Goal: Task Accomplishment & Management: Manage account settings

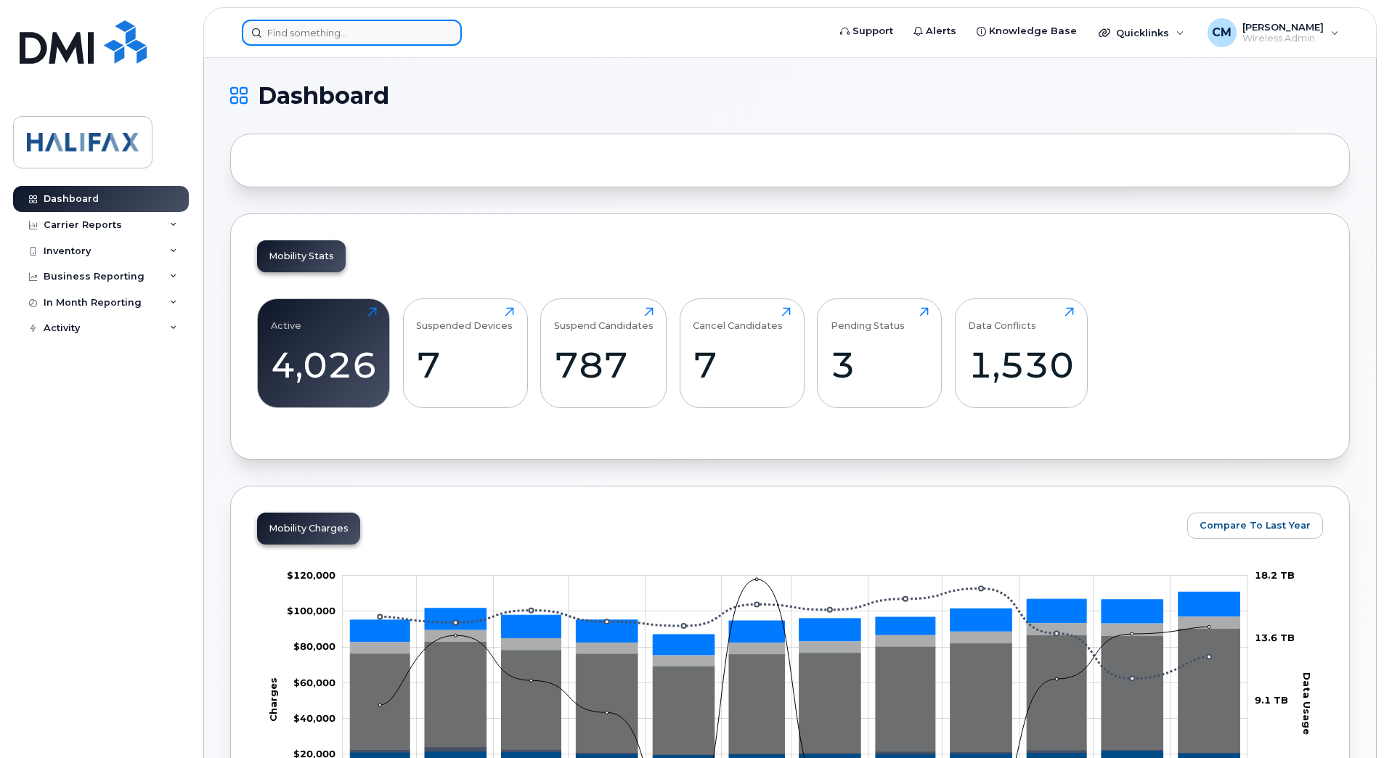
click at [379, 24] on input at bounding box center [352, 33] width 220 height 26
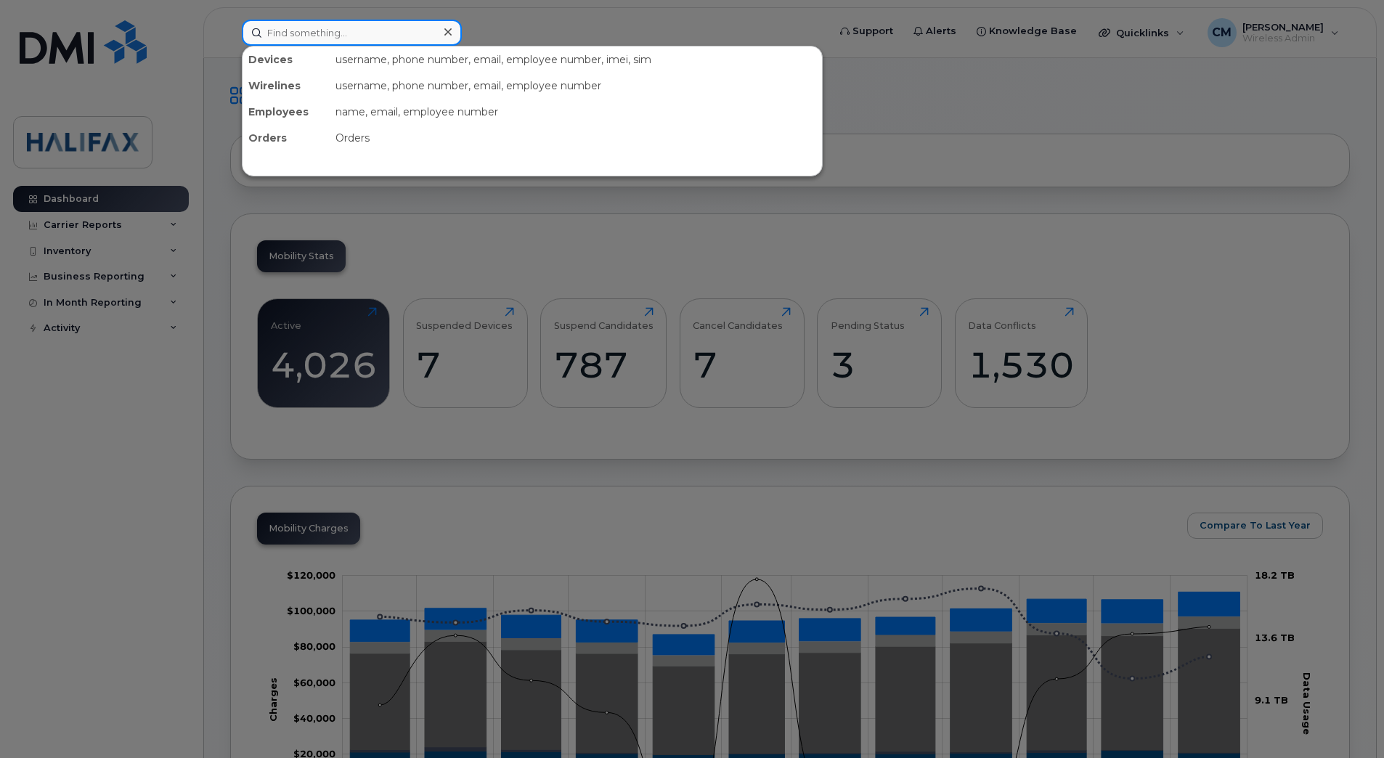
paste input "7826400821"
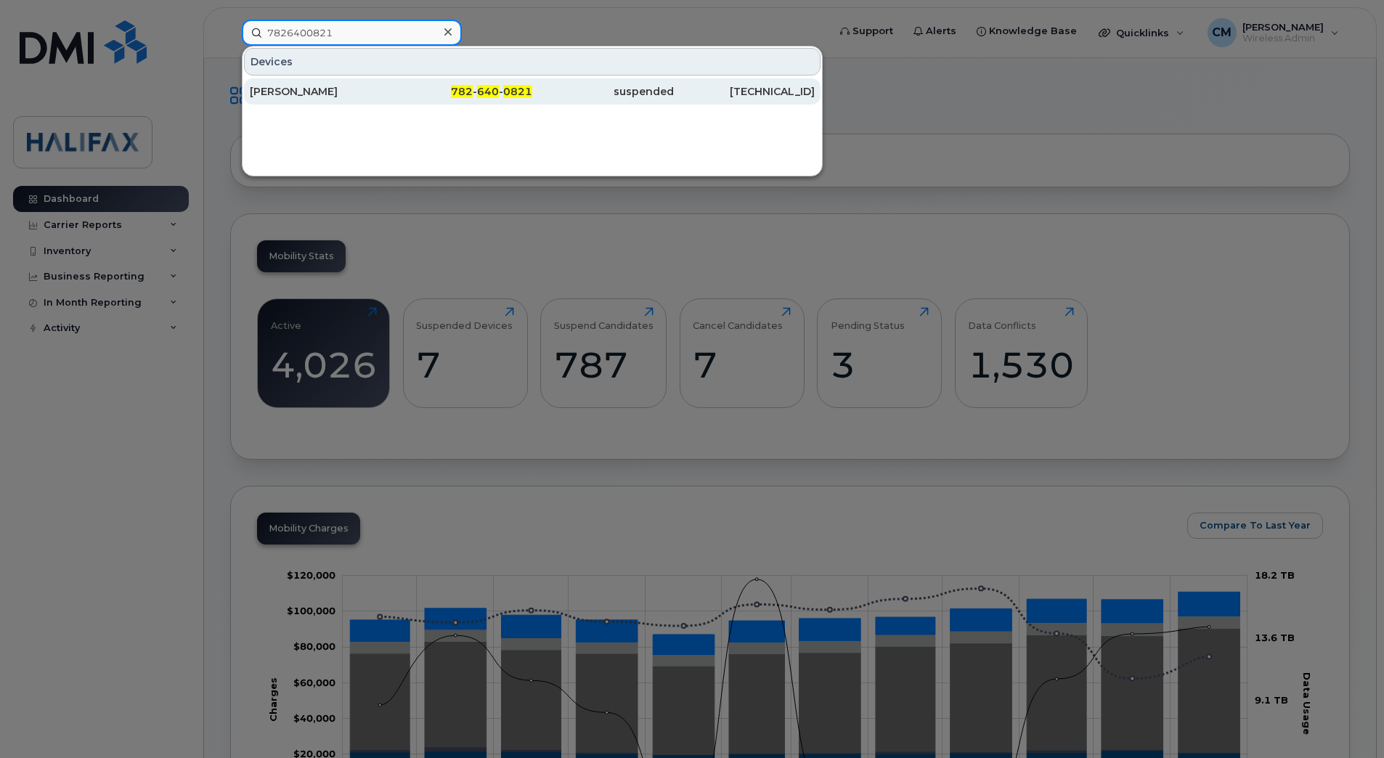
type input "7826400821"
click at [336, 79] on div "David Wilson" at bounding box center [321, 91] width 142 height 26
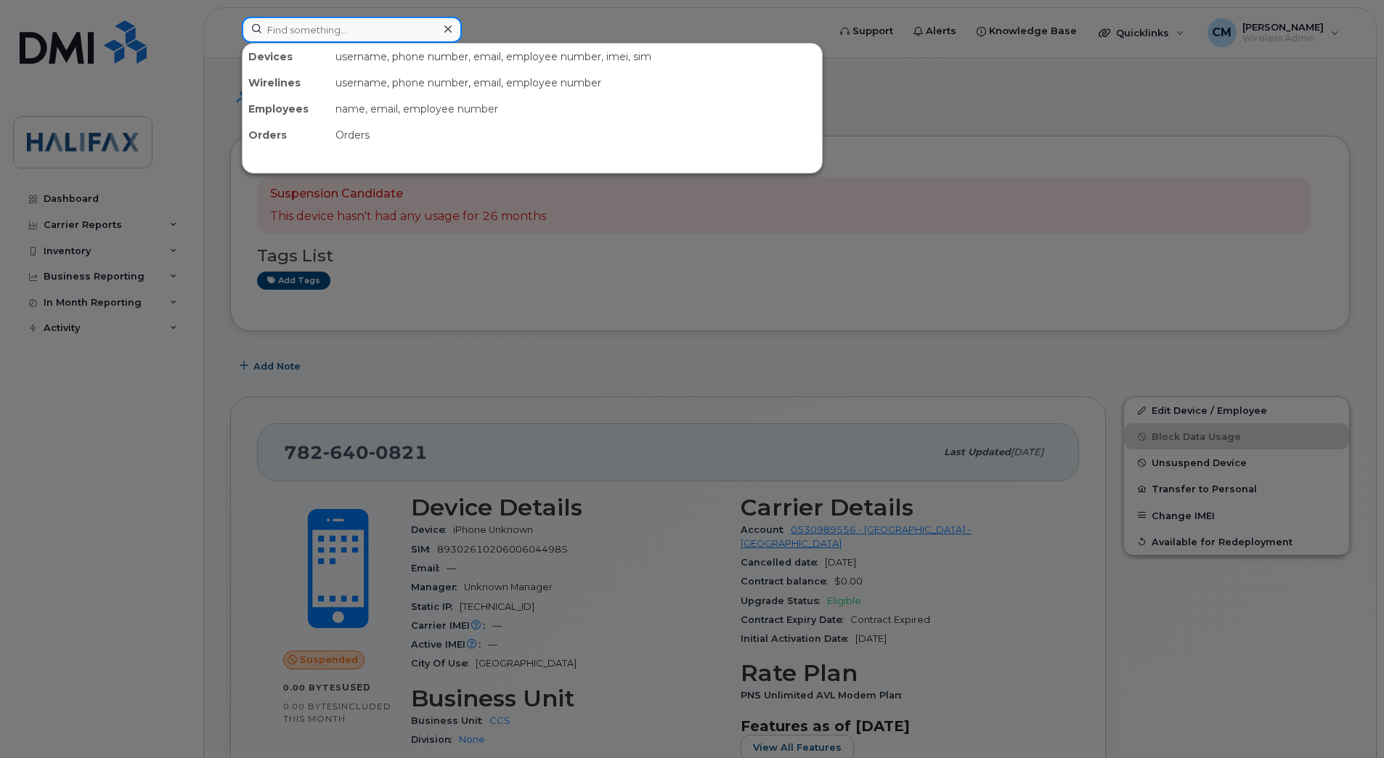
click at [313, 35] on input at bounding box center [352, 30] width 220 height 26
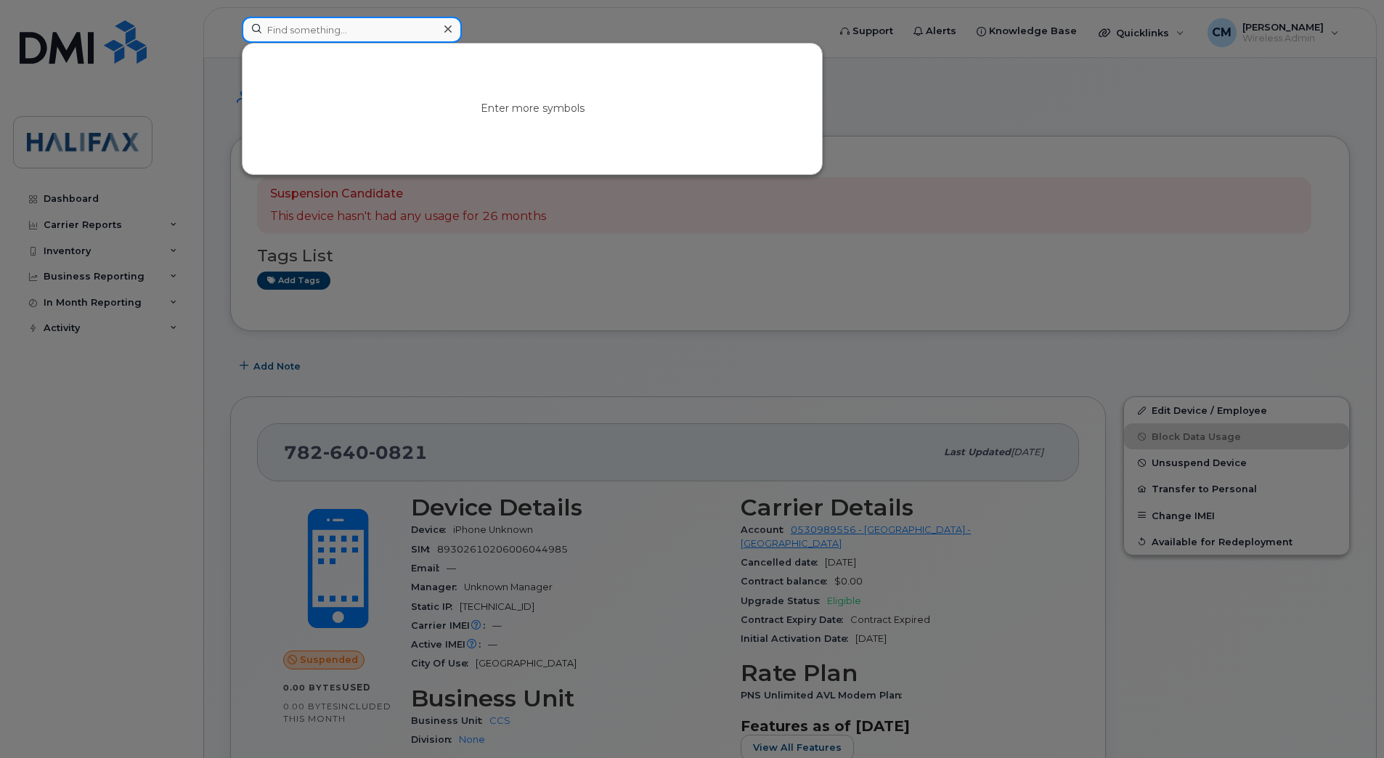
click at [415, 18] on input at bounding box center [352, 30] width 220 height 26
click at [394, 28] on input at bounding box center [352, 30] width 220 height 26
paste input "9022256731"
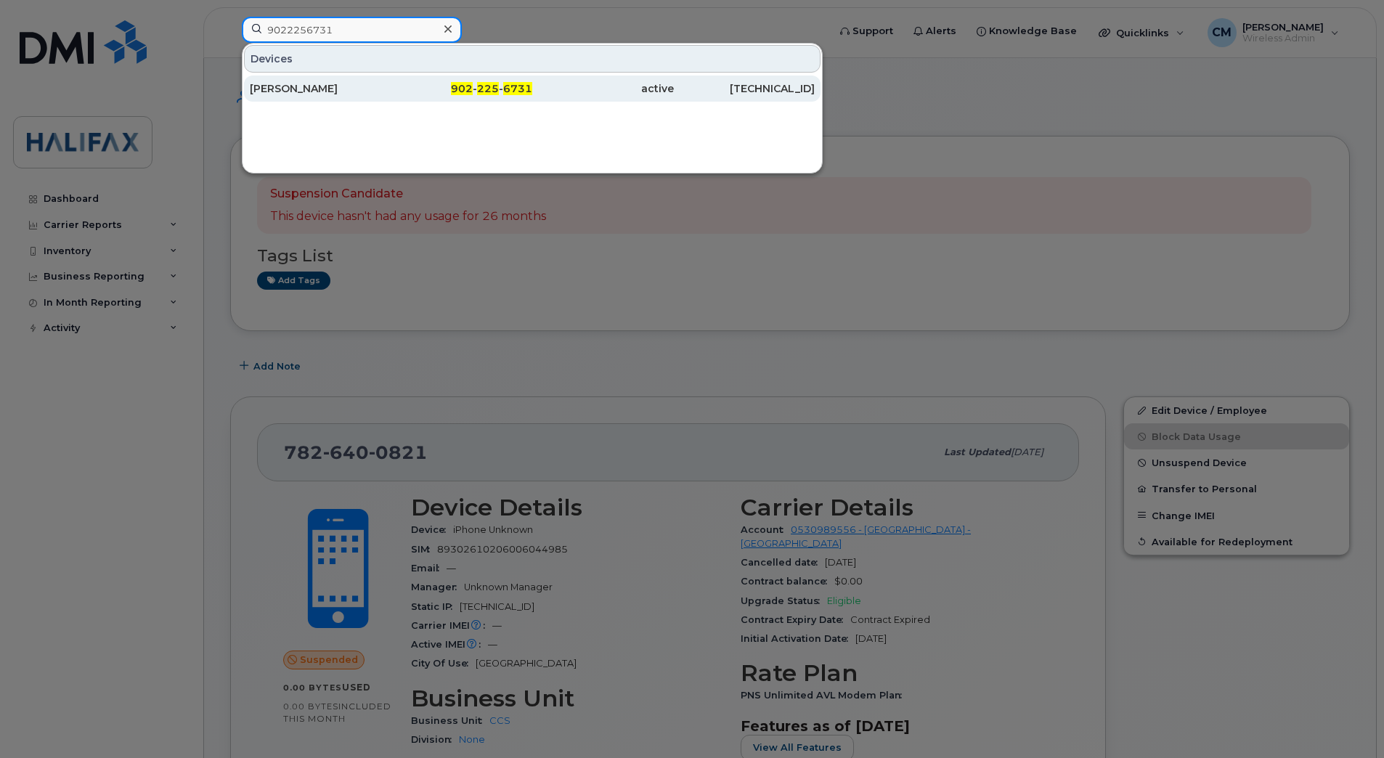
type input "9022256731"
click at [330, 87] on div "[PERSON_NAME]" at bounding box center [321, 88] width 142 height 15
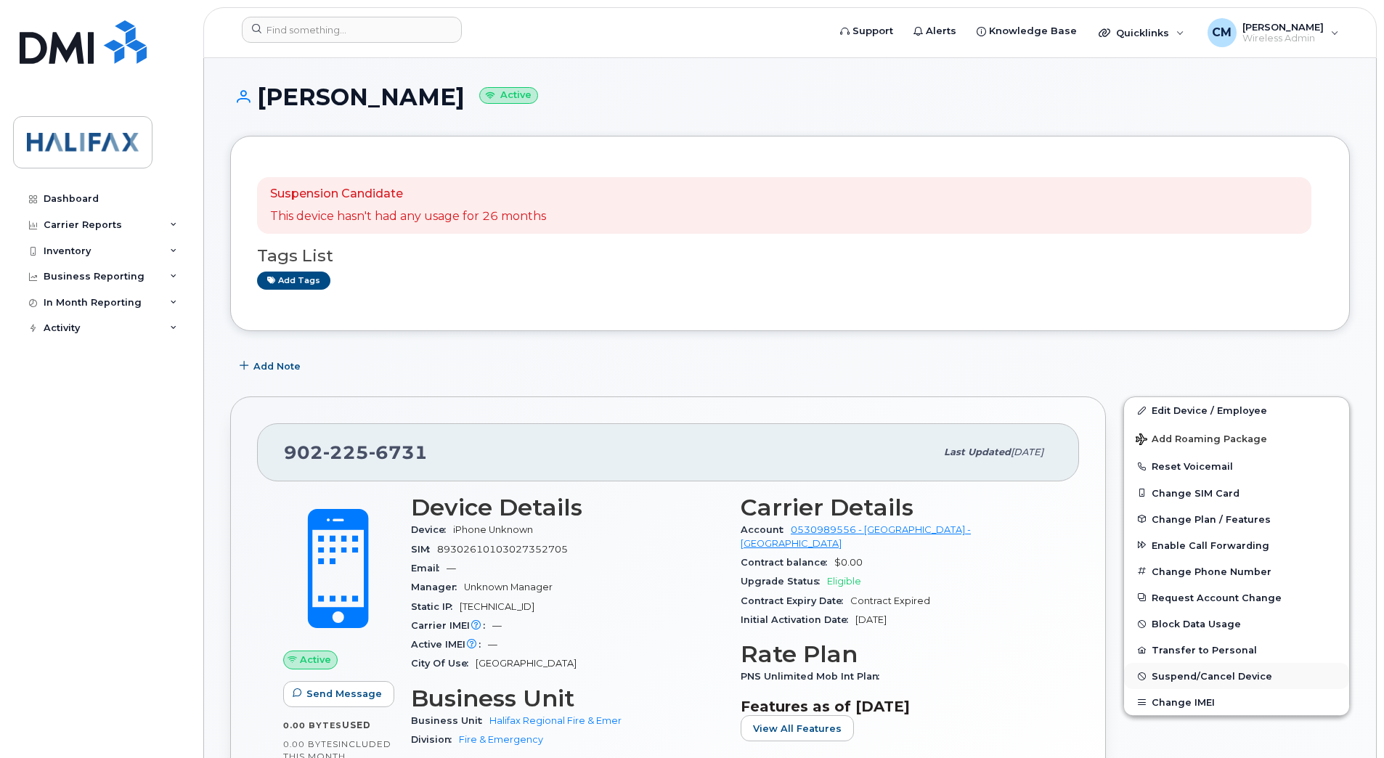
click at [1191, 672] on span "Suspend/Cancel Device" at bounding box center [1211, 676] width 121 height 11
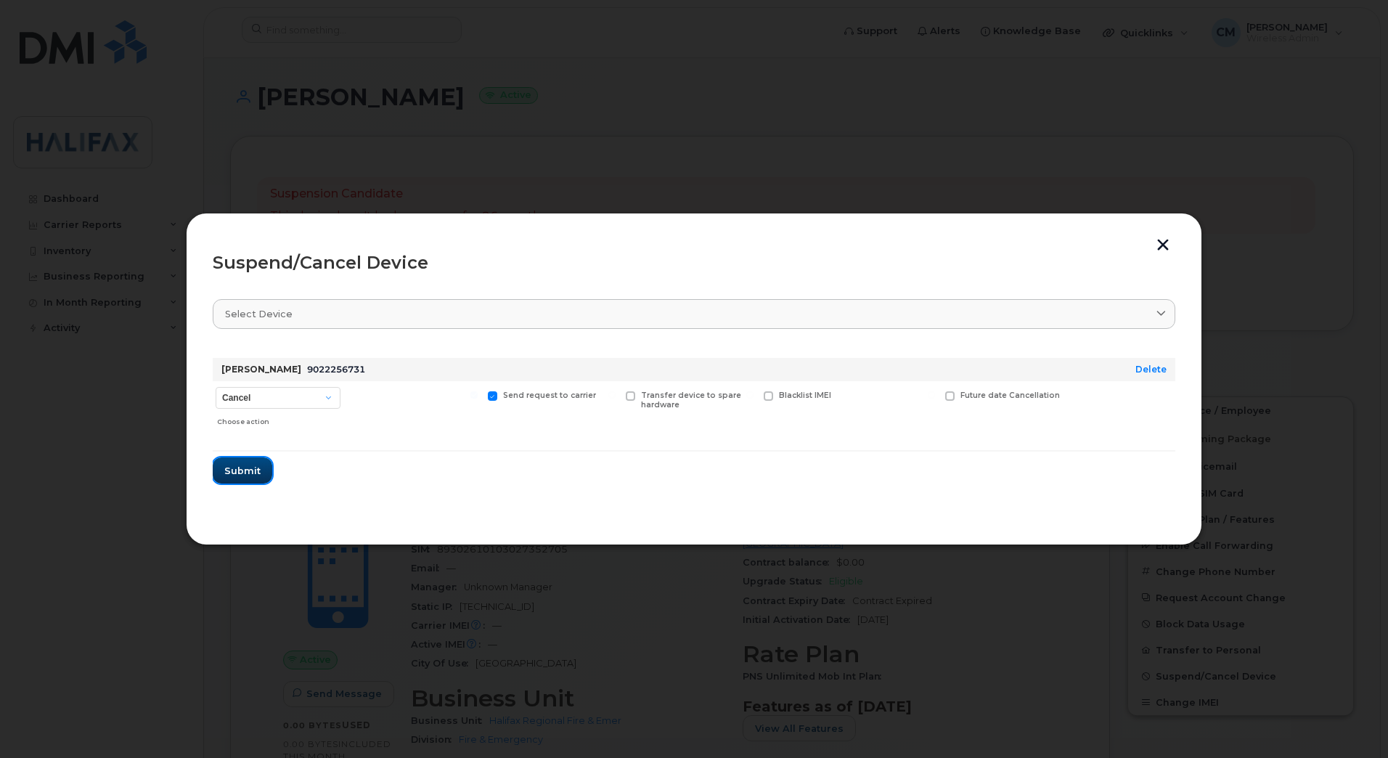
click at [240, 462] on button "Submit" at bounding box center [243, 470] width 60 height 26
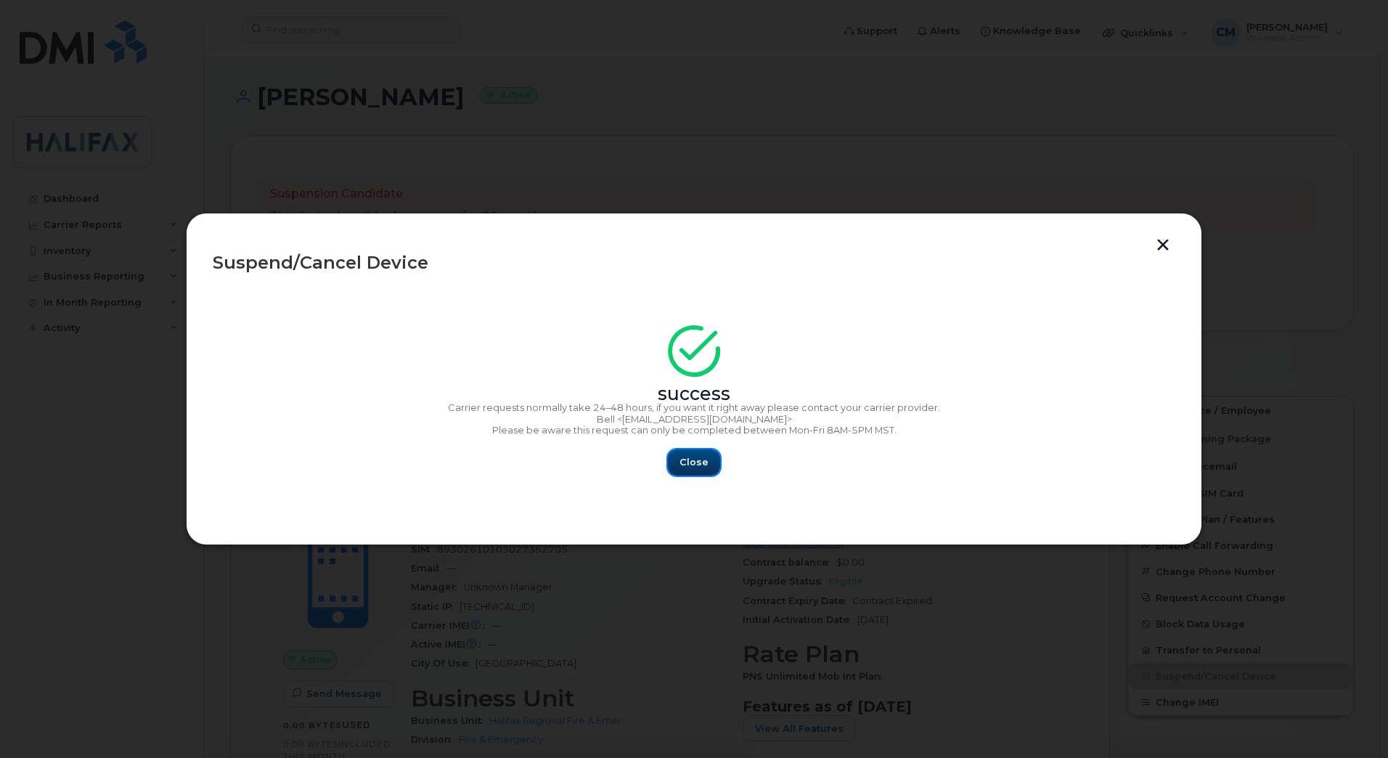
click at [685, 462] on span "Close" at bounding box center [694, 462] width 29 height 14
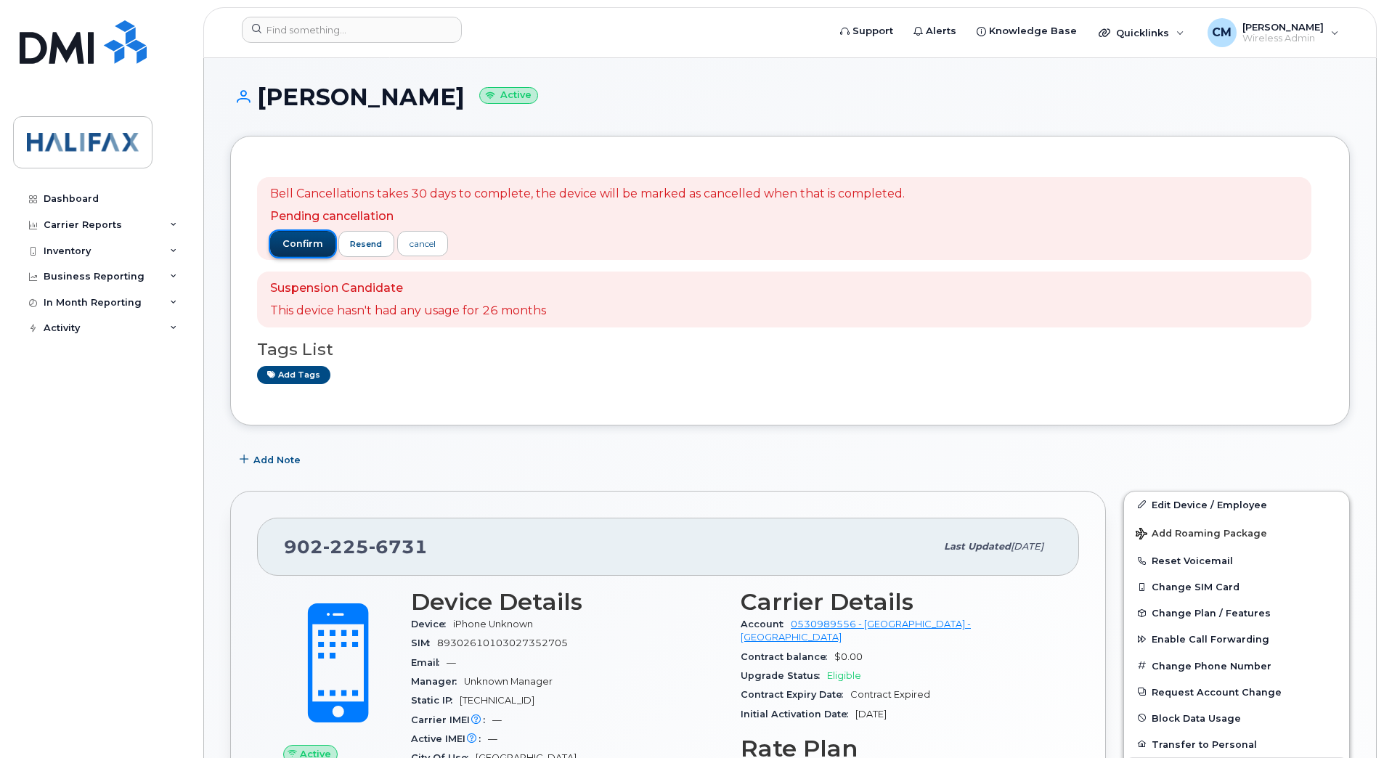
click at [292, 248] on span "confirm" at bounding box center [302, 243] width 41 height 13
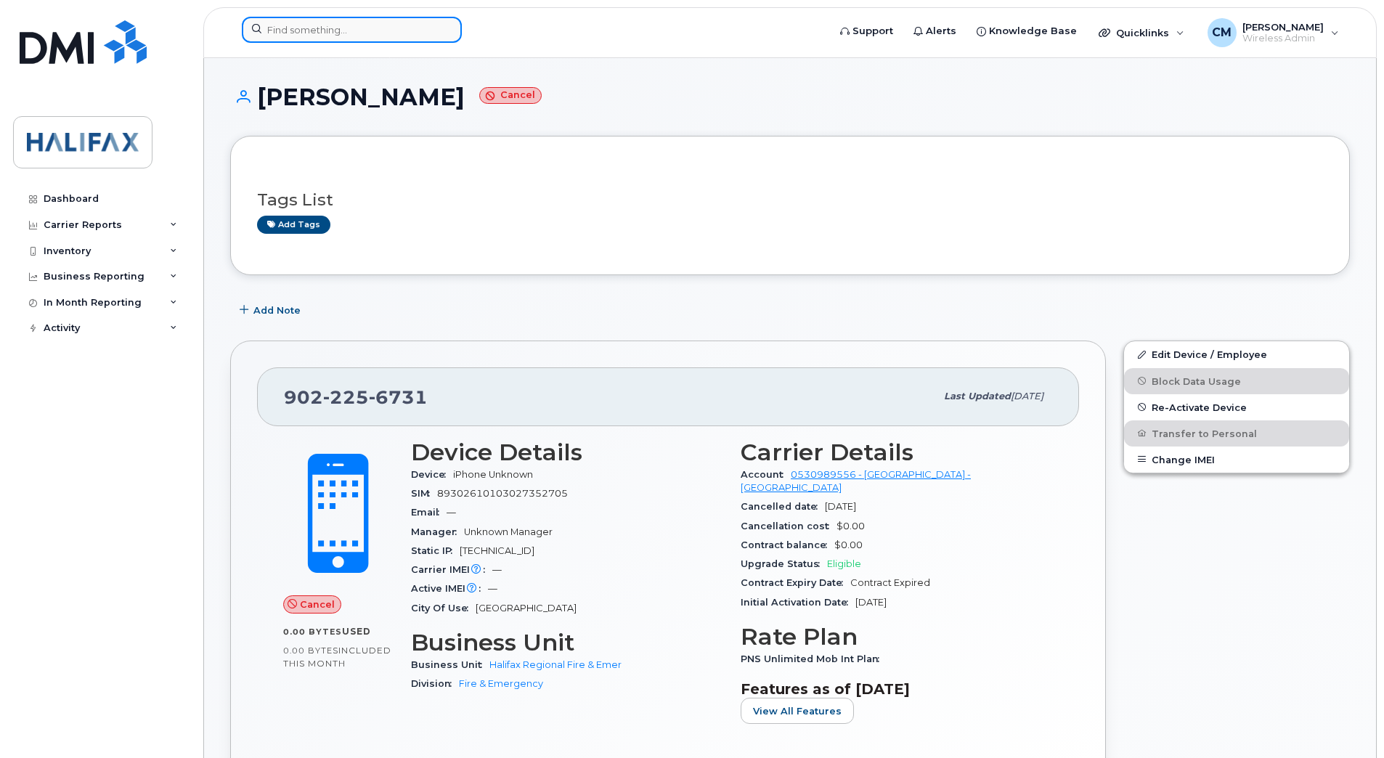
click at [326, 28] on input at bounding box center [352, 30] width 220 height 26
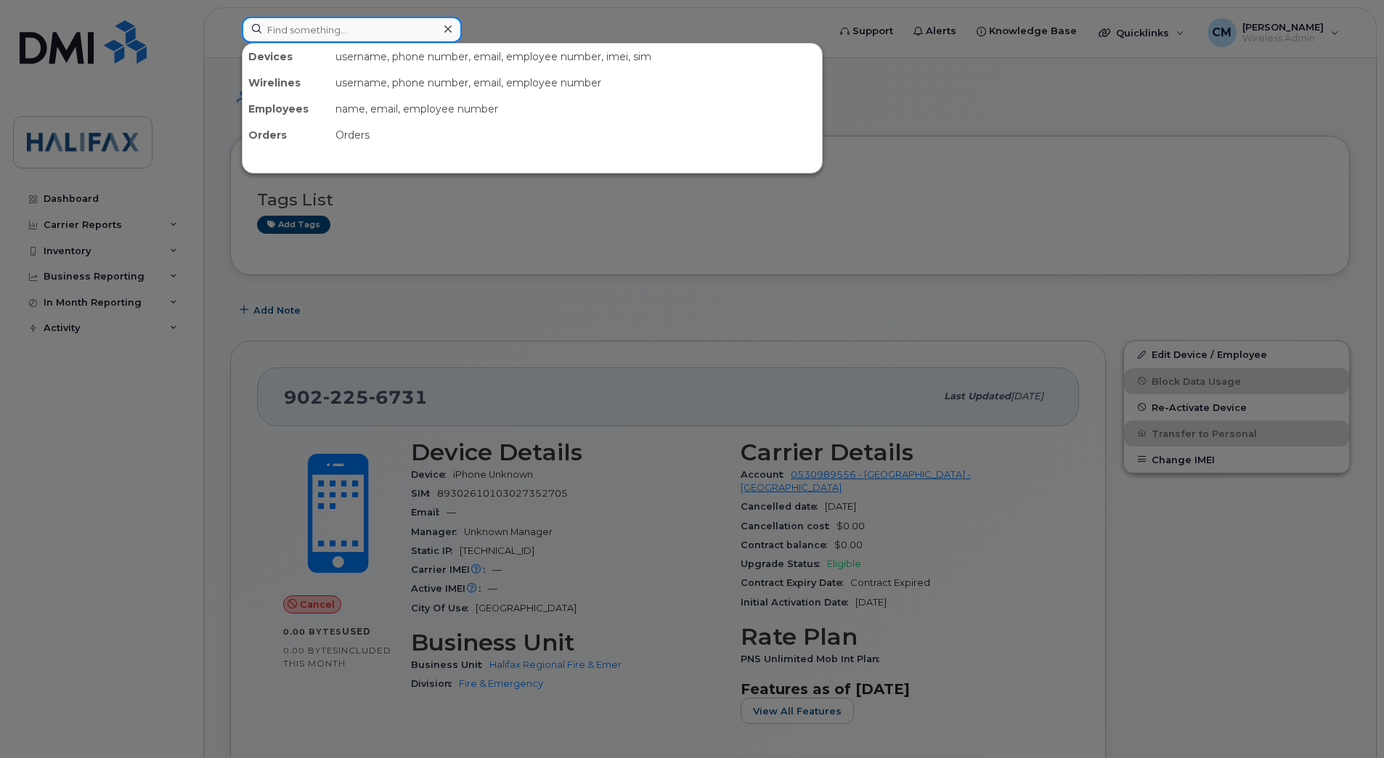
paste input "7826402288"
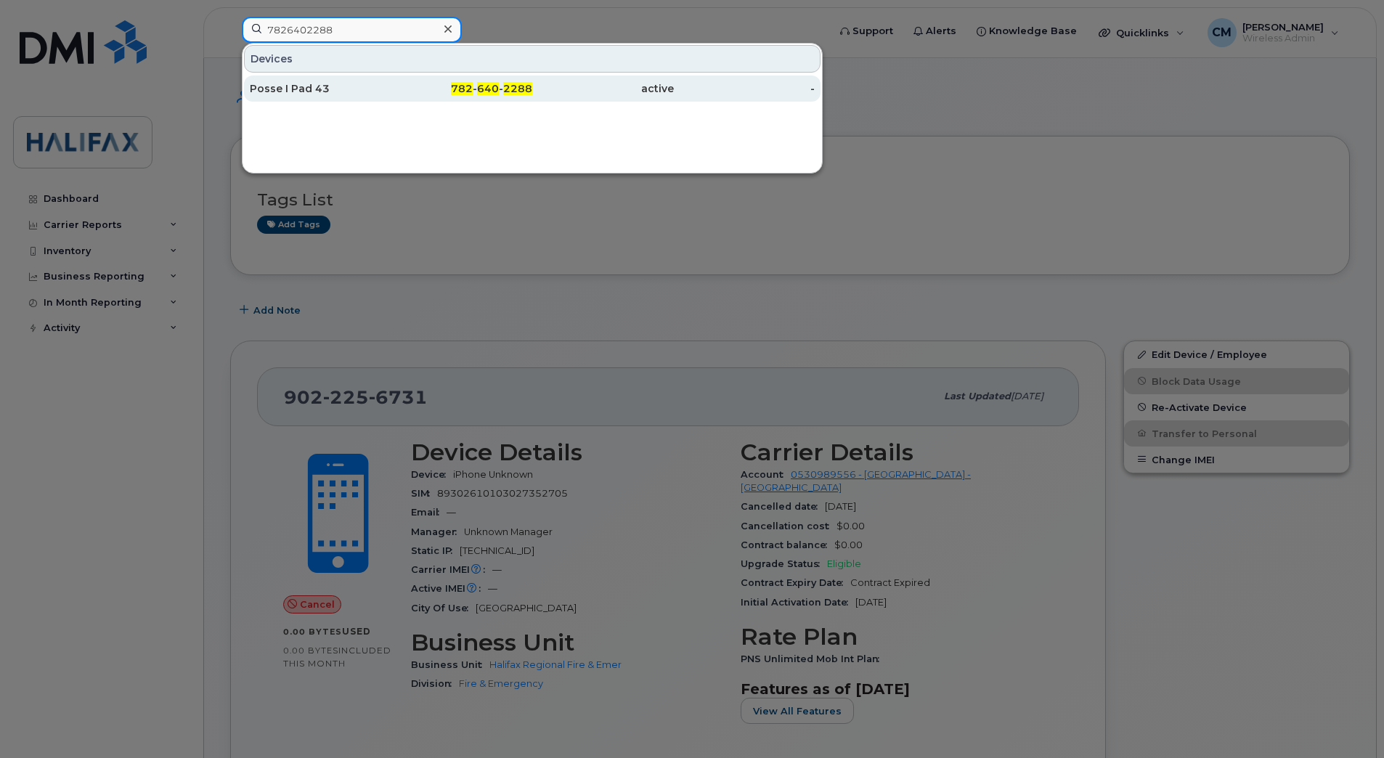
type input "7826402288"
click at [319, 78] on div "Posse I Pad 43" at bounding box center [321, 89] width 142 height 26
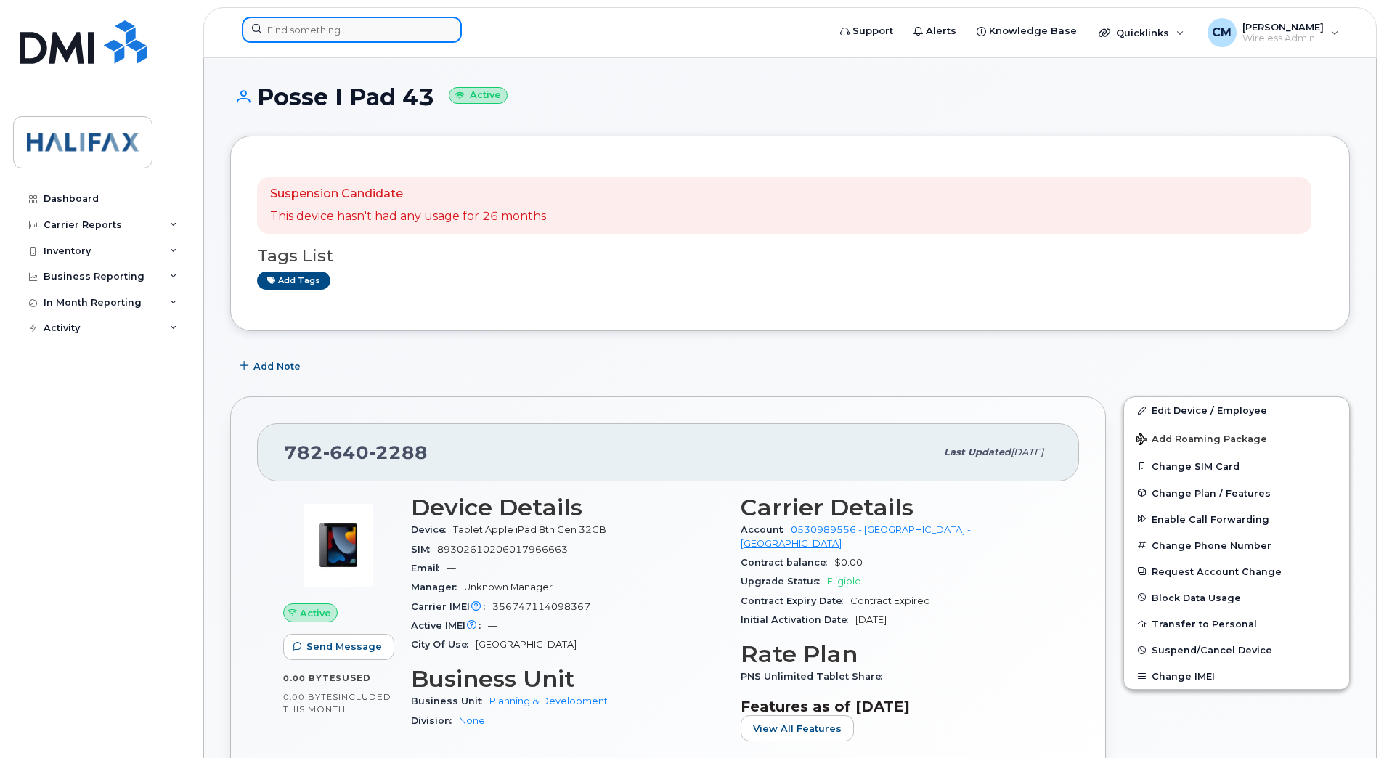
click at [341, 32] on input at bounding box center [352, 30] width 220 height 26
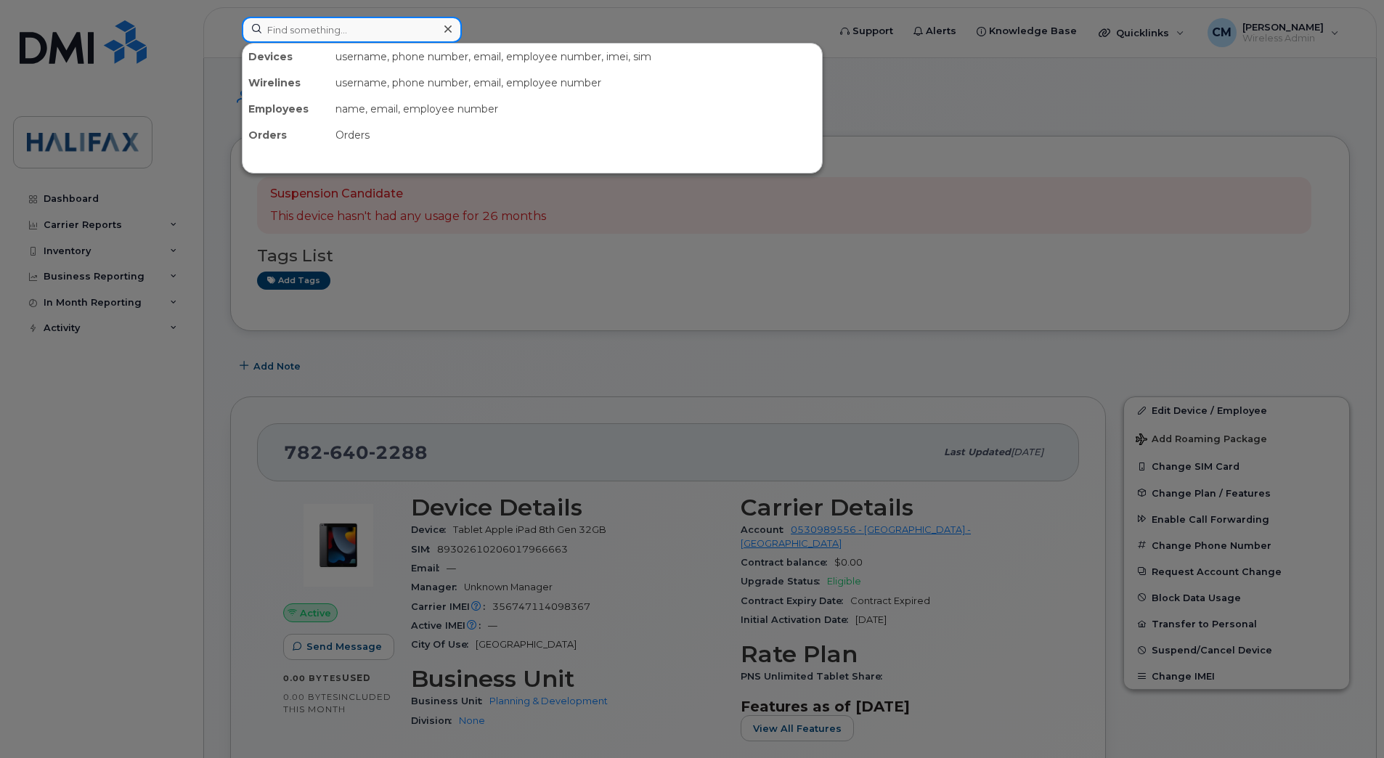
paste input "9022201044"
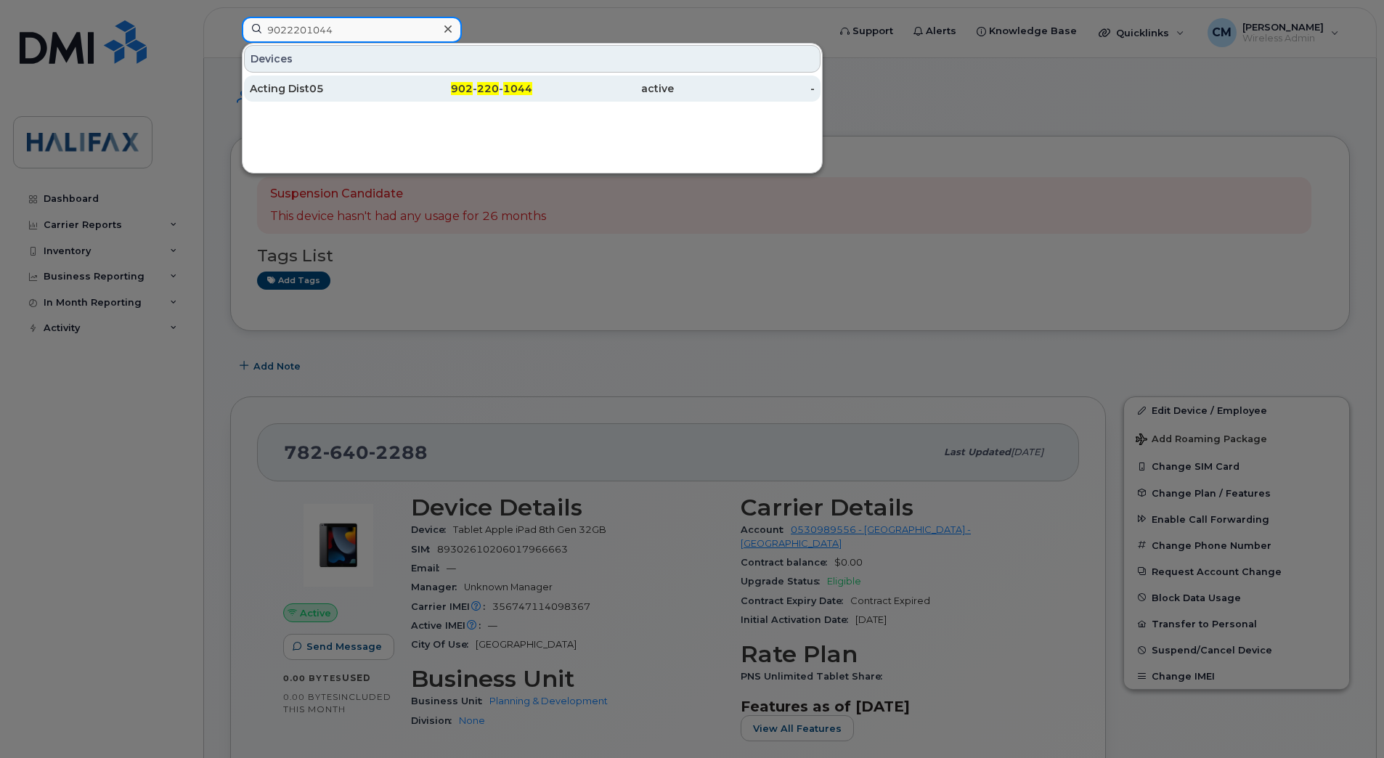
type input "9022201044"
click at [330, 90] on div "Acting Dist05" at bounding box center [321, 88] width 142 height 15
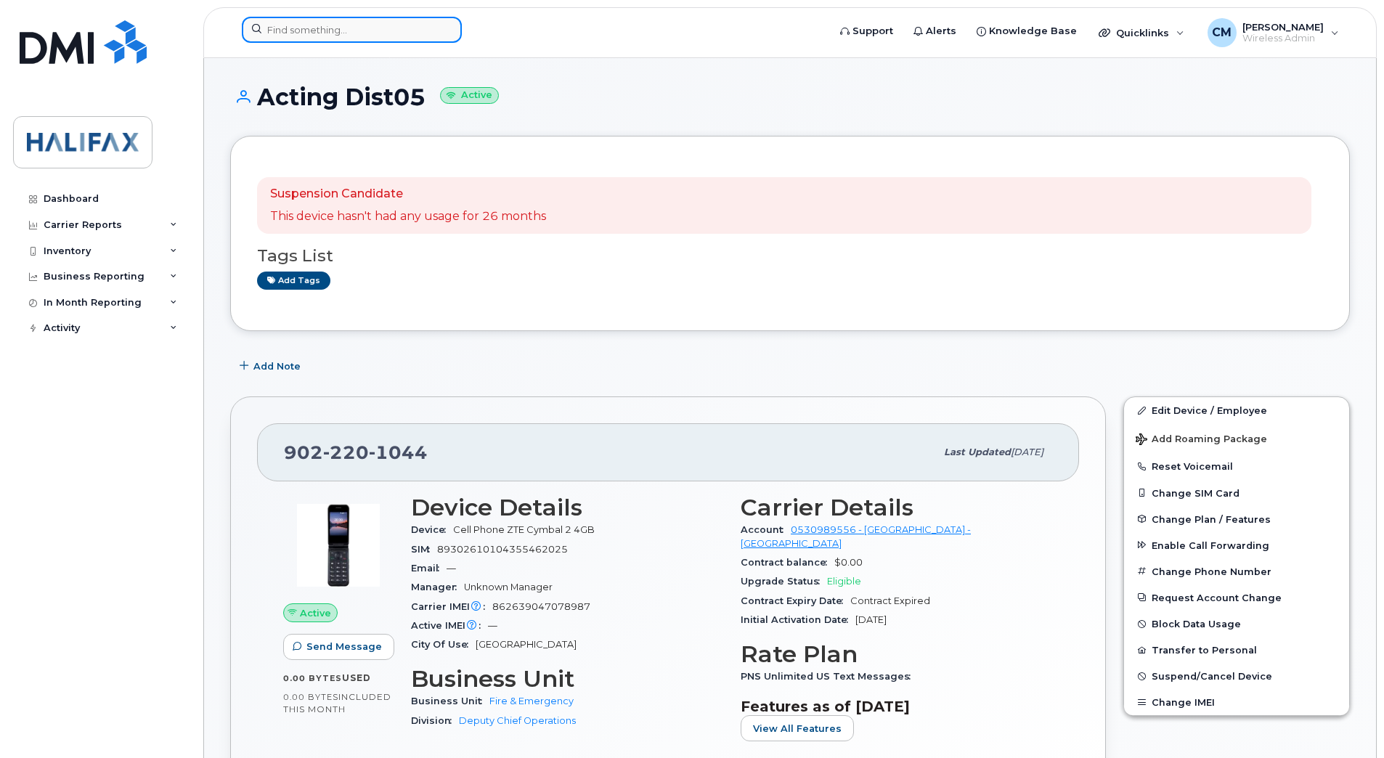
click at [307, 36] on input at bounding box center [352, 30] width 220 height 26
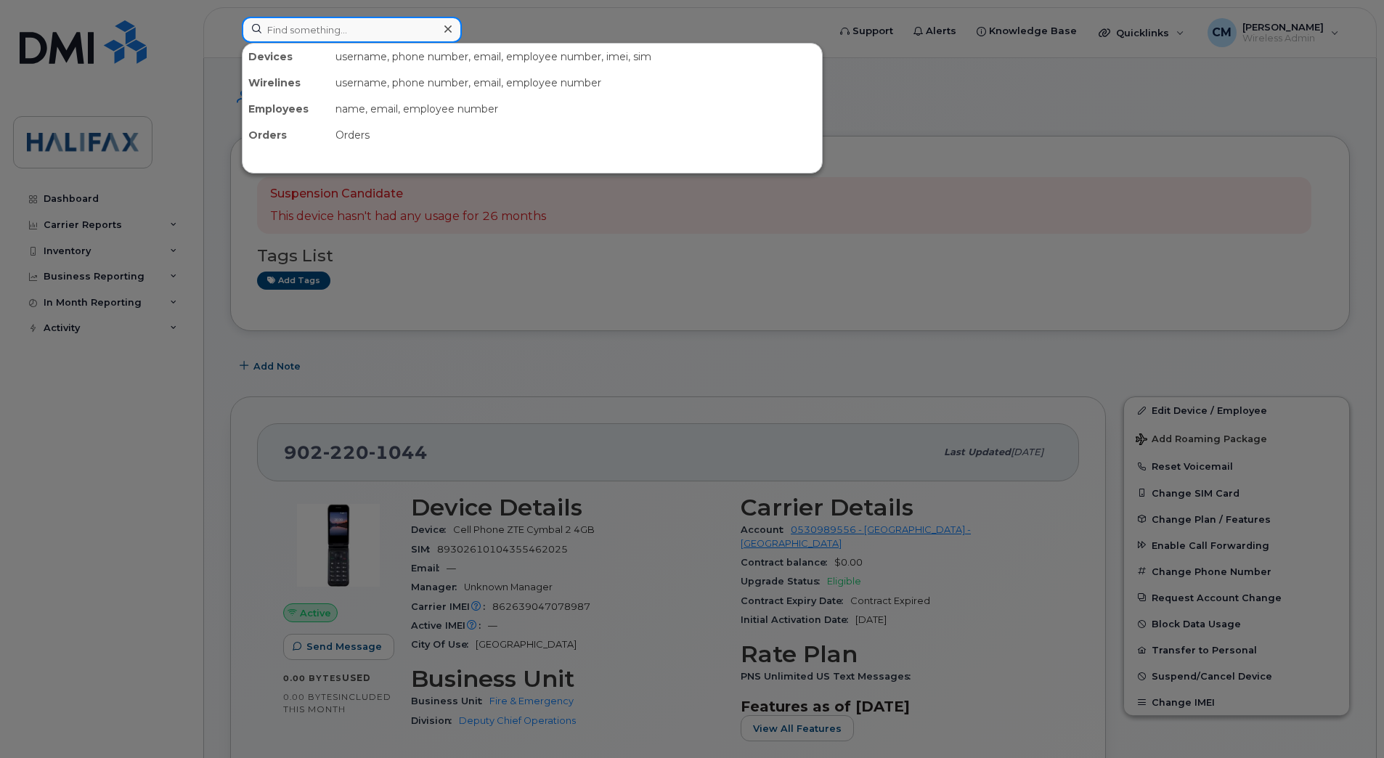
paste input "9024996484"
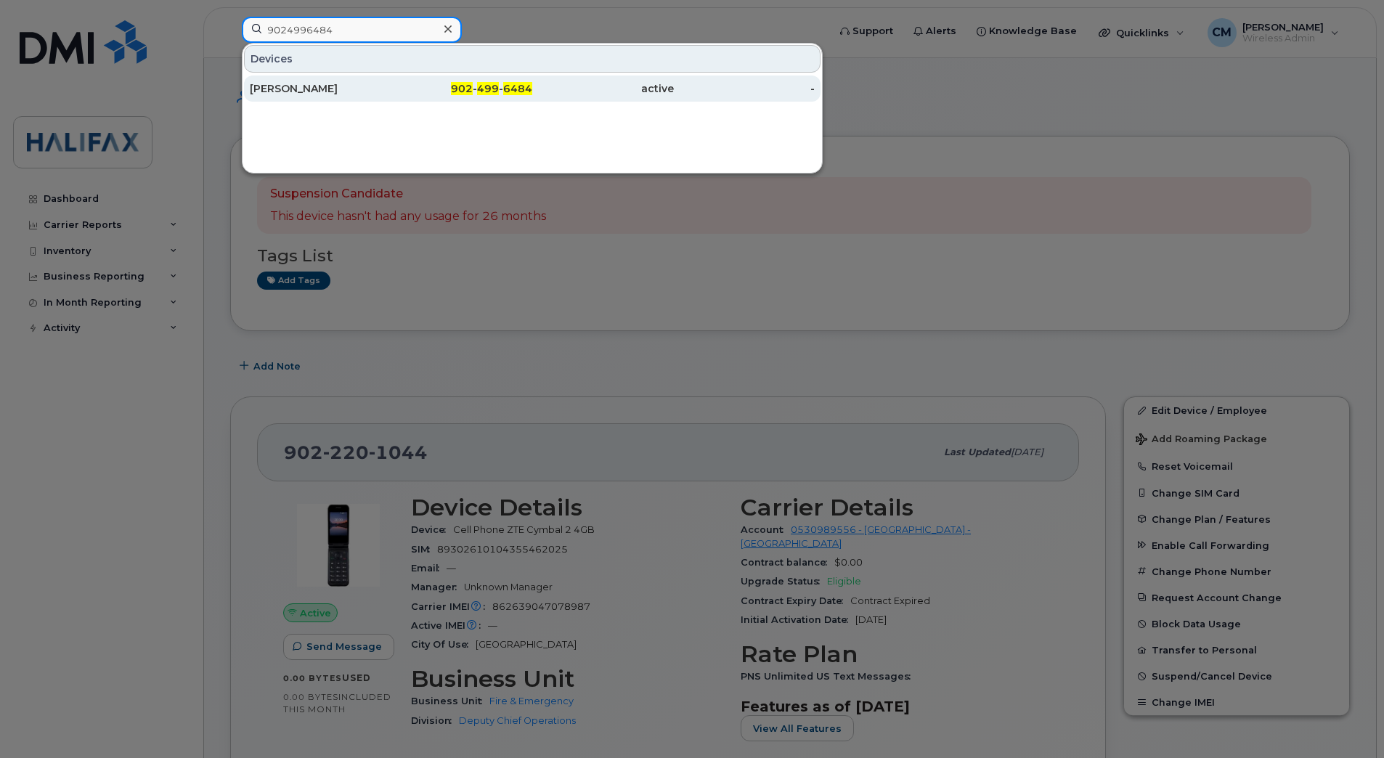
type input "9024996484"
click at [333, 79] on div "D Boyd" at bounding box center [321, 89] width 142 height 26
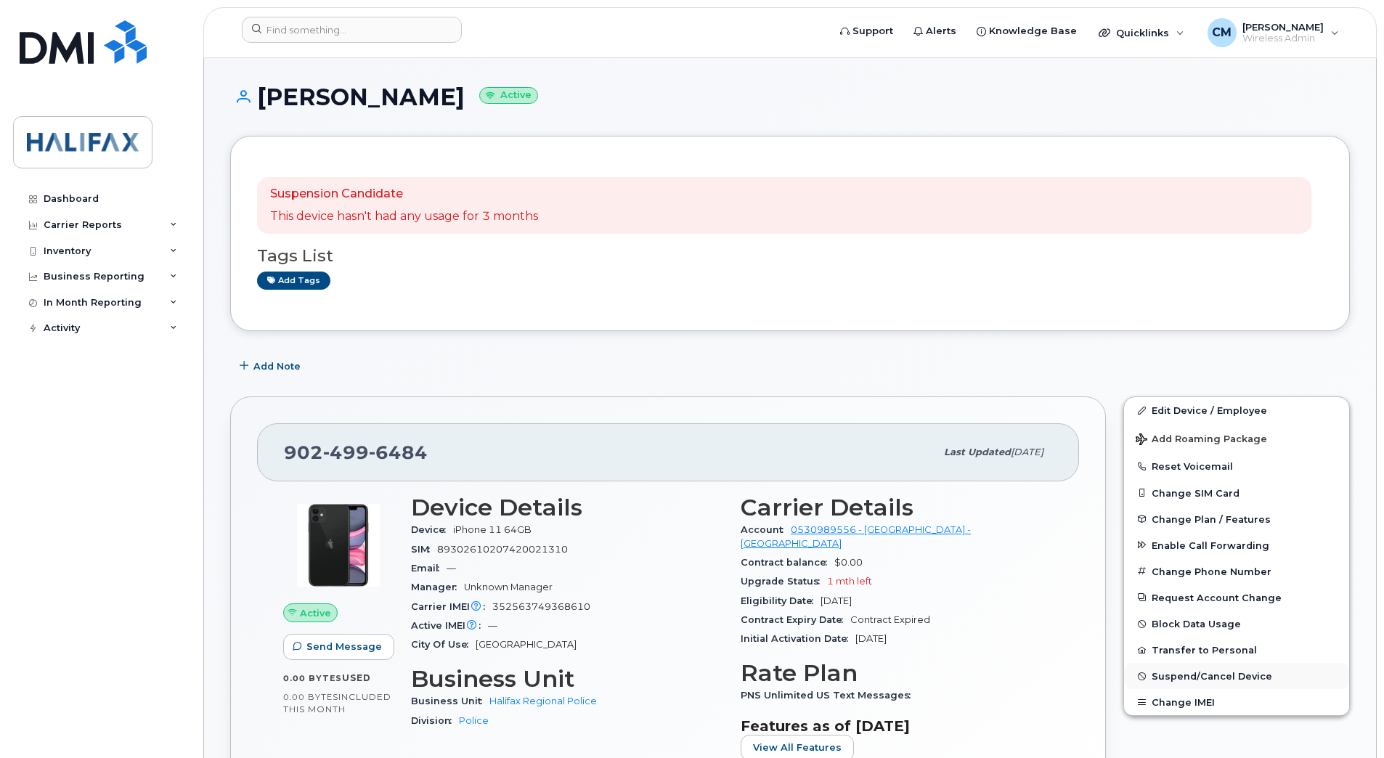
click at [1188, 677] on span "Suspend/Cancel Device" at bounding box center [1211, 676] width 121 height 11
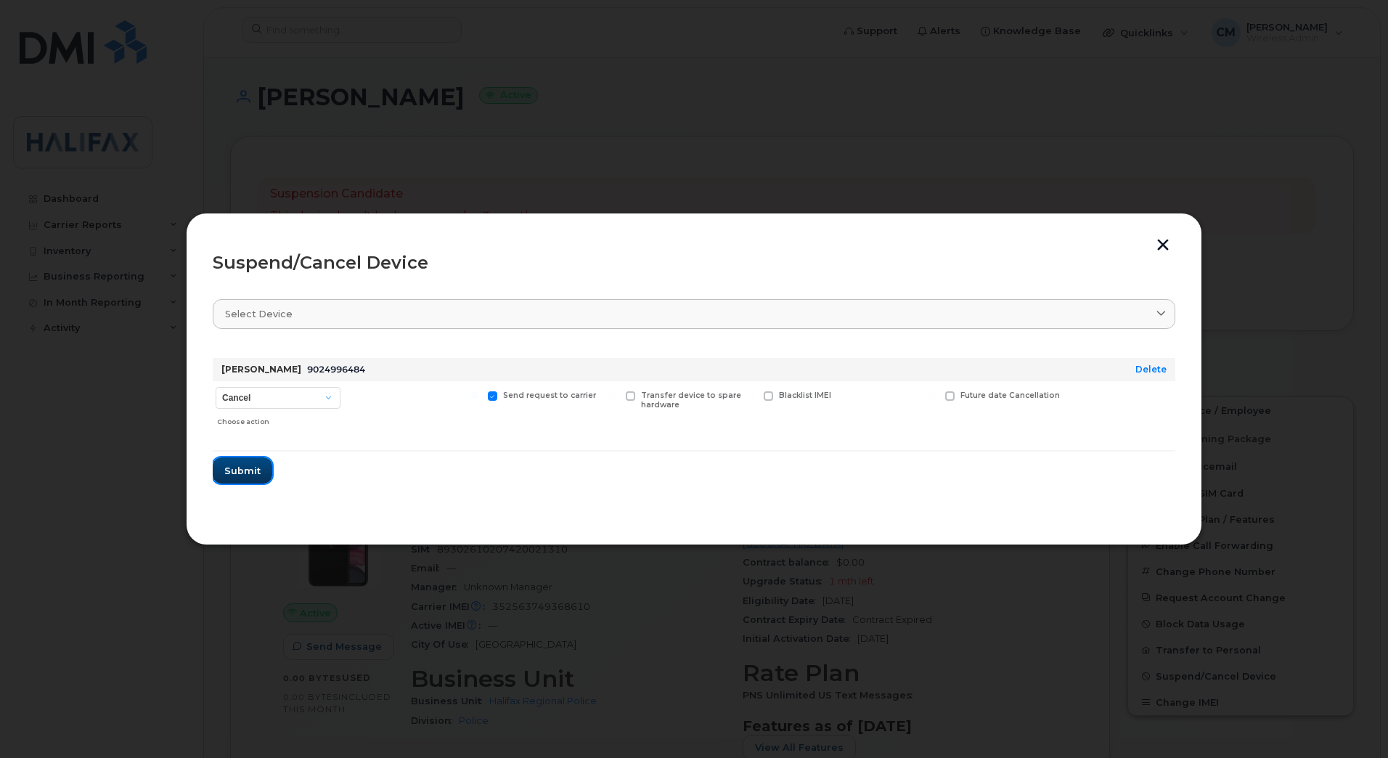
click at [249, 467] on span "Submit" at bounding box center [242, 471] width 36 height 14
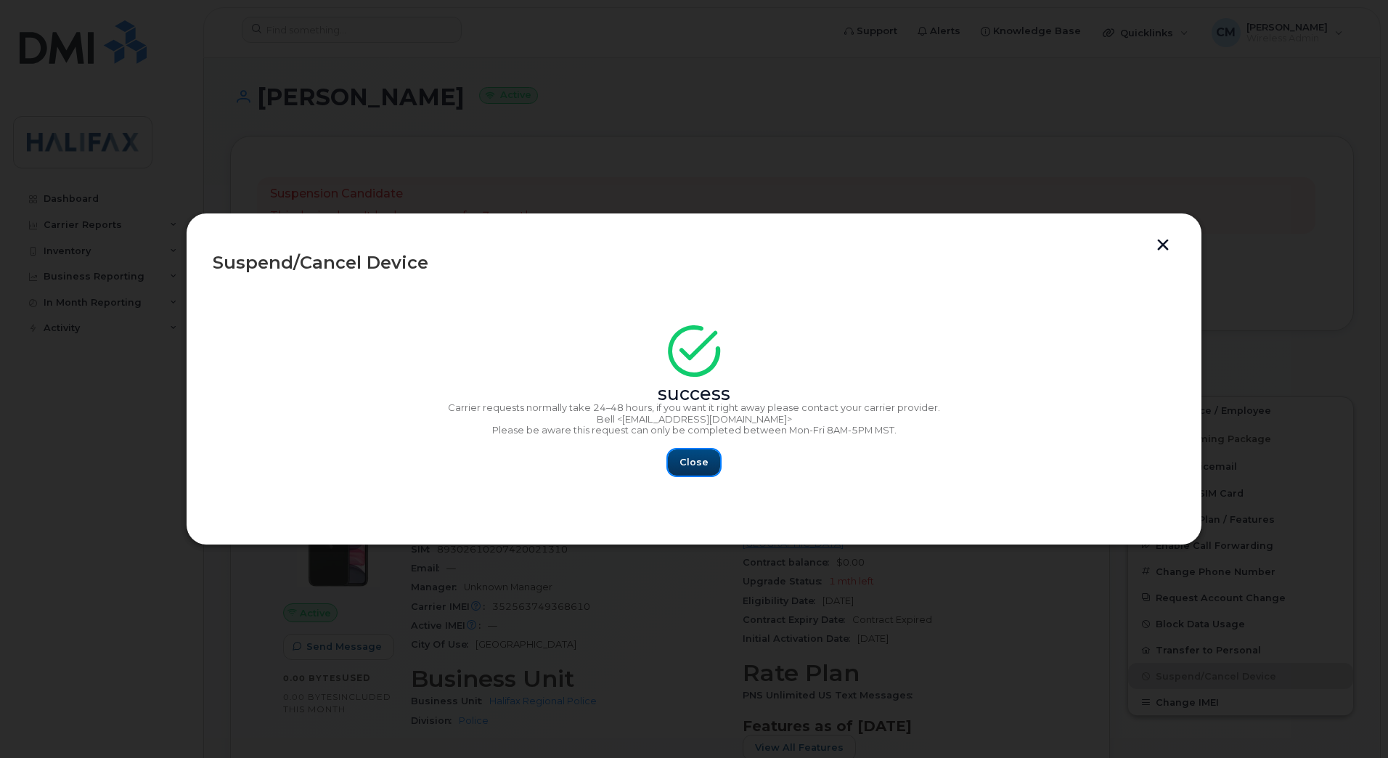
click at [704, 459] on span "Close" at bounding box center [694, 462] width 29 height 14
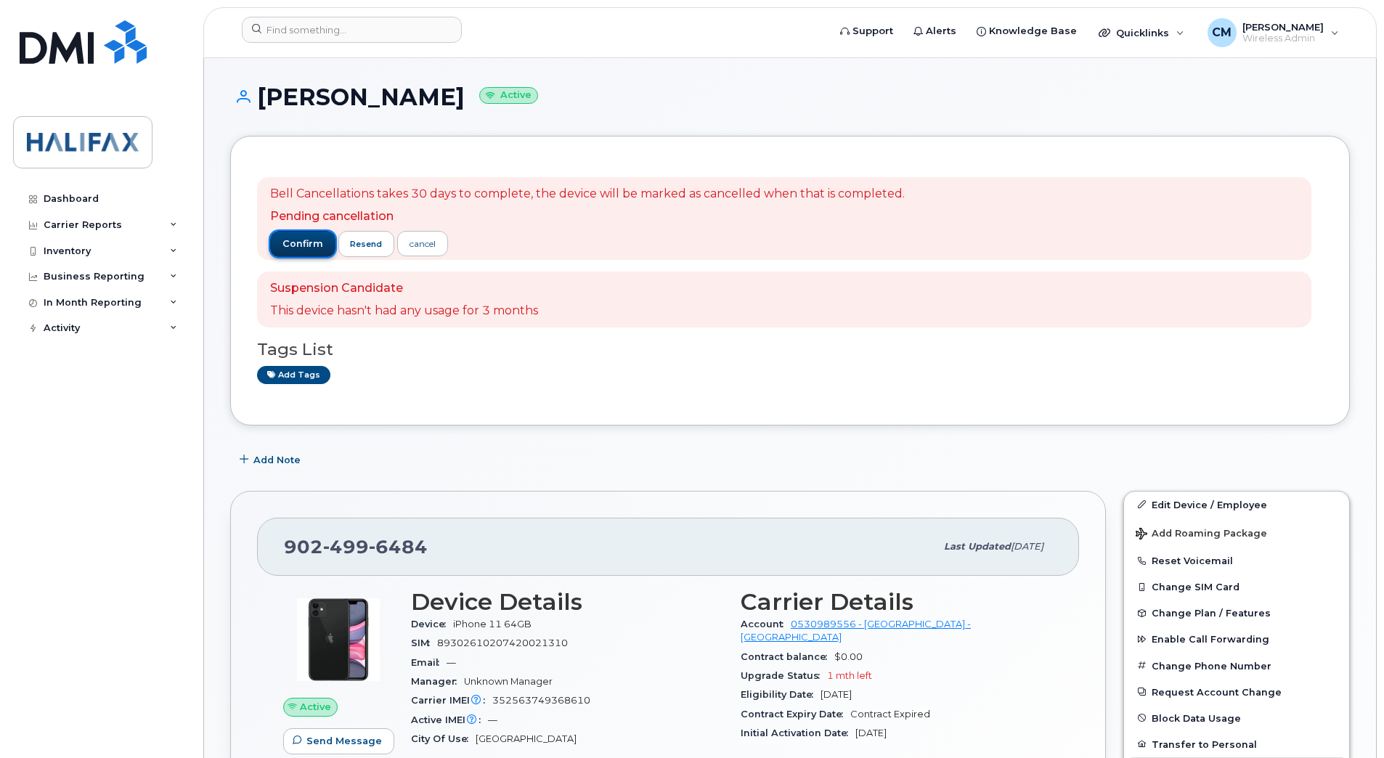
click at [282, 238] on span "confirm" at bounding box center [302, 243] width 41 height 13
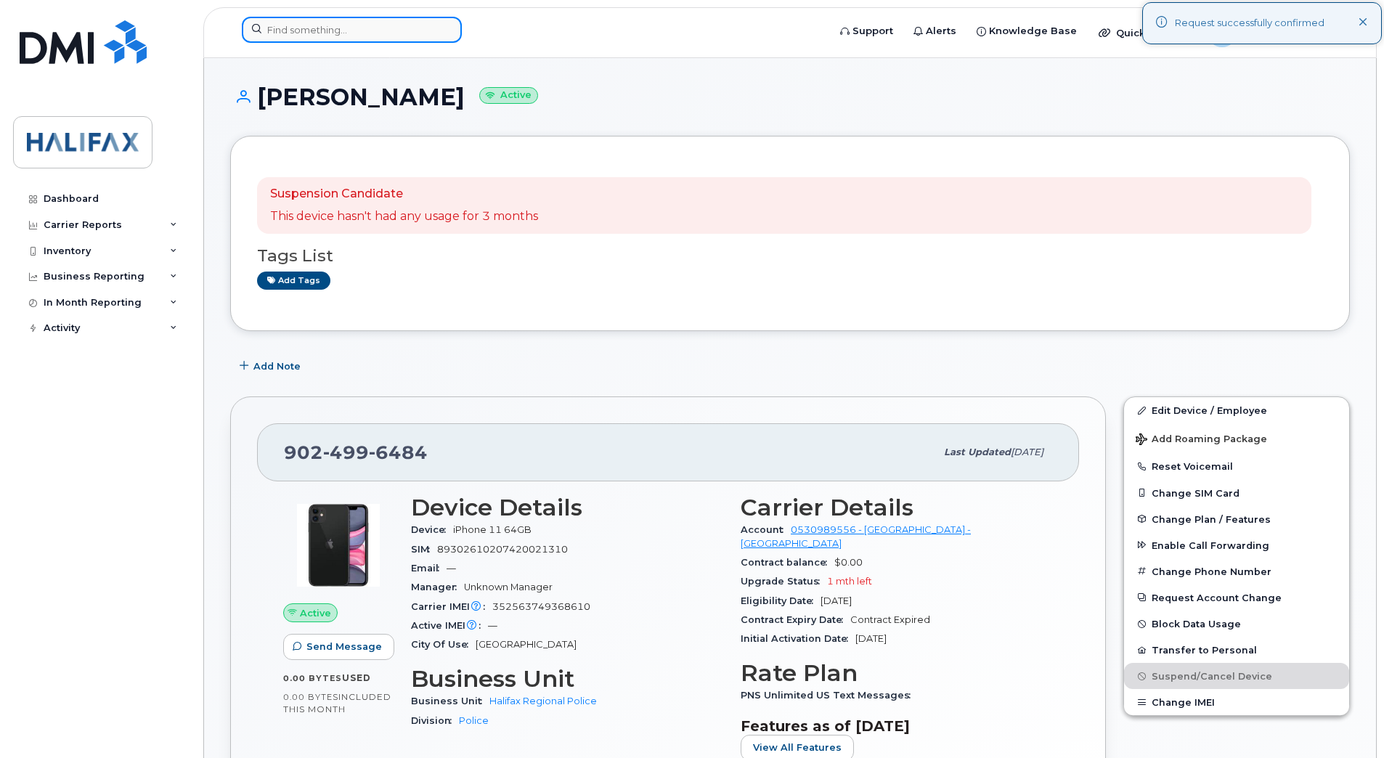
click at [313, 30] on input at bounding box center [352, 30] width 220 height 26
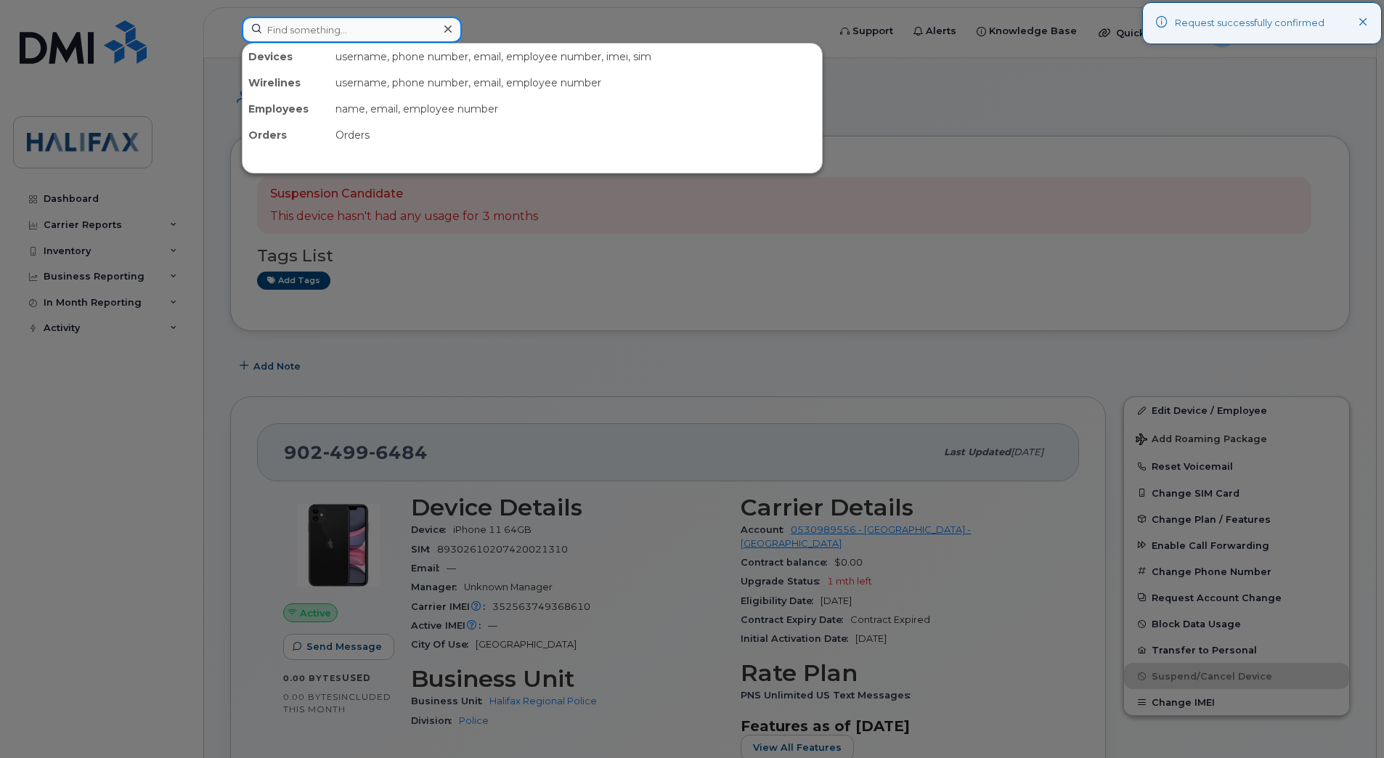
paste input "7824091731"
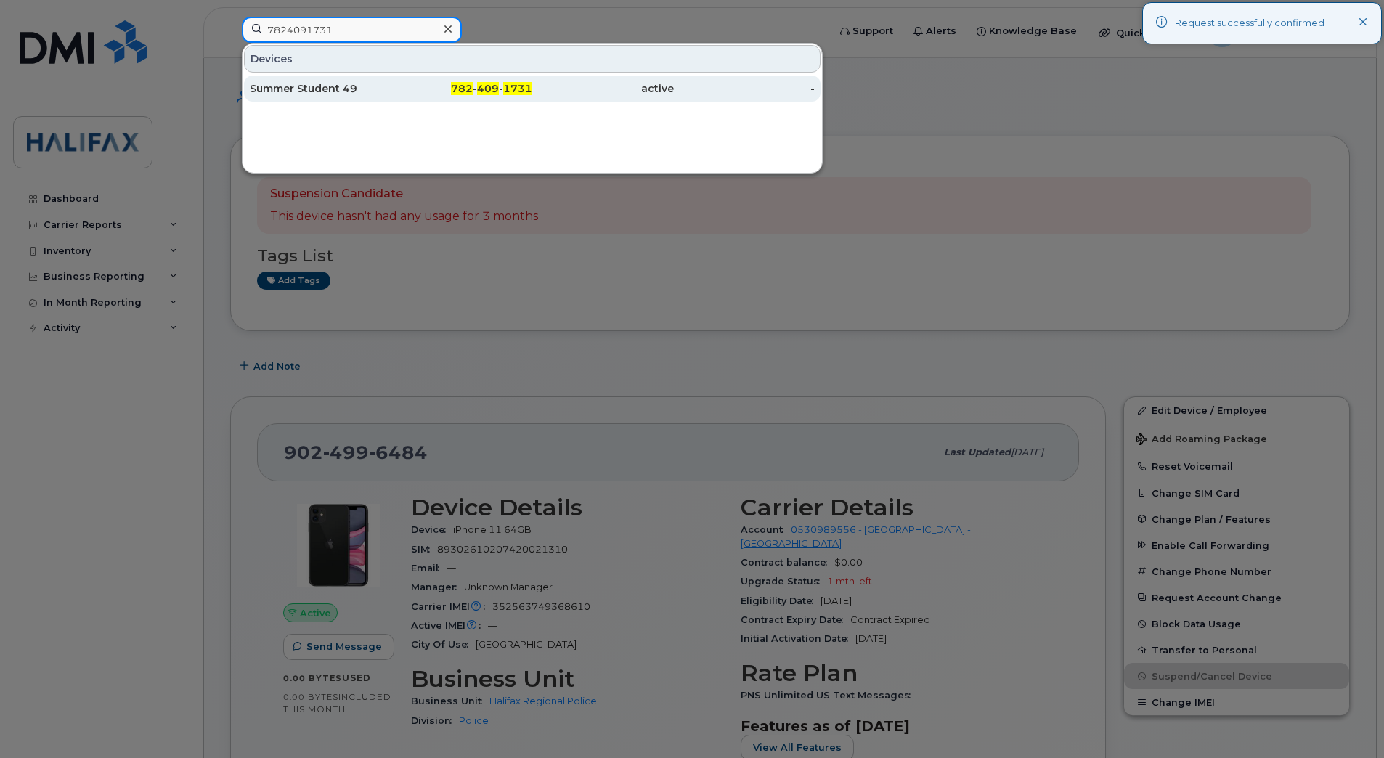
type input "7824091731"
click at [305, 89] on div "Summer Student 49" at bounding box center [321, 88] width 142 height 15
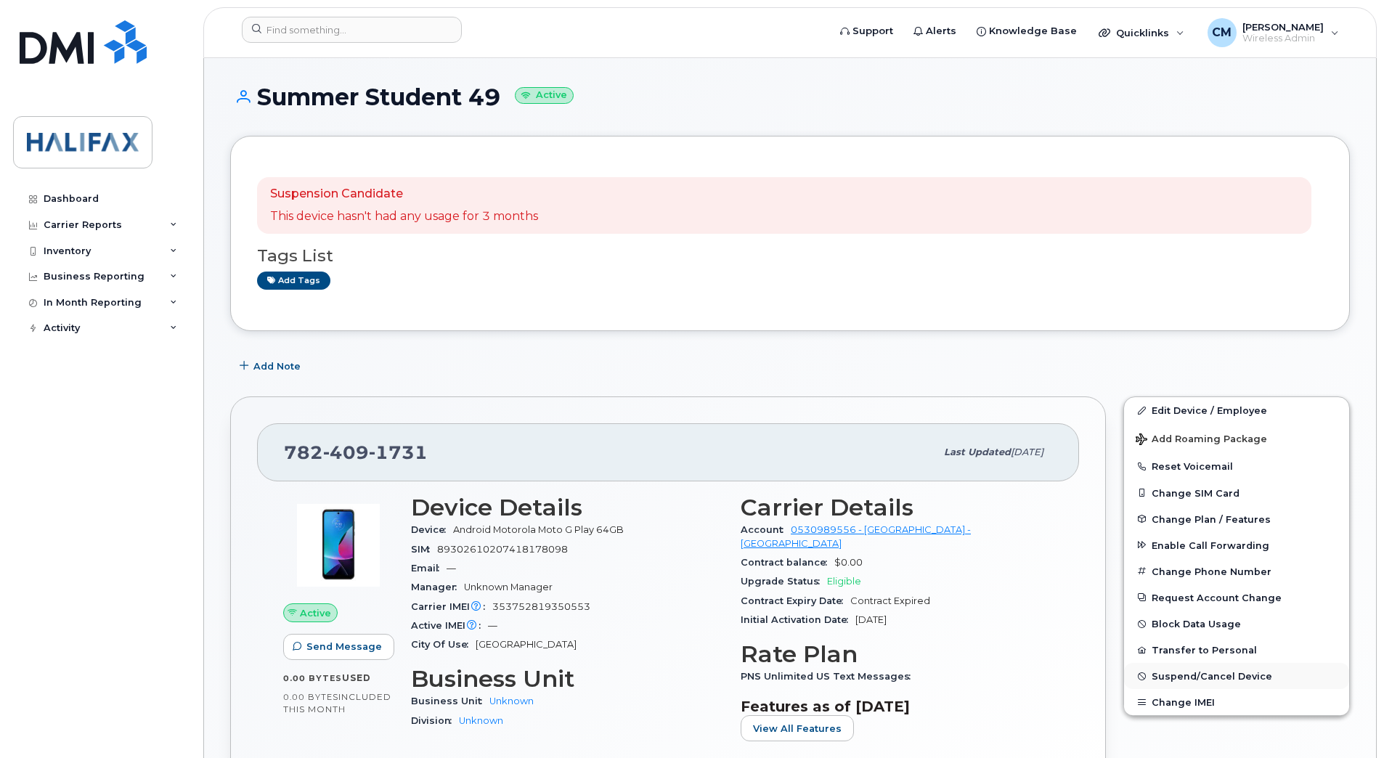
click at [1158, 674] on span "Suspend/Cancel Device" at bounding box center [1211, 676] width 121 height 11
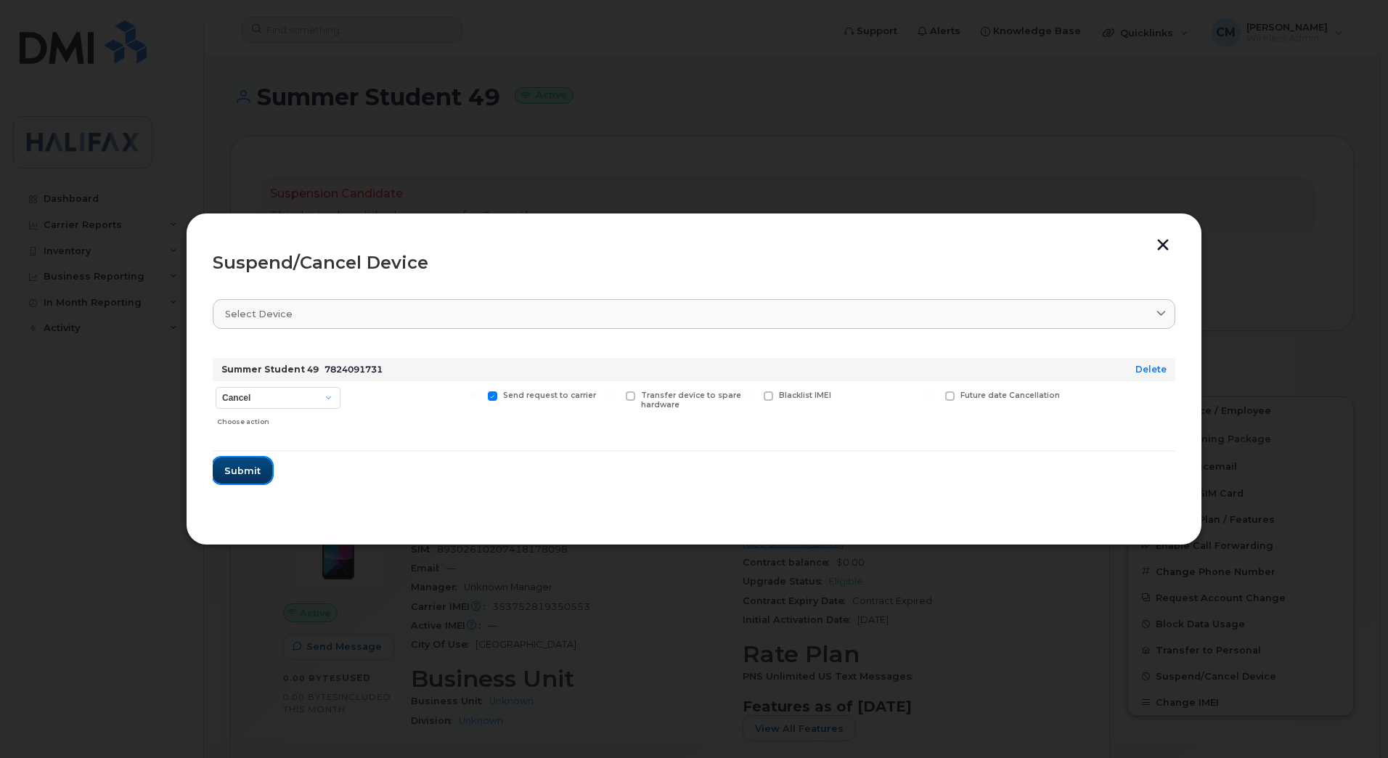
click at [219, 468] on button "Submit" at bounding box center [243, 470] width 60 height 26
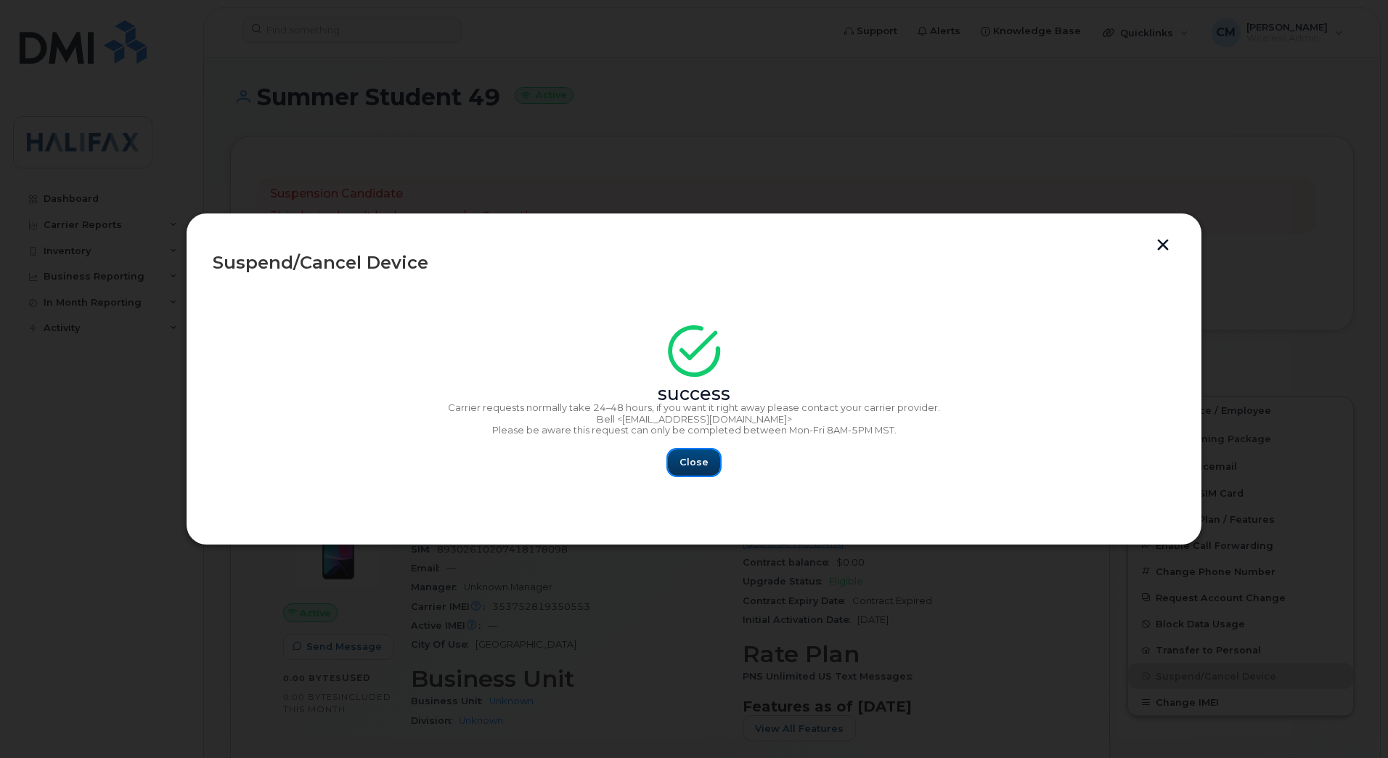
click at [703, 465] on span "Close" at bounding box center [694, 462] width 29 height 14
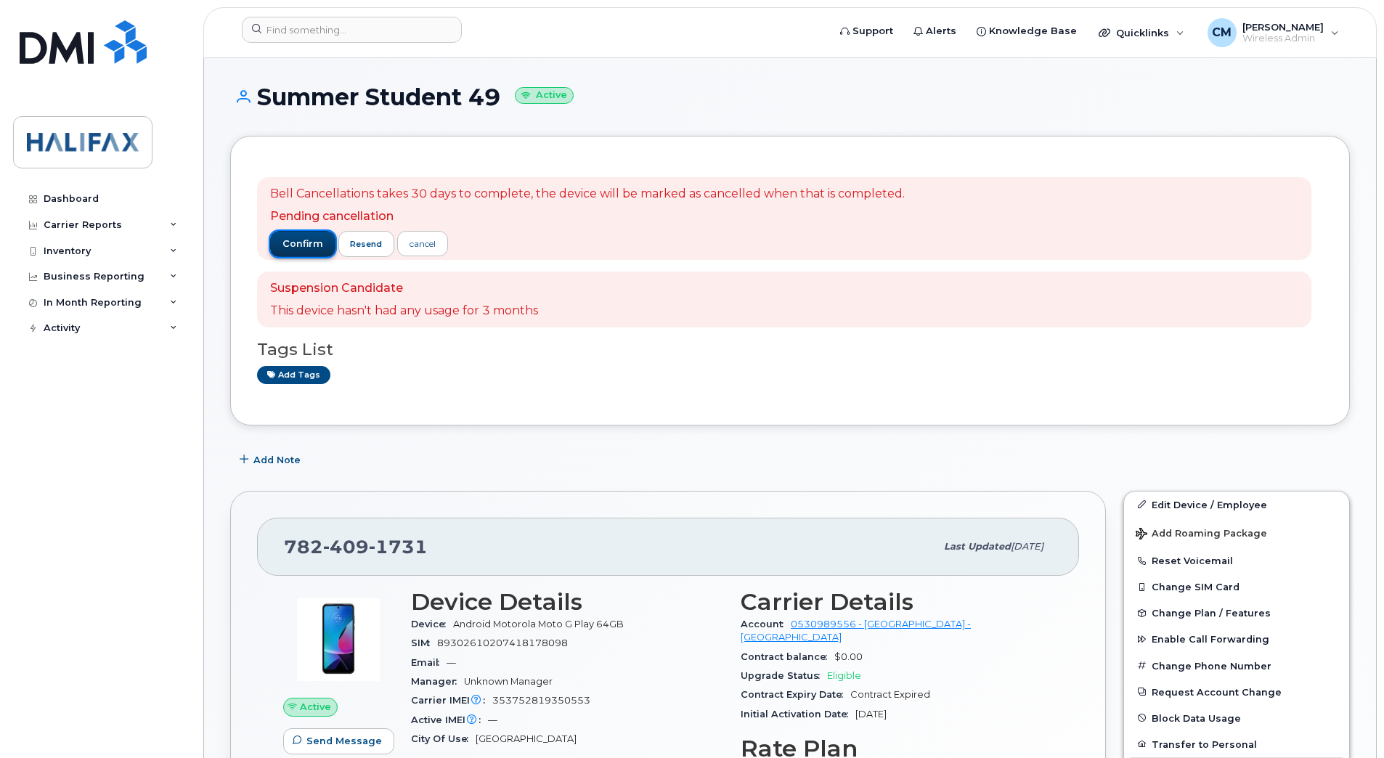
click at [287, 248] on span "confirm" at bounding box center [302, 243] width 41 height 13
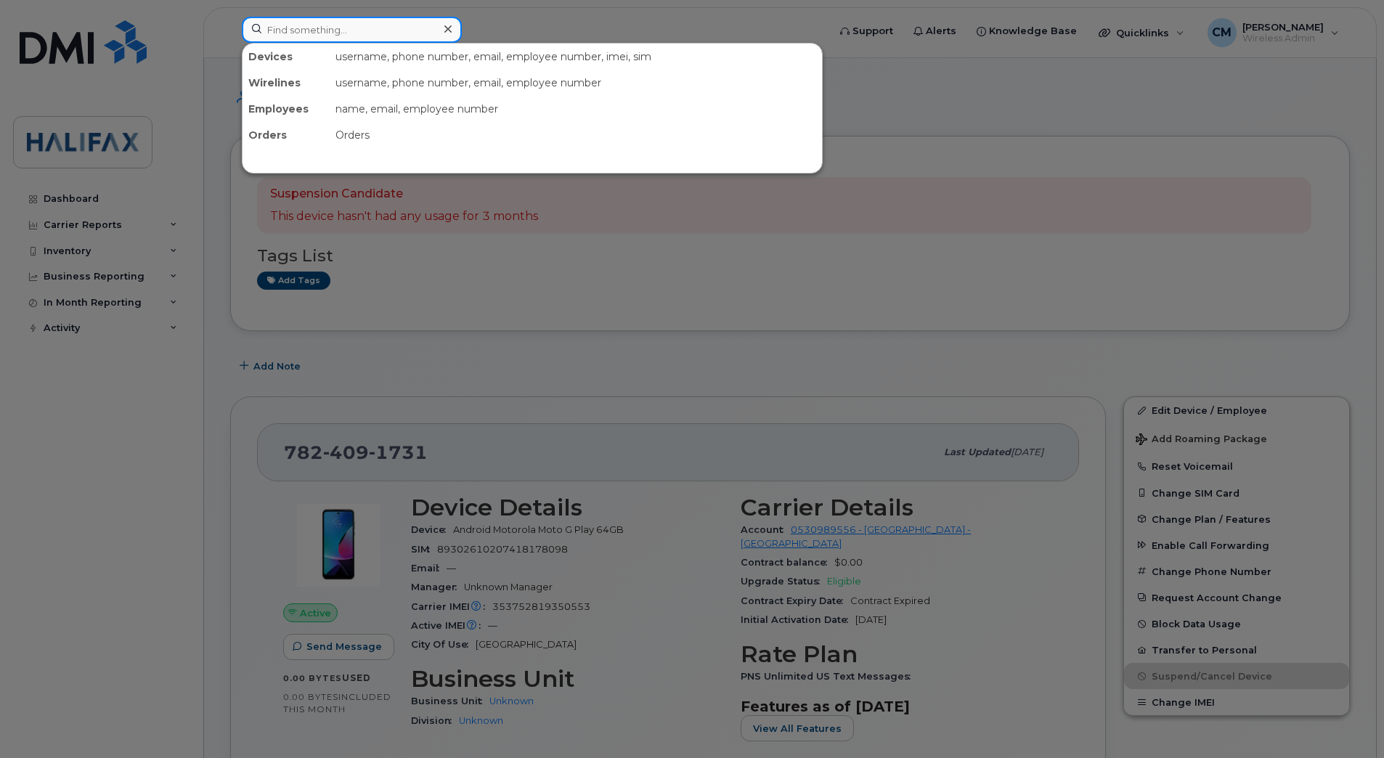
click at [303, 30] on input at bounding box center [352, 30] width 220 height 26
paste input "7824093156"
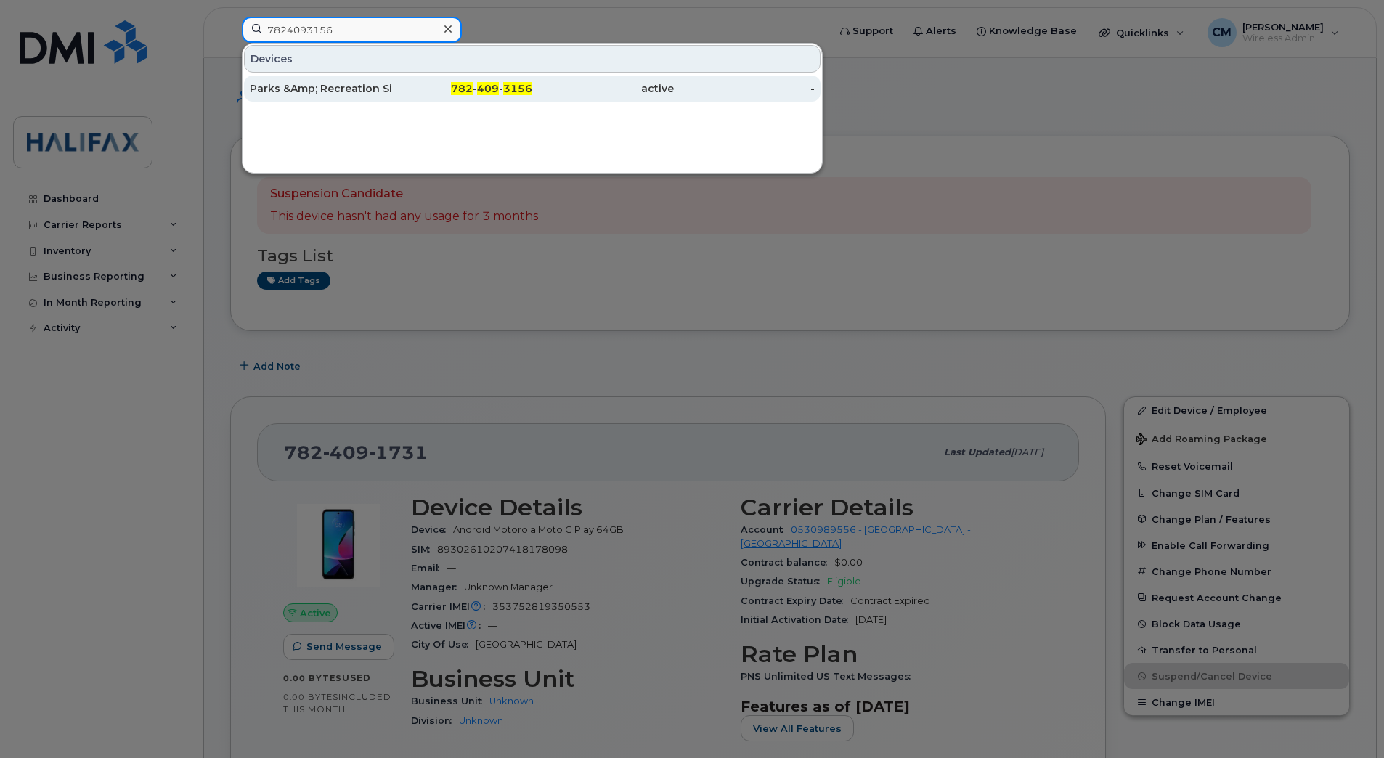
type input "7824093156"
click at [327, 87] on div "Parks &Amp; Recreation Sim 3" at bounding box center [321, 88] width 142 height 15
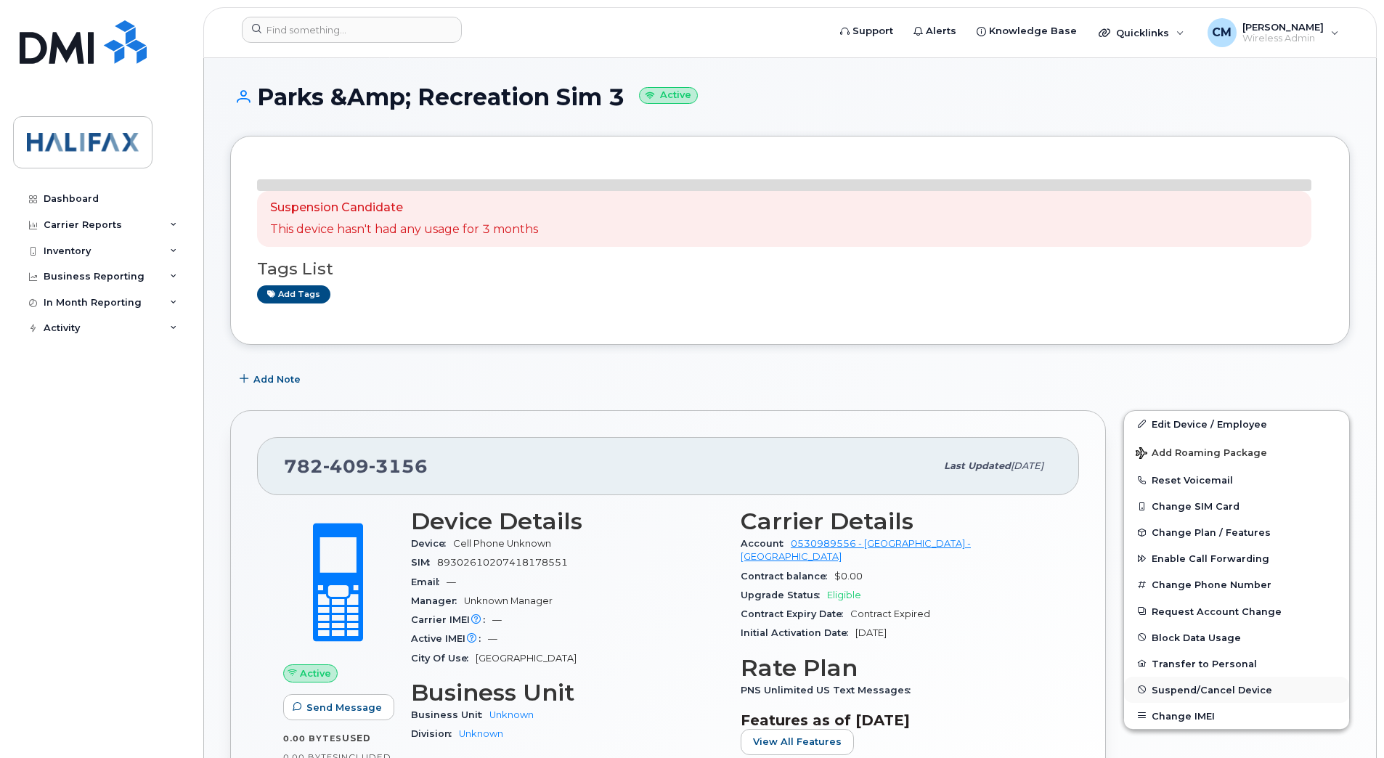
click at [1156, 685] on span "Suspend/Cancel Device" at bounding box center [1211, 689] width 121 height 11
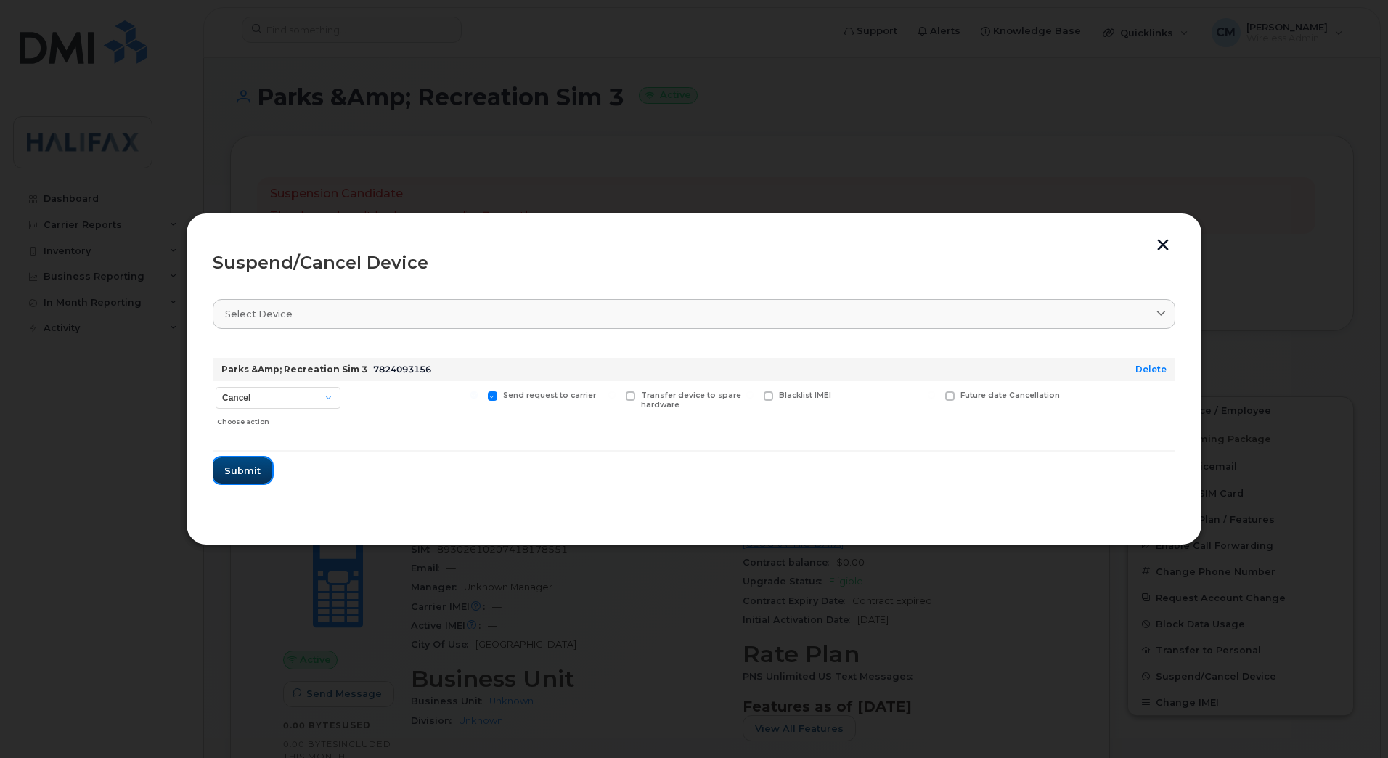
click at [229, 471] on span "Submit" at bounding box center [242, 471] width 36 height 14
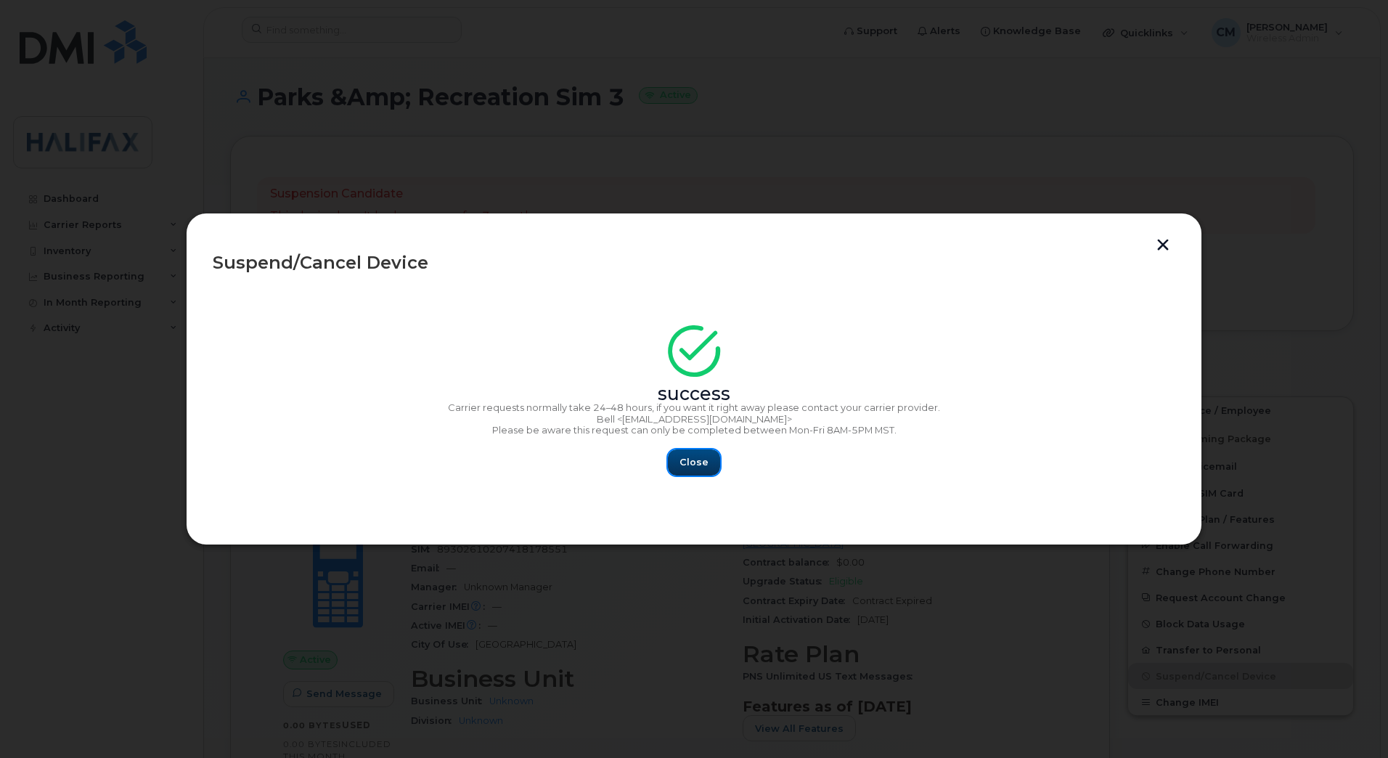
click at [682, 456] on span "Close" at bounding box center [694, 462] width 29 height 14
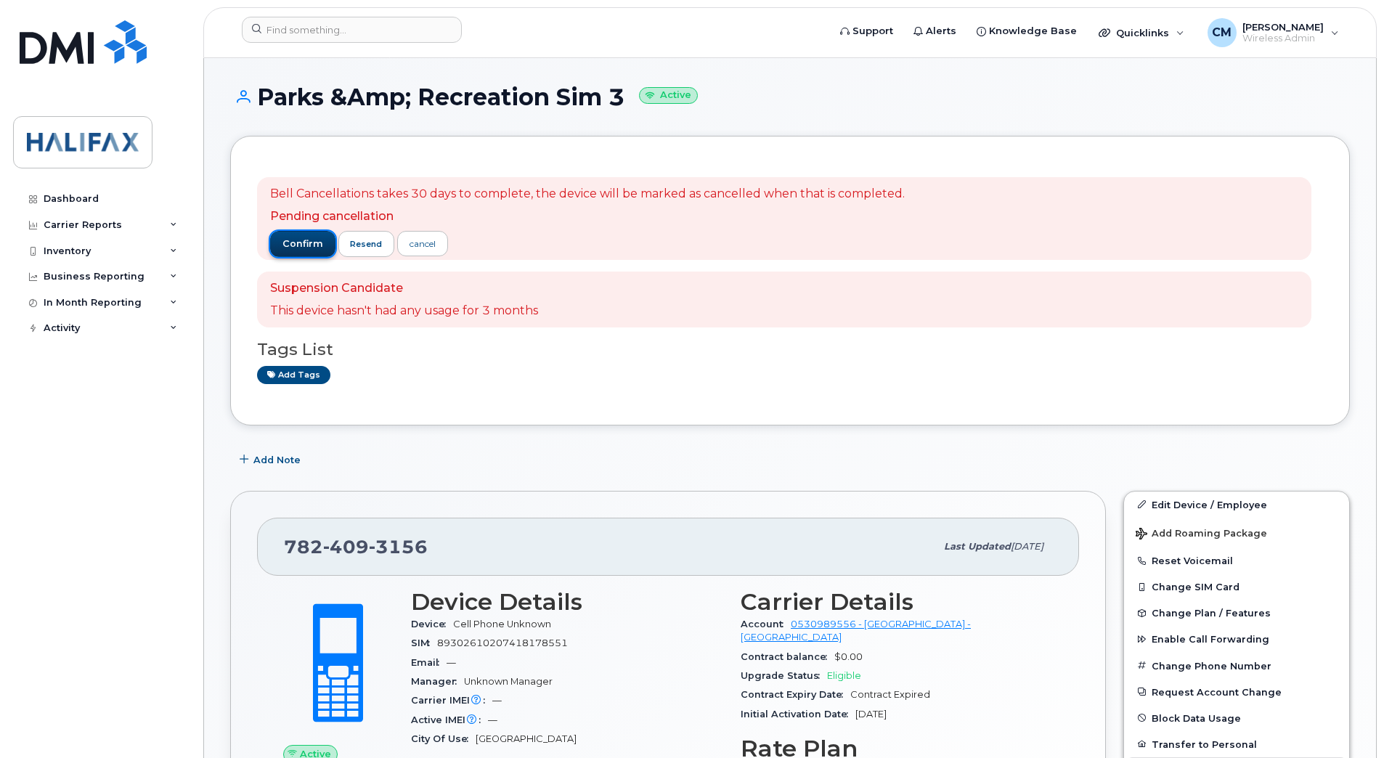
click at [293, 250] on button "confirm" at bounding box center [302, 244] width 65 height 26
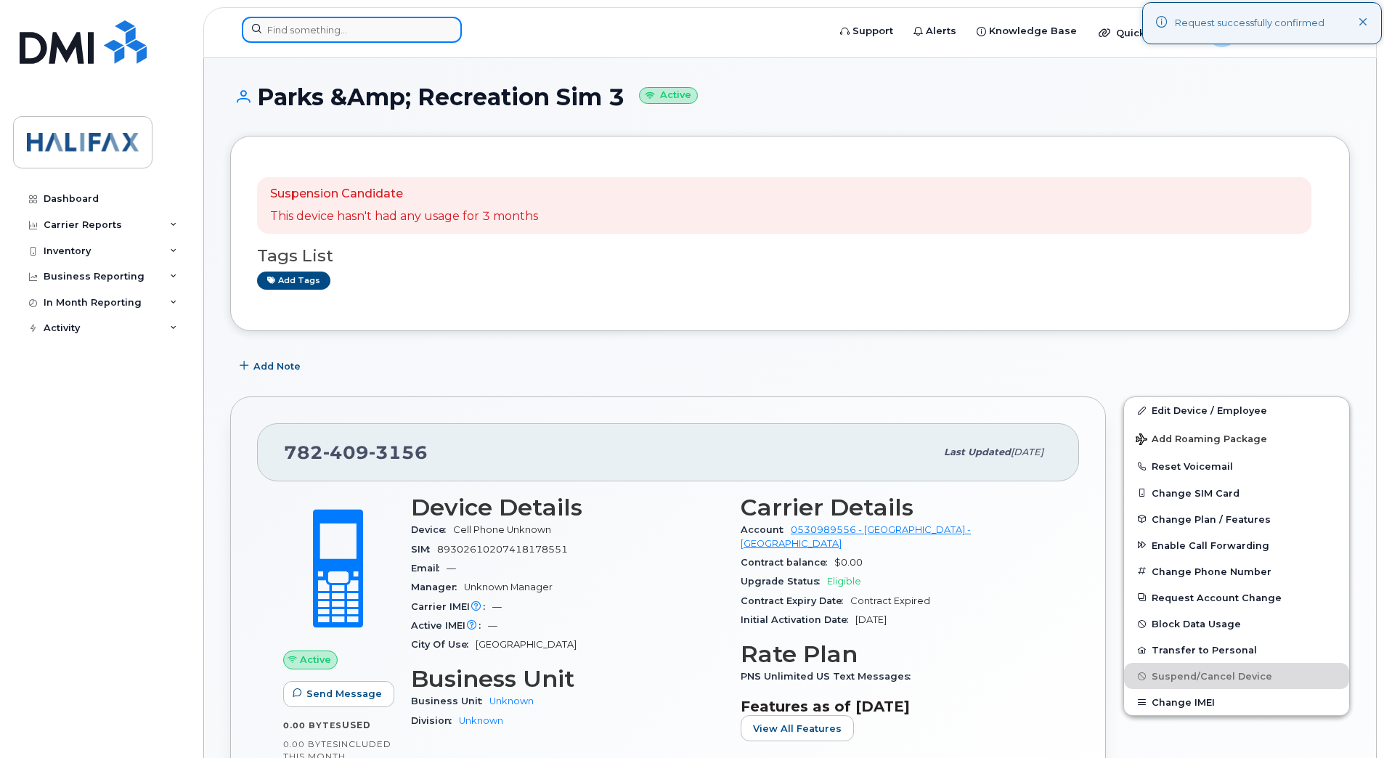
click at [341, 26] on input at bounding box center [352, 30] width 220 height 26
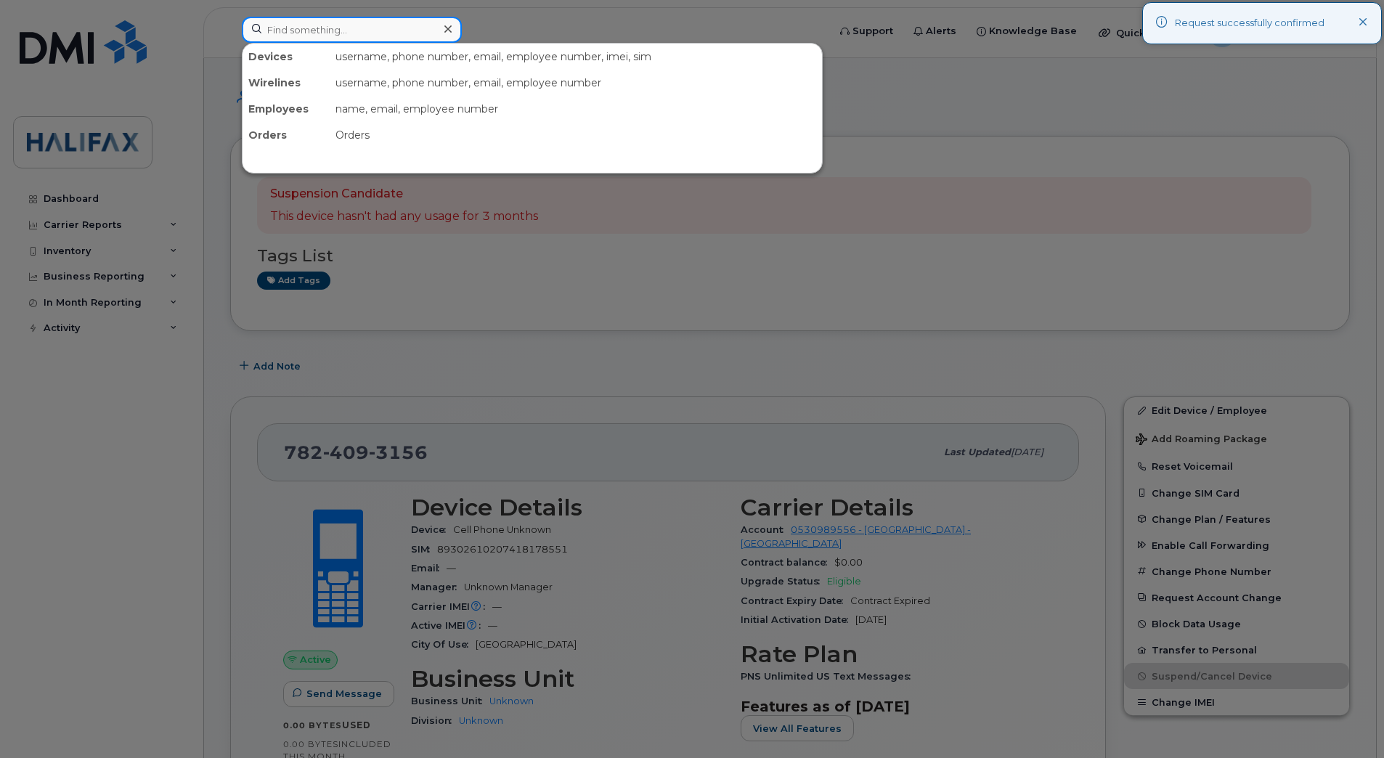
paste input "7824093509"
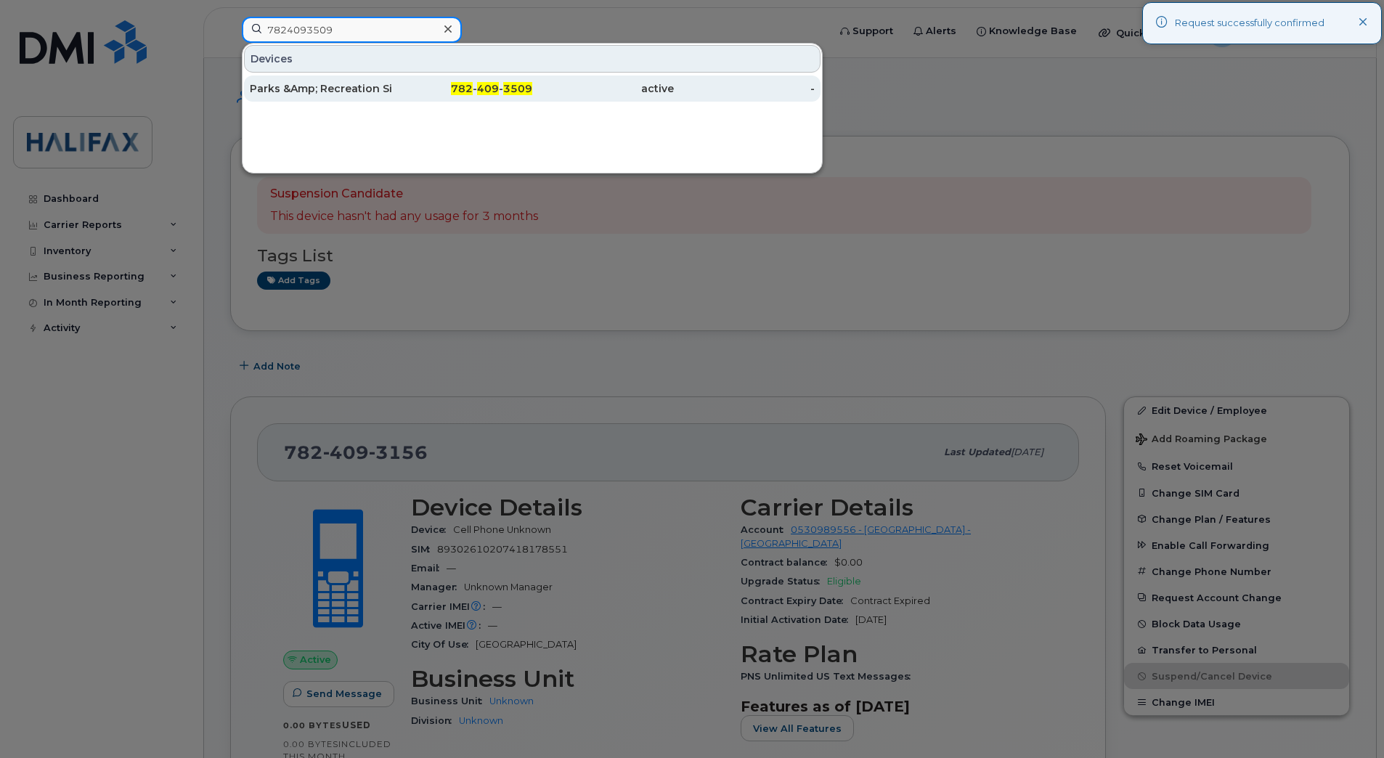
type input "7824093509"
click at [339, 91] on div "Parks &Amp; Recreation Sim 4" at bounding box center [321, 88] width 142 height 15
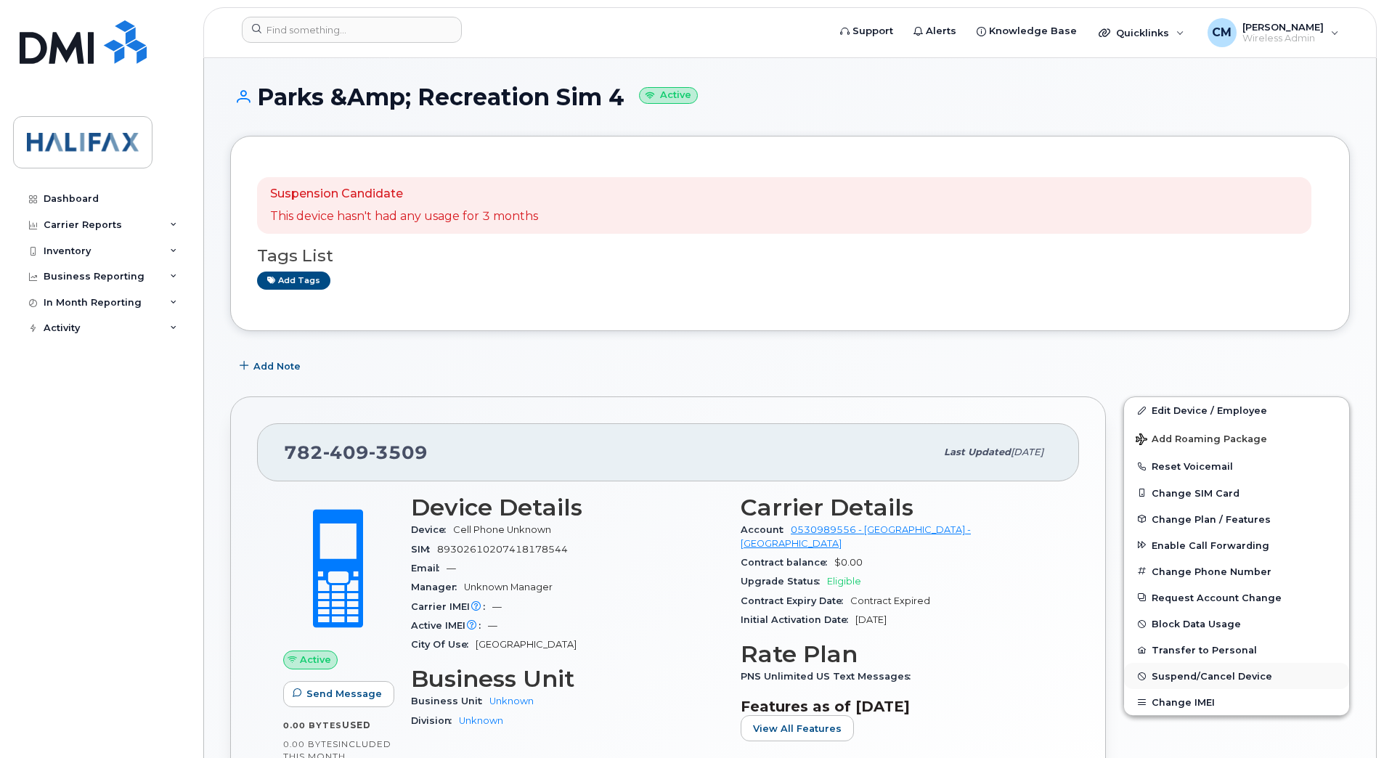
click at [1165, 677] on span "Suspend/Cancel Device" at bounding box center [1211, 676] width 121 height 11
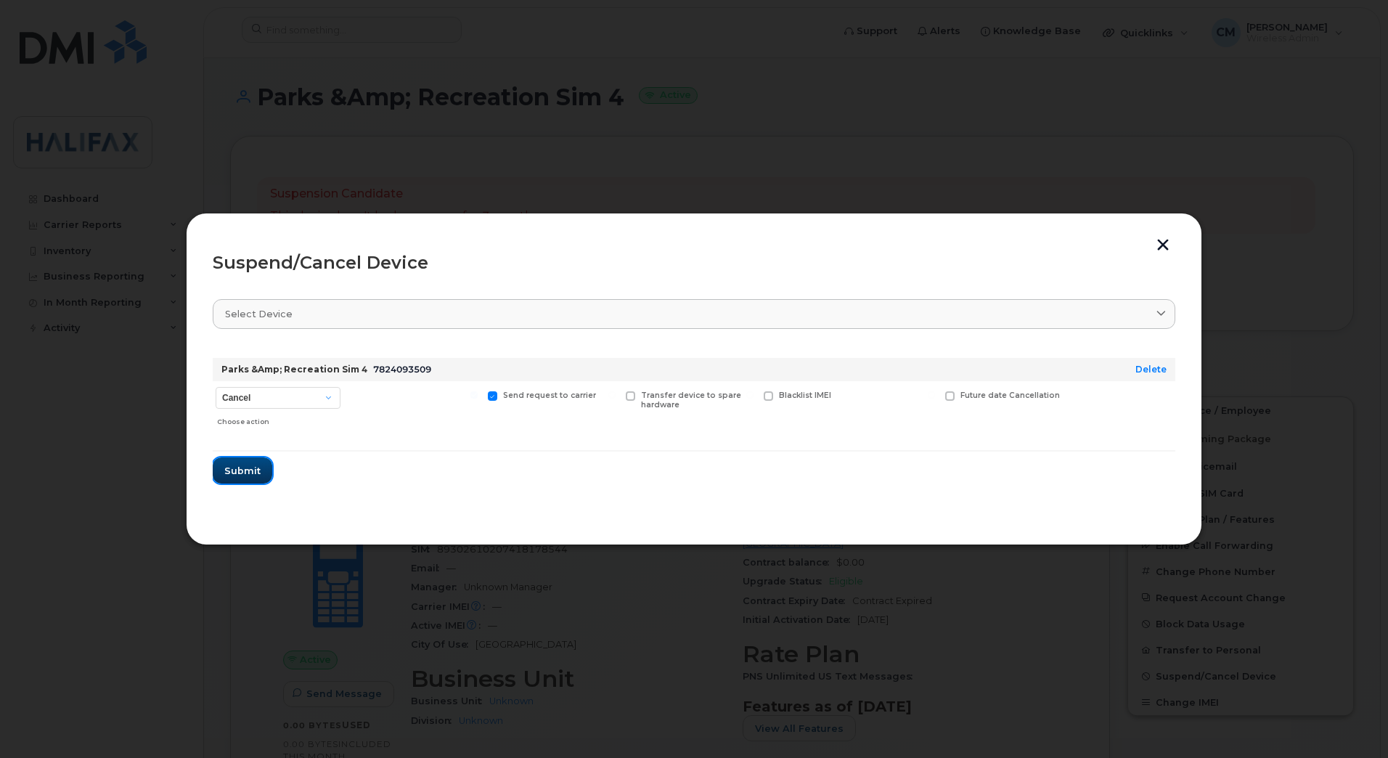
click at [230, 475] on span "Submit" at bounding box center [242, 471] width 36 height 14
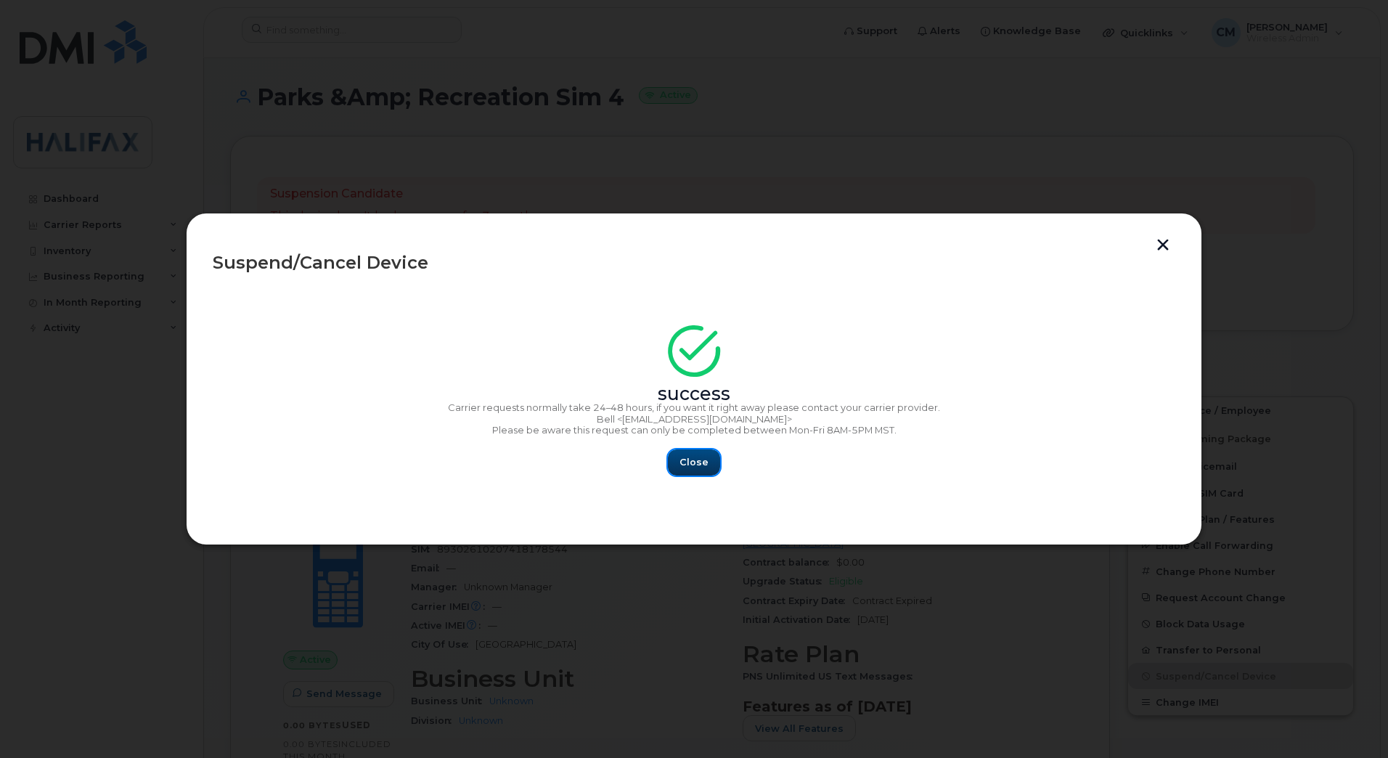
click at [680, 460] on button "Close" at bounding box center [694, 462] width 52 height 26
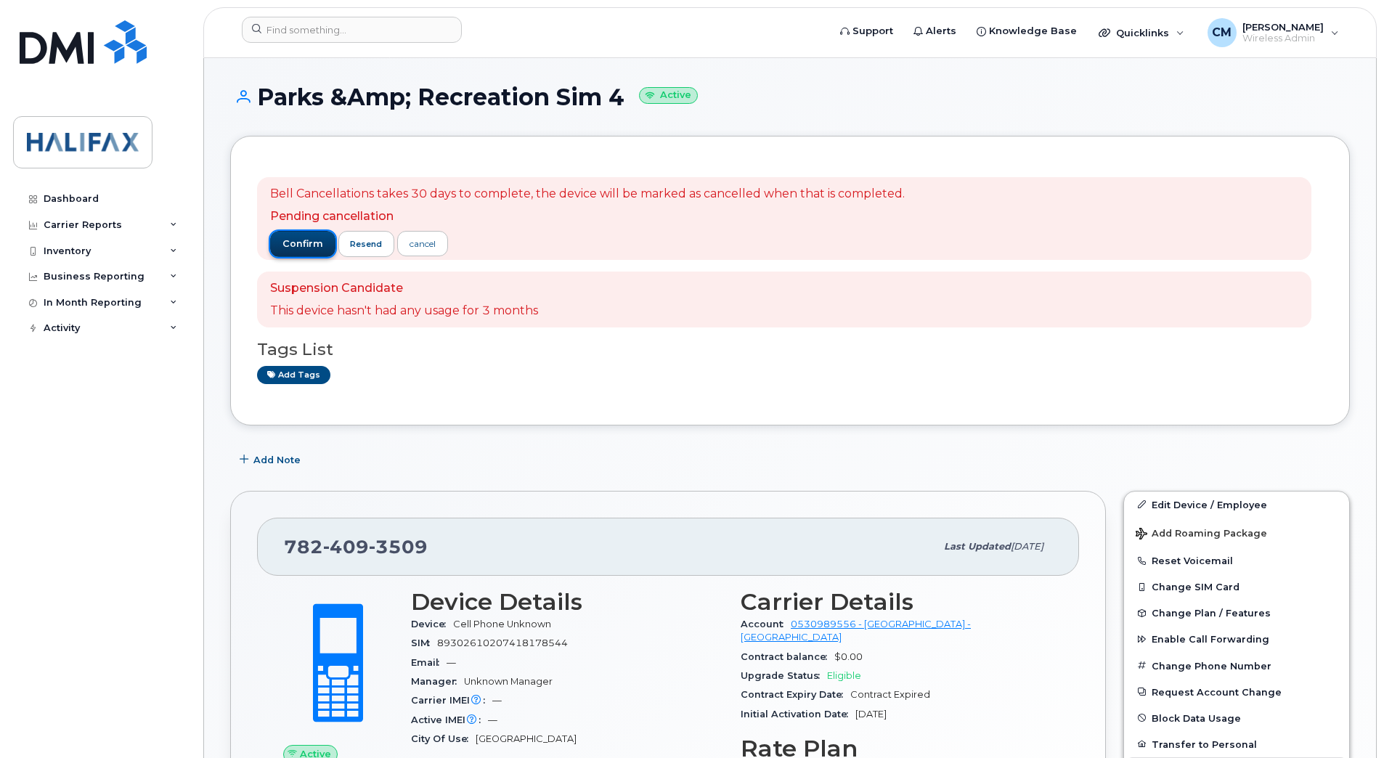
click at [285, 243] on span "confirm" at bounding box center [302, 243] width 41 height 13
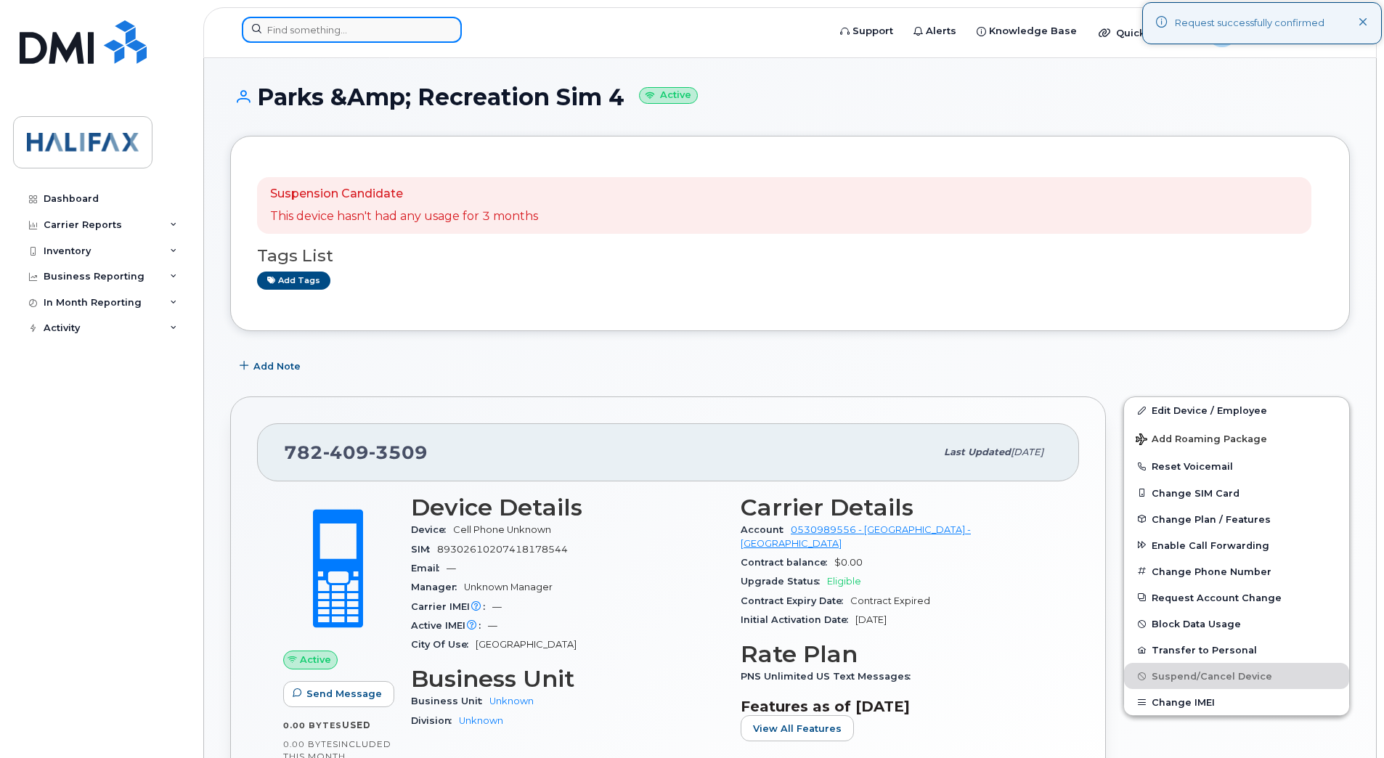
click at [350, 31] on input at bounding box center [352, 30] width 220 height 26
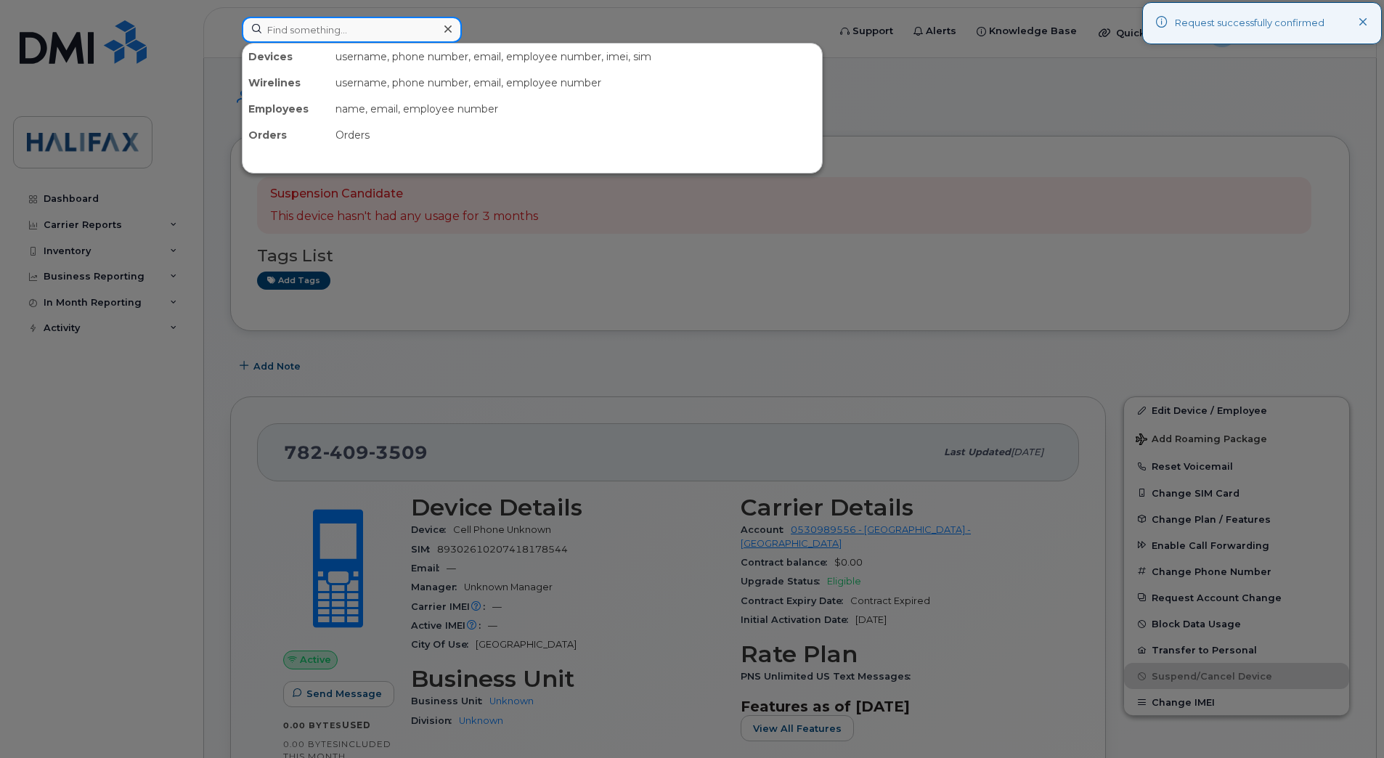
paste input "7824095768"
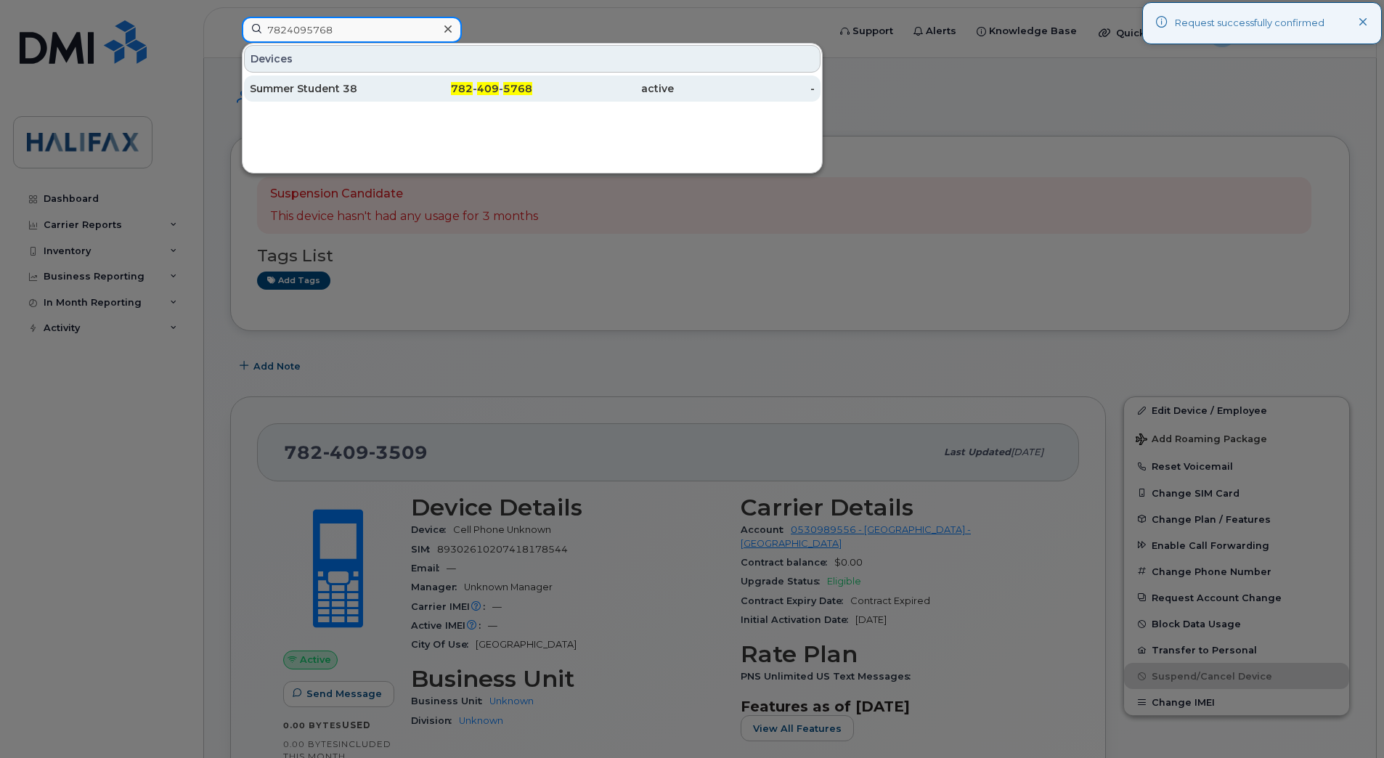
type input "7824095768"
click at [313, 95] on div "Summer Student 38" at bounding box center [321, 88] width 142 height 15
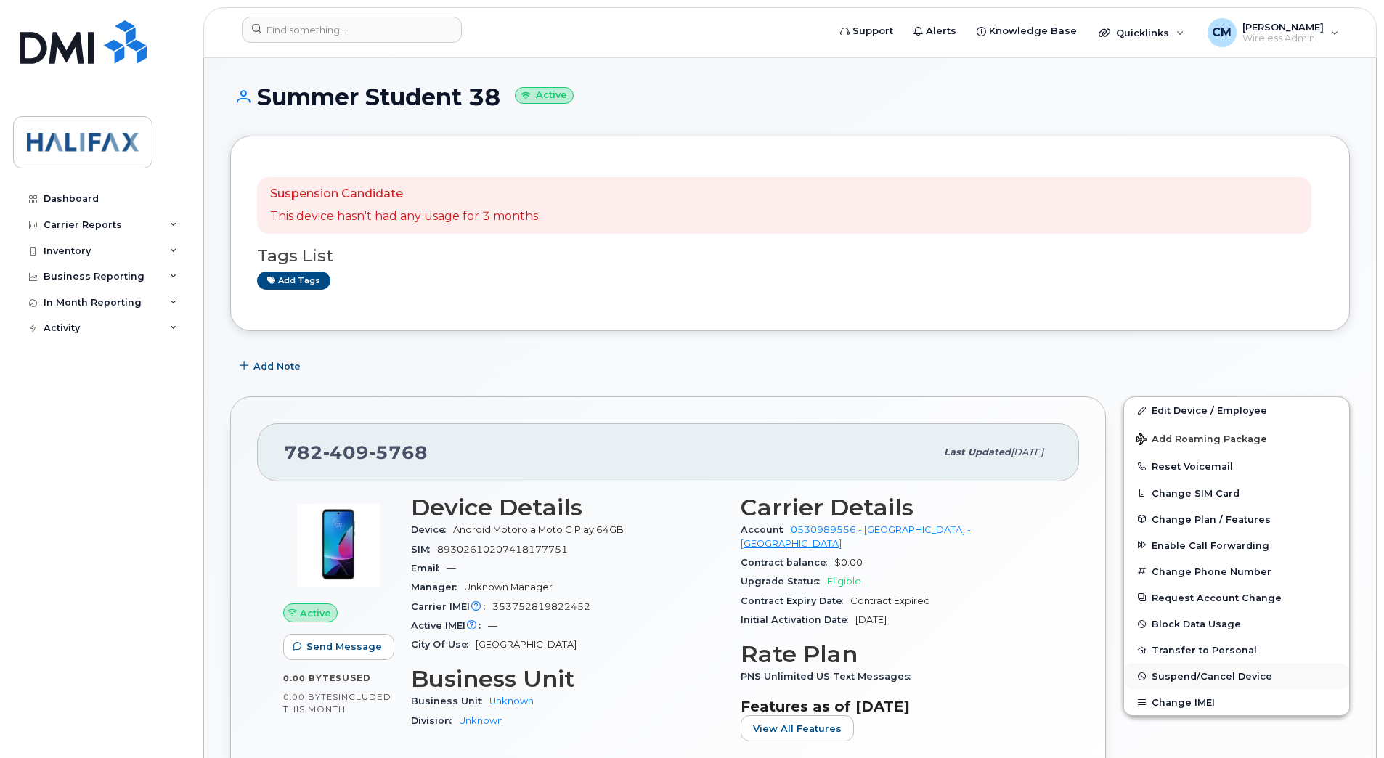
click at [1187, 680] on span "Suspend/Cancel Device" at bounding box center [1211, 676] width 121 height 11
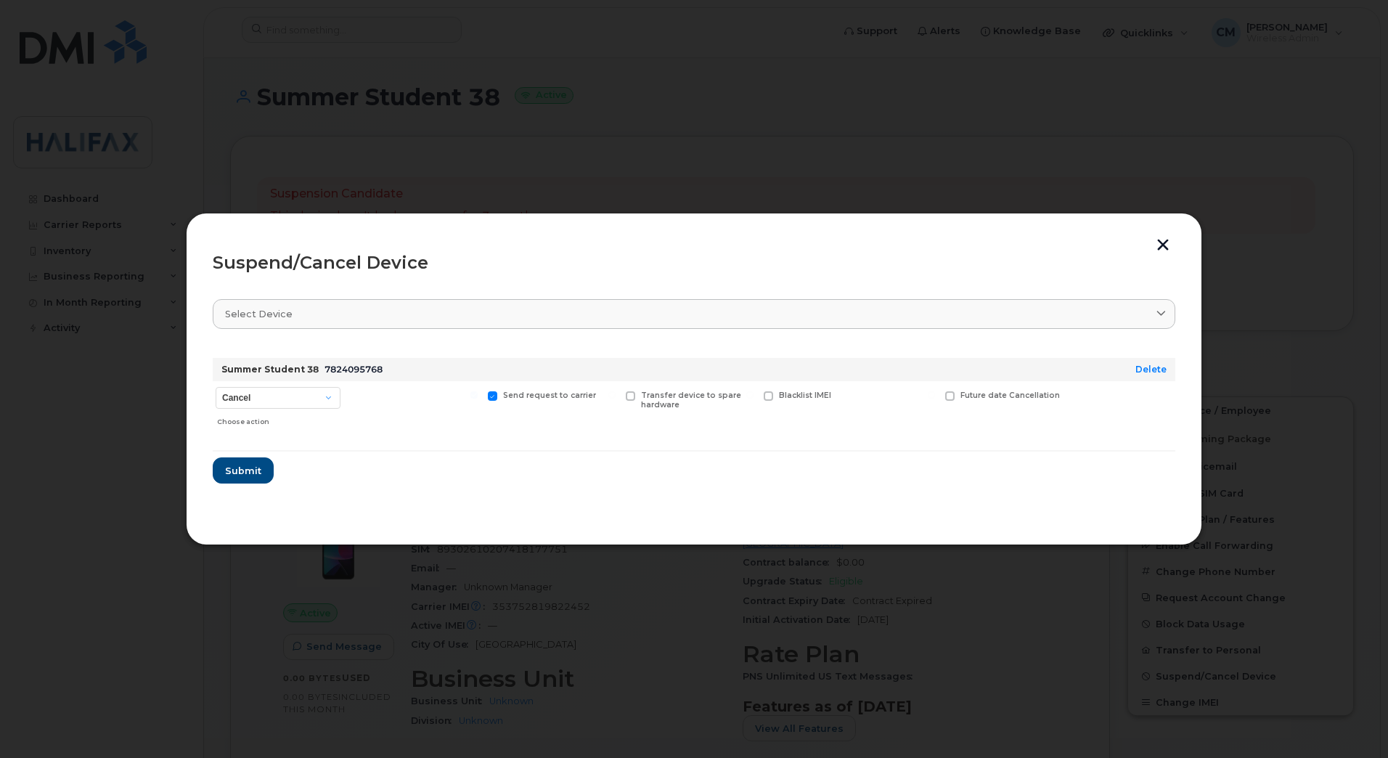
click at [250, 454] on form "Summer Student 38 7824095768 Delete Cancel Suspend - Extend Suspension Suspend …" at bounding box center [694, 414] width 963 height 137
click at [246, 468] on span "Submit" at bounding box center [242, 471] width 36 height 14
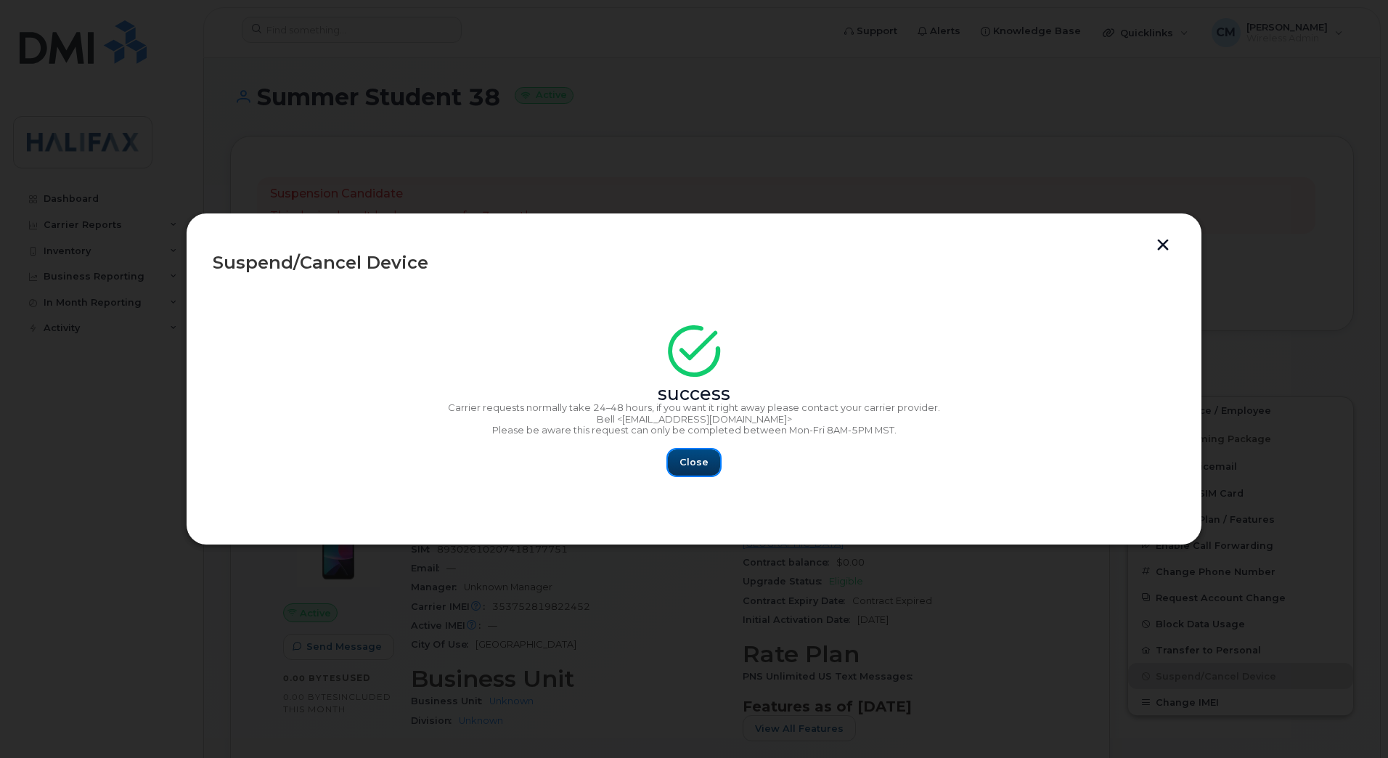
click at [694, 465] on span "Close" at bounding box center [694, 462] width 29 height 14
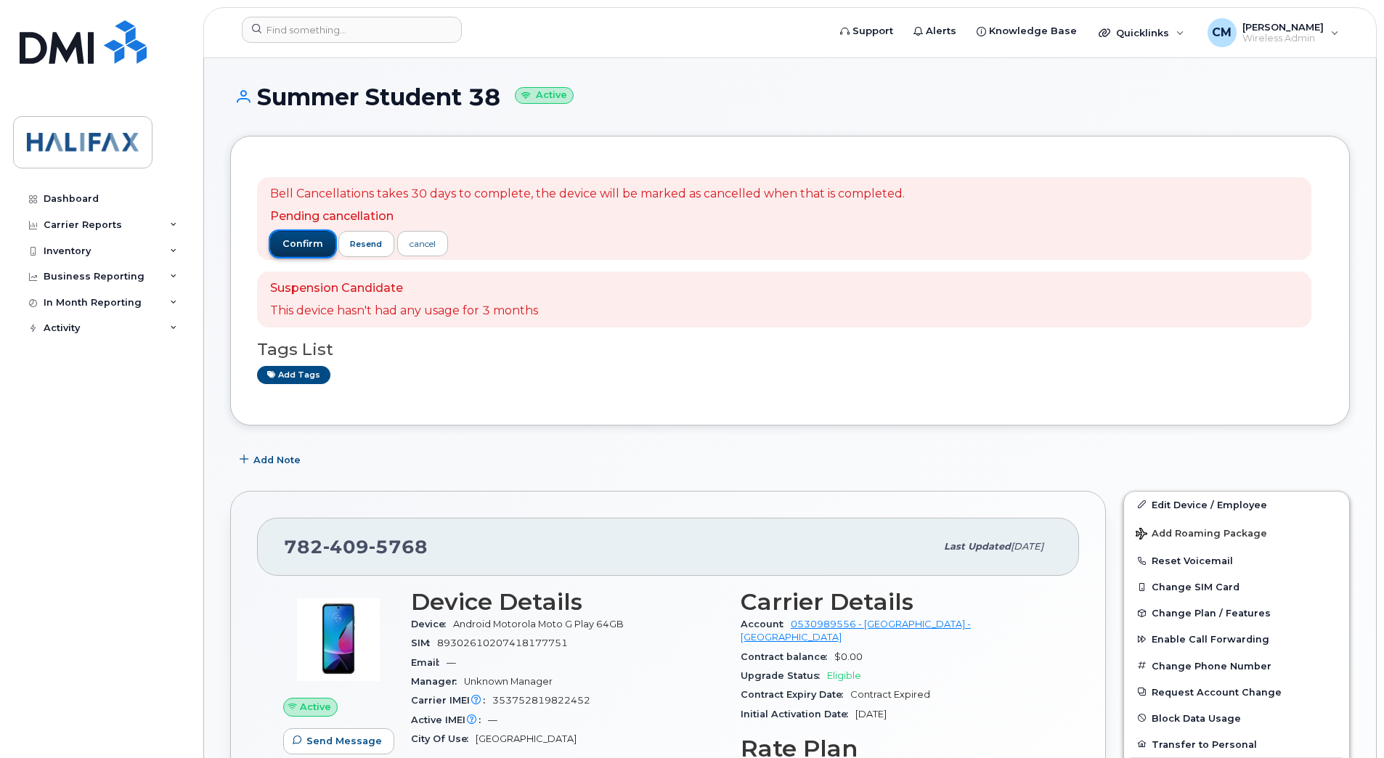
click at [289, 235] on button "confirm" at bounding box center [302, 244] width 65 height 26
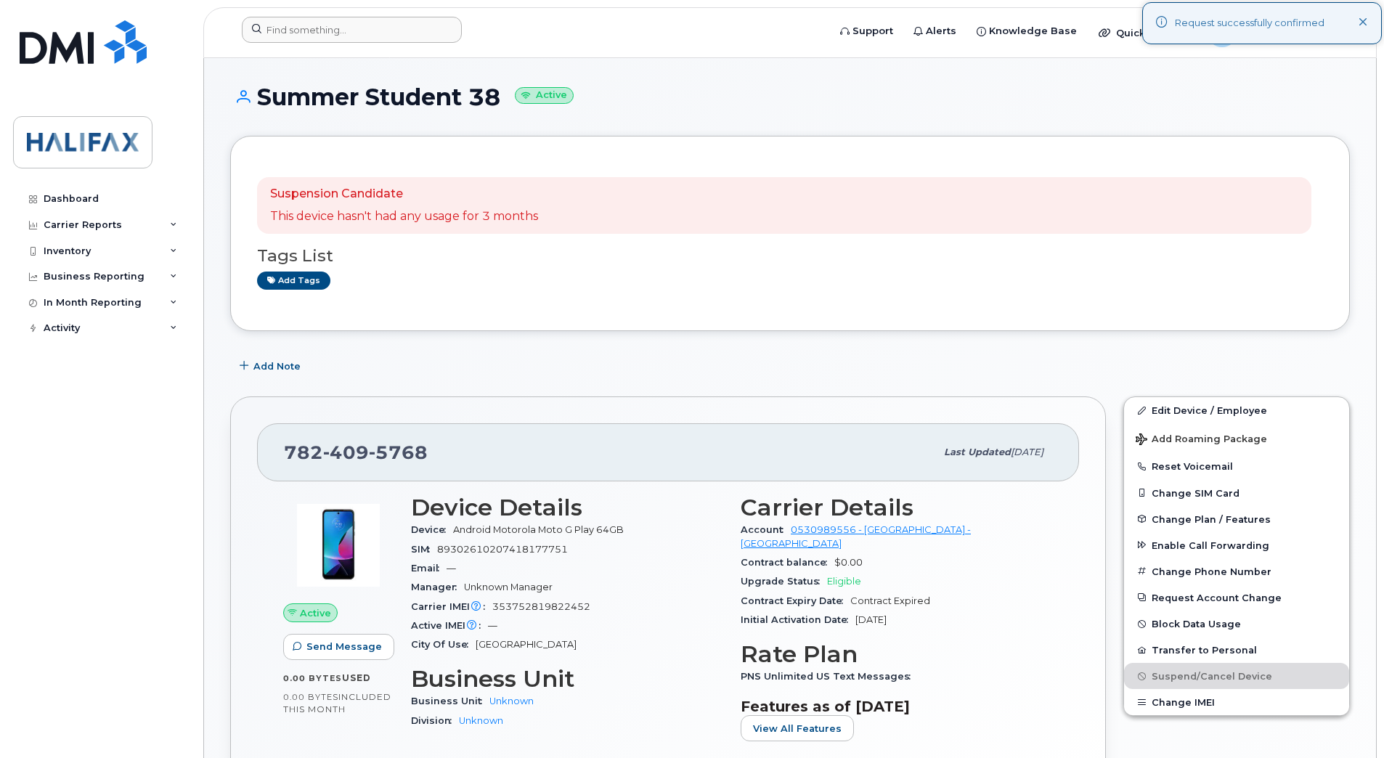
drag, startPoint x: 339, startPoint y: 46, endPoint x: 341, endPoint y: 36, distance: 10.3
click at [339, 46] on div at bounding box center [530, 33] width 600 height 32
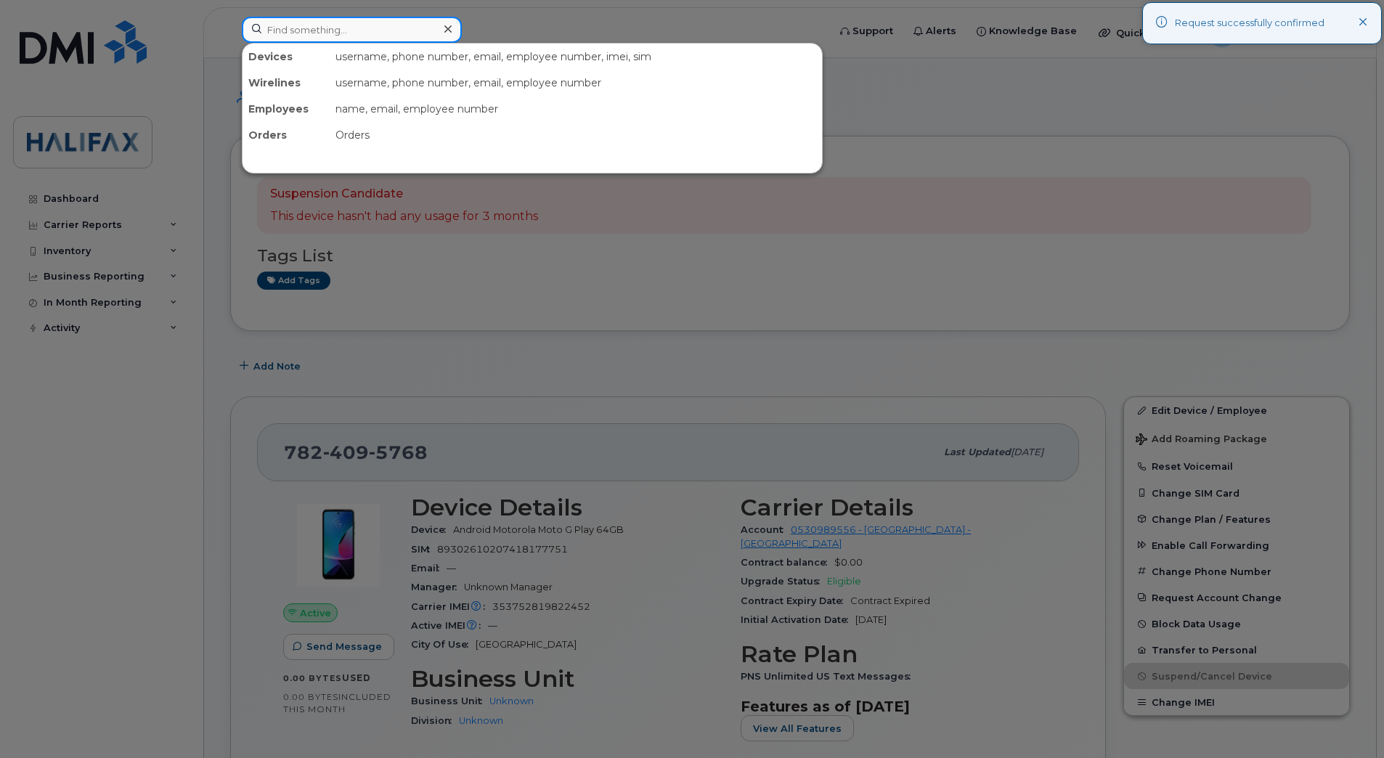
click at [341, 36] on input at bounding box center [352, 30] width 220 height 26
paste input "7826403765"
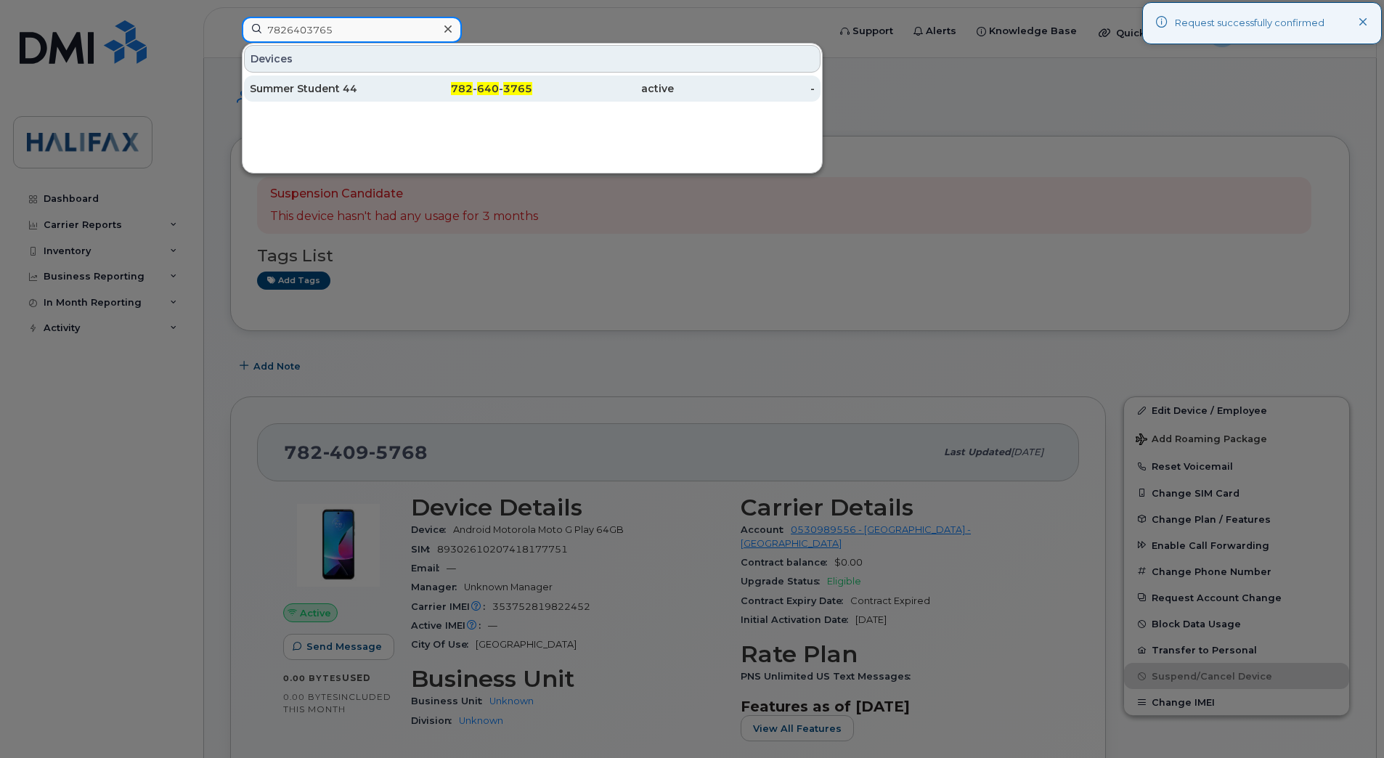
type input "7826403765"
click at [322, 94] on div "Summer Student 44" at bounding box center [321, 88] width 142 height 15
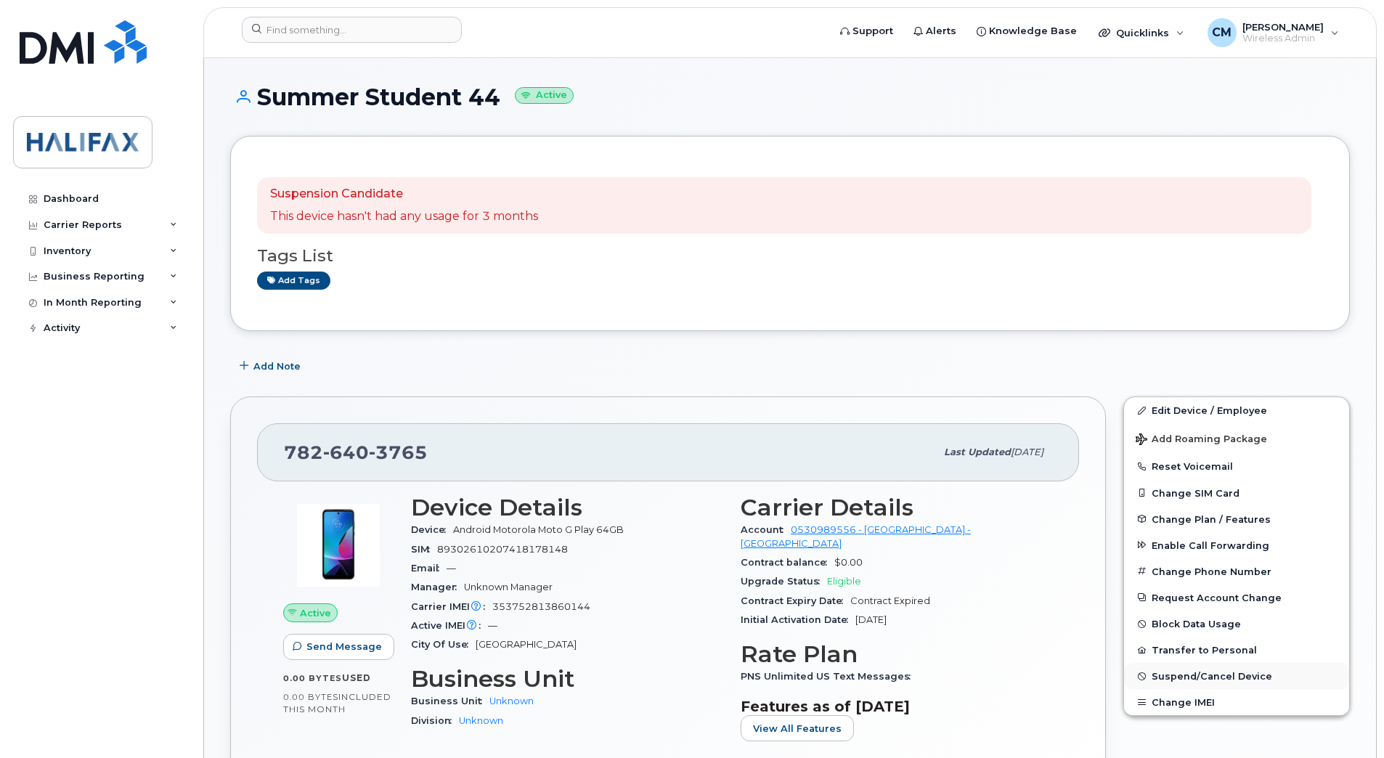
click at [1155, 671] on span "Suspend/Cancel Device" at bounding box center [1211, 676] width 121 height 11
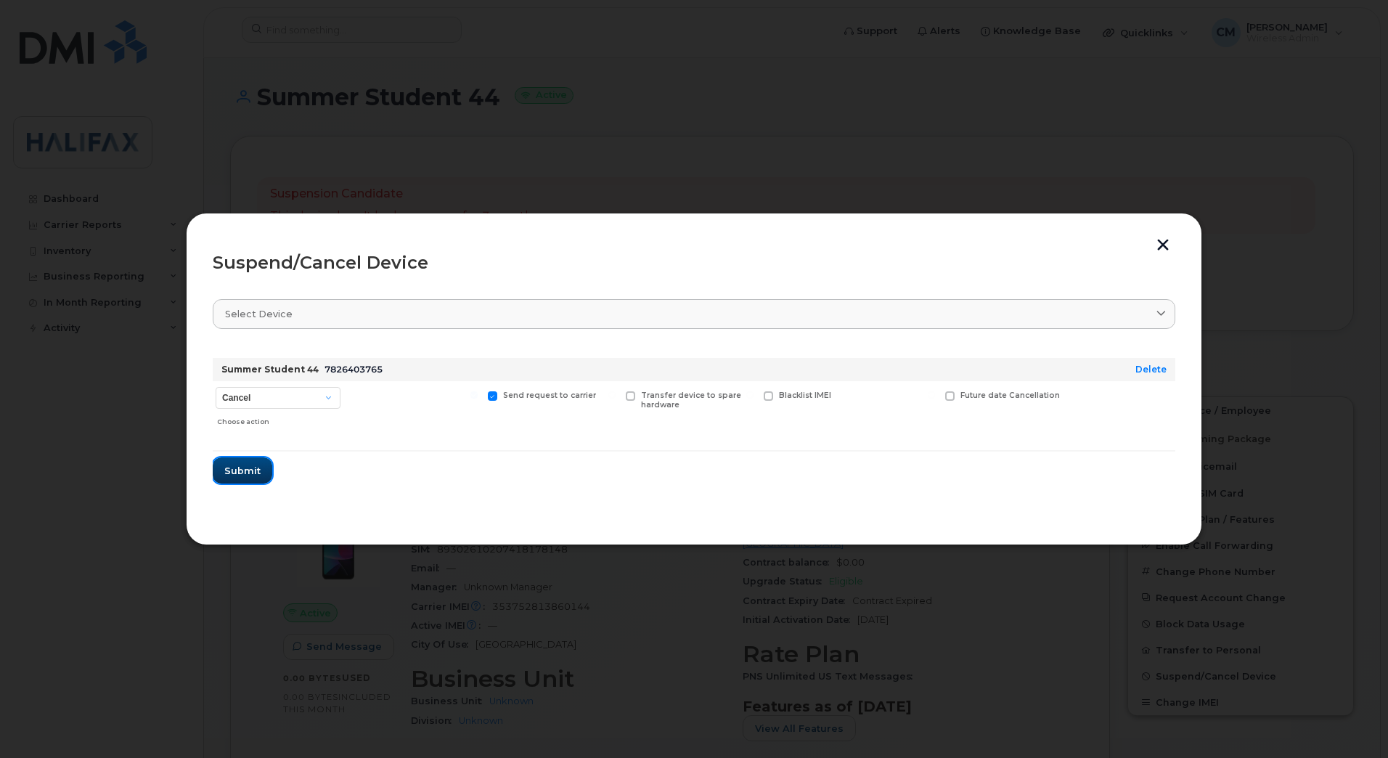
click at [222, 462] on button "Submit" at bounding box center [243, 470] width 60 height 26
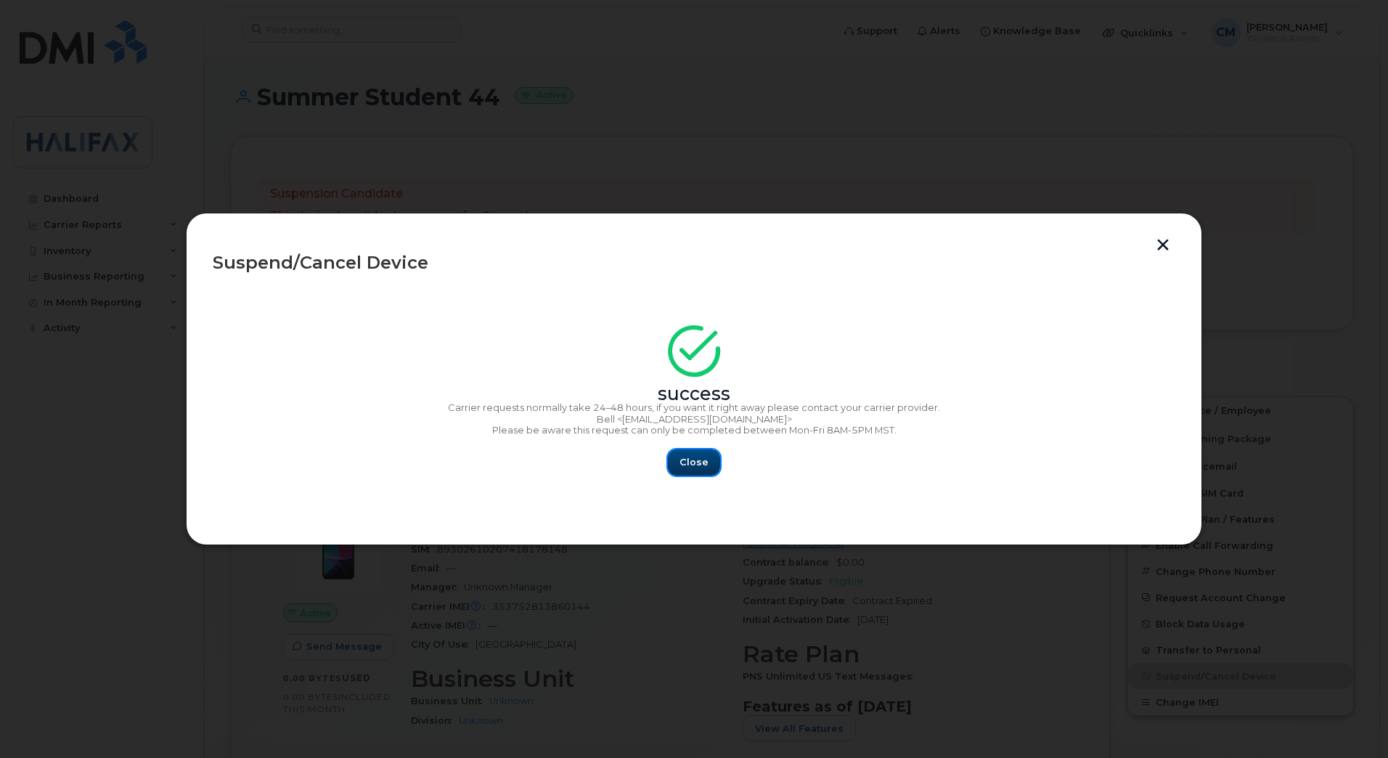
click at [693, 463] on span "Close" at bounding box center [694, 462] width 29 height 14
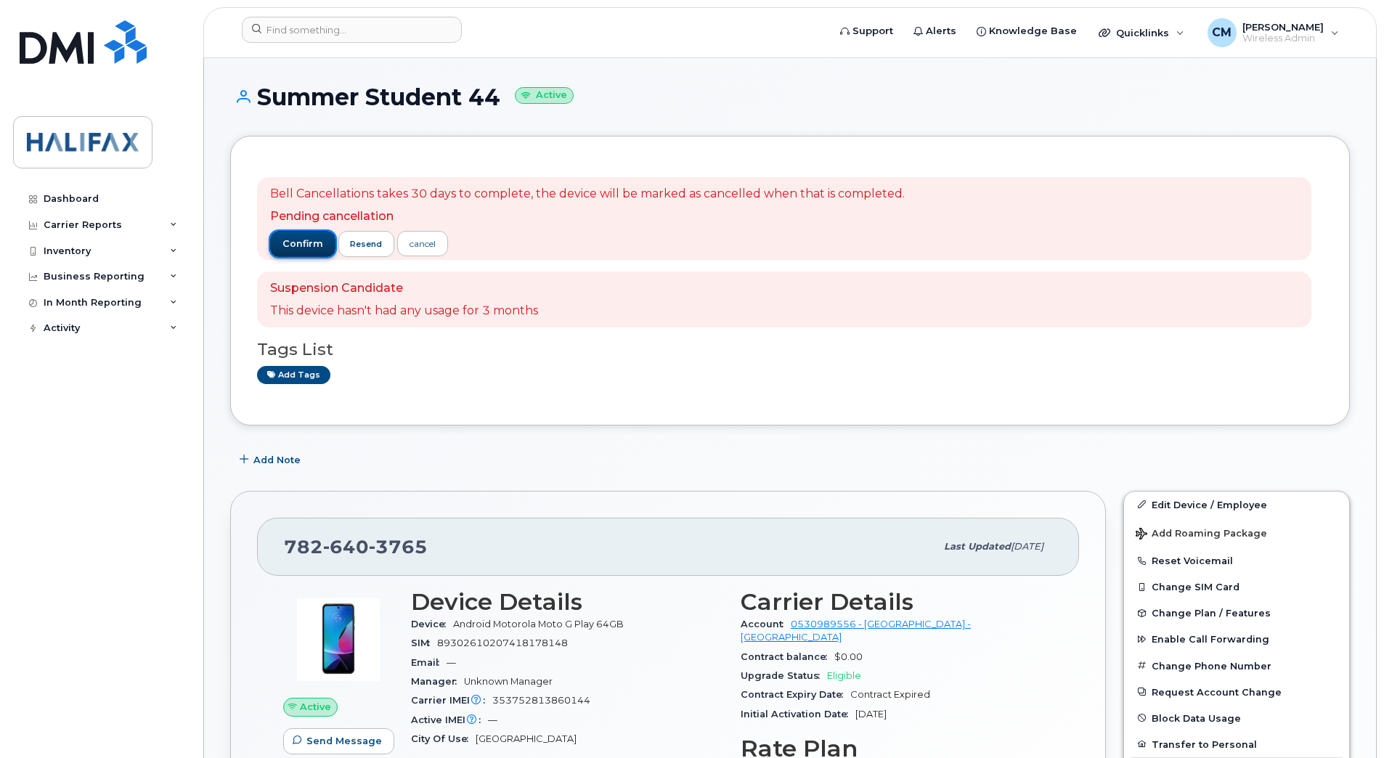
click at [285, 242] on span "confirm" at bounding box center [302, 243] width 41 height 13
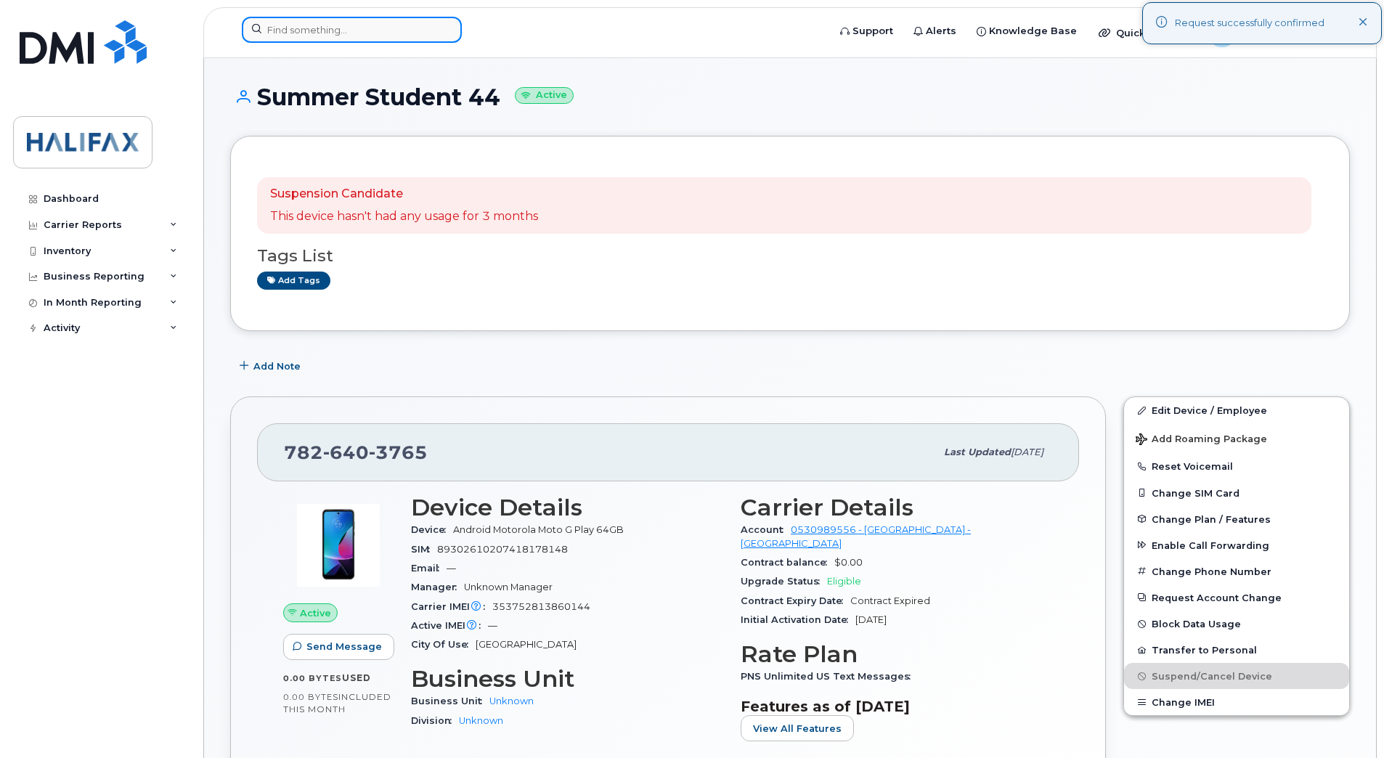
click at [322, 20] on input at bounding box center [352, 30] width 220 height 26
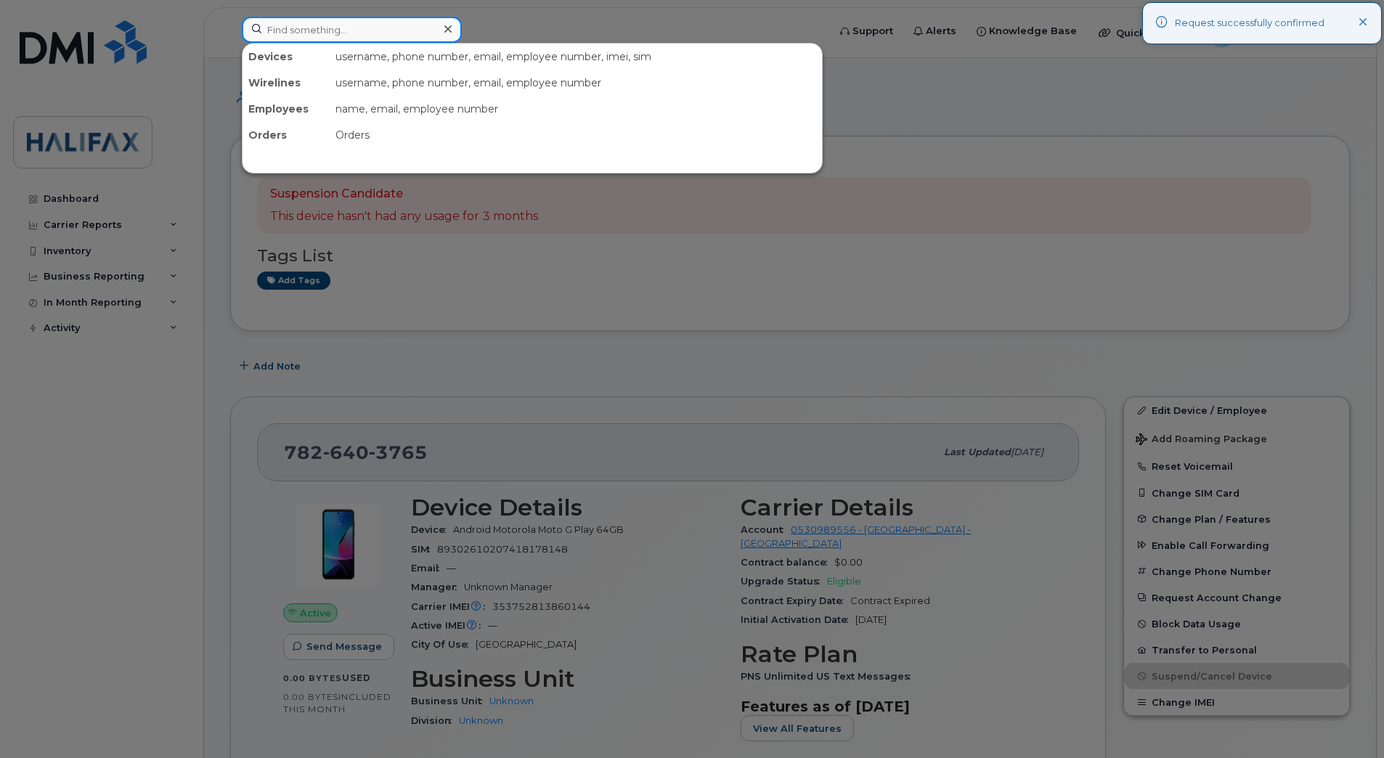
paste input "7826408920"
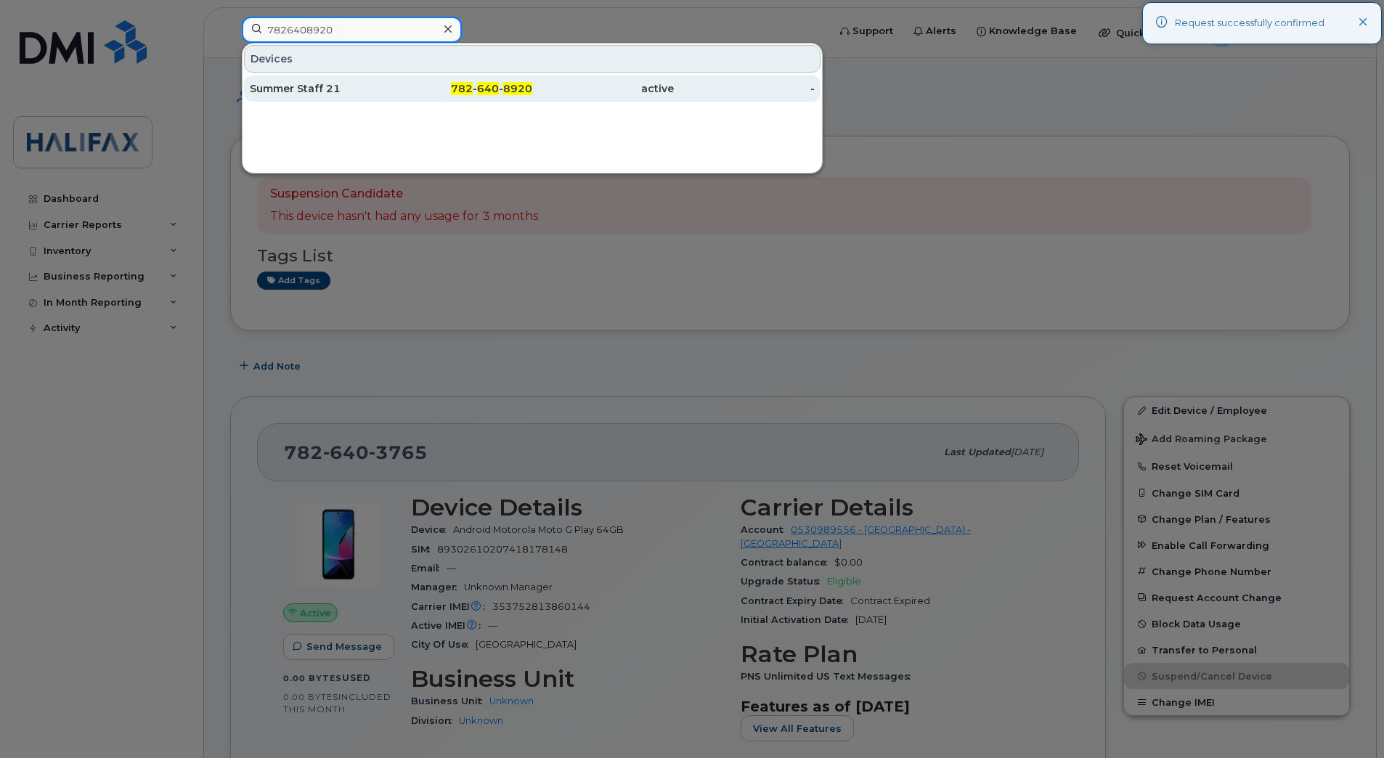
type input "7826408920"
click at [317, 86] on div "Summer Staff 21" at bounding box center [321, 88] width 142 height 15
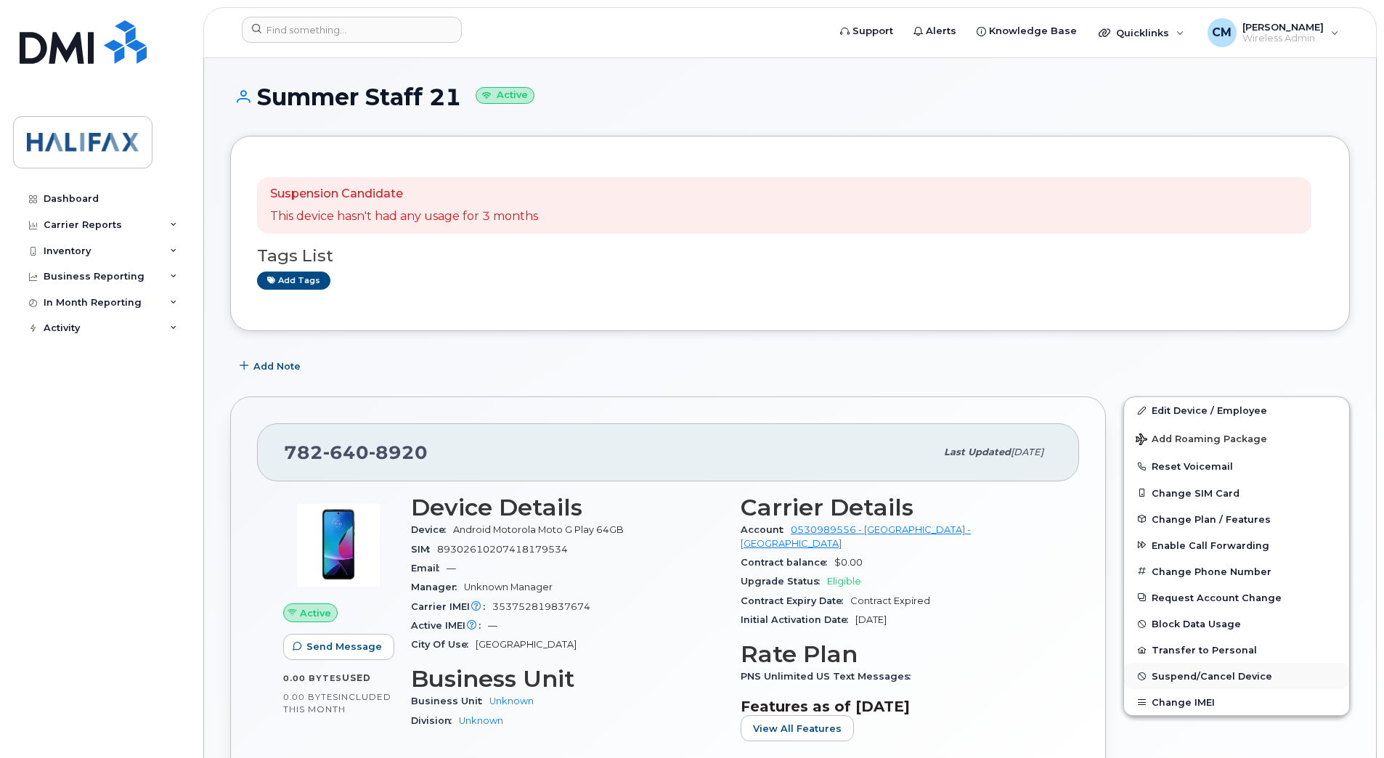
click at [1218, 674] on span "Suspend/Cancel Device" at bounding box center [1211, 676] width 121 height 11
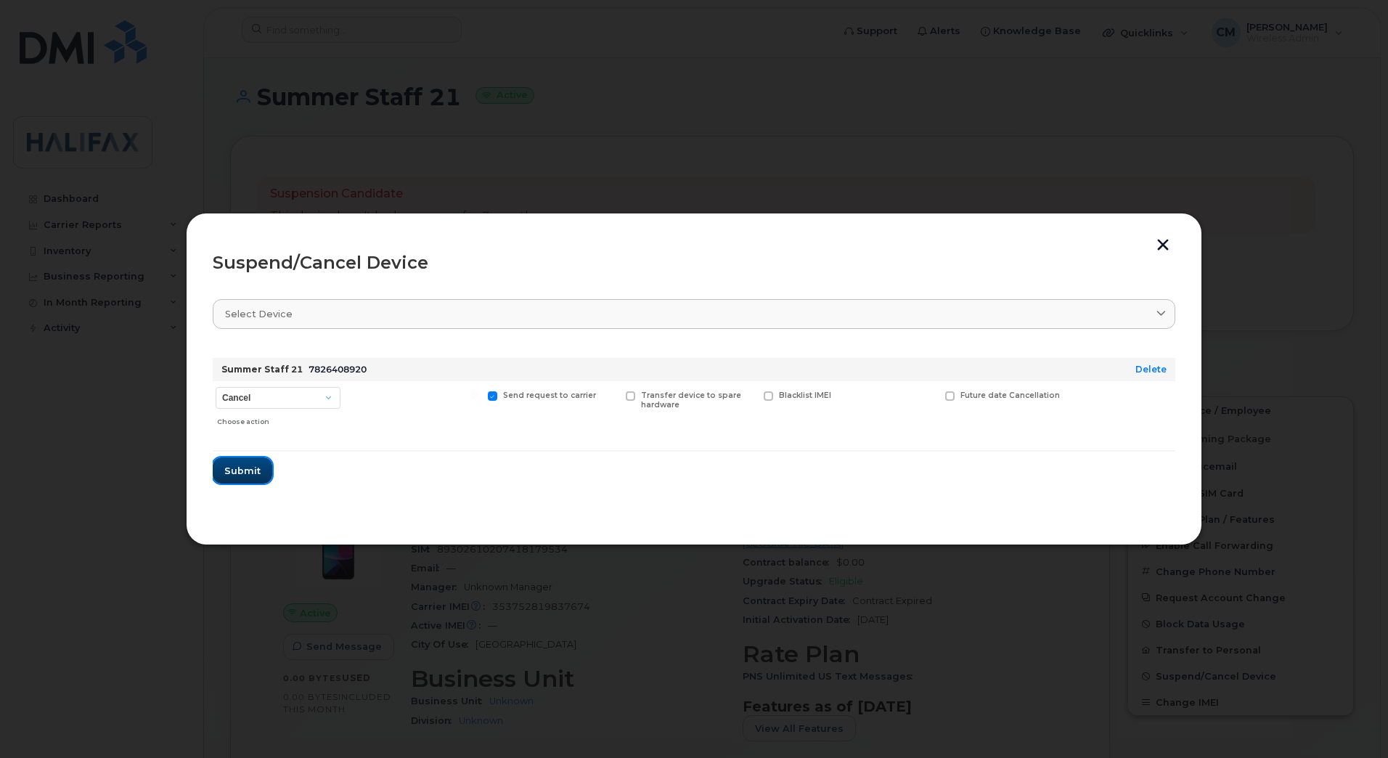
click at [239, 465] on span "Submit" at bounding box center [242, 471] width 36 height 14
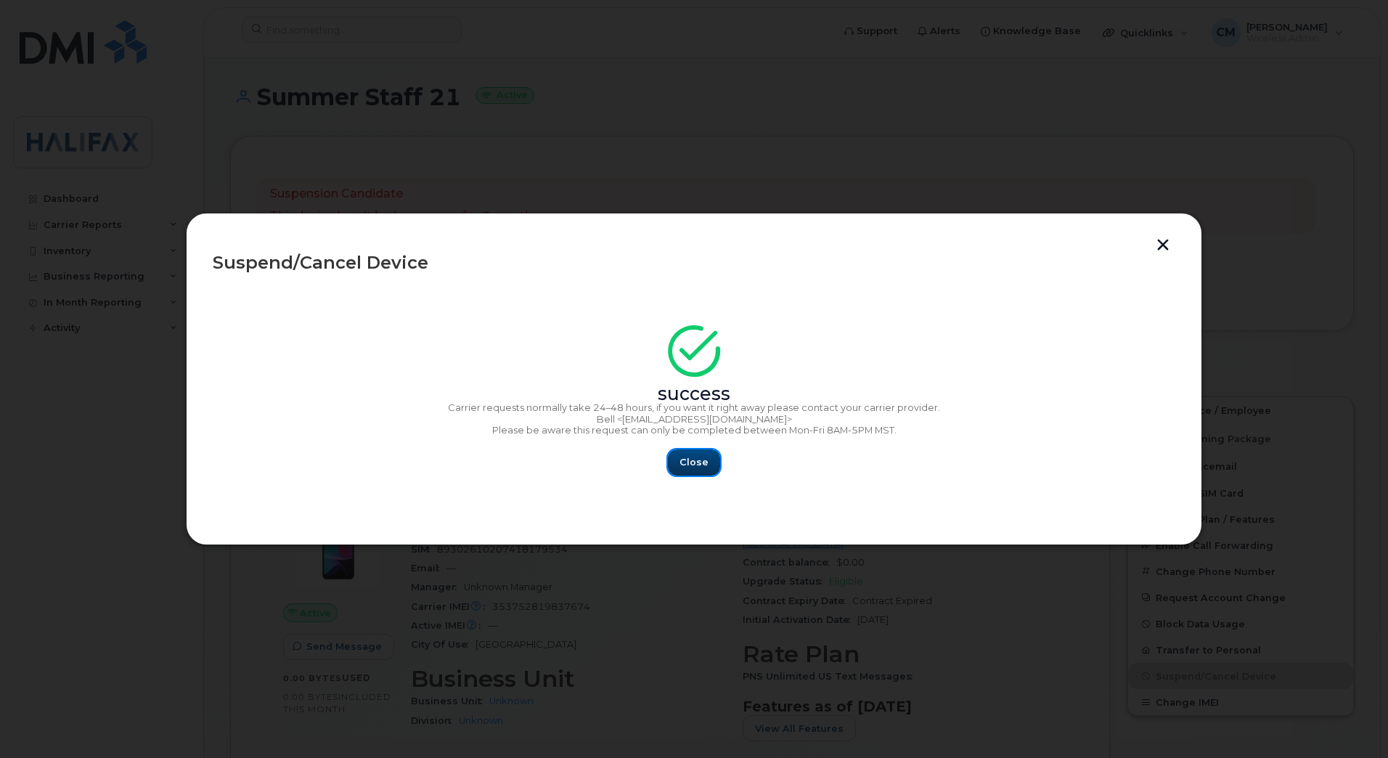
click at [675, 461] on button "Close" at bounding box center [694, 462] width 52 height 26
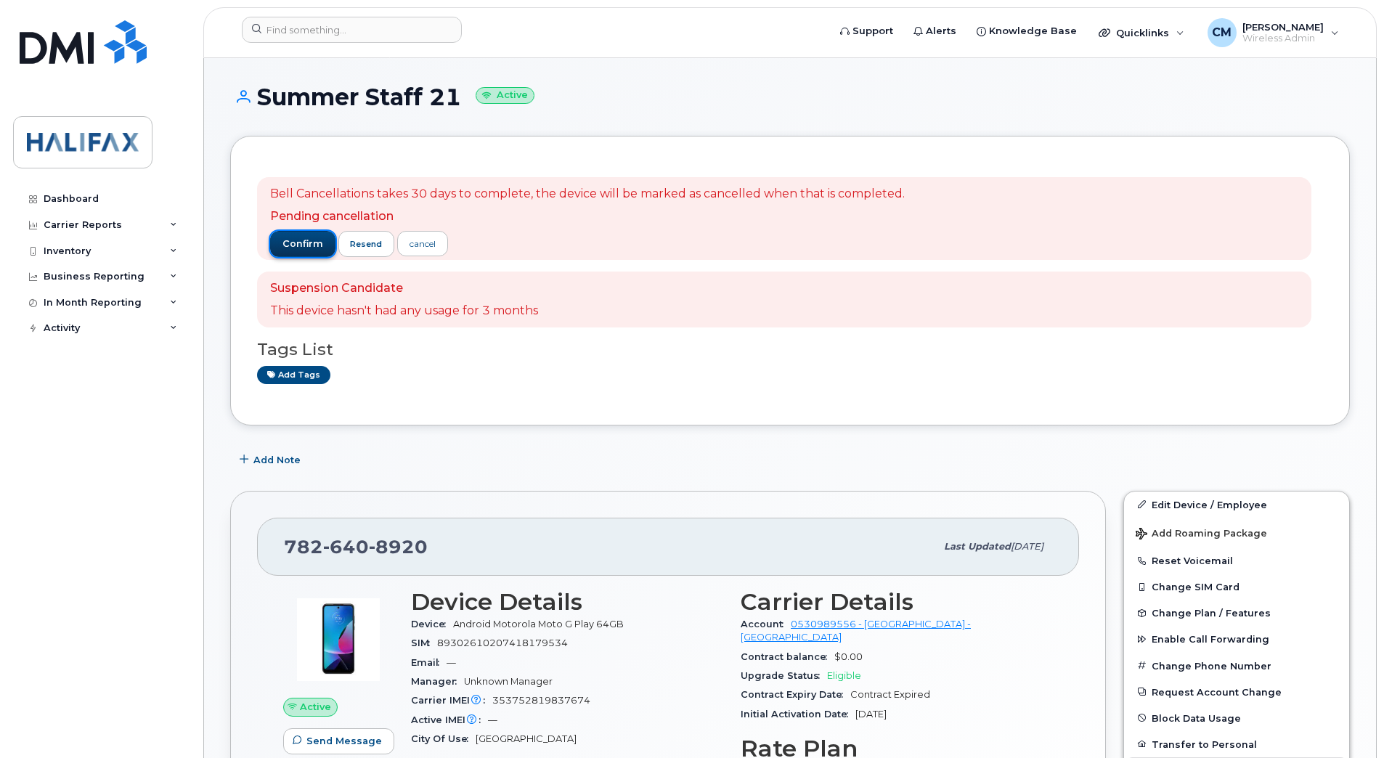
click at [313, 248] on span "confirm" at bounding box center [302, 243] width 41 height 13
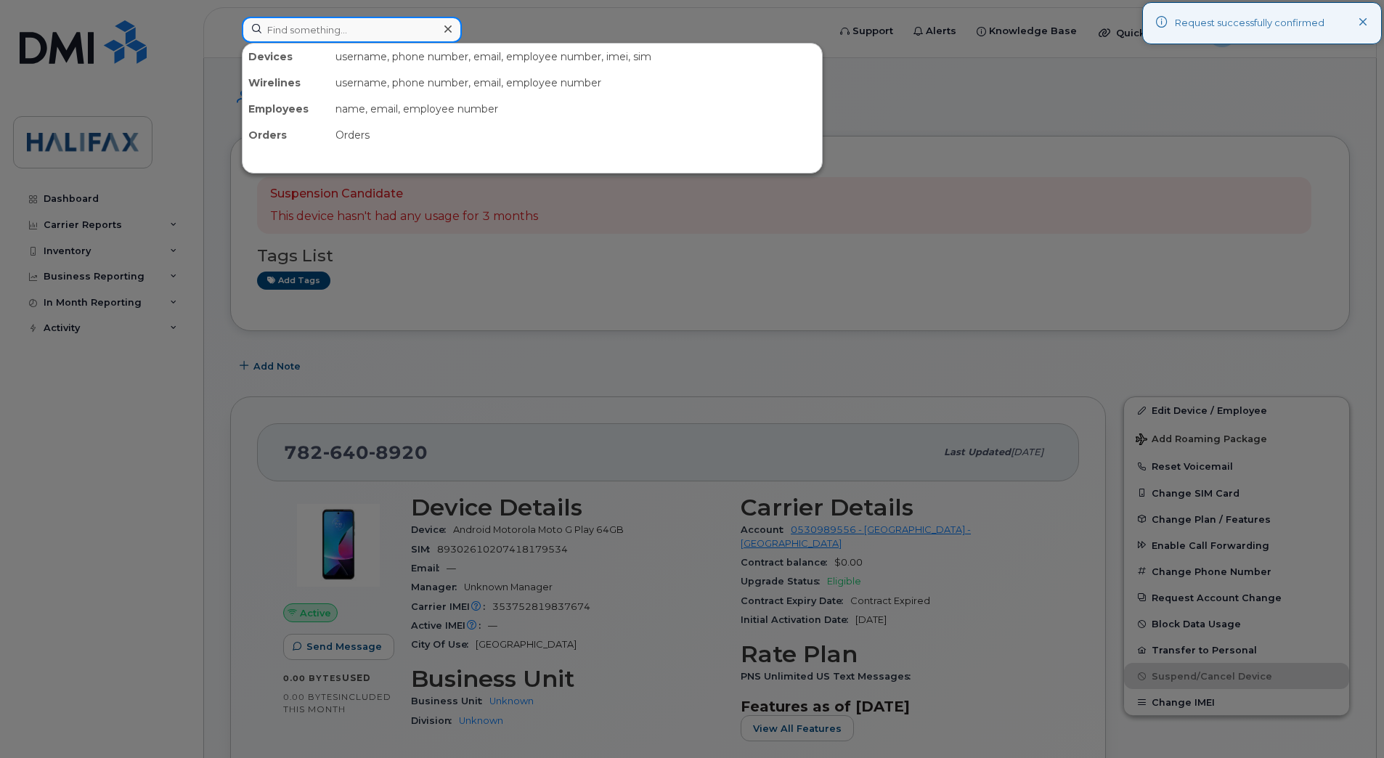
drag, startPoint x: 298, startPoint y: 19, endPoint x: 300, endPoint y: 28, distance: 9.5
click at [298, 19] on input at bounding box center [352, 30] width 220 height 26
paste input "7826411857"
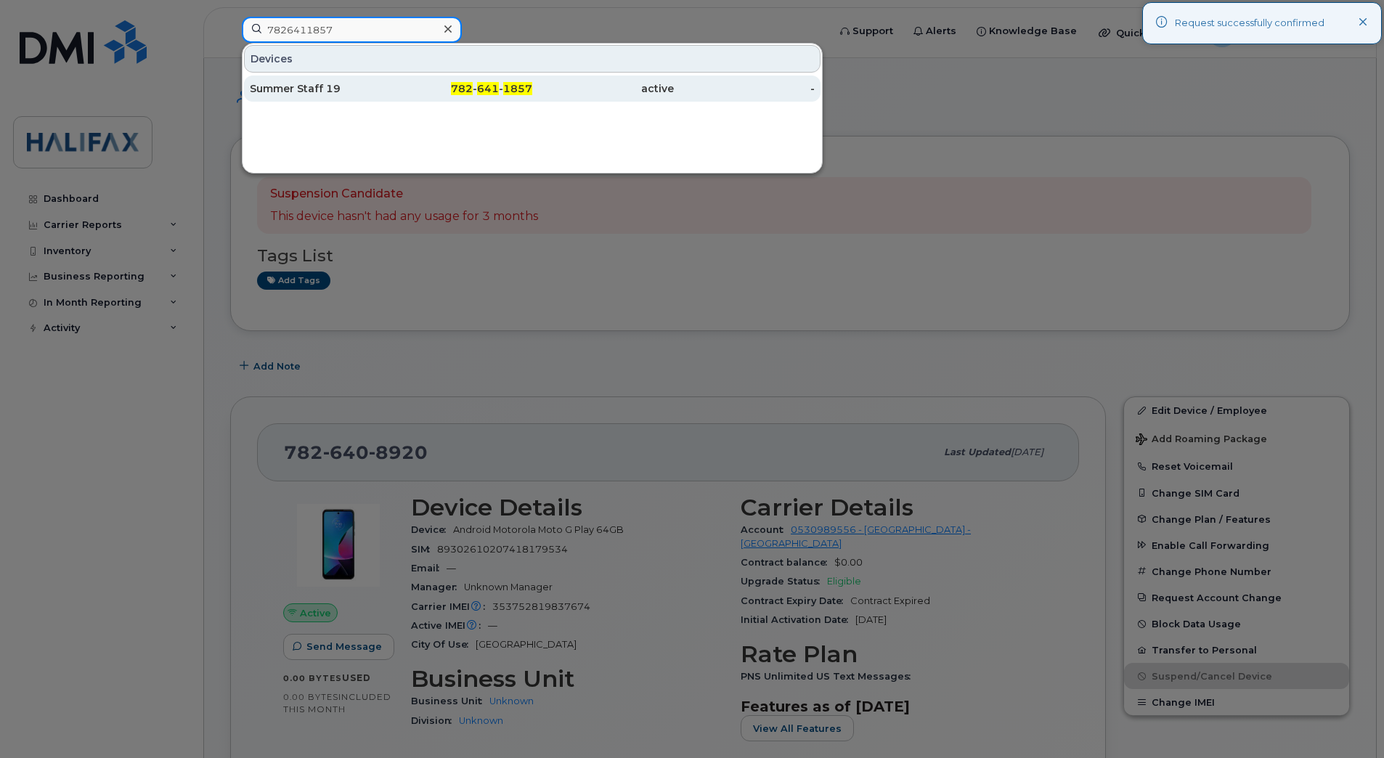
type input "7826411857"
click at [319, 91] on div "Summer Staff 19" at bounding box center [321, 88] width 142 height 15
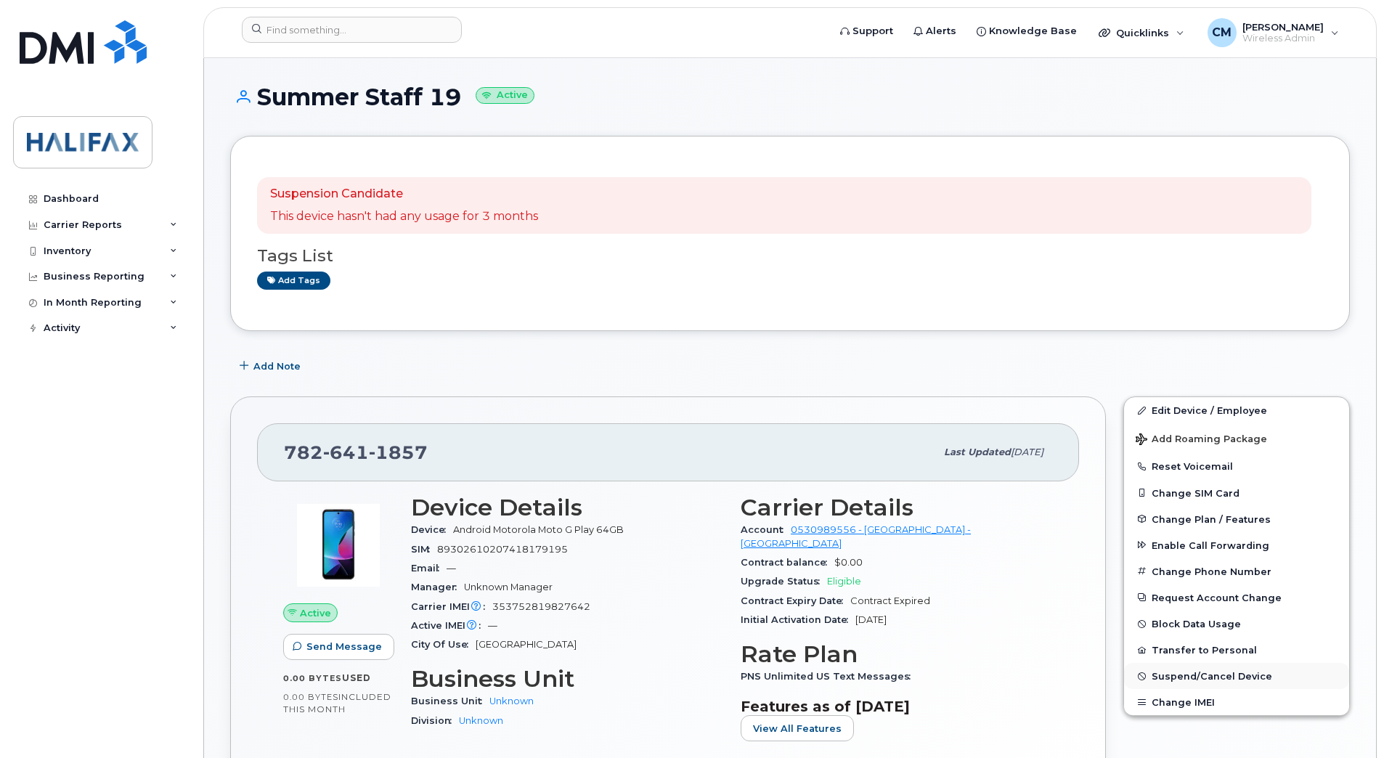
click at [1204, 674] on span "Suspend/Cancel Device" at bounding box center [1211, 676] width 121 height 11
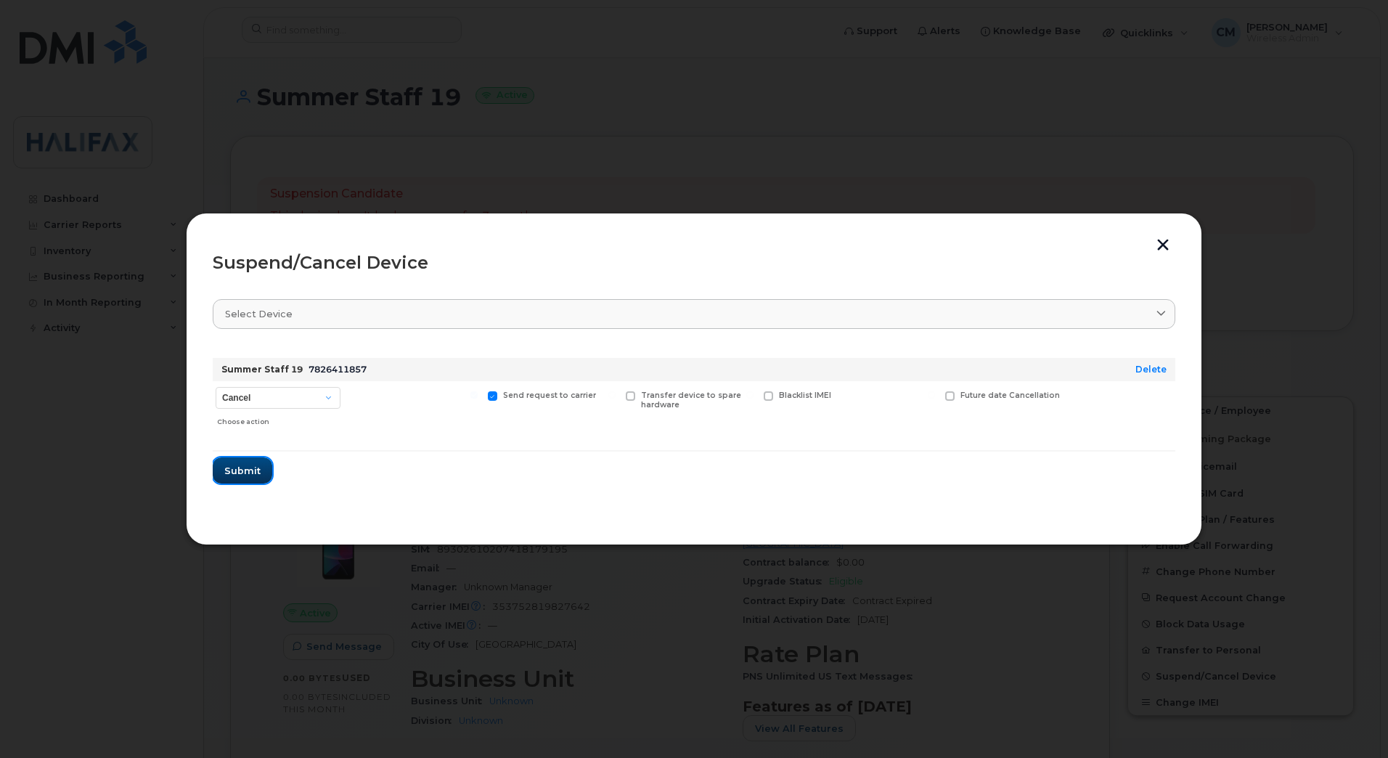
click at [231, 471] on span "Submit" at bounding box center [242, 471] width 36 height 14
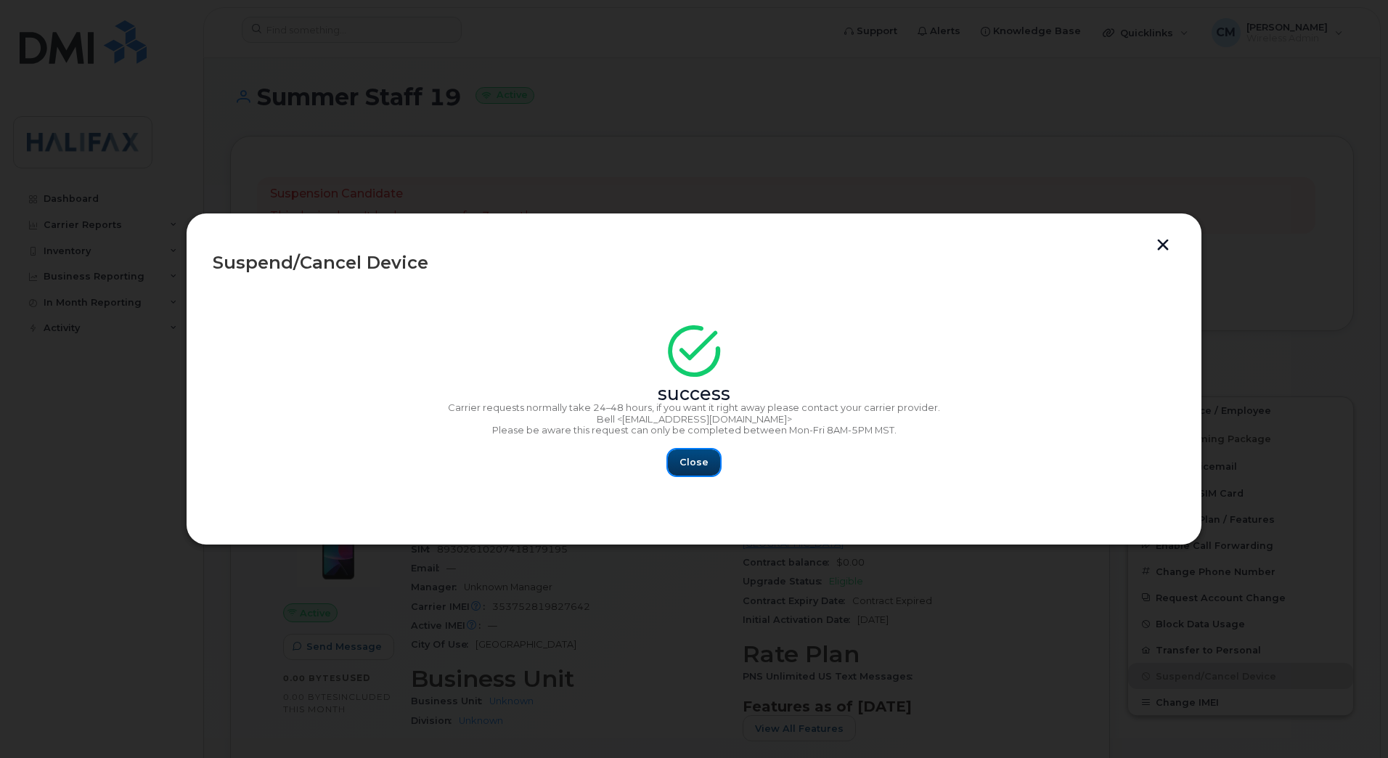
click at [710, 465] on button "Close" at bounding box center [694, 462] width 52 height 26
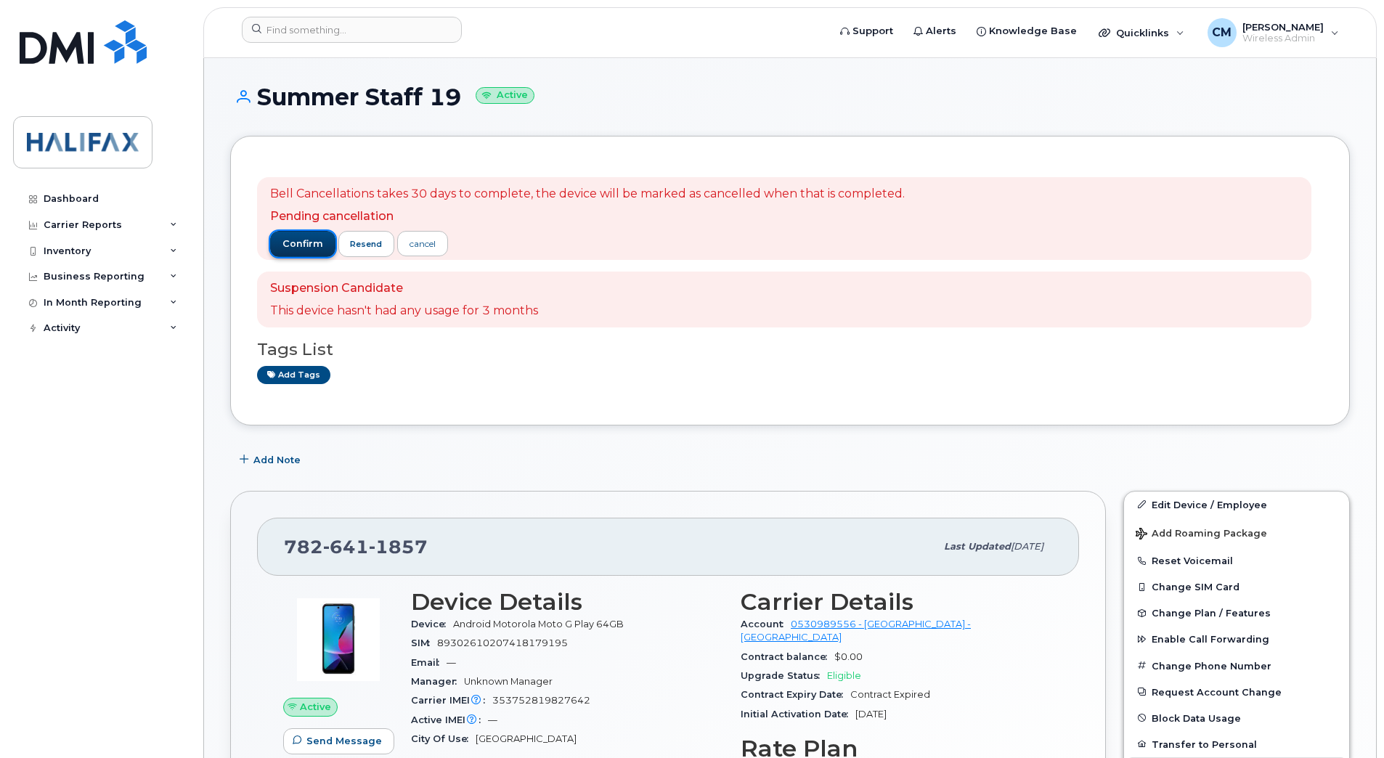
click at [295, 242] on span "confirm" at bounding box center [302, 243] width 41 height 13
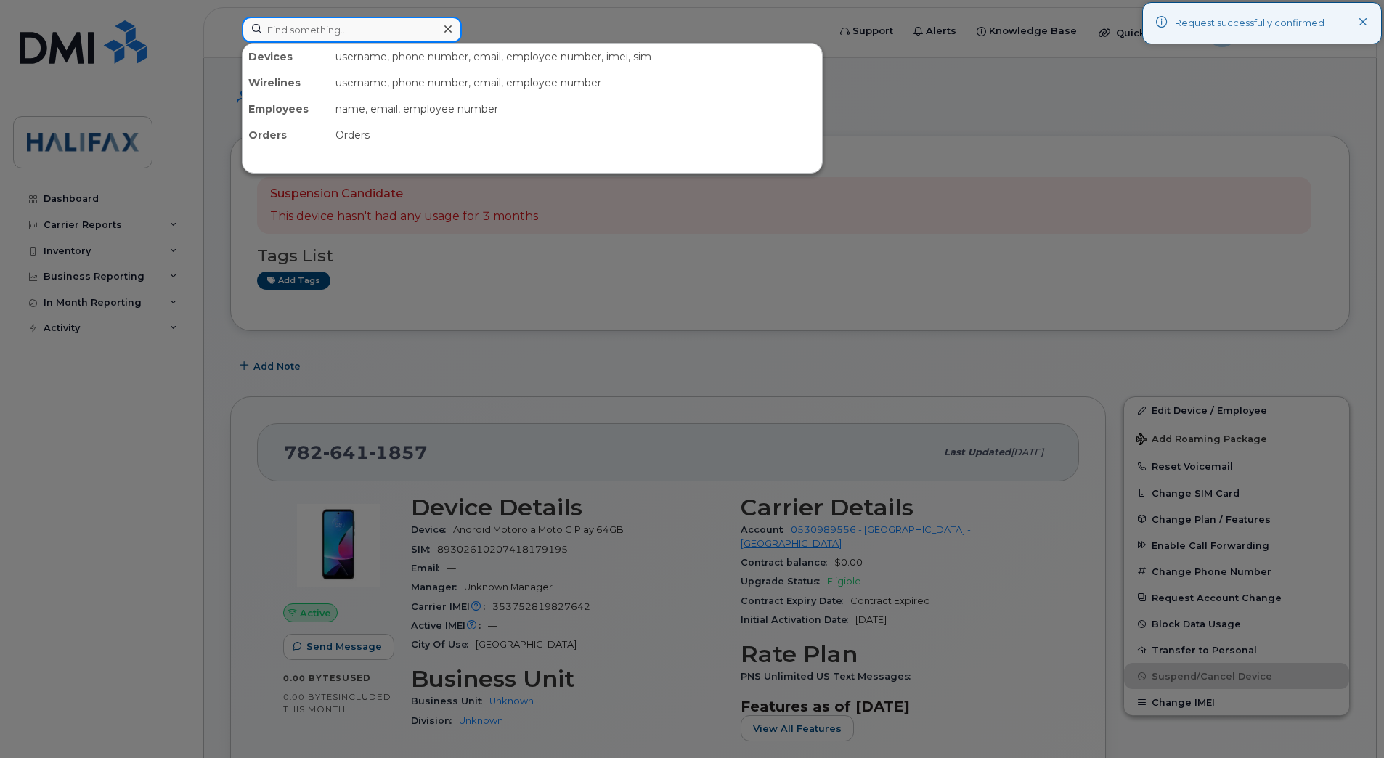
click at [338, 29] on input at bounding box center [352, 30] width 220 height 26
paste input "7826414107"
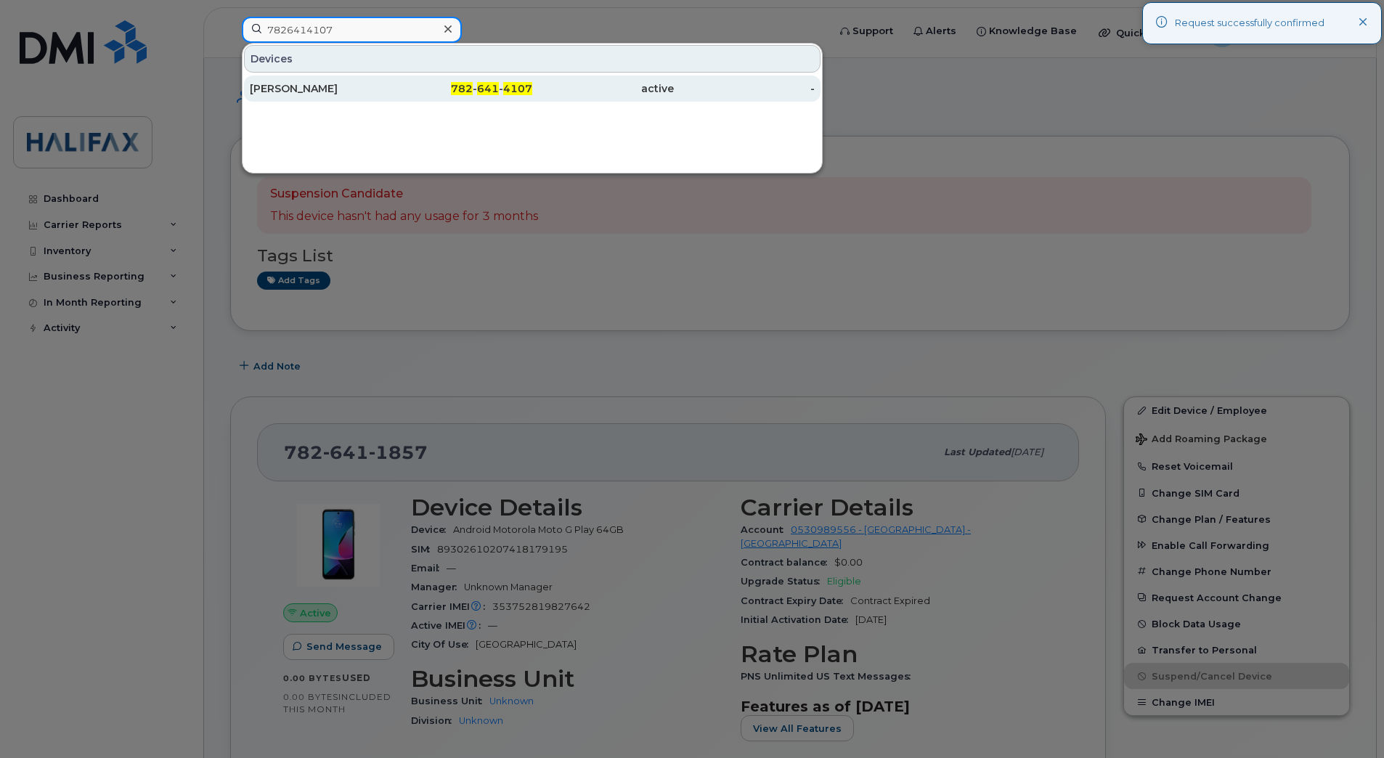
type input "7826414107"
click at [334, 98] on div "Valerie De Coste" at bounding box center [321, 89] width 142 height 26
drag, startPoint x: 359, startPoint y: 78, endPoint x: 380, endPoint y: 92, distance: 25.8
click at [361, 80] on div "Valerie De Coste 782 - 641 - 4107 active -" at bounding box center [531, 88] width 579 height 29
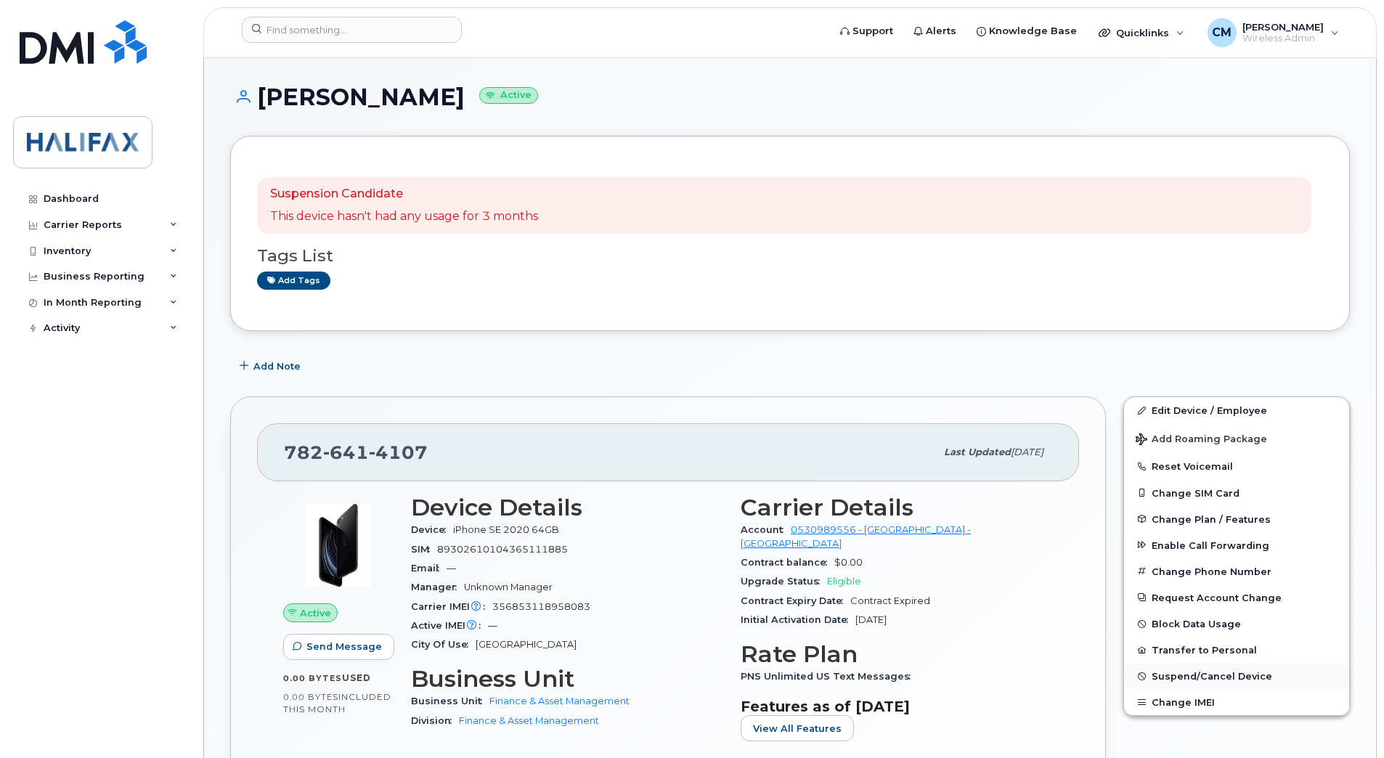
click at [1166, 676] on span "Suspend/Cancel Device" at bounding box center [1211, 676] width 121 height 11
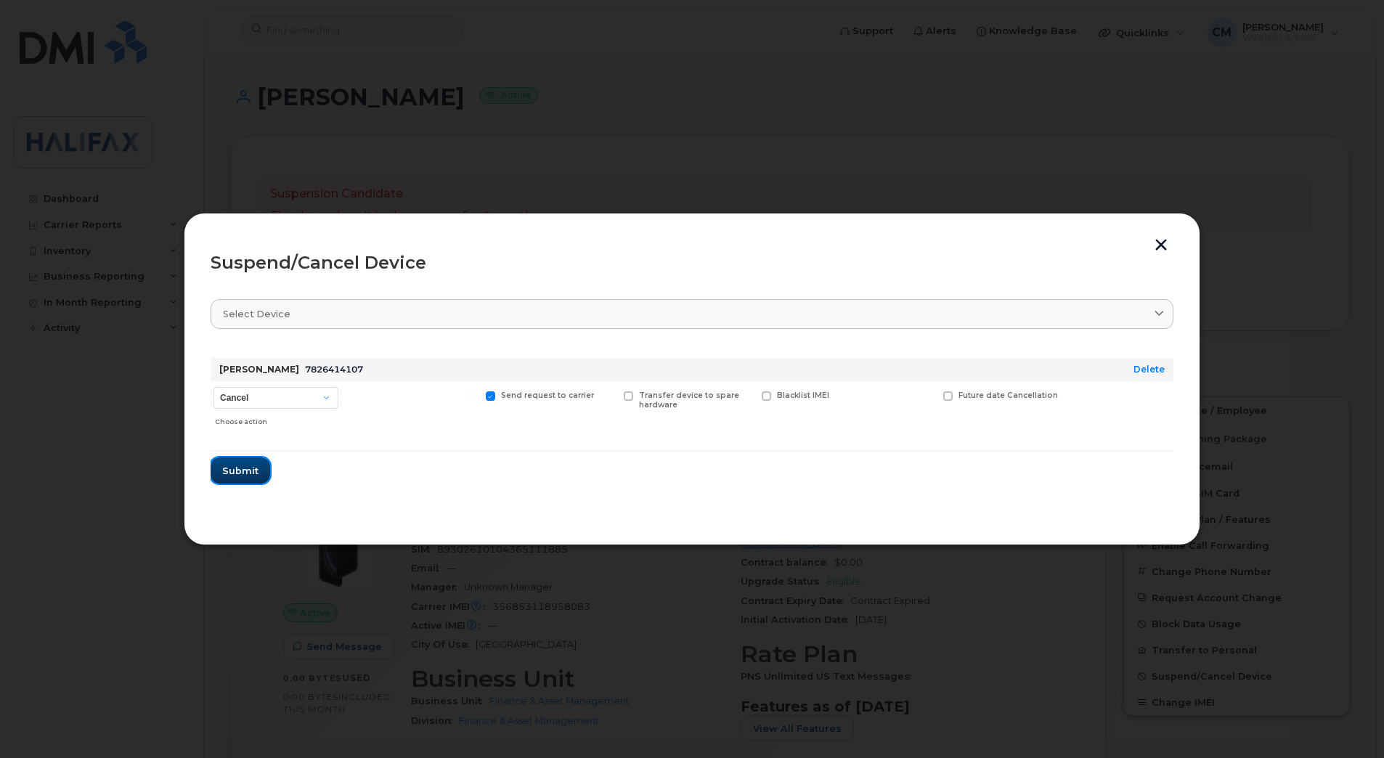
click at [221, 465] on button "Submit" at bounding box center [241, 470] width 60 height 26
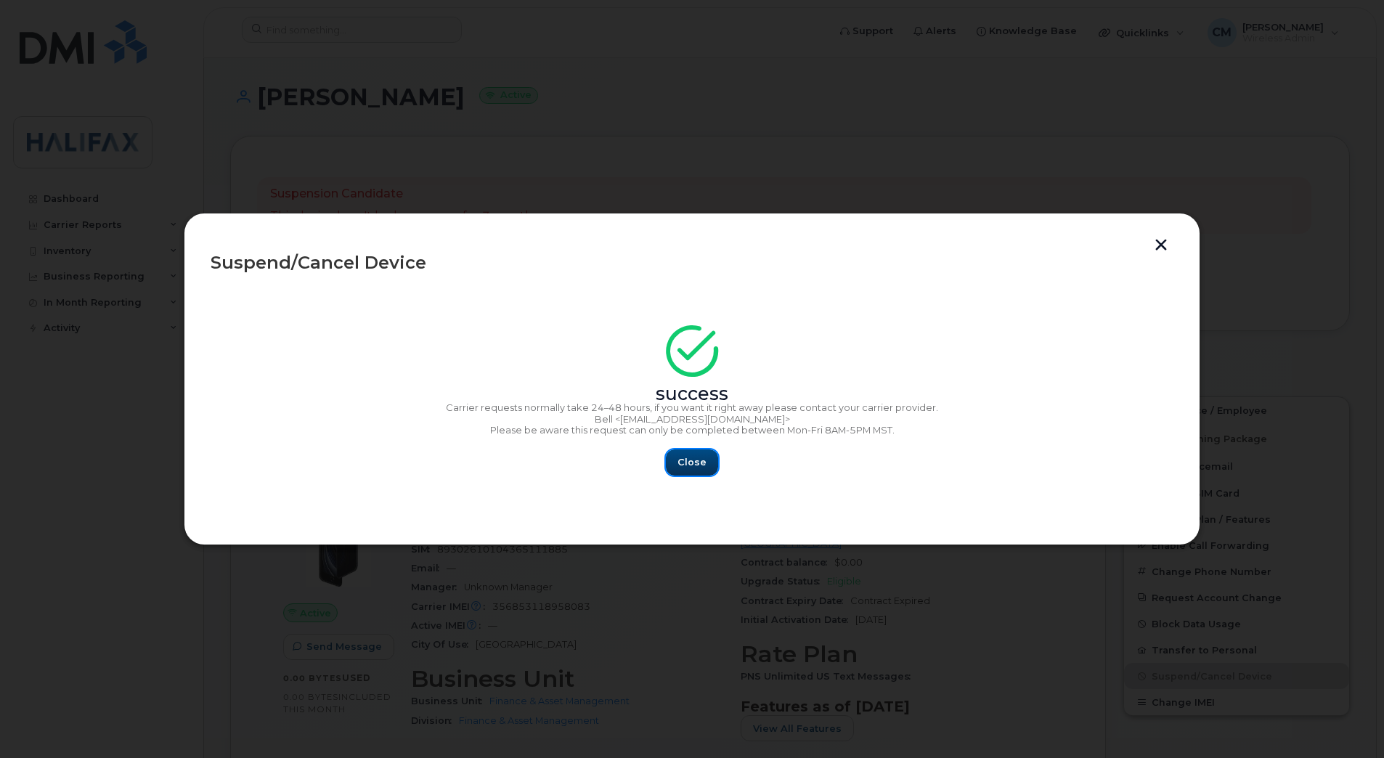
click at [699, 461] on span "Close" at bounding box center [691, 462] width 29 height 14
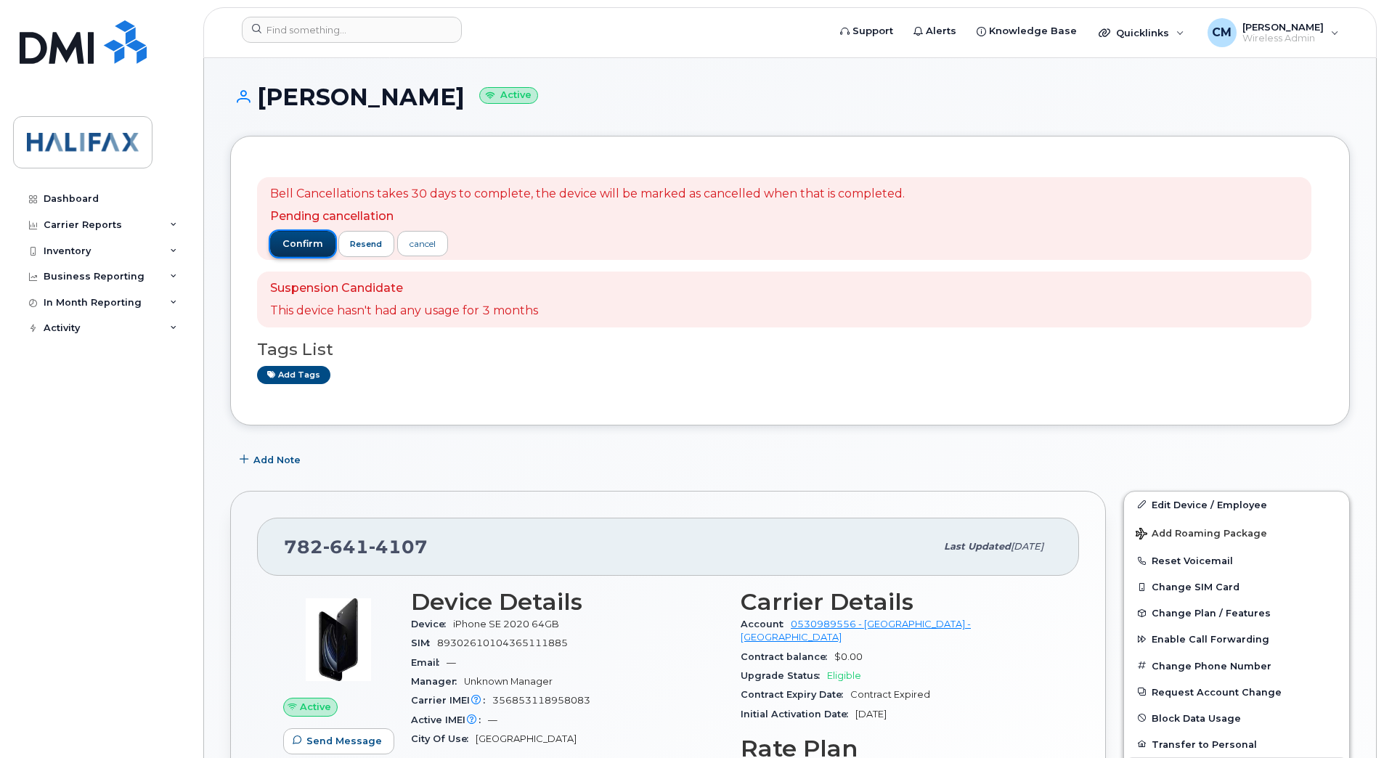
click at [293, 242] on span "confirm" at bounding box center [302, 243] width 41 height 13
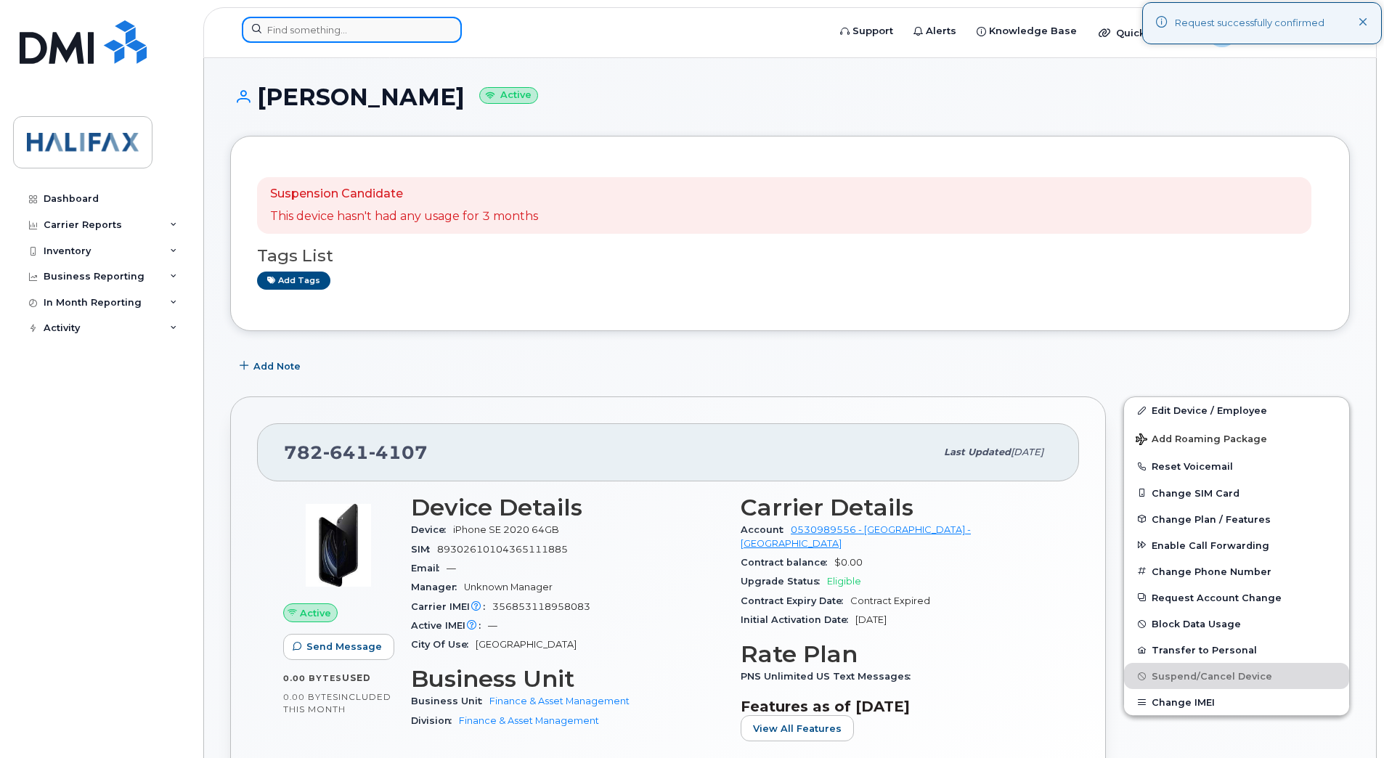
drag, startPoint x: 259, startPoint y: 23, endPoint x: 281, endPoint y: 33, distance: 23.7
click at [259, 23] on input at bounding box center [352, 30] width 220 height 26
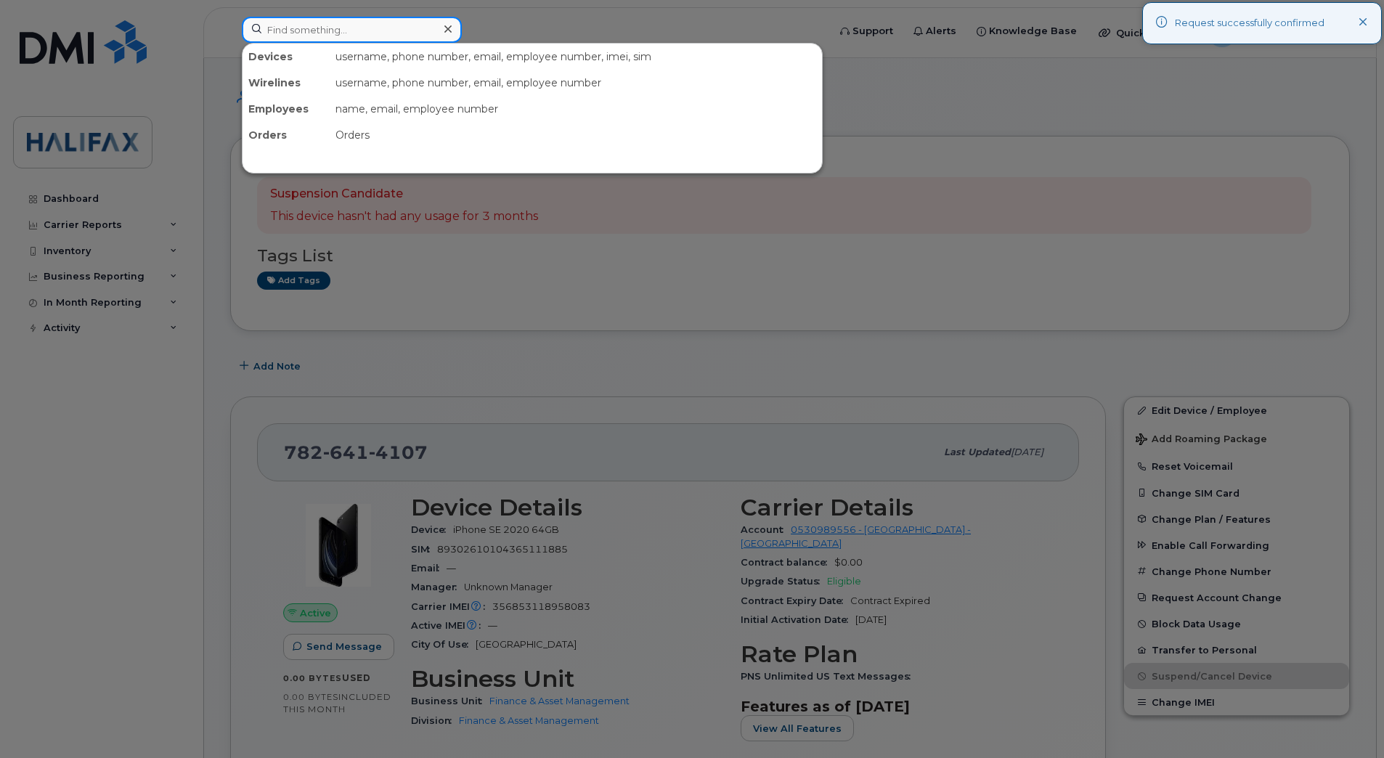
paste input "7826414214"
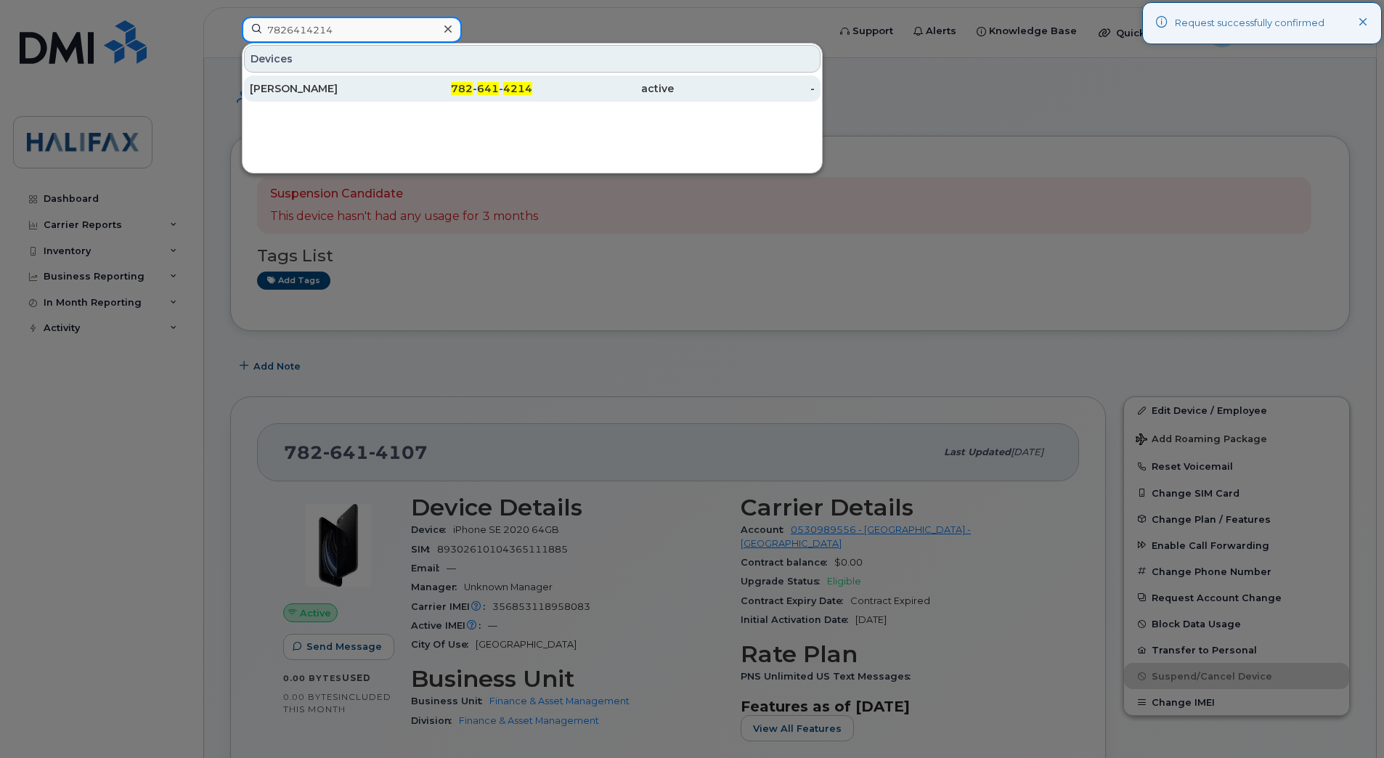
type input "7826414214"
click at [356, 101] on div "[PERSON_NAME]" at bounding box center [321, 89] width 142 height 26
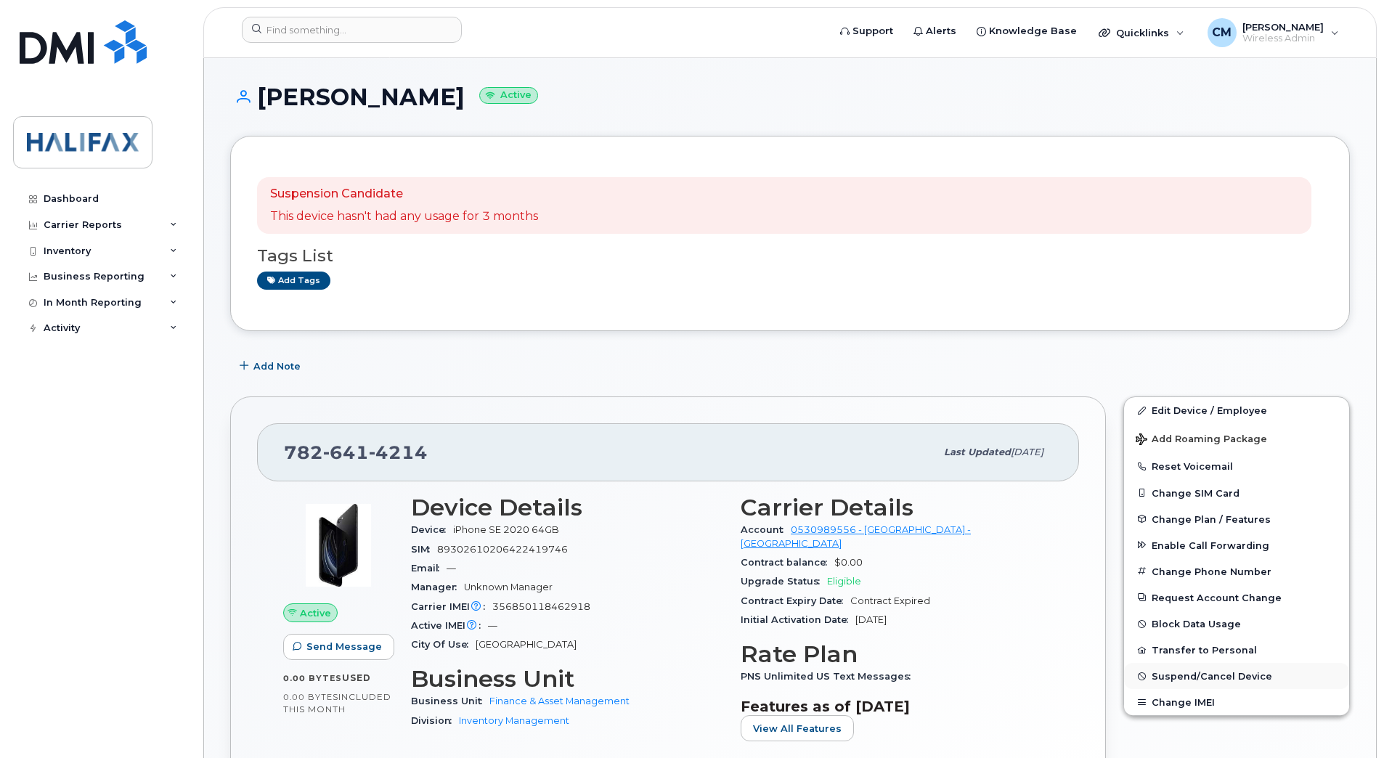
click at [1183, 679] on span "Suspend/Cancel Device" at bounding box center [1211, 676] width 121 height 11
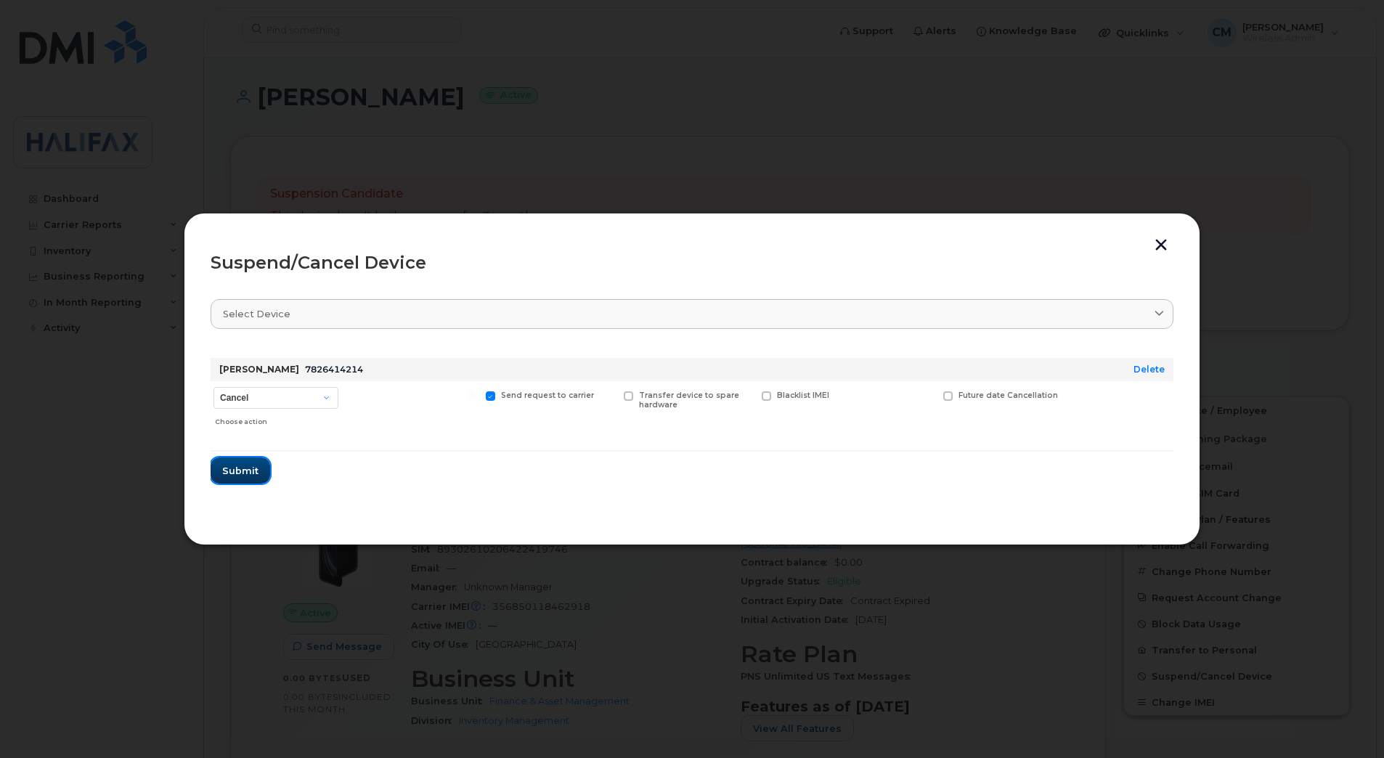
click at [251, 475] on span "Submit" at bounding box center [240, 471] width 36 height 14
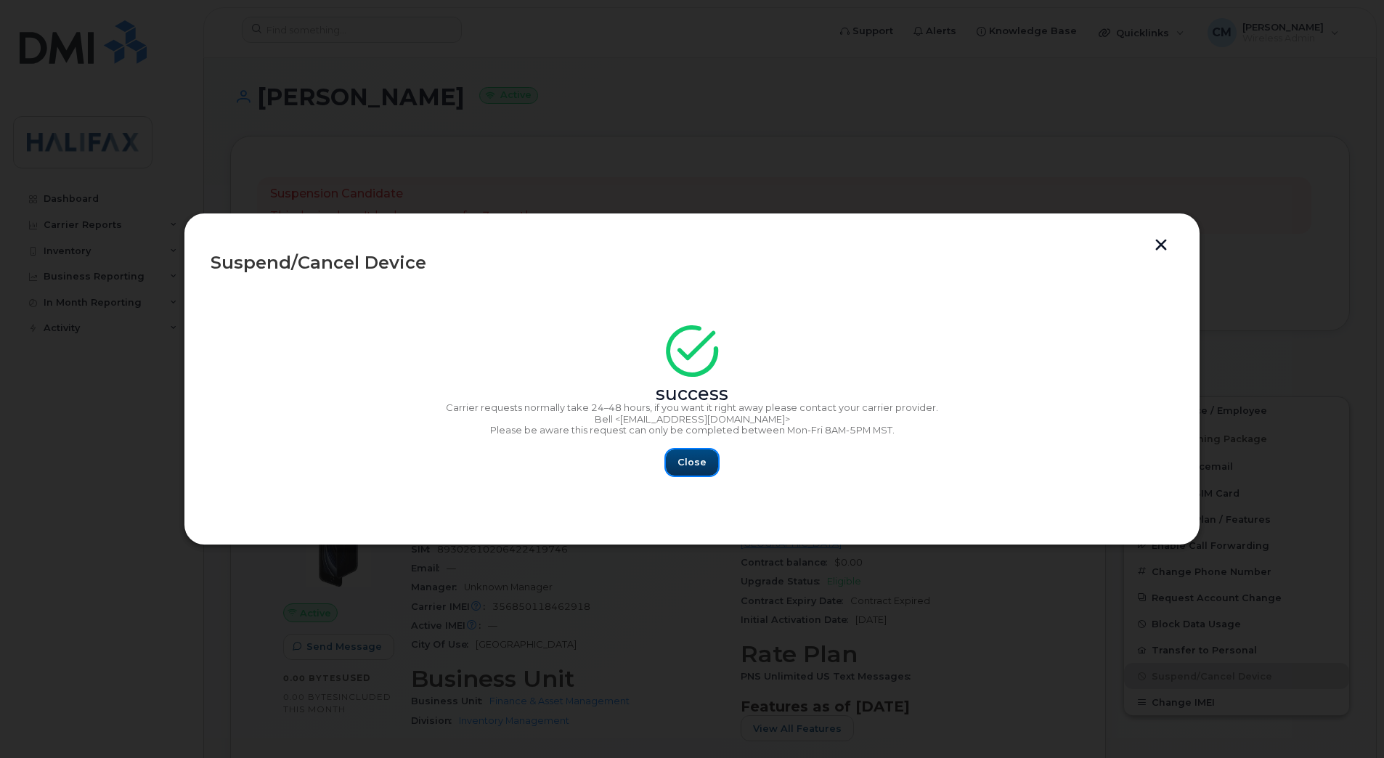
click at [705, 466] on button "Close" at bounding box center [692, 462] width 52 height 26
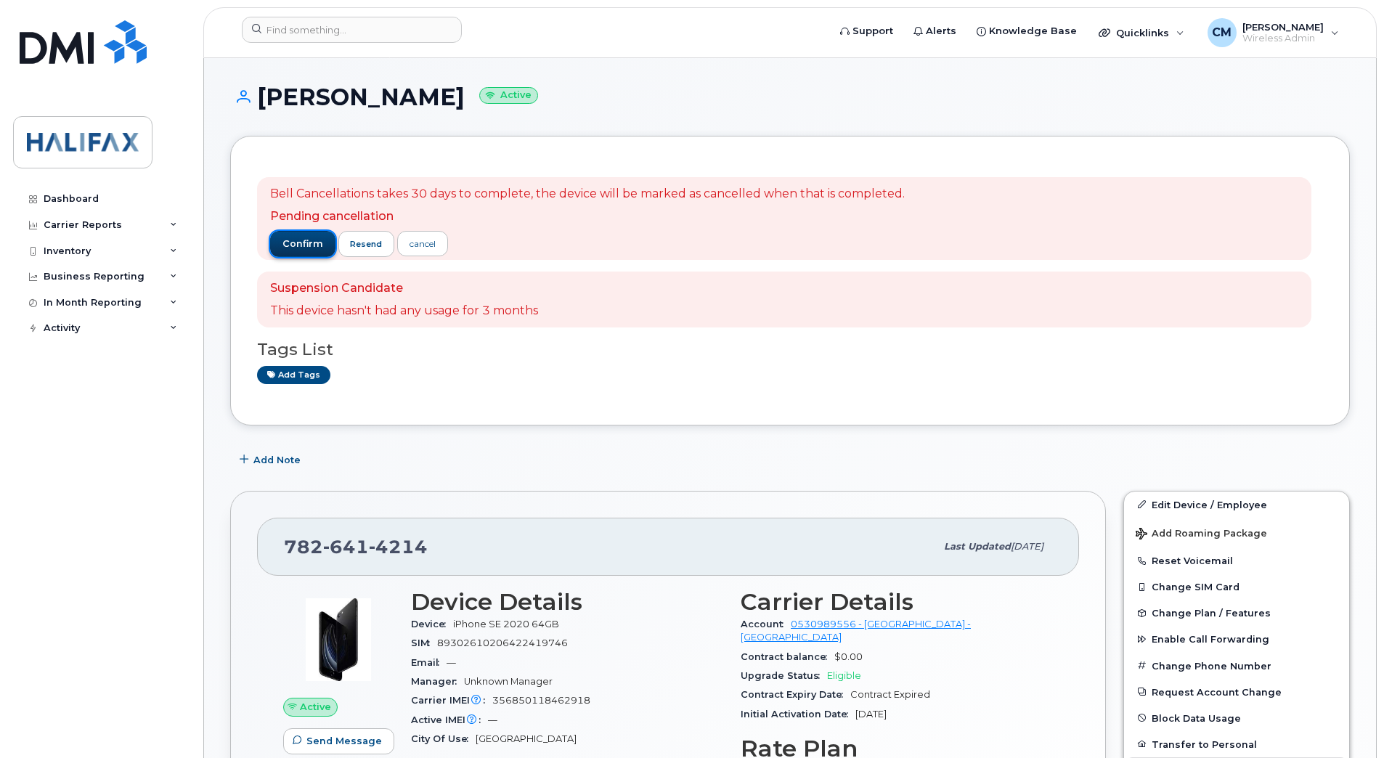
click at [304, 245] on span "confirm" at bounding box center [302, 243] width 41 height 13
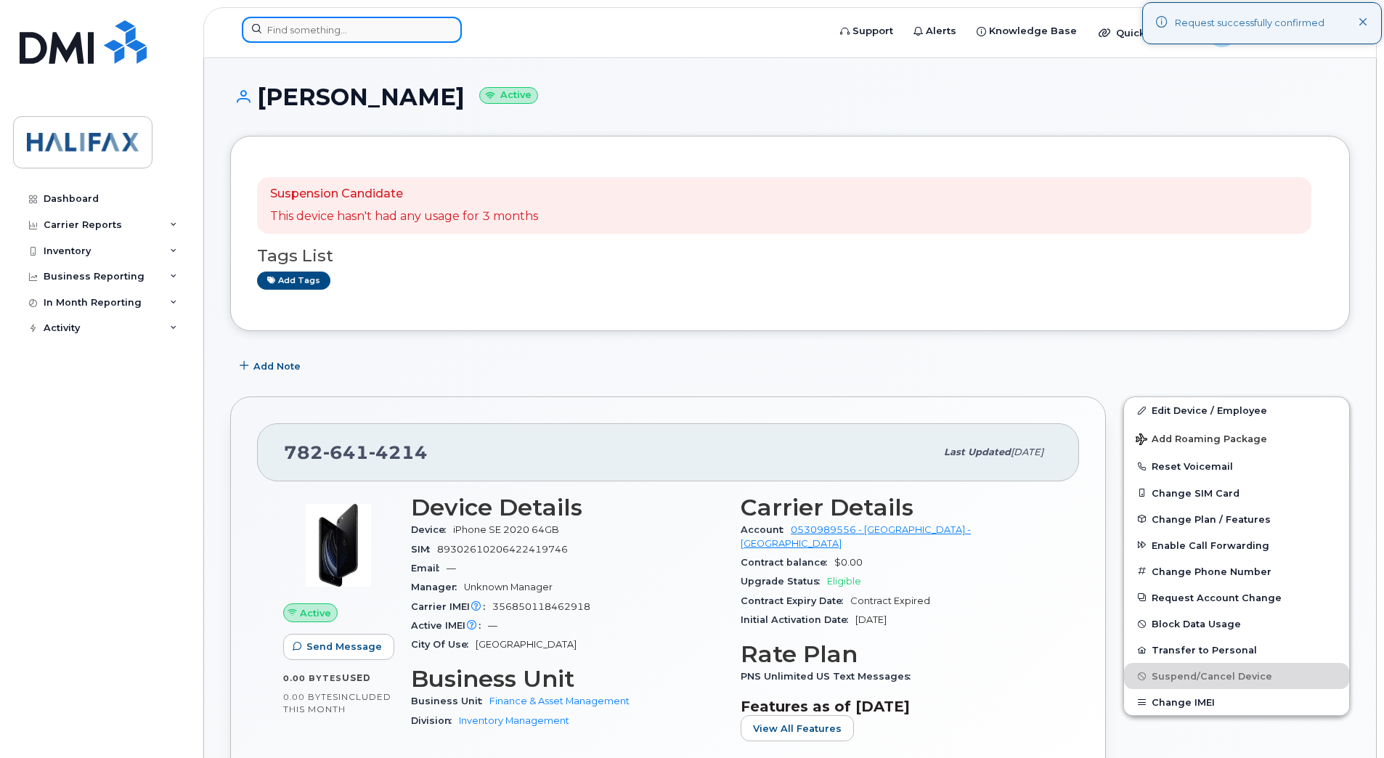
click at [368, 28] on input at bounding box center [352, 30] width 220 height 26
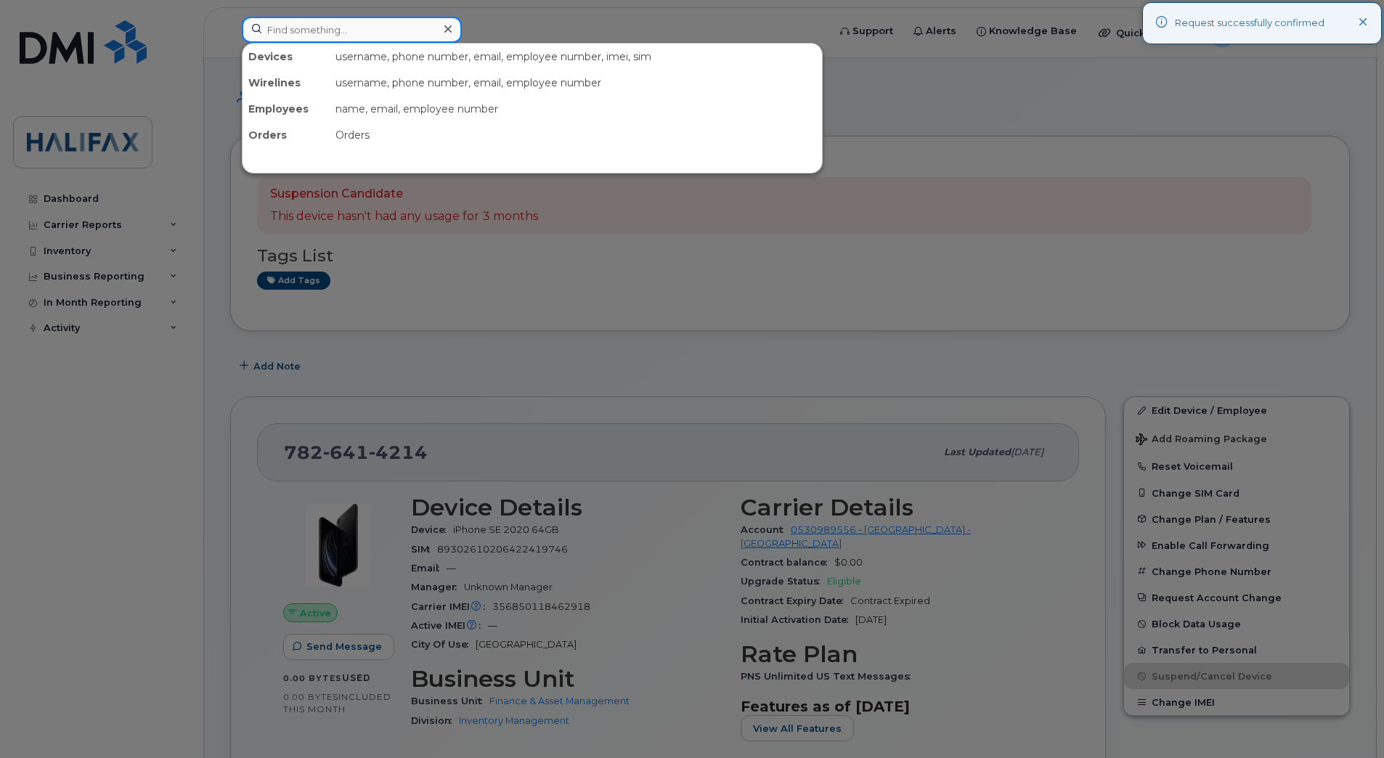
paste input "9022191574"
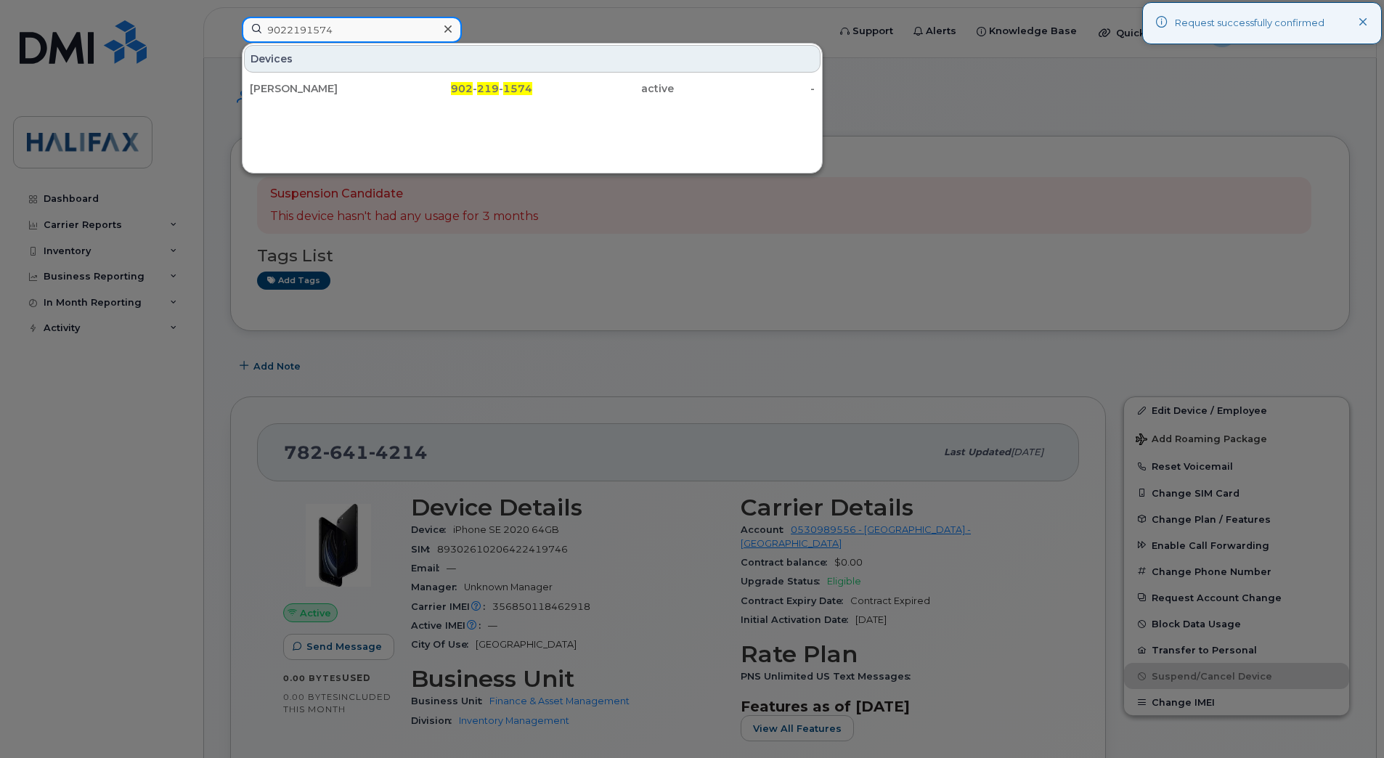
type input "9022191574"
click at [322, 102] on div "[PERSON_NAME] 902 - 219 - 1574 active -" at bounding box center [531, 88] width 579 height 29
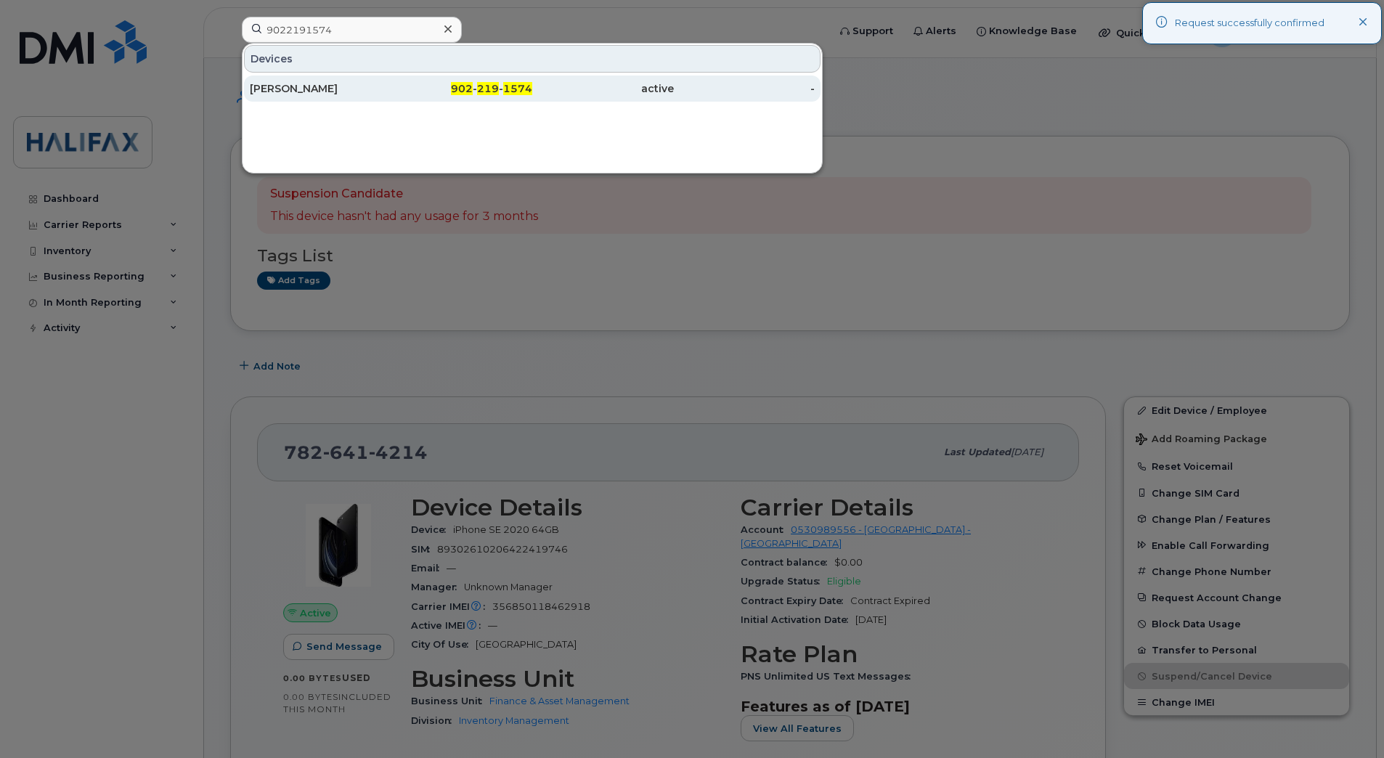
click at [334, 91] on div "[PERSON_NAME]" at bounding box center [321, 88] width 142 height 15
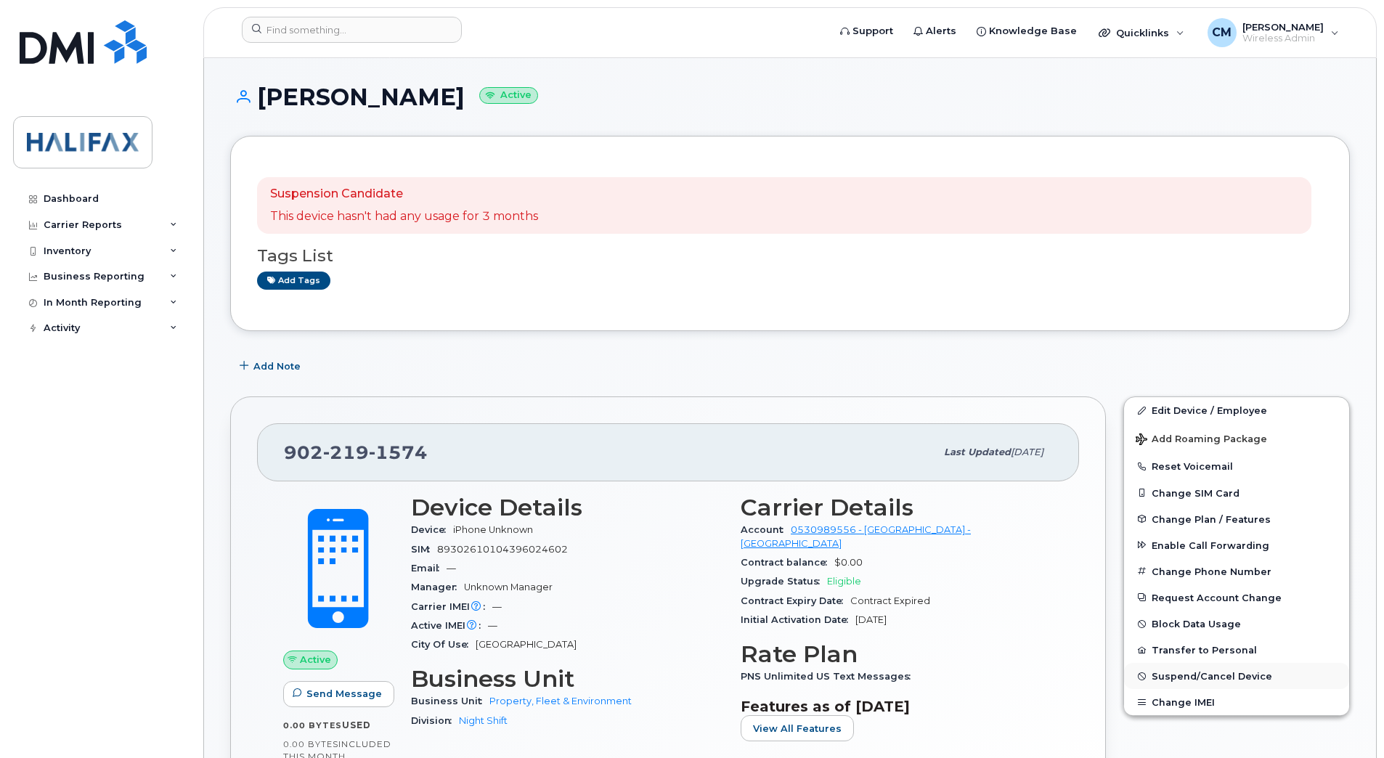
click at [1196, 681] on span "Suspend/Cancel Device" at bounding box center [1211, 676] width 121 height 11
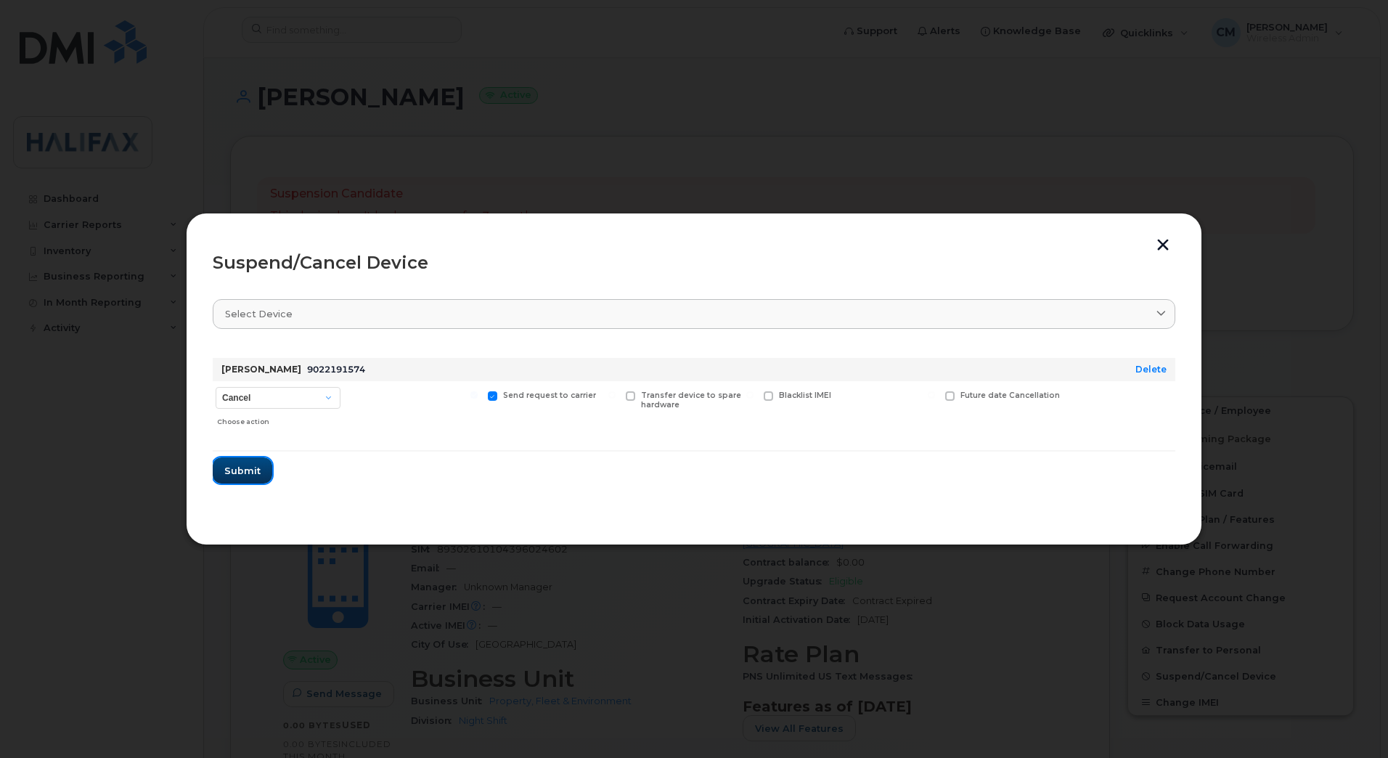
click at [257, 468] on span "Submit" at bounding box center [242, 471] width 36 height 14
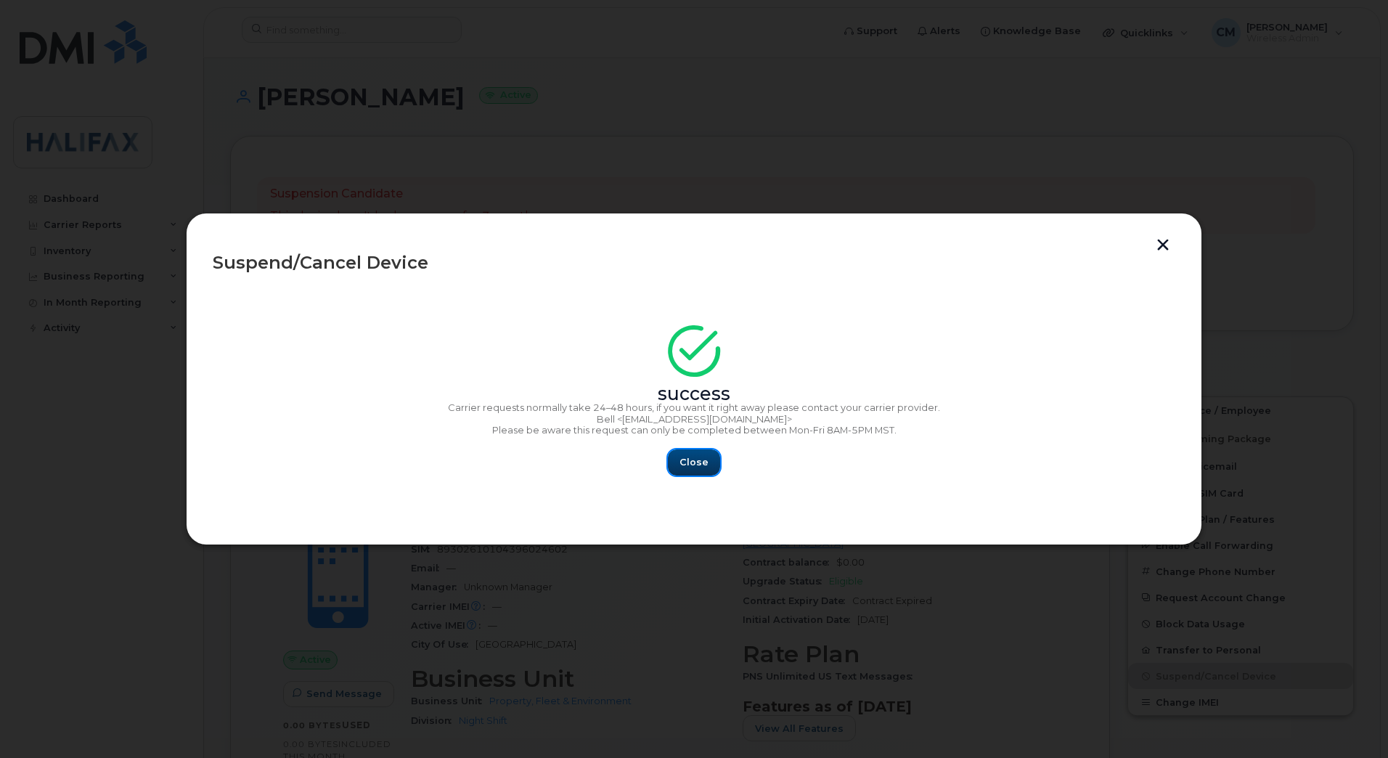
click at [701, 465] on span "Close" at bounding box center [694, 462] width 29 height 14
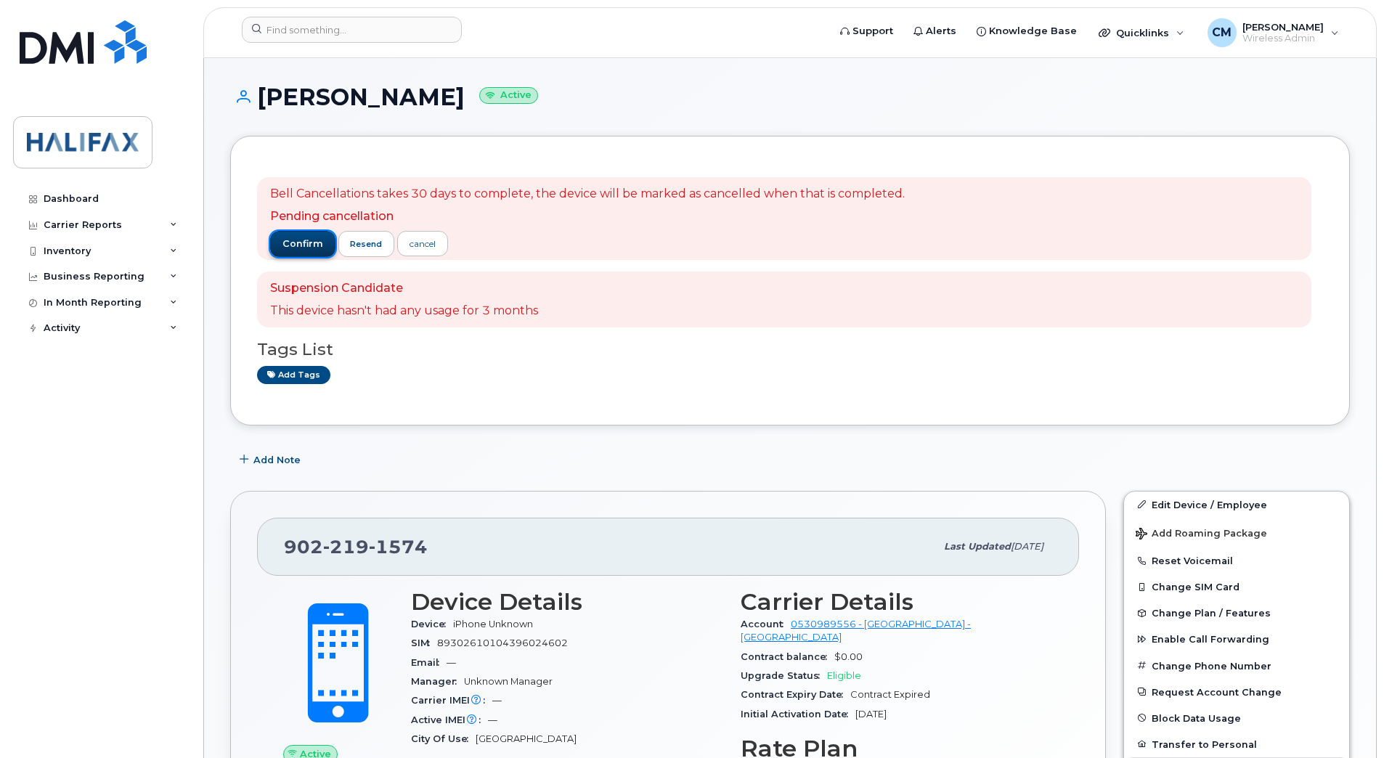
click at [293, 248] on span "confirm" at bounding box center [302, 243] width 41 height 13
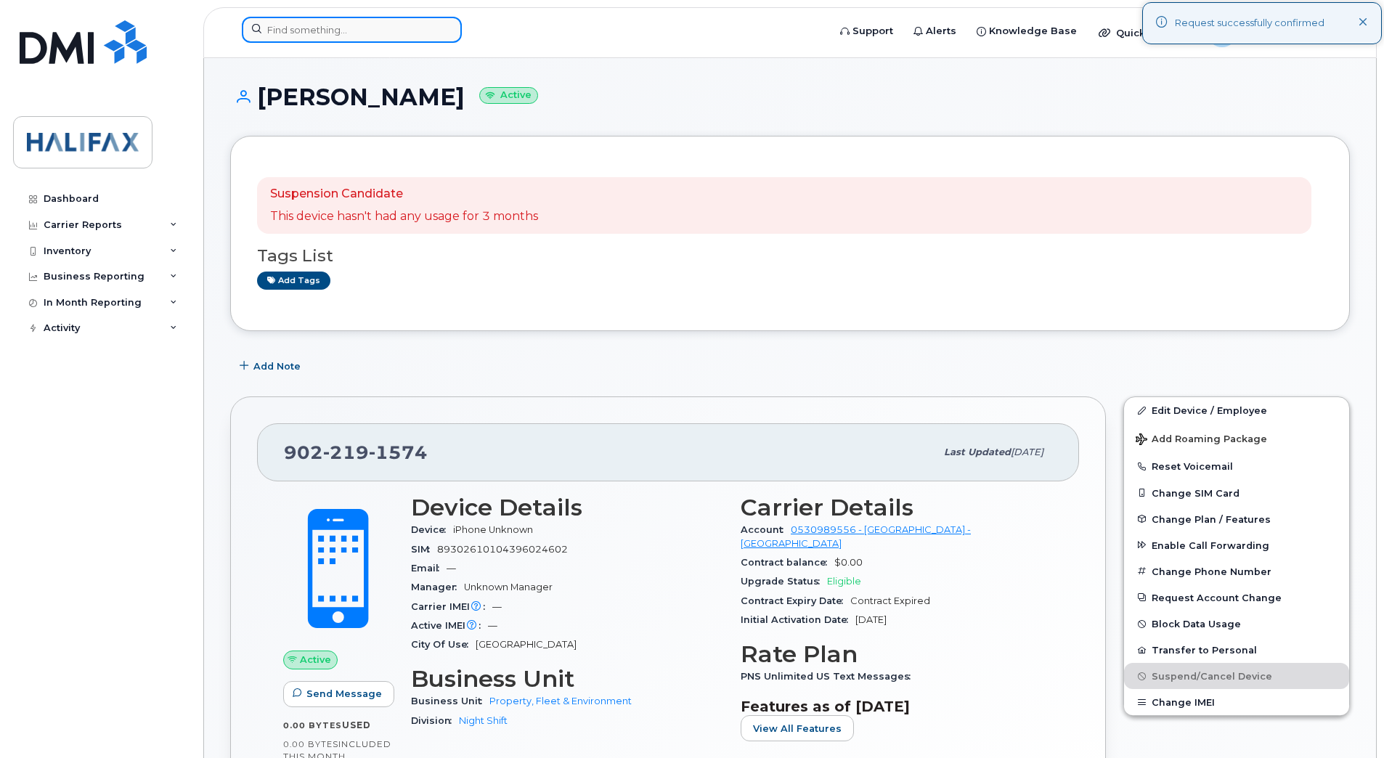
click at [306, 23] on input at bounding box center [352, 30] width 220 height 26
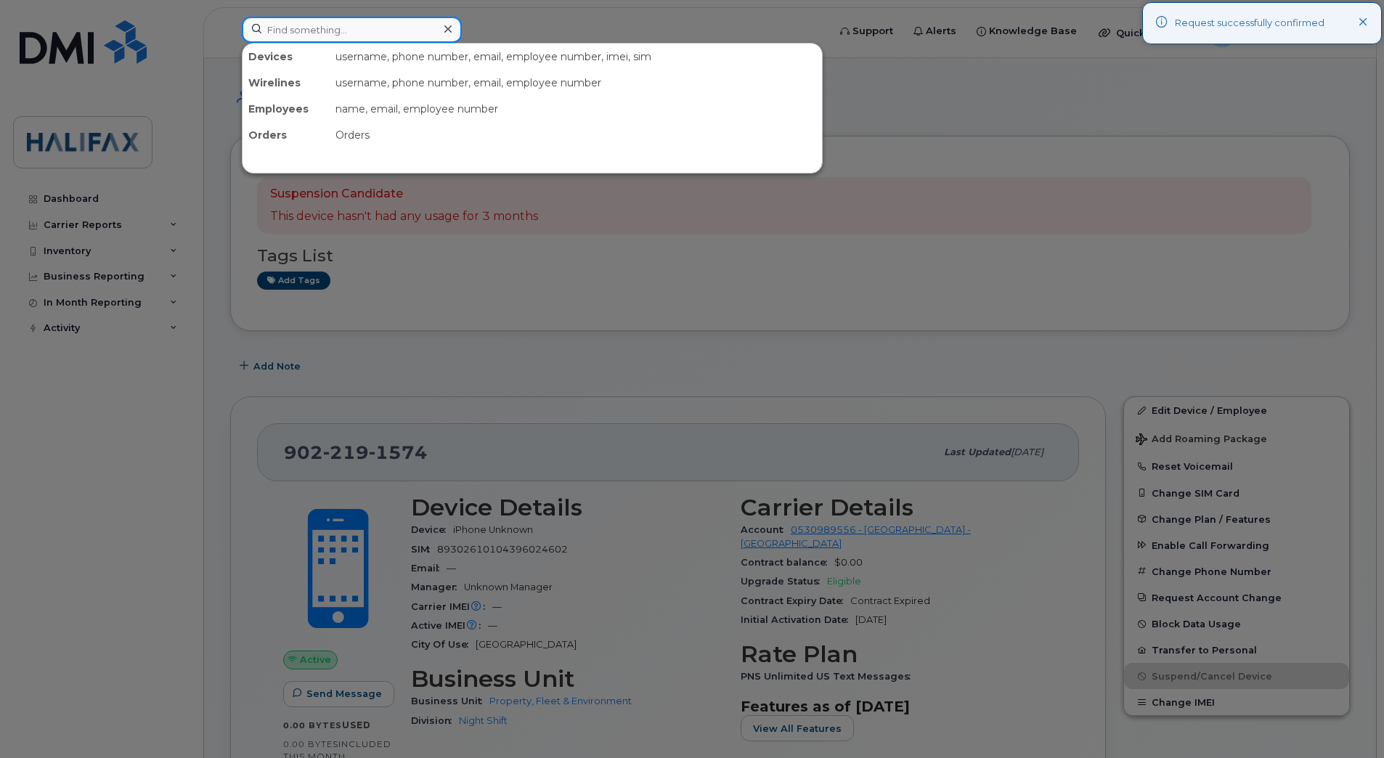
paste input "9022204078"
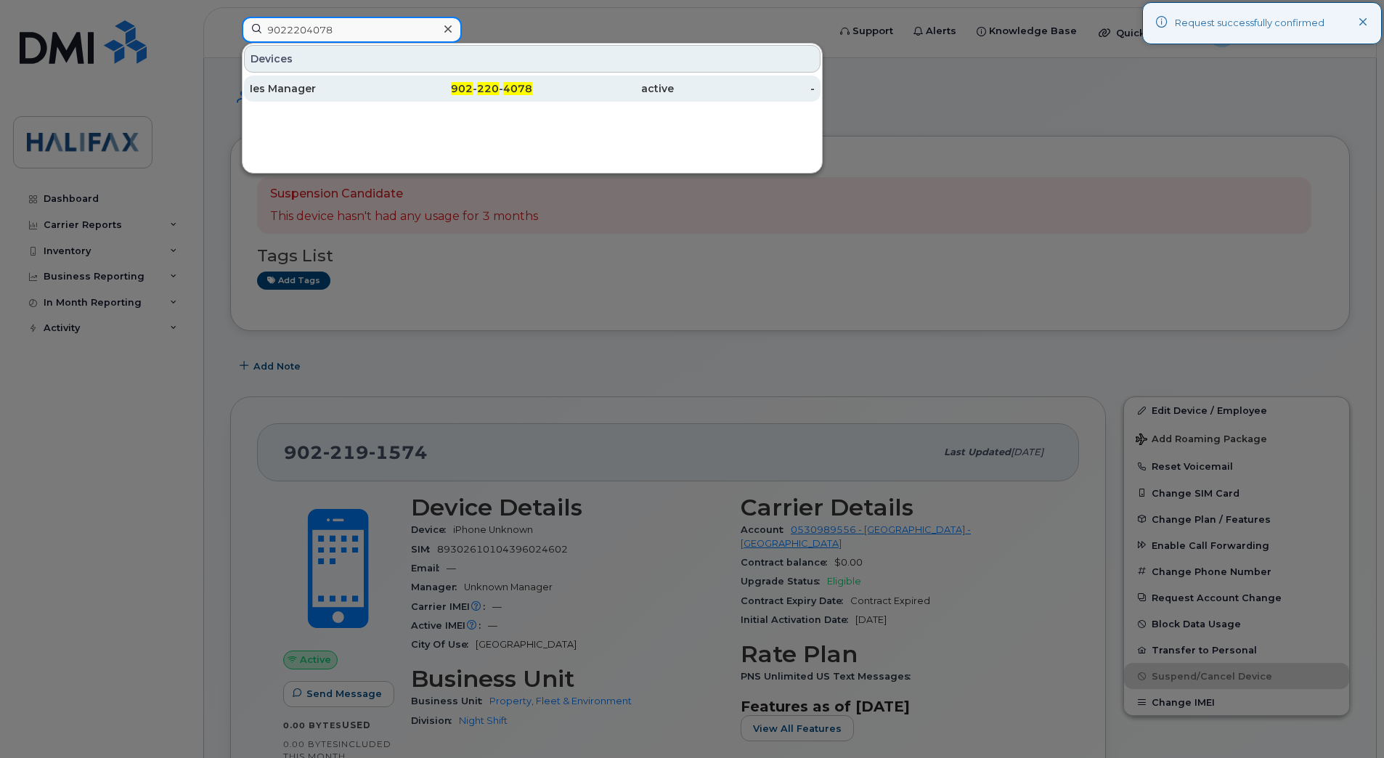
type input "9022204078"
click at [336, 93] on div "Ies Manager" at bounding box center [321, 88] width 142 height 15
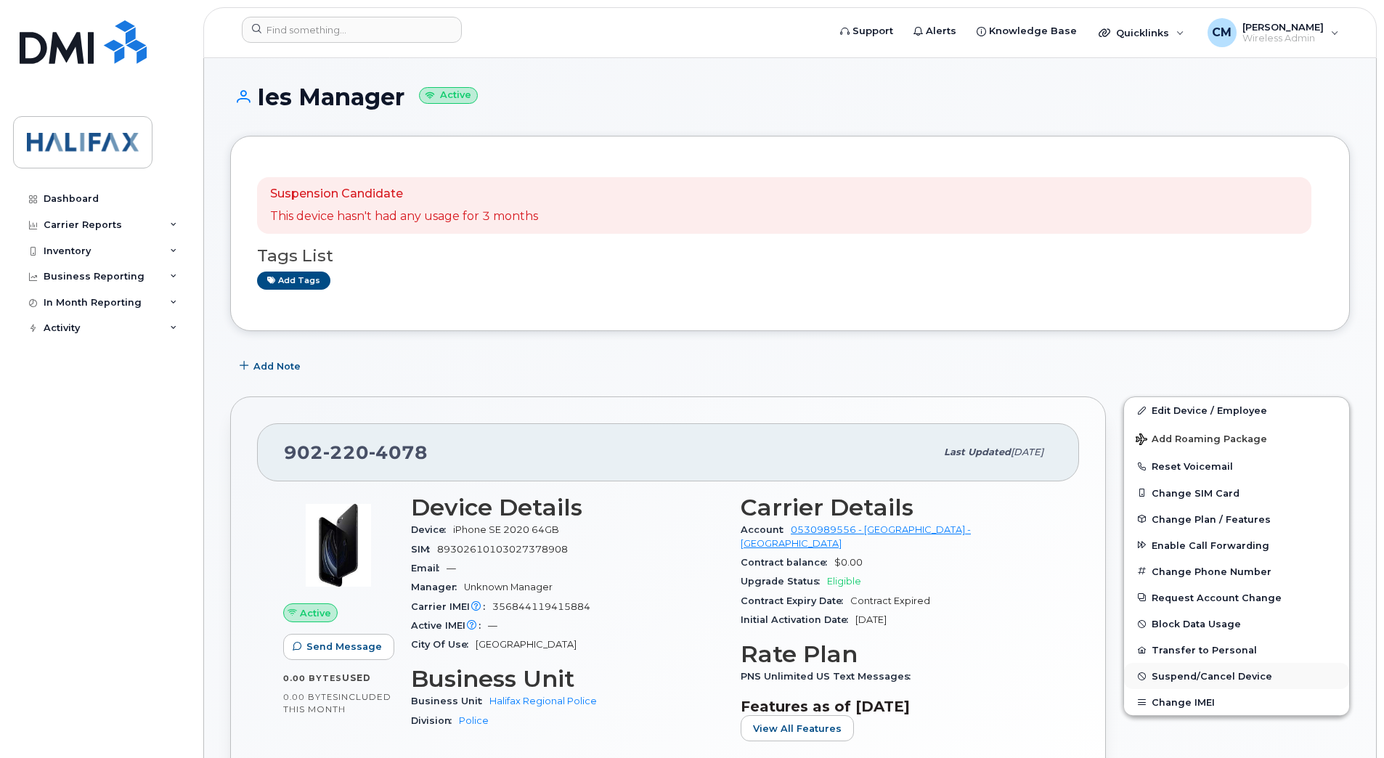
click at [1178, 673] on span "Suspend/Cancel Device" at bounding box center [1211, 676] width 121 height 11
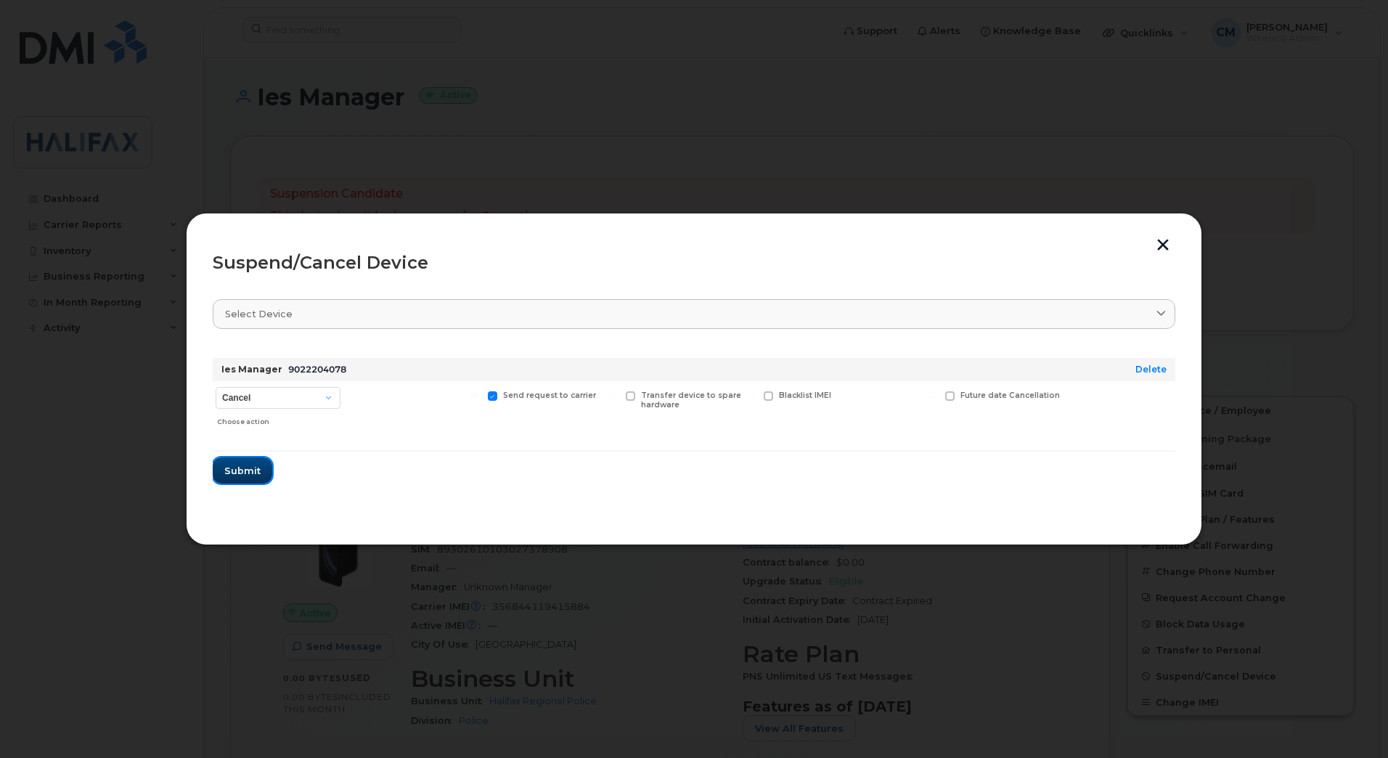
click at [235, 481] on button "Submit" at bounding box center [243, 470] width 60 height 26
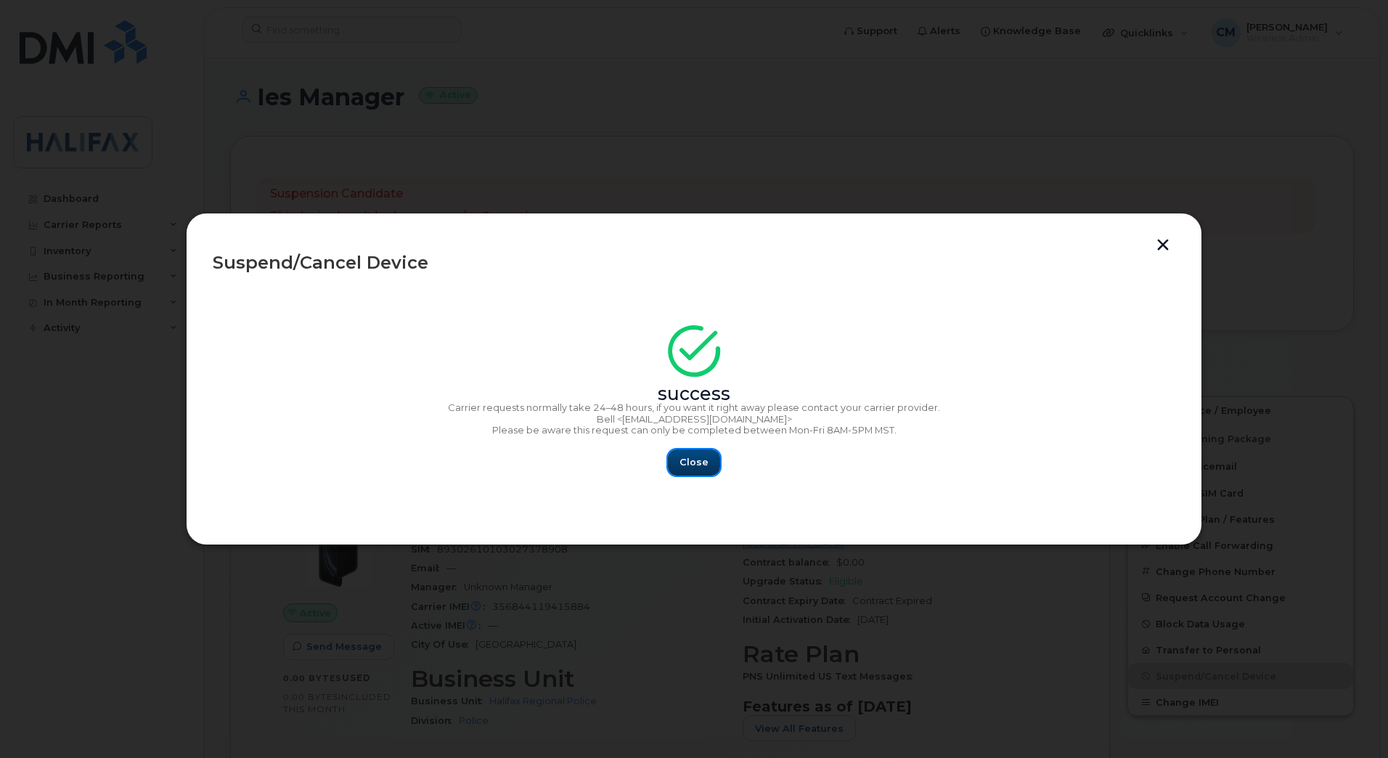
click at [690, 463] on span "Close" at bounding box center [694, 462] width 29 height 14
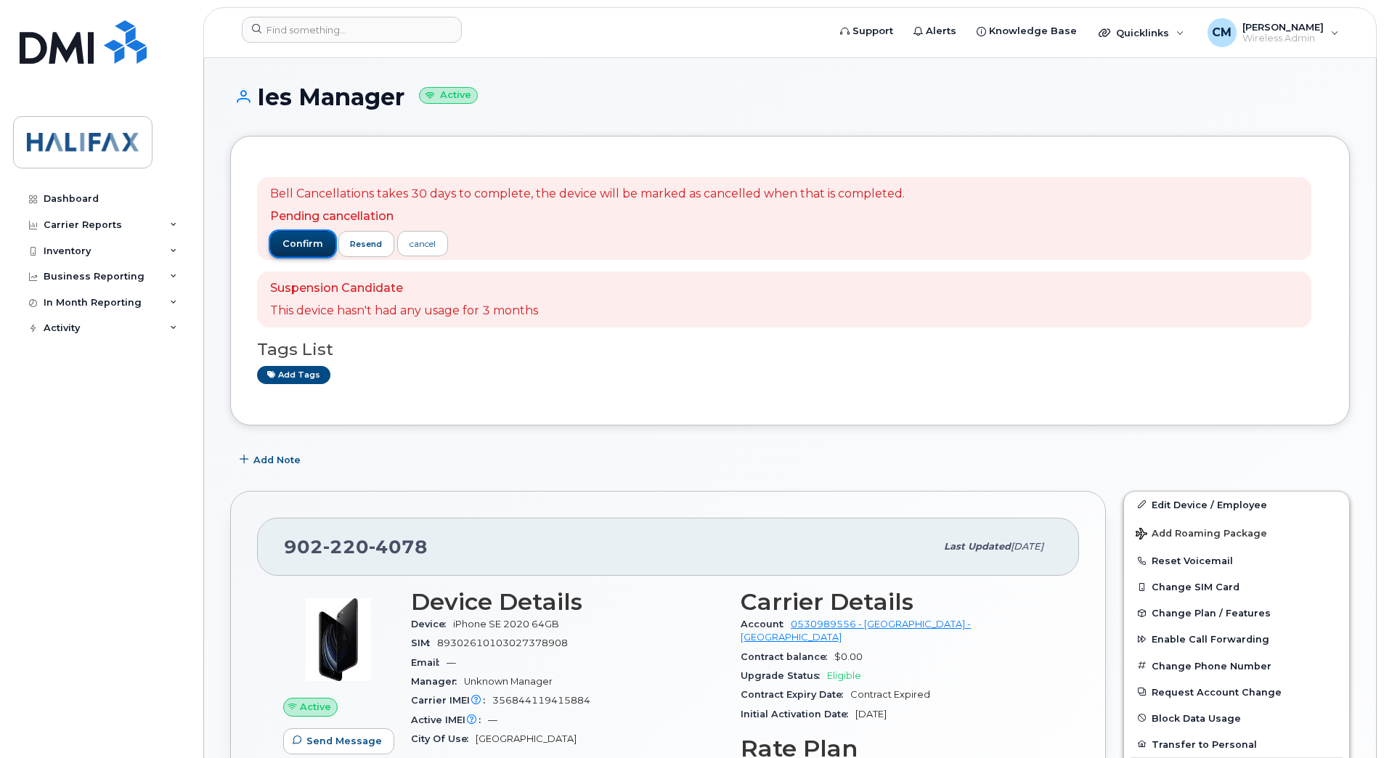
click at [291, 241] on span "confirm" at bounding box center [302, 243] width 41 height 13
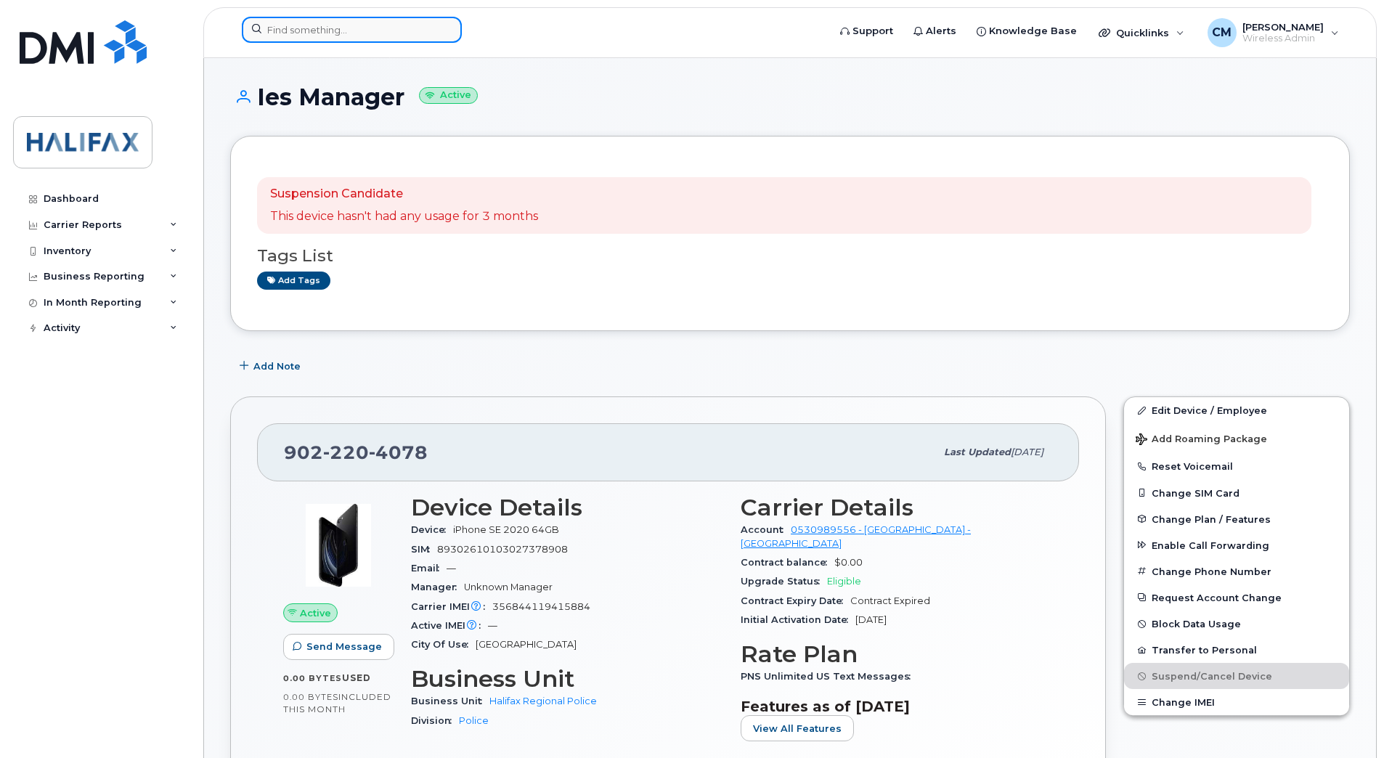
click at [344, 35] on input at bounding box center [352, 30] width 220 height 26
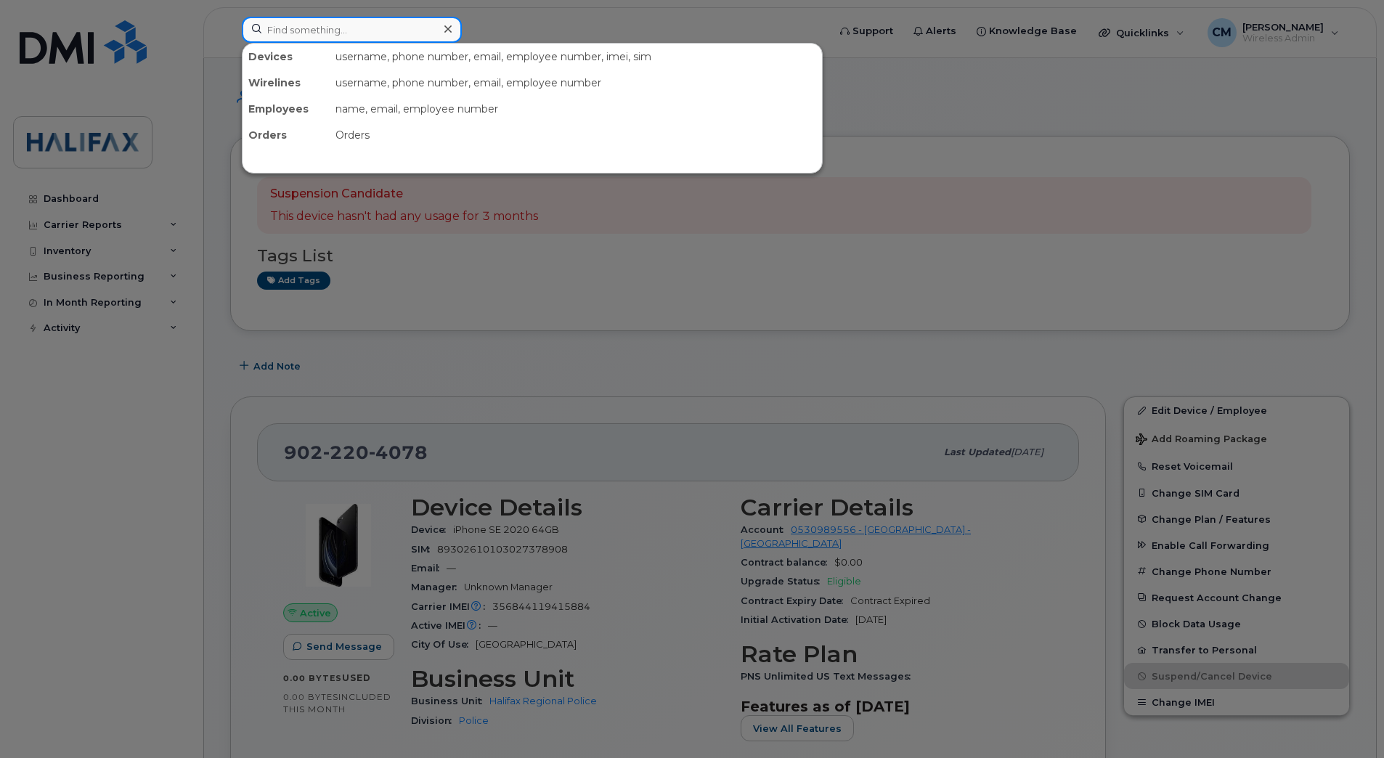
paste input "9022214574"
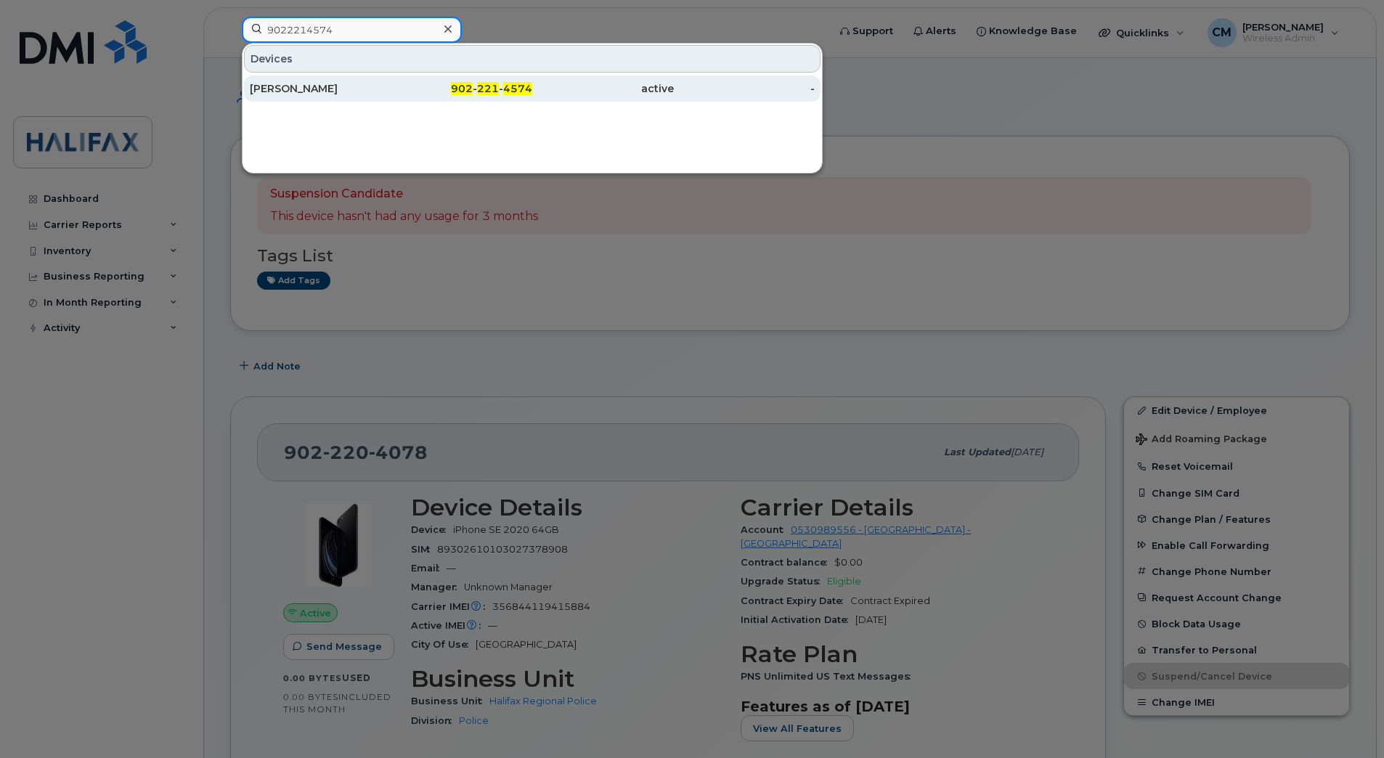
type input "9022214574"
click at [310, 95] on div "Dave Boudreau" at bounding box center [321, 88] width 142 height 15
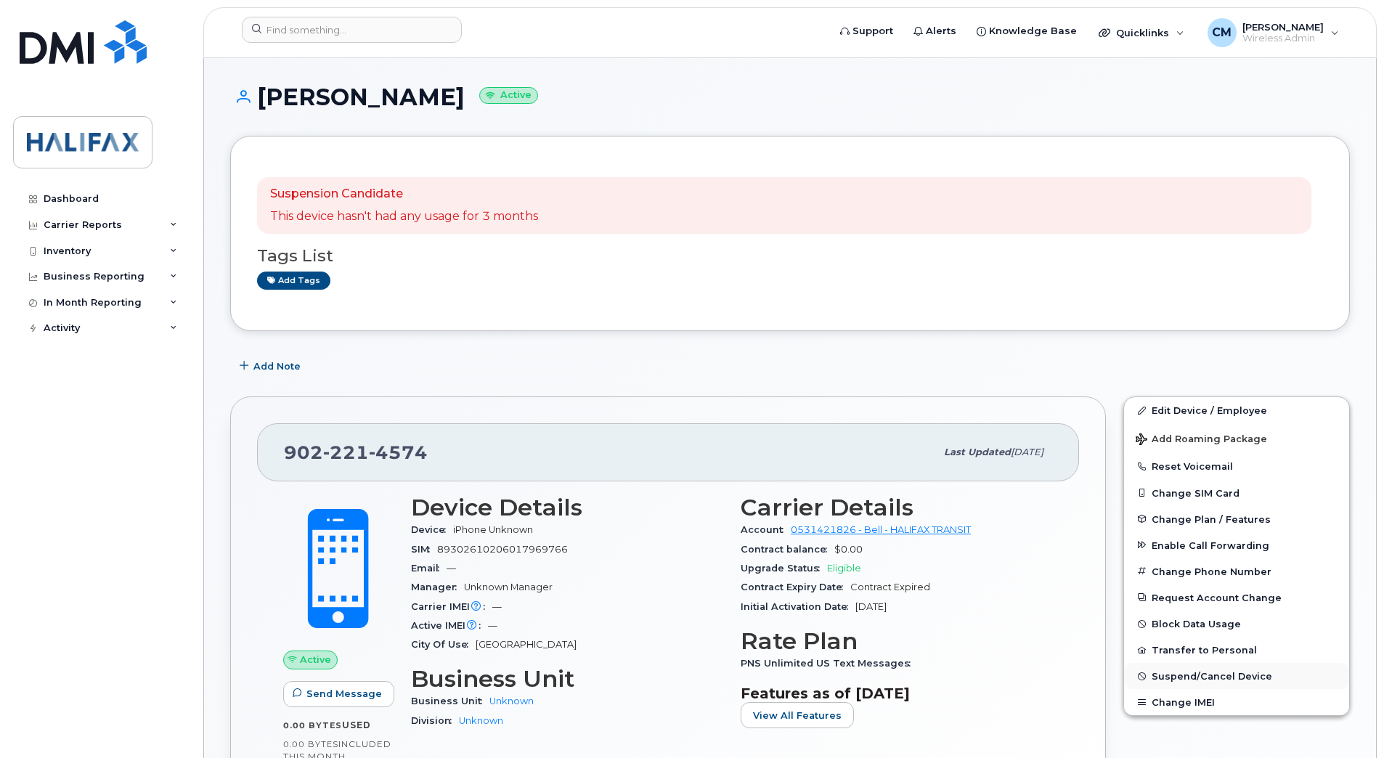
click at [1159, 672] on span "Suspend/Cancel Device" at bounding box center [1211, 676] width 121 height 11
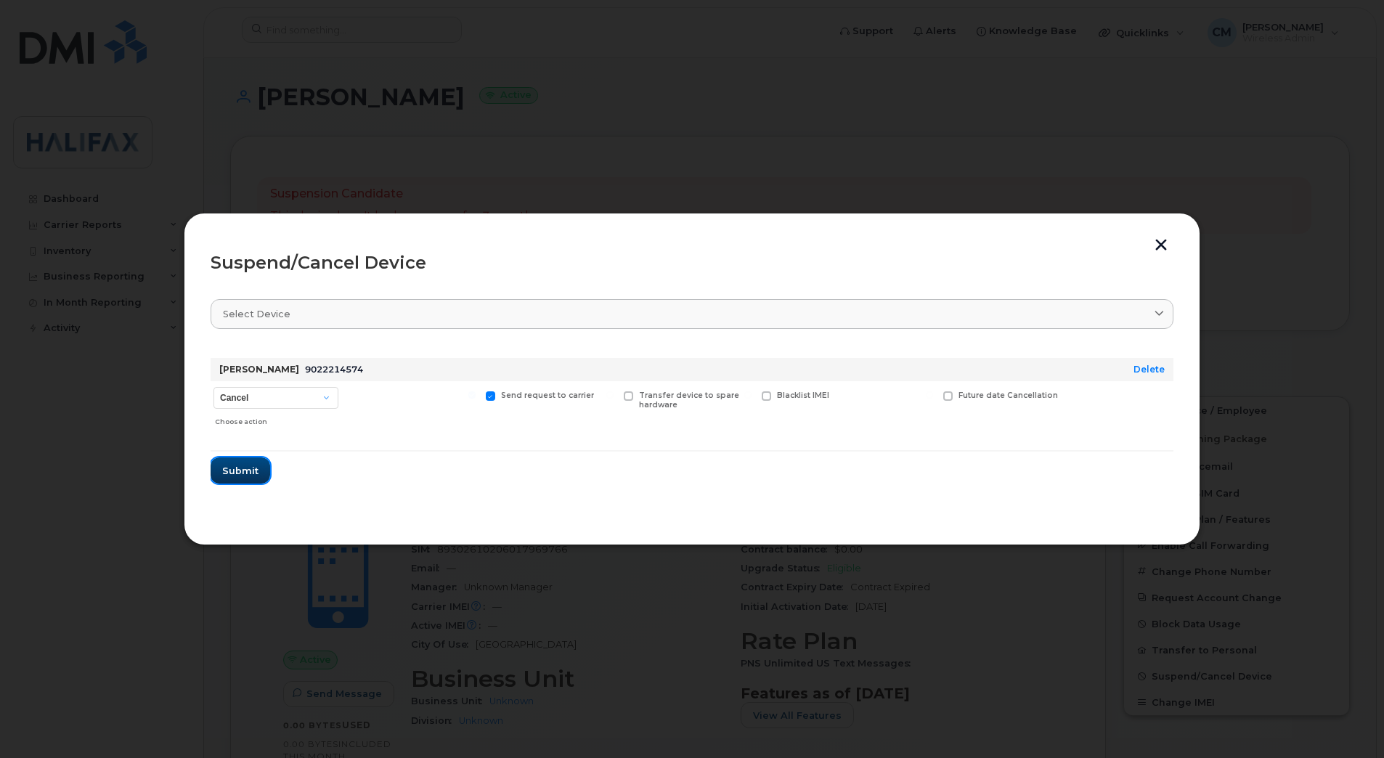
click at [239, 460] on button "Submit" at bounding box center [241, 470] width 60 height 26
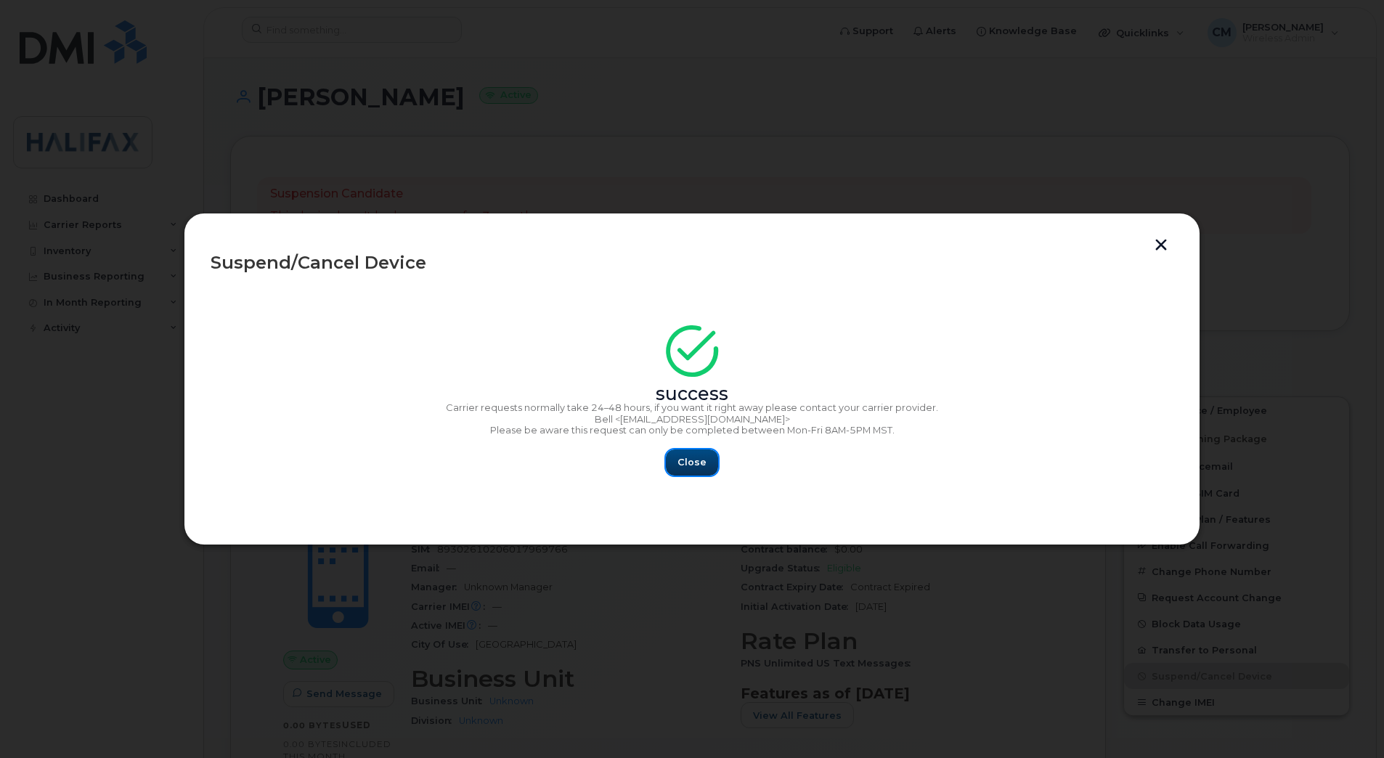
click at [702, 460] on span "Close" at bounding box center [691, 462] width 29 height 14
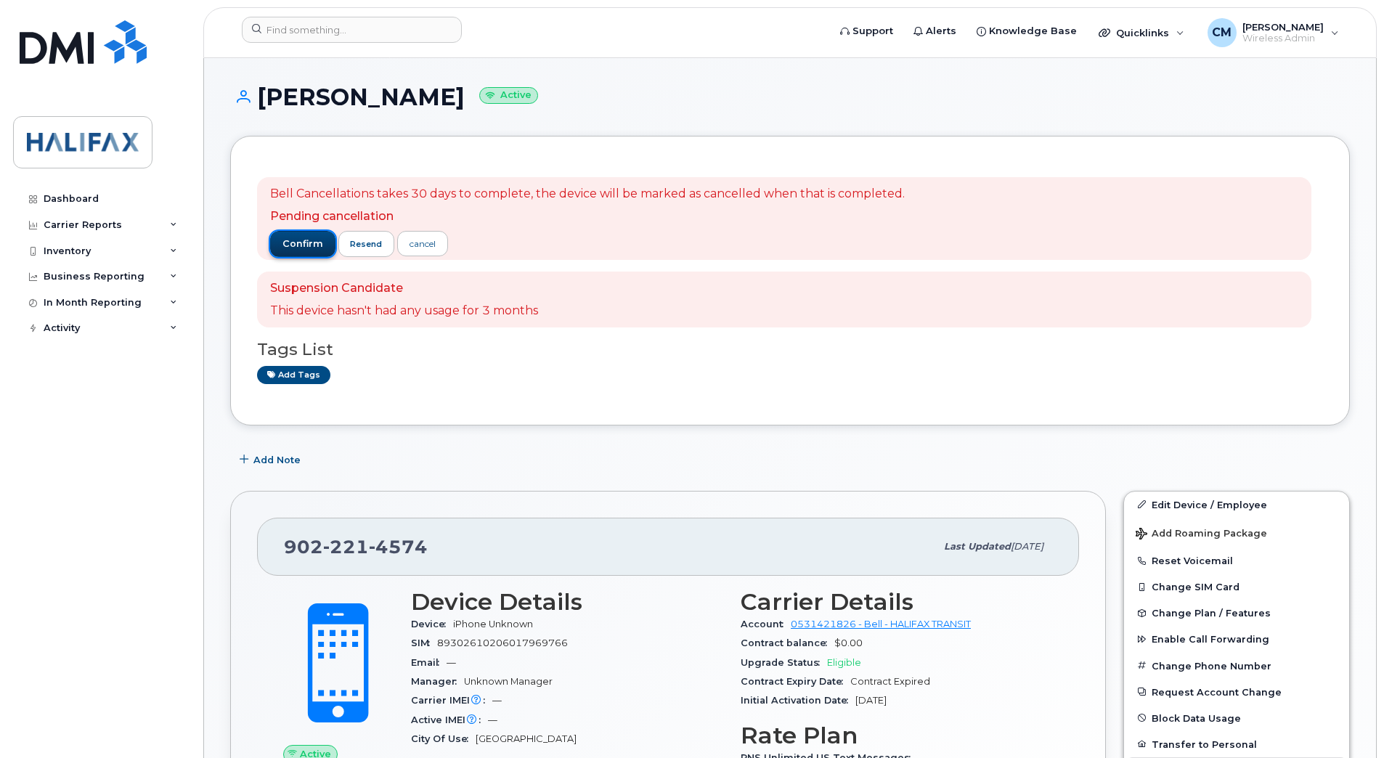
click at [308, 244] on span "confirm" at bounding box center [302, 243] width 41 height 13
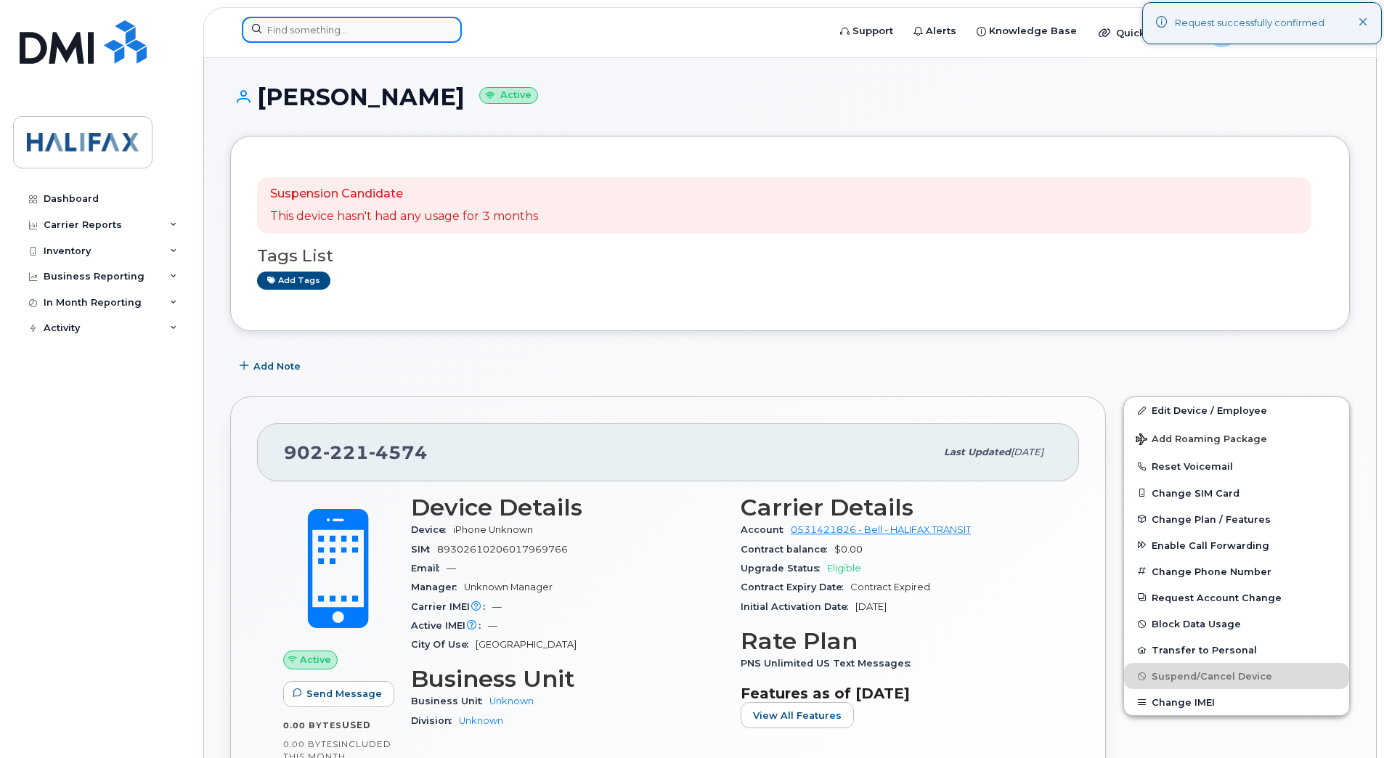
click at [298, 38] on input at bounding box center [352, 30] width 220 height 26
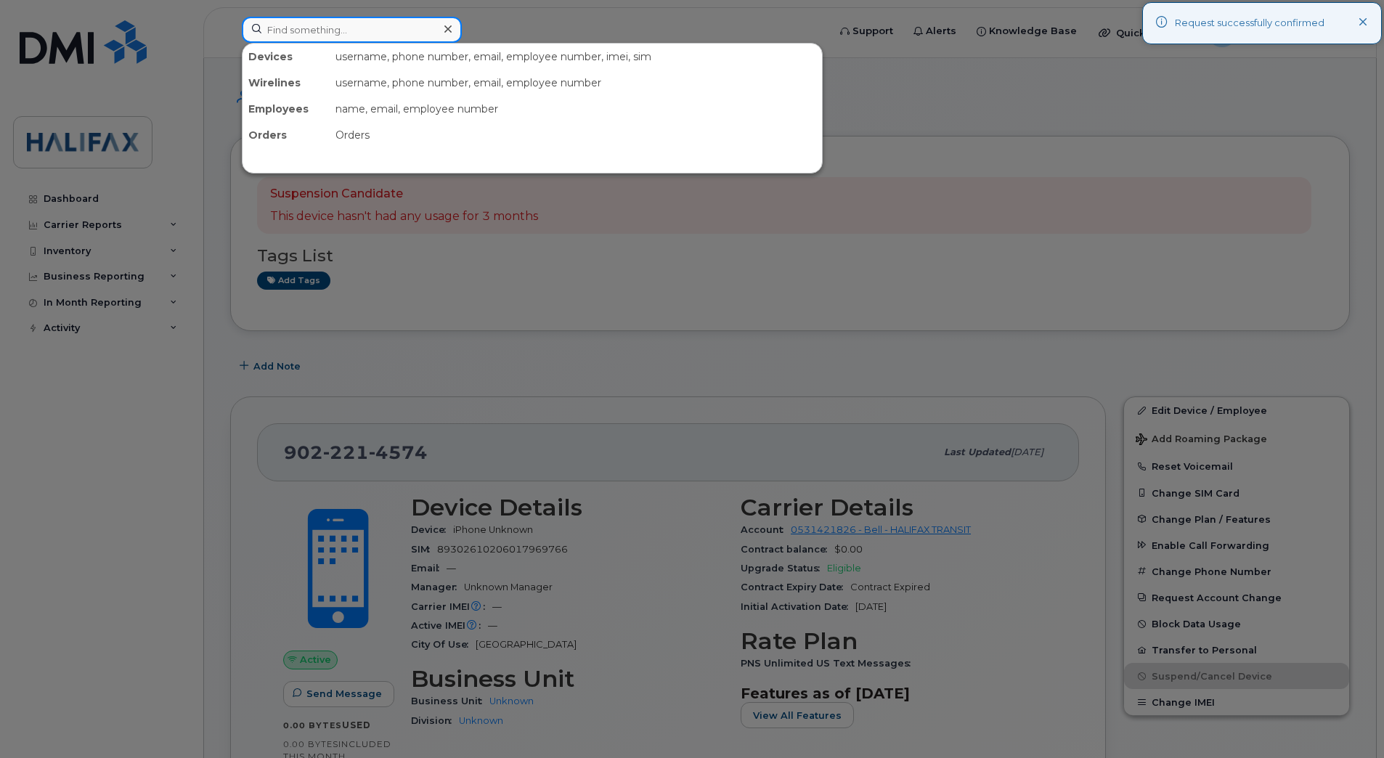
paste input "9022228395"
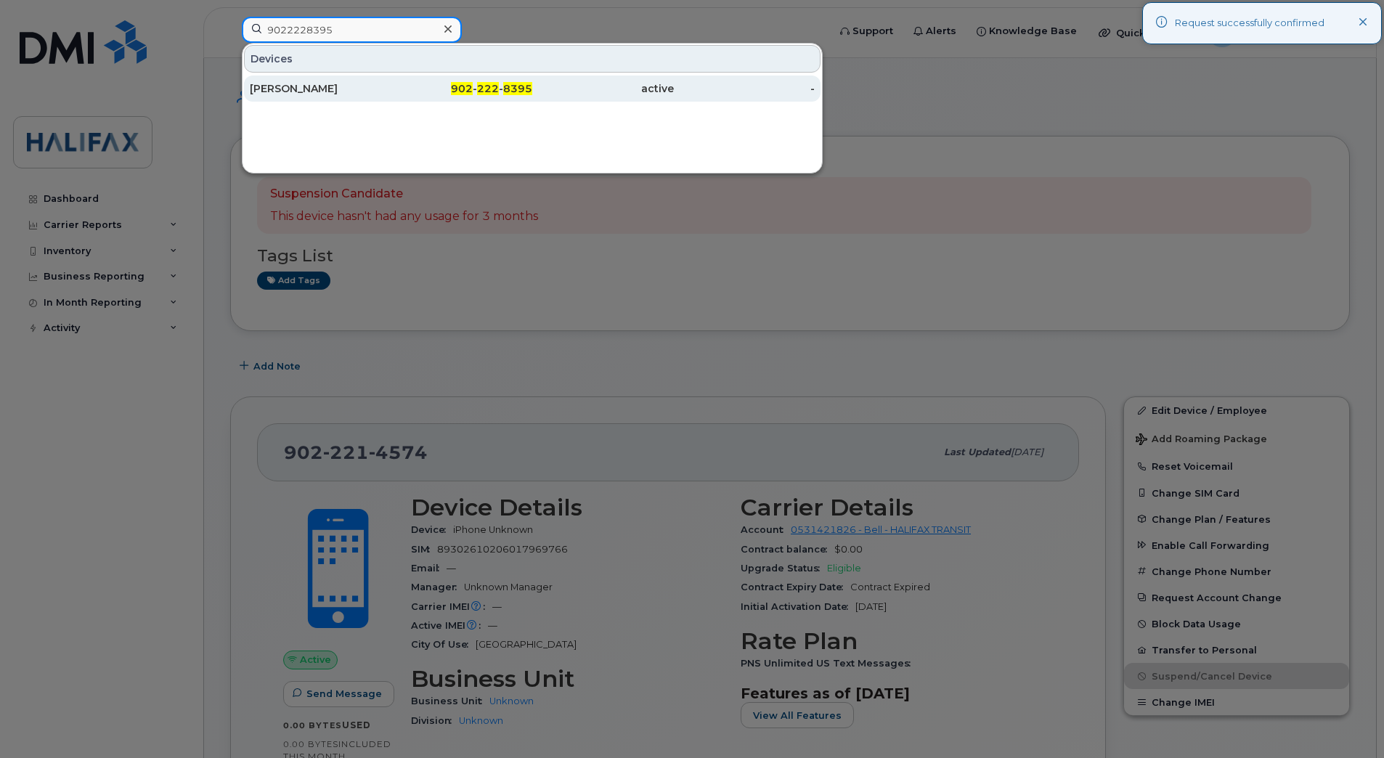
type input "9022228395"
click at [312, 95] on div "[PERSON_NAME]" at bounding box center [321, 88] width 142 height 15
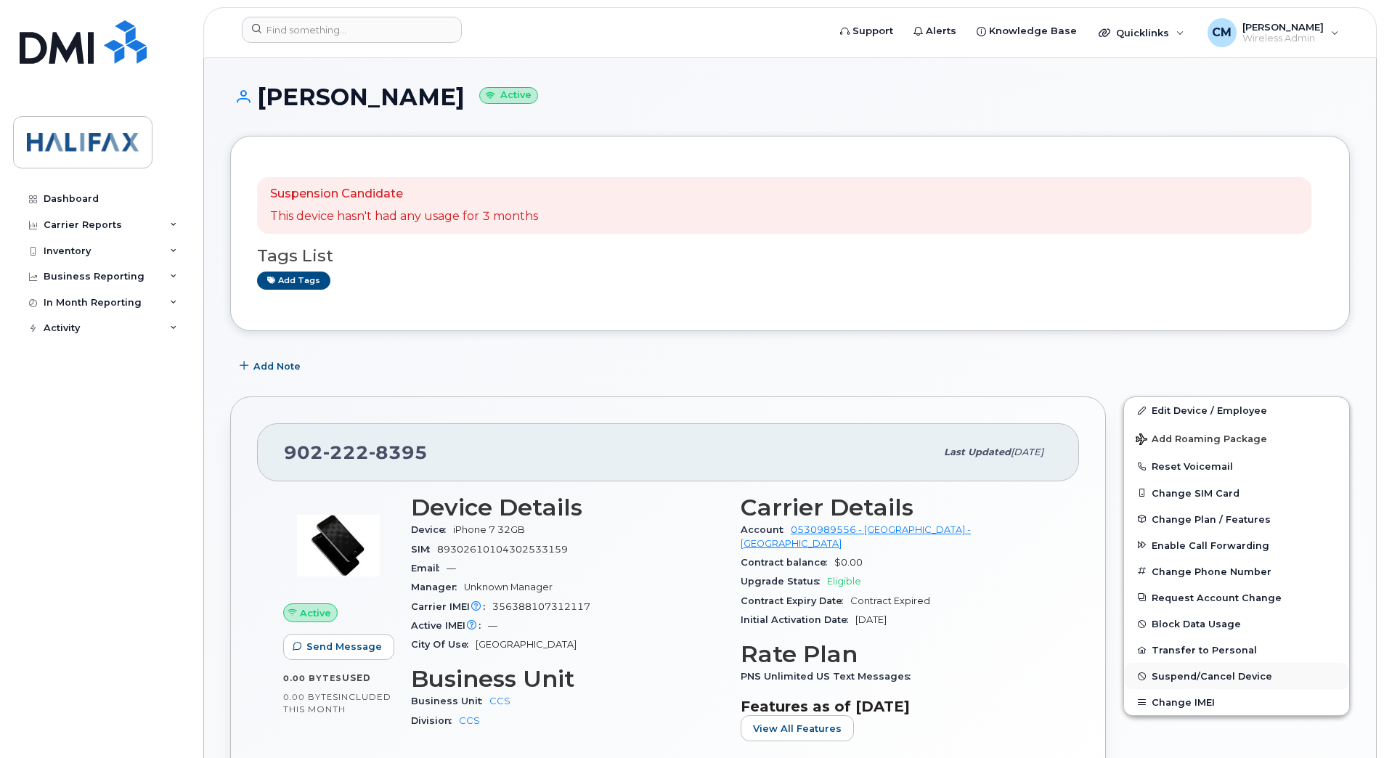
click at [1191, 667] on button "Suspend/Cancel Device" at bounding box center [1236, 676] width 225 height 26
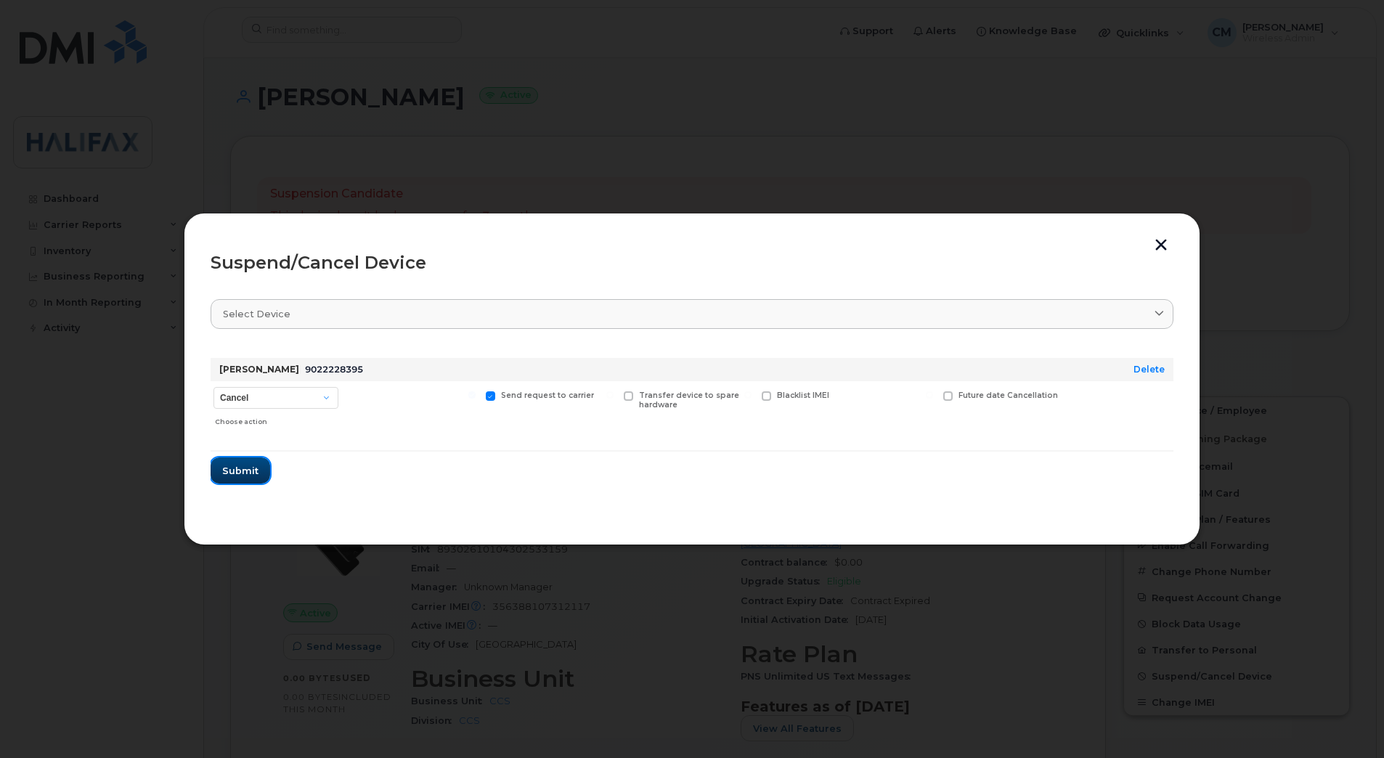
click at [246, 471] on span "Submit" at bounding box center [240, 471] width 36 height 14
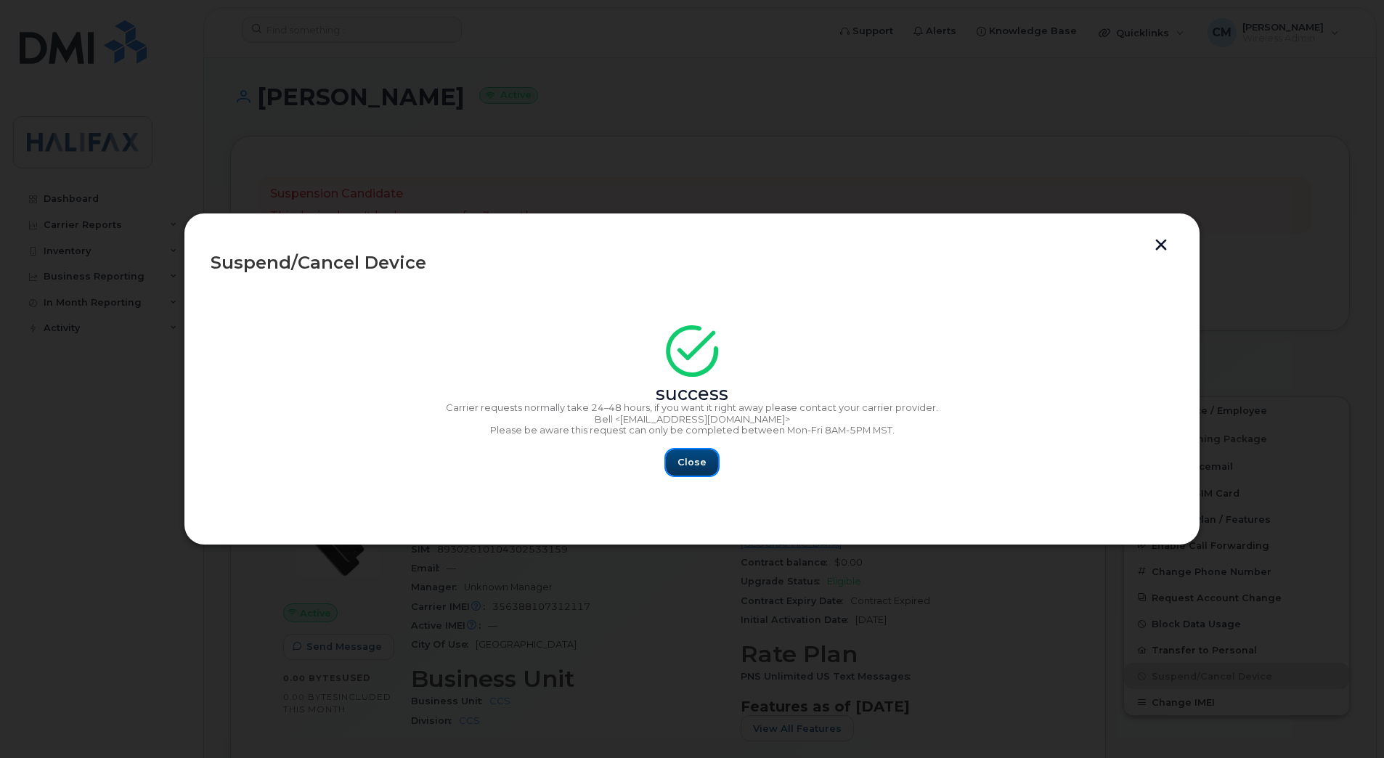
click at [711, 460] on button "Close" at bounding box center [692, 462] width 52 height 26
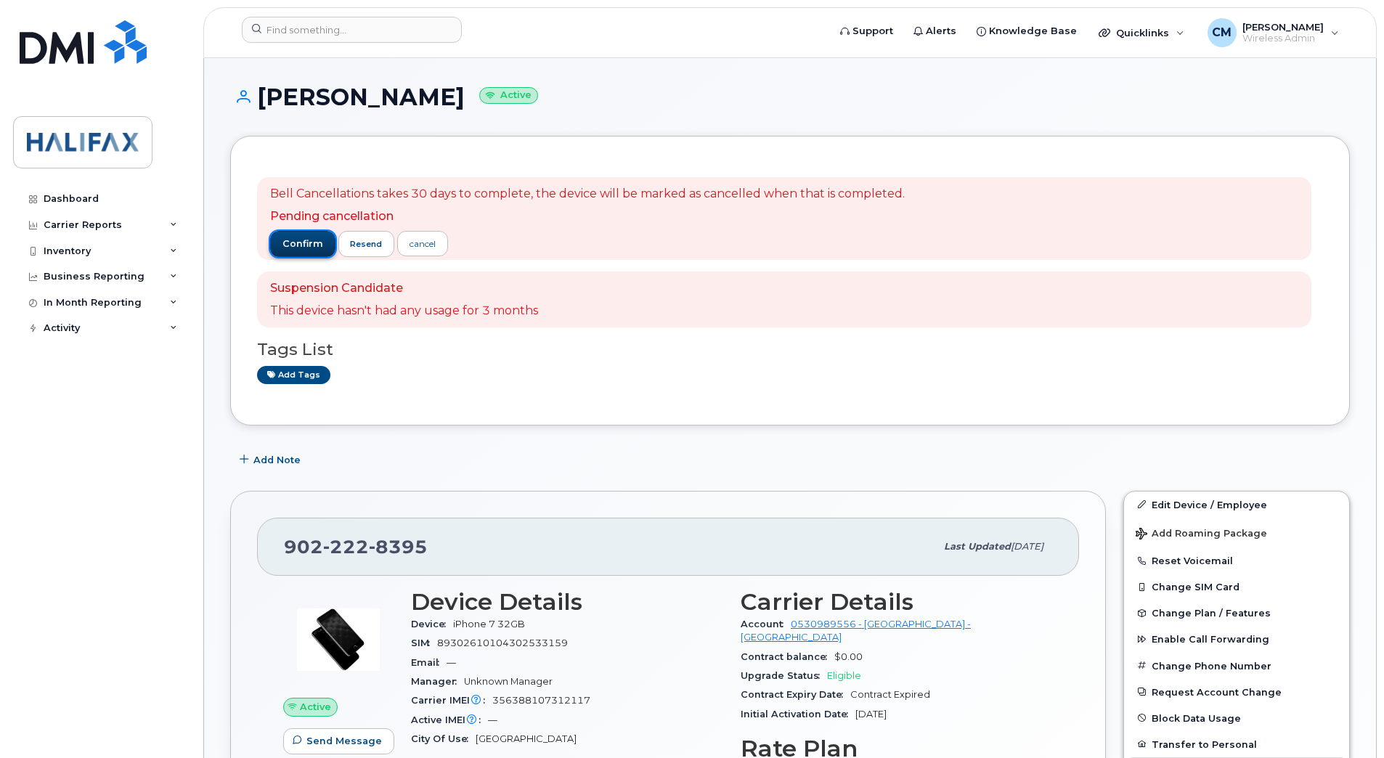
click at [306, 240] on span "confirm" at bounding box center [302, 243] width 41 height 13
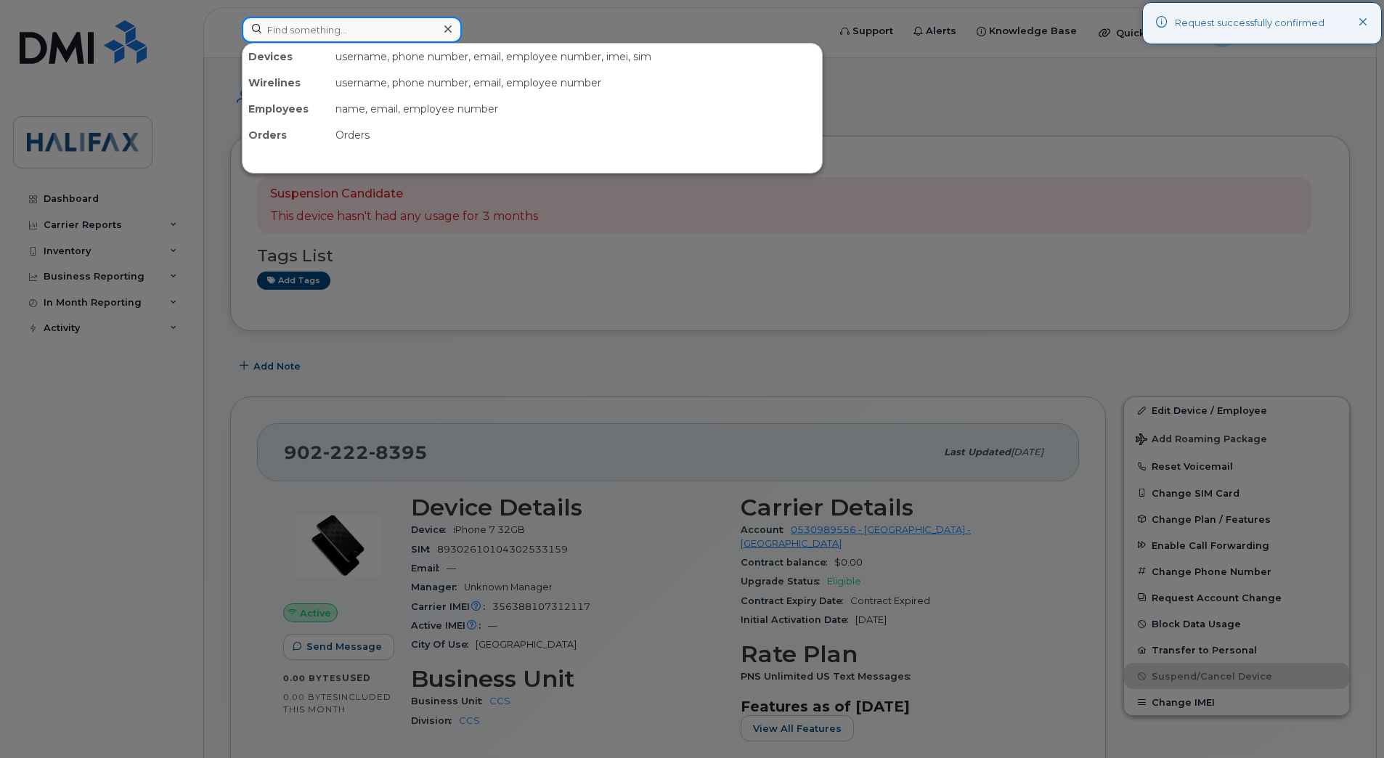
click at [325, 33] on input at bounding box center [352, 30] width 220 height 26
paste input "9022237268"
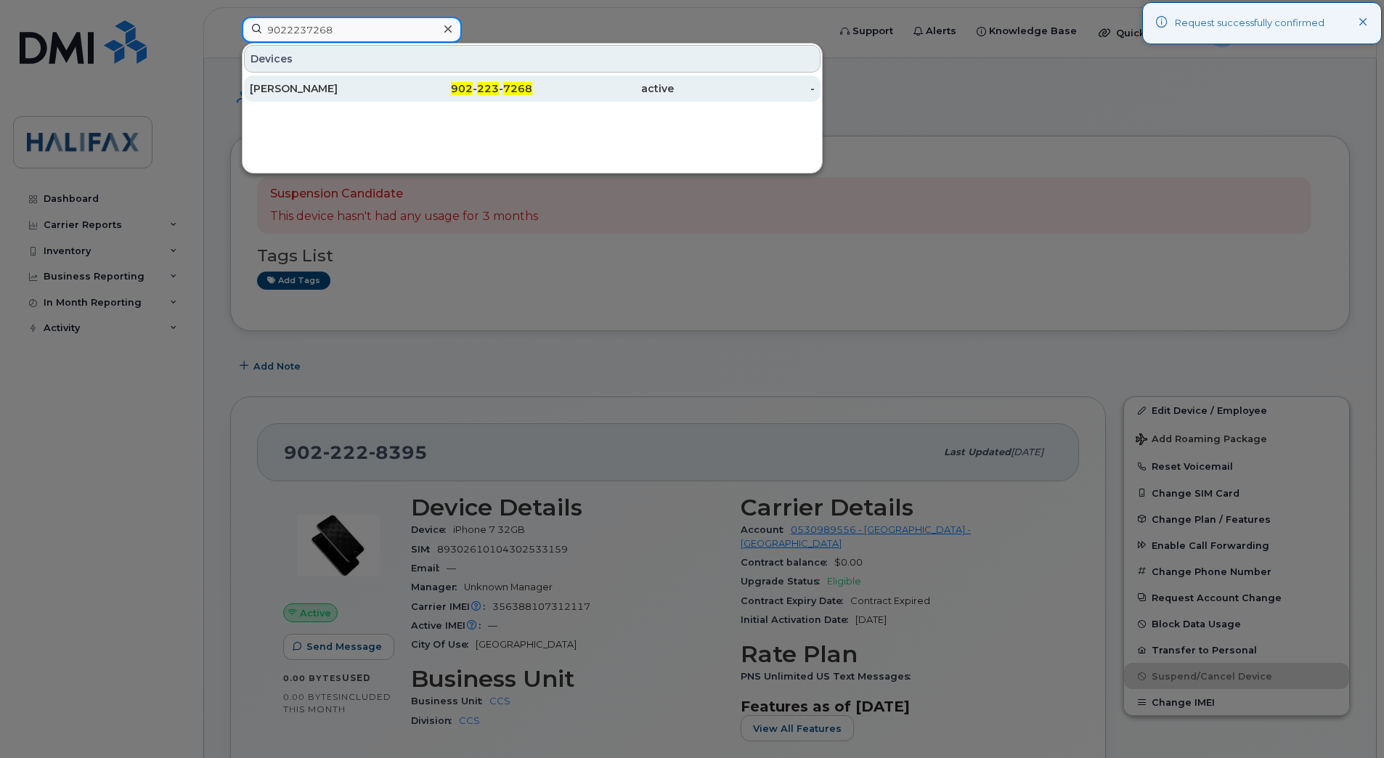
type input "9022237268"
click at [286, 85] on div "Connie Hachey" at bounding box center [321, 88] width 142 height 15
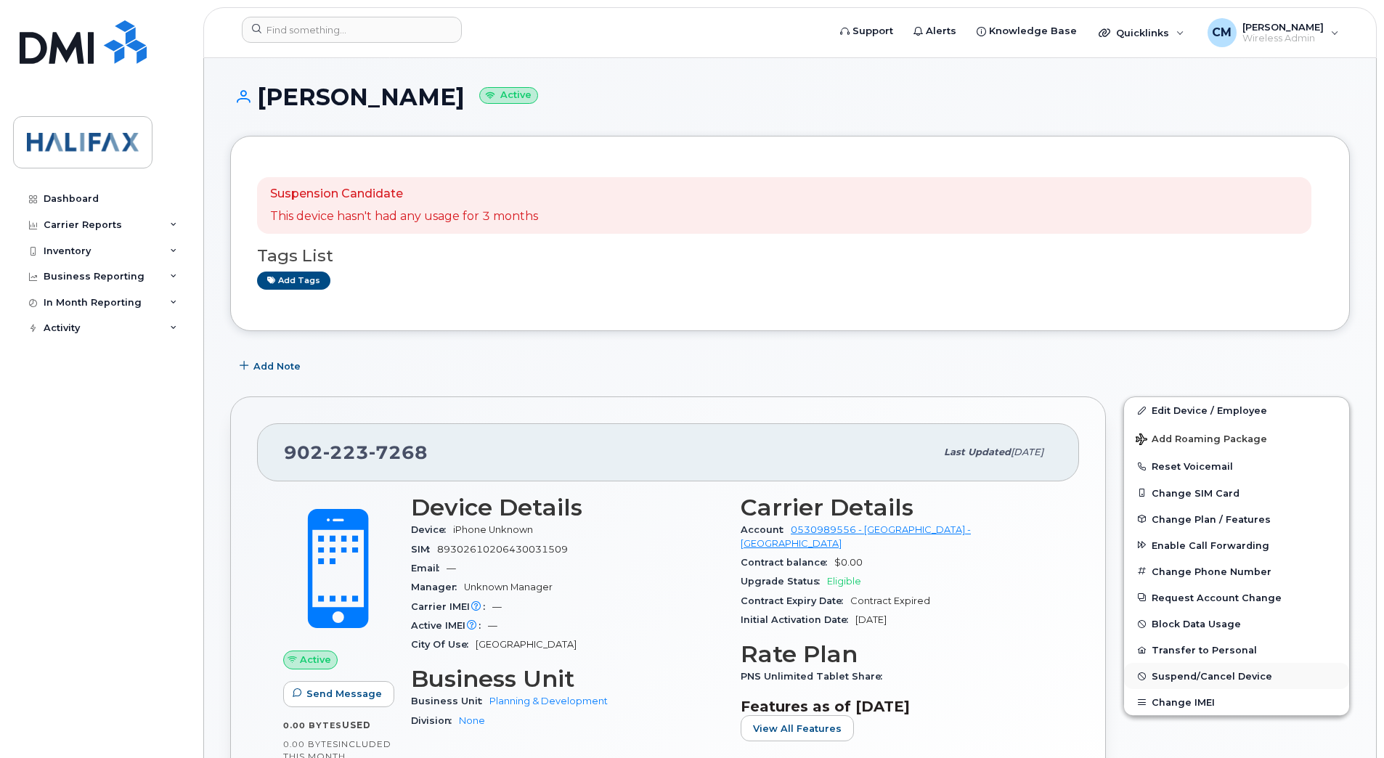
click at [1173, 671] on span "Suspend/Cancel Device" at bounding box center [1211, 676] width 121 height 11
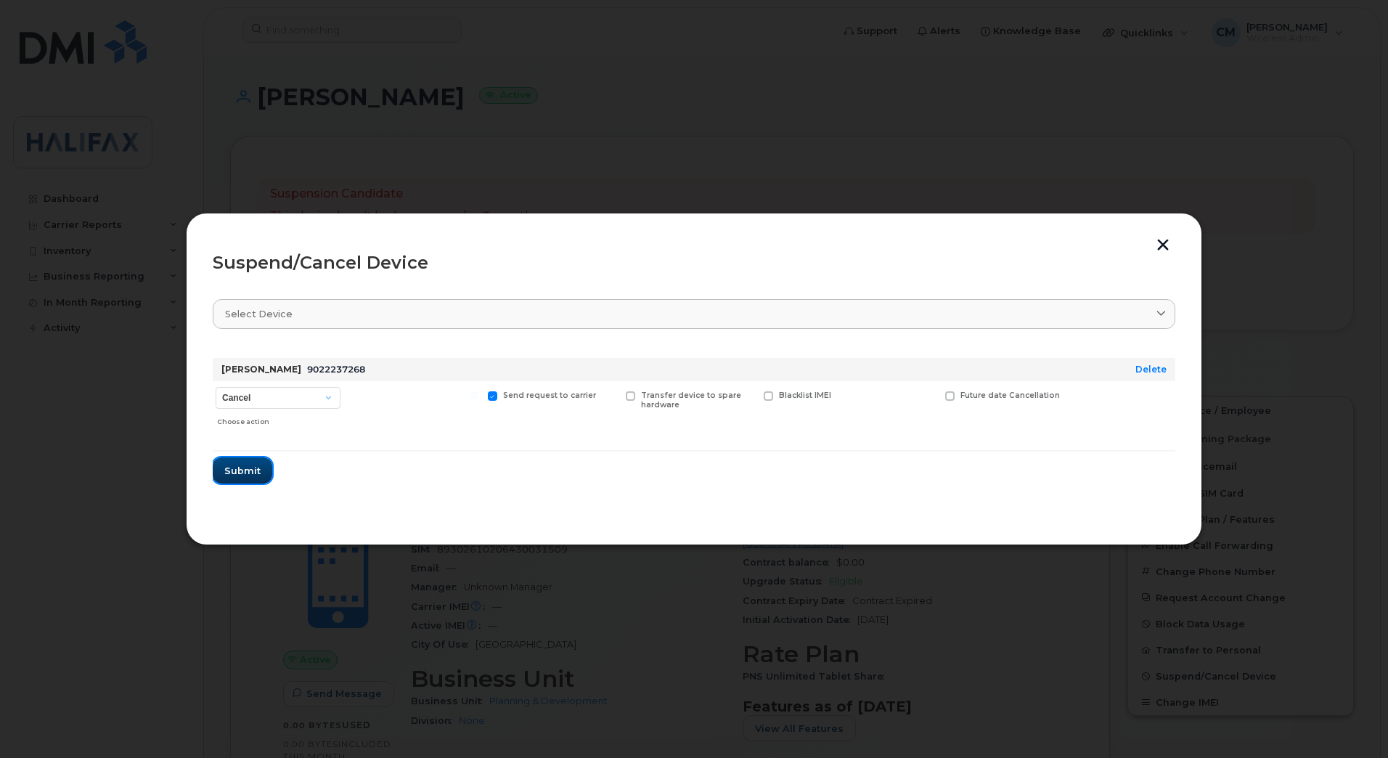
click at [253, 468] on span "Submit" at bounding box center [242, 471] width 36 height 14
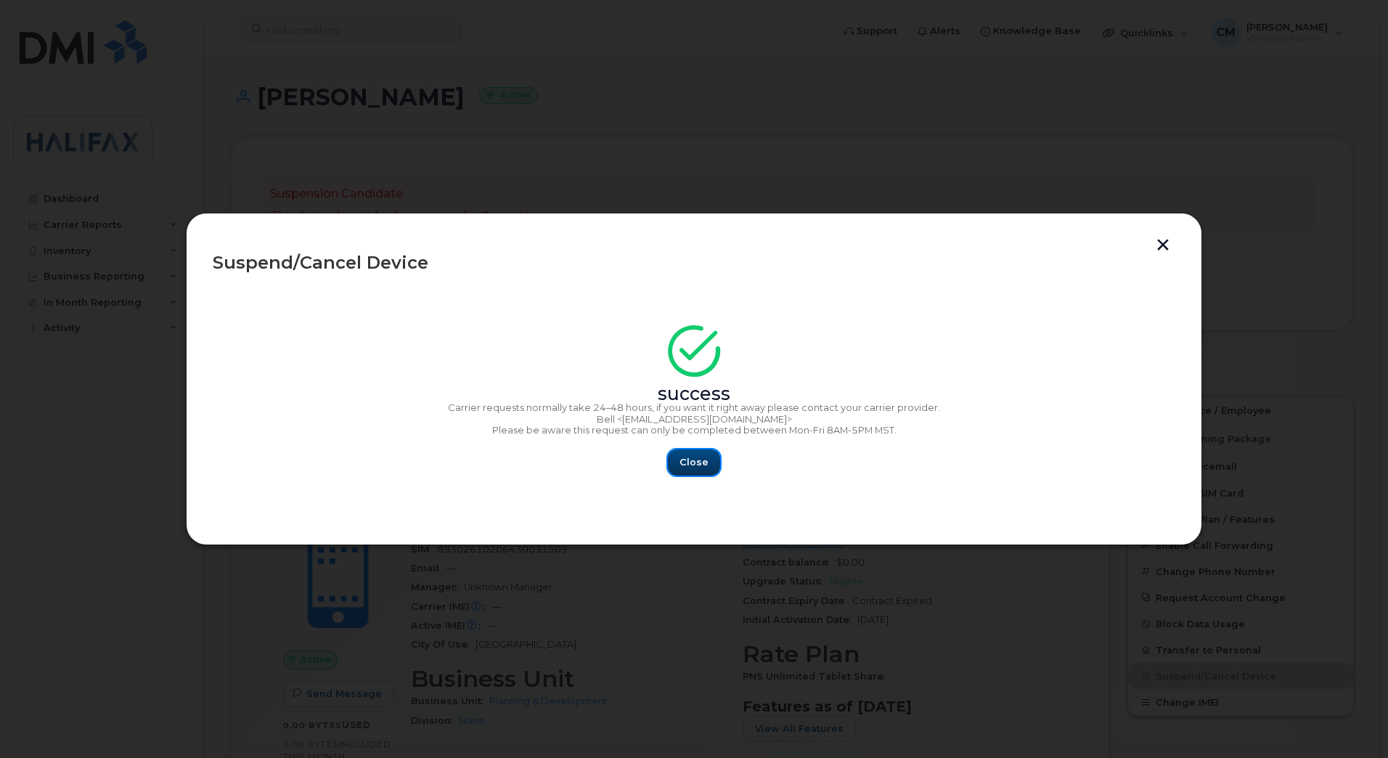
click at [669, 460] on button "Close" at bounding box center [694, 462] width 52 height 26
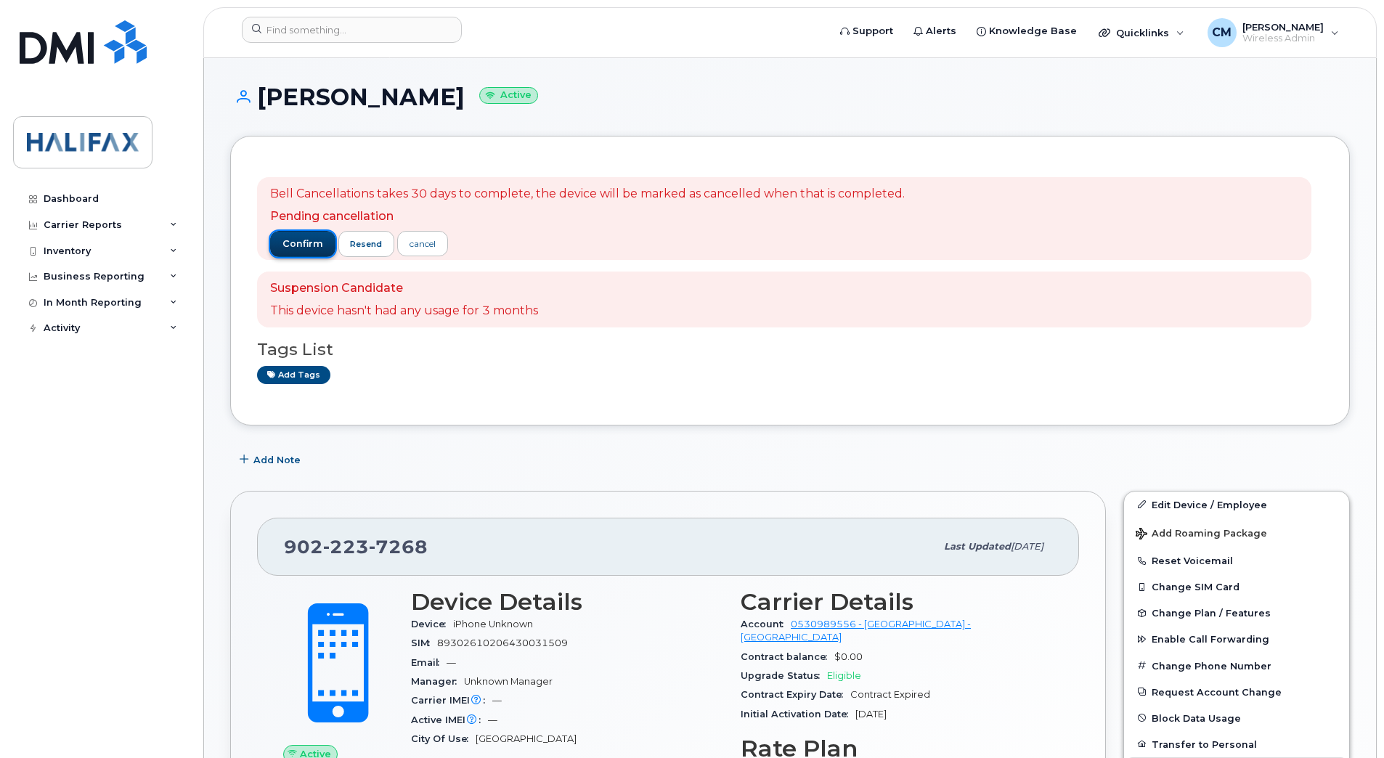
click at [287, 245] on span "confirm" at bounding box center [302, 243] width 41 height 13
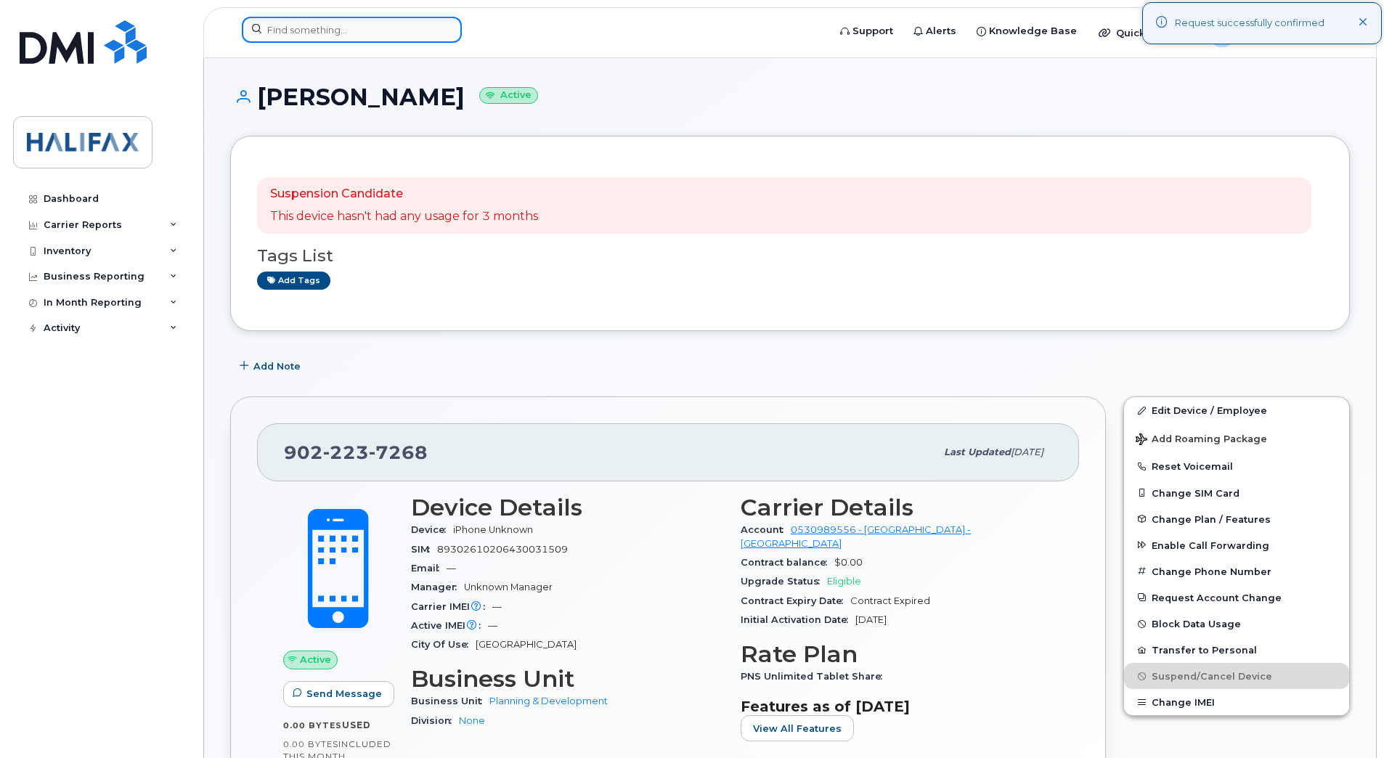
click at [350, 29] on input at bounding box center [352, 30] width 220 height 26
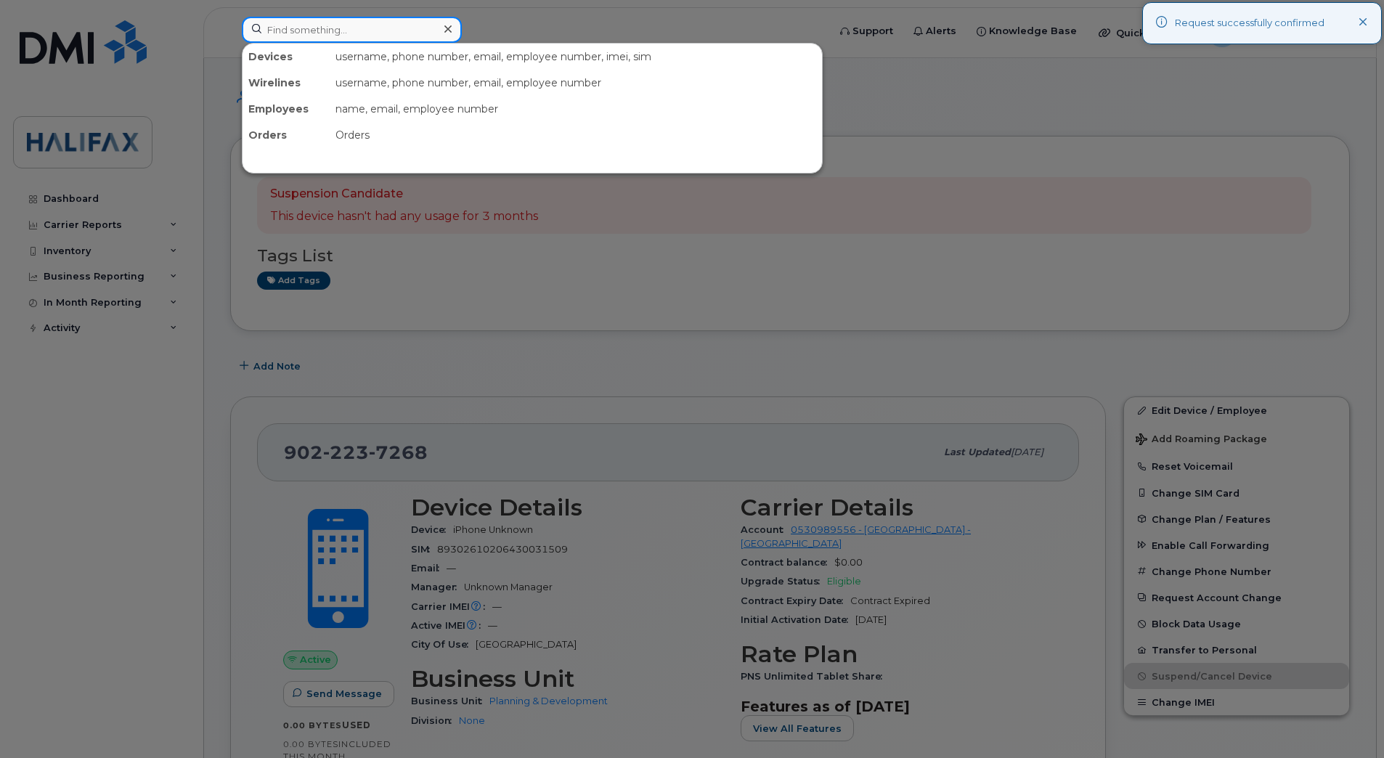
paste input "9022293056"
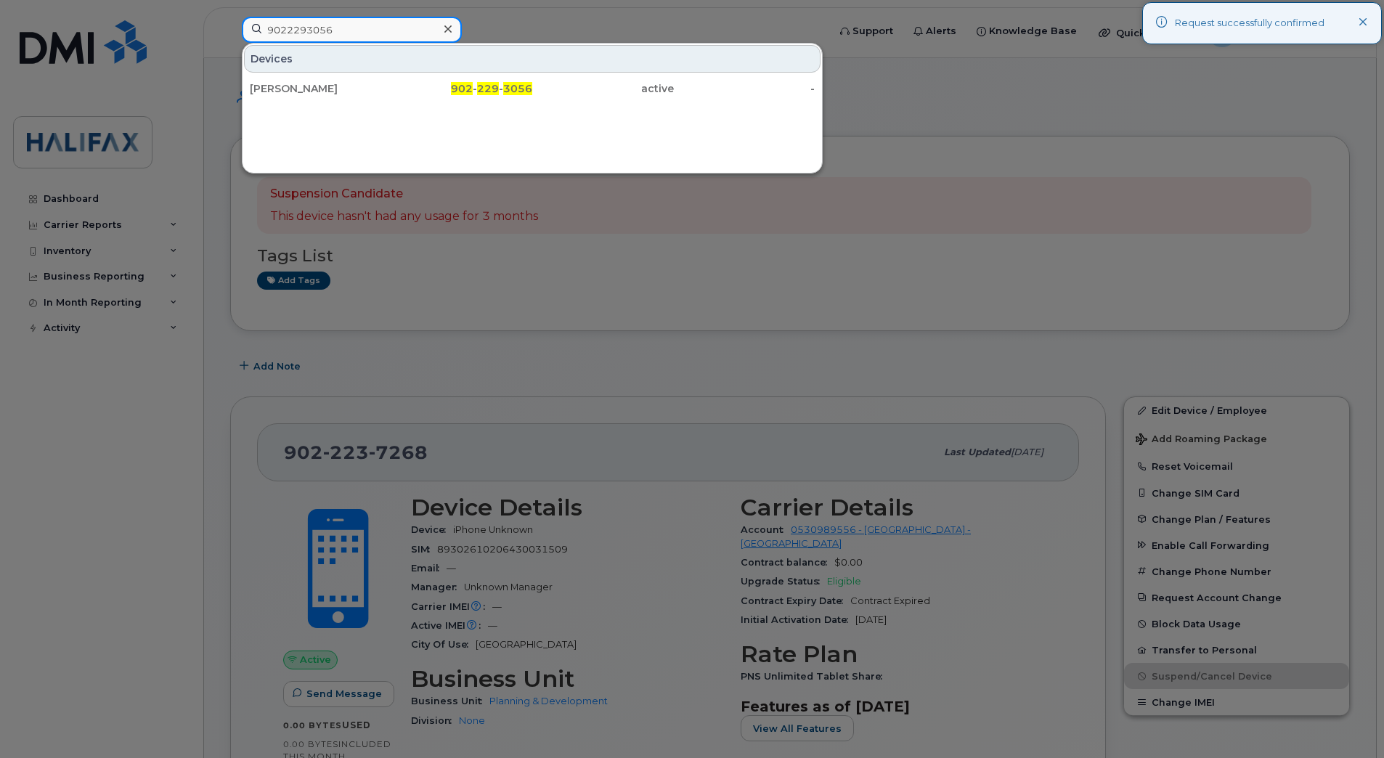
type input "9022293056"
click at [314, 102] on div "[PERSON_NAME] 902 - 229 - 3056 active -" at bounding box center [531, 88] width 579 height 29
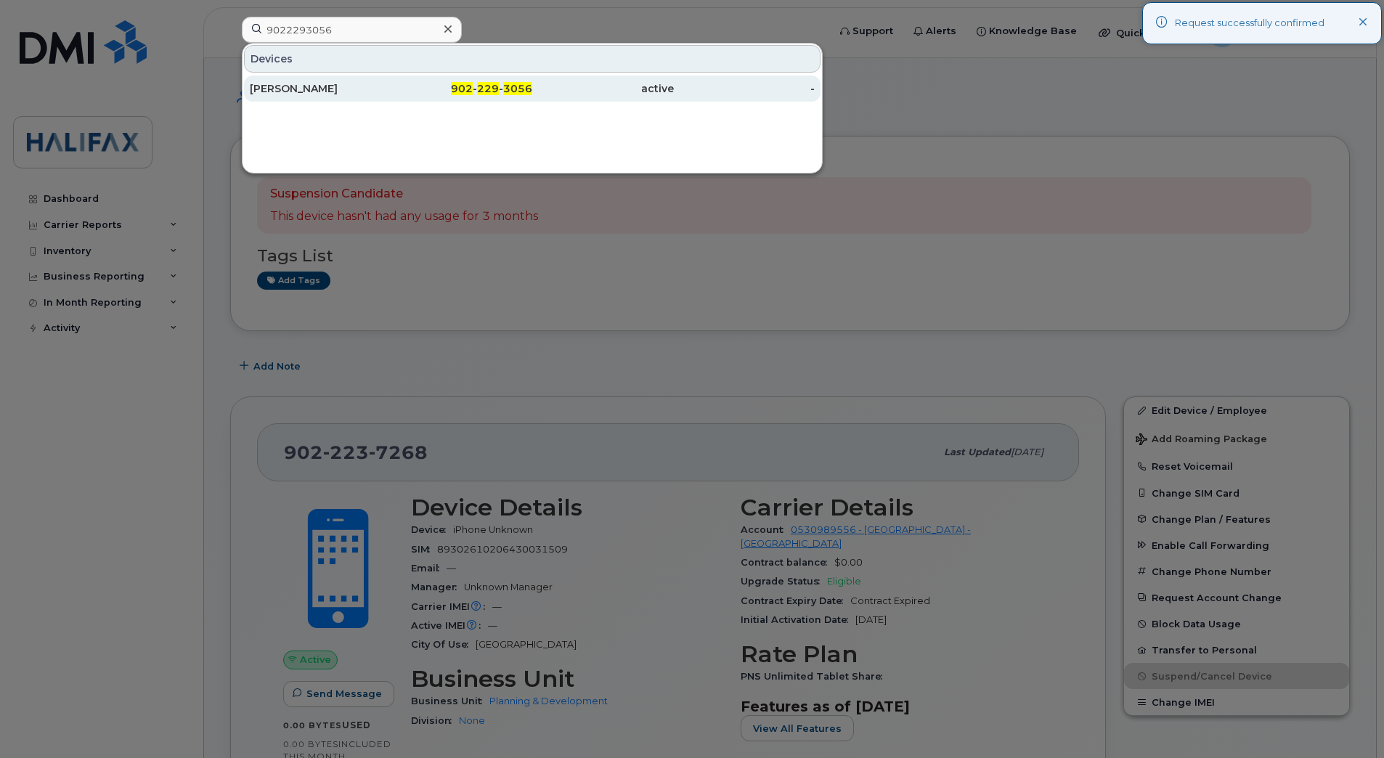
click at [328, 93] on div "[PERSON_NAME]" at bounding box center [321, 88] width 142 height 15
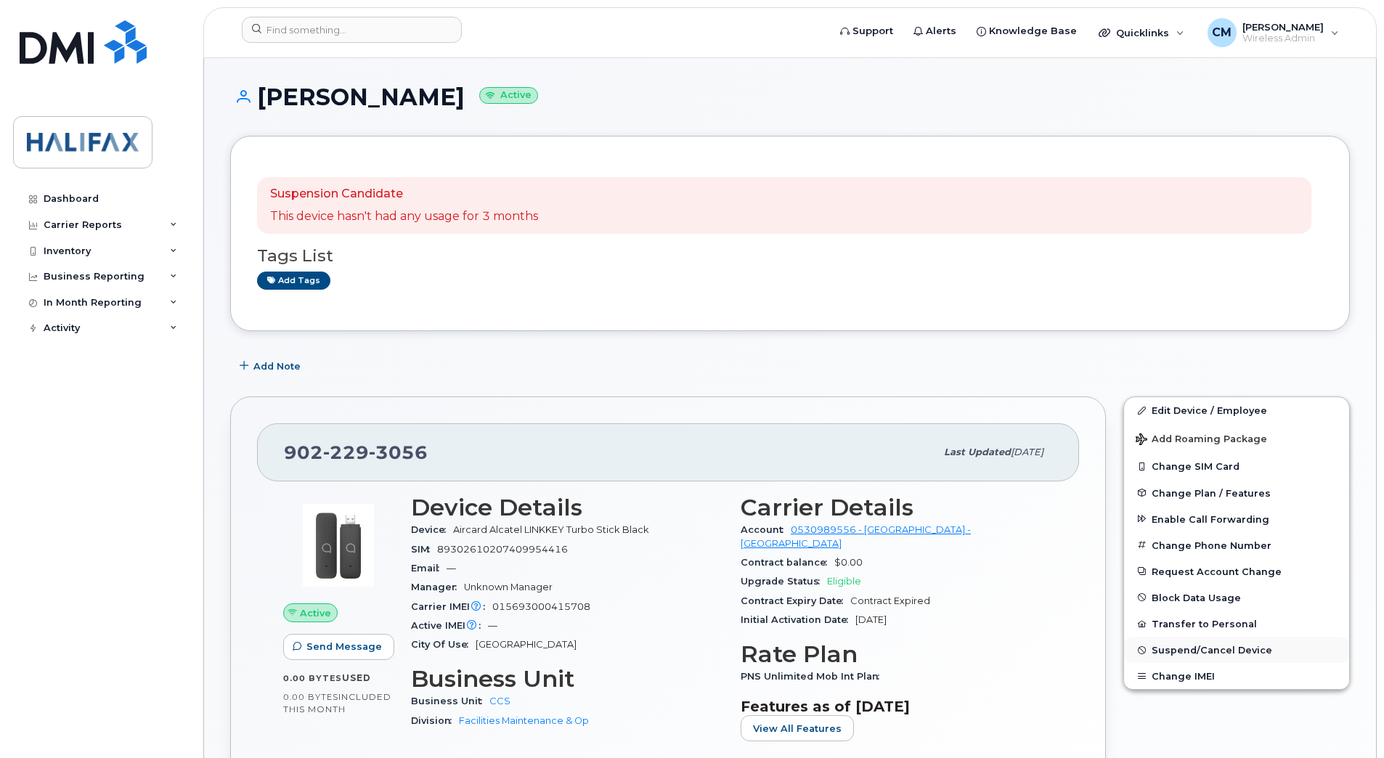
click at [1199, 654] on span "Suspend/Cancel Device" at bounding box center [1211, 650] width 121 height 11
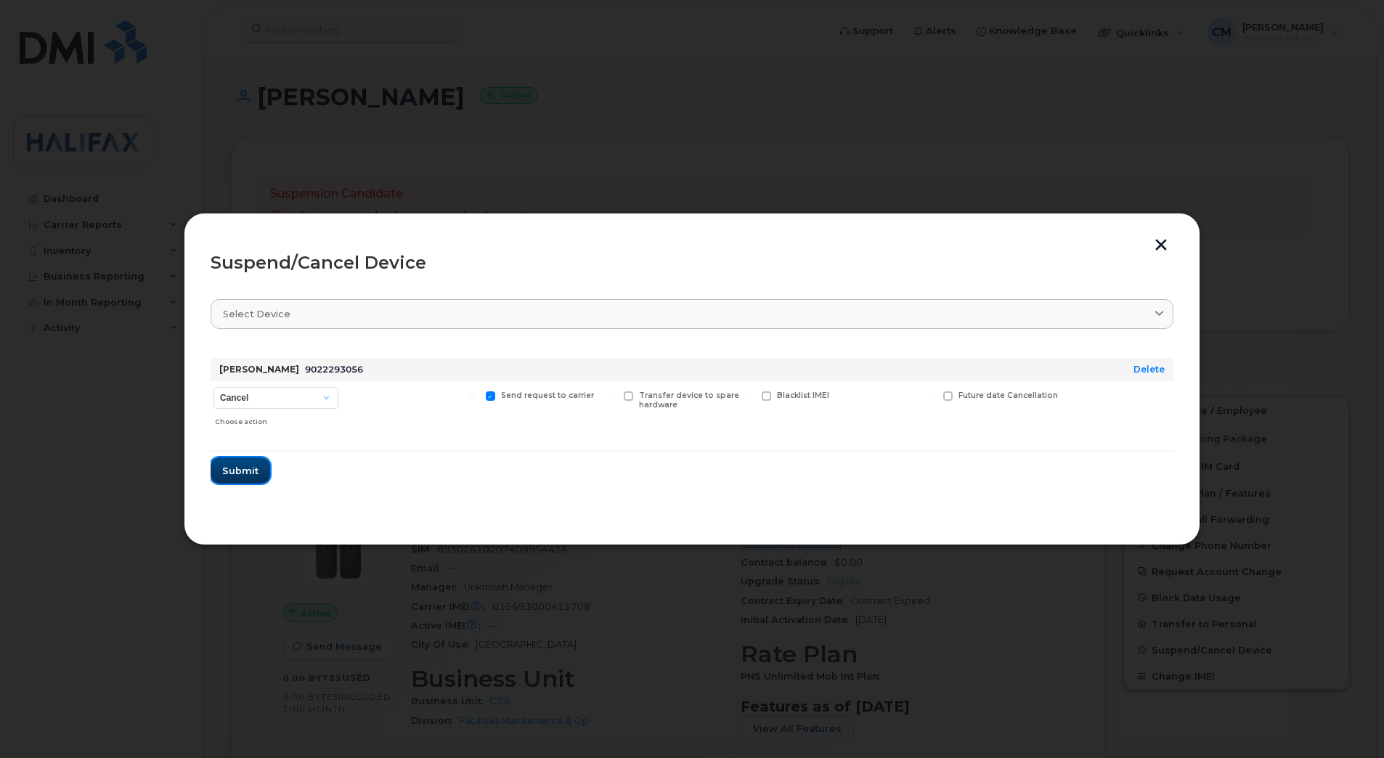
click at [245, 465] on span "Submit" at bounding box center [240, 471] width 36 height 14
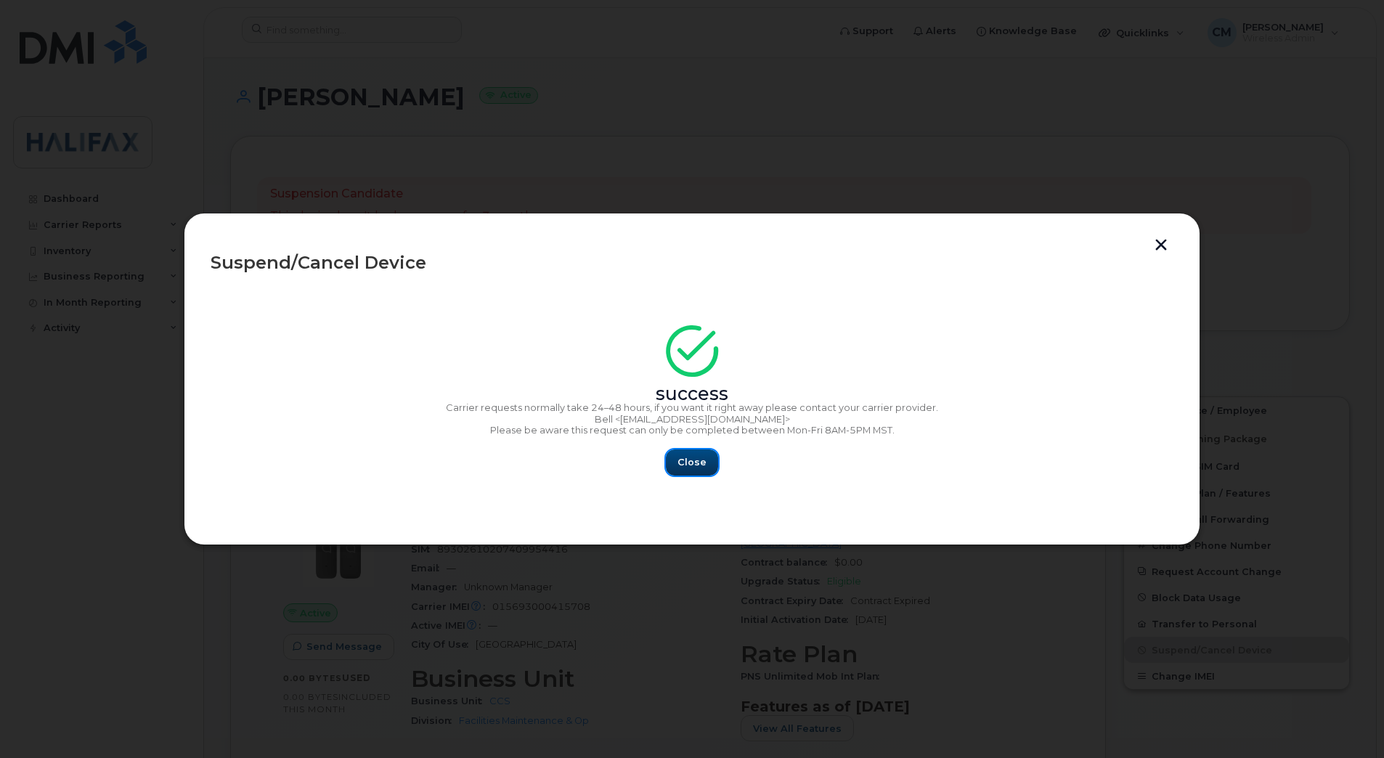
click at [685, 467] on span "Close" at bounding box center [691, 462] width 29 height 14
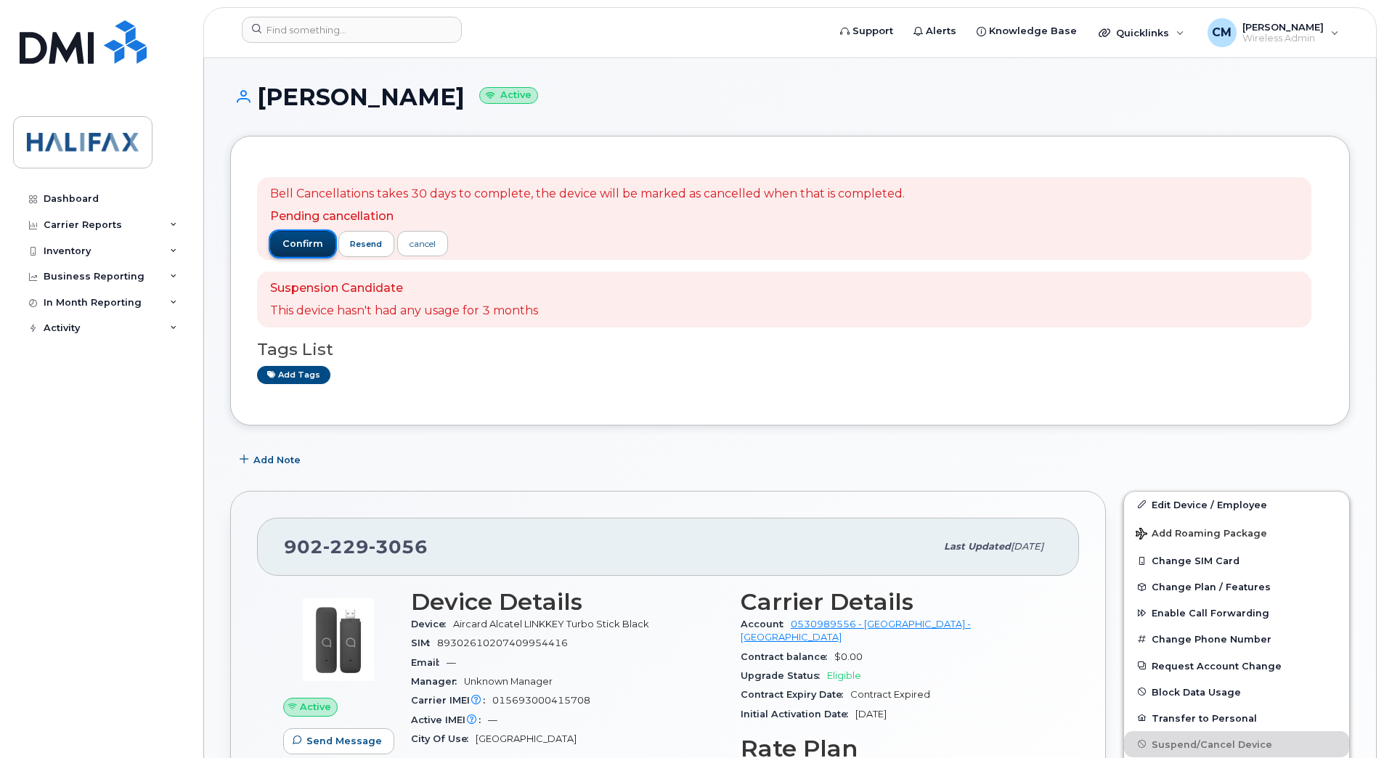
click at [293, 240] on span "confirm" at bounding box center [302, 243] width 41 height 13
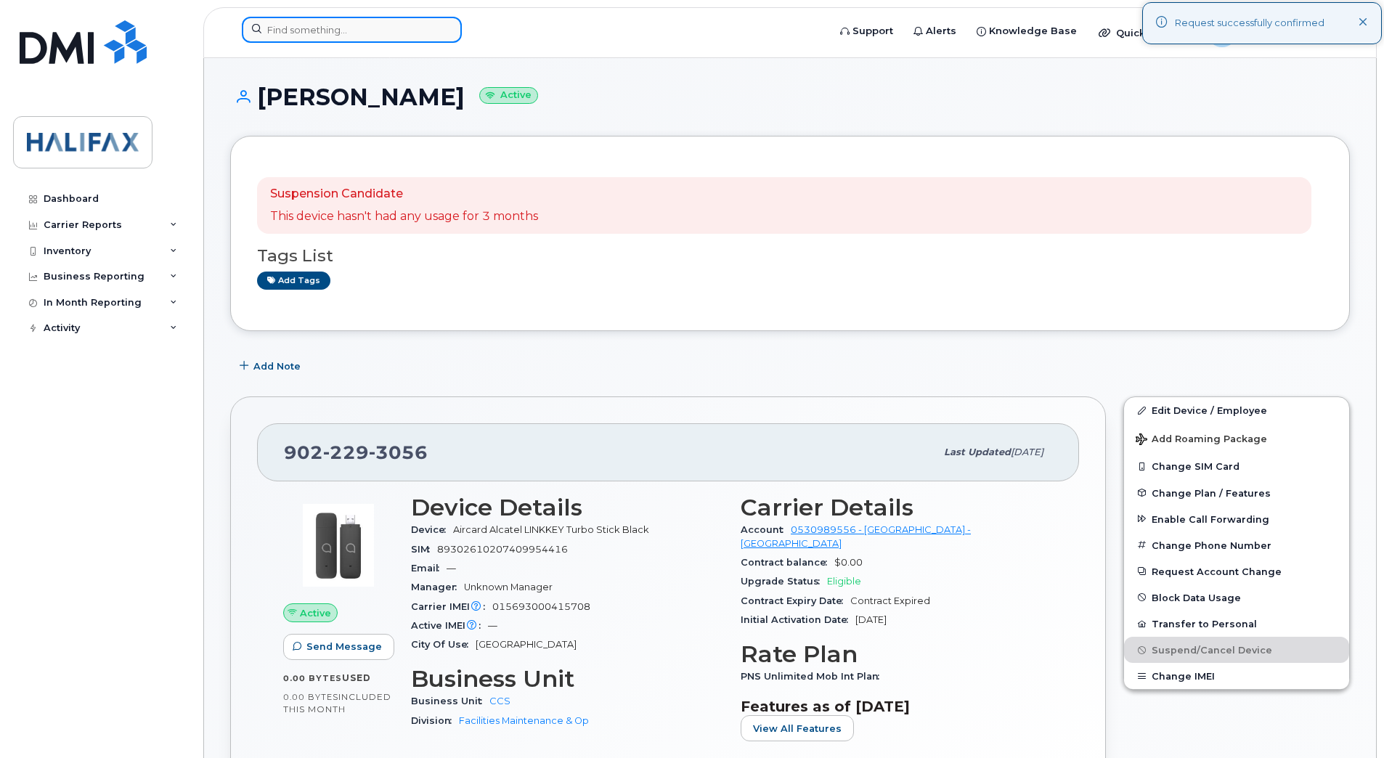
click at [338, 26] on input at bounding box center [352, 30] width 220 height 26
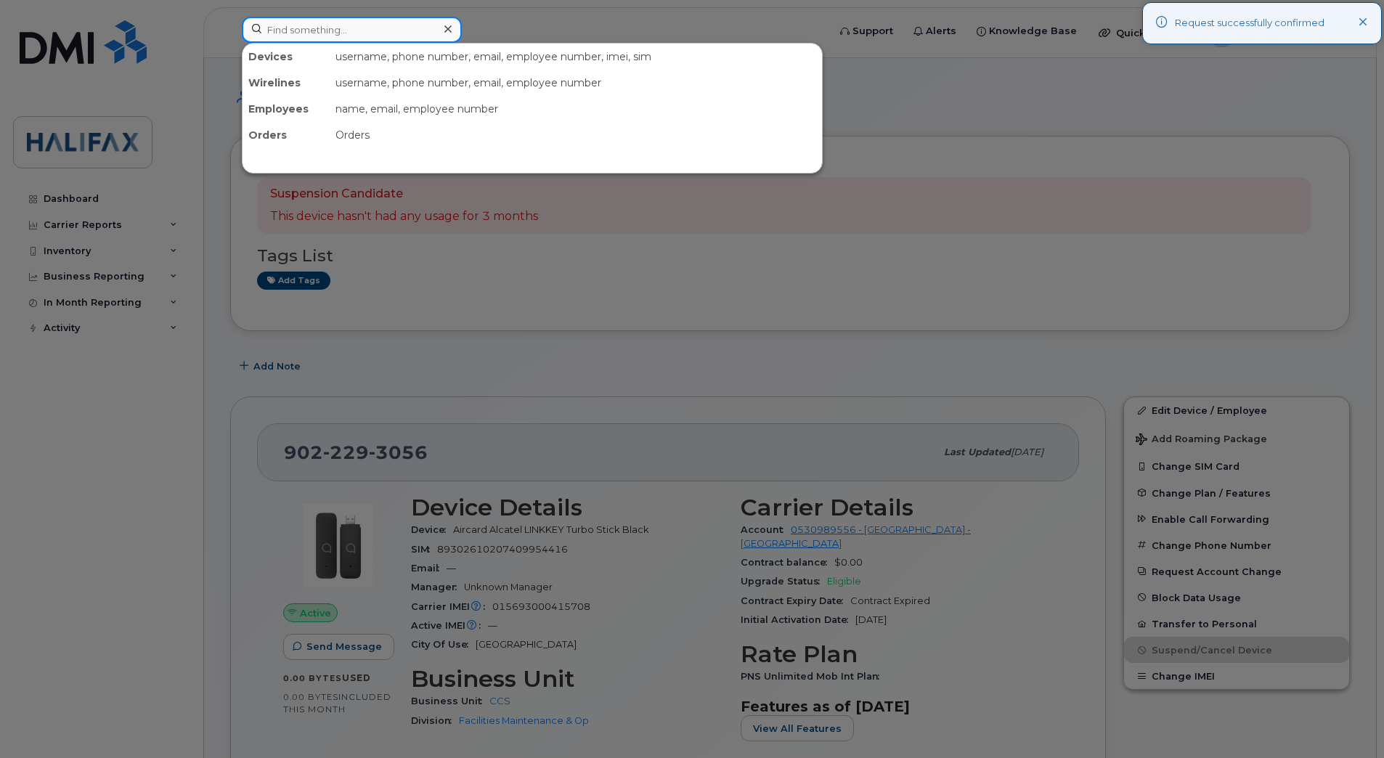
paste input "9022293279"
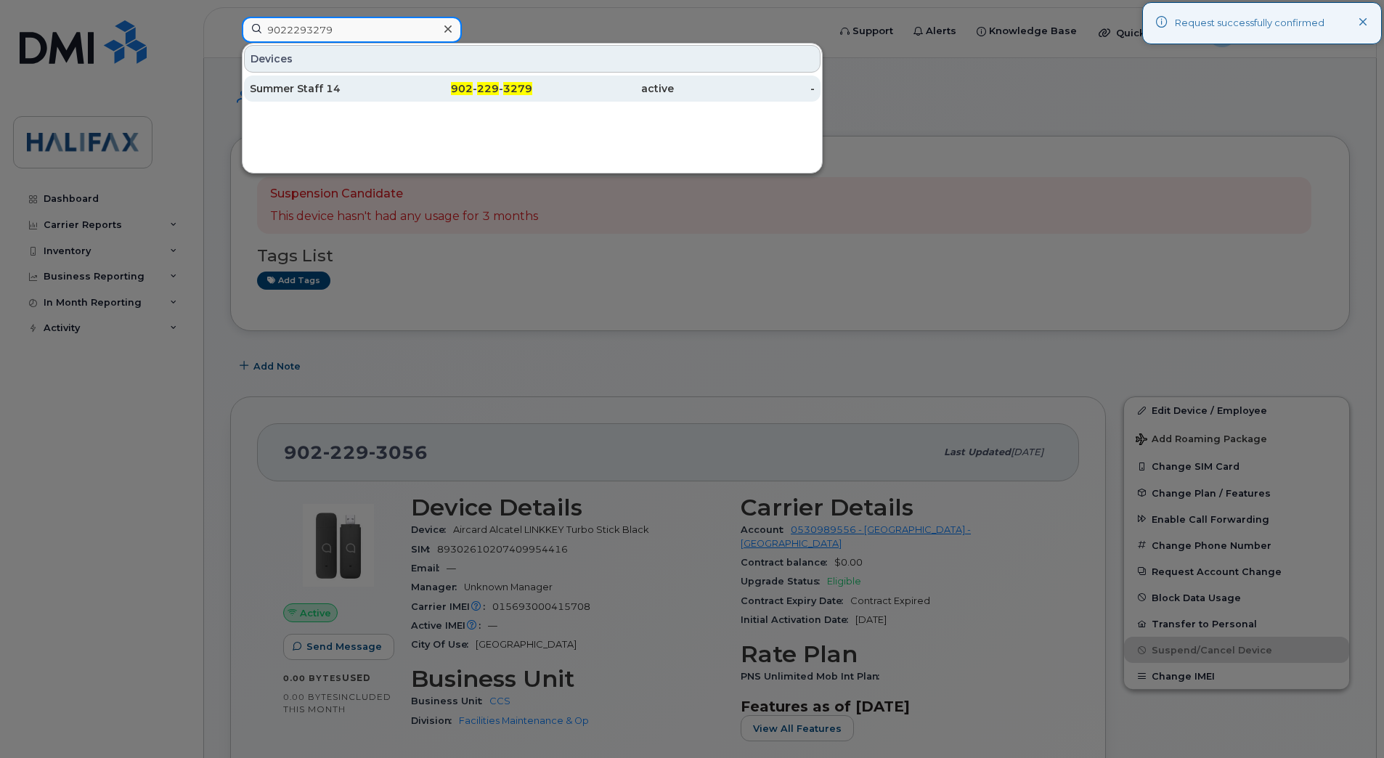
type input "9022293279"
click at [311, 85] on div "Summer Staff 14" at bounding box center [321, 88] width 142 height 15
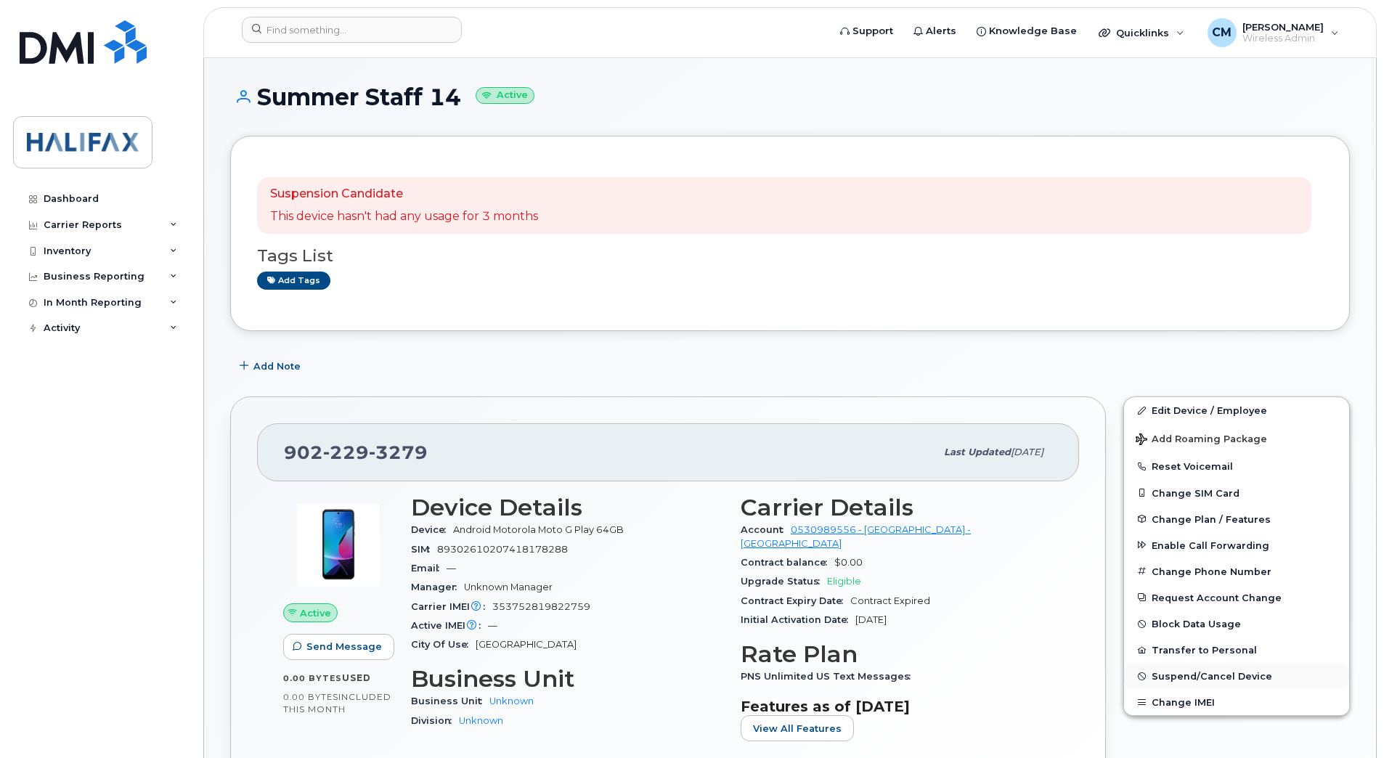
click at [1181, 673] on span "Suspend/Cancel Device" at bounding box center [1211, 676] width 121 height 11
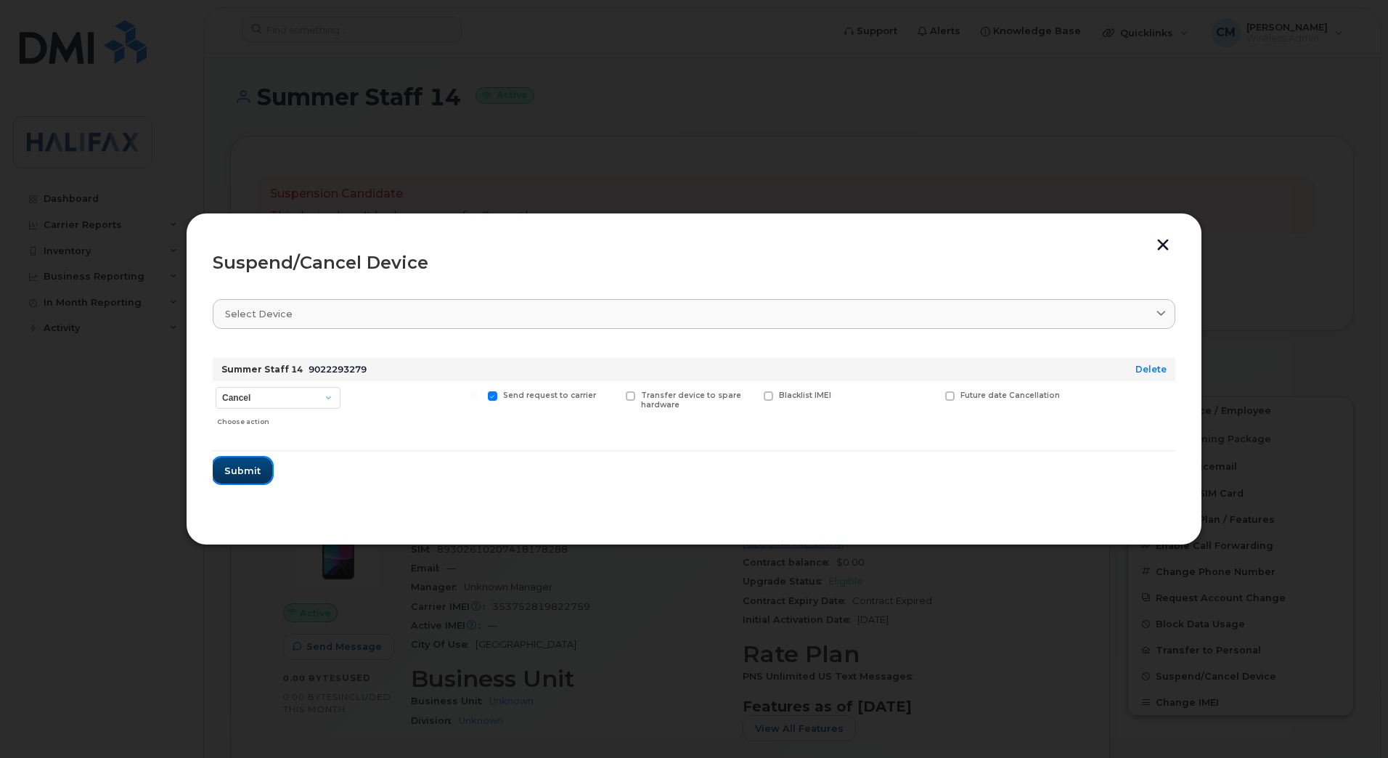
click at [242, 462] on button "Submit" at bounding box center [243, 470] width 60 height 26
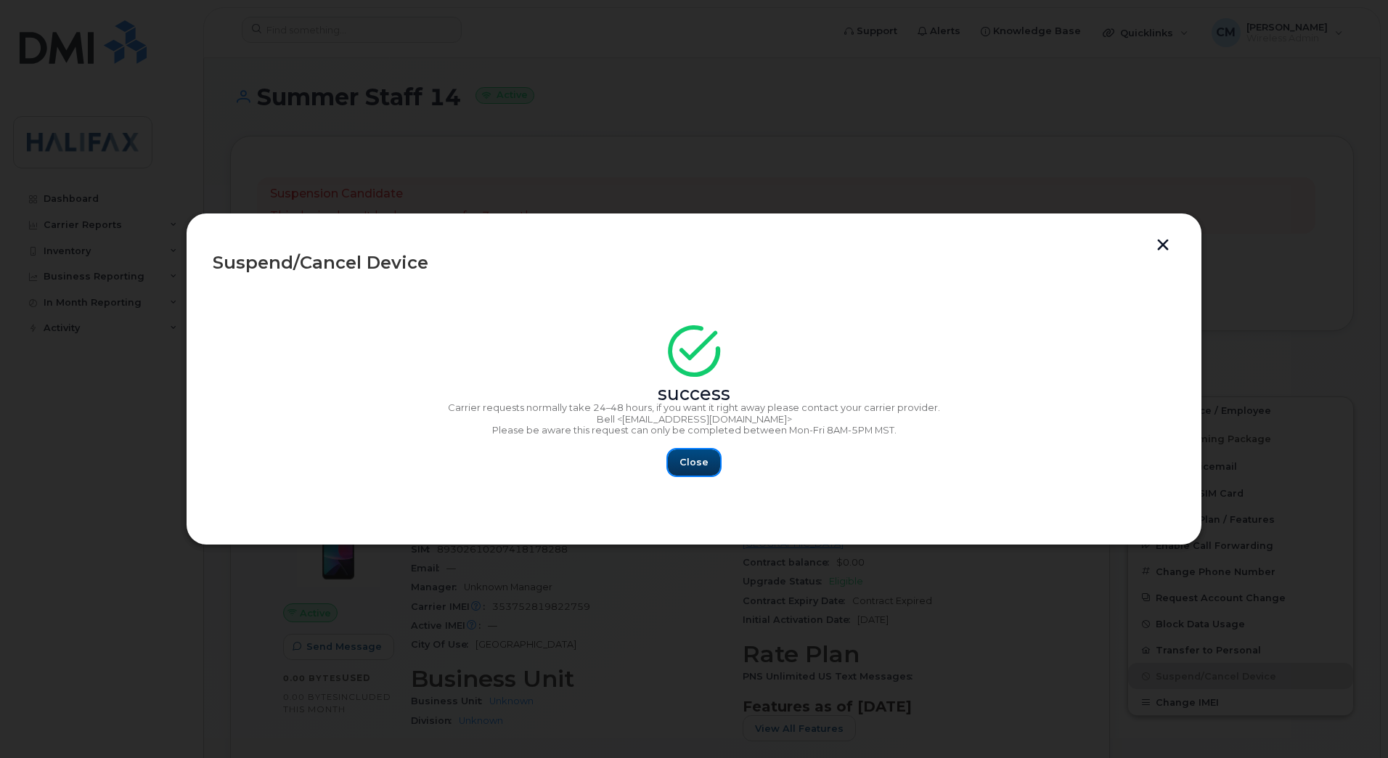
click at [685, 452] on button "Close" at bounding box center [694, 462] width 52 height 26
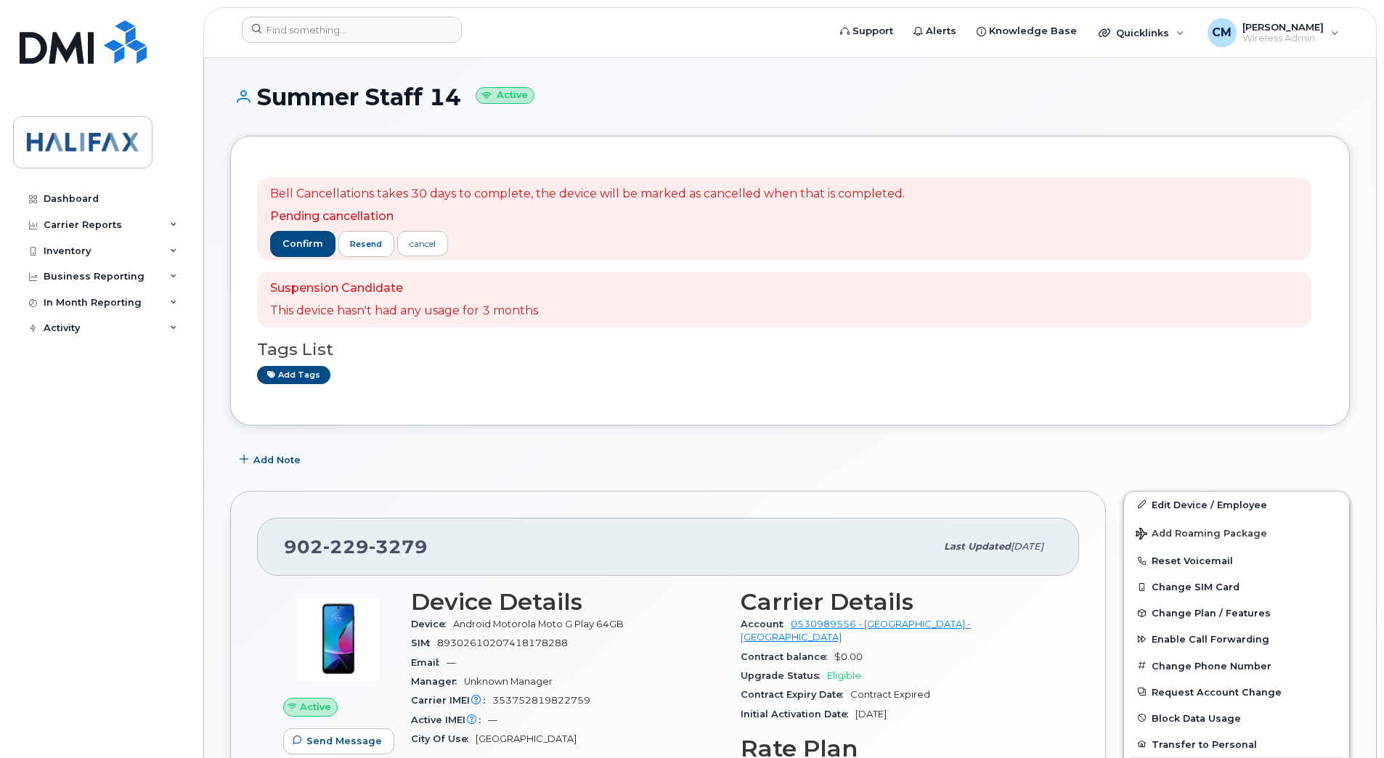
click at [285, 227] on div "Bell Cancellations takes 30 days to complete, the device will be marked as canc…" at bounding box center [587, 218] width 635 height 65
click at [288, 252] on button "confirm" at bounding box center [302, 244] width 65 height 26
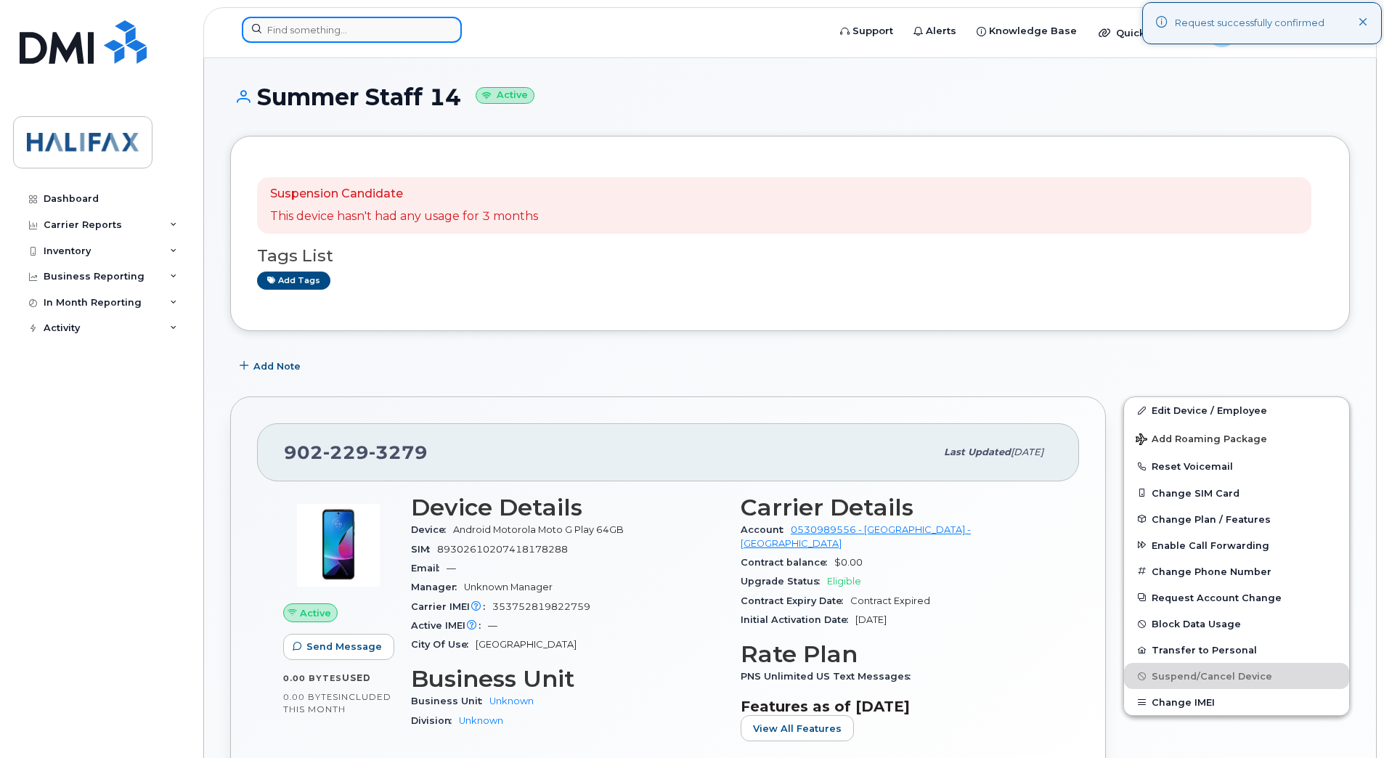
click at [350, 35] on input at bounding box center [352, 30] width 220 height 26
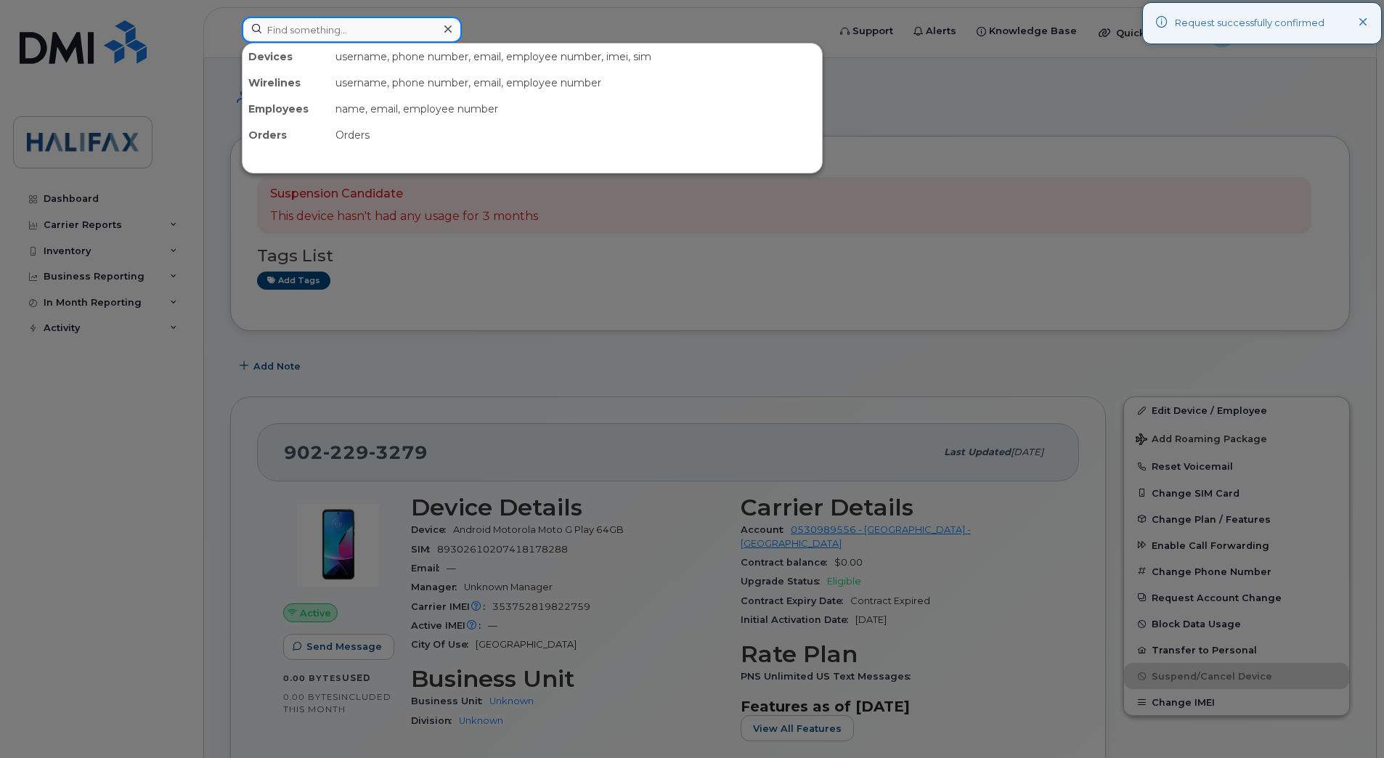
paste input "9022299642"
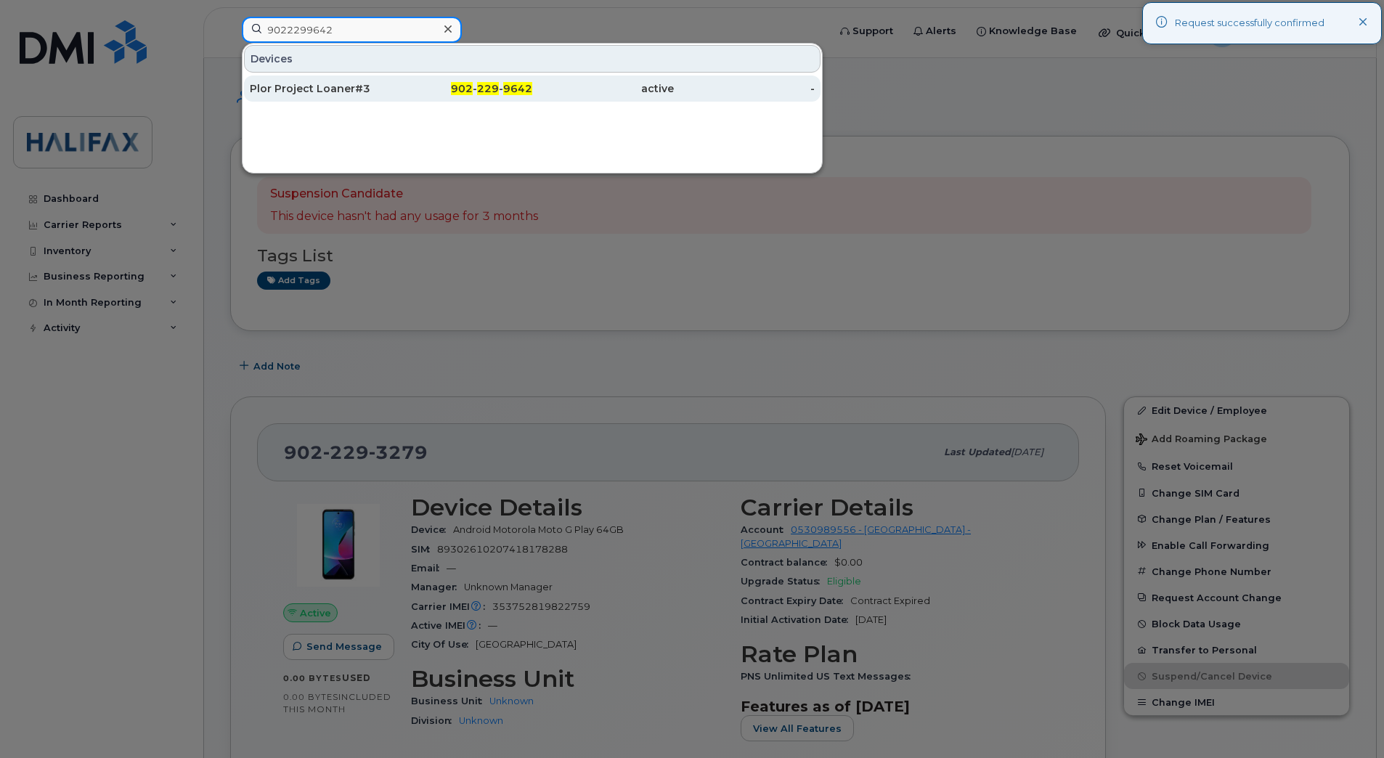
type input "9022299642"
click at [319, 83] on div "Plor Project Loaner#3" at bounding box center [321, 88] width 142 height 15
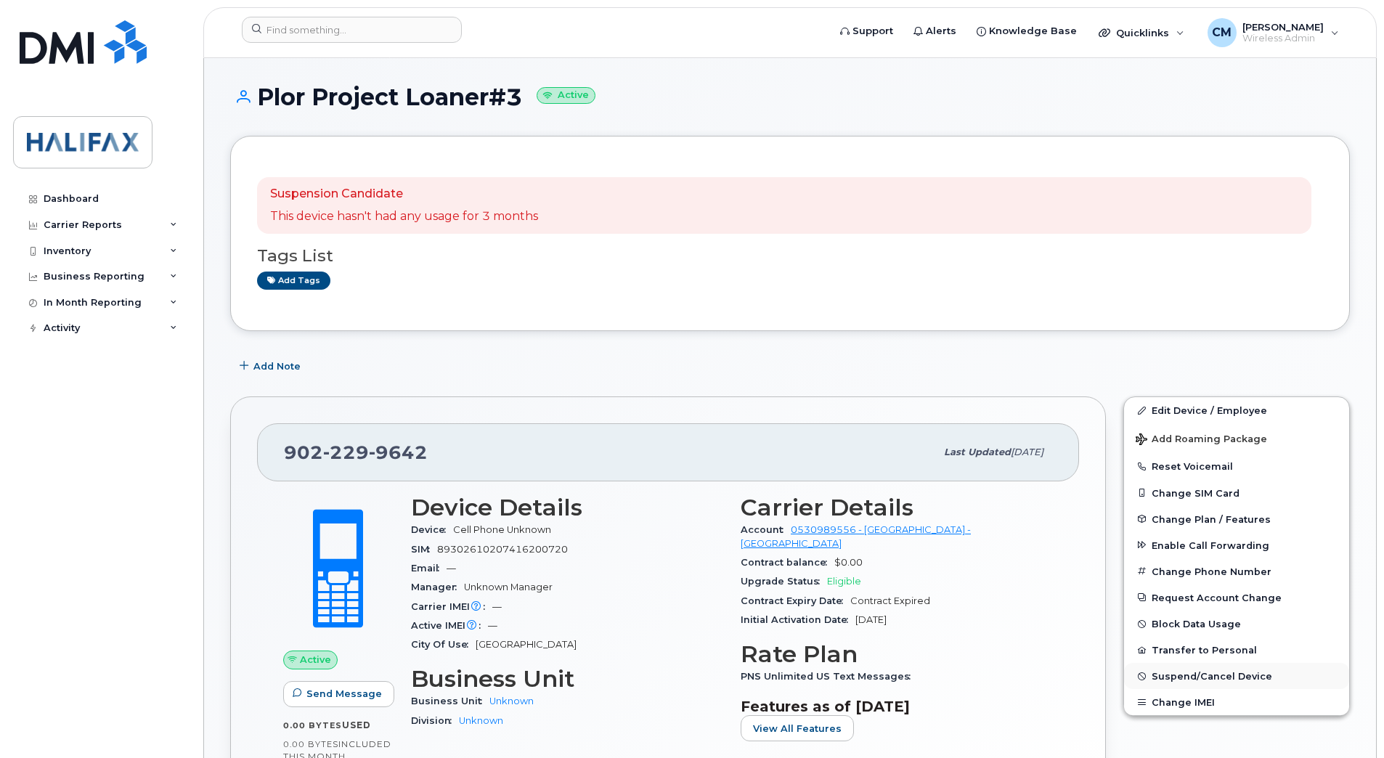
click at [1212, 676] on span "Suspend/Cancel Device" at bounding box center [1211, 676] width 121 height 11
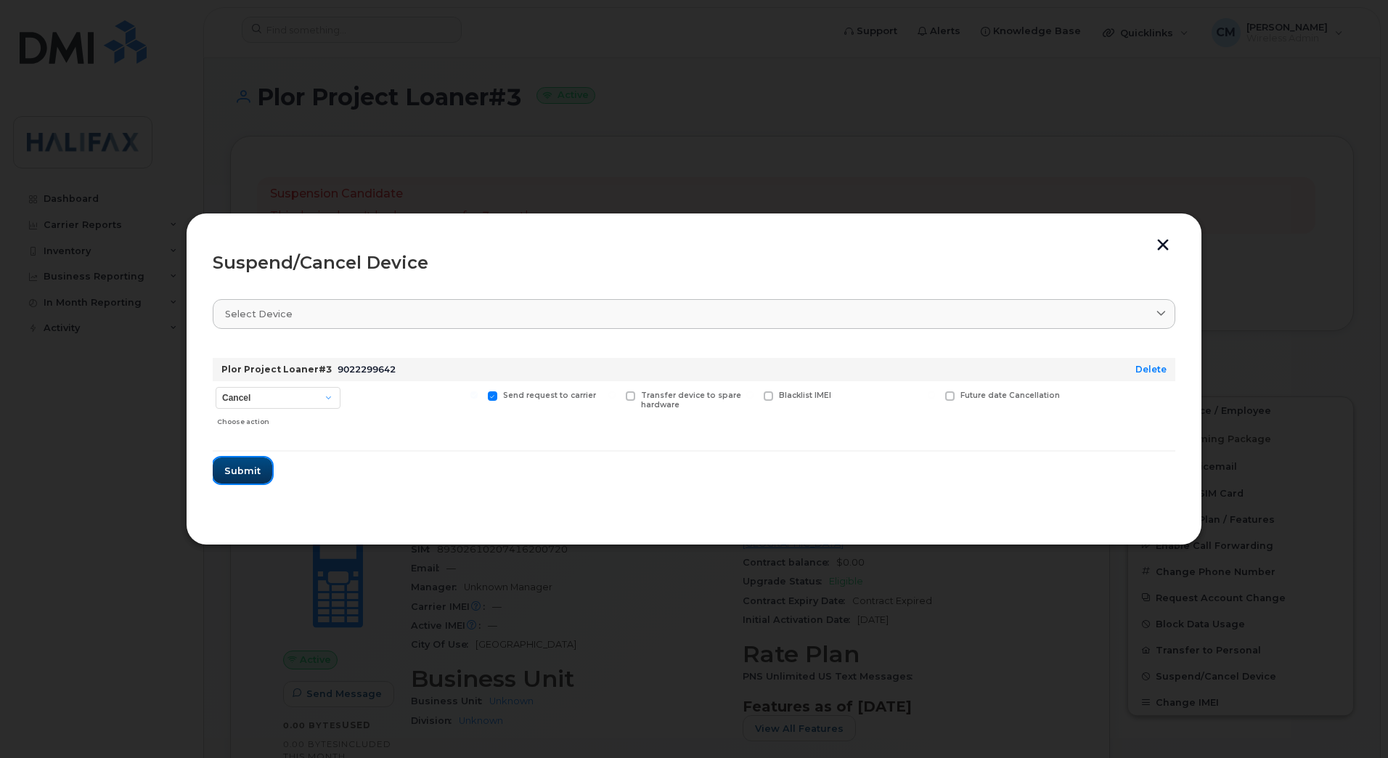
click at [260, 469] on button "Submit" at bounding box center [243, 470] width 60 height 26
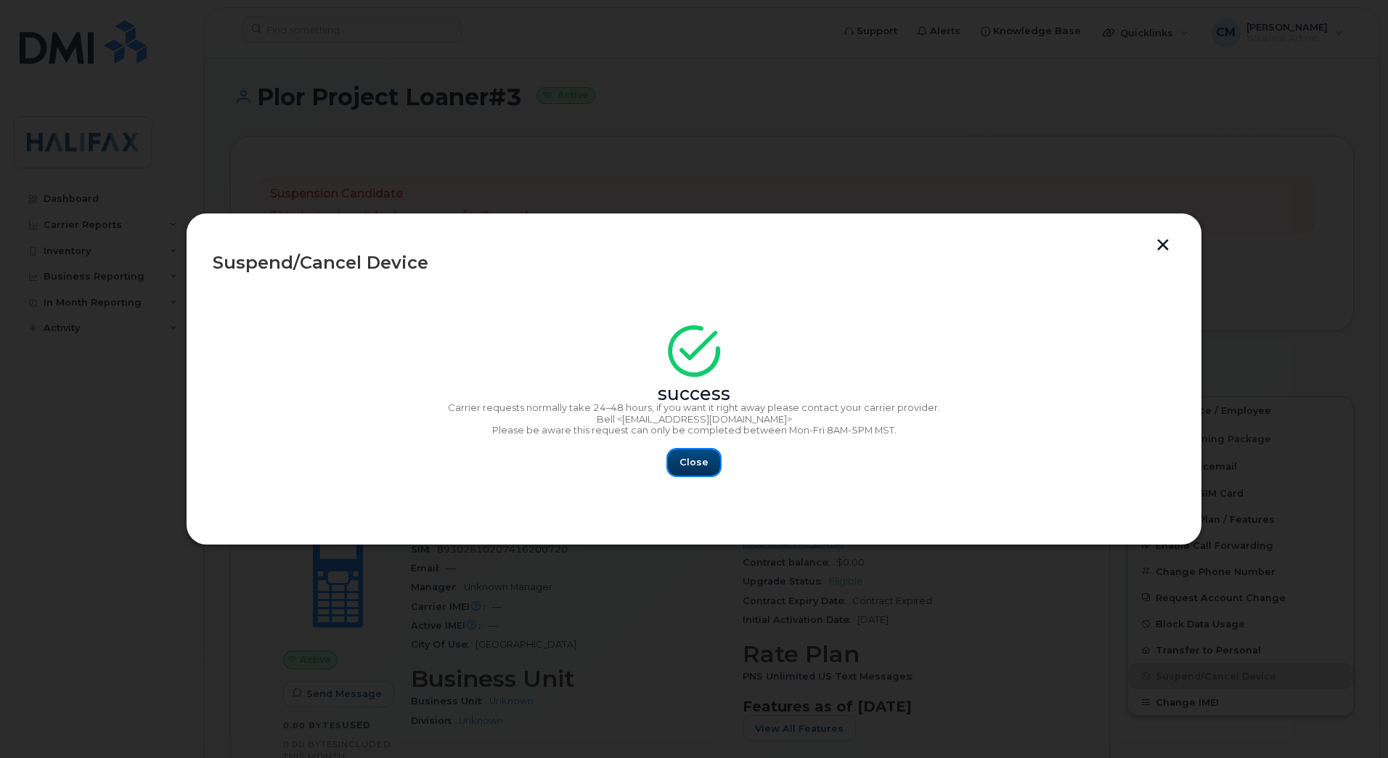
click at [709, 466] on button "Close" at bounding box center [694, 462] width 52 height 26
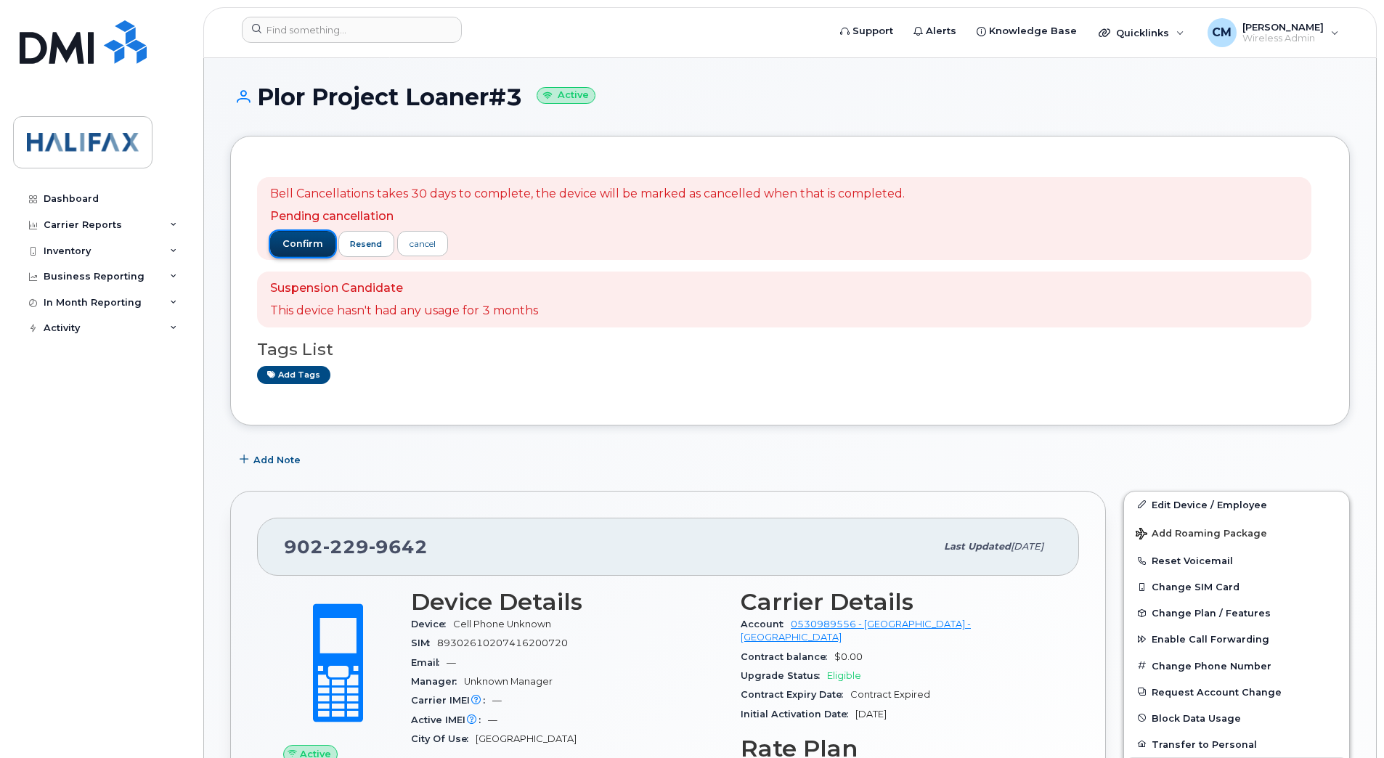
click at [290, 242] on span "confirm" at bounding box center [302, 243] width 41 height 13
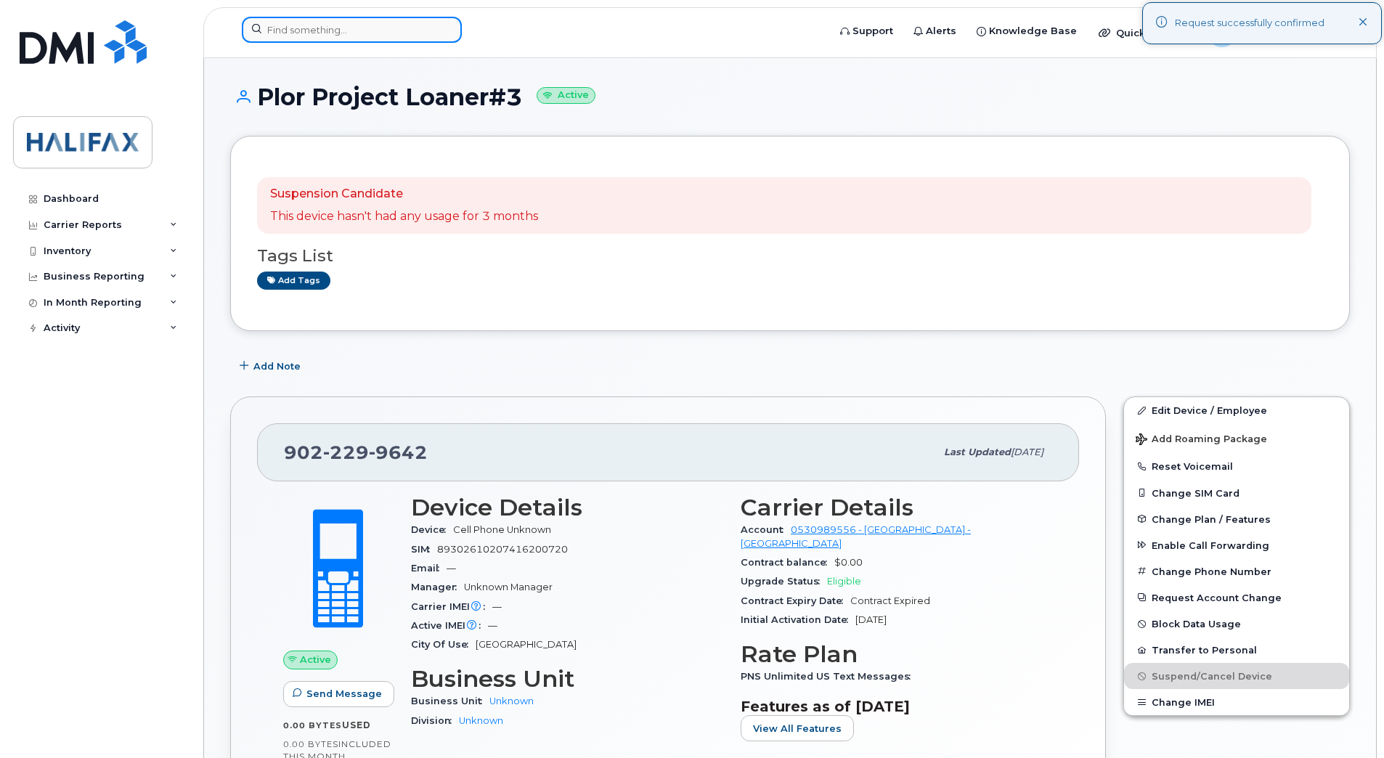
click at [298, 31] on input at bounding box center [352, 30] width 220 height 26
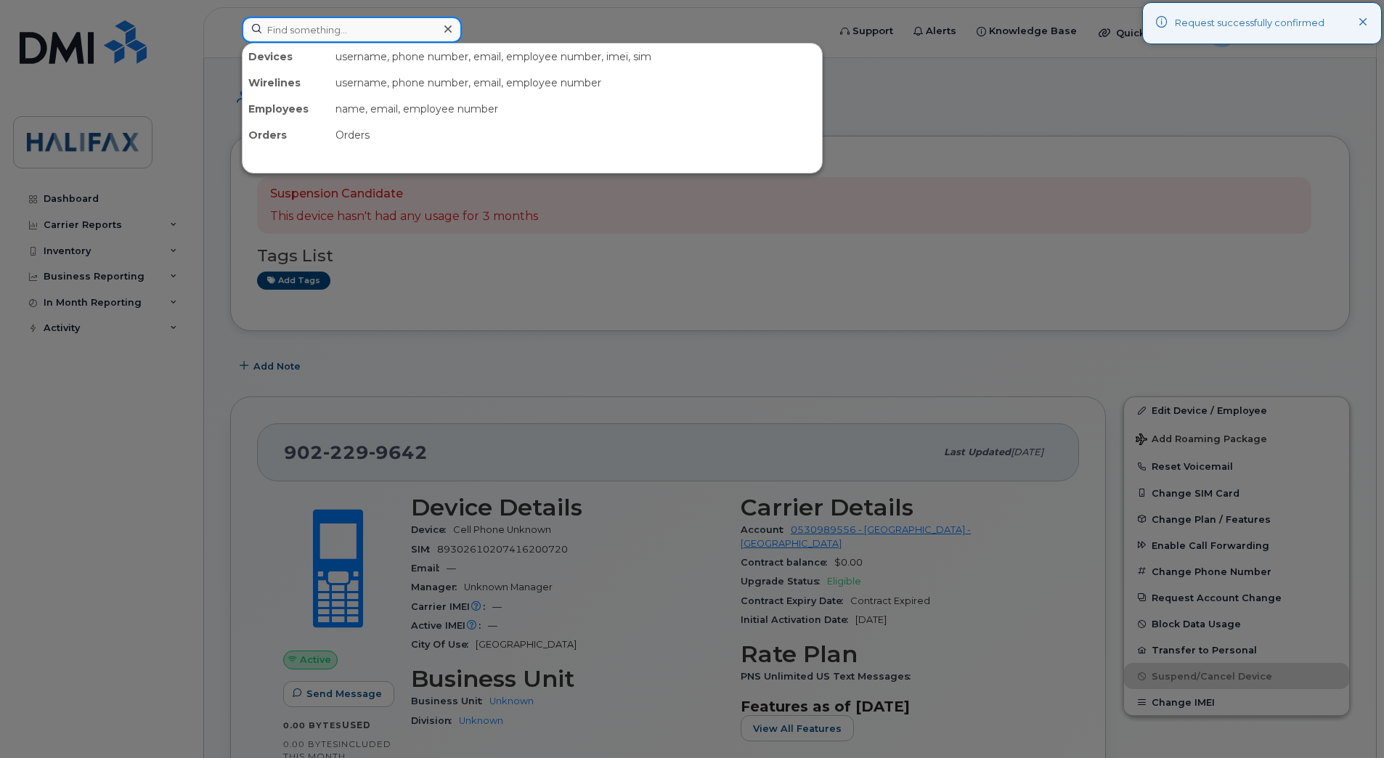
paste input "9022299709"
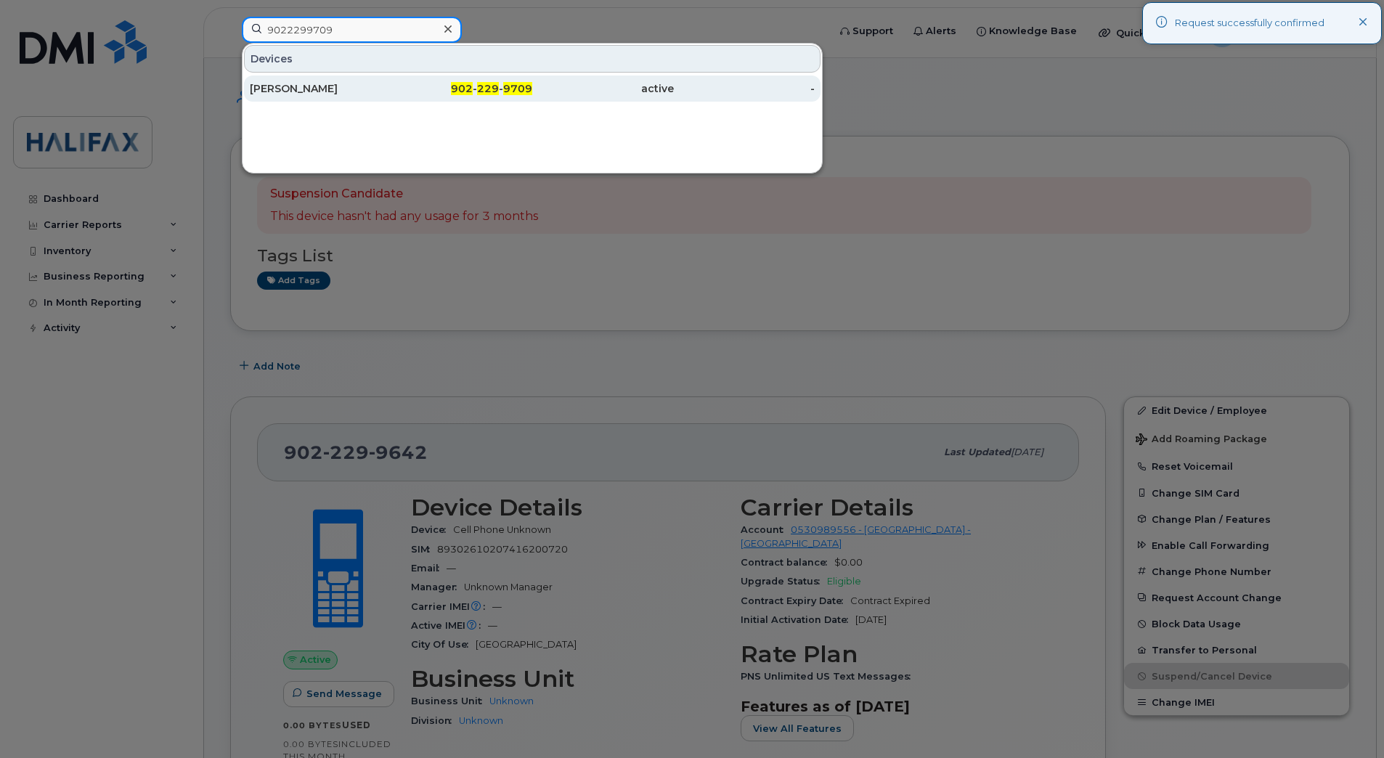
type input "9022299709"
click at [309, 87] on div "[PERSON_NAME]" at bounding box center [321, 88] width 142 height 15
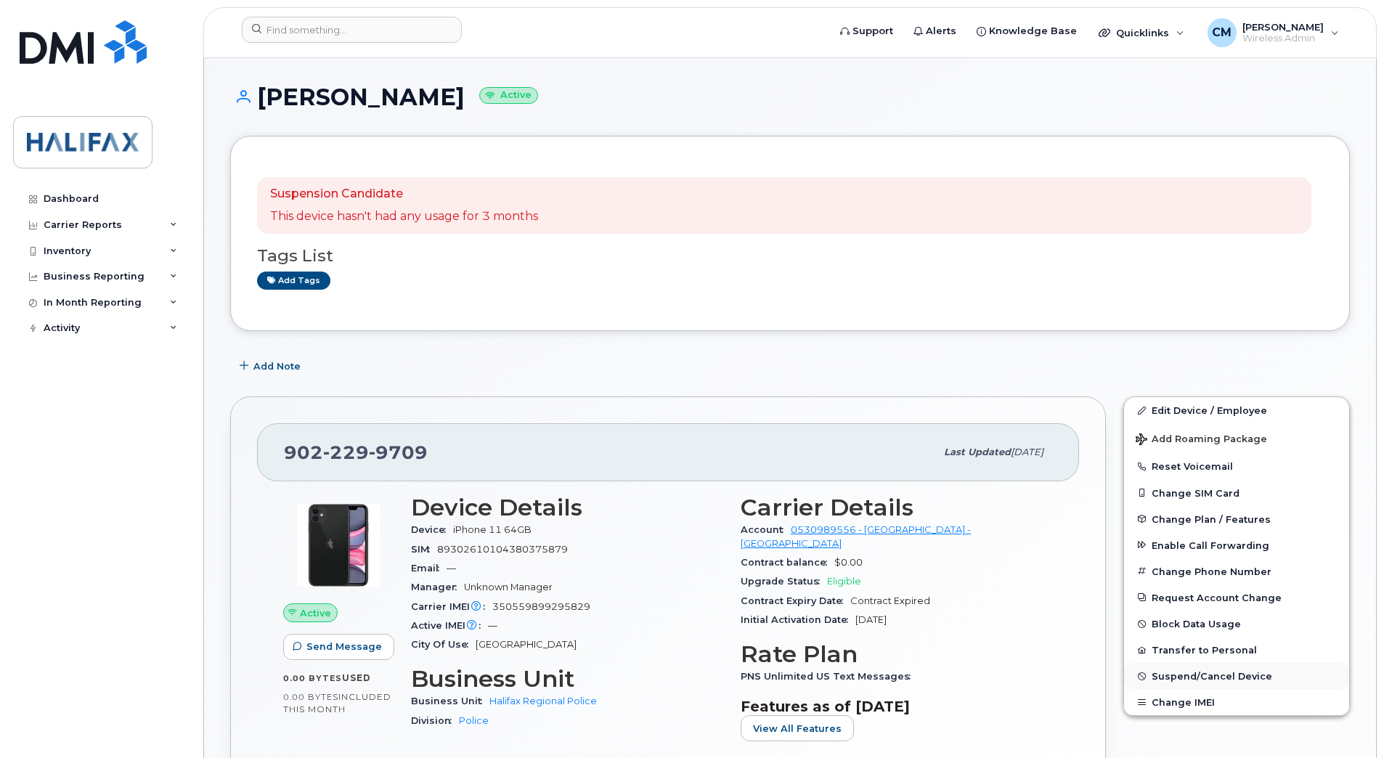
click at [1170, 679] on span "Suspend/Cancel Device" at bounding box center [1211, 676] width 121 height 11
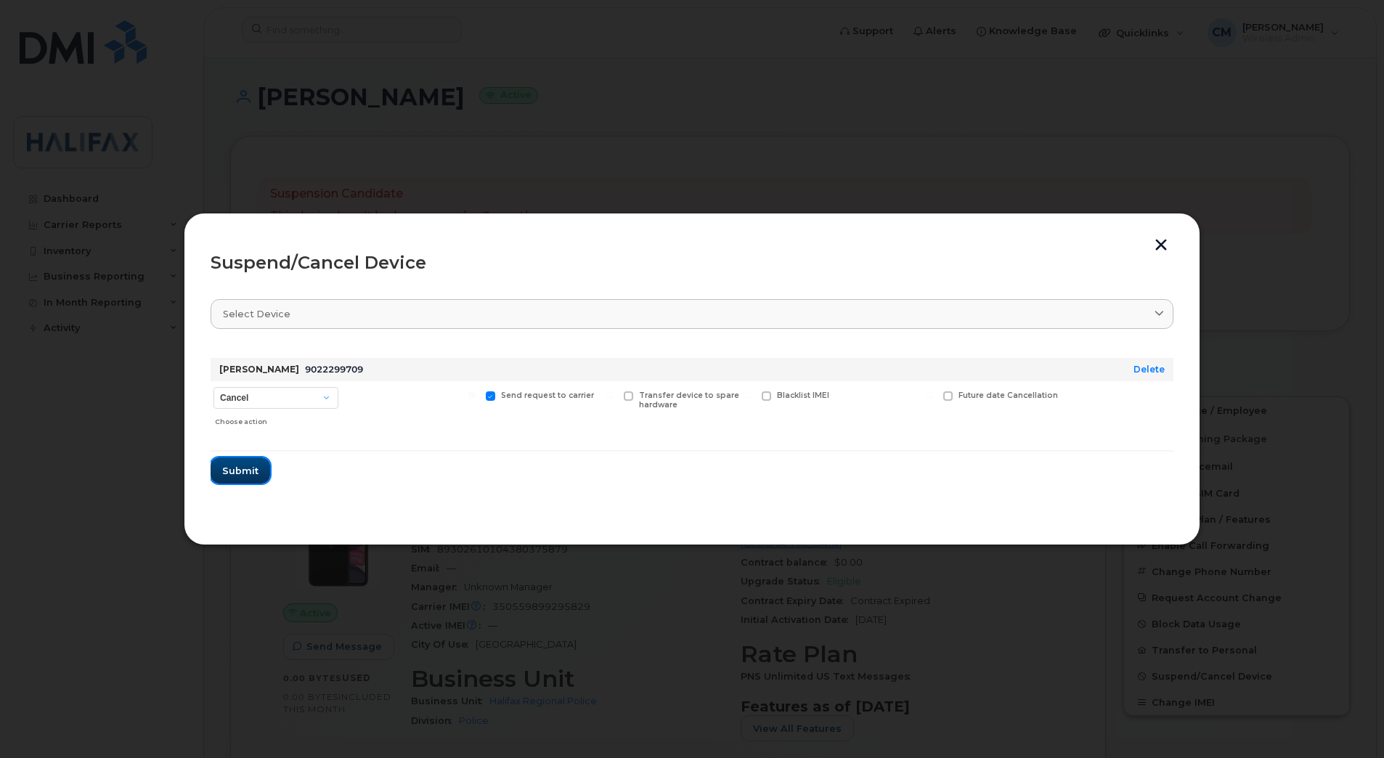
click at [235, 470] on span "Submit" at bounding box center [240, 471] width 36 height 14
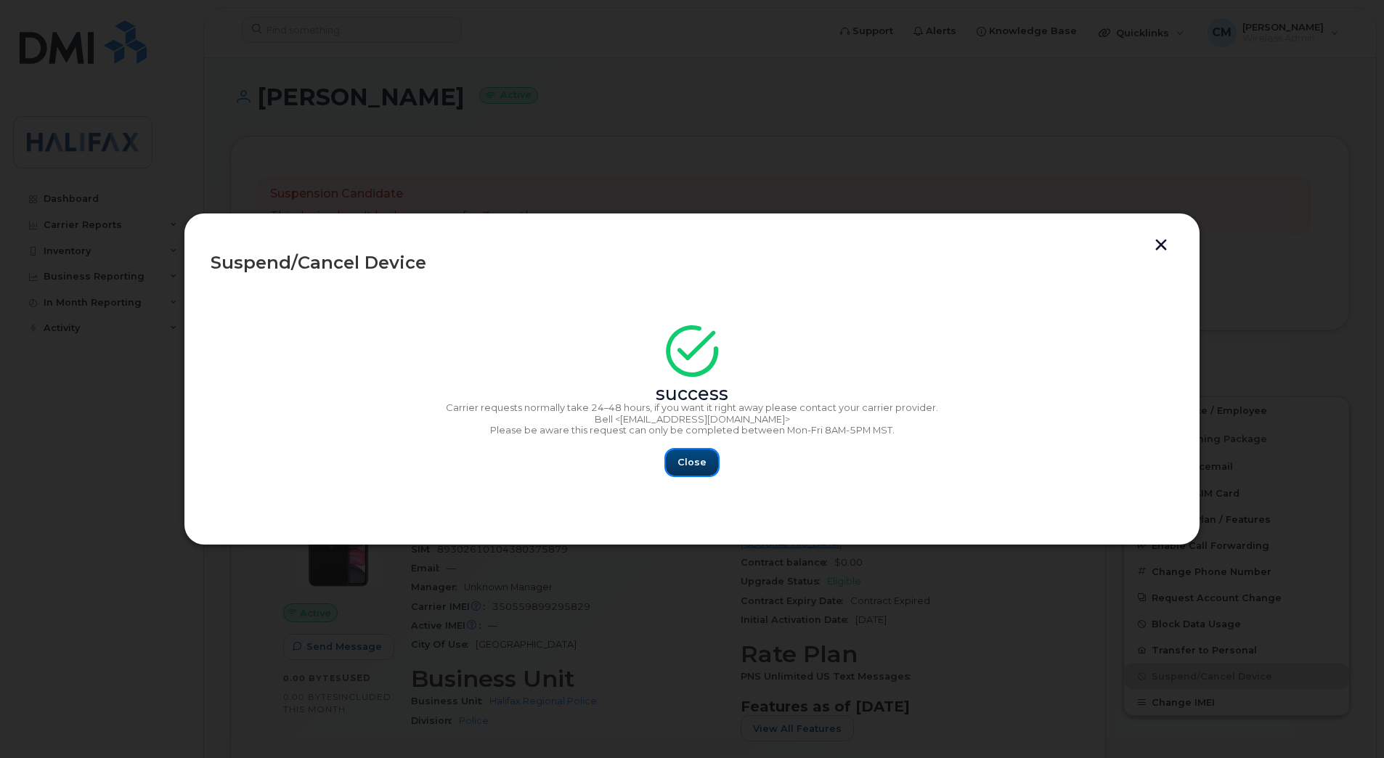
click at [696, 458] on span "Close" at bounding box center [691, 462] width 29 height 14
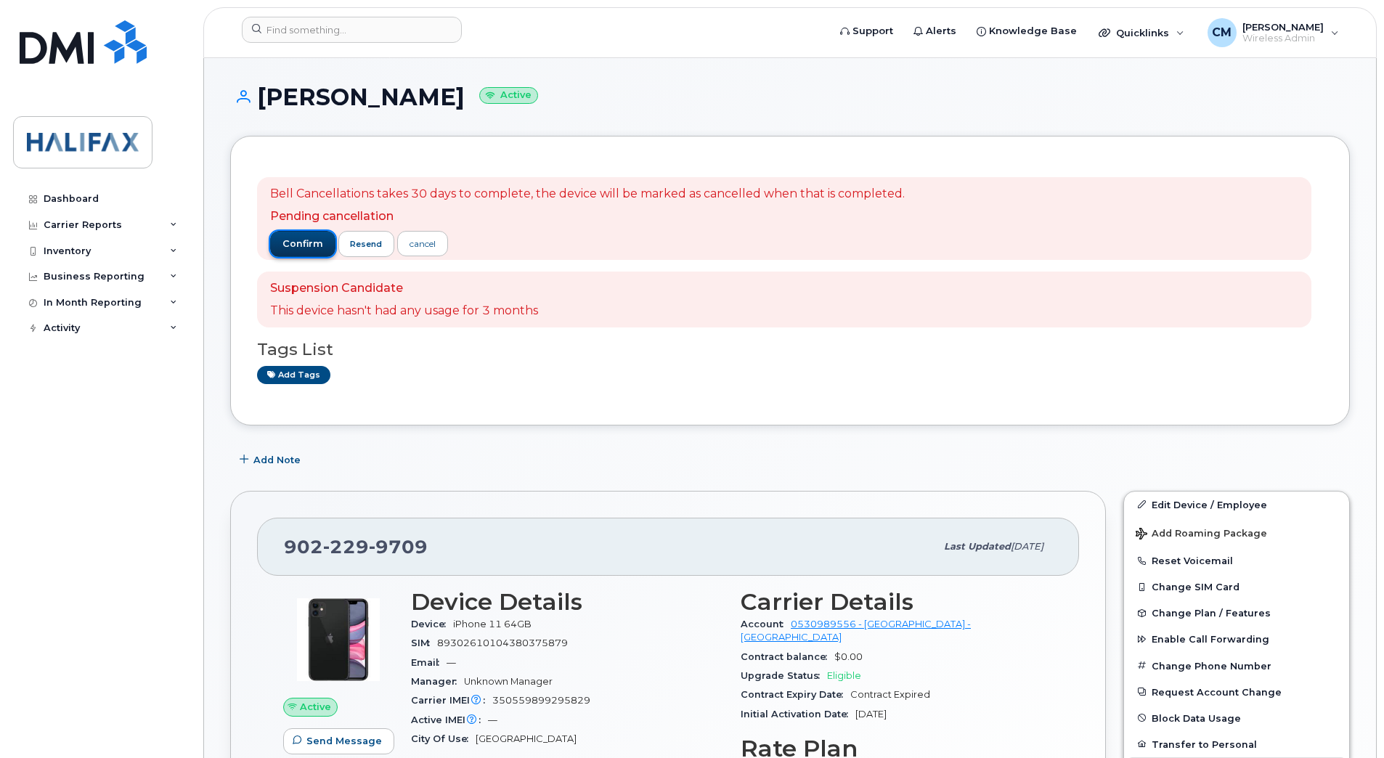
click at [298, 250] on button "confirm" at bounding box center [302, 244] width 65 height 26
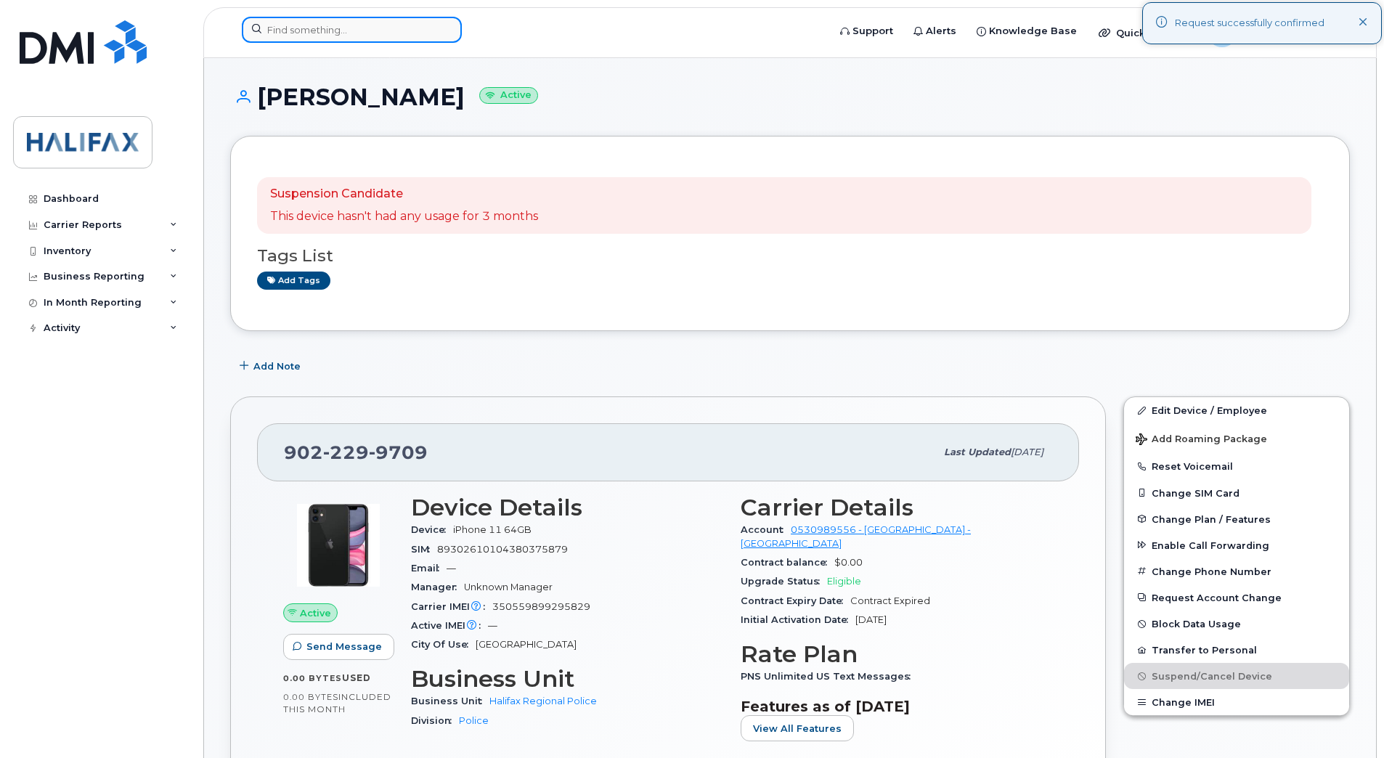
click at [332, 28] on input at bounding box center [352, 30] width 220 height 26
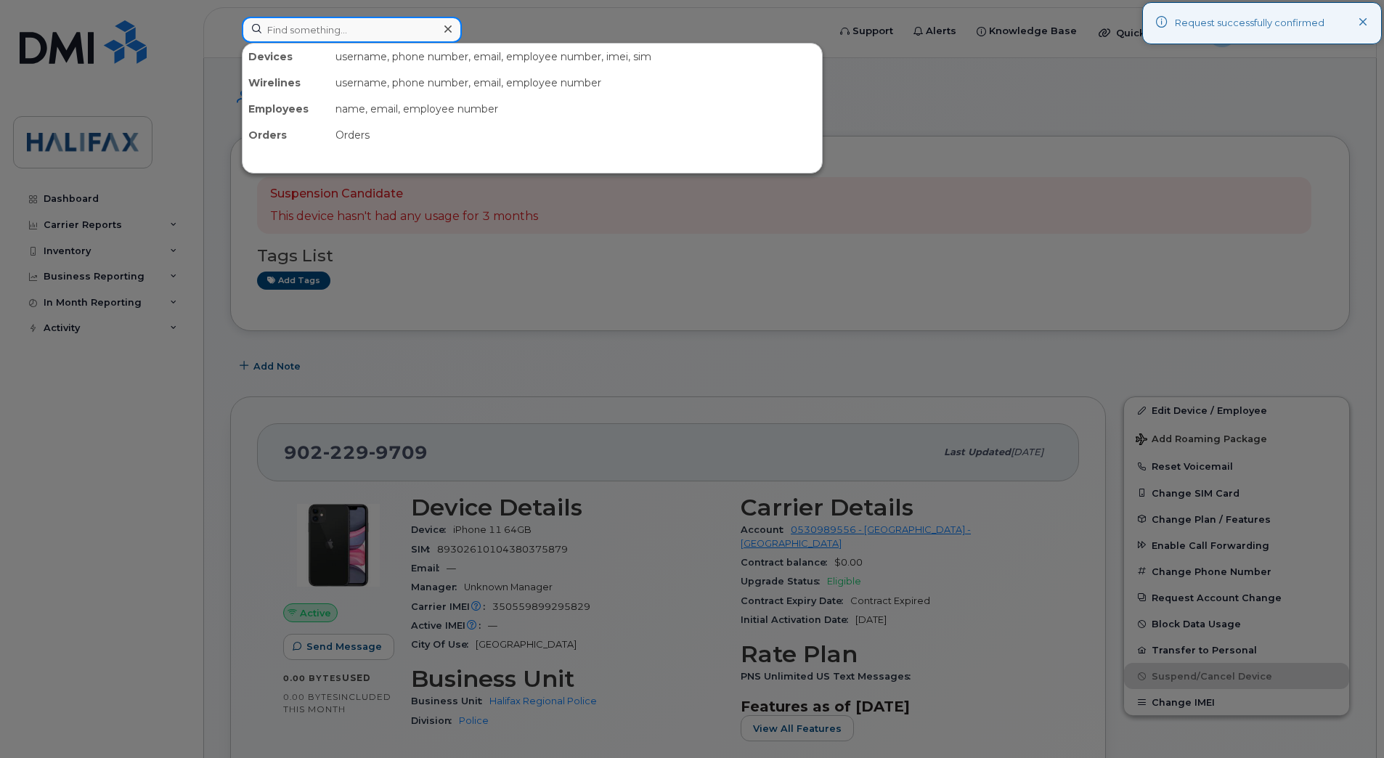
paste input "9022333871"
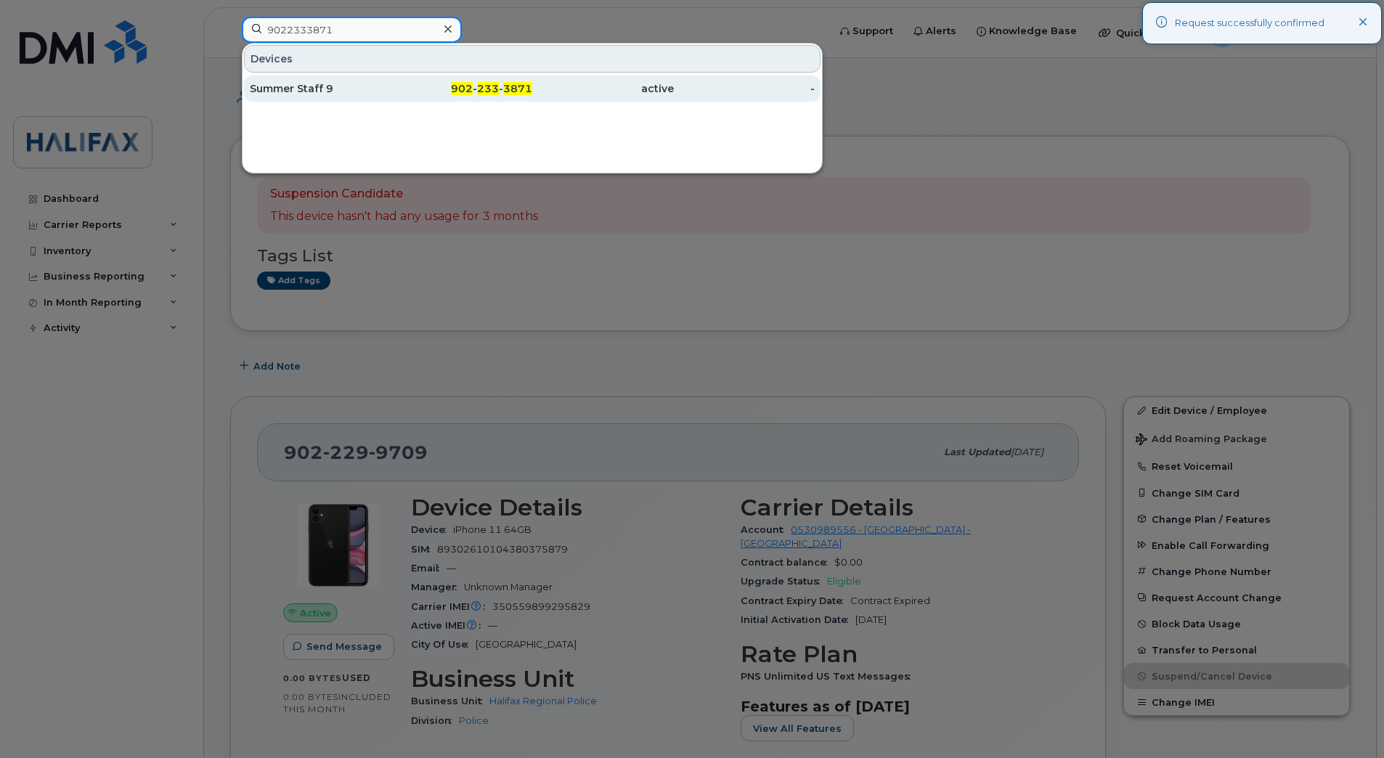
type input "9022333871"
click at [300, 91] on div "Summer Staff 9" at bounding box center [321, 88] width 142 height 15
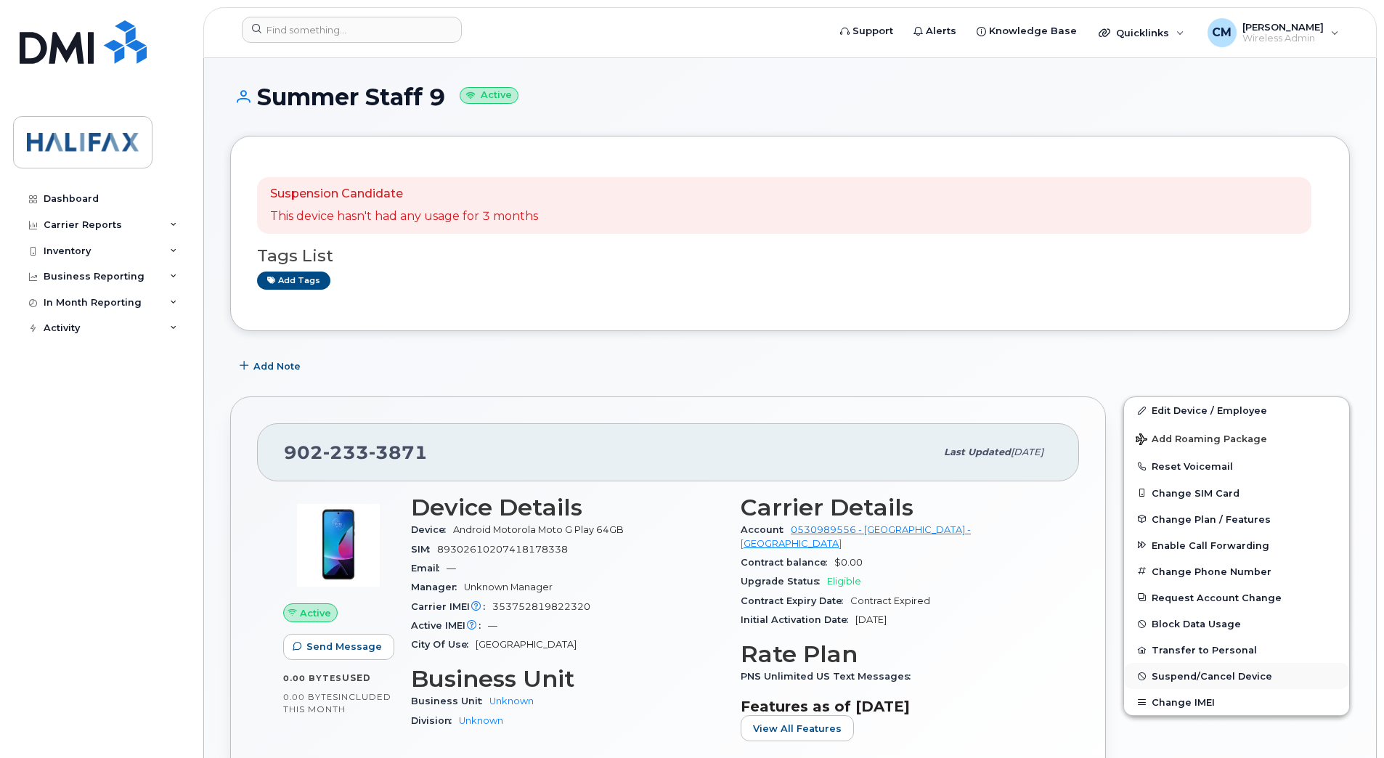
click at [1173, 674] on span "Suspend/Cancel Device" at bounding box center [1211, 676] width 121 height 11
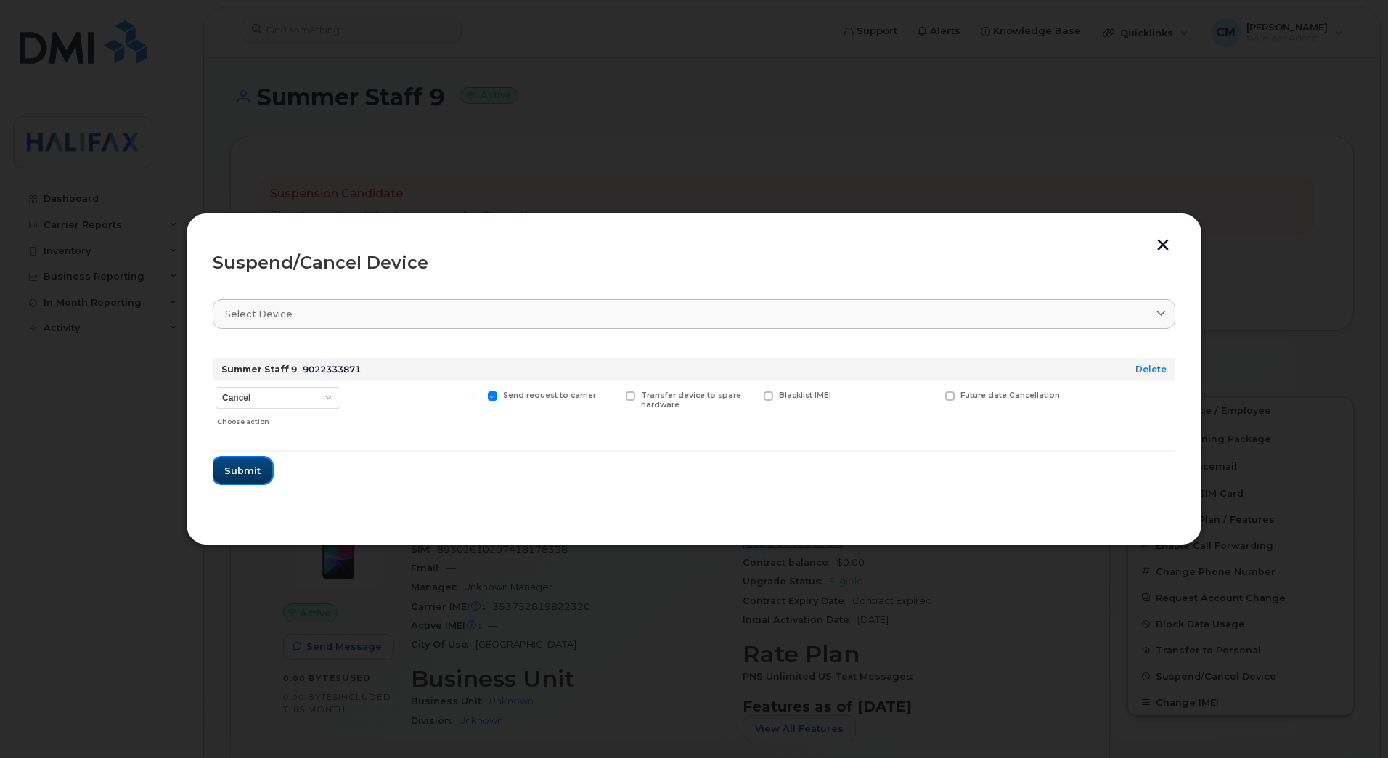
click at [245, 478] on button "Submit" at bounding box center [243, 470] width 60 height 26
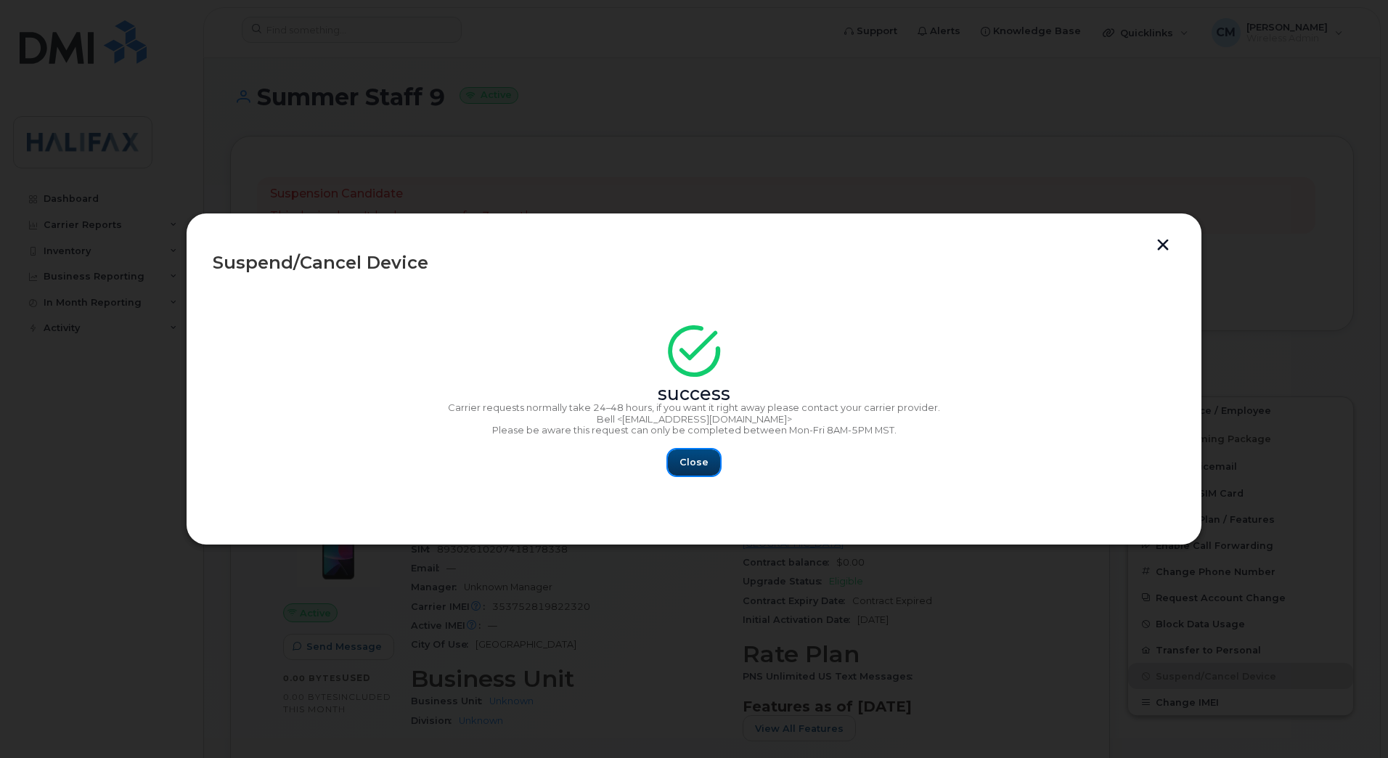
click at [689, 457] on span "Close" at bounding box center [694, 462] width 29 height 14
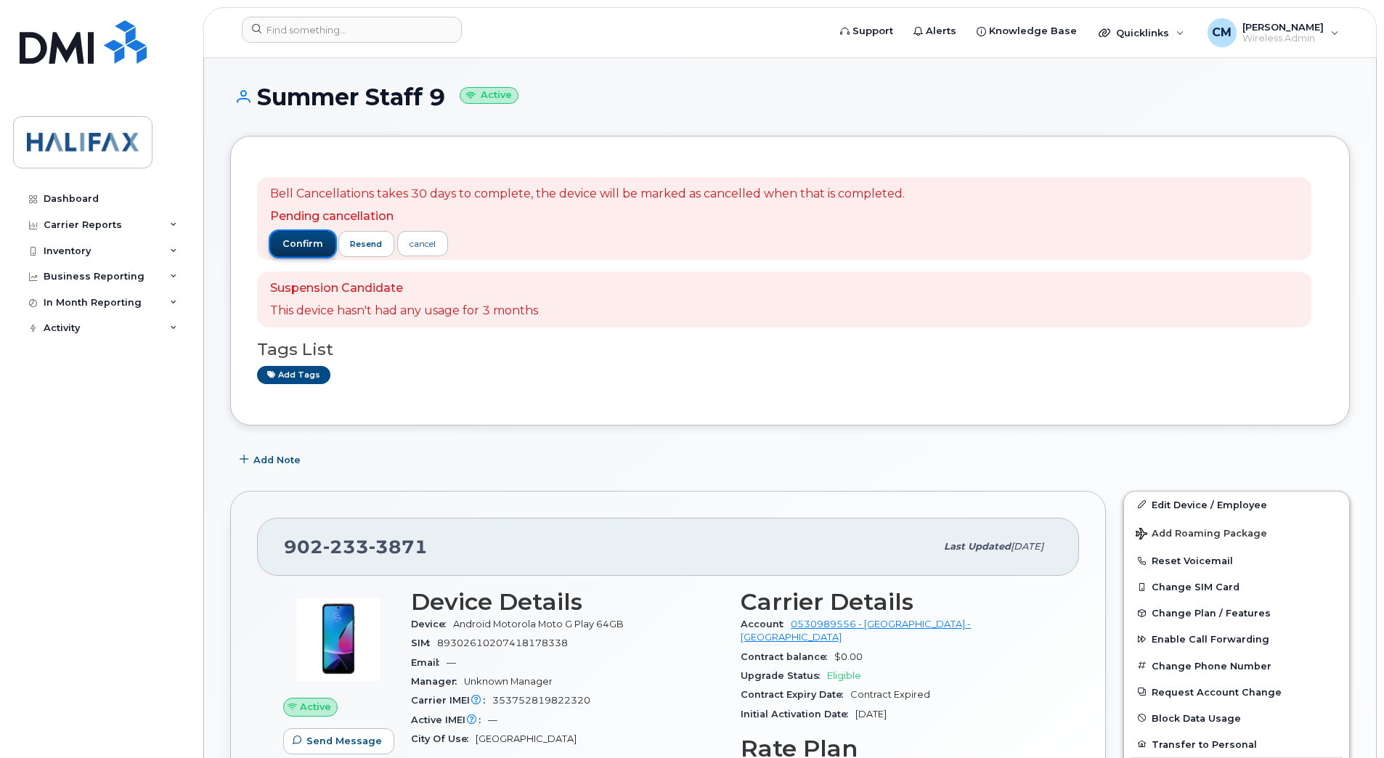
click at [293, 242] on span "confirm" at bounding box center [302, 243] width 41 height 13
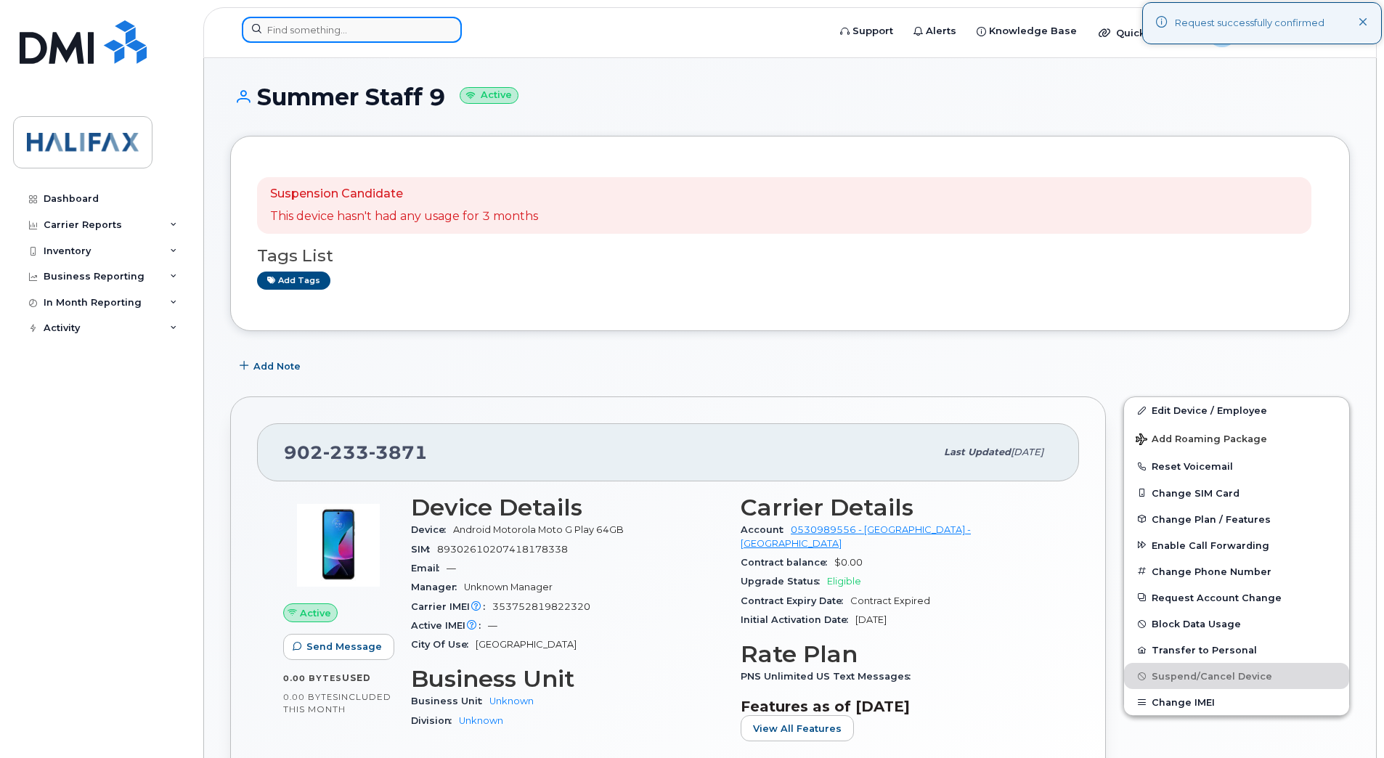
click at [364, 32] on input at bounding box center [352, 30] width 220 height 26
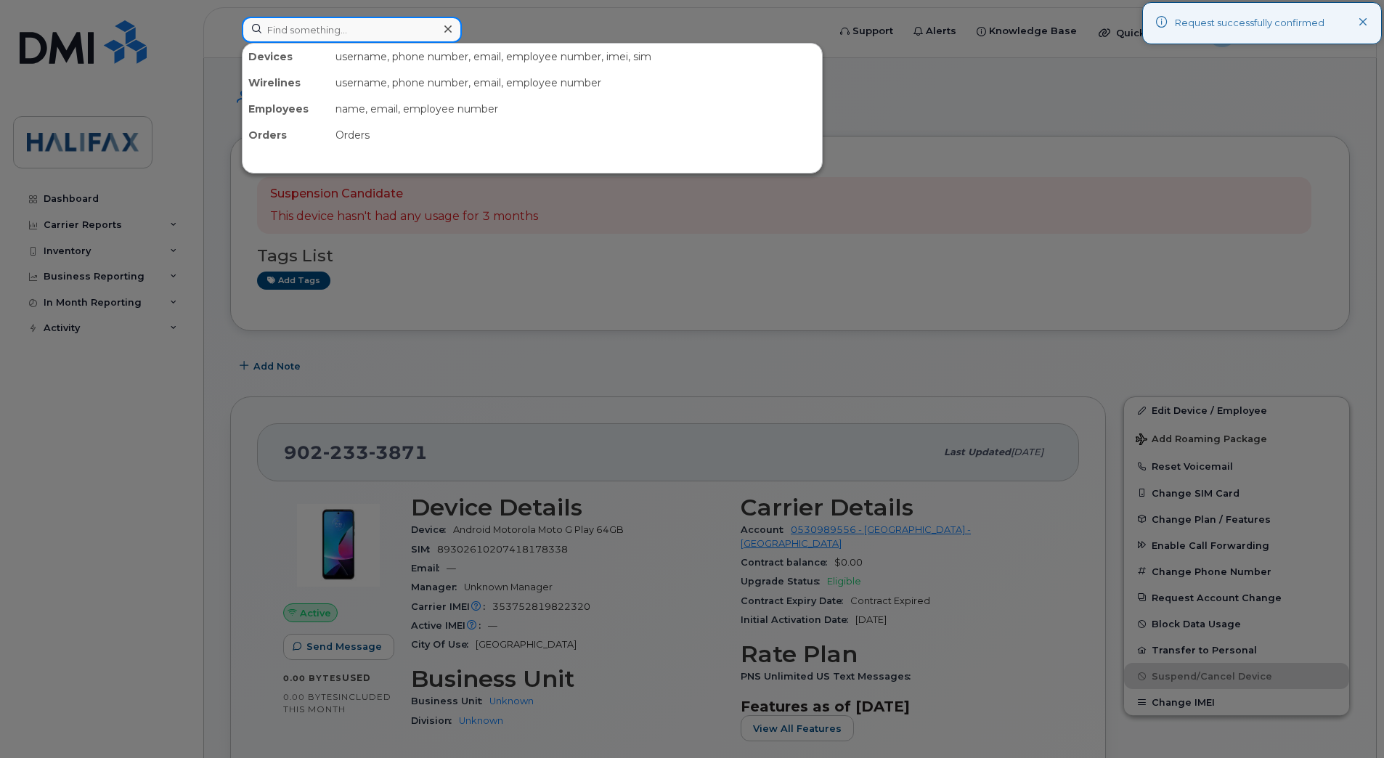
paste input "9022400028"
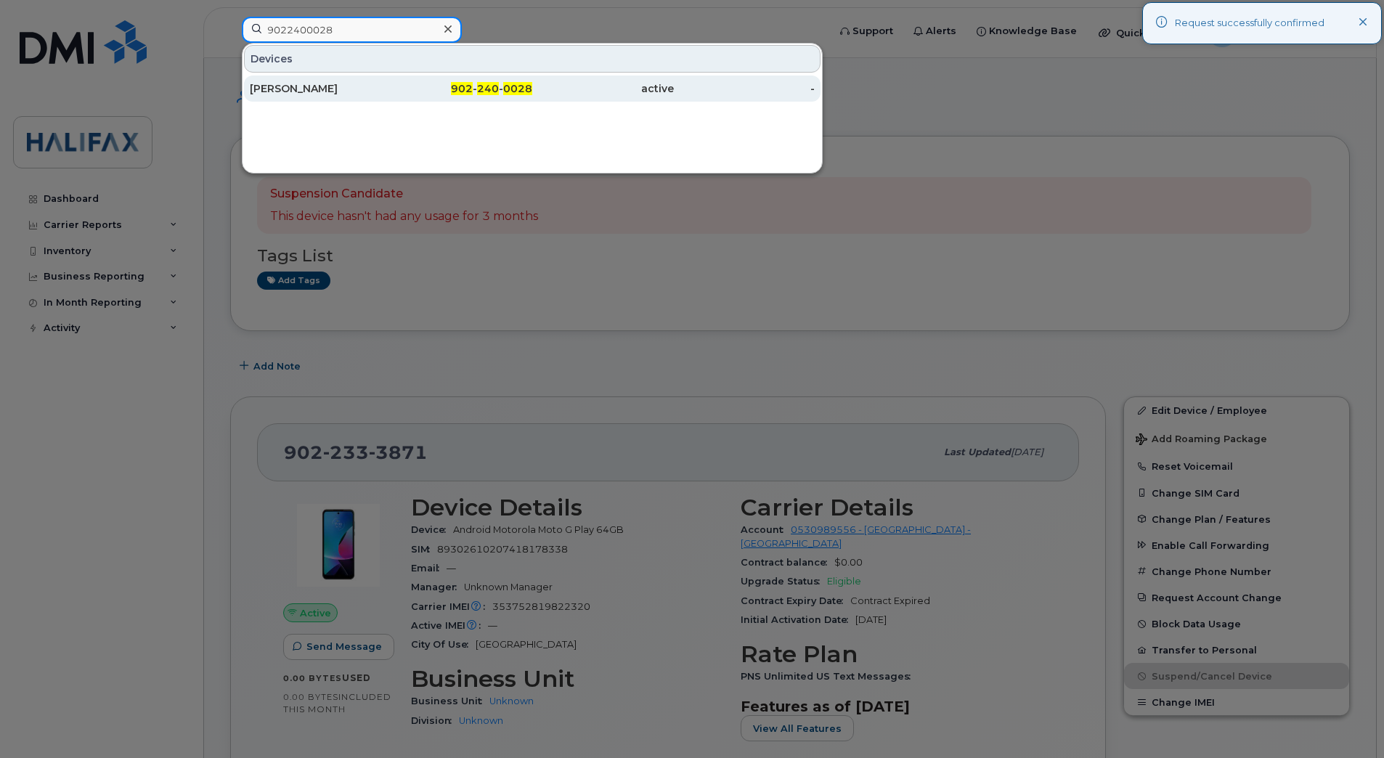
type input "9022400028"
drag, startPoint x: 354, startPoint y: 91, endPoint x: 360, endPoint y: 96, distance: 8.3
click at [354, 91] on div "Jeff Mc Aulay" at bounding box center [321, 88] width 142 height 15
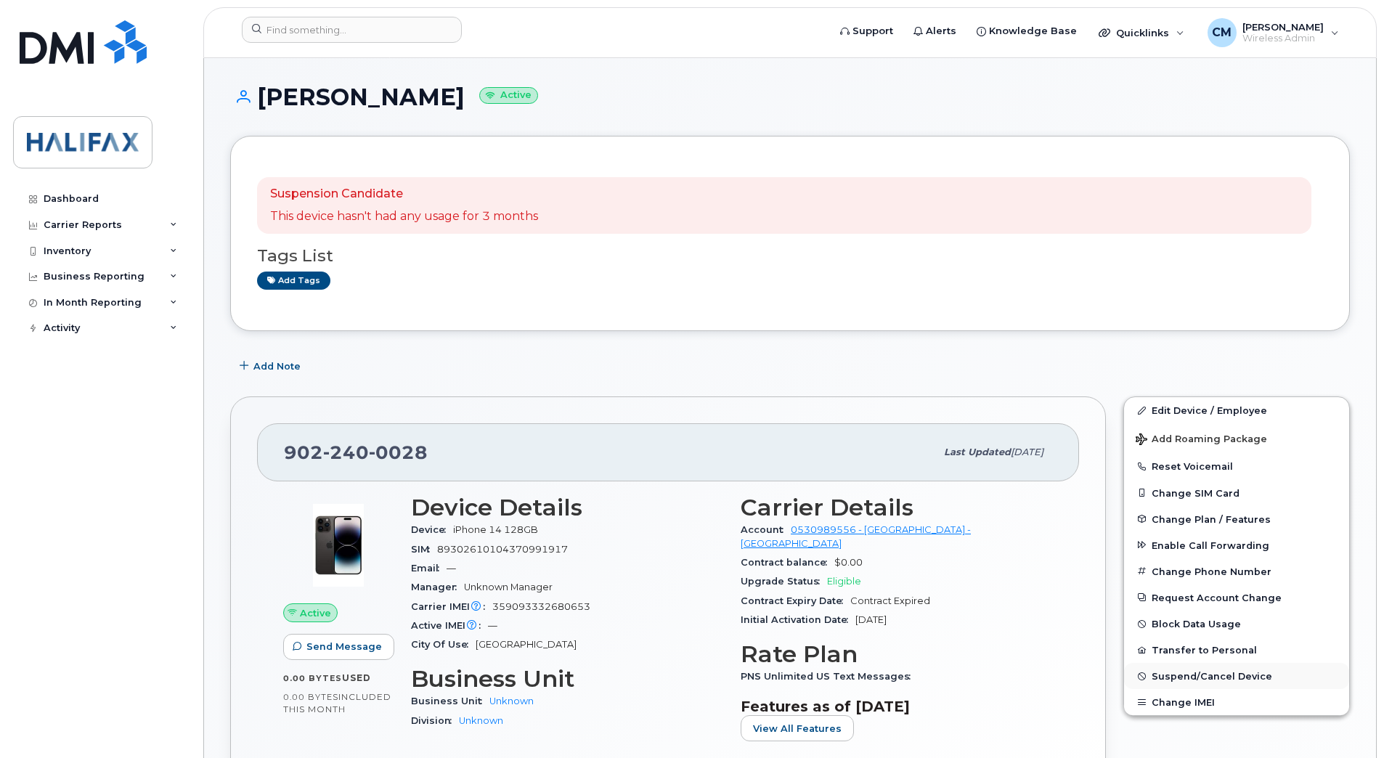
click at [1185, 677] on span "Suspend/Cancel Device" at bounding box center [1211, 676] width 121 height 11
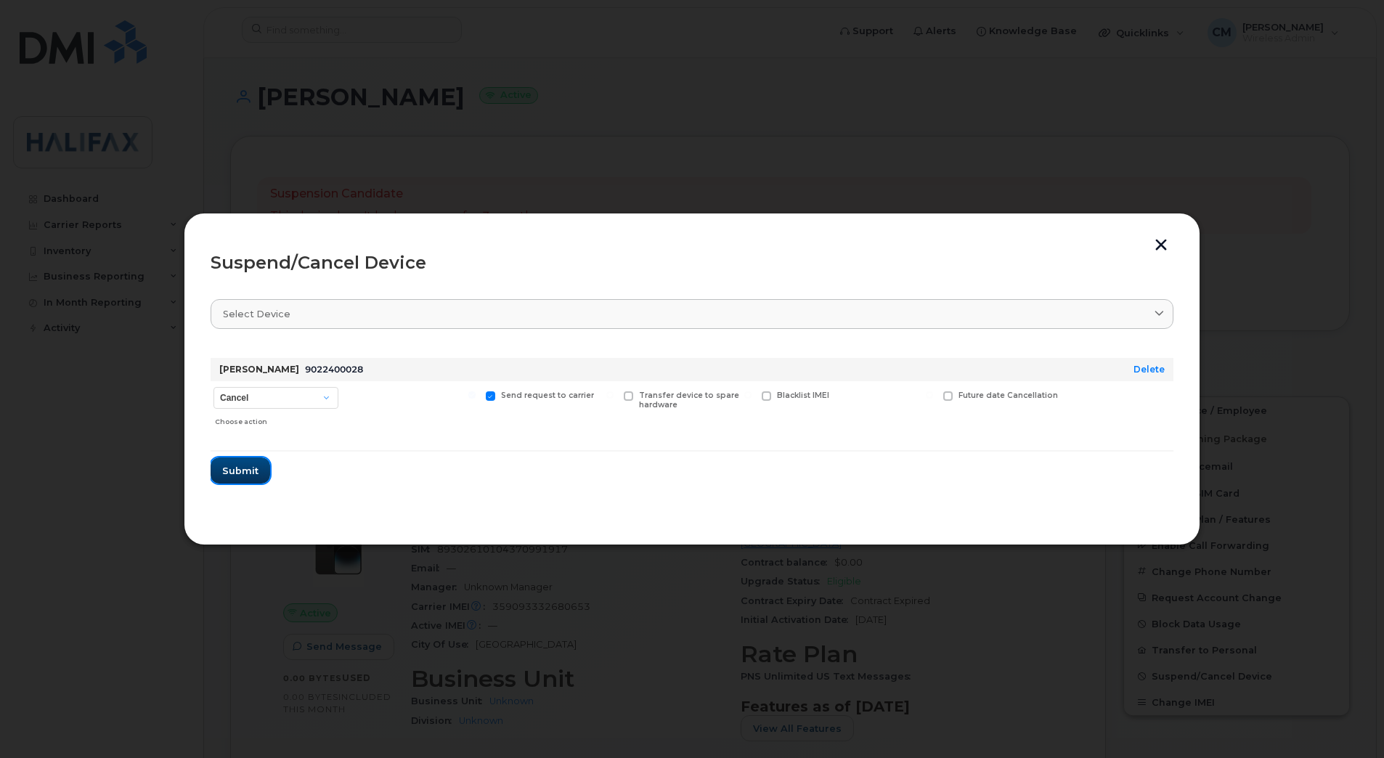
click at [251, 473] on span "Submit" at bounding box center [240, 471] width 36 height 14
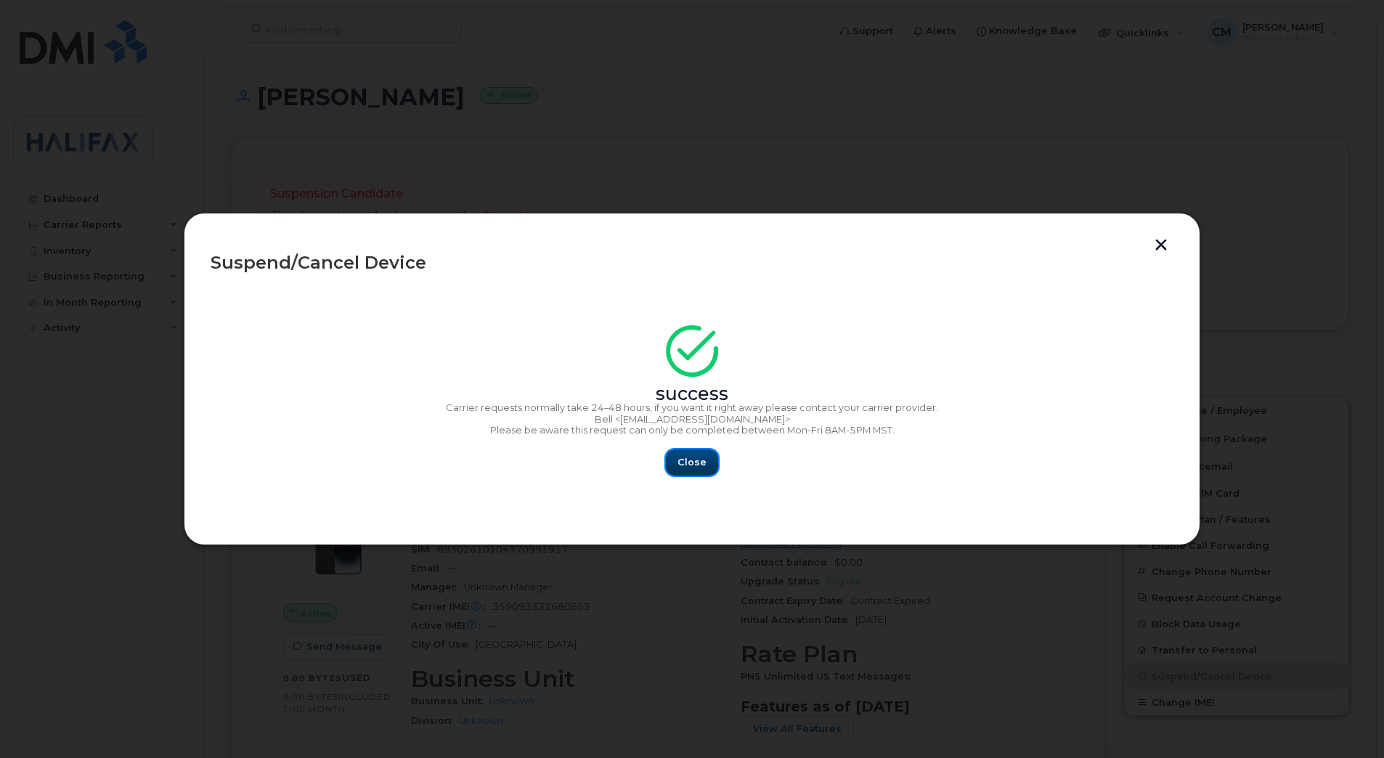
click at [679, 455] on span "Close" at bounding box center [691, 462] width 29 height 14
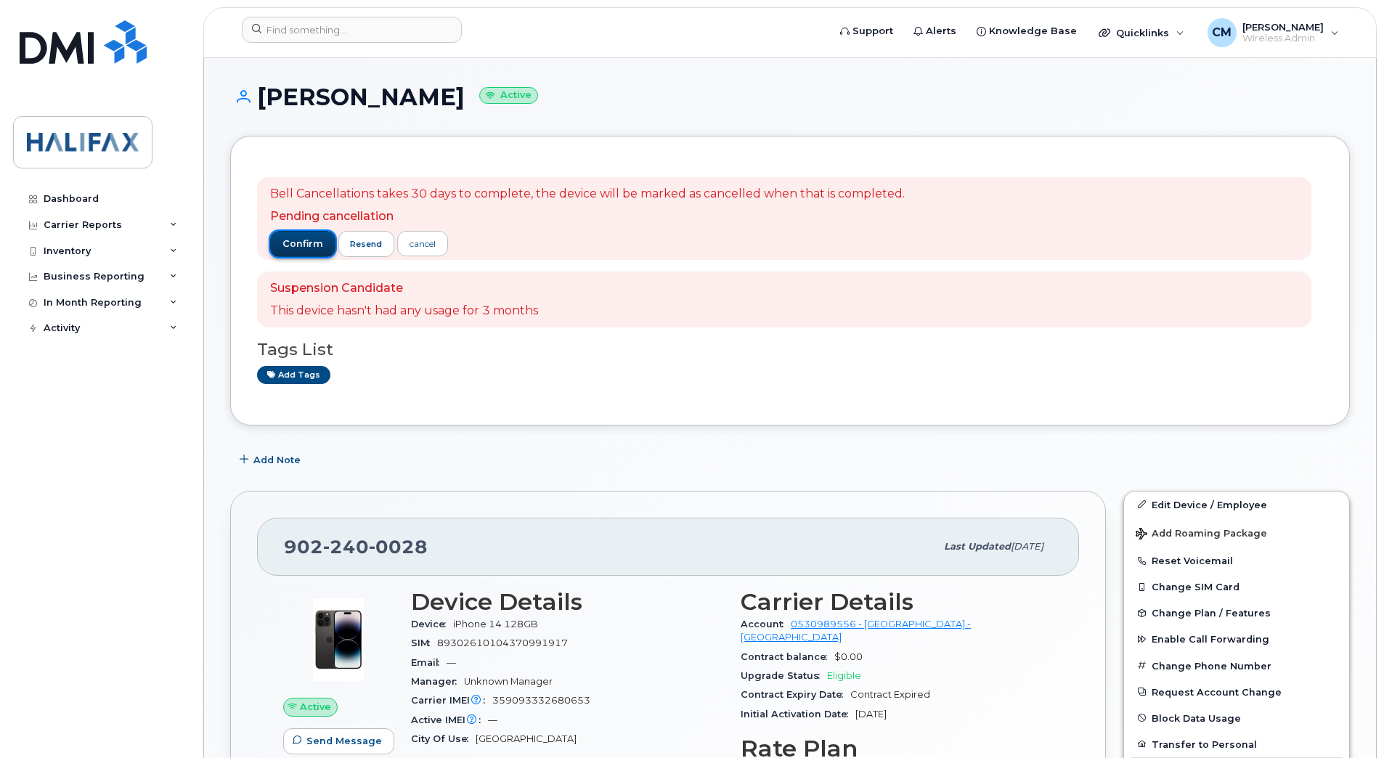
click at [287, 238] on span "confirm" at bounding box center [302, 243] width 41 height 13
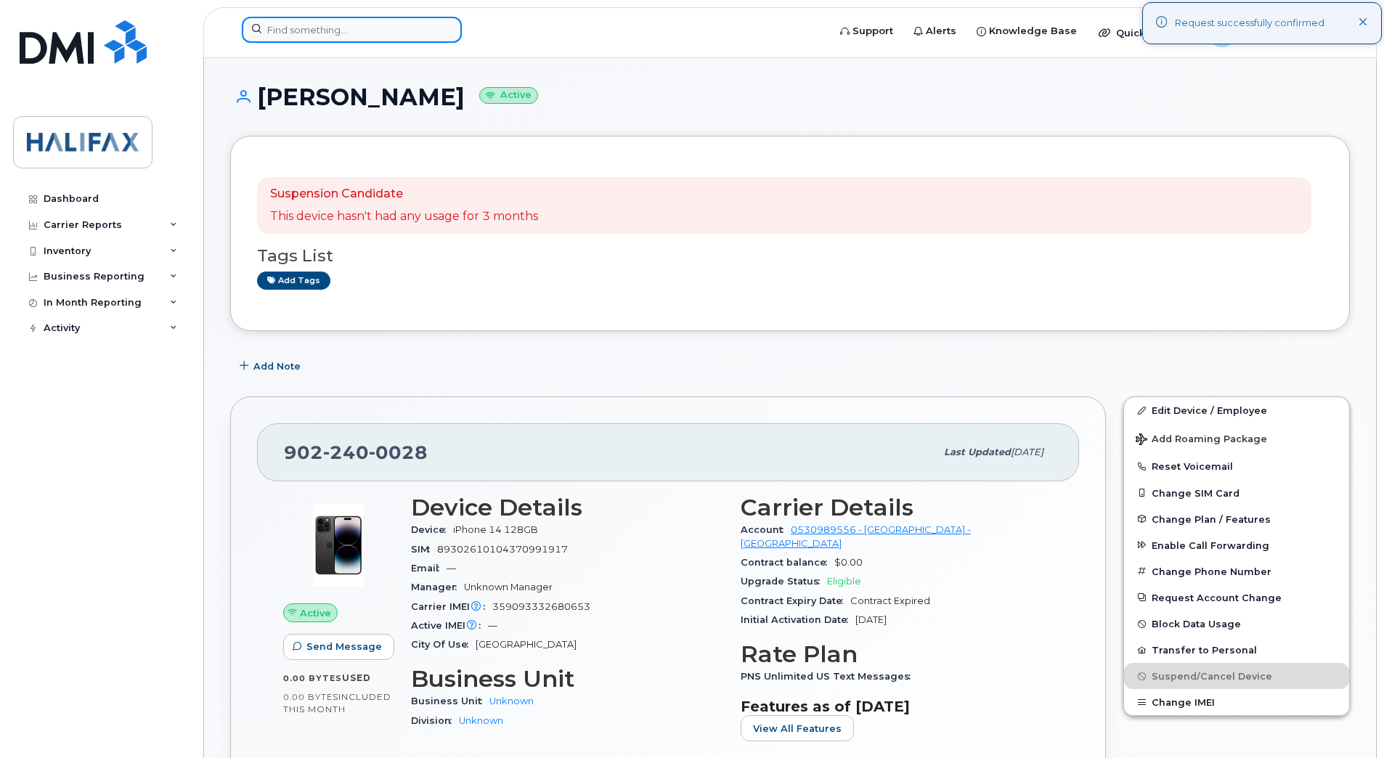
click at [385, 42] on input at bounding box center [352, 30] width 220 height 26
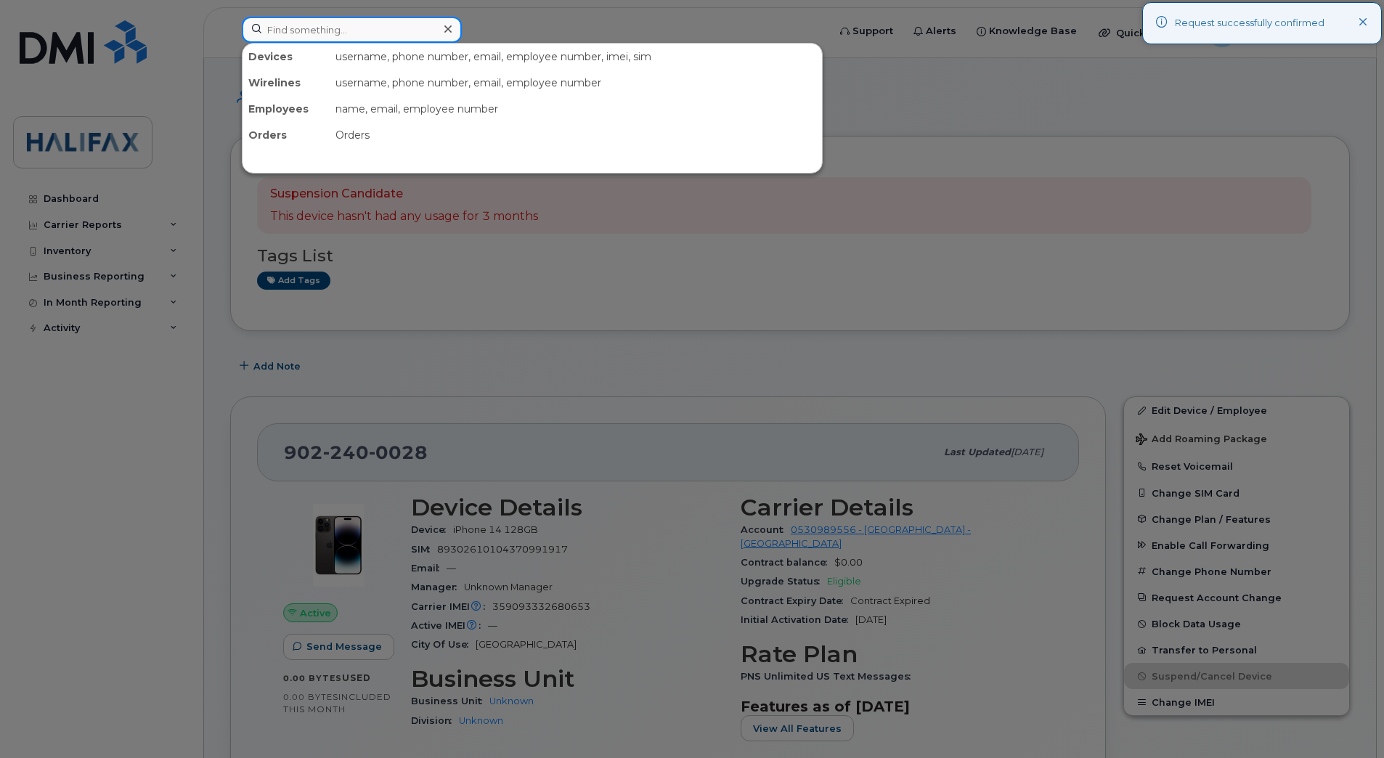
paste input "9022668695"
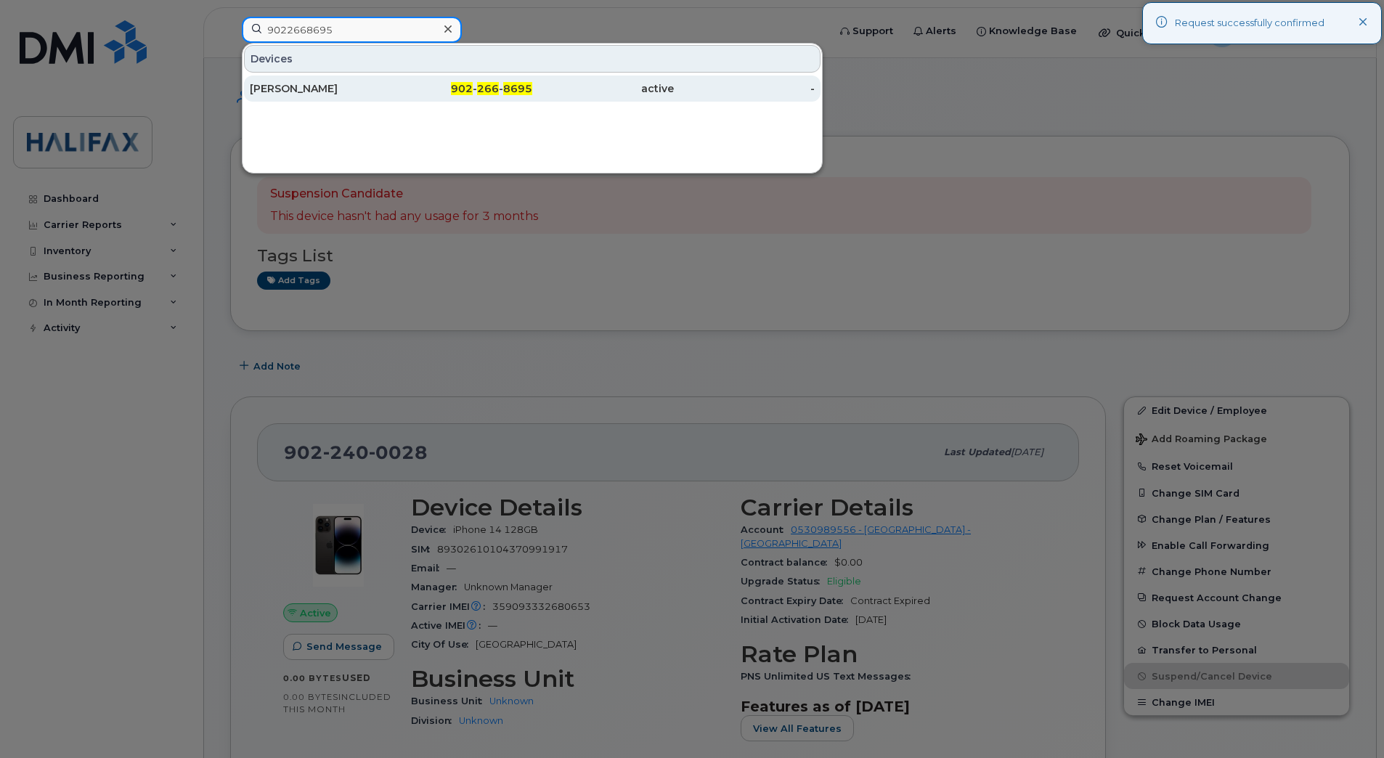
type input "9022668695"
click at [319, 89] on div "Tammy Currie" at bounding box center [321, 88] width 142 height 15
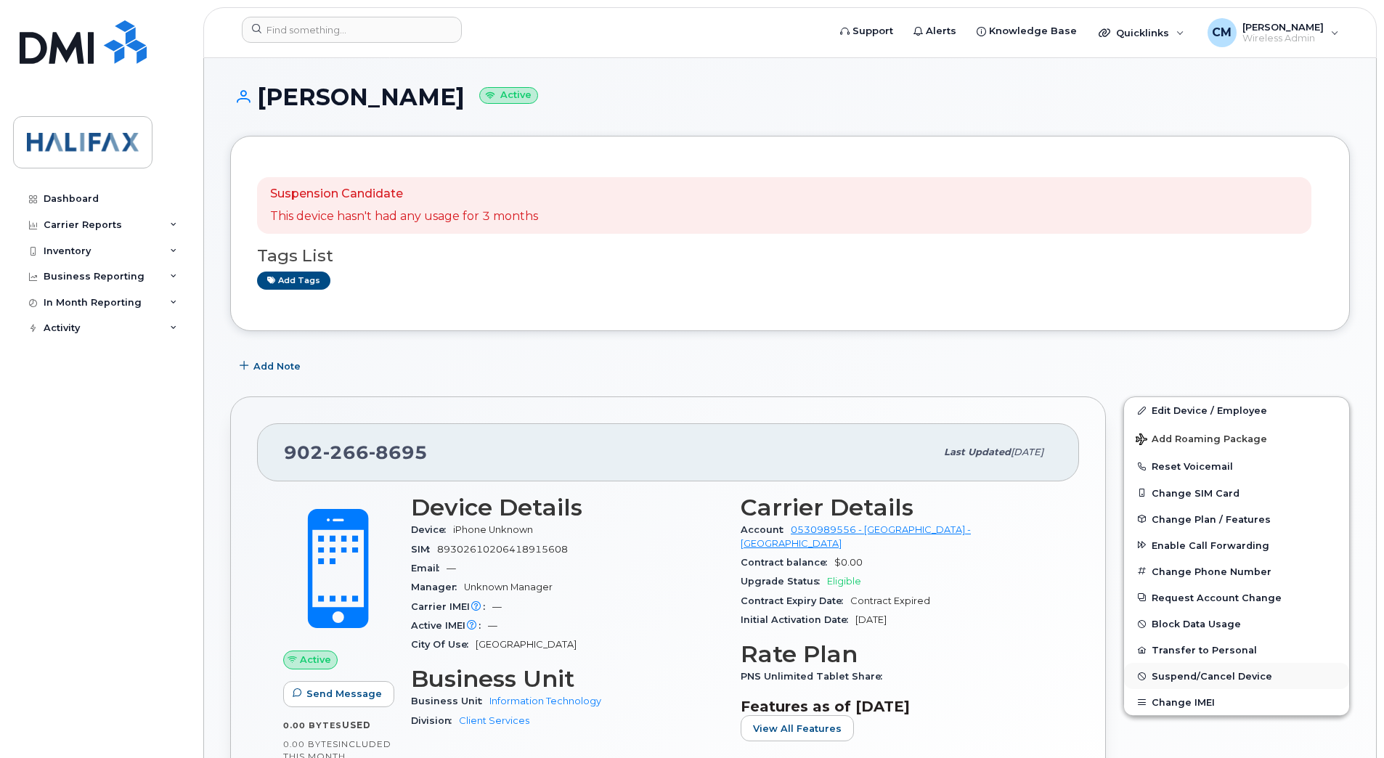
click at [1177, 675] on span "Suspend/Cancel Device" at bounding box center [1211, 676] width 121 height 11
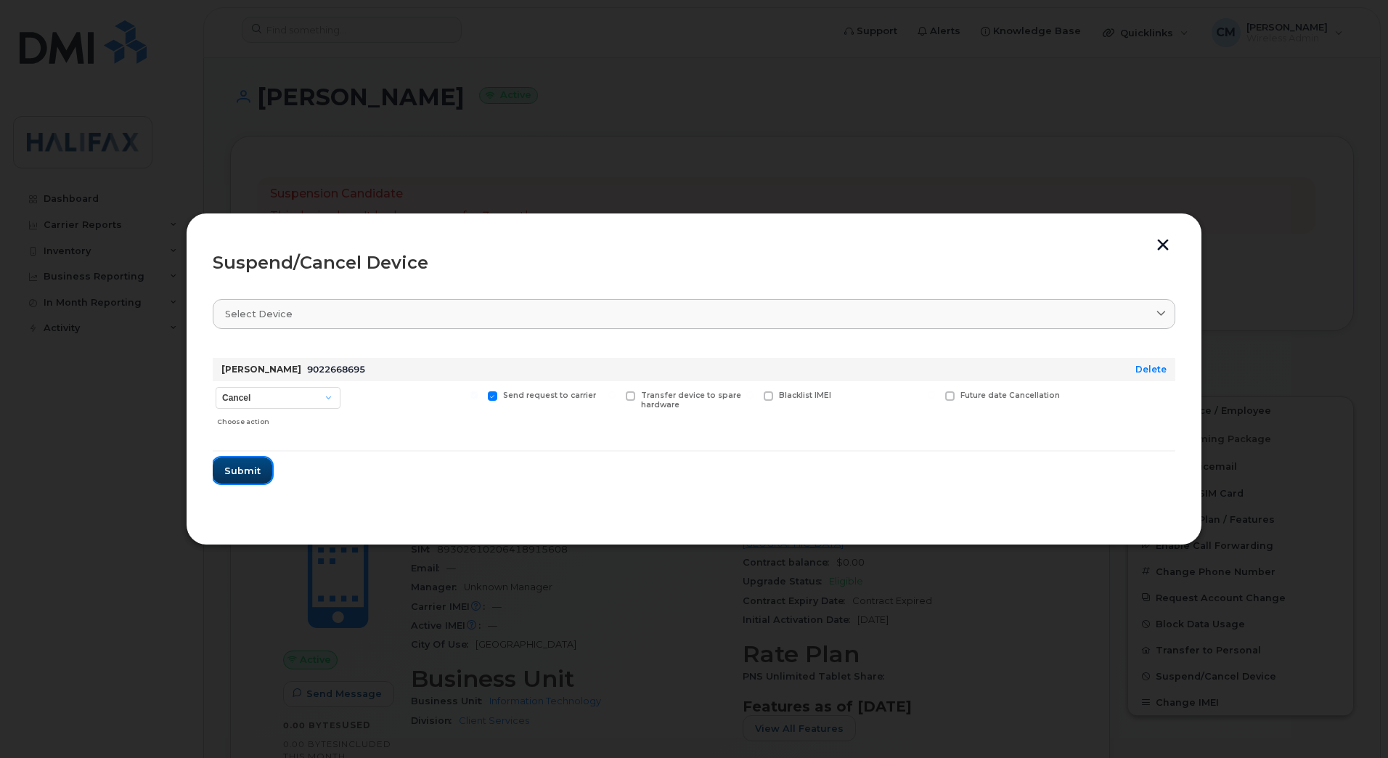
click at [238, 468] on span "Submit" at bounding box center [242, 471] width 36 height 14
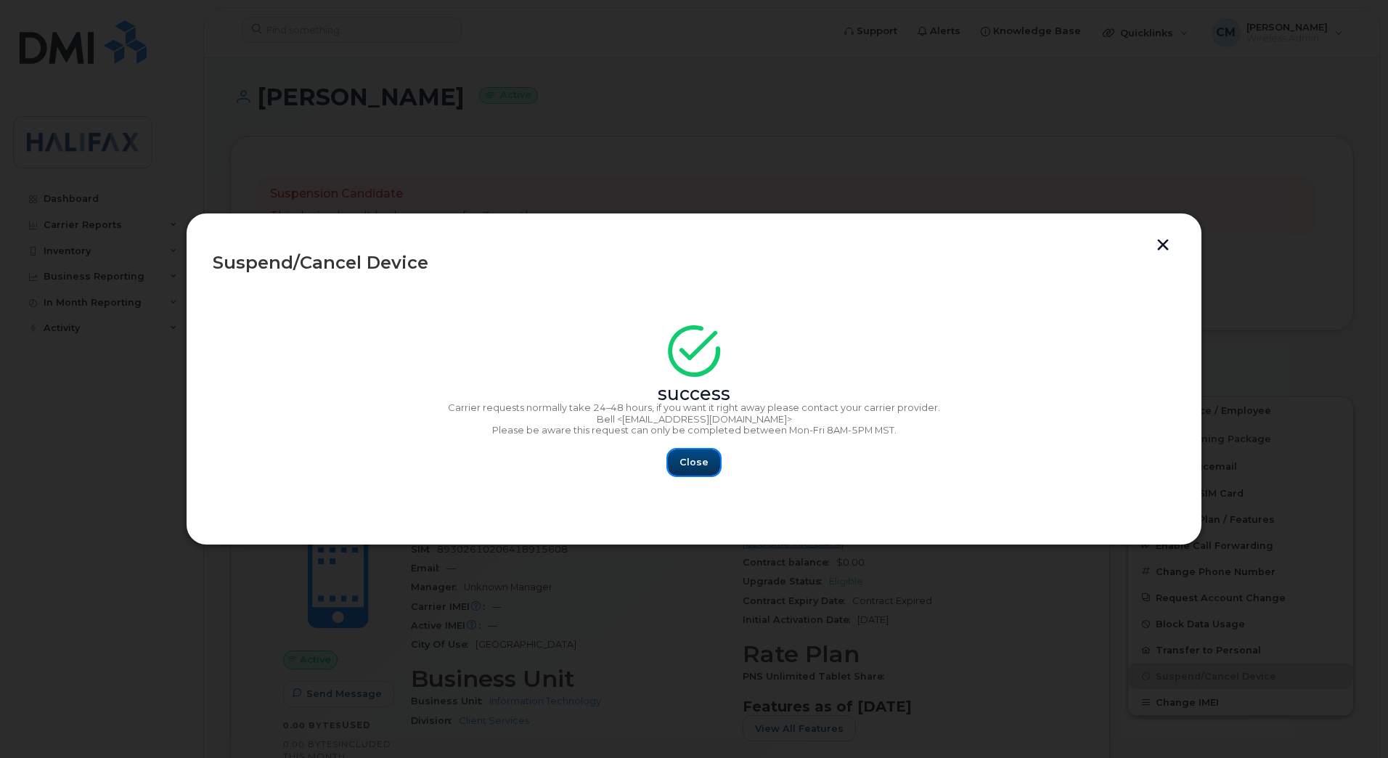
click at [686, 468] on span "Close" at bounding box center [694, 462] width 29 height 14
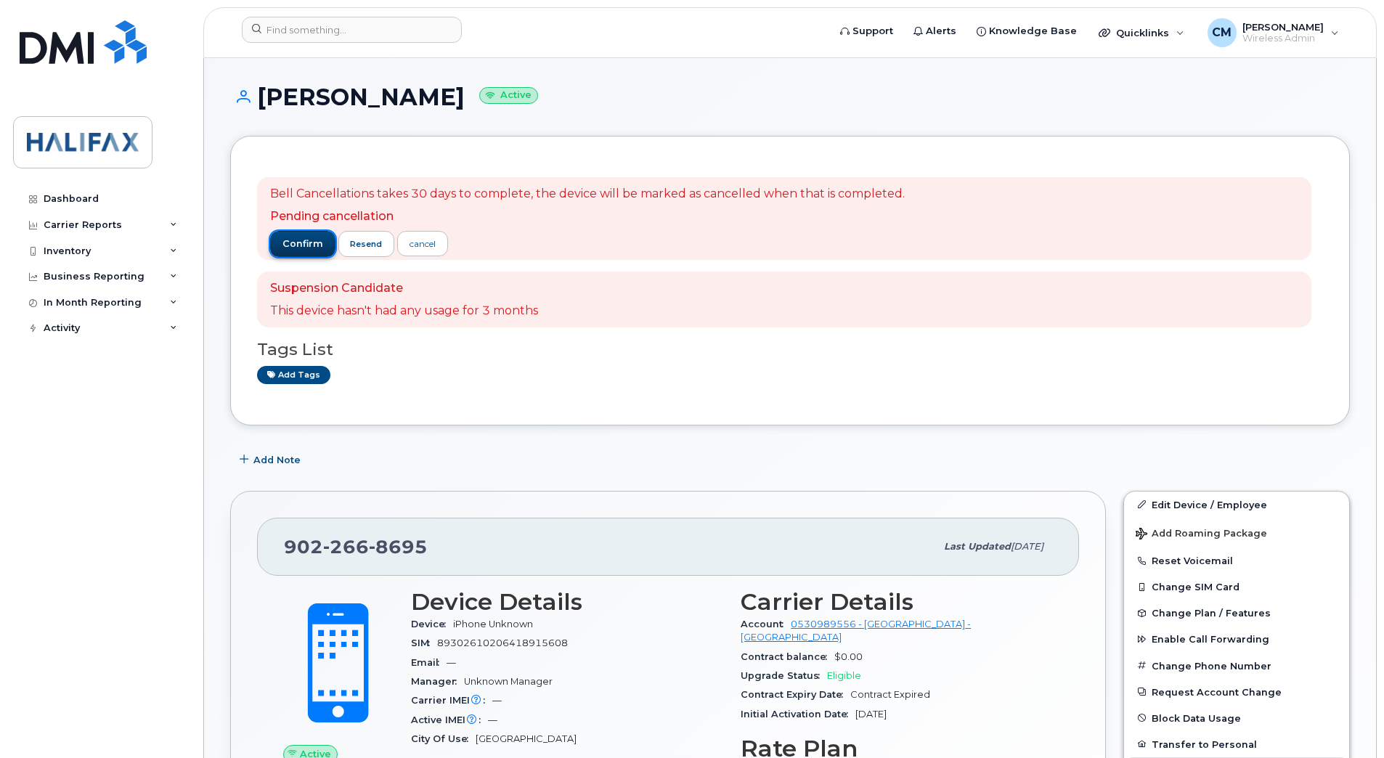
click at [302, 234] on button "confirm" at bounding box center [302, 244] width 65 height 26
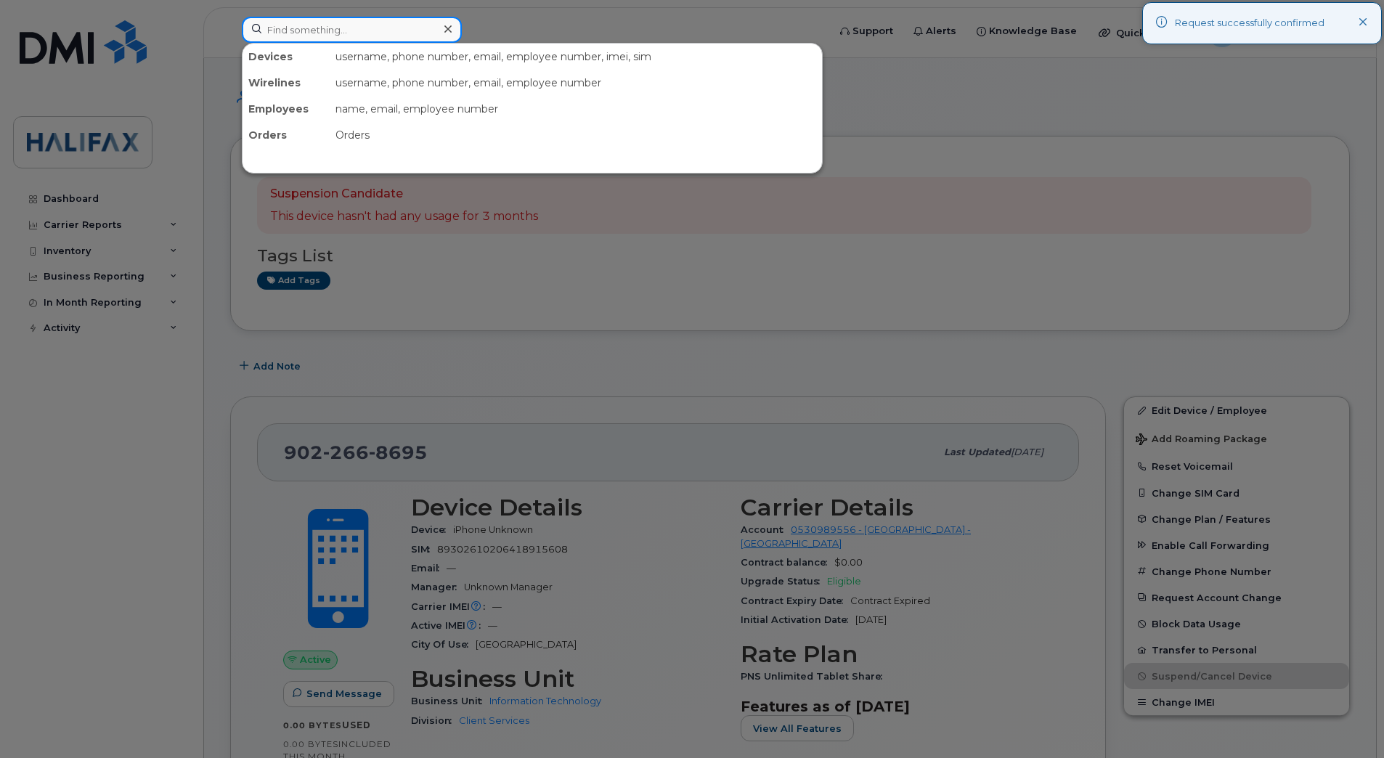
drag, startPoint x: 306, startPoint y: 28, endPoint x: 306, endPoint y: 35, distance: 7.3
click at [306, 28] on input at bounding box center [352, 30] width 220 height 26
paste input "9023995537"
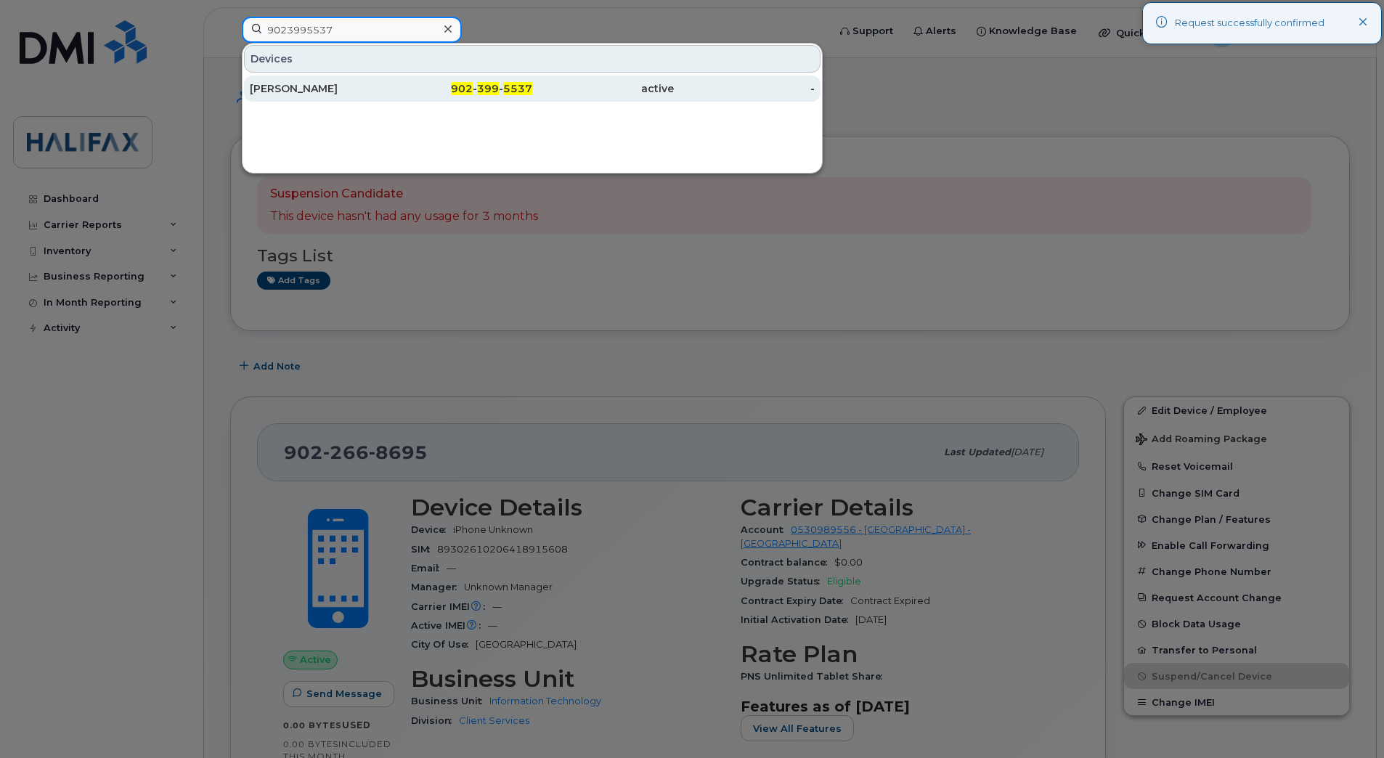
type input "9023995537"
click at [319, 86] on div "[PERSON_NAME]" at bounding box center [321, 88] width 142 height 15
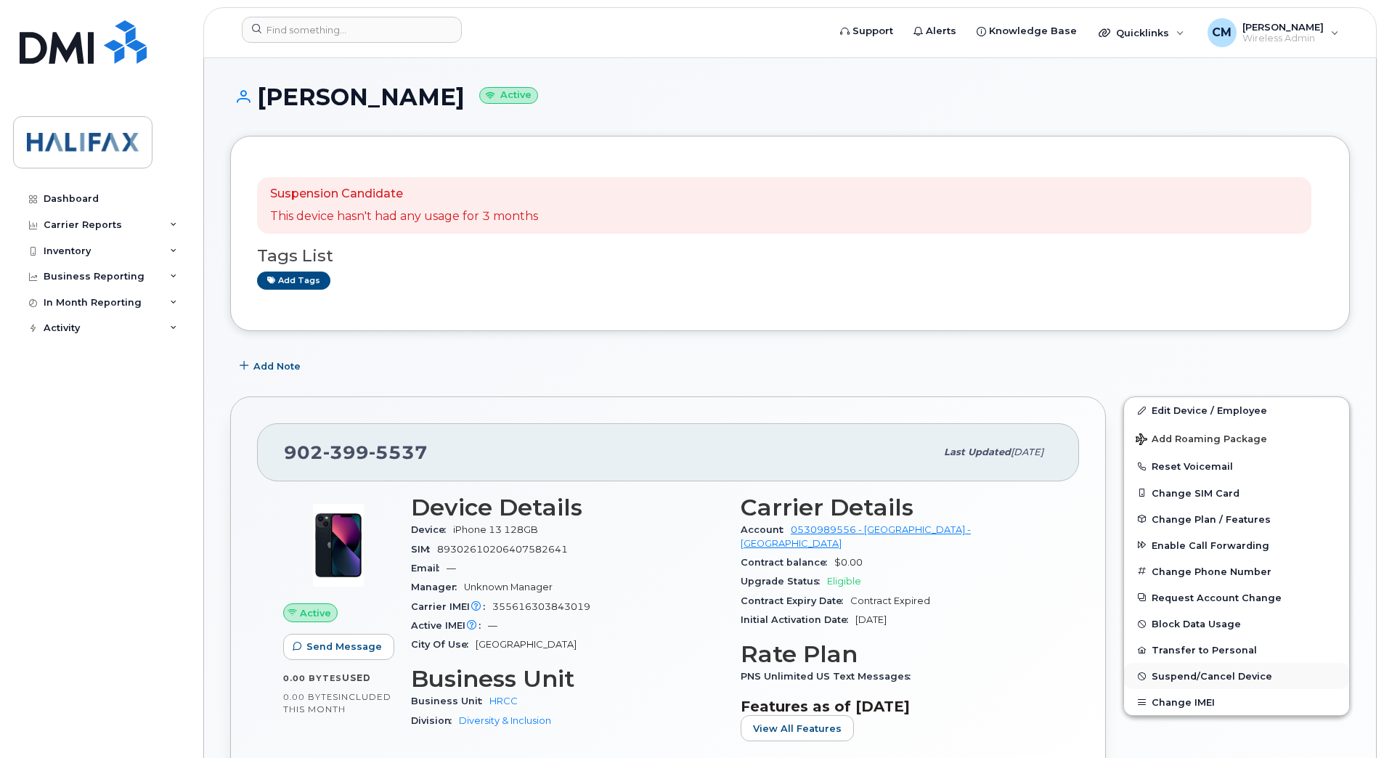
click at [1201, 673] on span "Suspend/Cancel Device" at bounding box center [1211, 676] width 121 height 11
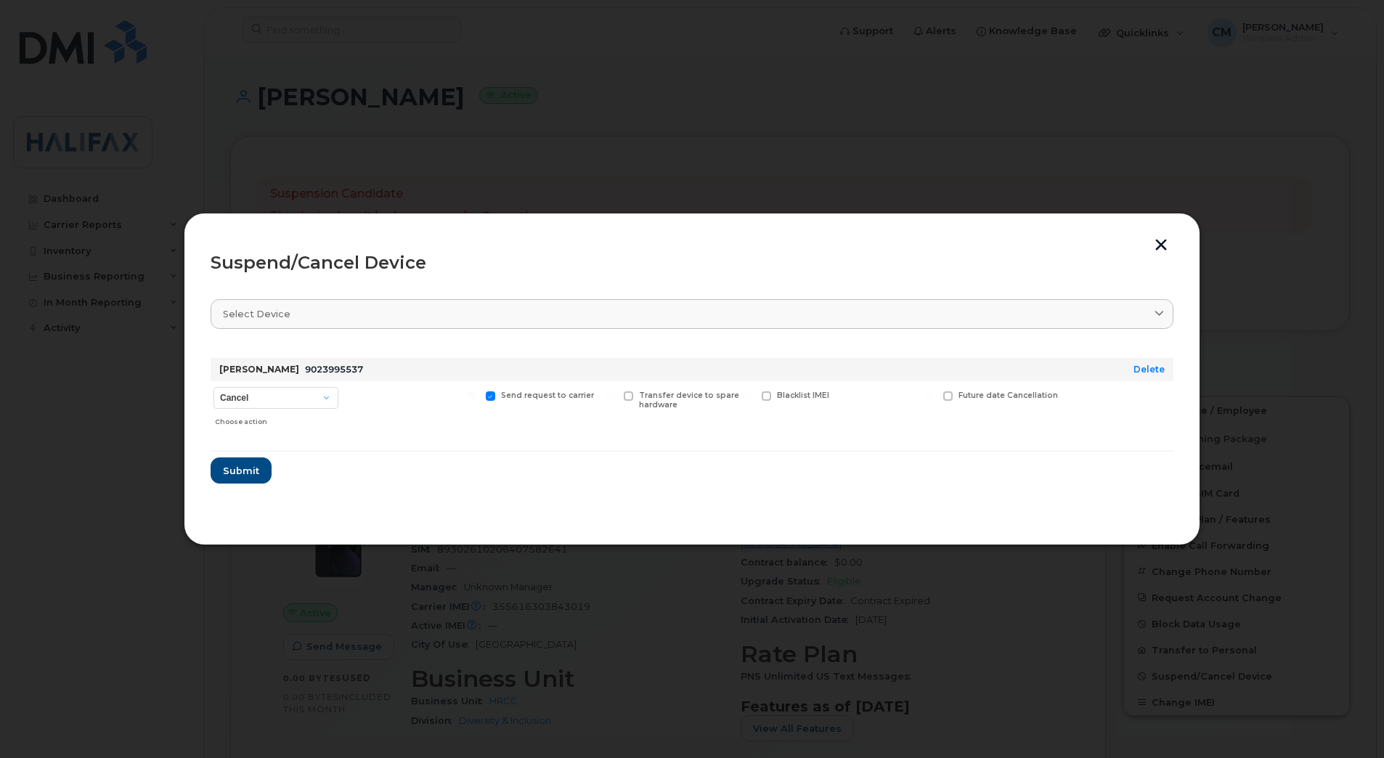
click at [279, 465] on form "Devon Parris 9023995537 Delete Cancel Suspend - Extend Suspension Suspend - Red…" at bounding box center [692, 414] width 963 height 137
click at [237, 465] on span "Submit" at bounding box center [240, 471] width 36 height 14
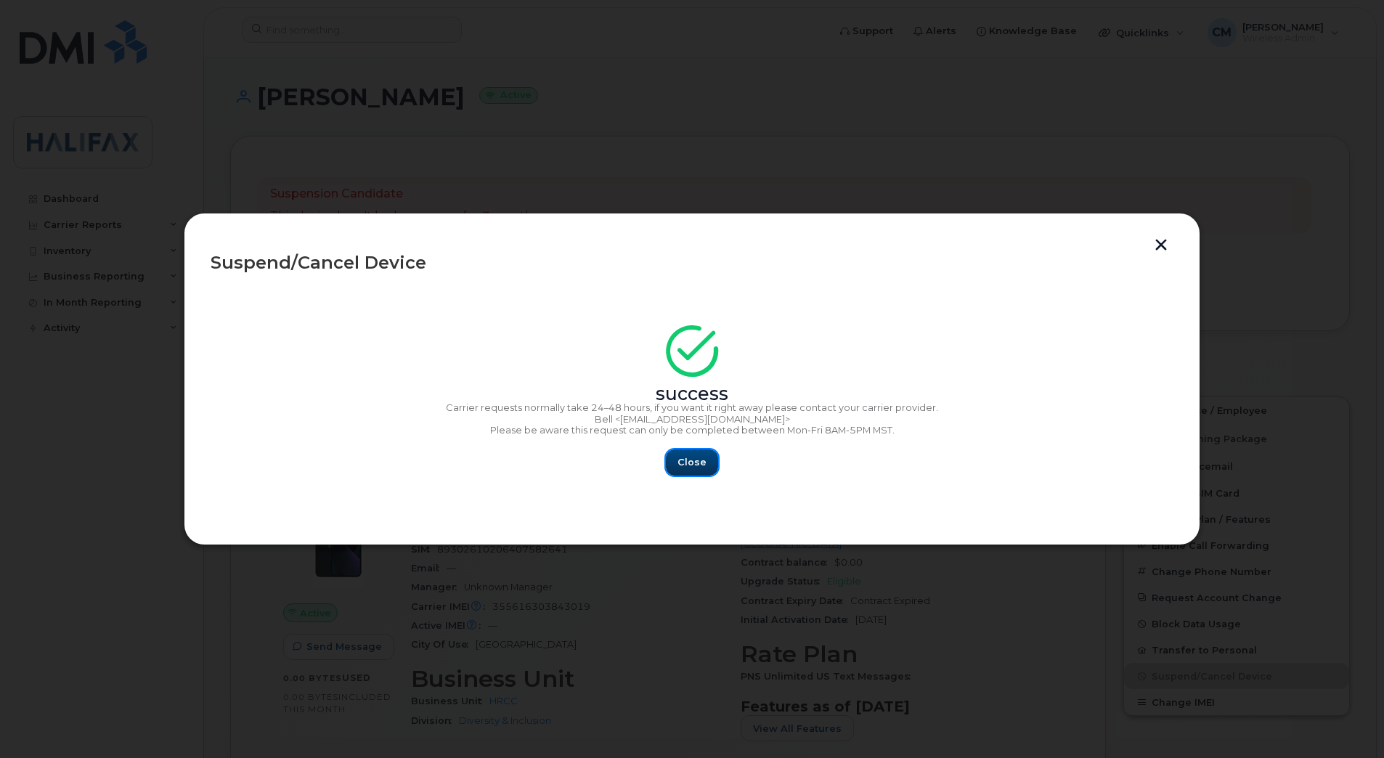
click at [694, 469] on span "Close" at bounding box center [691, 462] width 29 height 14
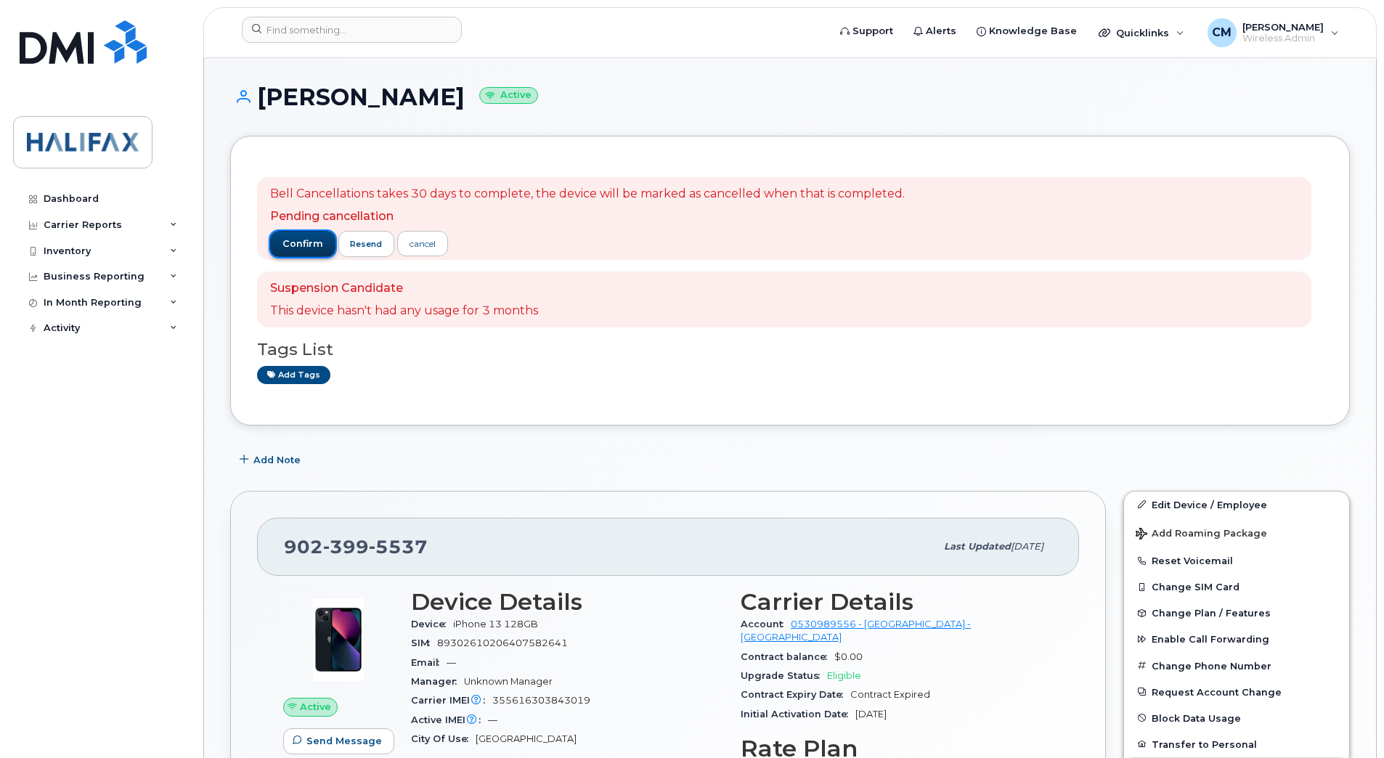
click at [309, 245] on span "confirm" at bounding box center [302, 243] width 41 height 13
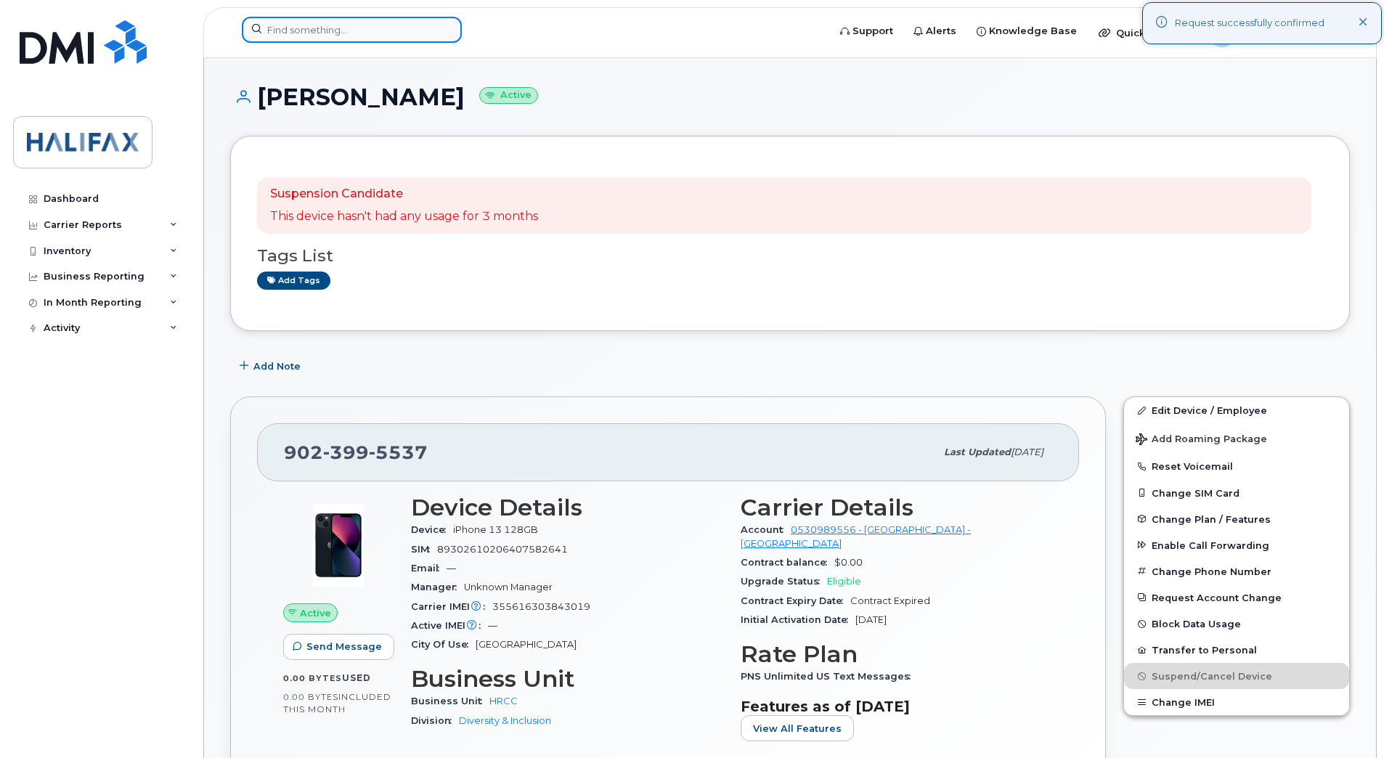
click at [341, 33] on input at bounding box center [352, 30] width 220 height 26
paste input "9024300214"
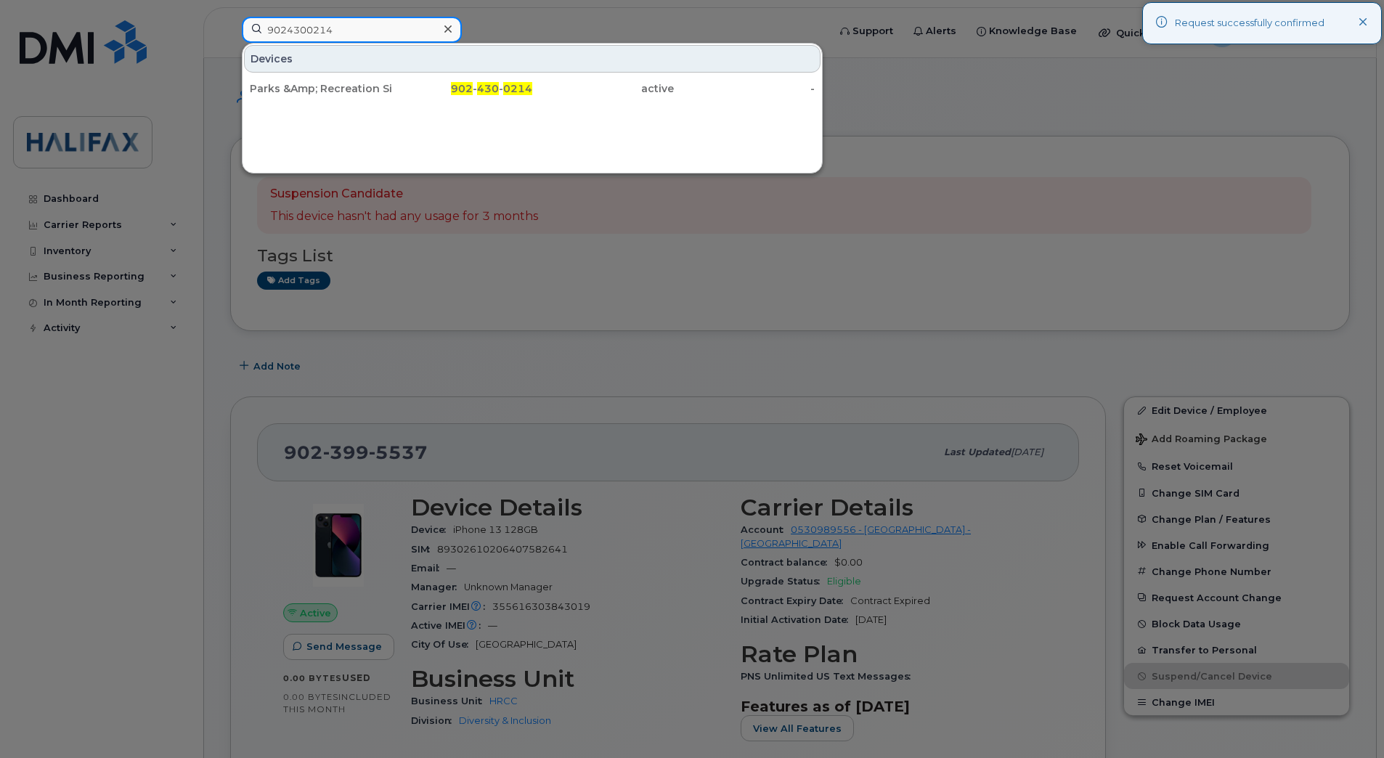
type input "9024300214"
click at [322, 99] on div "Parks &Amp; Recreation Sim 1" at bounding box center [321, 89] width 142 height 26
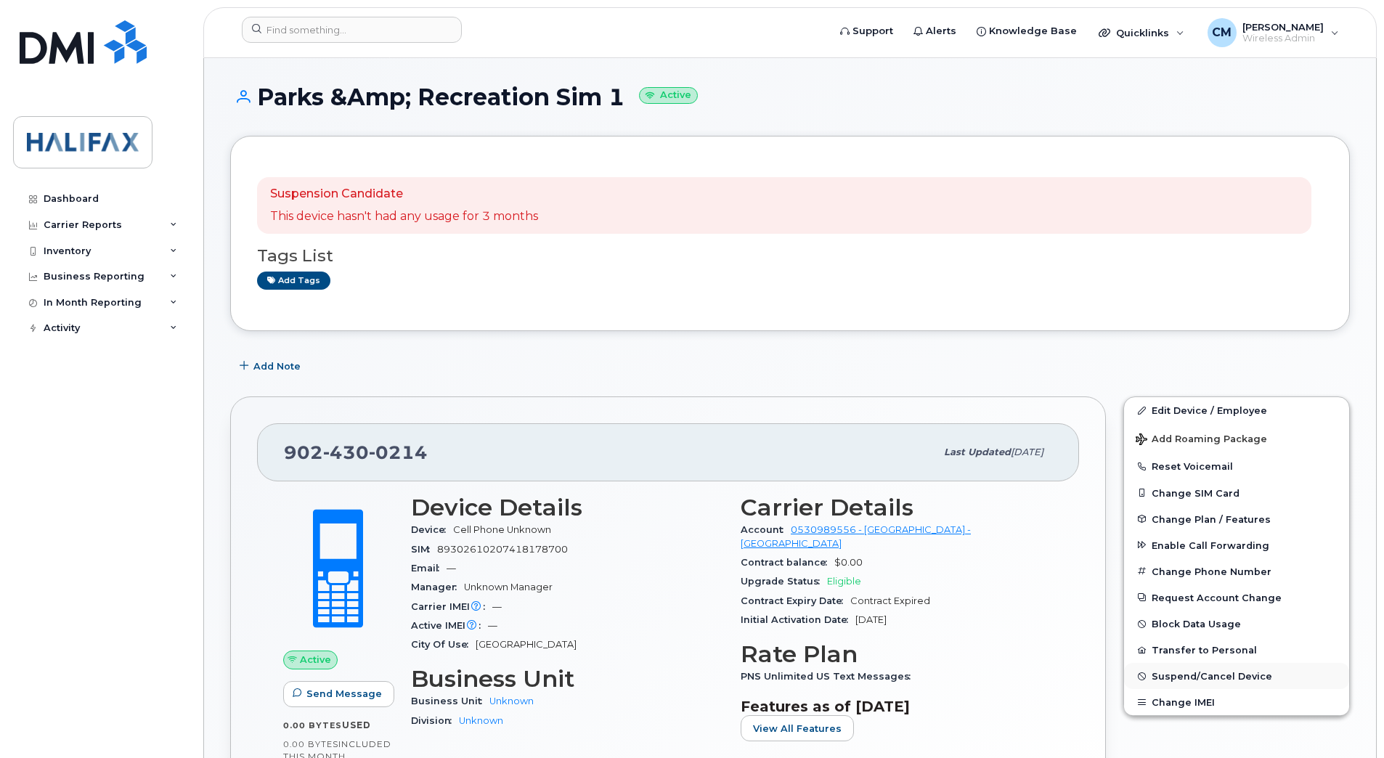
click at [1235, 675] on span "Suspend/Cancel Device" at bounding box center [1211, 676] width 121 height 11
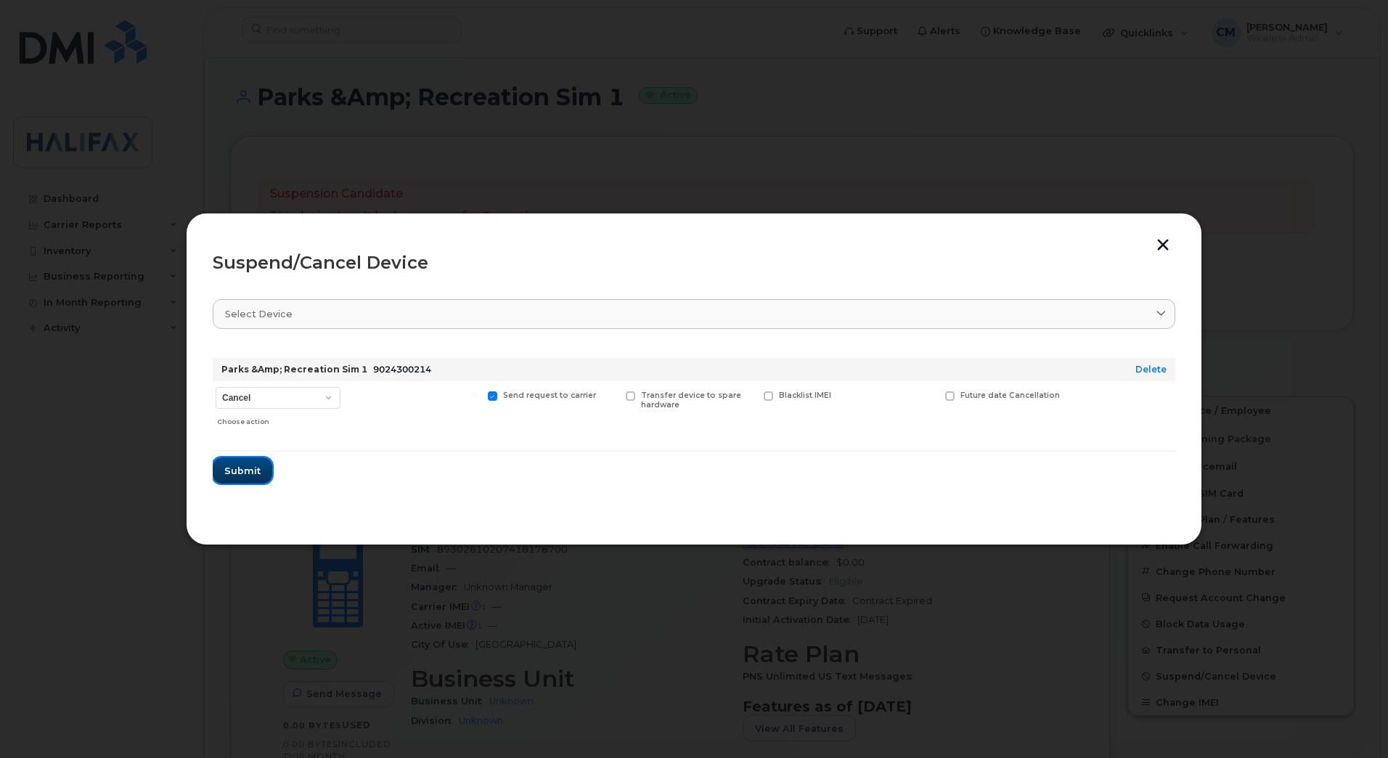
click at [222, 465] on button "Submit" at bounding box center [243, 470] width 60 height 26
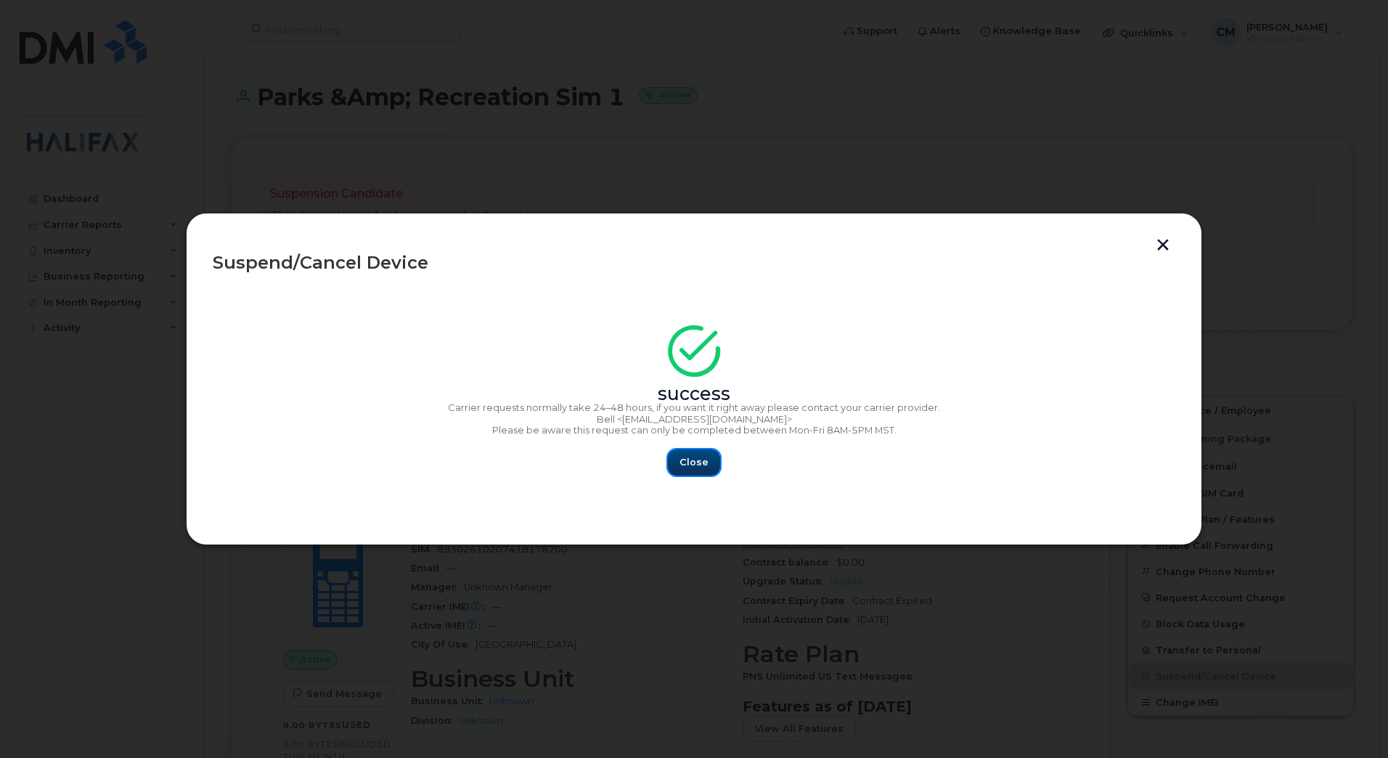
click at [688, 458] on span "Close" at bounding box center [694, 462] width 29 height 14
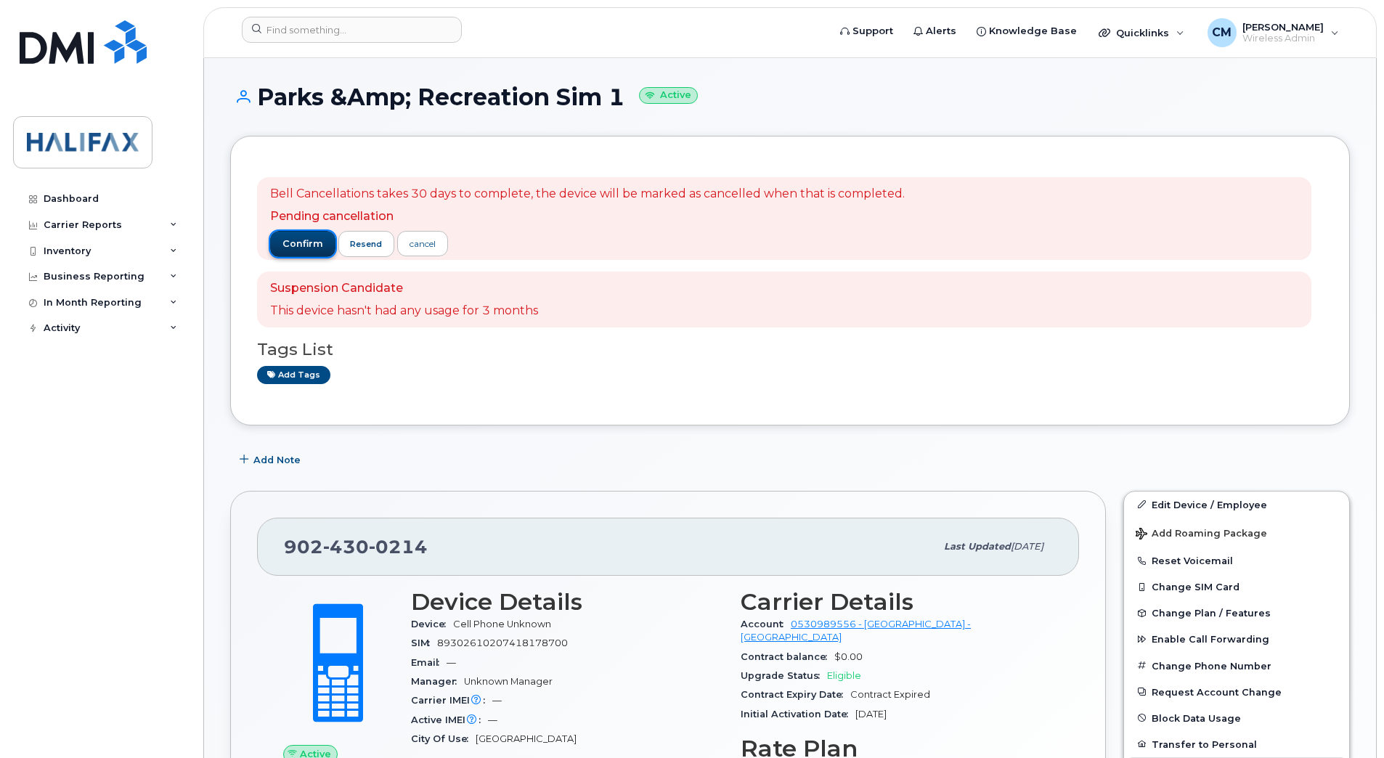
click at [288, 250] on button "confirm" at bounding box center [302, 244] width 65 height 26
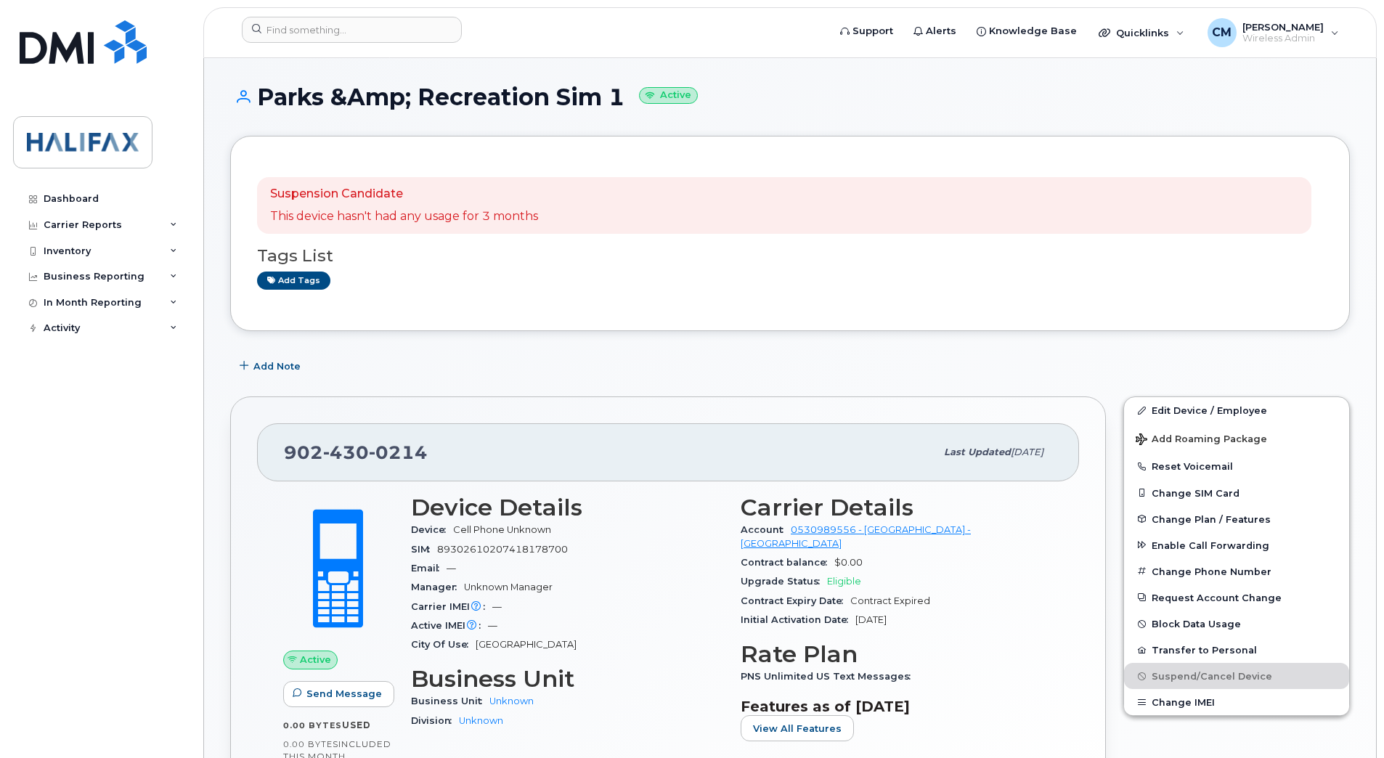
click at [344, 15] on header "Support Alerts Knowledge Base Quicklinks Suspend / Cancel Device Change SIM Car…" at bounding box center [789, 32] width 1173 height 51
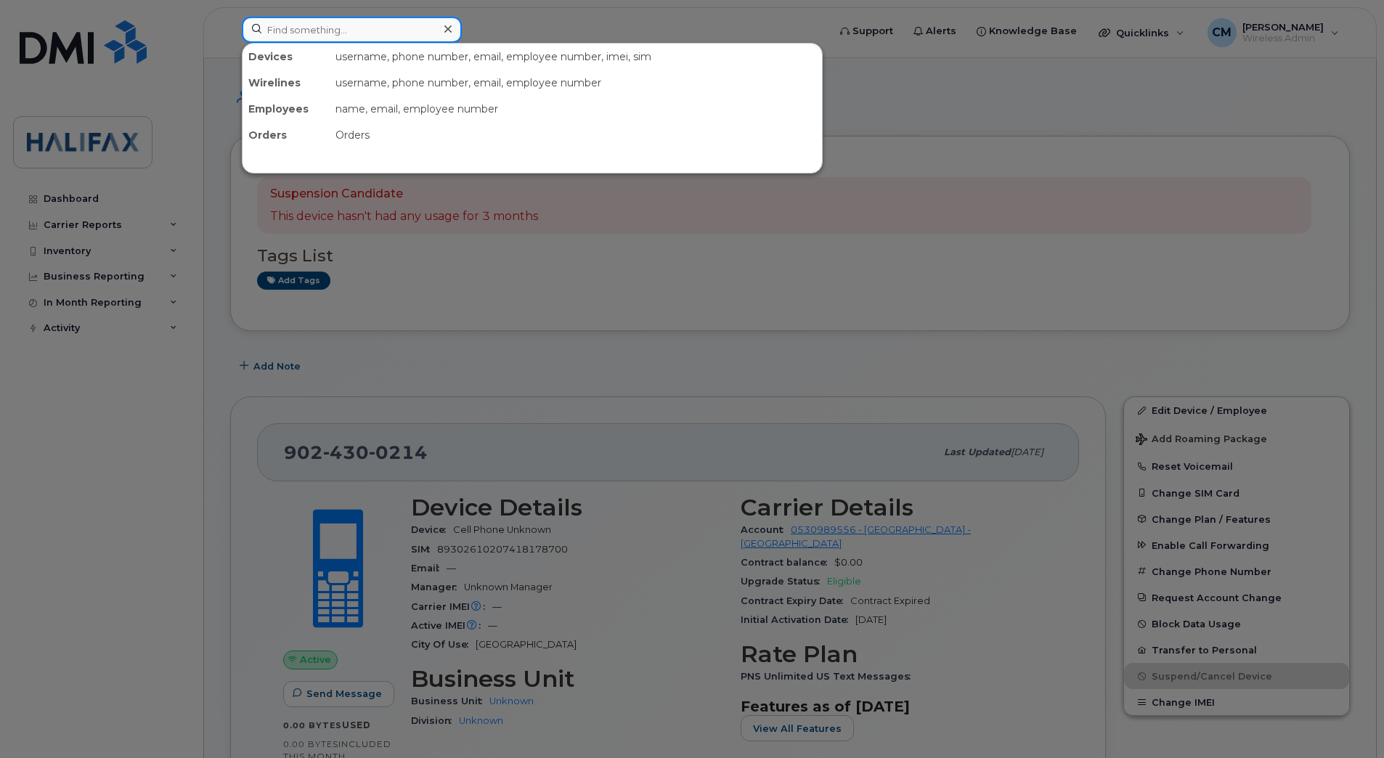
click at [378, 36] on input at bounding box center [352, 30] width 220 height 26
paste input "9024303683"
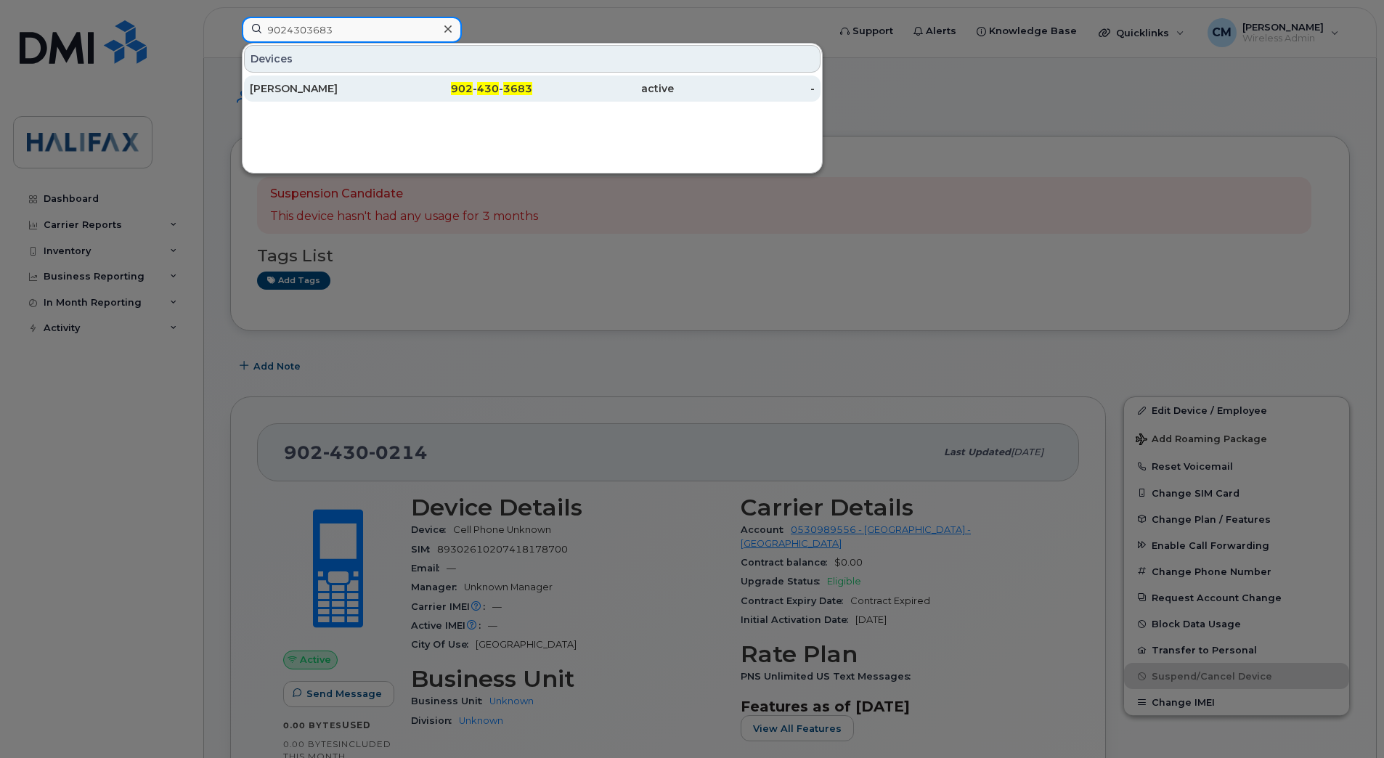
type input "9024303683"
click at [359, 86] on div "[PERSON_NAME]" at bounding box center [321, 88] width 142 height 15
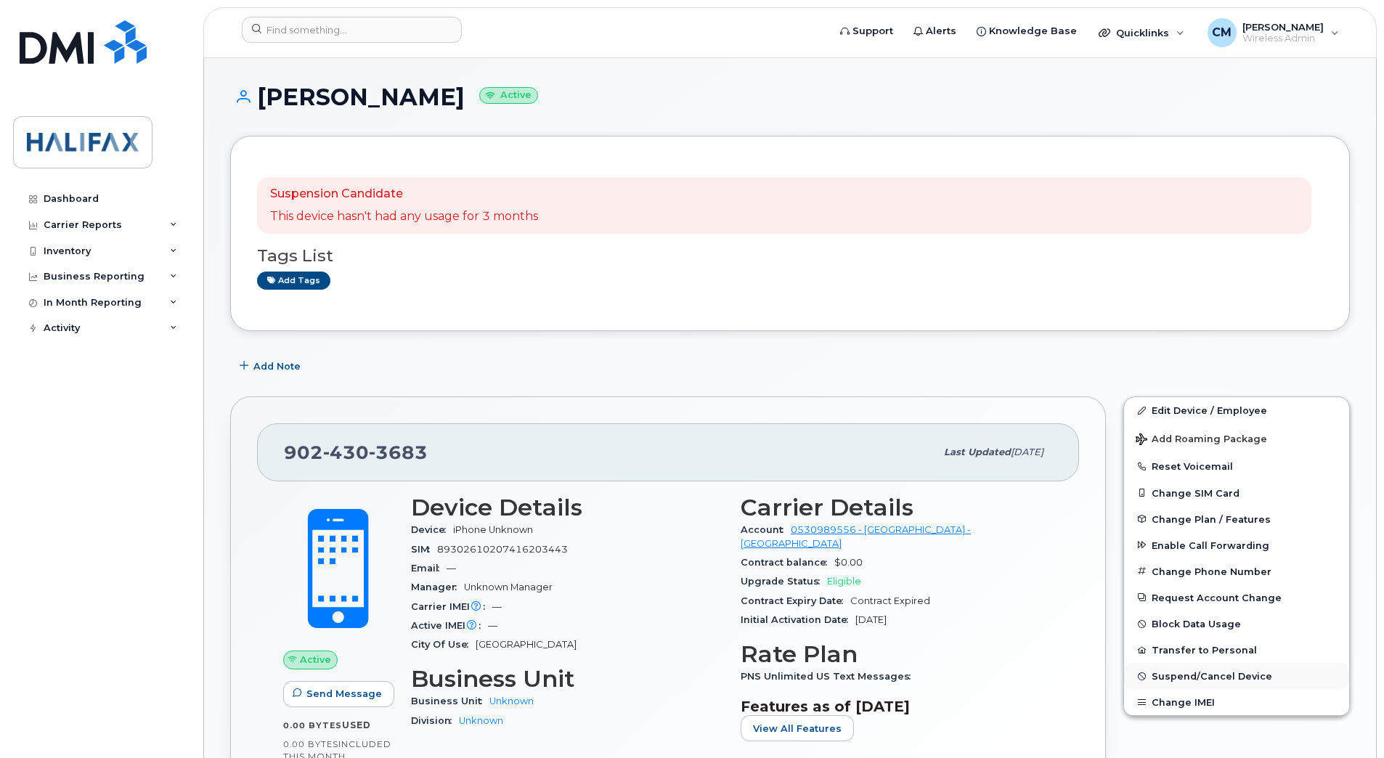
click at [1167, 676] on span "Suspend/Cancel Device" at bounding box center [1211, 676] width 121 height 11
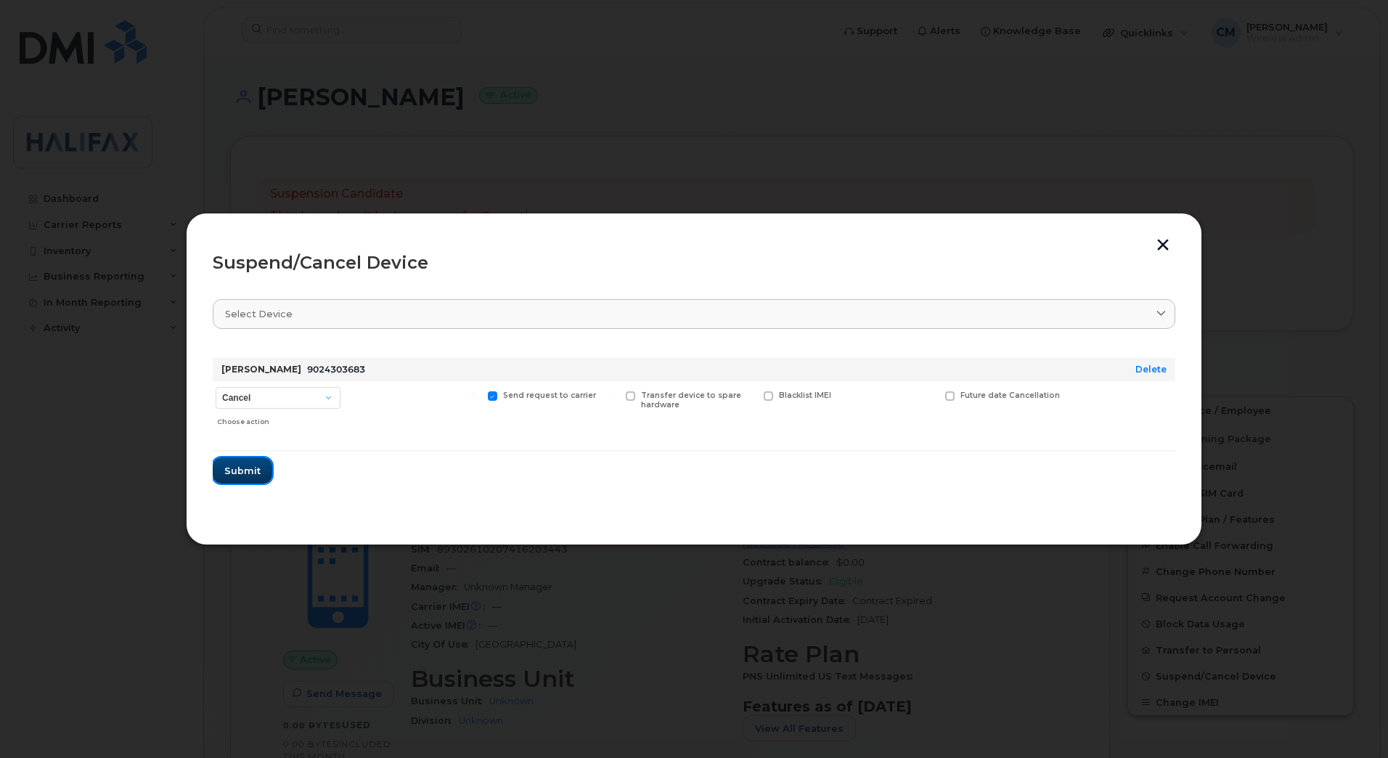
click at [240, 464] on span "Submit" at bounding box center [242, 471] width 36 height 14
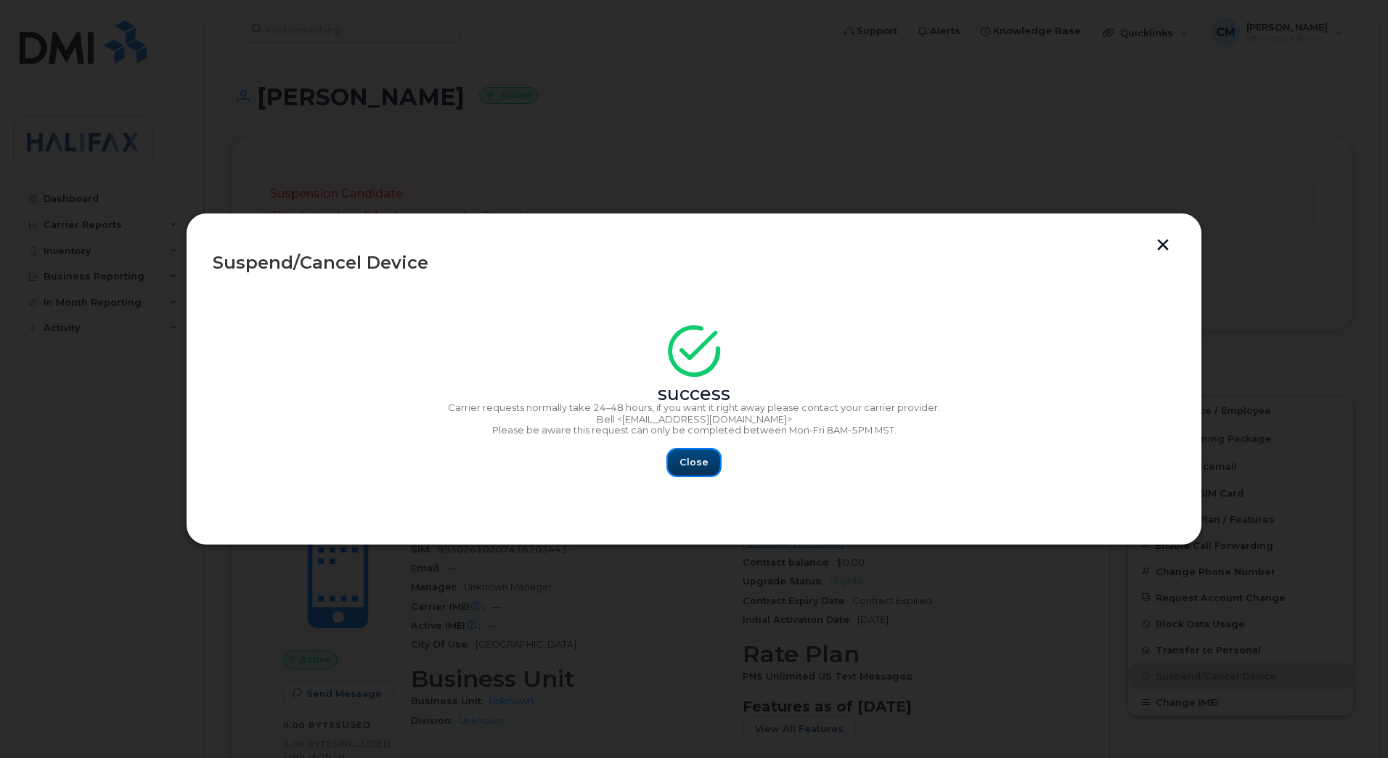
click at [716, 467] on button "Close" at bounding box center [694, 462] width 52 height 26
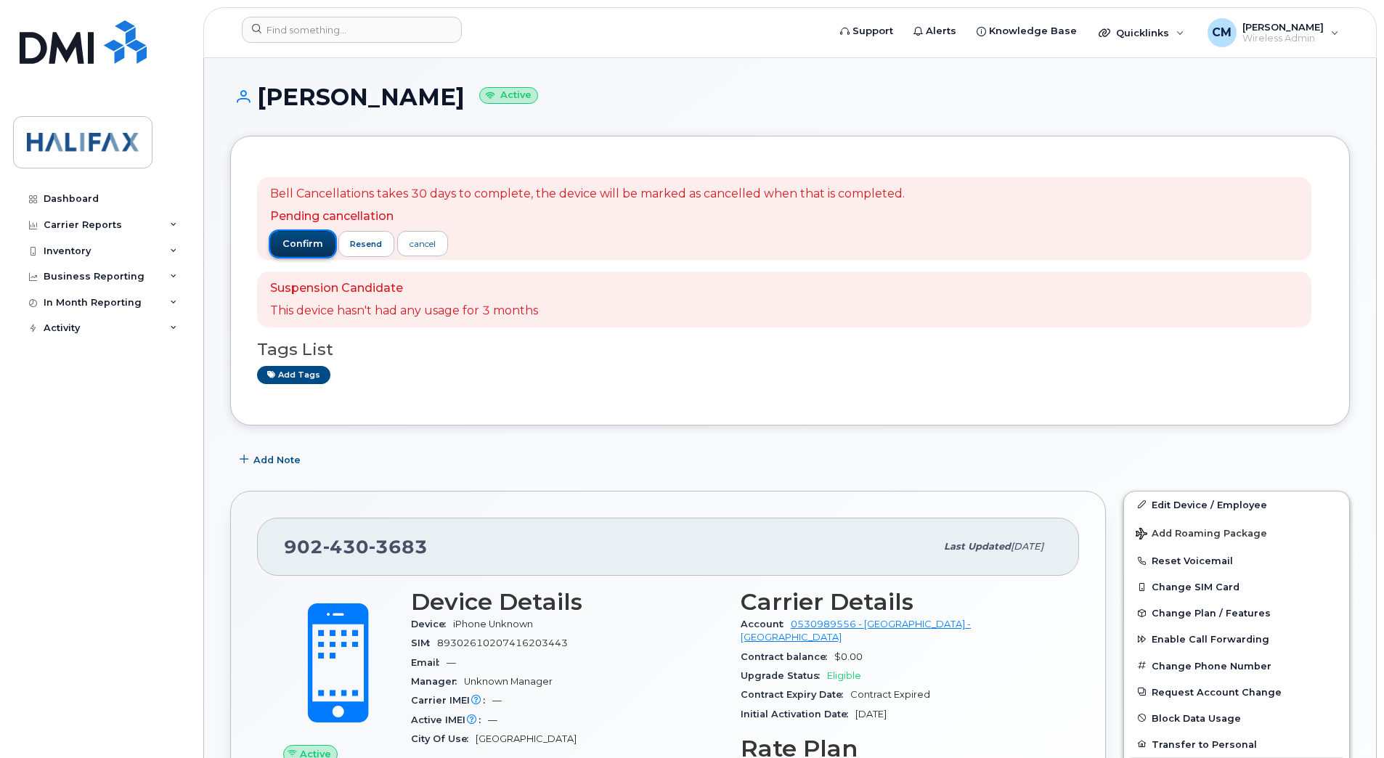
click at [307, 240] on span "confirm" at bounding box center [302, 243] width 41 height 13
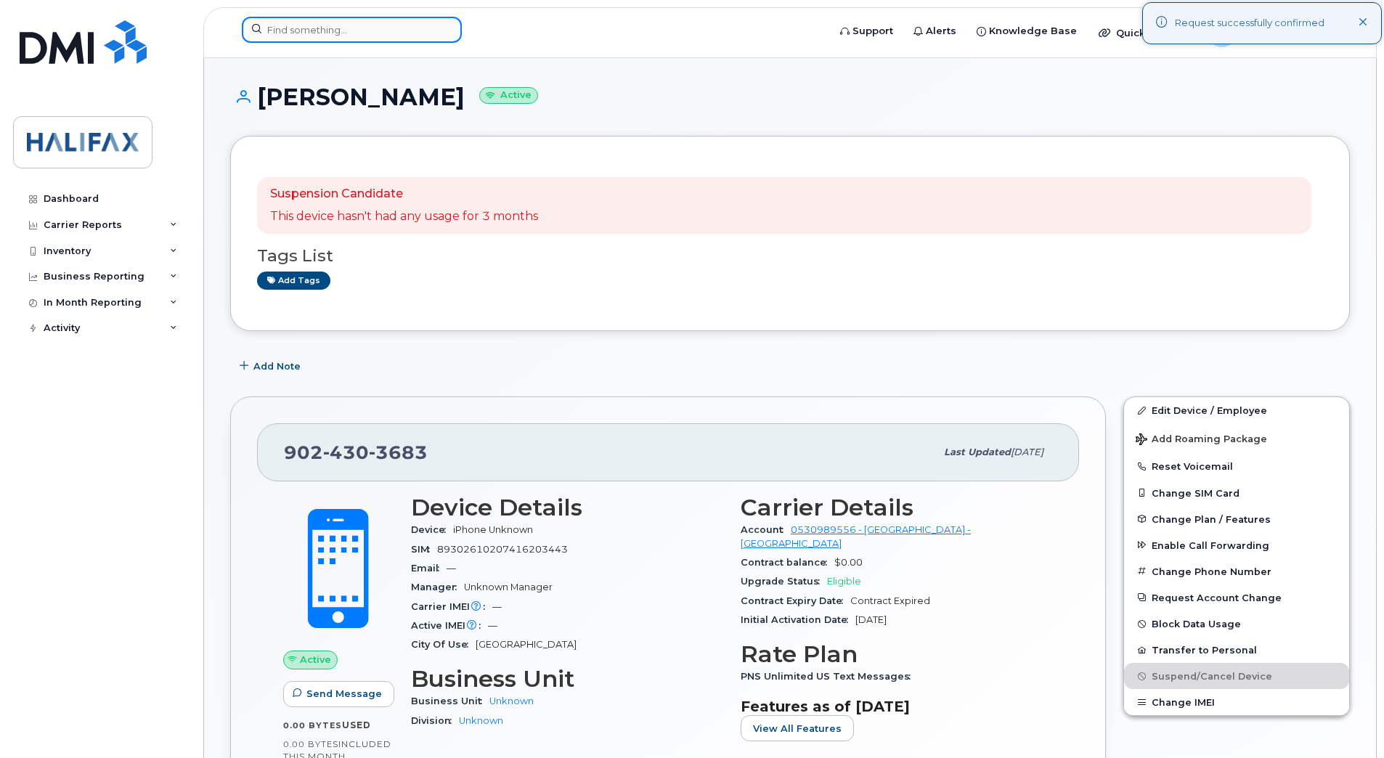
click at [324, 32] on input at bounding box center [352, 30] width 220 height 26
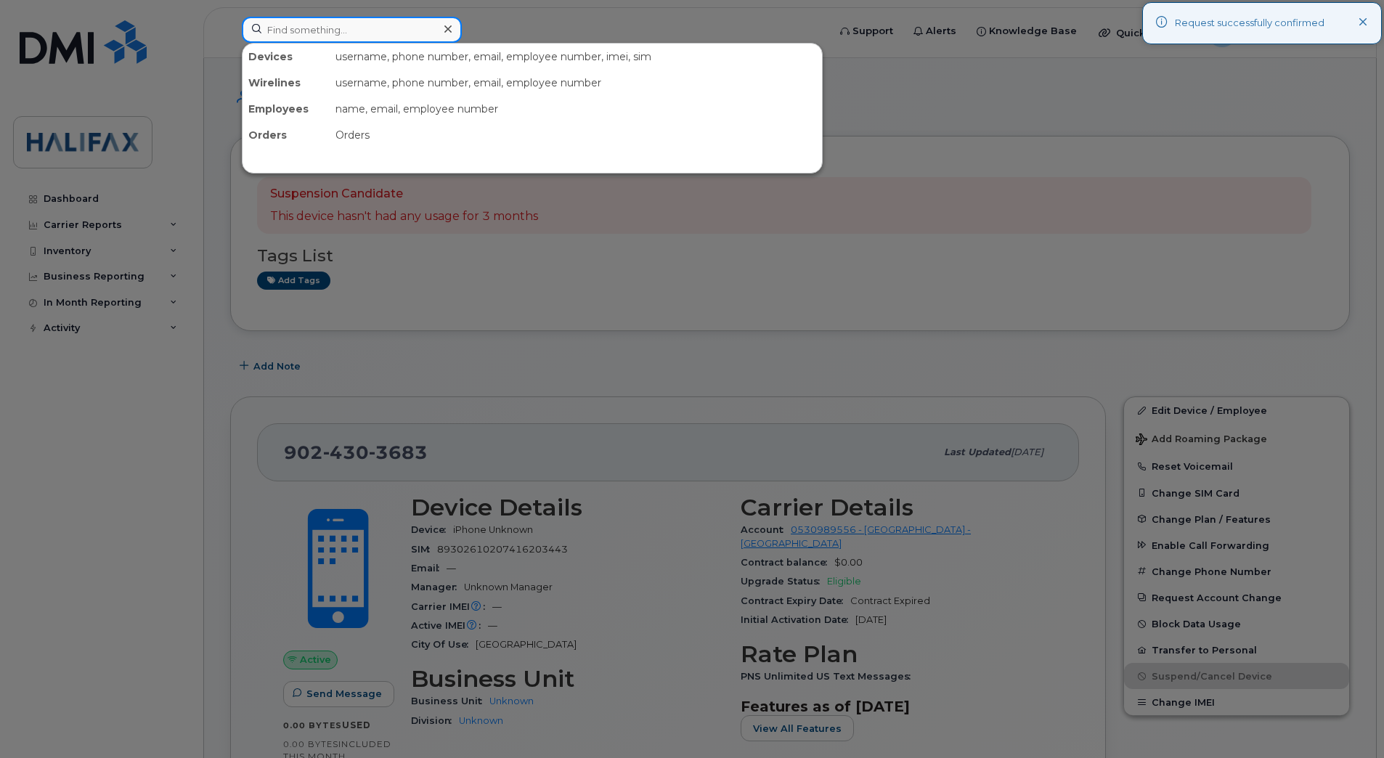
paste input "9024304874"
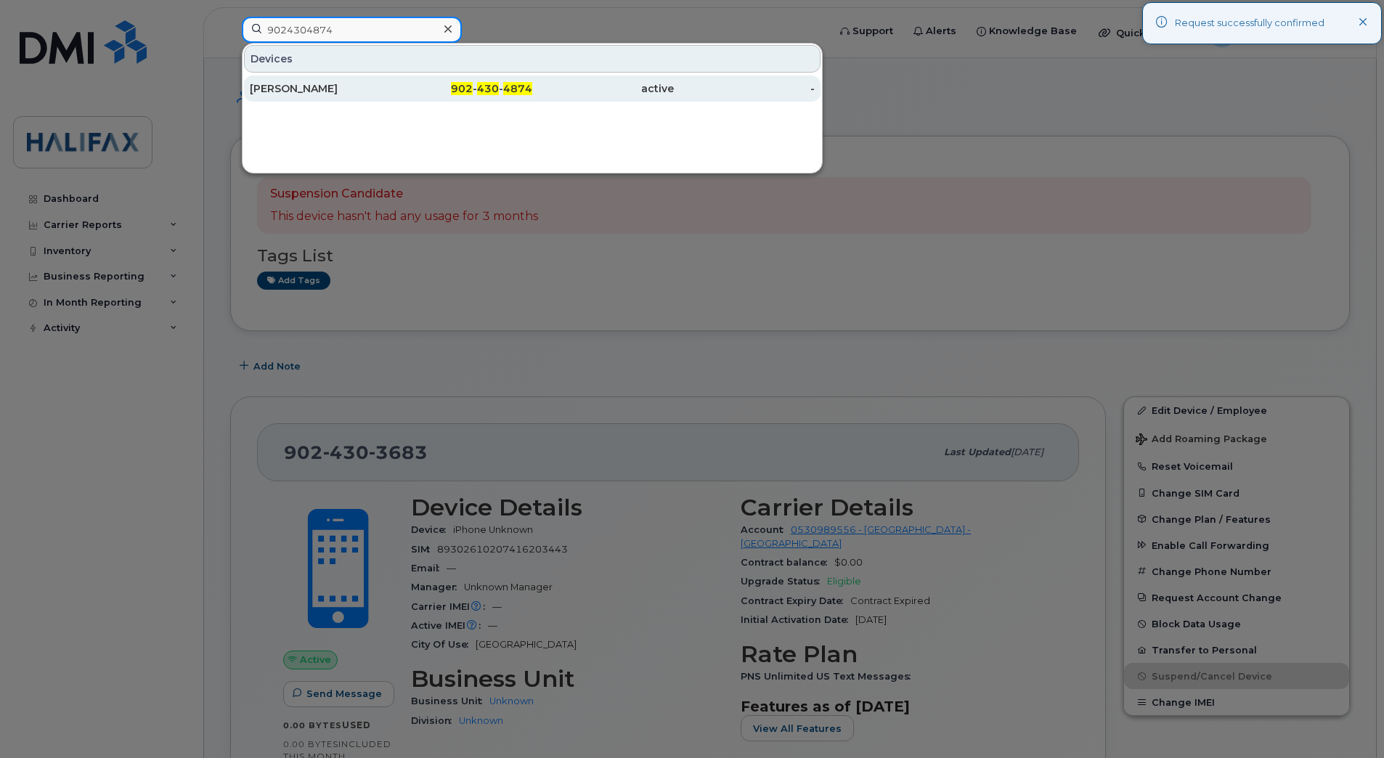
type input "9024304874"
click at [288, 84] on div "Tammy Currie" at bounding box center [321, 88] width 142 height 15
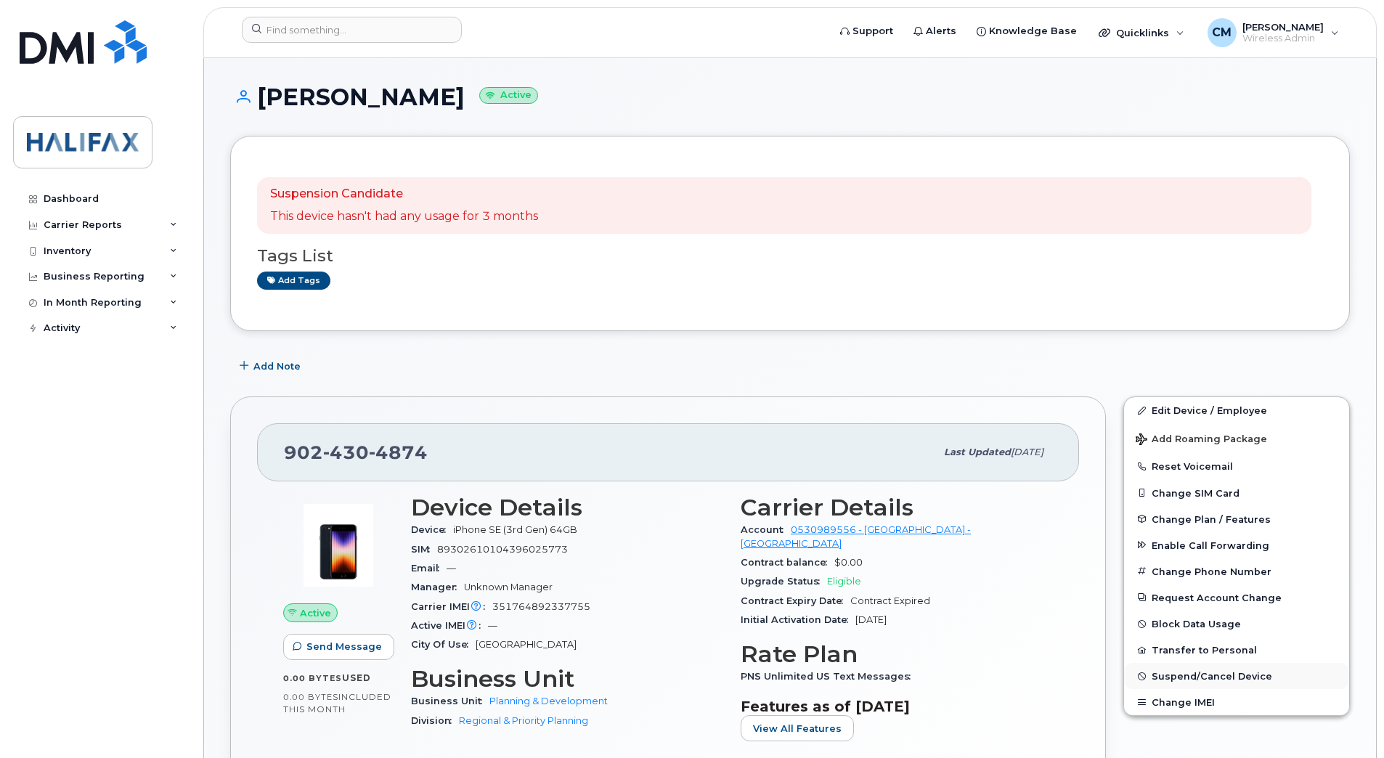
click at [1180, 682] on button "Suspend/Cancel Device" at bounding box center [1236, 676] width 225 height 26
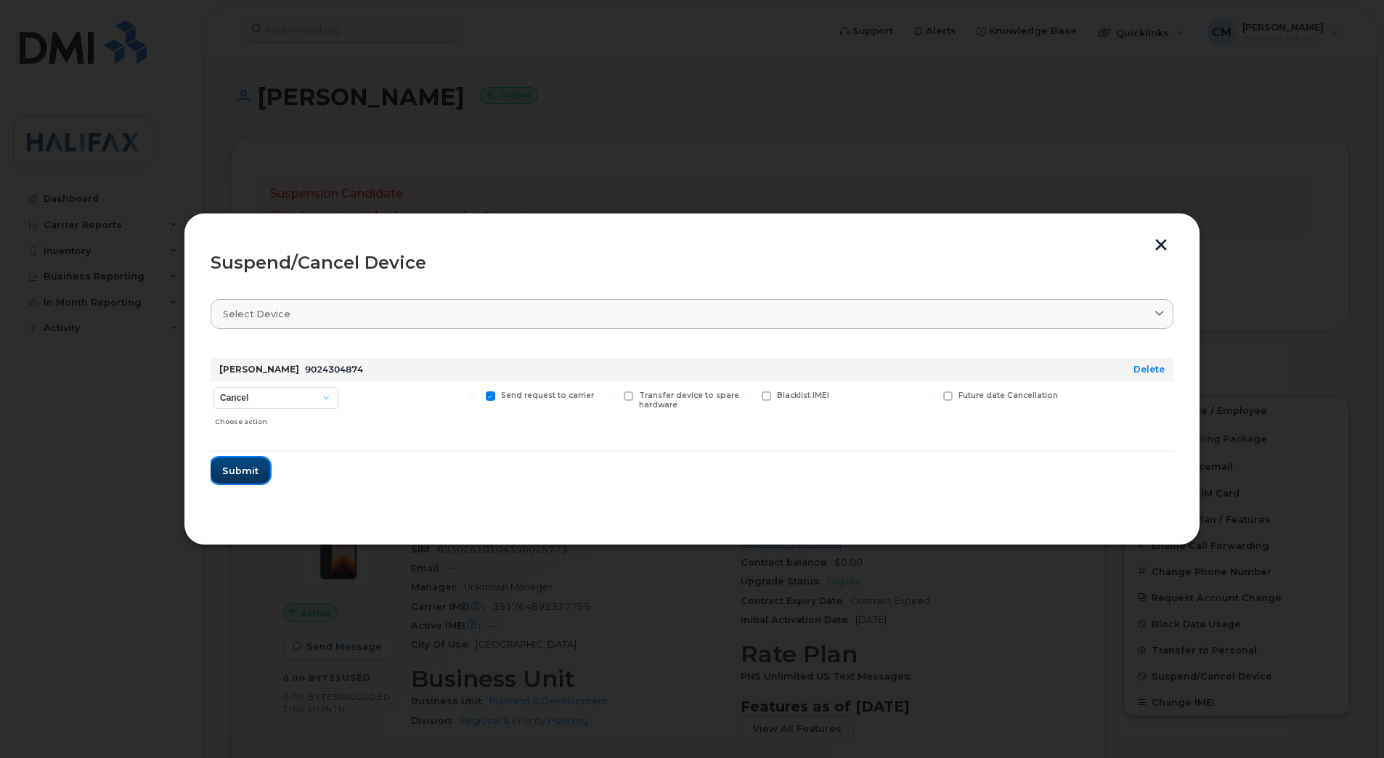
click at [222, 466] on button "Submit" at bounding box center [241, 470] width 60 height 26
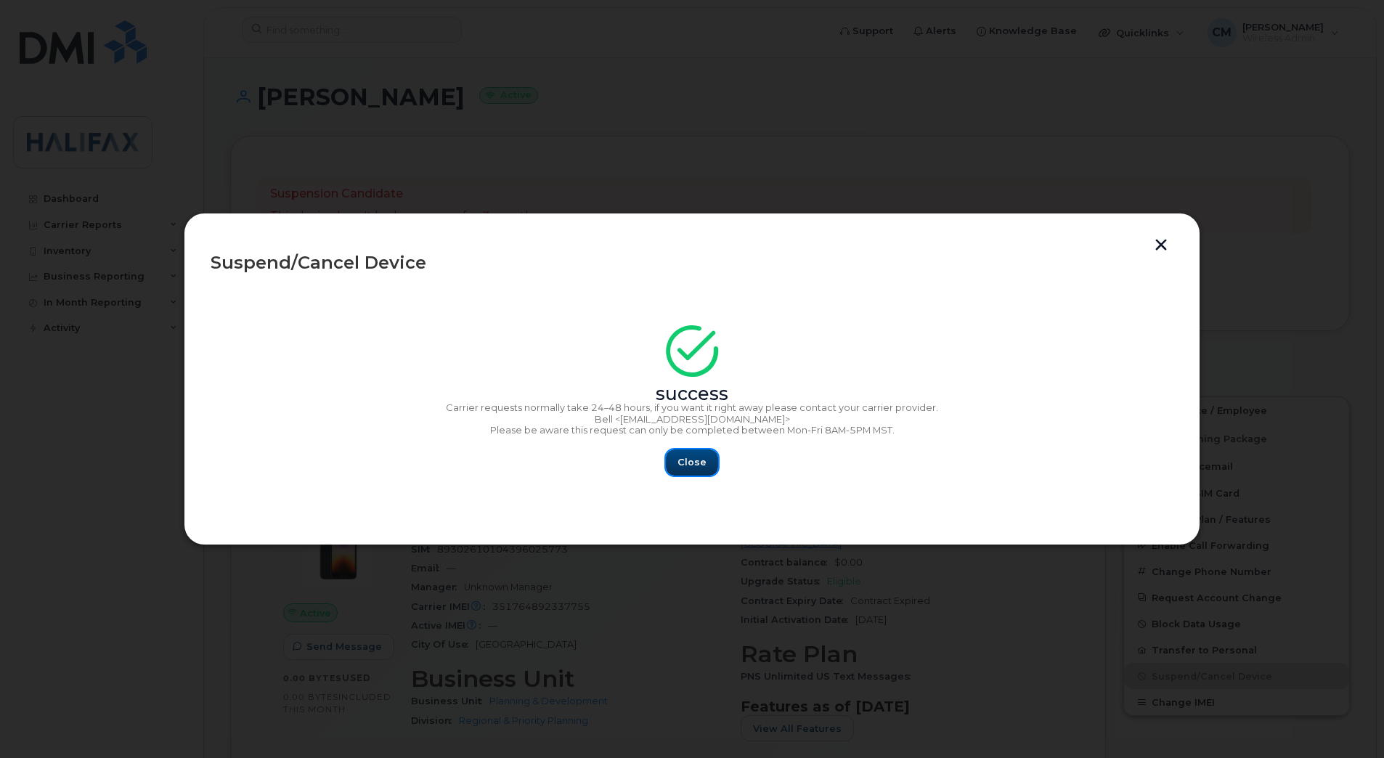
click at [708, 468] on button "Close" at bounding box center [692, 462] width 52 height 26
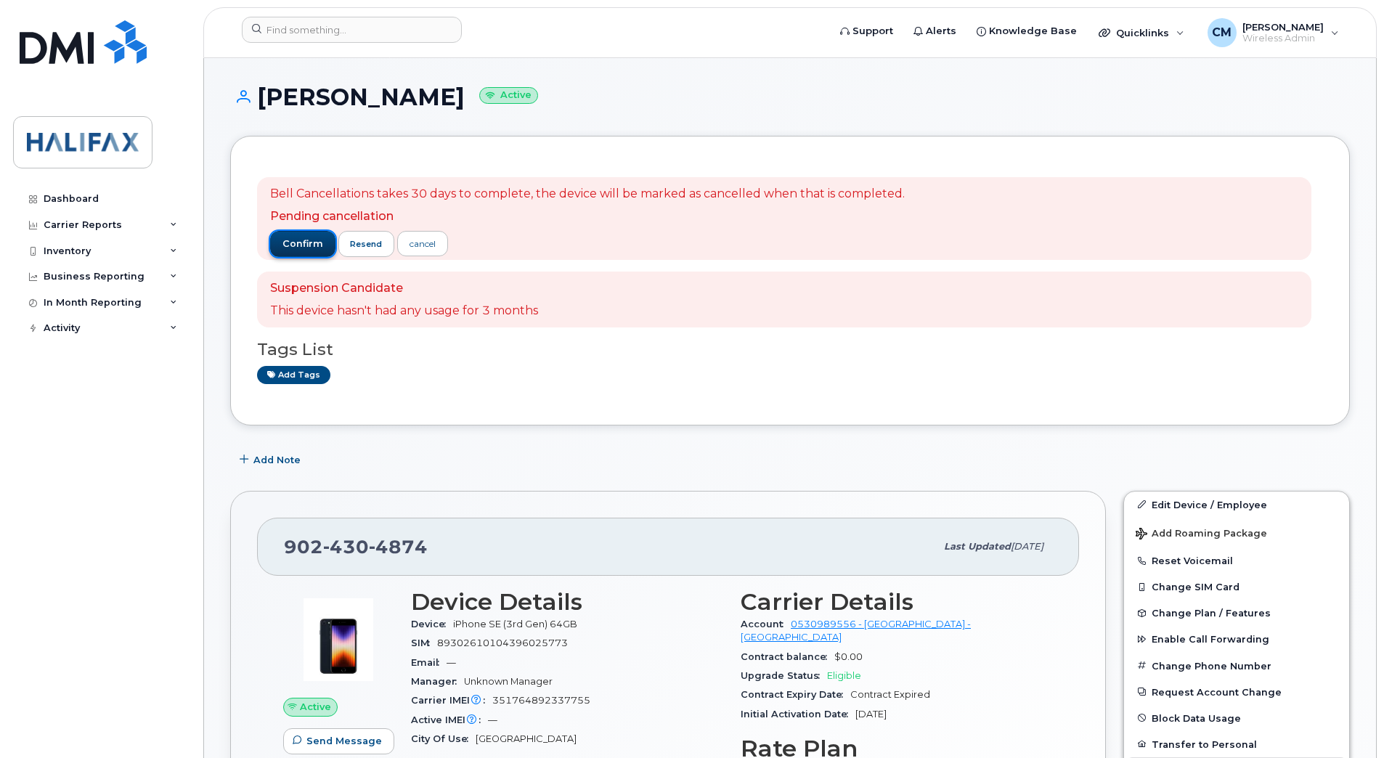
click at [298, 242] on span "confirm" at bounding box center [302, 243] width 41 height 13
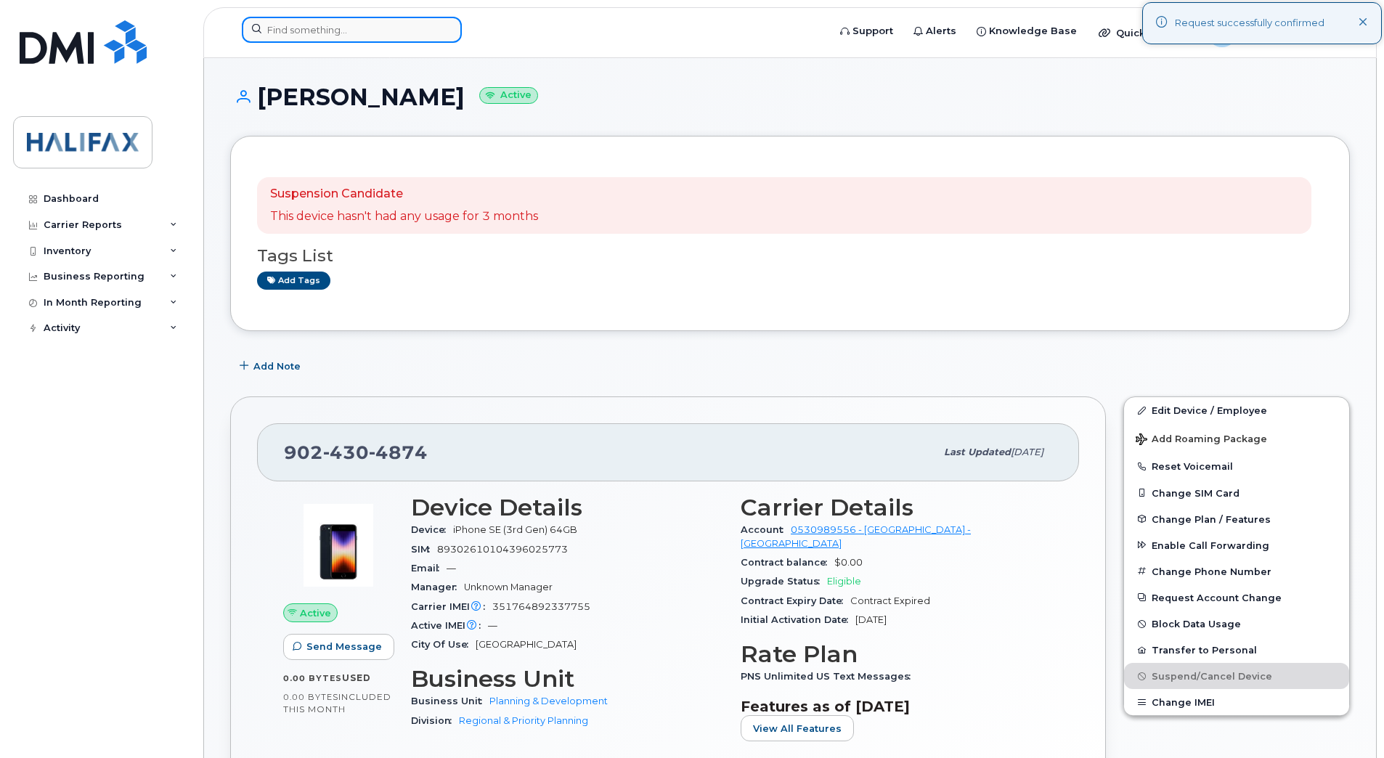
click at [308, 35] on input at bounding box center [352, 30] width 220 height 26
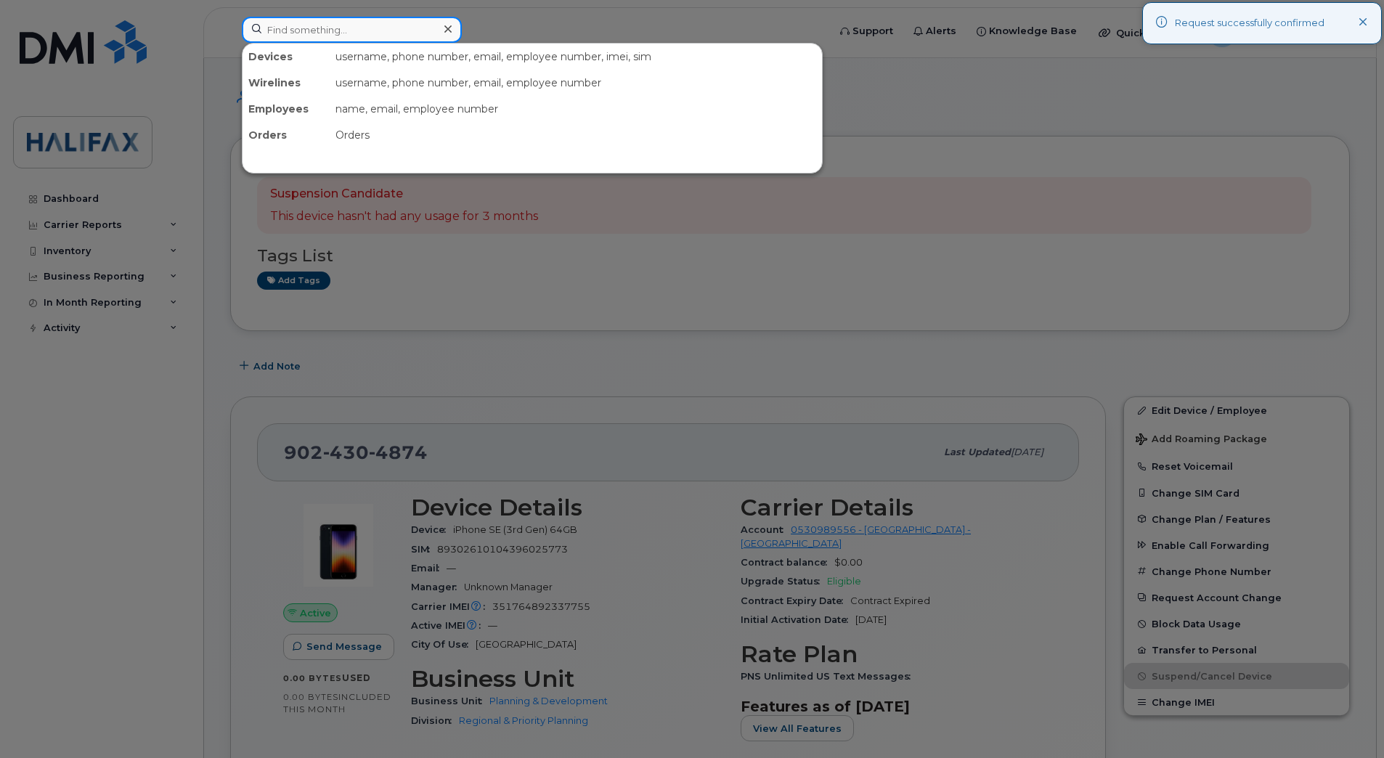
paste input "9024307753"
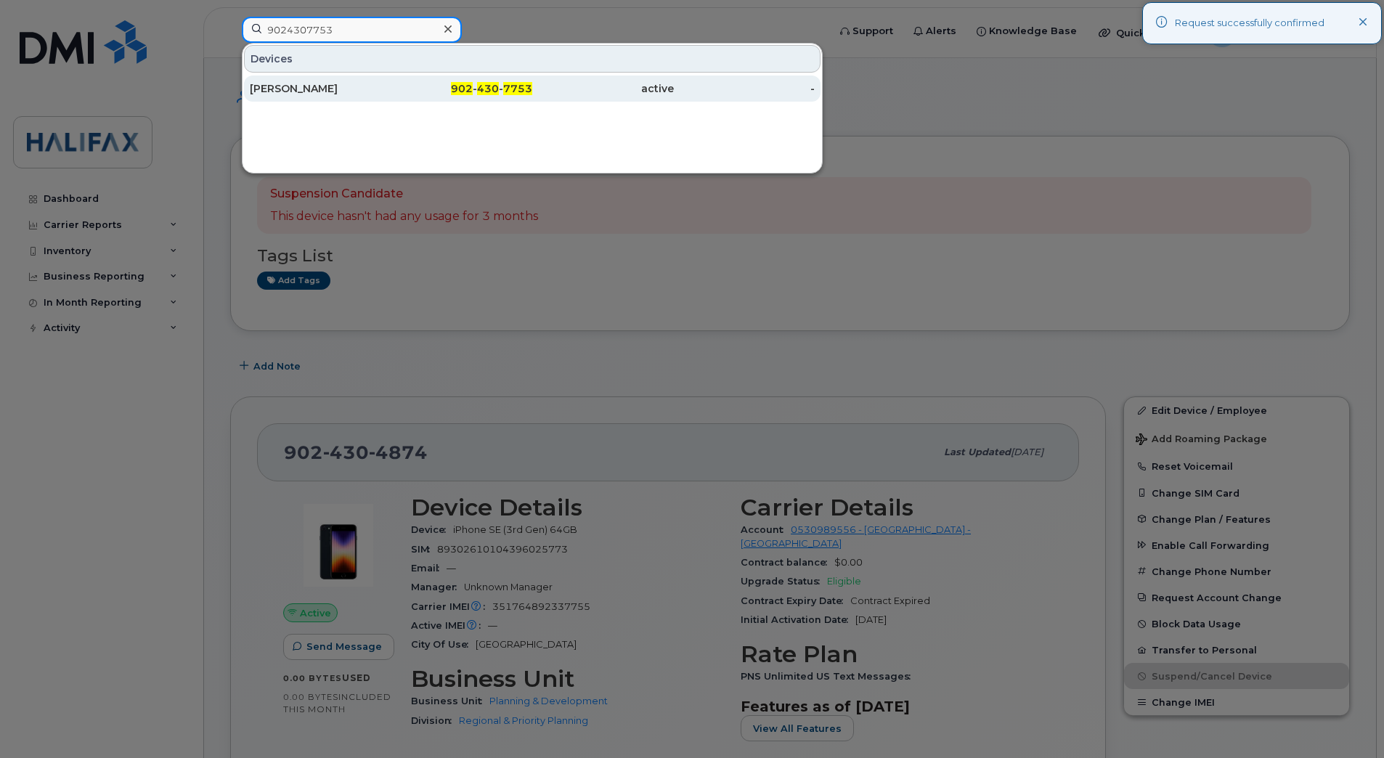
type input "9024307753"
click at [310, 84] on div "Tyler Anstey" at bounding box center [321, 88] width 142 height 15
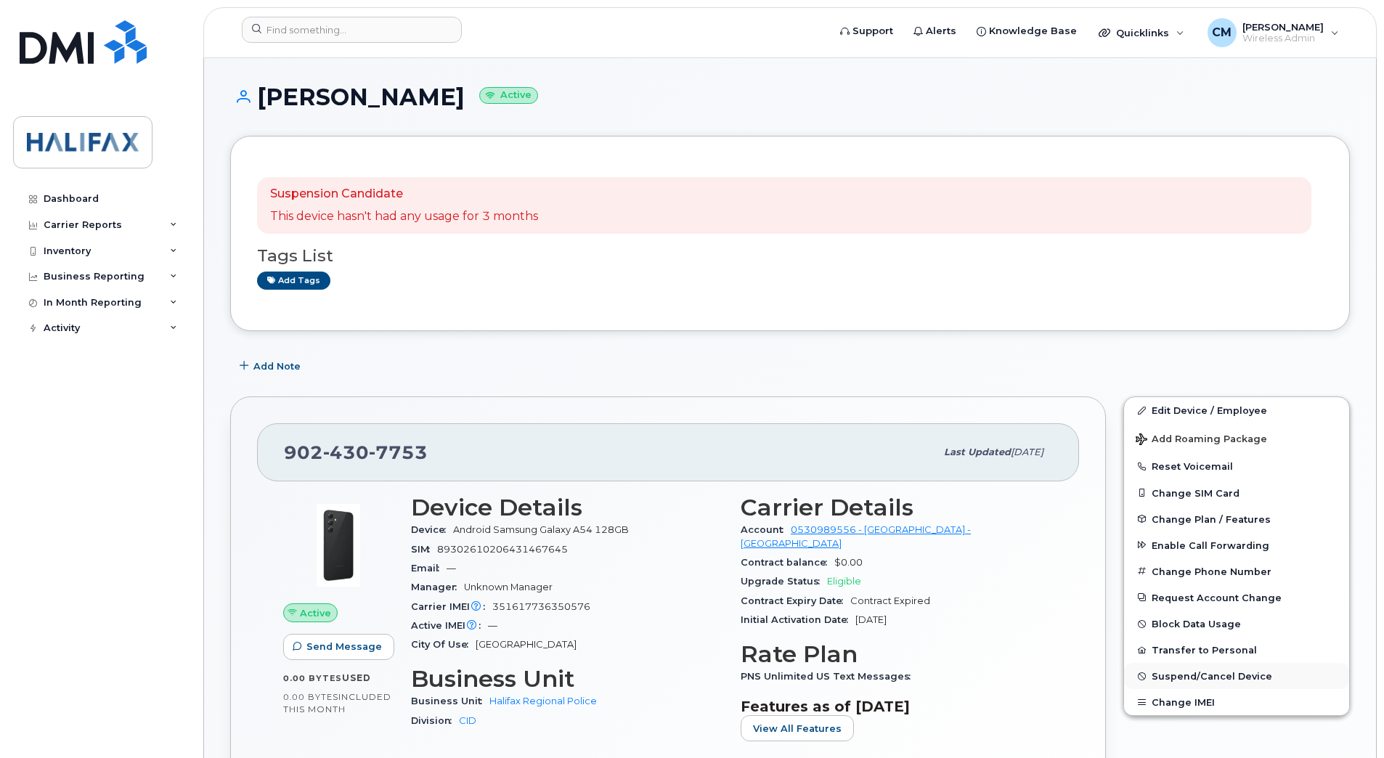
click at [1210, 678] on span "Suspend/Cancel Device" at bounding box center [1211, 676] width 121 height 11
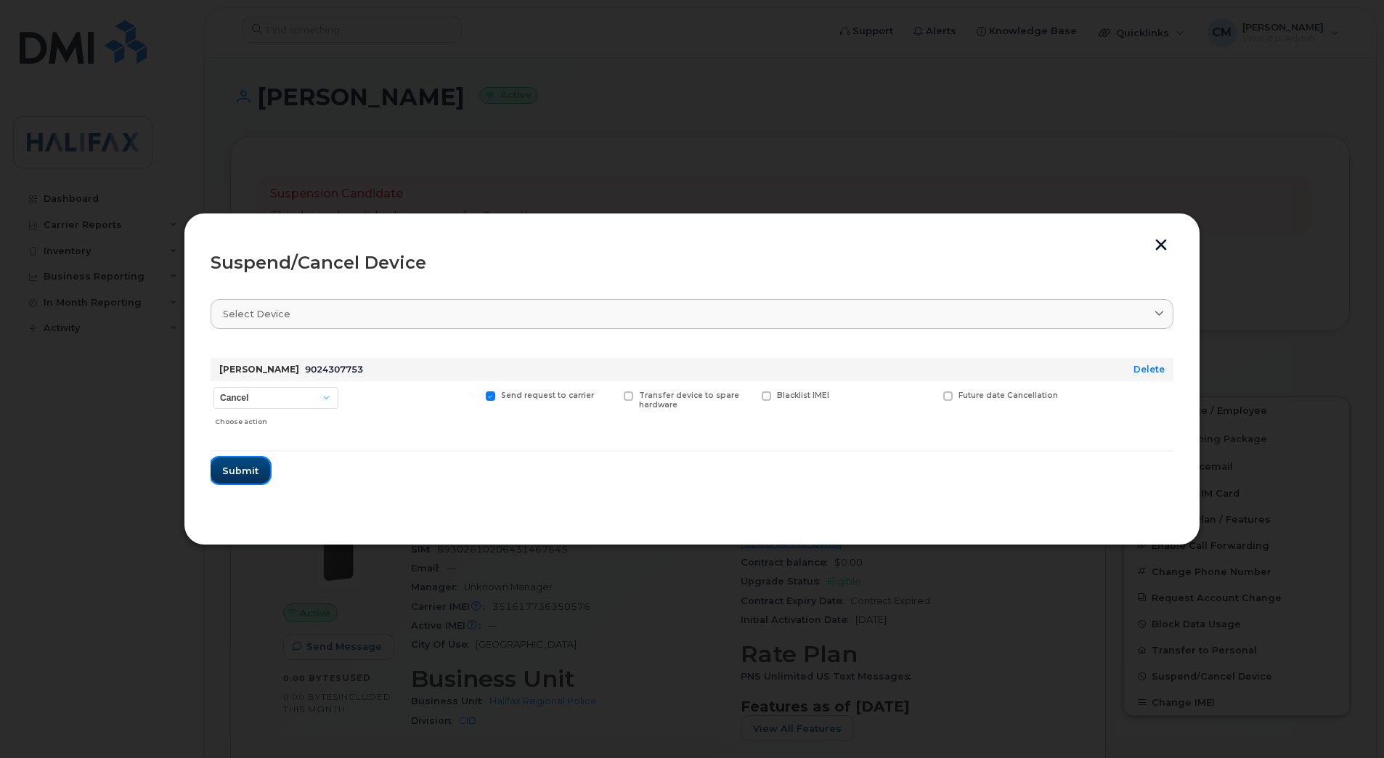
click at [248, 472] on span "Submit" at bounding box center [240, 471] width 36 height 14
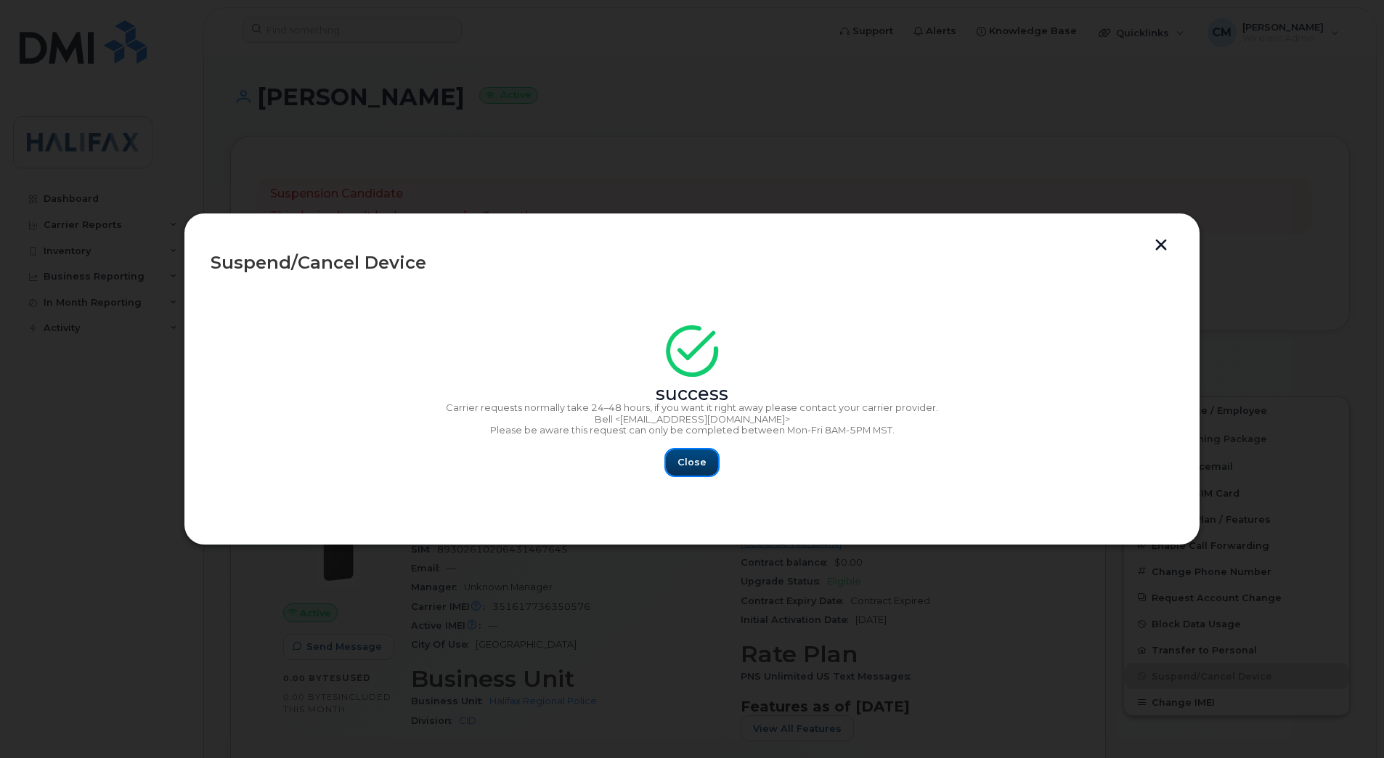
click at [680, 467] on span "Close" at bounding box center [691, 462] width 29 height 14
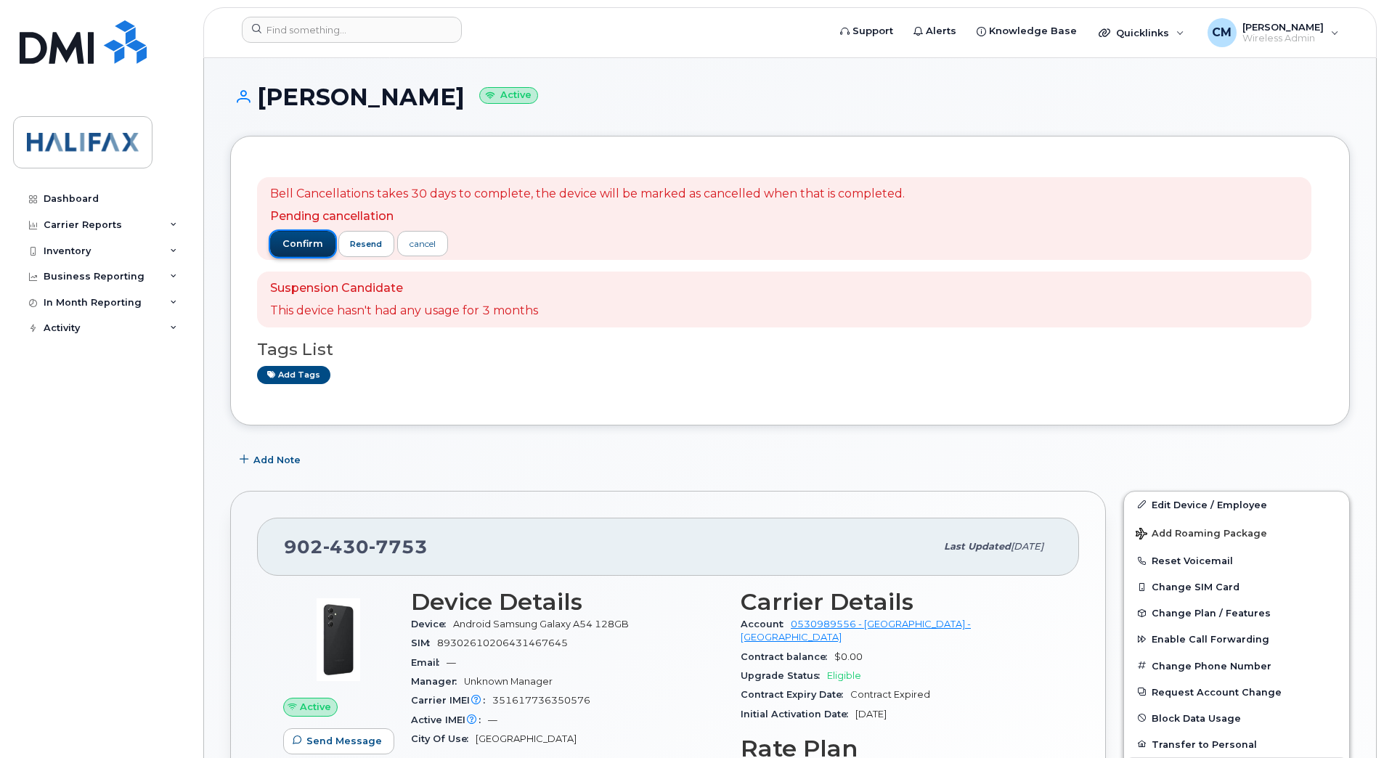
click at [304, 246] on span "confirm" at bounding box center [302, 243] width 41 height 13
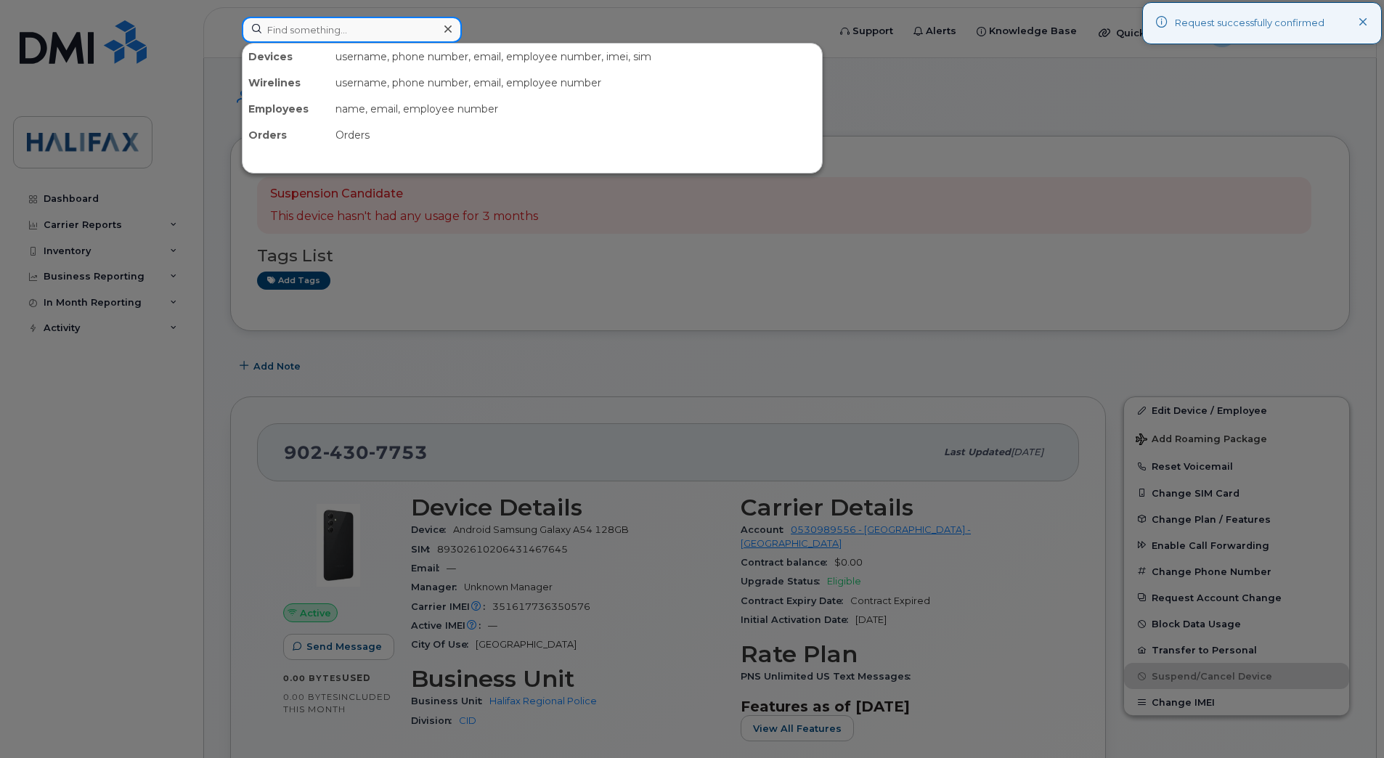
click at [309, 24] on input at bounding box center [352, 30] width 220 height 26
paste input "9024714041"
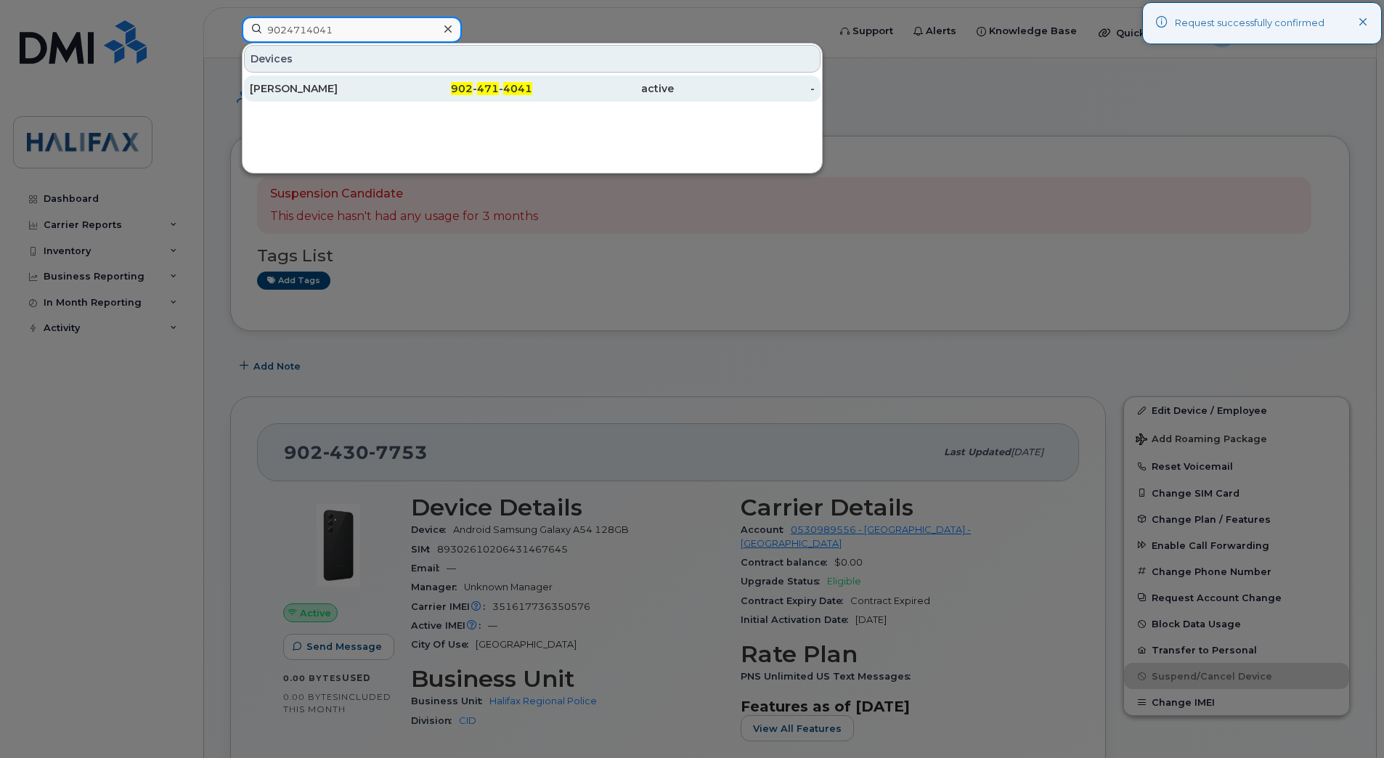
type input "9024714041"
click at [303, 84] on div "[PERSON_NAME]" at bounding box center [321, 88] width 142 height 15
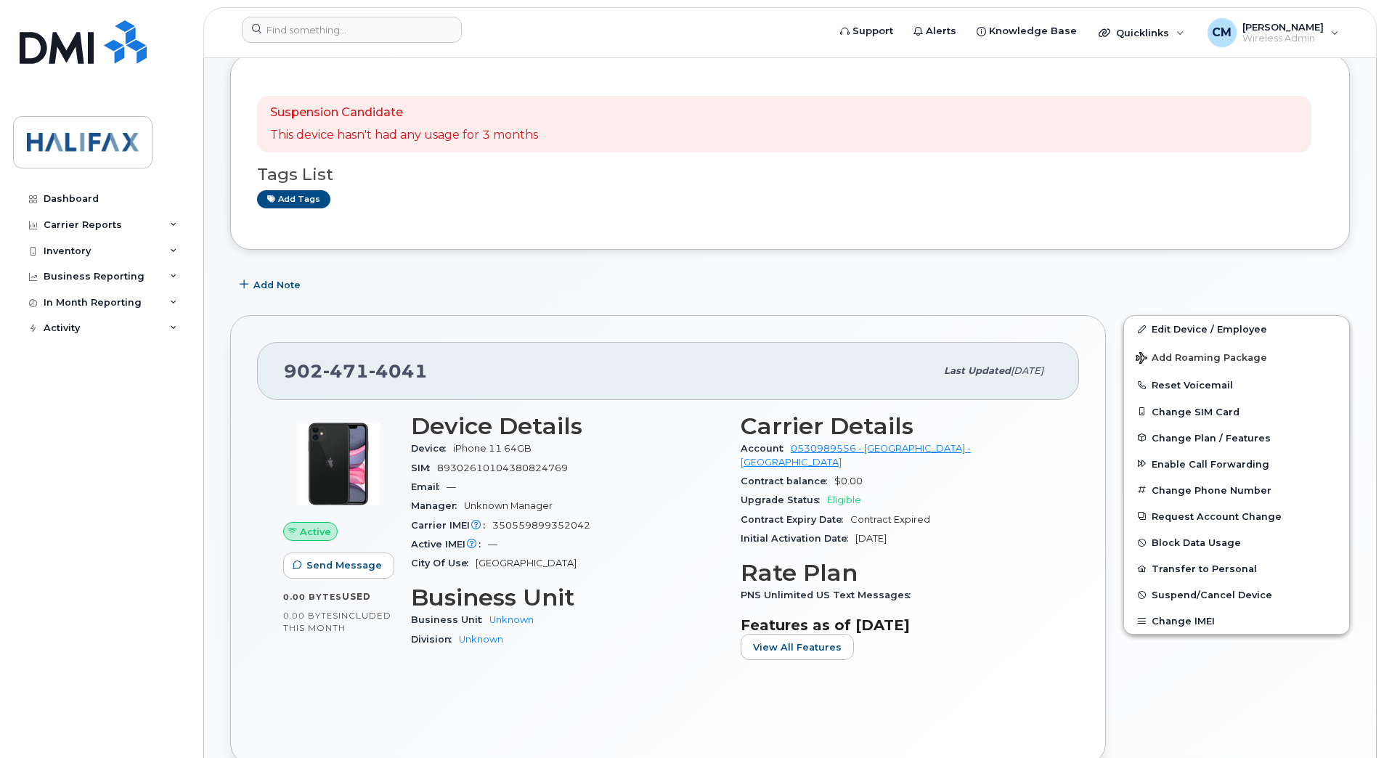
scroll to position [145, 0]
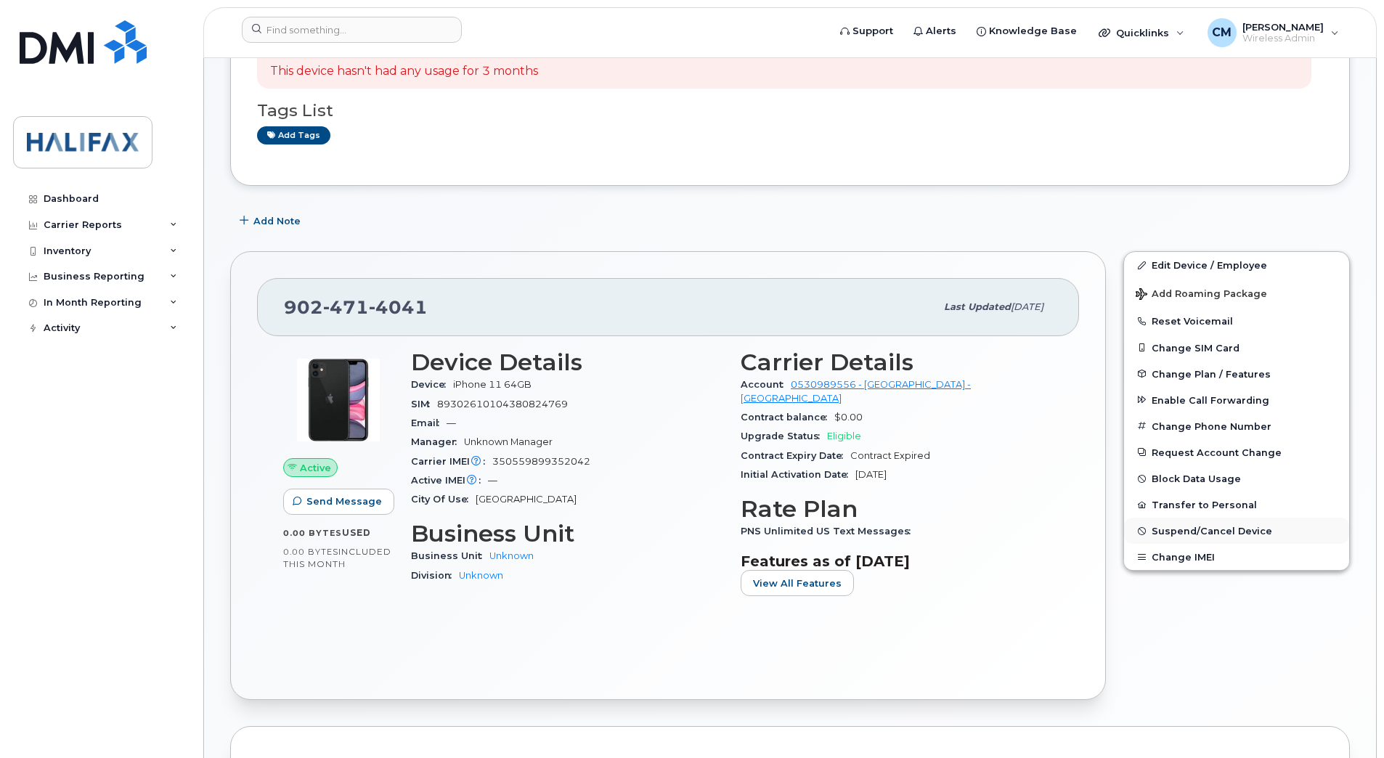
click at [1183, 526] on span "Suspend/Cancel Device" at bounding box center [1211, 531] width 121 height 11
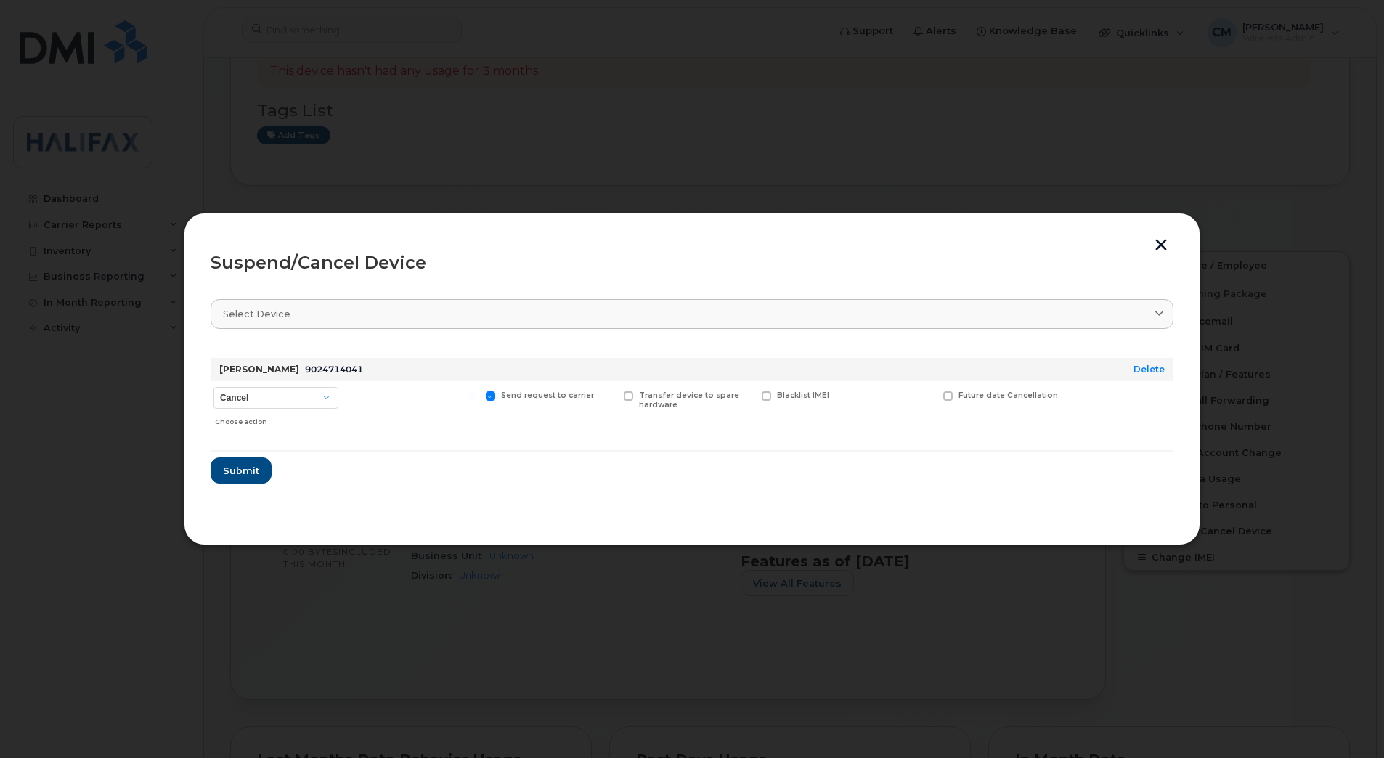
click at [210, 449] on div "Suspend/Cancel Device Select device Type first three symbols or more Erin Reed …" at bounding box center [692, 379] width 1016 height 333
click at [237, 468] on span "Submit" at bounding box center [240, 471] width 36 height 14
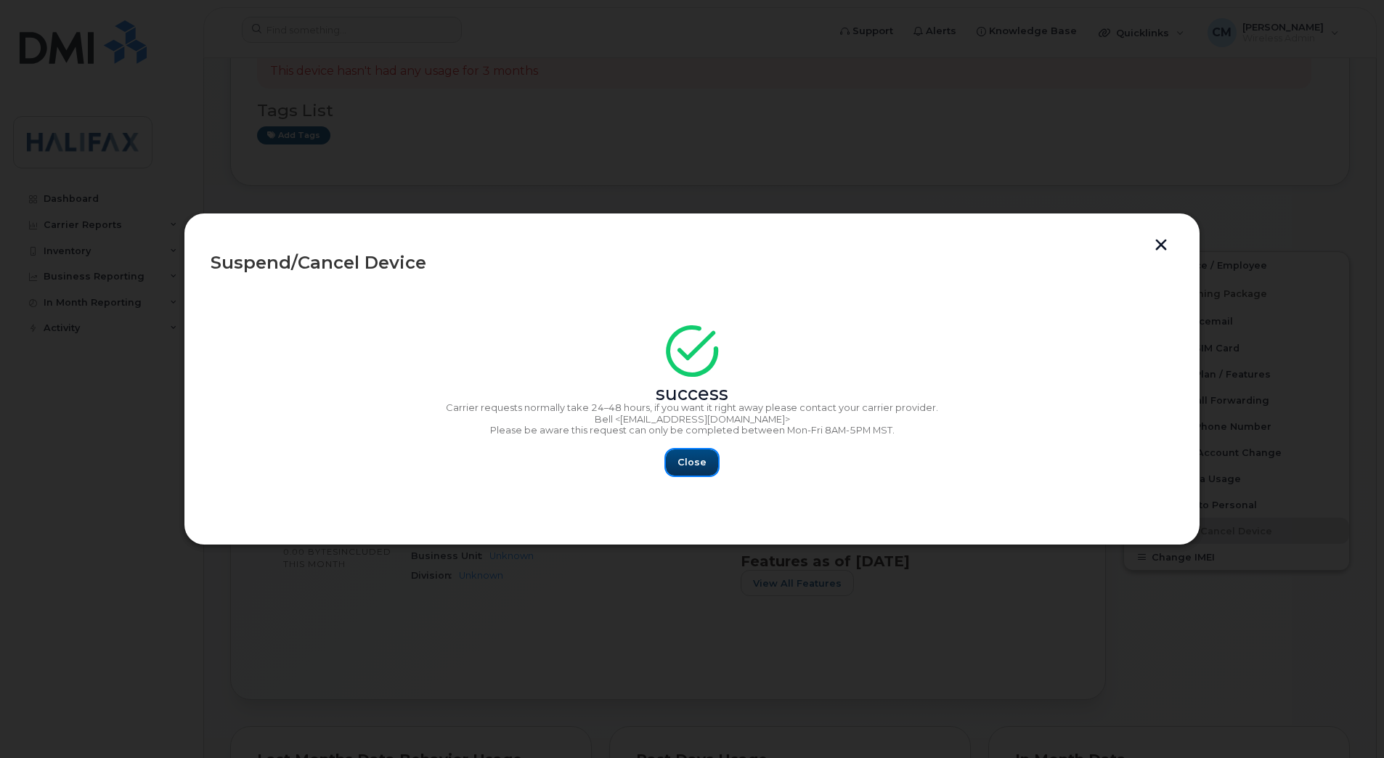
click at [669, 462] on button "Close" at bounding box center [692, 462] width 52 height 26
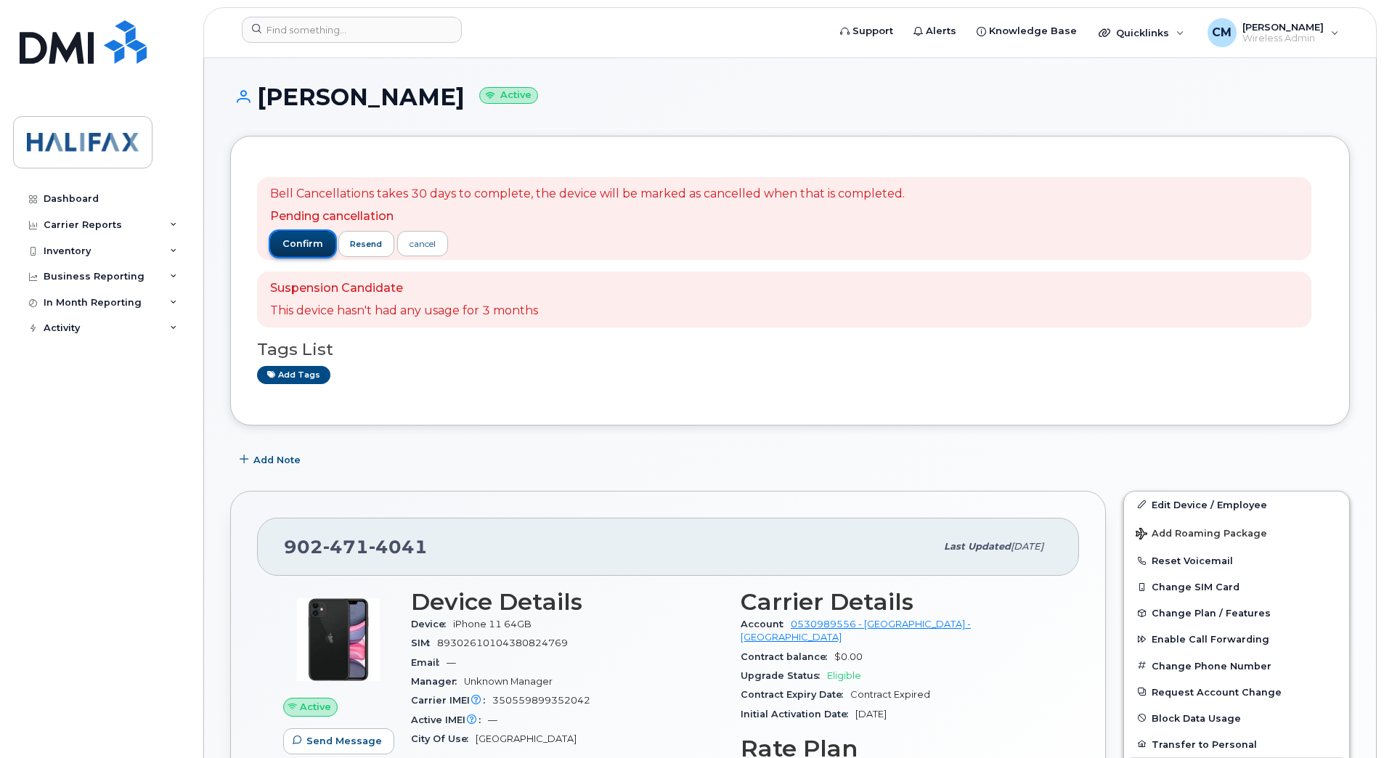
click at [299, 248] on span "confirm" at bounding box center [302, 243] width 41 height 13
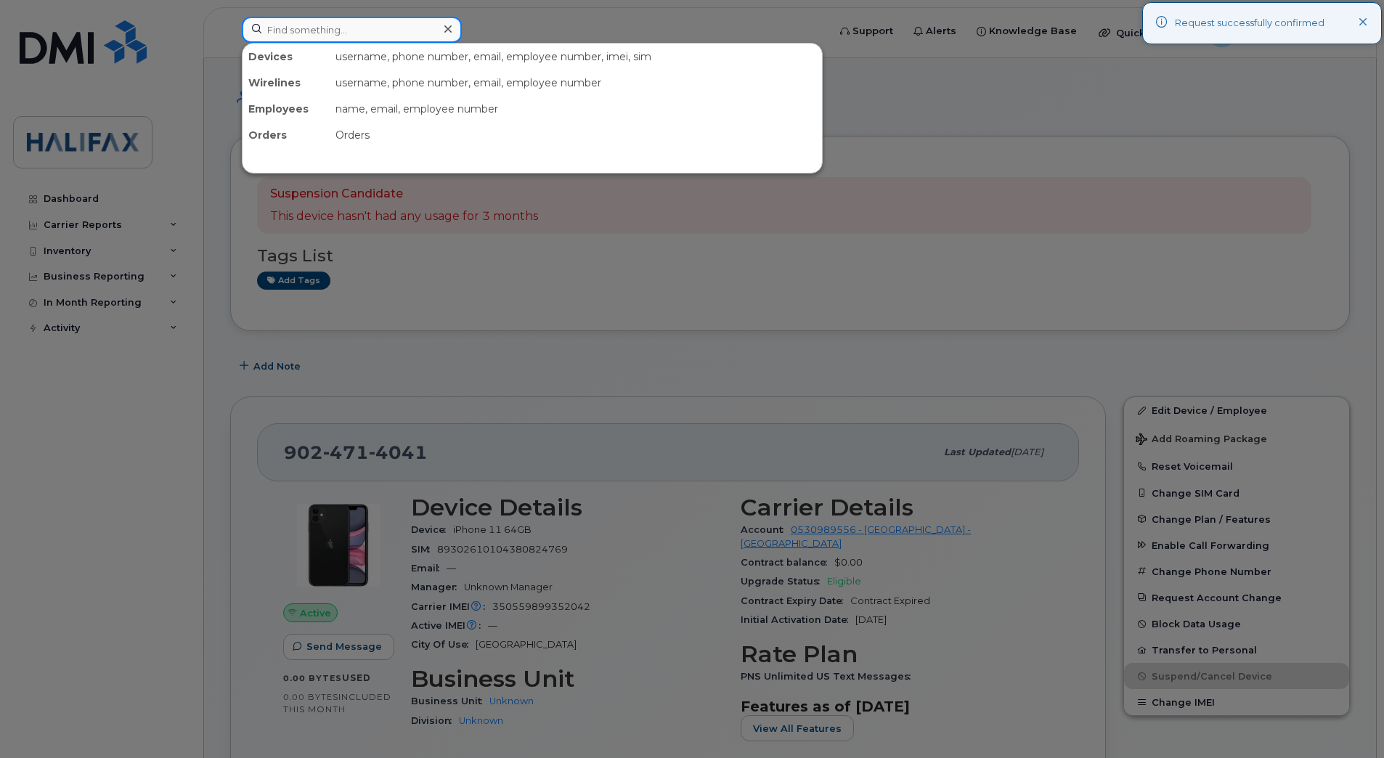
click at [322, 33] on input at bounding box center [352, 30] width 220 height 26
paste input "9024761081"
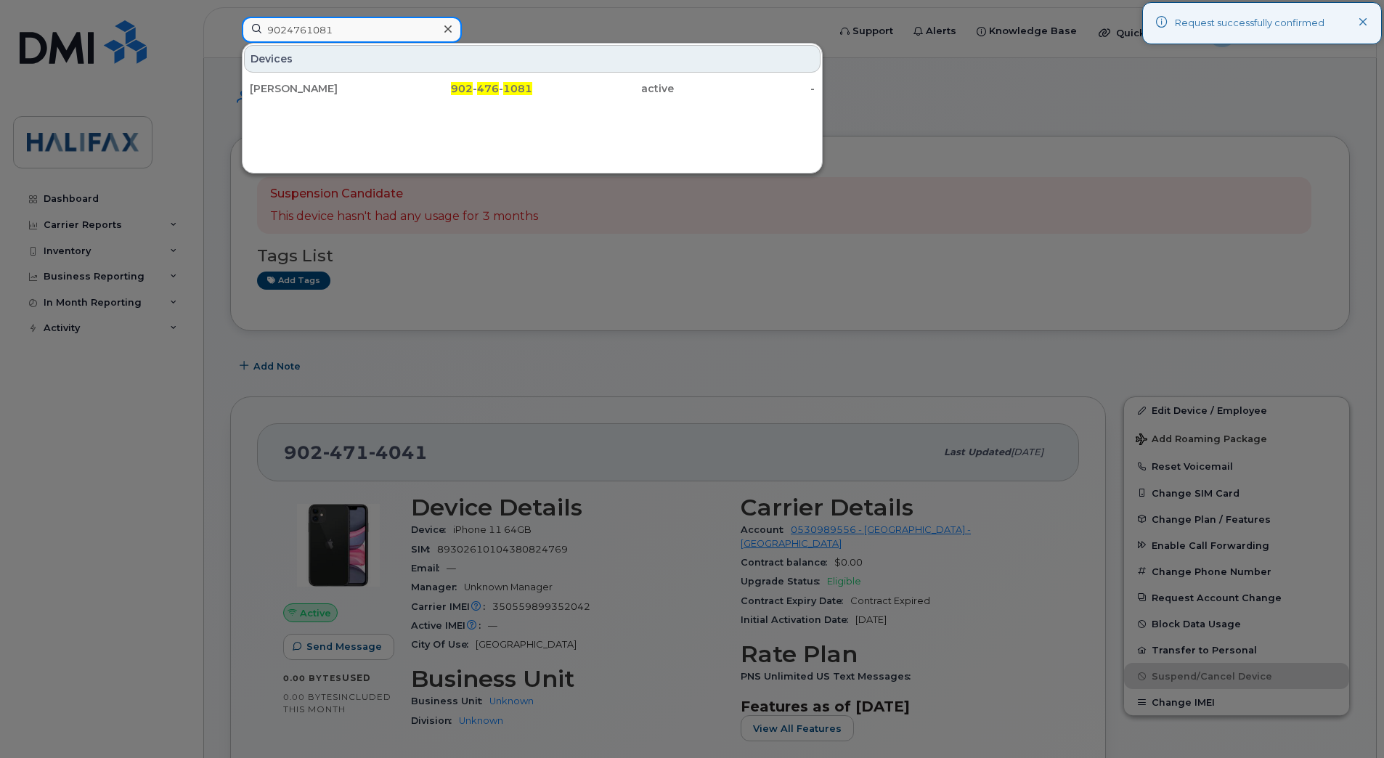
type input "9024761081"
click at [300, 71] on div "Devices" at bounding box center [532, 59] width 576 height 28
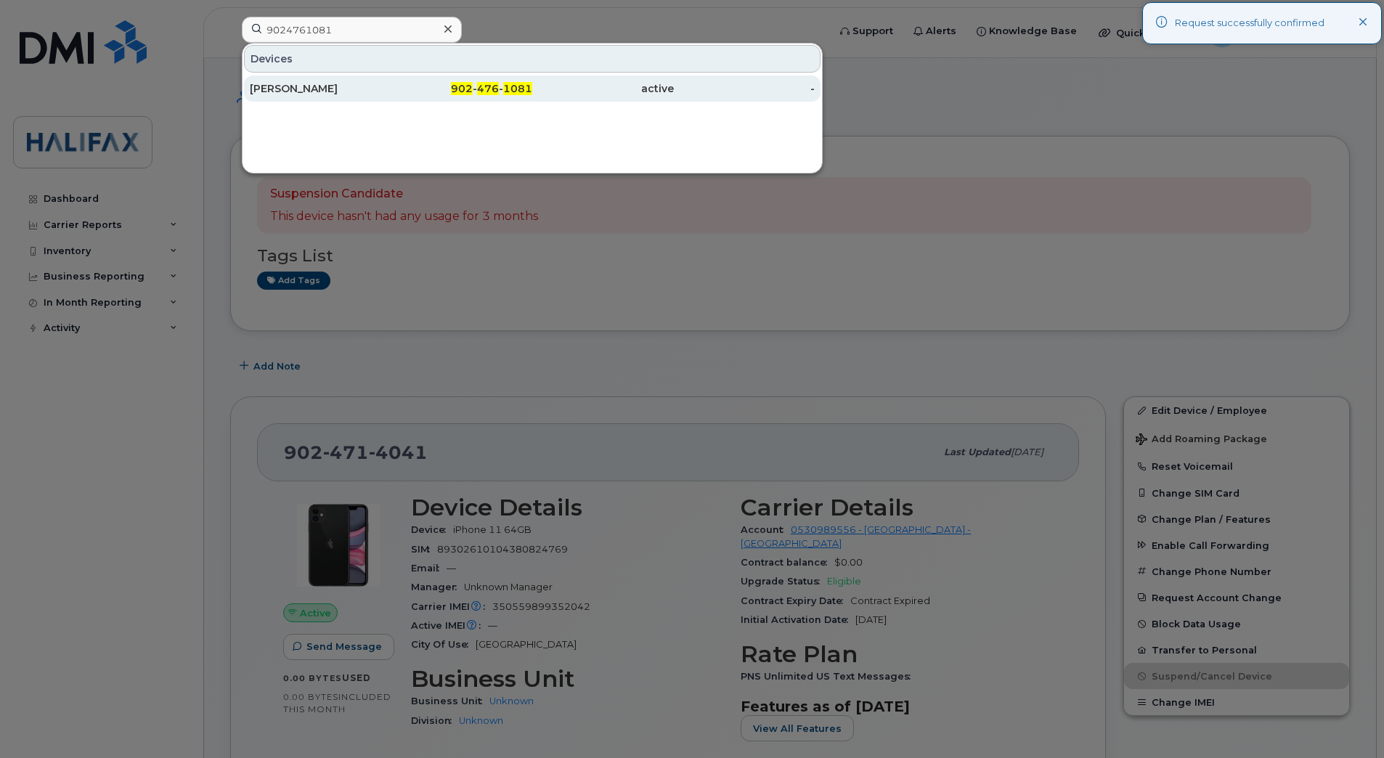
click at [295, 92] on div "[PERSON_NAME]" at bounding box center [321, 88] width 142 height 15
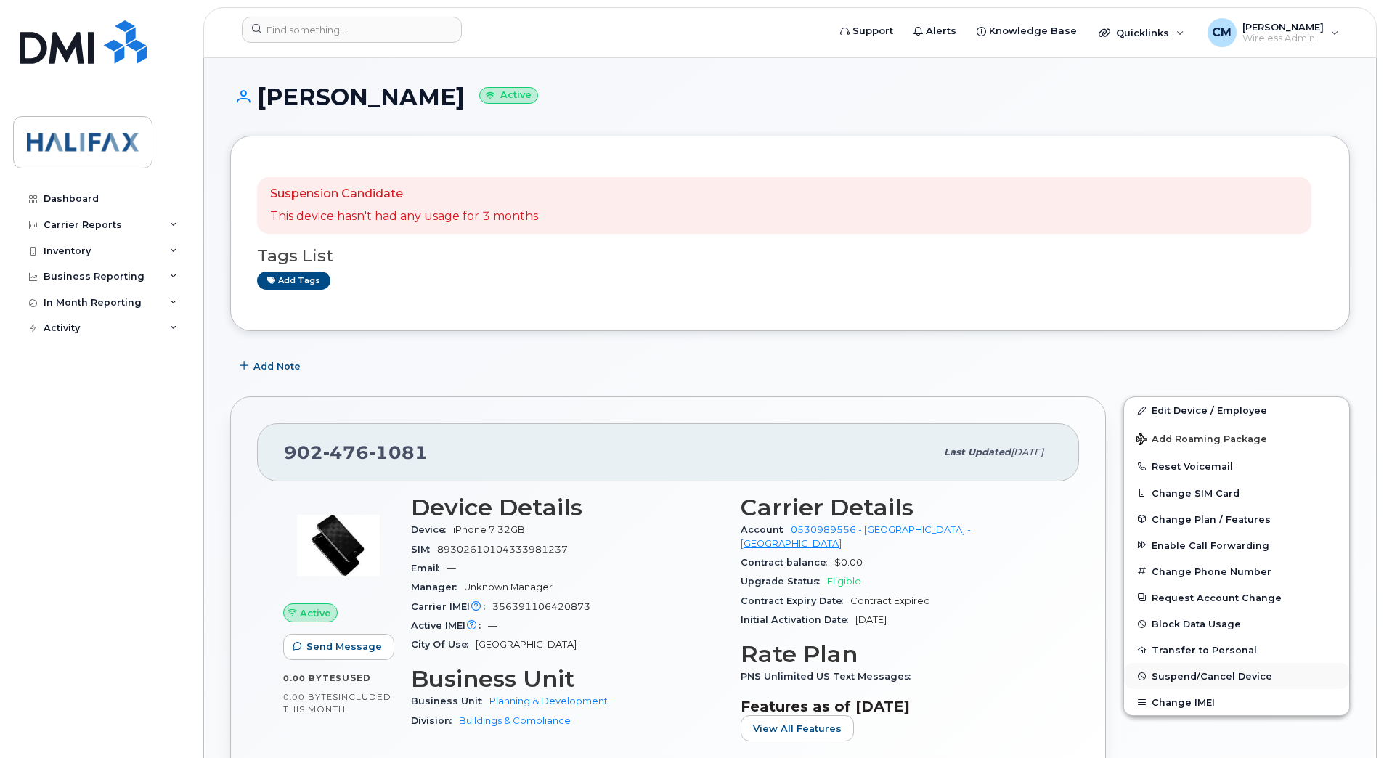
click at [1203, 680] on span "Suspend/Cancel Device" at bounding box center [1211, 676] width 121 height 11
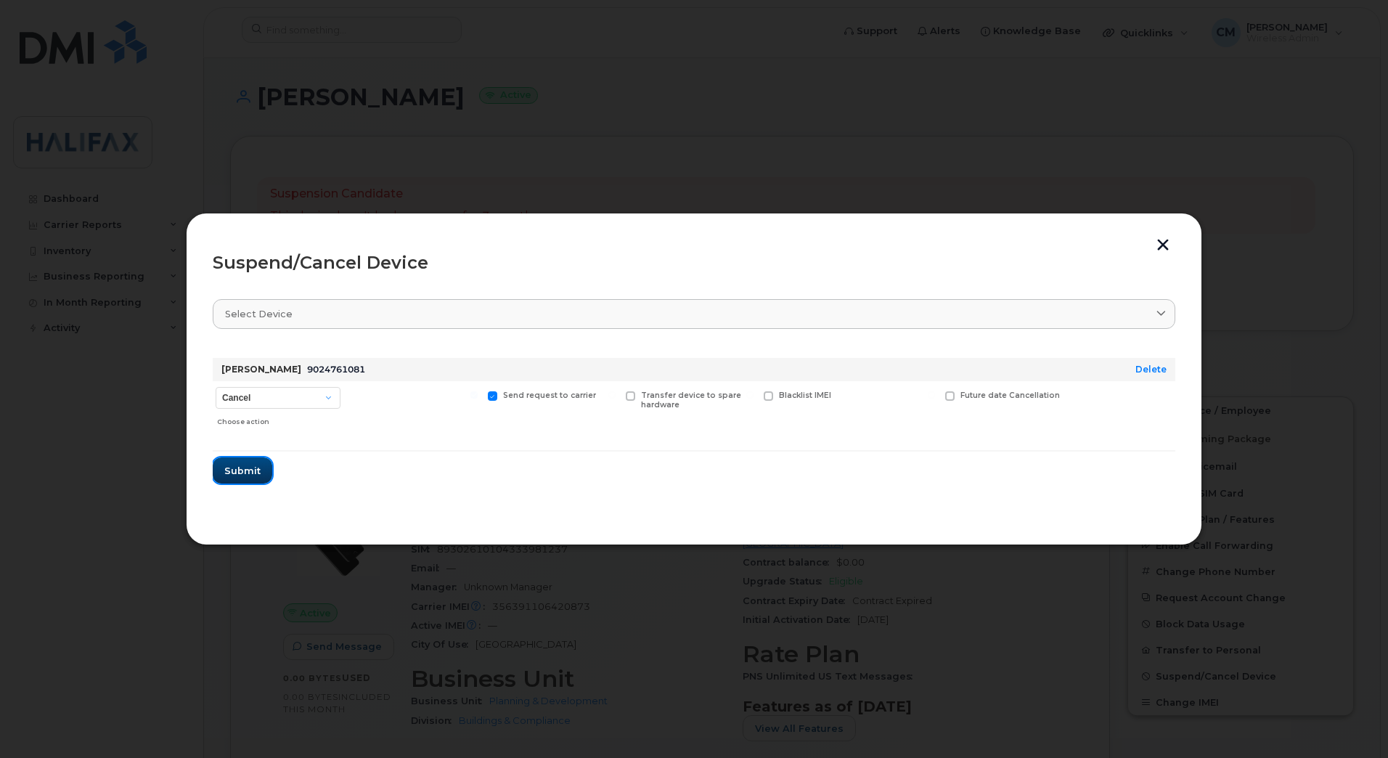
click at [255, 467] on span "Submit" at bounding box center [242, 471] width 36 height 14
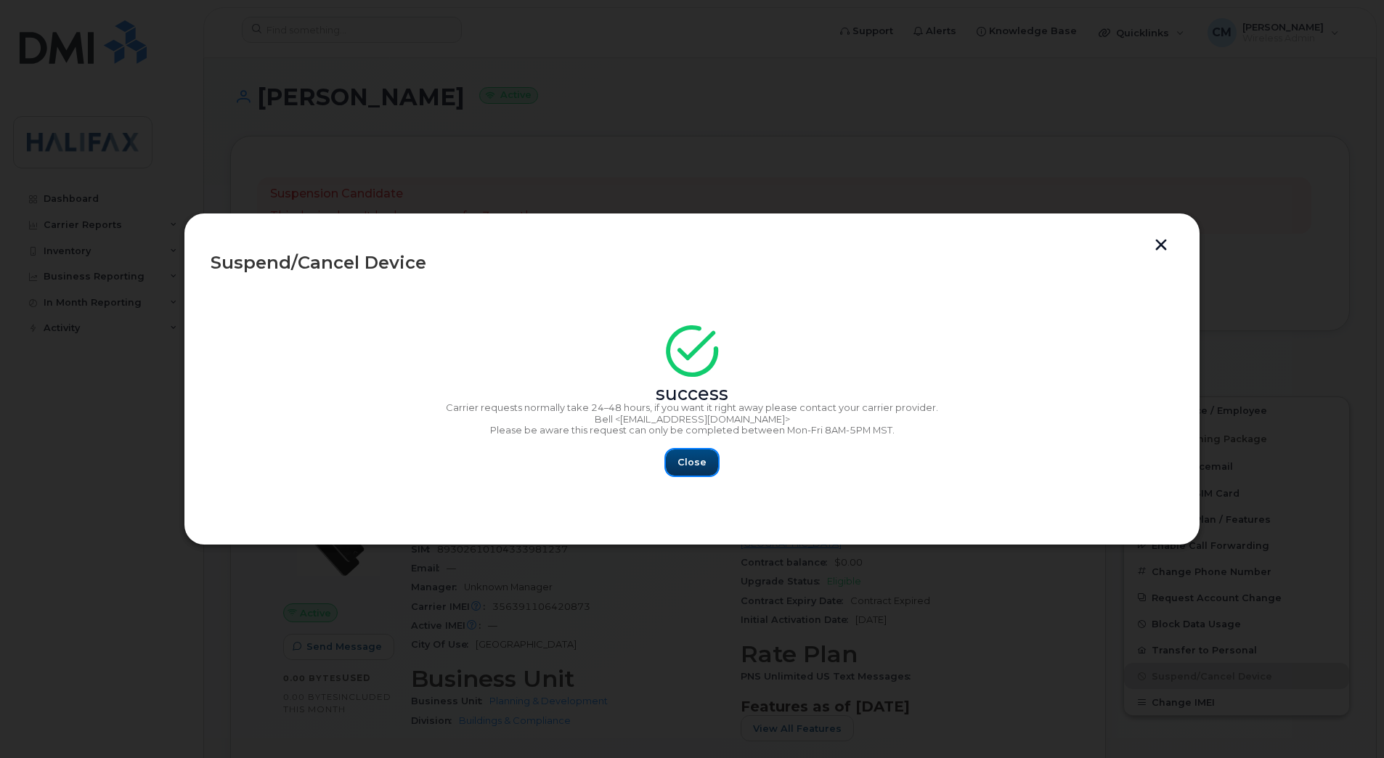
click at [682, 462] on span "Close" at bounding box center [691, 462] width 29 height 14
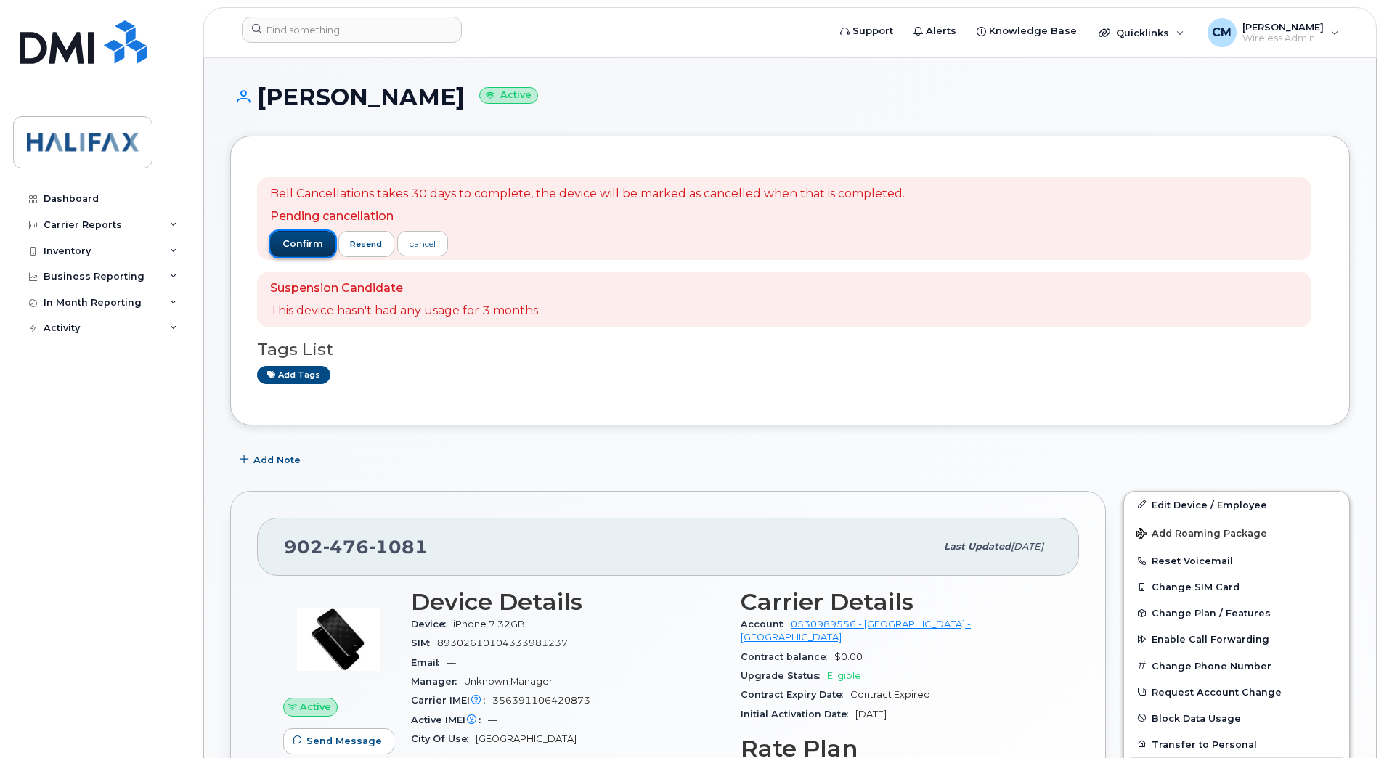
click at [282, 245] on span "confirm" at bounding box center [302, 243] width 41 height 13
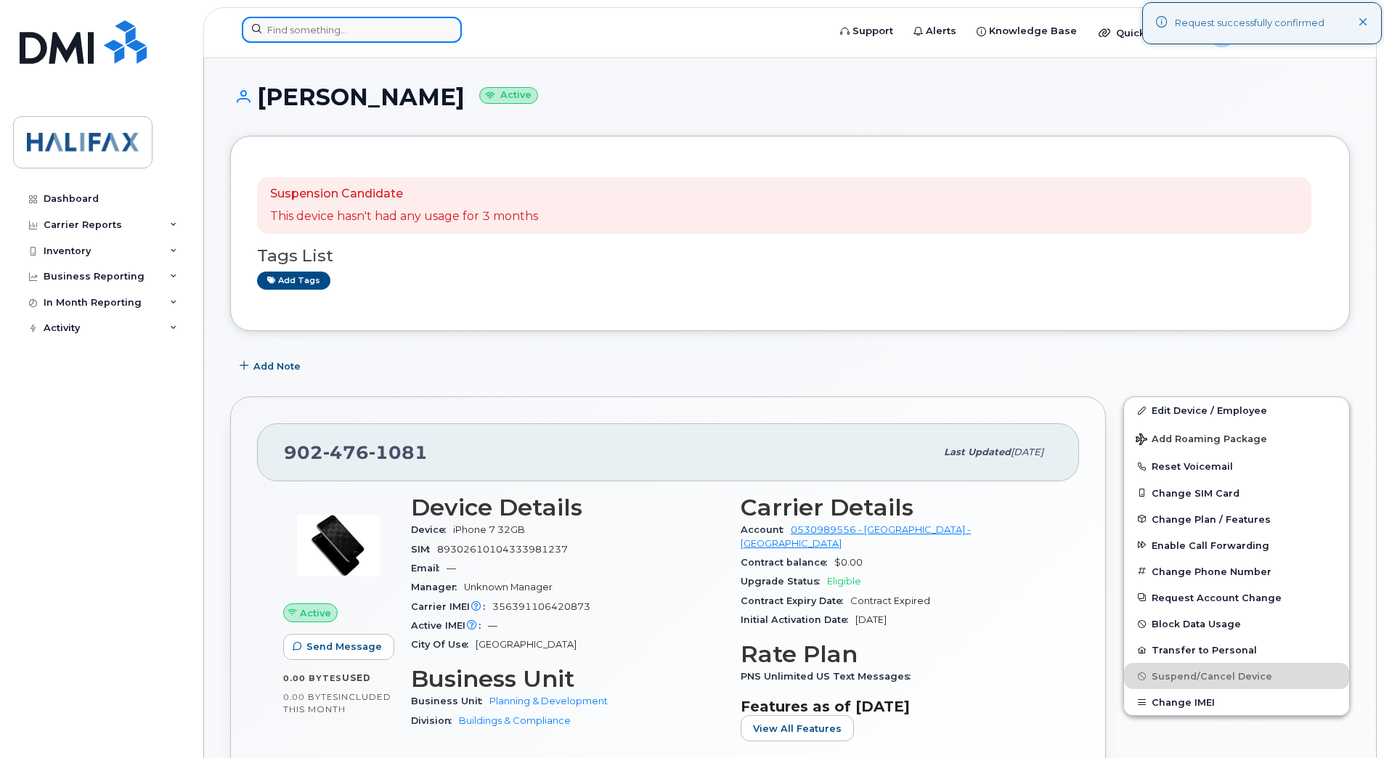
click at [305, 34] on input at bounding box center [352, 30] width 220 height 26
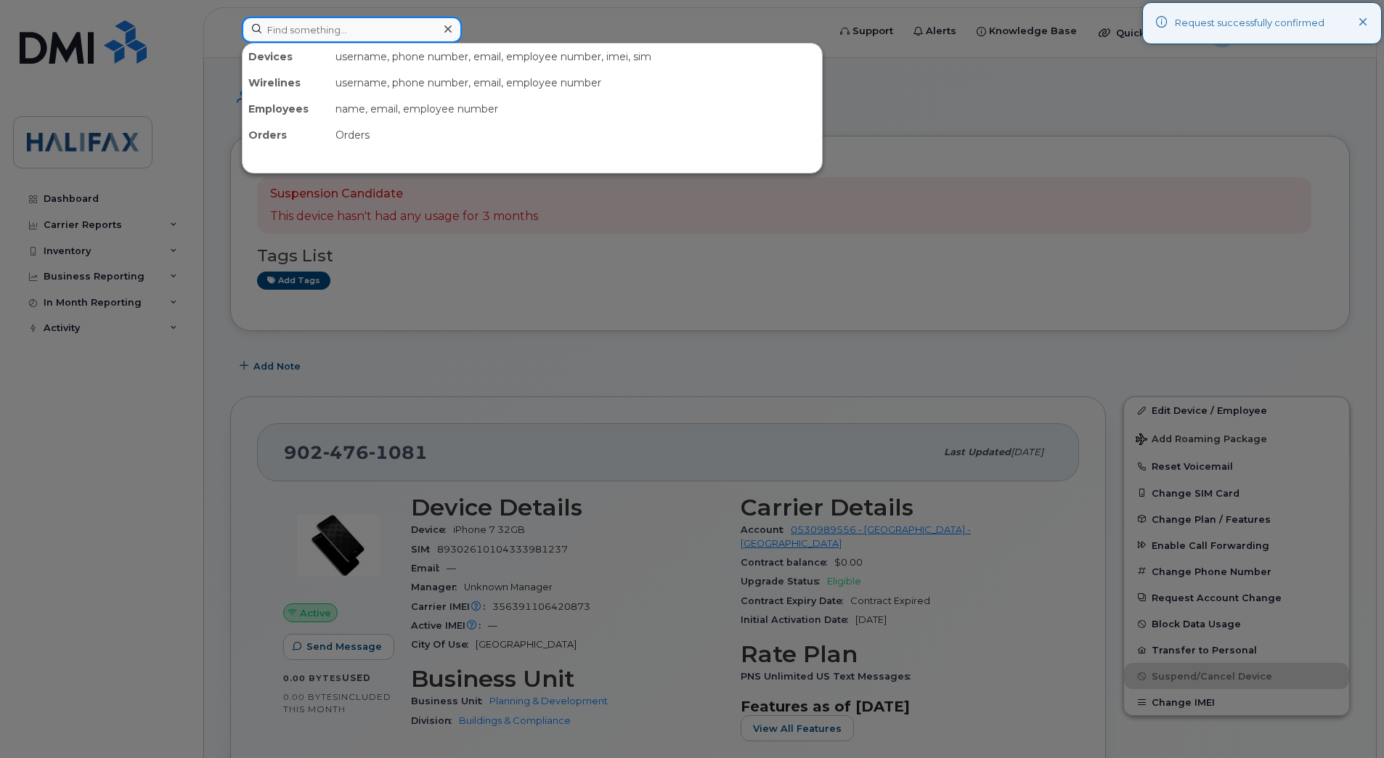
paste input "9024762716"
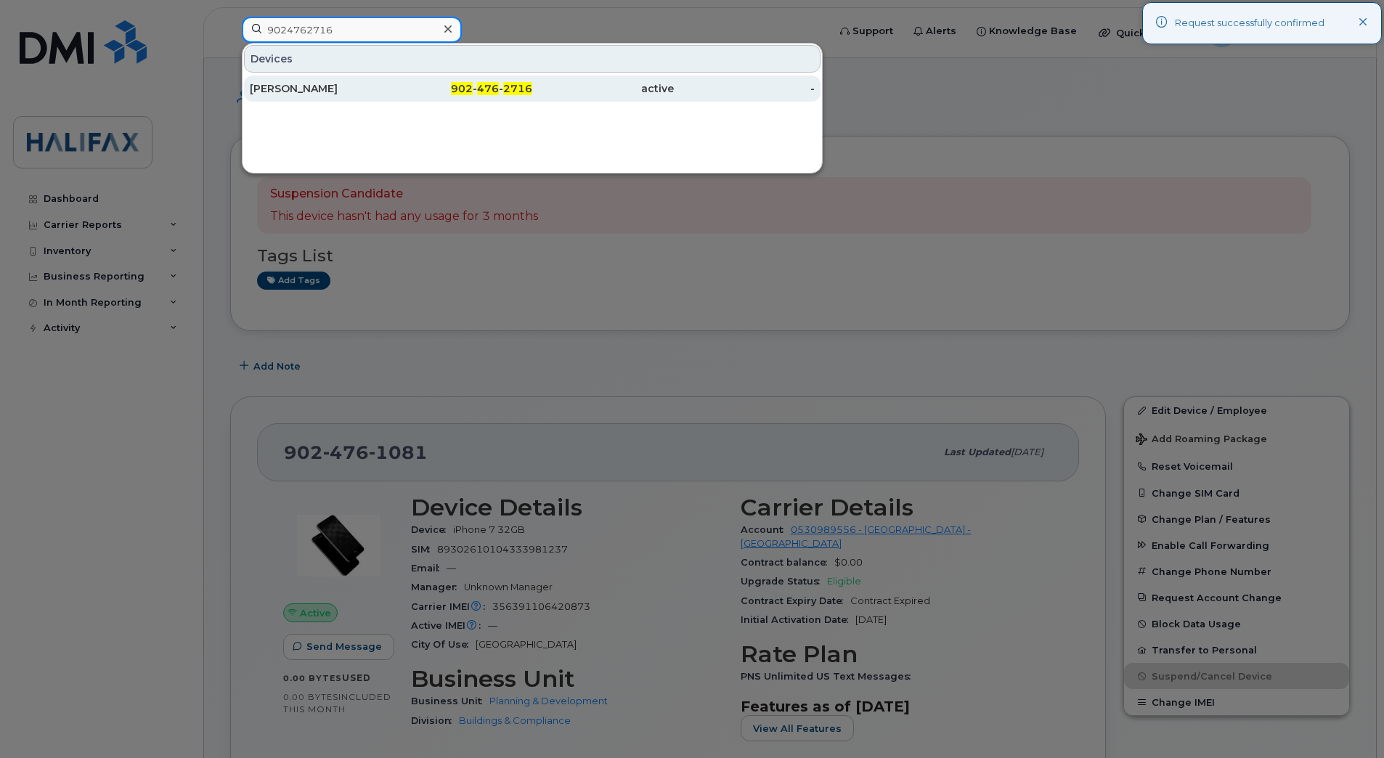
type input "9024762716"
click at [296, 80] on div "Brenton Heighton" at bounding box center [321, 89] width 142 height 26
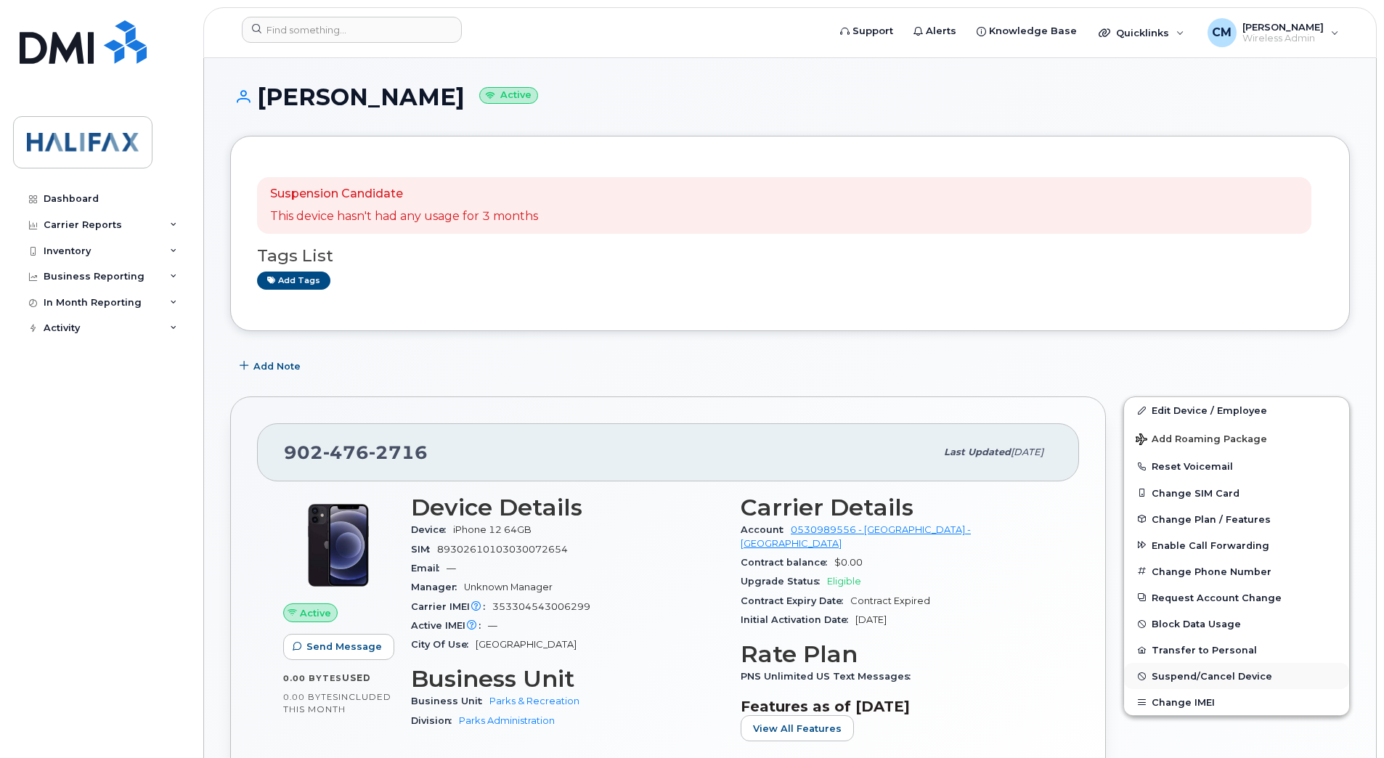
click at [1157, 674] on span "Suspend/Cancel Device" at bounding box center [1211, 676] width 121 height 11
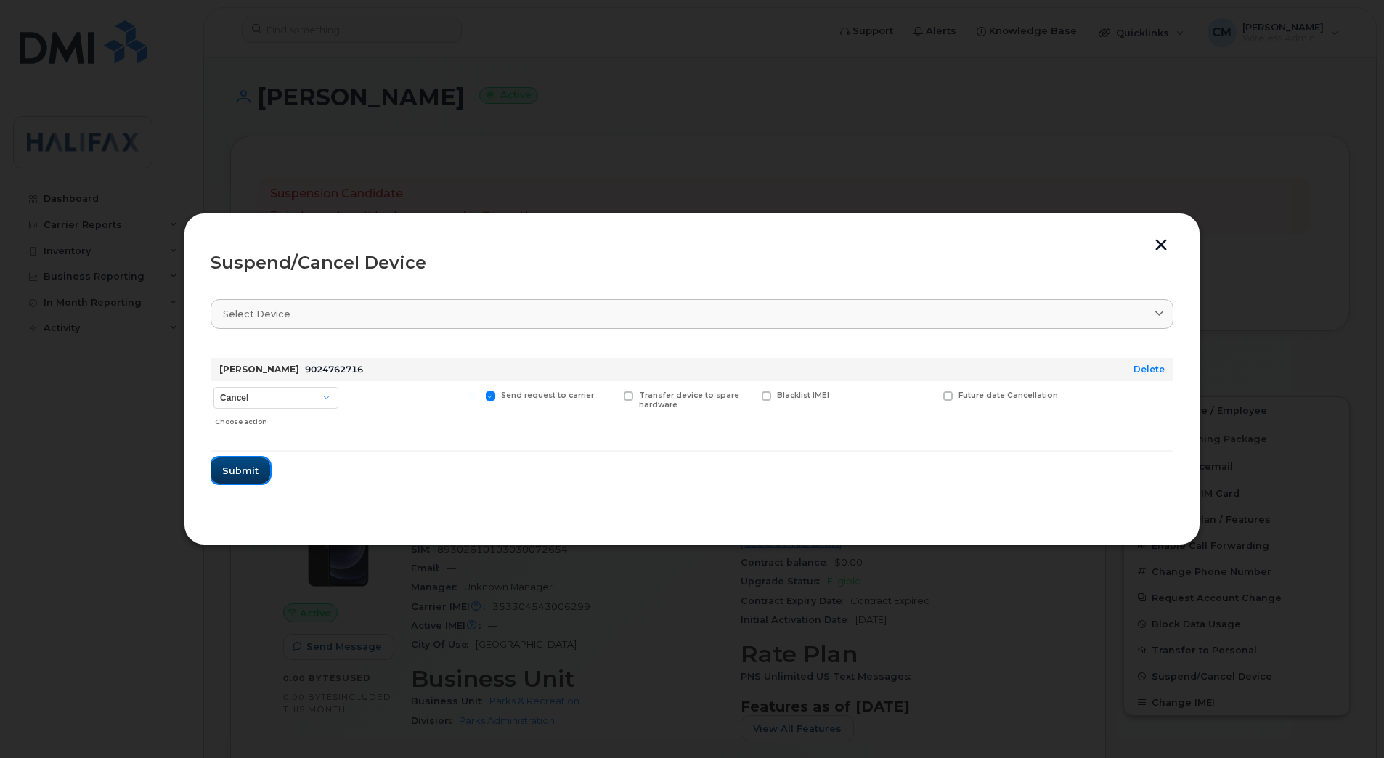
click at [240, 472] on span "Submit" at bounding box center [240, 471] width 36 height 14
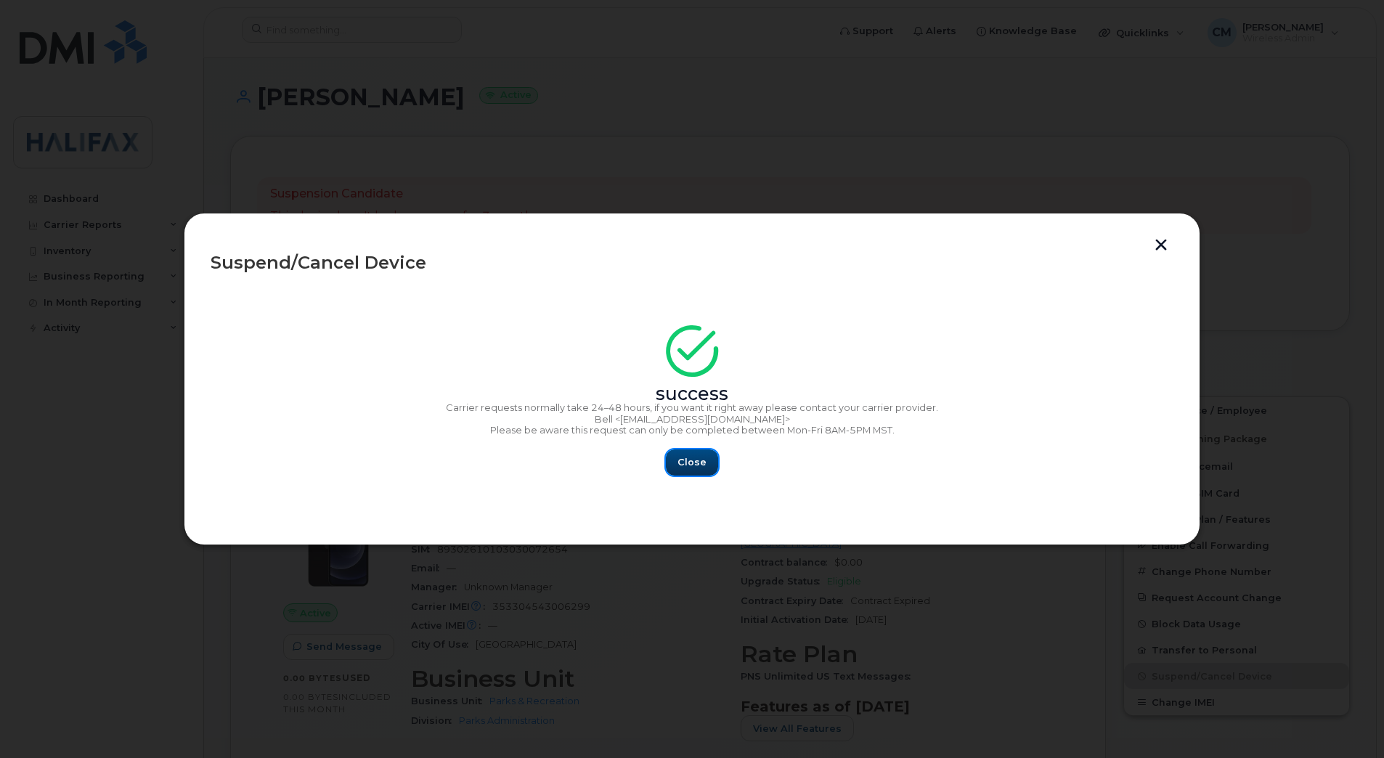
click at [679, 463] on span "Close" at bounding box center [691, 462] width 29 height 14
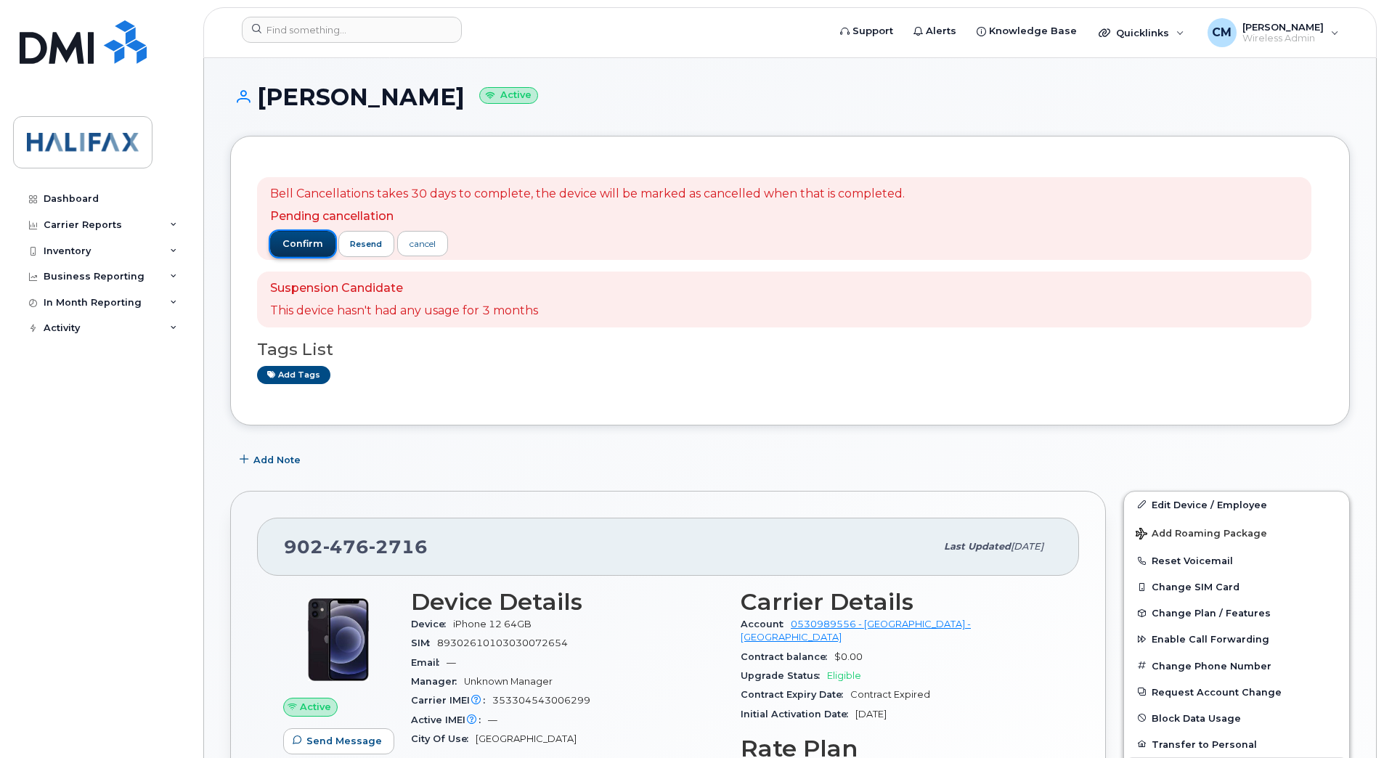
click at [278, 245] on button "confirm" at bounding box center [302, 244] width 65 height 26
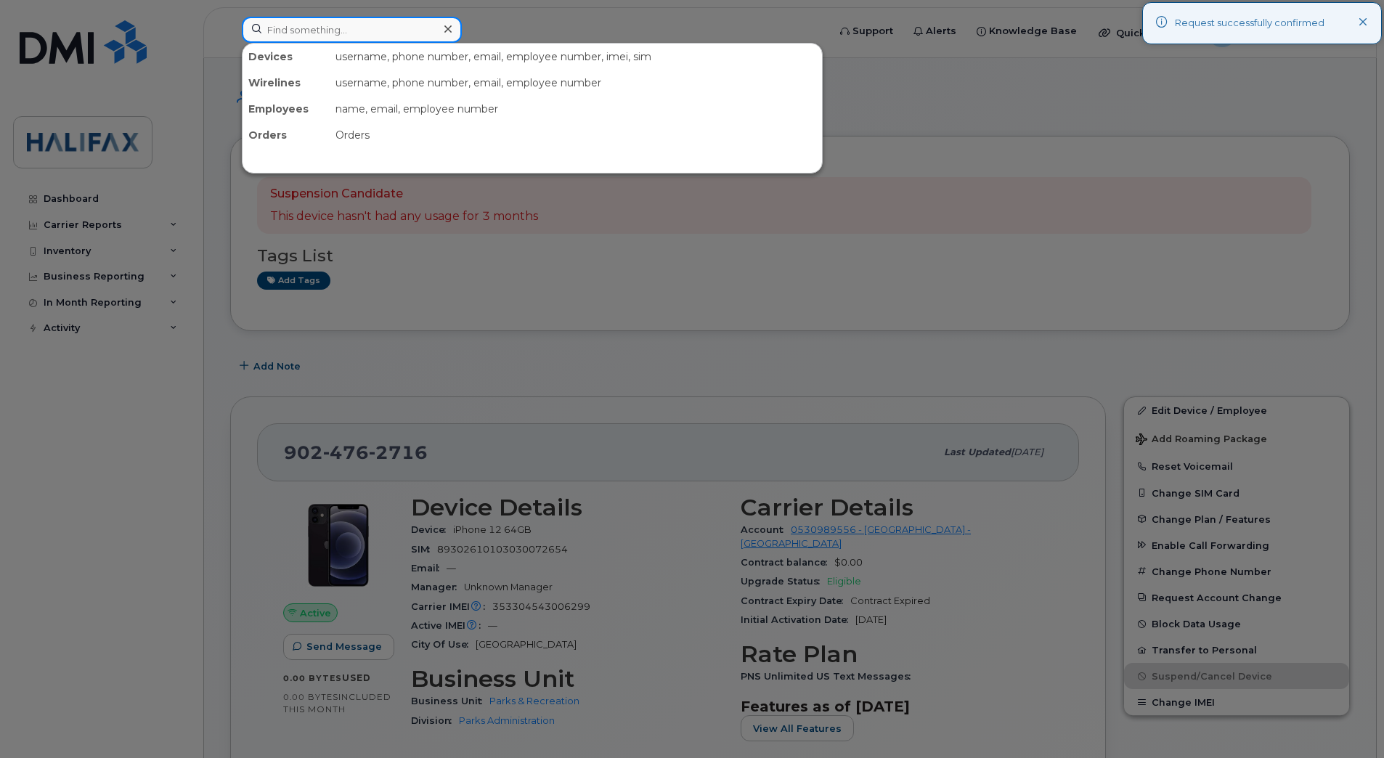
click at [310, 35] on input at bounding box center [352, 30] width 220 height 26
paste input "9024782758"
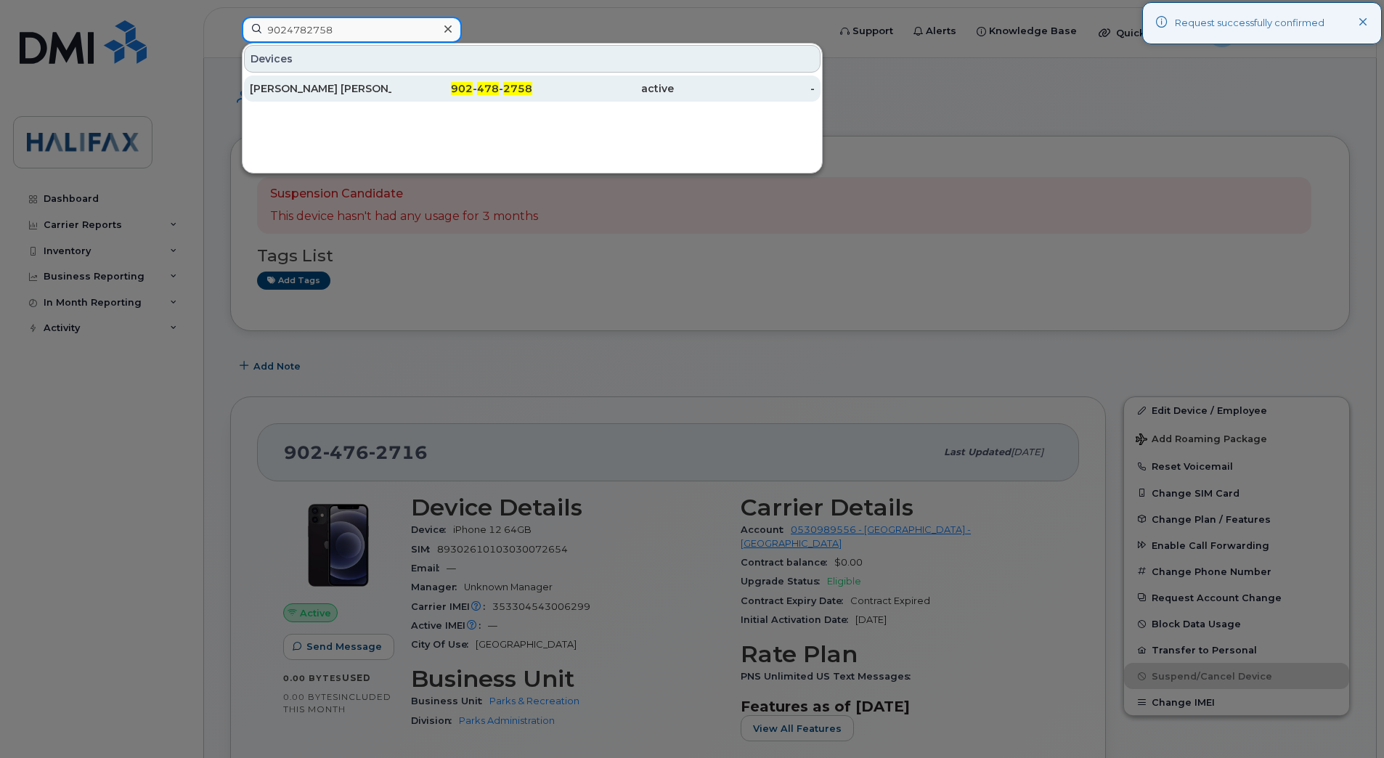
type input "9024782758"
click at [320, 86] on div "Donna Dawn" at bounding box center [321, 88] width 142 height 15
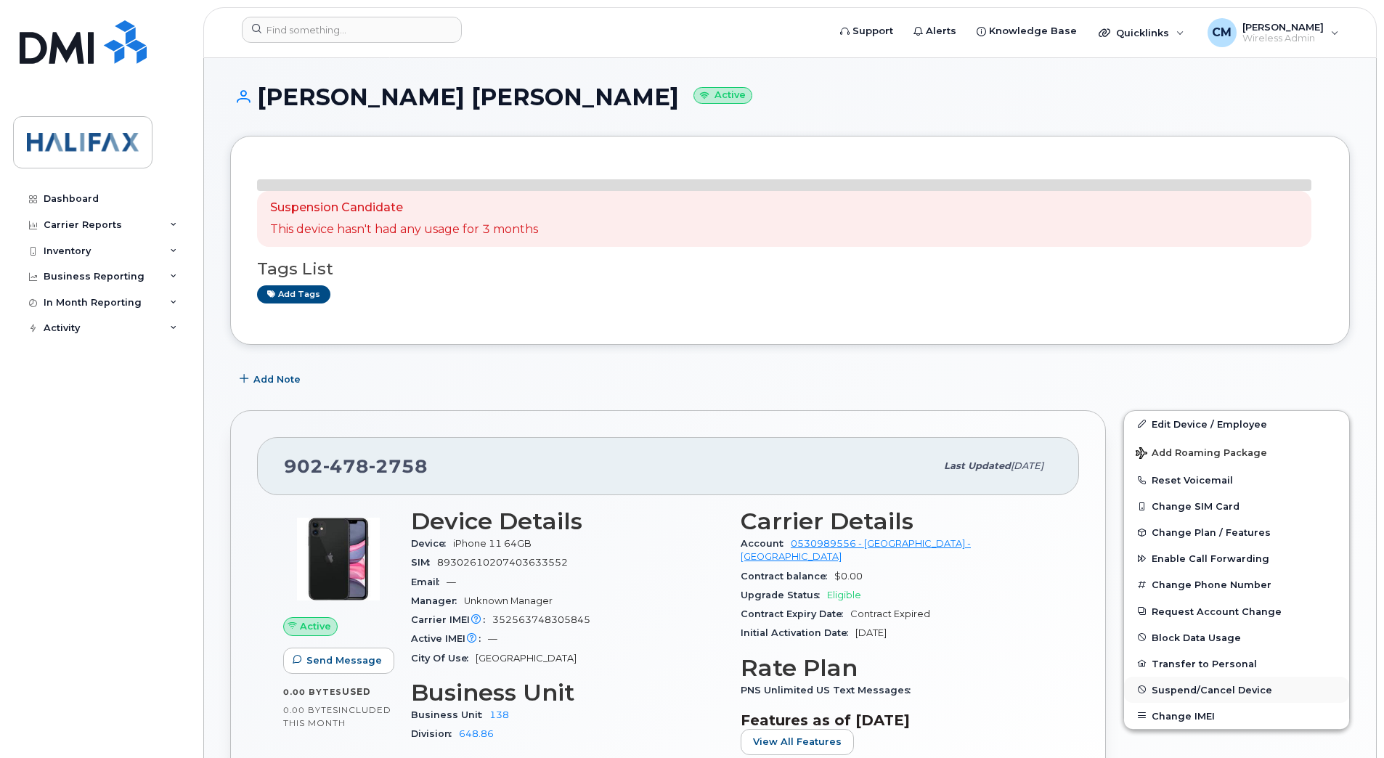
click at [1182, 693] on span "Suspend/Cancel Device" at bounding box center [1211, 689] width 121 height 11
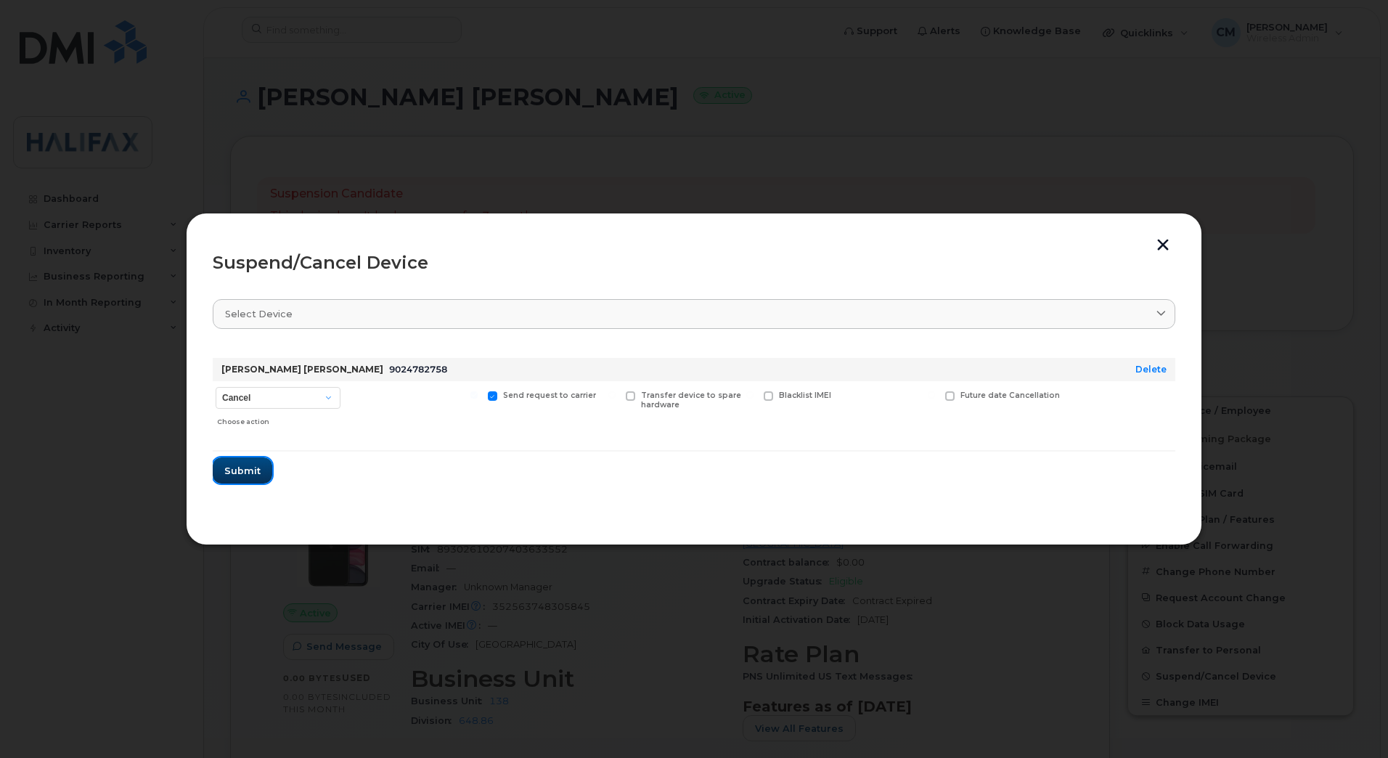
click at [254, 468] on span "Submit" at bounding box center [242, 471] width 36 height 14
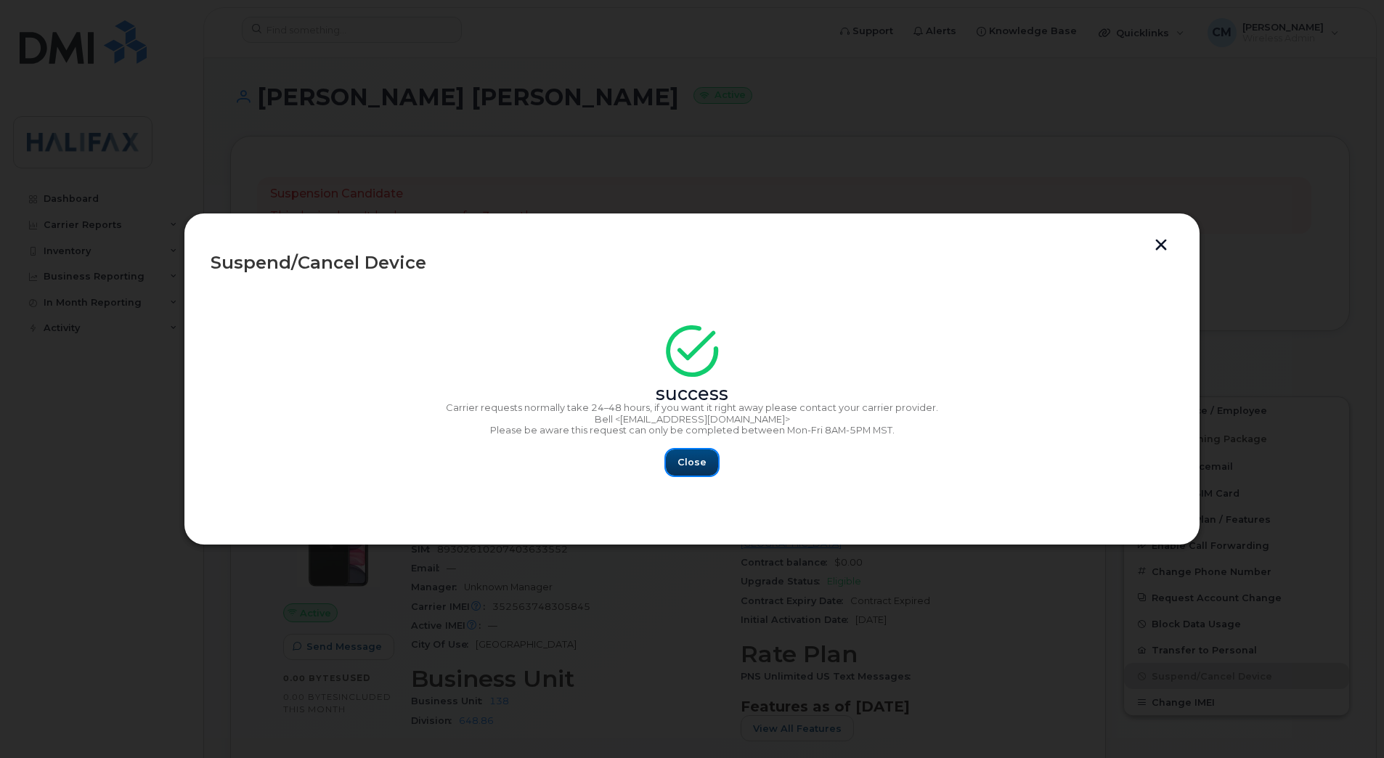
click at [688, 471] on button "Close" at bounding box center [692, 462] width 52 height 26
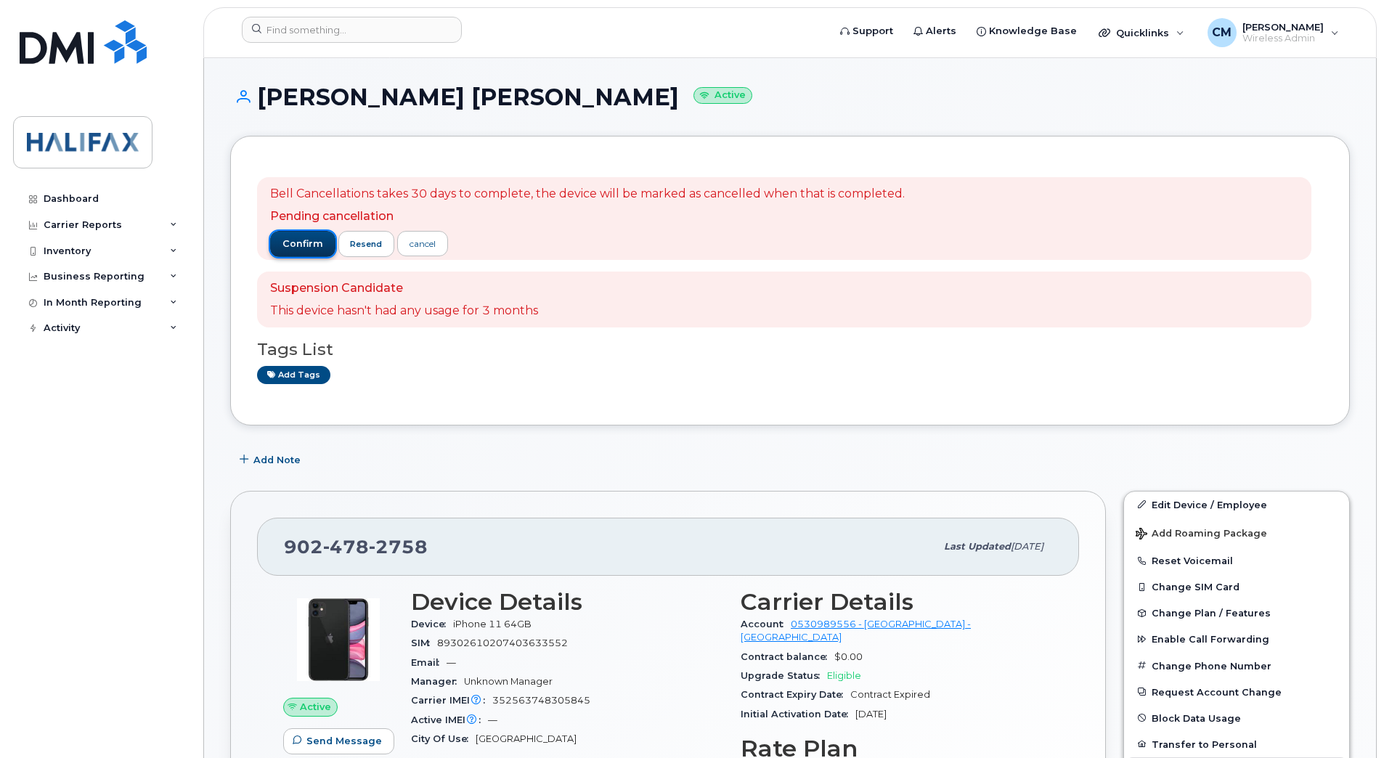
click at [293, 242] on span "confirm" at bounding box center [302, 243] width 41 height 13
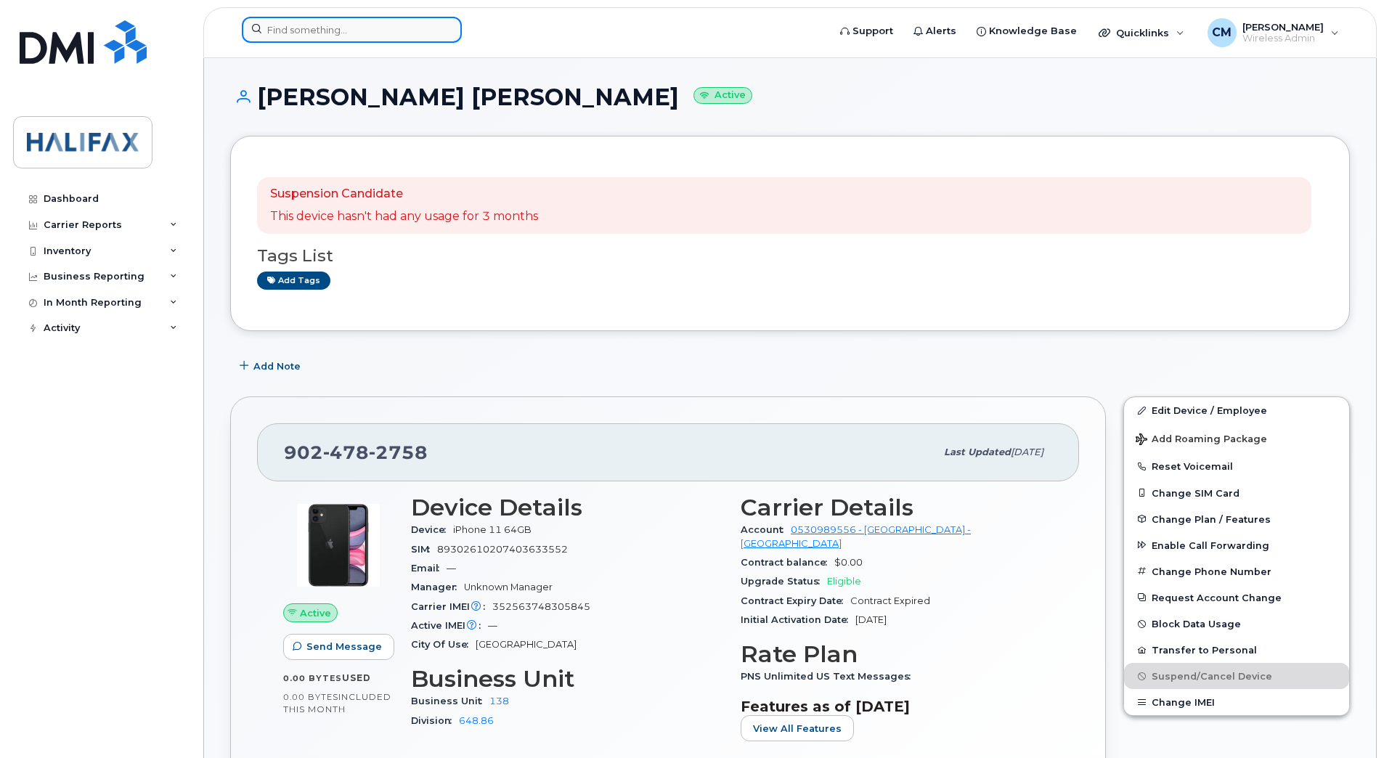
click at [378, 27] on input at bounding box center [352, 30] width 220 height 26
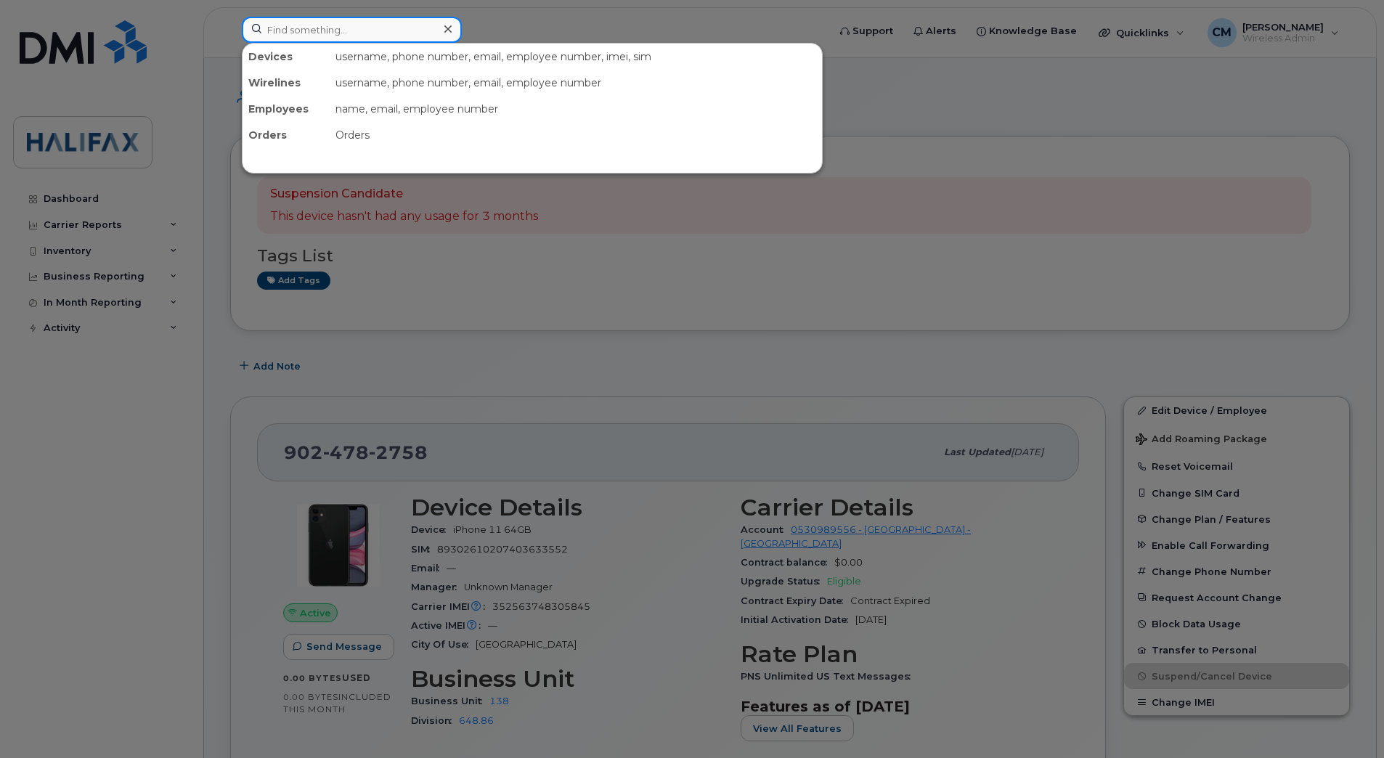
paste input "9024782758"
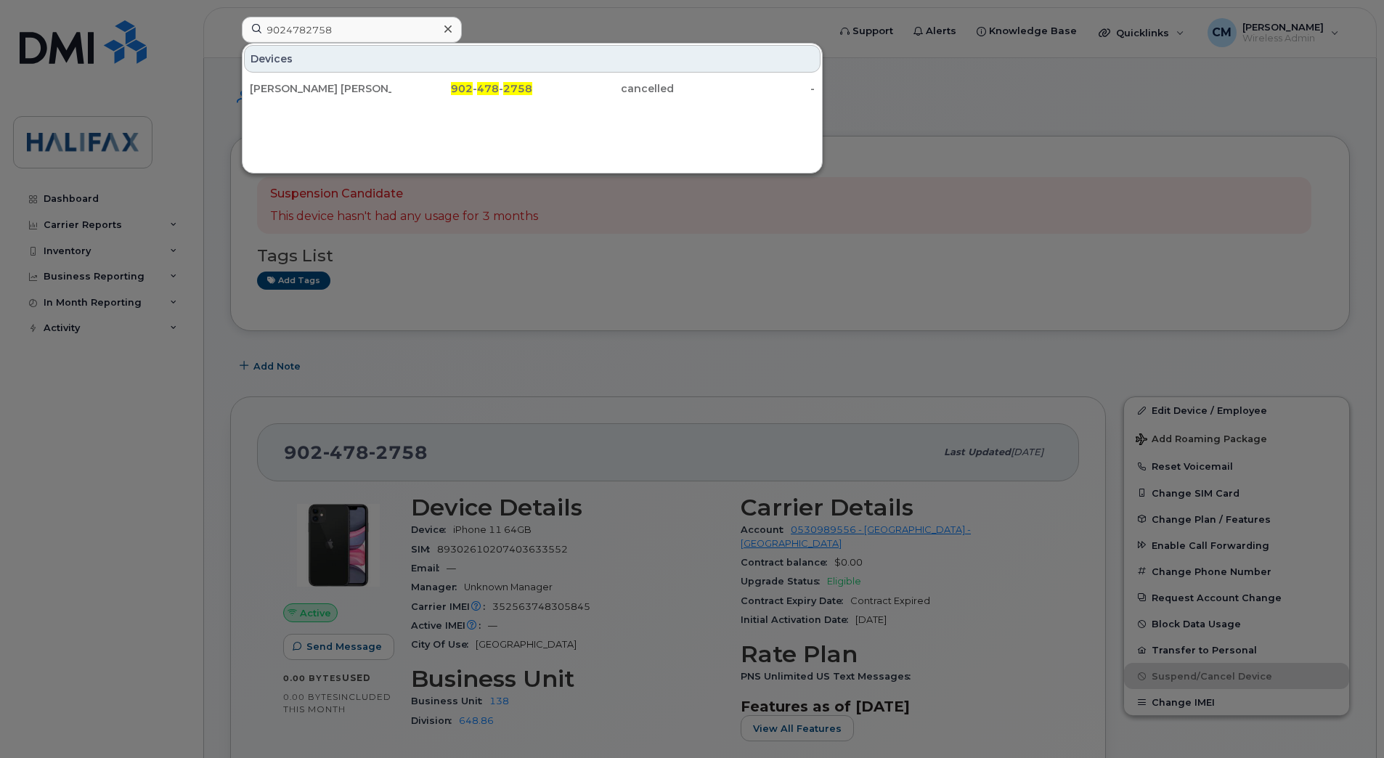
click at [478, 368] on div at bounding box center [692, 379] width 1384 height 758
click at [376, 31] on input "9024782758" at bounding box center [352, 30] width 220 height 26
drag, startPoint x: 409, startPoint y: 23, endPoint x: 111, endPoint y: 23, distance: 298.4
click at [230, 23] on div "9024782758 Devices [PERSON_NAME] [PERSON_NAME] 902 - 478 - 2758 cancelled -" at bounding box center [530, 33] width 600 height 32
paste input "3421"
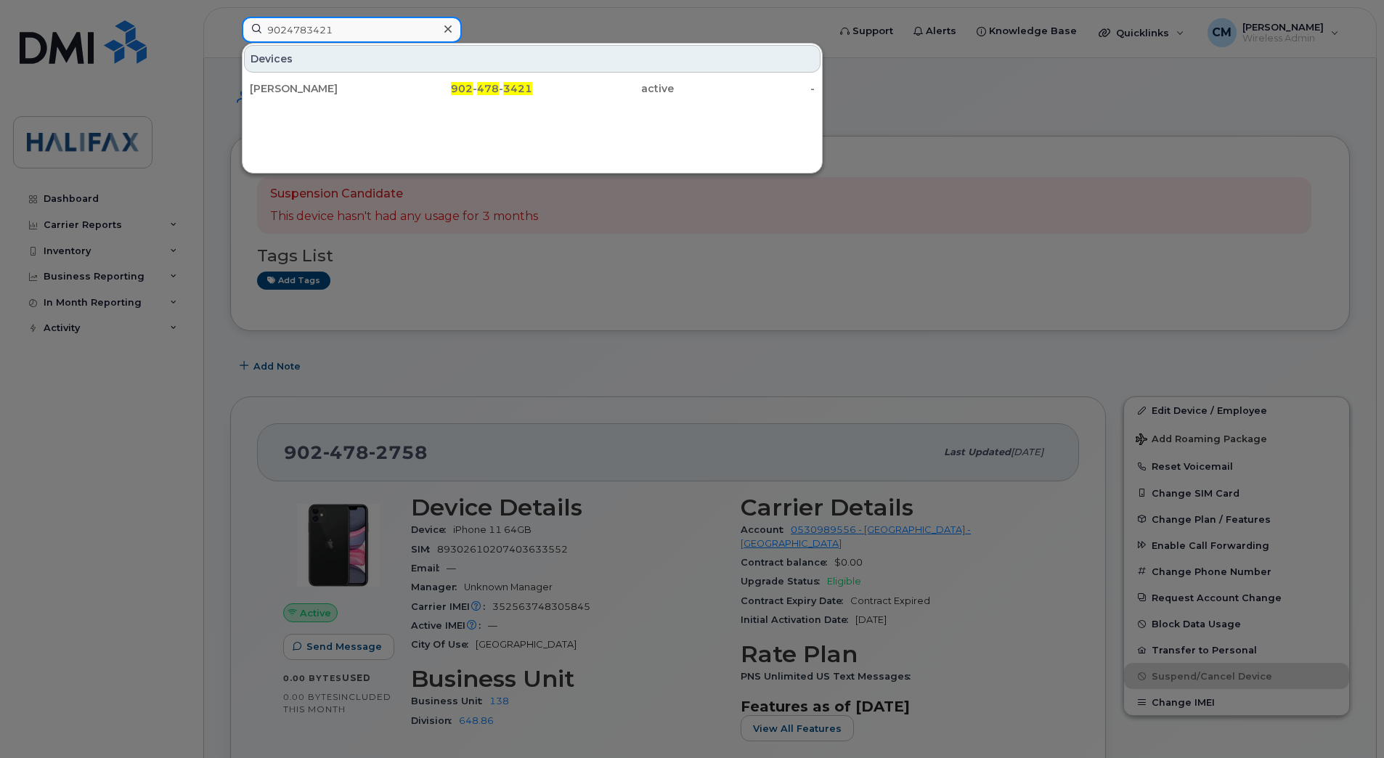
type input "9024783421"
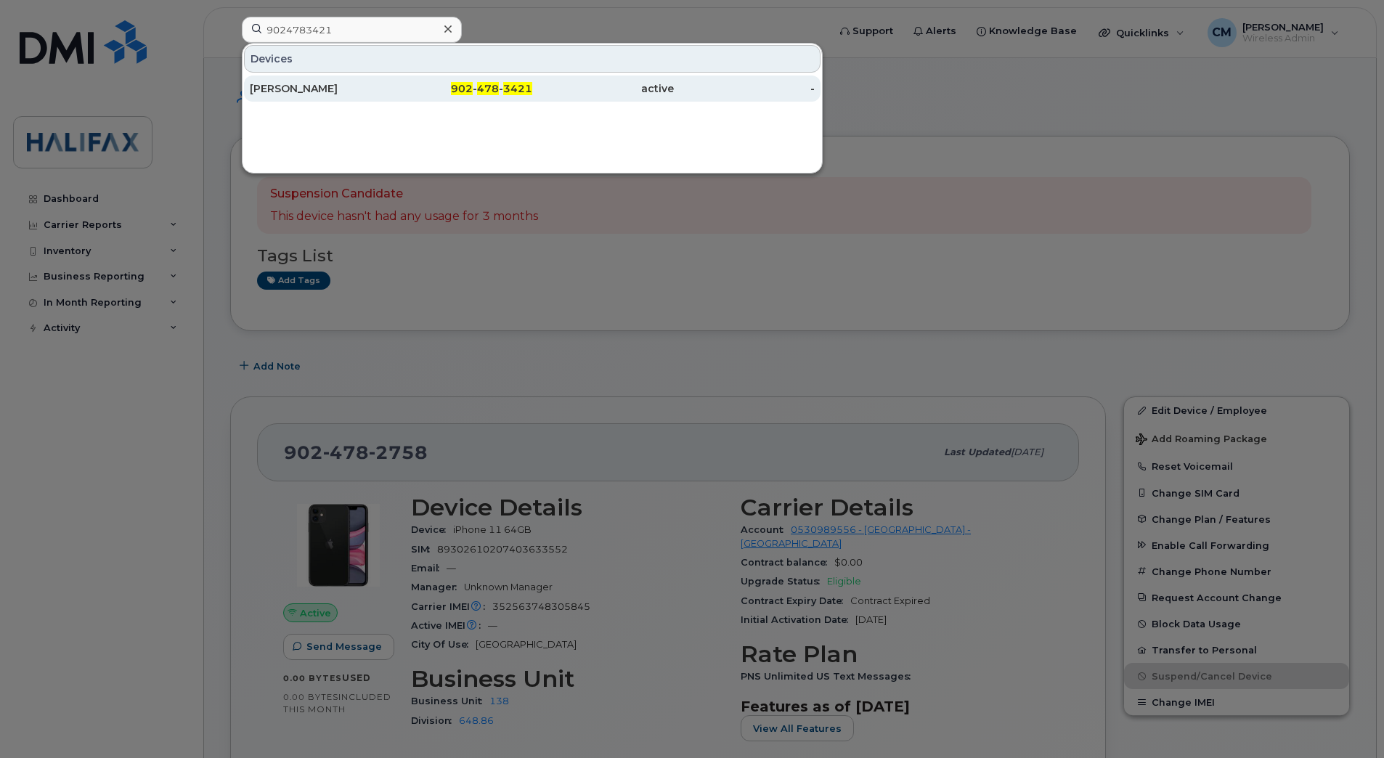
click at [312, 81] on div "[PERSON_NAME]" at bounding box center [321, 89] width 142 height 26
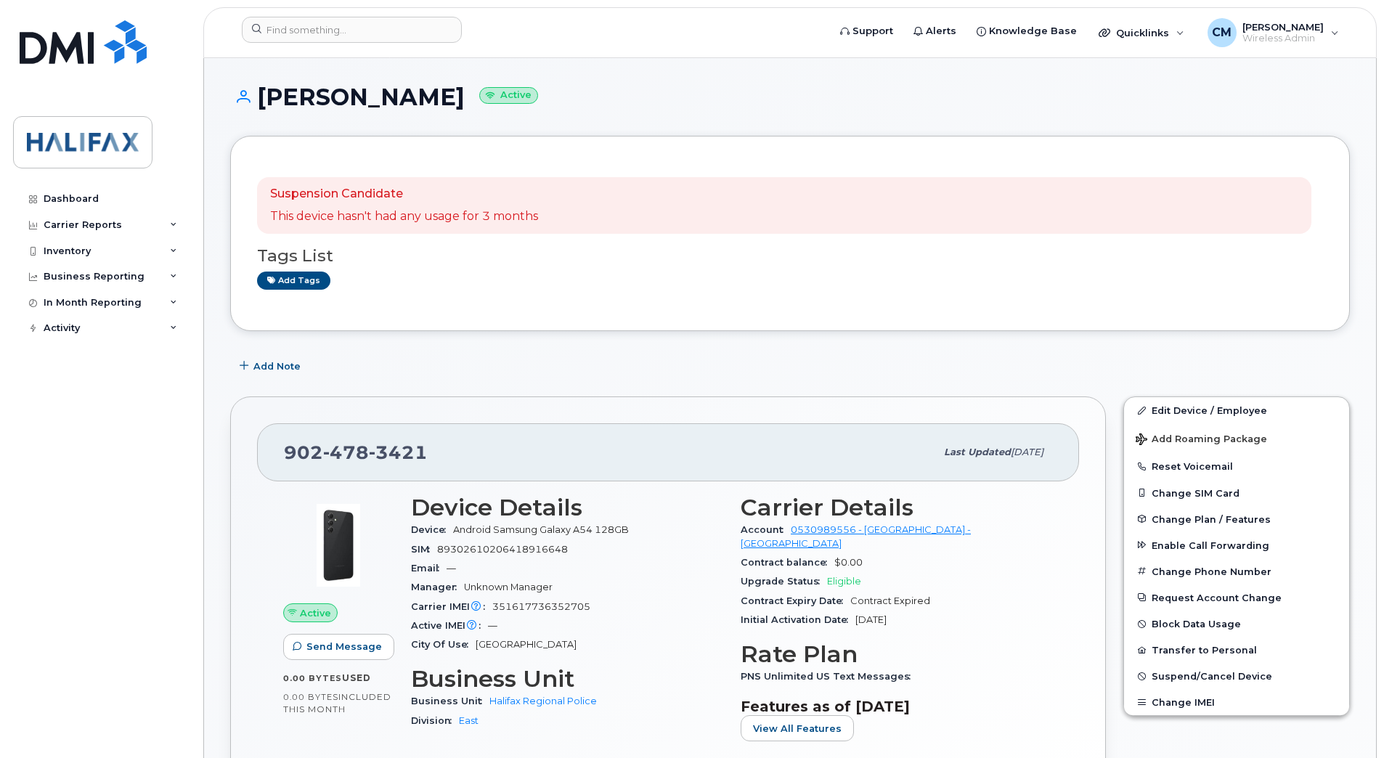
click at [686, 92] on h1 "Scott Kuhn Active" at bounding box center [790, 96] width 1120 height 25
click at [1191, 673] on span "Suspend/Cancel Device" at bounding box center [1211, 676] width 121 height 11
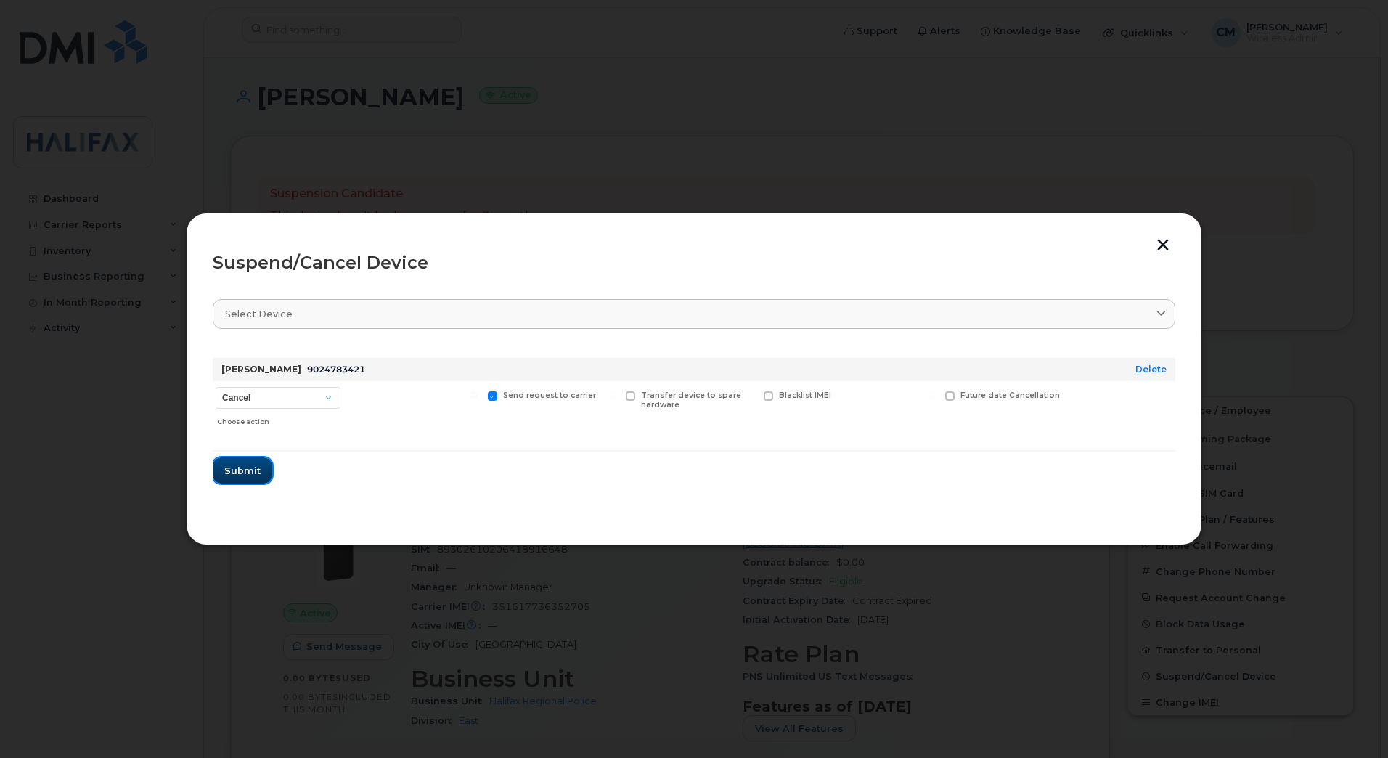
click at [239, 464] on span "Submit" at bounding box center [242, 471] width 36 height 14
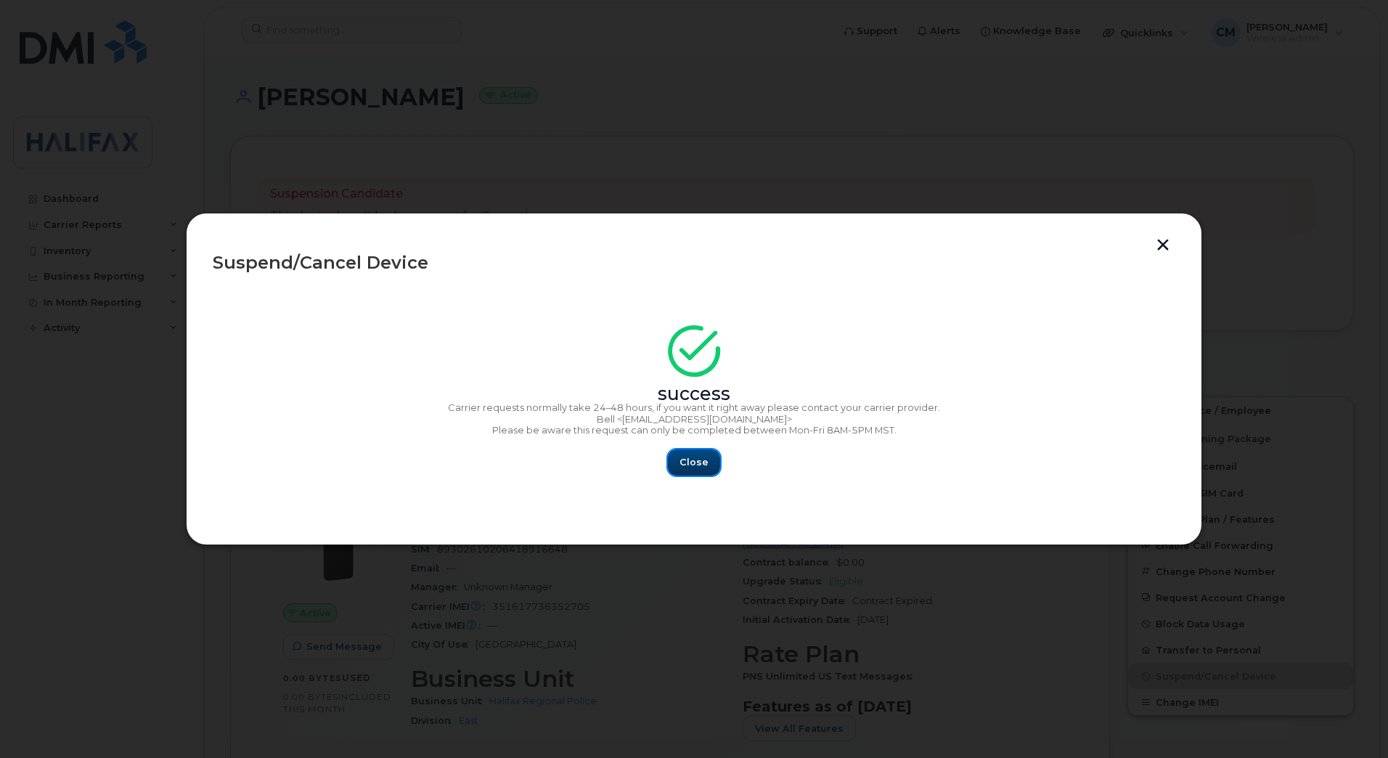
click at [678, 460] on button "Close" at bounding box center [694, 462] width 52 height 26
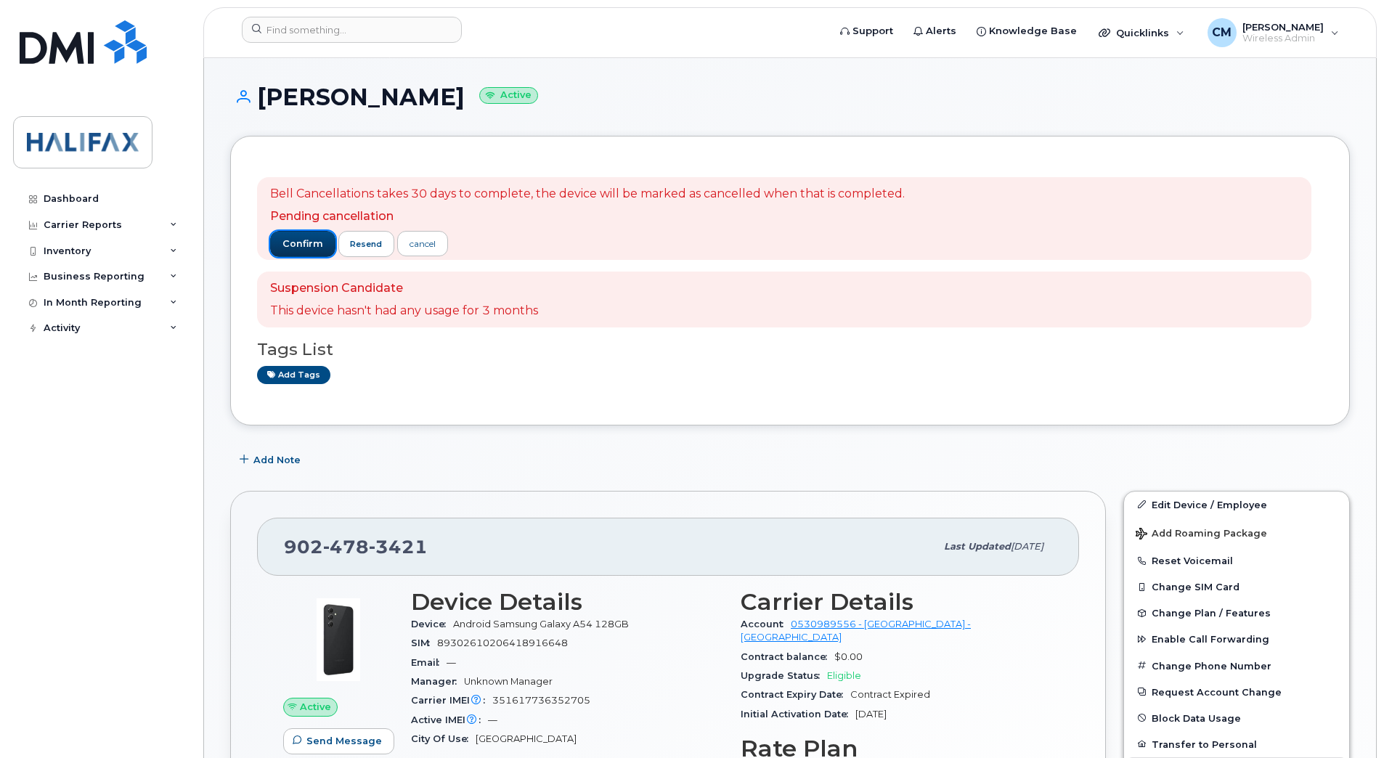
click at [286, 248] on span "confirm" at bounding box center [302, 243] width 41 height 13
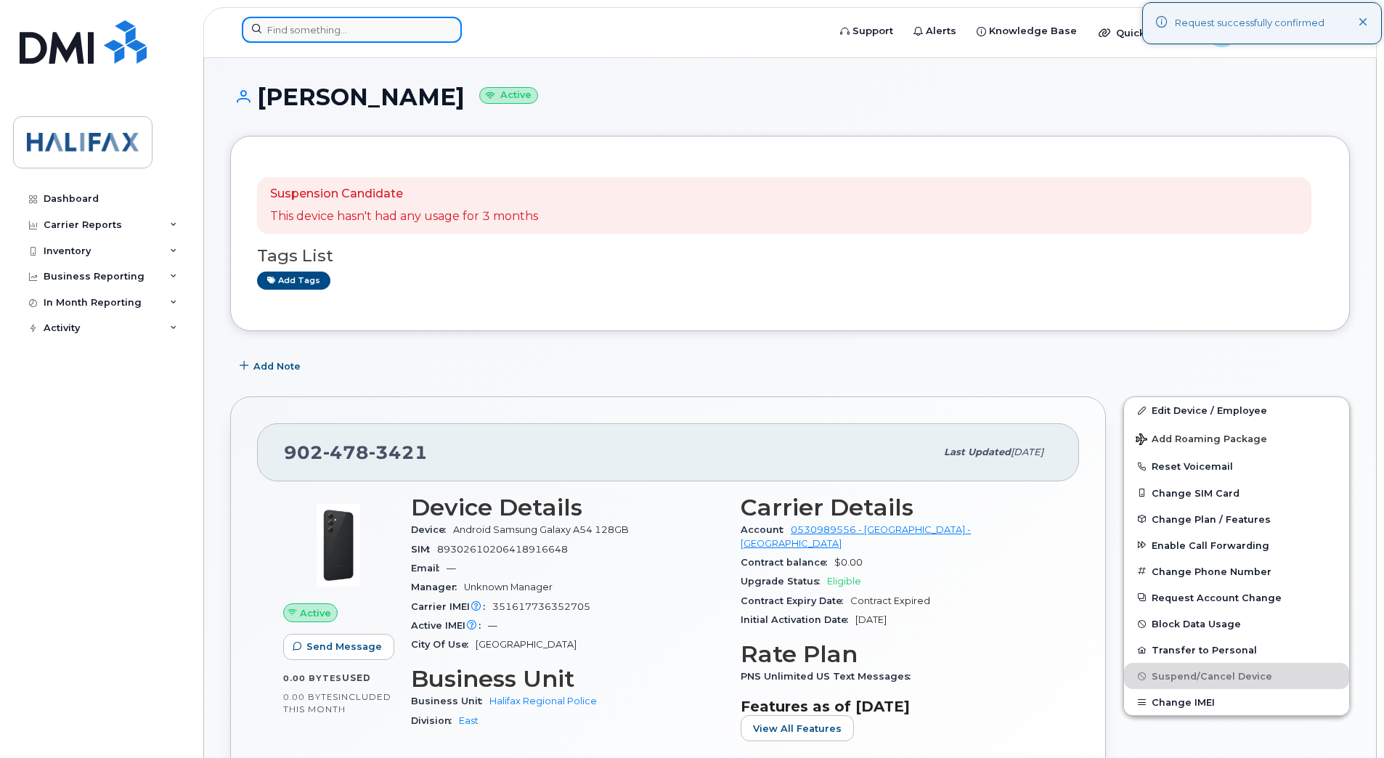
drag, startPoint x: 336, startPoint y: 23, endPoint x: 343, endPoint y: 33, distance: 12.1
click at [336, 23] on input at bounding box center [352, 30] width 220 height 26
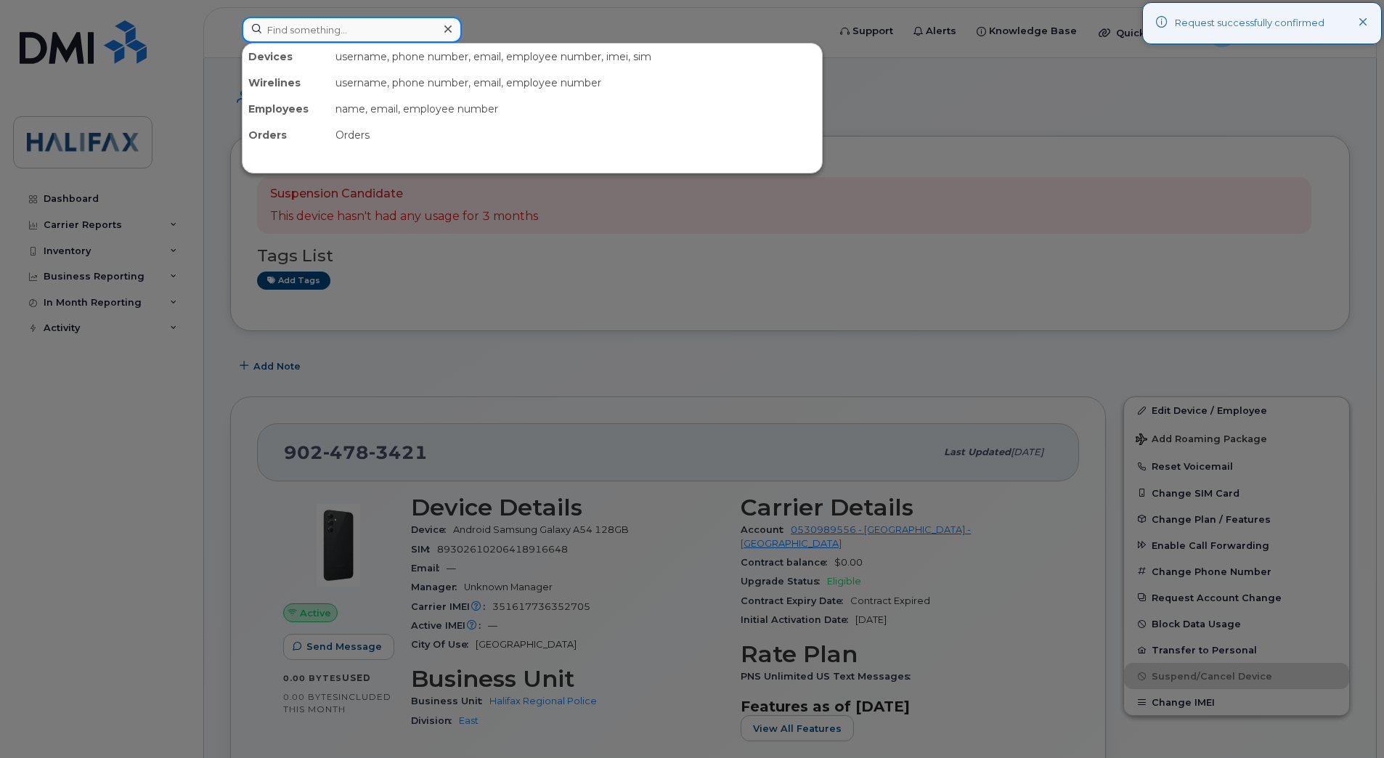
paste input "9024783927"
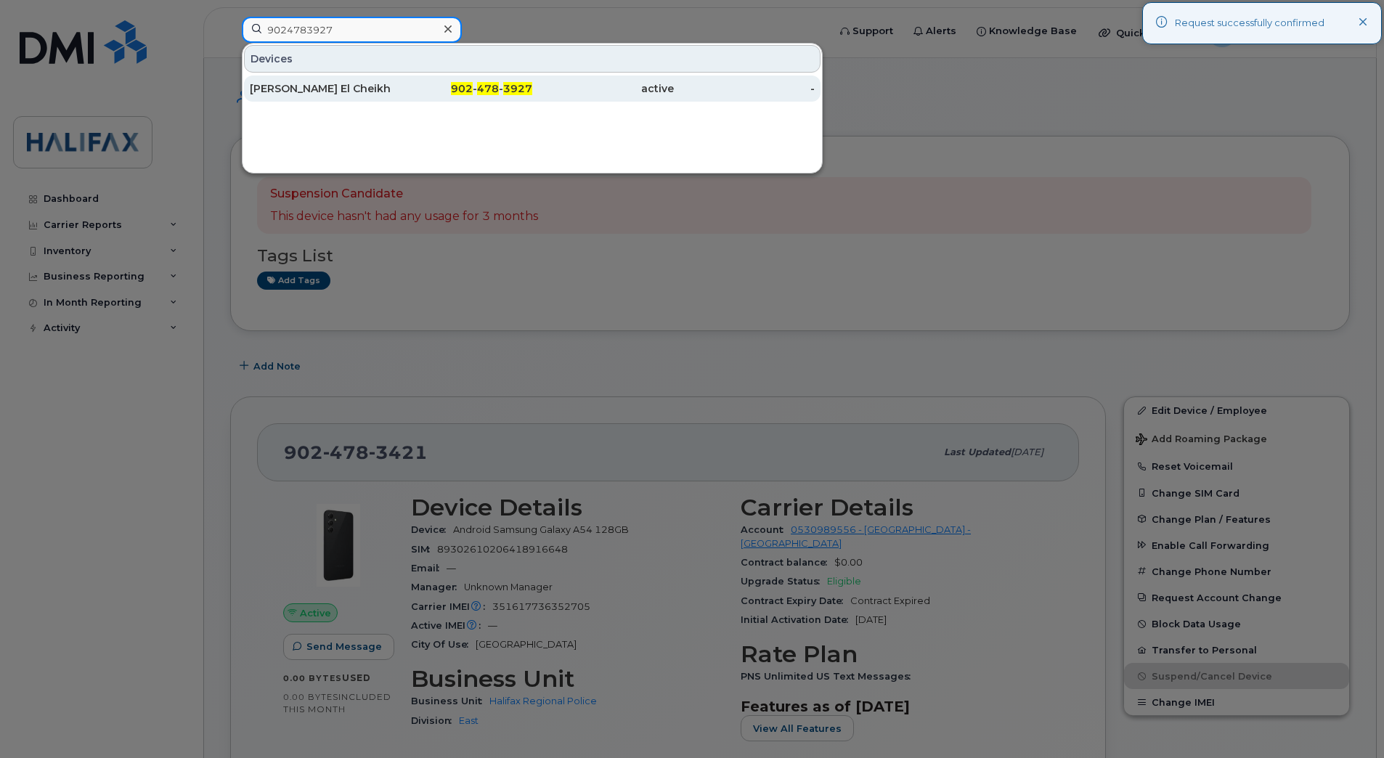
type input "9024783927"
click at [291, 93] on div "[PERSON_NAME] El Cheikh" at bounding box center [321, 88] width 142 height 15
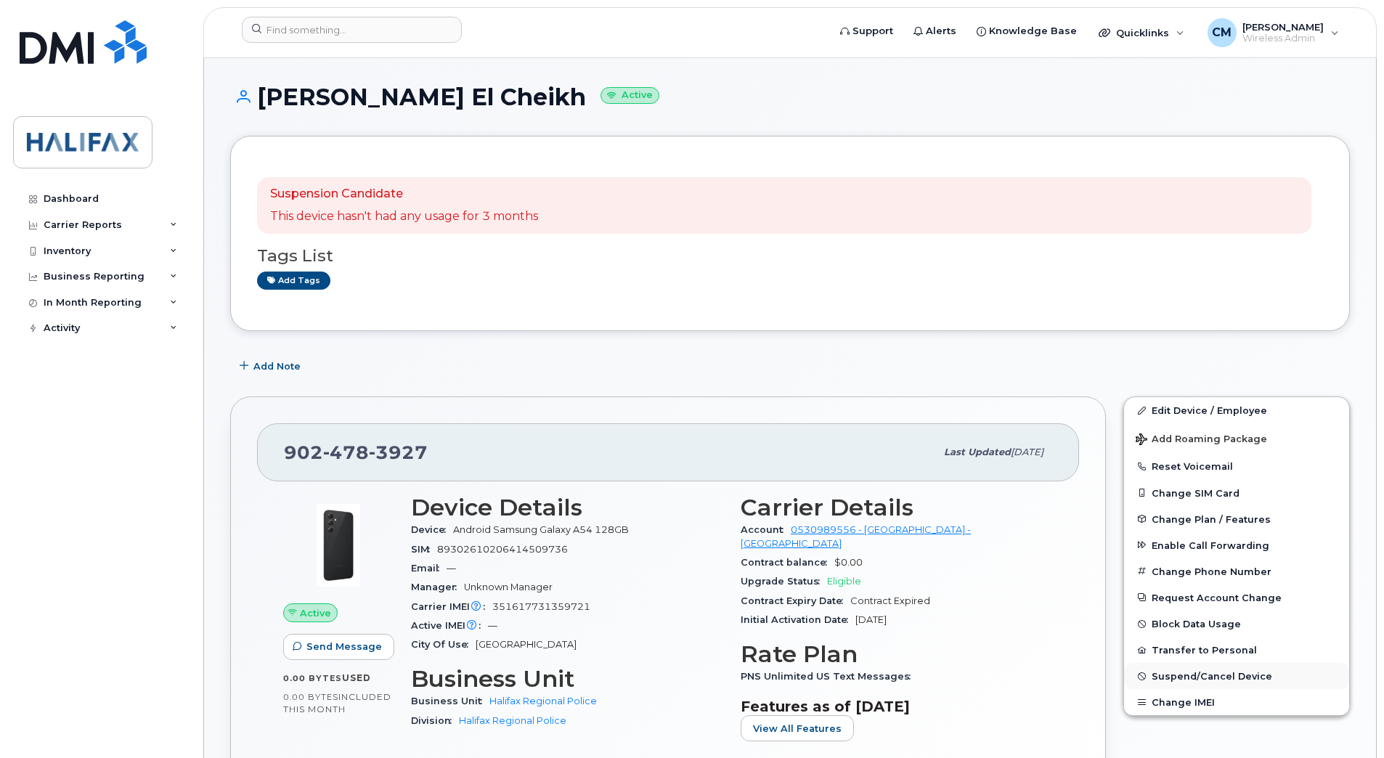
click at [1199, 680] on span "Suspend/Cancel Device" at bounding box center [1211, 676] width 121 height 11
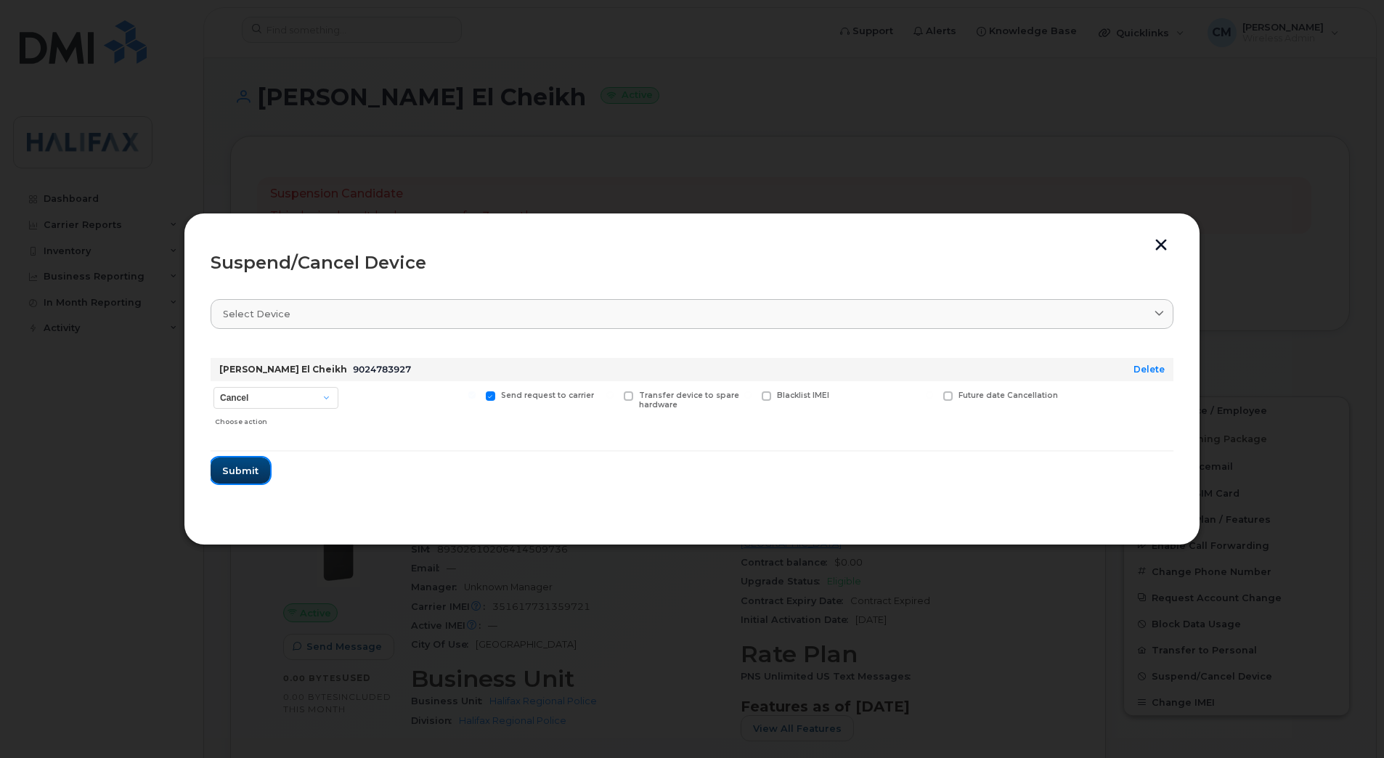
click at [245, 477] on span "Submit" at bounding box center [240, 471] width 36 height 14
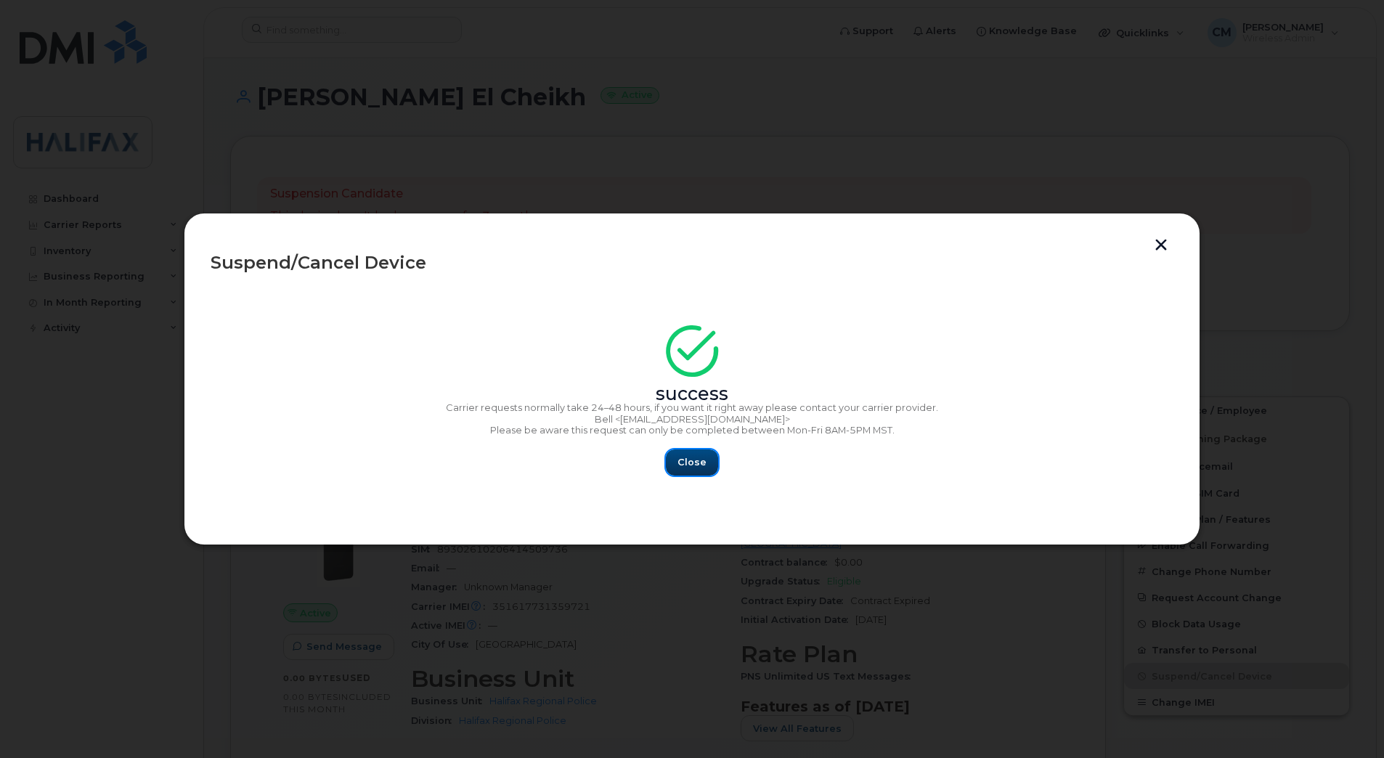
click at [712, 468] on button "Close" at bounding box center [692, 462] width 52 height 26
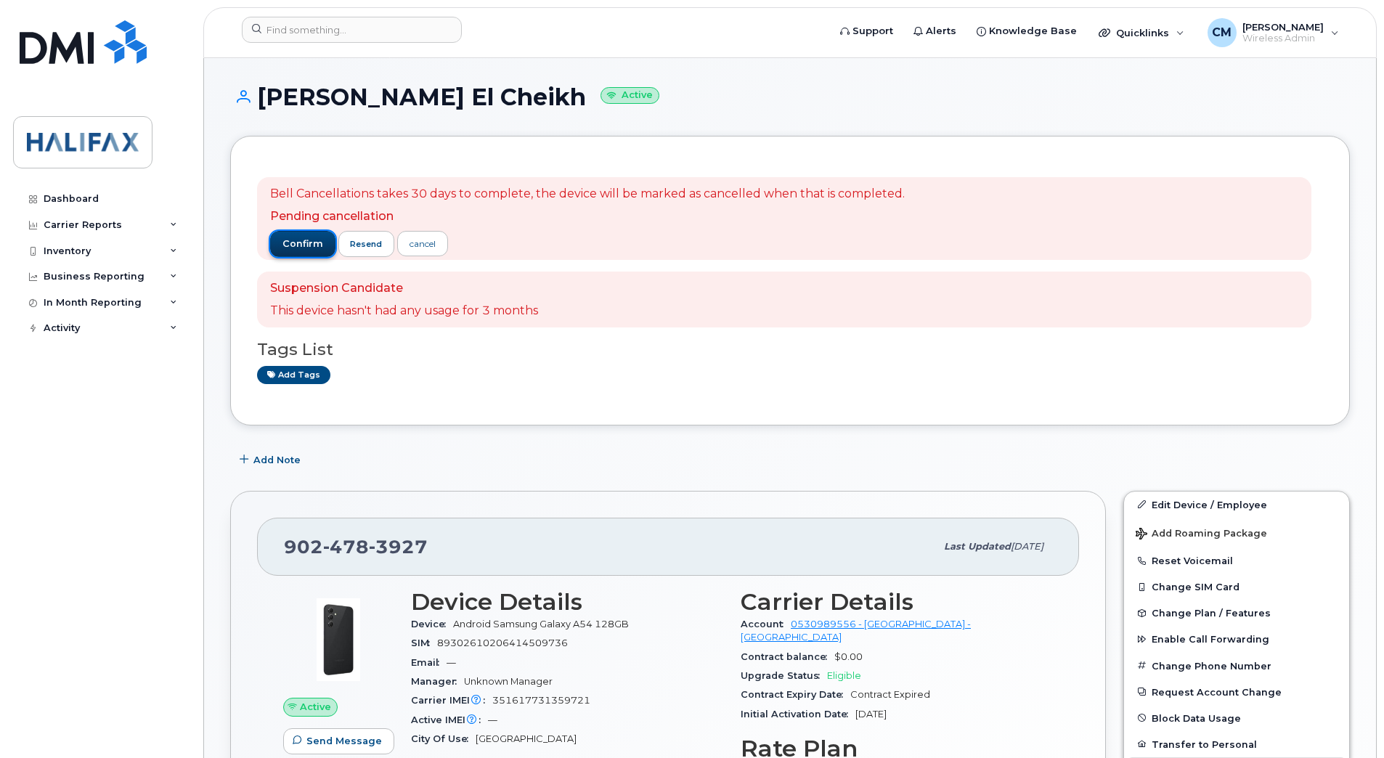
click at [299, 240] on span "confirm" at bounding box center [302, 243] width 41 height 13
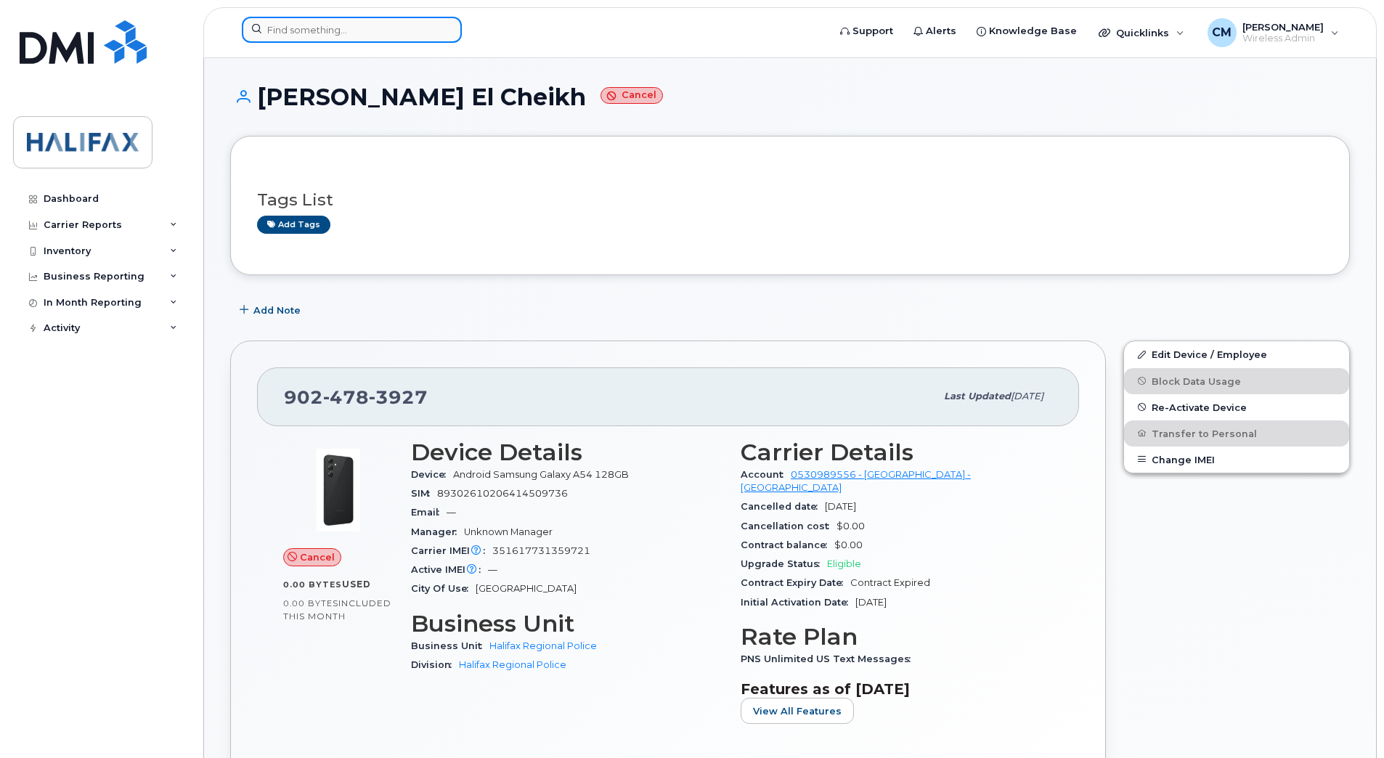
click at [338, 39] on input at bounding box center [352, 30] width 220 height 26
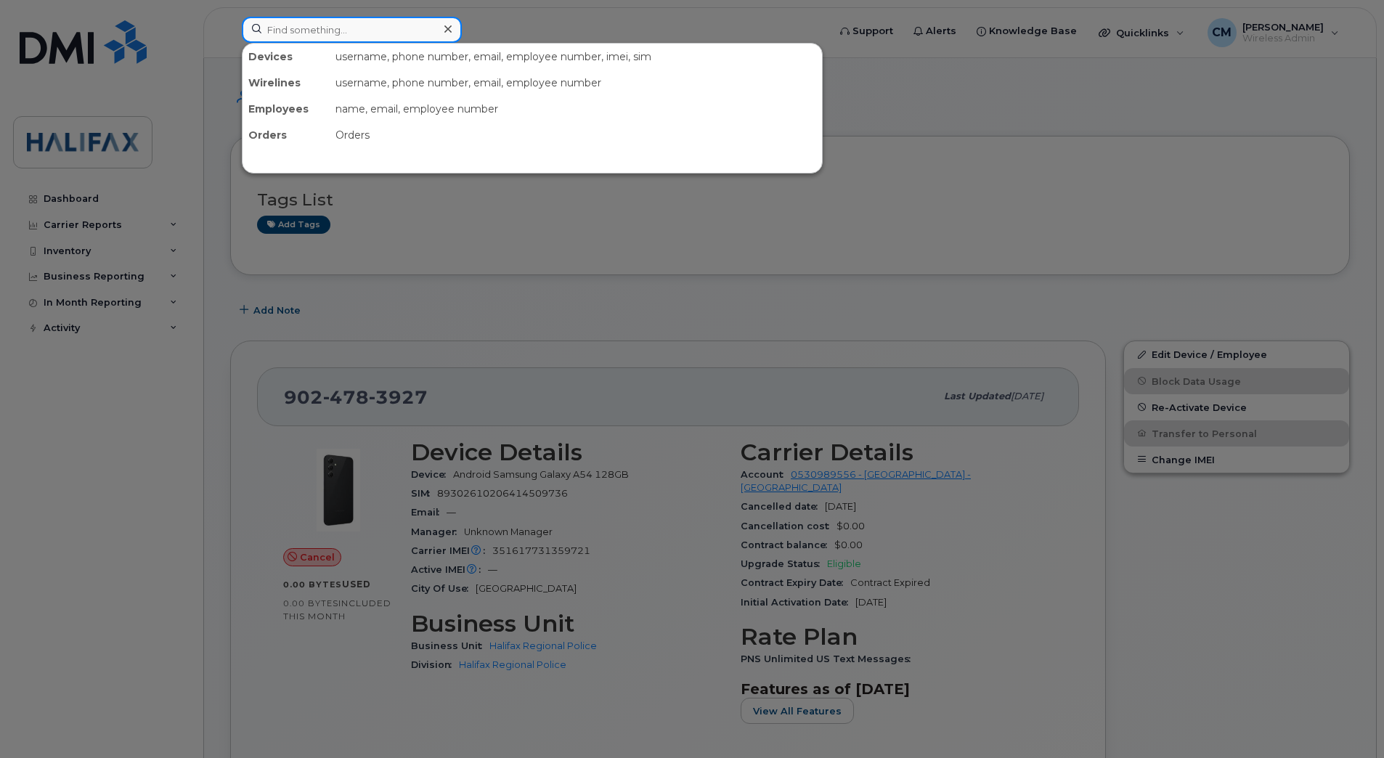
paste input "9024786984"
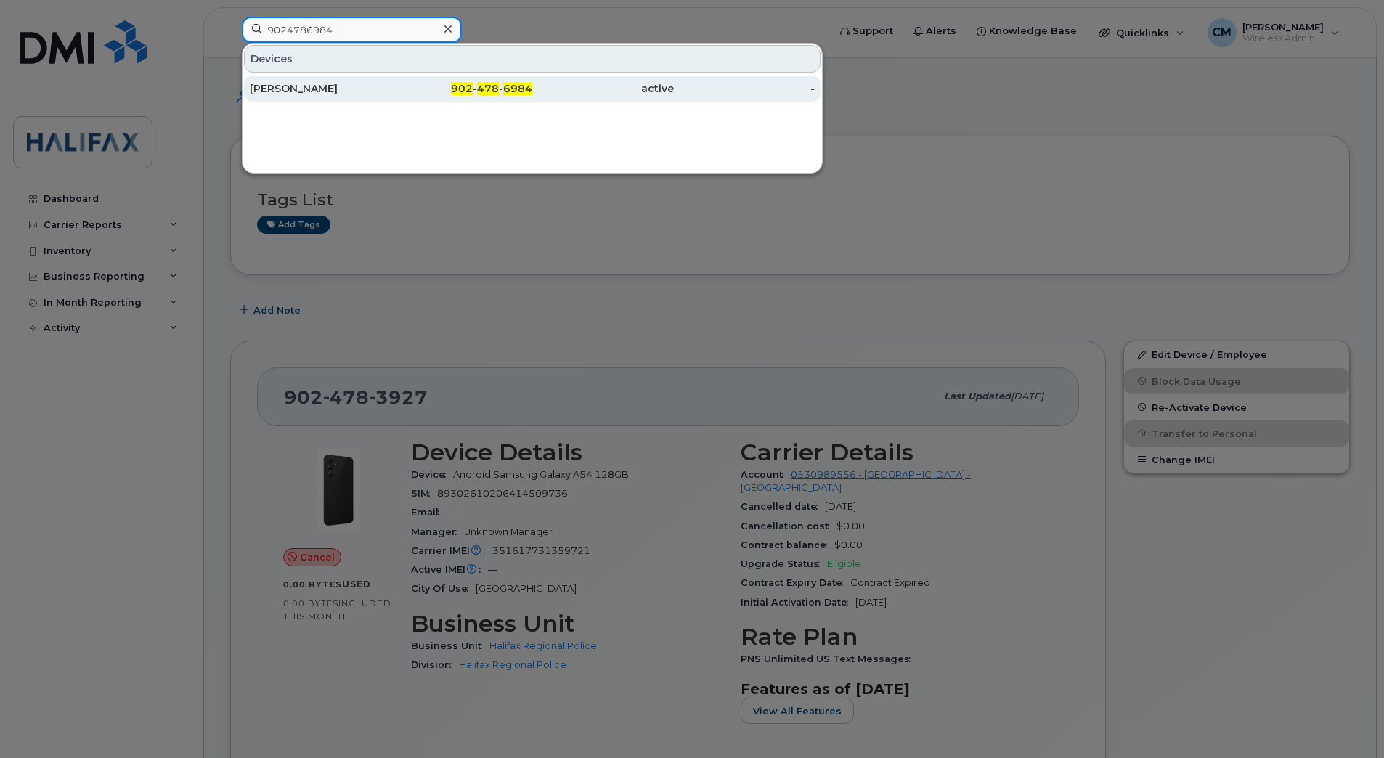
type input "9024786984"
click at [301, 85] on div "Tyler Dolinger" at bounding box center [321, 88] width 142 height 15
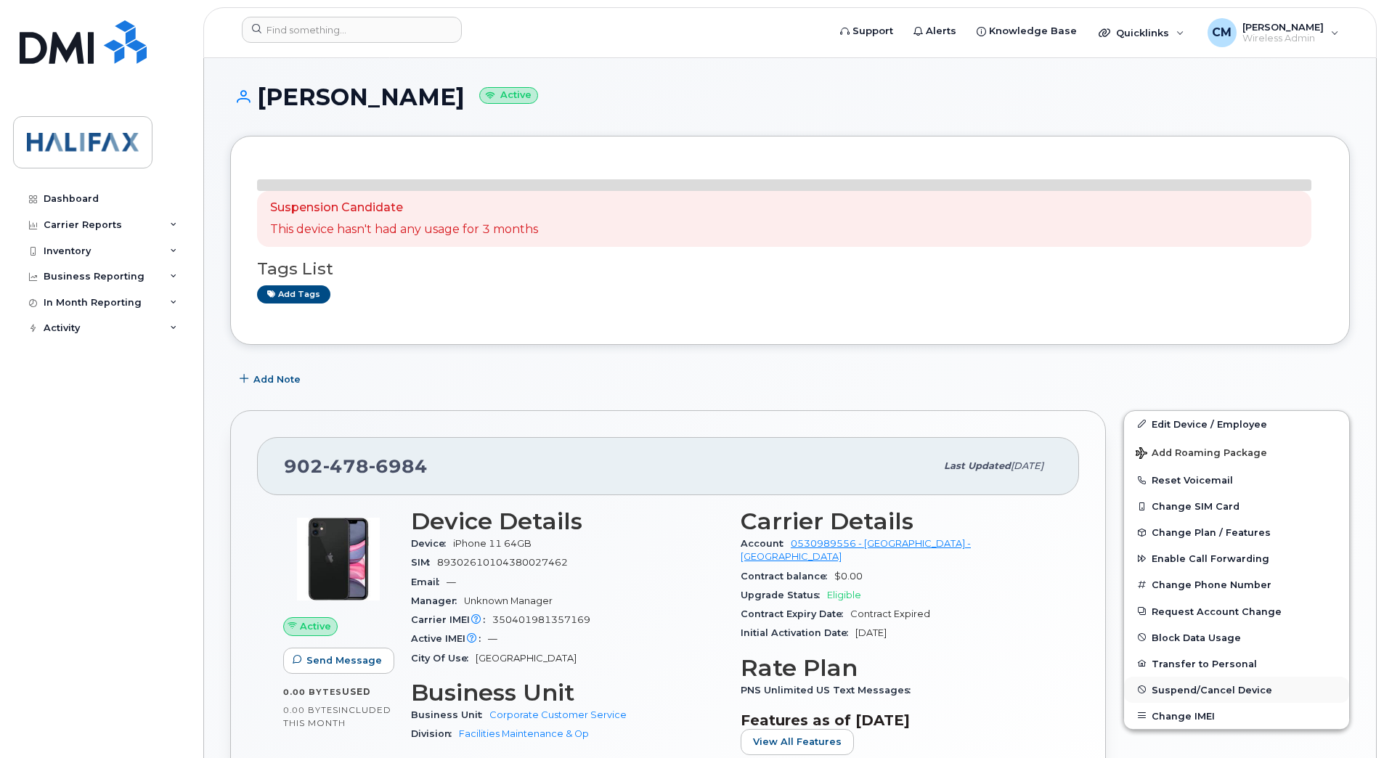
click at [1181, 685] on span "Suspend/Cancel Device" at bounding box center [1211, 689] width 121 height 11
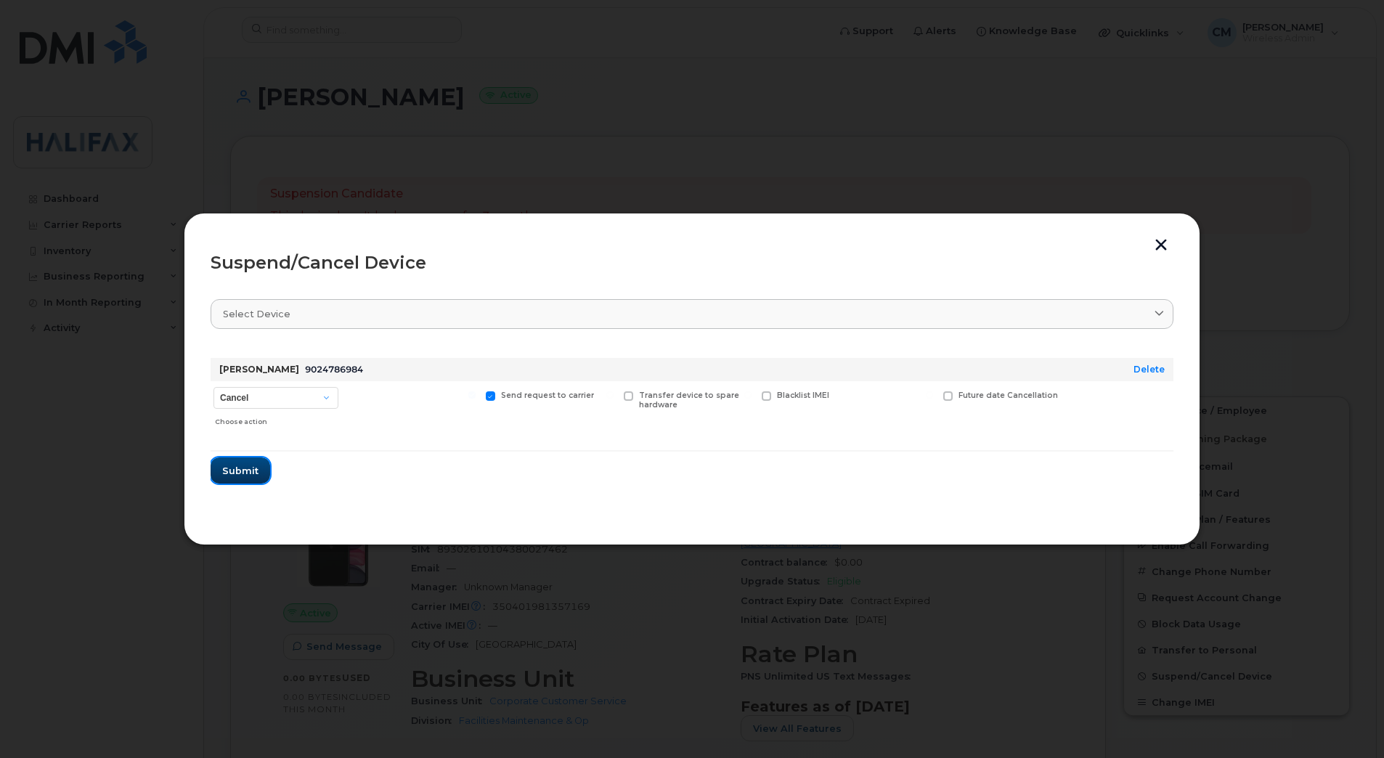
click at [249, 470] on span "Submit" at bounding box center [240, 471] width 36 height 14
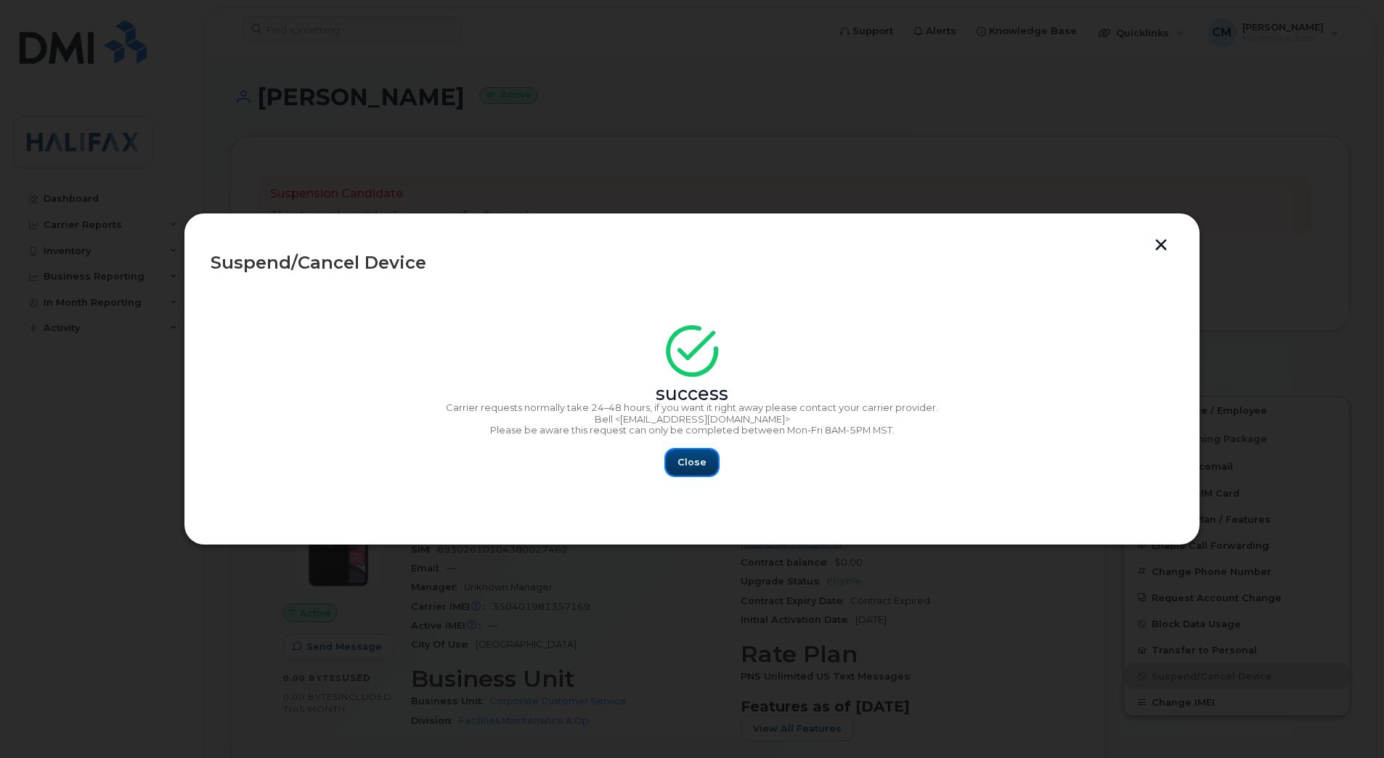
click at [709, 463] on button "Close" at bounding box center [692, 462] width 52 height 26
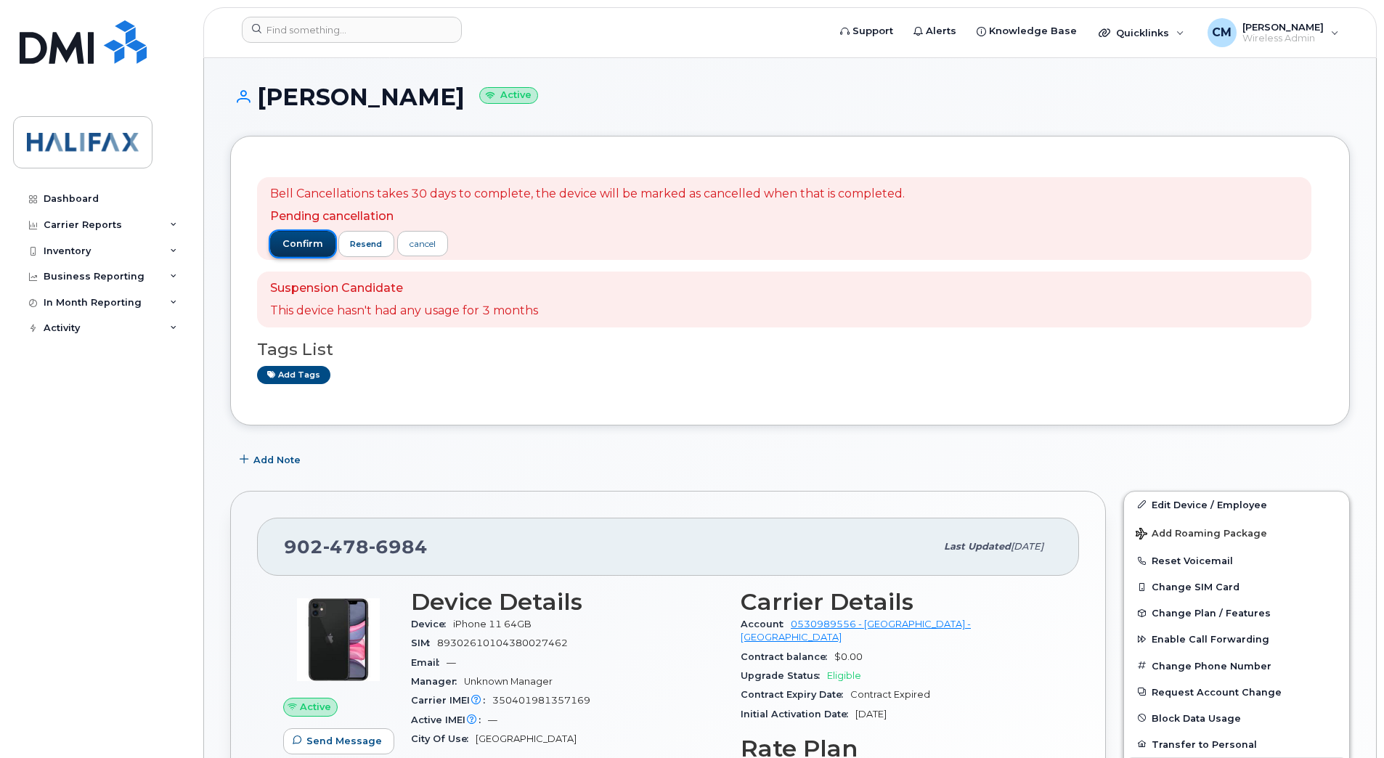
click at [295, 250] on span "confirm" at bounding box center [302, 243] width 41 height 13
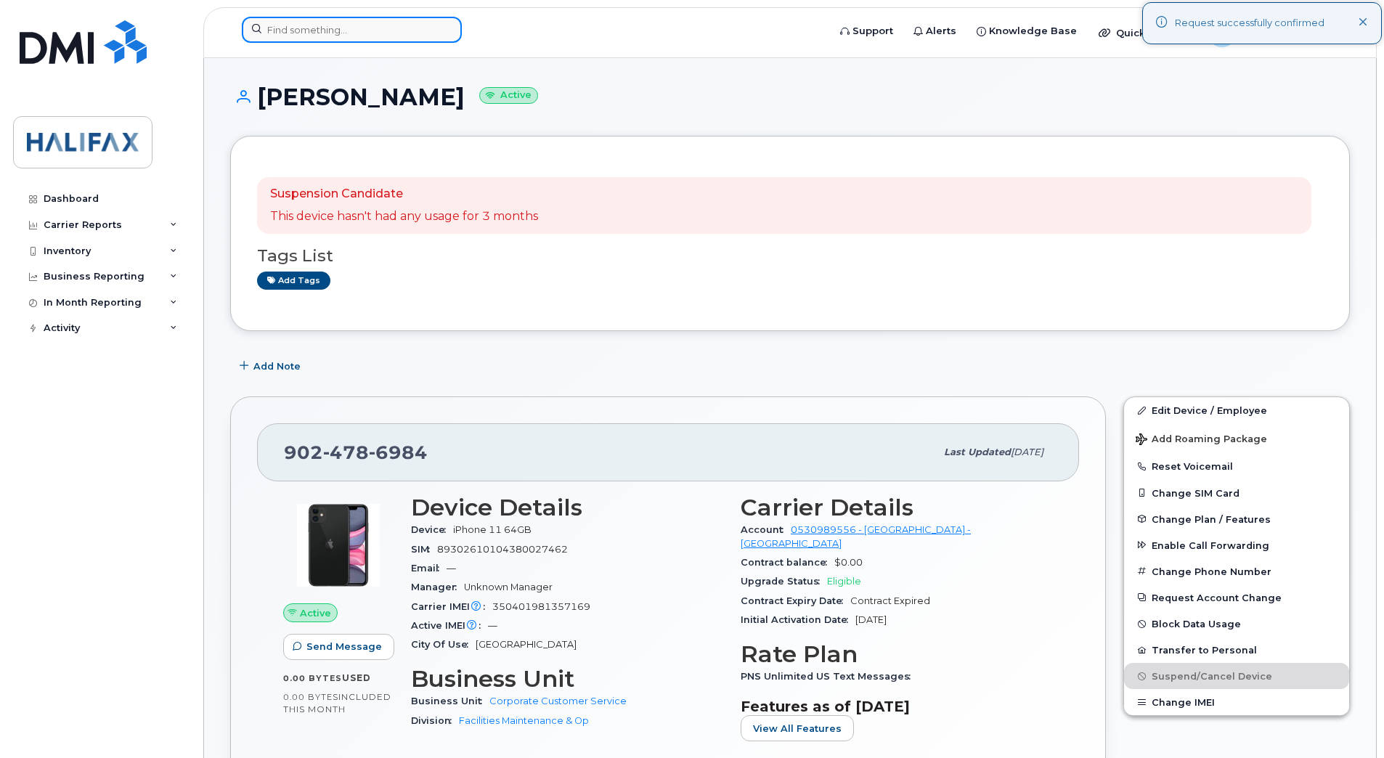
drag, startPoint x: 338, startPoint y: 28, endPoint x: 325, endPoint y: 30, distance: 13.2
click at [338, 28] on input at bounding box center [352, 30] width 220 height 26
paste input "9024789764"
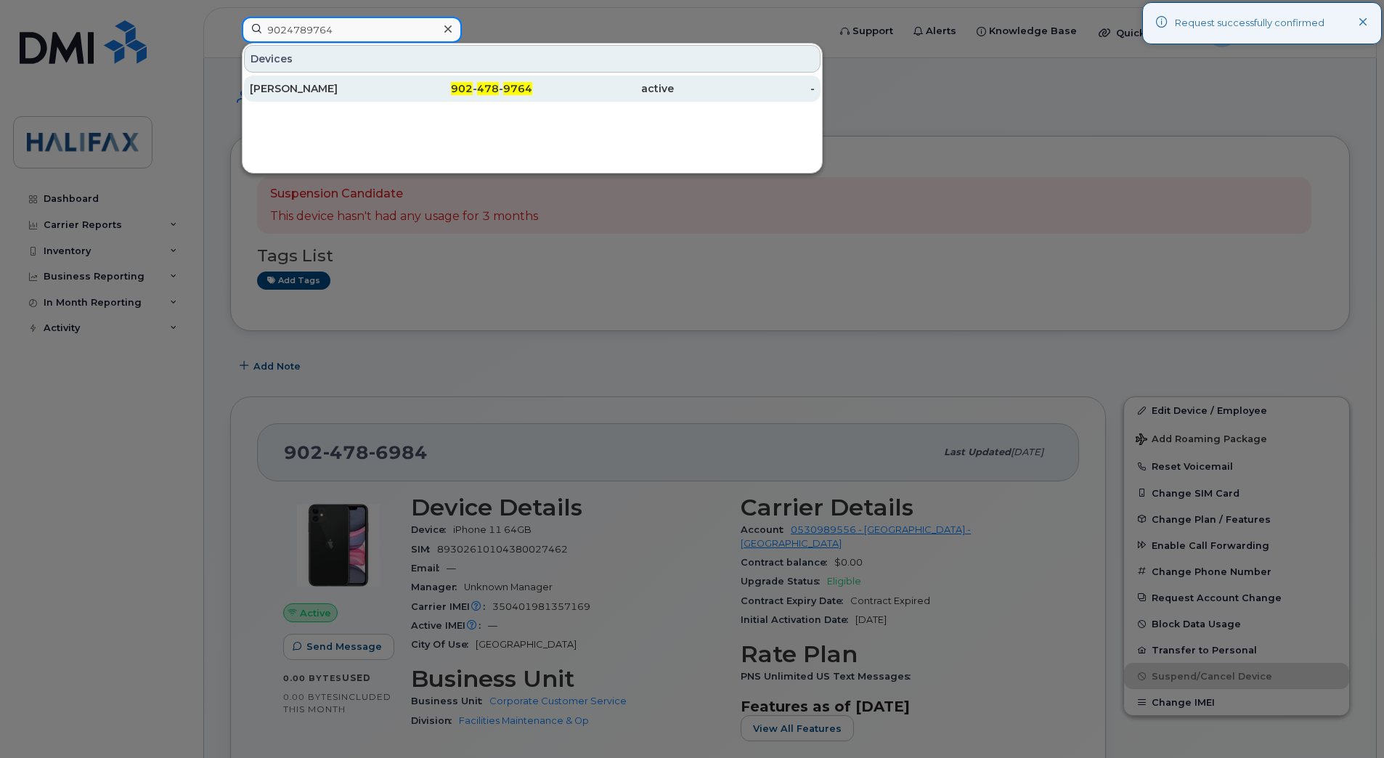
type input "9024789764"
click at [317, 91] on div "[PERSON_NAME]" at bounding box center [321, 88] width 142 height 15
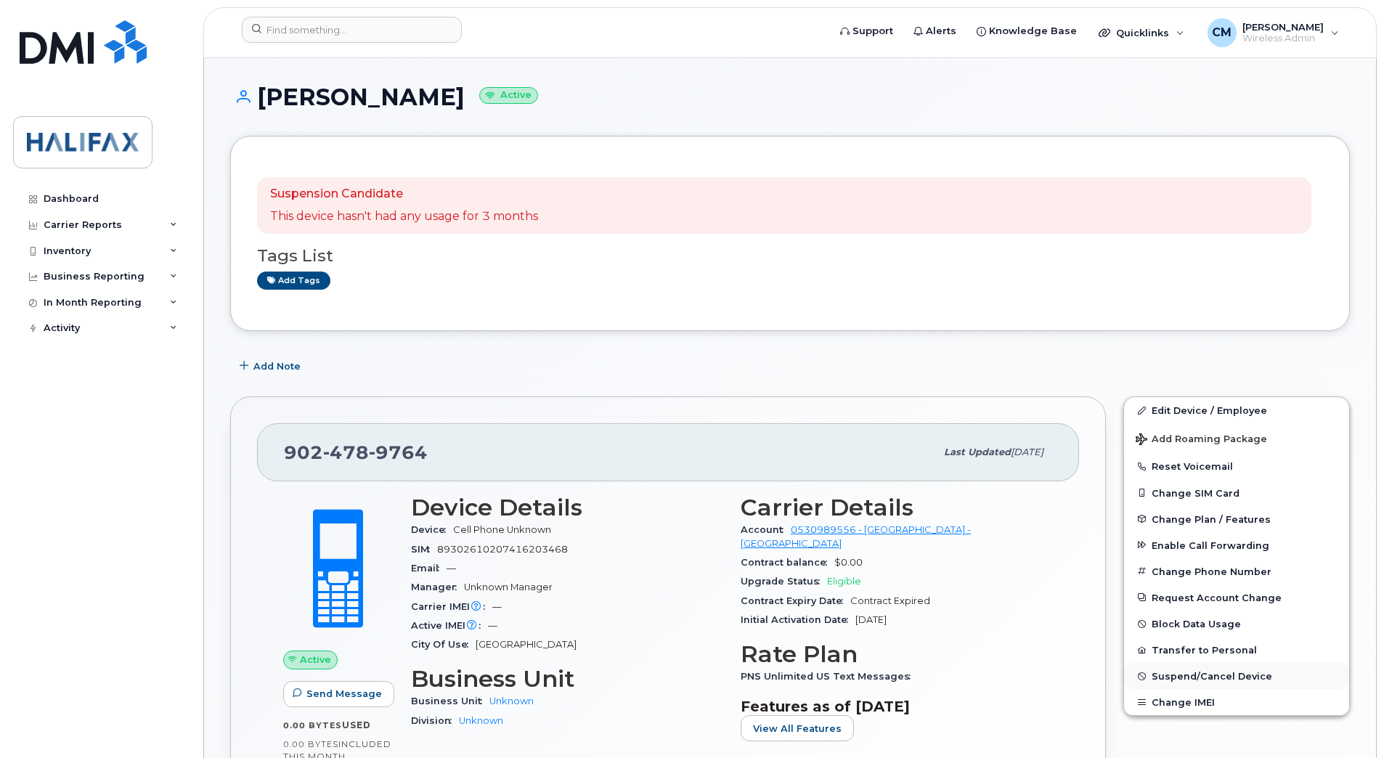
click at [1208, 680] on span "Suspend/Cancel Device" at bounding box center [1211, 676] width 121 height 11
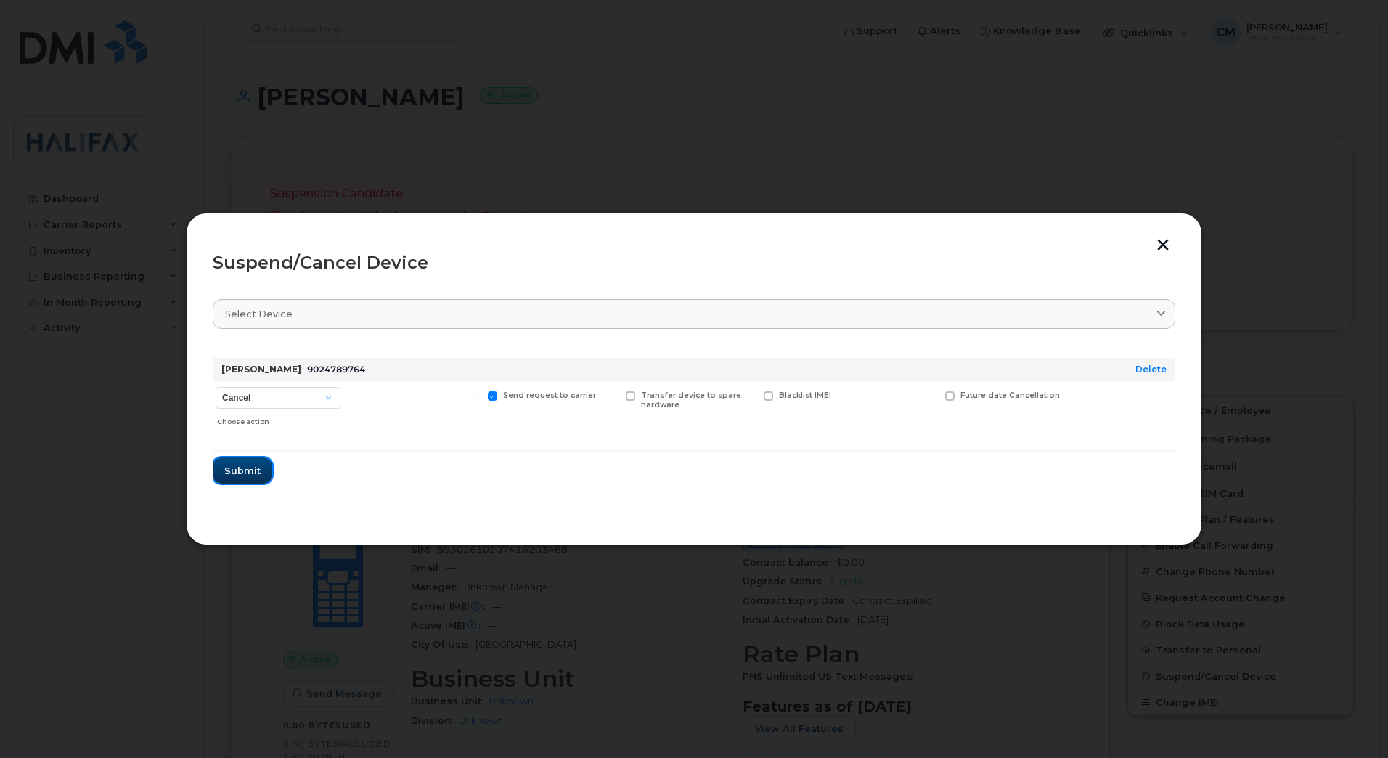
click at [242, 483] on button "Submit" at bounding box center [243, 470] width 60 height 26
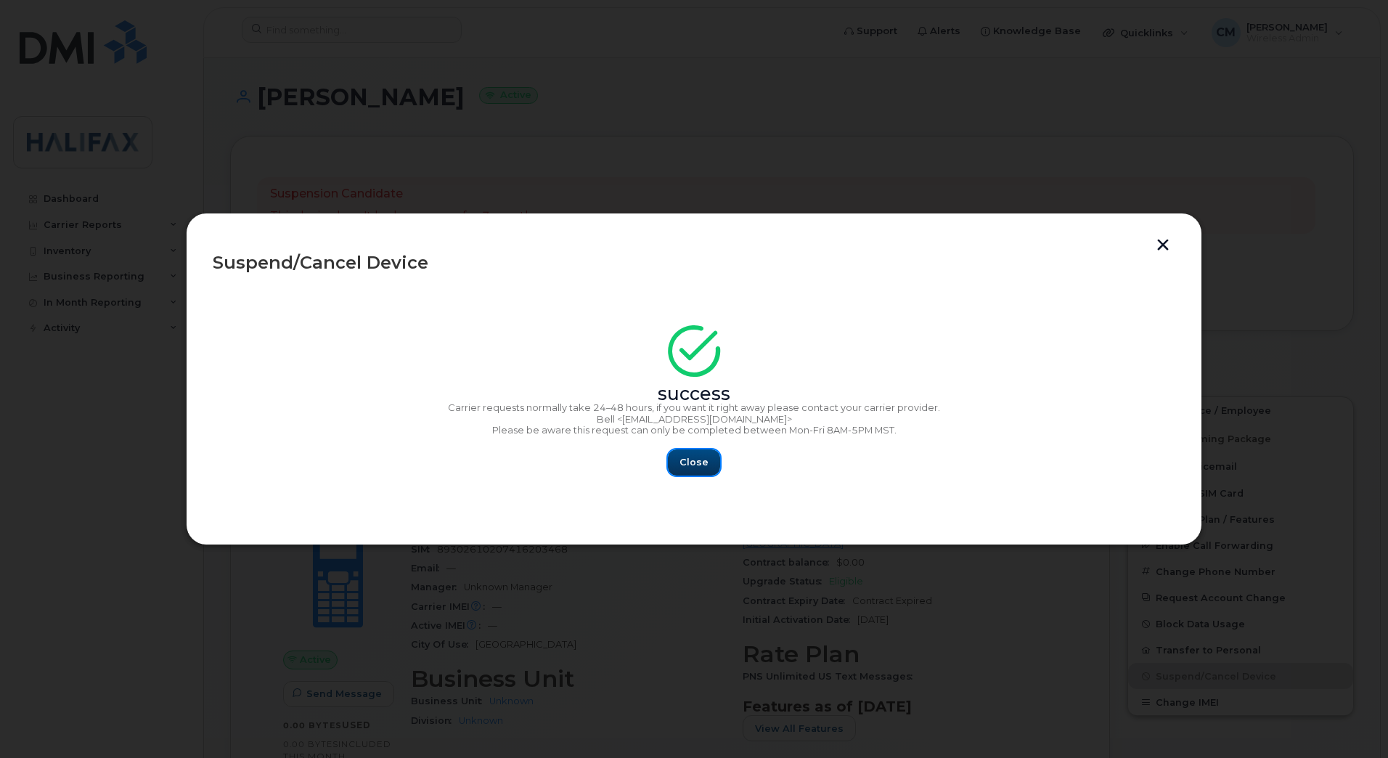
click at [674, 471] on button "Close" at bounding box center [694, 462] width 52 height 26
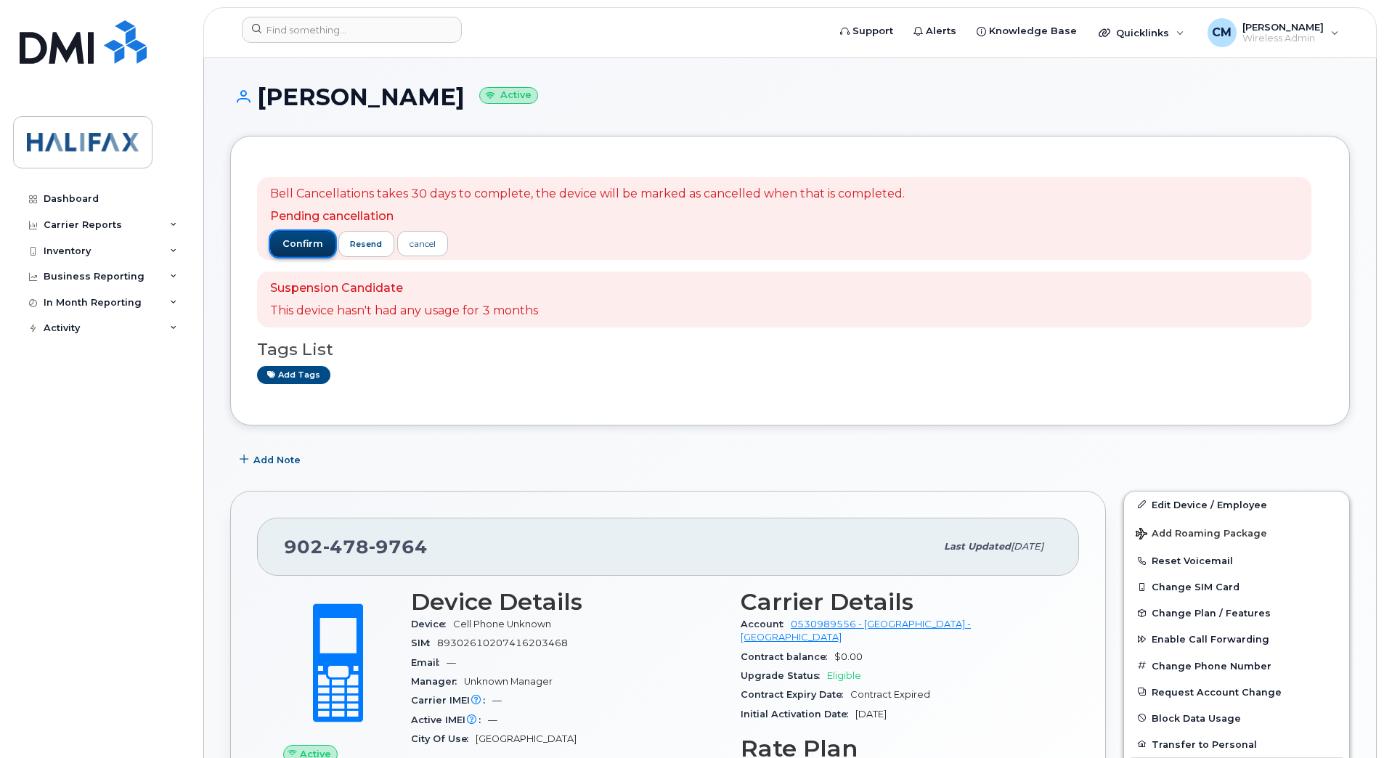
click at [288, 237] on span "confirm" at bounding box center [302, 243] width 41 height 13
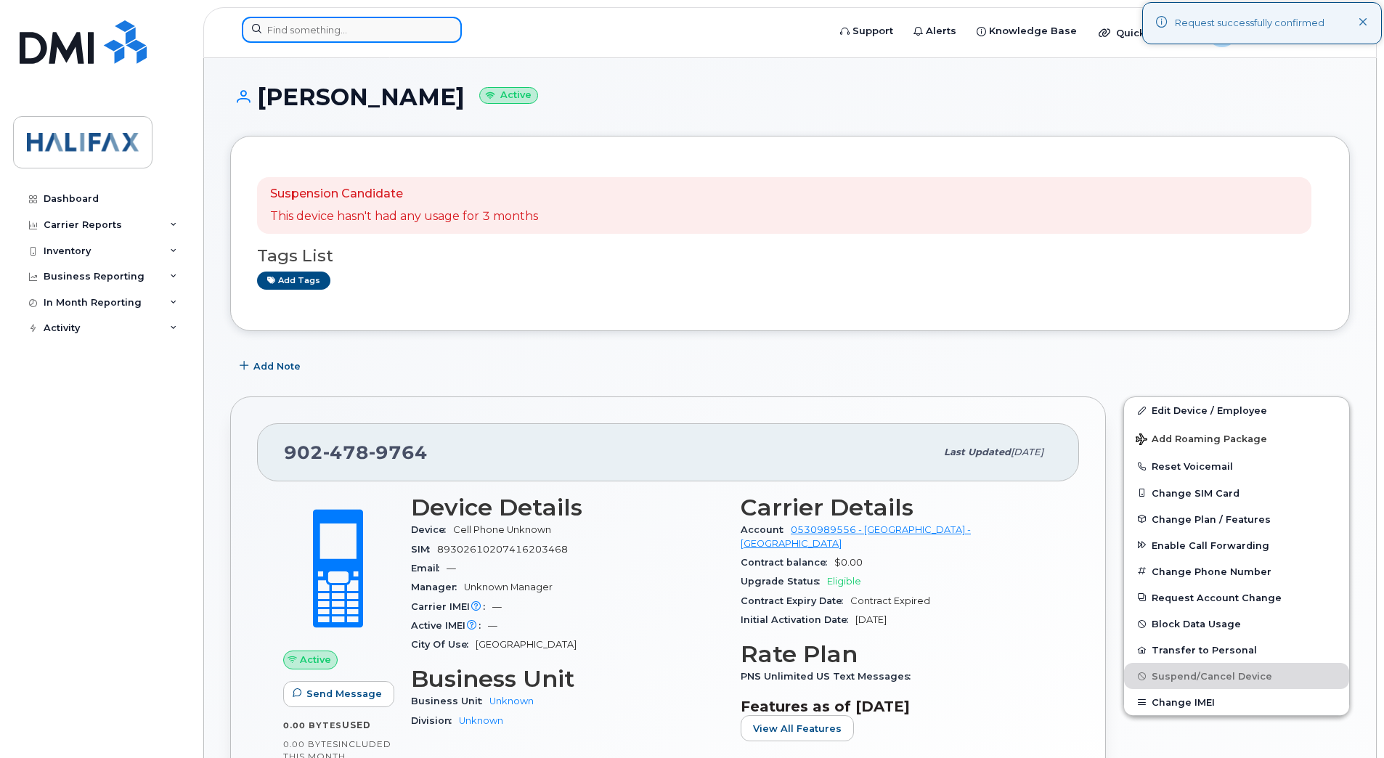
click at [316, 33] on input at bounding box center [352, 30] width 220 height 26
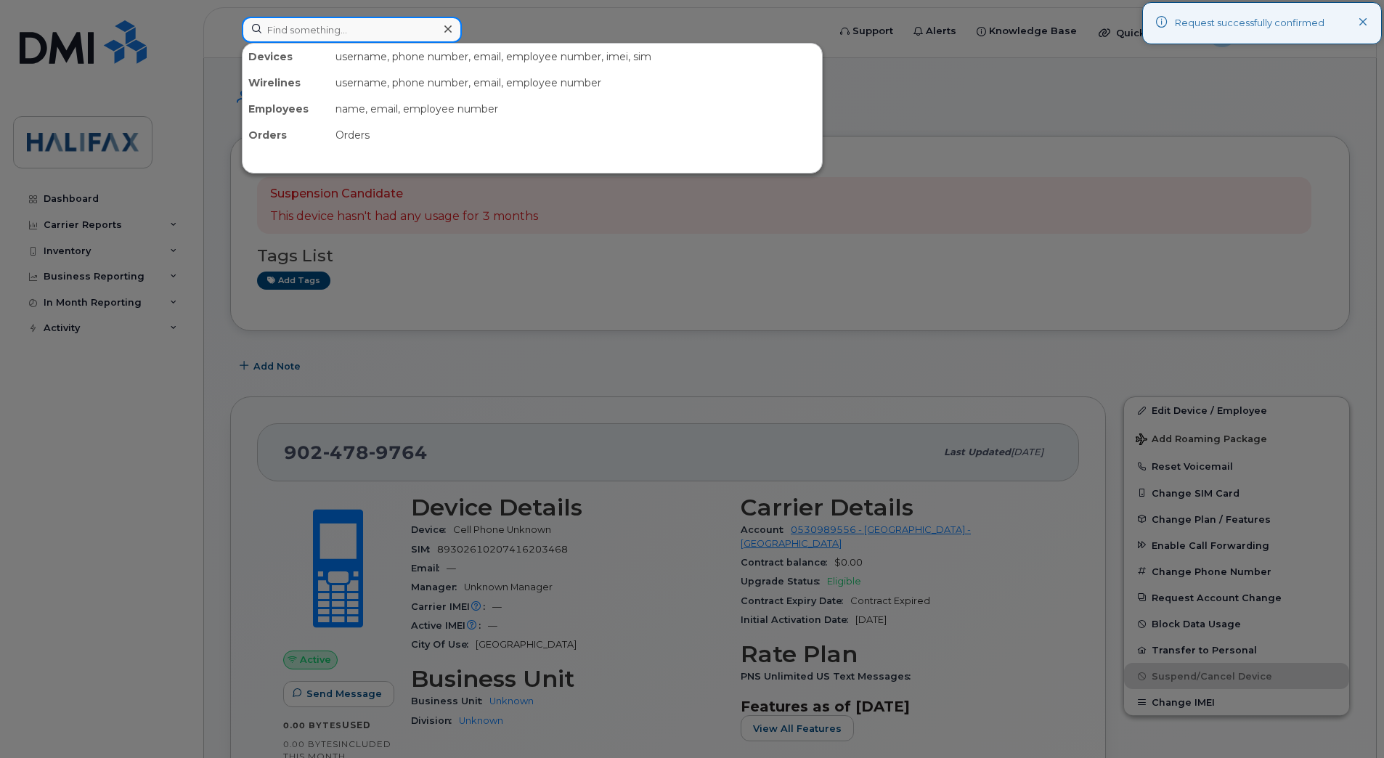
paste input "9024833164"
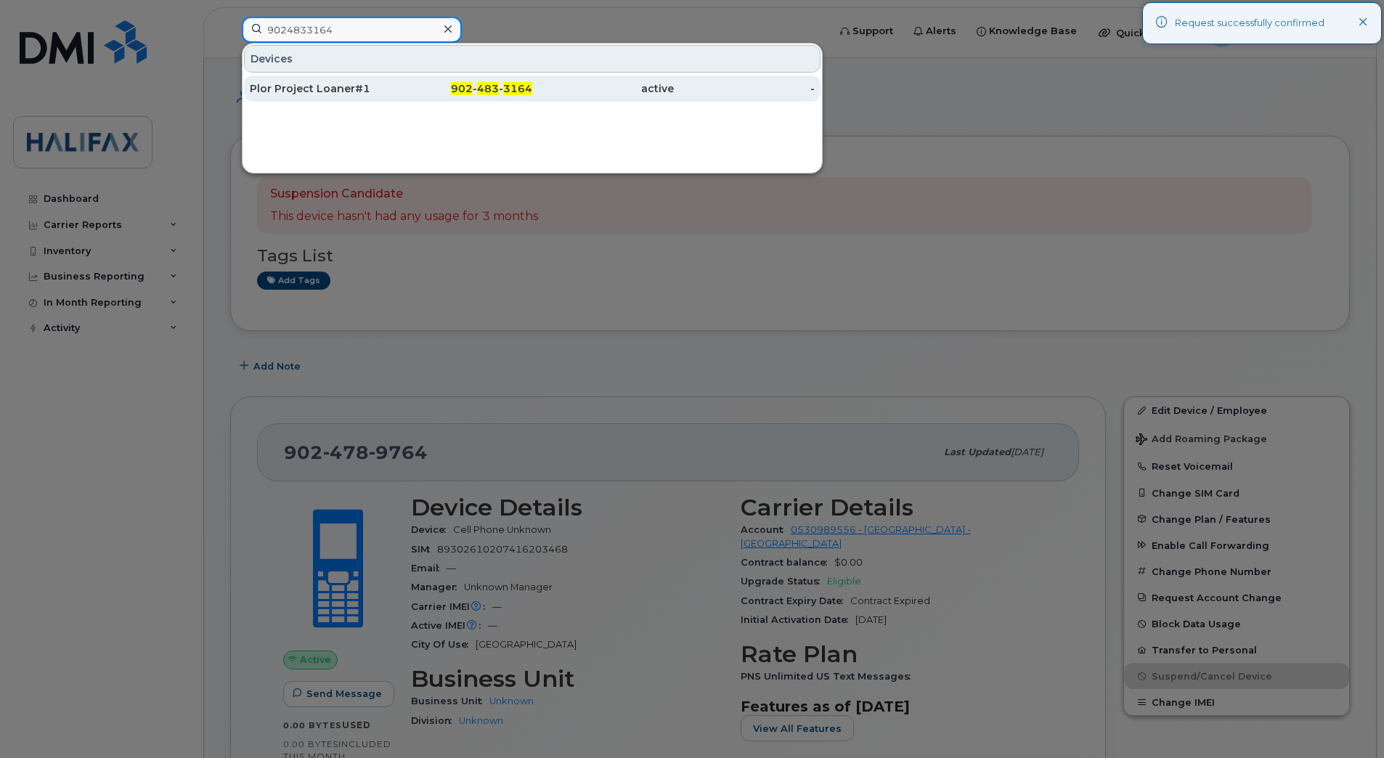
type input "9024833164"
click at [356, 87] on div "Plor Project Loaner#1" at bounding box center [321, 88] width 142 height 15
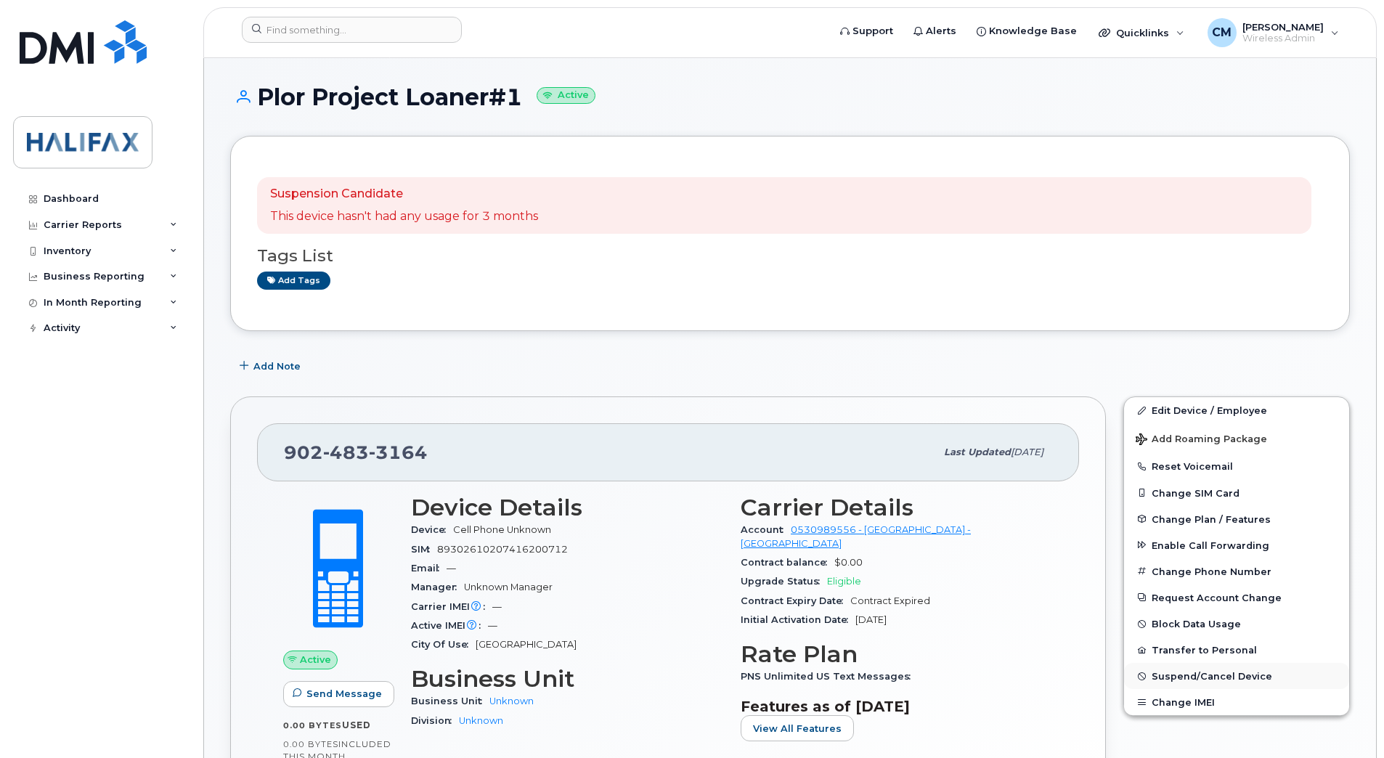
click at [1171, 672] on span "Suspend/Cancel Device" at bounding box center [1211, 676] width 121 height 11
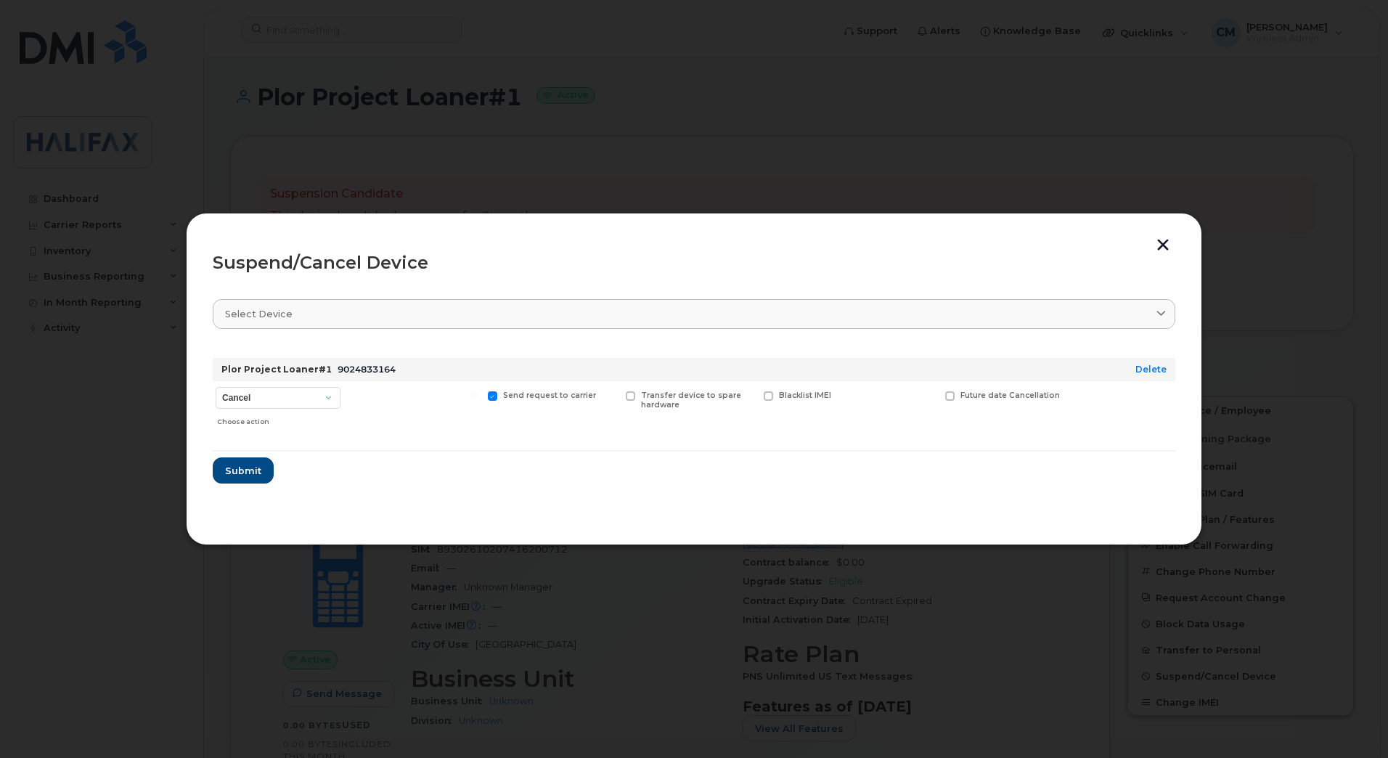
click at [224, 457] on form "Plor Project Loaner#1 9024833164 Delete Cancel Suspend - Extend Suspension Susp…" at bounding box center [694, 414] width 963 height 137
click at [236, 465] on span "Submit" at bounding box center [242, 471] width 36 height 14
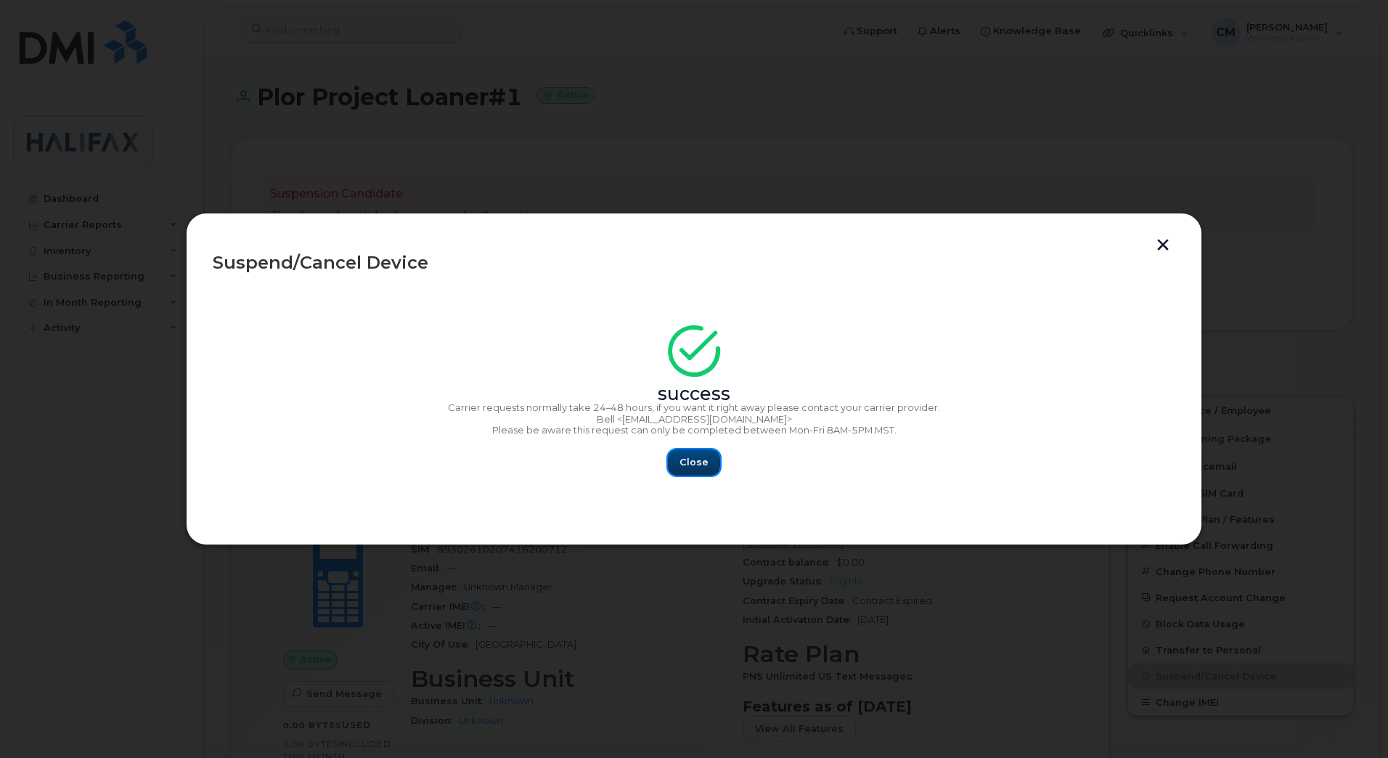
click at [701, 453] on button "Close" at bounding box center [694, 462] width 52 height 26
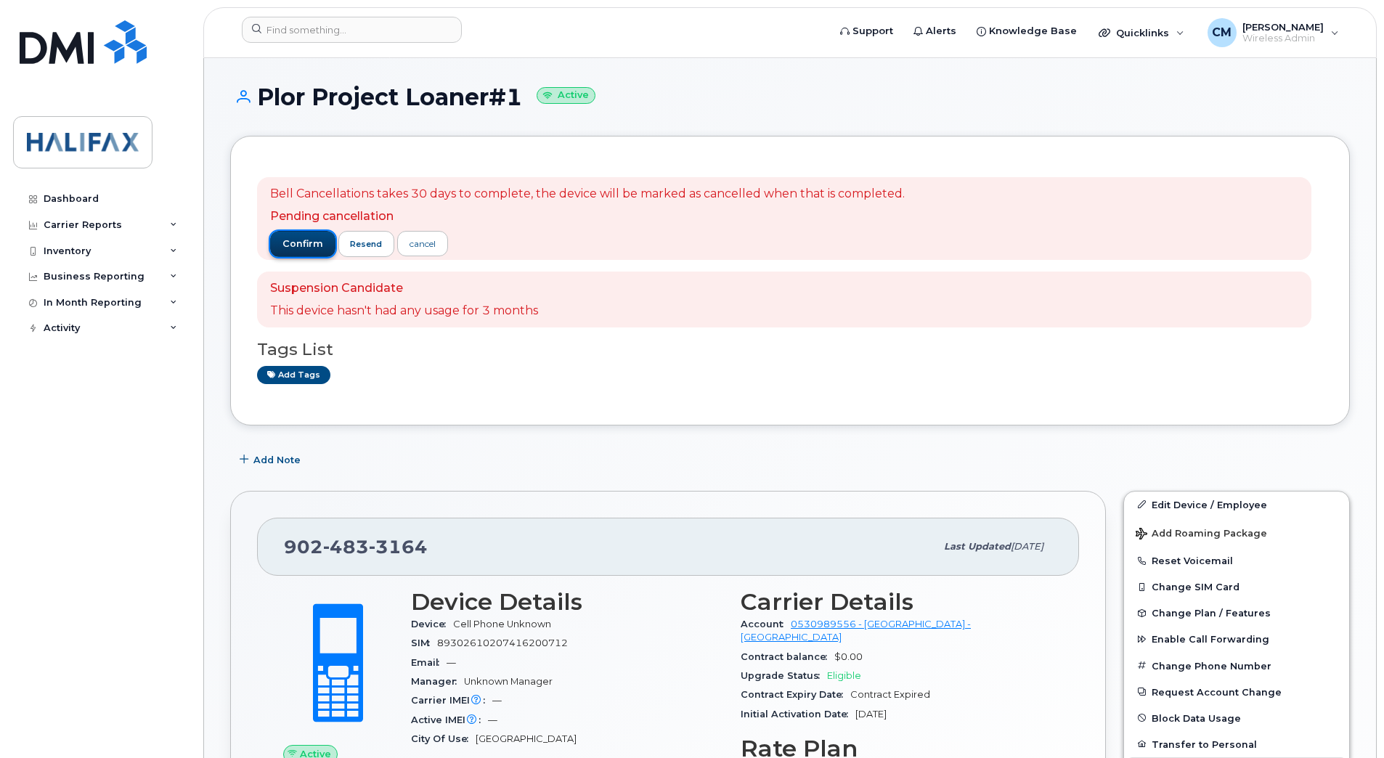
click at [286, 235] on button "confirm" at bounding box center [302, 244] width 65 height 26
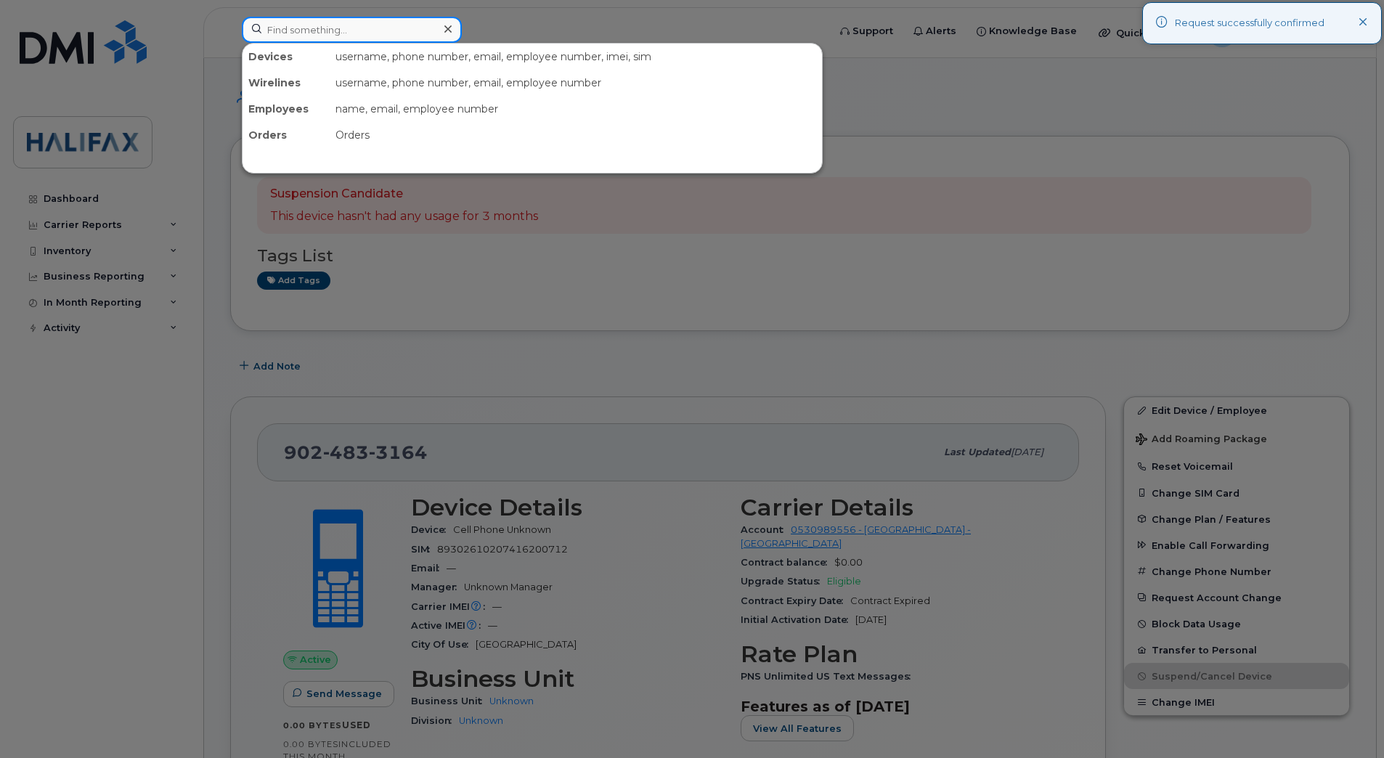
click at [313, 23] on input at bounding box center [352, 30] width 220 height 26
paste input "9024838652"
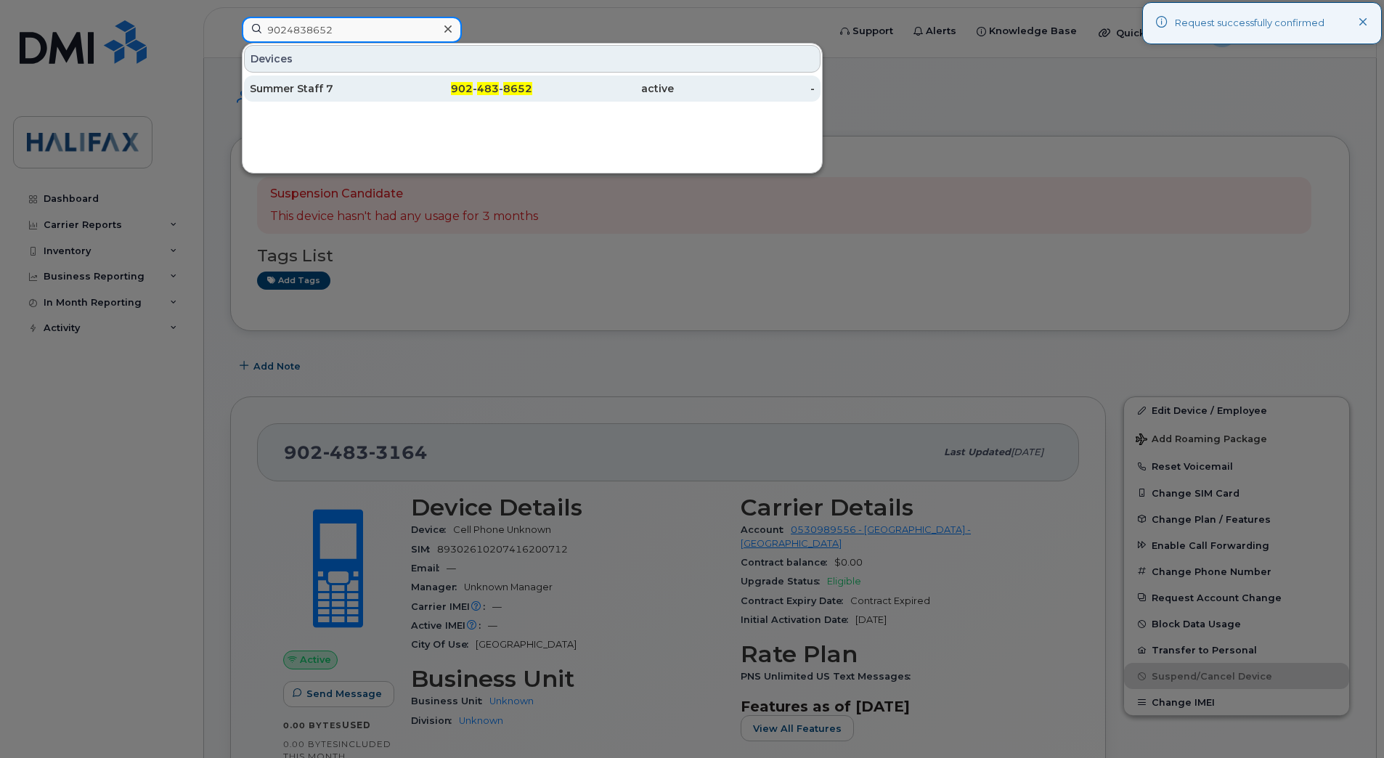
type input "9024838652"
click at [285, 82] on div "Summer Staff 7" at bounding box center [321, 88] width 142 height 15
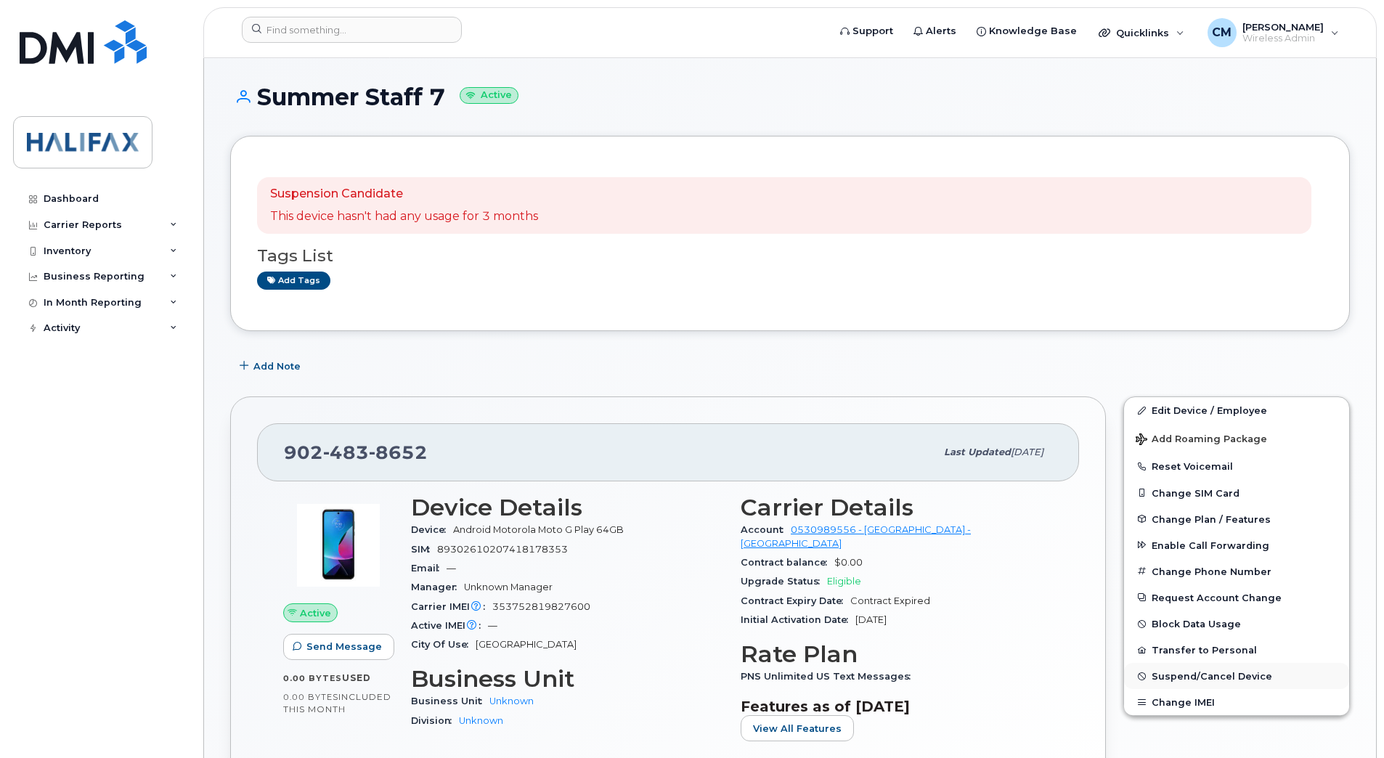
click at [1181, 678] on span "Suspend/Cancel Device" at bounding box center [1211, 676] width 121 height 11
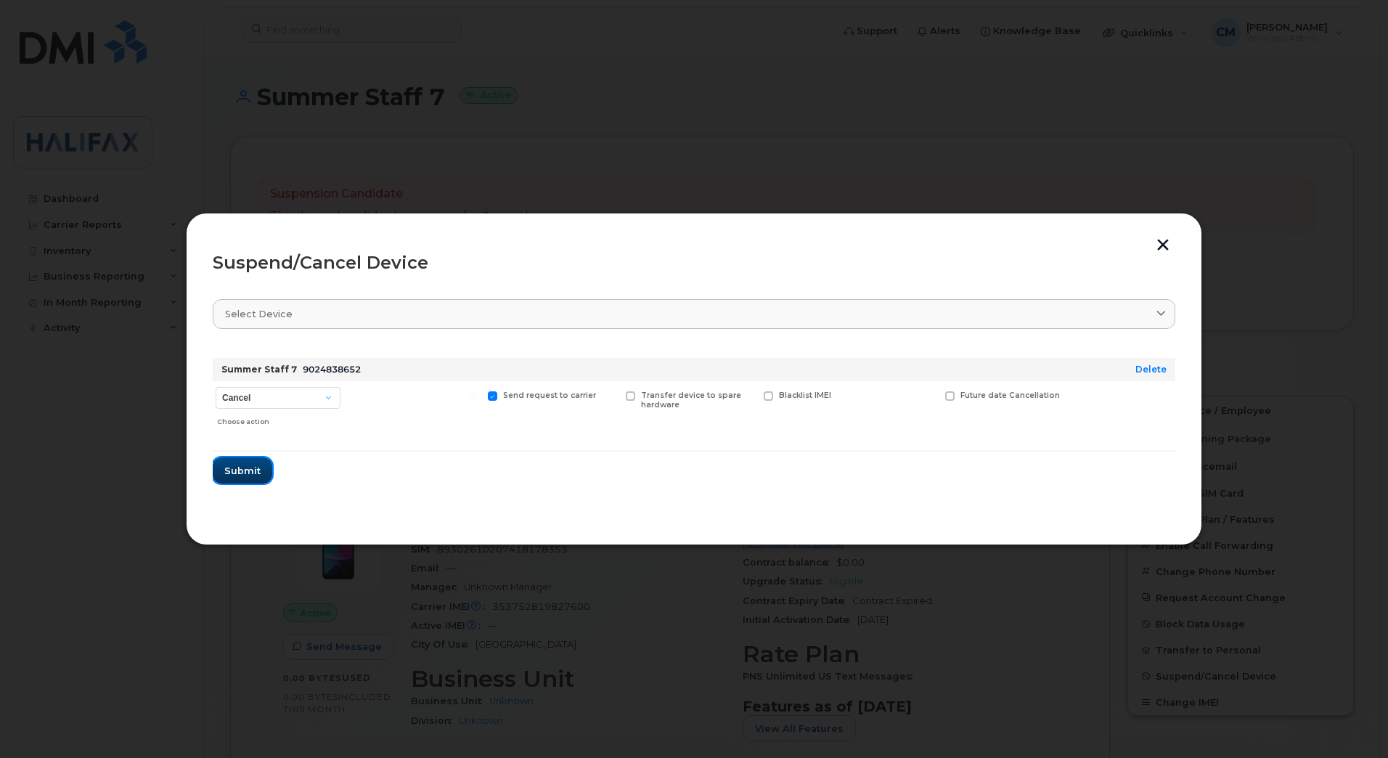
click at [238, 465] on span "Submit" at bounding box center [242, 471] width 36 height 14
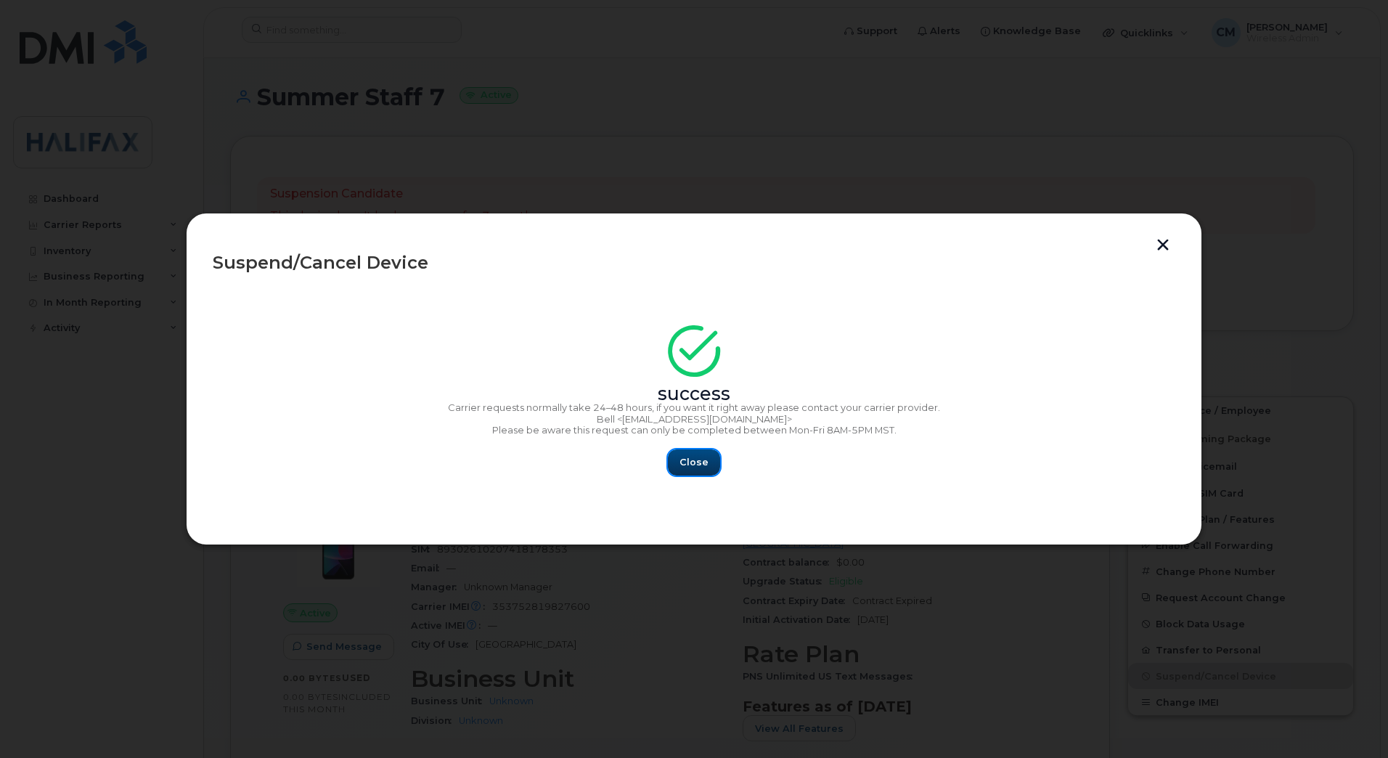
click at [685, 468] on span "Close" at bounding box center [694, 462] width 29 height 14
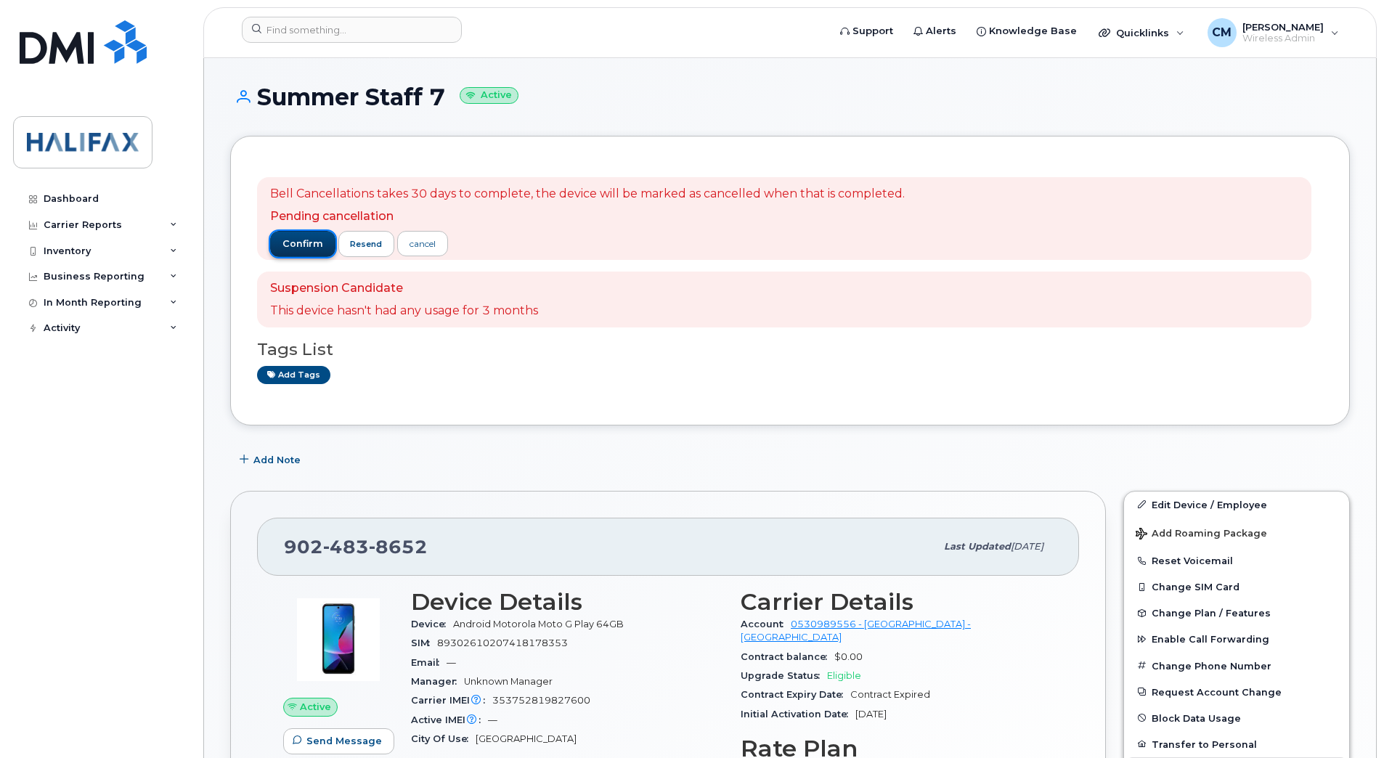
click at [282, 250] on button "confirm" at bounding box center [302, 244] width 65 height 26
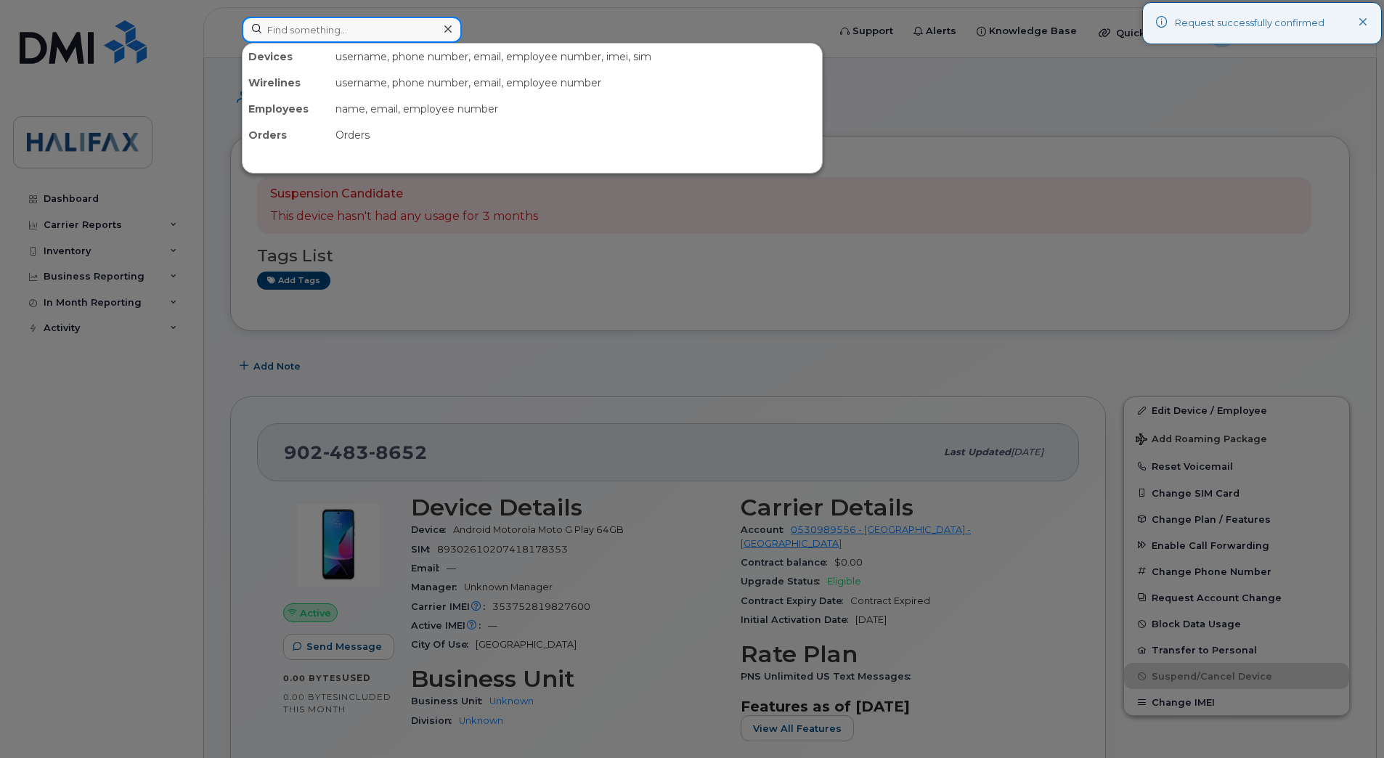
click at [403, 21] on input at bounding box center [352, 30] width 220 height 26
paste input "9024971129"
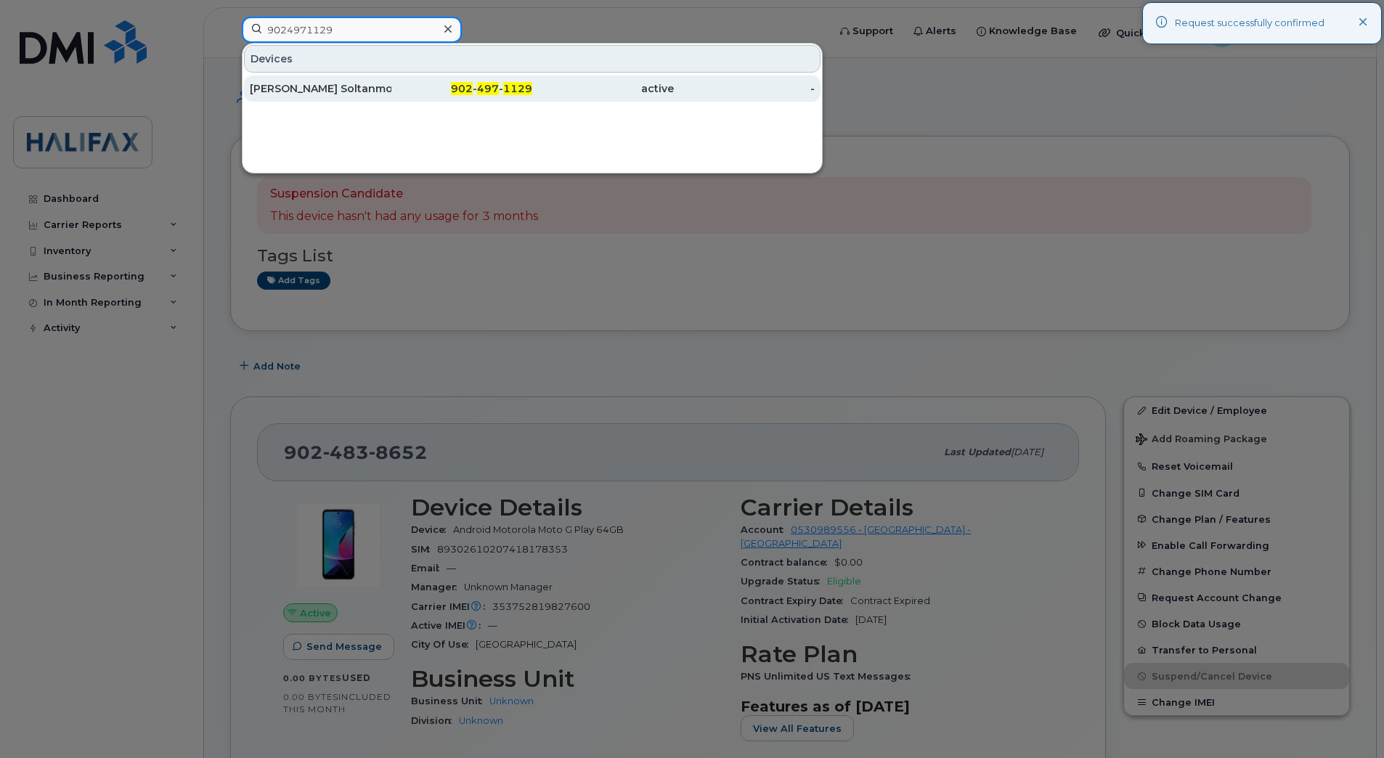
type input "9024971129"
click at [303, 84] on div "[PERSON_NAME] Soltanmoradi" at bounding box center [321, 88] width 142 height 15
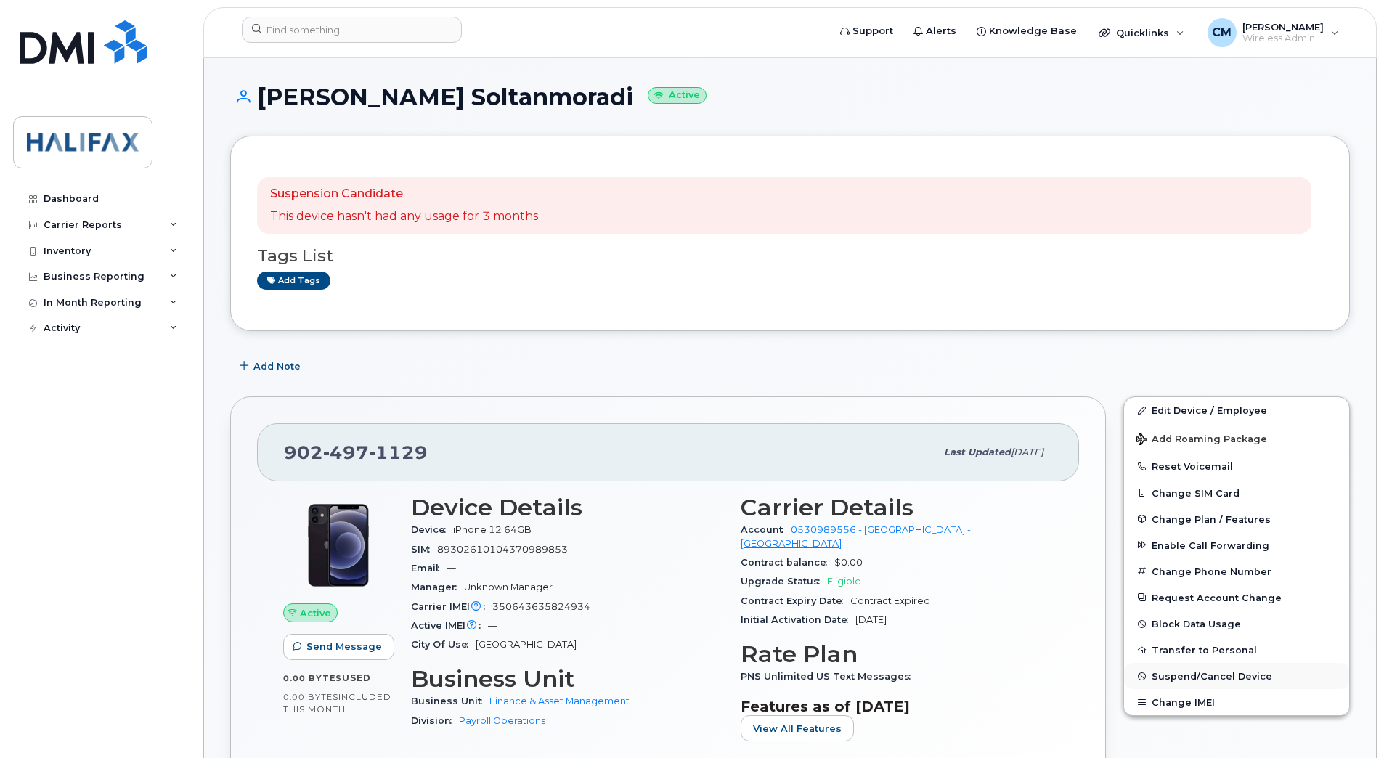
click at [1269, 680] on button "Suspend/Cancel Device" at bounding box center [1236, 676] width 225 height 26
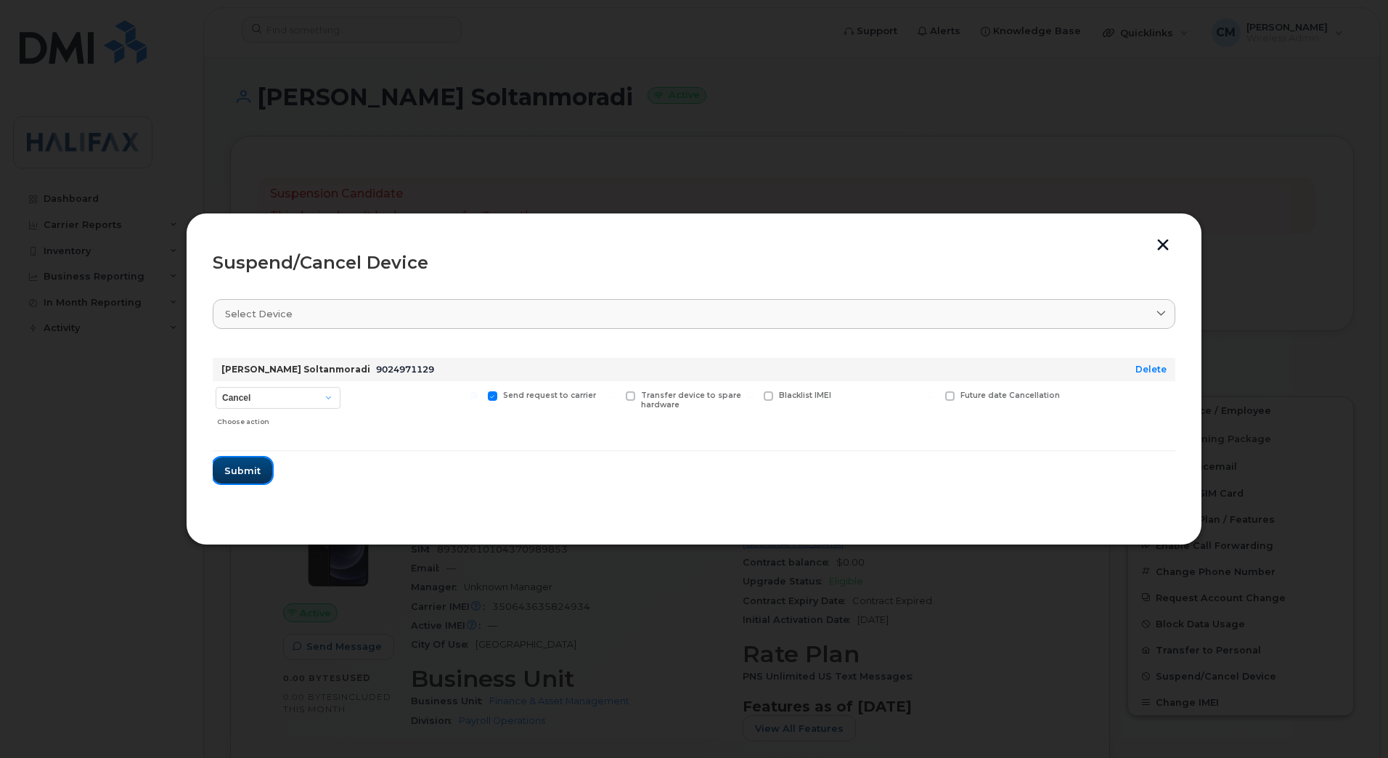
click at [242, 468] on span "Submit" at bounding box center [242, 471] width 36 height 14
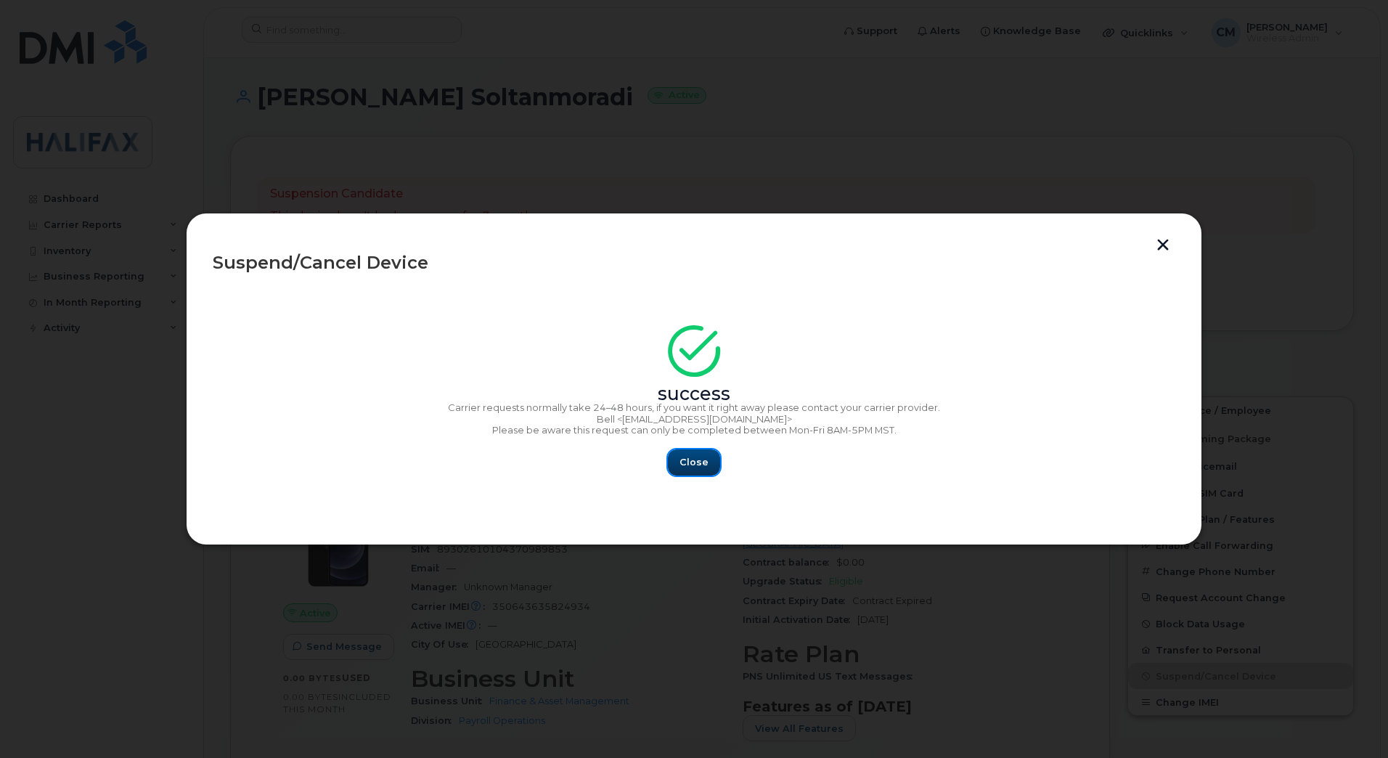
click at [696, 457] on span "Close" at bounding box center [694, 462] width 29 height 14
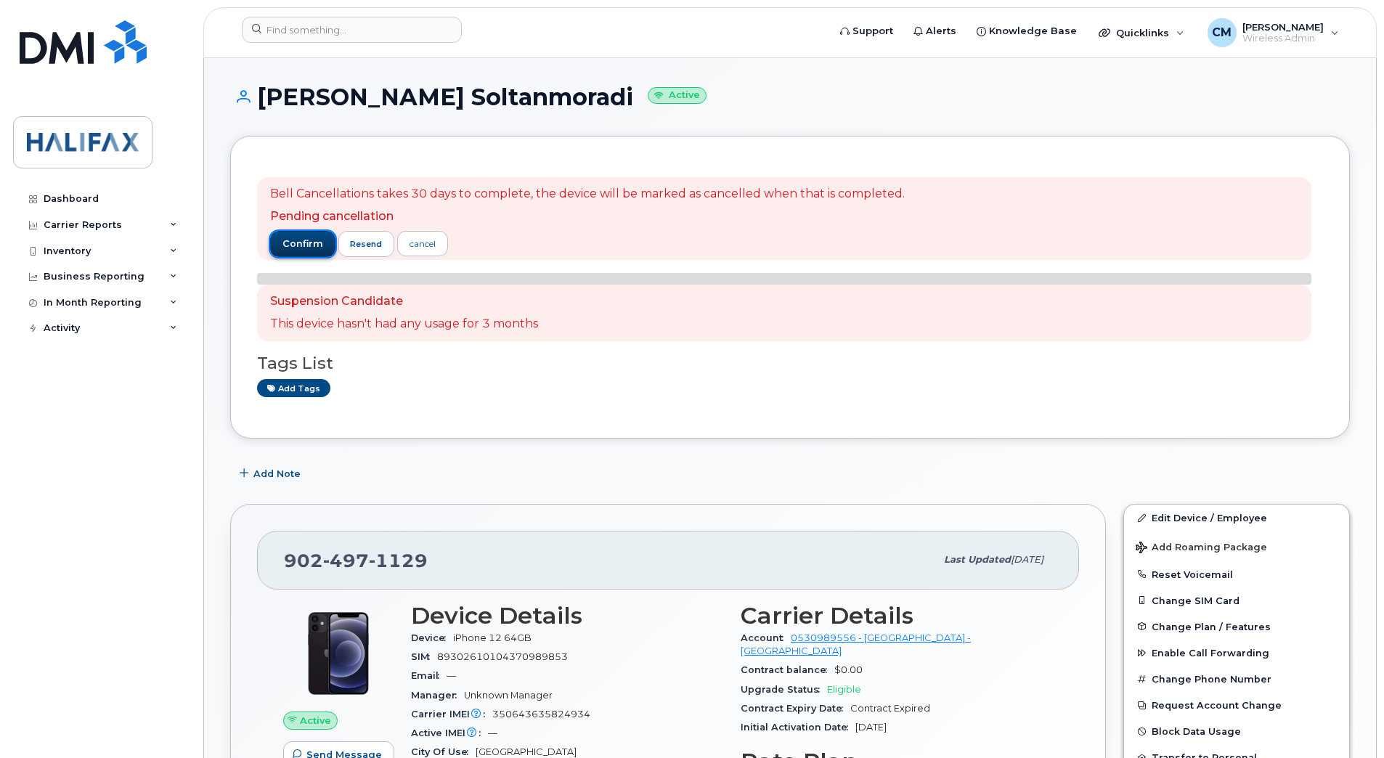
click at [287, 246] on span "confirm" at bounding box center [302, 243] width 41 height 13
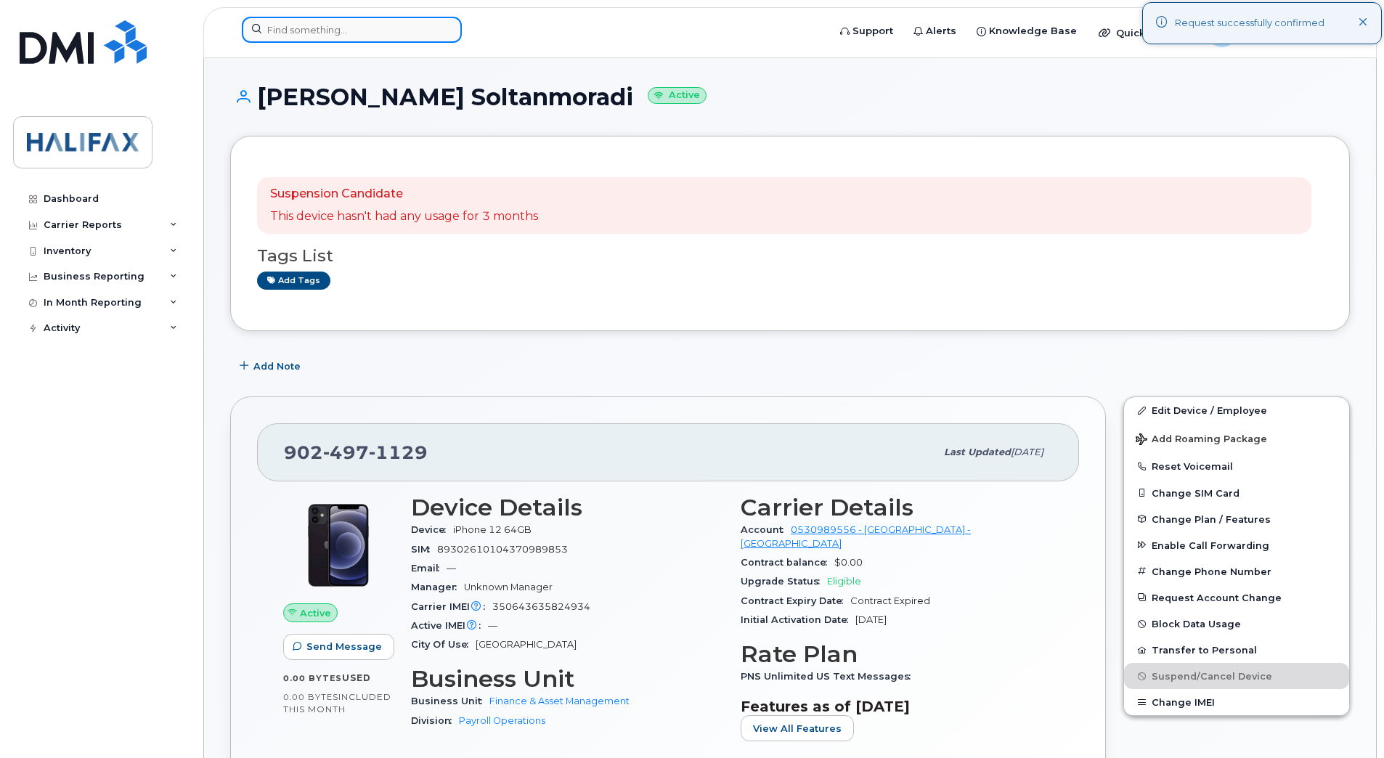
click at [388, 41] on input at bounding box center [352, 30] width 220 height 26
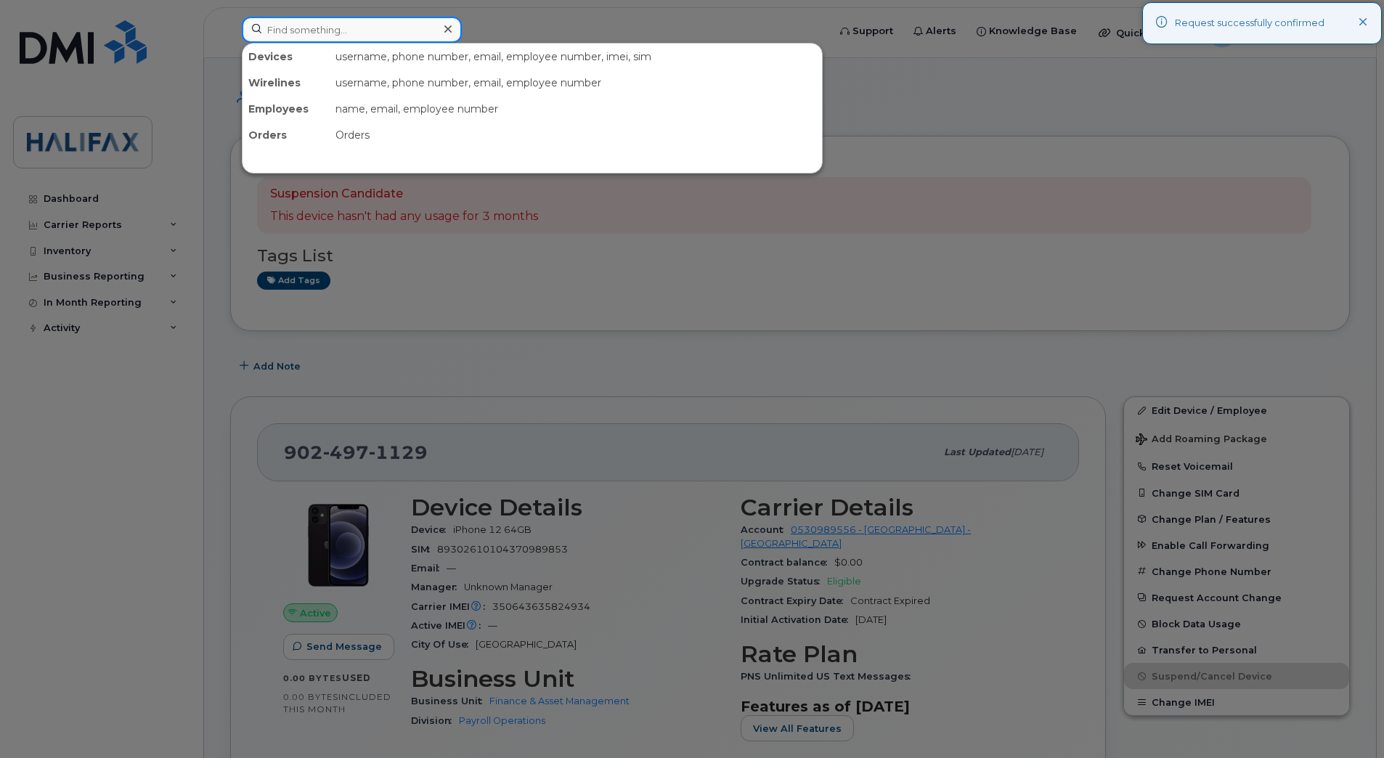
paste input "9024971568"
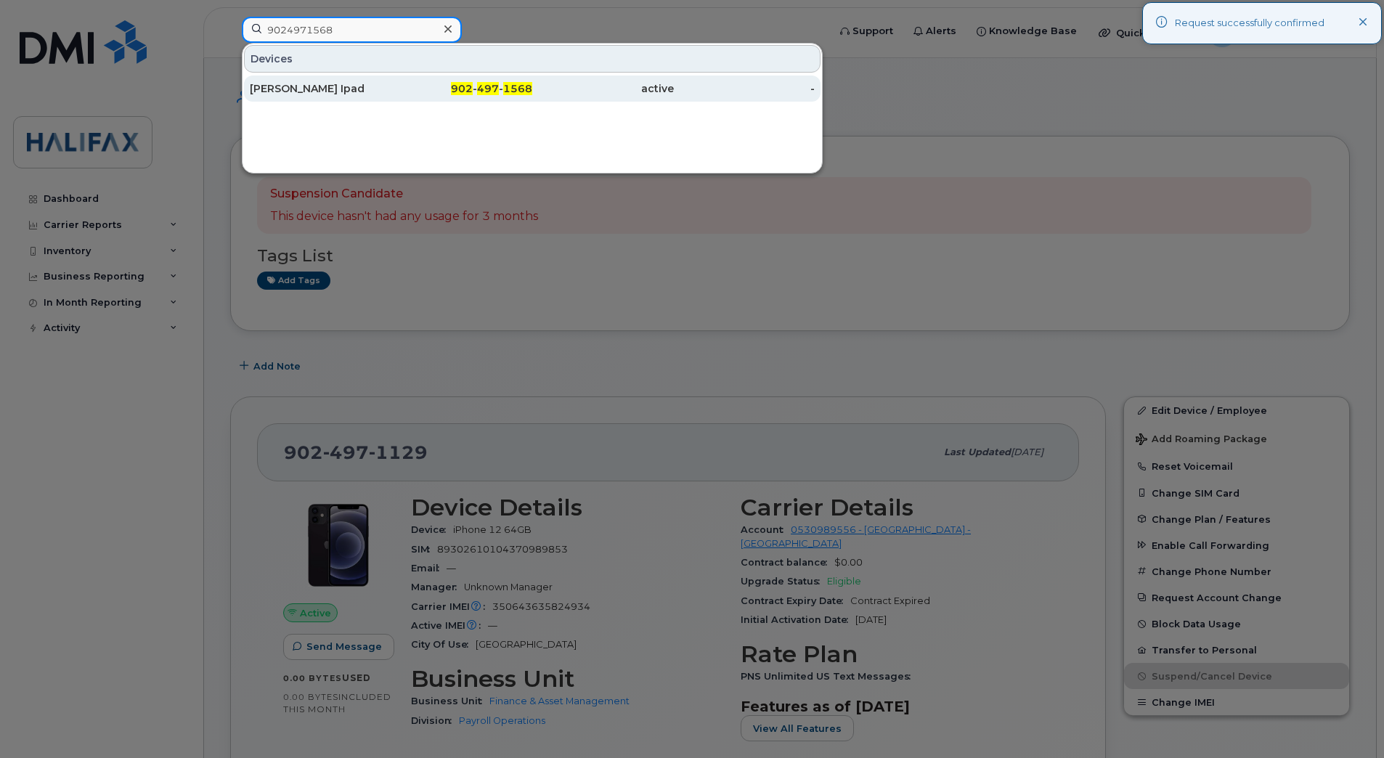
type input "9024971568"
click at [293, 86] on div "Stephen Nearing Ipad" at bounding box center [321, 88] width 142 height 15
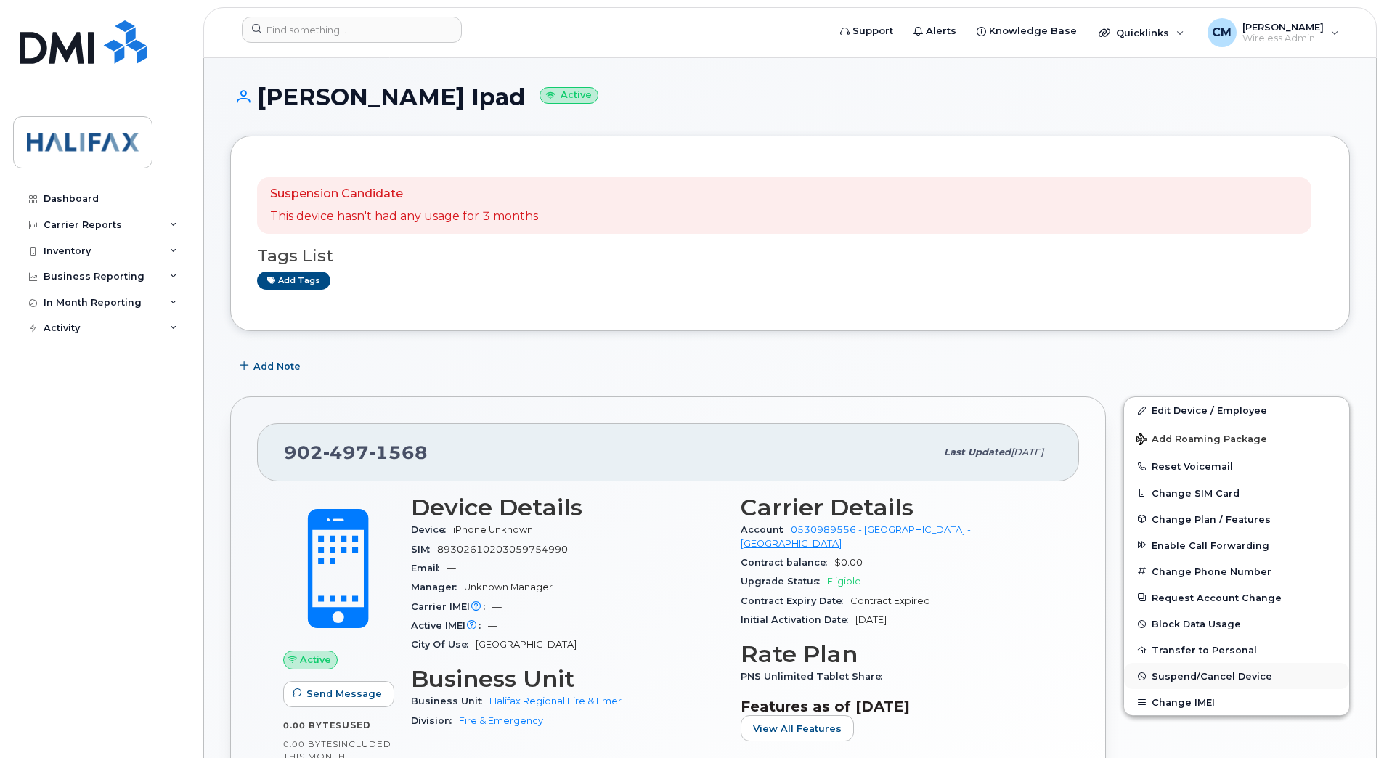
click at [1202, 673] on span "Suspend/Cancel Device" at bounding box center [1211, 676] width 121 height 11
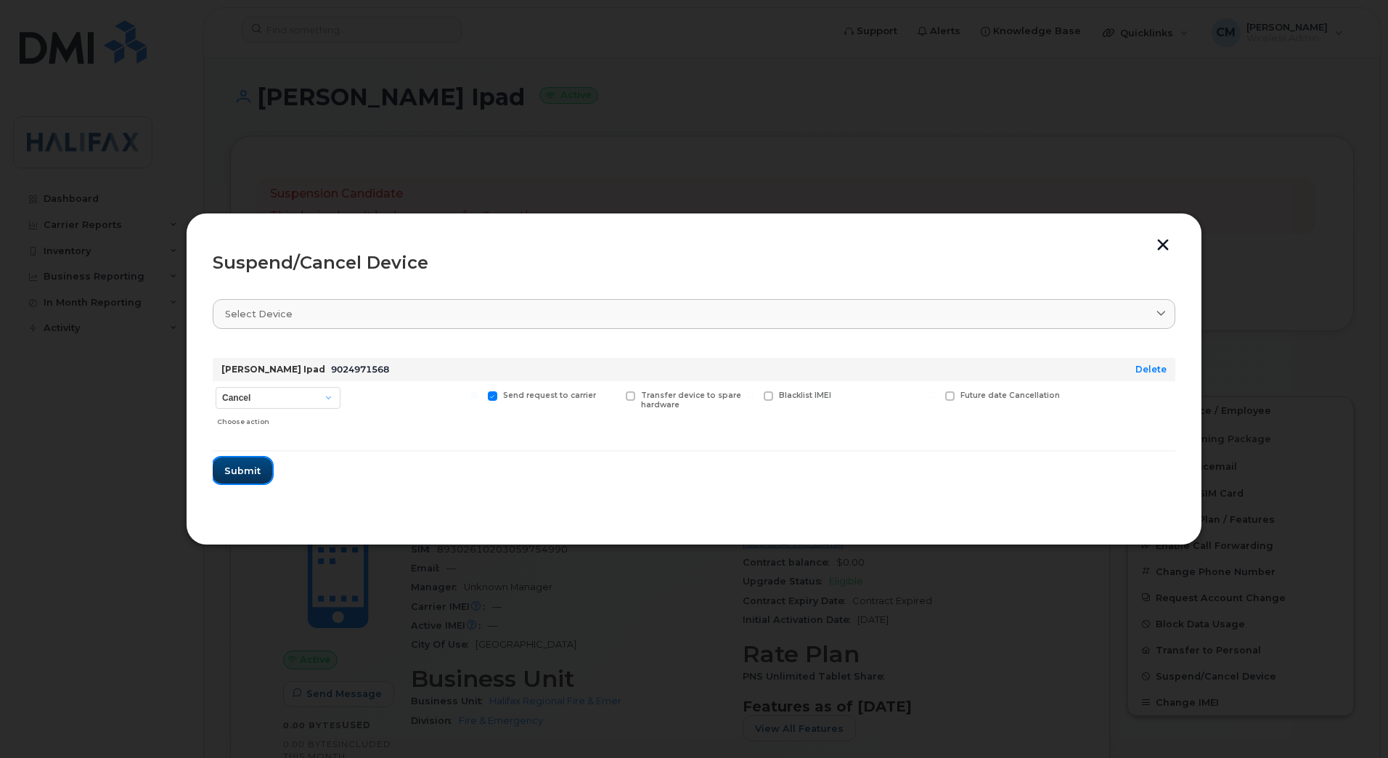
click at [247, 478] on button "Submit" at bounding box center [243, 470] width 60 height 26
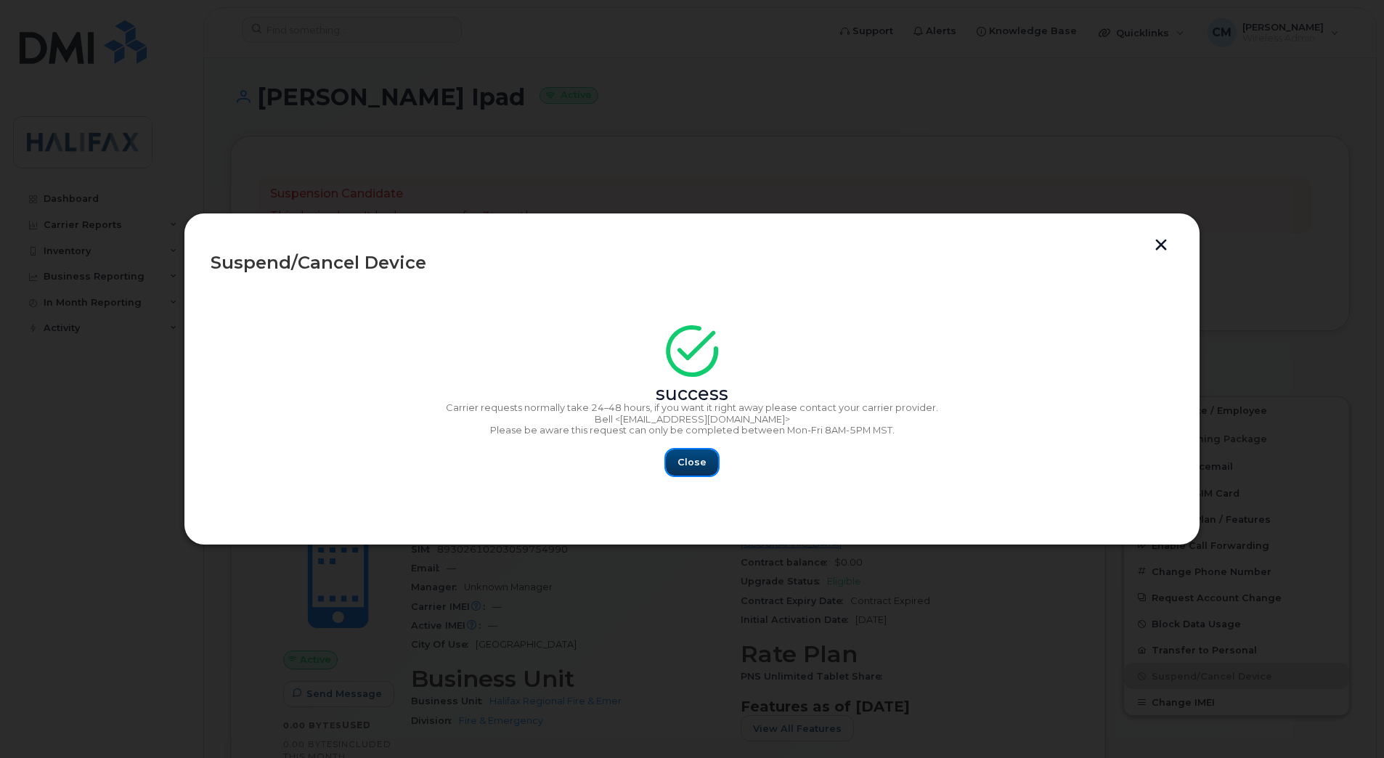
click at [672, 459] on button "Close" at bounding box center [692, 462] width 52 height 26
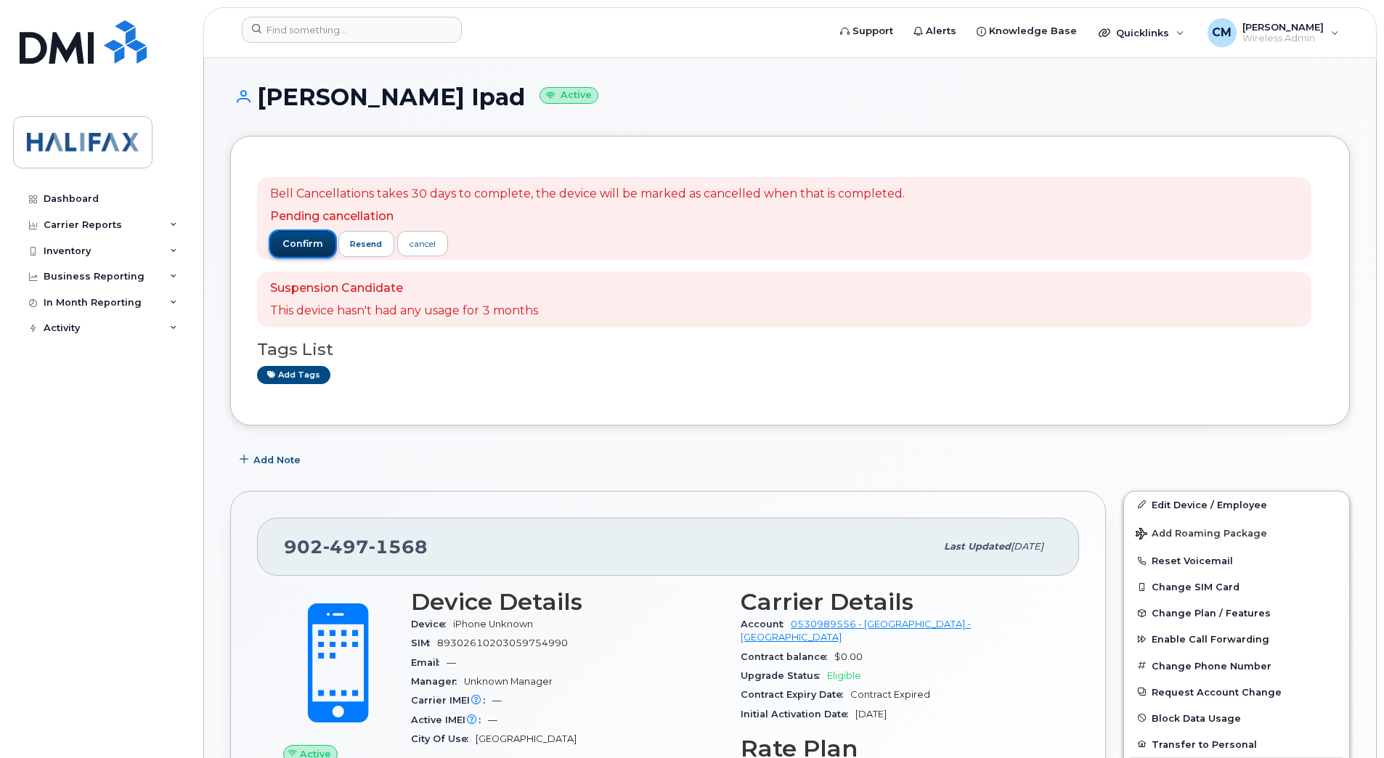
click at [318, 237] on span "confirm" at bounding box center [302, 243] width 41 height 13
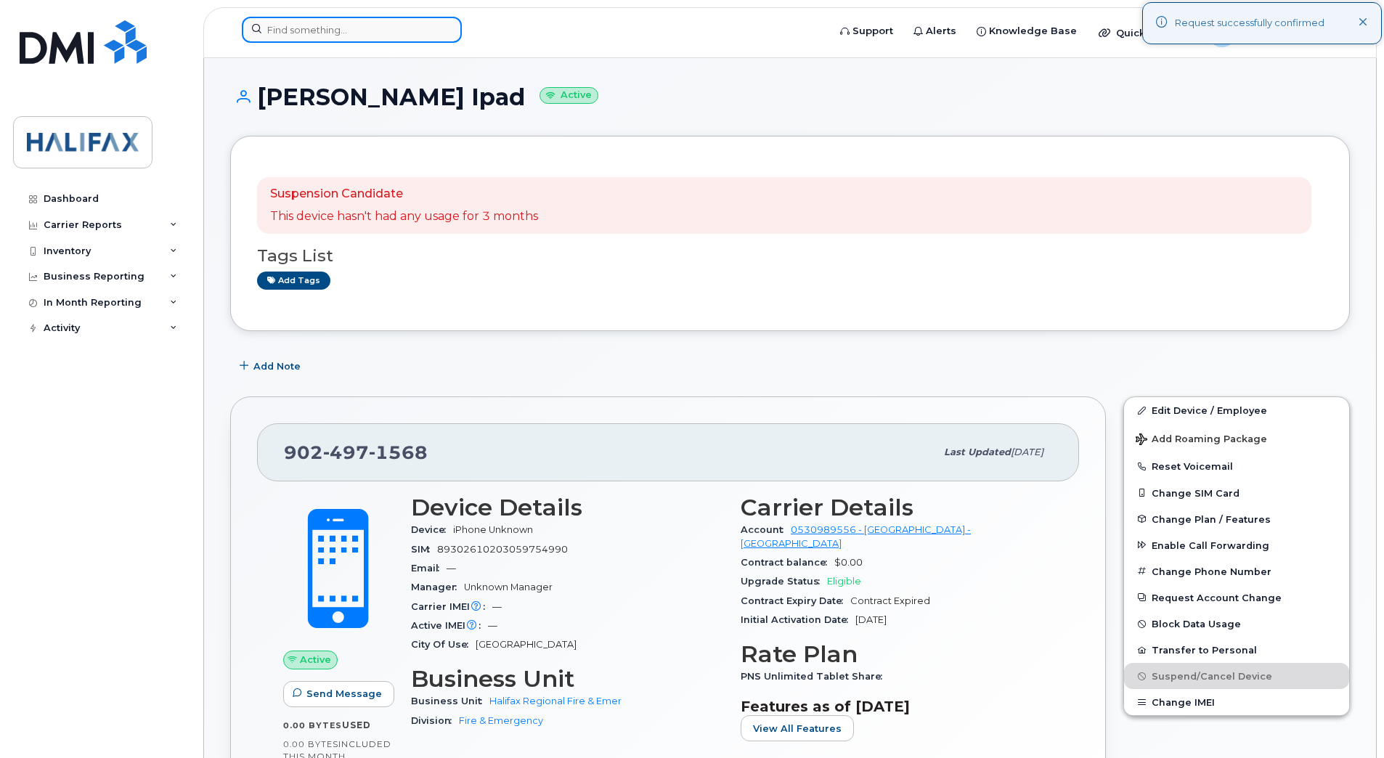
click at [362, 20] on input at bounding box center [352, 30] width 220 height 26
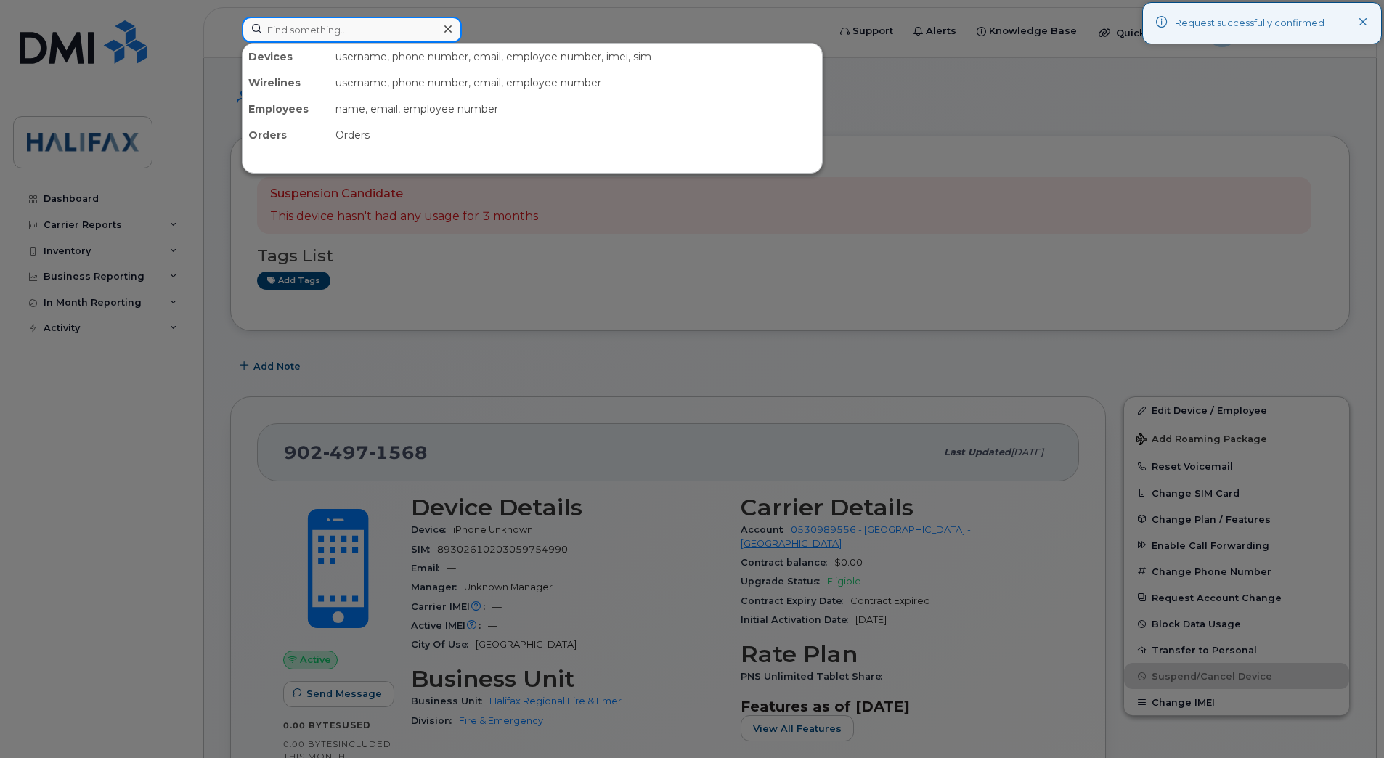
paste input "9024975027"
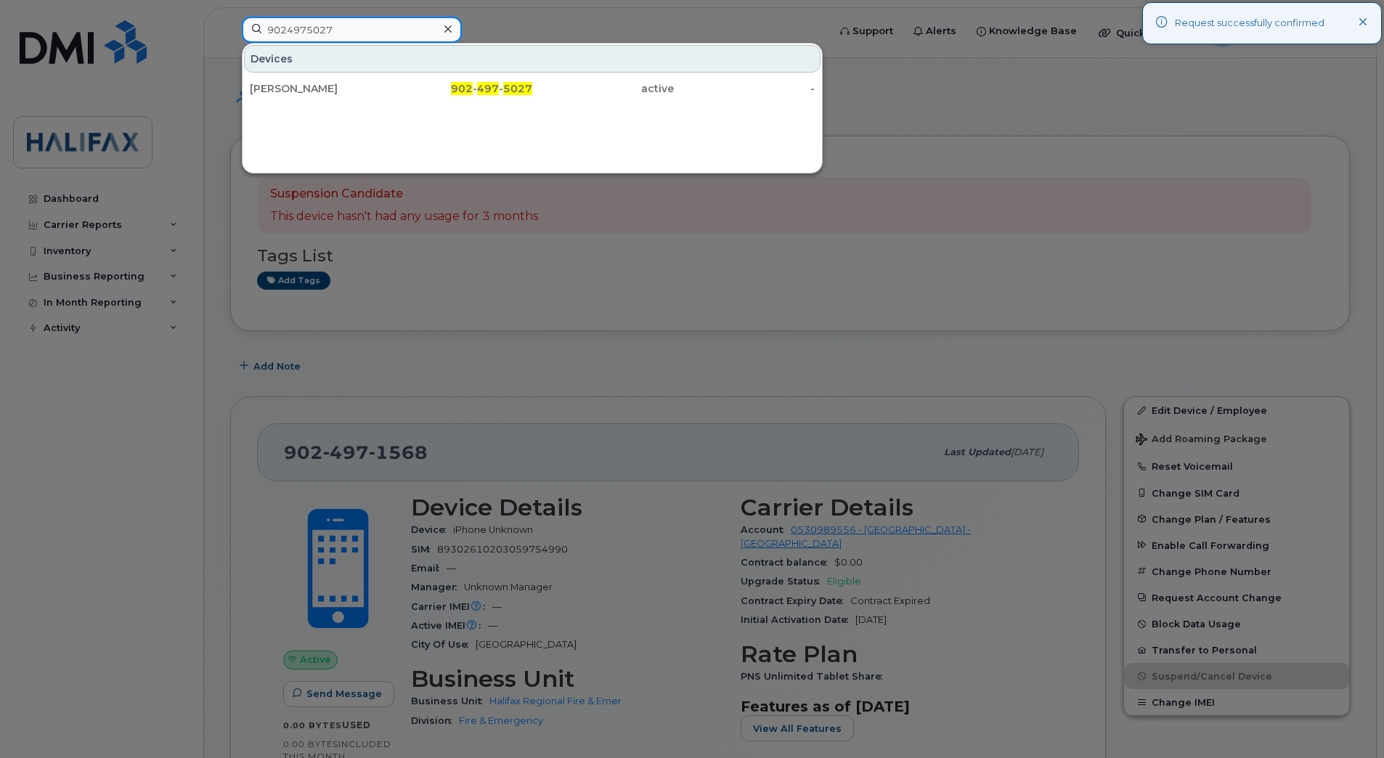
type input "9024975027"
click at [283, 103] on div "Devices [PERSON_NAME] 902 - 497 - 5027 active -" at bounding box center [532, 108] width 581 height 131
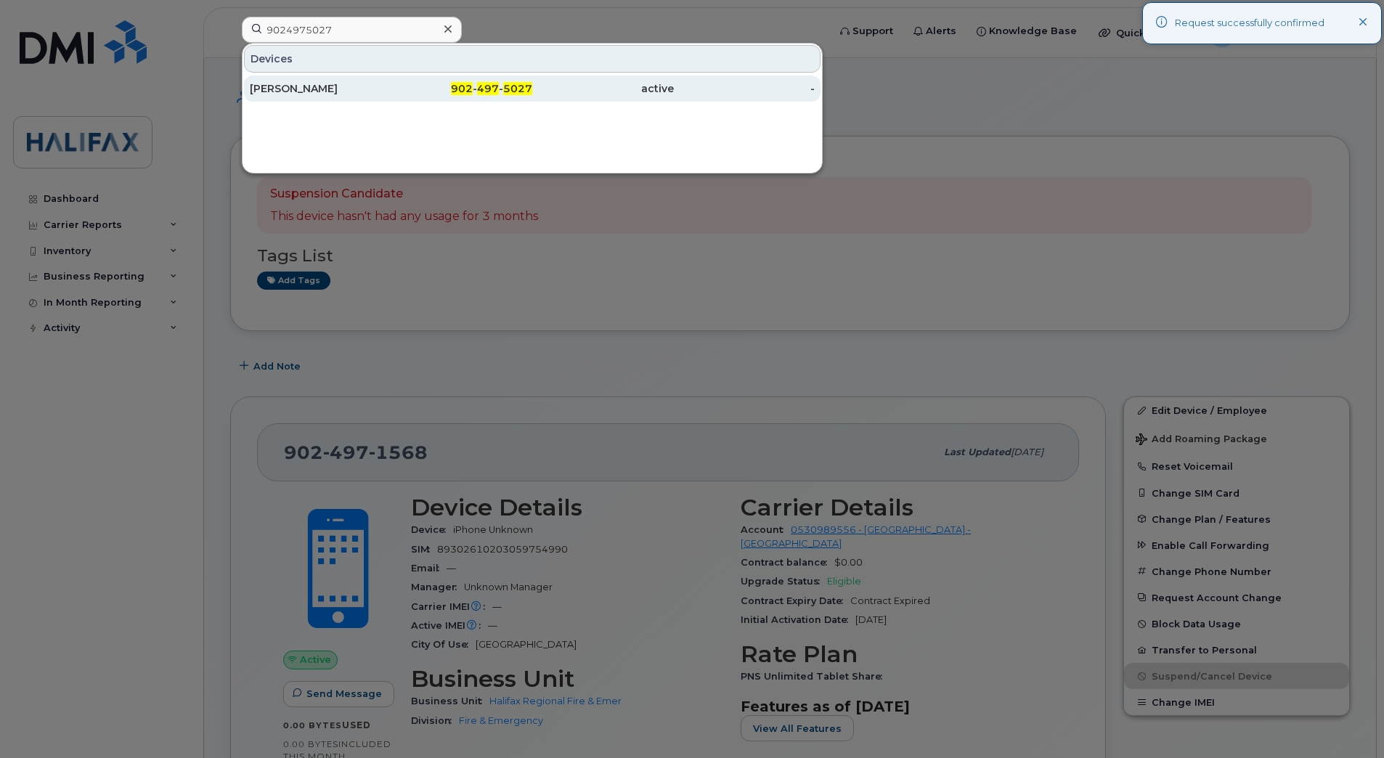
click at [298, 92] on div "[PERSON_NAME]" at bounding box center [321, 88] width 142 height 15
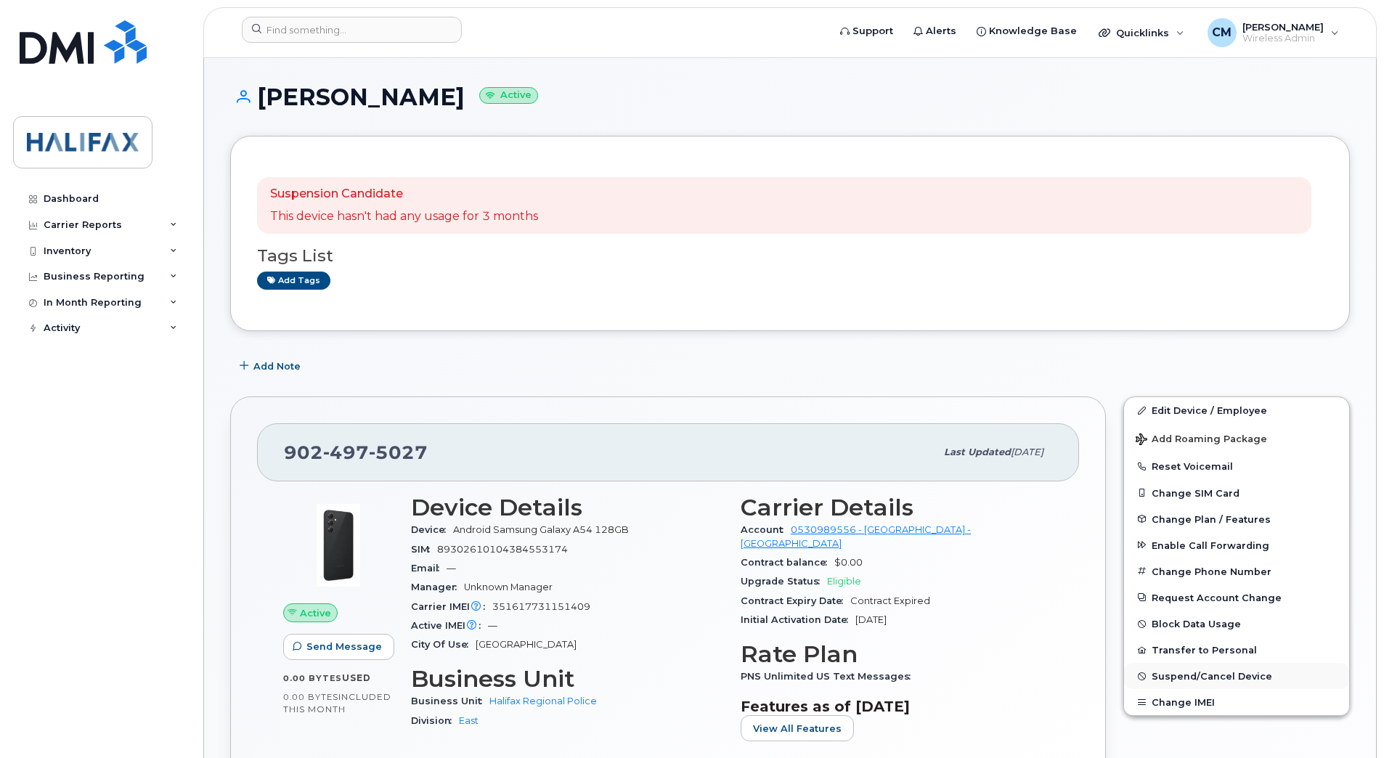
click at [1181, 680] on span "Suspend/Cancel Device" at bounding box center [1211, 676] width 121 height 11
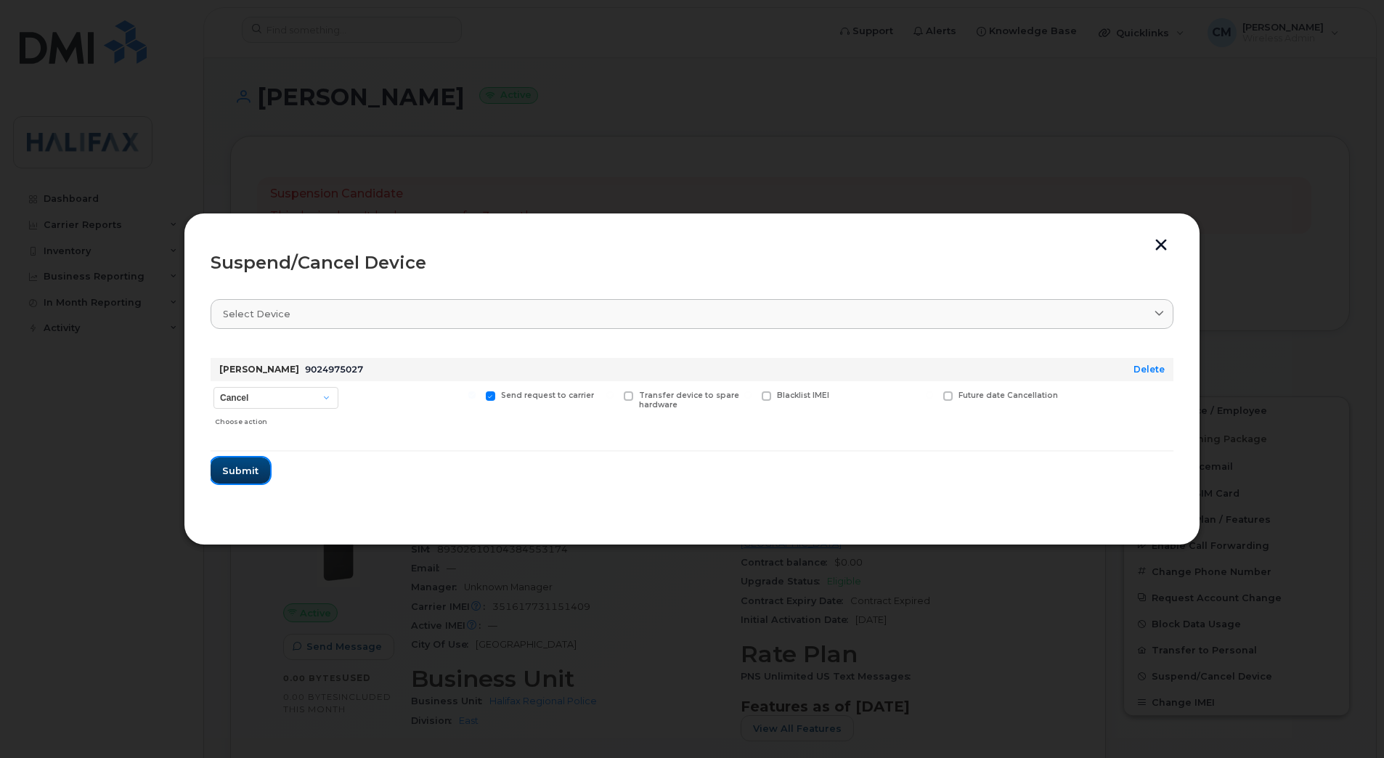
click at [240, 475] on span "Submit" at bounding box center [240, 471] width 36 height 14
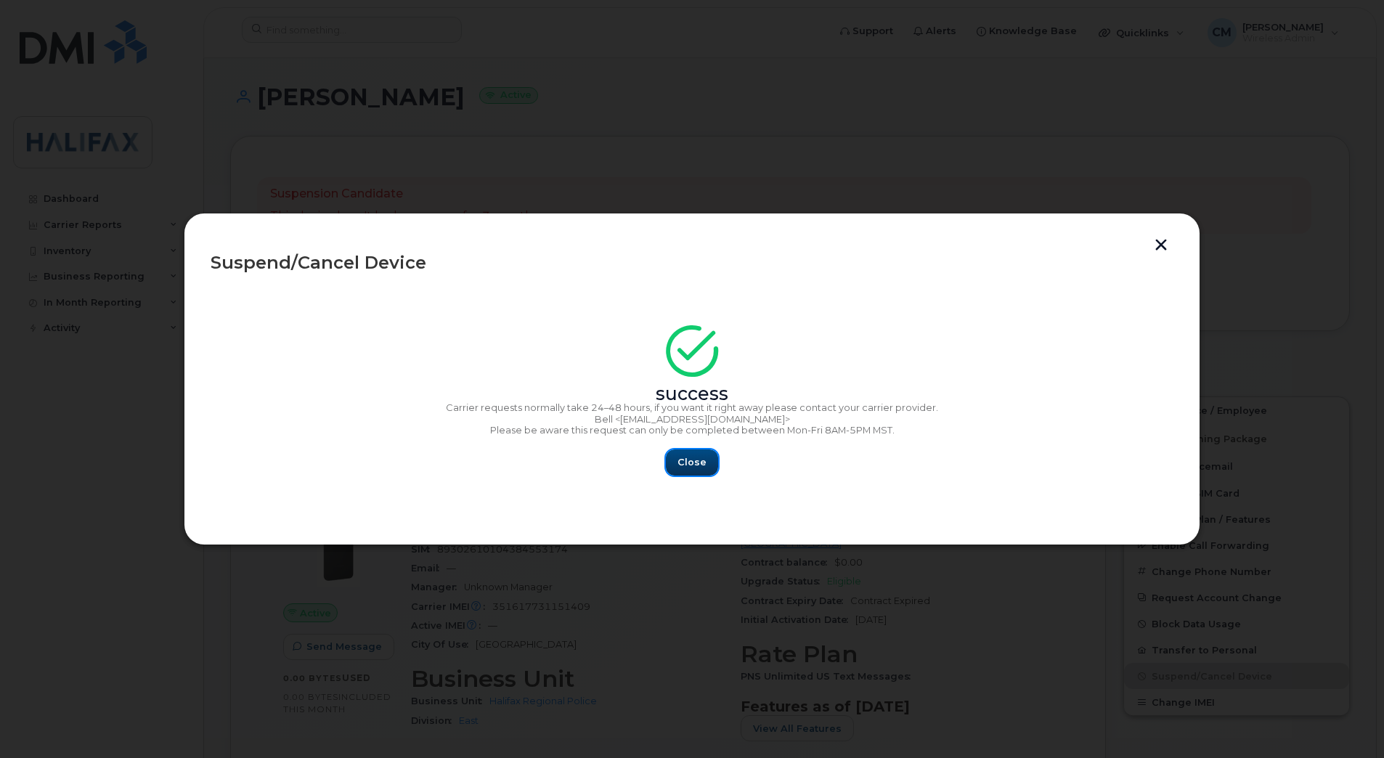
click at [680, 468] on span "Close" at bounding box center [691, 462] width 29 height 14
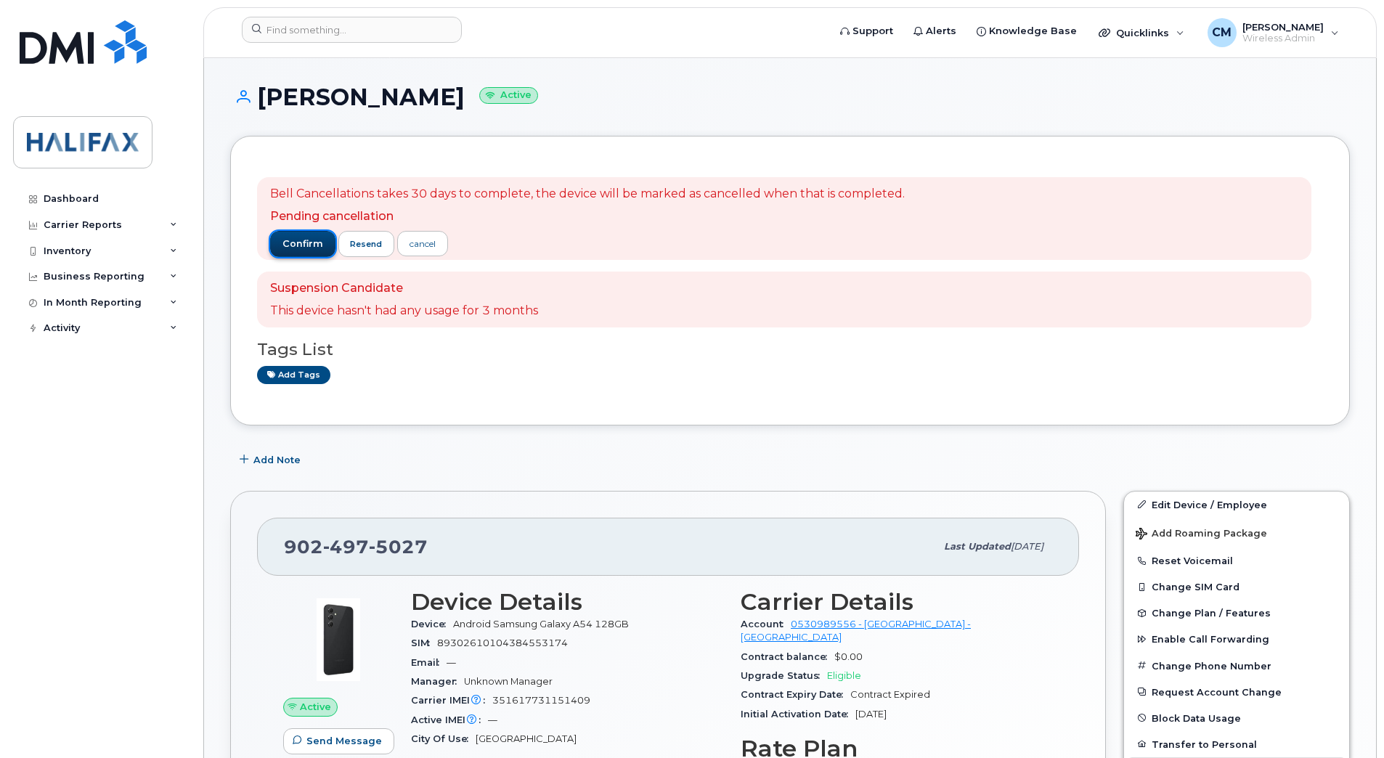
click at [327, 243] on button "confirm" at bounding box center [302, 244] width 65 height 26
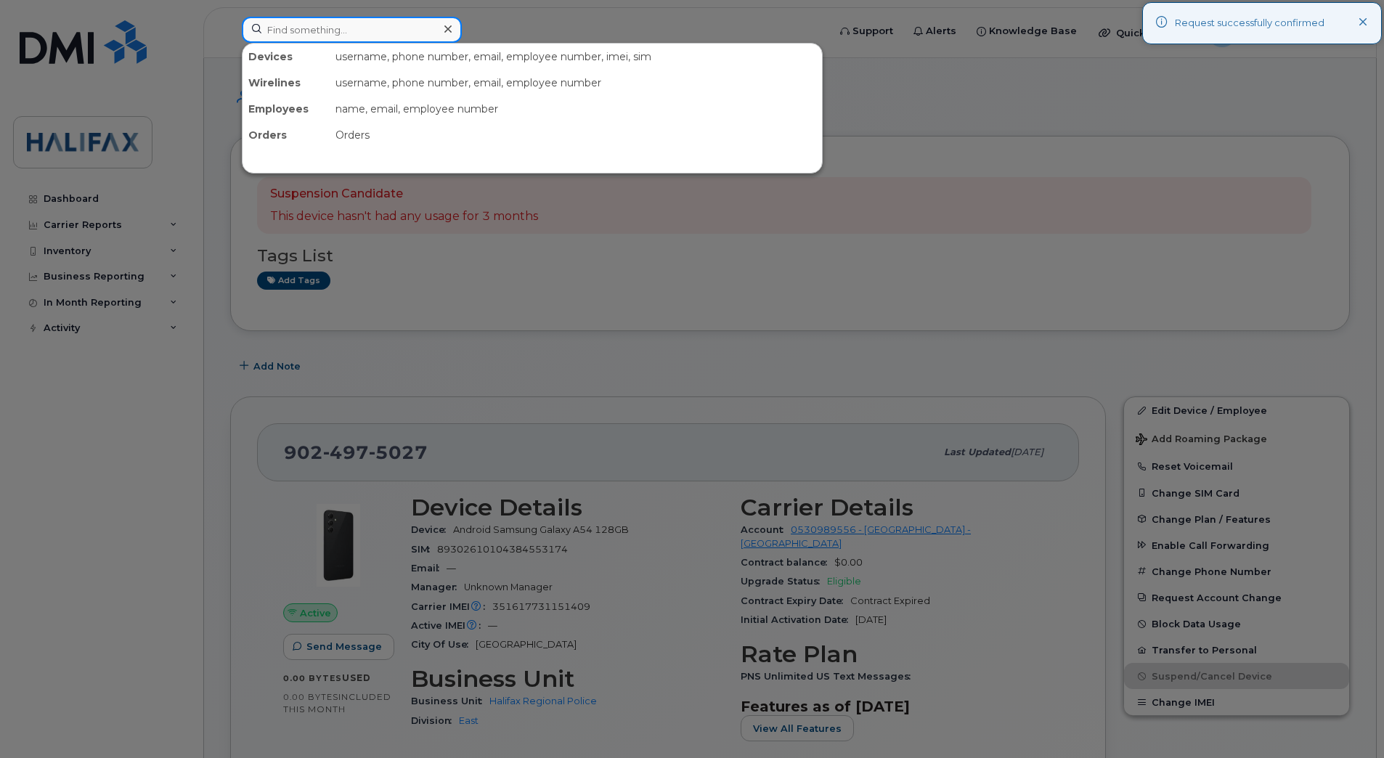
click at [363, 24] on input at bounding box center [352, 30] width 220 height 26
paste input "9024976752"
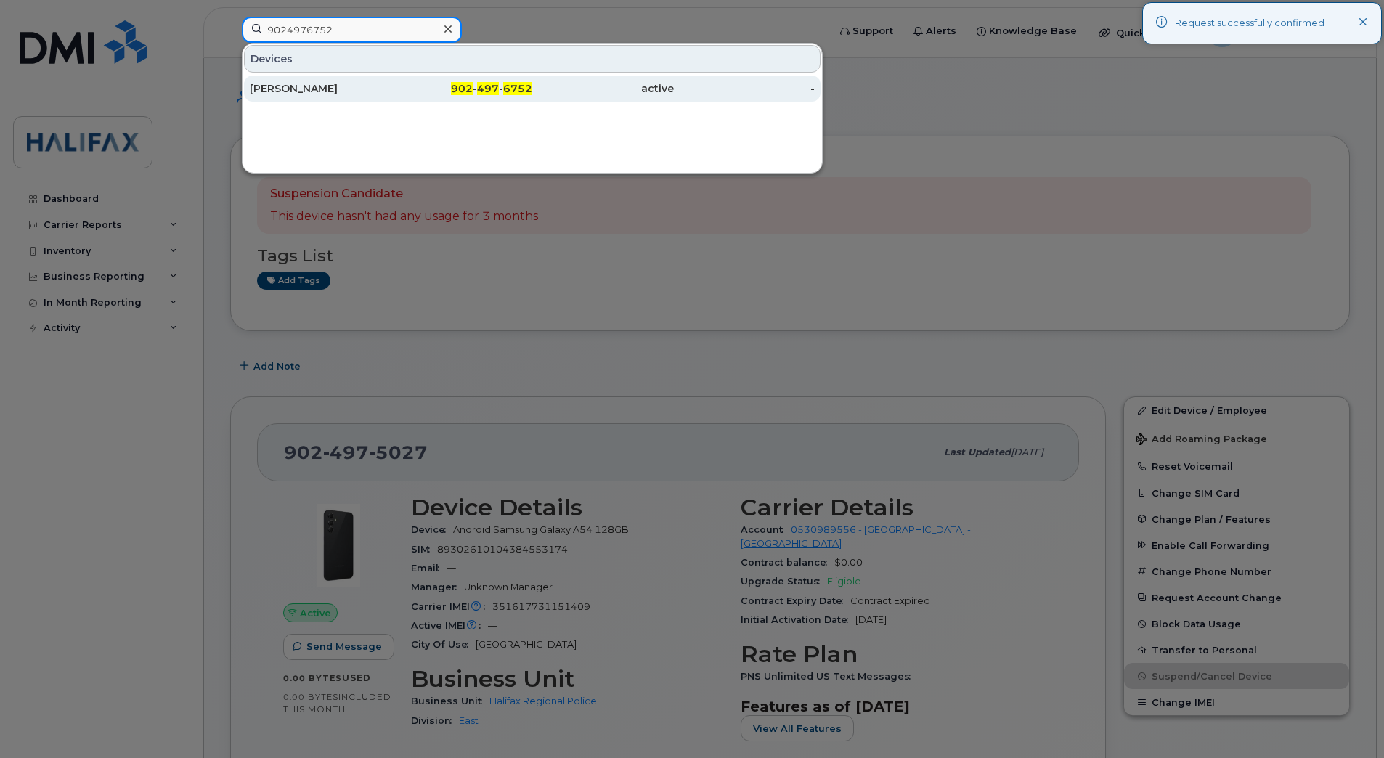
type input "9024976752"
click at [280, 94] on div "[PERSON_NAME]" at bounding box center [321, 88] width 142 height 15
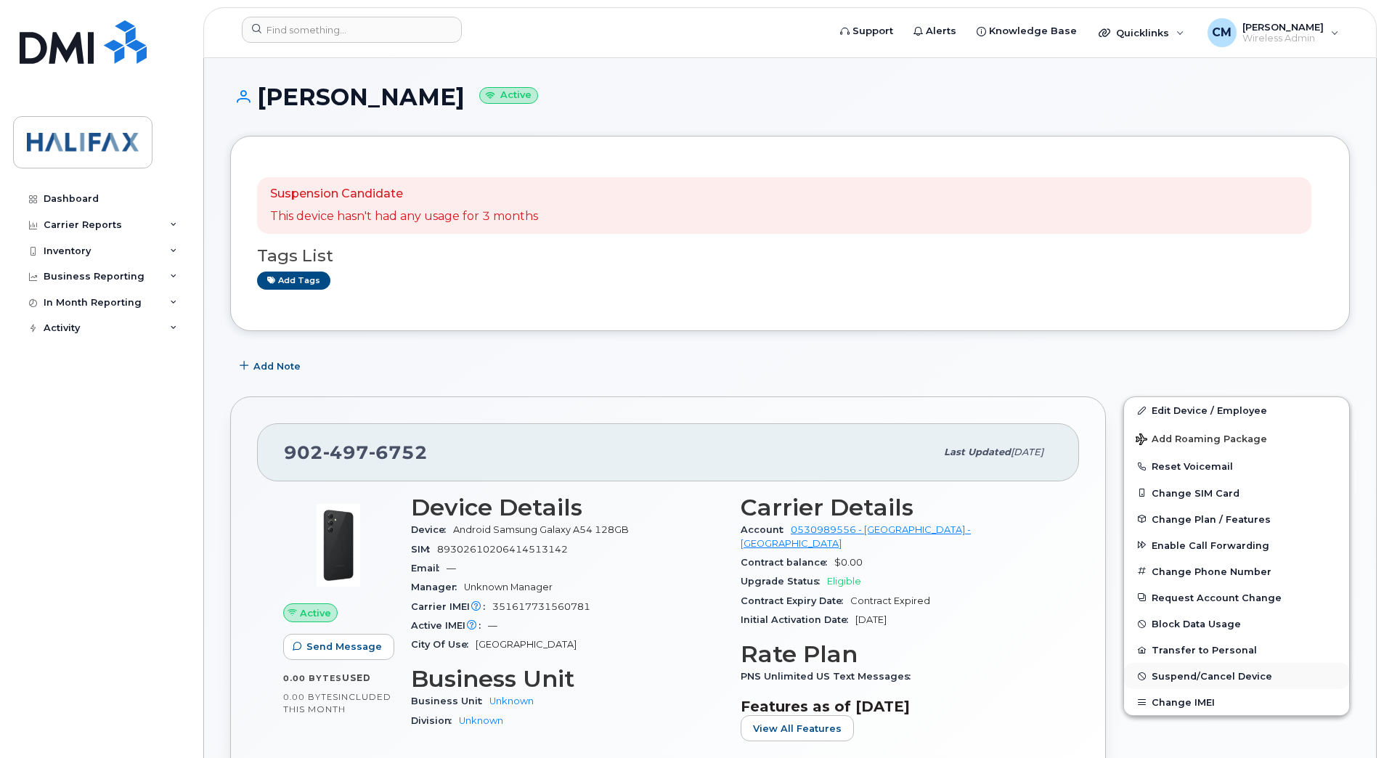
click at [1220, 676] on span "Suspend/Cancel Device" at bounding box center [1211, 676] width 121 height 11
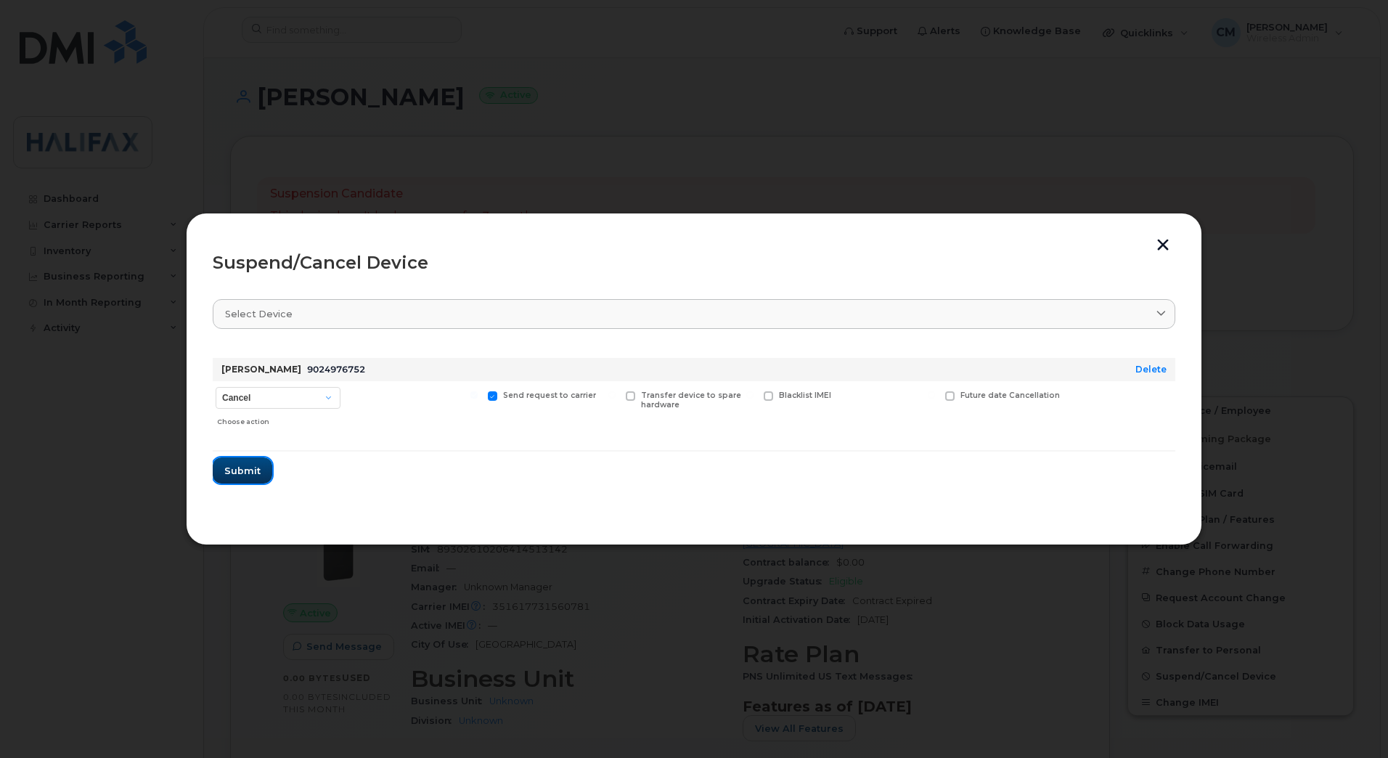
click at [242, 472] on span "Submit" at bounding box center [242, 471] width 36 height 14
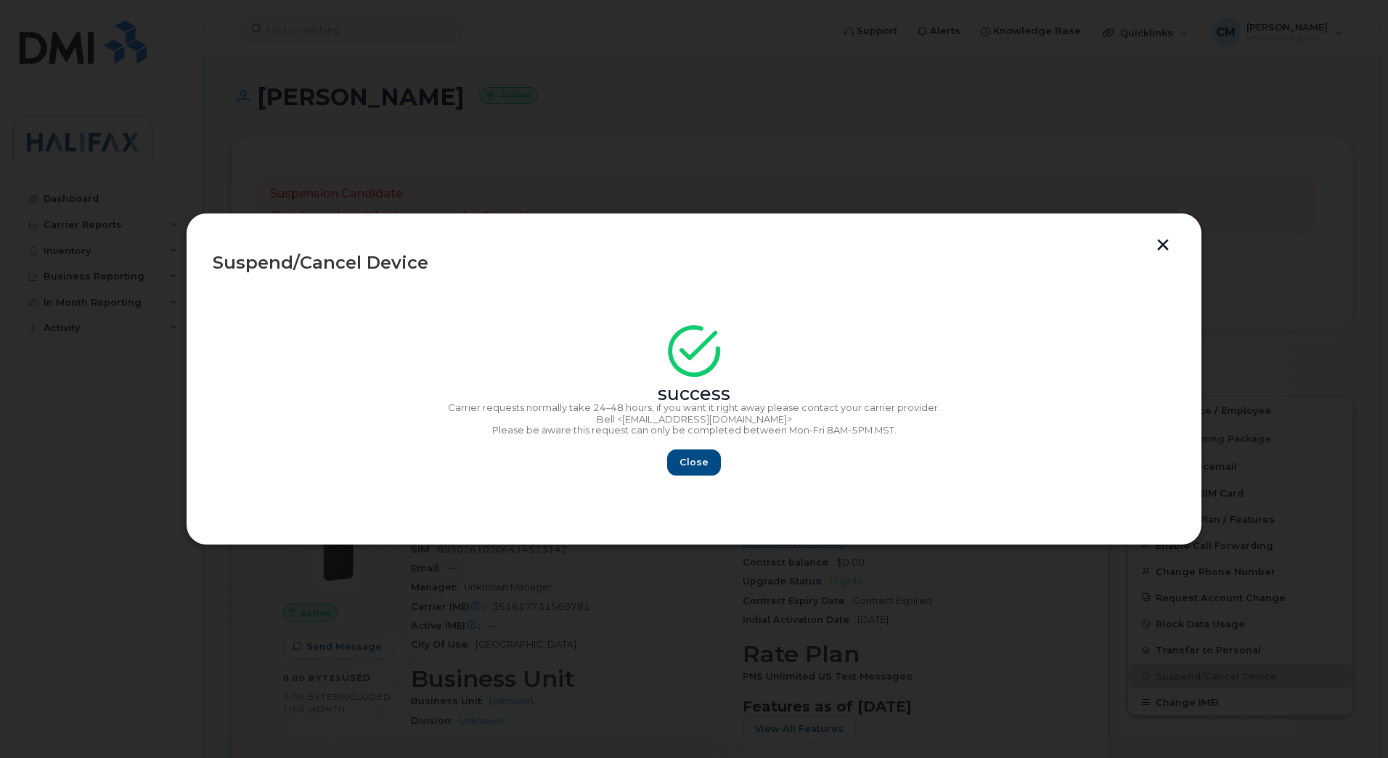
click at [733, 458] on div "Close" at bounding box center [694, 462] width 963 height 26
click at [701, 460] on span "Close" at bounding box center [694, 462] width 29 height 14
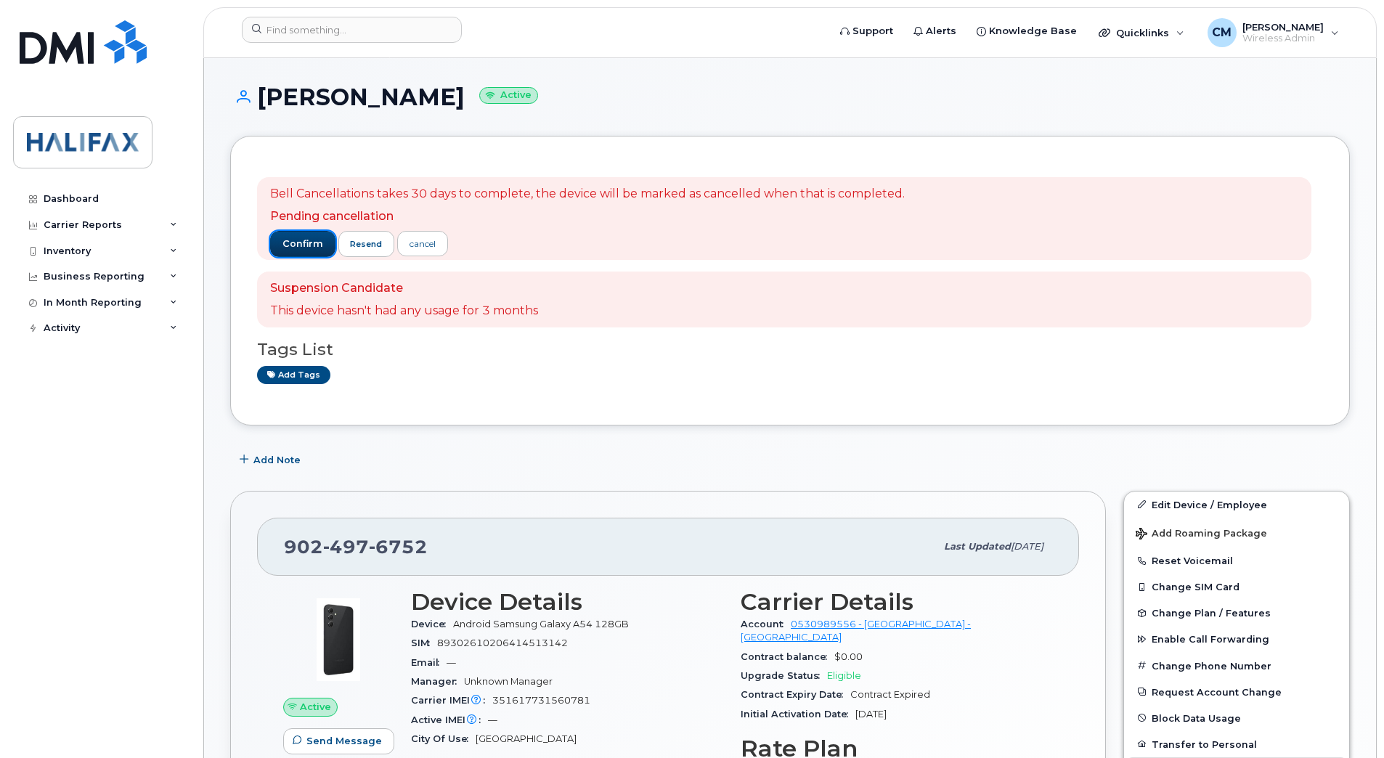
click at [309, 235] on button "confirm" at bounding box center [302, 244] width 65 height 26
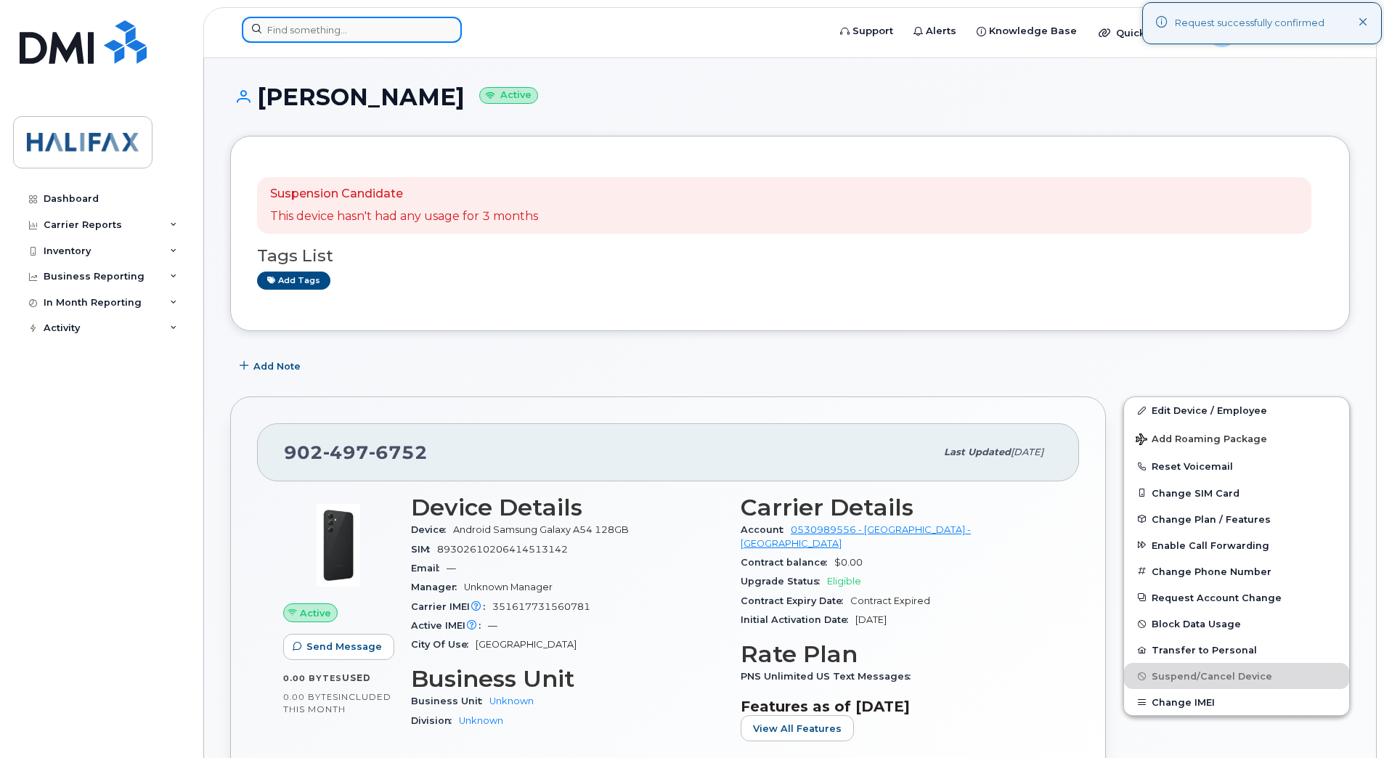
click at [380, 27] on input at bounding box center [352, 30] width 220 height 26
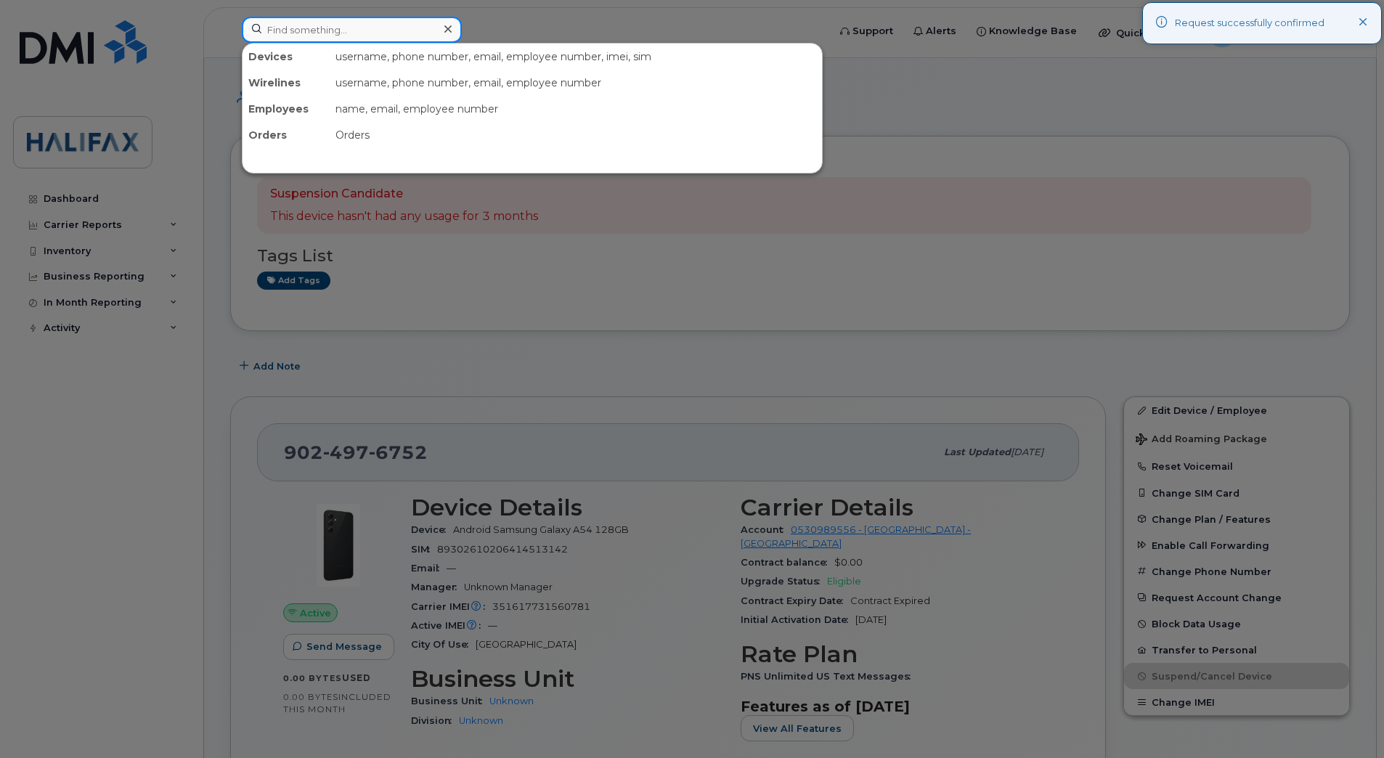
paste input "9024978160"
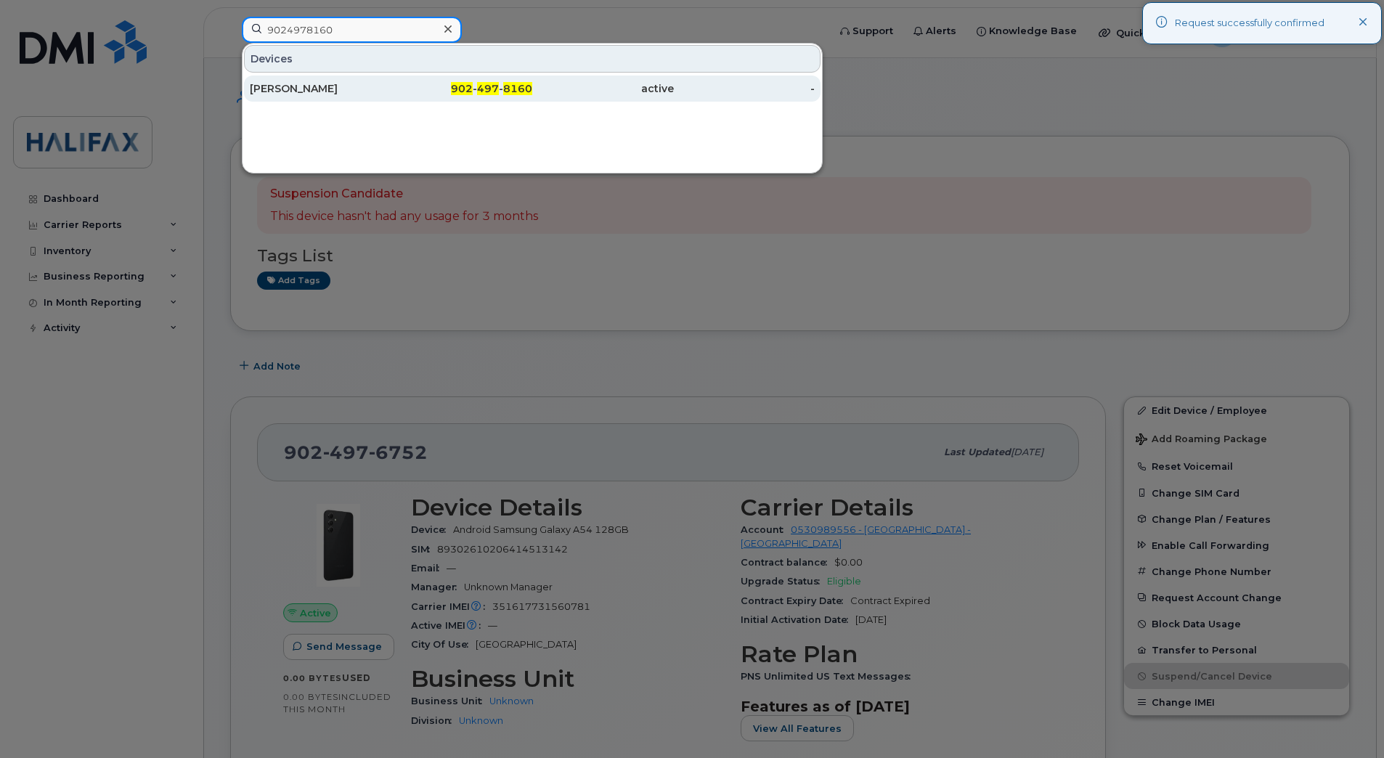
type input "9024978160"
click at [288, 89] on div "[PERSON_NAME]" at bounding box center [321, 88] width 142 height 15
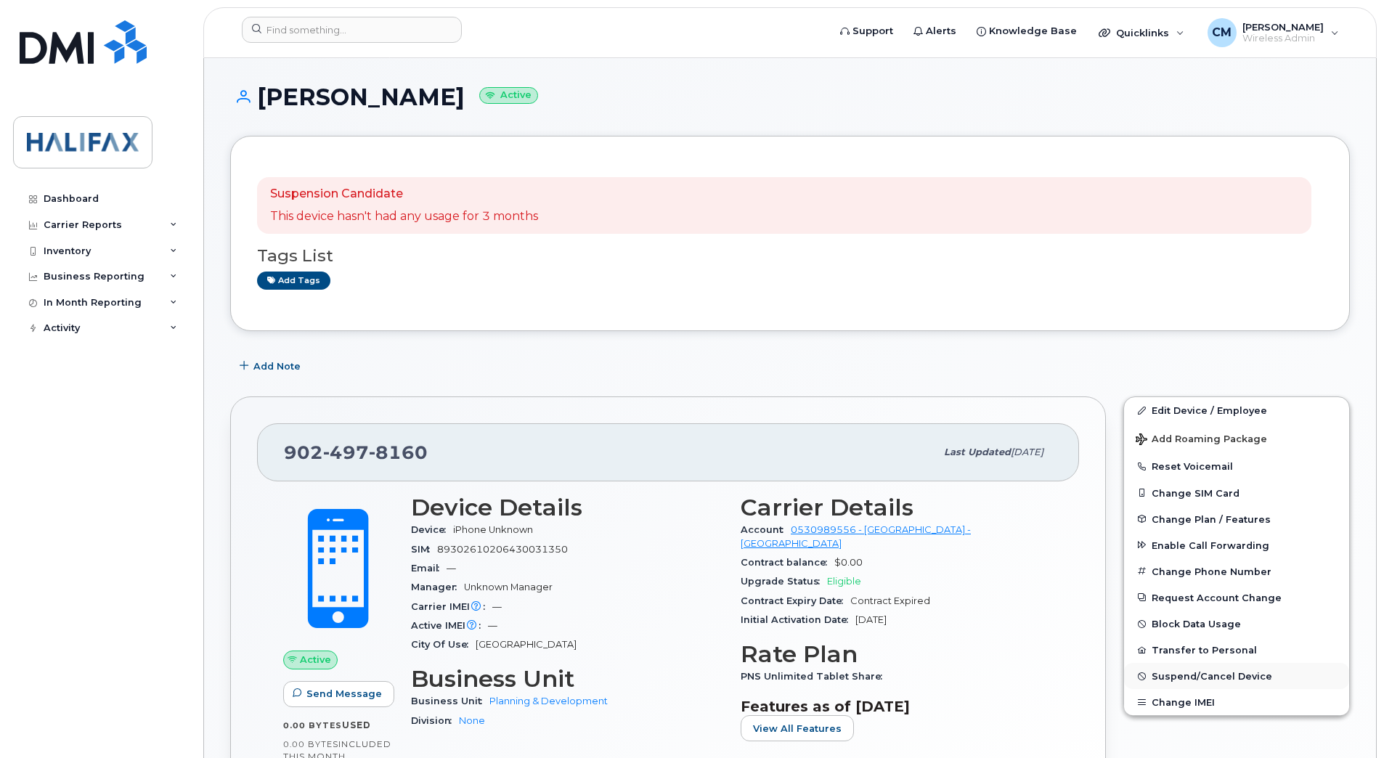
click at [1212, 679] on span "Suspend/Cancel Device" at bounding box center [1211, 676] width 121 height 11
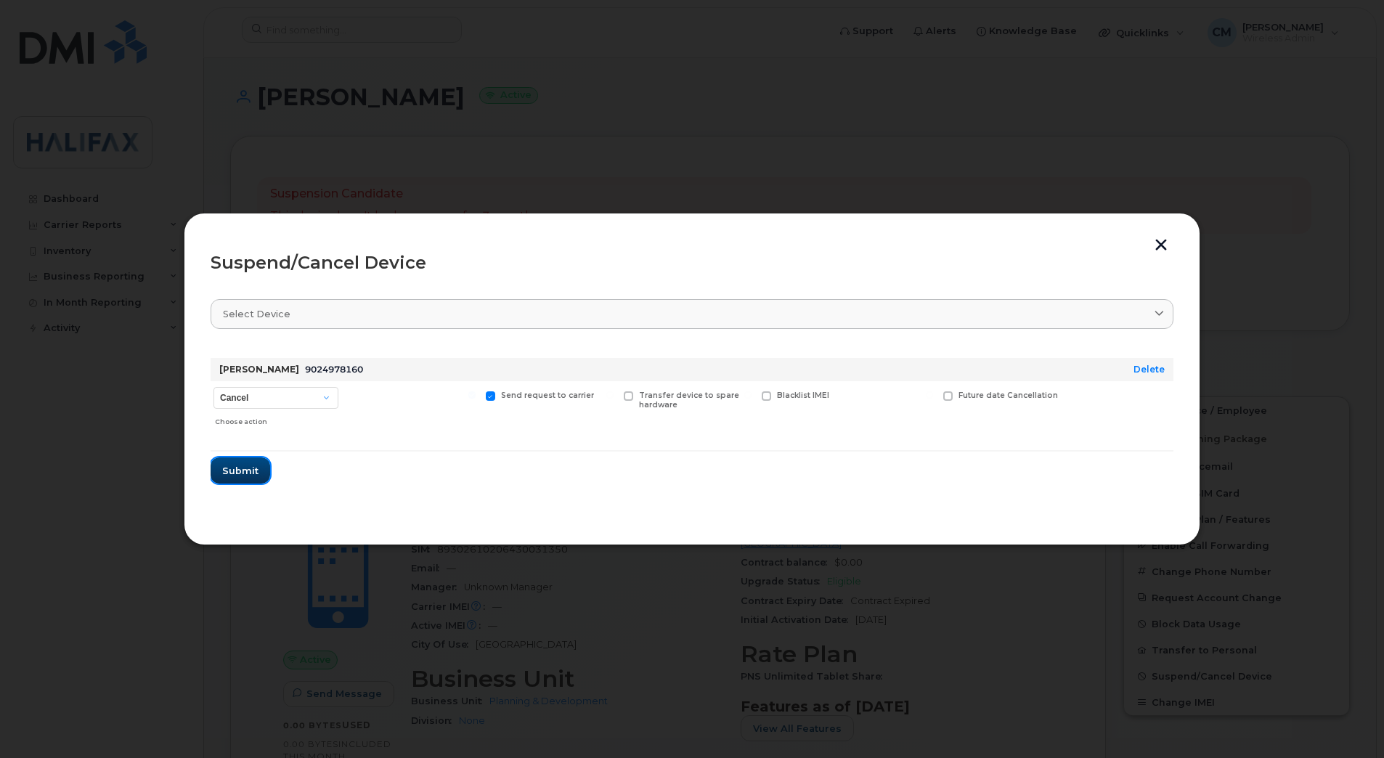
click at [235, 473] on span "Submit" at bounding box center [240, 471] width 36 height 14
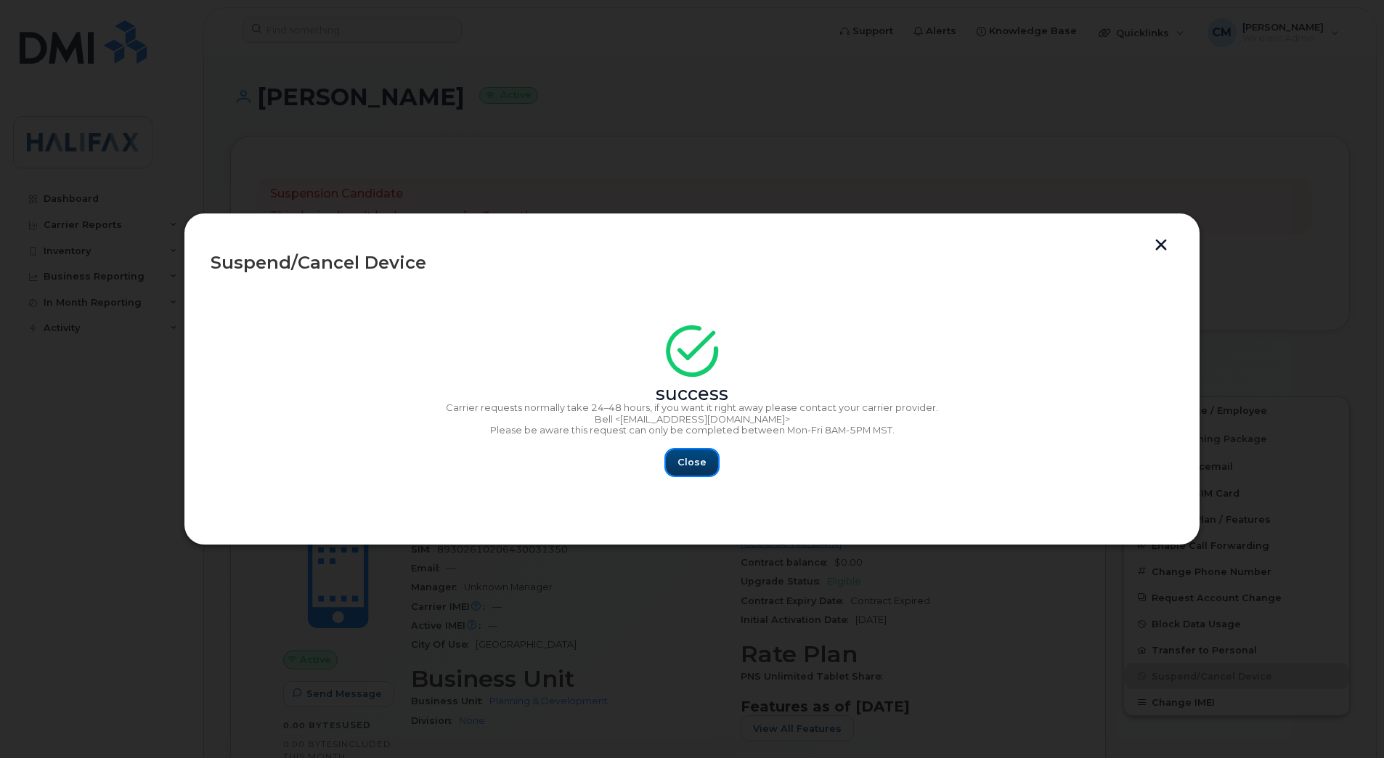
click at [689, 463] on span "Close" at bounding box center [691, 462] width 29 height 14
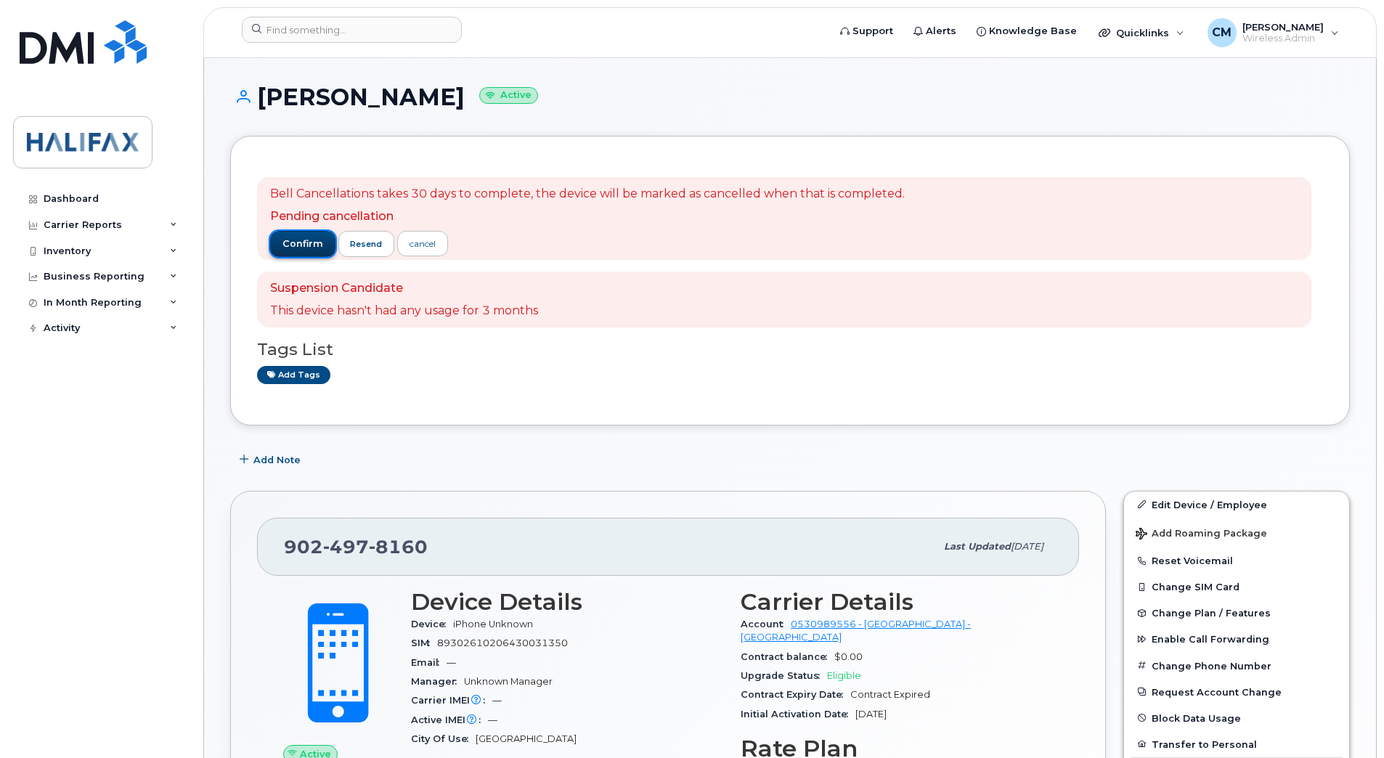
click at [301, 240] on span "confirm" at bounding box center [302, 243] width 41 height 13
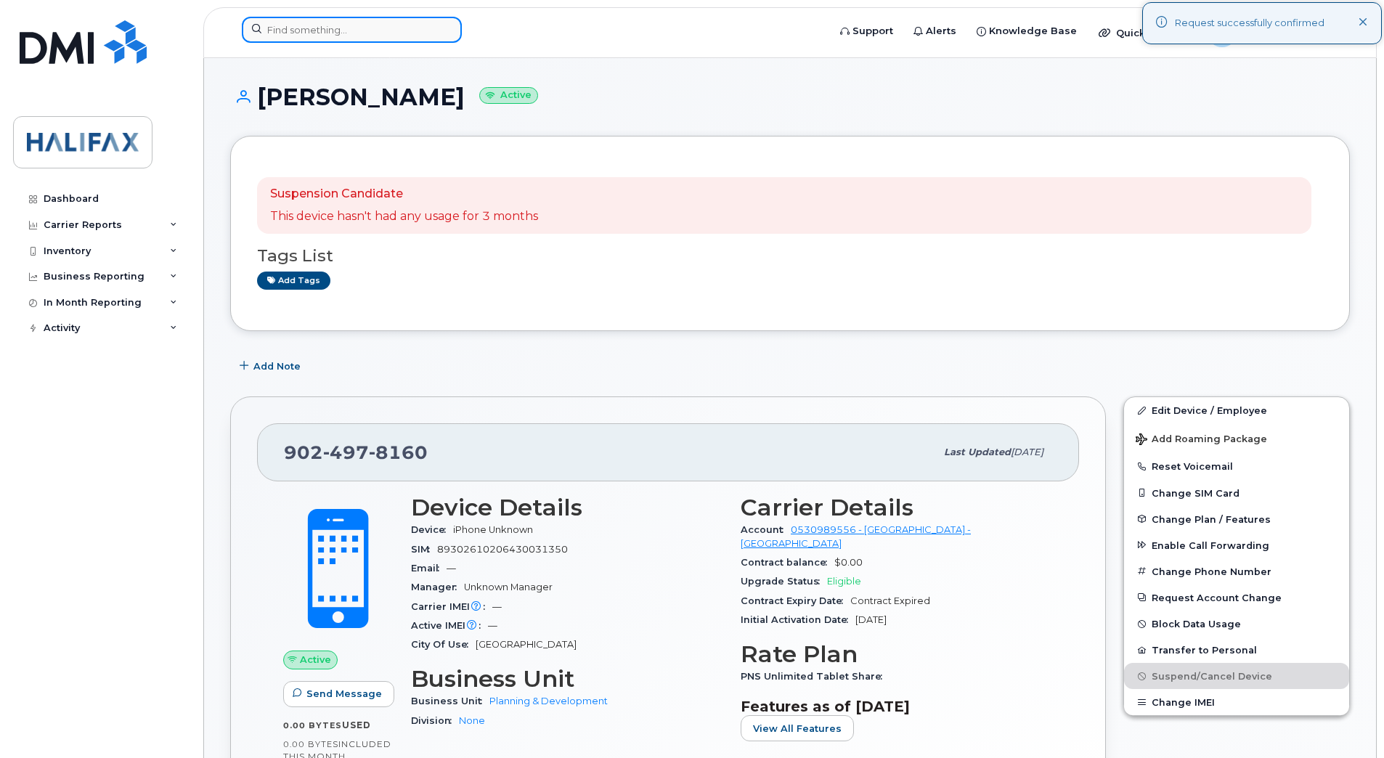
click at [302, 32] on input at bounding box center [352, 30] width 220 height 26
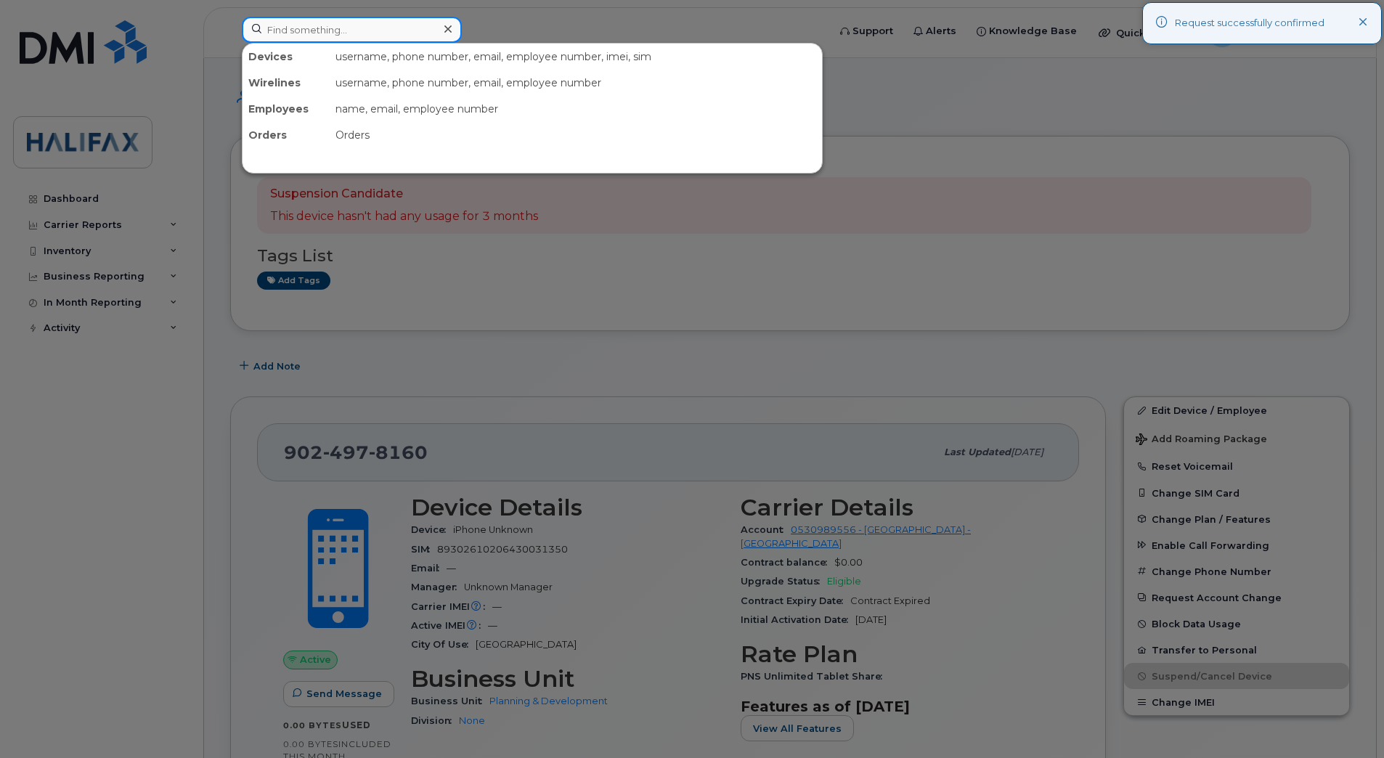
paste input "9027176012"
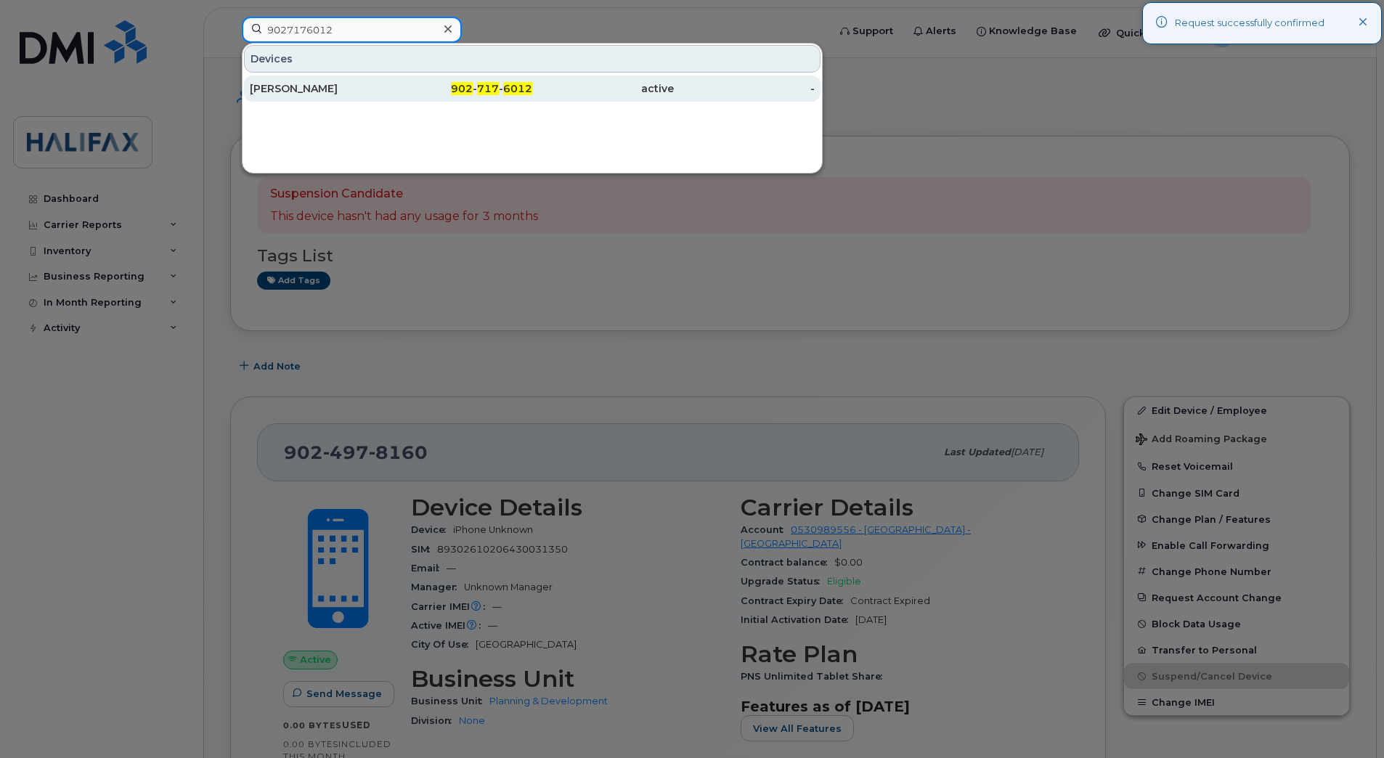
type input "9027176012"
click at [303, 88] on div "Gwenn Drew" at bounding box center [321, 88] width 142 height 15
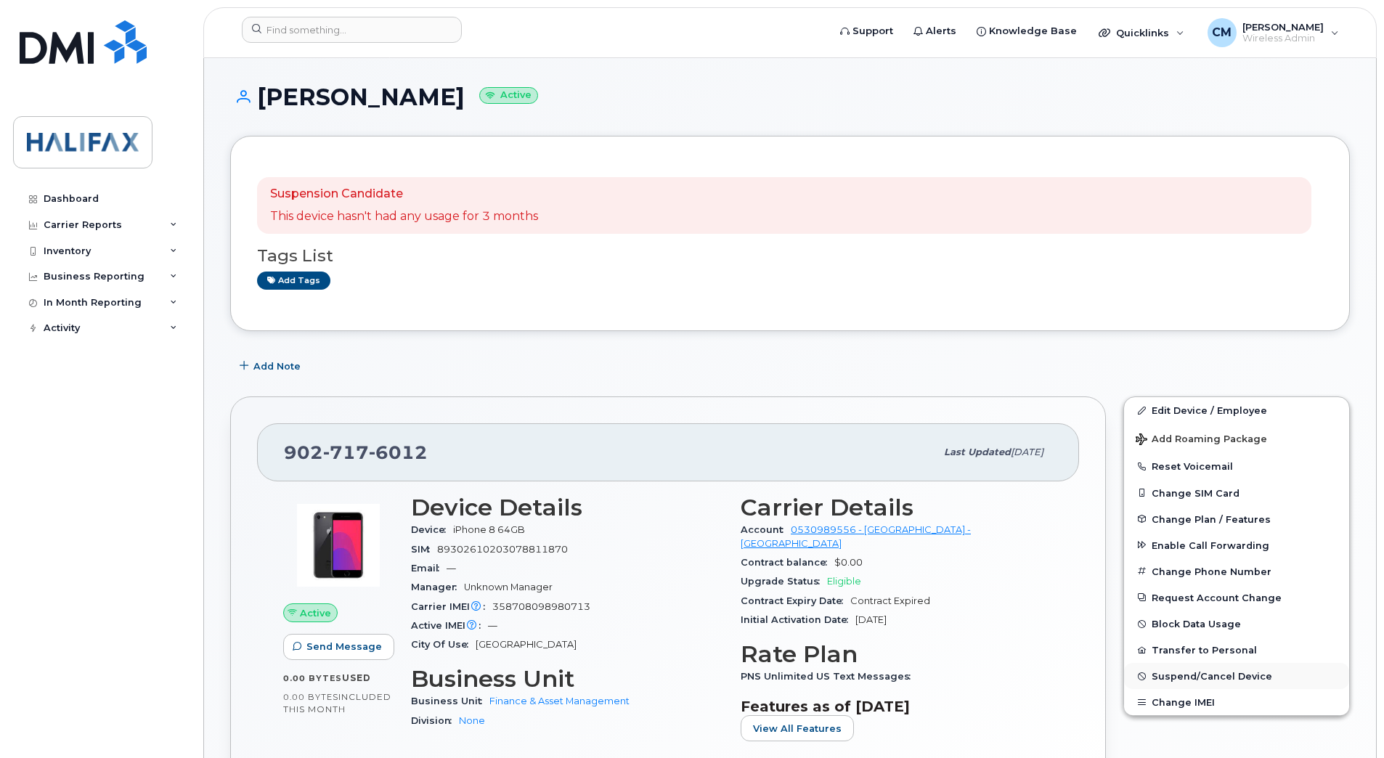
click at [1204, 673] on span "Suspend/Cancel Device" at bounding box center [1211, 676] width 121 height 11
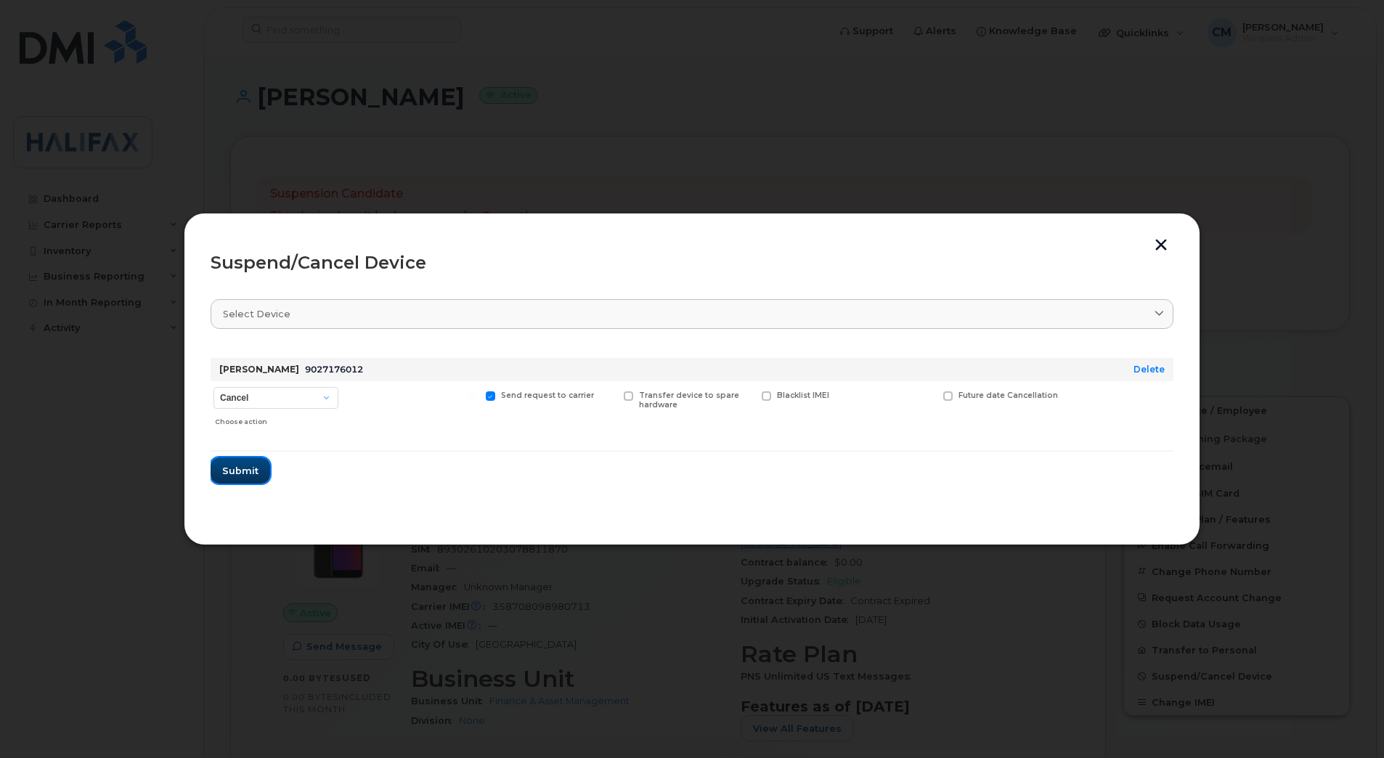
click at [239, 474] on span "Submit" at bounding box center [240, 471] width 36 height 14
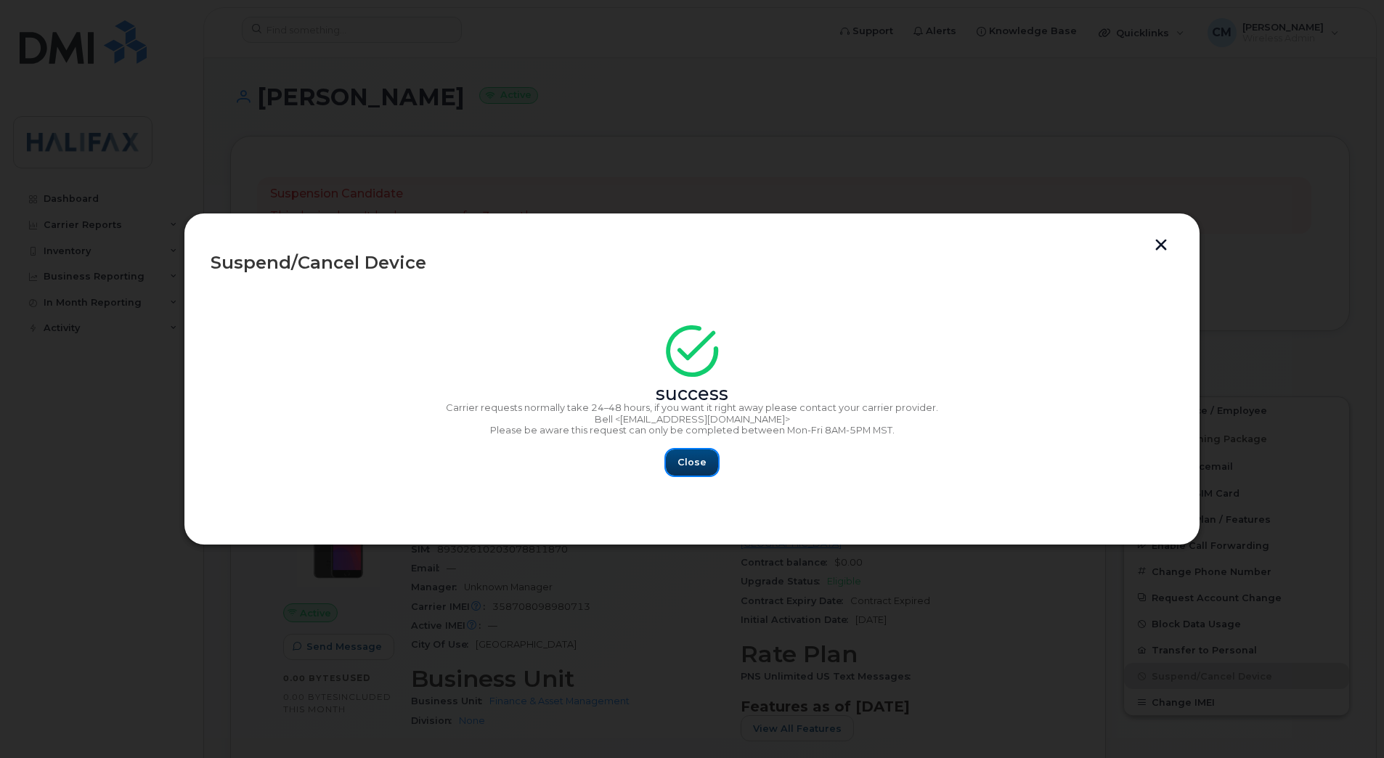
click at [701, 462] on span "Close" at bounding box center [691, 462] width 29 height 14
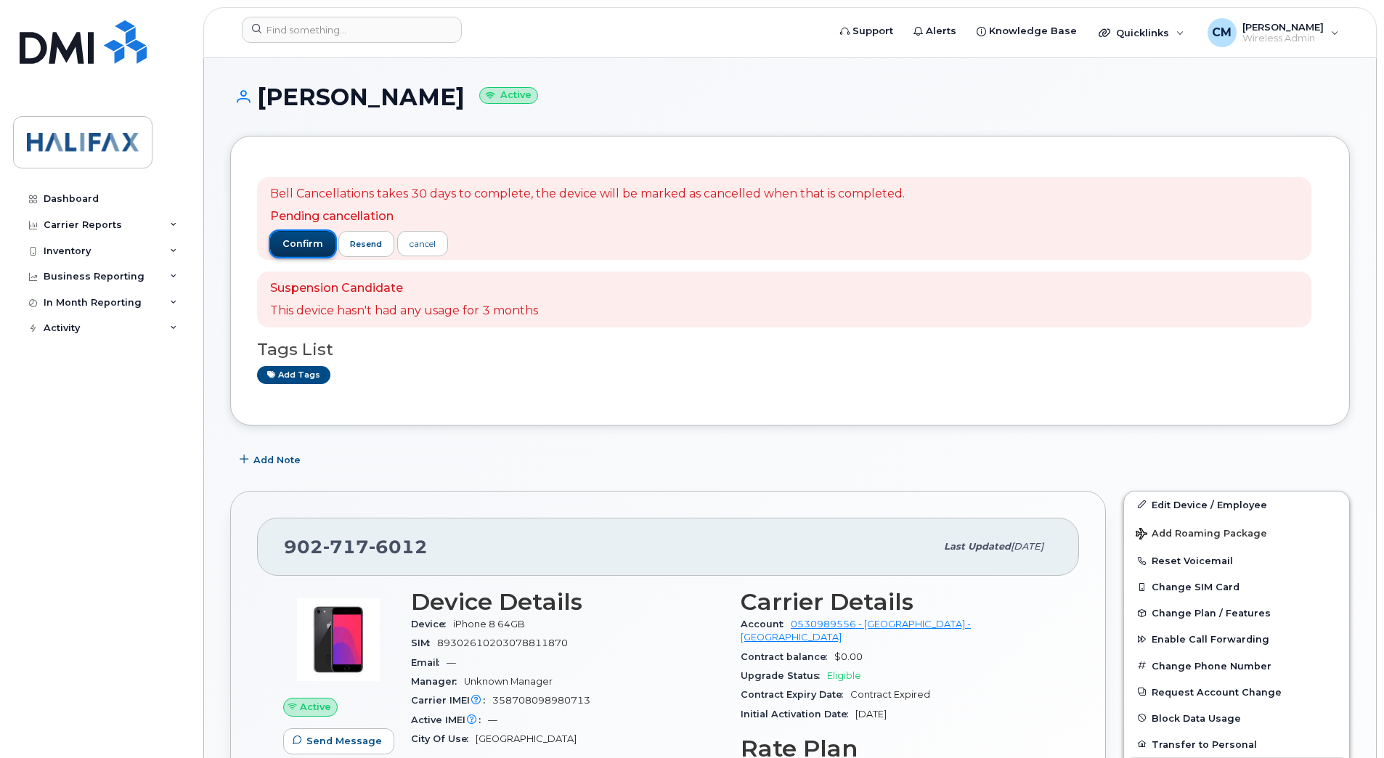
click at [286, 244] on span "confirm" at bounding box center [302, 243] width 41 height 13
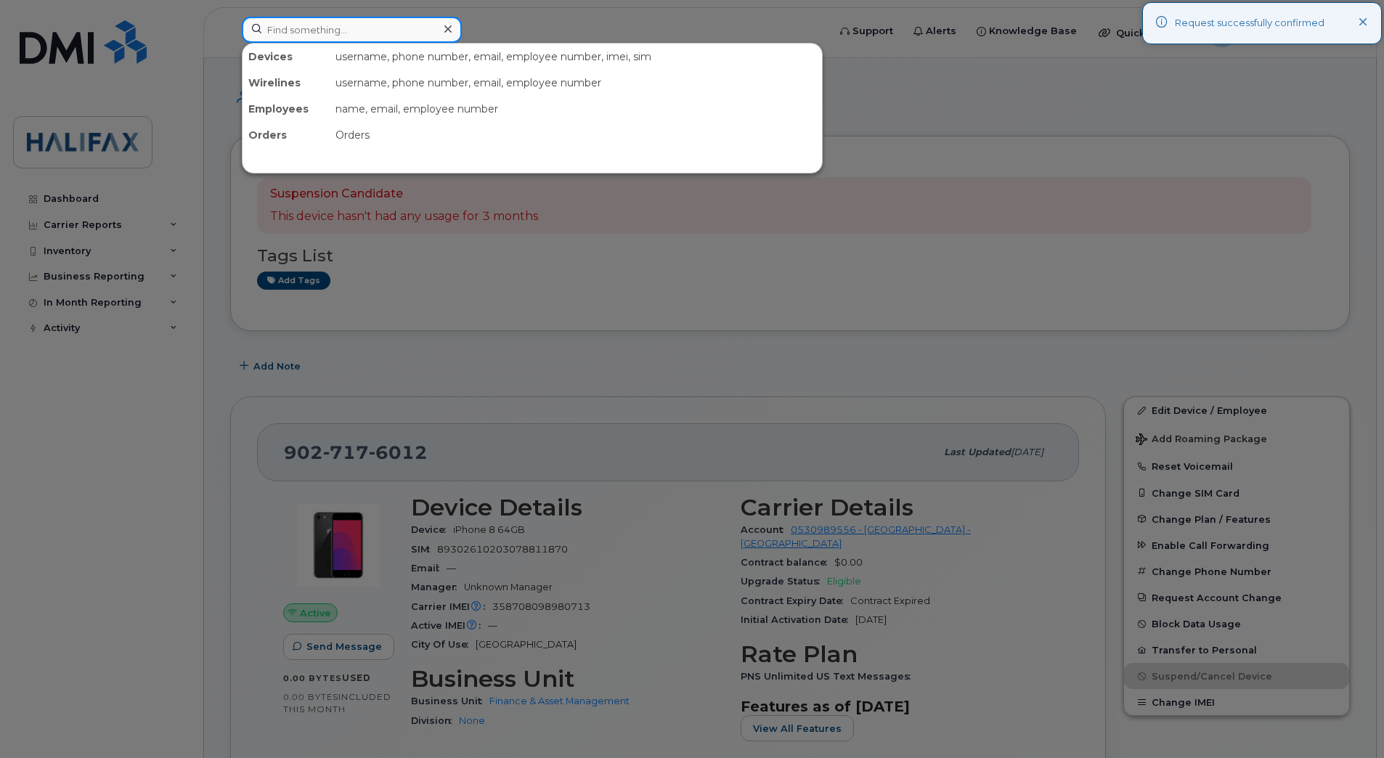
click at [314, 33] on input at bounding box center [352, 30] width 220 height 26
paste input "9027176241"
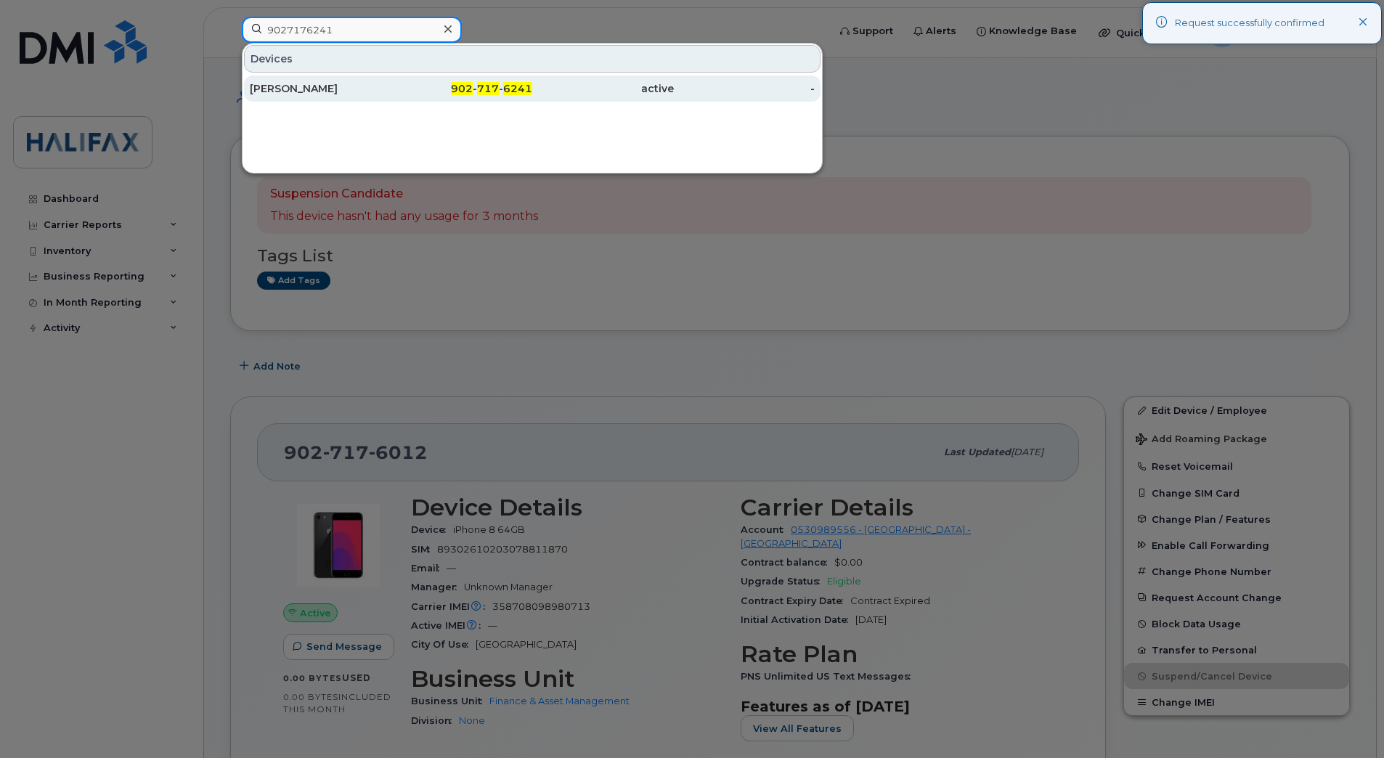
type input "9027176241"
click at [313, 81] on div "[PERSON_NAME]" at bounding box center [321, 89] width 142 height 26
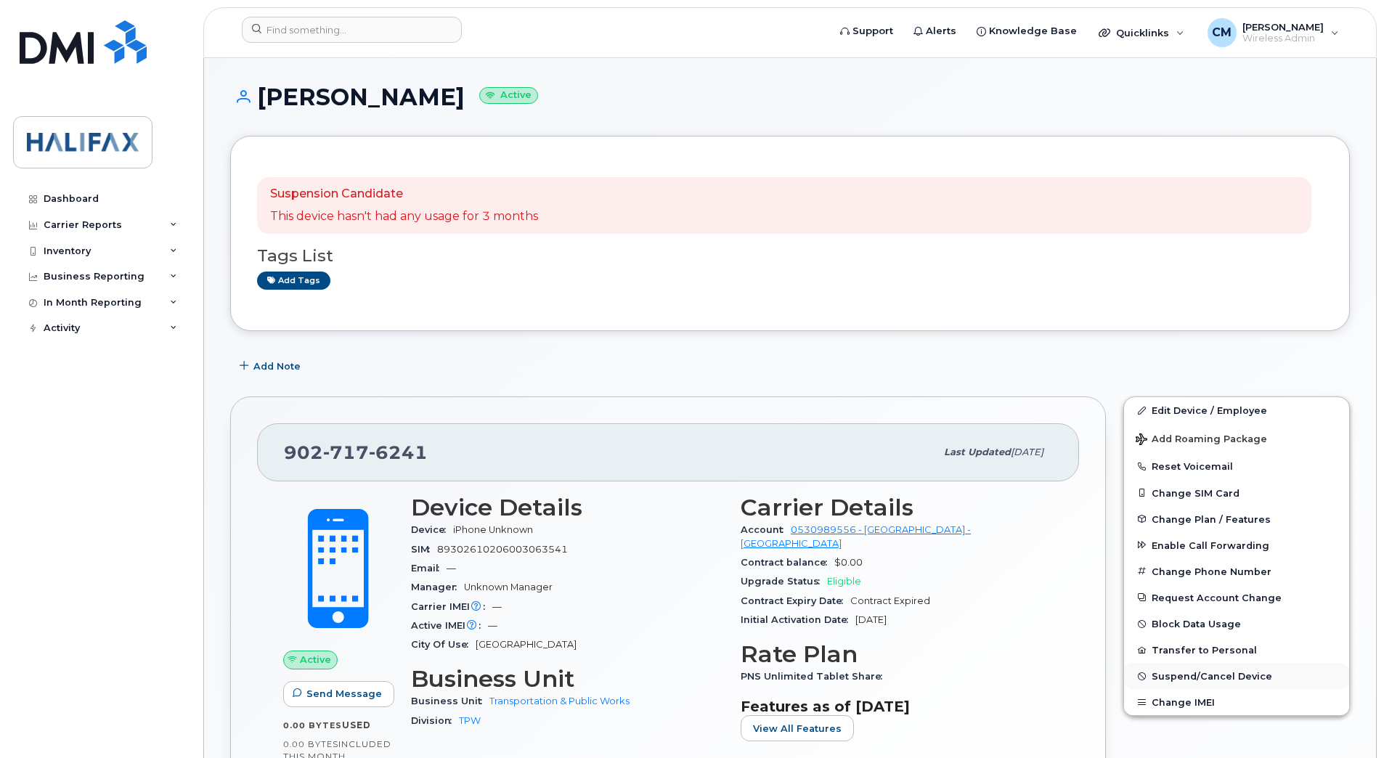
click at [1185, 675] on span "Suspend/Cancel Device" at bounding box center [1211, 676] width 121 height 11
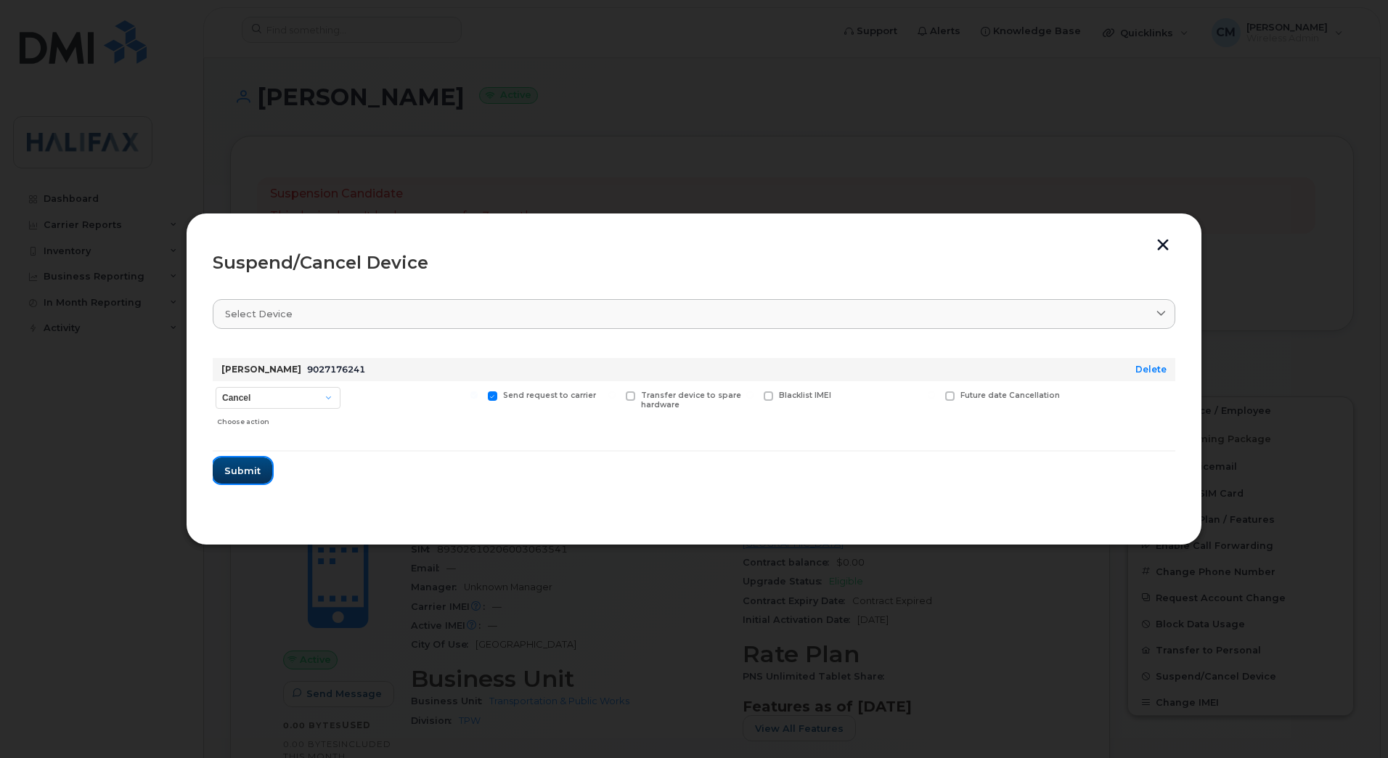
click at [236, 470] on span "Submit" at bounding box center [242, 471] width 36 height 14
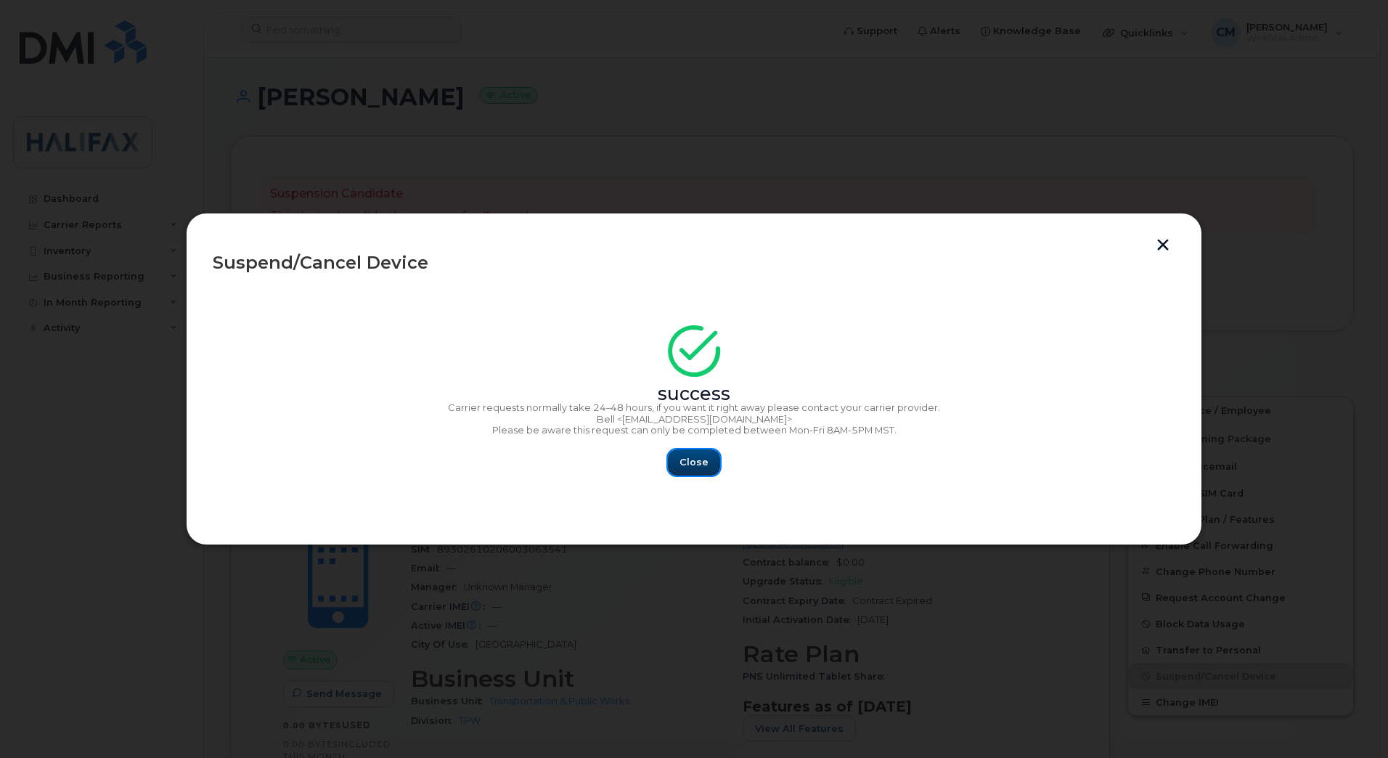
click at [697, 462] on span "Close" at bounding box center [694, 462] width 29 height 14
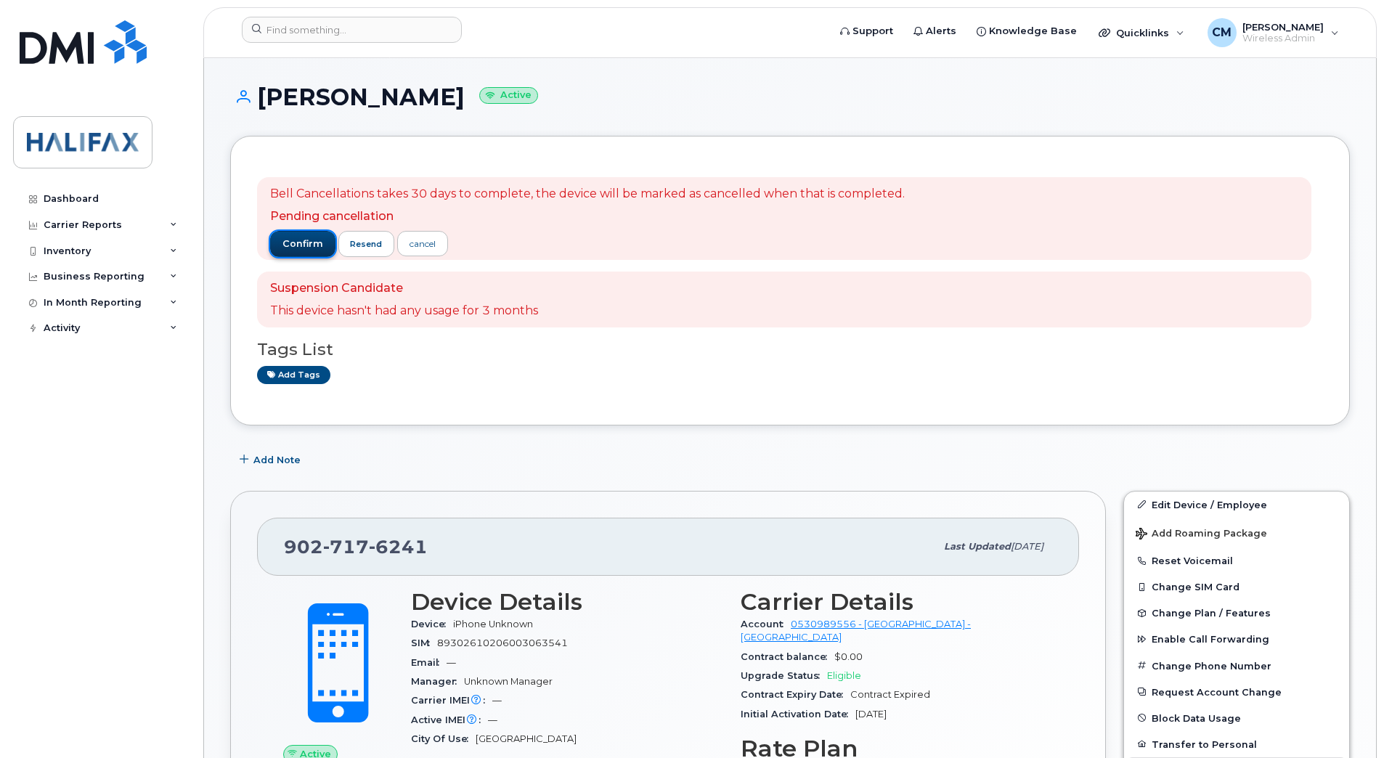
click at [296, 240] on span "confirm" at bounding box center [302, 243] width 41 height 13
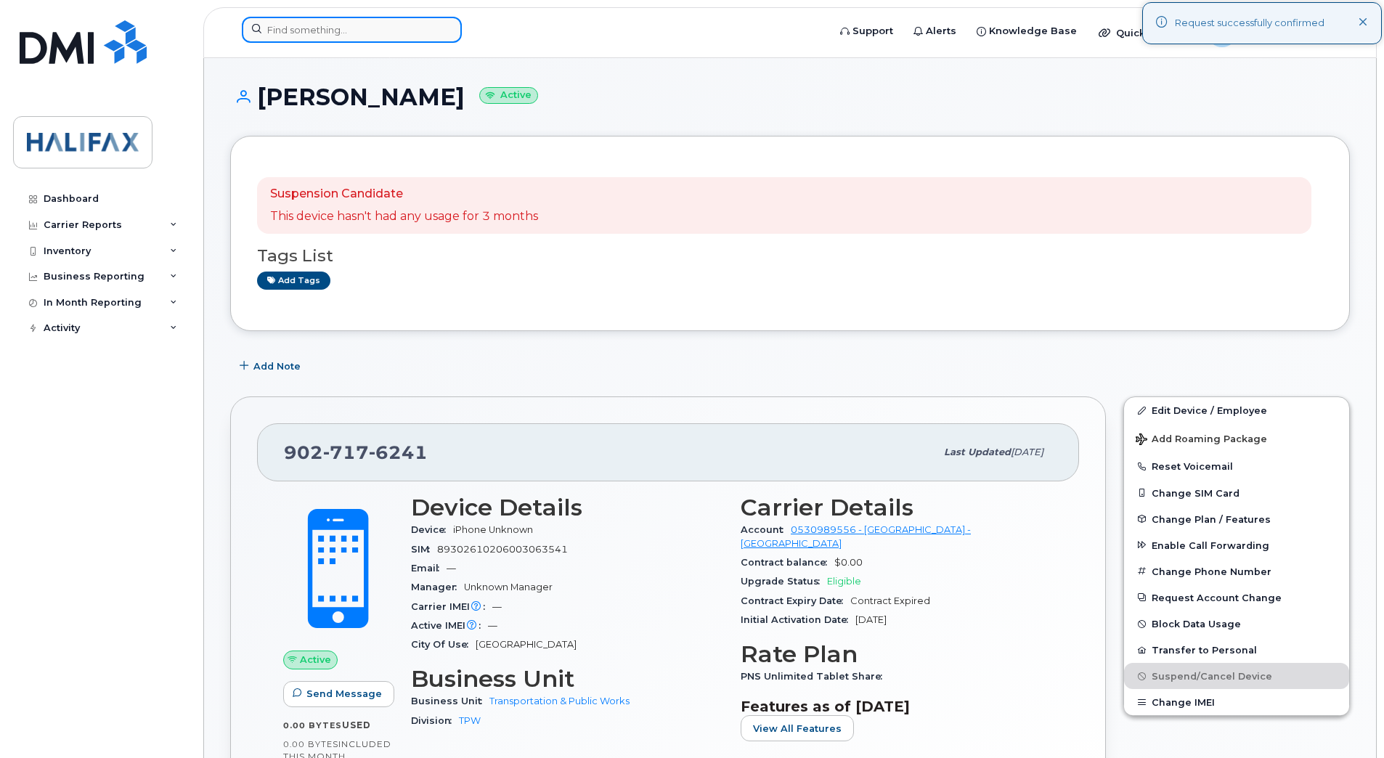
click at [339, 28] on input at bounding box center [352, 30] width 220 height 26
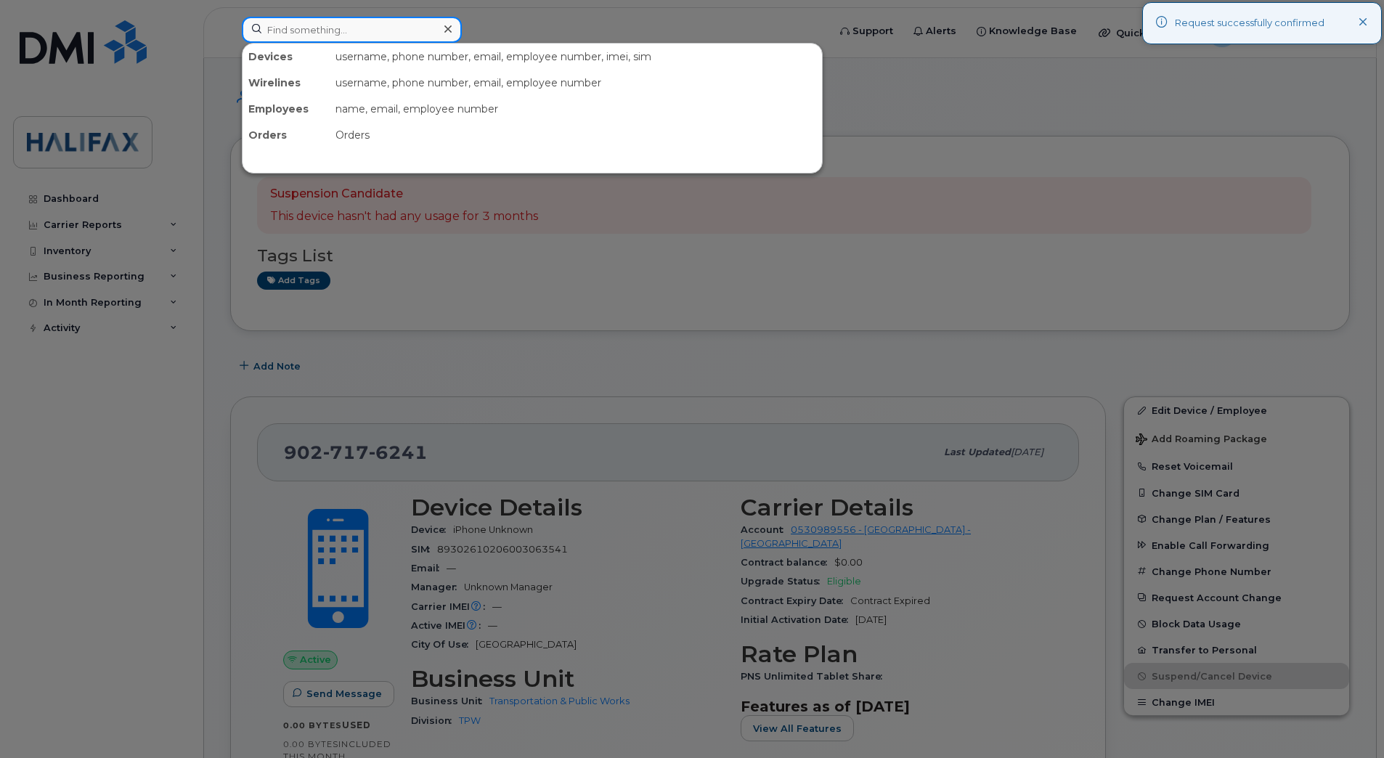
paste input "9029430883"
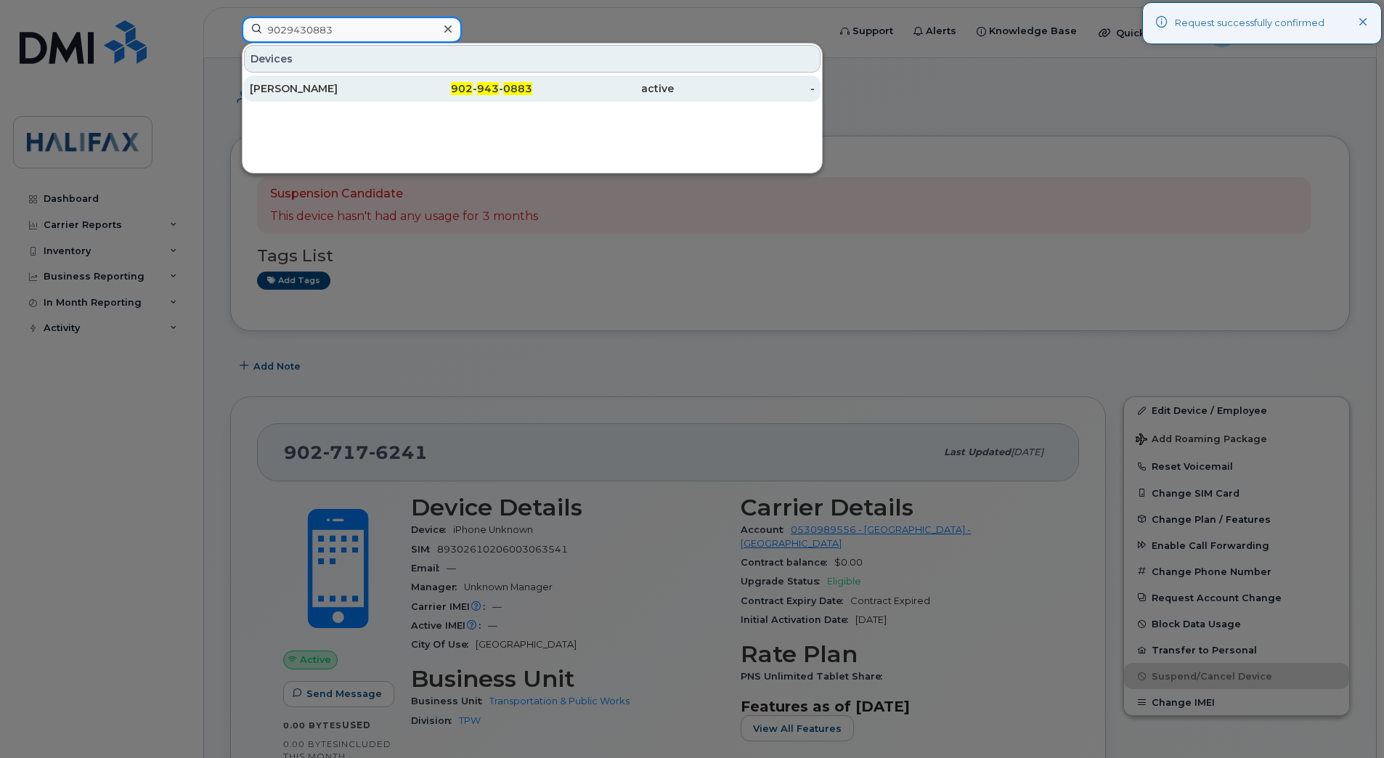
type input "9029430883"
click at [300, 90] on div "[PERSON_NAME]" at bounding box center [321, 88] width 142 height 15
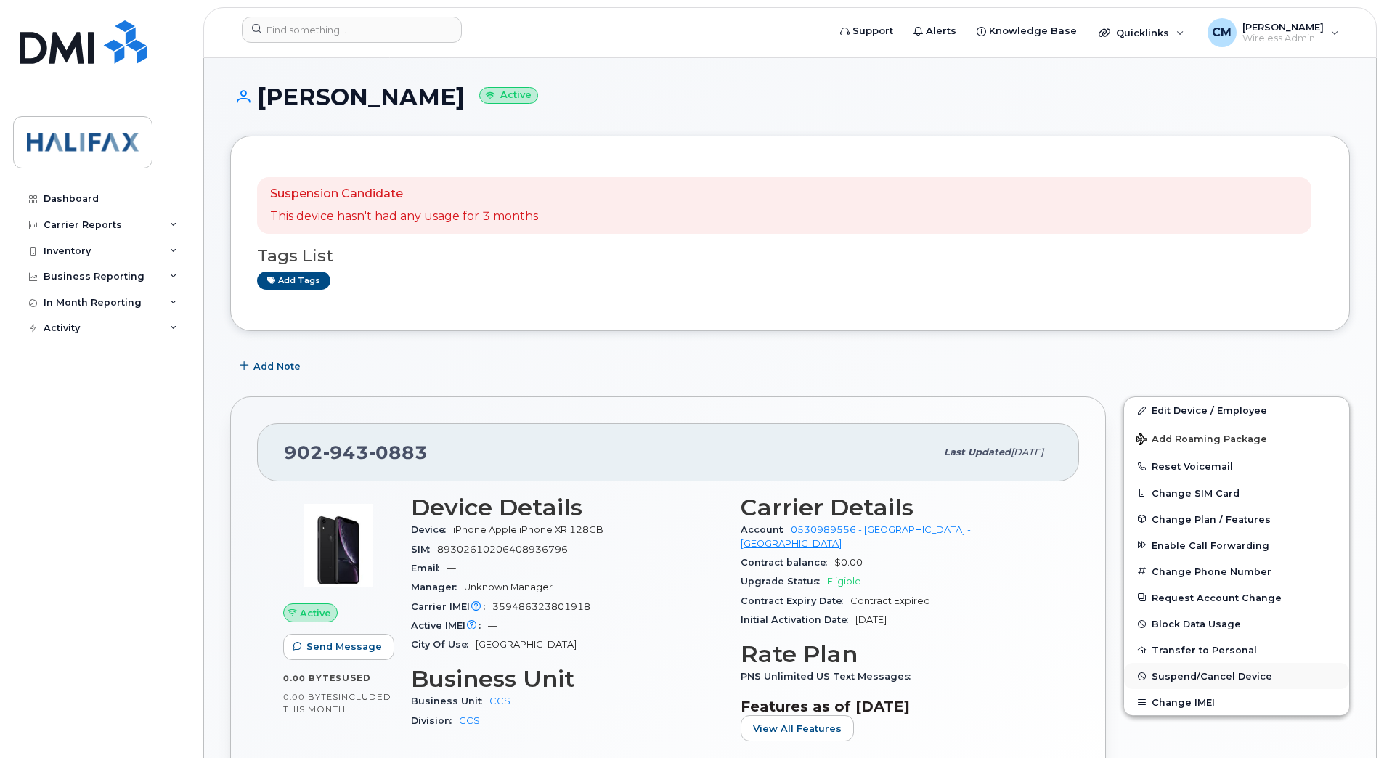
click at [1162, 677] on span "Suspend/Cancel Device" at bounding box center [1211, 676] width 121 height 11
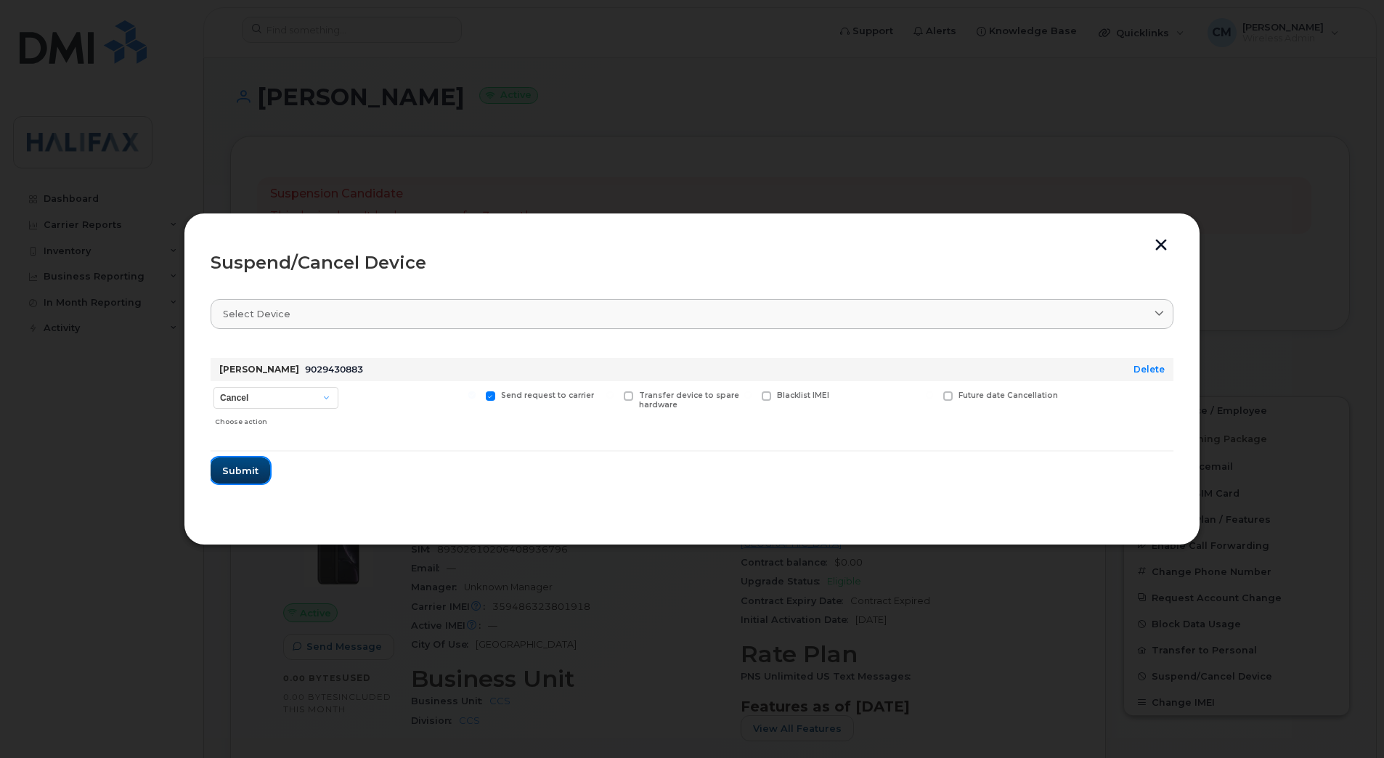
click at [254, 468] on span "Submit" at bounding box center [240, 471] width 36 height 14
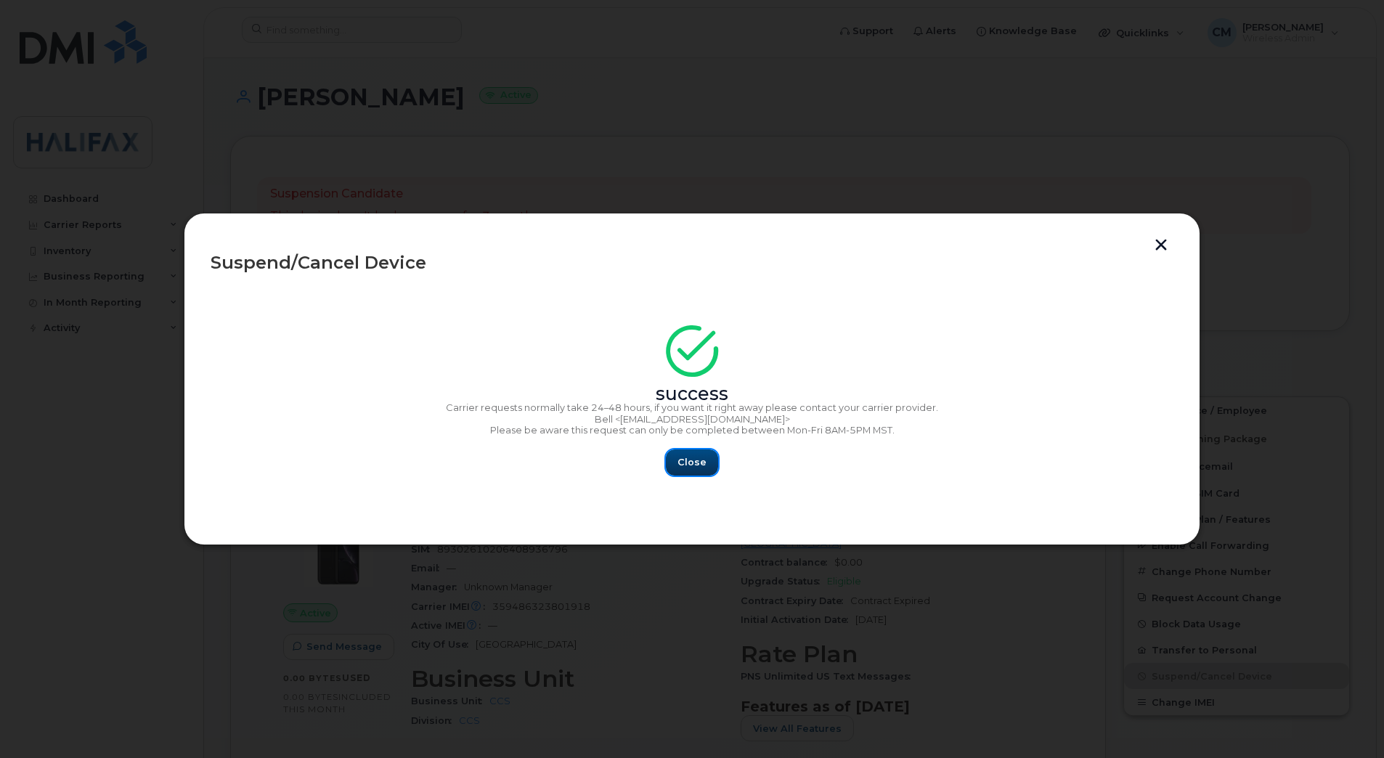
click at [690, 457] on span "Close" at bounding box center [691, 462] width 29 height 14
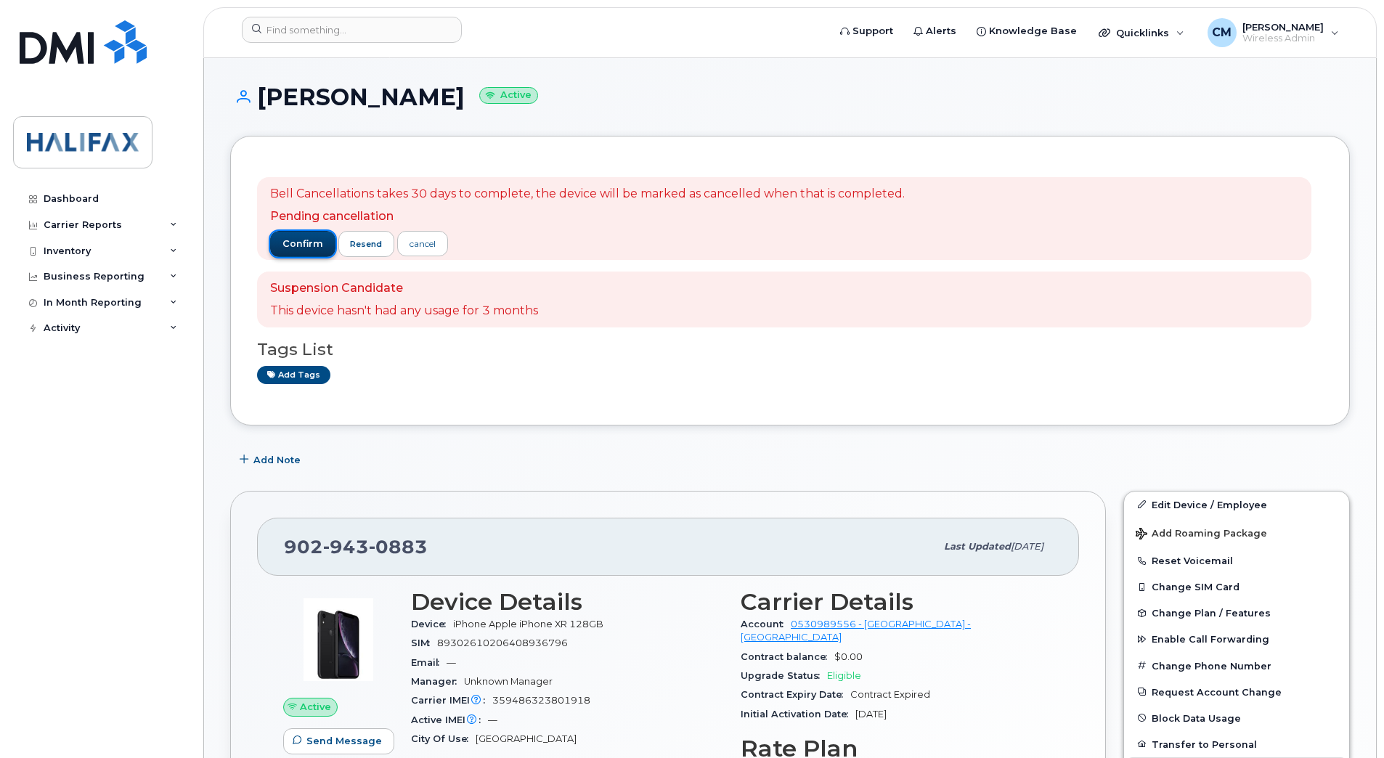
click at [301, 250] on button "confirm" at bounding box center [302, 244] width 65 height 26
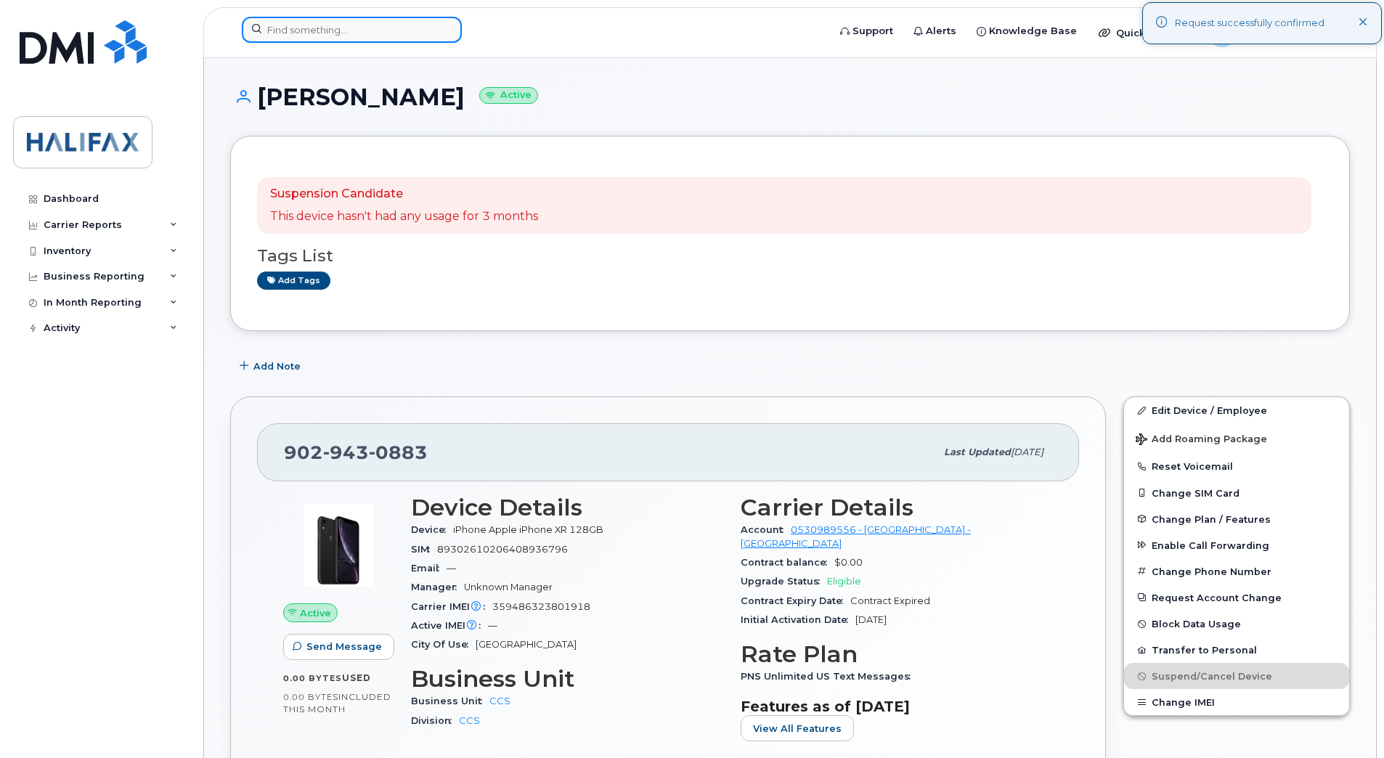
click at [364, 40] on input at bounding box center [352, 30] width 220 height 26
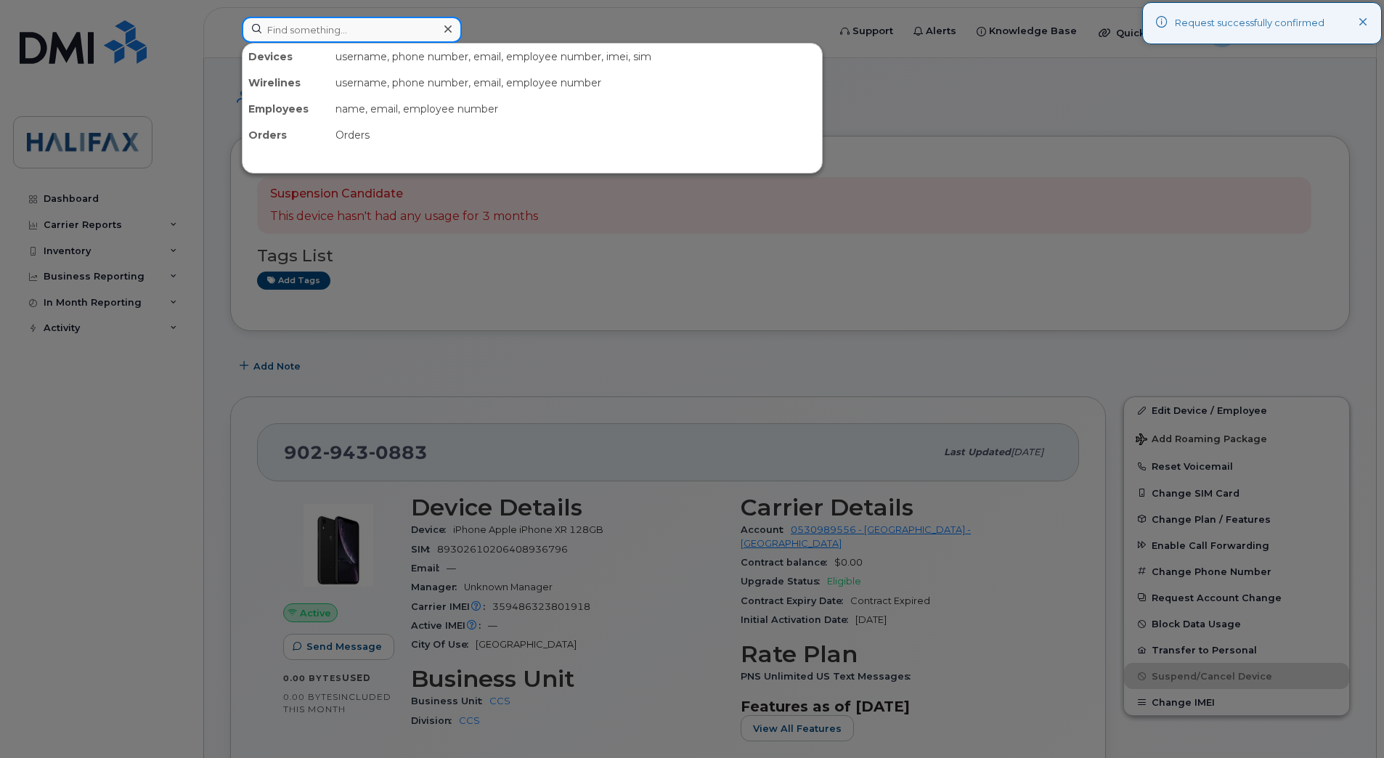
paste input "9029433260"
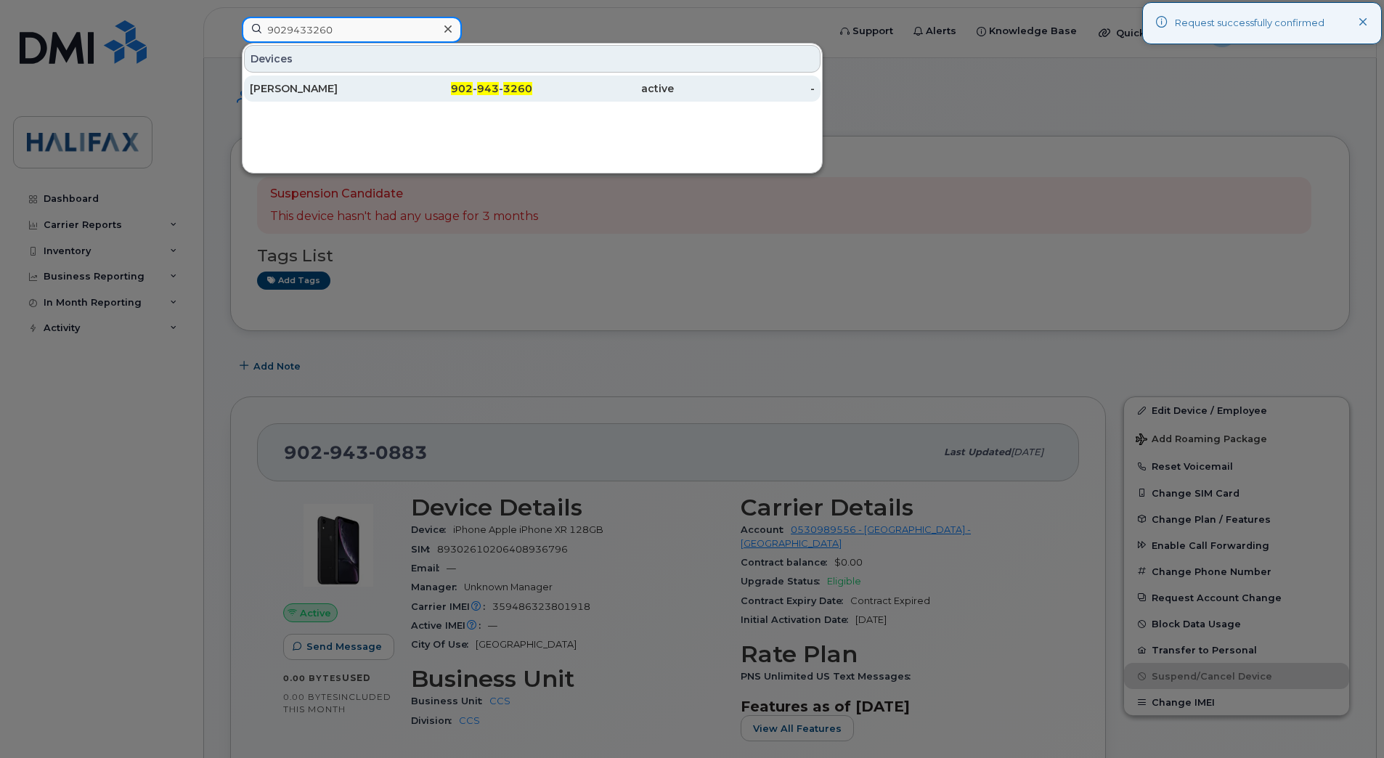
type input "9029433260"
click at [274, 85] on div "[PERSON_NAME]" at bounding box center [321, 88] width 142 height 15
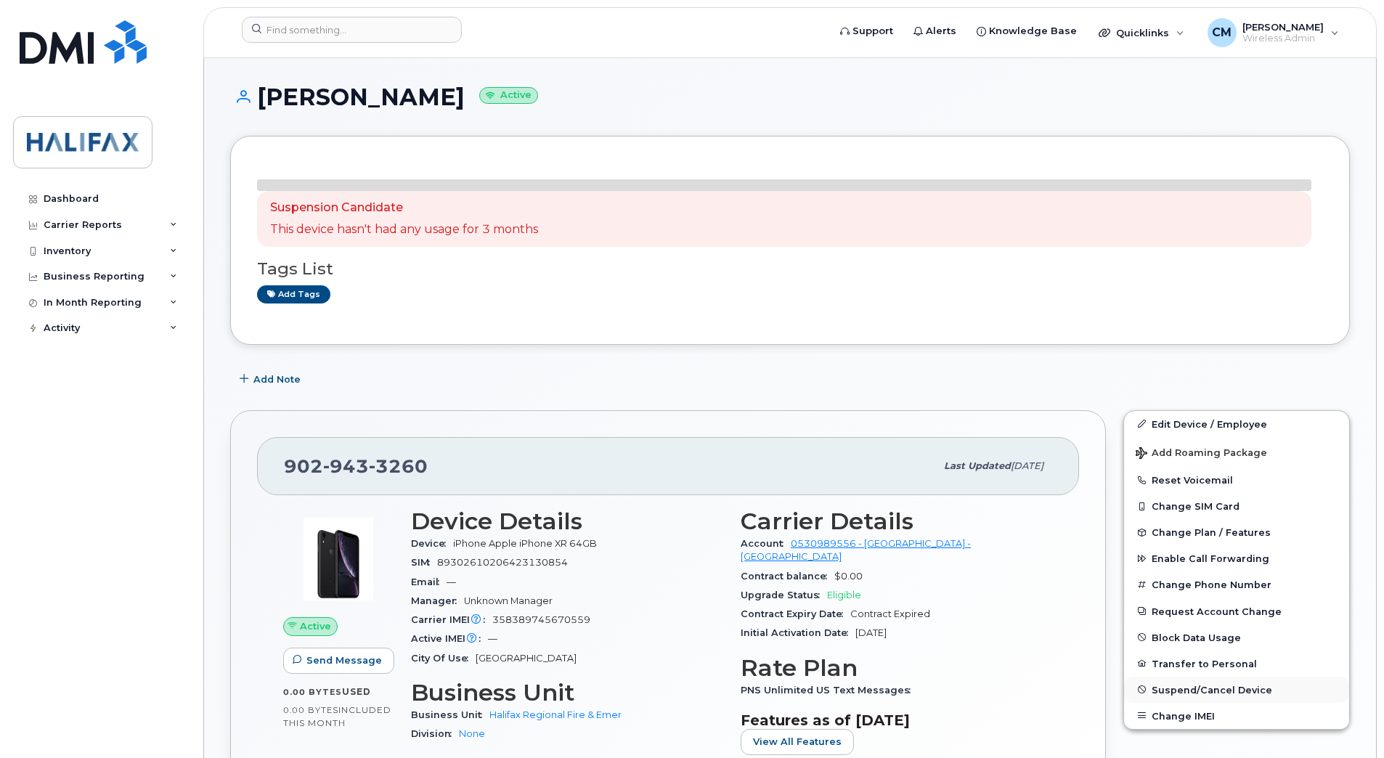
click at [1170, 689] on span "Suspend/Cancel Device" at bounding box center [1211, 689] width 121 height 11
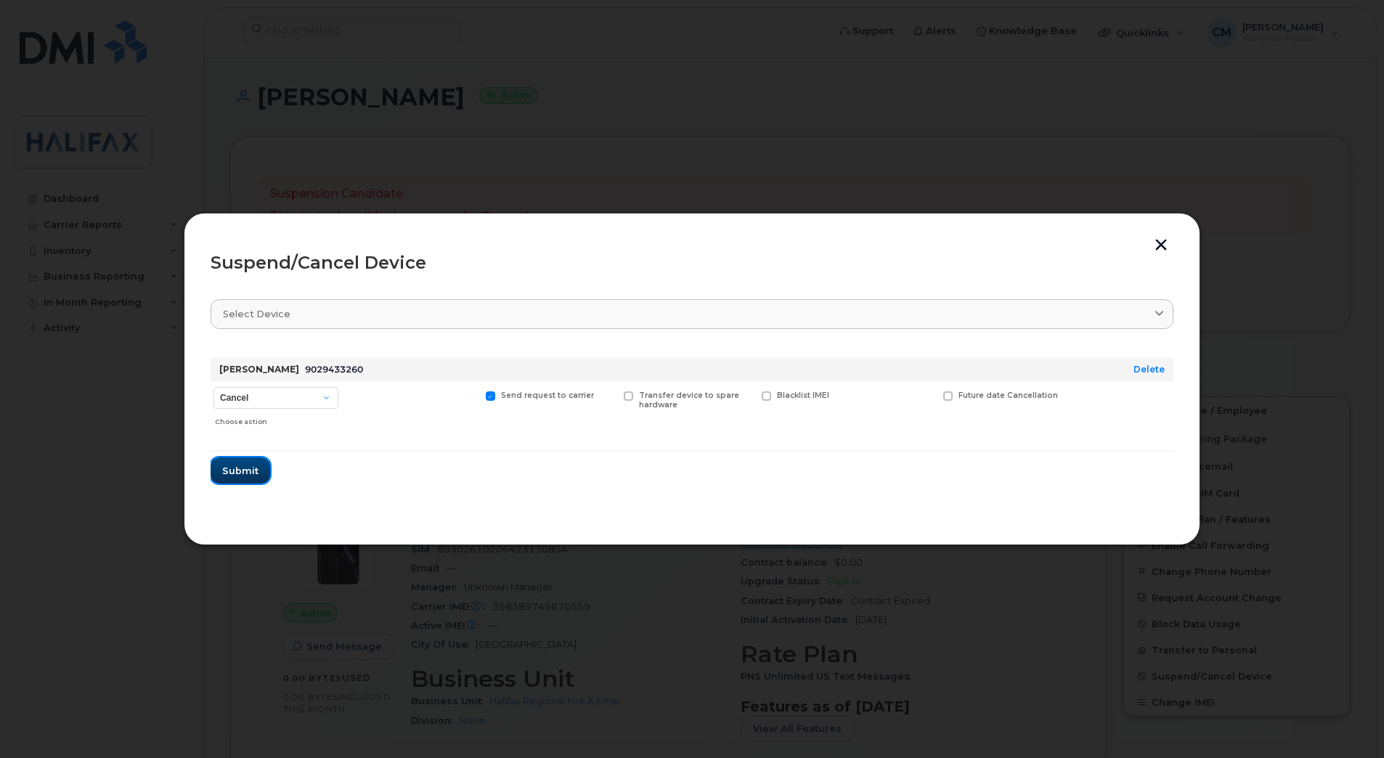
click at [234, 473] on span "Submit" at bounding box center [240, 471] width 36 height 14
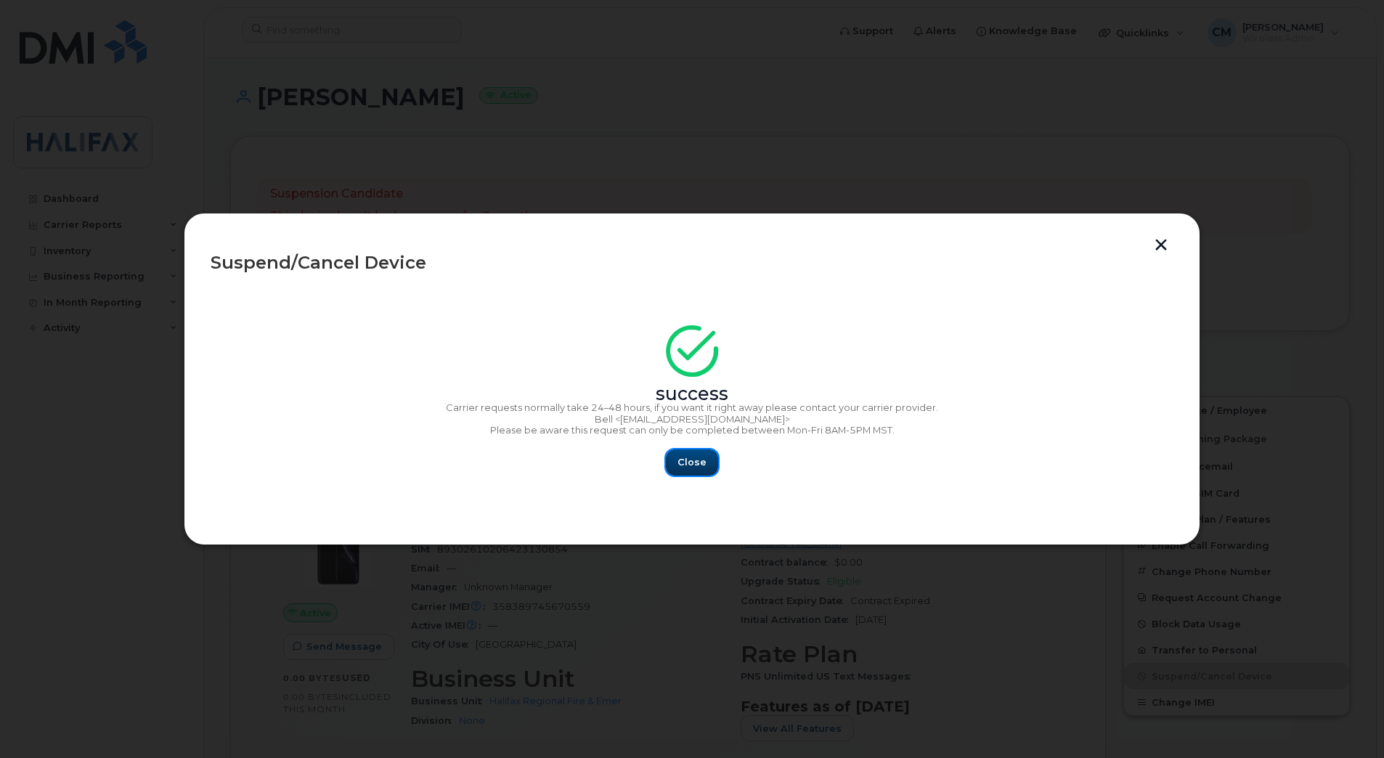
click at [693, 454] on button "Close" at bounding box center [692, 462] width 52 height 26
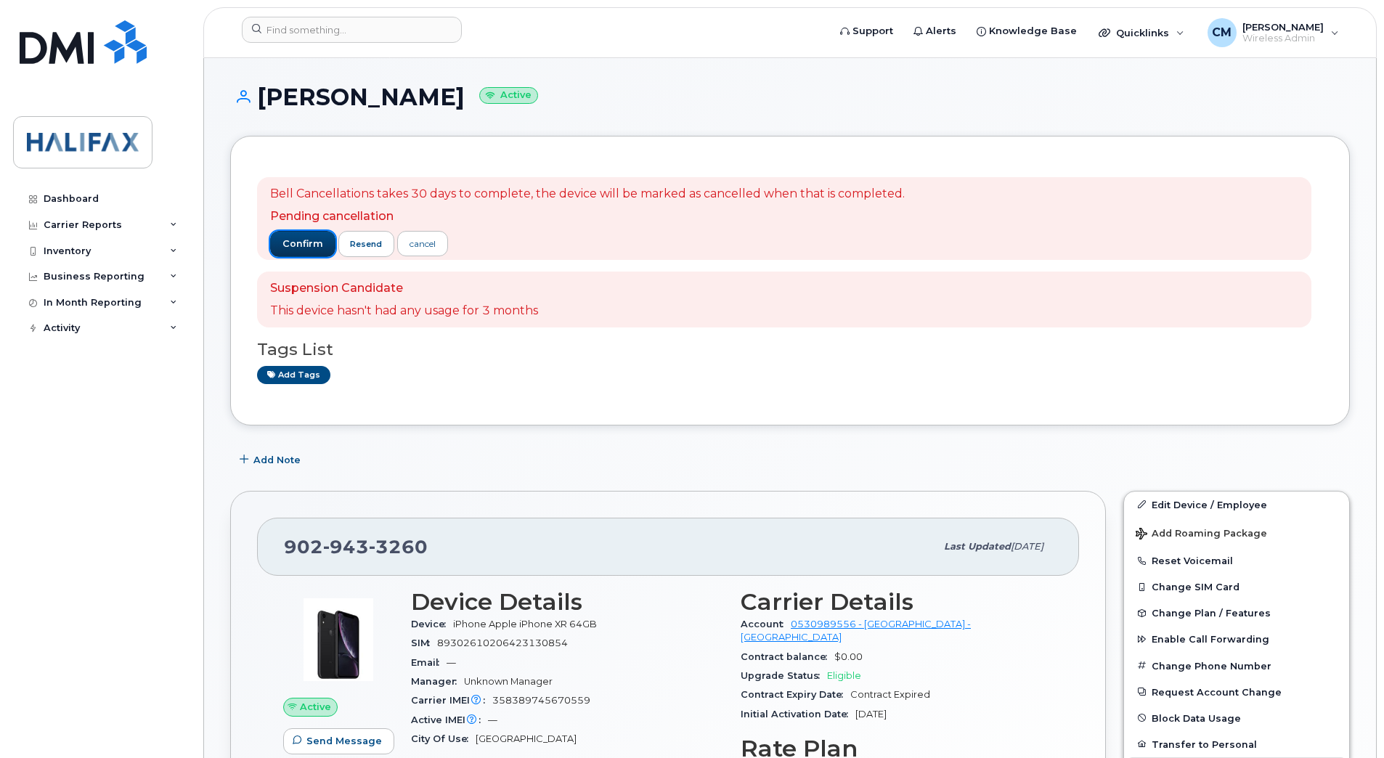
click at [282, 236] on button "confirm" at bounding box center [302, 244] width 65 height 26
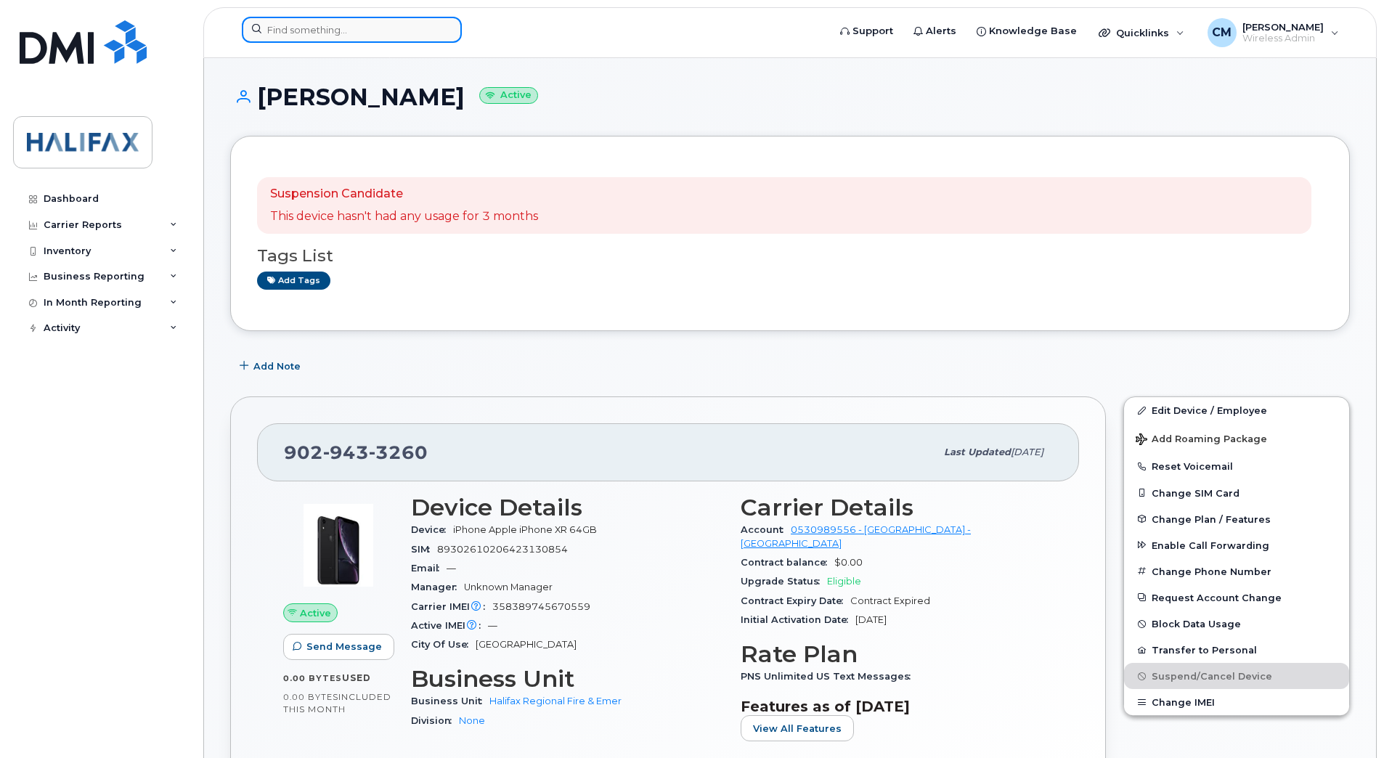
click at [283, 38] on input at bounding box center [352, 30] width 220 height 26
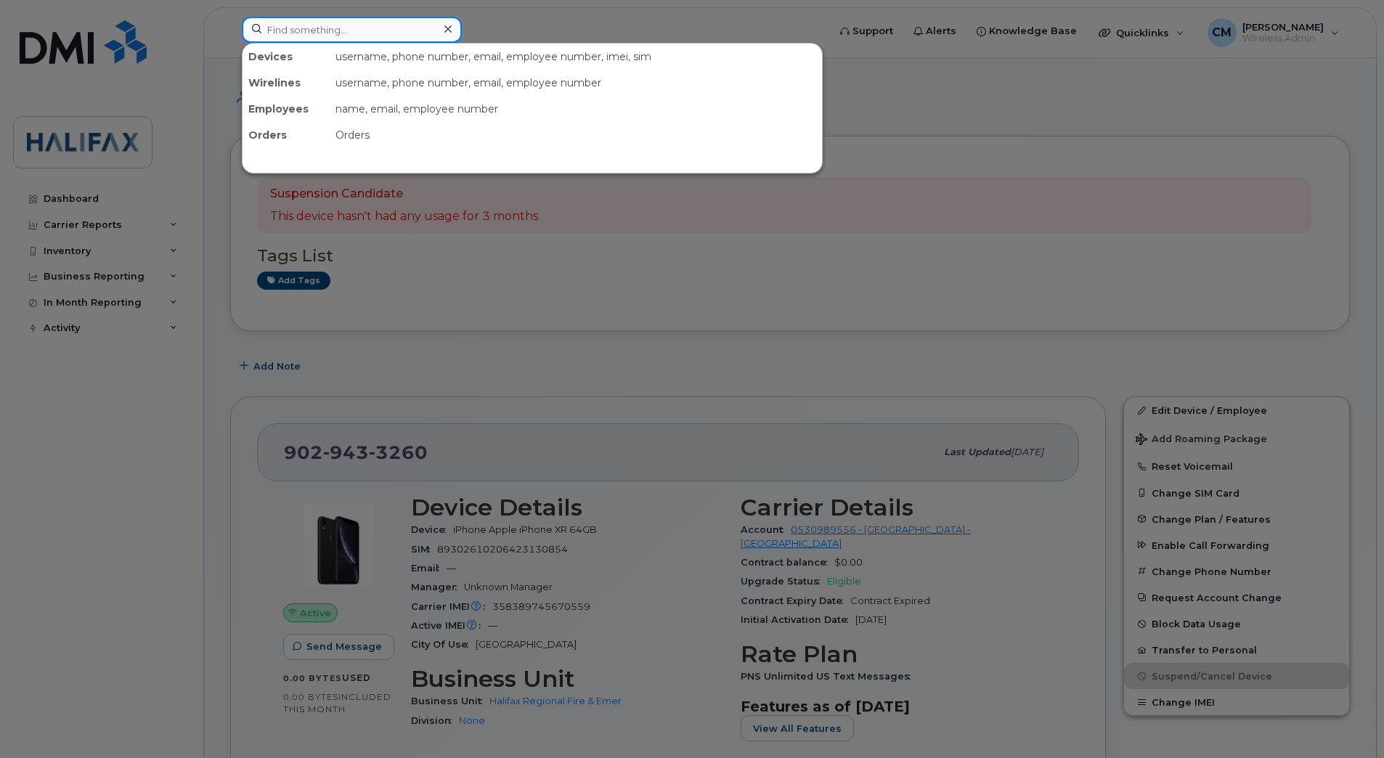
paste input "9022207656"
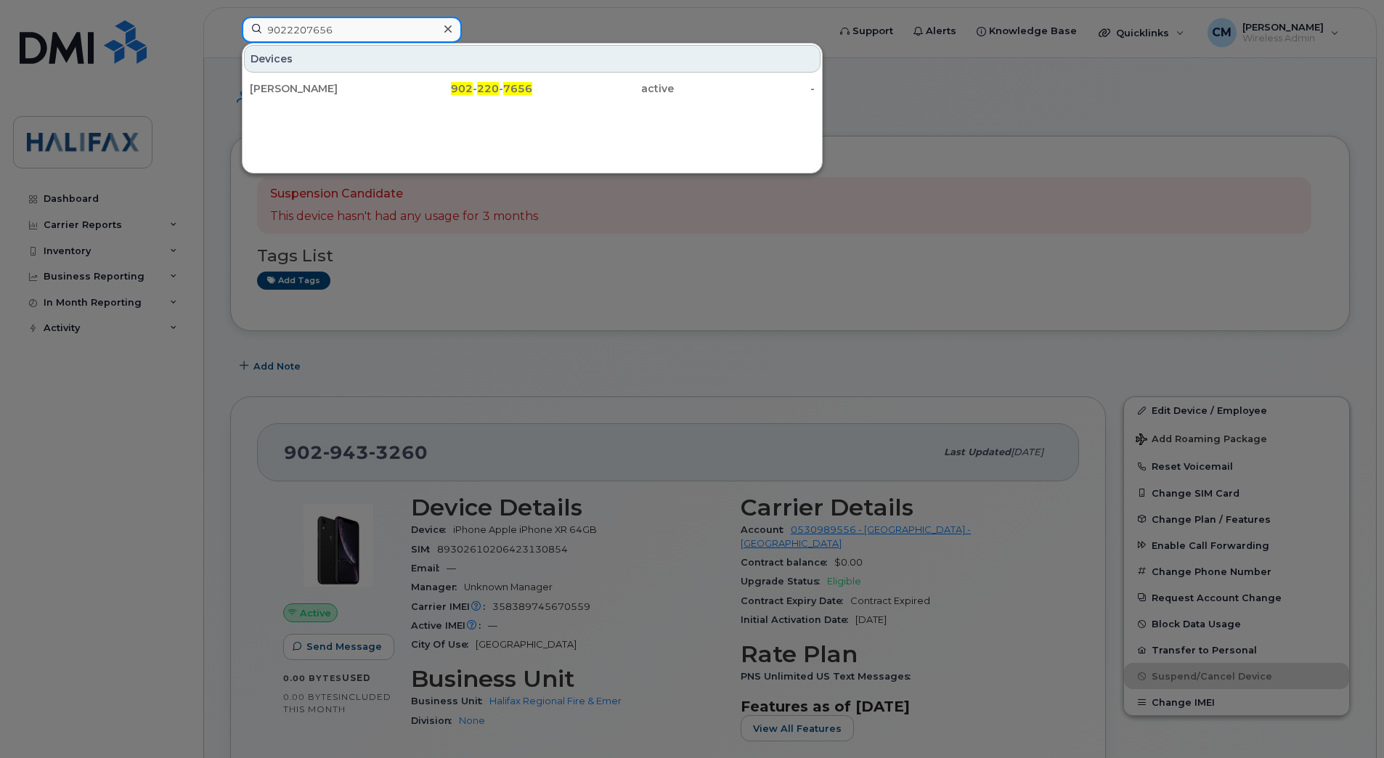
type input "9022207656"
click at [315, 81] on div "[PERSON_NAME]" at bounding box center [321, 89] width 142 height 26
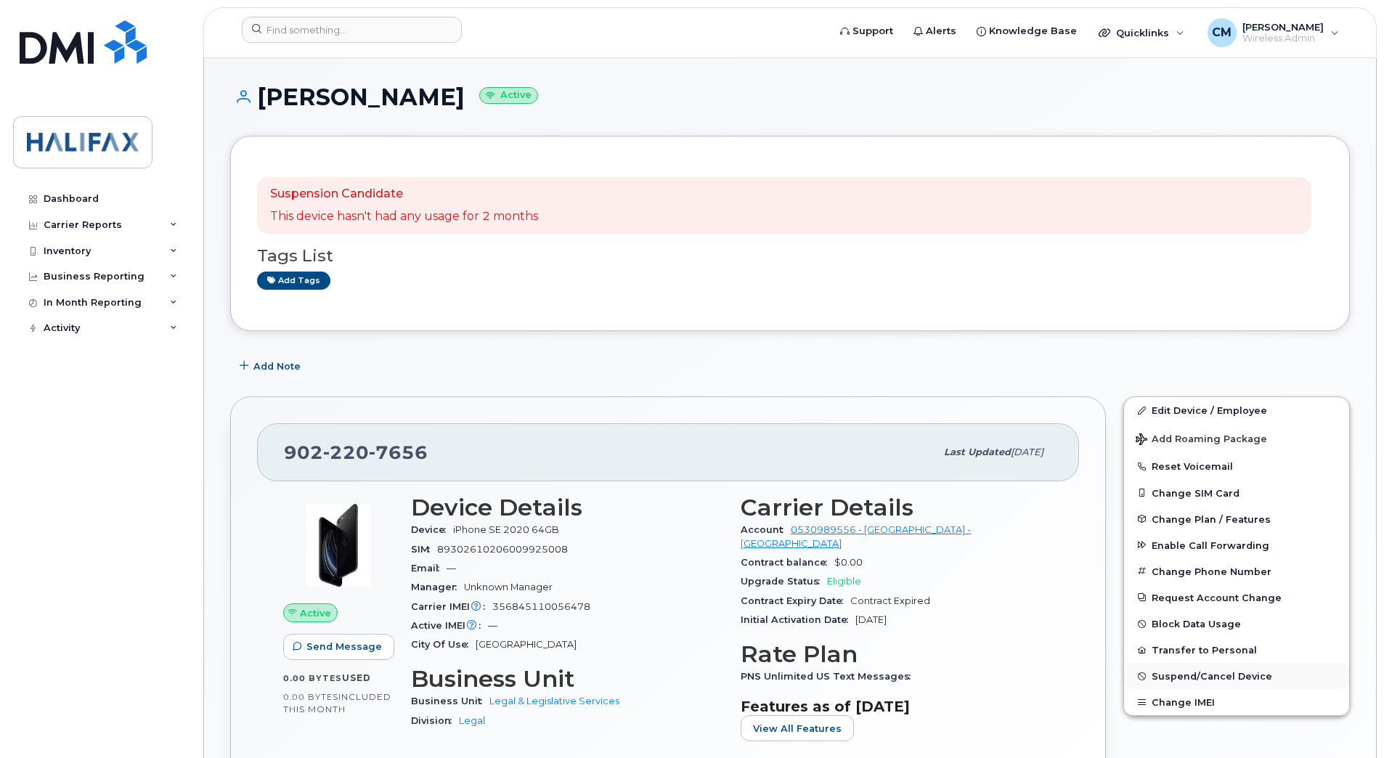
click at [1227, 674] on span "Suspend/Cancel Device" at bounding box center [1211, 676] width 121 height 11
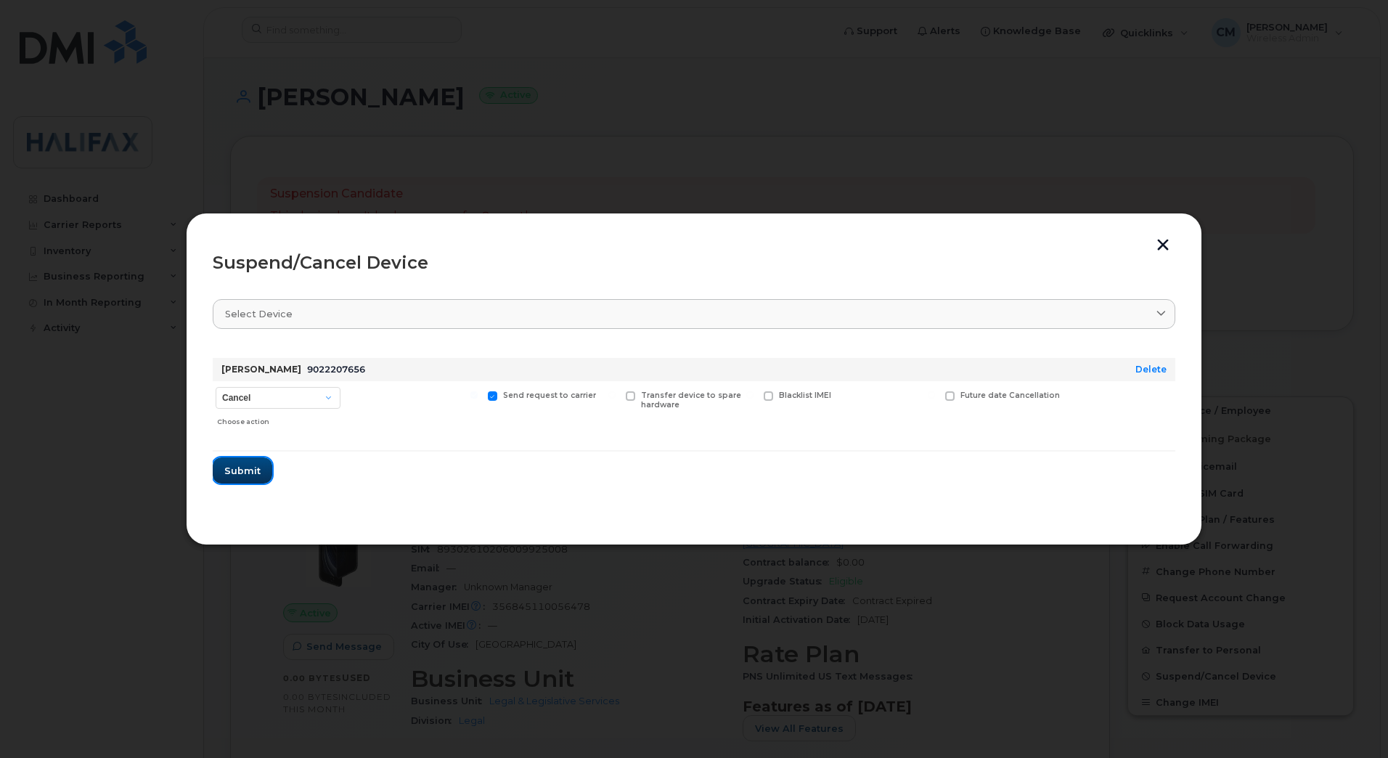
click at [249, 465] on span "Submit" at bounding box center [242, 471] width 36 height 14
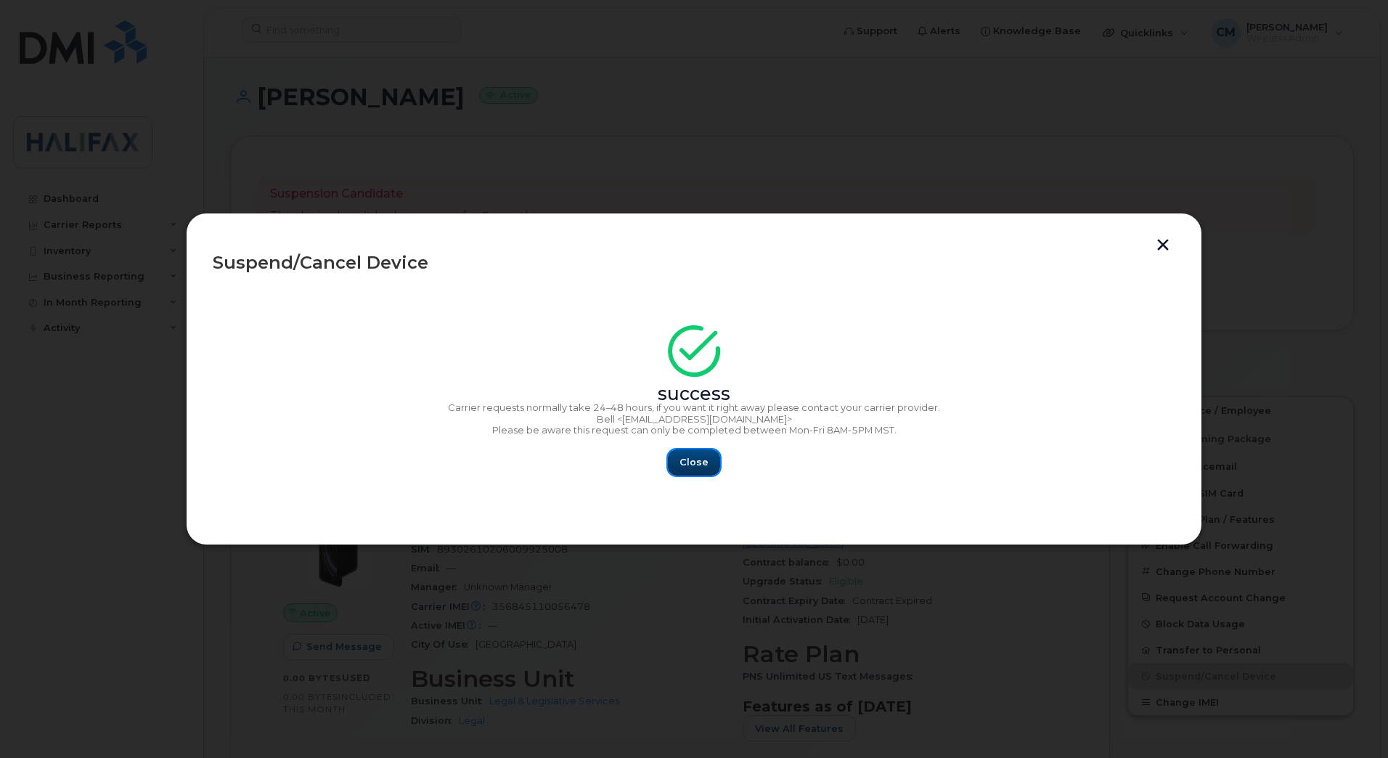
click at [693, 455] on span "Close" at bounding box center [694, 462] width 29 height 14
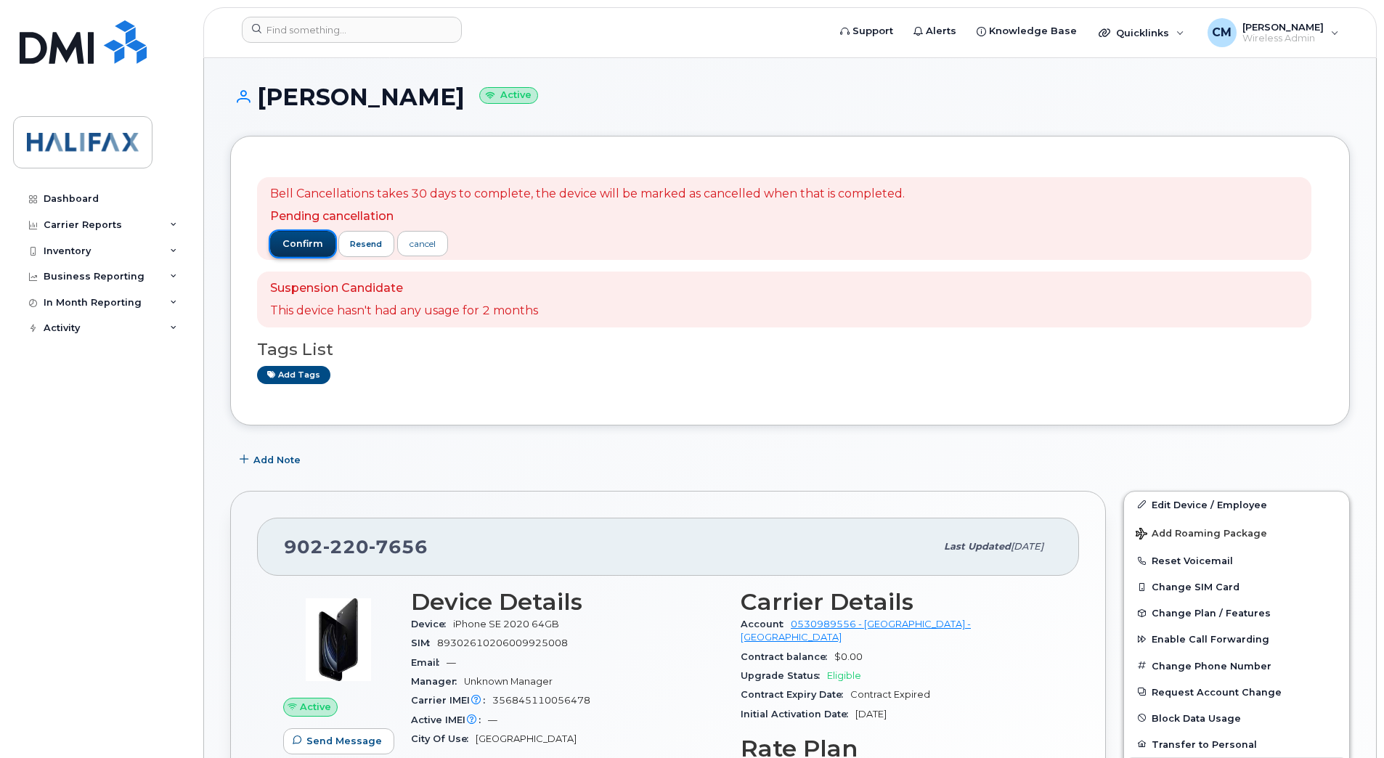
click at [283, 249] on span "confirm" at bounding box center [302, 243] width 41 height 13
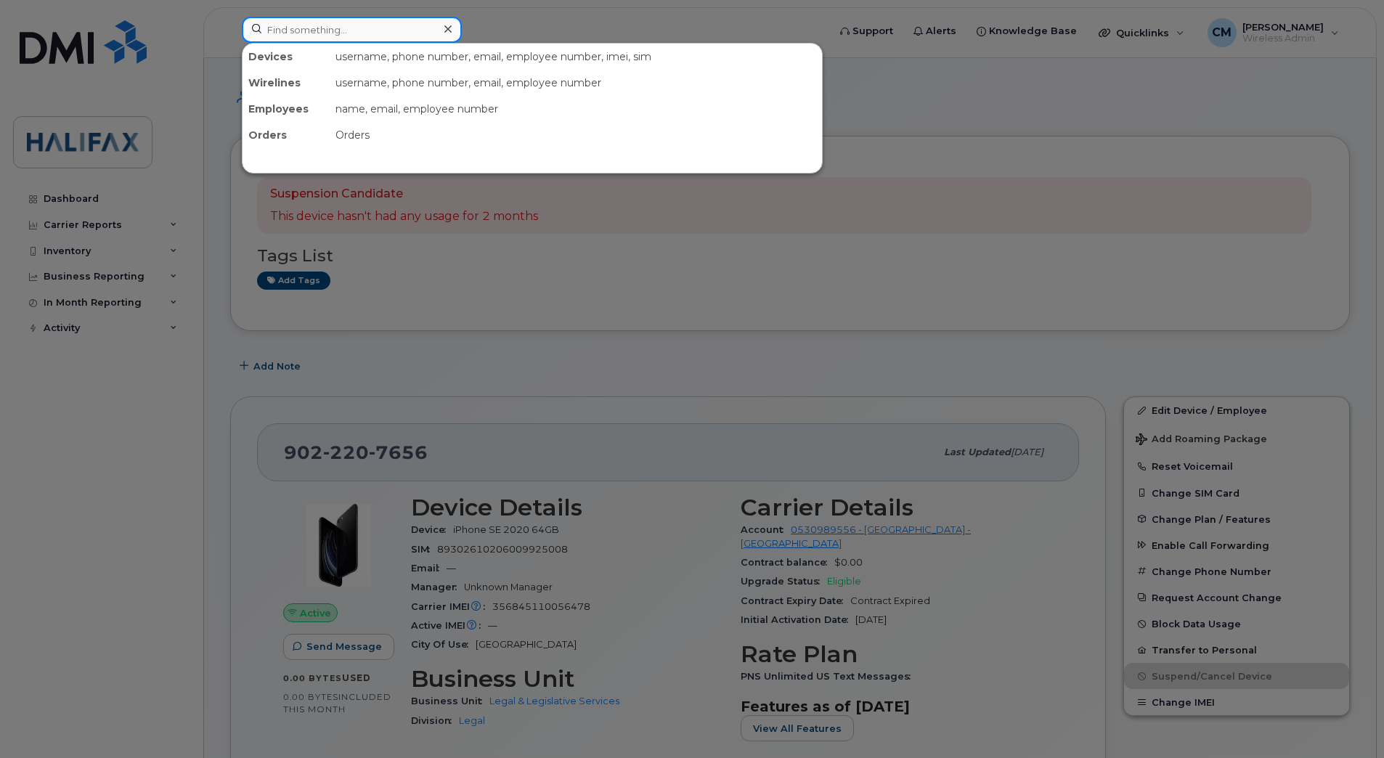
click at [354, 21] on input at bounding box center [352, 30] width 220 height 26
paste input "9023996762"
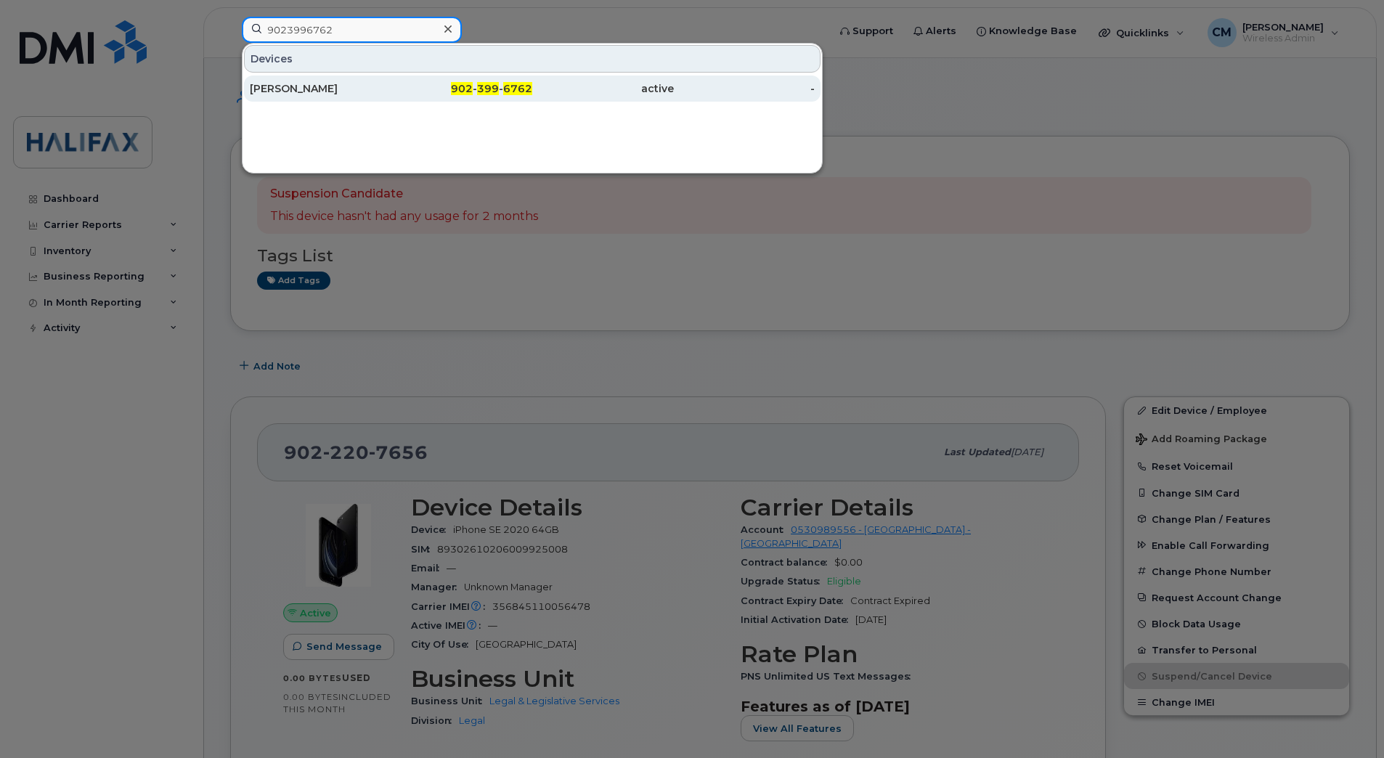
type input "9023996762"
click at [322, 90] on div "[PERSON_NAME]" at bounding box center [321, 88] width 142 height 15
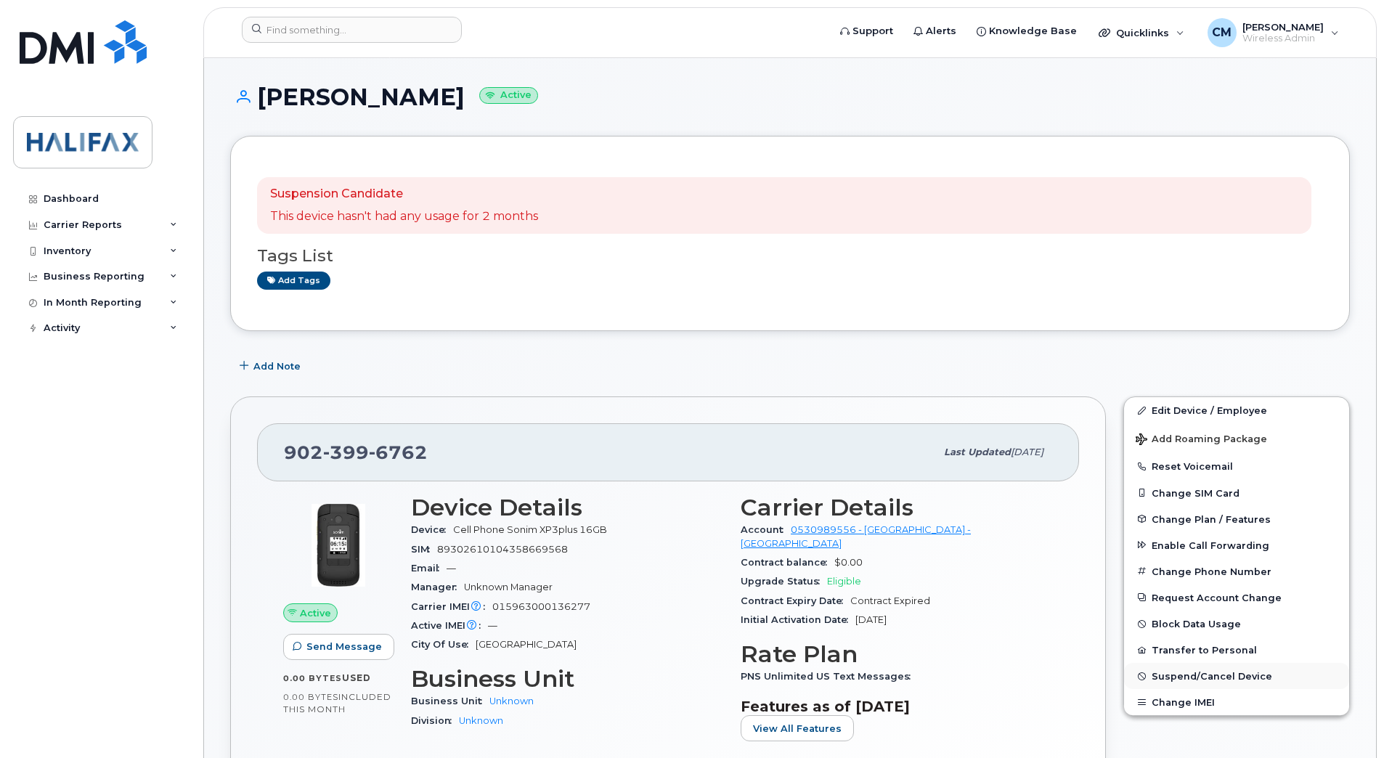
click at [1174, 677] on span "Suspend/Cancel Device" at bounding box center [1211, 676] width 121 height 11
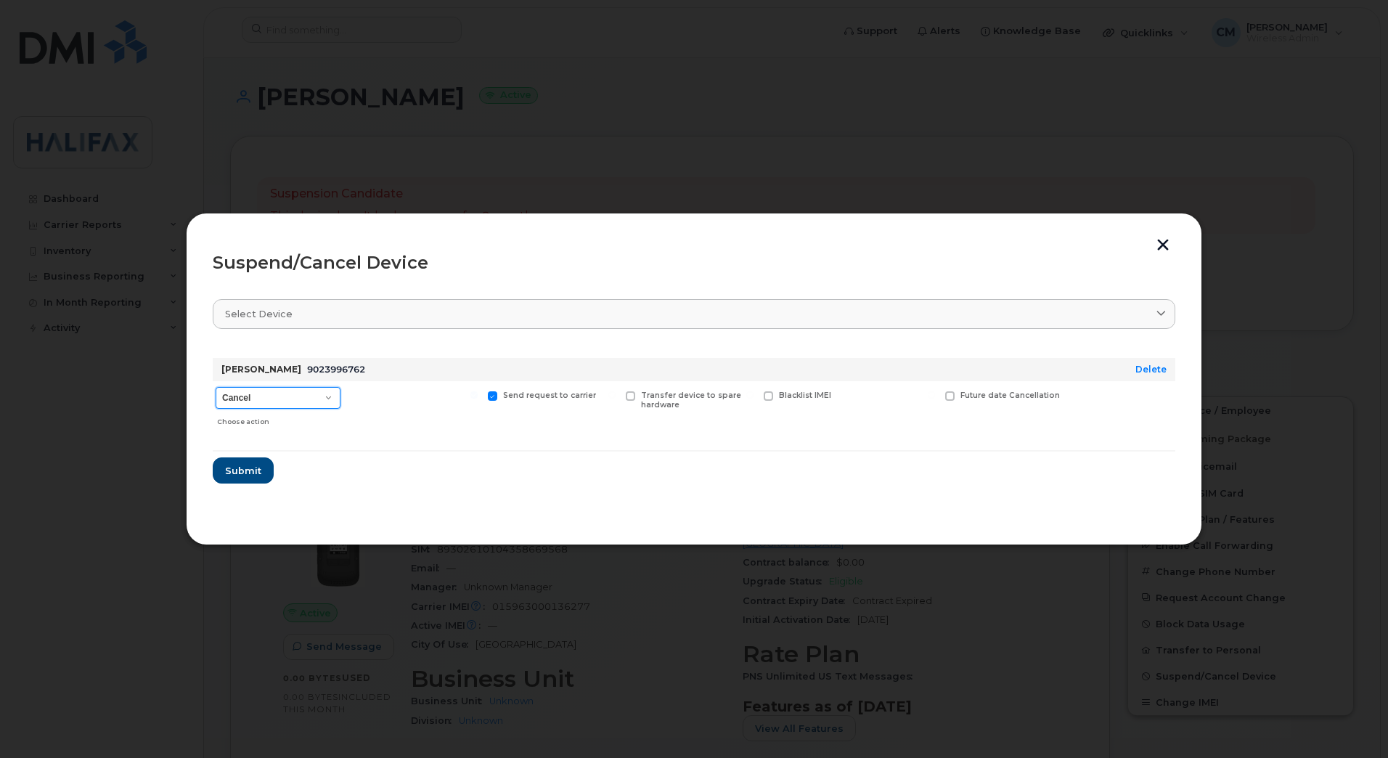
click at [271, 387] on select "Cancel Suspend - Extend Suspension Suspend - Reduced Rate Suspend - Full Rate S…" at bounding box center [278, 398] width 125 height 22
select select "[object Object]"
click at [216, 387] on select "Cancel Suspend - Extend Suspension Suspend - Reduced Rate Suspend - Full Rate S…" at bounding box center [278, 398] width 125 height 22
click at [241, 474] on span "Submit" at bounding box center [242, 471] width 36 height 14
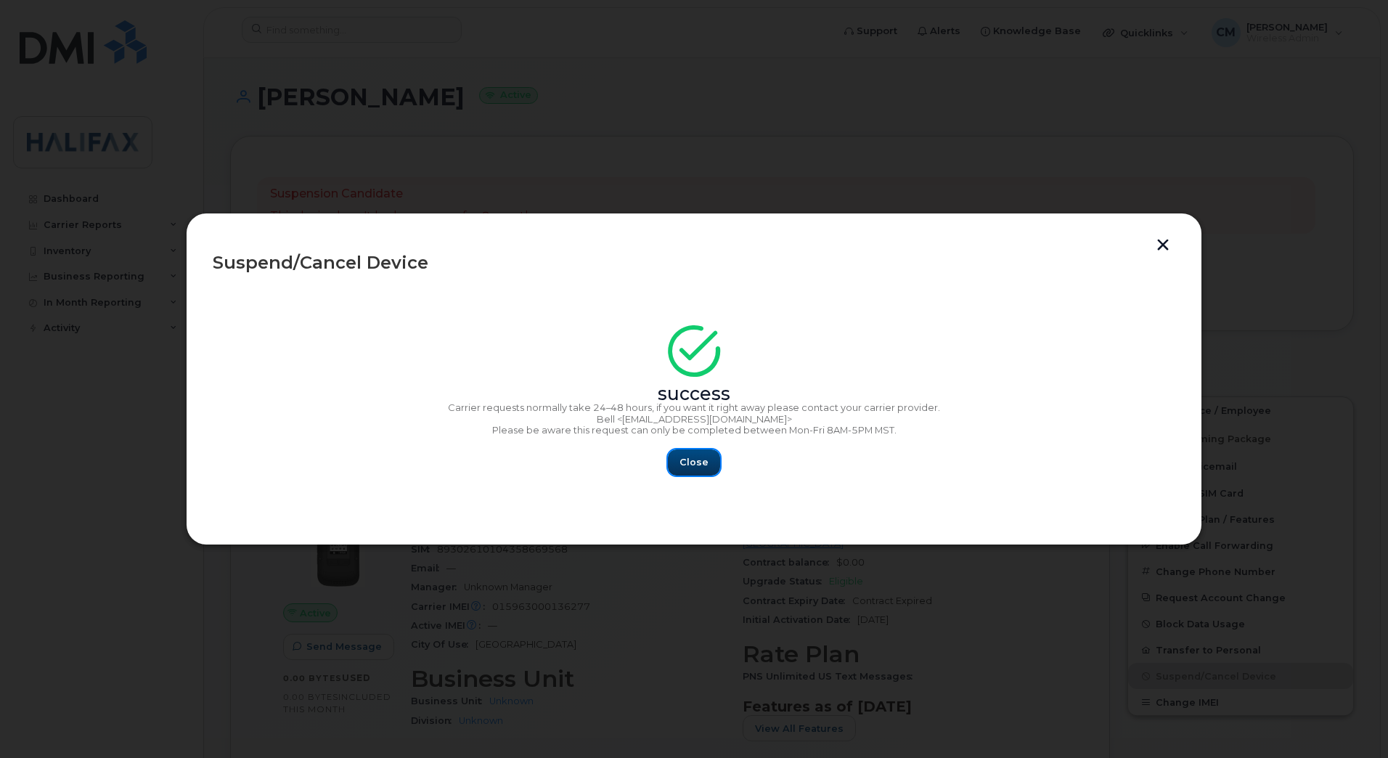
click at [716, 466] on button "Close" at bounding box center [694, 462] width 52 height 26
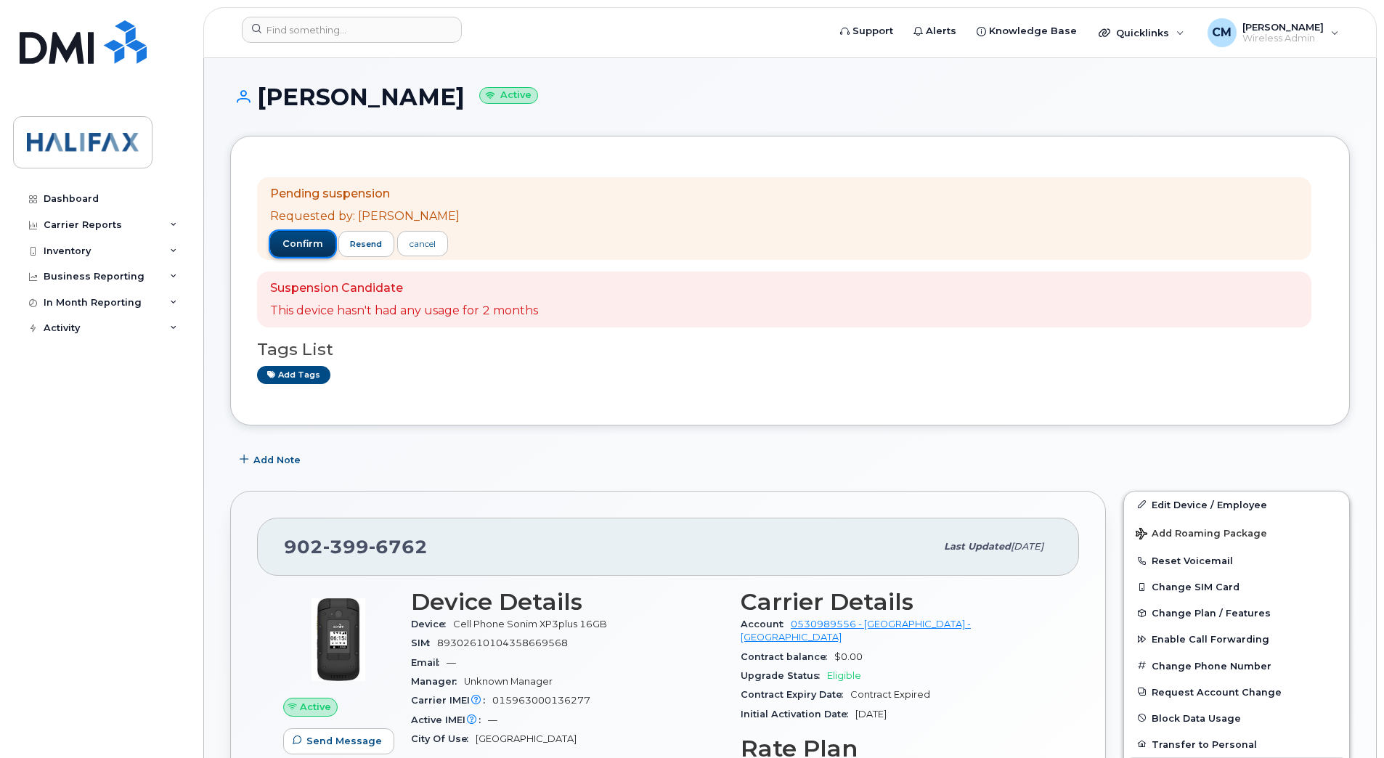
click at [301, 238] on span "confirm" at bounding box center [302, 243] width 41 height 13
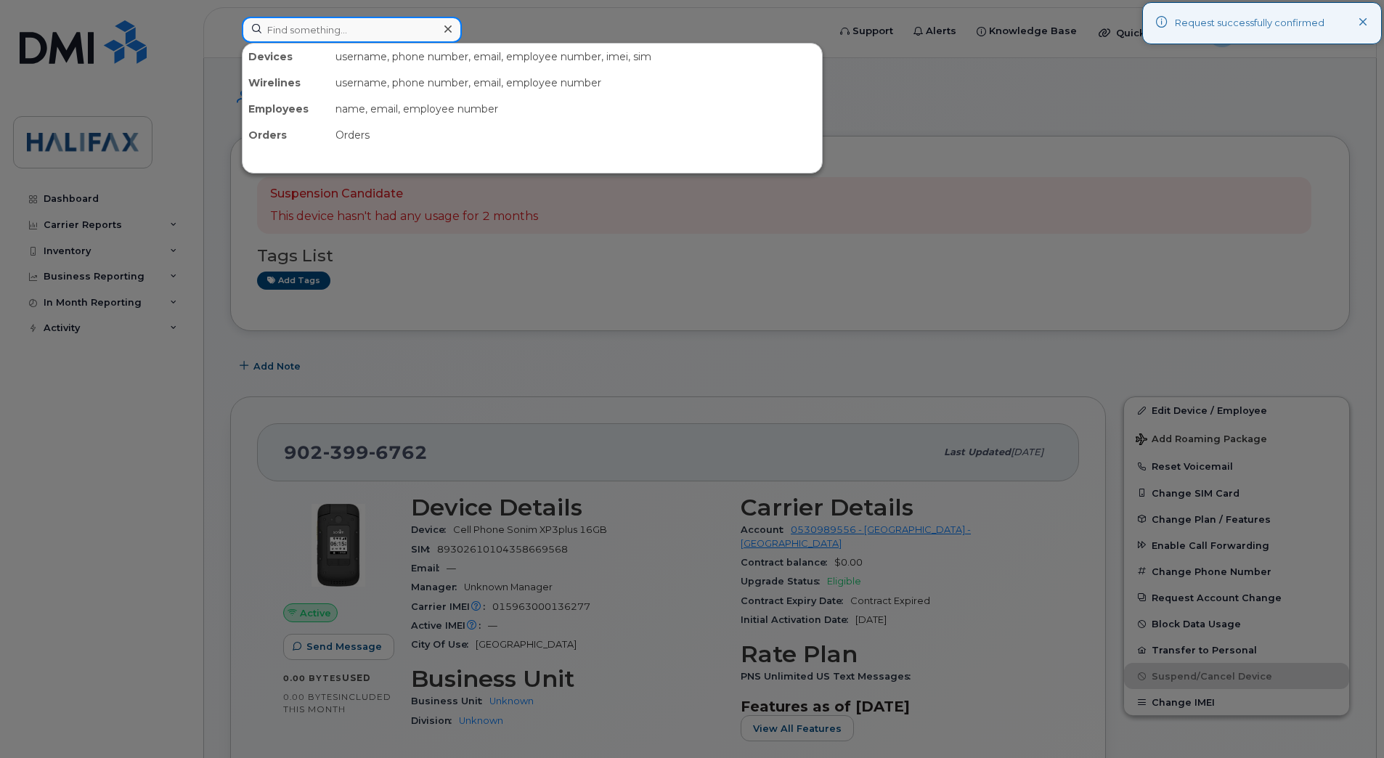
click at [375, 27] on input at bounding box center [352, 30] width 220 height 26
paste input "9027195976"
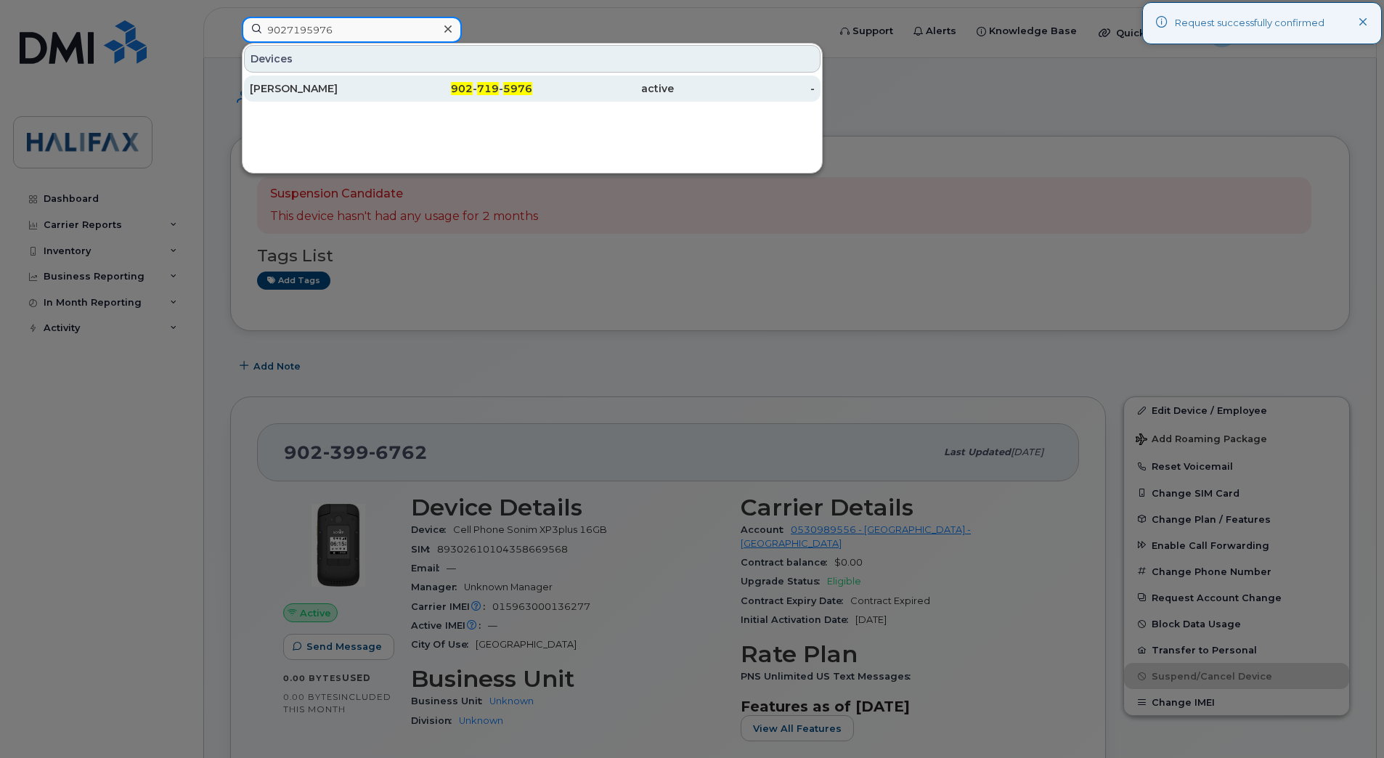
type input "9027195976"
click at [326, 91] on div "Jermey McDonald" at bounding box center [321, 88] width 142 height 15
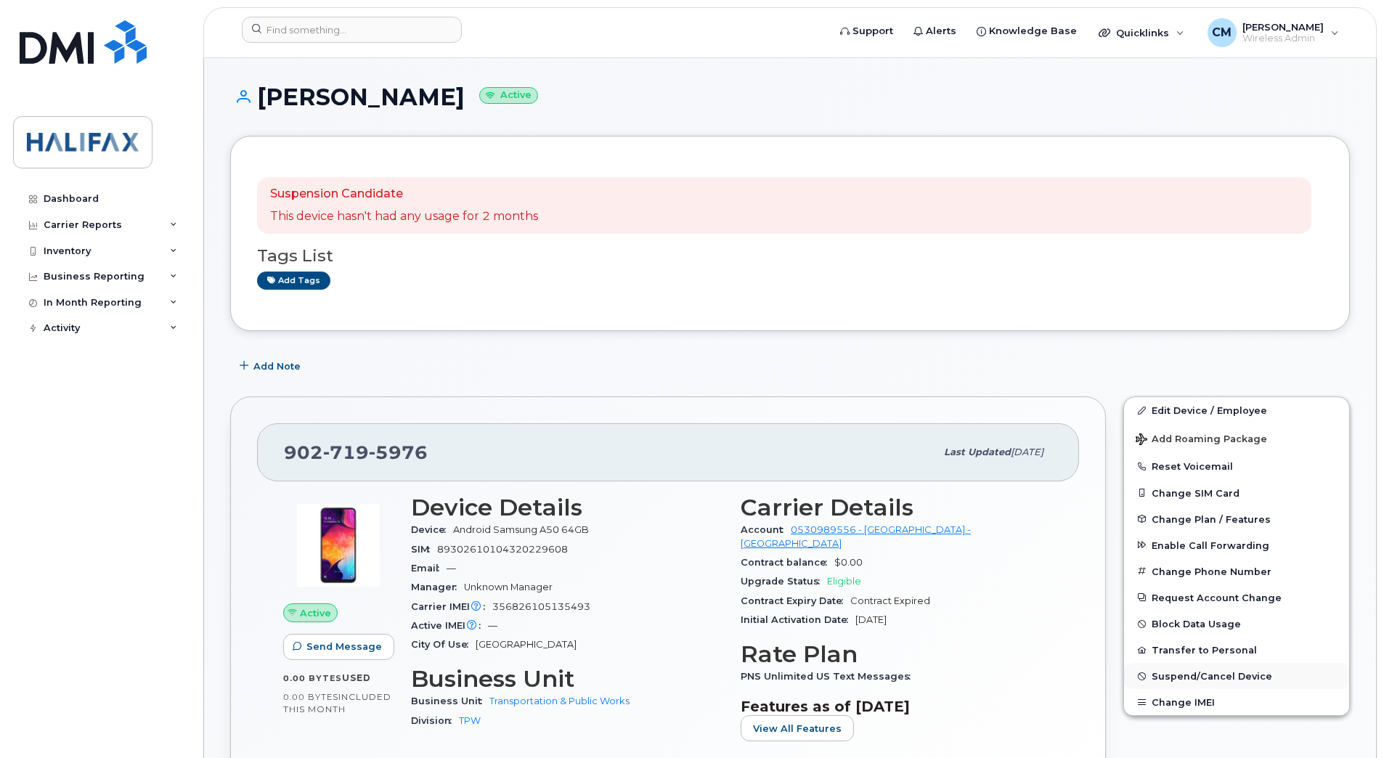
click at [1182, 672] on span "Suspend/Cancel Device" at bounding box center [1211, 676] width 121 height 11
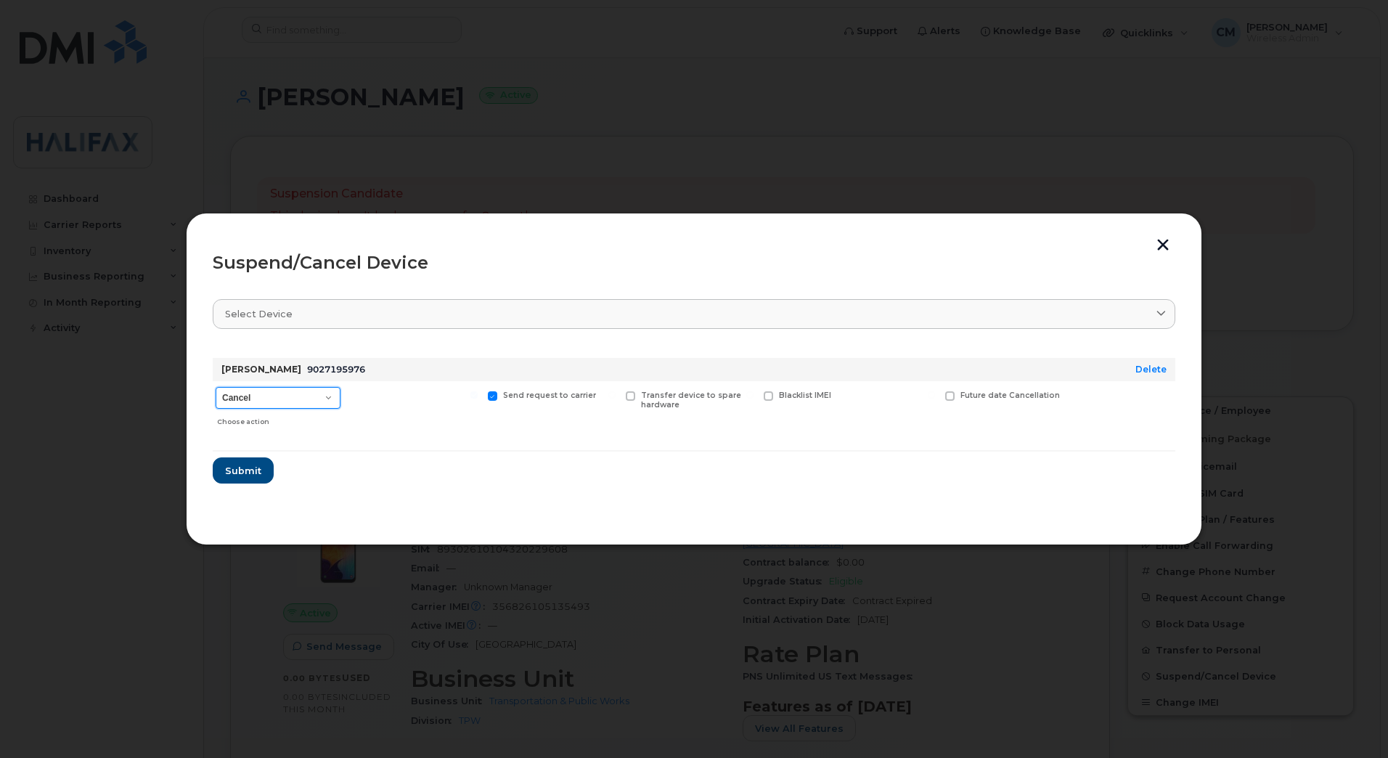
click at [293, 404] on select "Cancel Suspend - Extend Suspension Suspend - Reduced Rate Suspend - Full Rate S…" at bounding box center [278, 398] width 125 height 22
select select "[object Object]"
click at [216, 387] on select "Cancel Suspend - Extend Suspension Suspend - Reduced Rate Suspend - Full Rate S…" at bounding box center [278, 398] width 125 height 22
click at [244, 468] on span "Submit" at bounding box center [242, 471] width 36 height 14
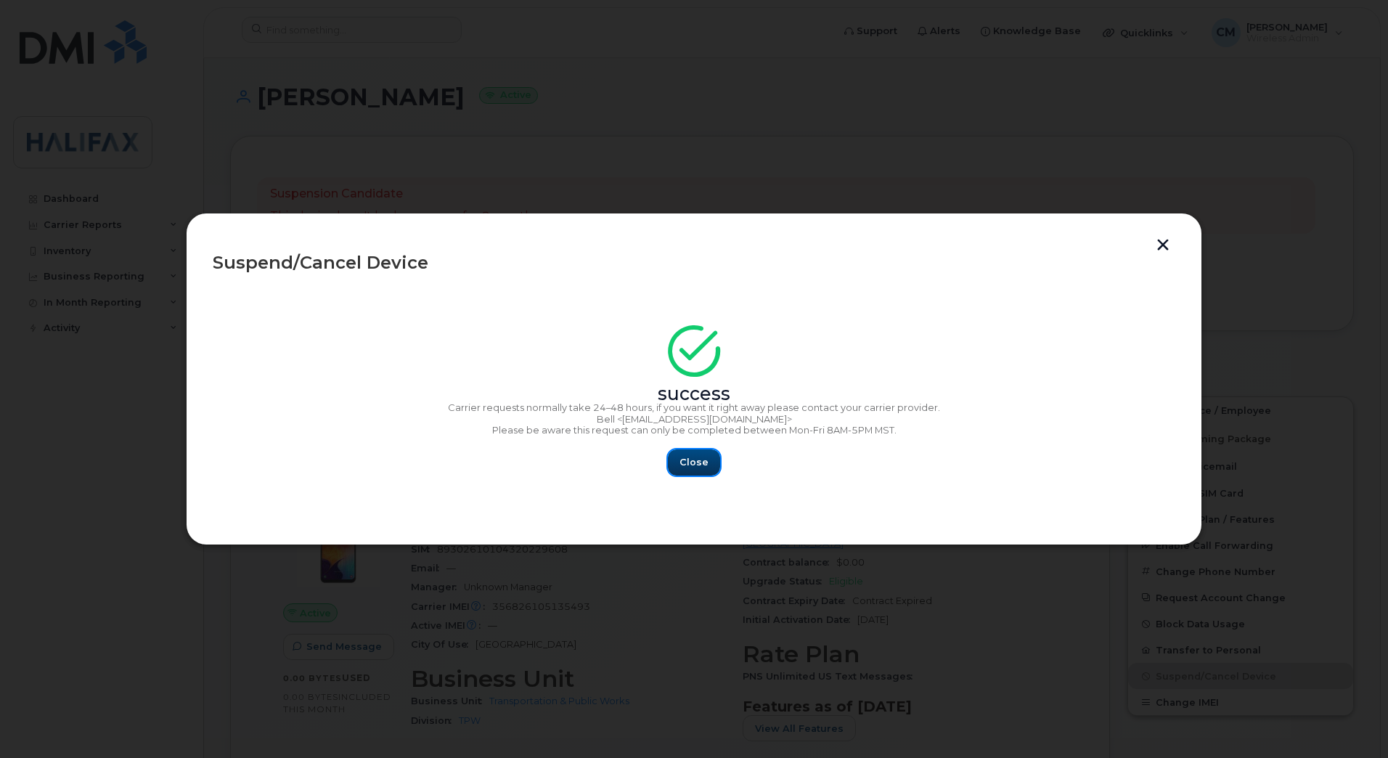
click at [693, 463] on span "Close" at bounding box center [694, 462] width 29 height 14
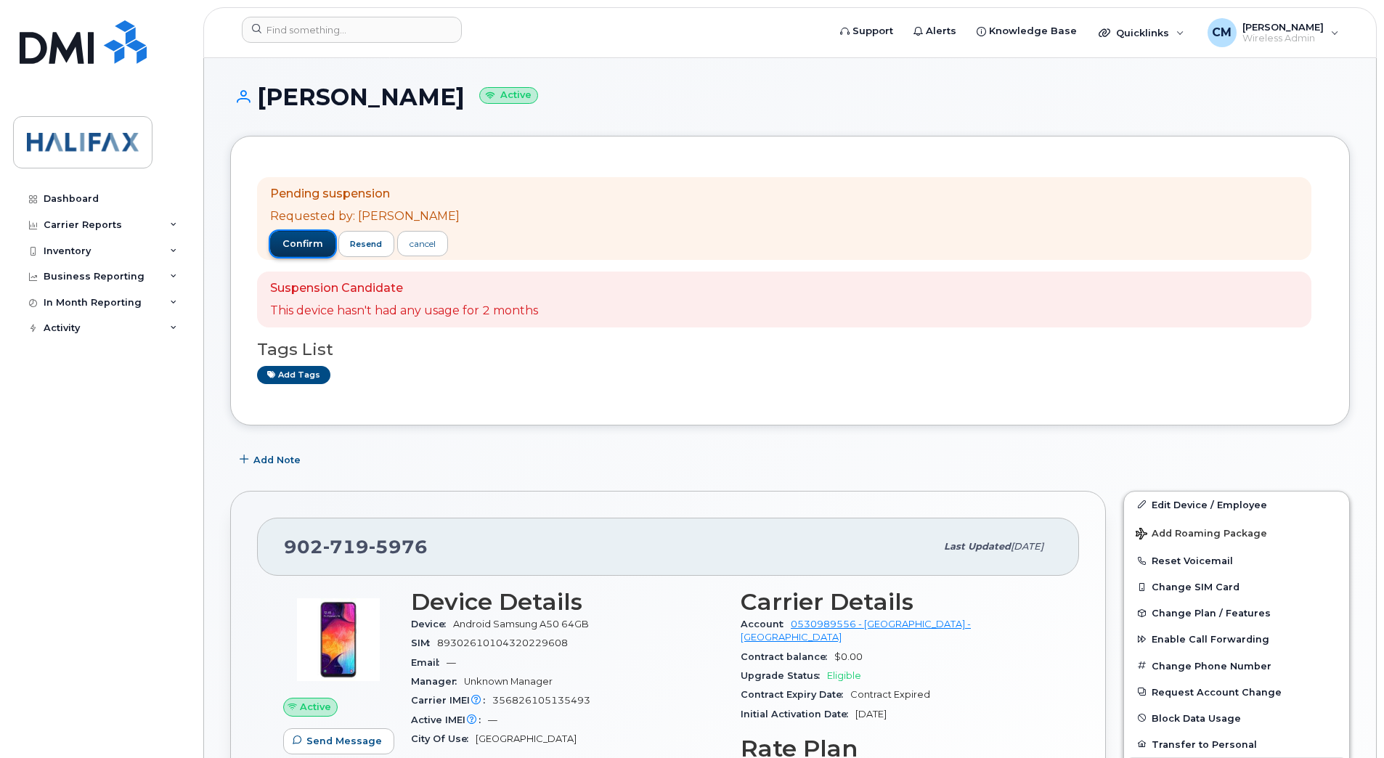
click at [288, 237] on span "confirm" at bounding box center [302, 243] width 41 height 13
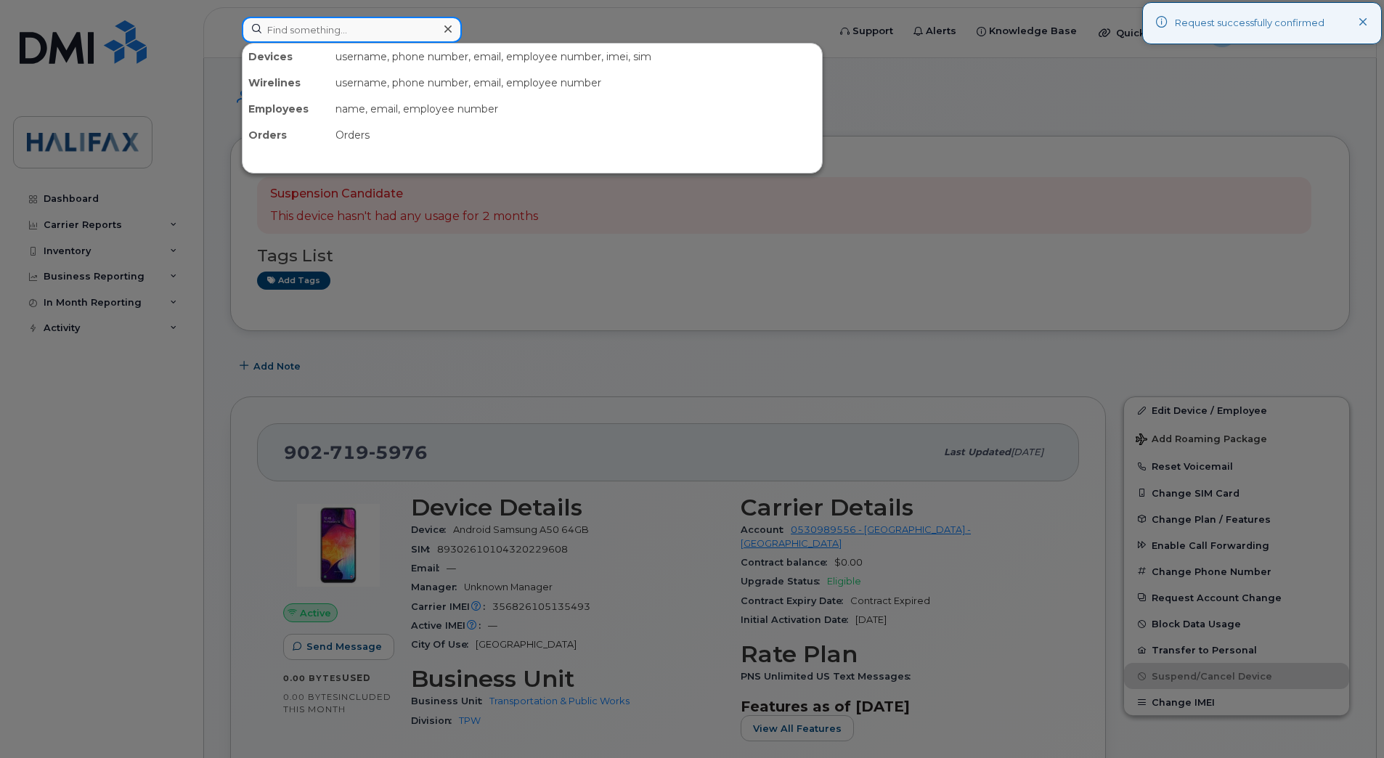
click at [380, 36] on input at bounding box center [352, 30] width 220 height 26
paste input "7824460574"
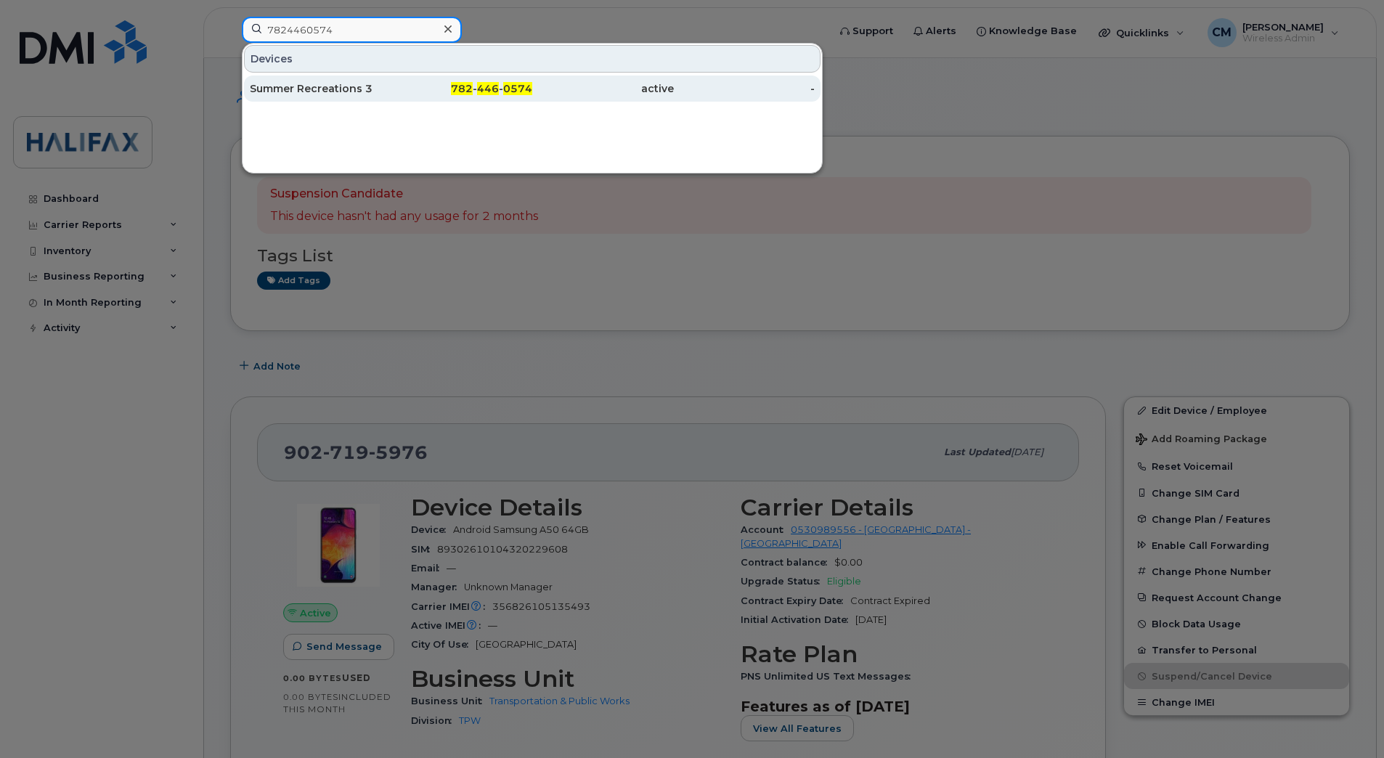
type input "7824460574"
click at [277, 76] on div "Summer Recreations 3" at bounding box center [321, 89] width 142 height 26
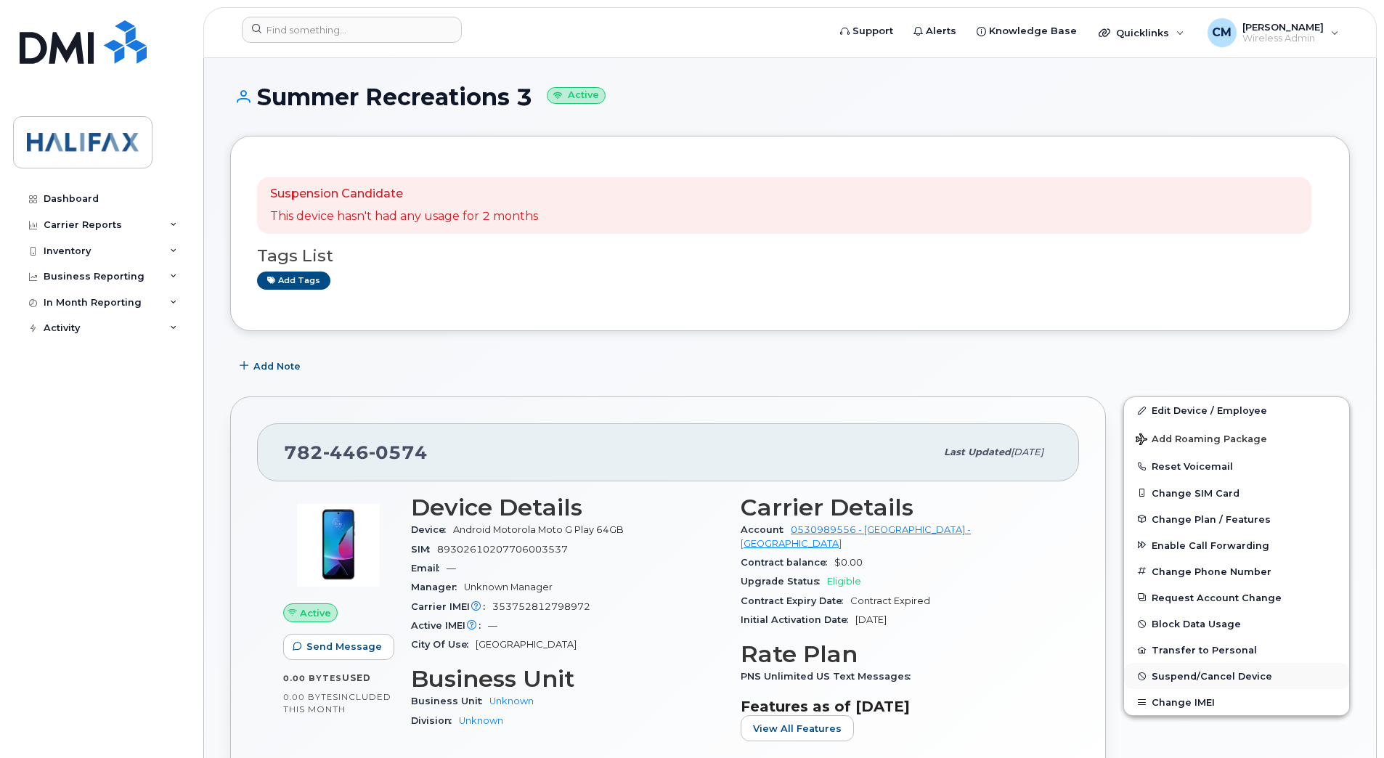
click at [1194, 679] on span "Suspend/Cancel Device" at bounding box center [1211, 676] width 121 height 11
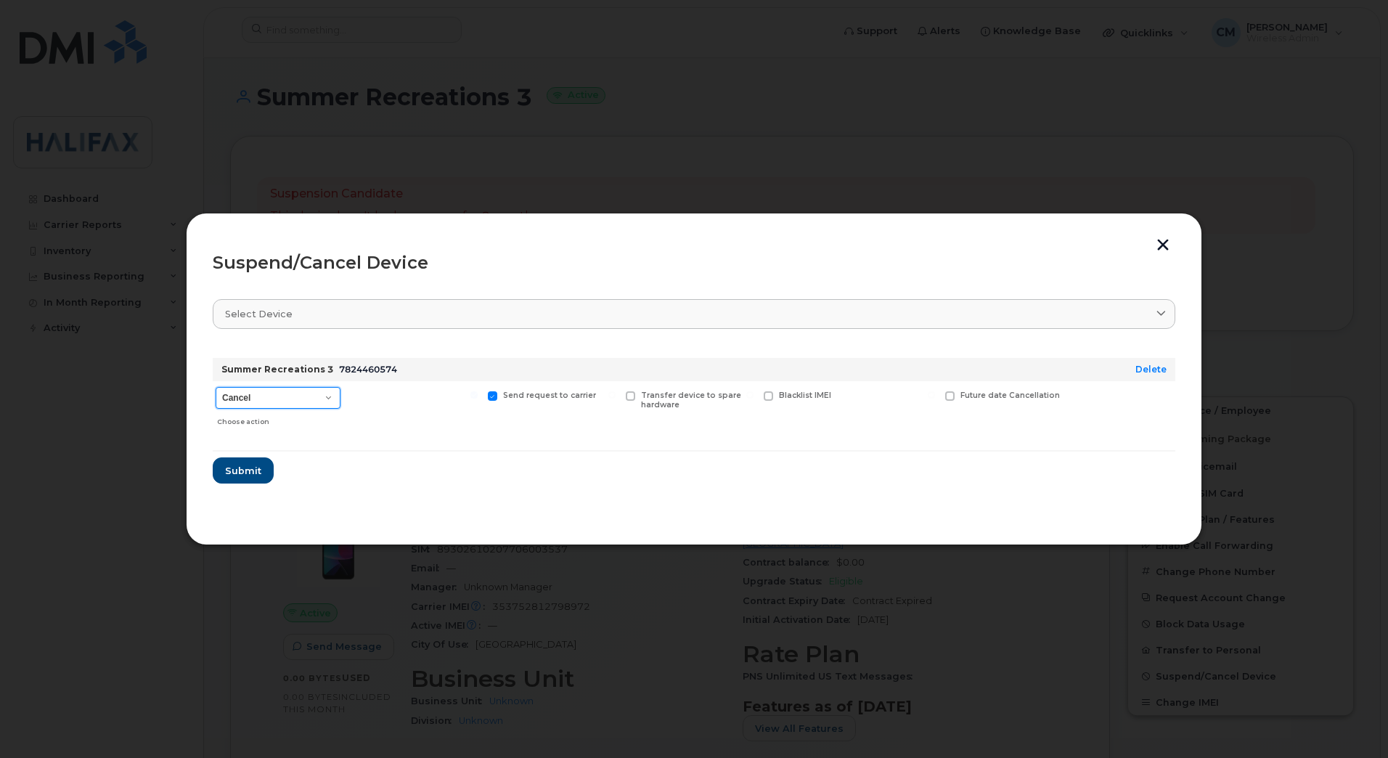
click at [277, 394] on select "Cancel Suspend - Extend Suspension Suspend - Reduced Rate Suspend - Full Rate S…" at bounding box center [278, 398] width 125 height 22
select select "[object Object]"
click at [216, 387] on select "Cancel Suspend - Extend Suspension Suspend - Reduced Rate Suspend - Full Rate S…" at bounding box center [278, 398] width 125 height 22
click at [242, 476] on span "Submit" at bounding box center [242, 471] width 36 height 14
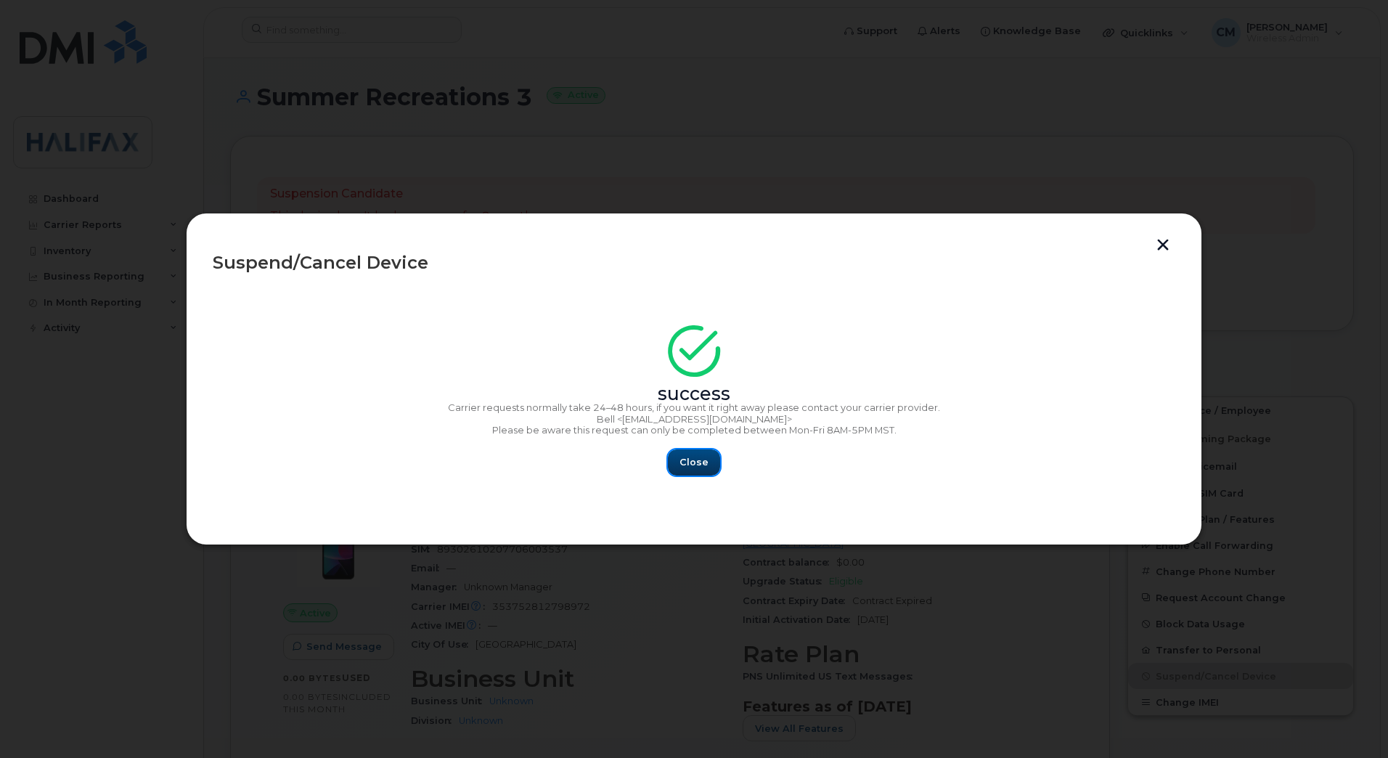
click at [712, 464] on button "Close" at bounding box center [694, 462] width 52 height 26
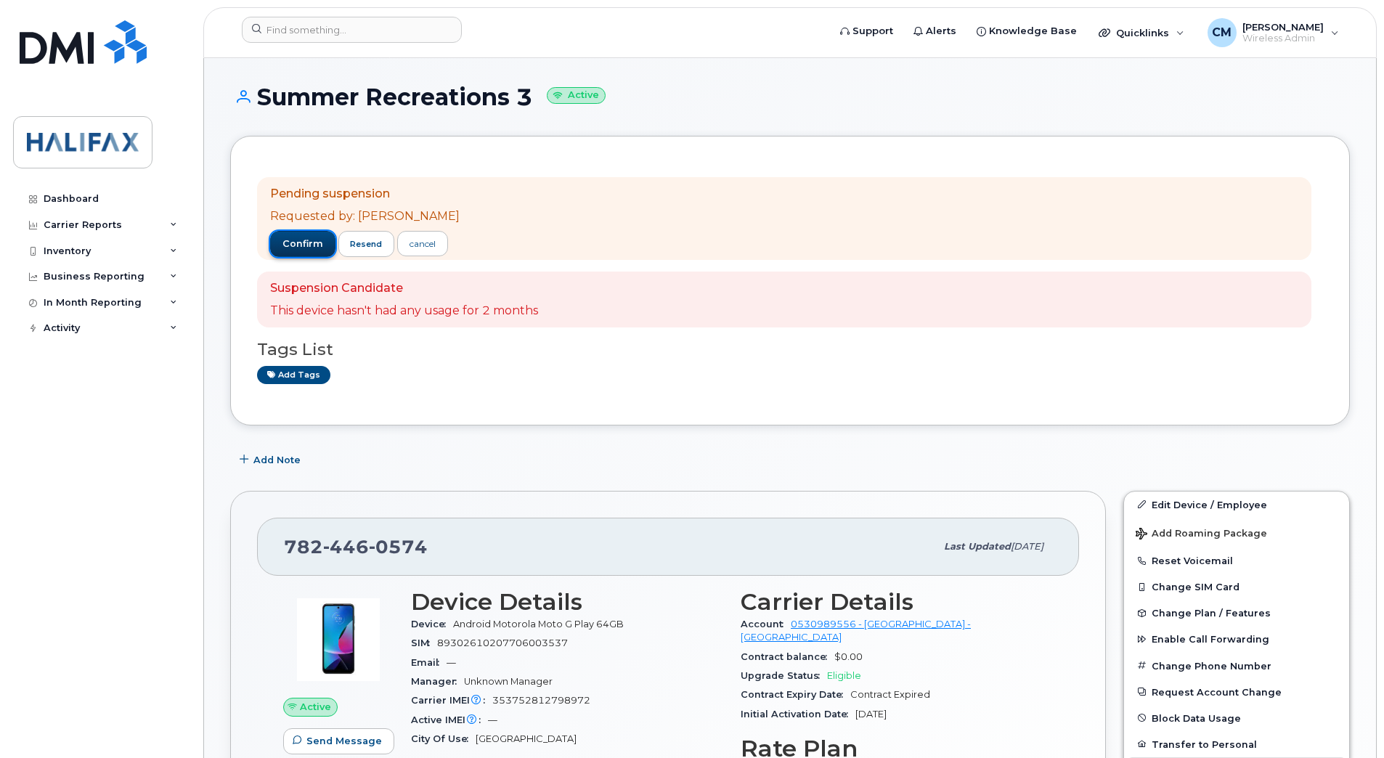
click at [301, 243] on span "confirm" at bounding box center [302, 243] width 41 height 13
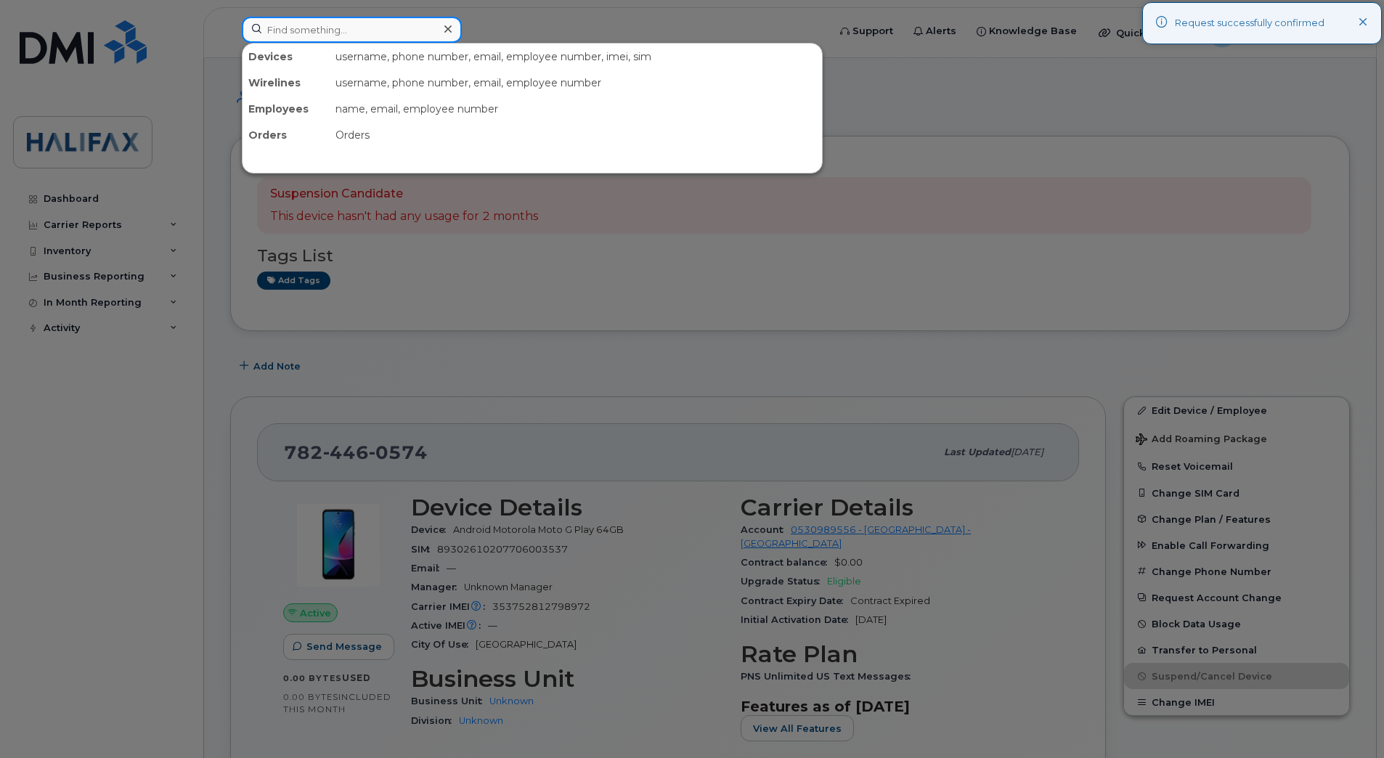
click at [360, 28] on input at bounding box center [352, 30] width 220 height 26
paste input "7824460979"
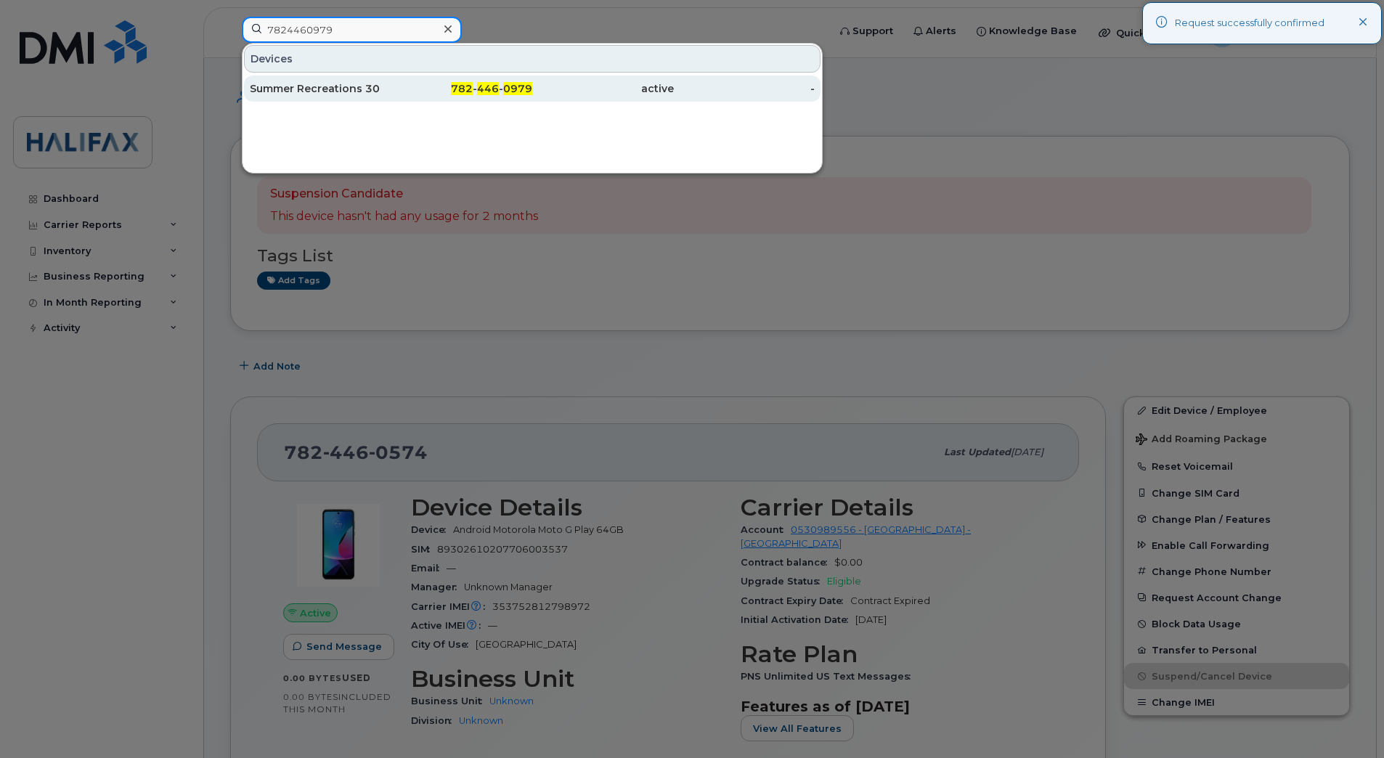
type input "7824460979"
click at [303, 86] on div "Summer Recreations 30" at bounding box center [321, 88] width 142 height 15
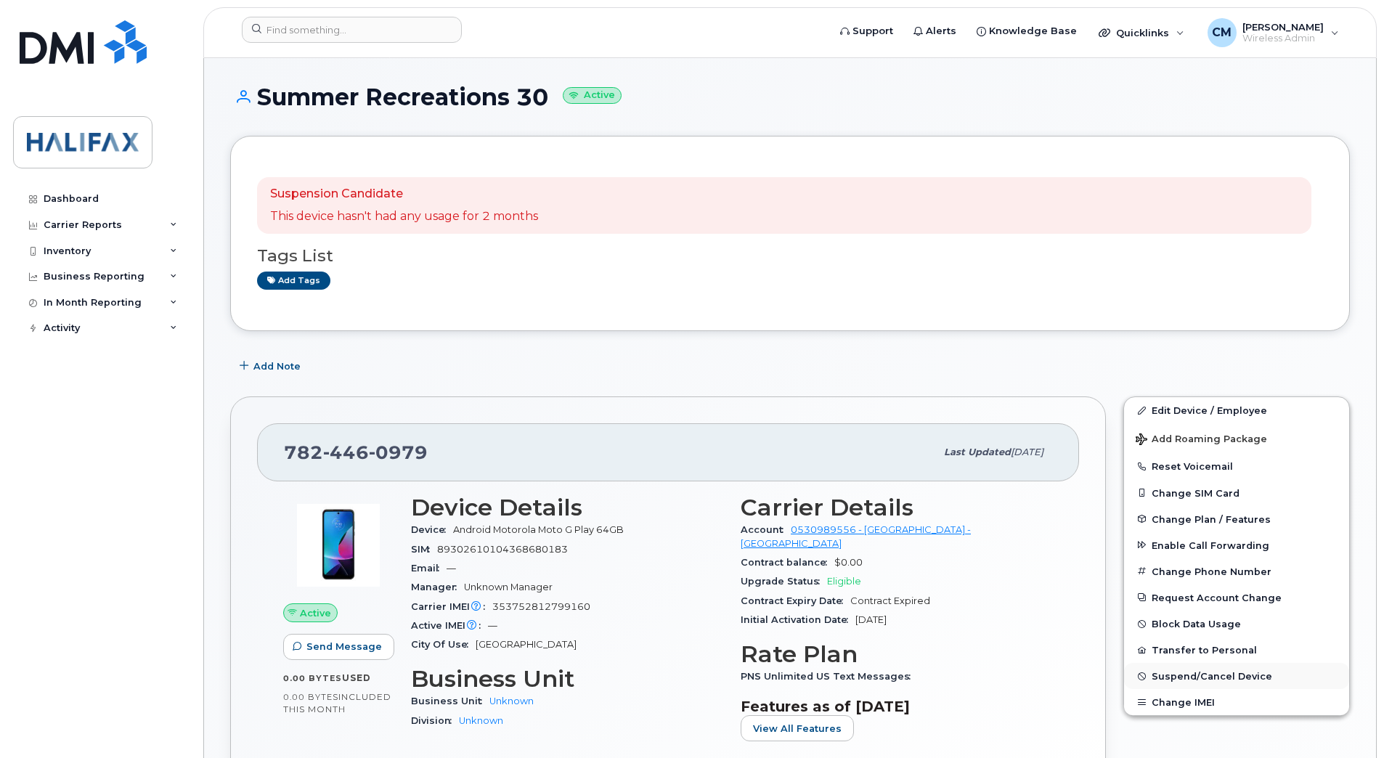
click at [1187, 674] on span "Suspend/Cancel Device" at bounding box center [1211, 676] width 121 height 11
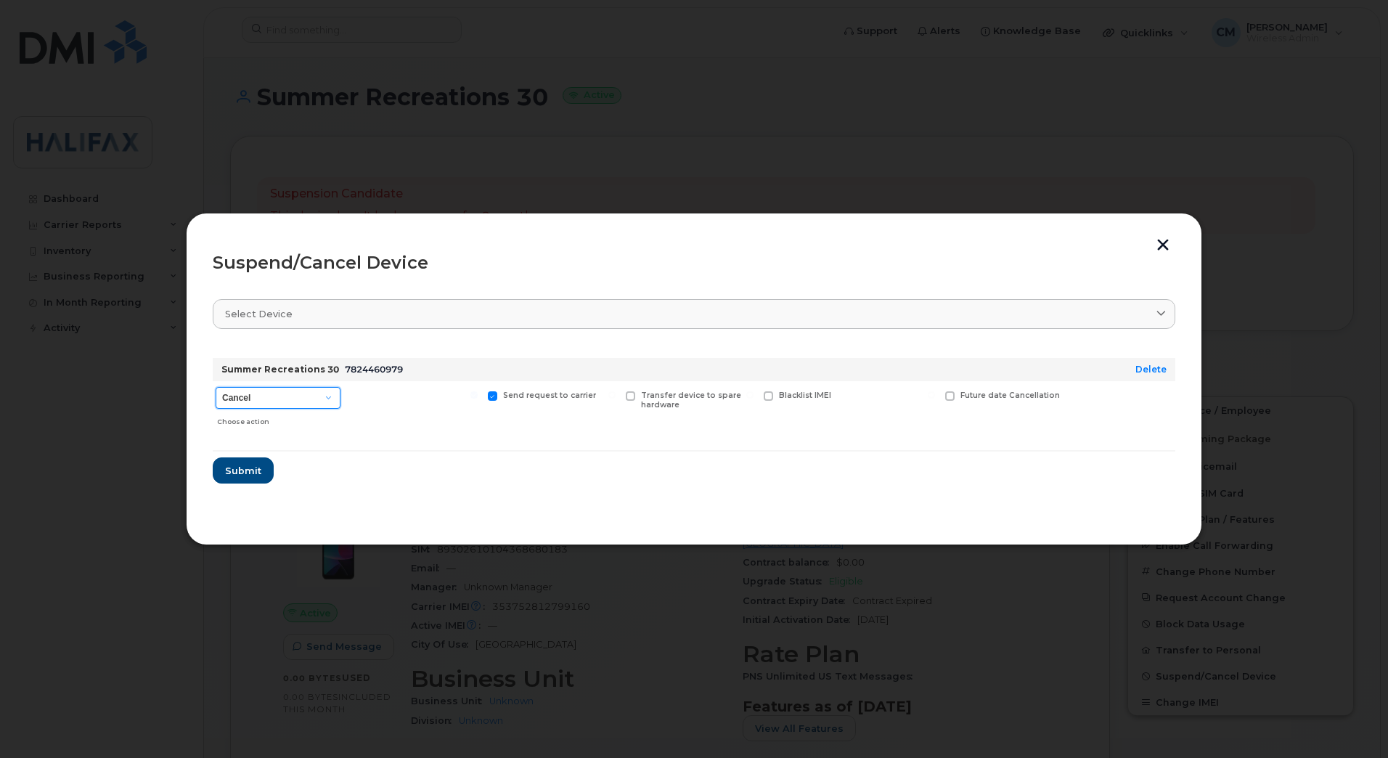
drag, startPoint x: 279, startPoint y: 401, endPoint x: 274, endPoint y: 409, distance: 9.7
click at [279, 401] on select "Cancel Suspend - Extend Suspension Suspend - Reduced Rate Suspend - Full Rate S…" at bounding box center [278, 398] width 125 height 22
select select "[object Object]"
click at [216, 387] on select "Cancel Suspend - Extend Suspension Suspend - Reduced Rate Suspend - Full Rate S…" at bounding box center [278, 398] width 125 height 22
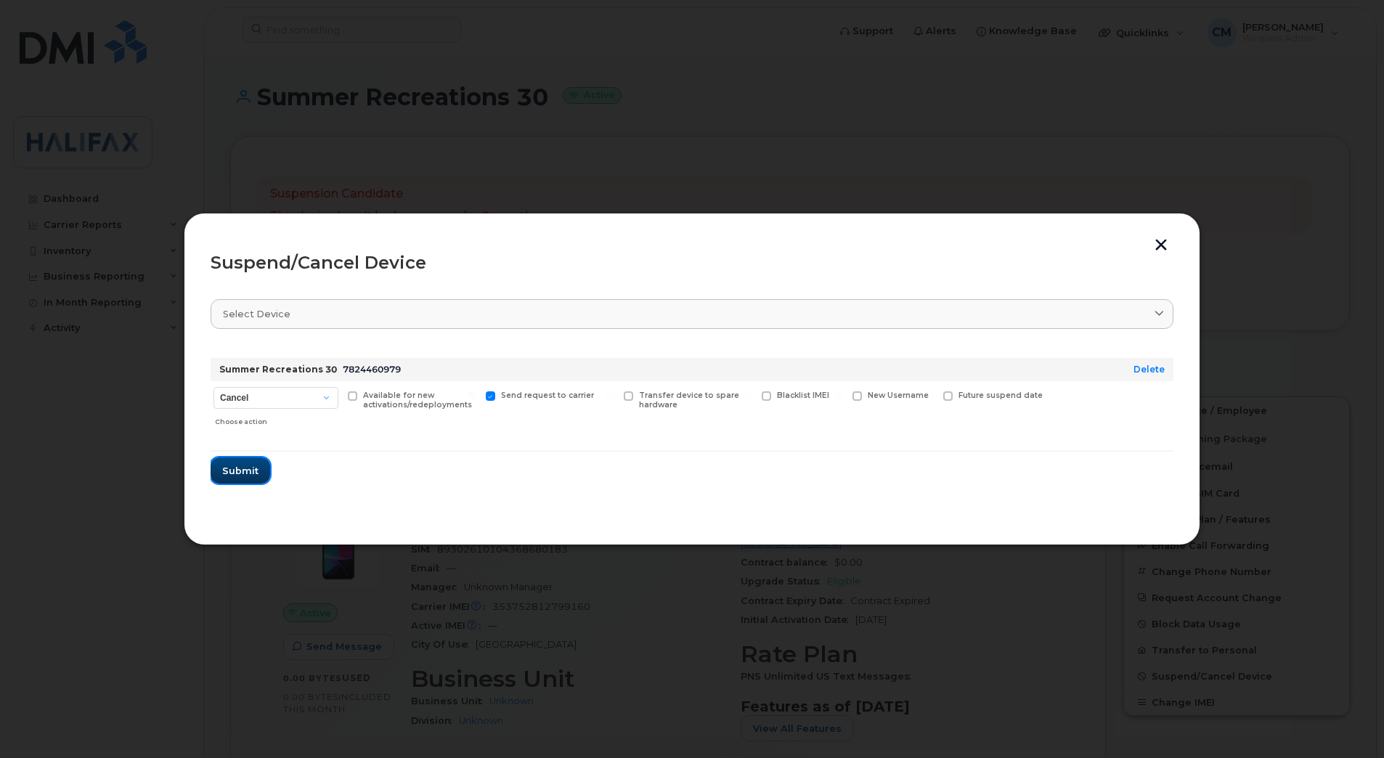
click at [248, 475] on span "Submit" at bounding box center [240, 471] width 36 height 14
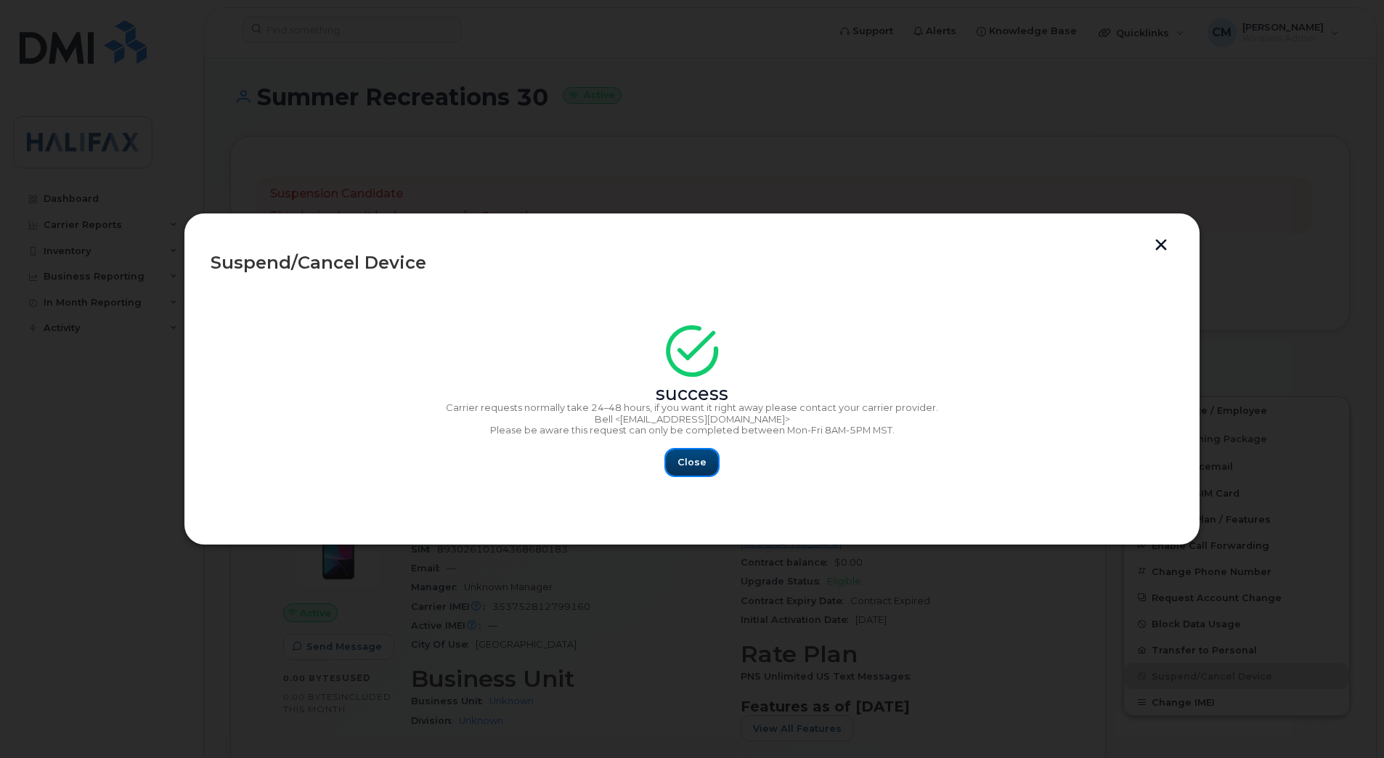
click at [687, 458] on span "Close" at bounding box center [691, 462] width 29 height 14
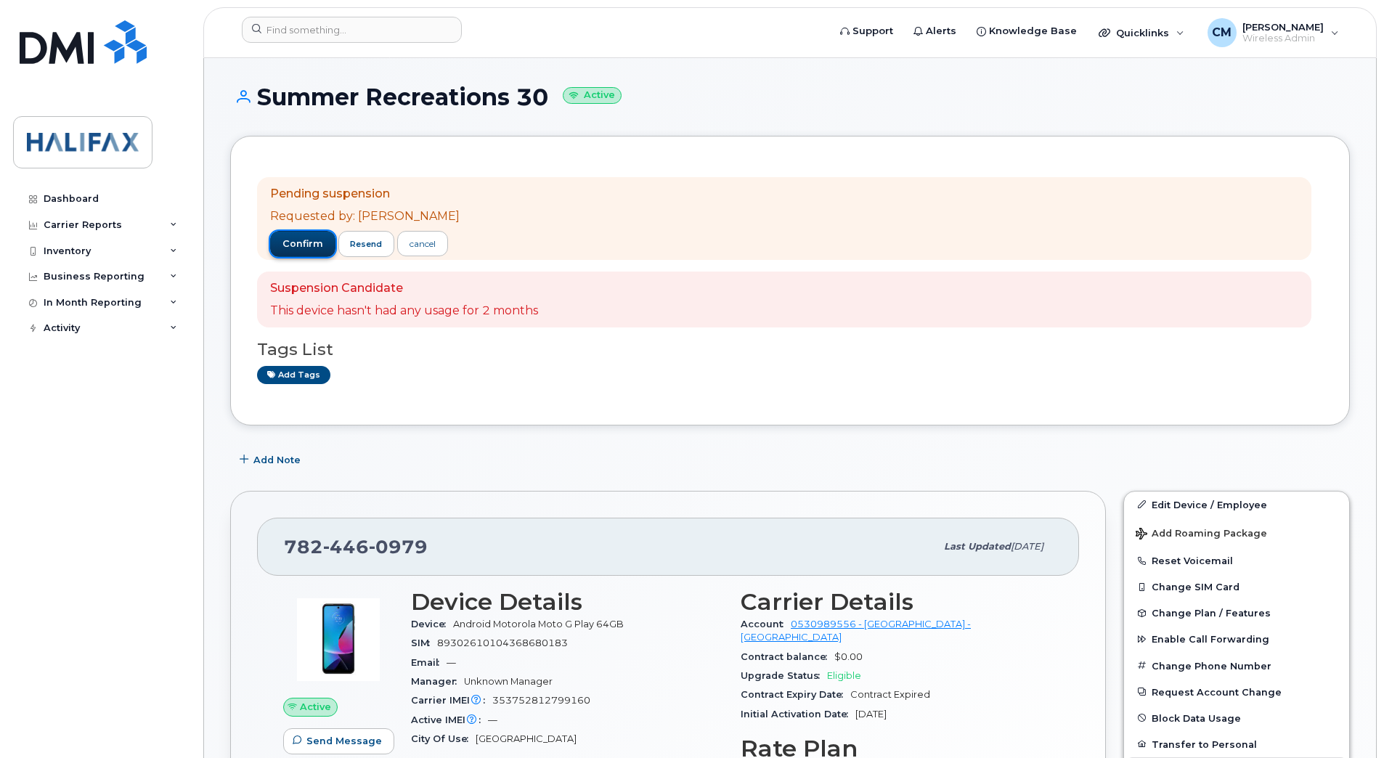
click at [294, 241] on span "confirm" at bounding box center [302, 243] width 41 height 13
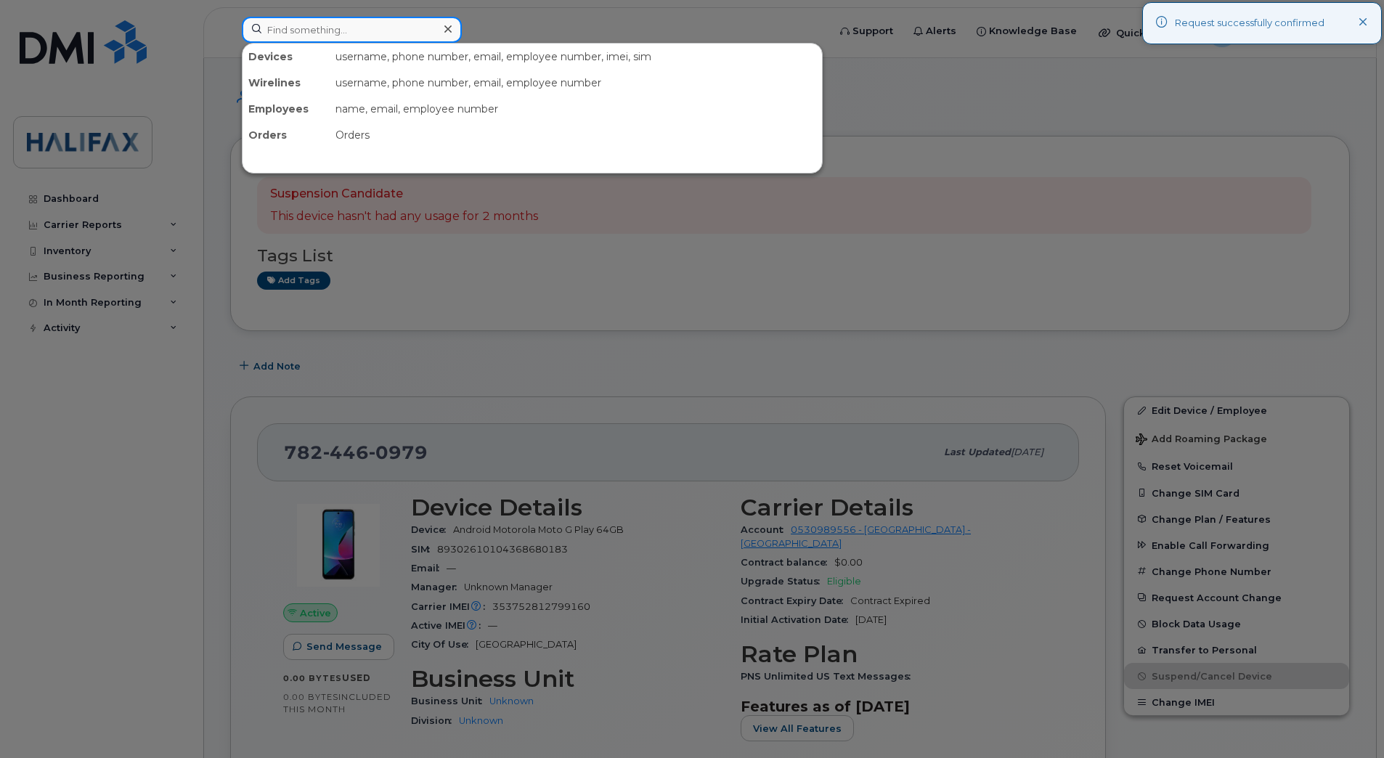
click at [285, 25] on input at bounding box center [352, 30] width 220 height 26
paste input "7826410678"
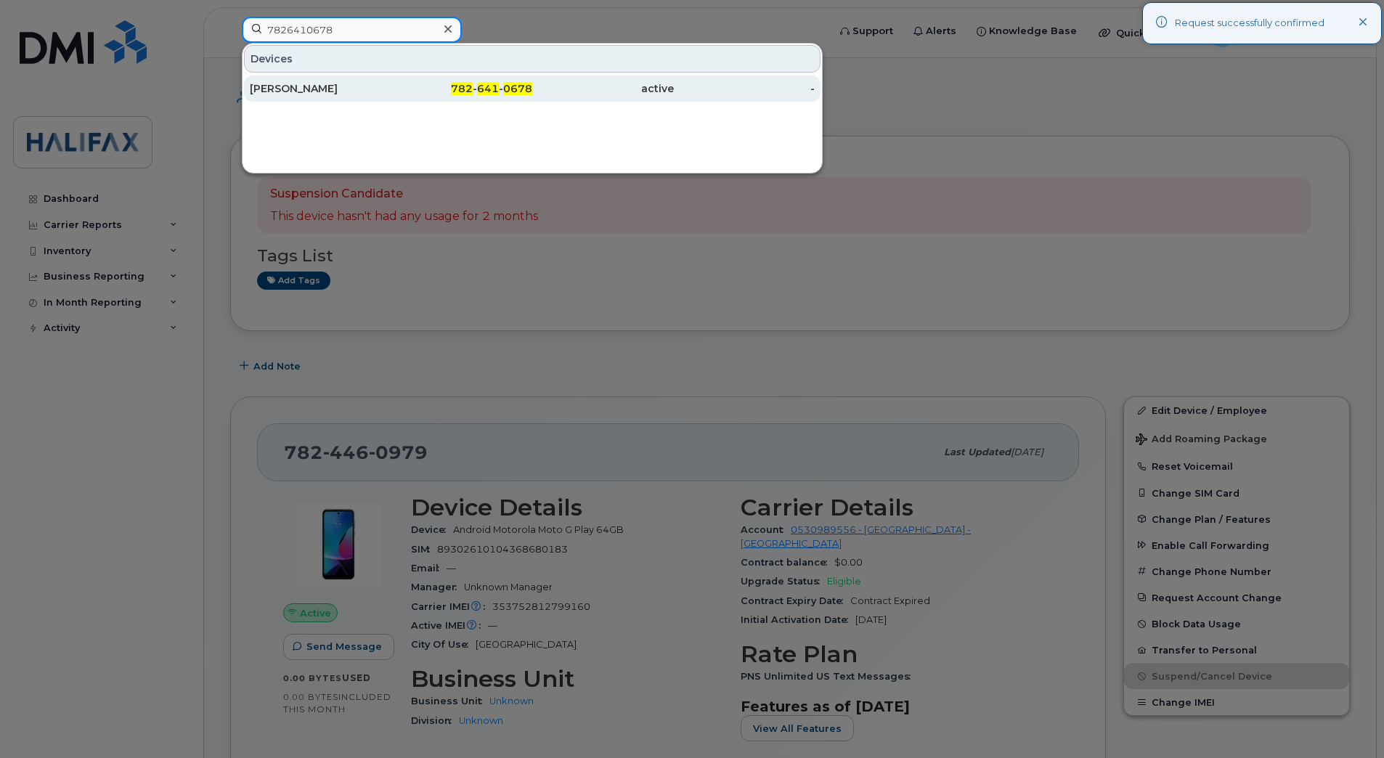
type input "7826410678"
click at [317, 91] on div "[PERSON_NAME]" at bounding box center [321, 88] width 142 height 15
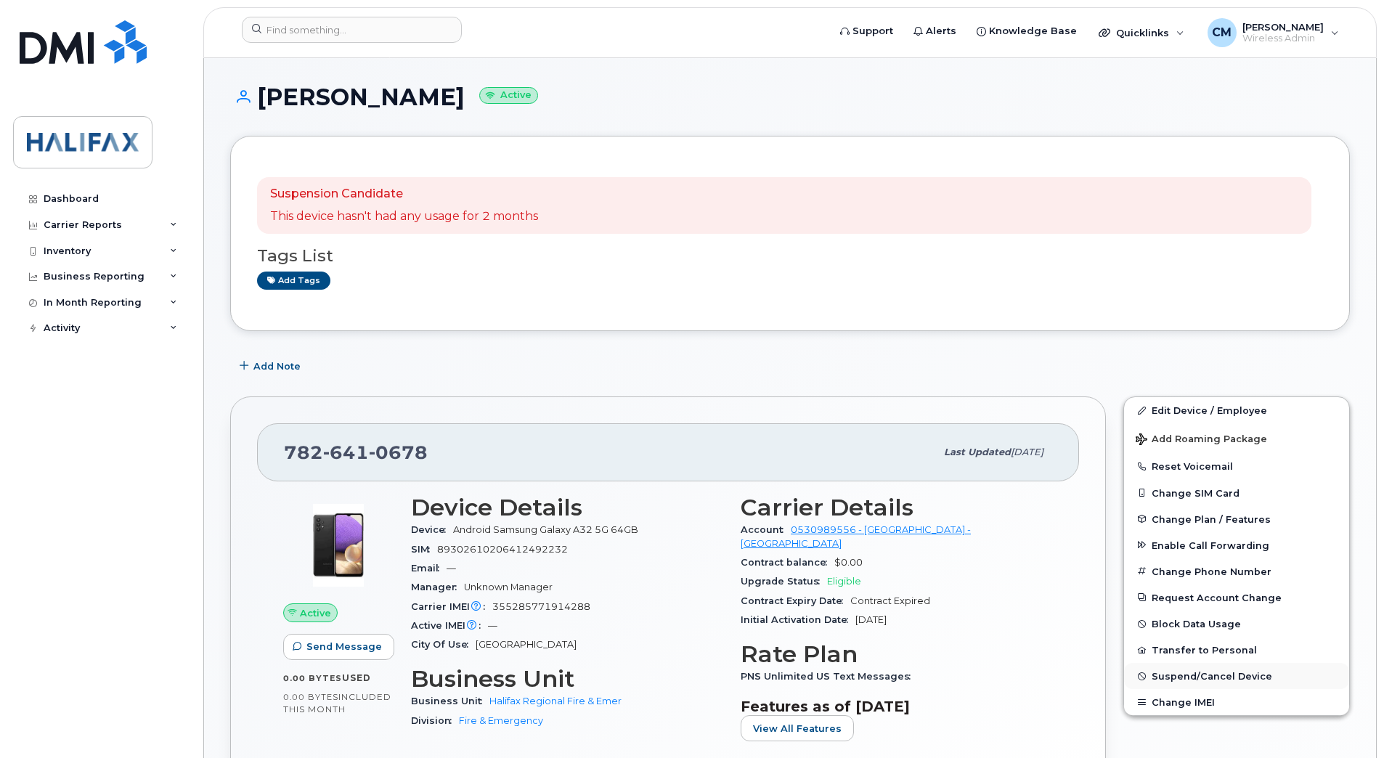
click at [1182, 682] on button "Suspend/Cancel Device" at bounding box center [1236, 676] width 225 height 26
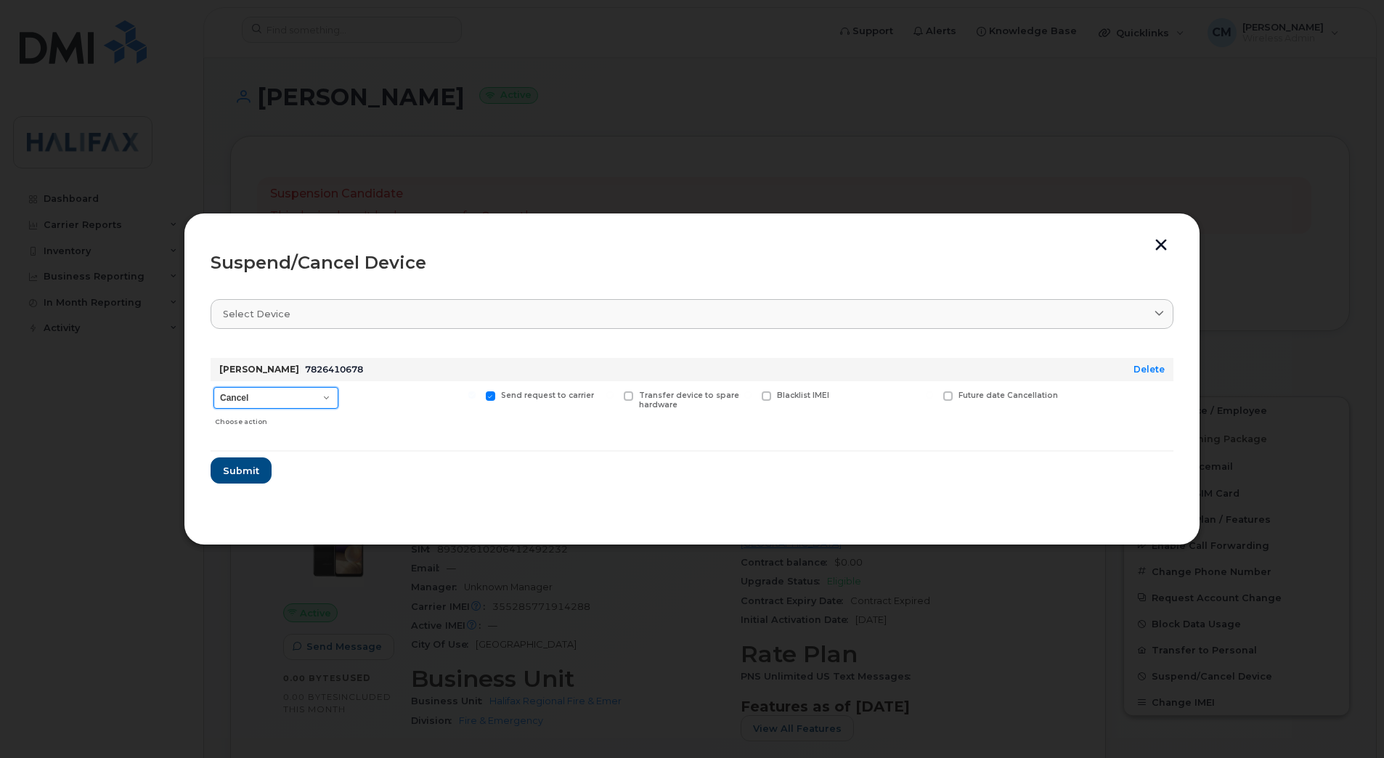
click at [274, 391] on select "Cancel Suspend - Extend Suspension Suspend - Reduced Rate Suspend - Full Rate S…" at bounding box center [275, 398] width 125 height 22
select select "[object Object]"
click at [213, 387] on select "Cancel Suspend - Extend Suspension Suspend - Reduced Rate Suspend - Full Rate S…" at bounding box center [275, 398] width 125 height 22
click at [248, 461] on button "Submit" at bounding box center [241, 470] width 60 height 26
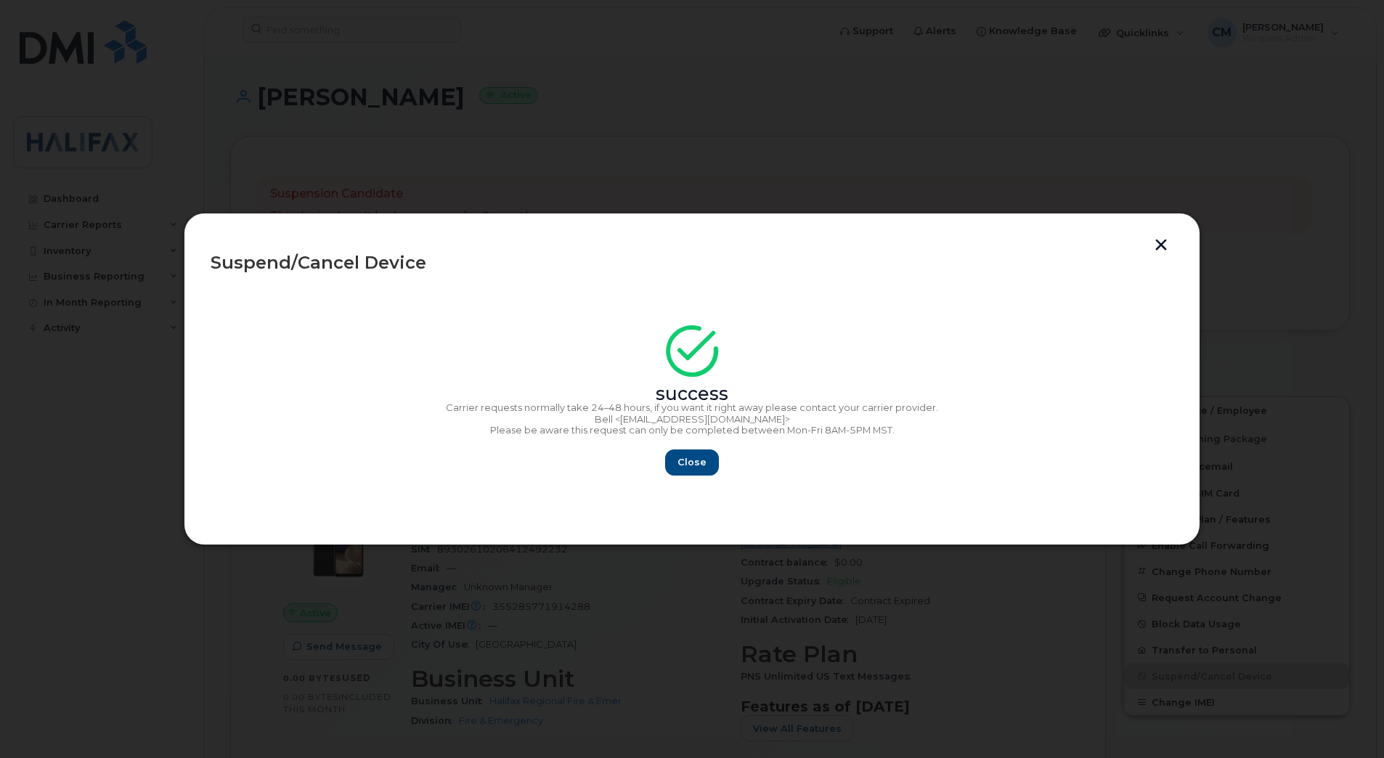
click at [656, 462] on div "Close" at bounding box center [692, 462] width 963 height 26
click at [693, 465] on span "Close" at bounding box center [691, 462] width 29 height 14
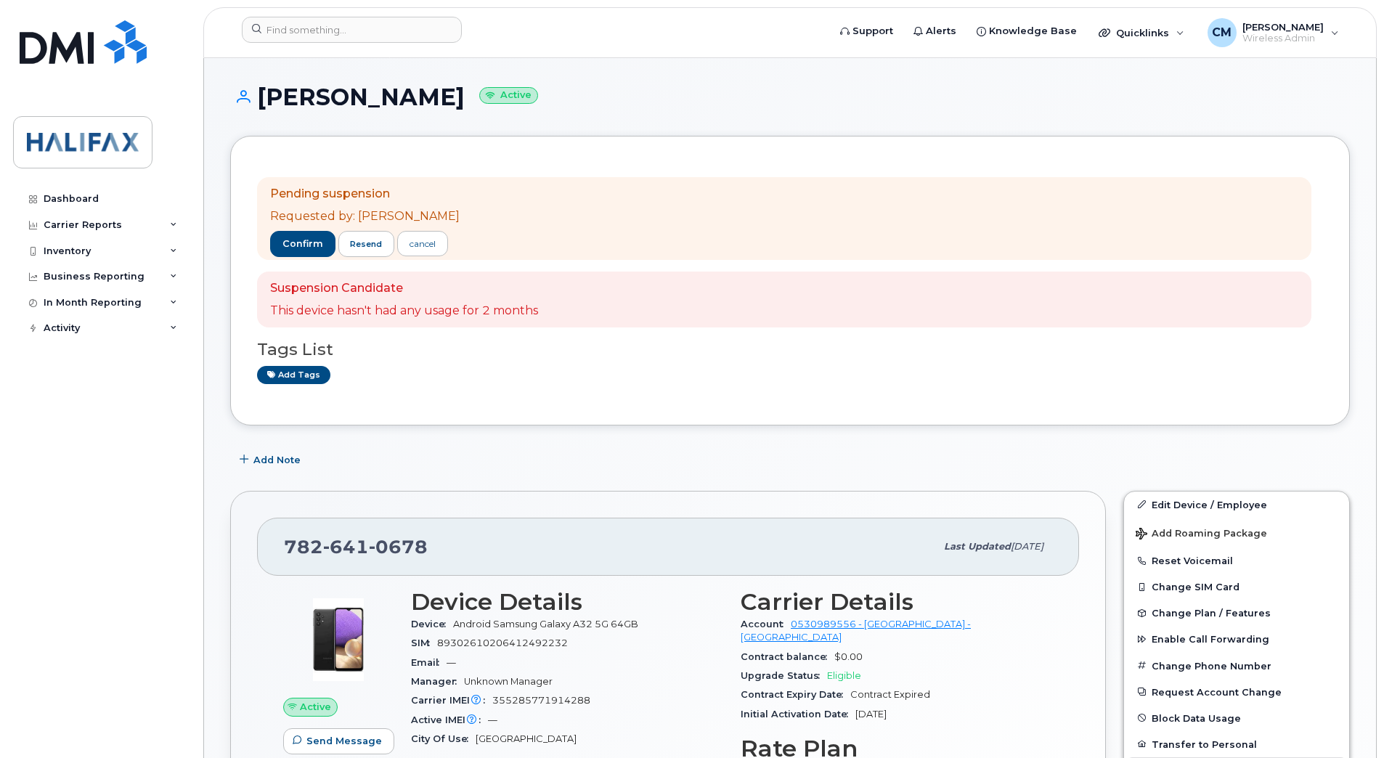
click at [286, 229] on div "Pending suspension Requested by: [PERSON_NAME] confirm resend cancel" at bounding box center [364, 218] width 189 height 65
click at [285, 240] on span "confirm" at bounding box center [302, 243] width 41 height 13
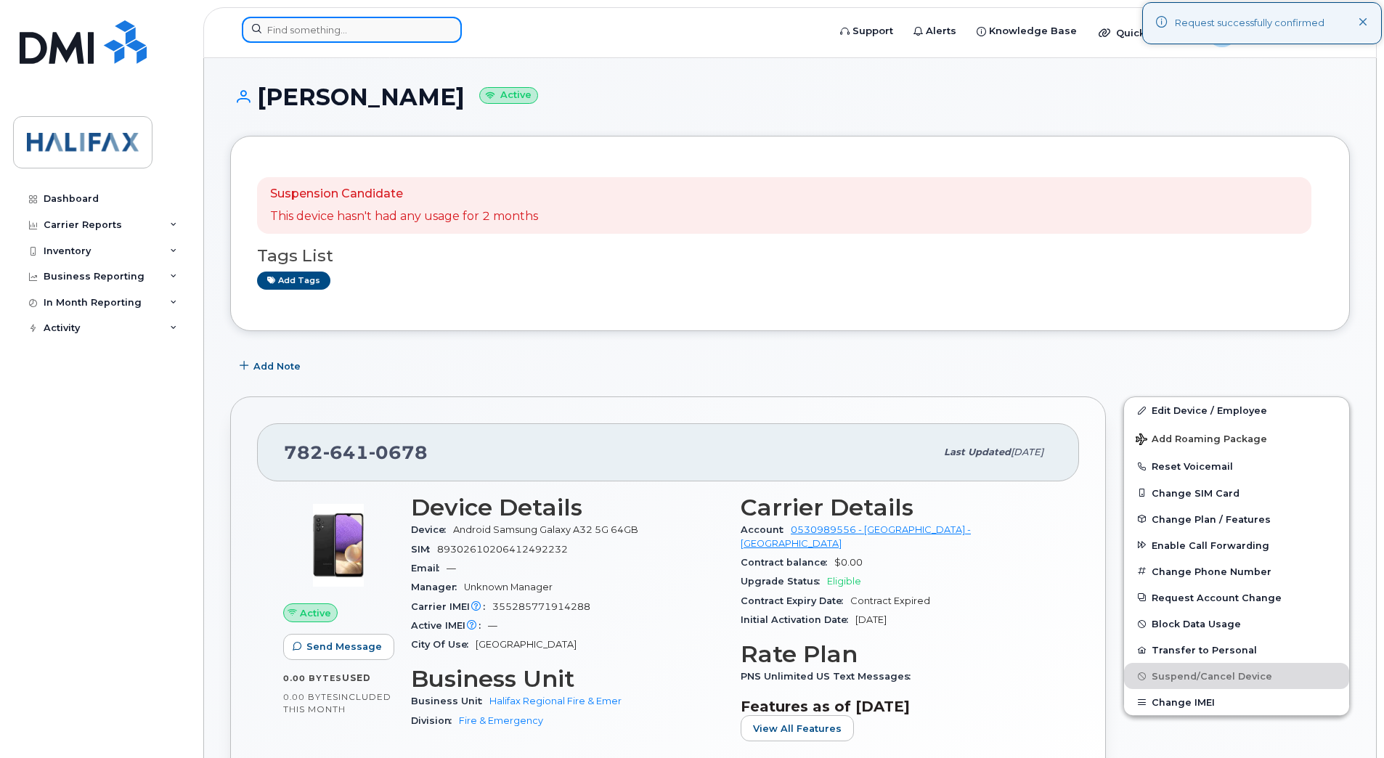
click at [328, 35] on input at bounding box center [352, 30] width 220 height 26
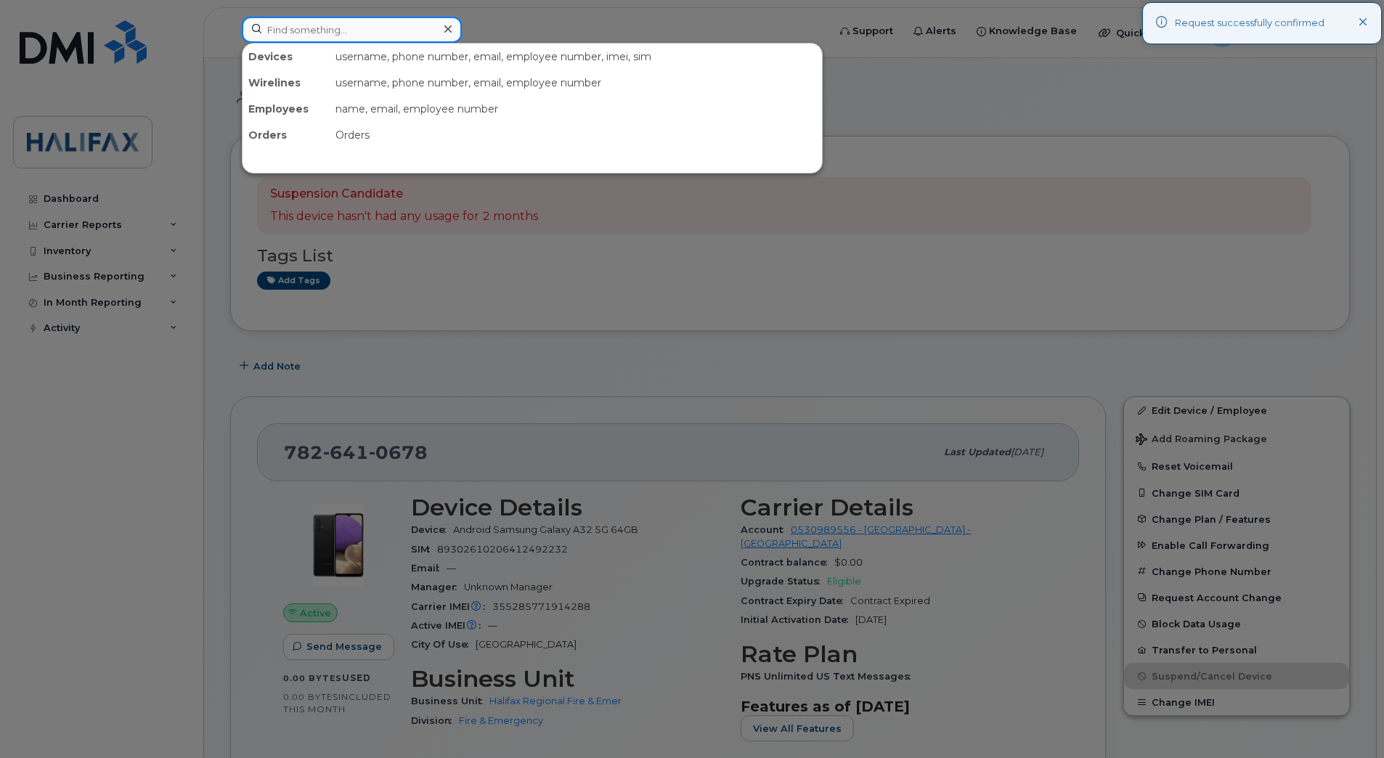
paste input "7826416705"
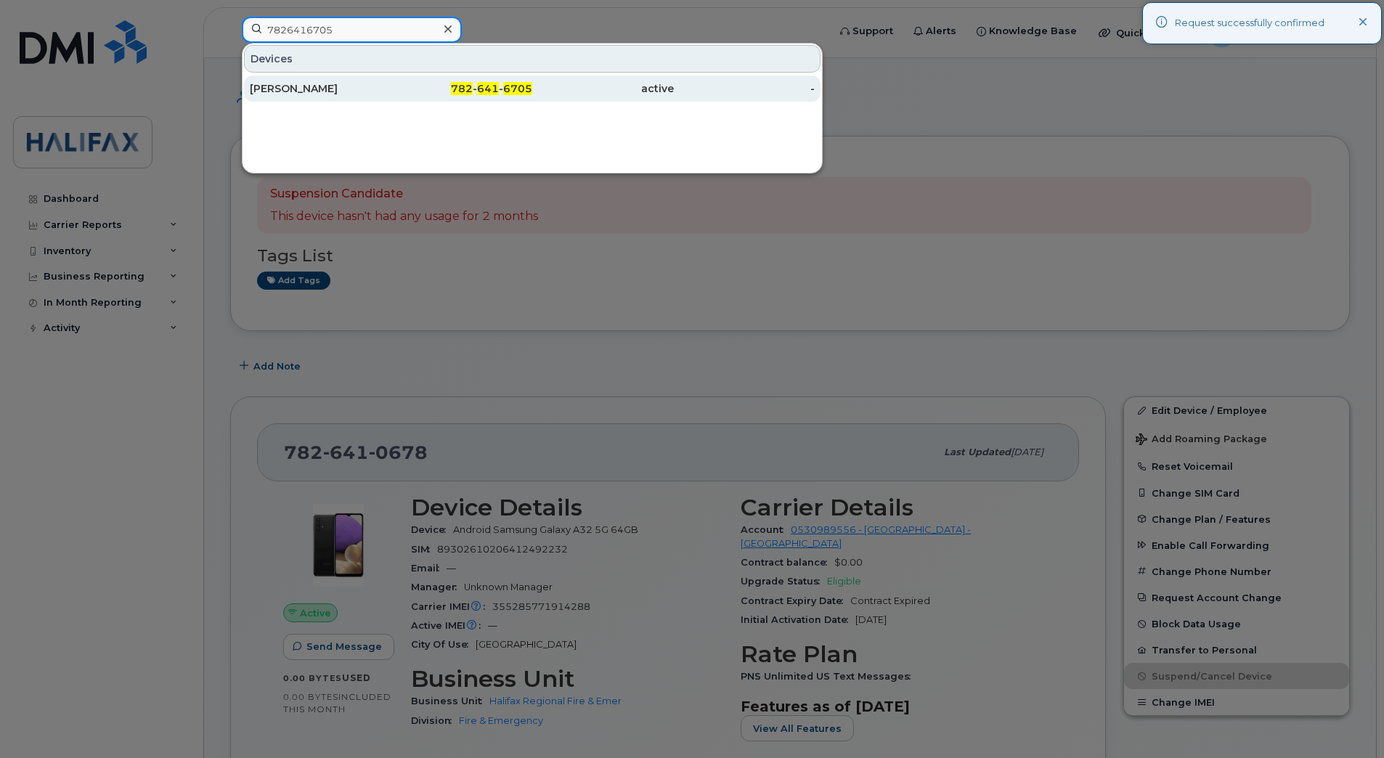
type input "7826416705"
click at [326, 89] on div "Shane Wamboldt" at bounding box center [321, 88] width 142 height 15
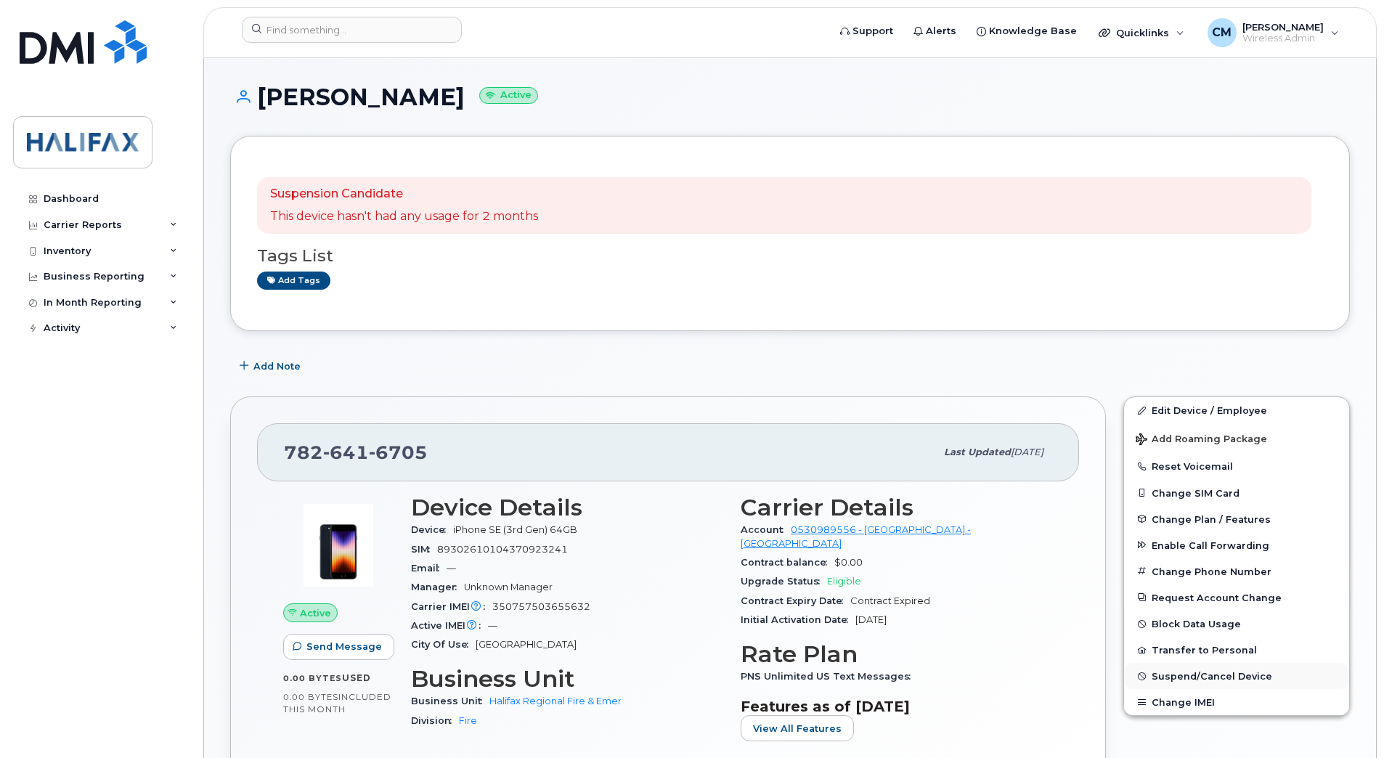
click at [1229, 679] on span "Suspend/Cancel Device" at bounding box center [1211, 676] width 121 height 11
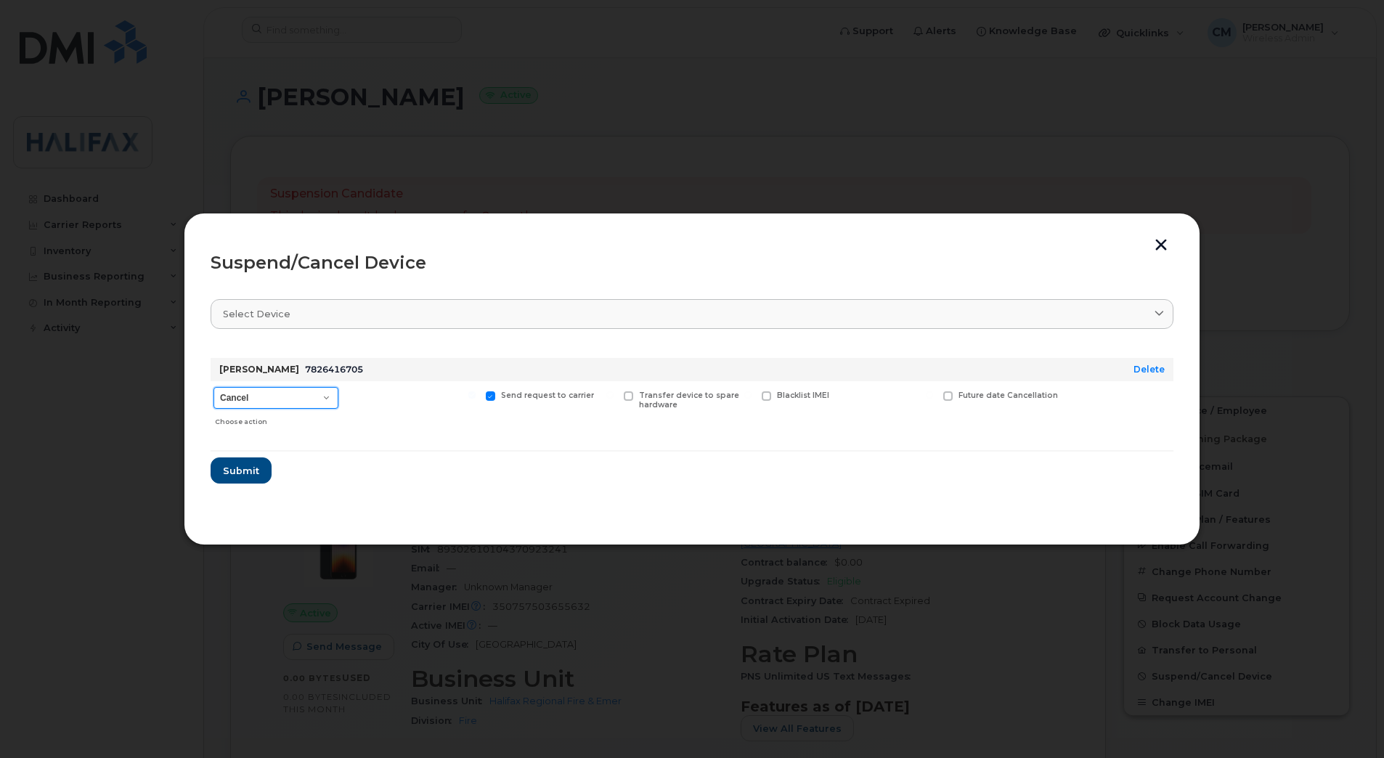
click at [282, 404] on select "Cancel Suspend - Extend Suspension Suspend - Reduced Rate Suspend - Full Rate S…" at bounding box center [275, 398] width 125 height 22
select select "[object Object]"
click at [213, 387] on select "Cancel Suspend - Extend Suspension Suspend - Reduced Rate Suspend - Full Rate S…" at bounding box center [275, 398] width 125 height 22
click at [253, 470] on span "Submit" at bounding box center [240, 471] width 36 height 14
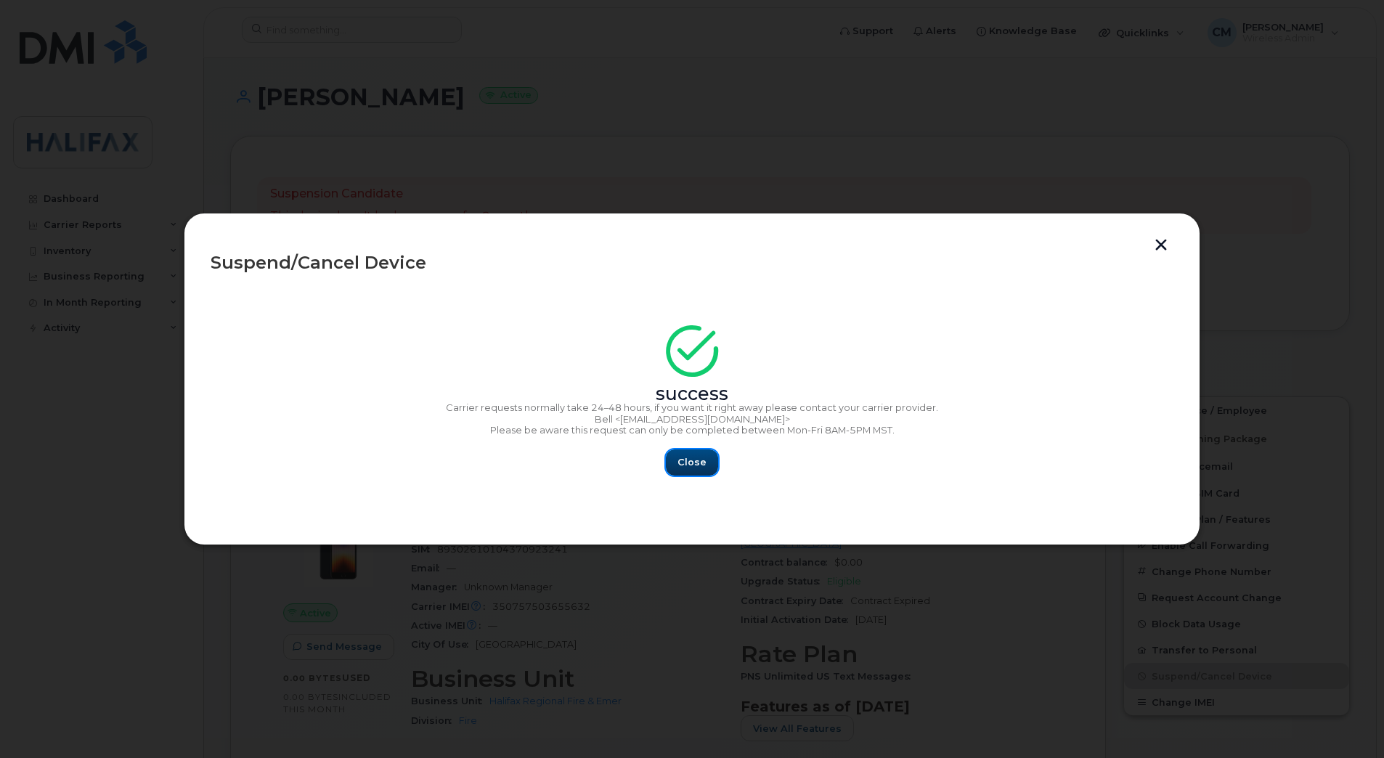
click at [703, 462] on span "Close" at bounding box center [691, 462] width 29 height 14
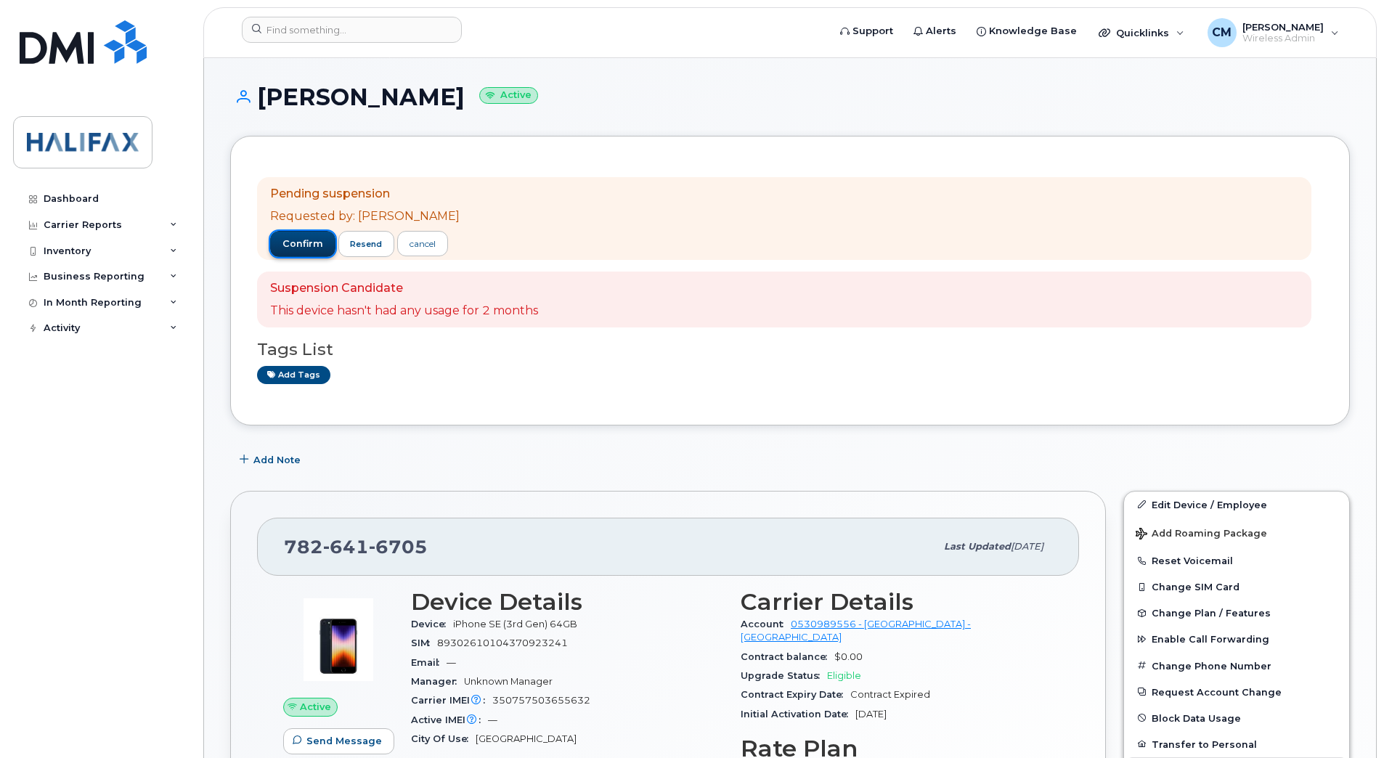
click at [284, 249] on span "confirm" at bounding box center [302, 243] width 41 height 13
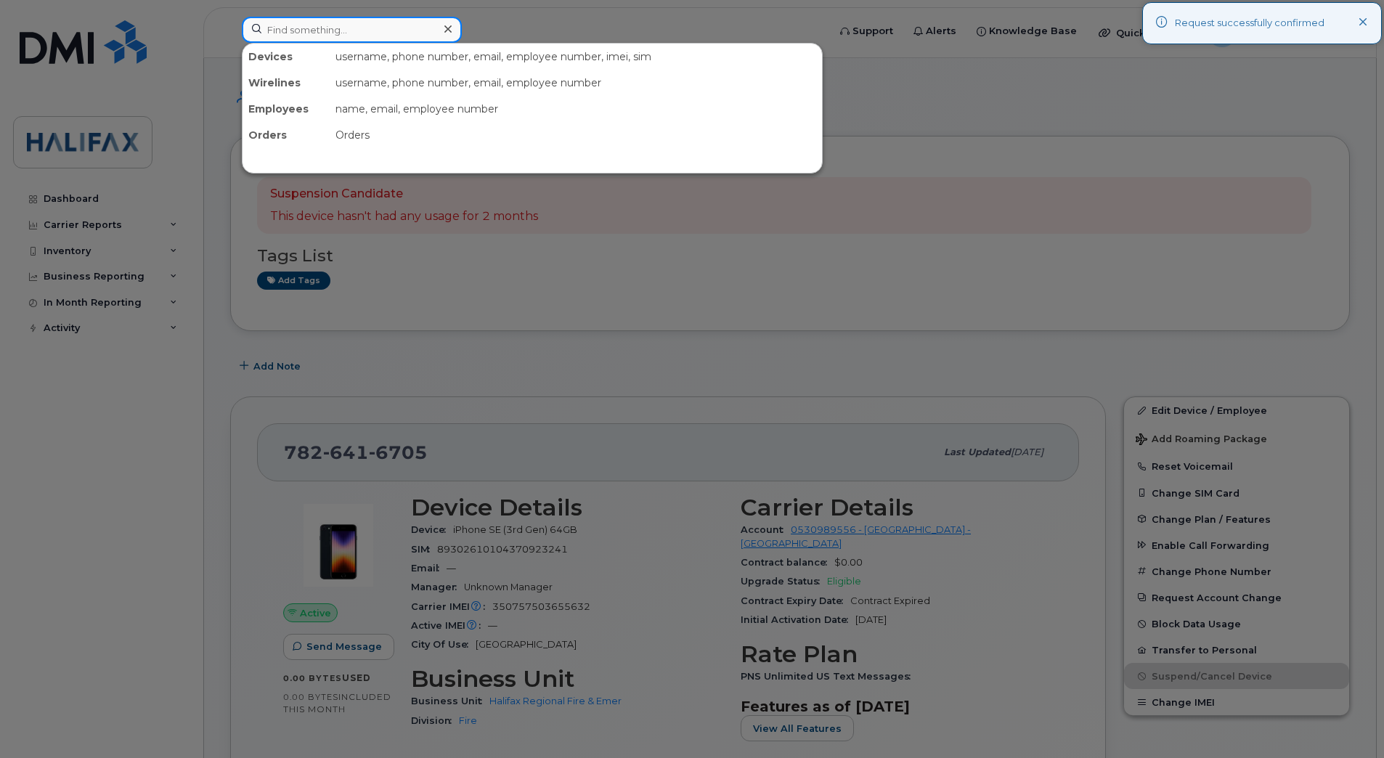
click at [370, 31] on input at bounding box center [352, 30] width 220 height 26
paste input "9022204863"
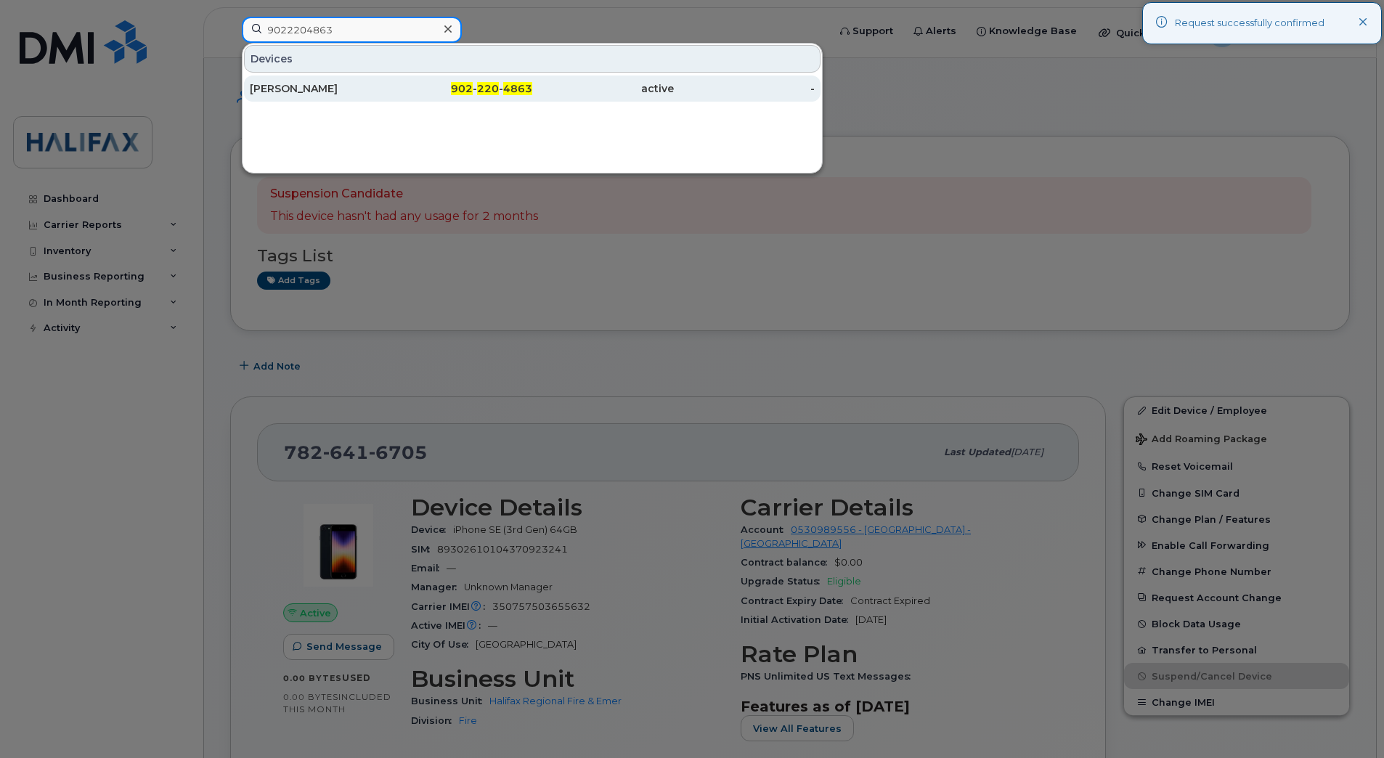
type input "9022204863"
click at [325, 87] on div "[PERSON_NAME]" at bounding box center [321, 88] width 142 height 15
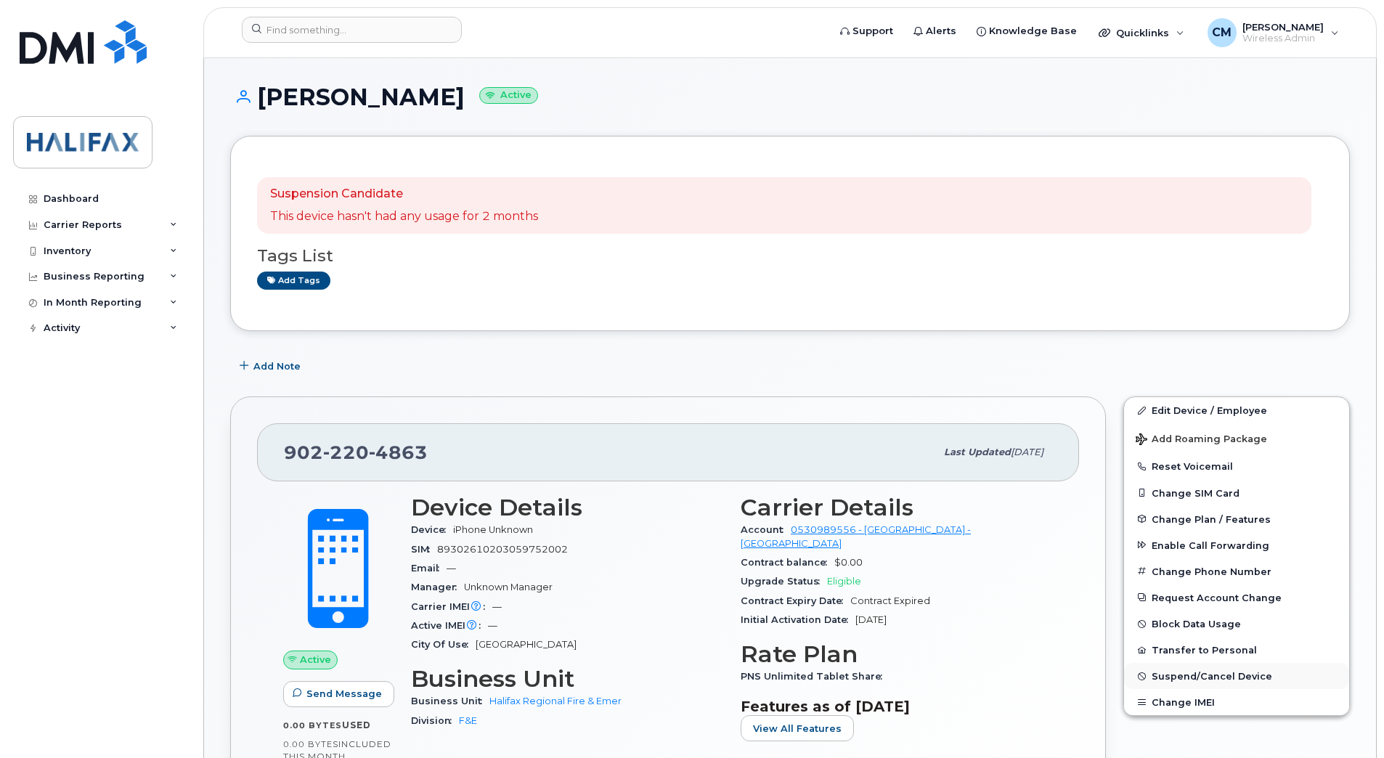
click at [1167, 674] on span "Suspend/Cancel Device" at bounding box center [1211, 676] width 121 height 11
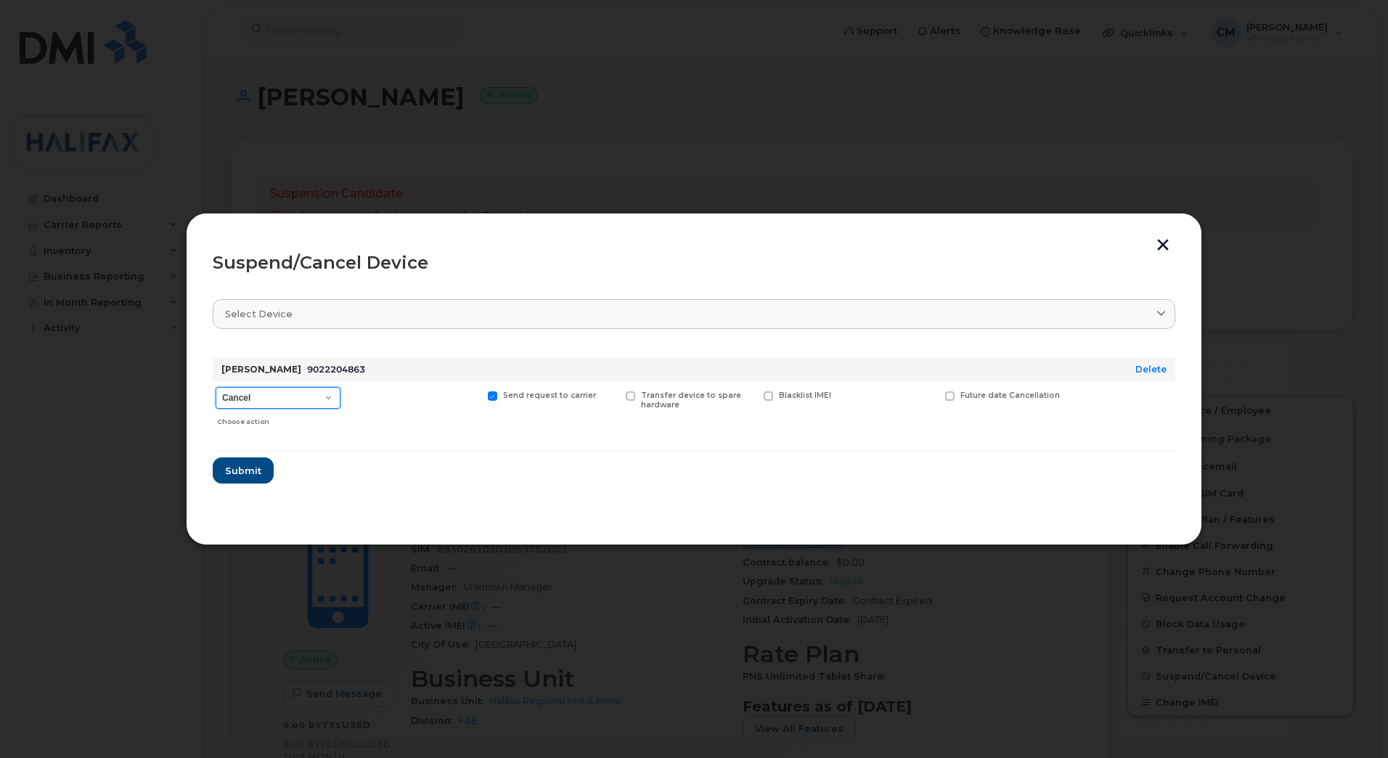
click at [256, 399] on select "Cancel Suspend - Extend Suspension Suspend - Reduced Rate Suspend - Full Rate S…" at bounding box center [278, 398] width 125 height 22
select select "[object Object]"
click at [216, 387] on select "Cancel Suspend - Extend Suspension Suspend - Reduced Rate Suspend - Full Rate S…" at bounding box center [278, 398] width 125 height 22
click at [247, 468] on span "Submit" at bounding box center [242, 471] width 36 height 14
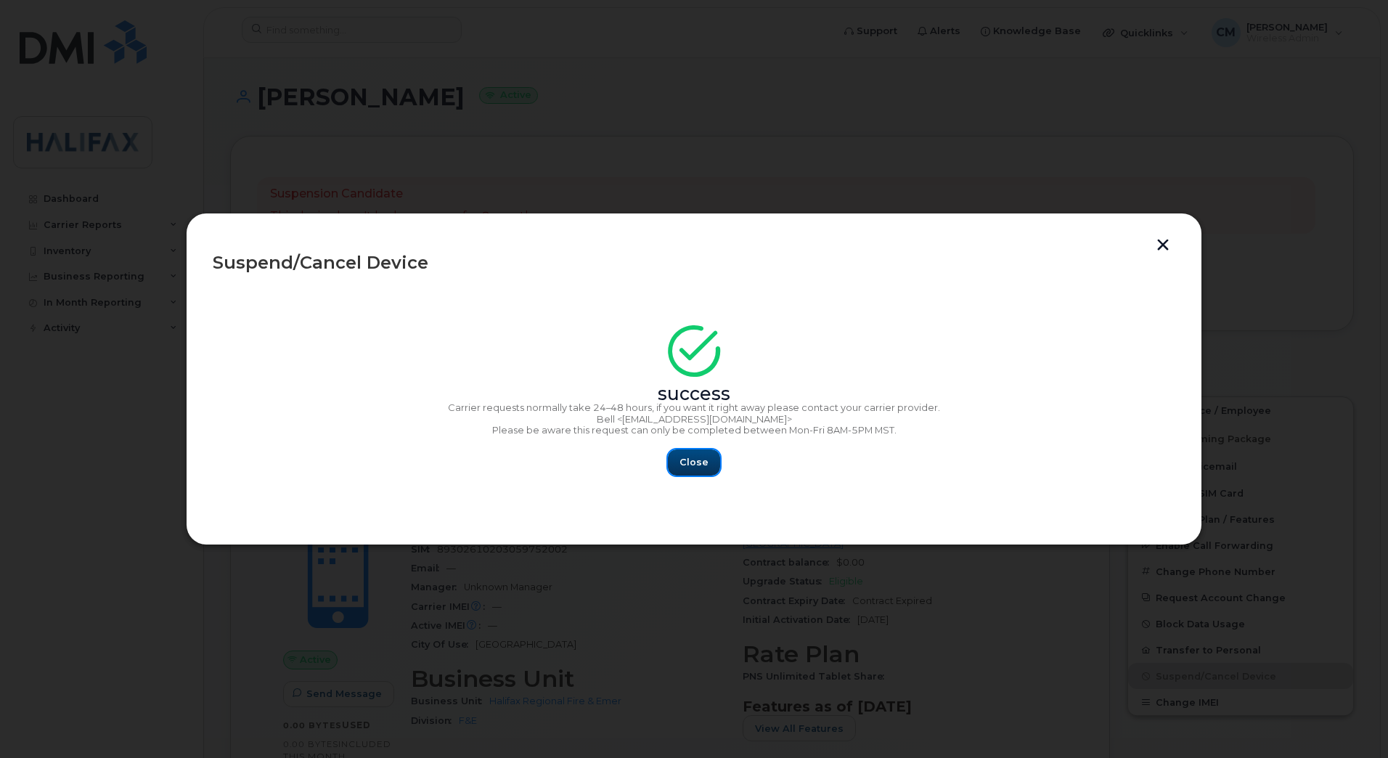
click at [696, 468] on span "Close" at bounding box center [694, 462] width 29 height 14
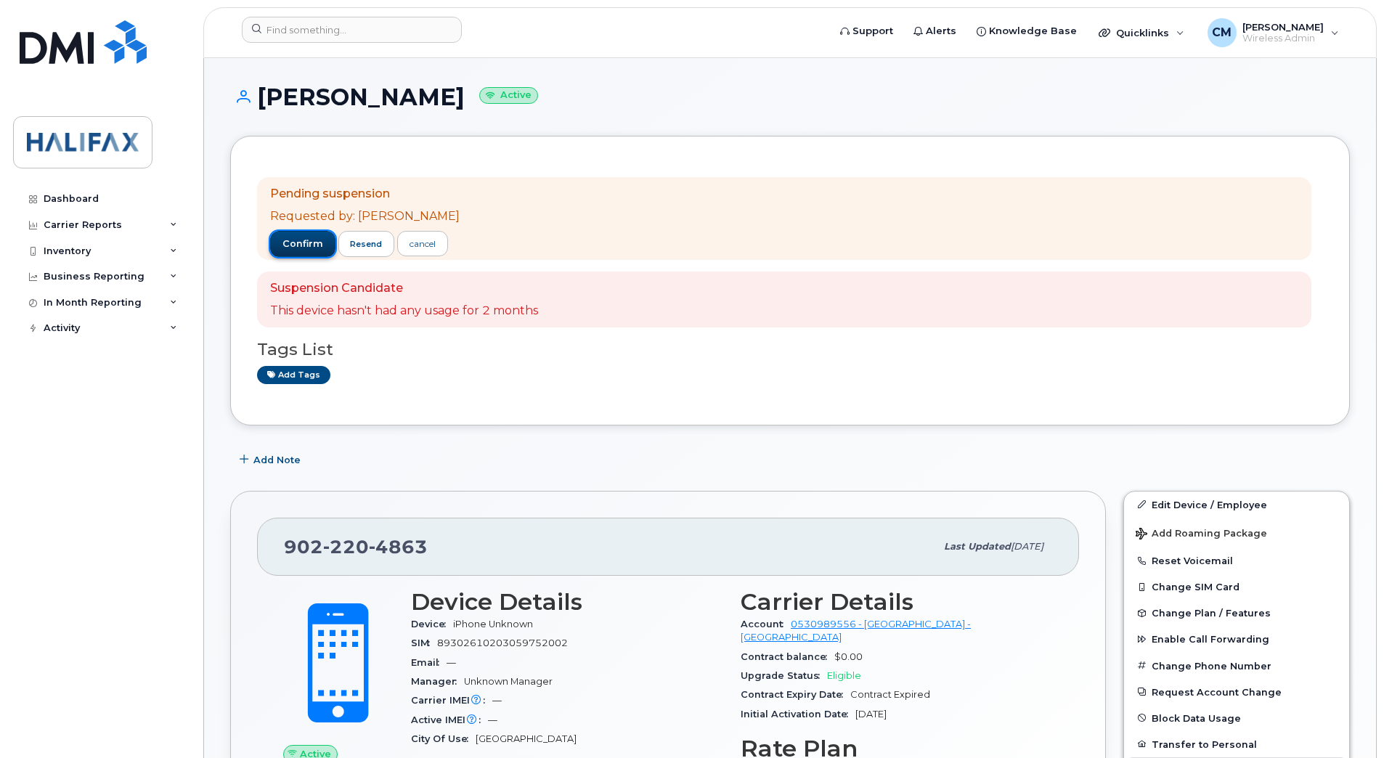
click at [304, 245] on span "confirm" at bounding box center [302, 243] width 41 height 13
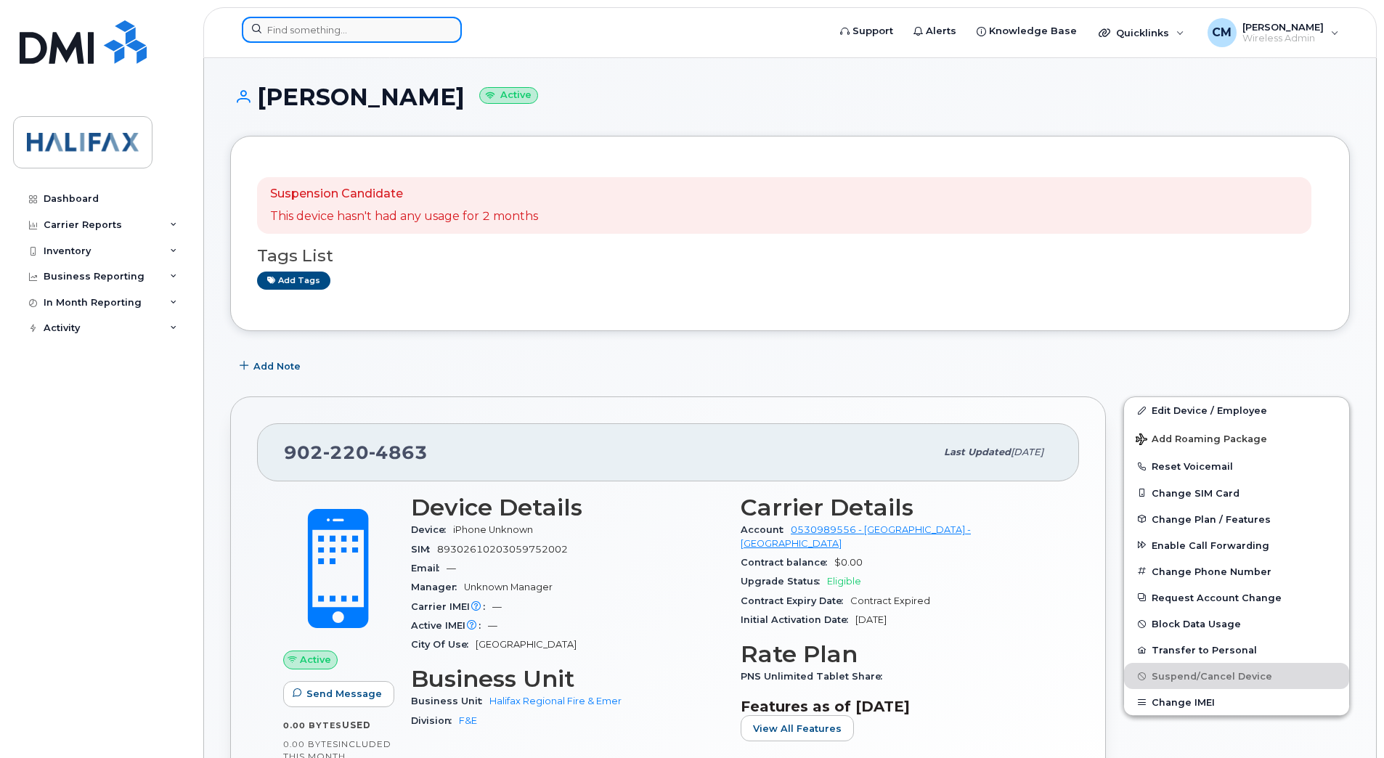
click at [341, 32] on input at bounding box center [352, 30] width 220 height 26
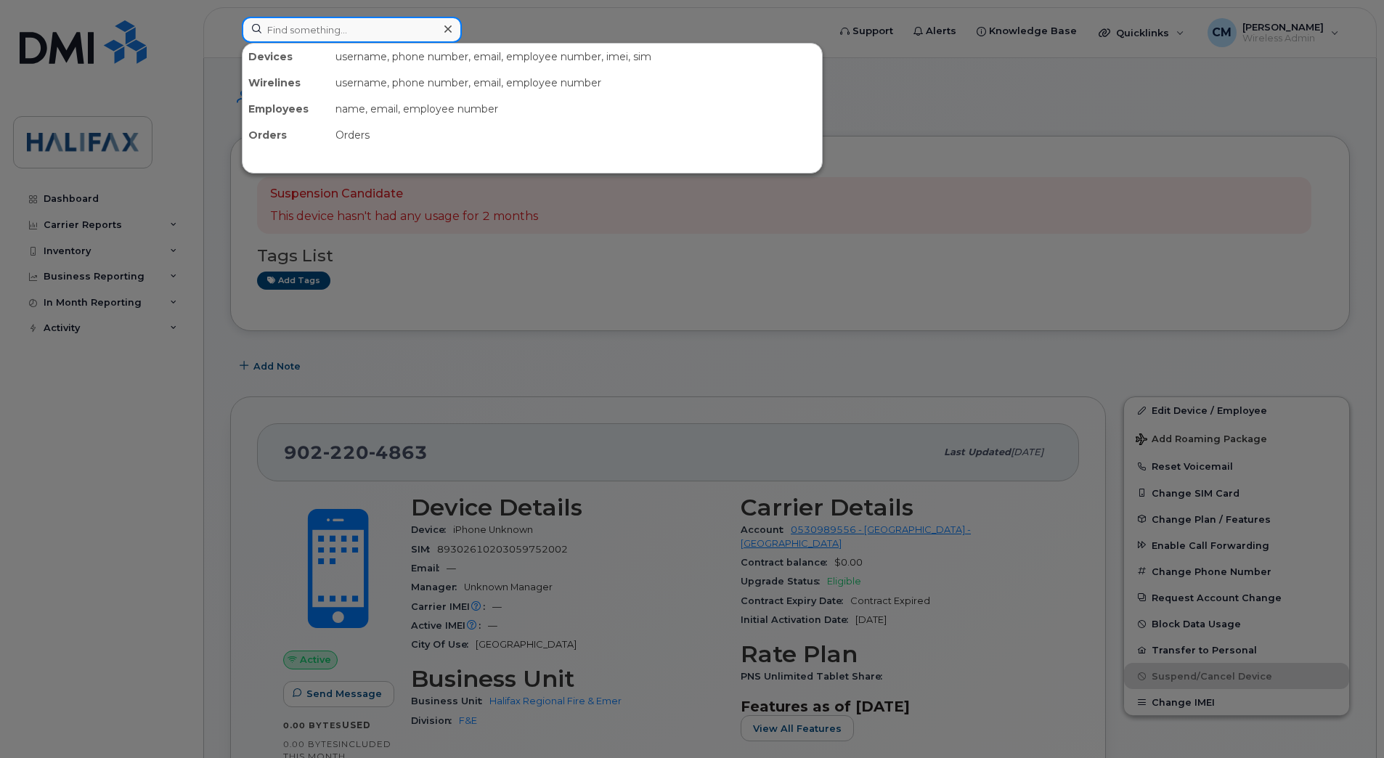
paste input "9022290906"
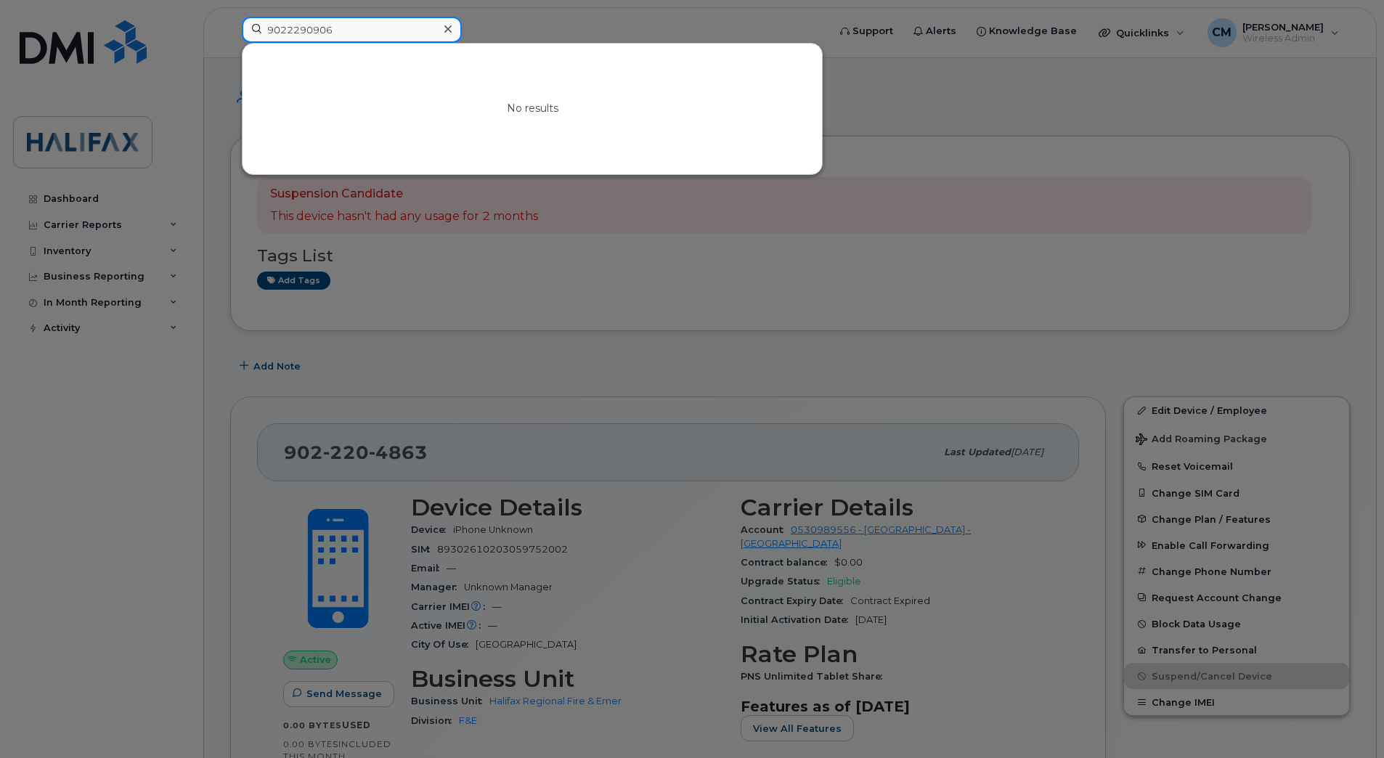
click at [383, 32] on input "9022290906" at bounding box center [352, 30] width 220 height 26
click at [371, 28] on input "9022290906" at bounding box center [352, 30] width 220 height 26
drag, startPoint x: 413, startPoint y: 28, endPoint x: 27, endPoint y: 39, distance: 386.4
click at [230, 38] on div "9022290906 No results" at bounding box center [530, 33] width 600 height 32
paste input "3105"
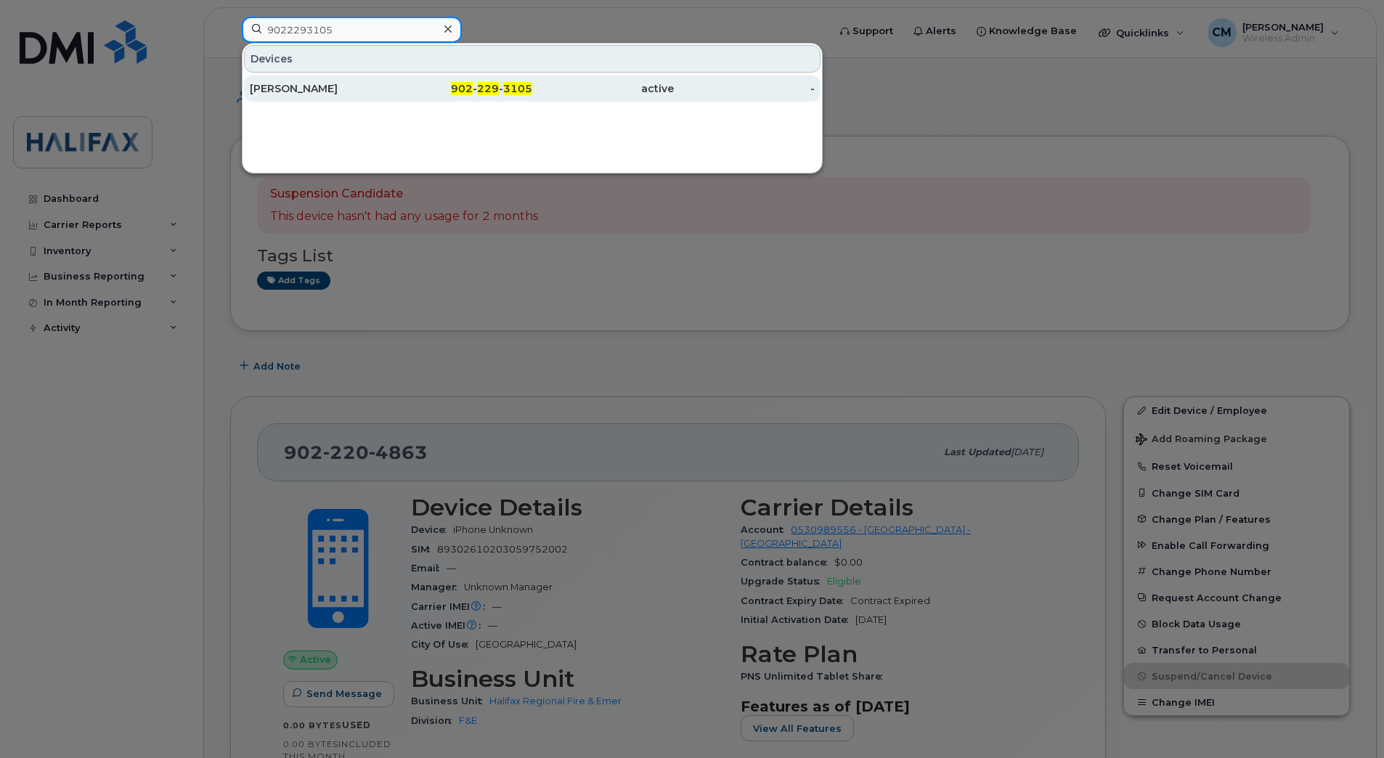
type input "9022293105"
click at [323, 87] on div "Scott Penton" at bounding box center [321, 88] width 142 height 15
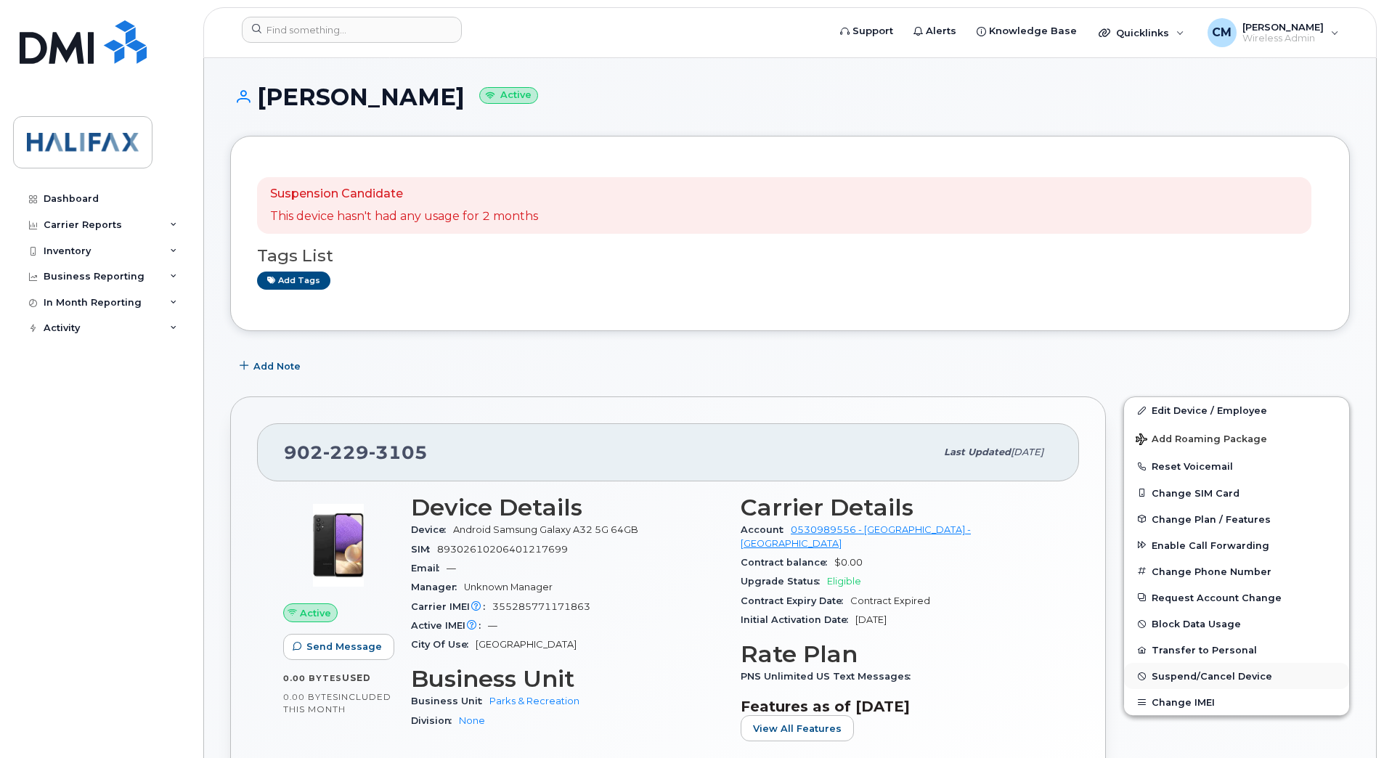
click at [1204, 676] on span "Suspend/Cancel Device" at bounding box center [1211, 676] width 121 height 11
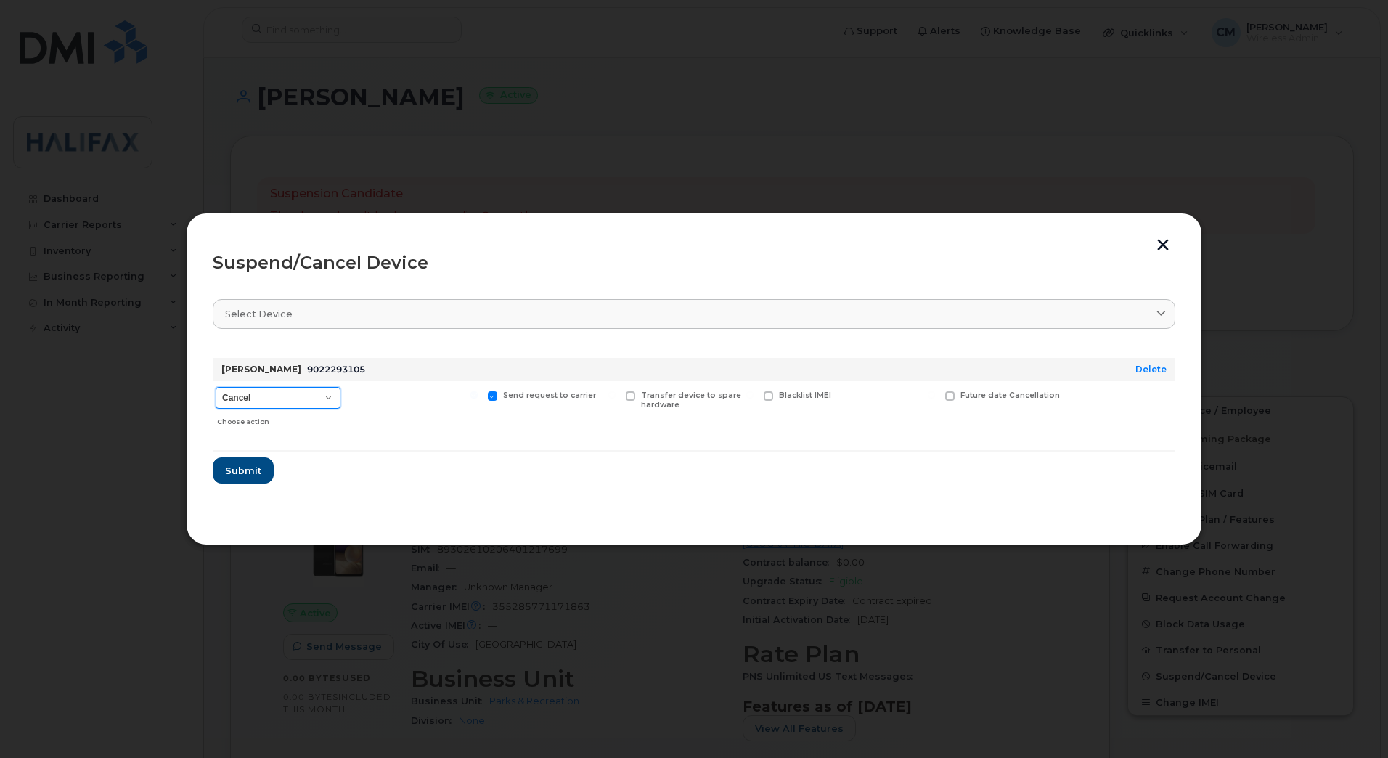
click at [280, 394] on select "Cancel Suspend - Extend Suspension Suspend - Reduced Rate Suspend - Full Rate S…" at bounding box center [278, 398] width 125 height 22
select select "[object Object]"
click at [216, 387] on select "Cancel Suspend - Extend Suspension Suspend - Reduced Rate Suspend - Full Rate S…" at bounding box center [278, 398] width 125 height 22
click at [243, 476] on span "Submit" at bounding box center [242, 471] width 36 height 14
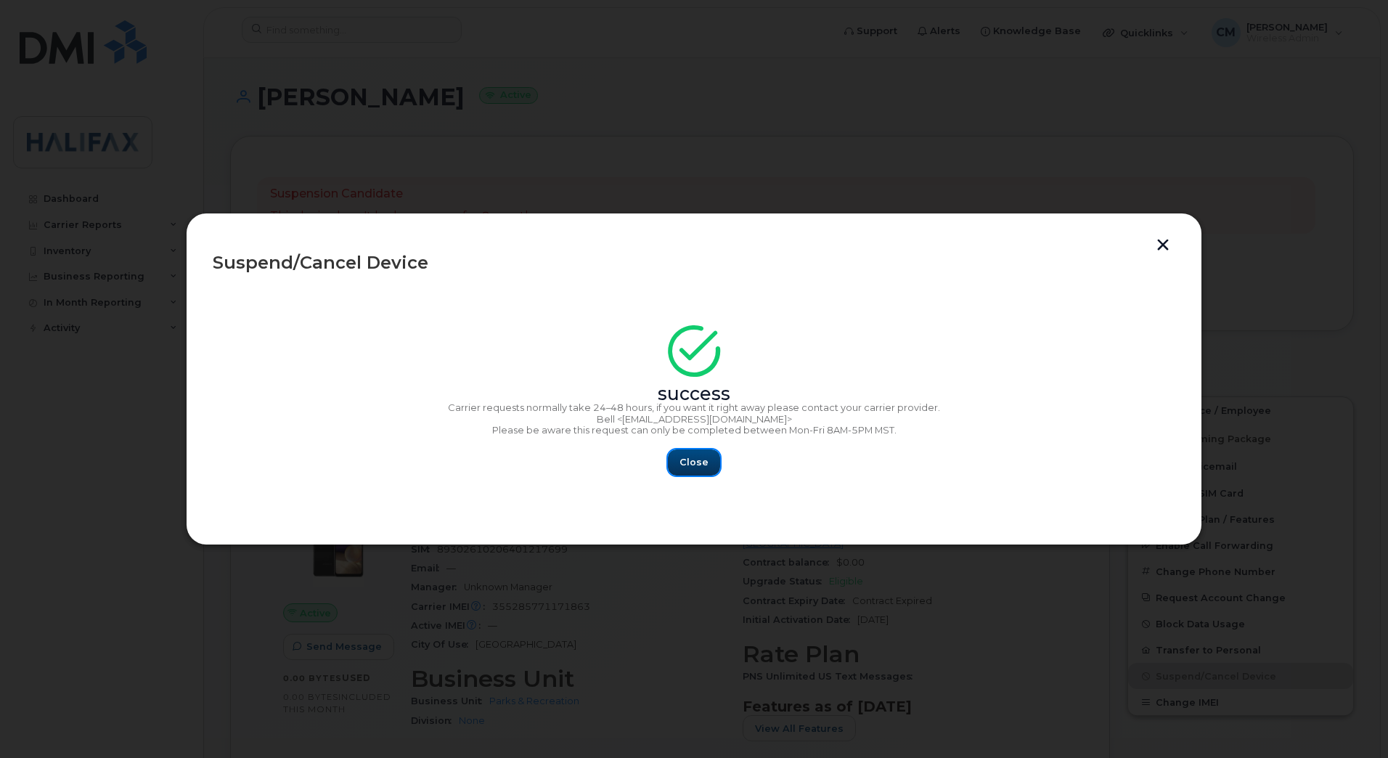
click at [695, 465] on span "Close" at bounding box center [694, 462] width 29 height 14
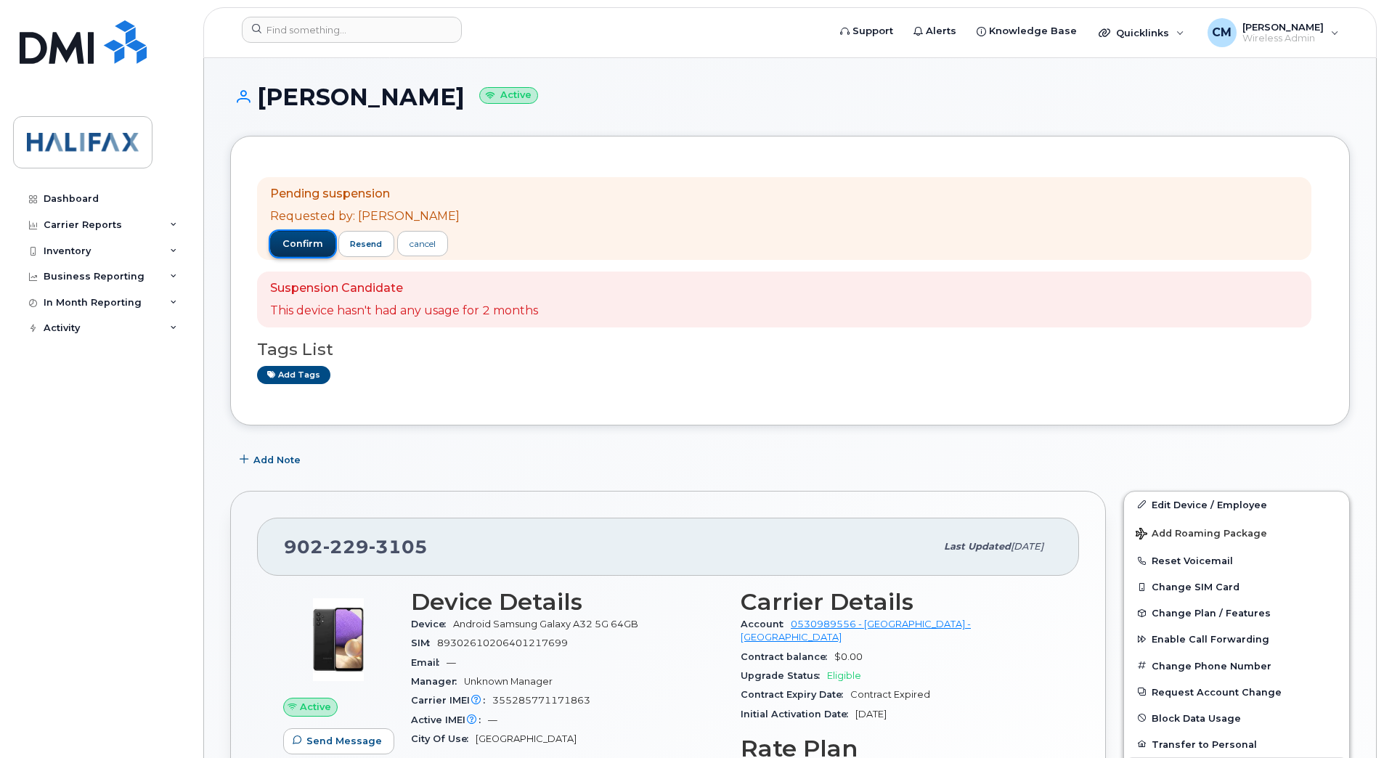
click at [288, 245] on span "confirm" at bounding box center [302, 243] width 41 height 13
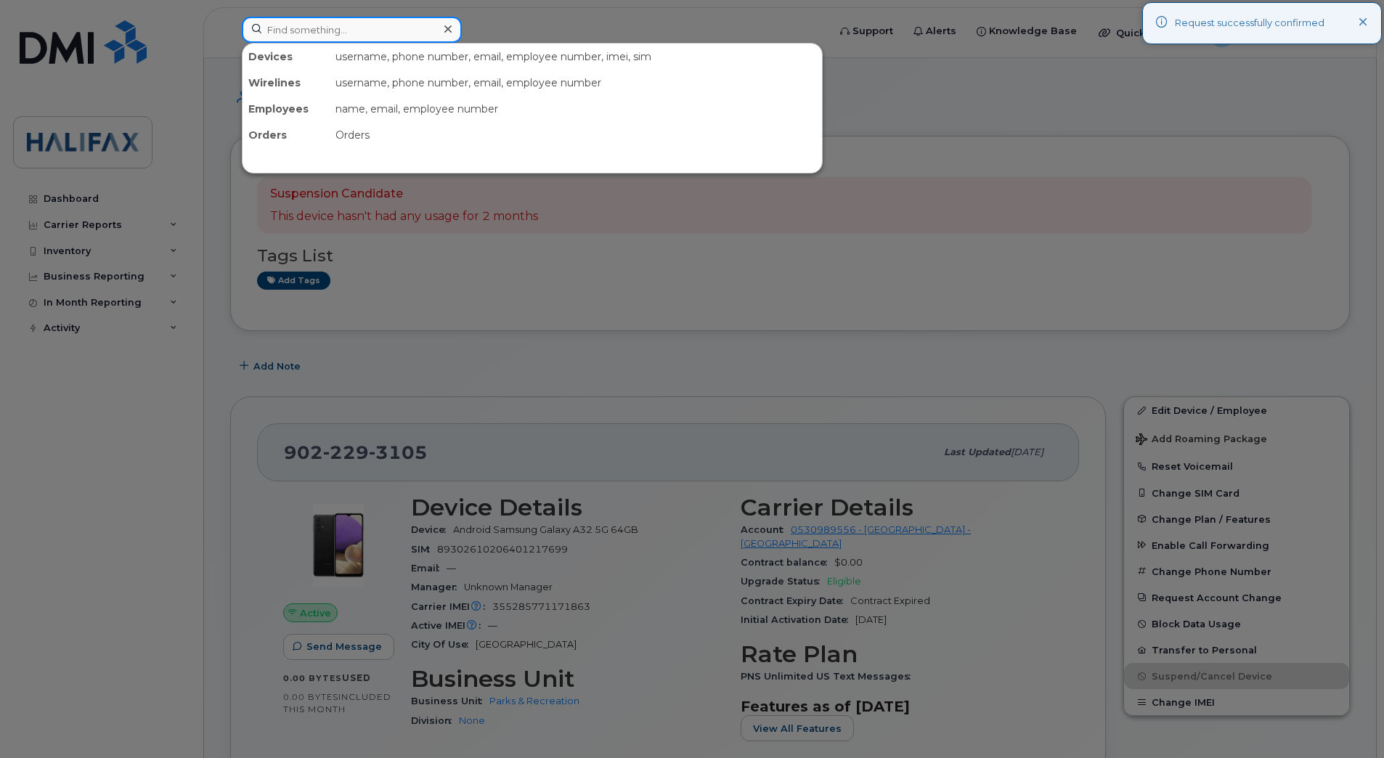
click at [312, 28] on input at bounding box center [352, 30] width 220 height 26
paste input "9022333523"
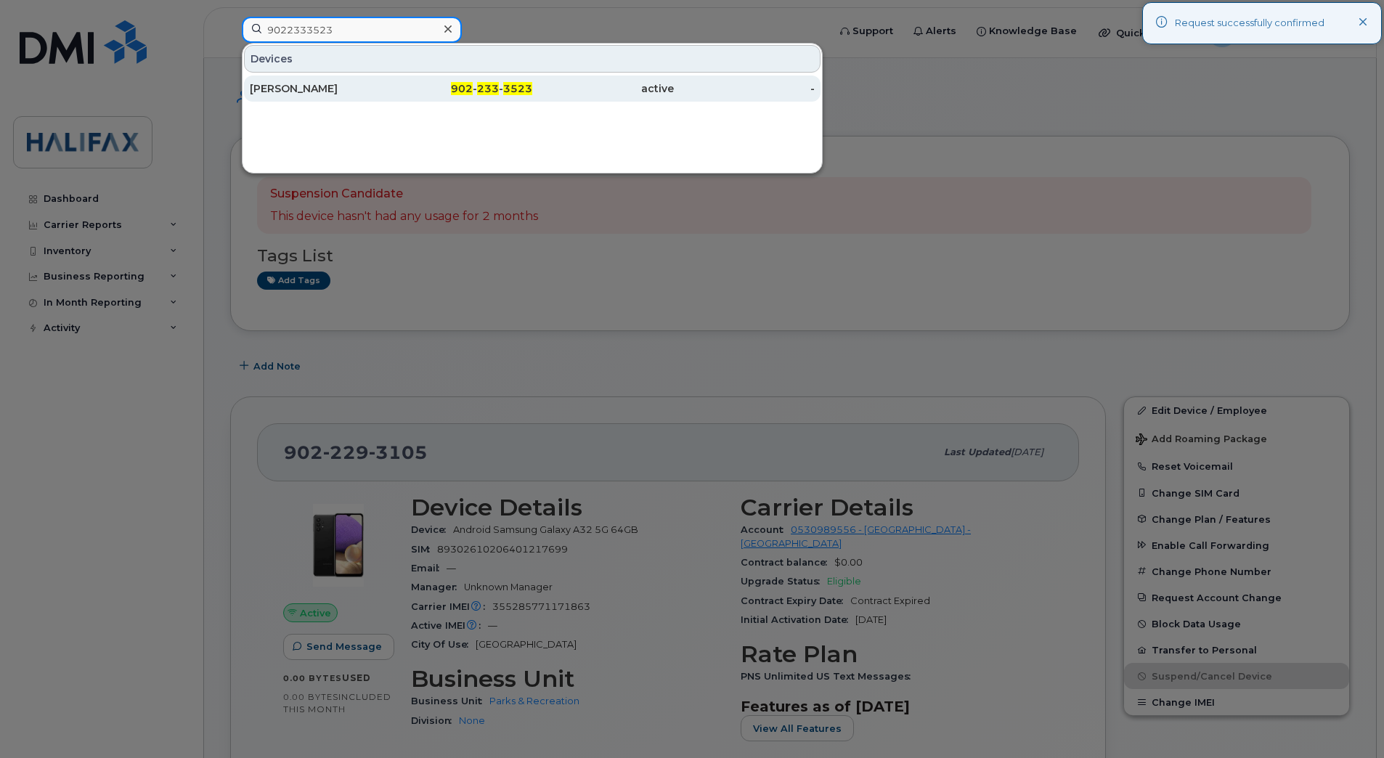
type input "9022333523"
click at [338, 99] on div "Larry Roberge" at bounding box center [321, 89] width 142 height 26
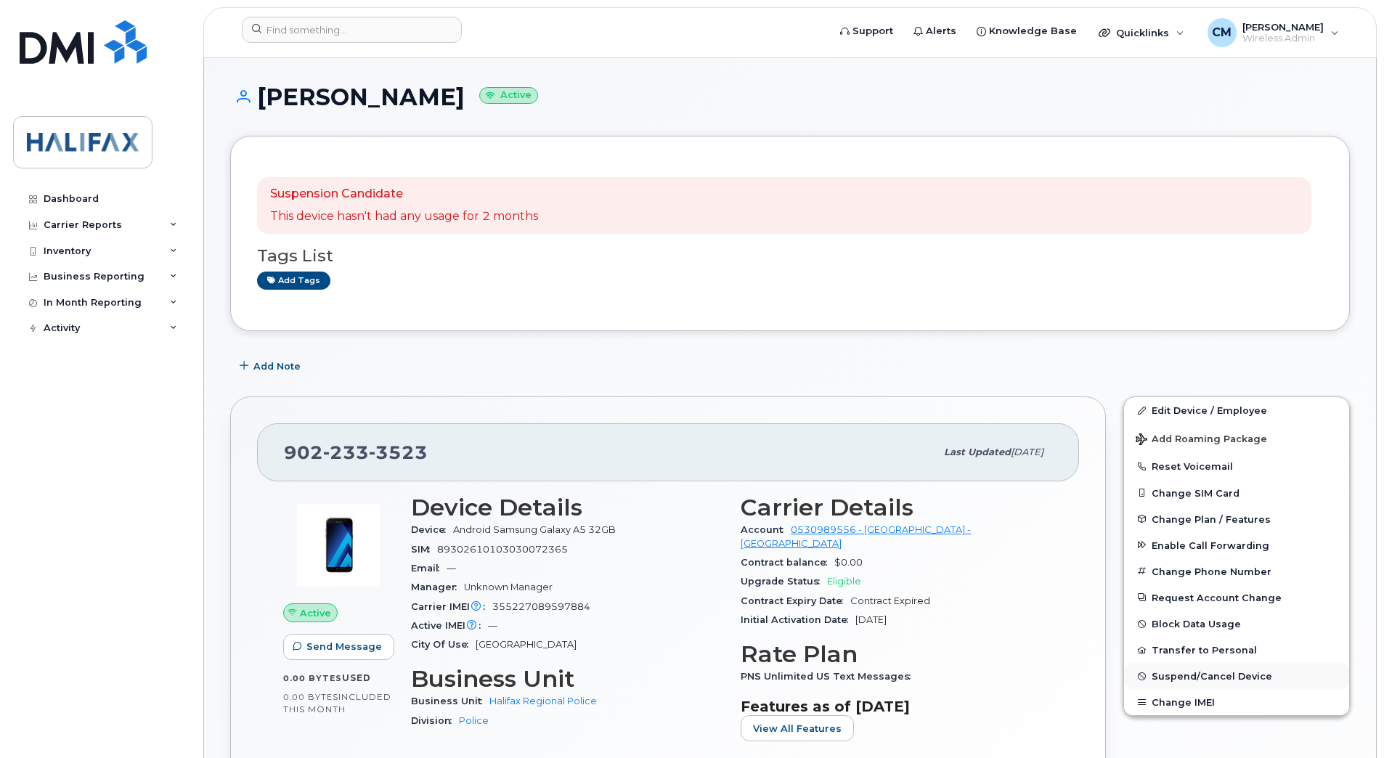
click at [1167, 682] on button "Suspend/Cancel Device" at bounding box center [1236, 676] width 225 height 26
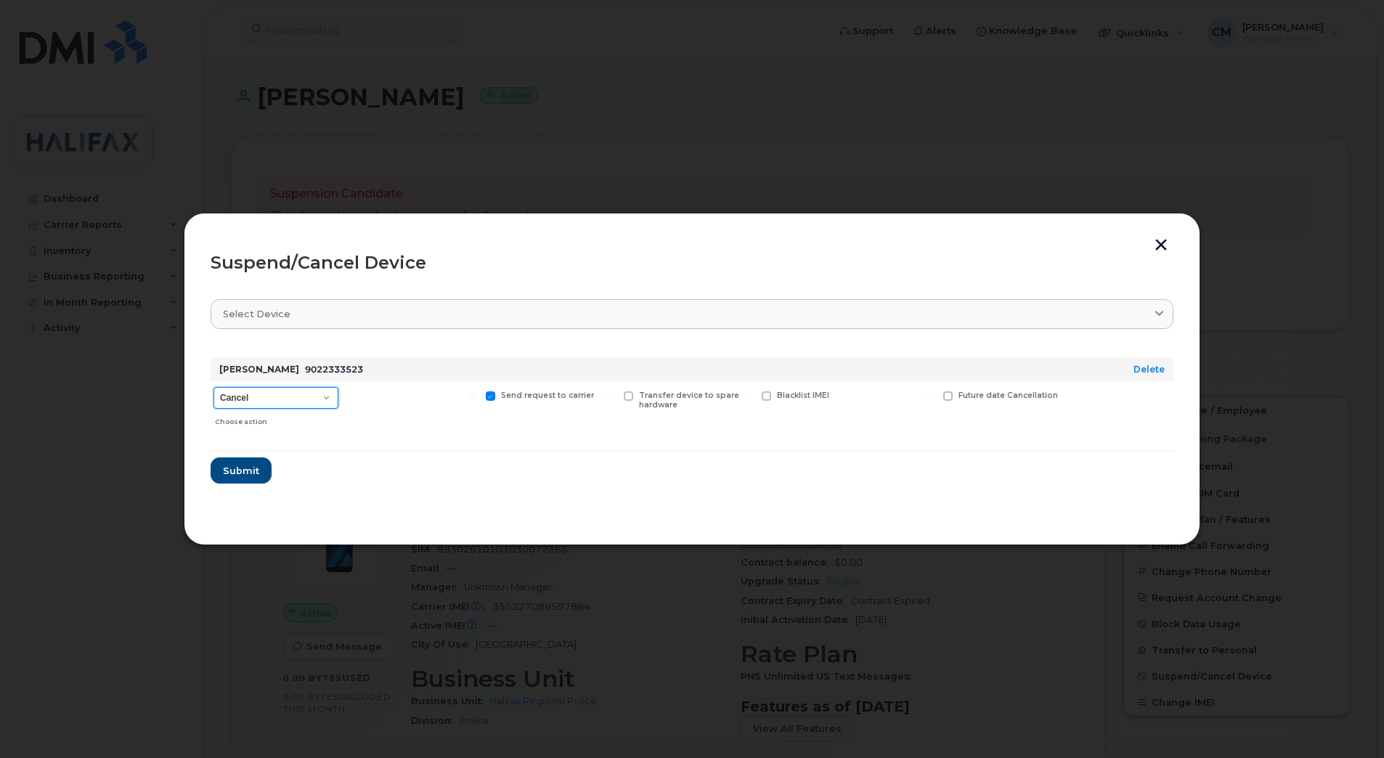
click at [304, 396] on select "Cancel Suspend - Extend Suspension Suspend - Reduced Rate Suspend - Full Rate S…" at bounding box center [275, 398] width 125 height 22
select select "[object Object]"
click at [213, 387] on select "Cancel Suspend - Extend Suspension Suspend - Reduced Rate Suspend - Full Rate S…" at bounding box center [275, 398] width 125 height 22
click at [244, 474] on span "Submit" at bounding box center [240, 471] width 36 height 14
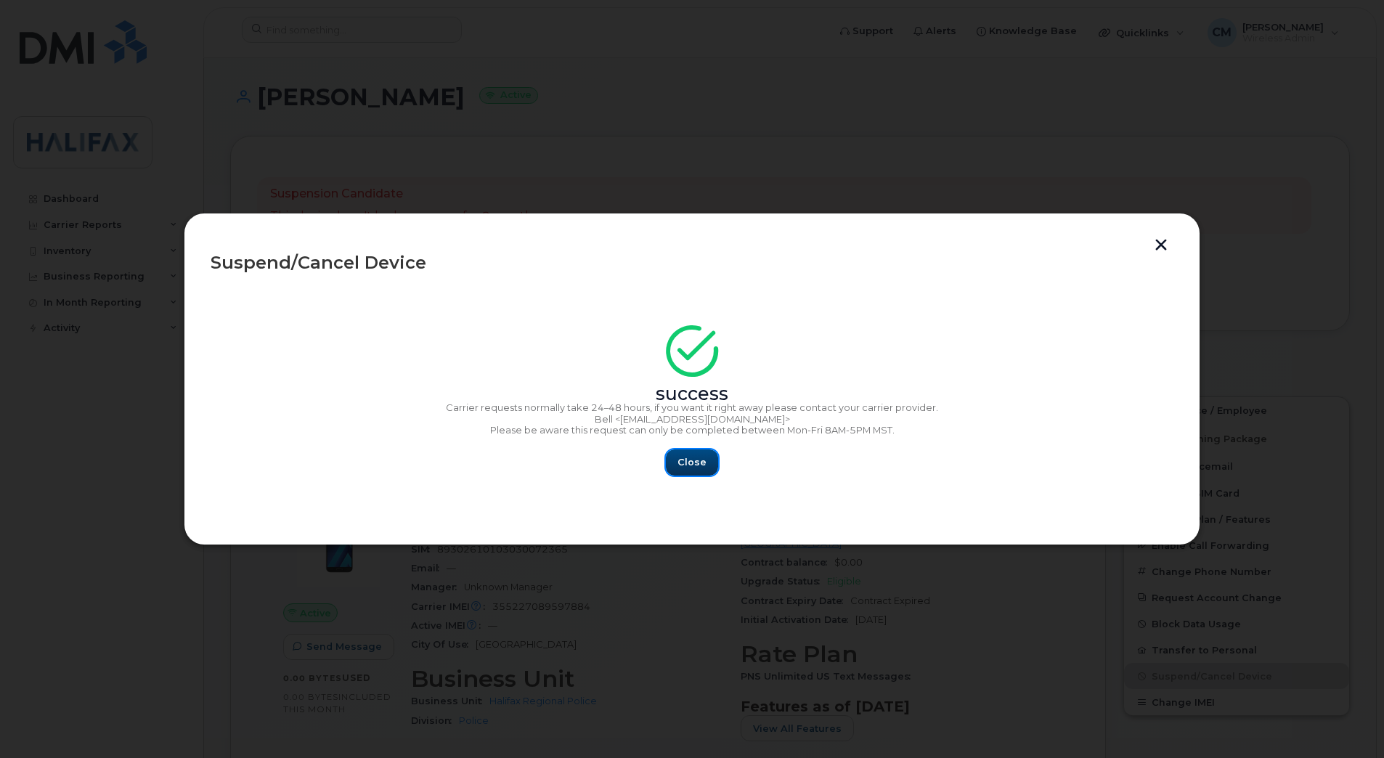
click at [695, 449] on button "Close" at bounding box center [692, 462] width 52 height 26
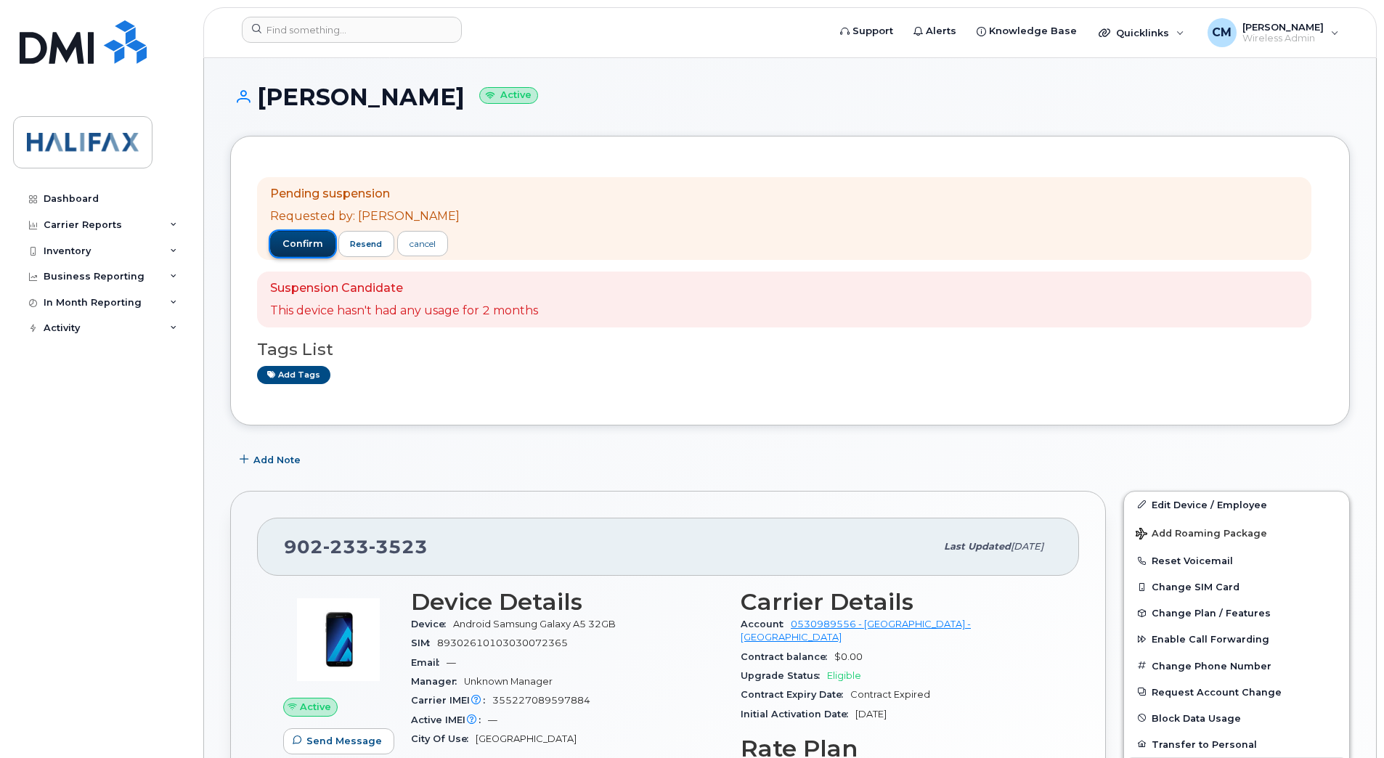
click at [284, 236] on button "confirm" at bounding box center [302, 244] width 65 height 26
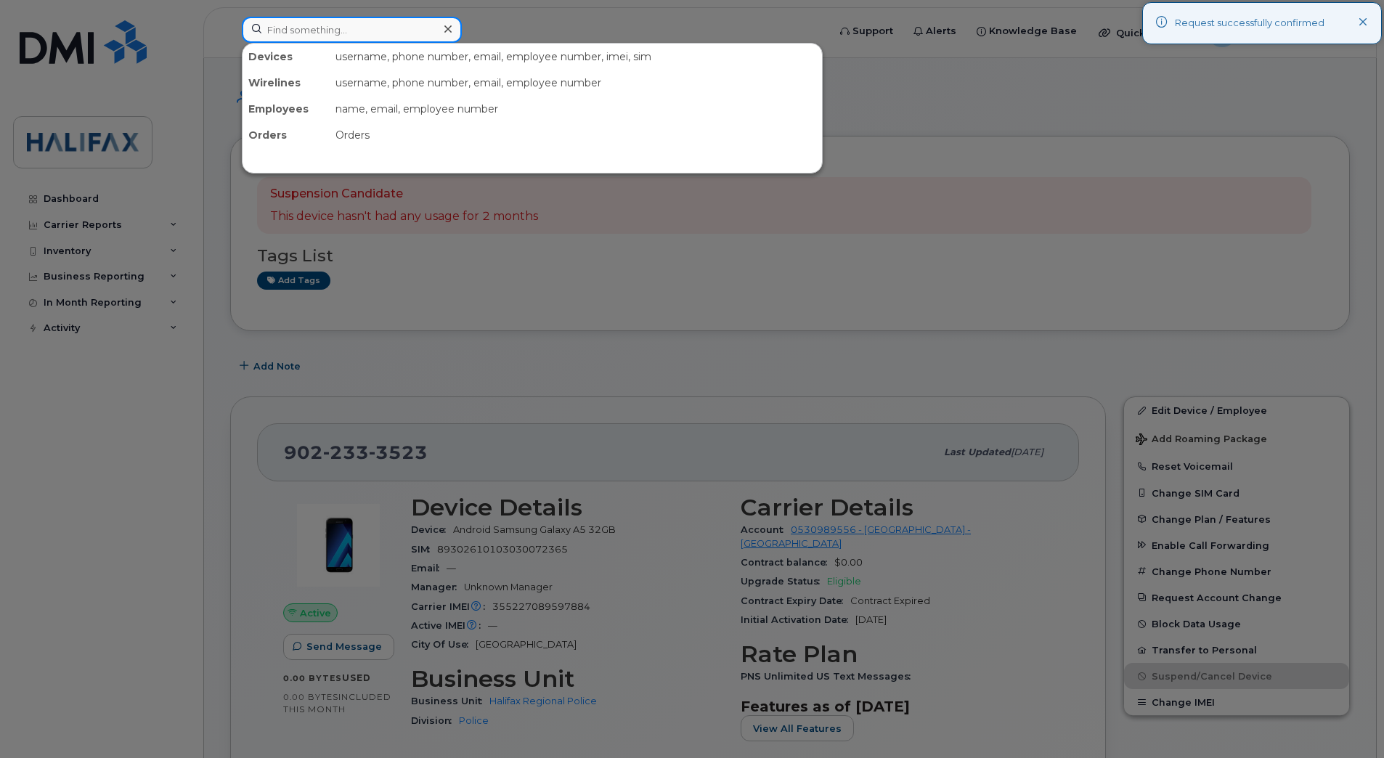
click at [332, 23] on input at bounding box center [352, 30] width 220 height 26
paste input "9022335296"
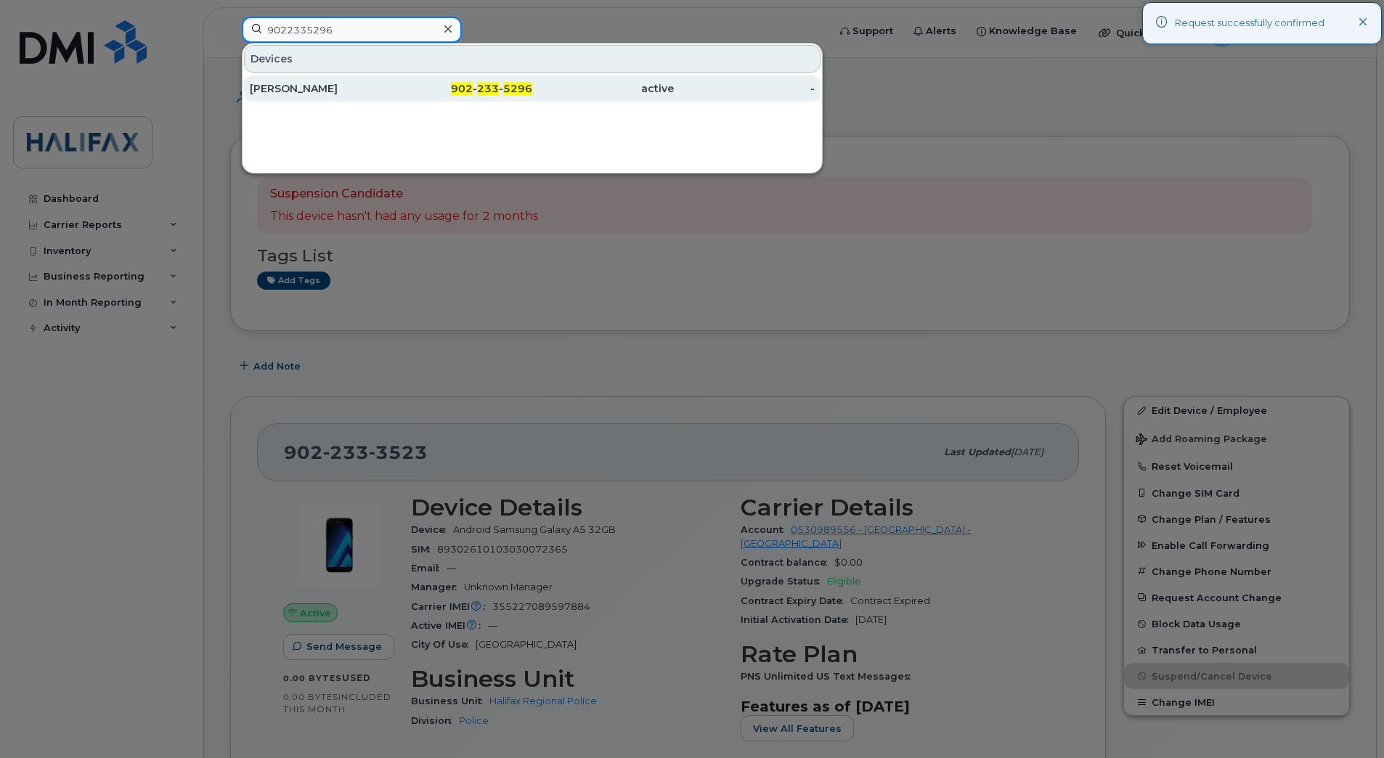
type input "9022335296"
click at [375, 86] on div "[PERSON_NAME]" at bounding box center [321, 88] width 142 height 15
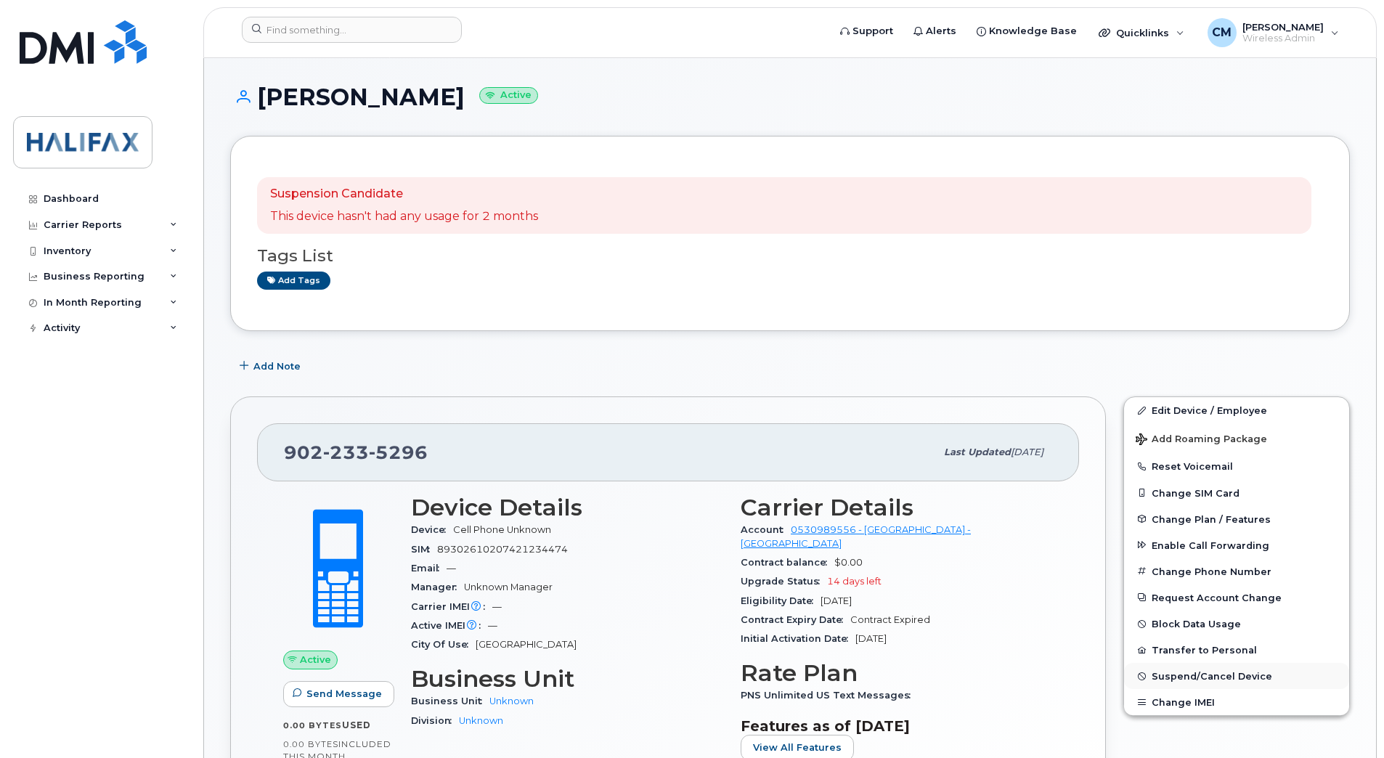
click at [1211, 679] on span "Suspend/Cancel Device" at bounding box center [1211, 676] width 121 height 11
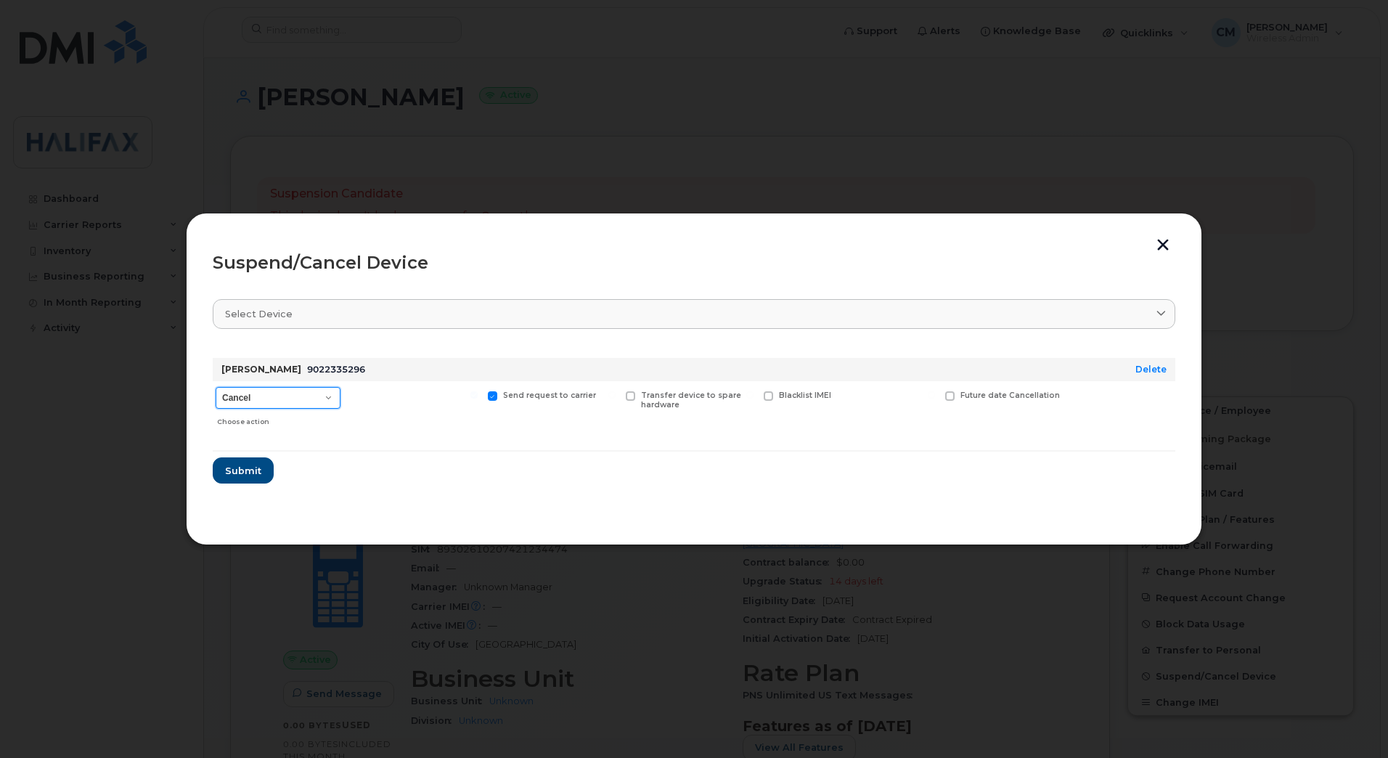
click at [293, 401] on select "Cancel Suspend - Extend Suspension Suspend - Reduced Rate Suspend - Full Rate S…" at bounding box center [278, 398] width 125 height 22
select select "[object Object]"
click at [216, 387] on select "Cancel Suspend - Extend Suspension Suspend - Reduced Rate Suspend - Full Rate S…" at bounding box center [278, 398] width 125 height 22
click at [229, 465] on span "Submit" at bounding box center [242, 471] width 36 height 14
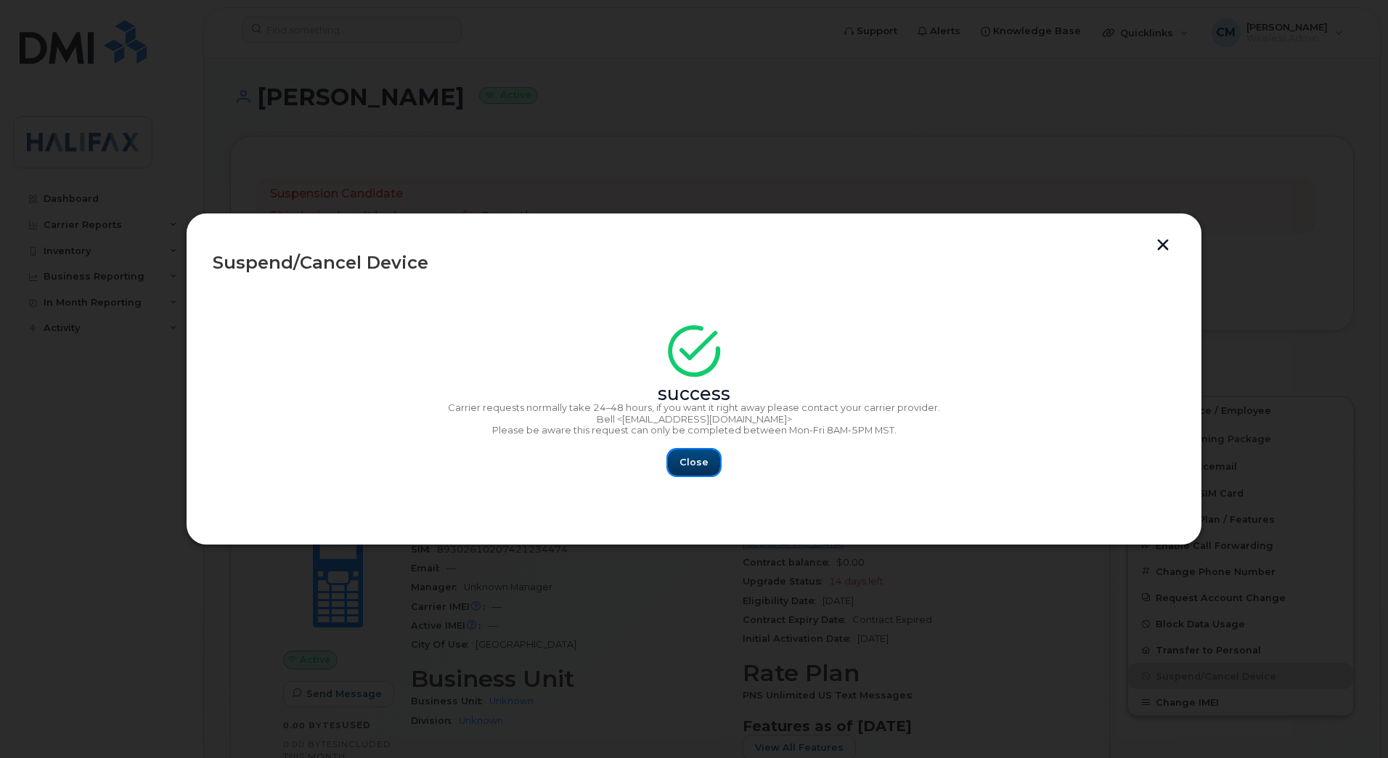
click at [701, 457] on span "Close" at bounding box center [694, 462] width 29 height 14
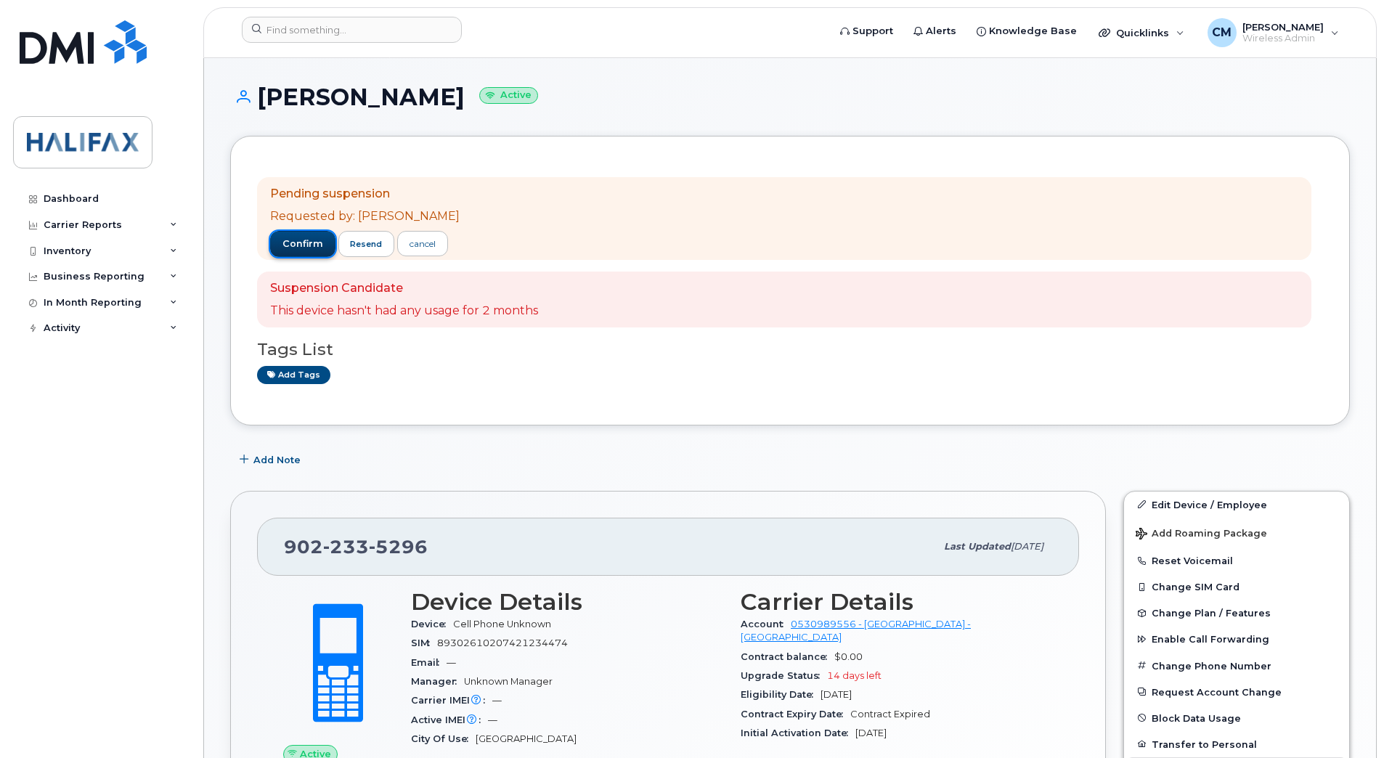
click at [294, 243] on span "confirm" at bounding box center [302, 243] width 41 height 13
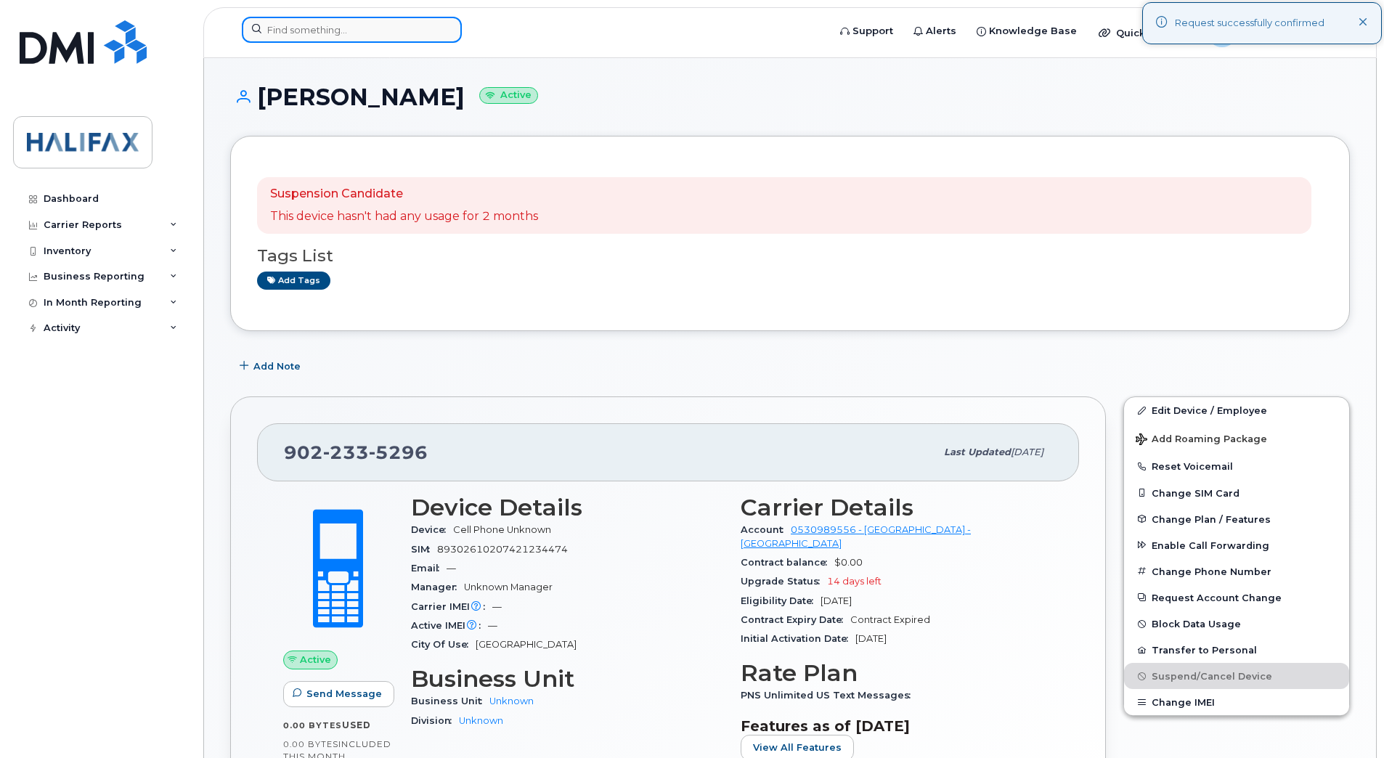
click at [322, 32] on input at bounding box center [352, 30] width 220 height 26
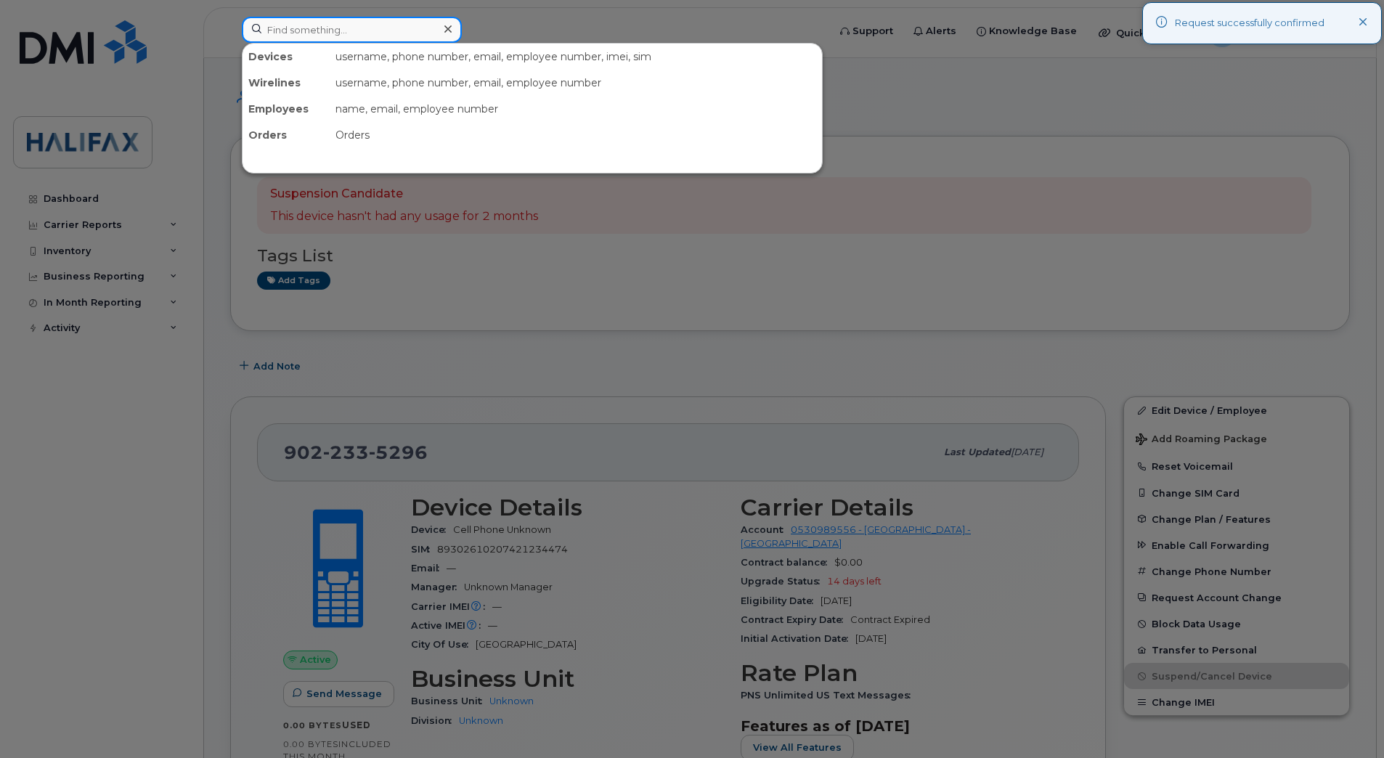
paste input "9022335940"
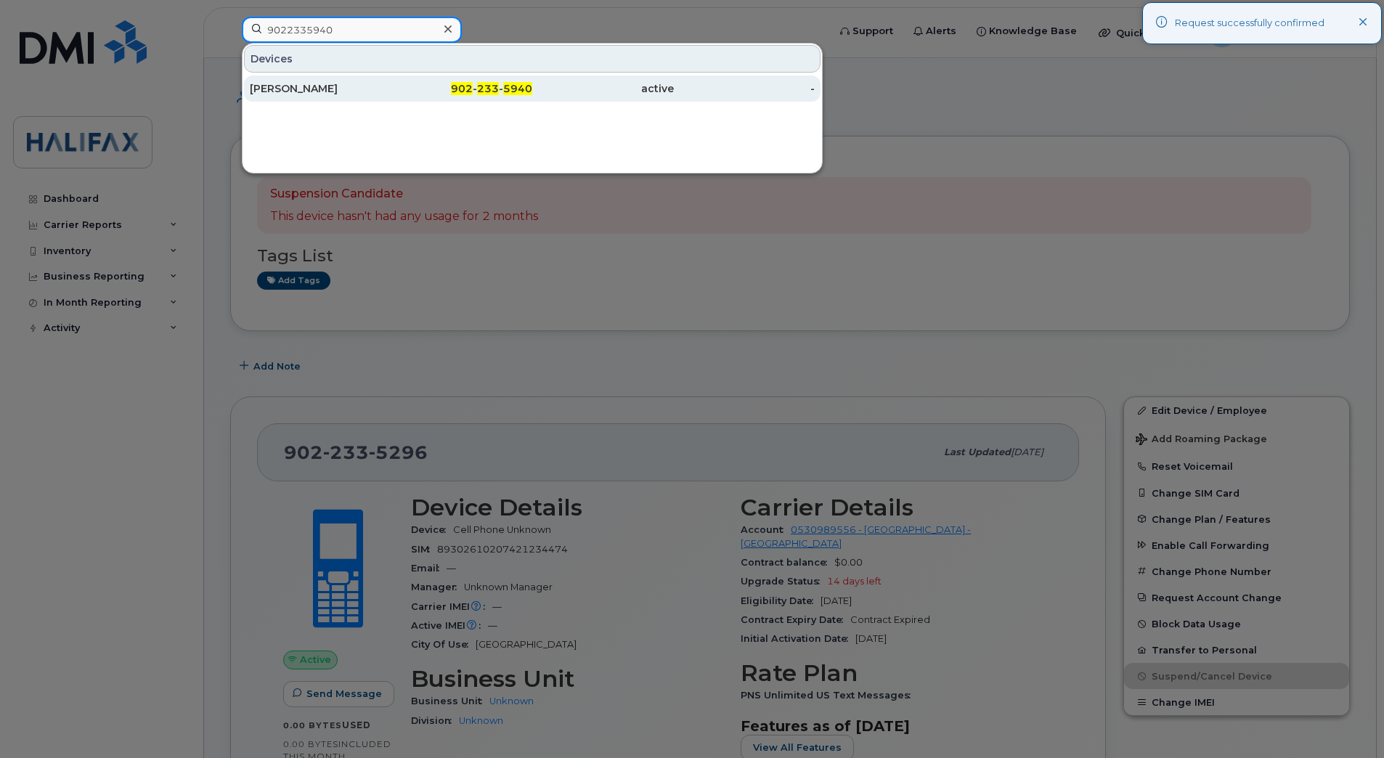
type input "9022335940"
click at [355, 93] on div "[PERSON_NAME]" at bounding box center [321, 88] width 142 height 15
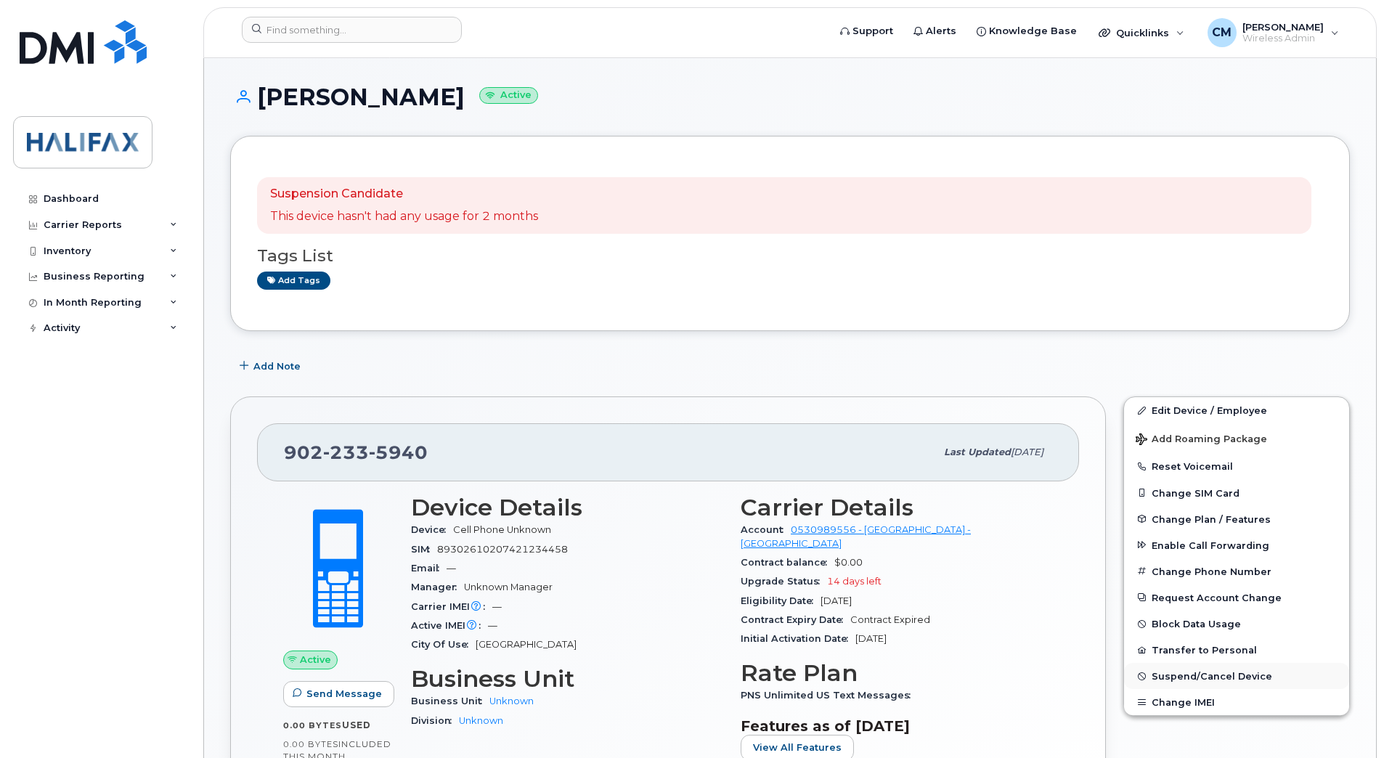
click at [1231, 675] on span "Suspend/Cancel Device" at bounding box center [1211, 676] width 121 height 11
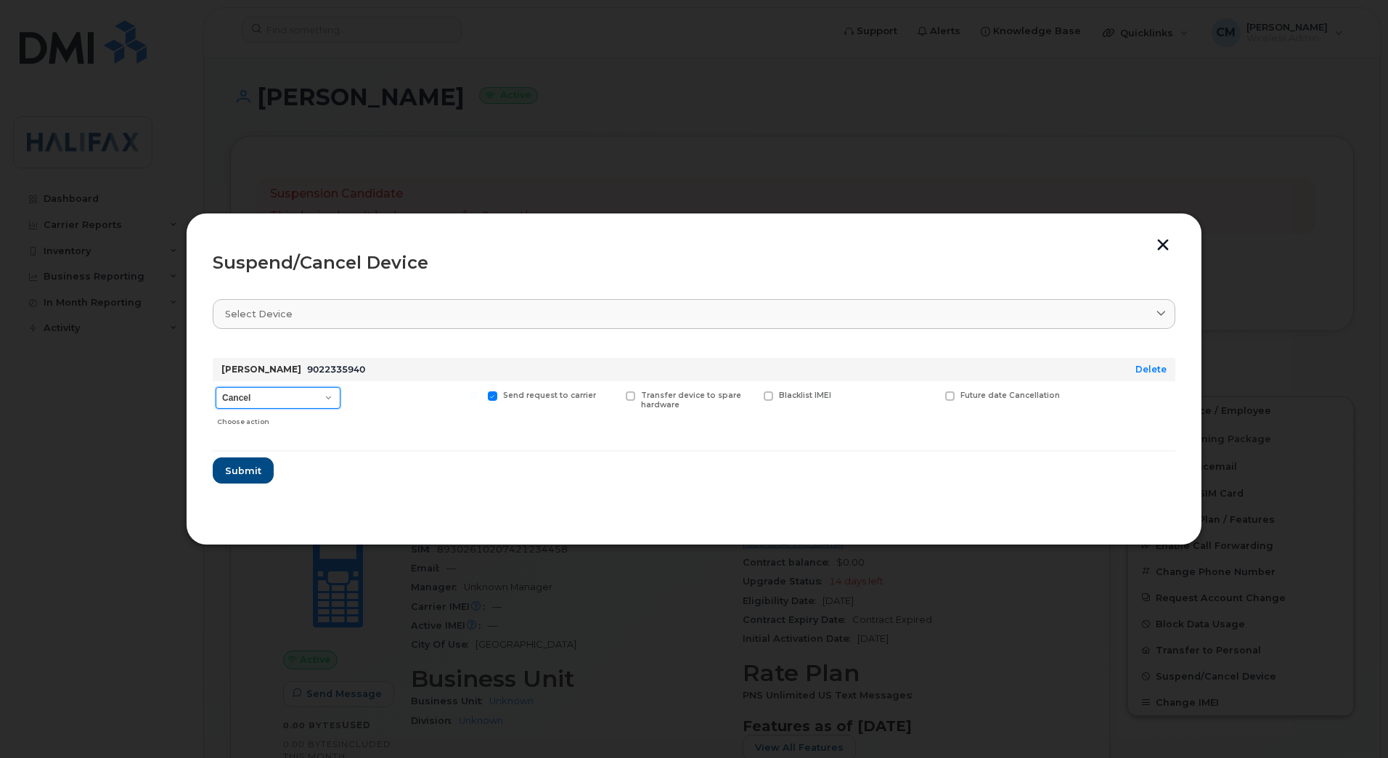
click at [257, 391] on select "Cancel Suspend - Extend Suspension Suspend - Reduced Rate Suspend - Full Rate S…" at bounding box center [278, 398] width 125 height 22
select select "[object Object]"
click at [216, 387] on select "Cancel Suspend - Extend Suspension Suspend - Reduced Rate Suspend - Full Rate S…" at bounding box center [278, 398] width 125 height 22
click at [219, 497] on section "Select device Type first three symbols or more Kelli Swinimer 9022335940 Delete…" at bounding box center [694, 402] width 963 height 232
click at [238, 475] on span "Submit" at bounding box center [242, 471] width 36 height 14
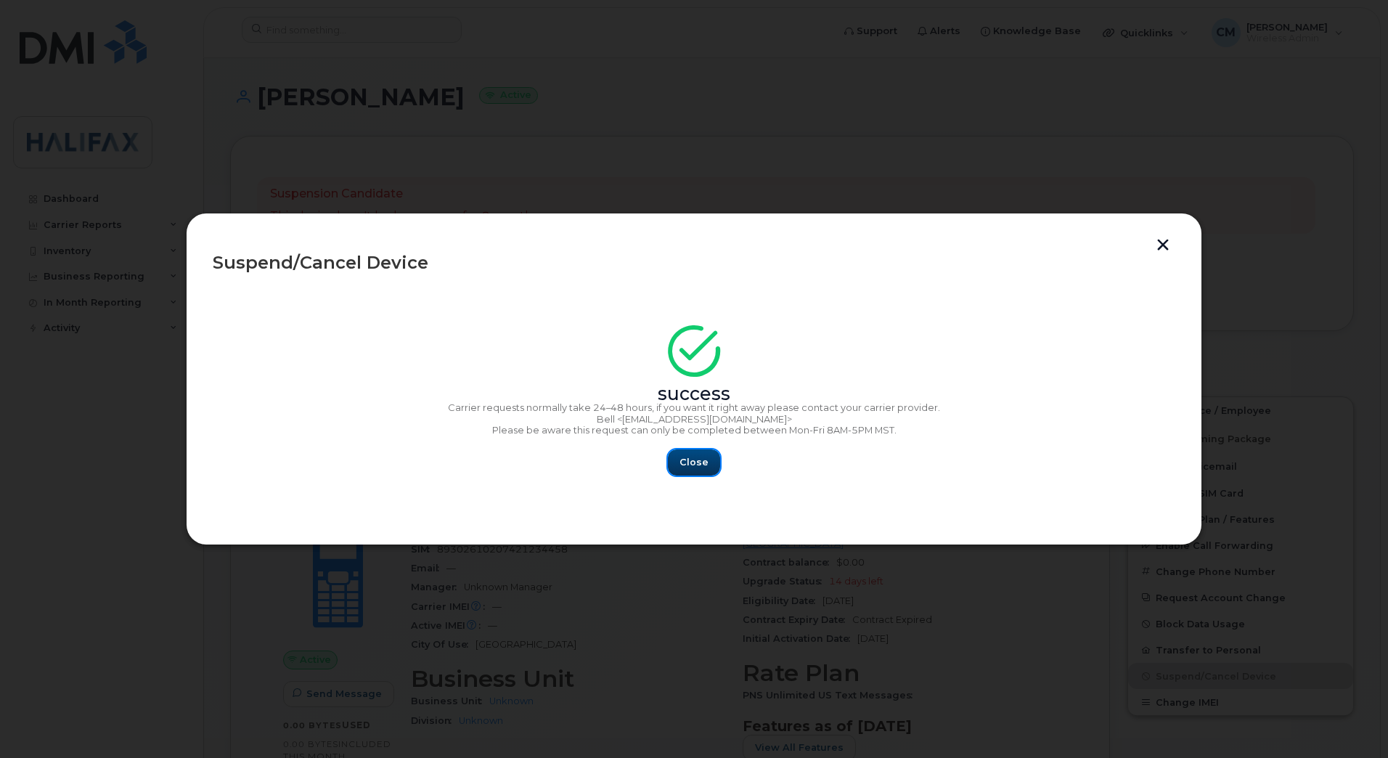
click at [704, 470] on button "Close" at bounding box center [694, 462] width 52 height 26
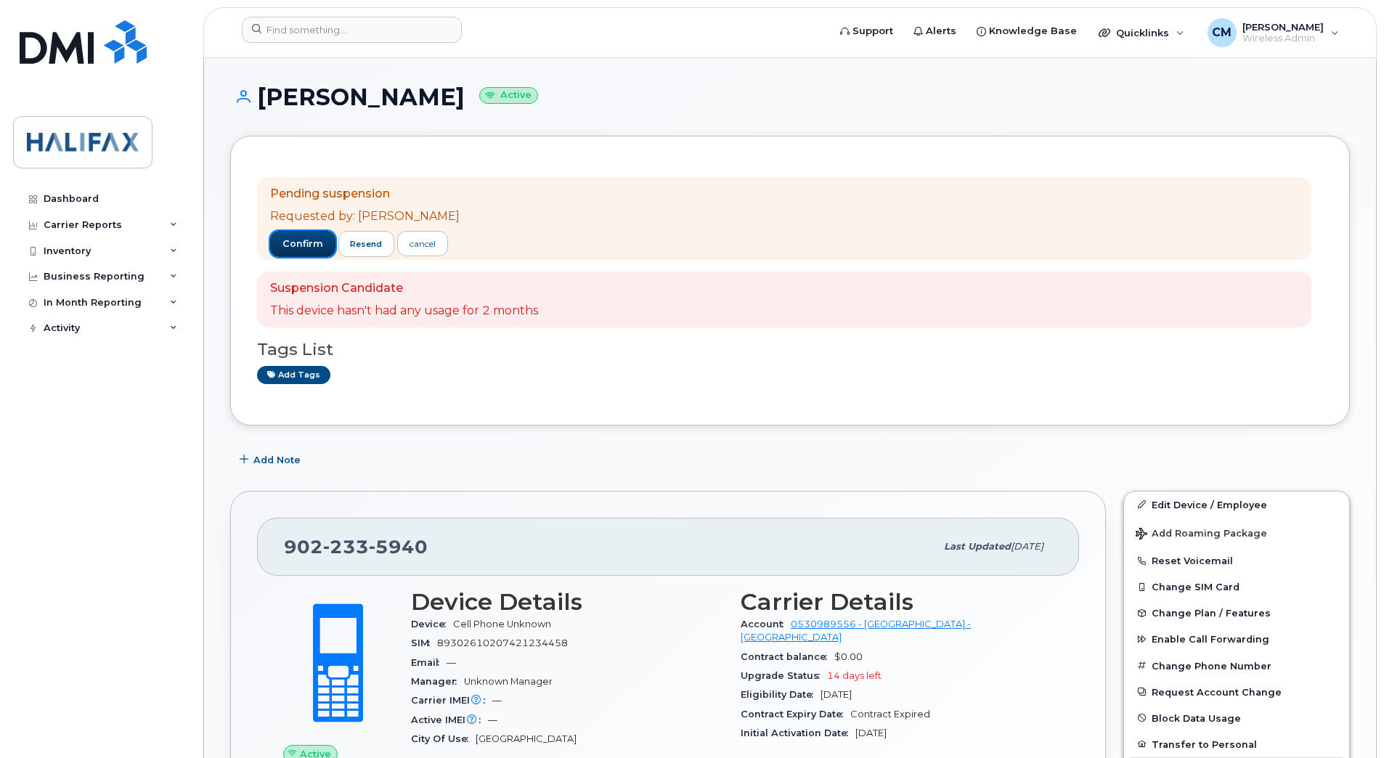
drag, startPoint x: 289, startPoint y: 247, endPoint x: 11, endPoint y: 256, distance: 278.2
click at [288, 247] on span "confirm" at bounding box center [302, 243] width 41 height 13
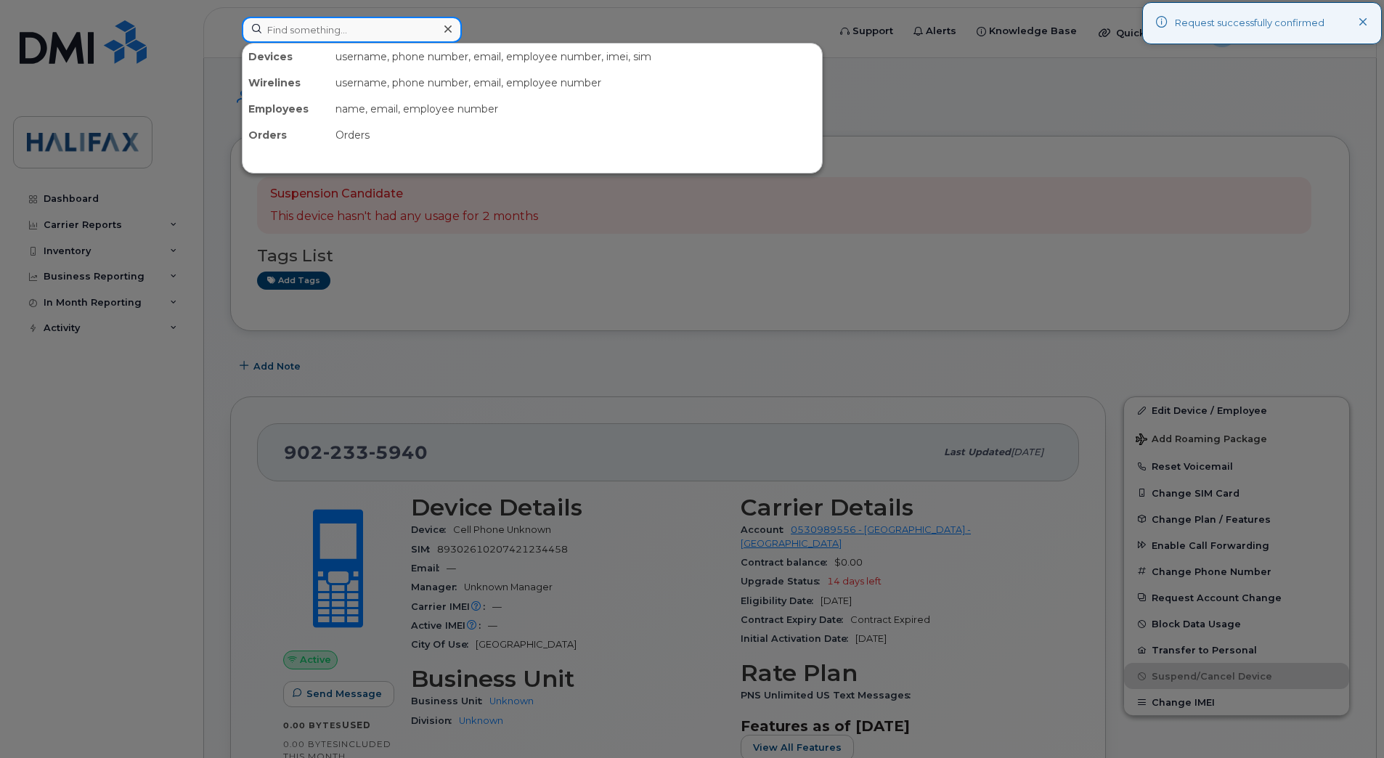
click at [383, 39] on input at bounding box center [352, 30] width 220 height 26
paste input "9022336350"
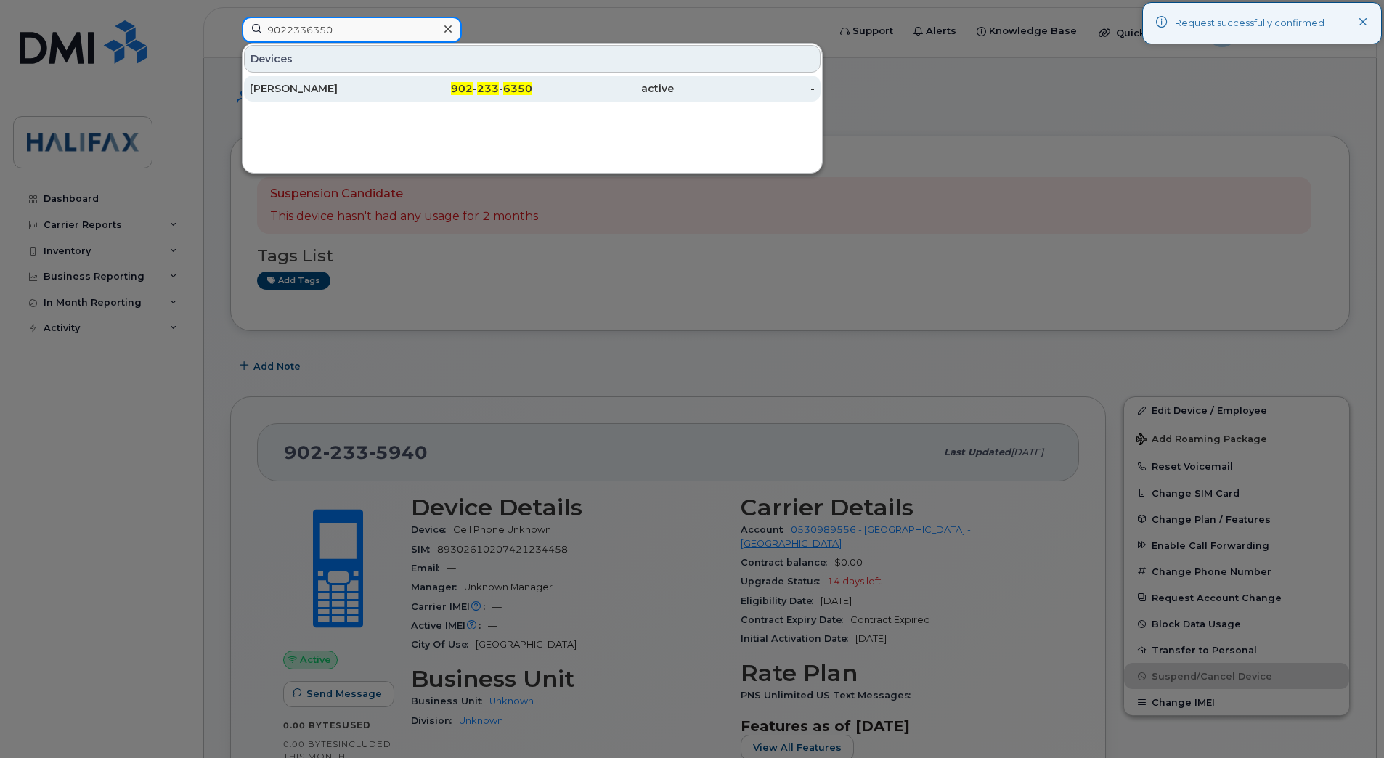
type input "9022336350"
click at [337, 85] on div "[PERSON_NAME]" at bounding box center [321, 88] width 142 height 15
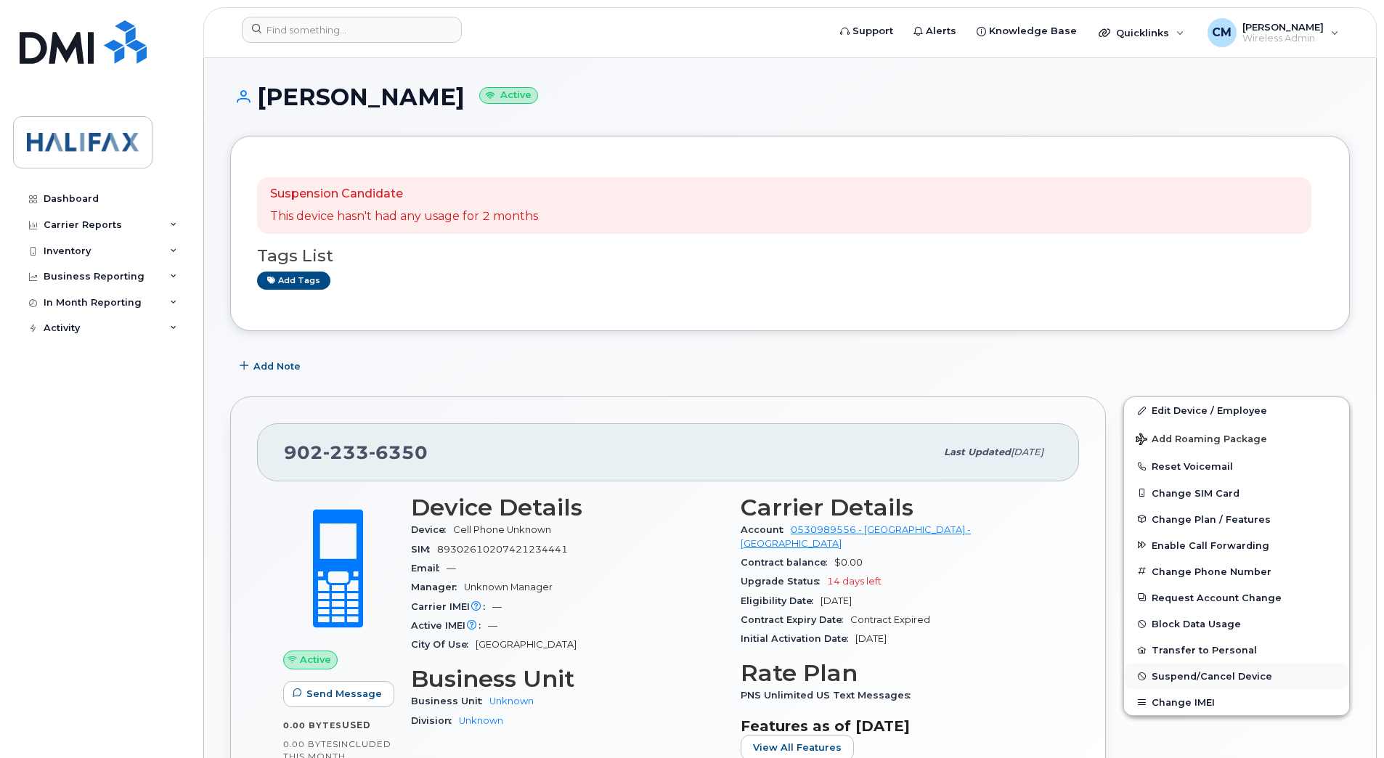
click at [1190, 682] on button "Suspend/Cancel Device" at bounding box center [1236, 676] width 225 height 26
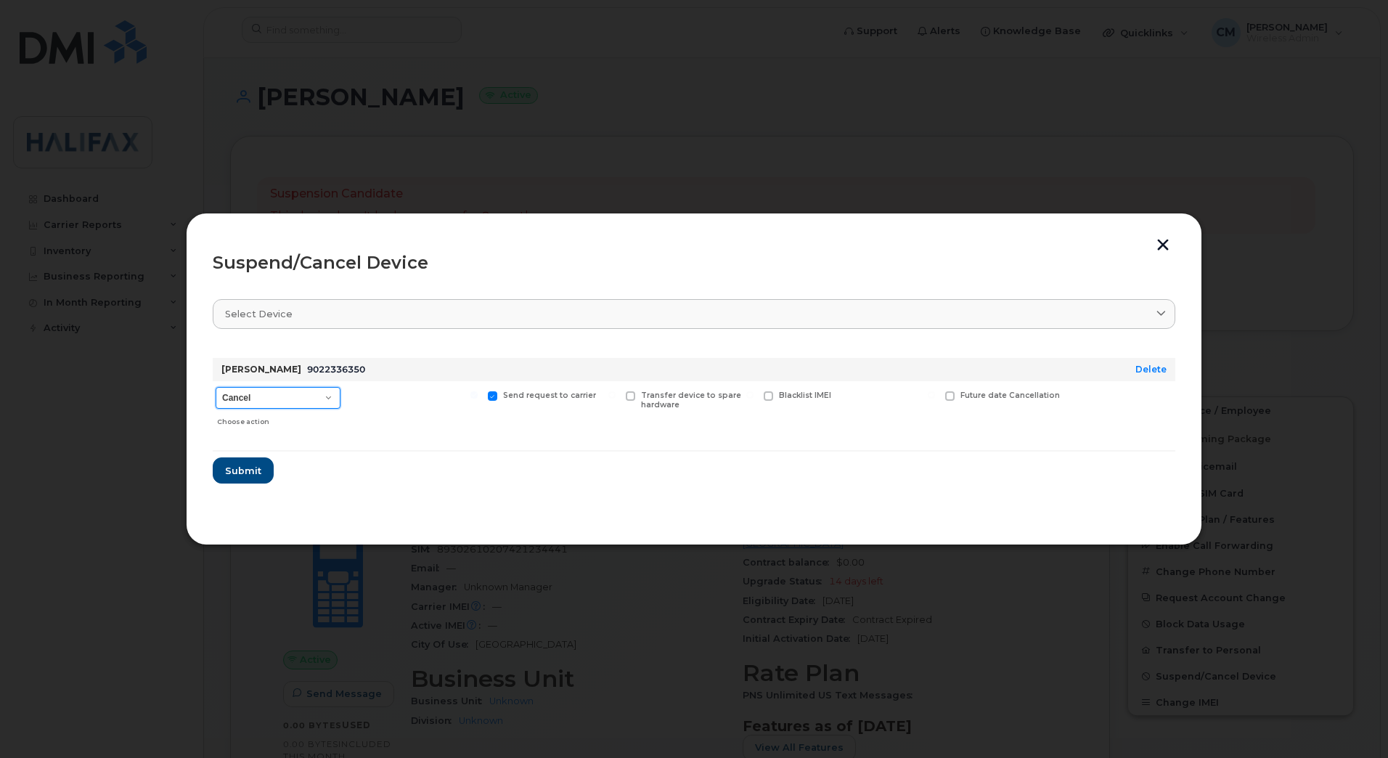
click at [268, 395] on select "Cancel Suspend - Extend Suspension Suspend - Reduced Rate Suspend - Full Rate S…" at bounding box center [278, 398] width 125 height 22
select select "[object Object]"
click at [216, 387] on select "Cancel Suspend - Extend Suspension Suspend - Reduced Rate Suspend - Full Rate S…" at bounding box center [278, 398] width 125 height 22
click at [254, 470] on span "Submit" at bounding box center [242, 471] width 36 height 14
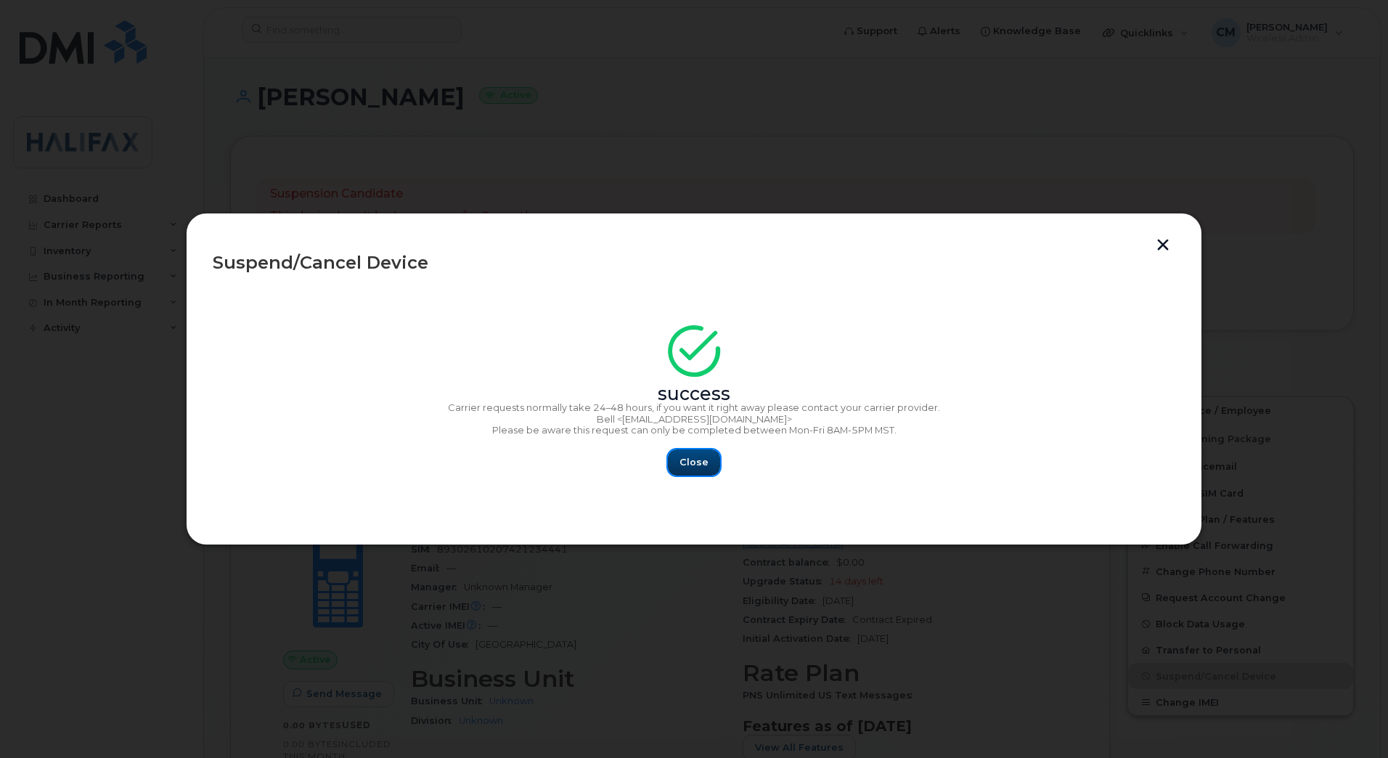
click at [677, 472] on button "Close" at bounding box center [694, 462] width 52 height 26
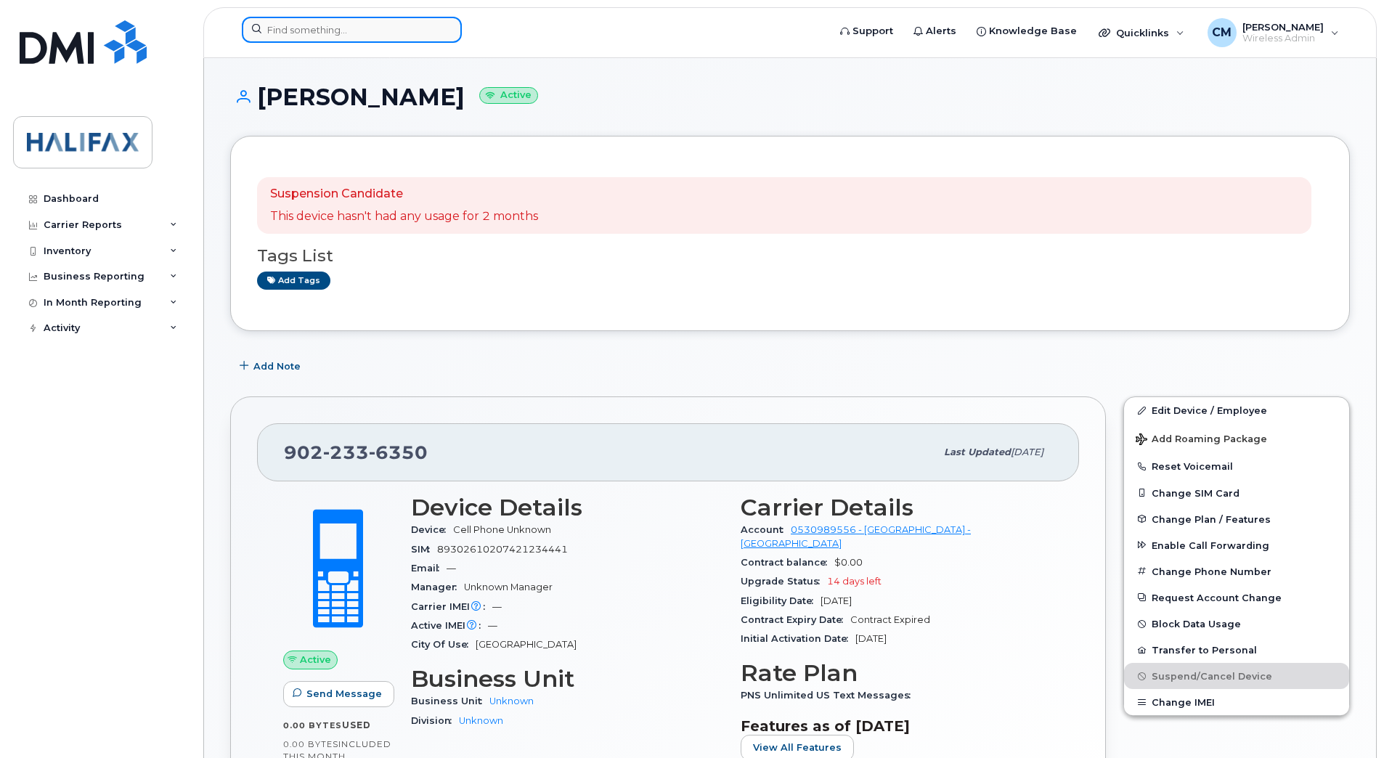
click at [380, 22] on input at bounding box center [352, 30] width 220 height 26
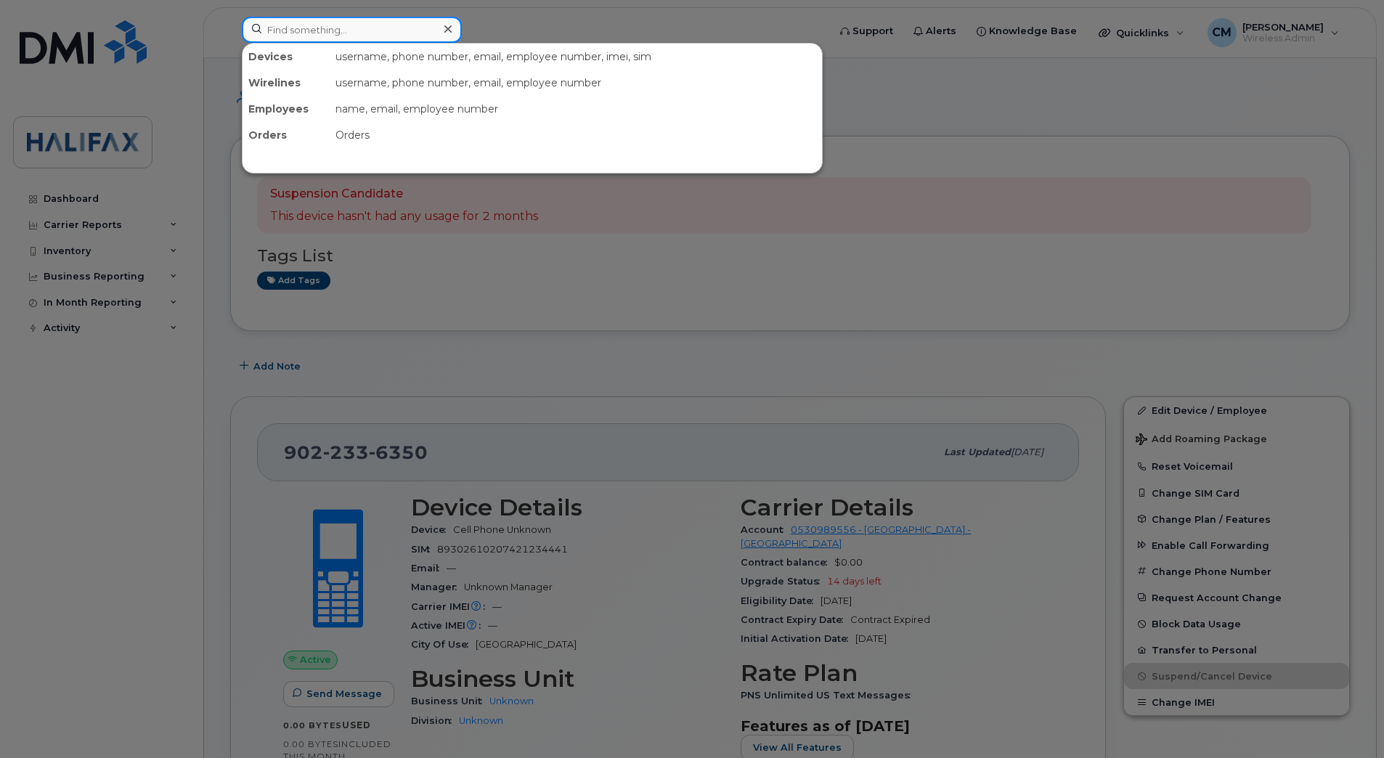
paste input "9022379436"
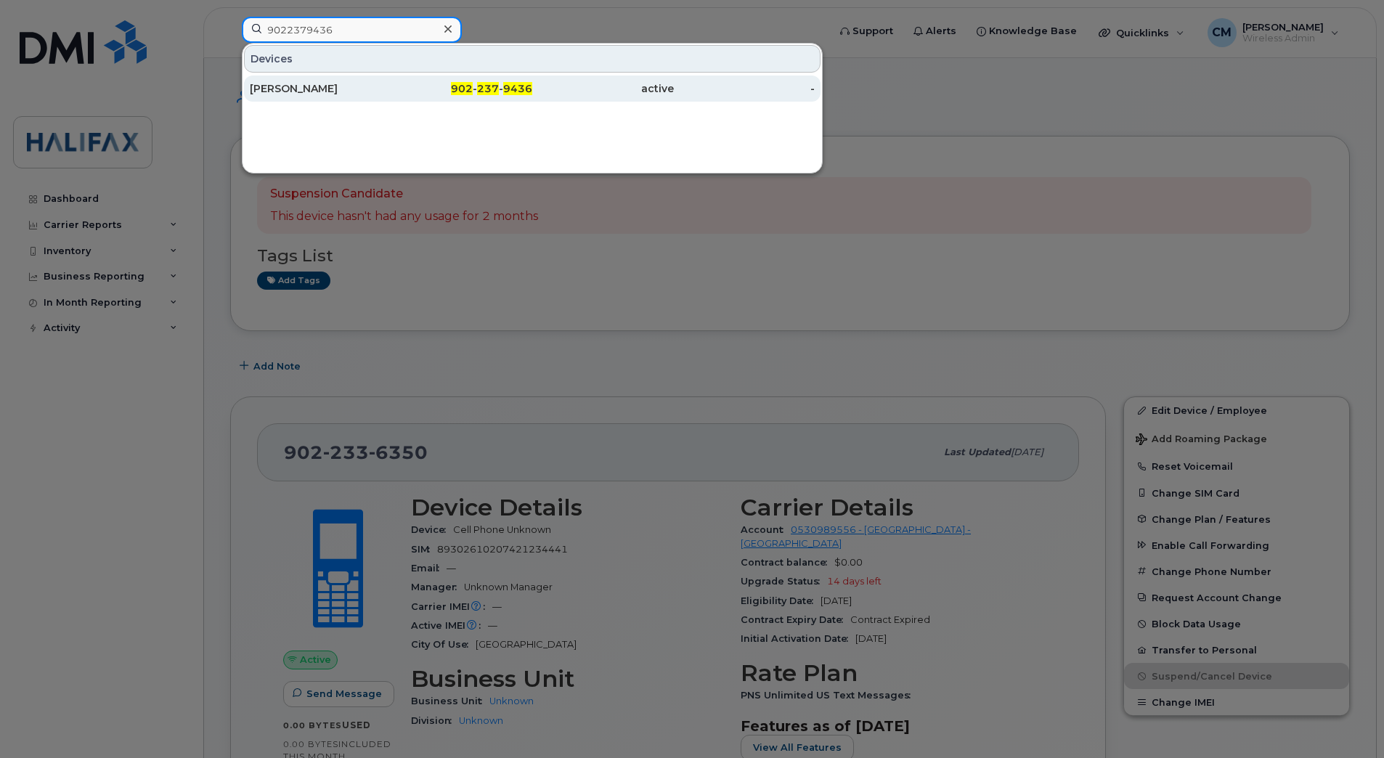
type input "9022379436"
click at [315, 94] on div "Mark Walker" at bounding box center [321, 88] width 142 height 15
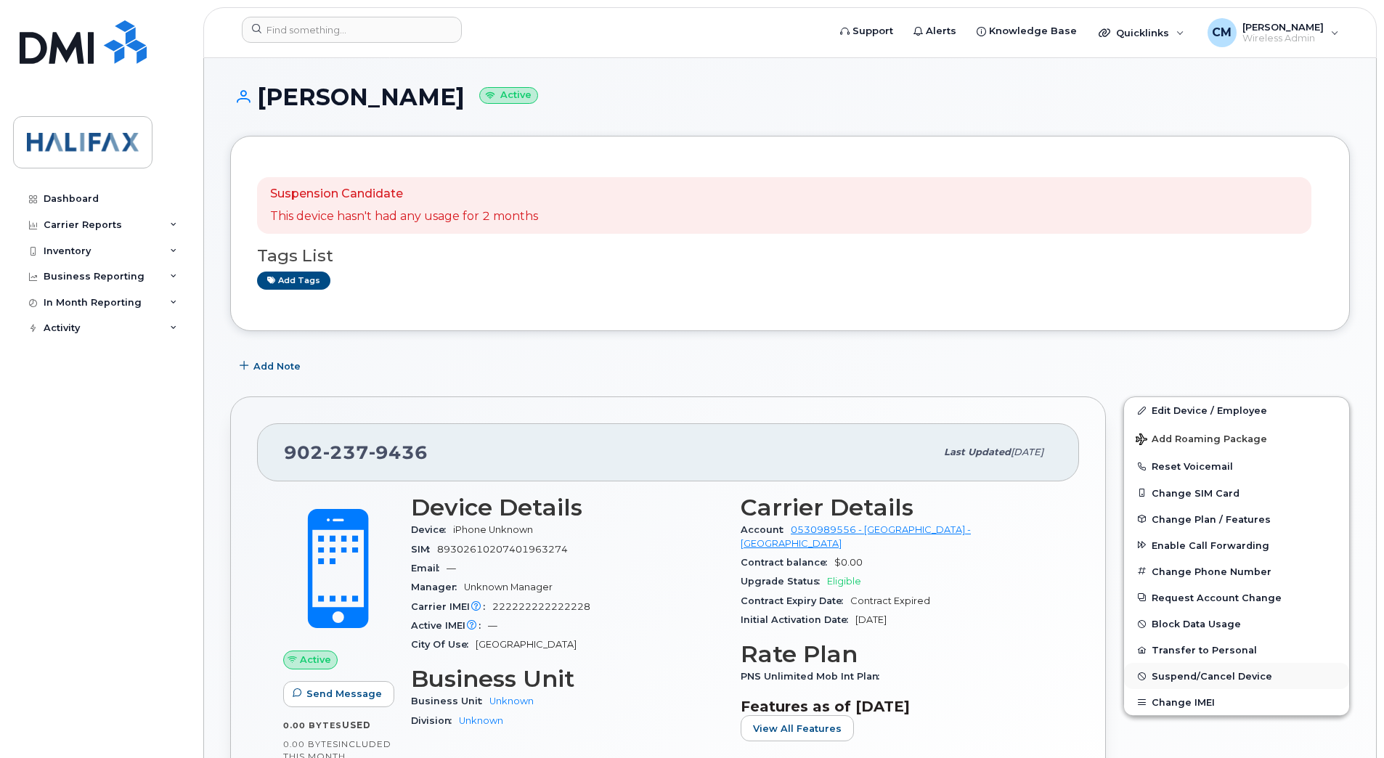
click at [1175, 669] on button "Suspend/Cancel Device" at bounding box center [1236, 676] width 225 height 26
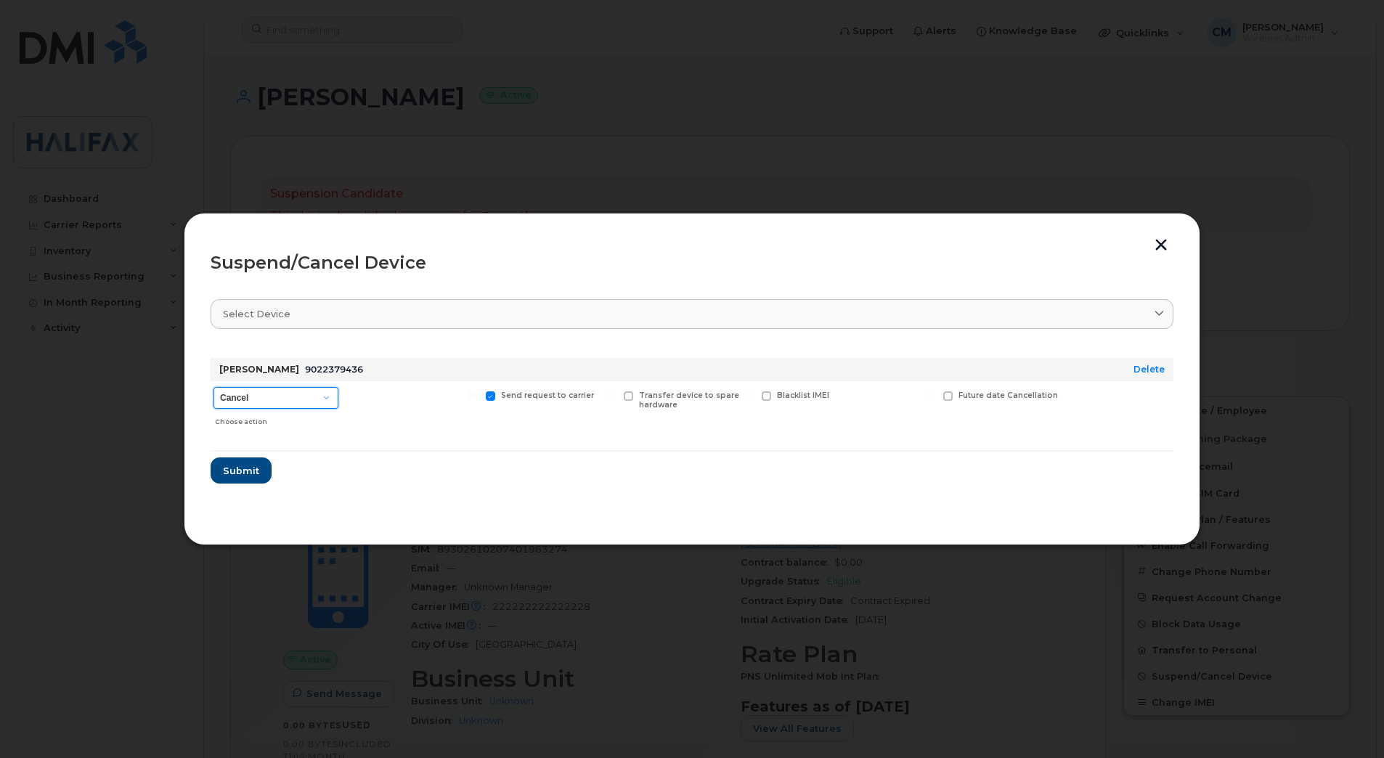
drag, startPoint x: 269, startPoint y: 401, endPoint x: 267, endPoint y: 411, distance: 9.7
click at [269, 401] on select "Cancel Suspend - Extend Suspension Suspend - Reduced Rate Suspend - Full Rate S…" at bounding box center [275, 398] width 125 height 22
select select "[object Object]"
click at [213, 387] on select "Cancel Suspend - Extend Suspension Suspend - Reduced Rate Suspend - Full Rate S…" at bounding box center [275, 398] width 125 height 22
click at [246, 471] on span "Submit" at bounding box center [240, 471] width 36 height 14
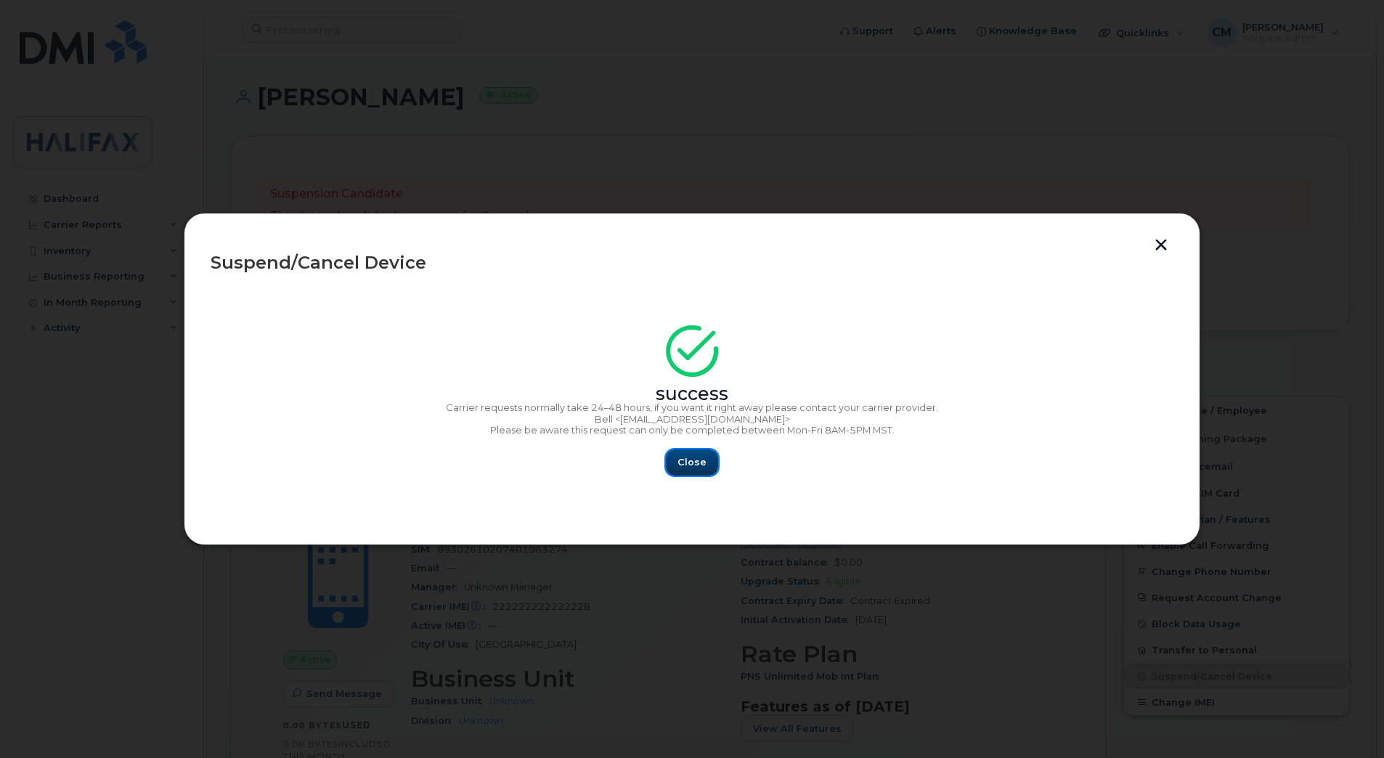
click at [677, 459] on button "Close" at bounding box center [692, 462] width 52 height 26
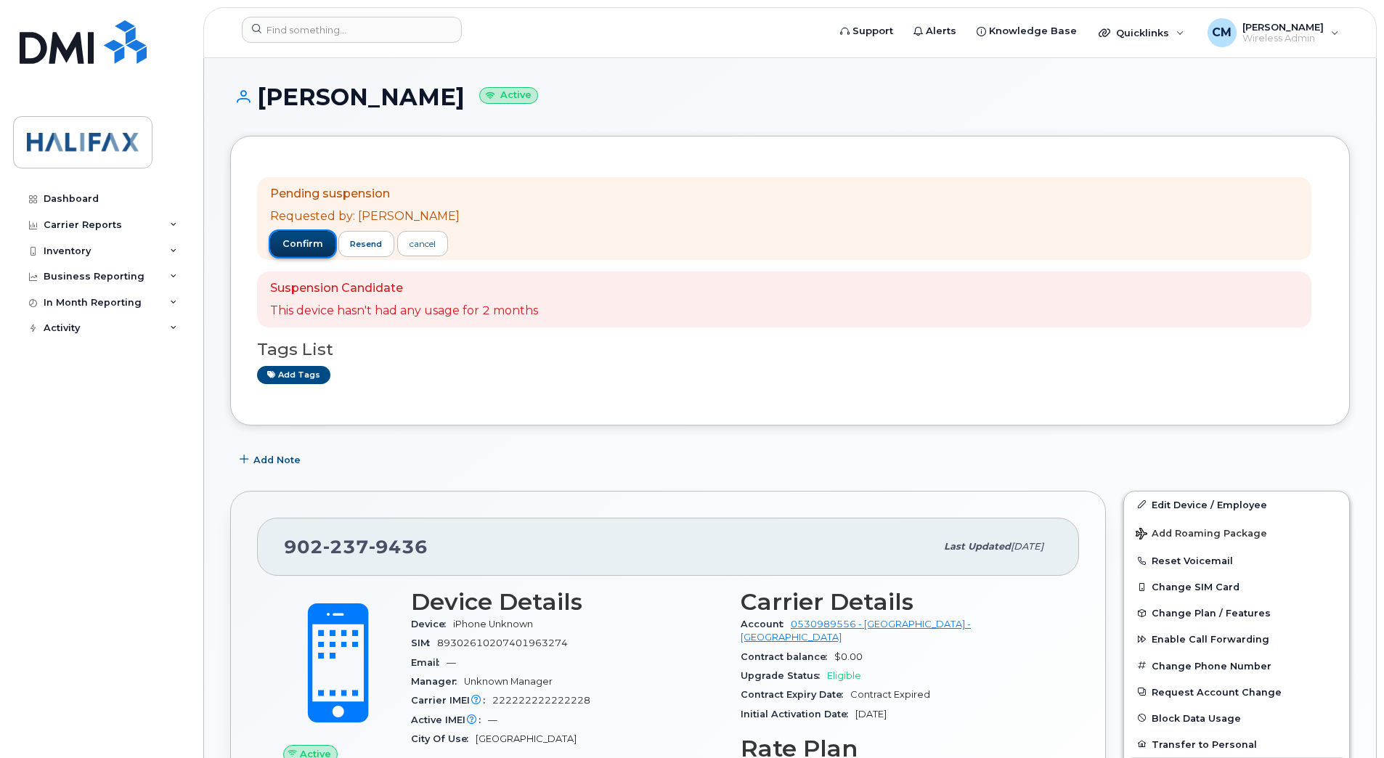
click at [289, 240] on span "confirm" at bounding box center [302, 243] width 41 height 13
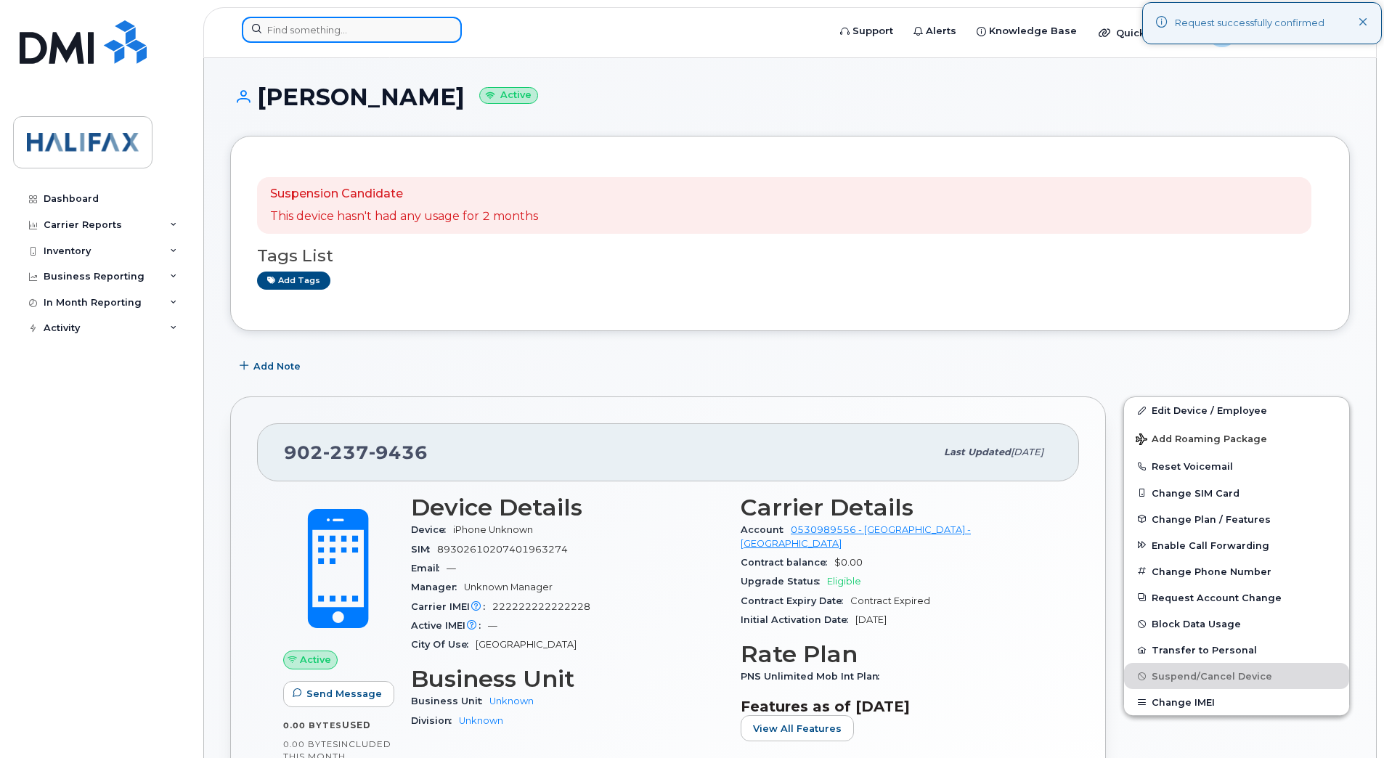
click at [333, 28] on input at bounding box center [352, 30] width 220 height 26
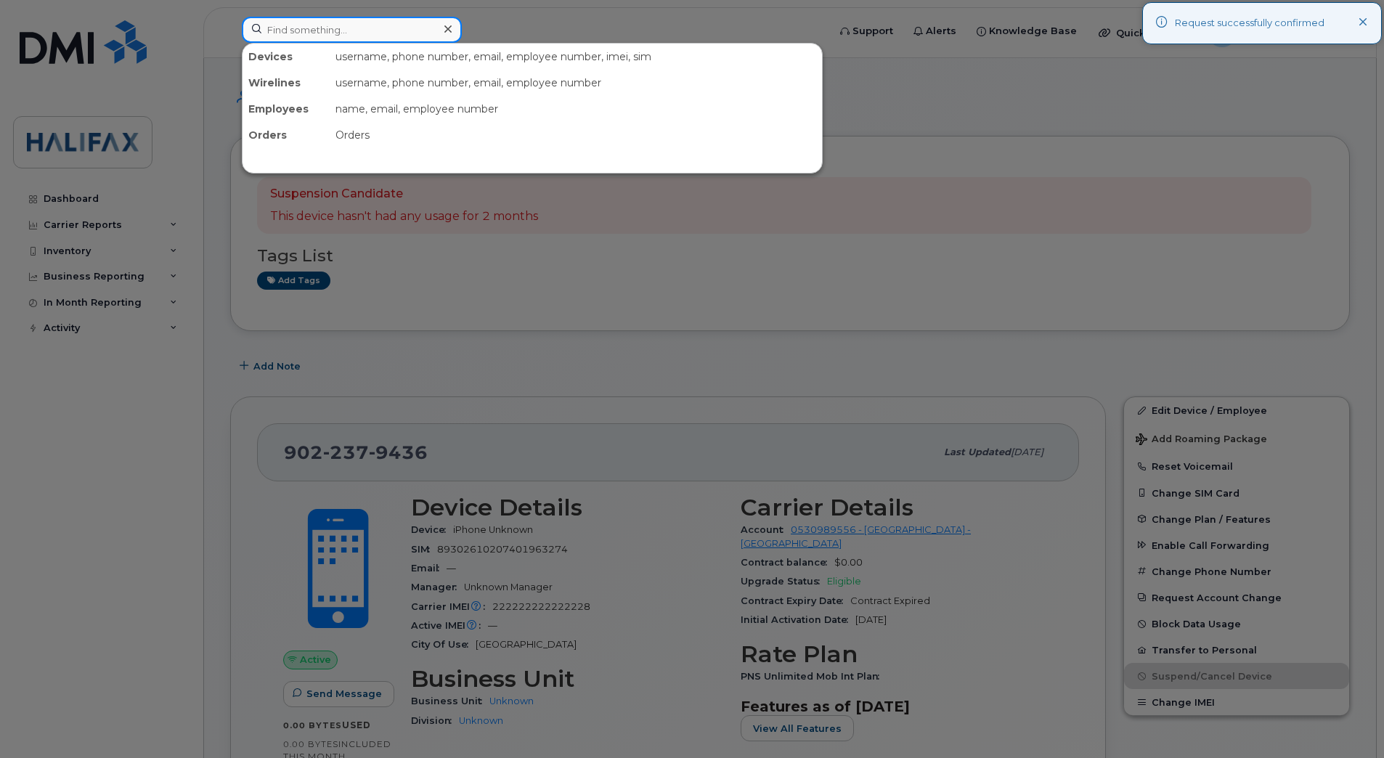
paste input "9022379469"
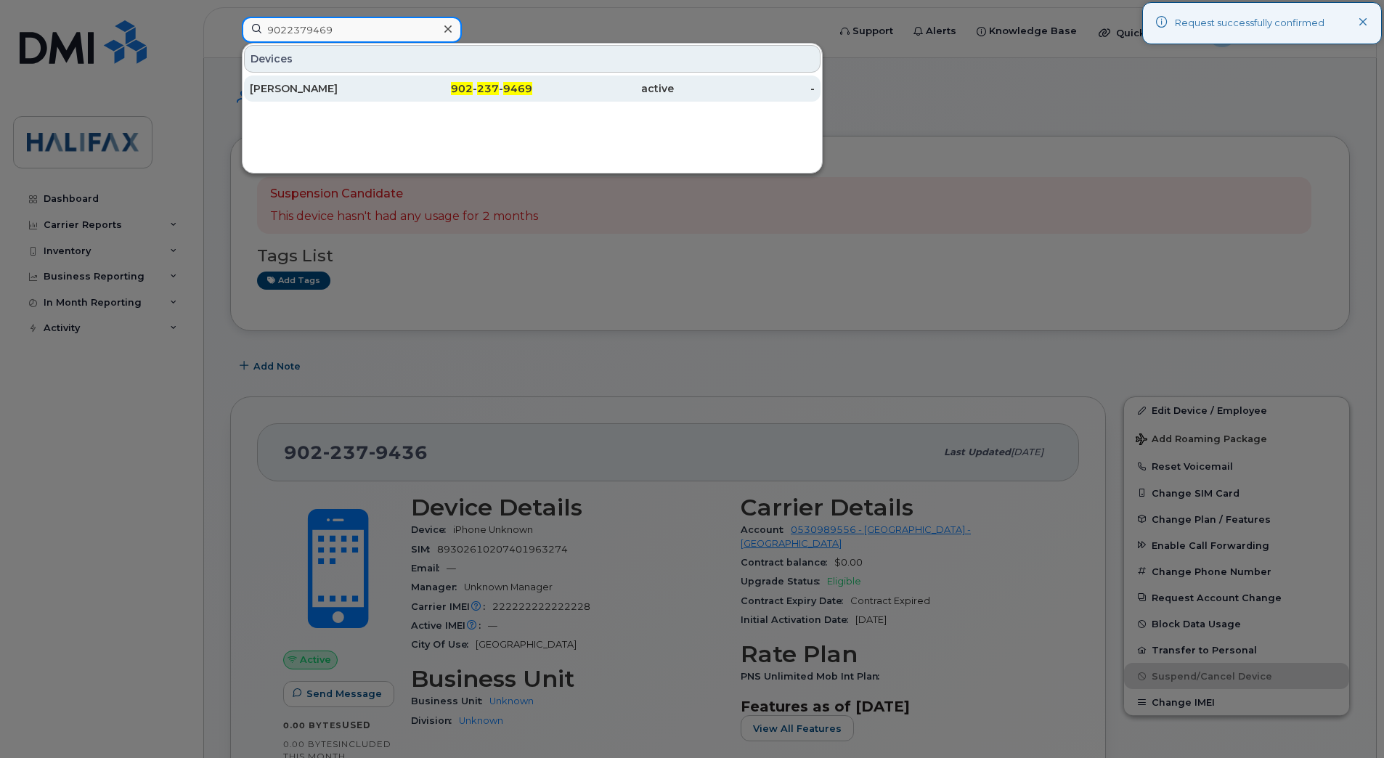
type input "9022379469"
click at [296, 91] on div "[PERSON_NAME]" at bounding box center [321, 88] width 142 height 15
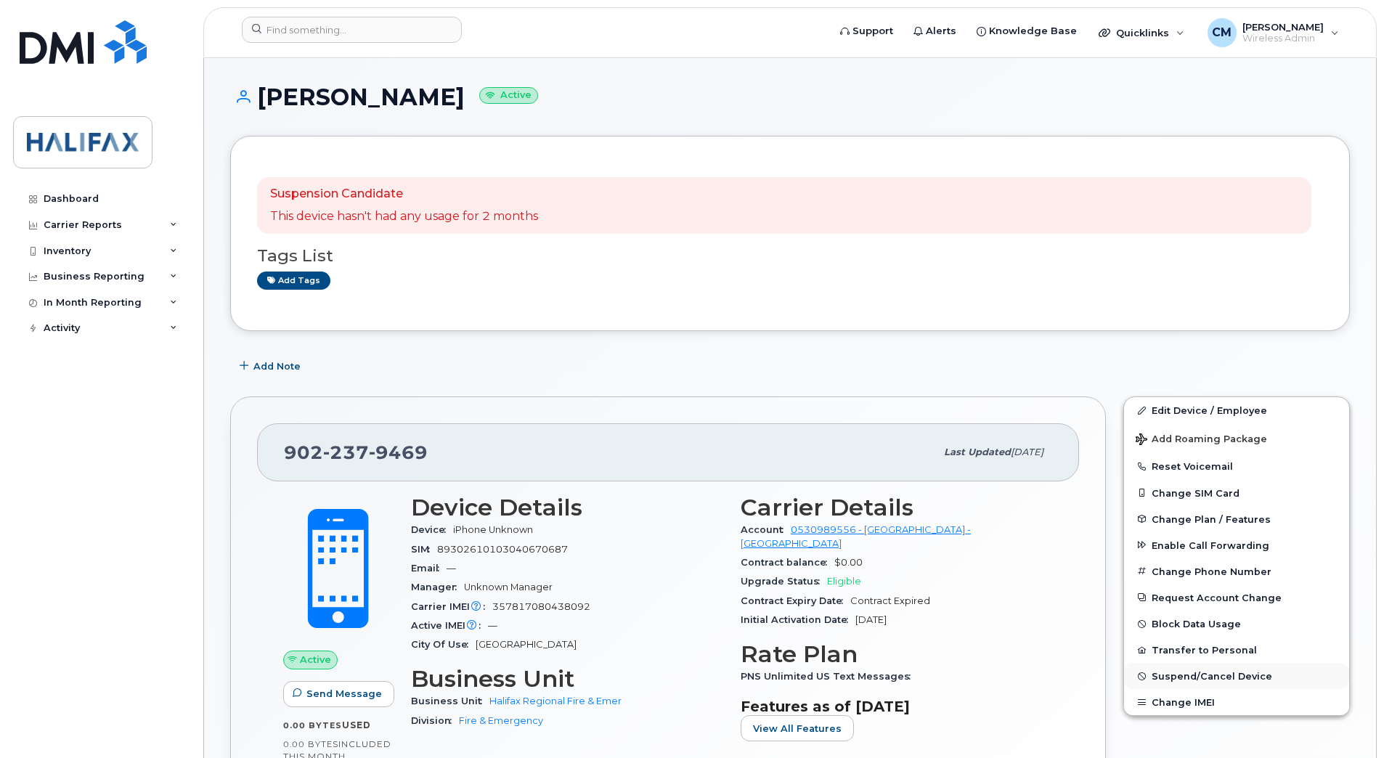
click at [1193, 680] on span "Suspend/Cancel Device" at bounding box center [1211, 676] width 121 height 11
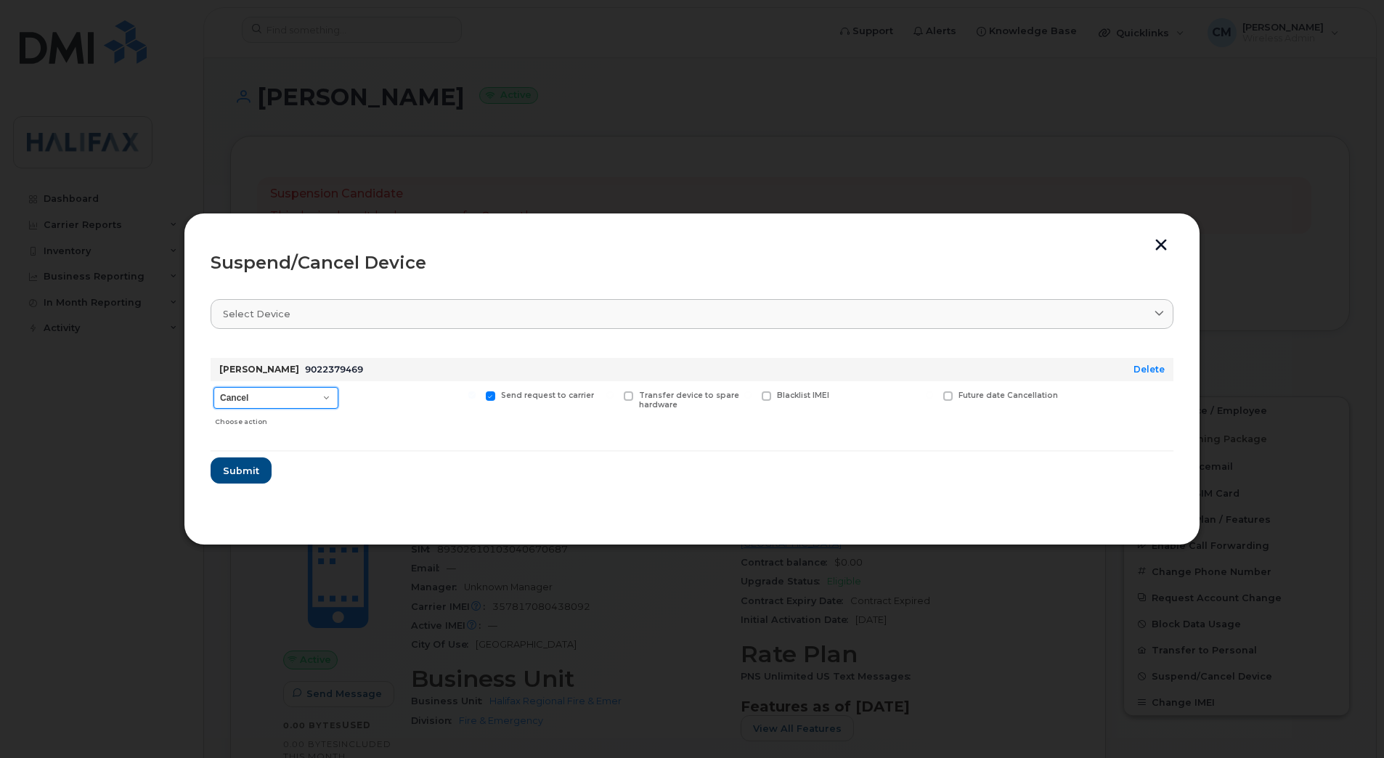
click at [256, 394] on select "Cancel Suspend - Extend Suspension Suspend - Reduced Rate Suspend - Full Rate S…" at bounding box center [275, 398] width 125 height 22
select select "[object Object]"
click at [213, 387] on select "Cancel Suspend - Extend Suspension Suspend - Reduced Rate Suspend - Full Rate S…" at bounding box center [275, 398] width 125 height 22
click at [243, 477] on span "Submit" at bounding box center [240, 471] width 36 height 14
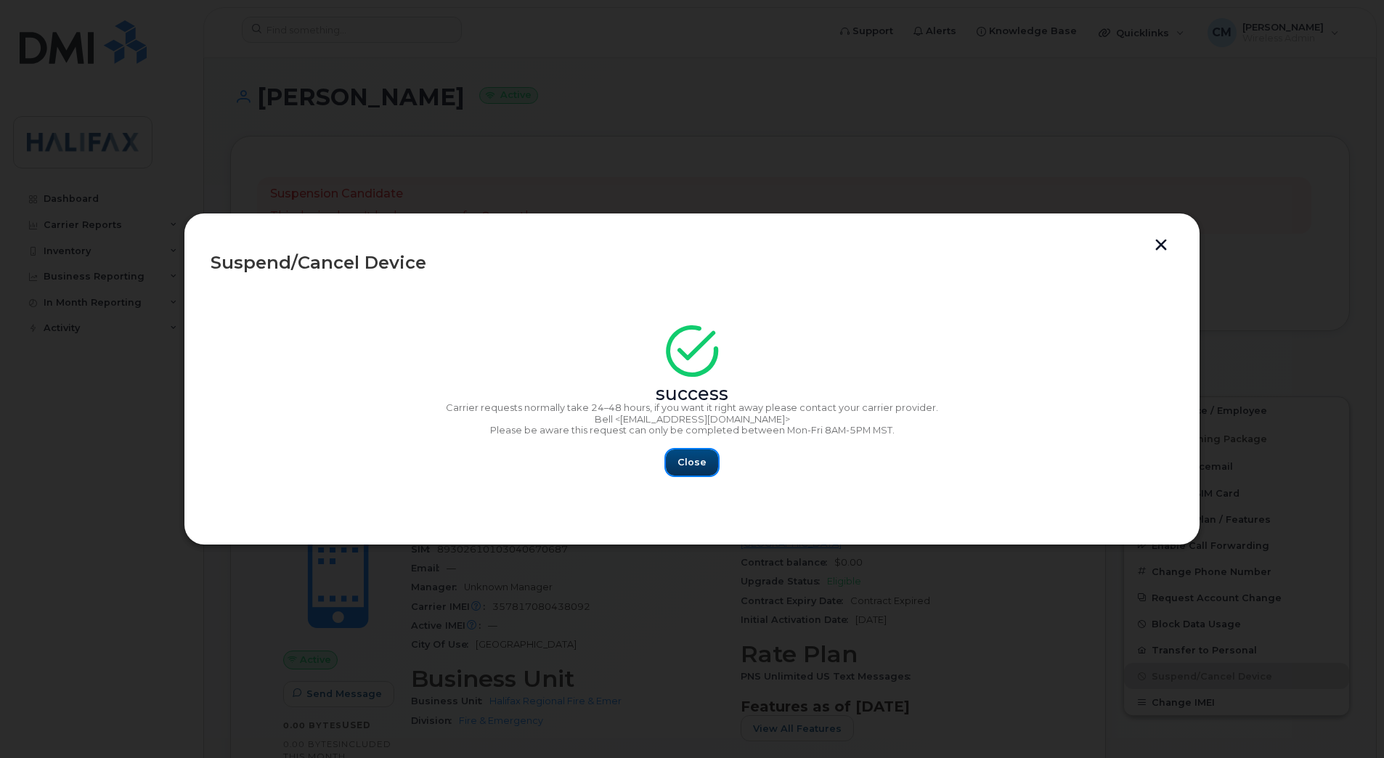
click at [703, 470] on button "Close" at bounding box center [692, 462] width 52 height 26
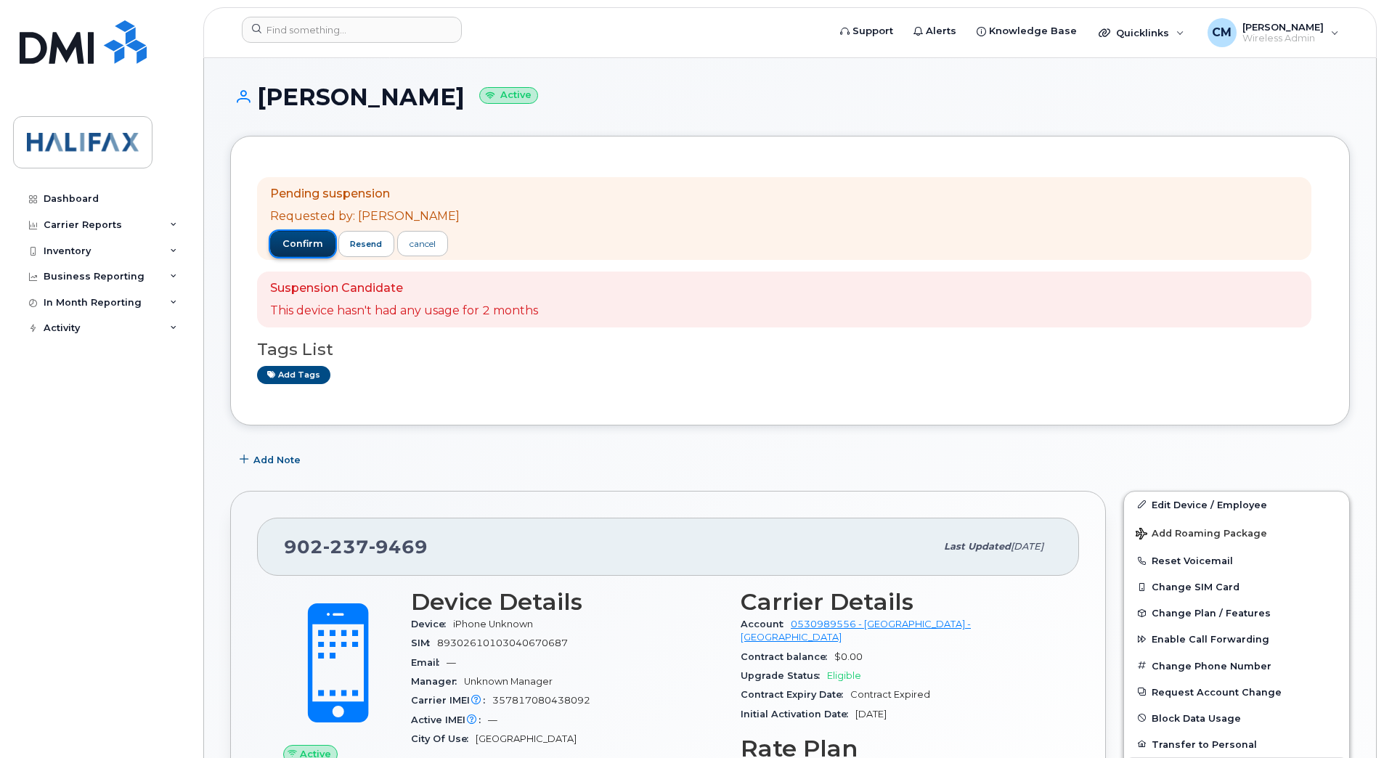
click at [285, 240] on span "confirm" at bounding box center [302, 243] width 41 height 13
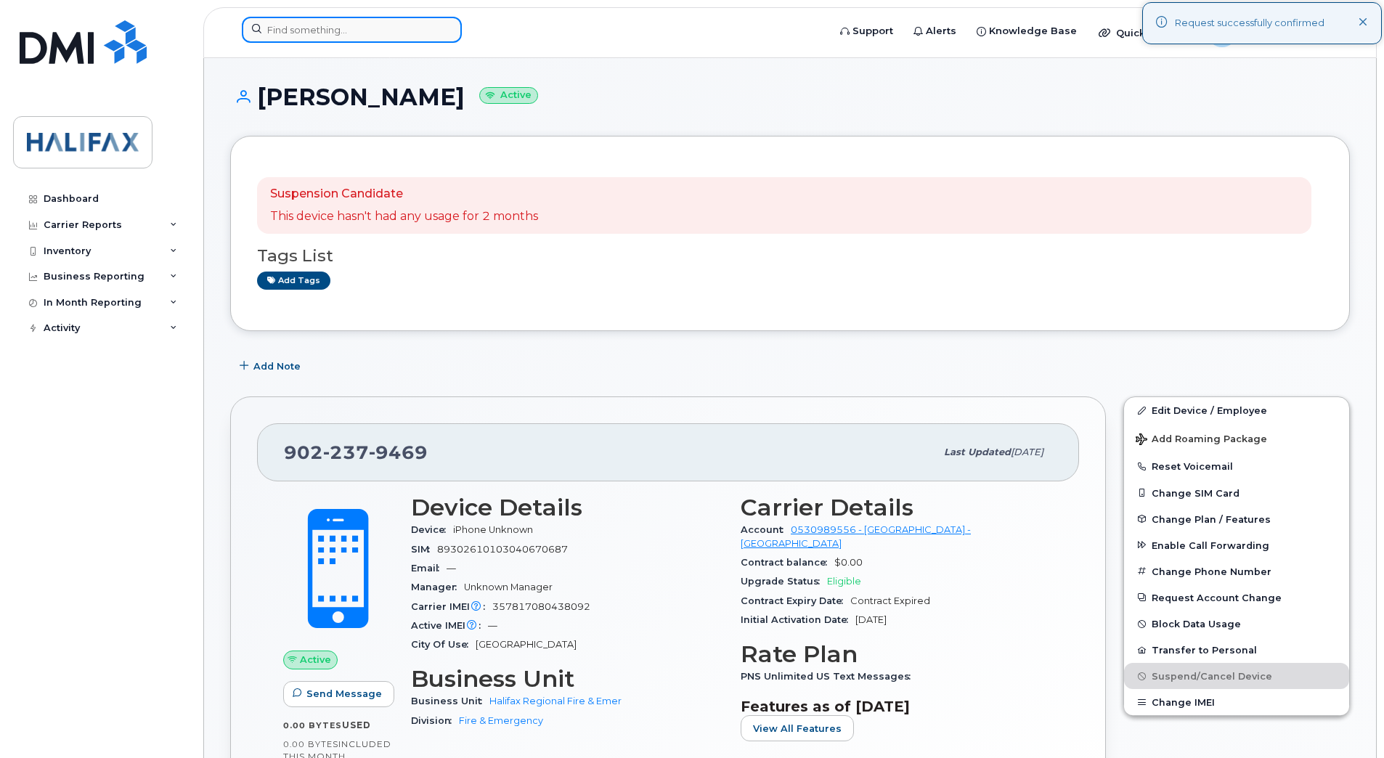
click at [369, 38] on input at bounding box center [352, 30] width 220 height 26
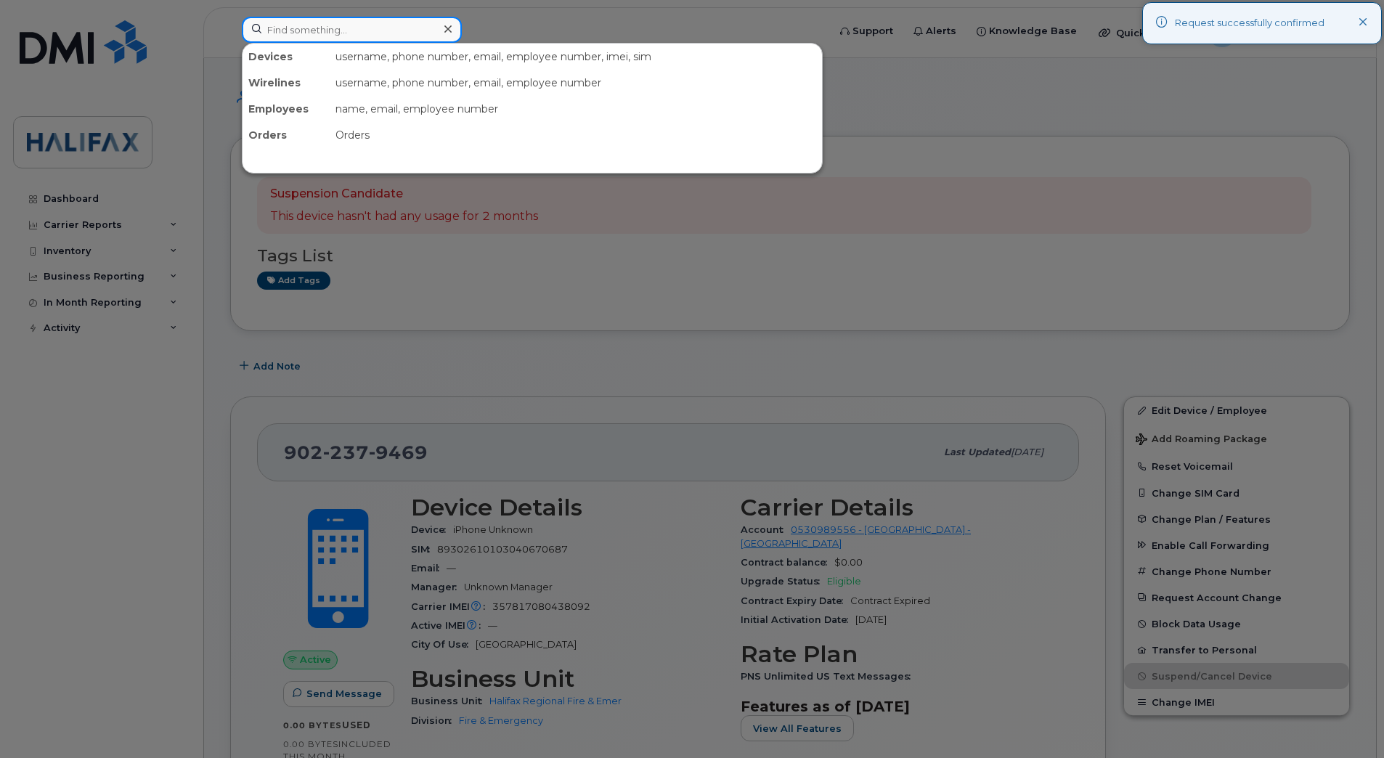
paste input "9022402633"
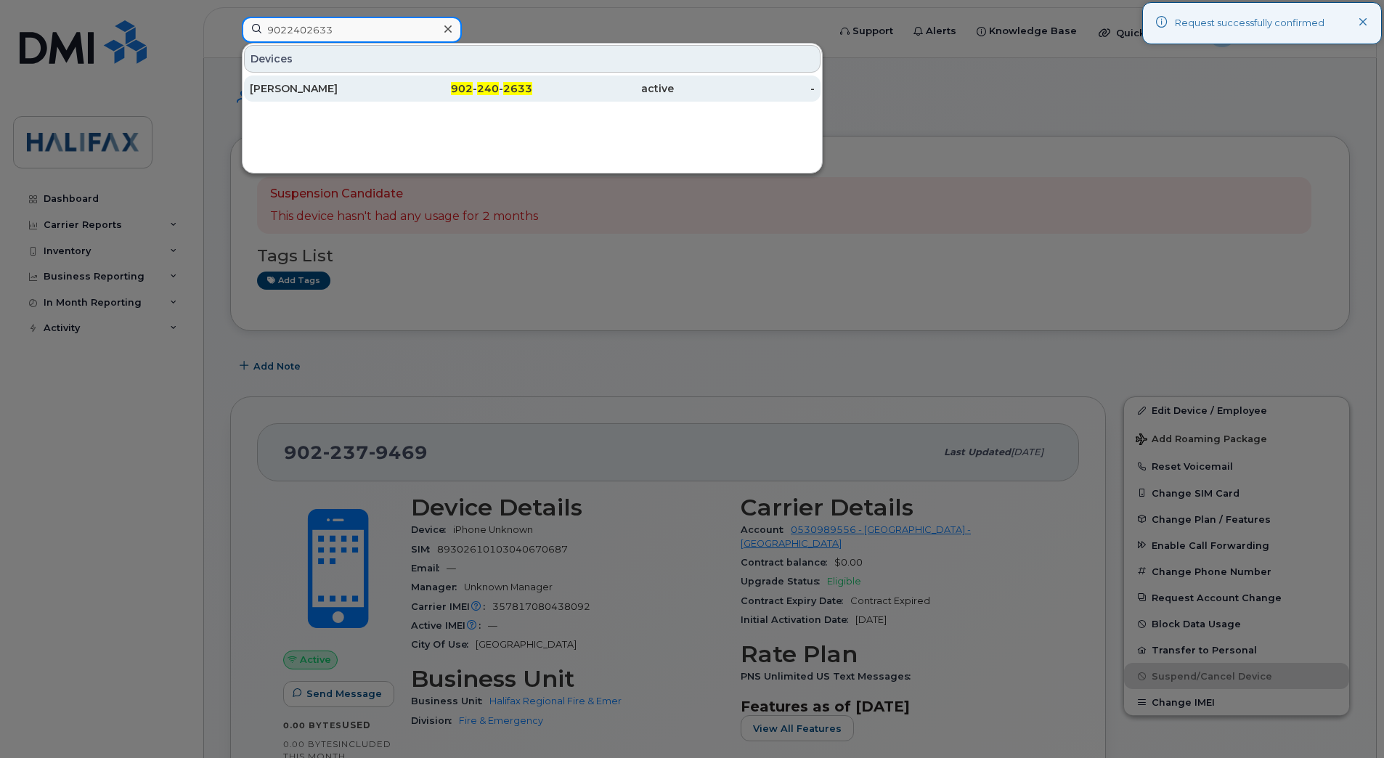
type input "9022402633"
click at [414, 90] on div "902 - 240 - 2633" at bounding box center [462, 88] width 142 height 15
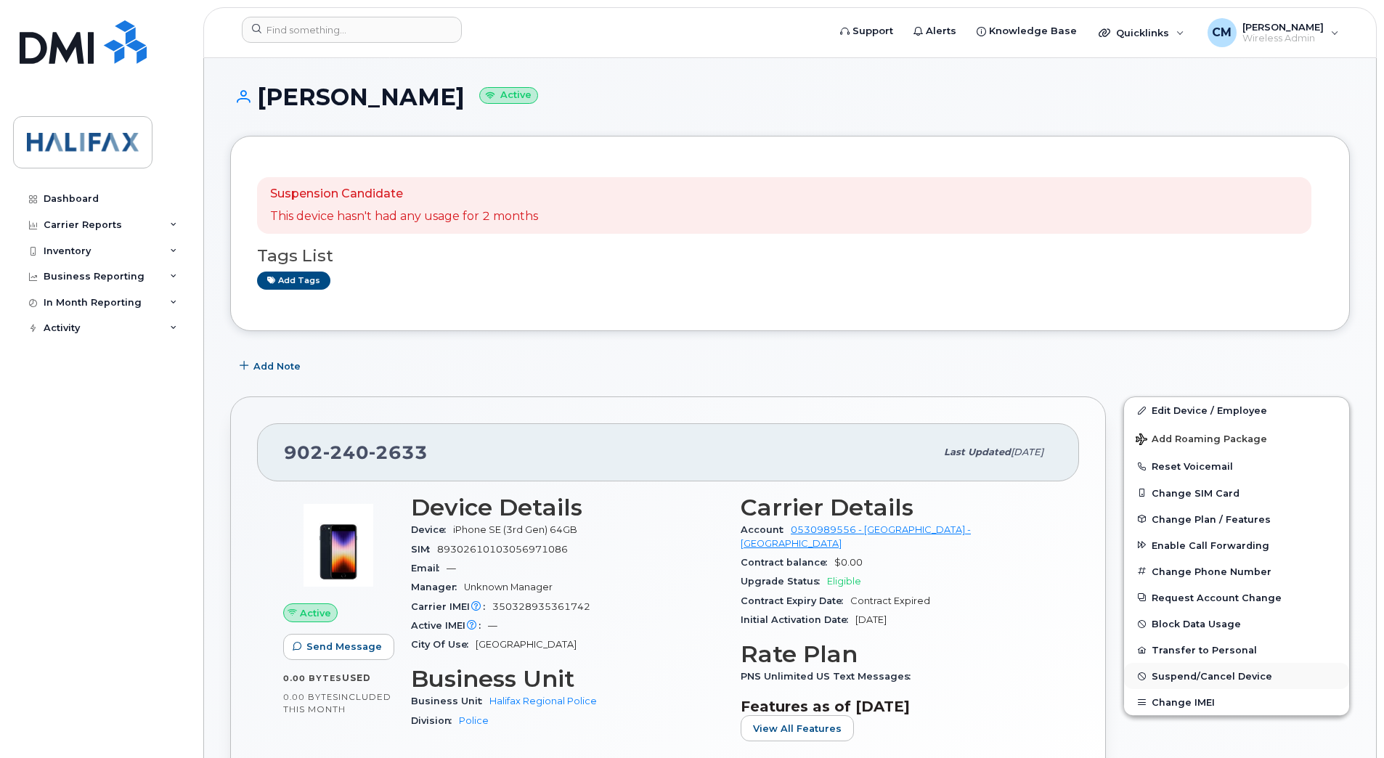
click at [1187, 680] on span "Suspend/Cancel Device" at bounding box center [1211, 676] width 121 height 11
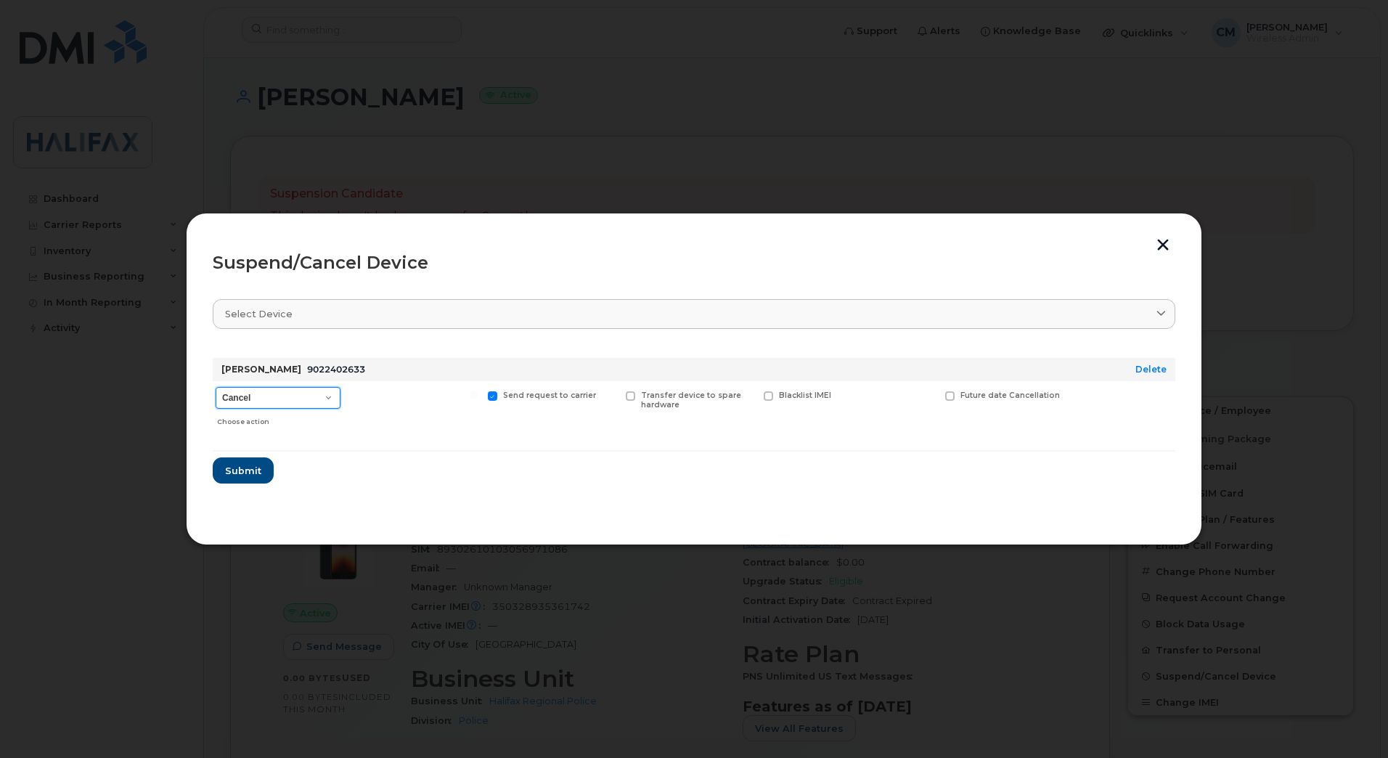
click at [241, 405] on select "Cancel Suspend - Extend Suspension Suspend - Reduced Rate Suspend - Full Rate S…" at bounding box center [278, 398] width 125 height 22
select select "[object Object]"
click at [216, 387] on select "Cancel Suspend - Extend Suspension Suspend - Reduced Rate Suspend - Full Rate S…" at bounding box center [278, 398] width 125 height 22
click at [237, 474] on span "Submit" at bounding box center [242, 471] width 36 height 14
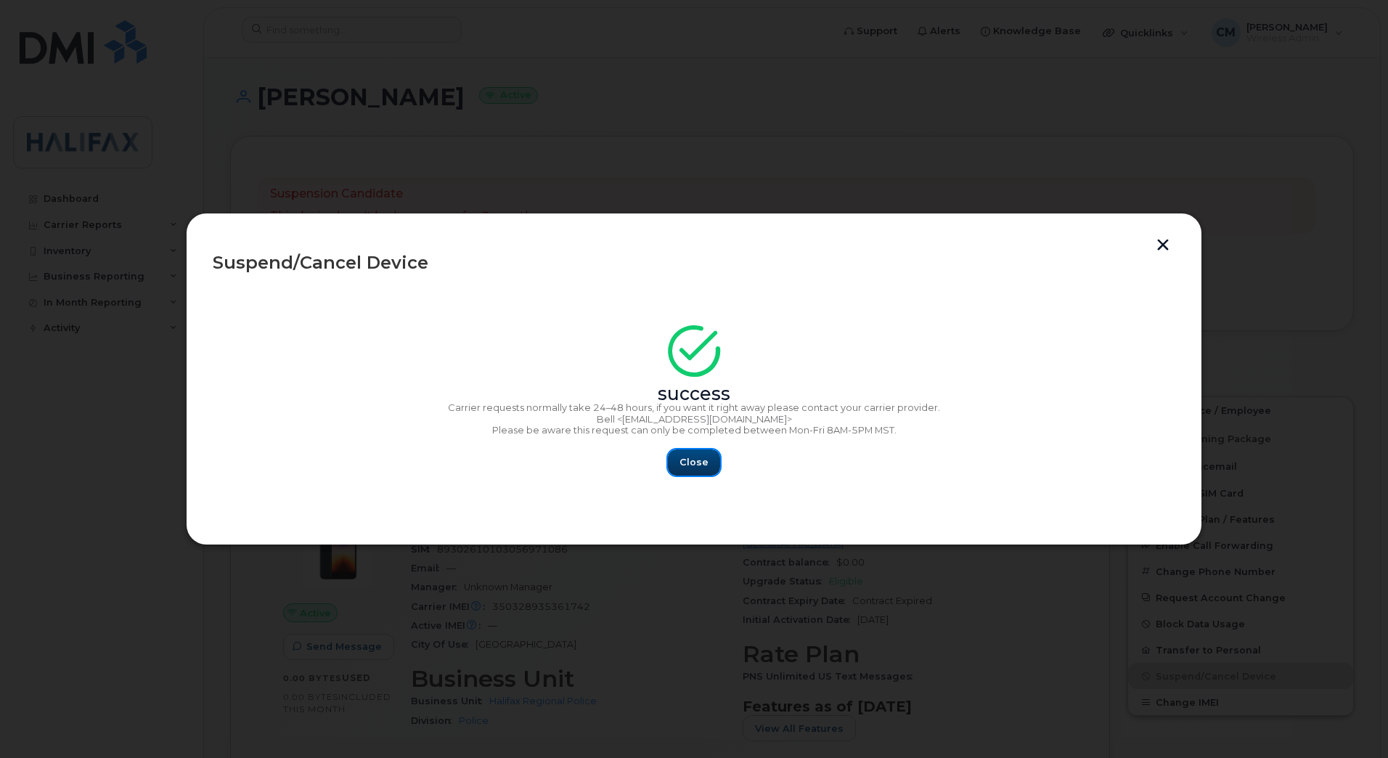
click at [679, 455] on button "Close" at bounding box center [694, 462] width 52 height 26
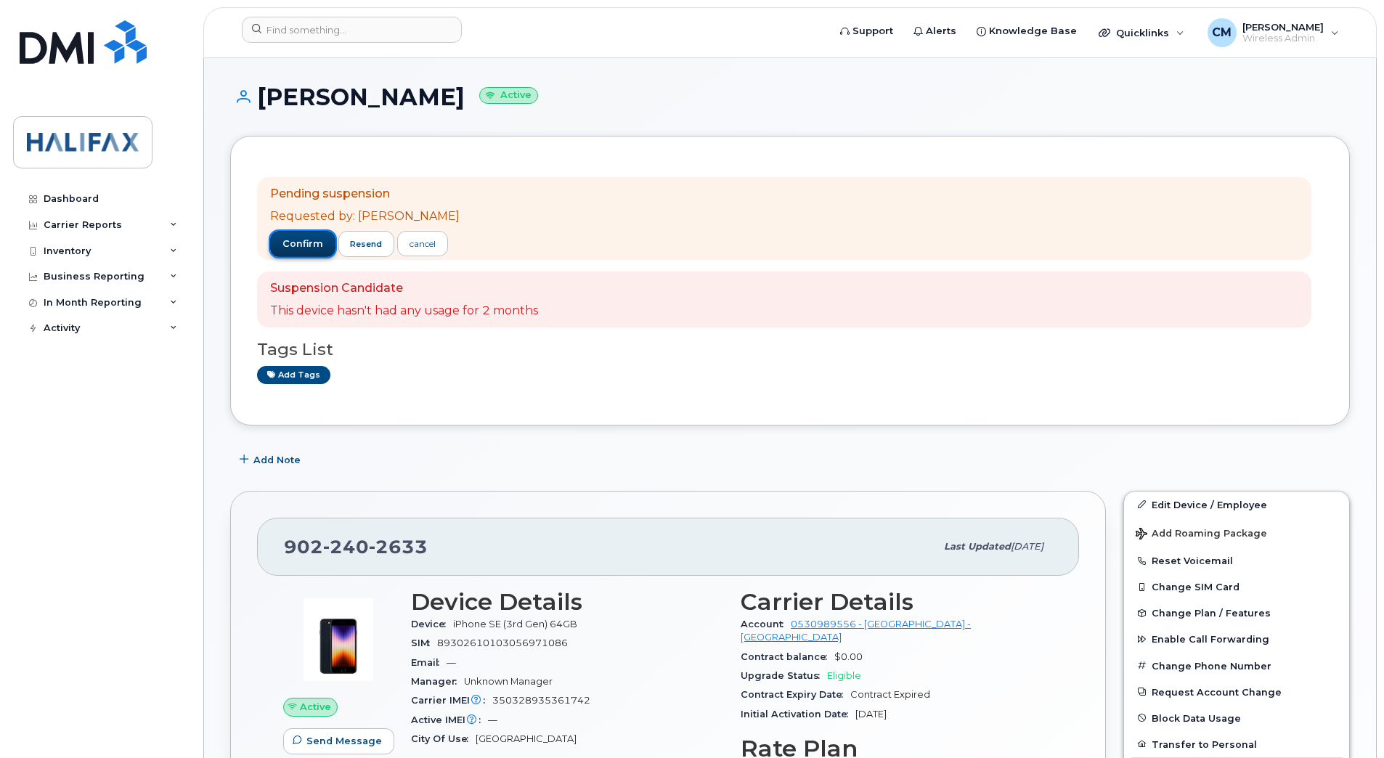
click at [296, 248] on span "confirm" at bounding box center [302, 243] width 41 height 13
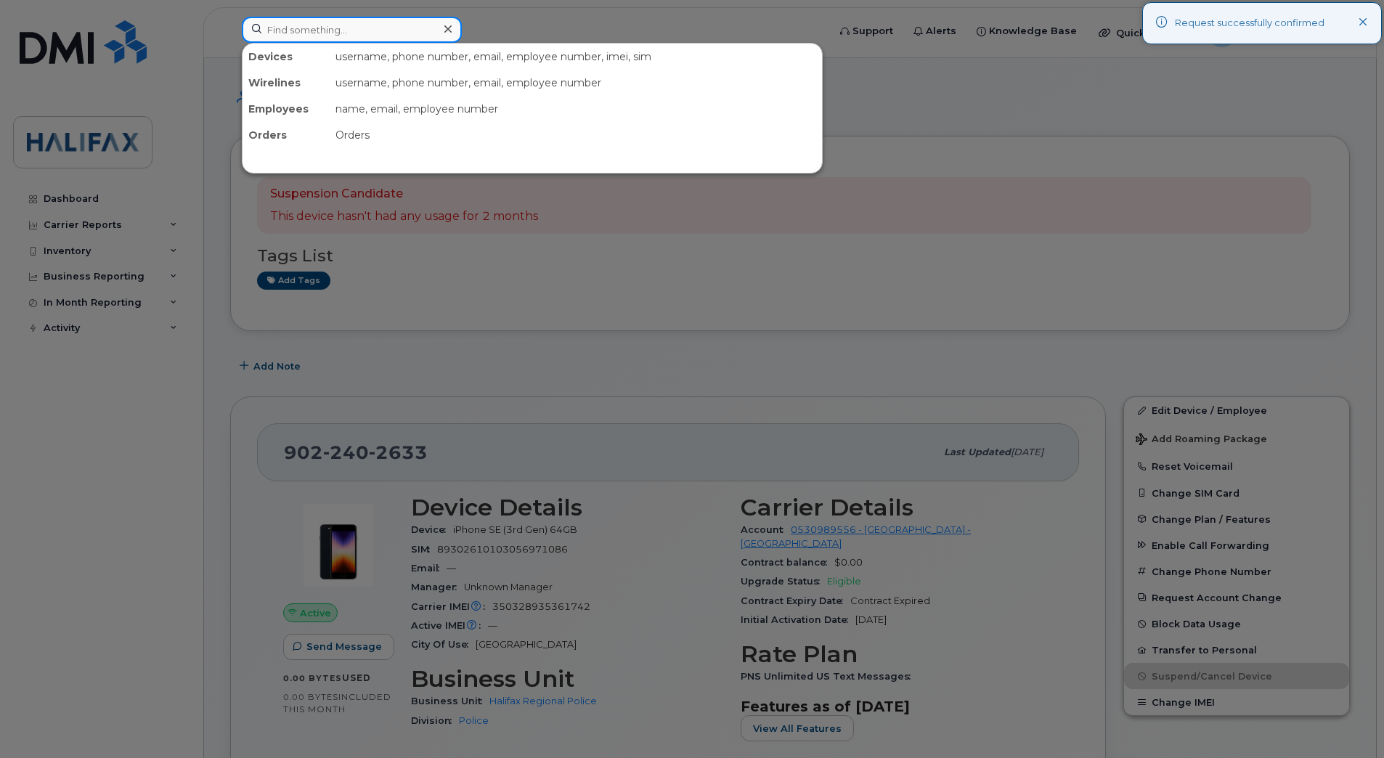
click at [341, 42] on input at bounding box center [352, 30] width 220 height 26
paste input "9022402725"
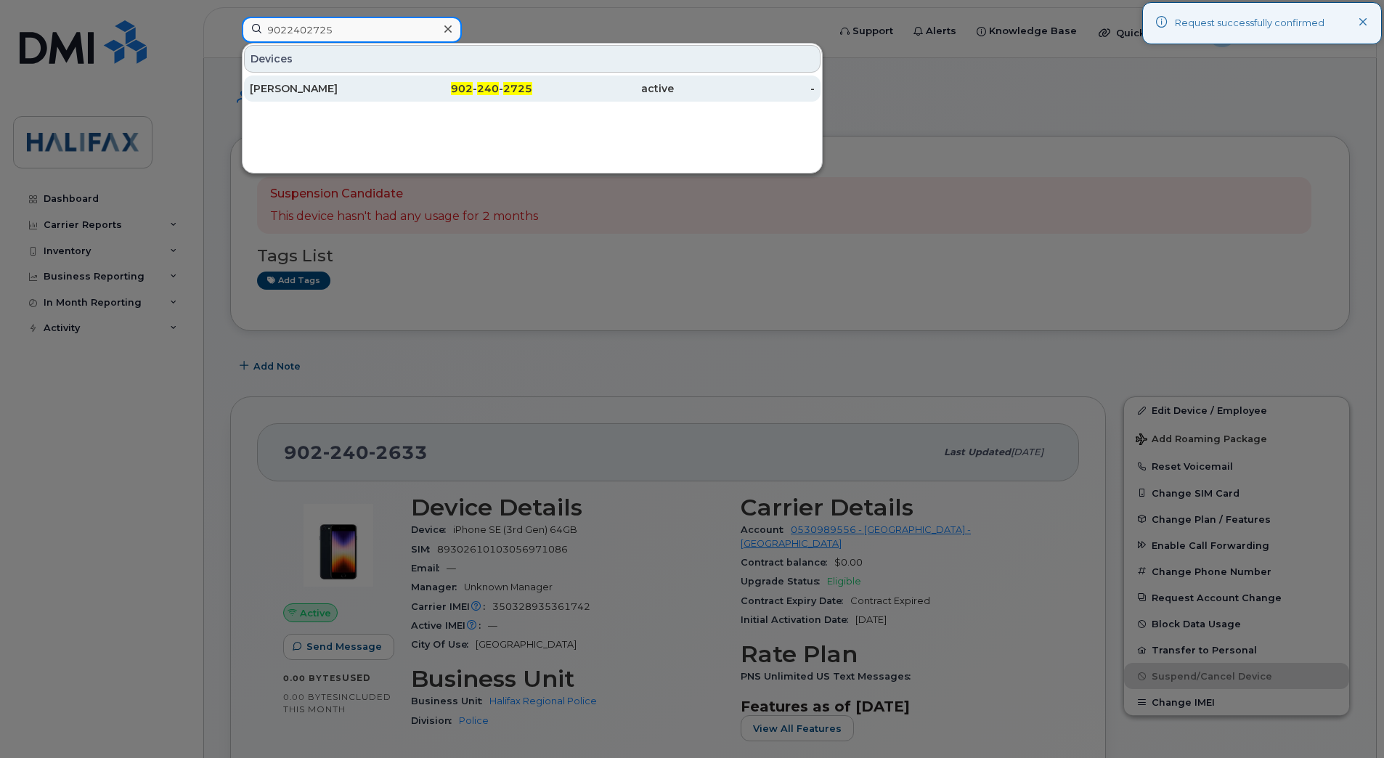
type input "9022402725"
click at [282, 96] on div "[PERSON_NAME]" at bounding box center [321, 89] width 142 height 26
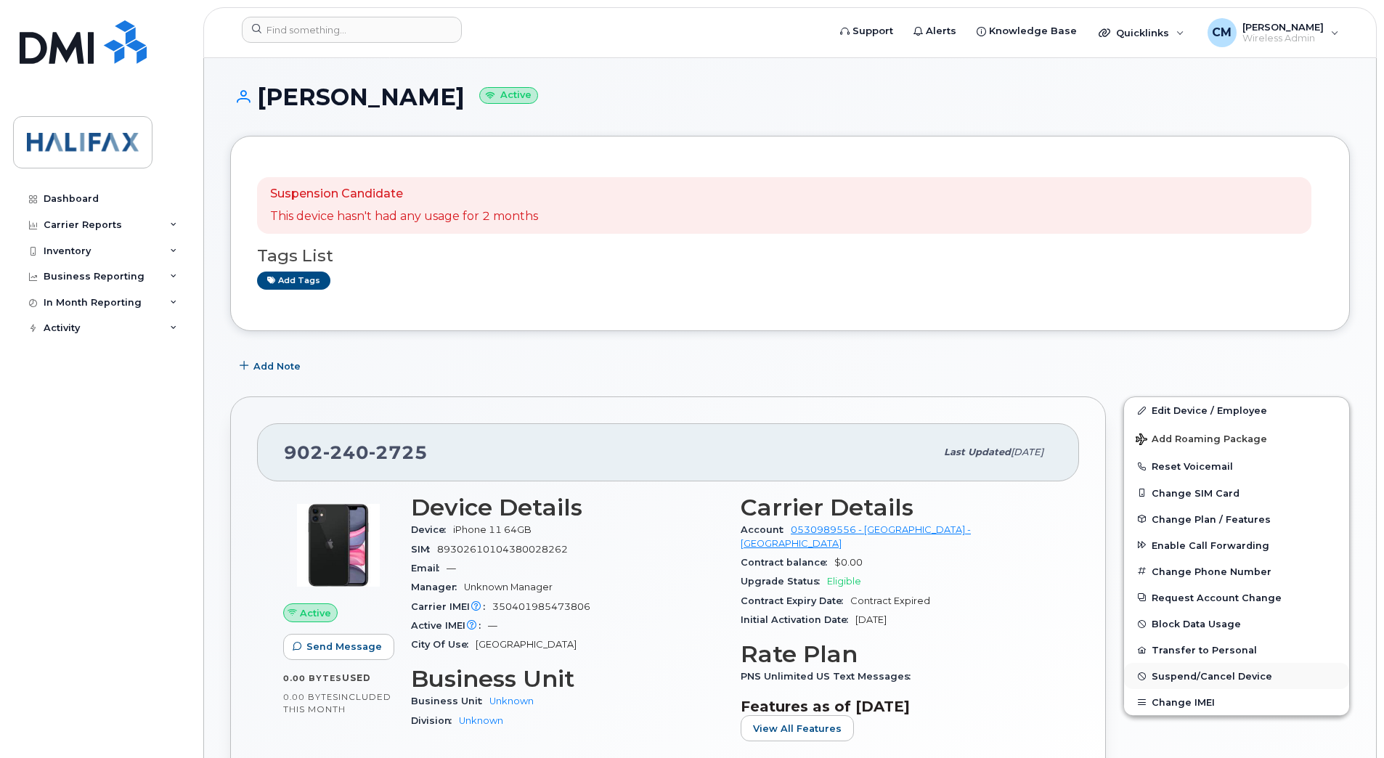
click at [1149, 674] on button "Suspend/Cancel Device" at bounding box center [1236, 676] width 225 height 26
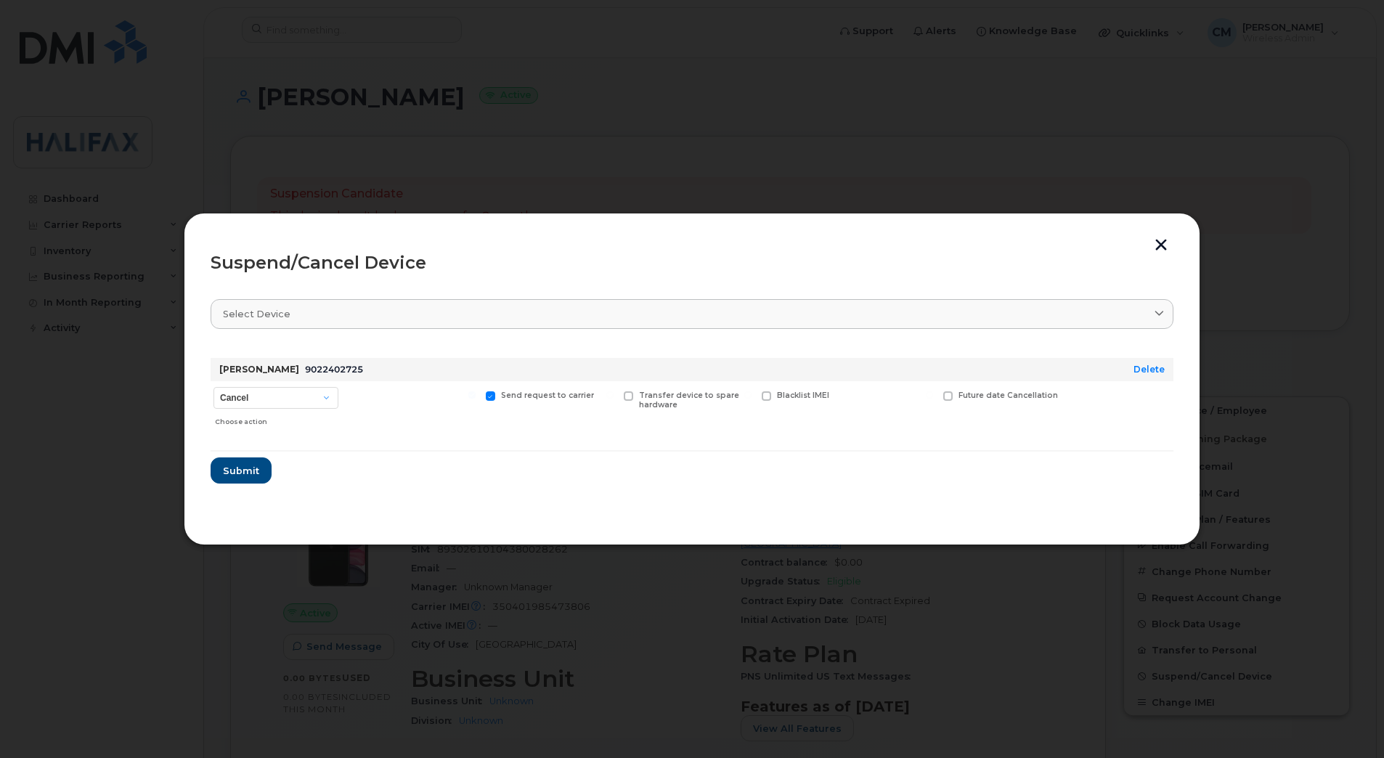
click at [268, 413] on div "Choose action" at bounding box center [276, 418] width 123 height 17
click at [267, 404] on select "Cancel Suspend - Extend Suspension Suspend - Reduced Rate Suspend - Full Rate S…" at bounding box center [275, 398] width 125 height 22
select select "[object Object]"
click at [213, 387] on select "Cancel Suspend - Extend Suspension Suspend - Reduced Rate Suspend - Full Rate S…" at bounding box center [275, 398] width 125 height 22
click at [250, 471] on span "Submit" at bounding box center [240, 471] width 36 height 14
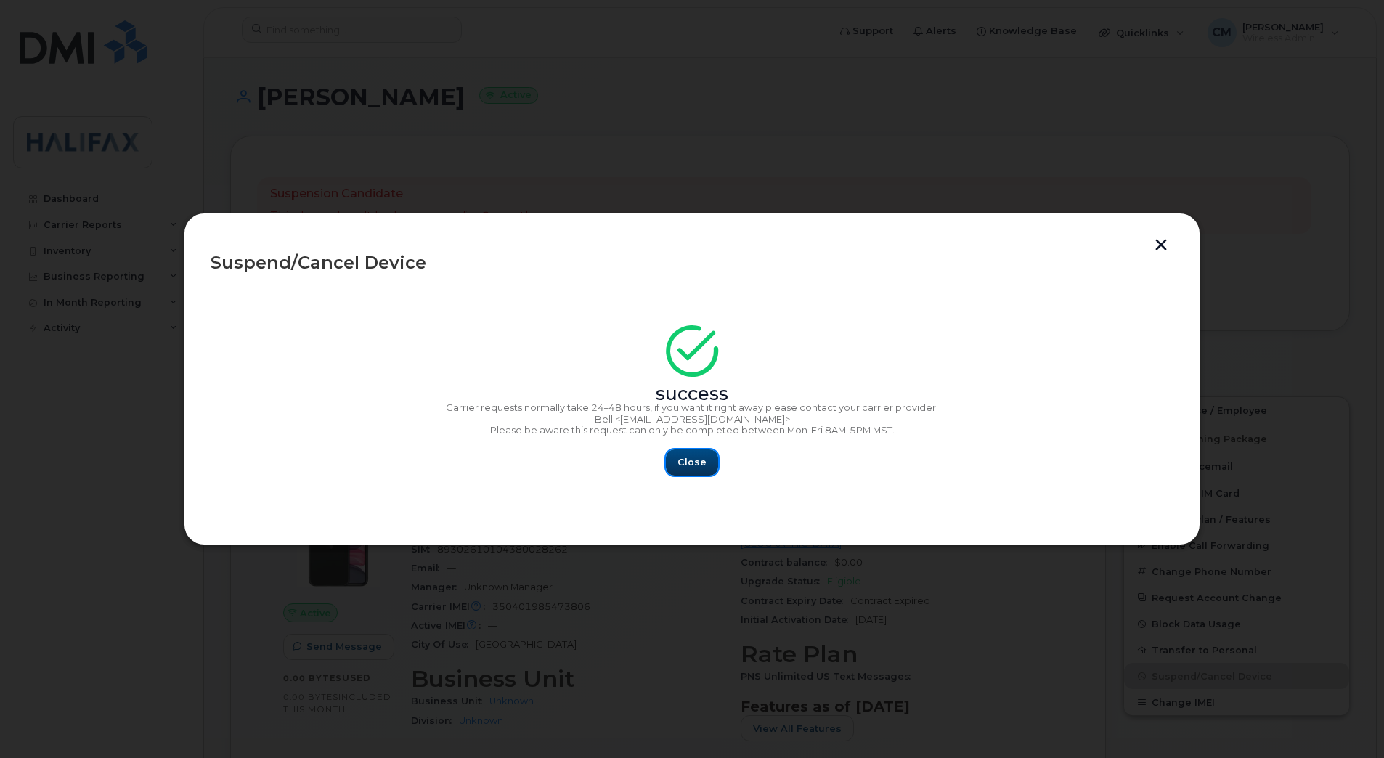
click at [689, 467] on span "Close" at bounding box center [691, 462] width 29 height 14
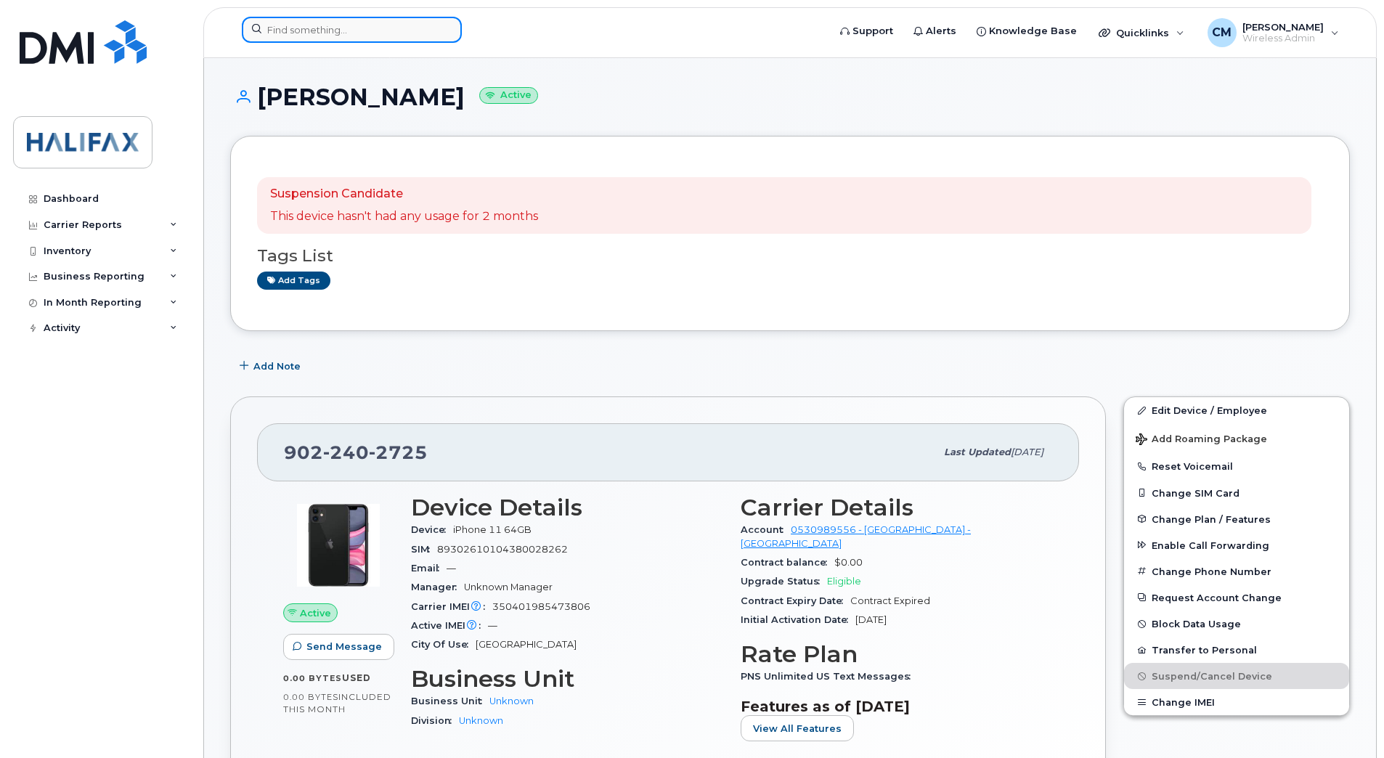
click at [346, 40] on input at bounding box center [352, 30] width 220 height 26
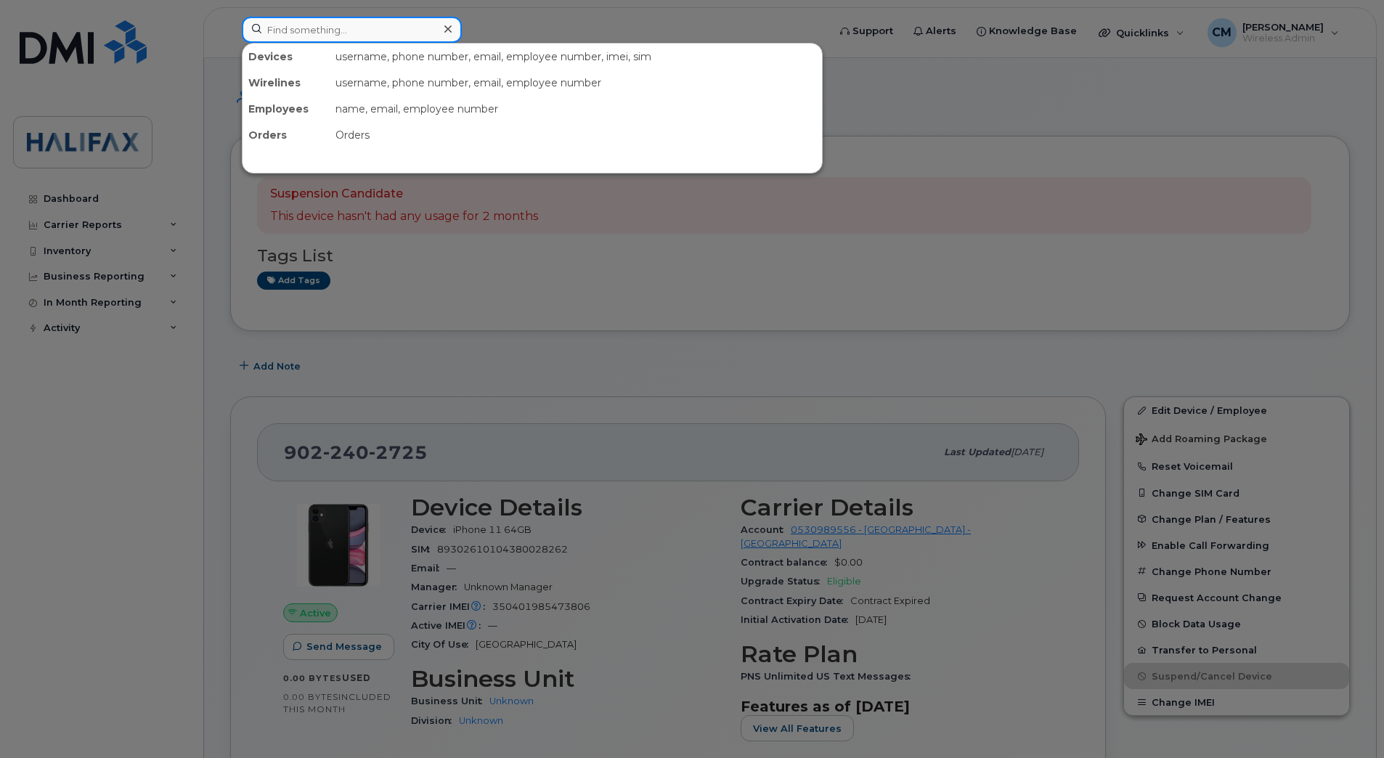
paste input "9022404636"
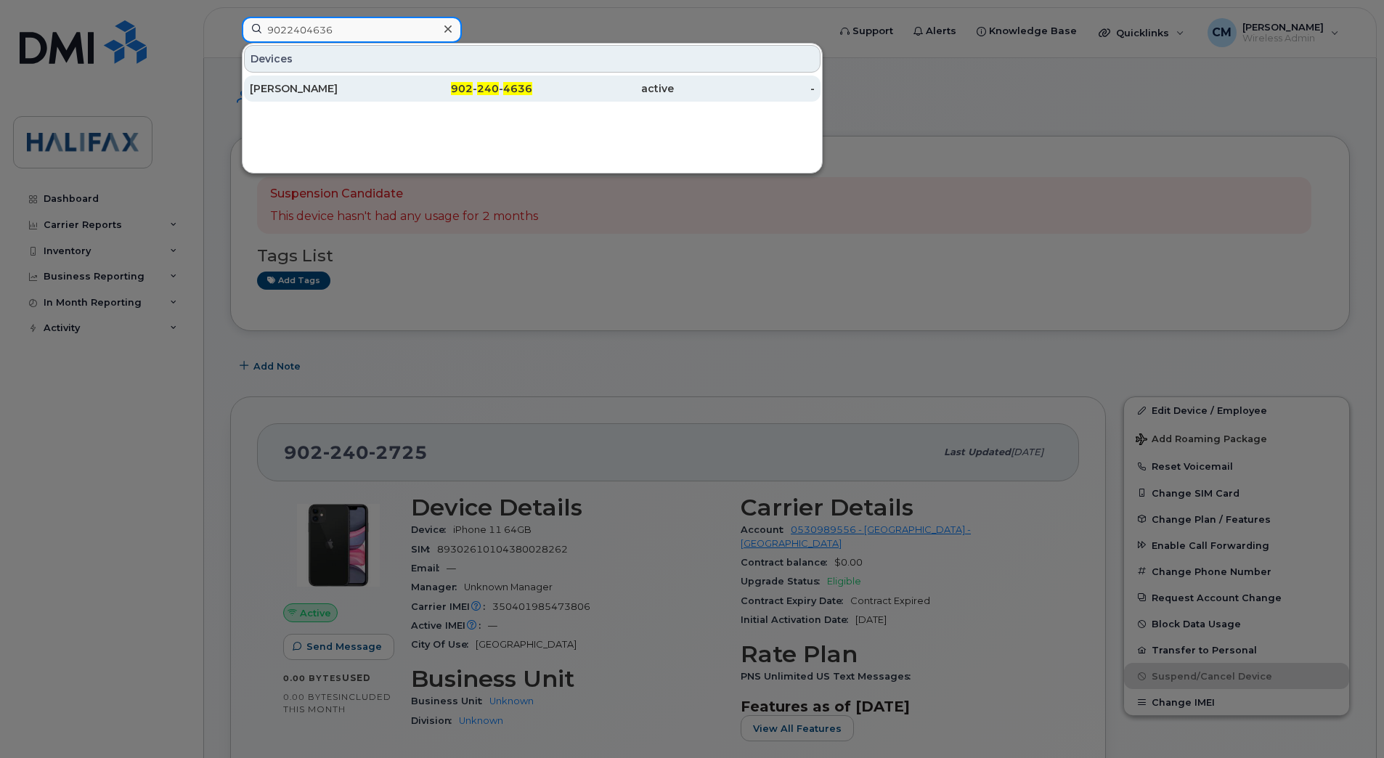
type input "9022404636"
click at [375, 89] on div "[PERSON_NAME]" at bounding box center [321, 88] width 142 height 15
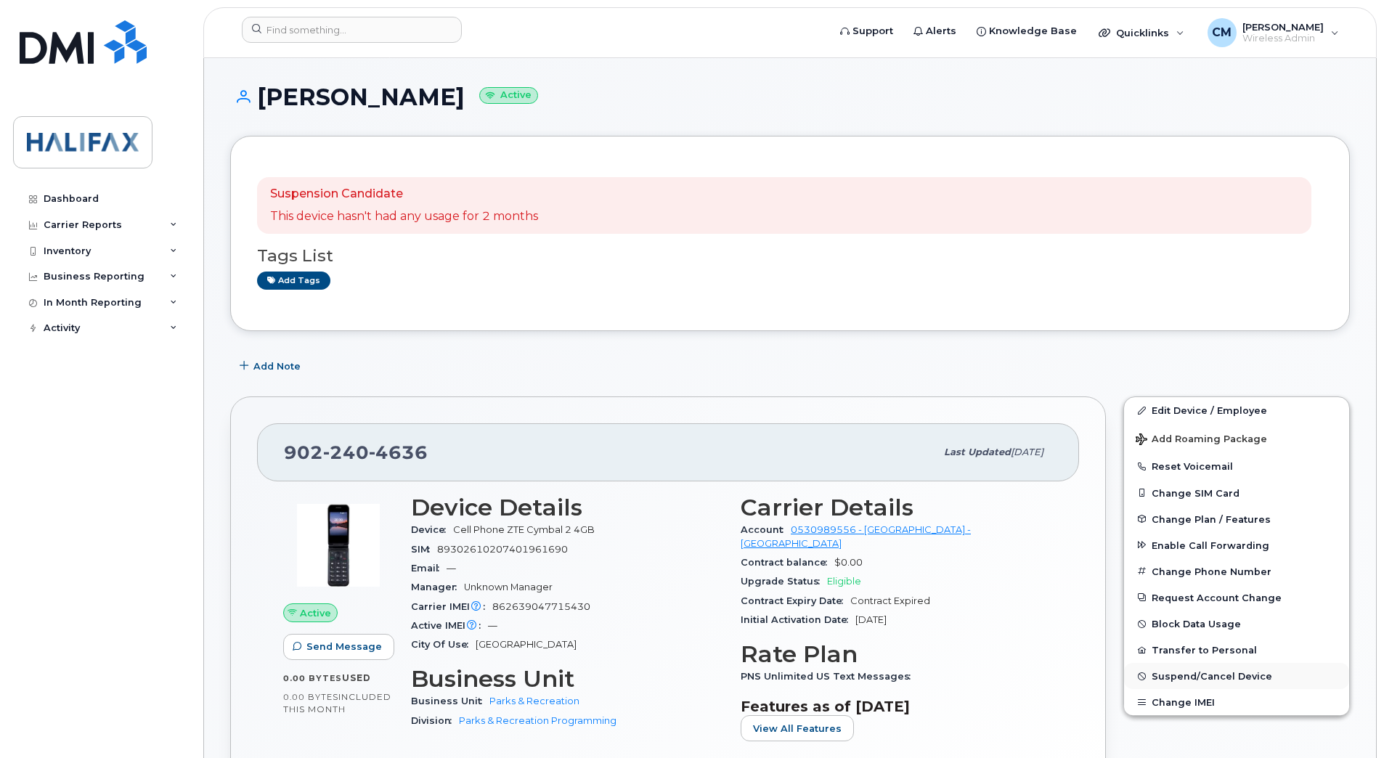
click at [1174, 673] on span "Suspend/Cancel Device" at bounding box center [1211, 676] width 121 height 11
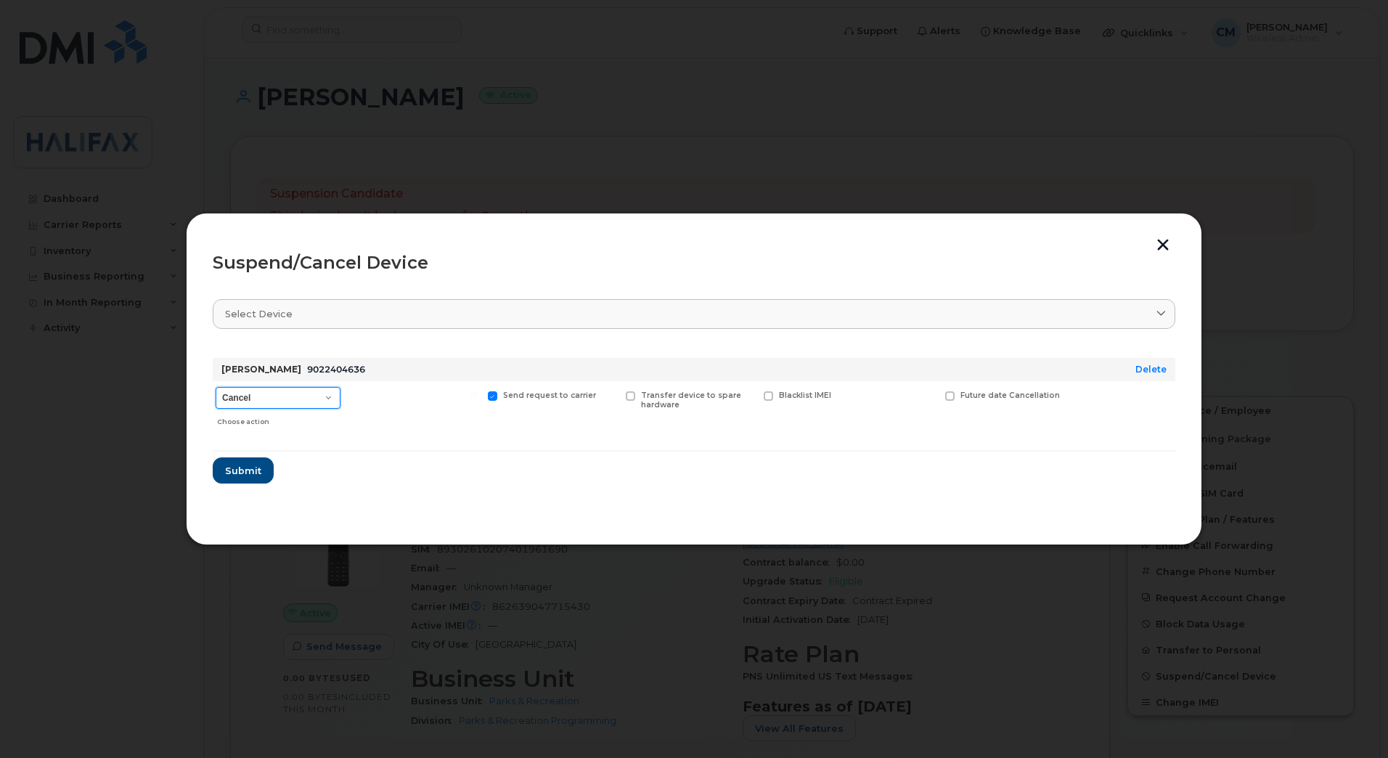
click at [268, 388] on select "Cancel Suspend - Extend Suspension Suspend - Reduced Rate Suspend - Full Rate S…" at bounding box center [278, 398] width 125 height 22
select select "[object Object]"
click at [216, 387] on select "Cancel Suspend - Extend Suspension Suspend - Reduced Rate Suspend - Full Rate S…" at bounding box center [278, 398] width 125 height 22
click at [248, 480] on button "Submit" at bounding box center [243, 470] width 60 height 26
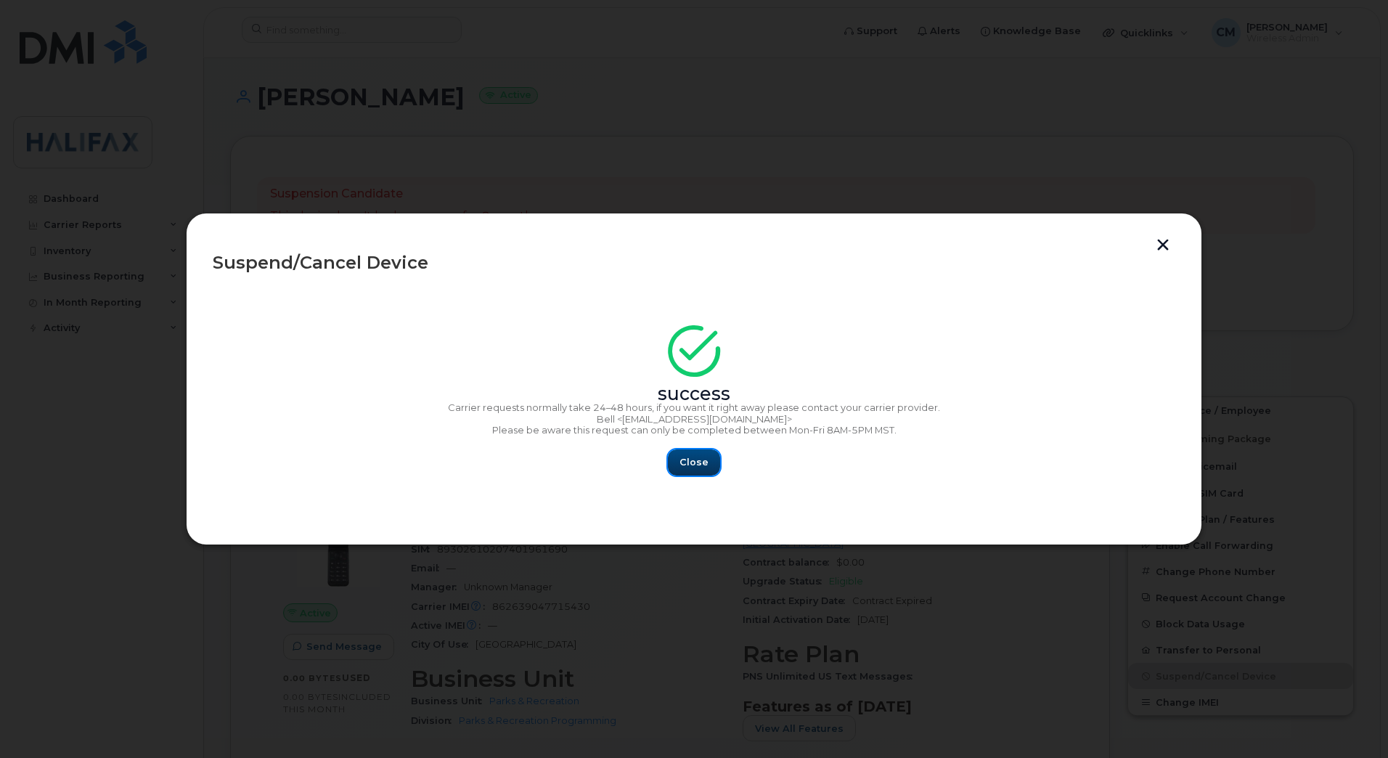
click at [712, 461] on button "Close" at bounding box center [694, 462] width 52 height 26
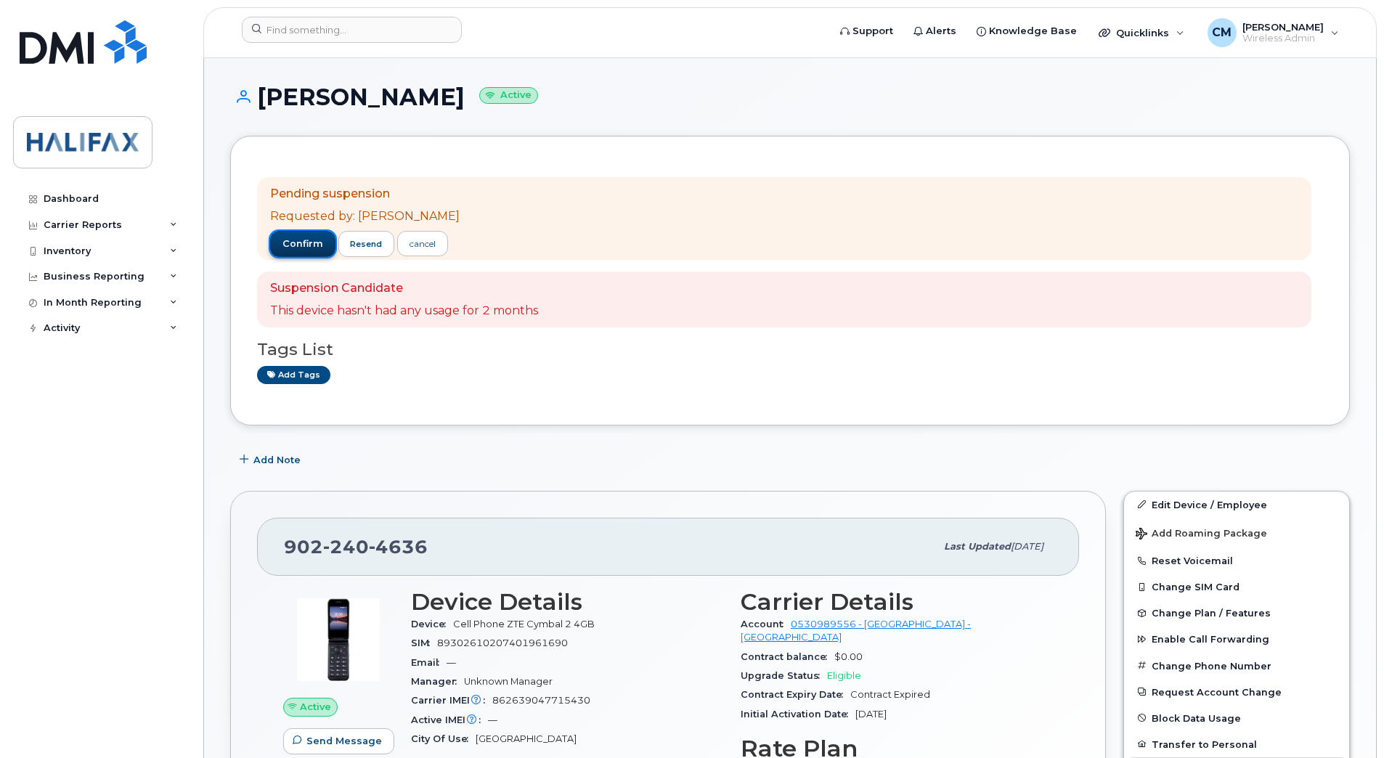
click at [311, 248] on span "confirm" at bounding box center [302, 243] width 41 height 13
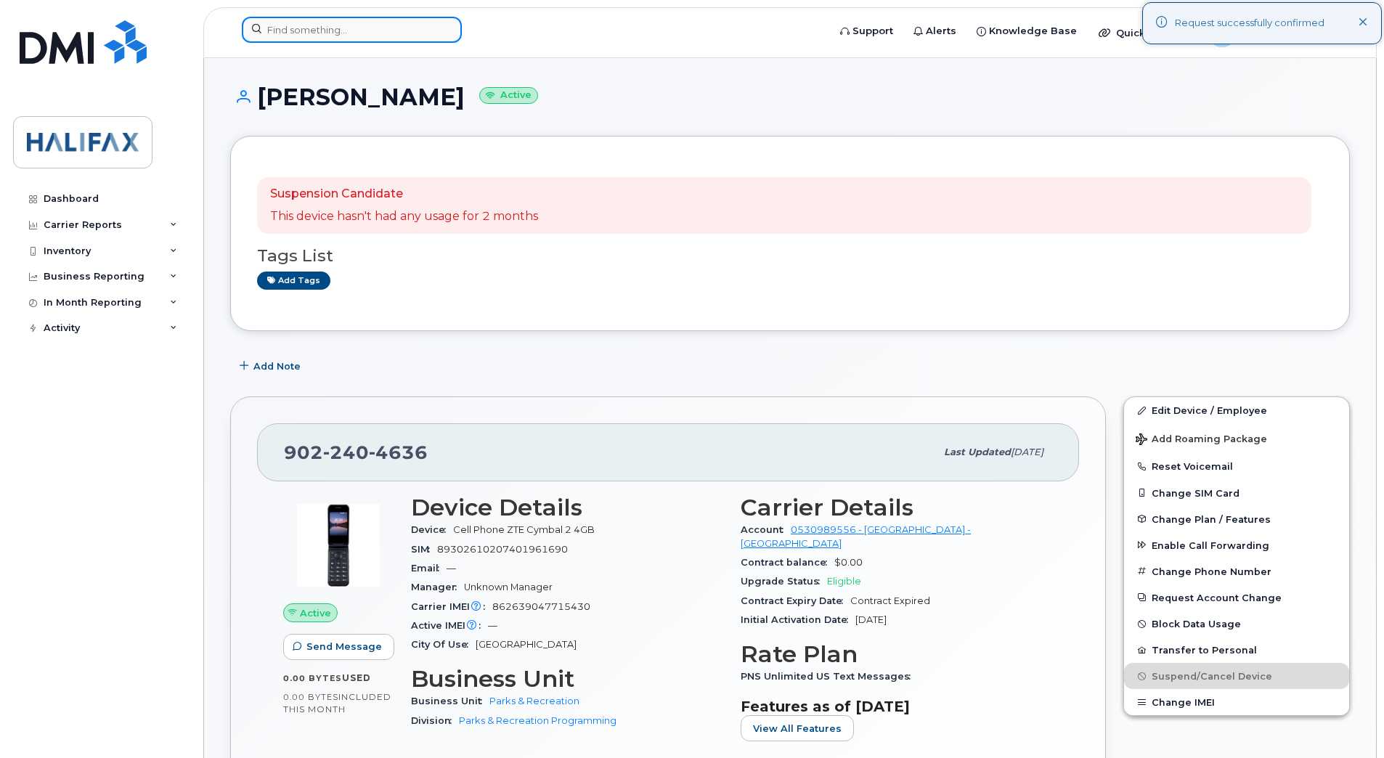
click at [450, 33] on div at bounding box center [352, 30] width 220 height 26
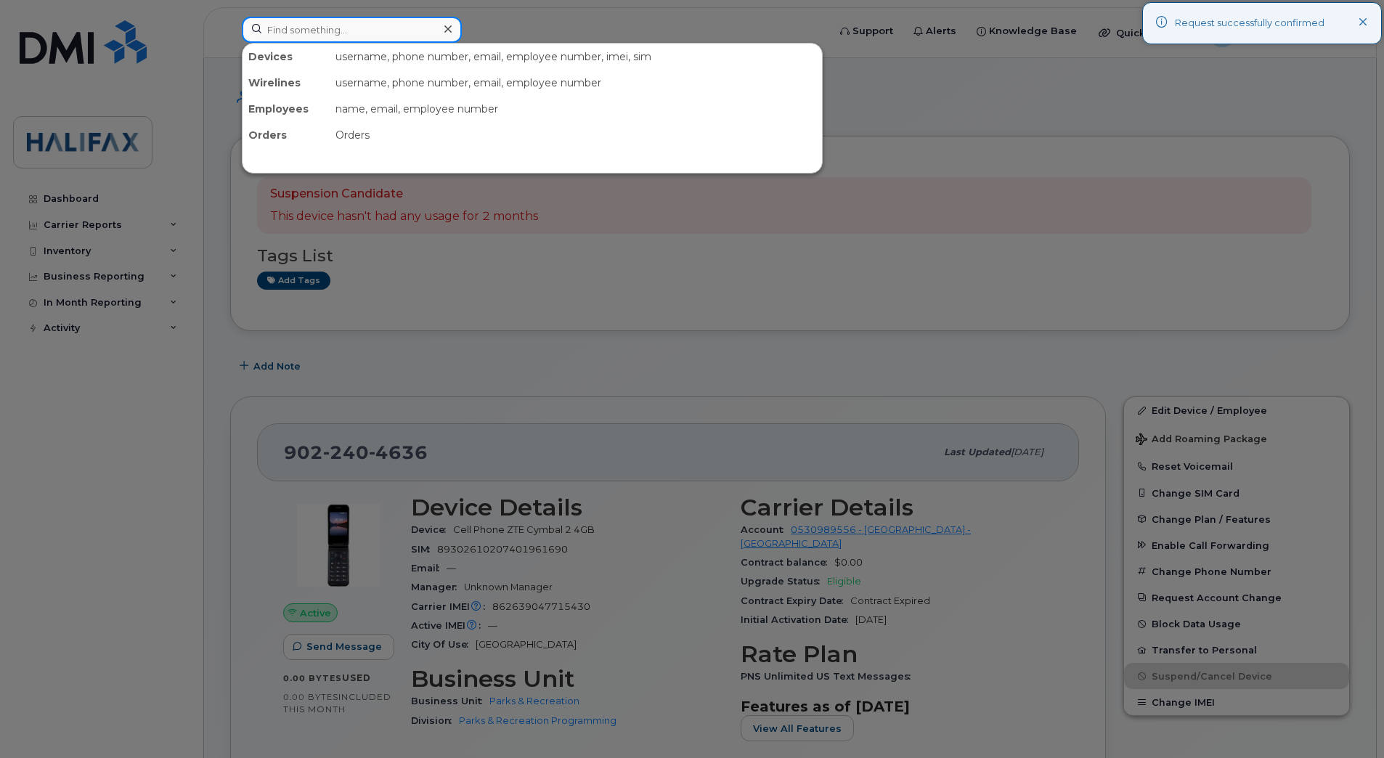
paste input "9022290906"
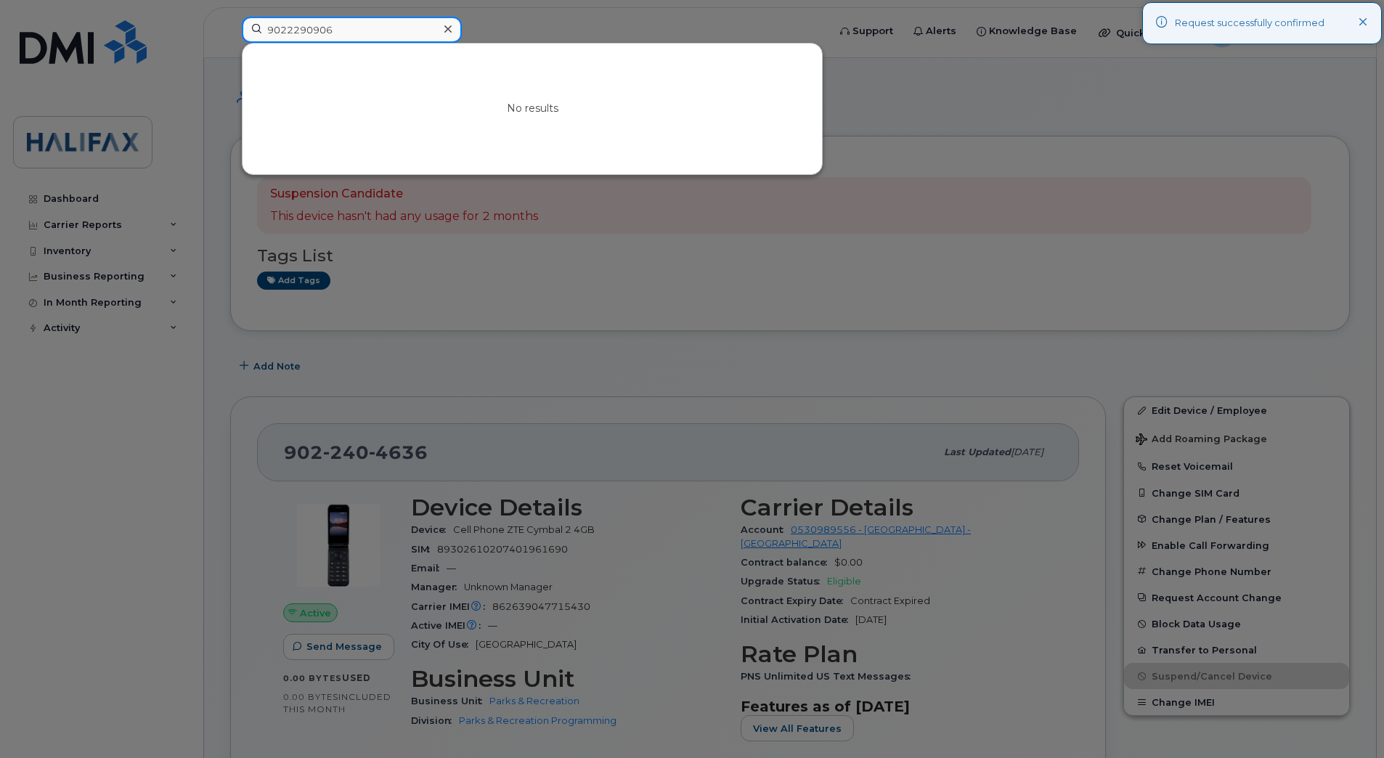
click at [360, 28] on input "9022290906" at bounding box center [352, 30] width 220 height 26
drag, startPoint x: 343, startPoint y: 30, endPoint x: 197, endPoint y: 29, distance: 145.9
click at [230, 29] on div "9022290906 No results" at bounding box center [530, 33] width 600 height 32
click at [425, 32] on input "9022290906" at bounding box center [352, 30] width 220 height 26
drag, startPoint x: 221, startPoint y: 33, endPoint x: 200, endPoint y: 33, distance: 21.1
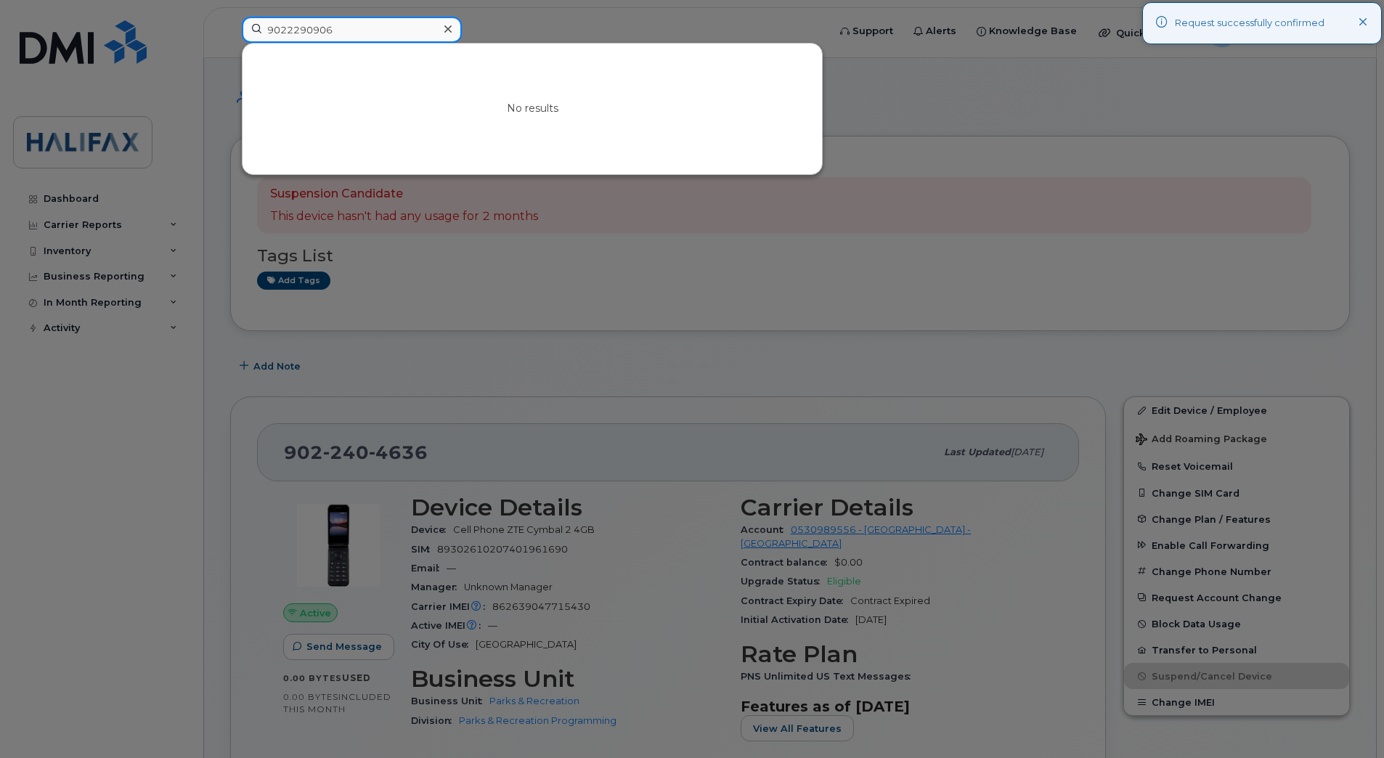
click at [230, 33] on div "9022290906 No results" at bounding box center [530, 33] width 600 height 32
click at [329, 33] on input "9022290906" at bounding box center [352, 30] width 220 height 26
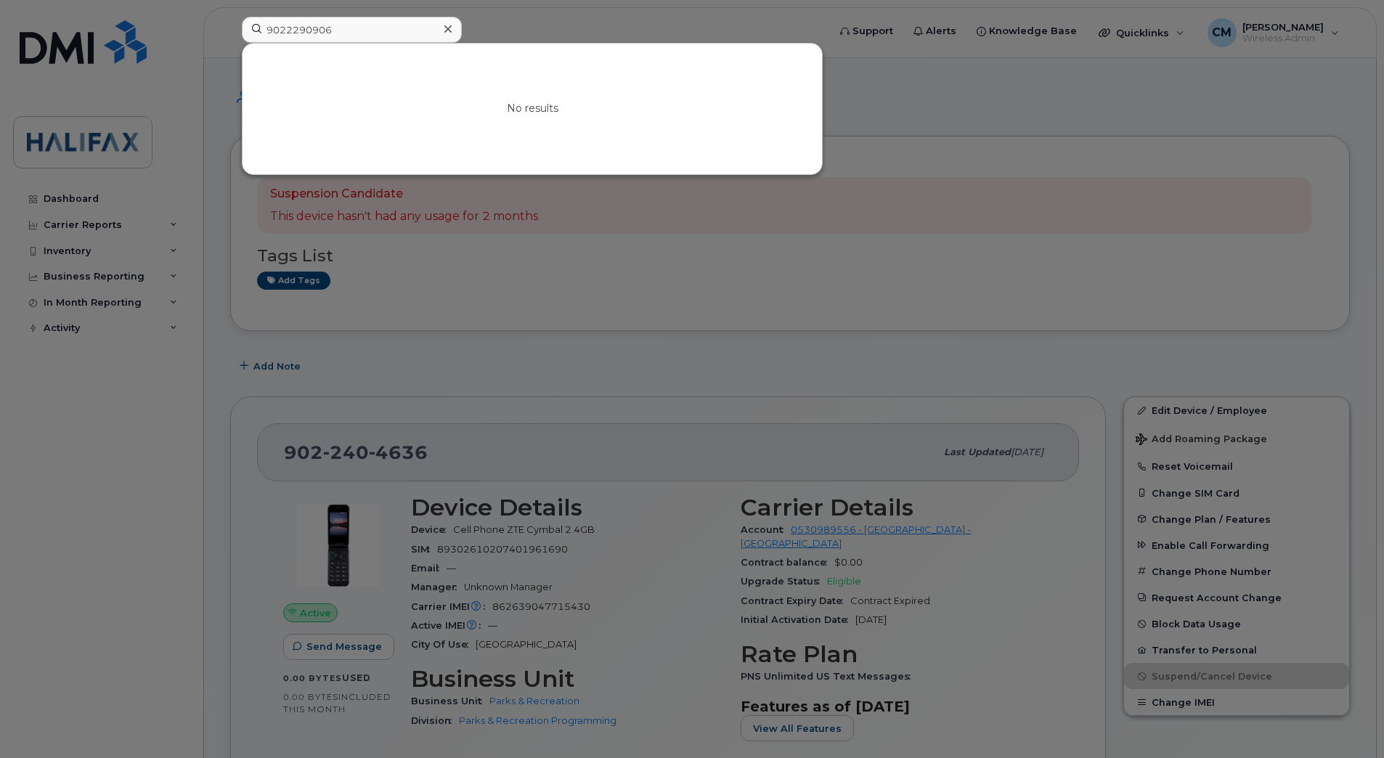
click at [893, 102] on div at bounding box center [692, 379] width 1384 height 758
drag, startPoint x: 381, startPoint y: 28, endPoint x: 126, endPoint y: 25, distance: 254.9
click at [230, 25] on div "9022290906 No results" at bounding box center [530, 33] width 600 height 32
paste input "3994924"
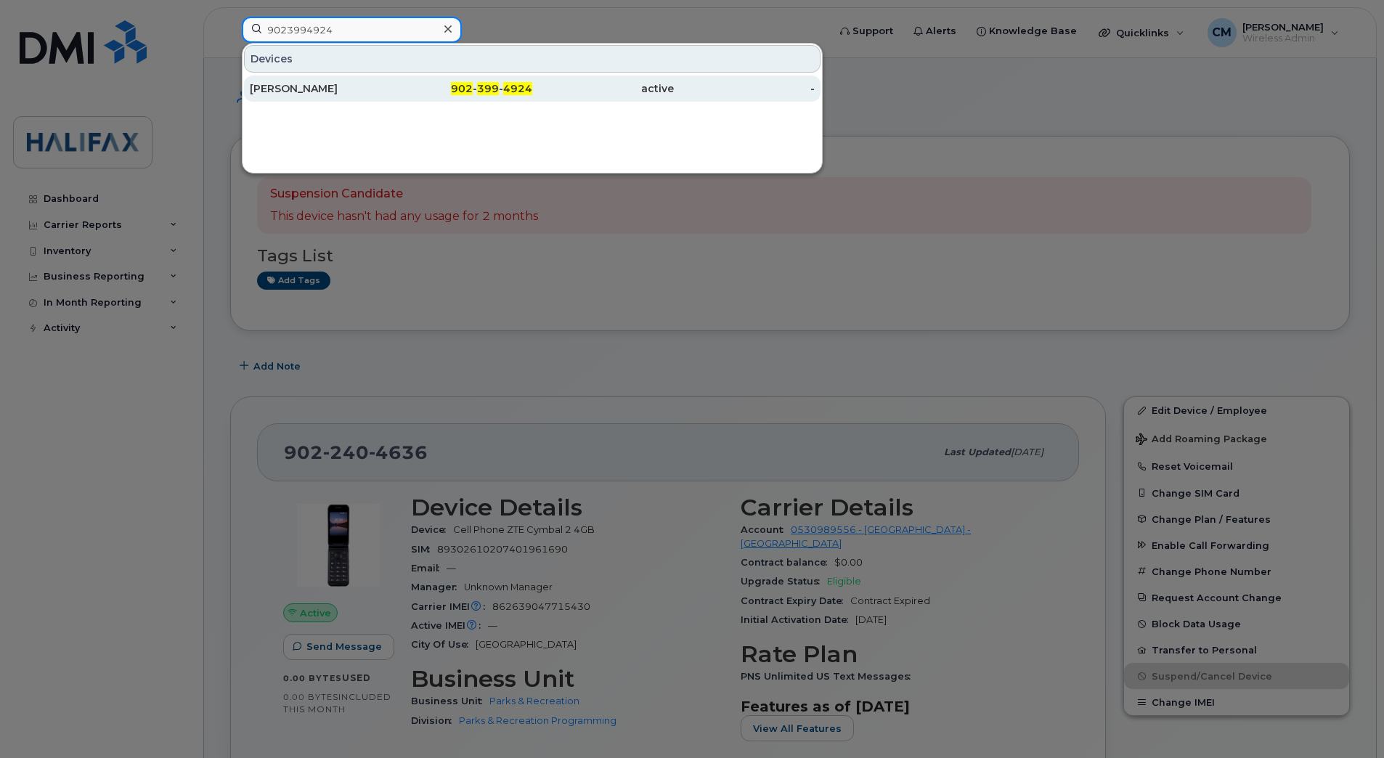
type input "9023994924"
click at [359, 87] on div "[PERSON_NAME]" at bounding box center [321, 88] width 142 height 15
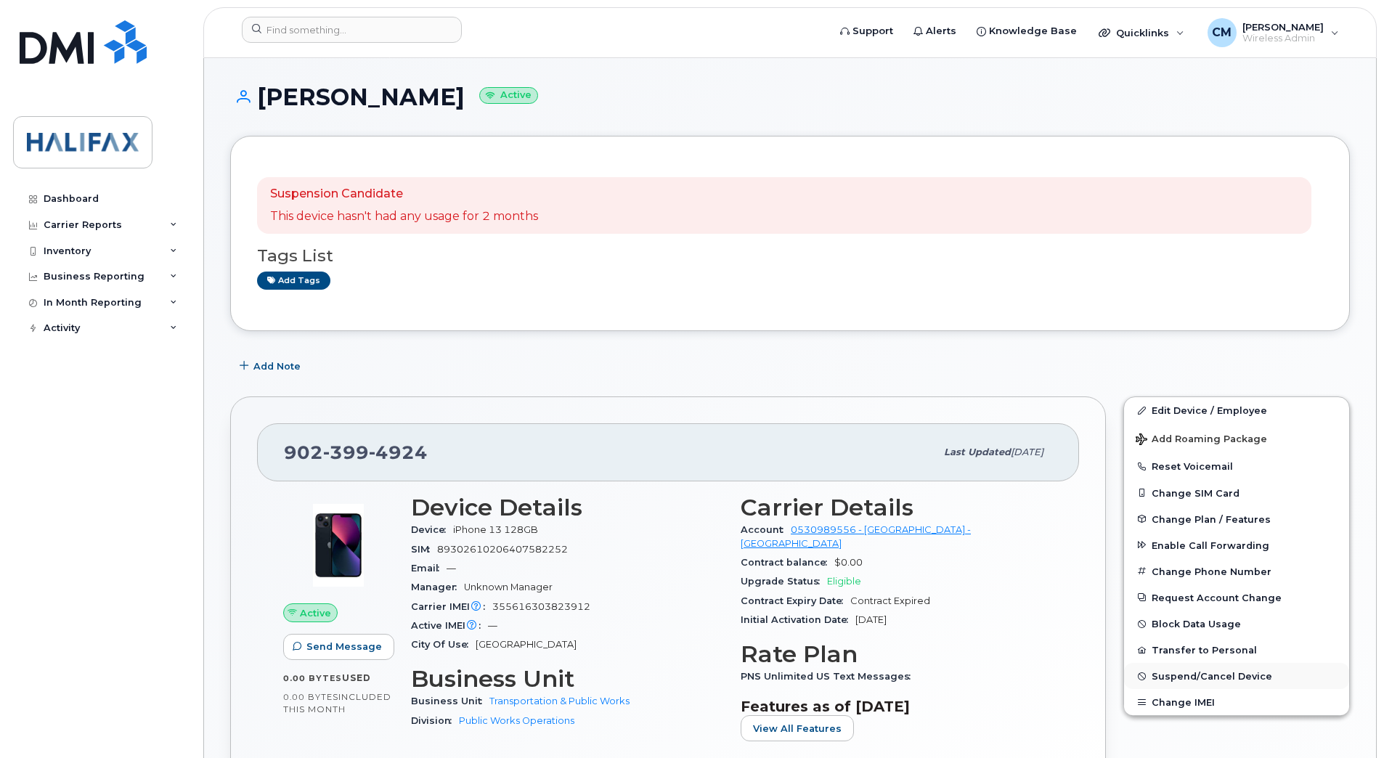
click at [1179, 681] on span "Suspend/Cancel Device" at bounding box center [1211, 676] width 121 height 11
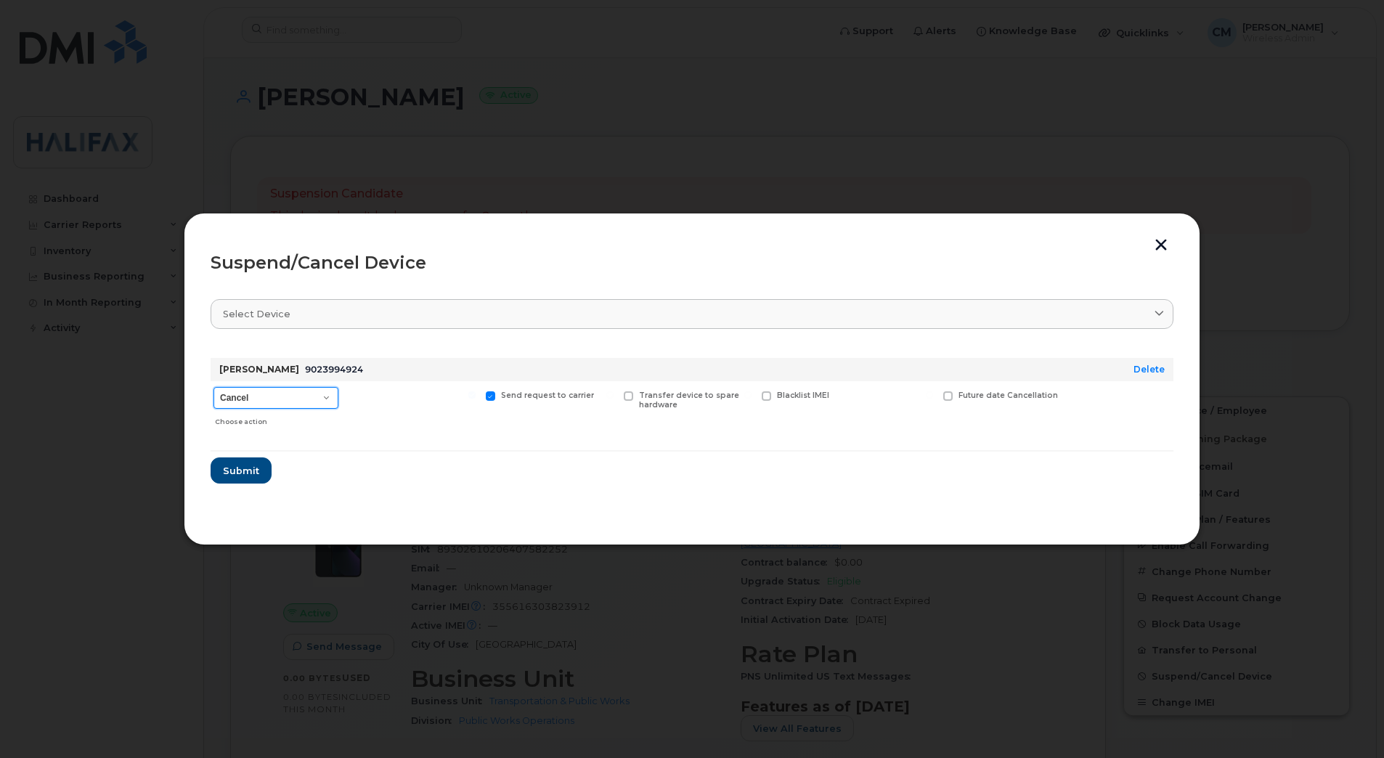
click at [294, 397] on select "Cancel Suspend - Extend Suspension Suspend - Reduced Rate Suspend - Full Rate S…" at bounding box center [275, 398] width 125 height 22
select select "[object Object]"
click at [213, 387] on select "Cancel Suspend - Extend Suspension Suspend - Reduced Rate Suspend - Full Rate S…" at bounding box center [275, 398] width 125 height 22
click at [228, 465] on span "Submit" at bounding box center [240, 471] width 36 height 14
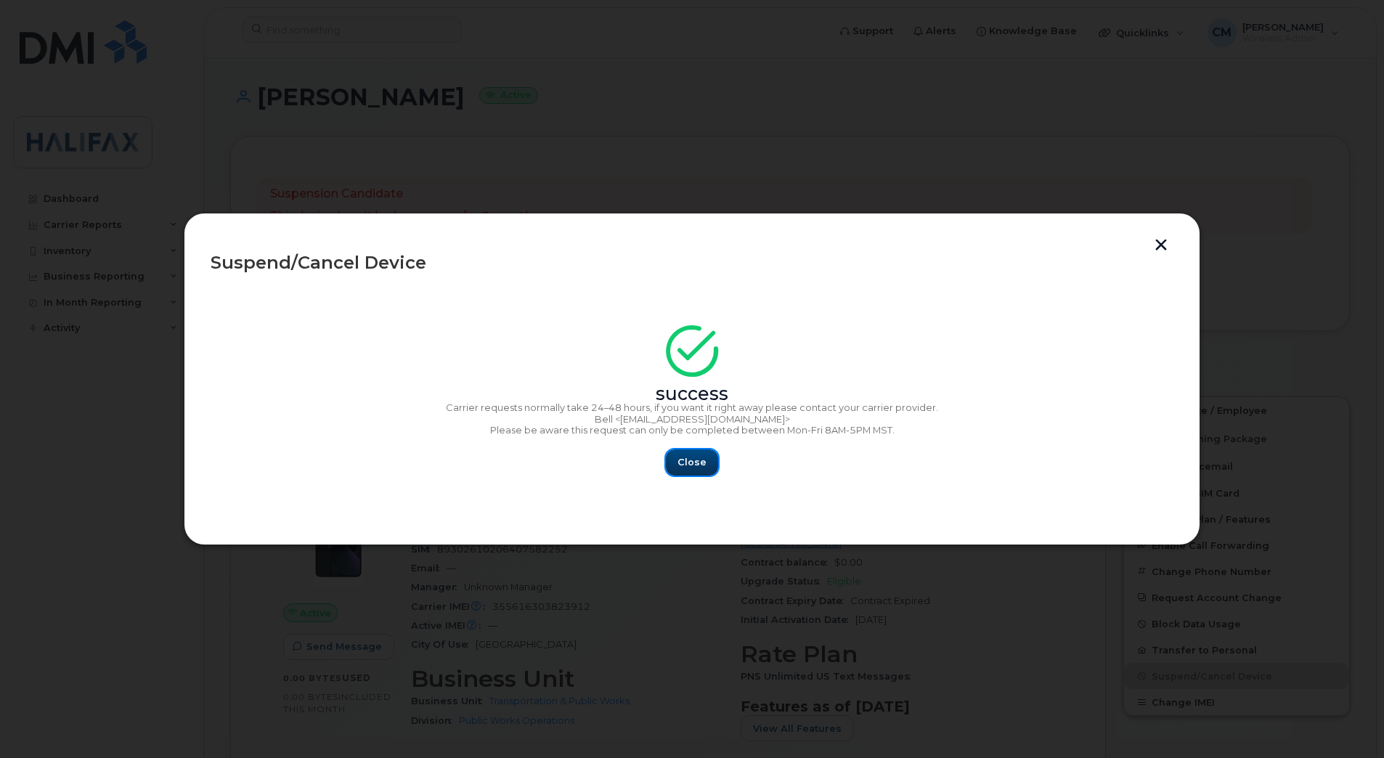
click at [693, 465] on span "Close" at bounding box center [691, 462] width 29 height 14
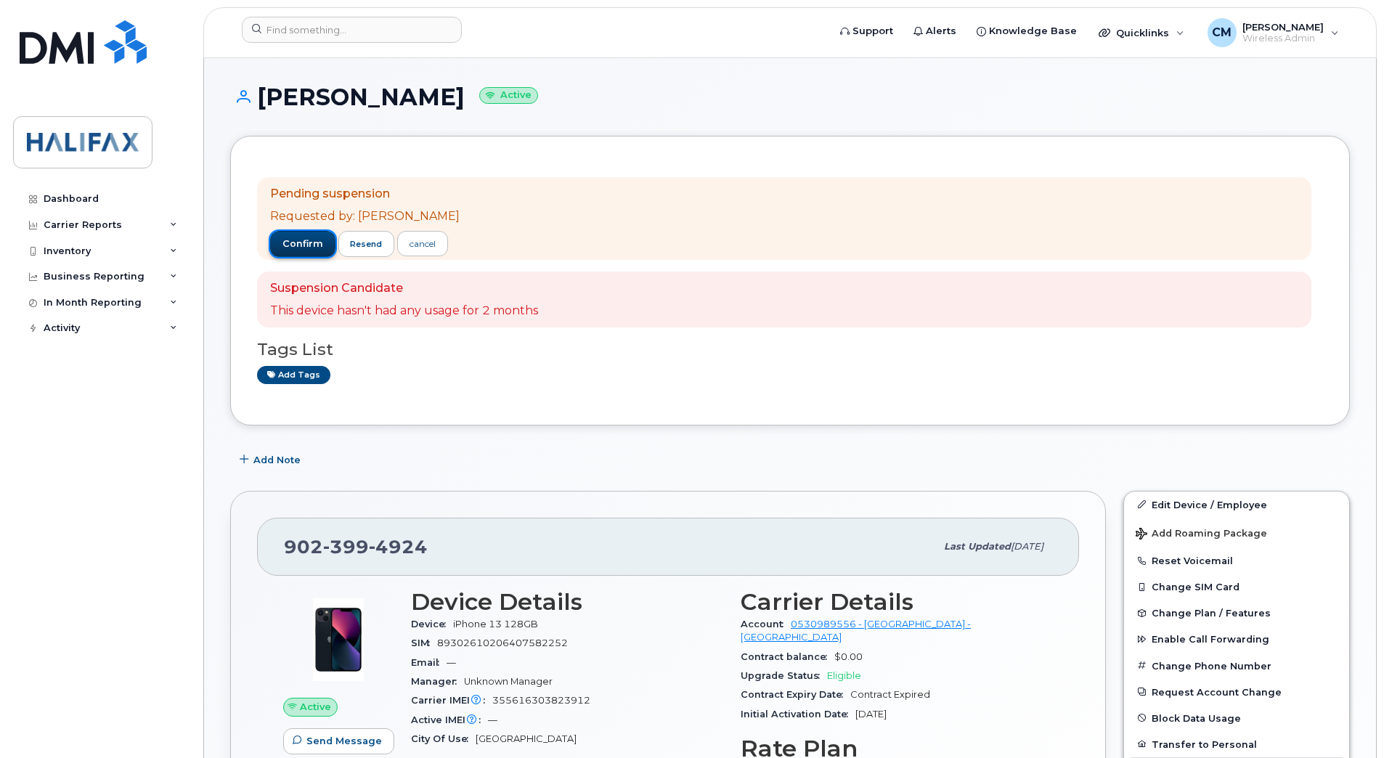
click at [282, 240] on span "confirm" at bounding box center [302, 243] width 41 height 13
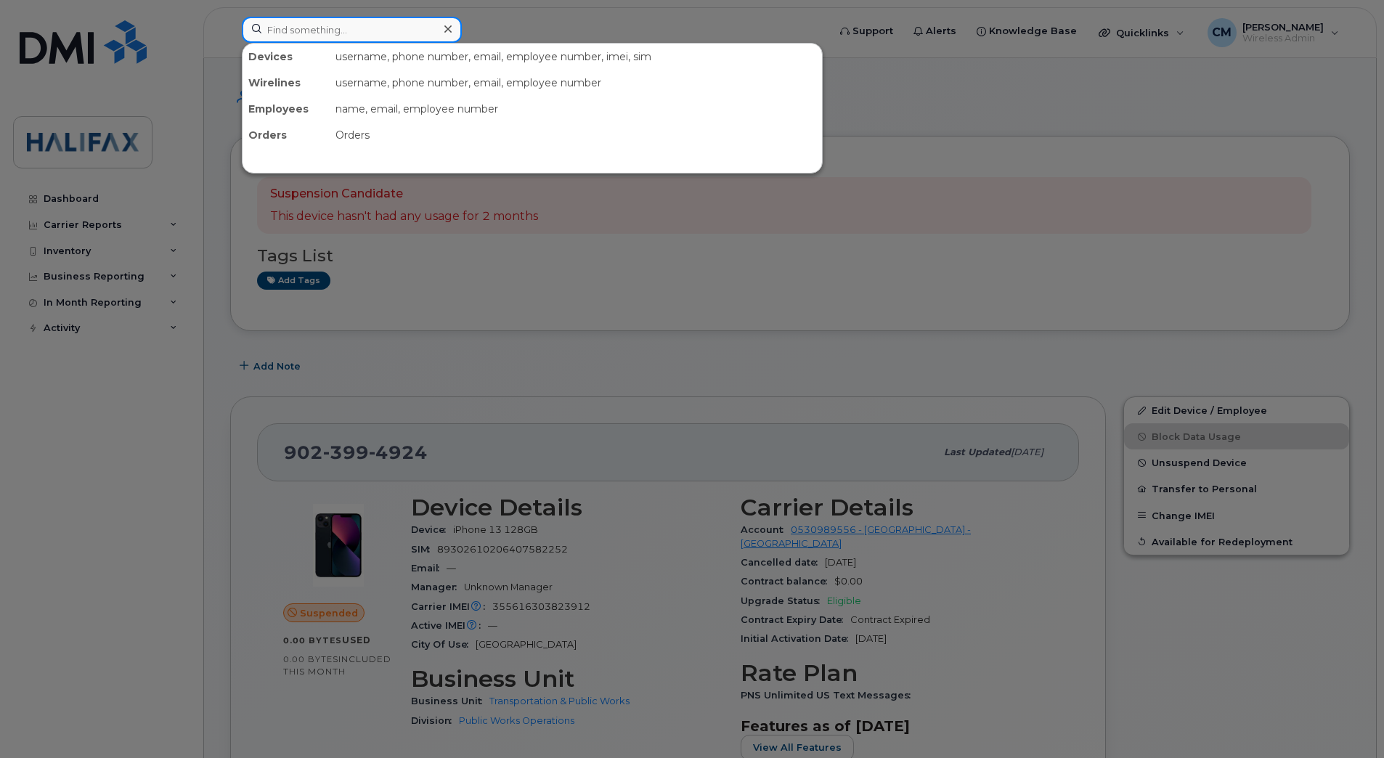
click at [370, 25] on input at bounding box center [352, 30] width 220 height 26
paste input "9023998139"
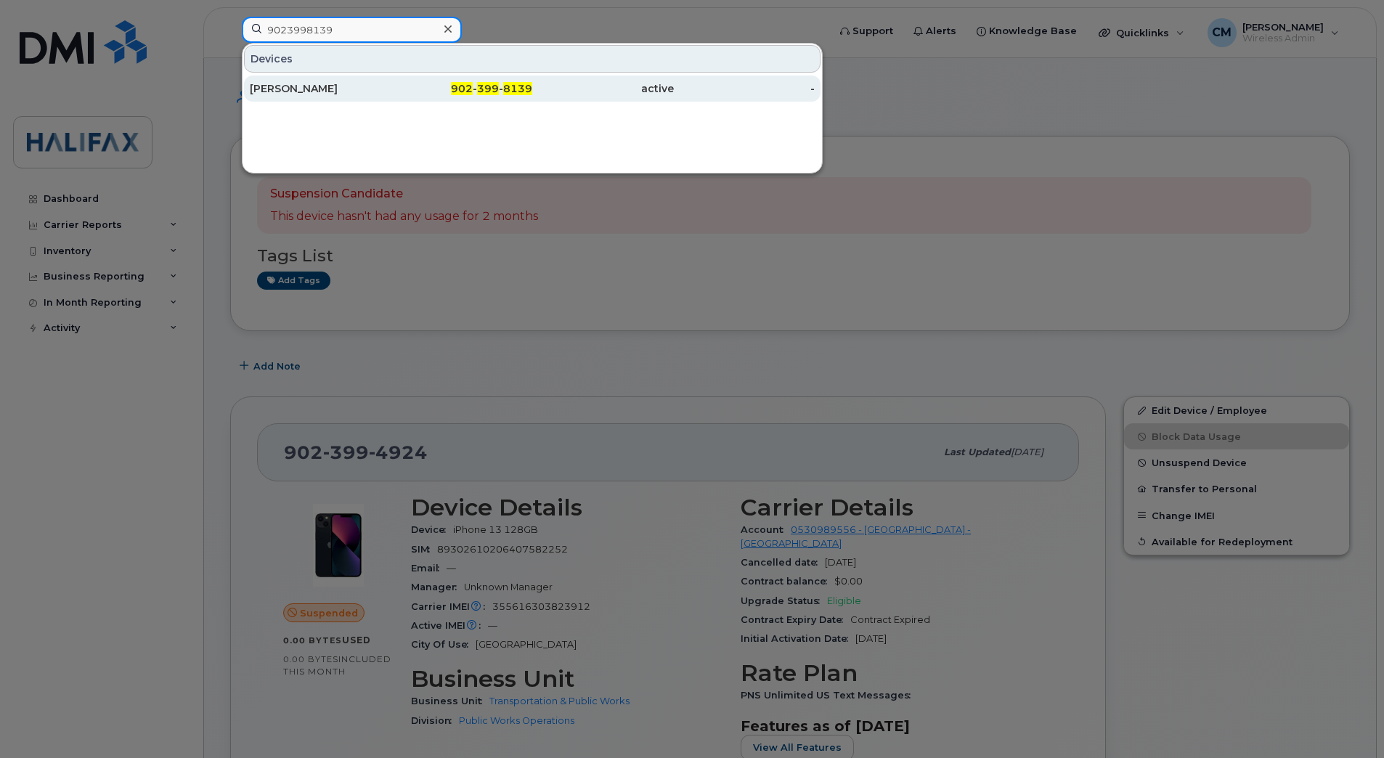
type input "9023998139"
click at [314, 89] on div "[PERSON_NAME]" at bounding box center [321, 88] width 142 height 15
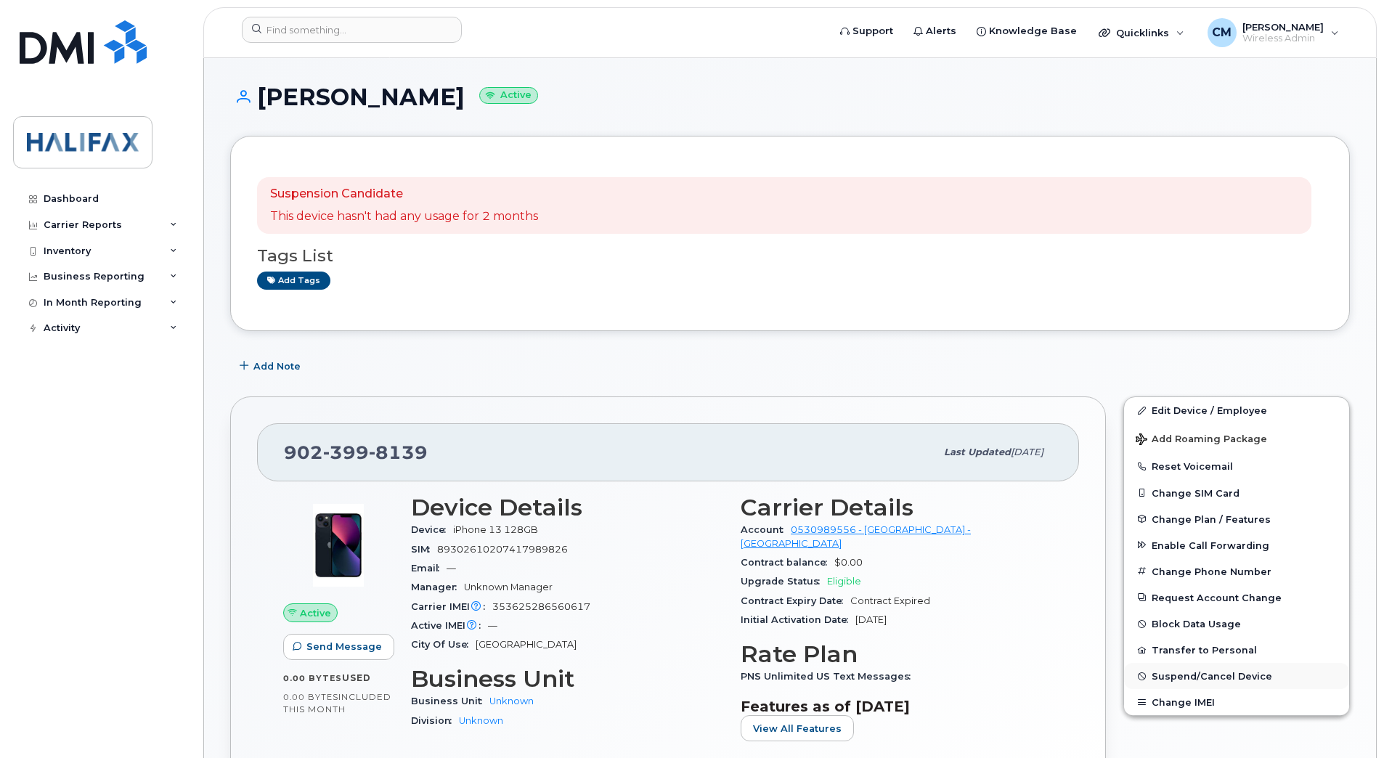
click at [1238, 677] on span "Suspend/Cancel Device" at bounding box center [1211, 676] width 121 height 11
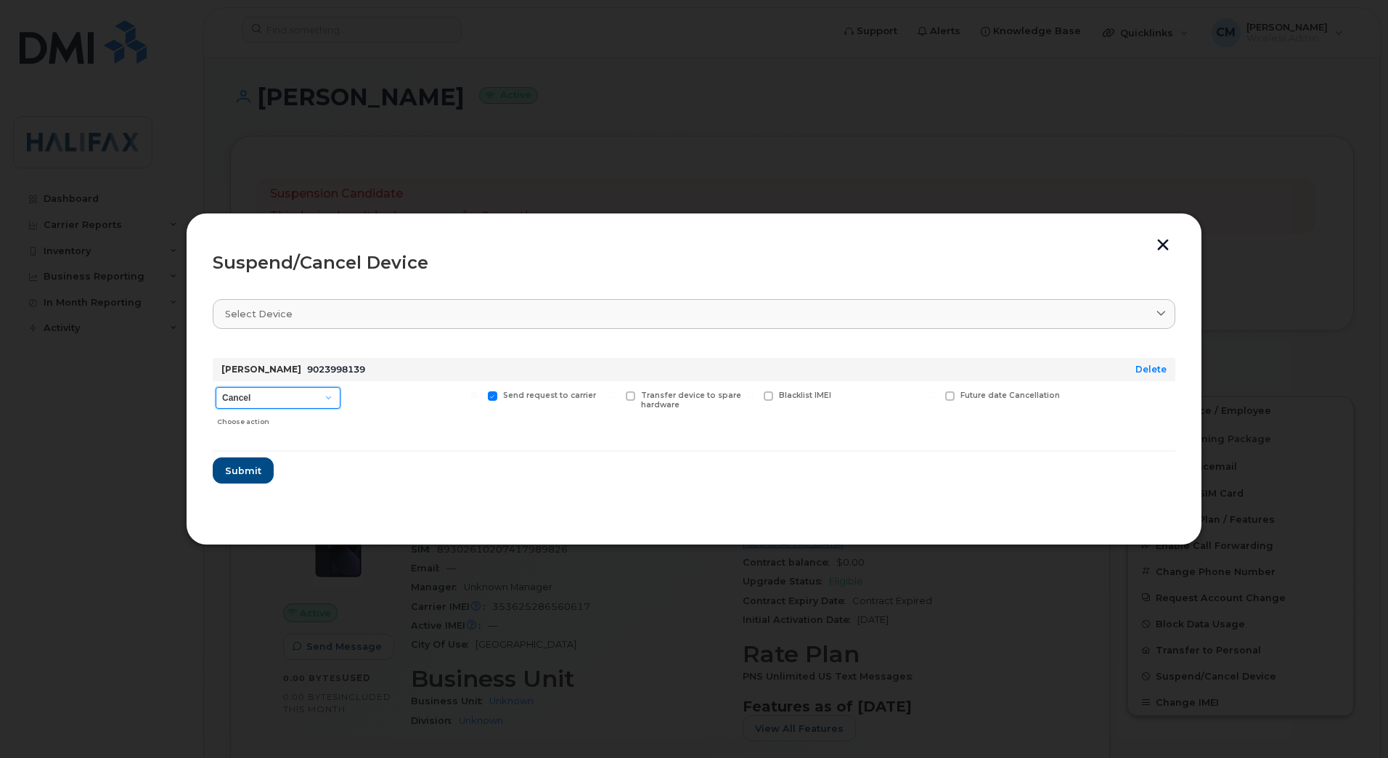
drag, startPoint x: 312, startPoint y: 398, endPoint x: 305, endPoint y: 411, distance: 15.0
click at [312, 398] on select "Cancel Suspend - Extend Suspension Suspend - Reduced Rate Suspend - Full Rate S…" at bounding box center [278, 398] width 125 height 22
select select "[object Object]"
click at [216, 387] on select "Cancel Suspend - Extend Suspension Suspend - Reduced Rate Suspend - Full Rate S…" at bounding box center [278, 398] width 125 height 22
click at [251, 470] on span "Submit" at bounding box center [242, 471] width 36 height 14
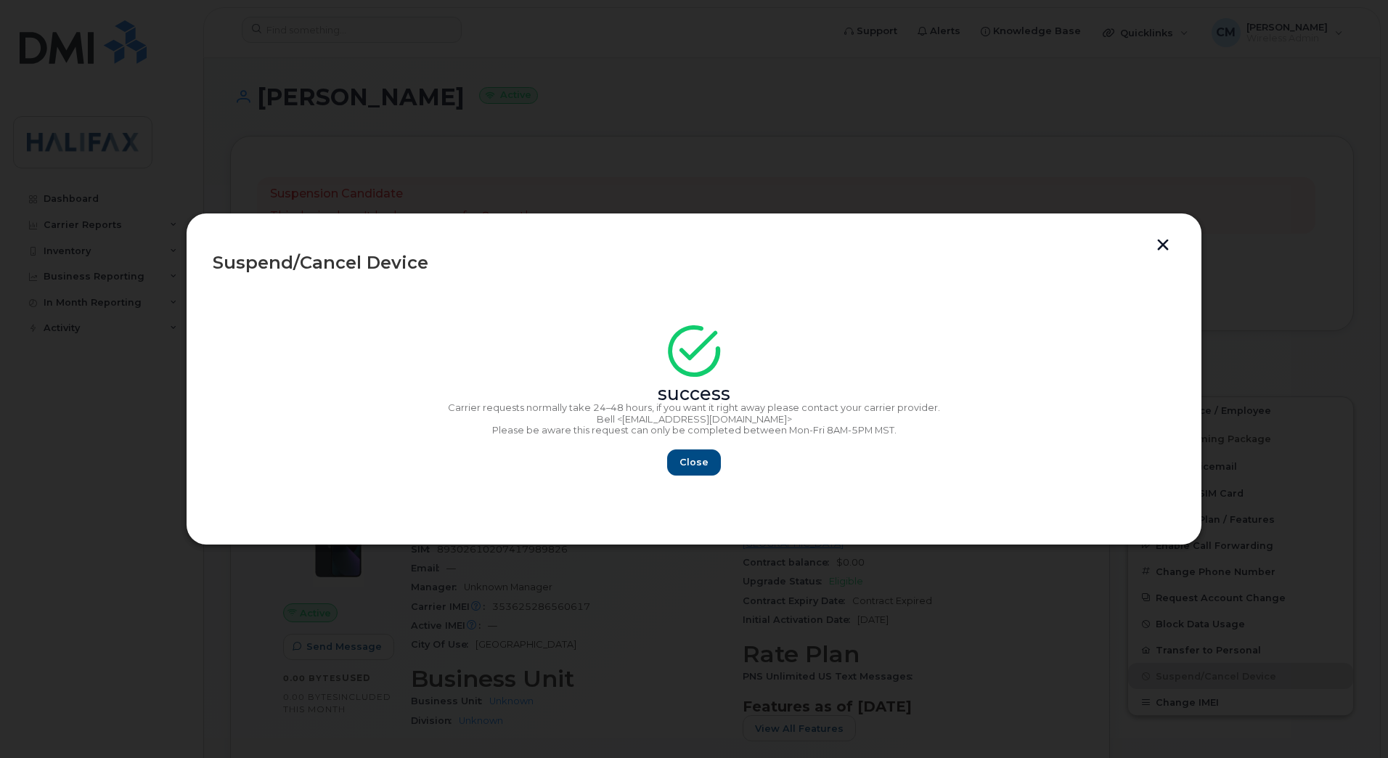
click at [665, 474] on div "Close" at bounding box center [694, 462] width 963 height 26
click at [693, 464] on span "Close" at bounding box center [694, 462] width 29 height 14
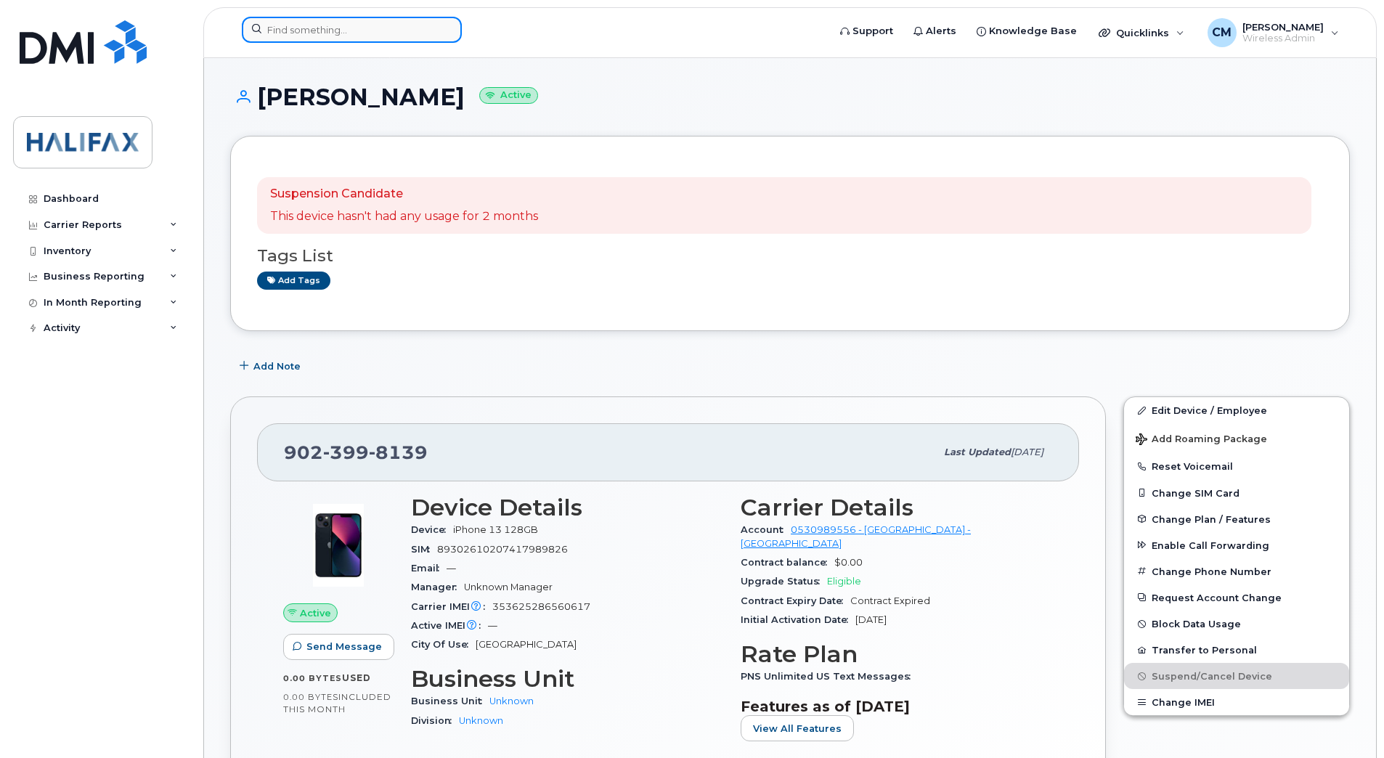
click at [356, 30] on input at bounding box center [352, 30] width 220 height 26
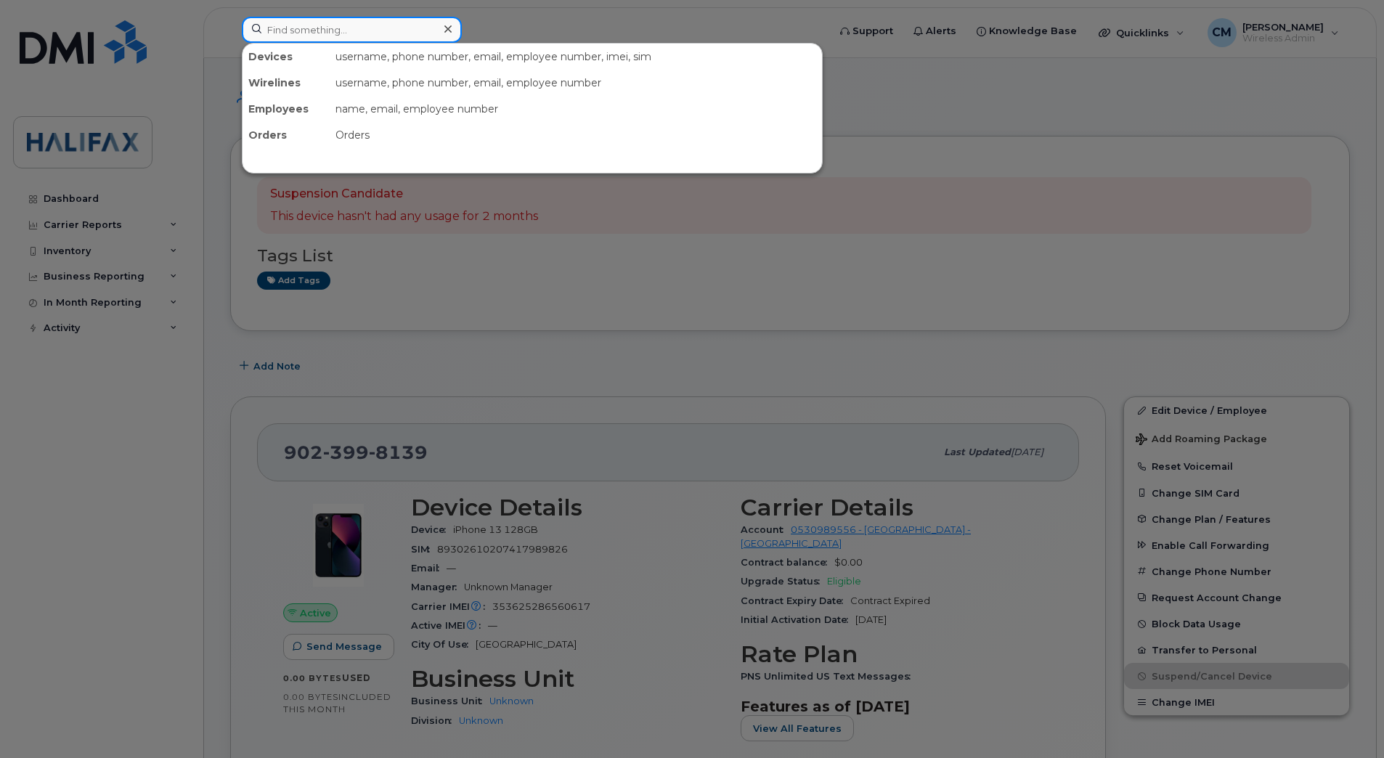
paste input "9024013754"
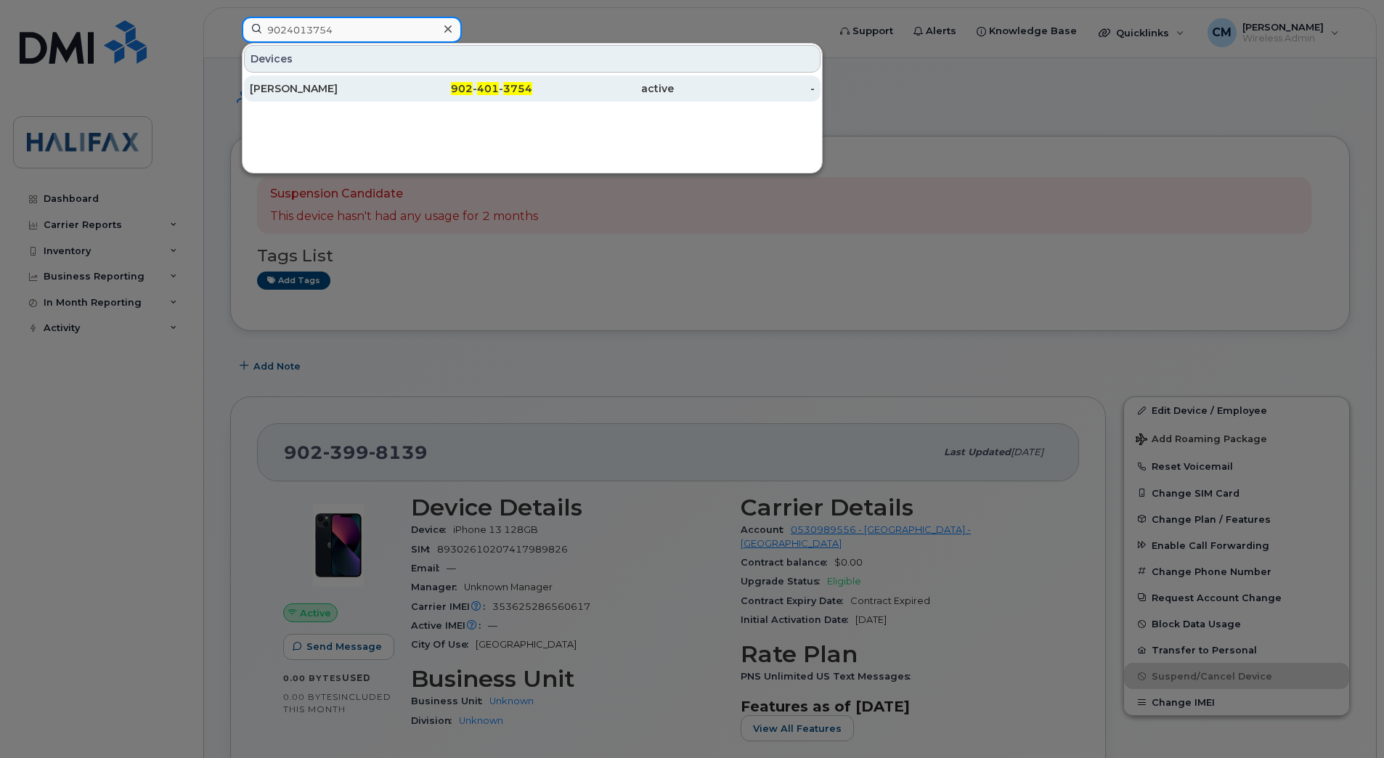
type input "9024013754"
click at [325, 91] on div "Mary Munroe" at bounding box center [321, 88] width 142 height 15
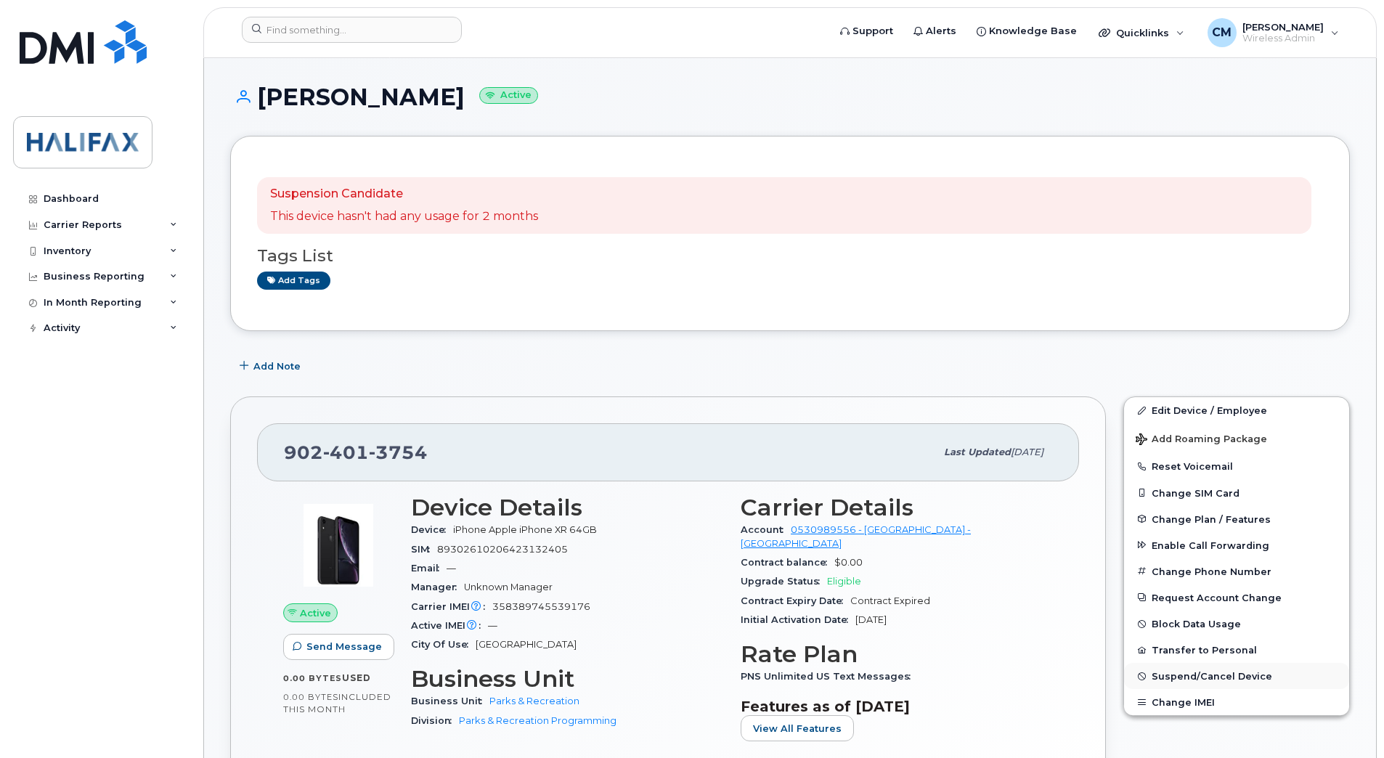
click at [1194, 671] on span "Suspend/Cancel Device" at bounding box center [1211, 676] width 121 height 11
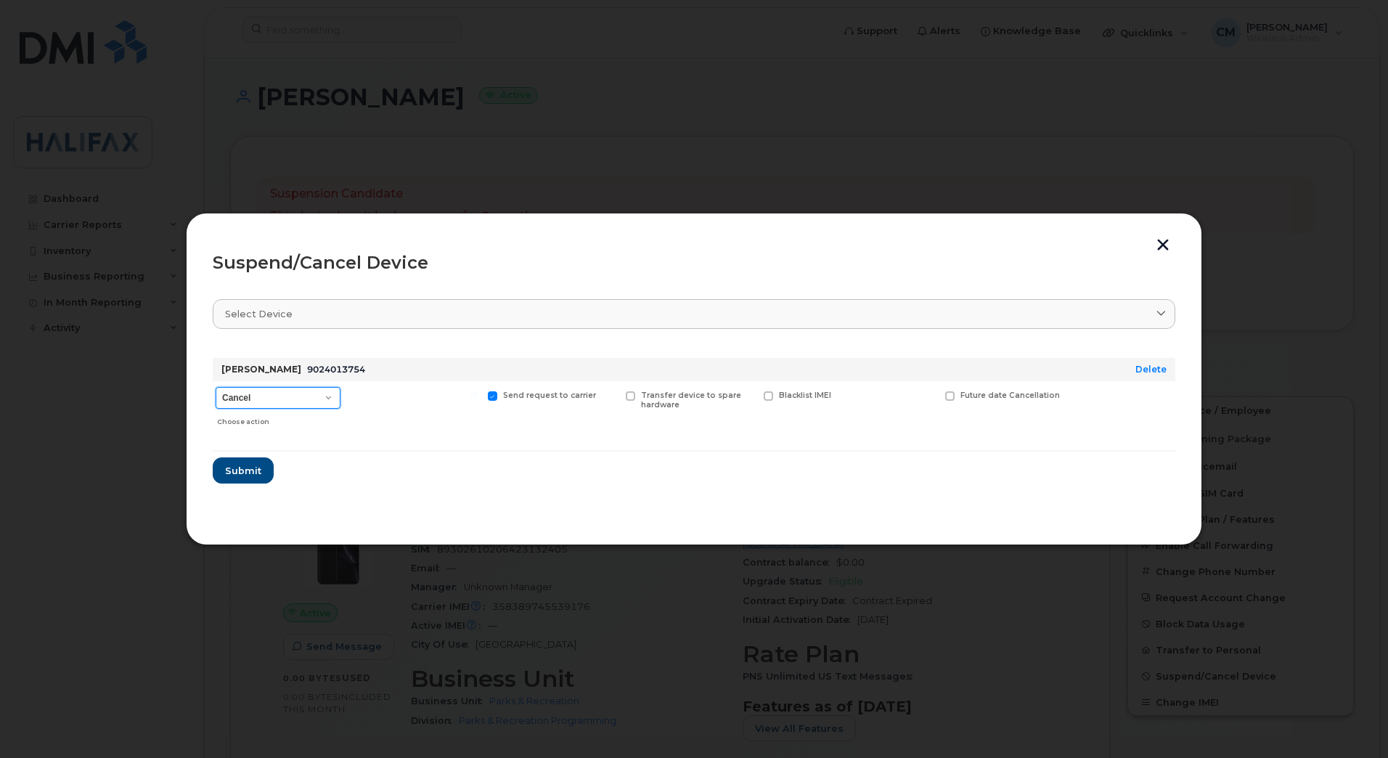
click at [255, 399] on select "Cancel Suspend - Extend Suspension Suspend - Reduced Rate Suspend - Full Rate S…" at bounding box center [278, 398] width 125 height 22
select select "[object Object]"
click at [216, 387] on select "Cancel Suspend - Extend Suspension Suspend - Reduced Rate Suspend - Full Rate S…" at bounding box center [278, 398] width 125 height 22
click at [235, 470] on span "Submit" at bounding box center [242, 471] width 36 height 14
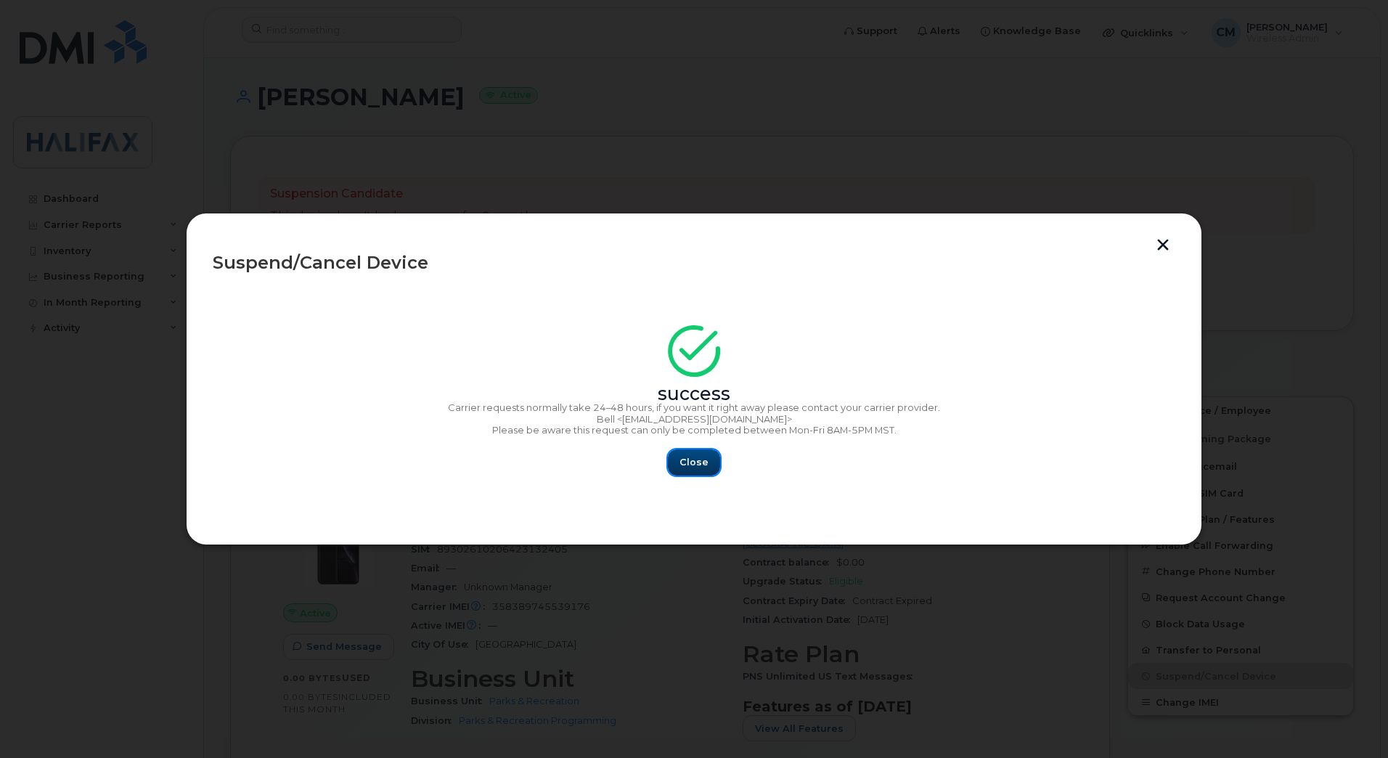
click at [694, 464] on span "Close" at bounding box center [694, 462] width 29 height 14
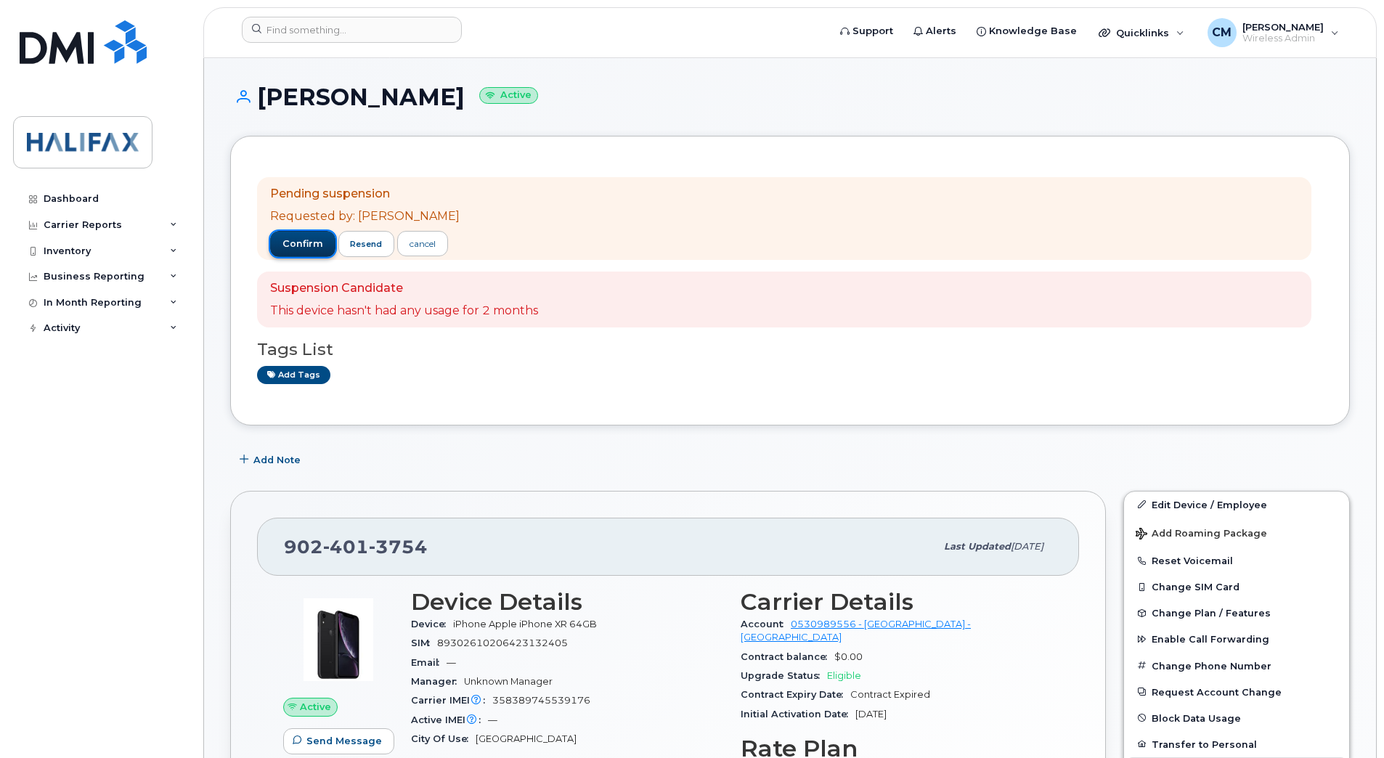
click at [293, 253] on button "confirm" at bounding box center [302, 244] width 65 height 26
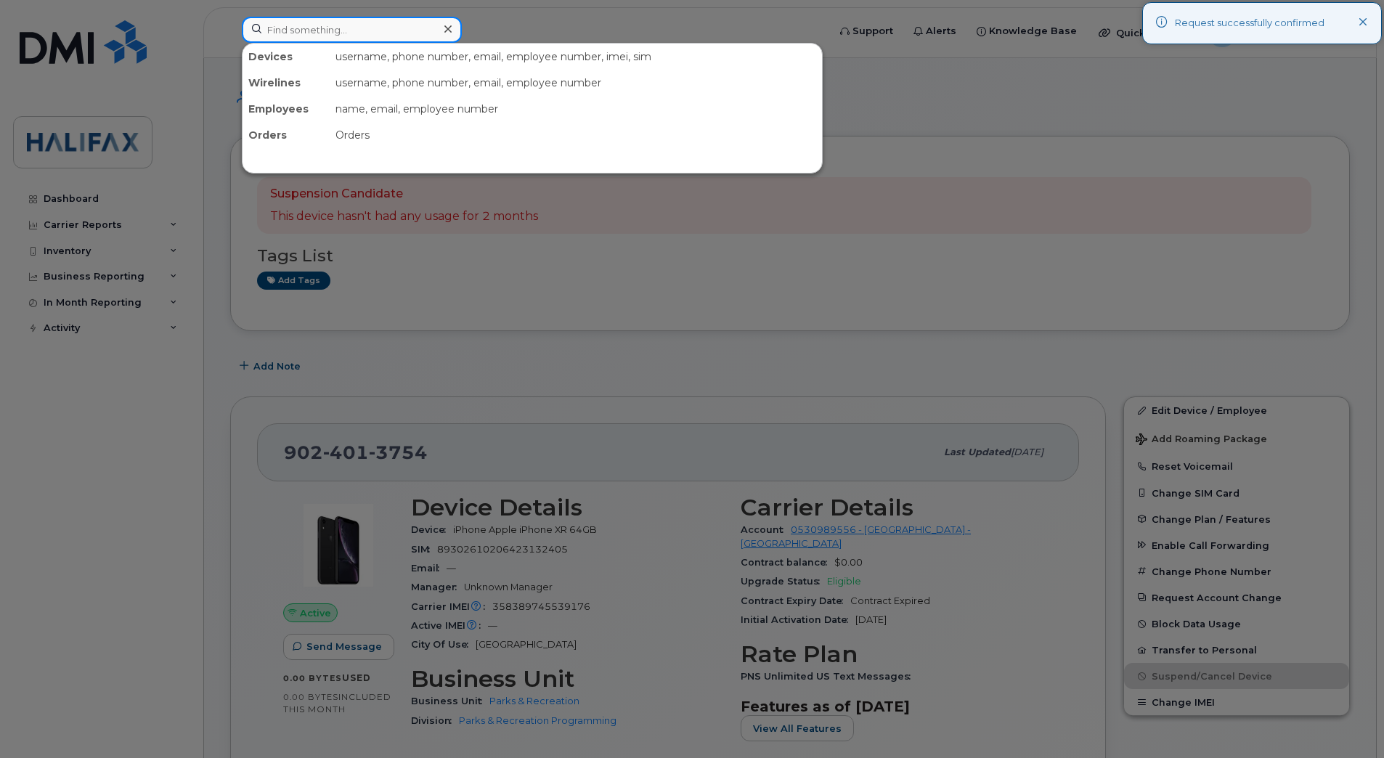
drag, startPoint x: 373, startPoint y: 32, endPoint x: 364, endPoint y: 35, distance: 9.2
click at [373, 32] on input at bounding box center [352, 30] width 220 height 26
paste input "9024304374"
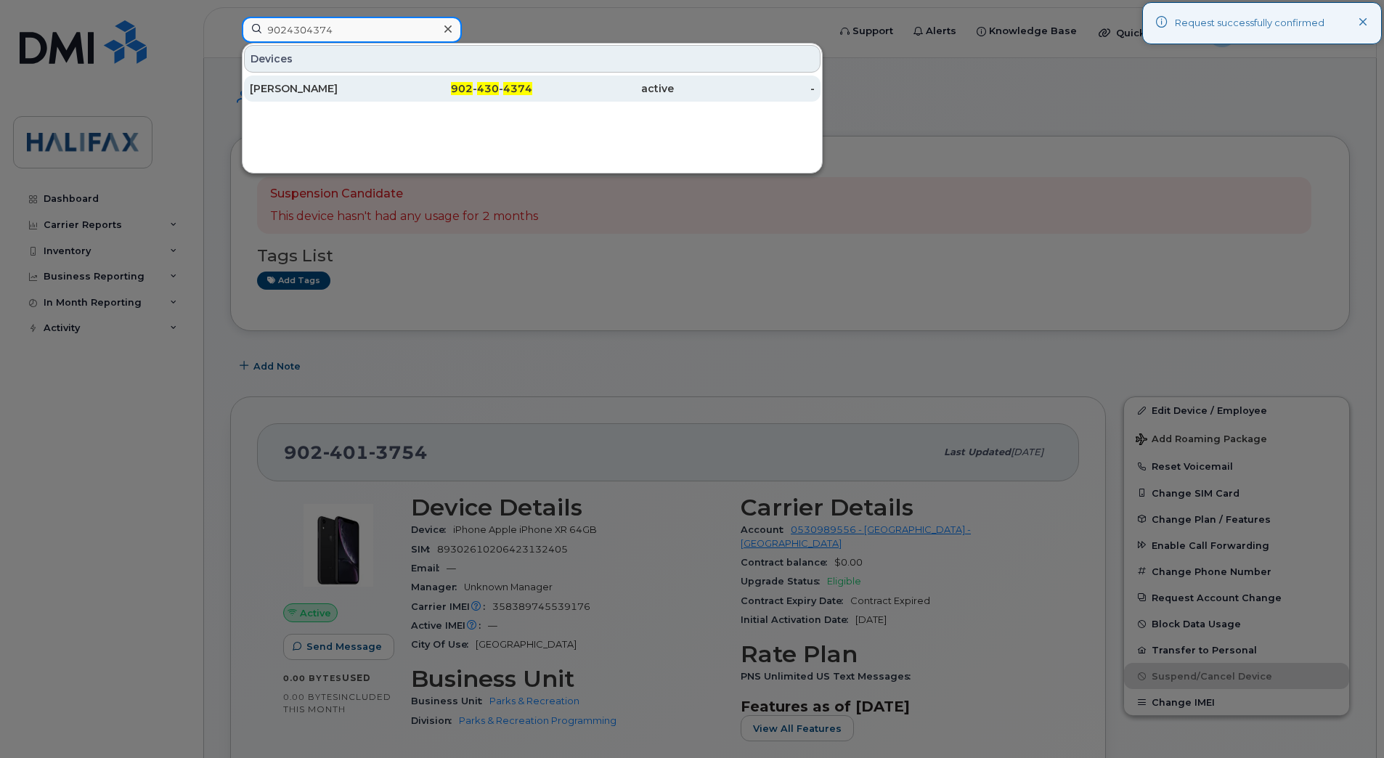
type input "9024304374"
click at [327, 85] on div "Colin Charlesworth" at bounding box center [321, 88] width 142 height 15
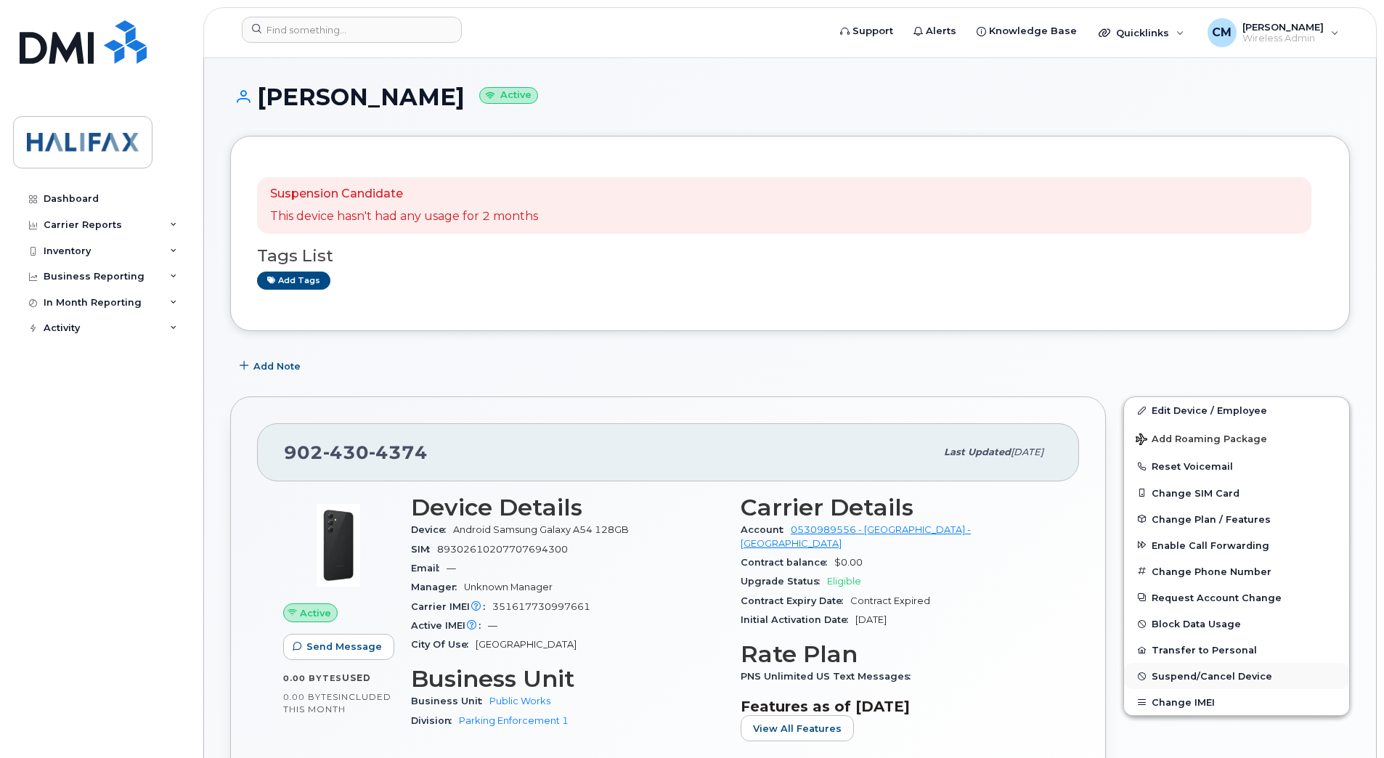
click at [1197, 677] on span "Suspend/Cancel Device" at bounding box center [1211, 676] width 121 height 11
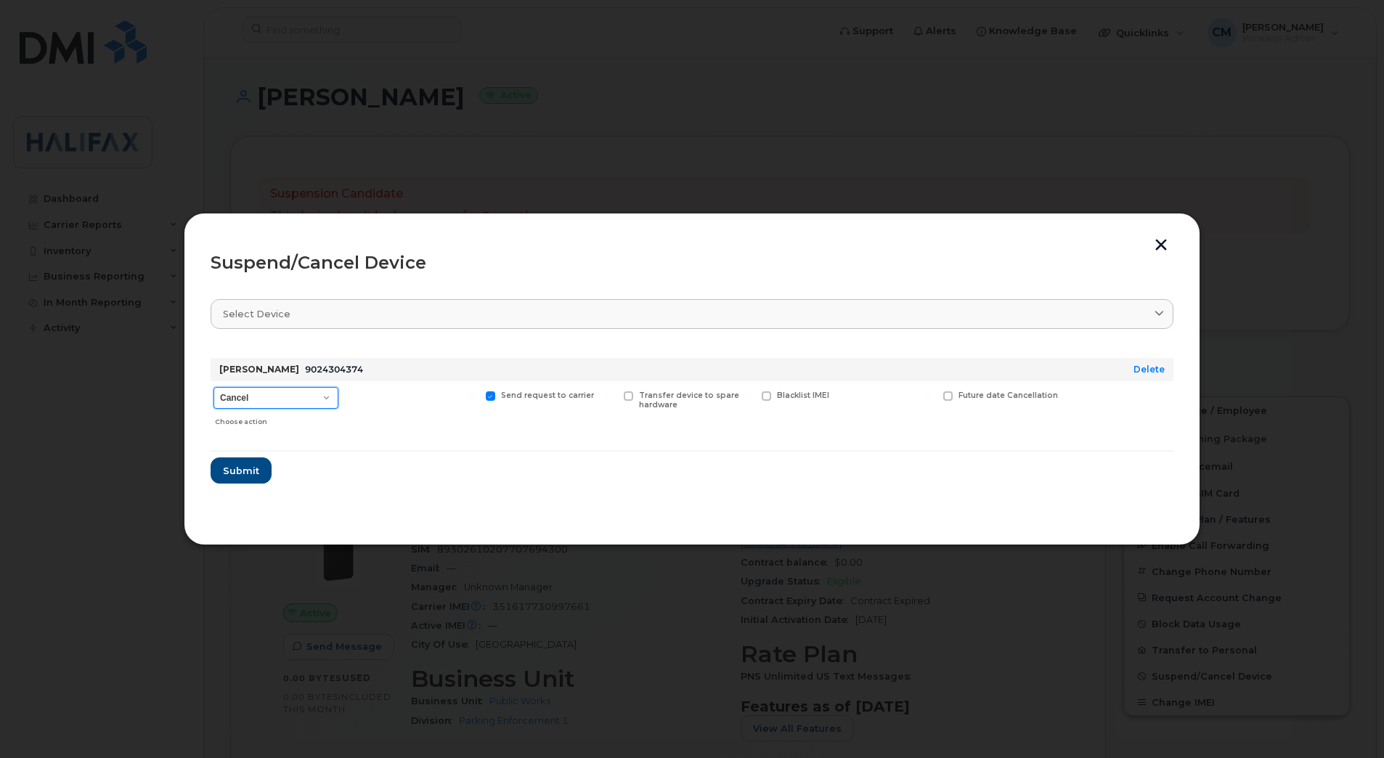
click at [296, 398] on select "Cancel Suspend - Extend Suspension Suspend - Reduced Rate Suspend - Full Rate S…" at bounding box center [275, 398] width 125 height 22
select select "[object Object]"
click at [213, 387] on select "Cancel Suspend - Extend Suspension Suspend - Reduced Rate Suspend - Full Rate S…" at bounding box center [275, 398] width 125 height 22
click at [244, 473] on span "Submit" at bounding box center [240, 471] width 36 height 14
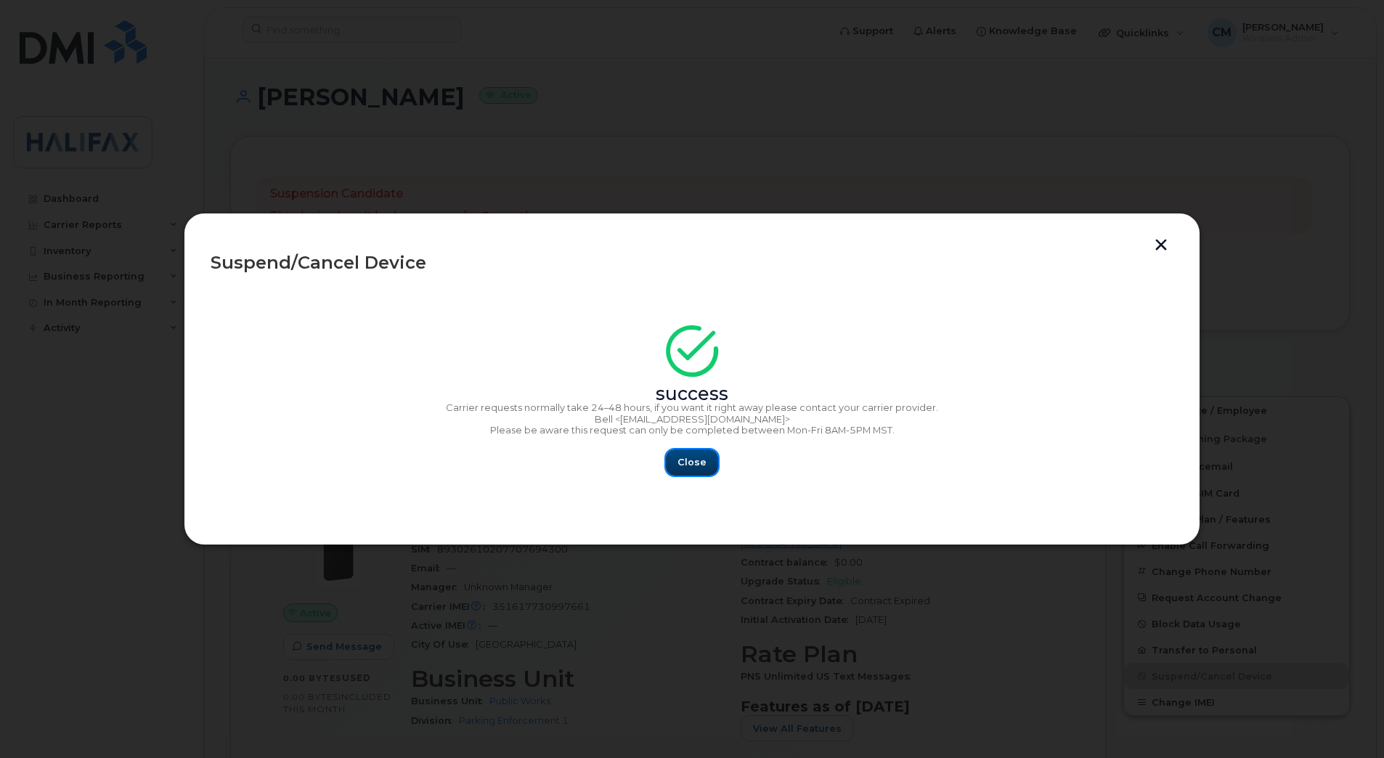
click at [696, 467] on span "Close" at bounding box center [691, 462] width 29 height 14
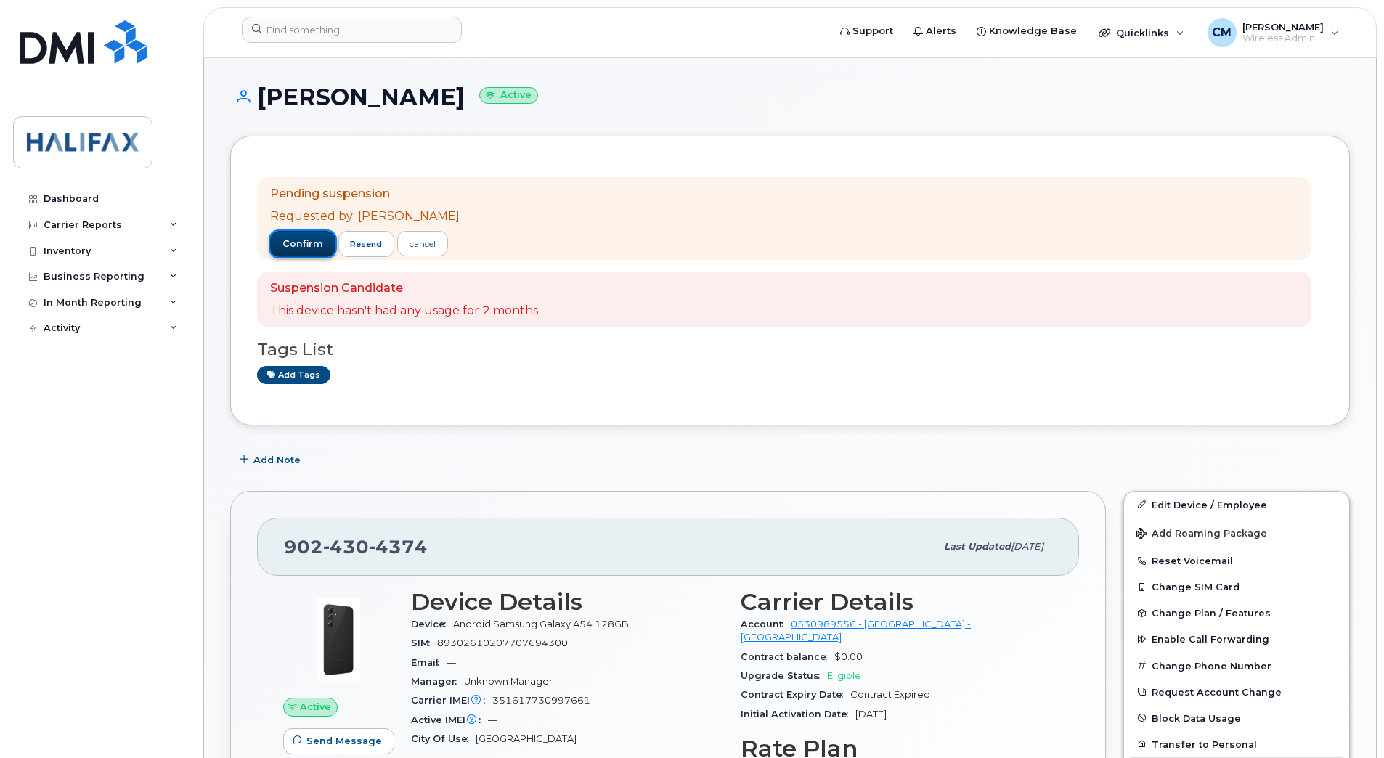
click at [302, 241] on span "confirm" at bounding box center [302, 243] width 41 height 13
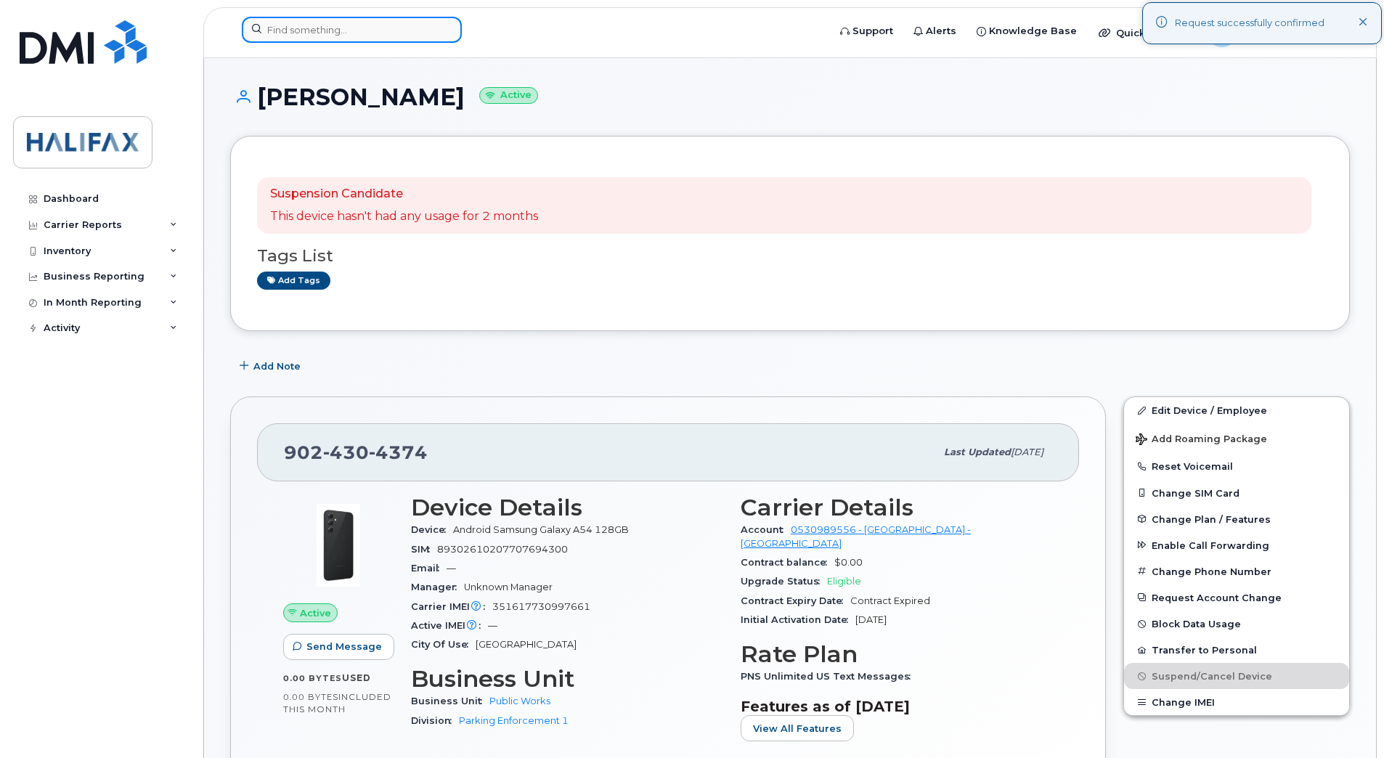
drag, startPoint x: 301, startPoint y: 31, endPoint x: 295, endPoint y: 37, distance: 8.2
click at [301, 31] on input at bounding box center [352, 30] width 220 height 26
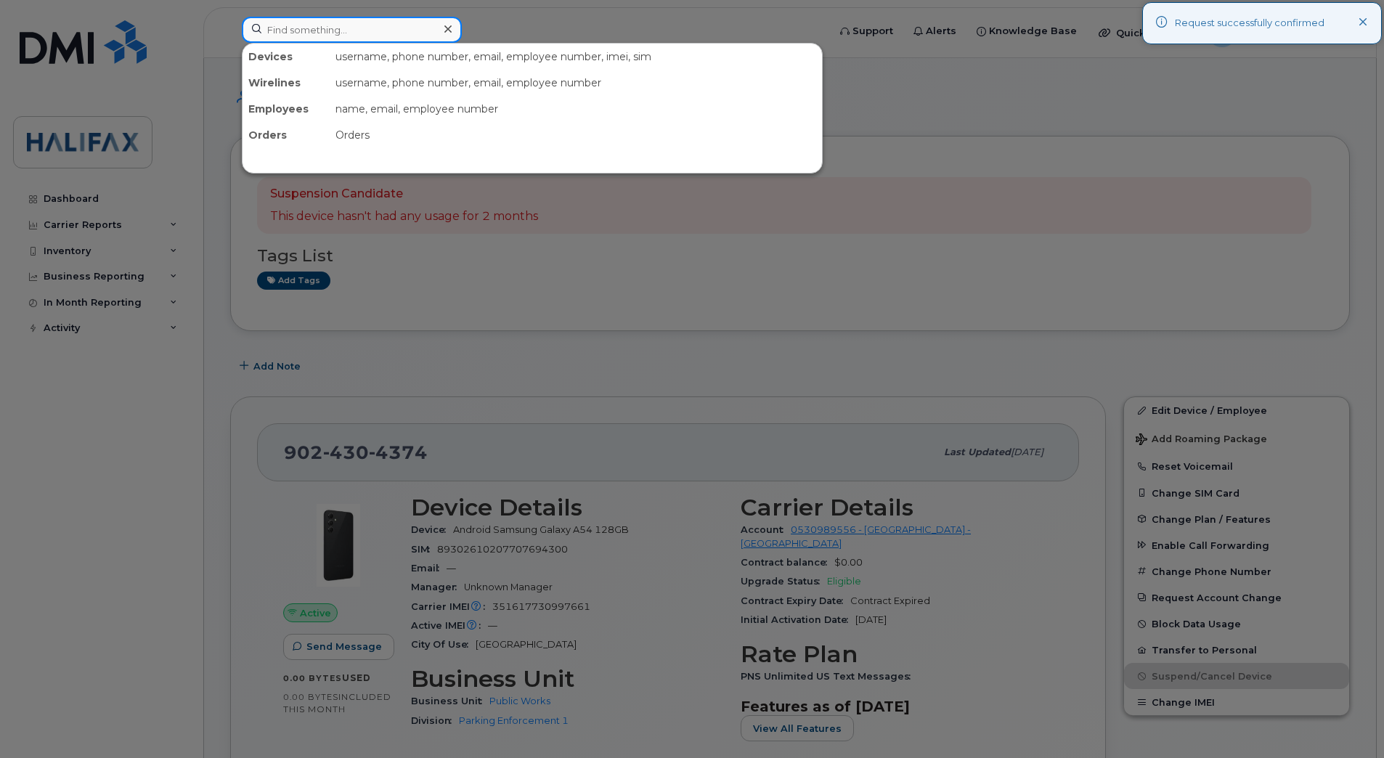
paste input "9024307946"
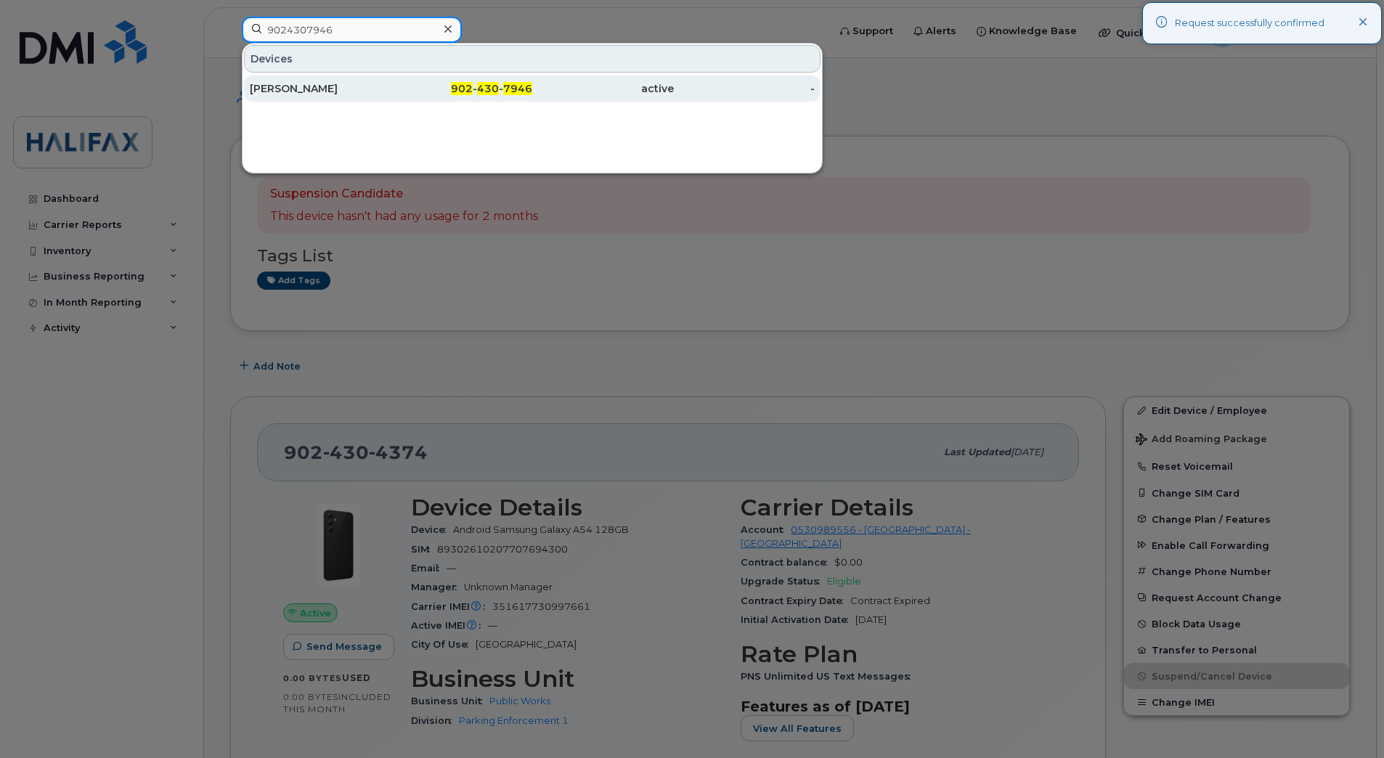
type input "9024307946"
click at [314, 83] on div "John Mc Neil" at bounding box center [321, 88] width 142 height 15
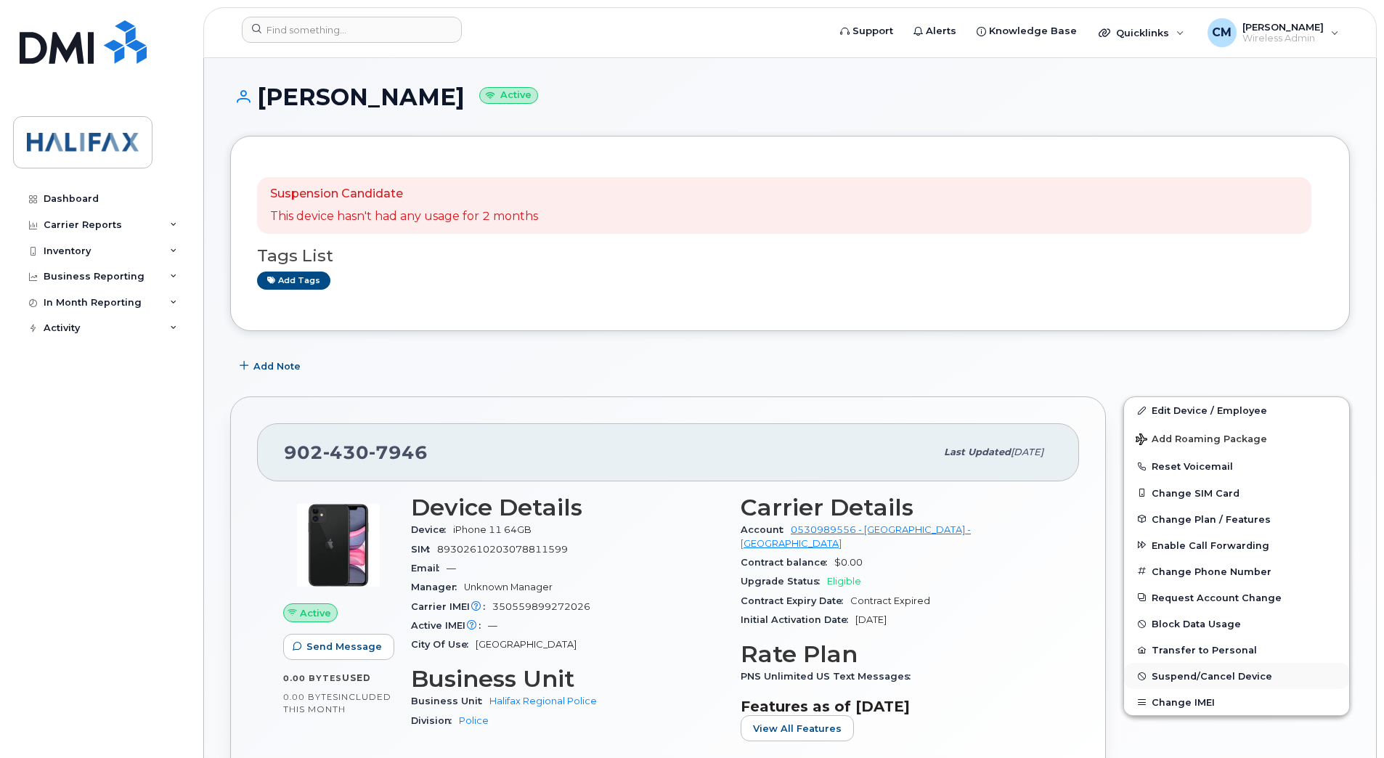
click at [1226, 686] on button "Suspend/Cancel Device" at bounding box center [1236, 676] width 225 height 26
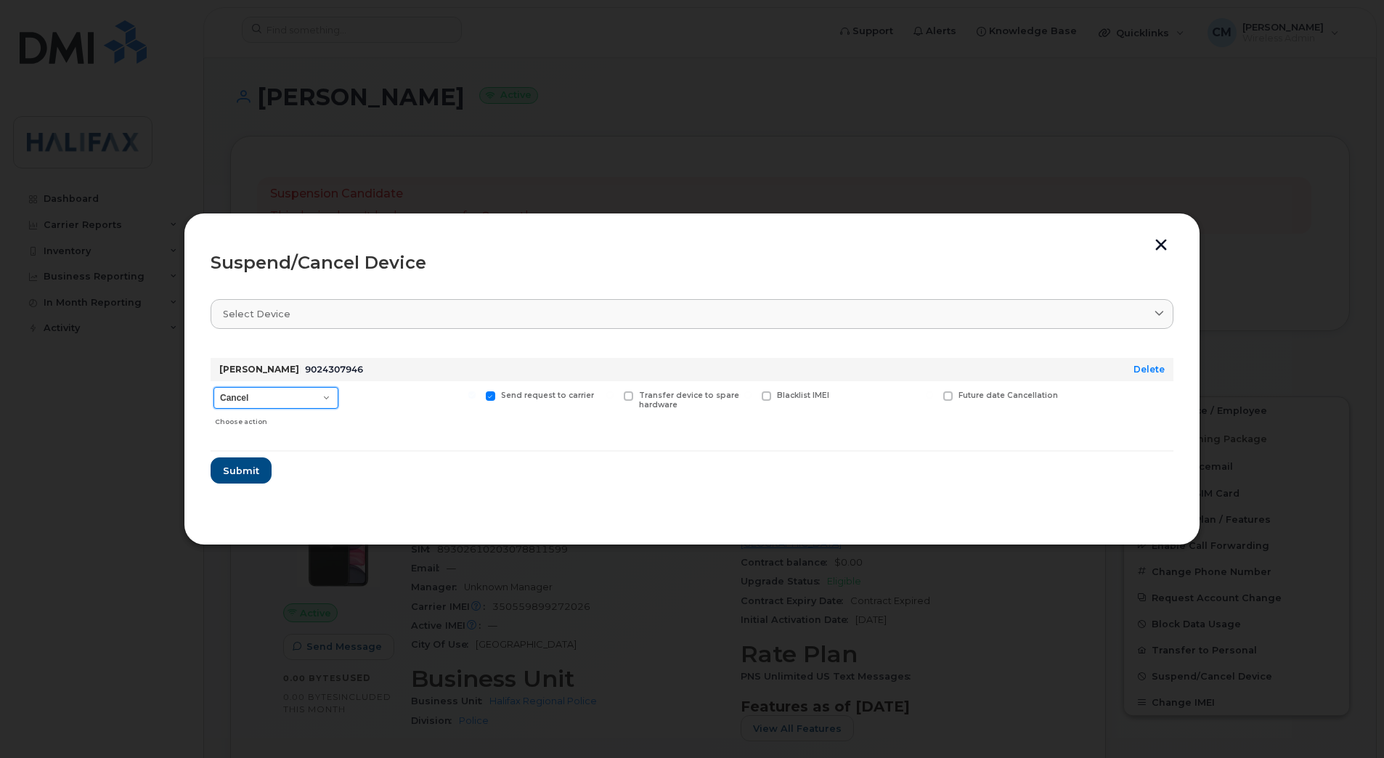
click at [299, 389] on select "Cancel Suspend - Extend Suspension Suspend - Reduced Rate Suspend - Full Rate S…" at bounding box center [275, 398] width 125 height 22
select select "[object Object]"
click at [213, 387] on select "Cancel Suspend - Extend Suspension Suspend - Reduced Rate Suspend - Full Rate S…" at bounding box center [275, 398] width 125 height 22
click at [244, 464] on span "Submit" at bounding box center [240, 471] width 36 height 14
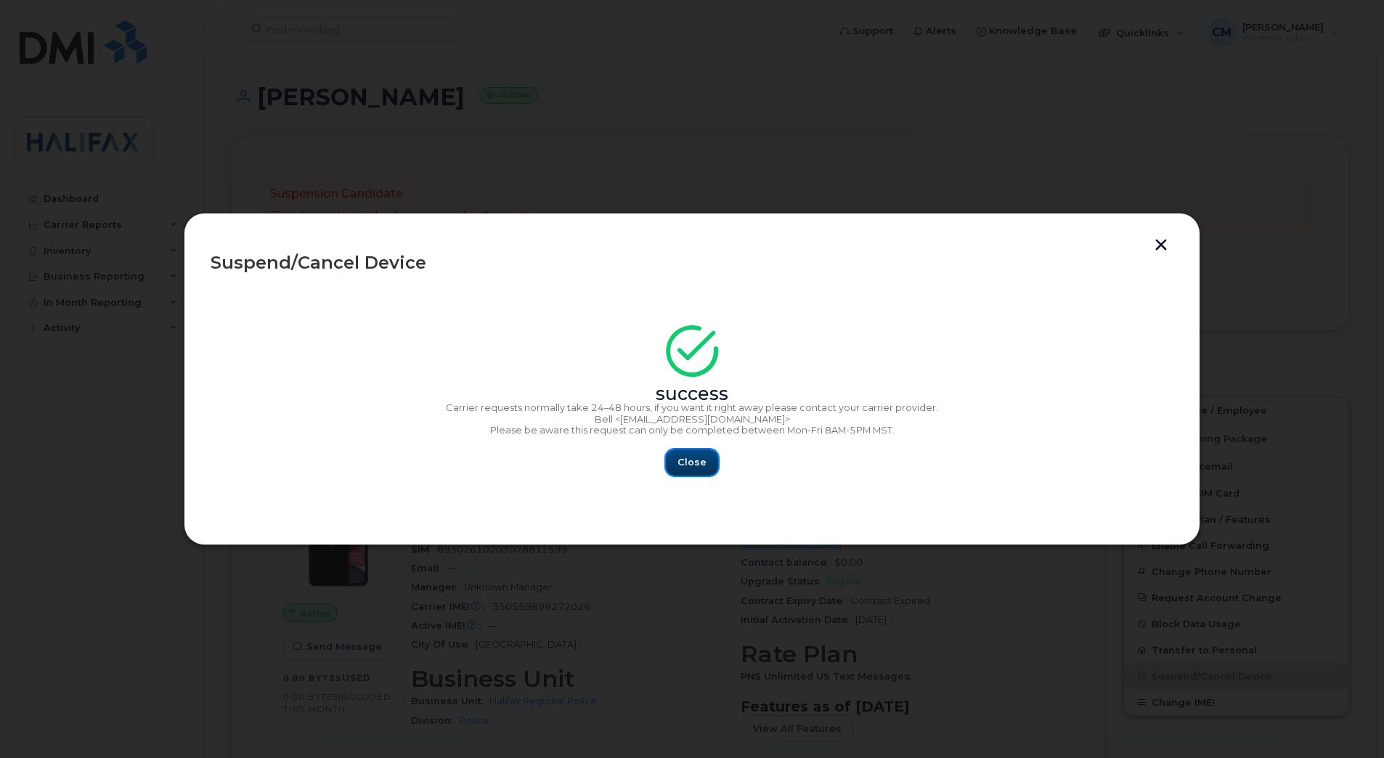
click at [695, 462] on span "Close" at bounding box center [691, 462] width 29 height 14
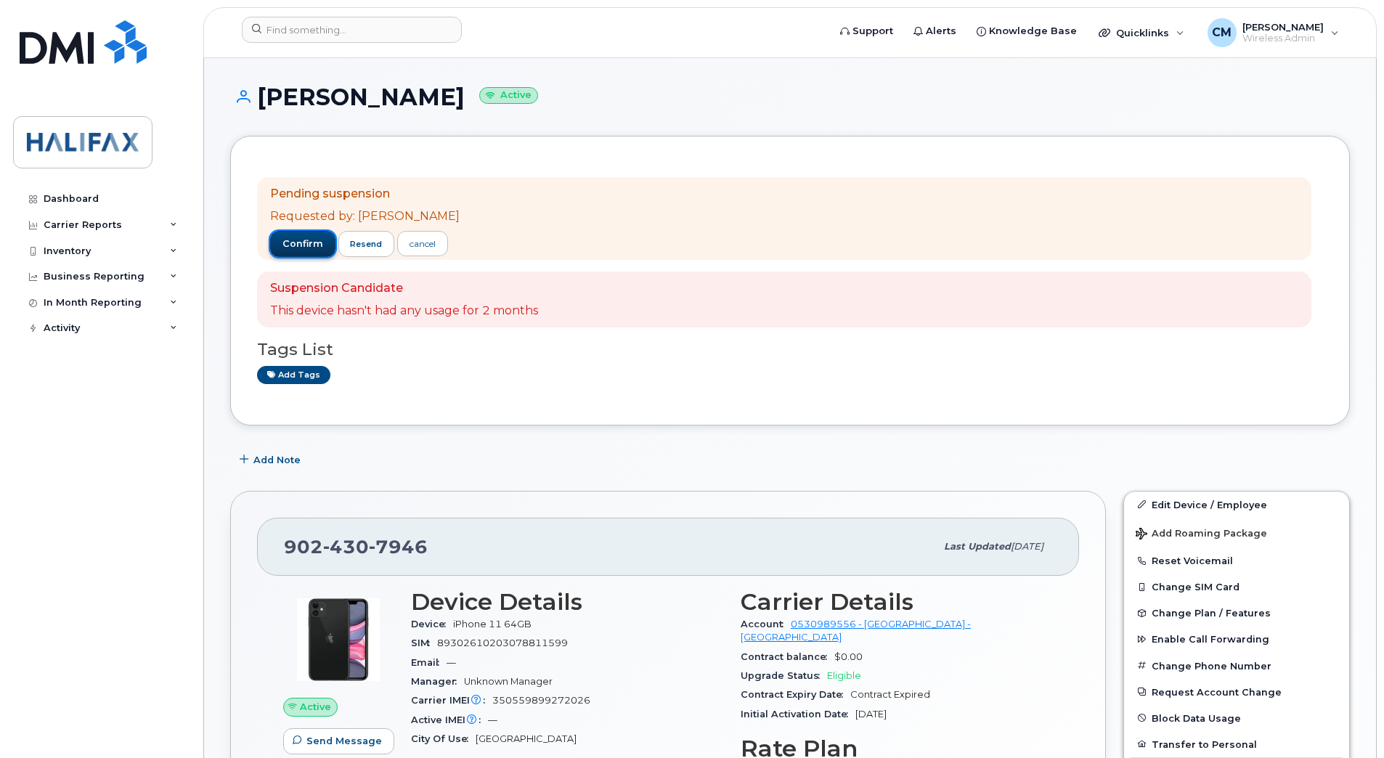
click at [298, 241] on span "confirm" at bounding box center [302, 243] width 41 height 13
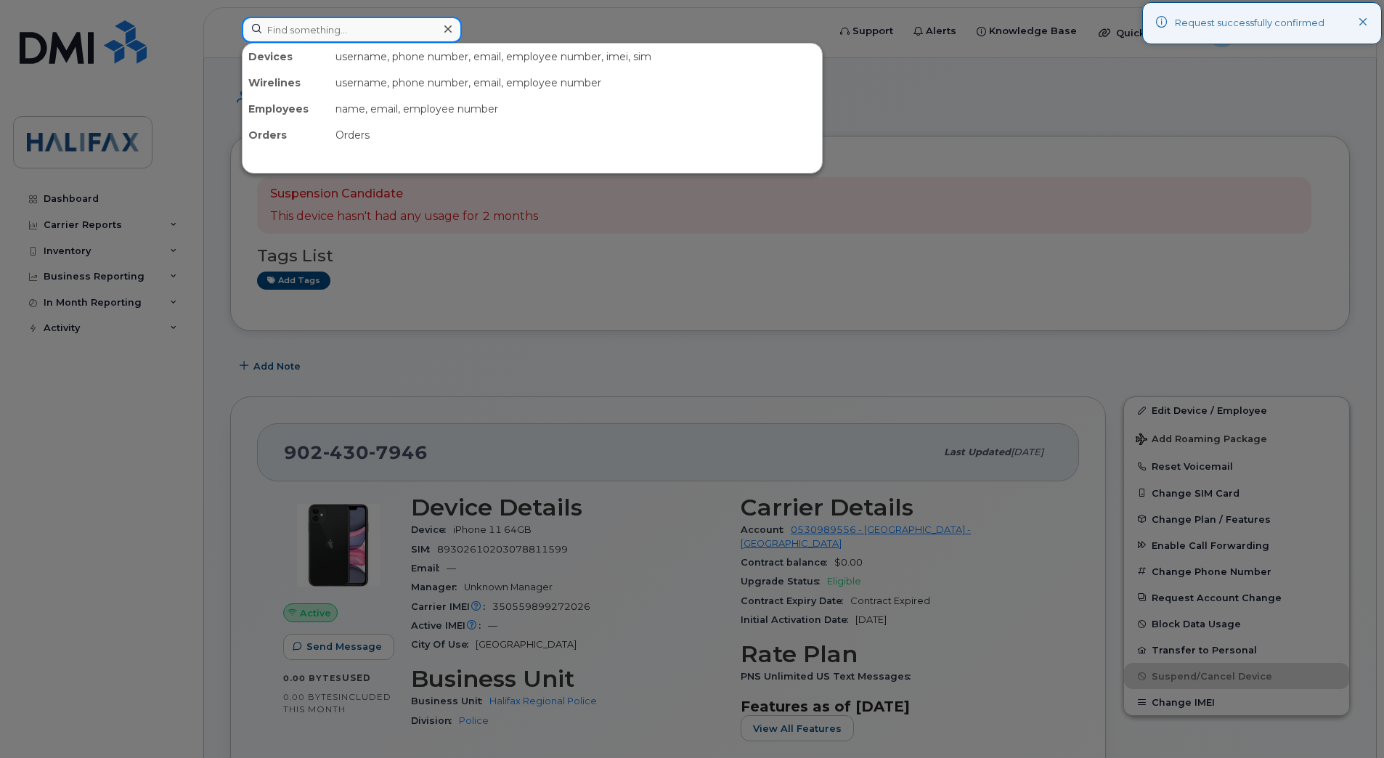
click at [413, 31] on input at bounding box center [352, 30] width 220 height 26
paste input "9024308482"
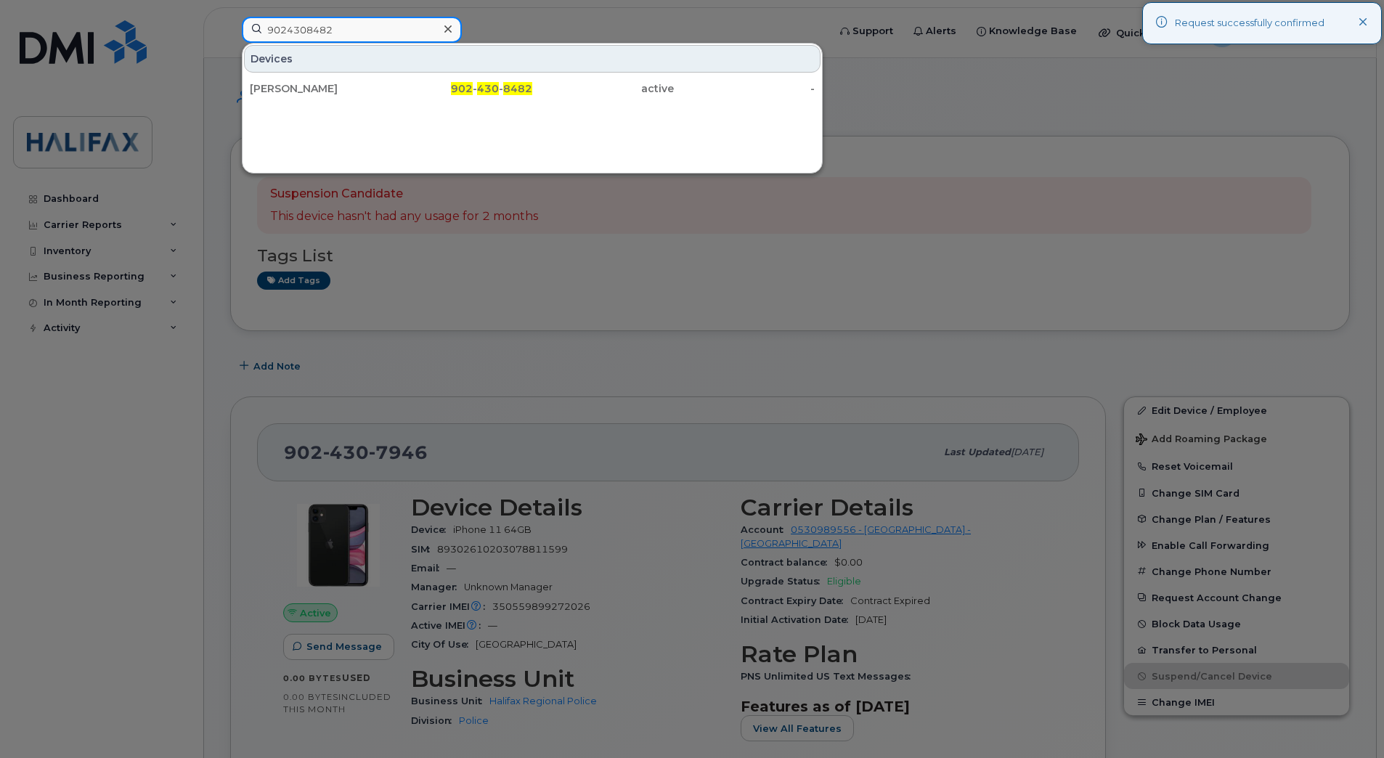
type input "9024308482"
click at [343, 86] on div "Patty Snair" at bounding box center [321, 88] width 142 height 15
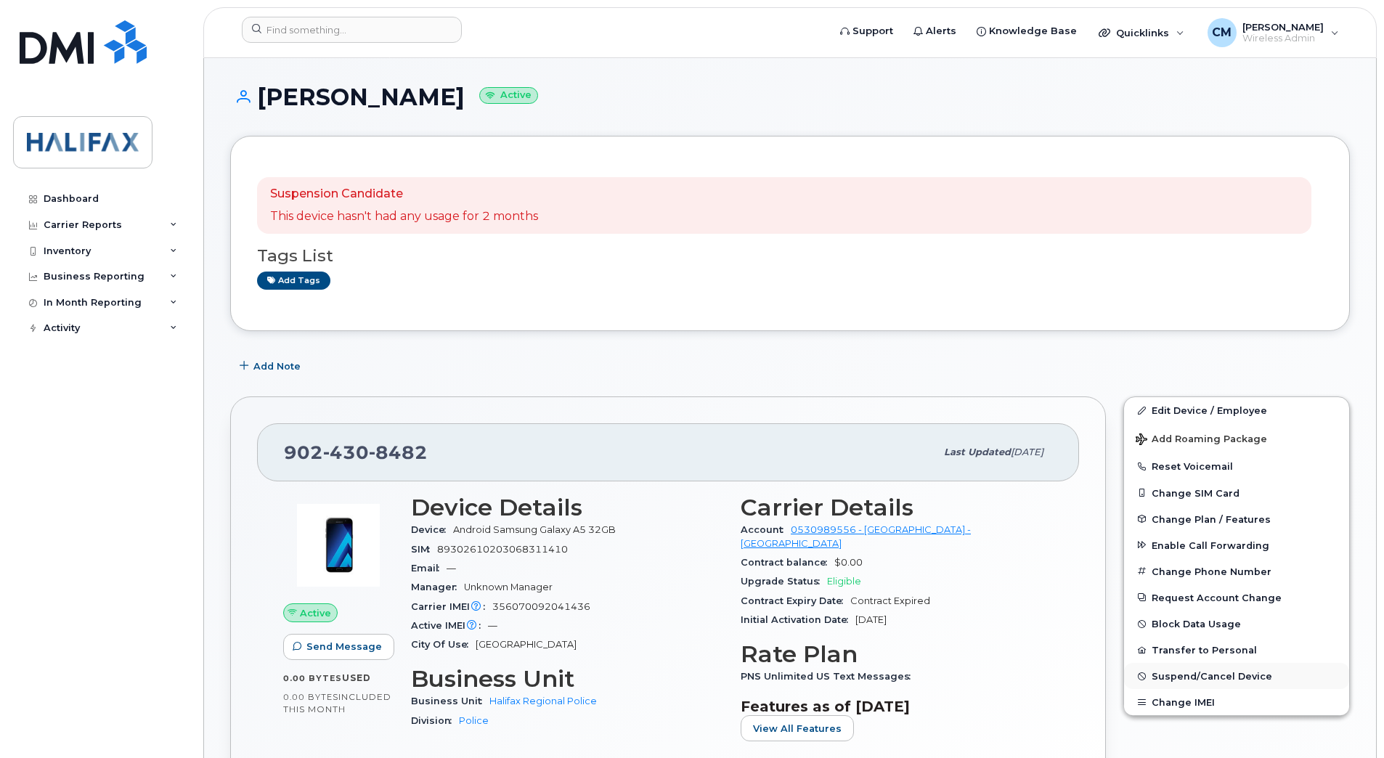
click at [1188, 678] on span "Suspend/Cancel Device" at bounding box center [1211, 676] width 121 height 11
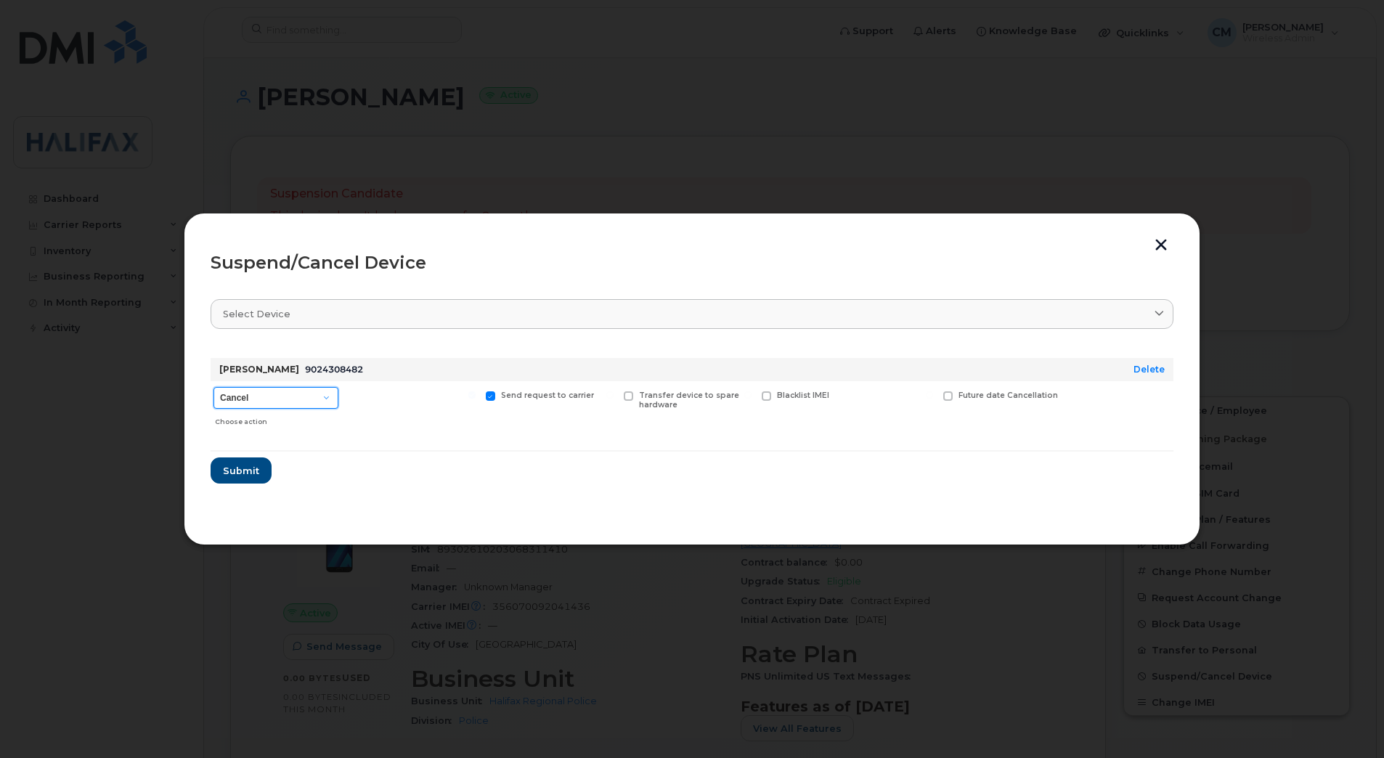
click at [249, 401] on select "Cancel Suspend - Extend Suspension Suspend - Reduced Rate Suspend - Full Rate S…" at bounding box center [275, 398] width 125 height 22
select select "[object Object]"
click at [213, 387] on select "Cancel Suspend - Extend Suspension Suspend - Reduced Rate Suspend - Full Rate S…" at bounding box center [275, 398] width 125 height 22
click at [248, 468] on span "Submit" at bounding box center [240, 471] width 36 height 14
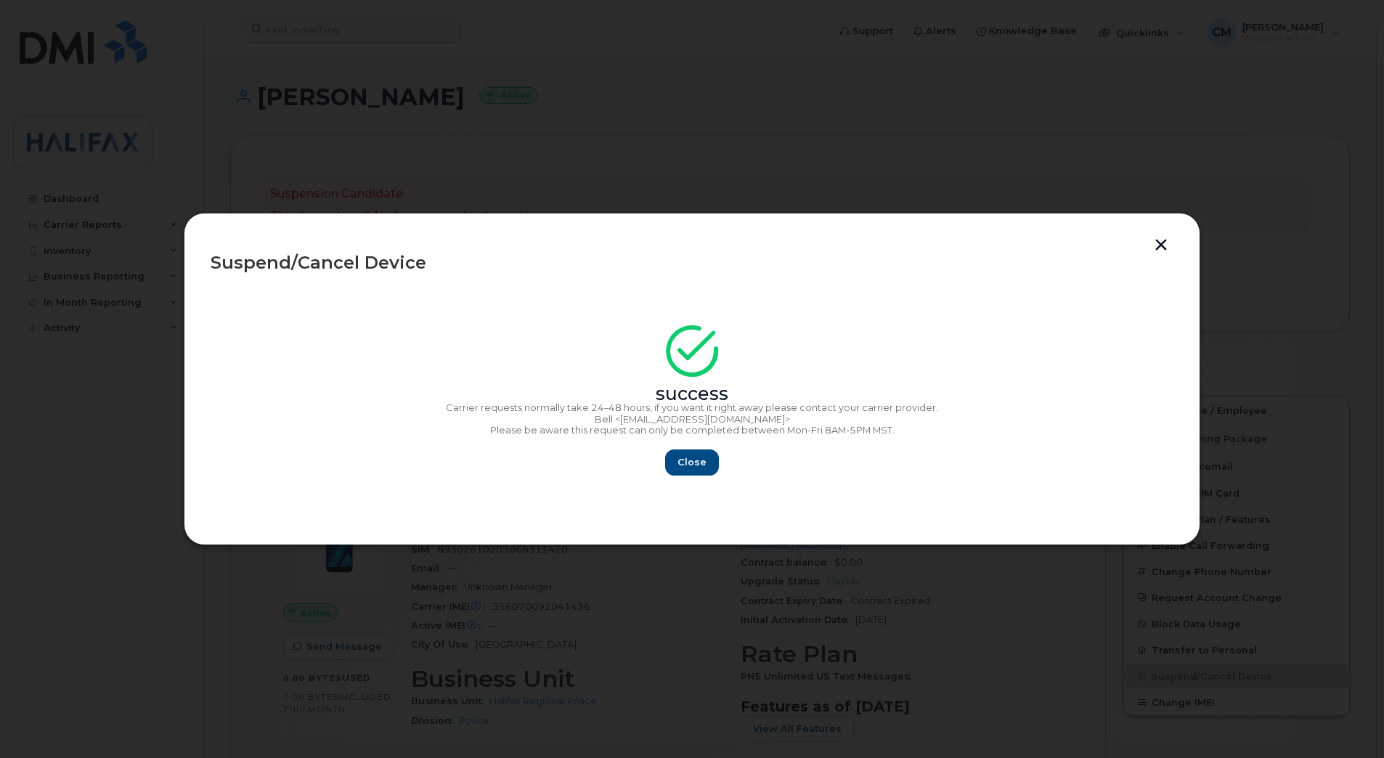
click at [722, 471] on div "Close" at bounding box center [692, 462] width 963 height 26
click at [704, 467] on span "Close" at bounding box center [691, 462] width 29 height 14
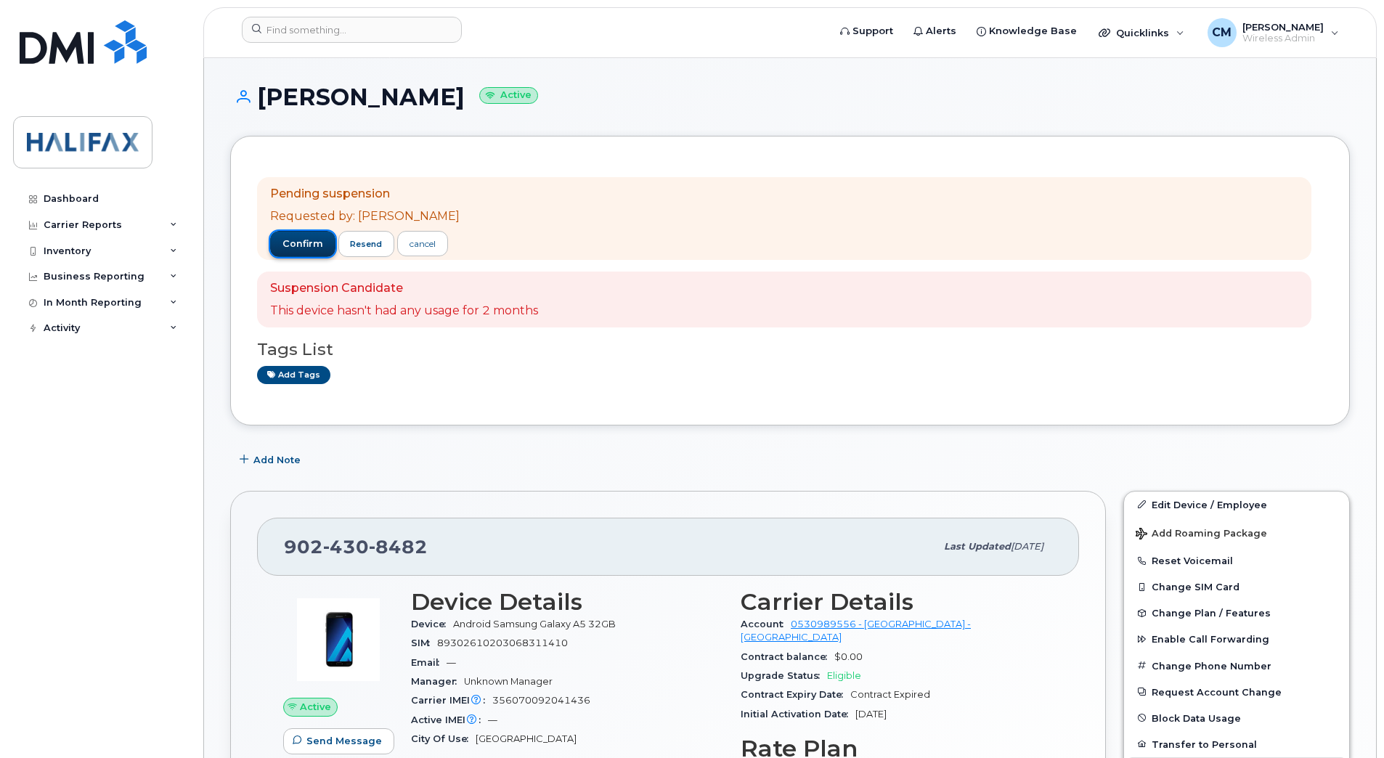
click at [310, 241] on span "confirm" at bounding box center [302, 243] width 41 height 13
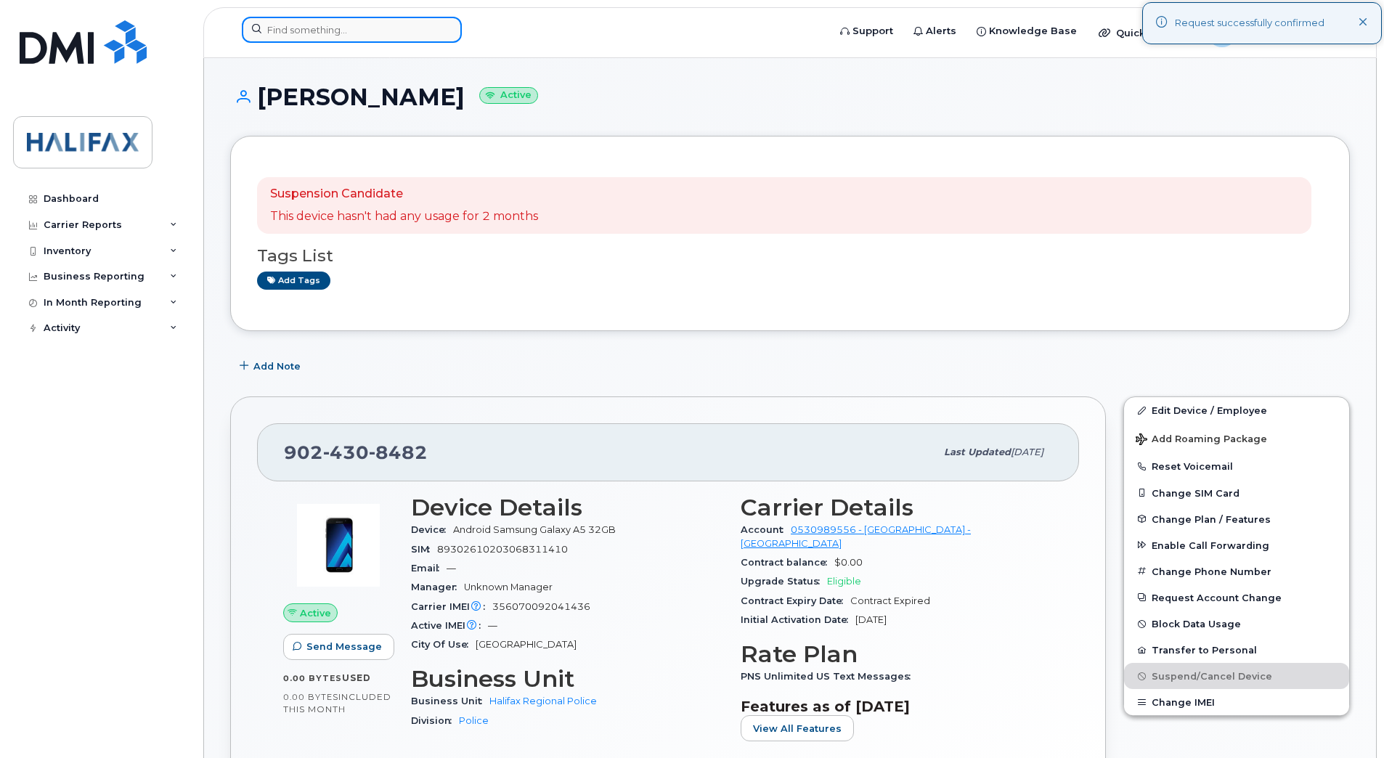
click at [381, 24] on input at bounding box center [352, 30] width 220 height 26
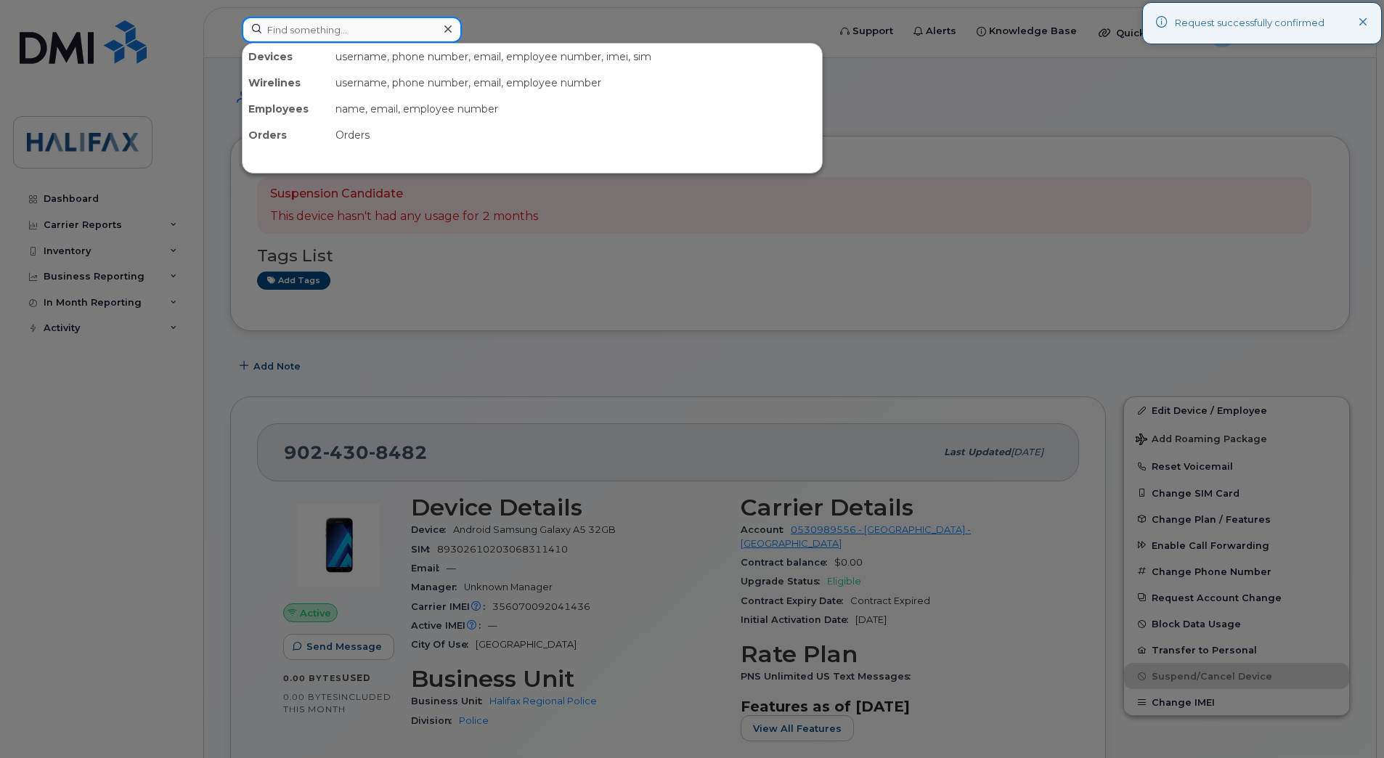
paste input "9024561598"
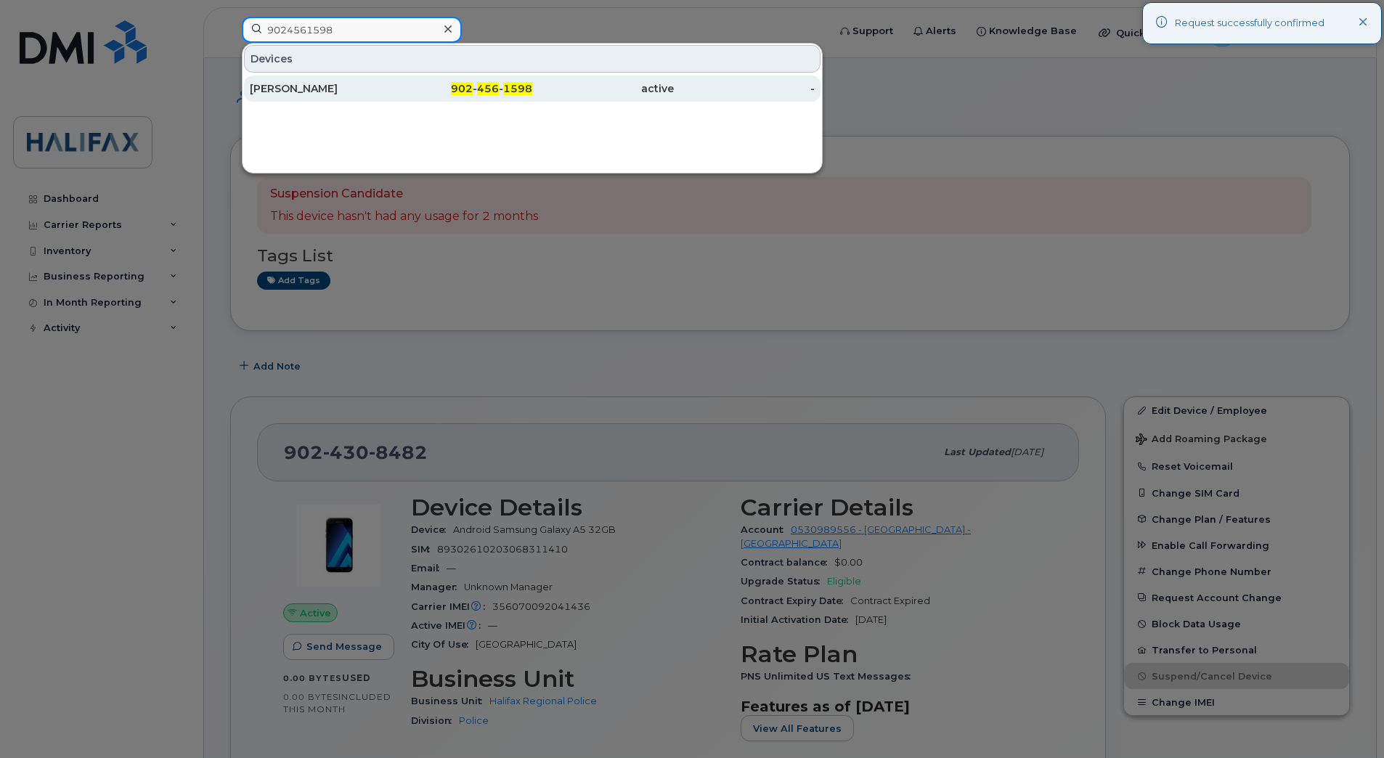
type input "9024561598"
click at [334, 82] on div "[PERSON_NAME]" at bounding box center [321, 88] width 142 height 15
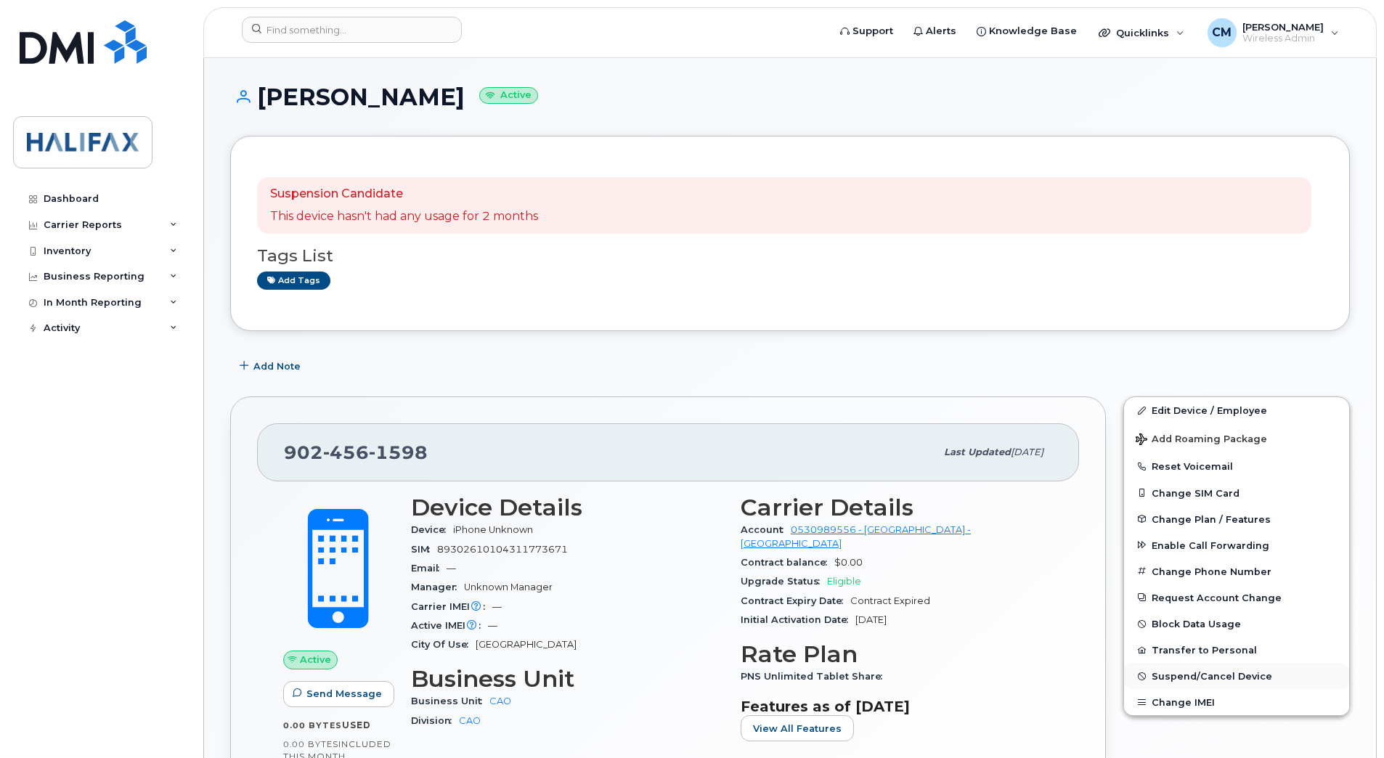
click at [1179, 678] on span "Suspend/Cancel Device" at bounding box center [1211, 676] width 121 height 11
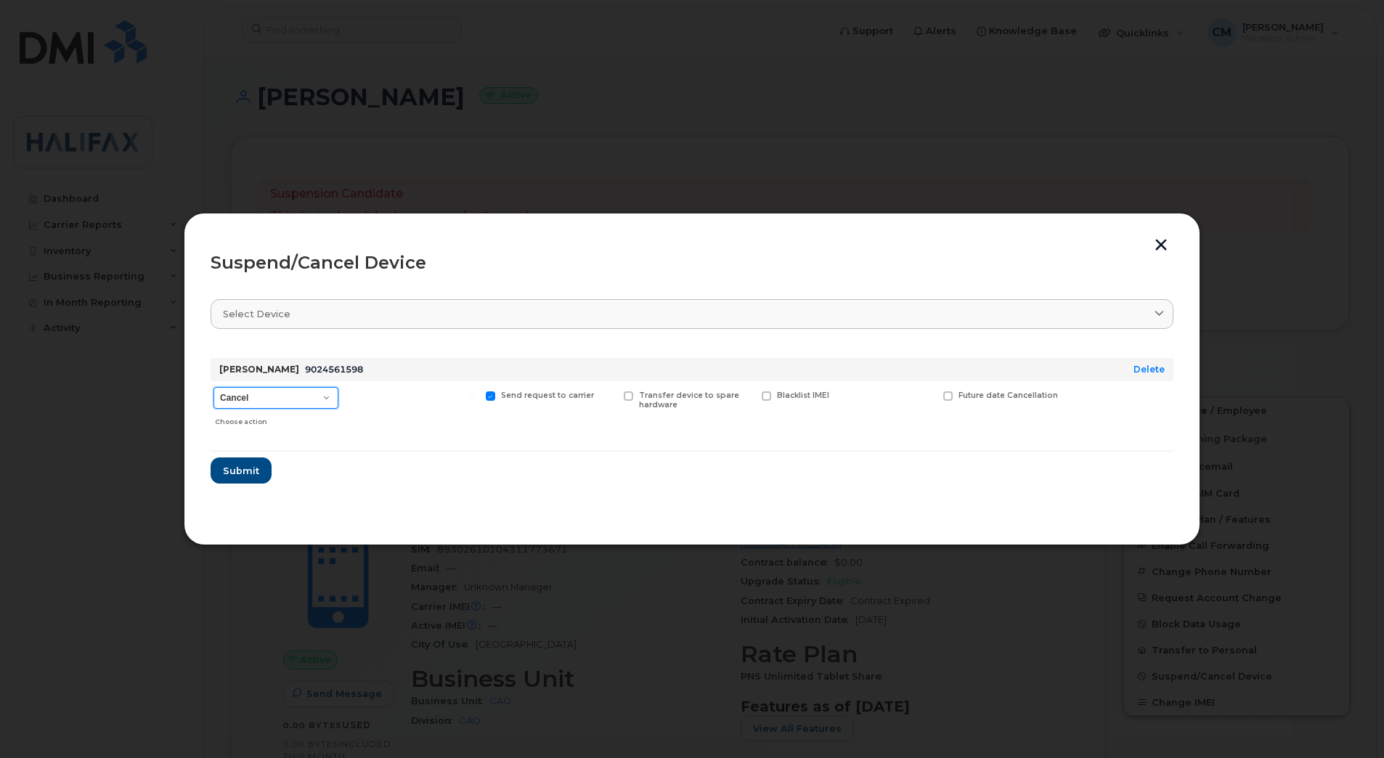
click at [238, 396] on select "Cancel Suspend - Extend Suspension Suspend - Reduced Rate Suspend - Full Rate S…" at bounding box center [275, 398] width 125 height 22
select select "[object Object]"
click at [213, 387] on select "Cancel Suspend - Extend Suspension Suspend - Reduced Rate Suspend - Full Rate S…" at bounding box center [275, 398] width 125 height 22
click at [253, 465] on span "Submit" at bounding box center [240, 471] width 36 height 14
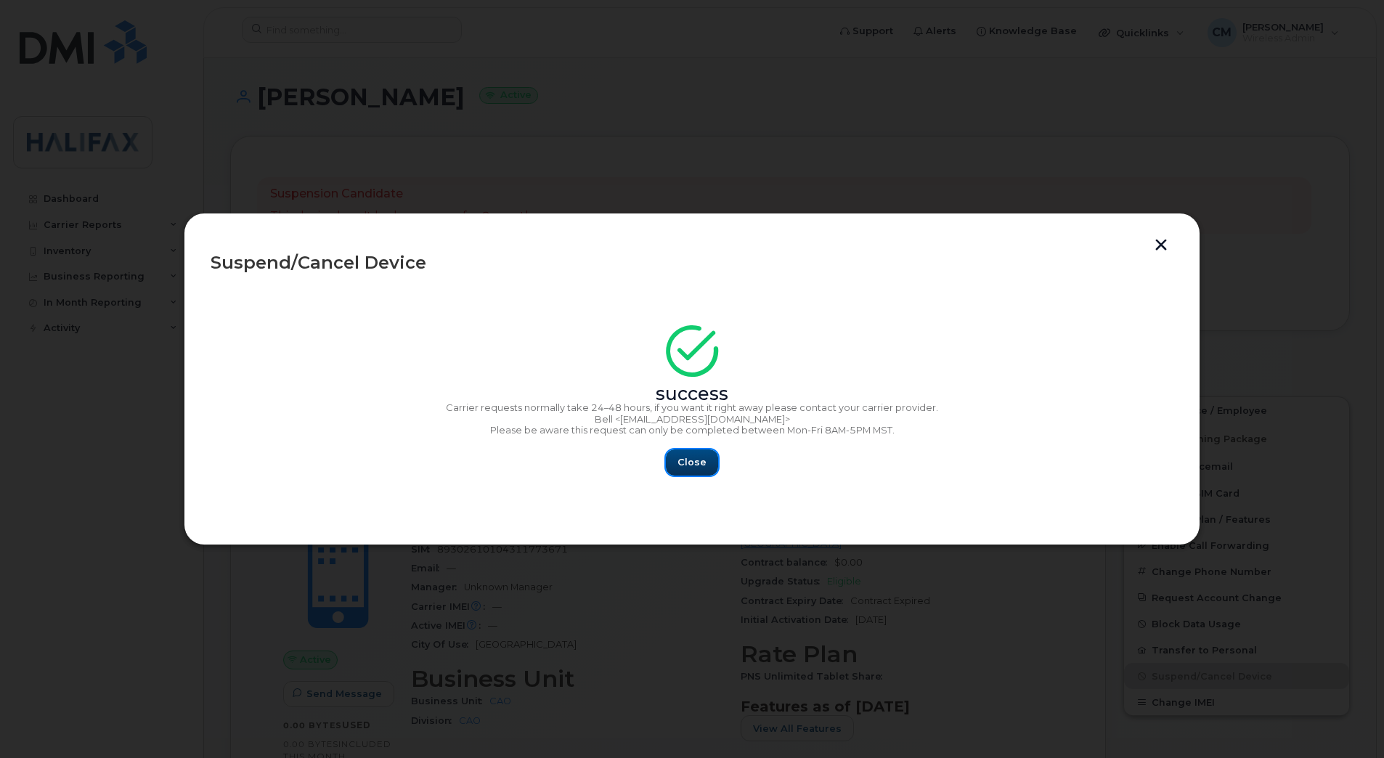
click at [676, 469] on button "Close" at bounding box center [692, 462] width 52 height 26
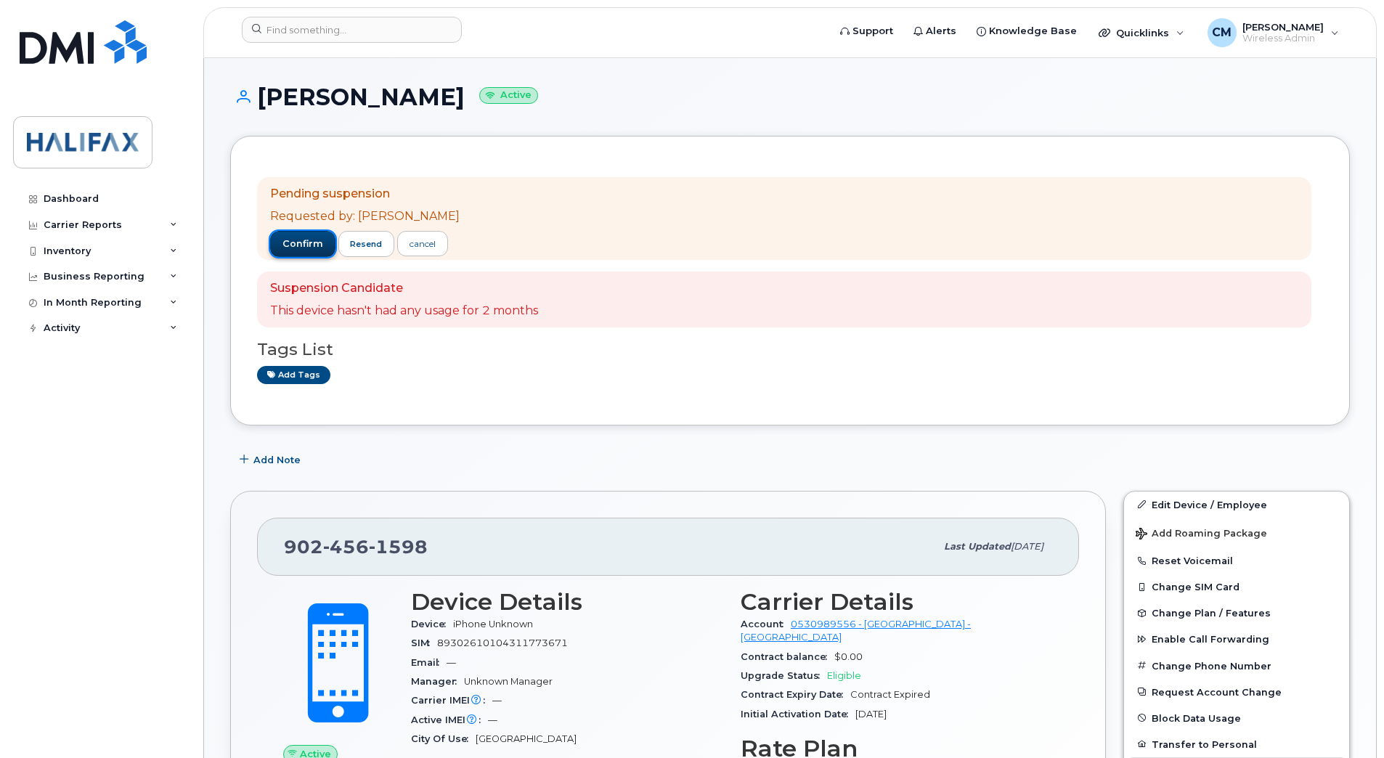
click at [286, 235] on button "confirm" at bounding box center [302, 244] width 65 height 26
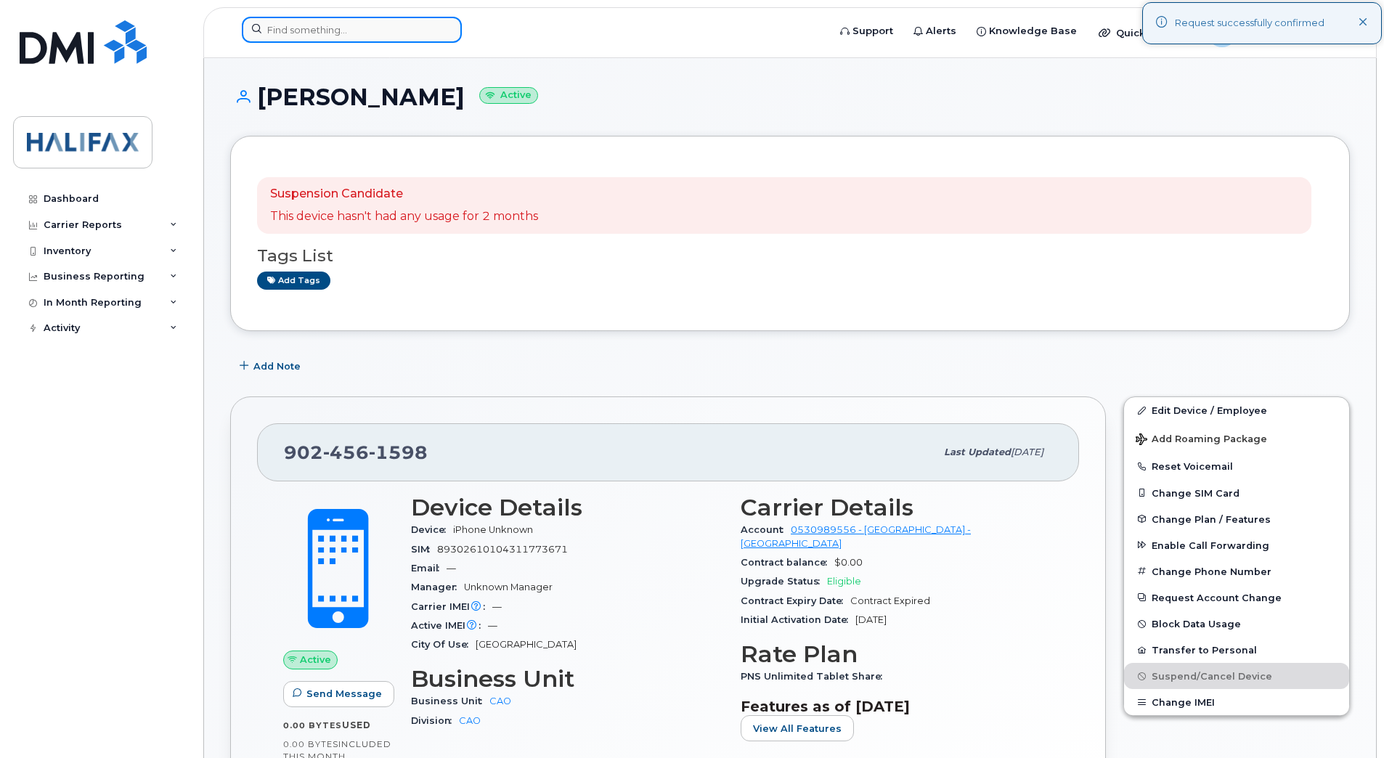
click at [330, 22] on input at bounding box center [352, 30] width 220 height 26
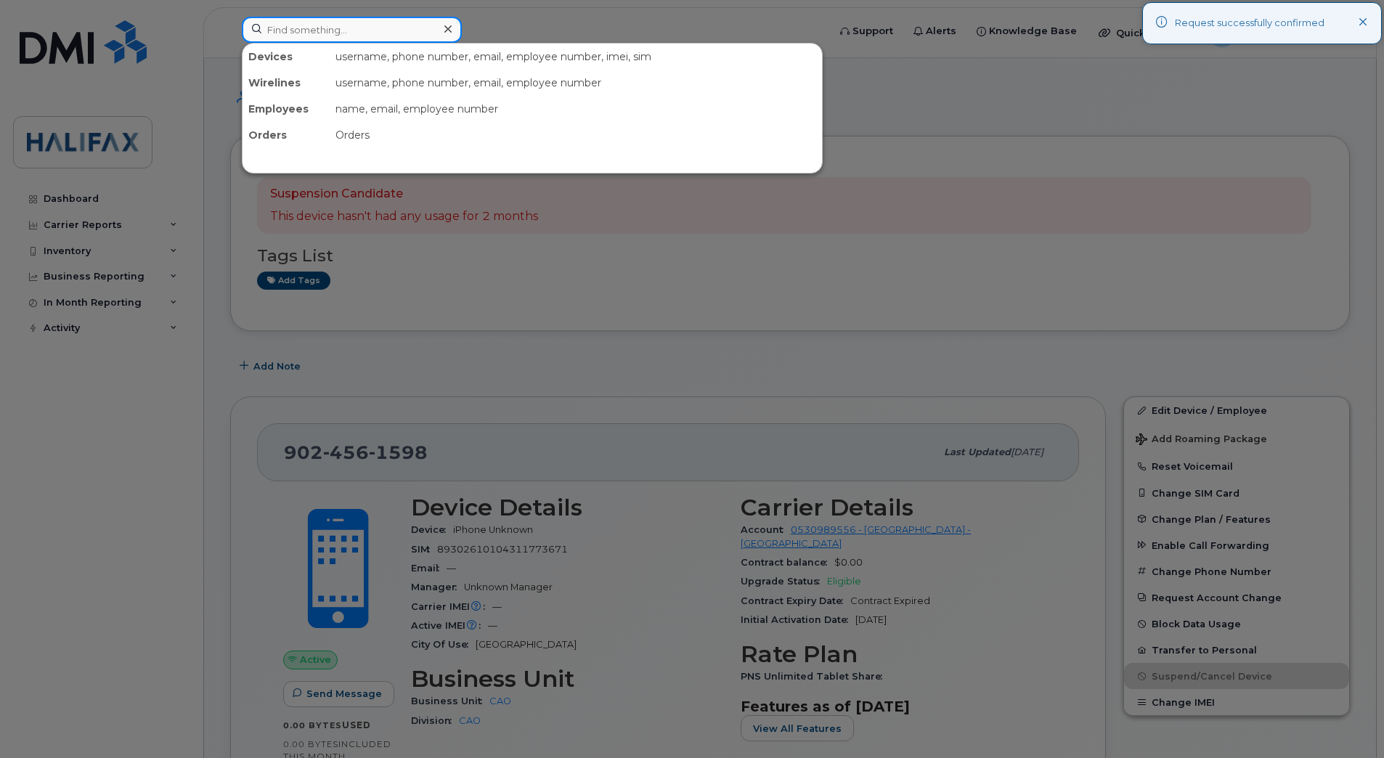
paste input "9024568897"
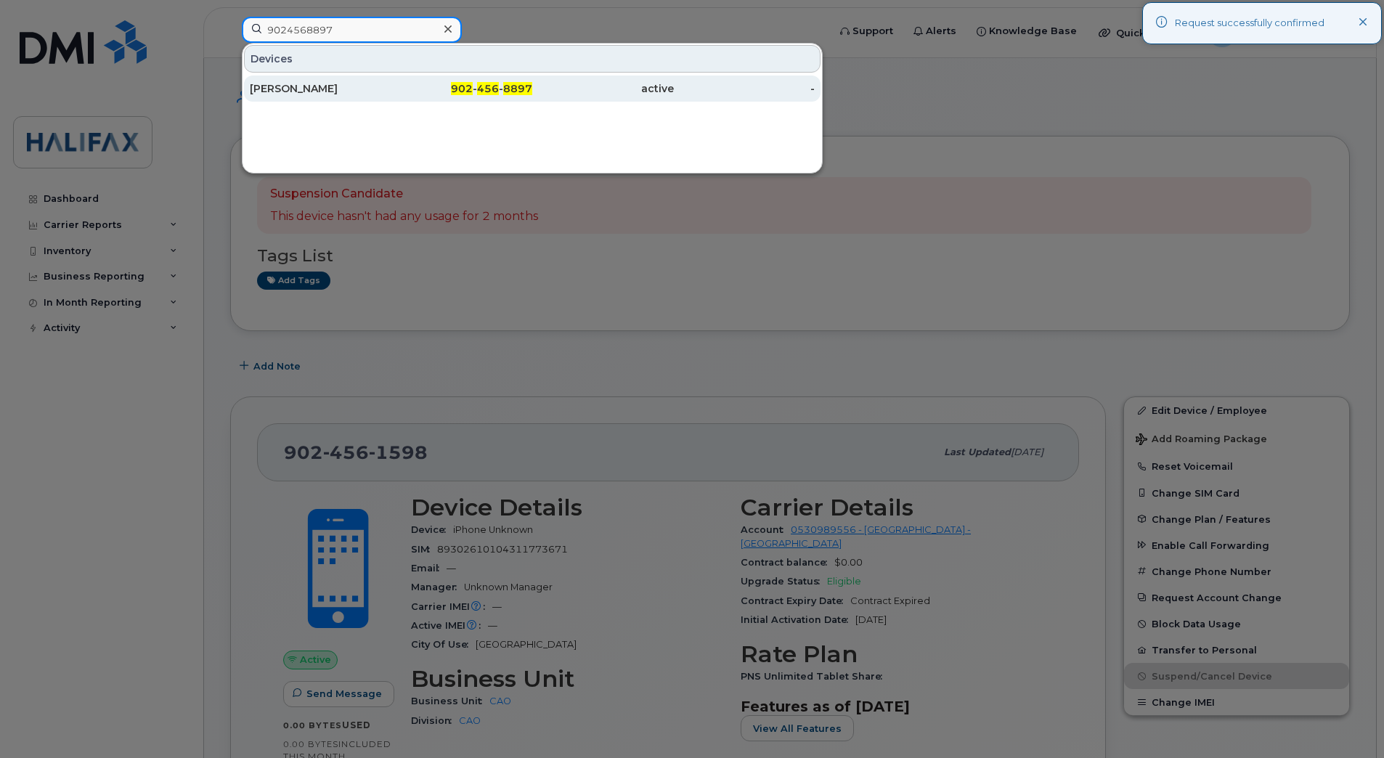
type input "9024568897"
click at [352, 87] on div "[PERSON_NAME]" at bounding box center [321, 88] width 142 height 15
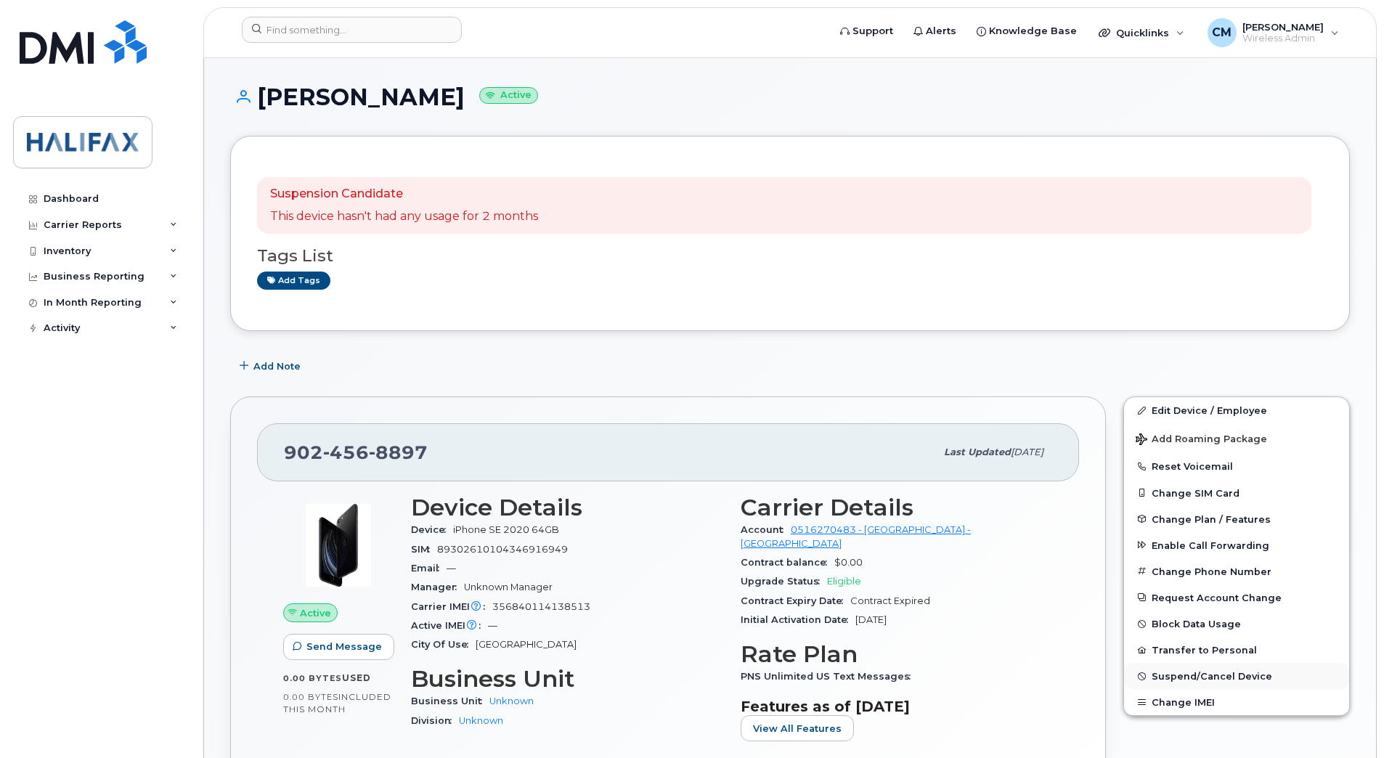
click at [1162, 679] on span "Suspend/Cancel Device" at bounding box center [1211, 676] width 121 height 11
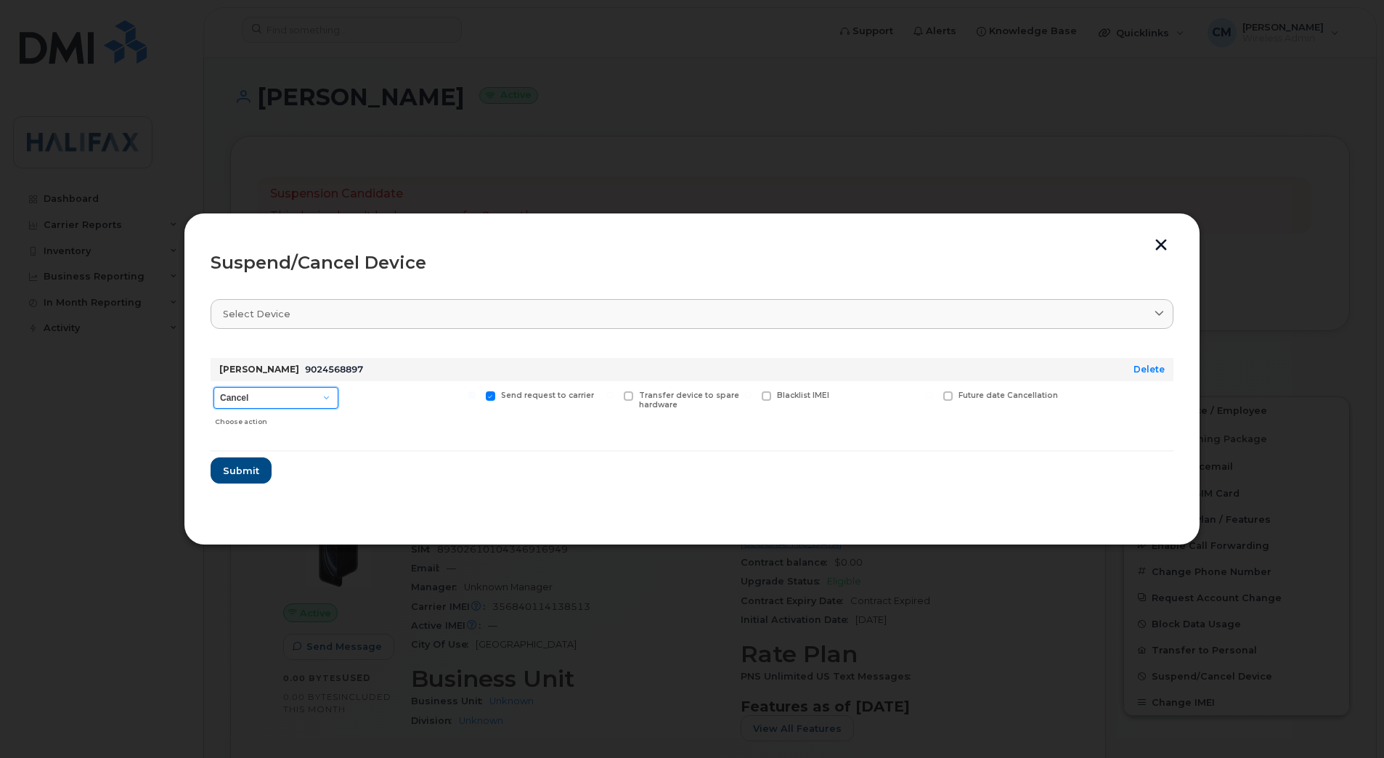
drag, startPoint x: 295, startPoint y: 397, endPoint x: 290, endPoint y: 409, distance: 13.3
click at [295, 397] on select "Cancel Suspend - Extend Suspension Suspend - Reduced Rate Suspend - Full Rate S…" at bounding box center [275, 398] width 125 height 22
select select "[object Object]"
click at [213, 387] on select "Cancel Suspend - Extend Suspension Suspend - Reduced Rate Suspend - Full Rate S…" at bounding box center [275, 398] width 125 height 22
click at [239, 465] on span "Submit" at bounding box center [240, 471] width 36 height 14
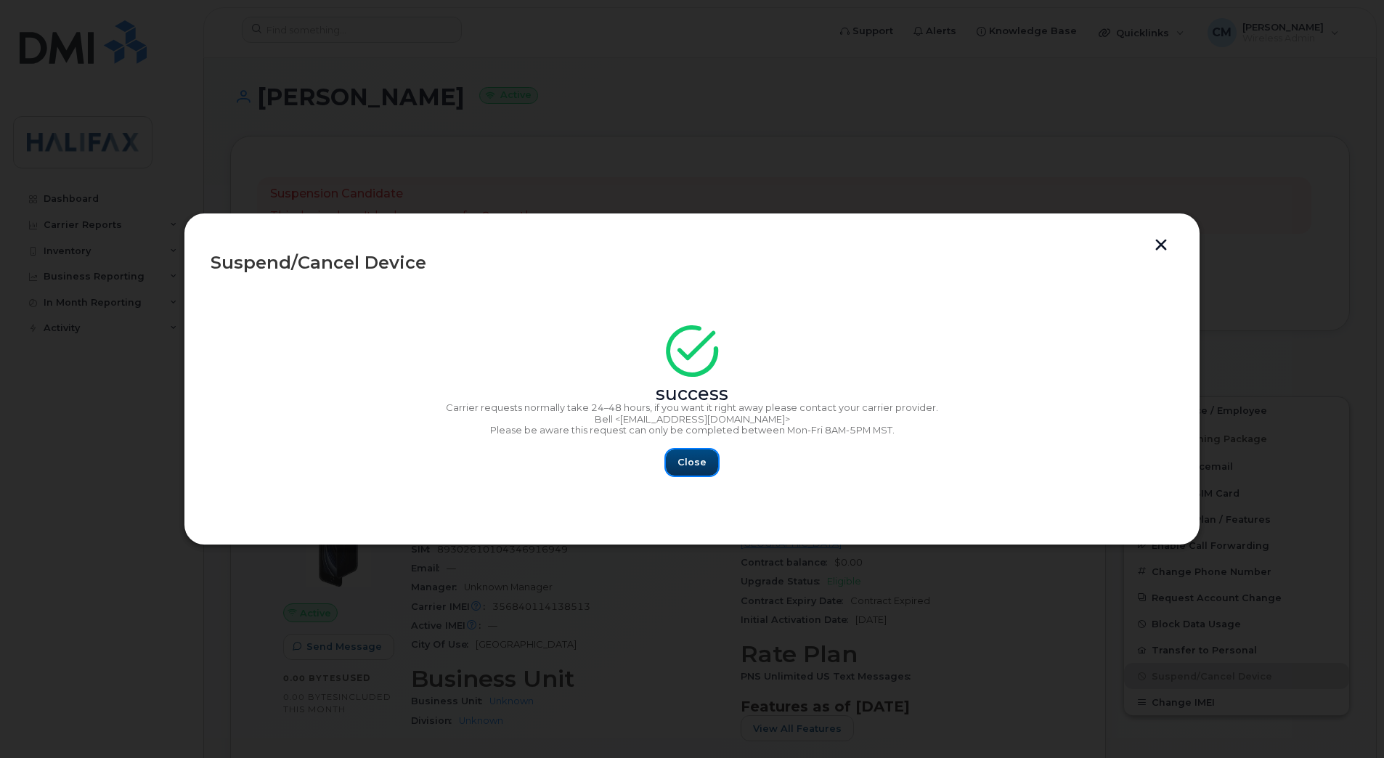
click at [673, 460] on button "Close" at bounding box center [692, 462] width 52 height 26
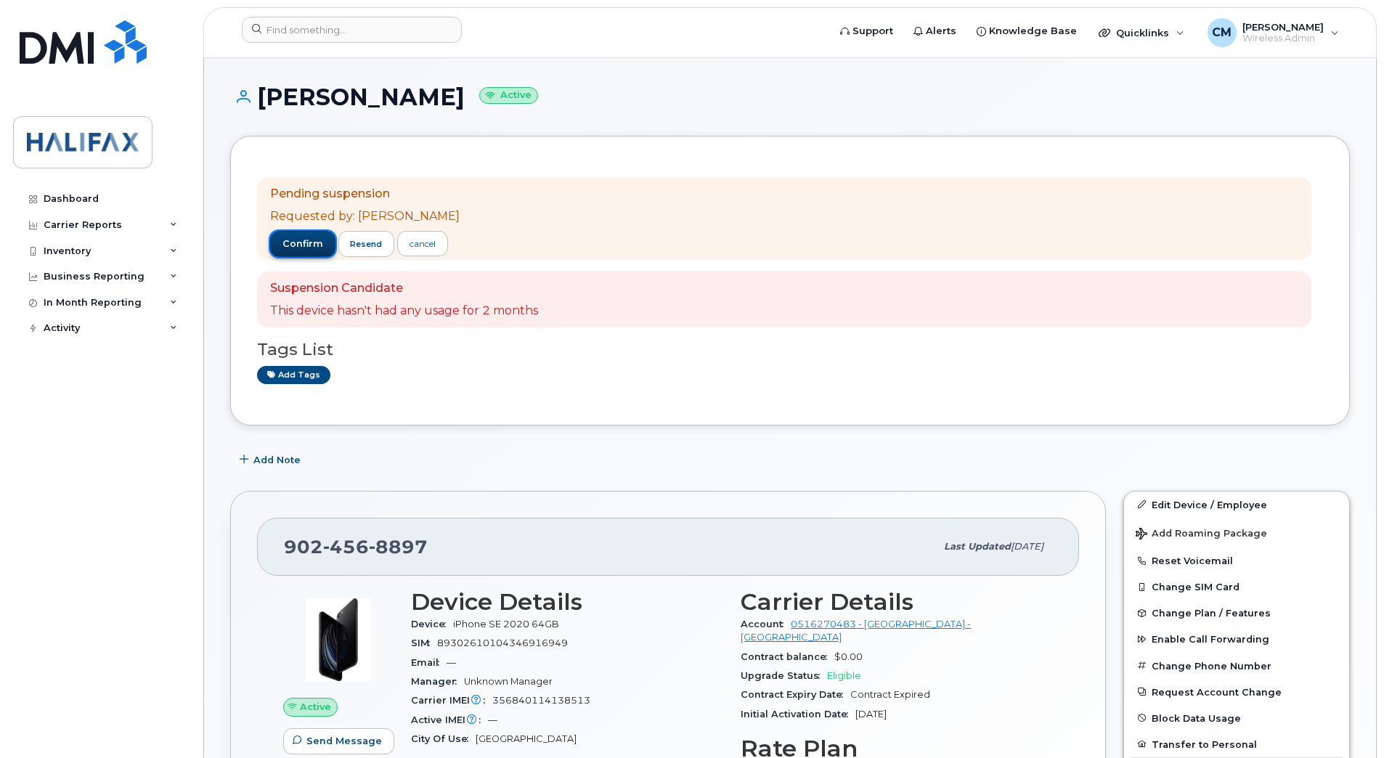
click at [300, 250] on button "confirm" at bounding box center [302, 244] width 65 height 26
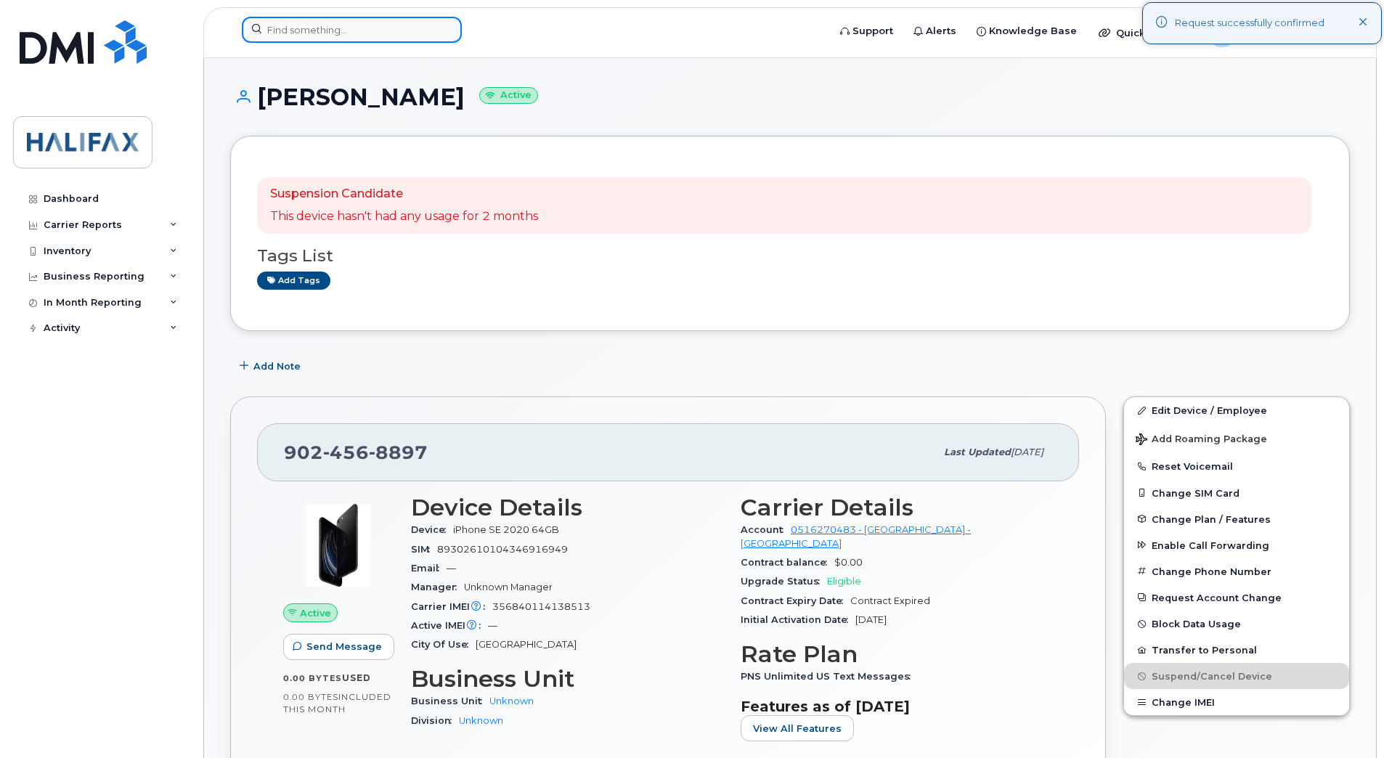
click at [322, 29] on input at bounding box center [352, 30] width 220 height 26
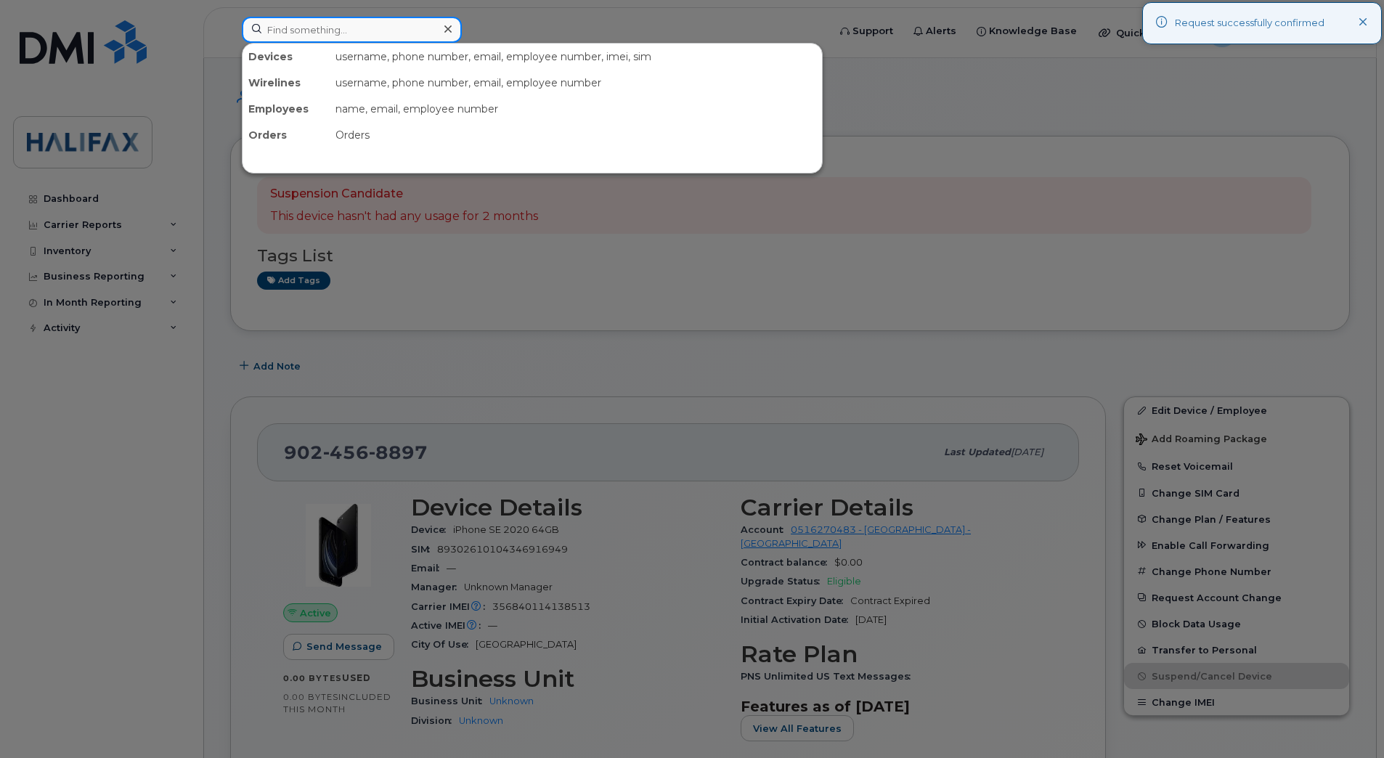
paste input "9024760021"
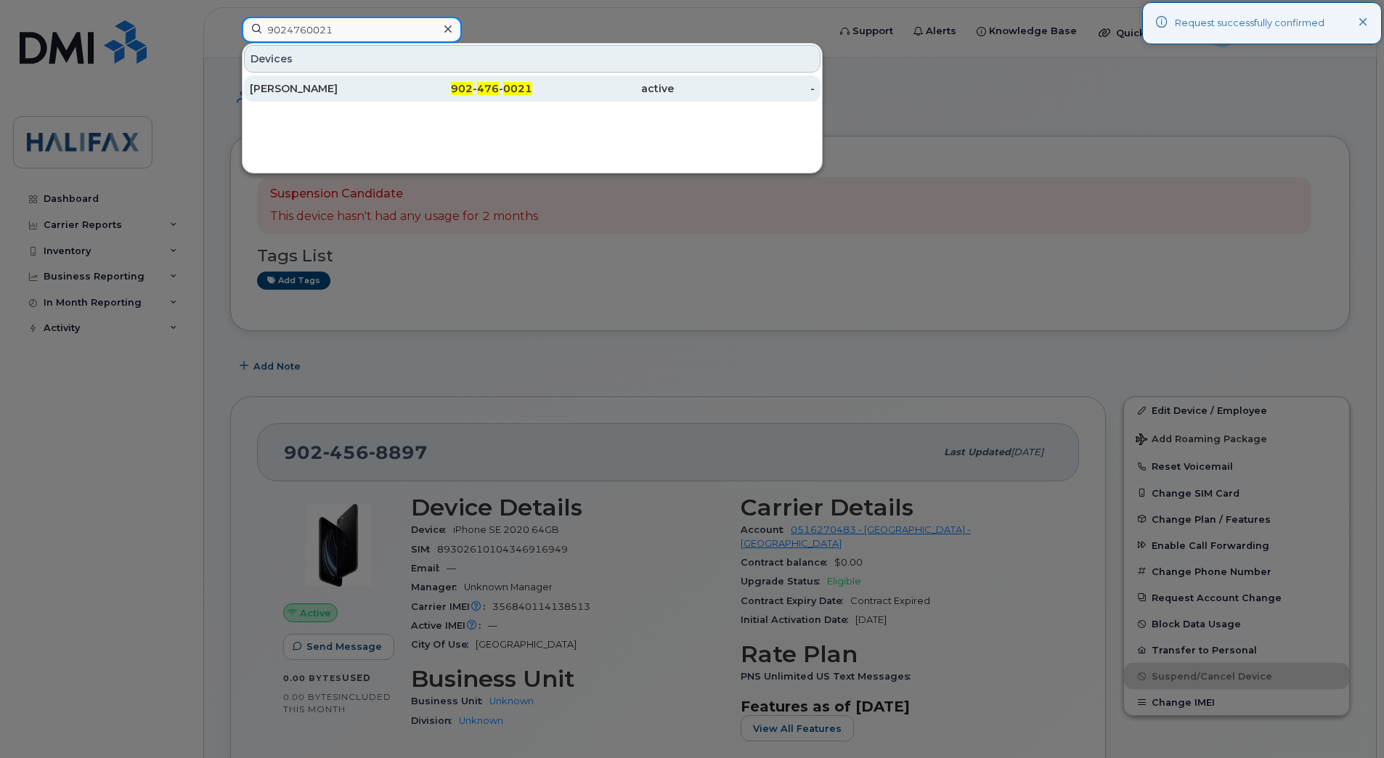
type input "9024760021"
click at [319, 89] on div "[PERSON_NAME]" at bounding box center [321, 88] width 142 height 15
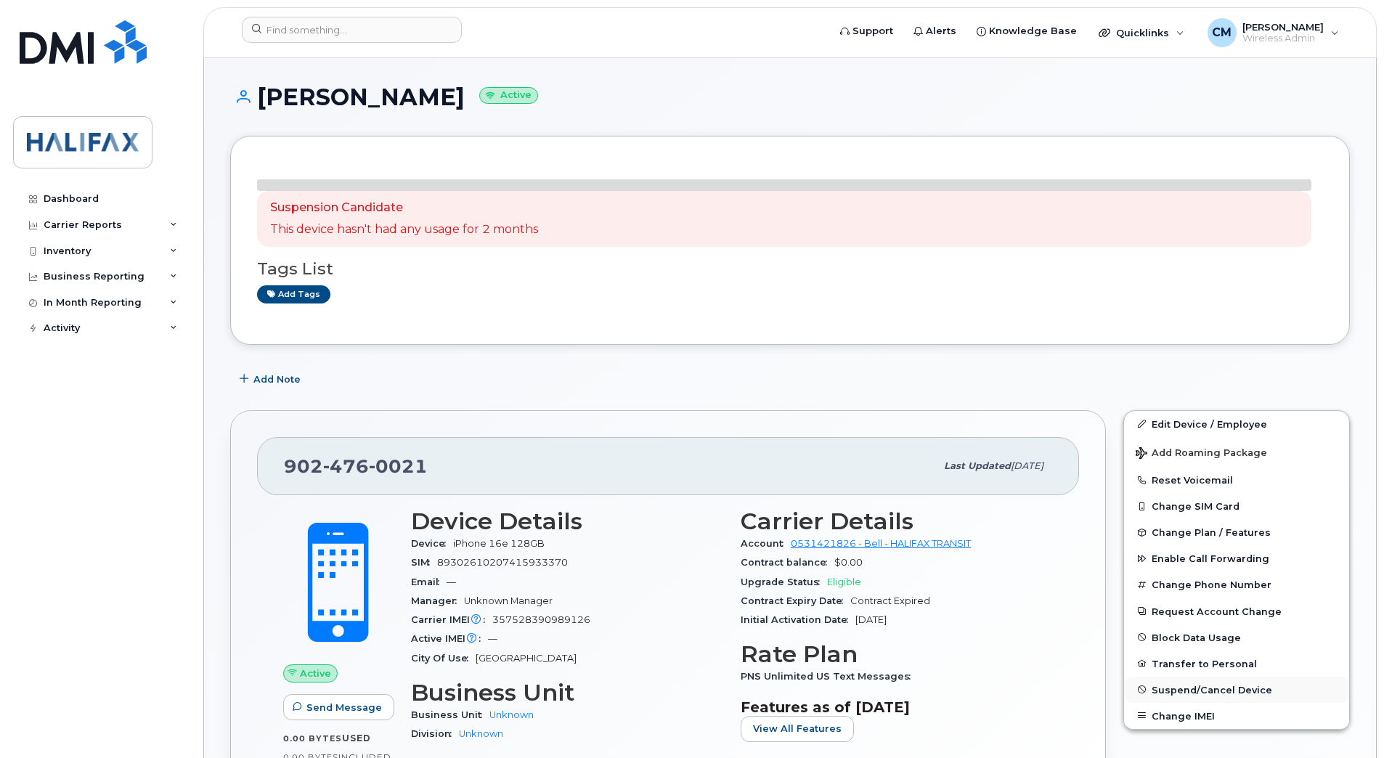
click at [1164, 688] on span "Suspend/Cancel Device" at bounding box center [1211, 689] width 121 height 11
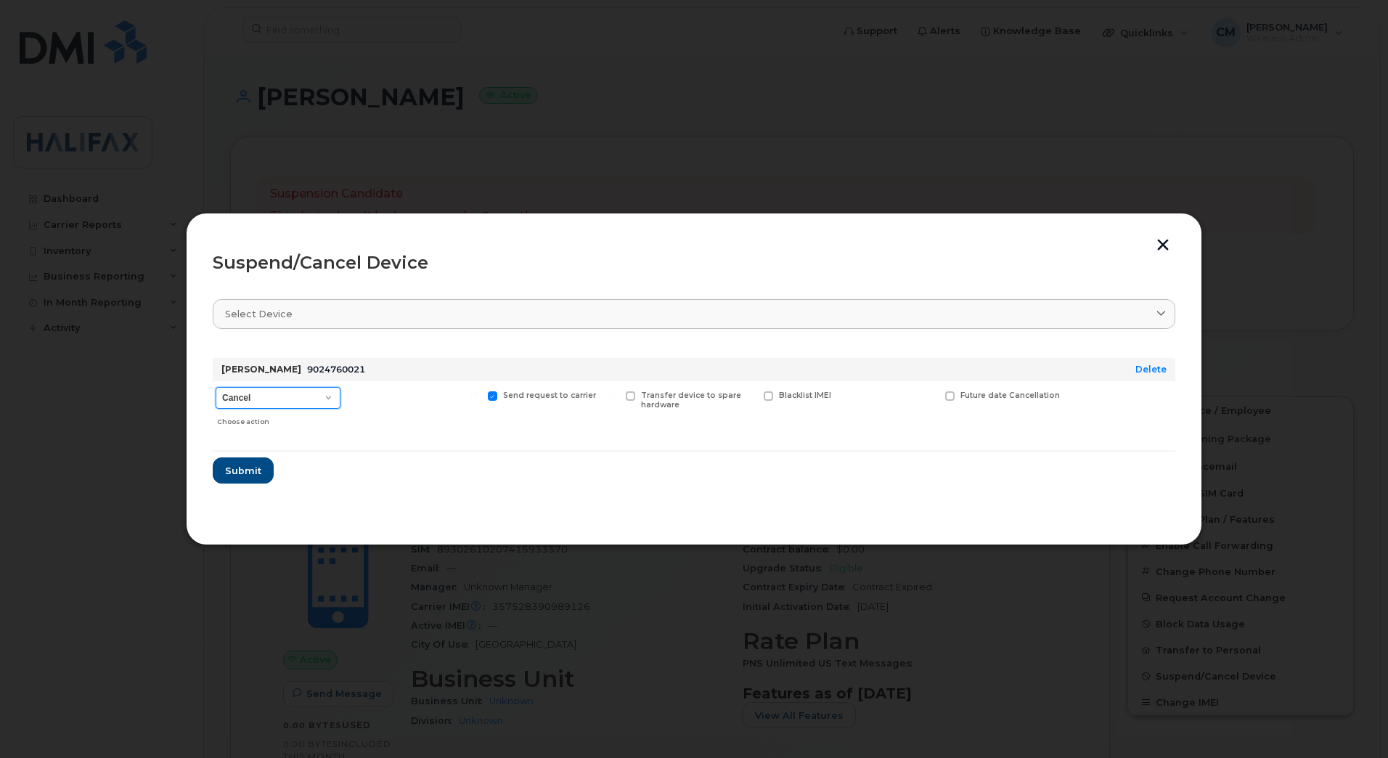
click at [256, 400] on select "Cancel Suspend - Extend Suspension Suspend - Reduced Rate Suspend - Full Rate S…" at bounding box center [278, 398] width 125 height 22
select select "[object Object]"
click at [216, 387] on select "Cancel Suspend - Extend Suspension Suspend - Reduced Rate Suspend - Full Rate S…" at bounding box center [278, 398] width 125 height 22
click at [250, 470] on span "Submit" at bounding box center [242, 471] width 36 height 14
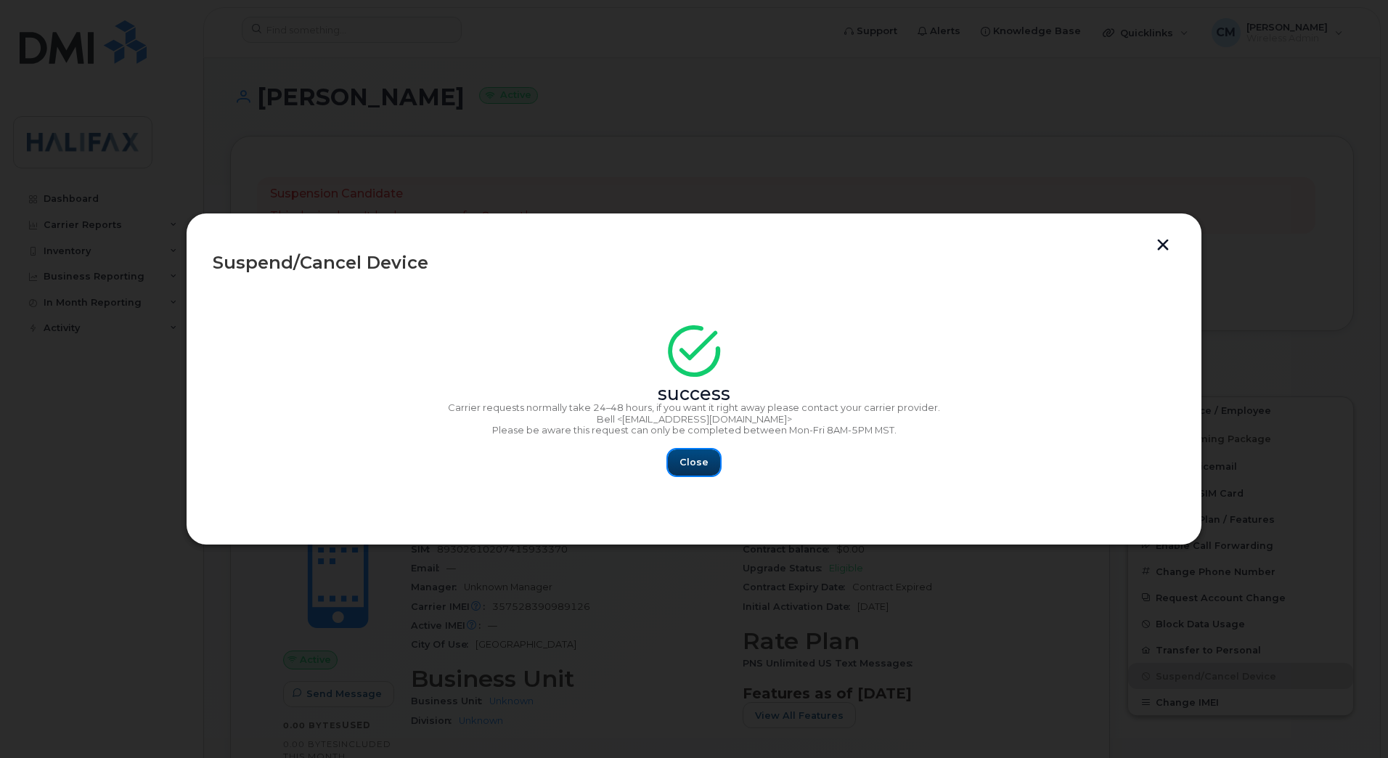
click at [706, 459] on span "Close" at bounding box center [694, 462] width 29 height 14
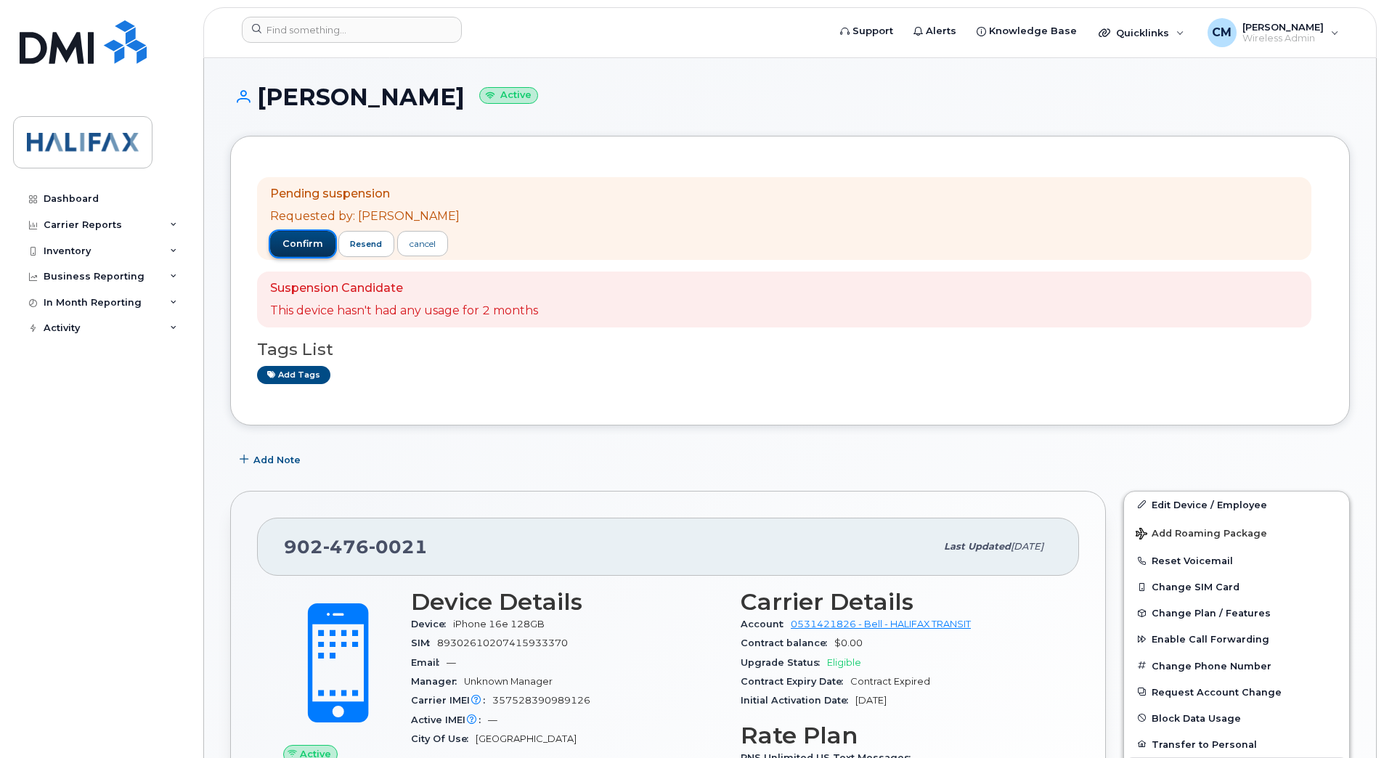
click at [288, 232] on button "confirm" at bounding box center [302, 244] width 65 height 26
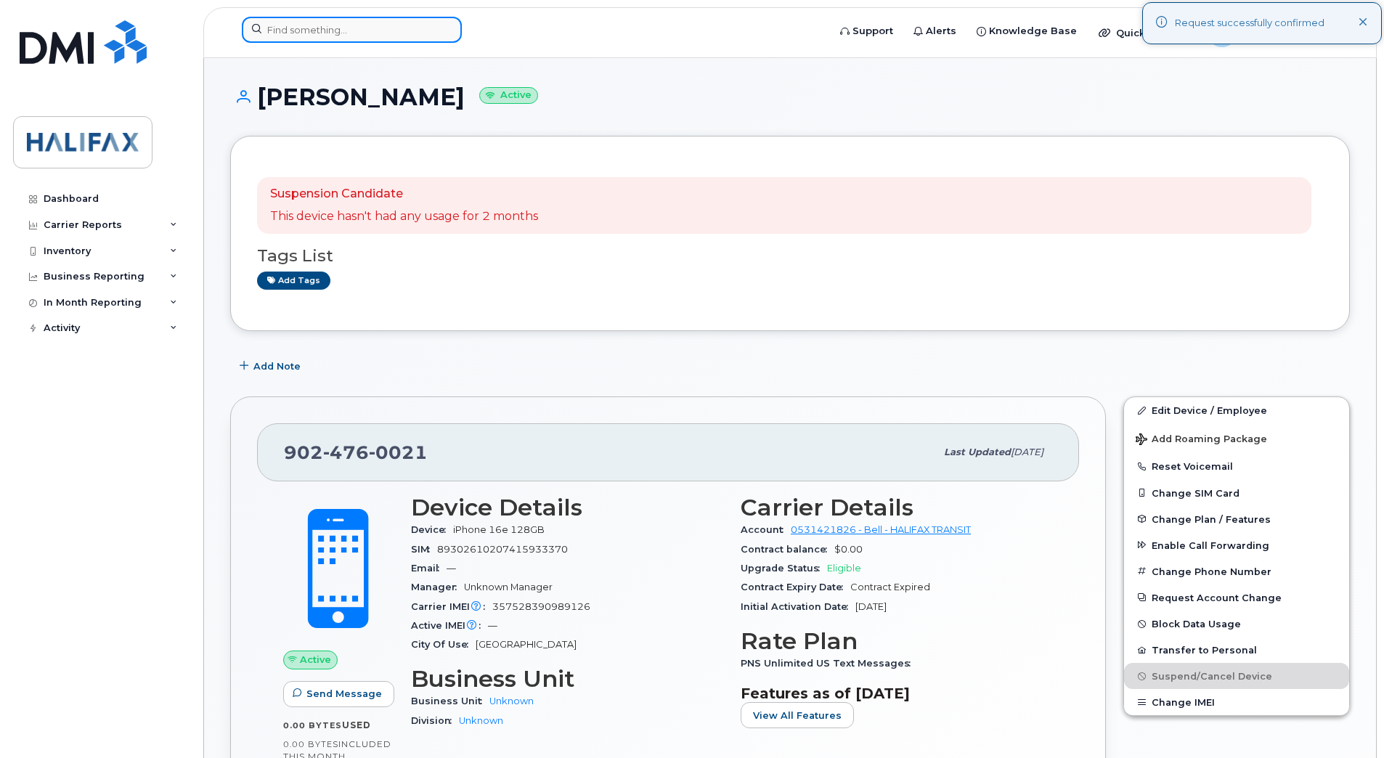
click at [353, 41] on input at bounding box center [352, 30] width 220 height 26
paste input "9024761796"
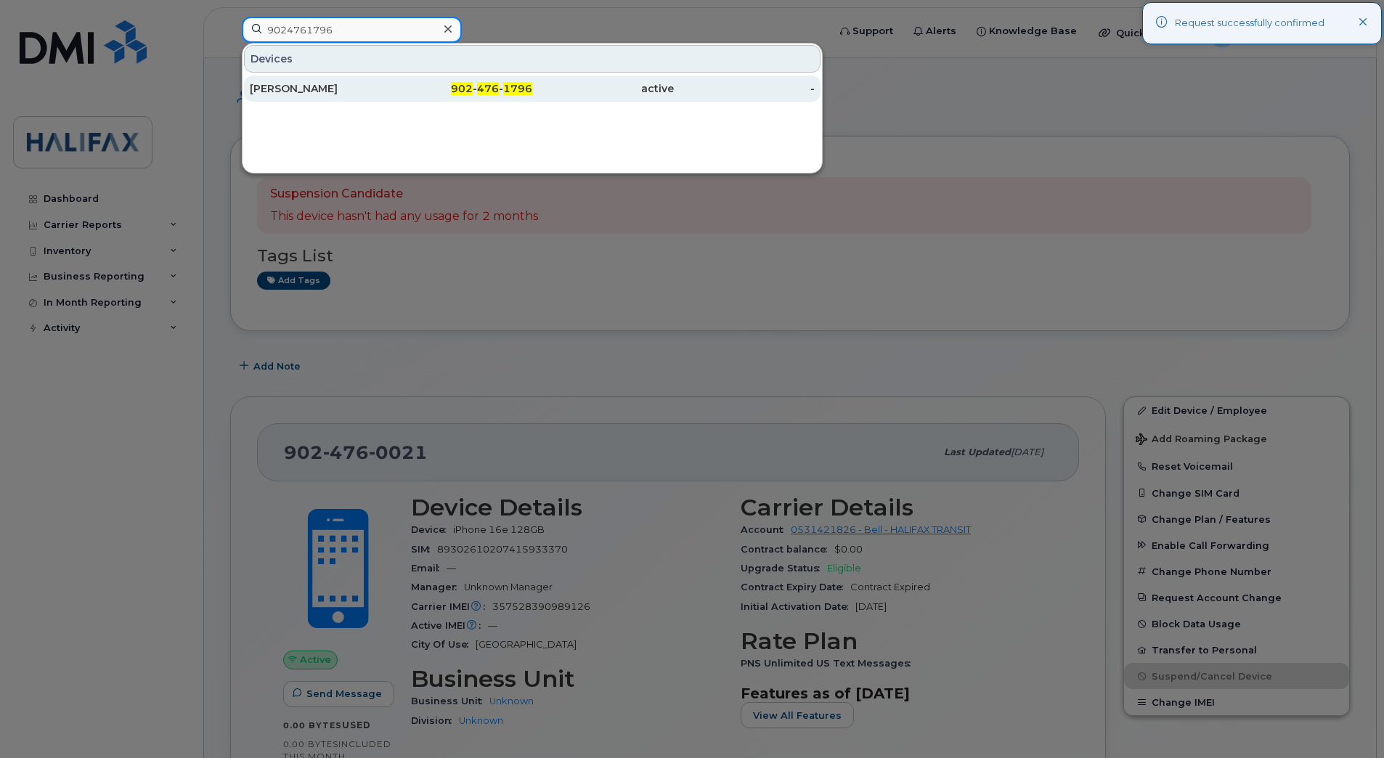
type input "9024761796"
click at [333, 97] on div "[PERSON_NAME]" at bounding box center [321, 89] width 142 height 26
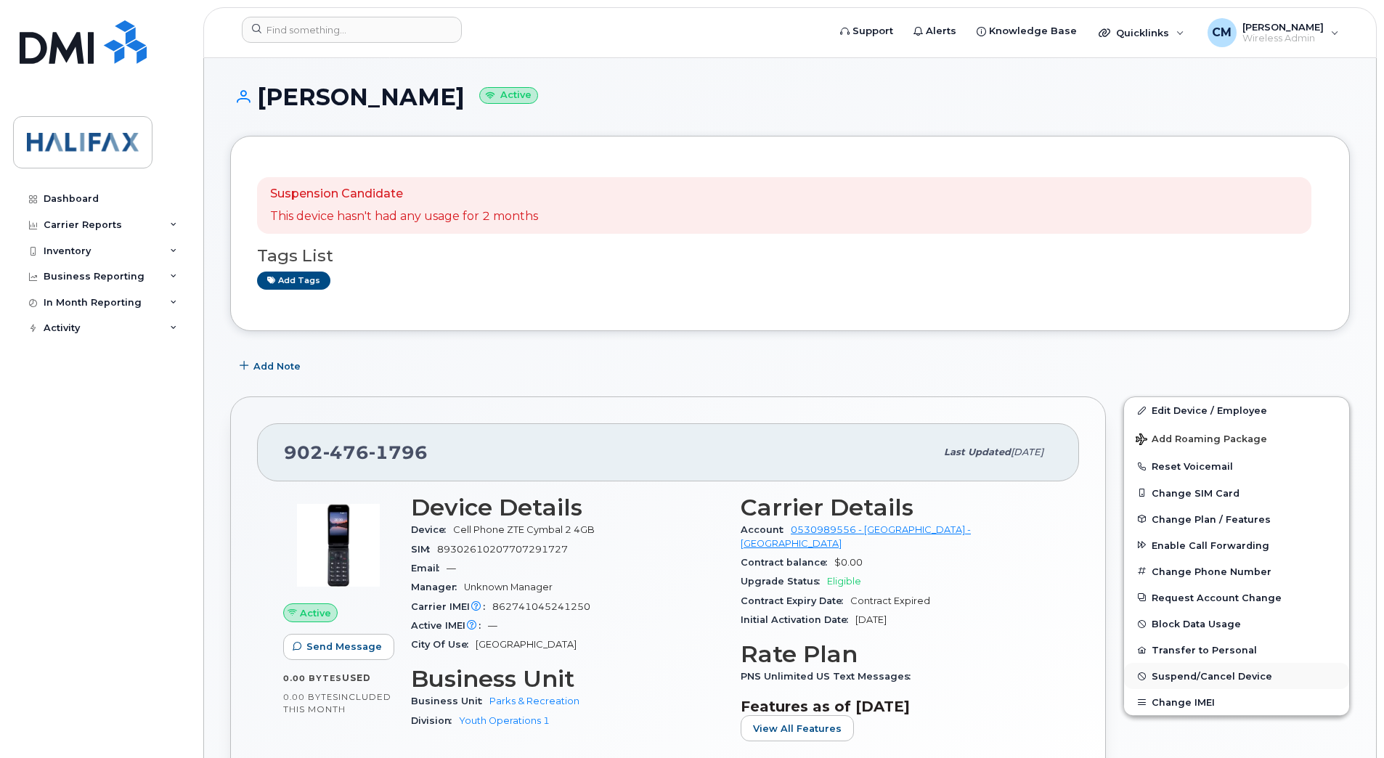
click at [1168, 680] on span "Suspend/Cancel Device" at bounding box center [1211, 676] width 121 height 11
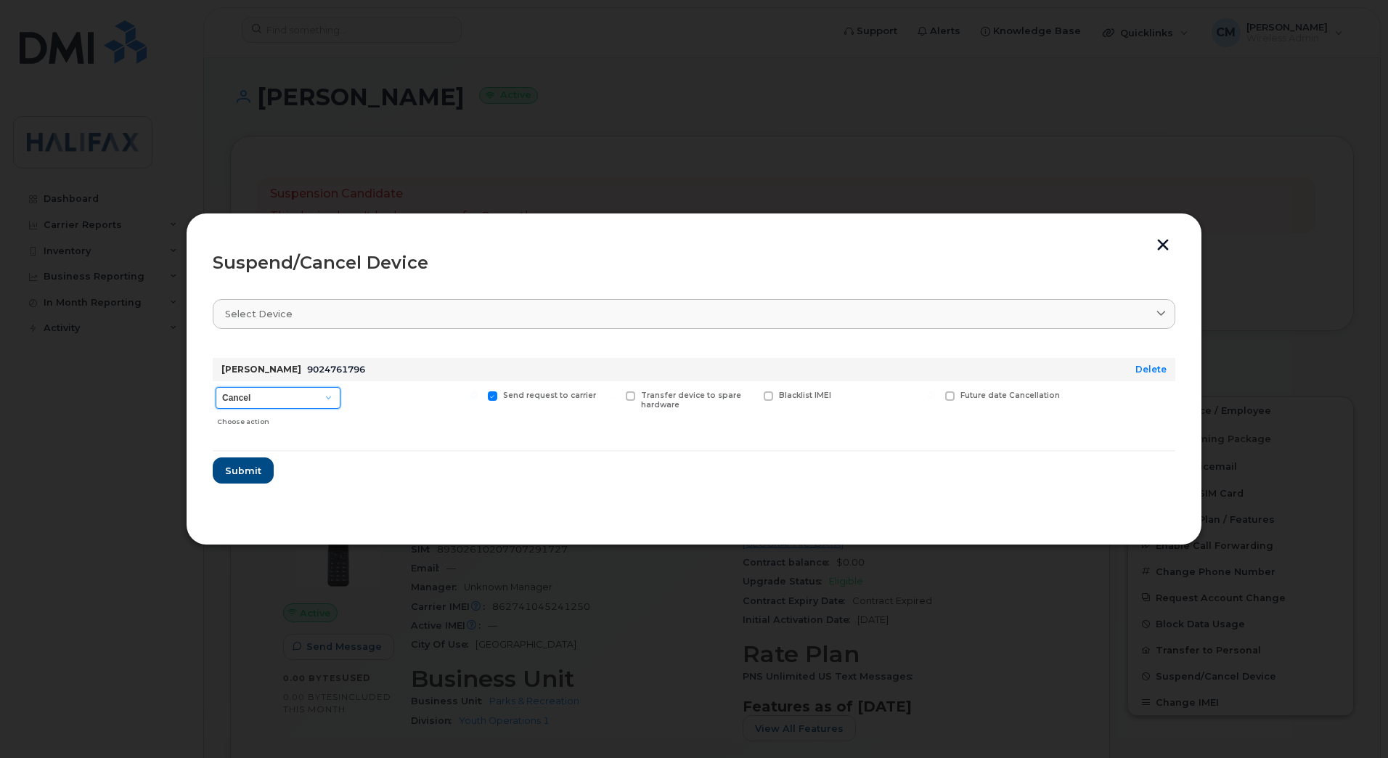
drag, startPoint x: 285, startPoint y: 401, endPoint x: 283, endPoint y: 409, distance: 8.1
click at [285, 401] on select "Cancel Suspend - Extend Suspension Suspend - Reduced Rate Suspend - Full Rate S…" at bounding box center [278, 398] width 125 height 22
select select "[object Object]"
click at [216, 387] on select "Cancel Suspend - Extend Suspension Suspend - Reduced Rate Suspend - Full Rate S…" at bounding box center [278, 398] width 125 height 22
click at [253, 457] on form "Delmar Mestdagh 9024761796 Delete Cancel Suspend - Extend Suspension Suspend - …" at bounding box center [694, 414] width 963 height 137
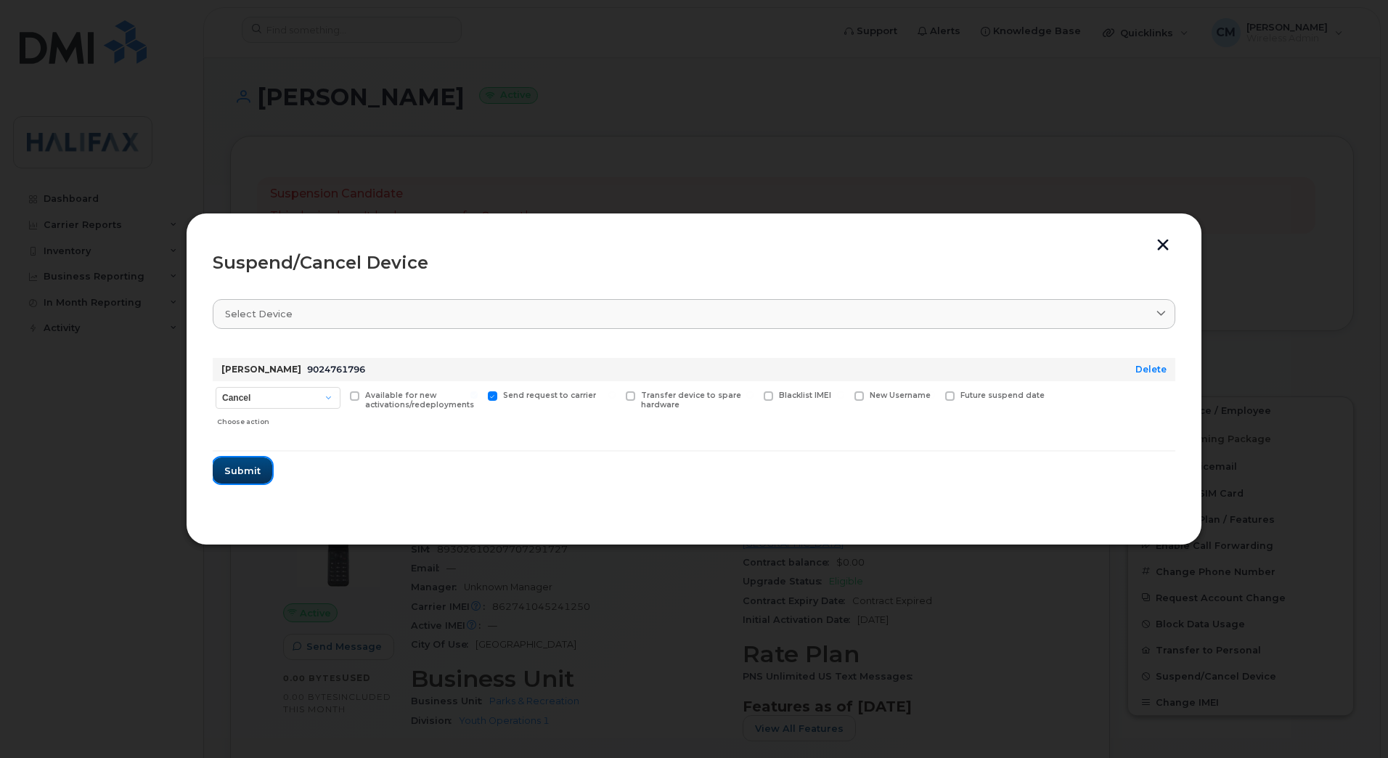
click at [256, 464] on span "Submit" at bounding box center [242, 471] width 36 height 14
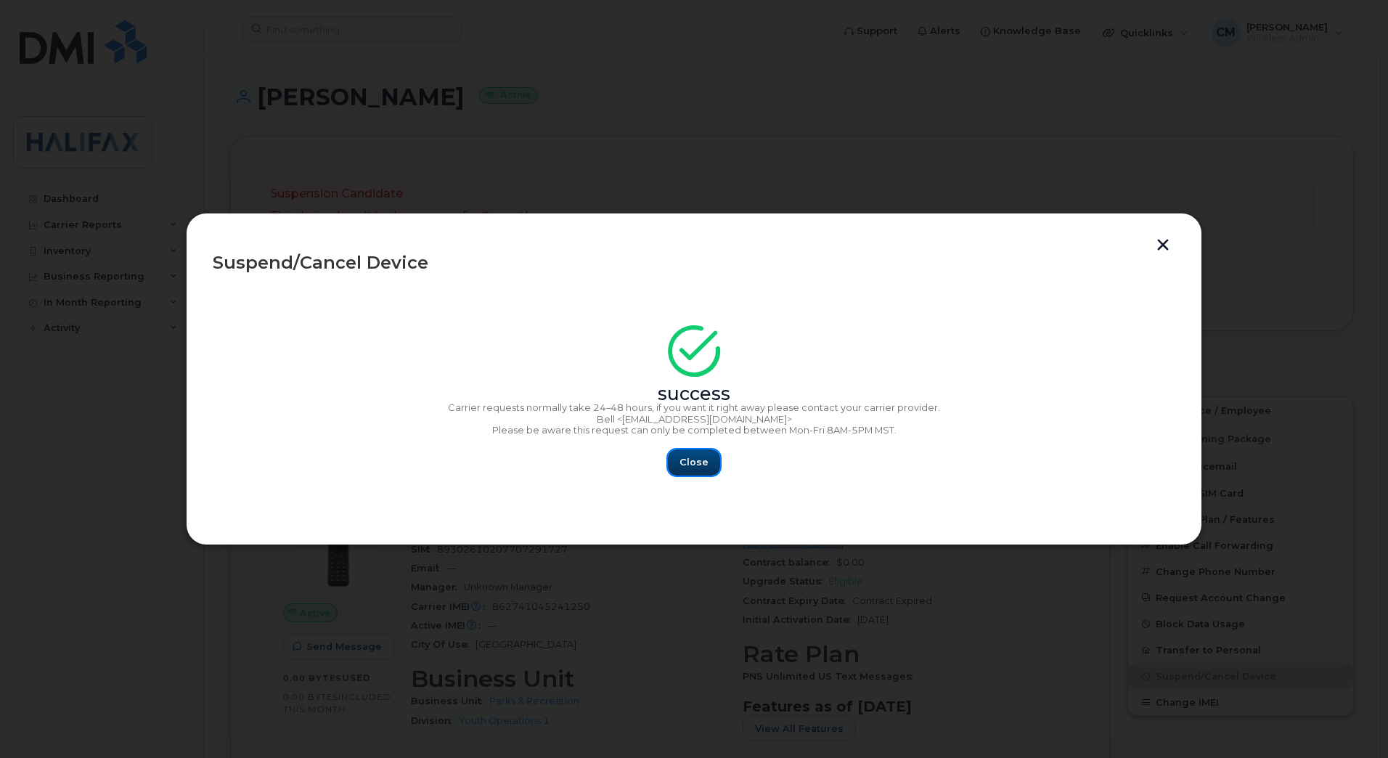
click at [688, 468] on span "Close" at bounding box center [694, 462] width 29 height 14
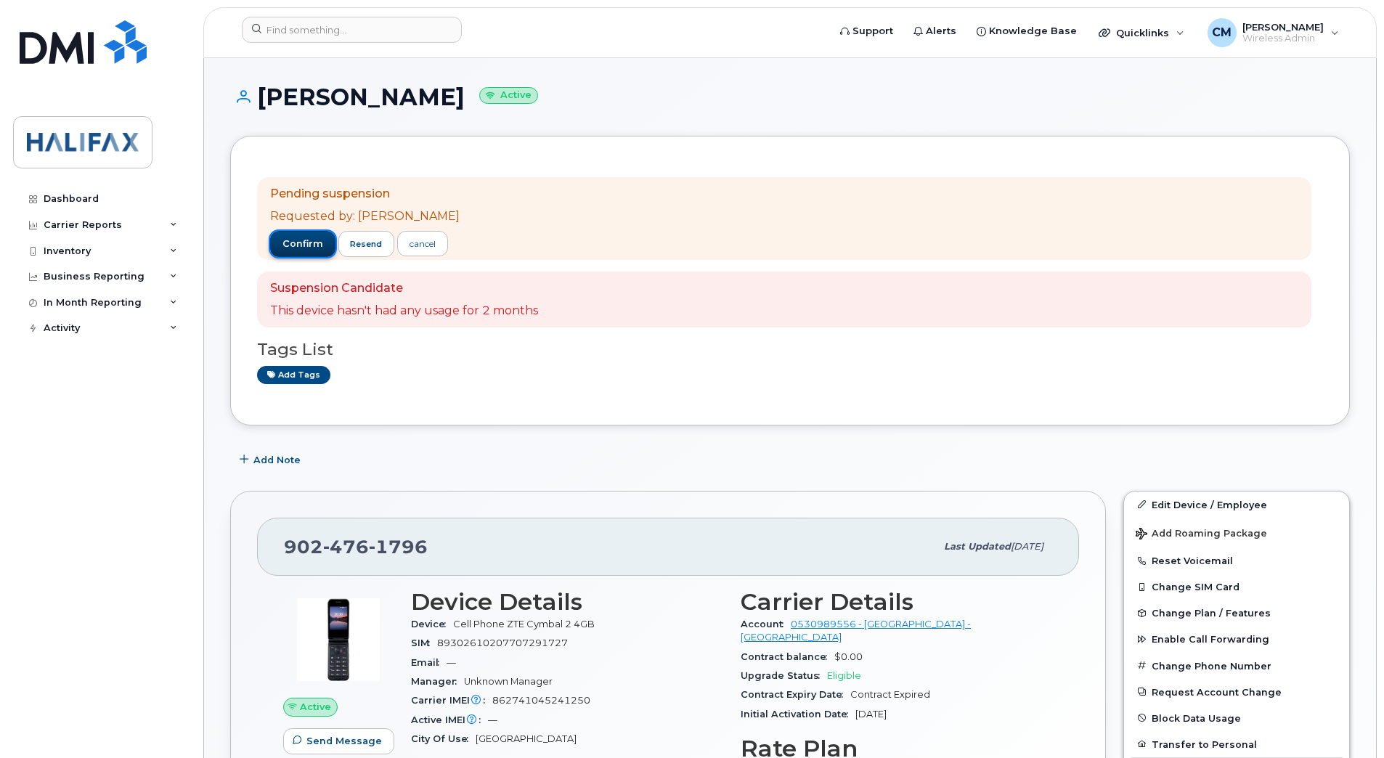
click at [301, 241] on span "confirm" at bounding box center [302, 243] width 41 height 13
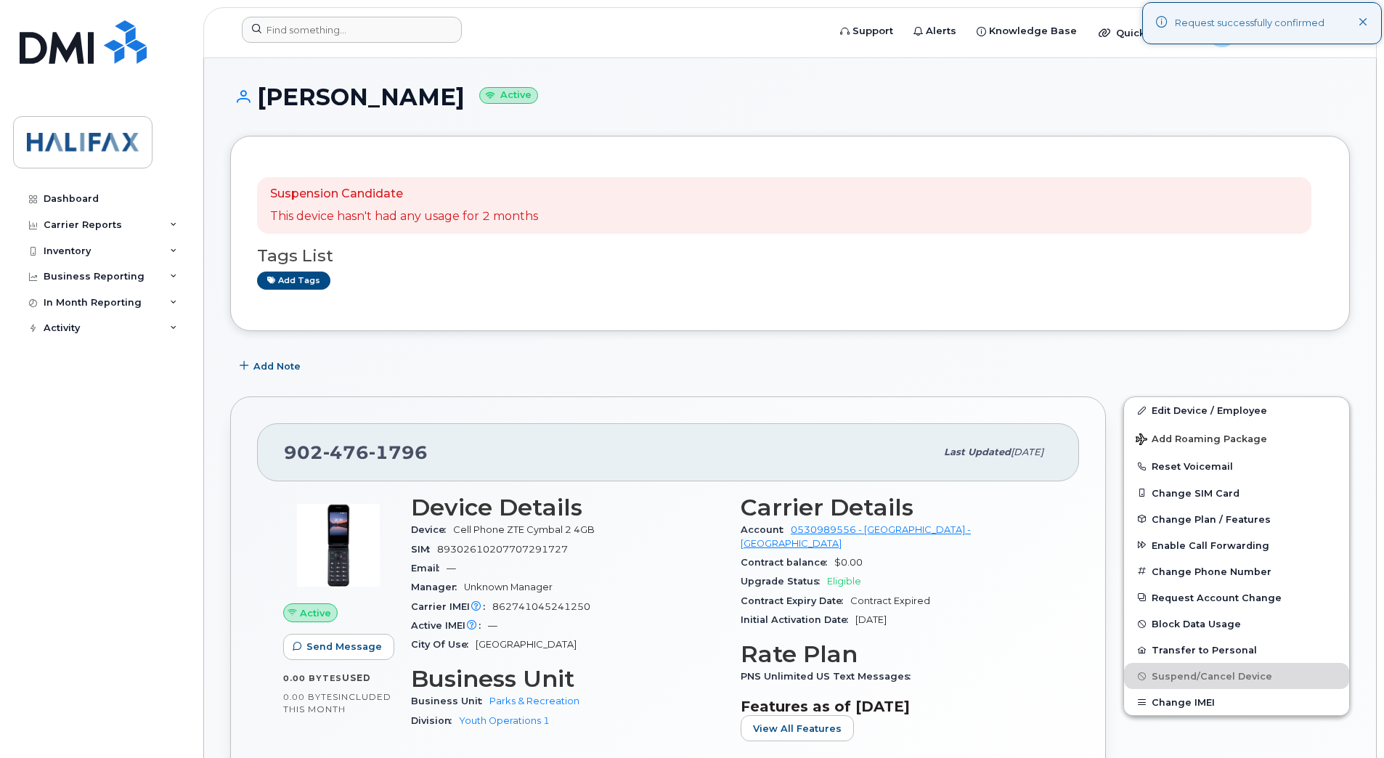
click at [363, 44] on div at bounding box center [530, 33] width 600 height 32
click at [389, 34] on input at bounding box center [352, 30] width 220 height 26
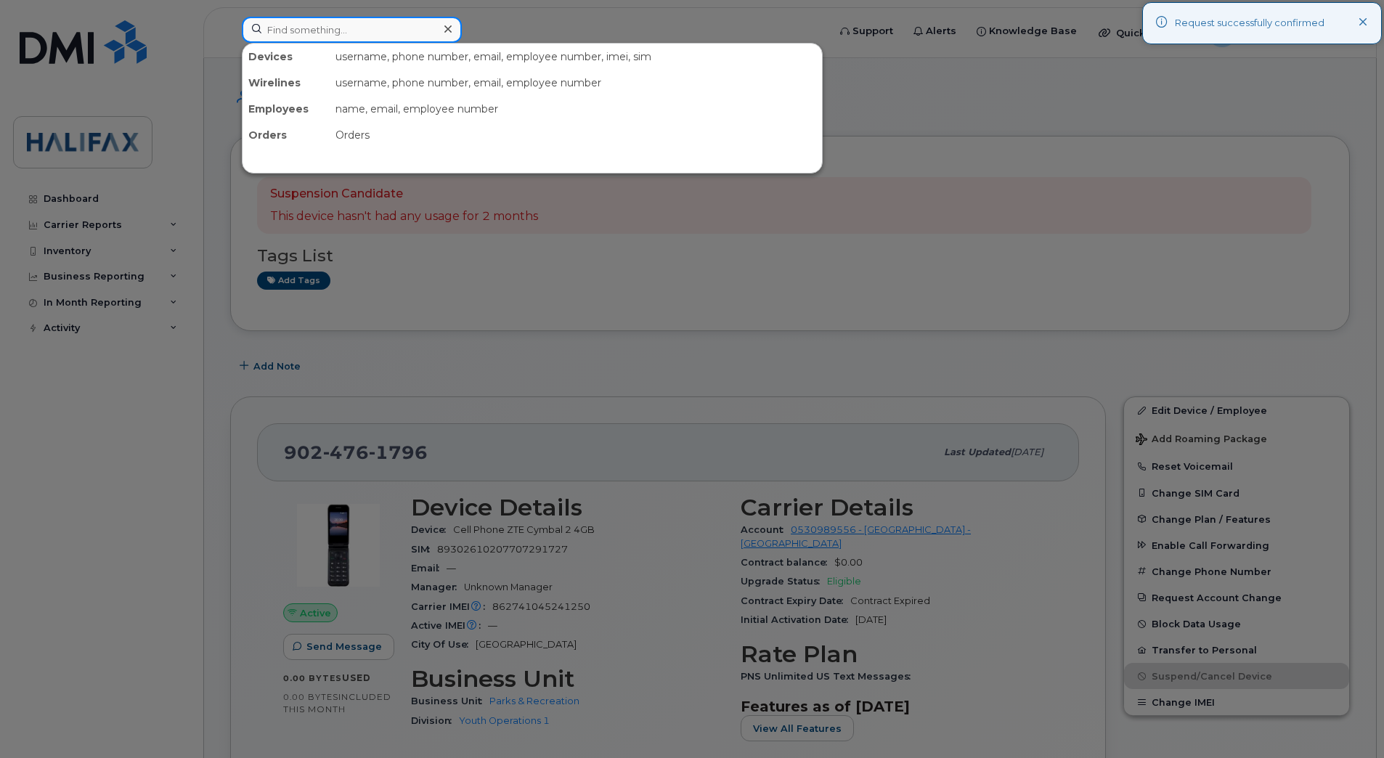
paste input "9024762243"
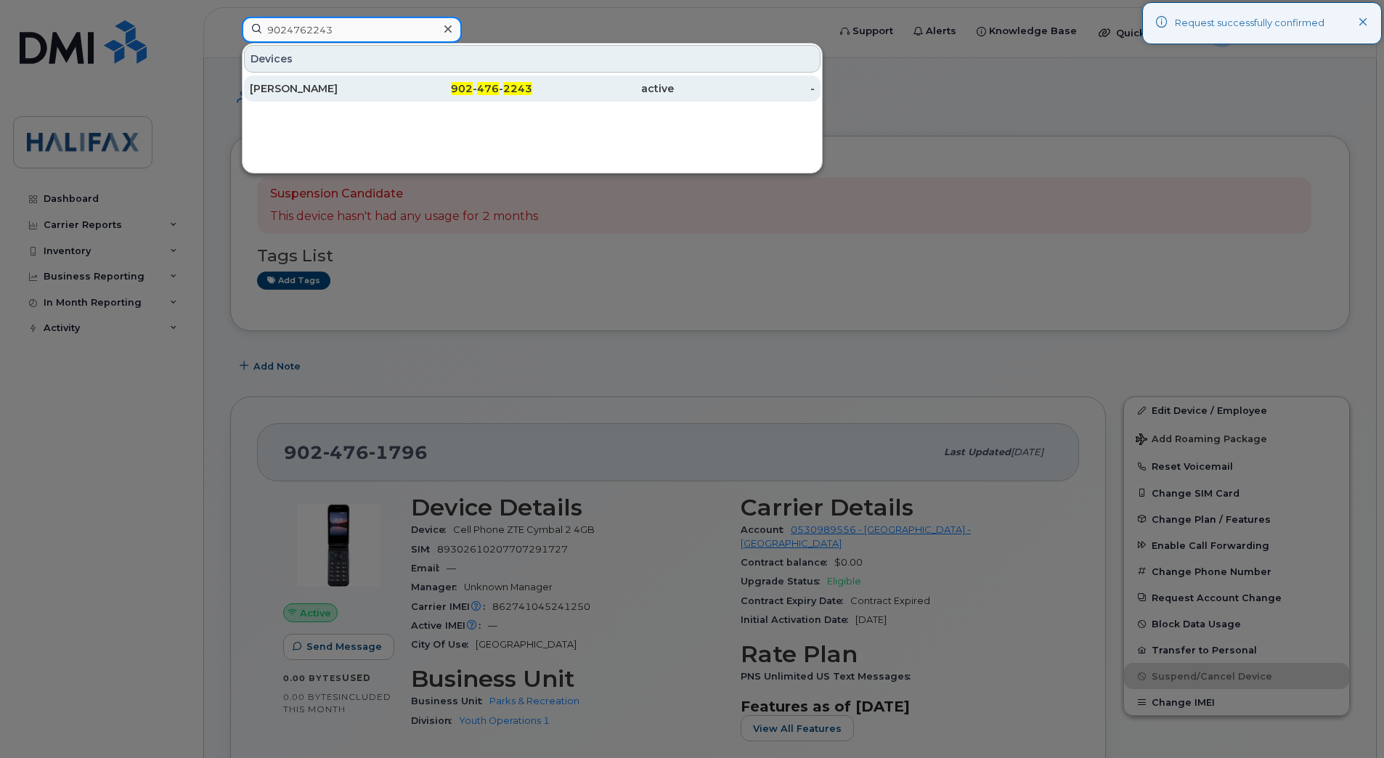
type input "9024762243"
click at [337, 94] on div "[PERSON_NAME]" at bounding box center [321, 88] width 142 height 15
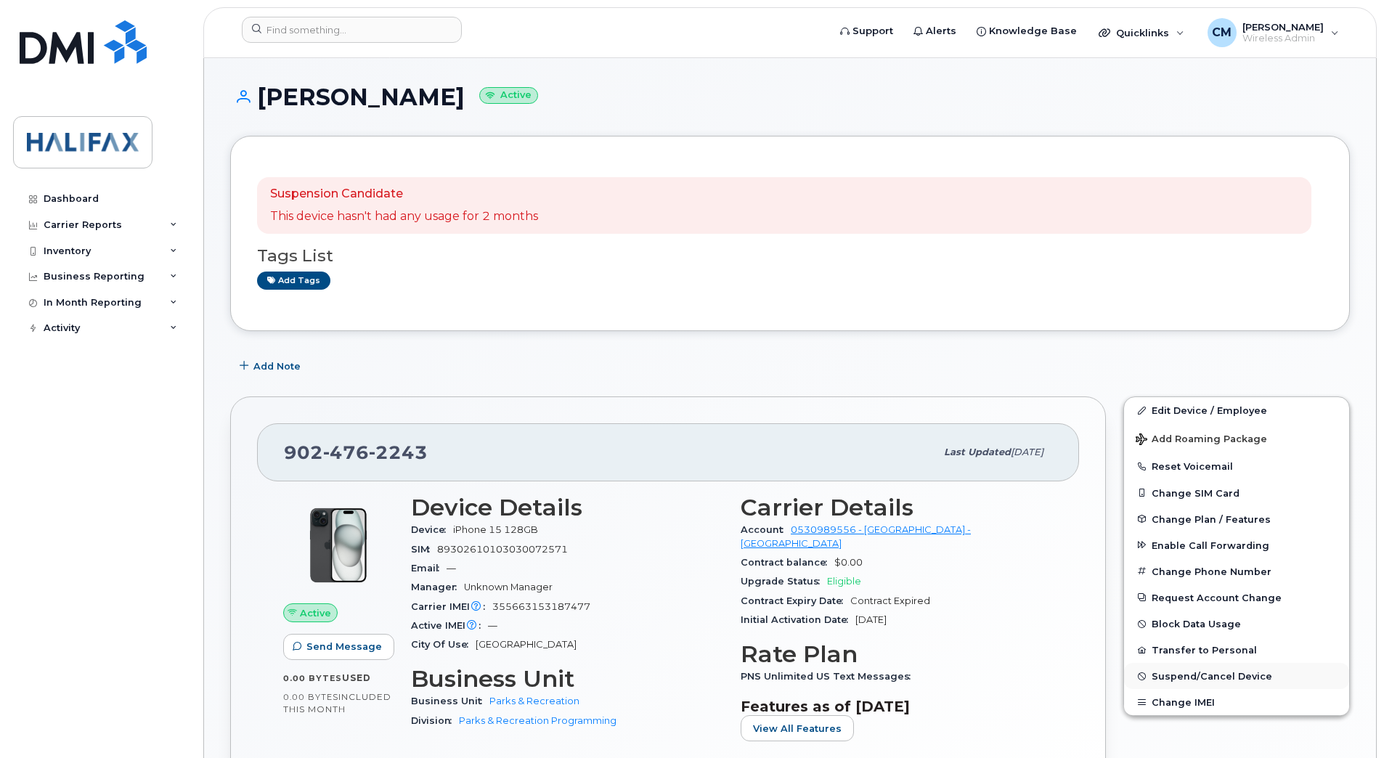
click at [1187, 667] on button "Suspend/Cancel Device" at bounding box center [1236, 676] width 225 height 26
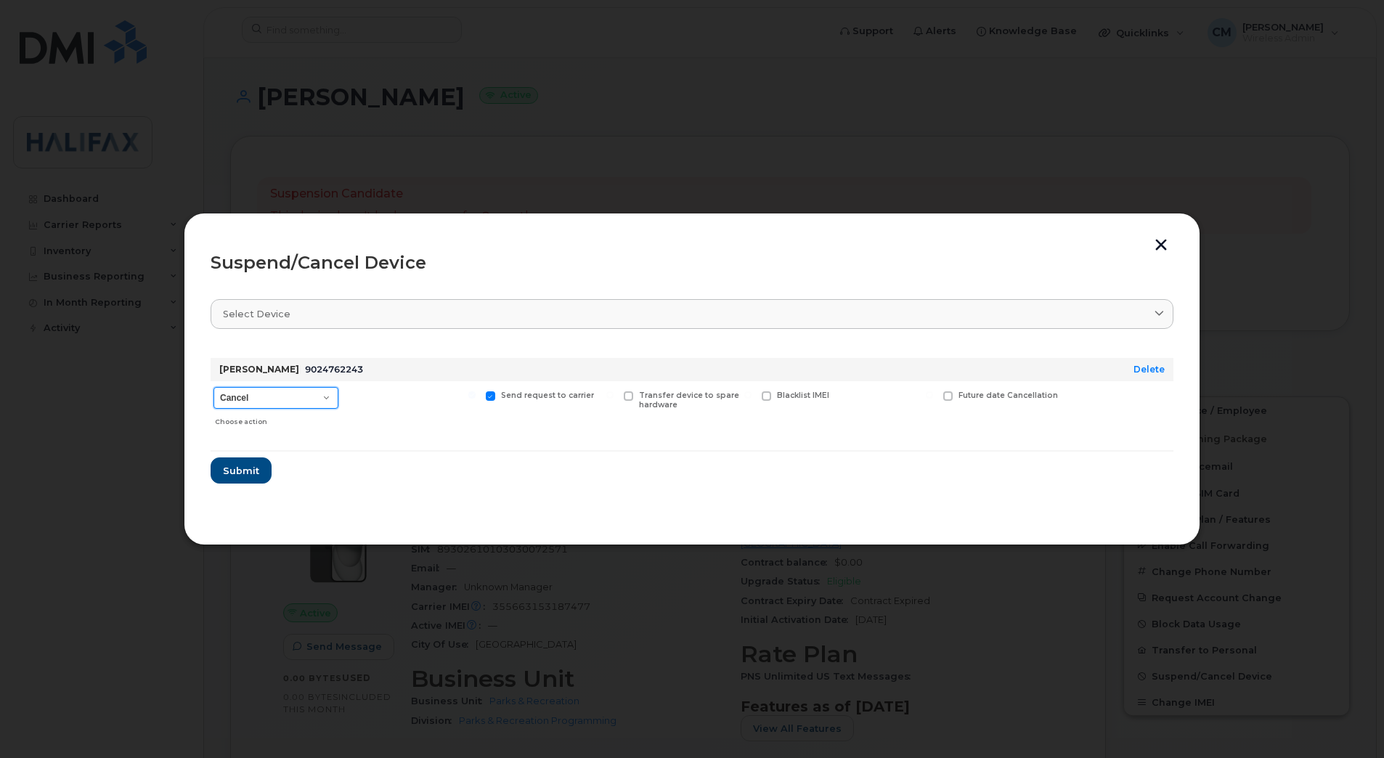
click at [286, 394] on select "Cancel Suspend - Extend Suspension Suspend - Reduced Rate Suspend - Full Rate S…" at bounding box center [275, 398] width 125 height 22
select select "[object Object]"
click at [213, 387] on select "Cancel Suspend - Extend Suspension Suspend - Reduced Rate Suspend - Full Rate S…" at bounding box center [275, 398] width 125 height 22
click at [239, 478] on button "Submit" at bounding box center [241, 470] width 60 height 26
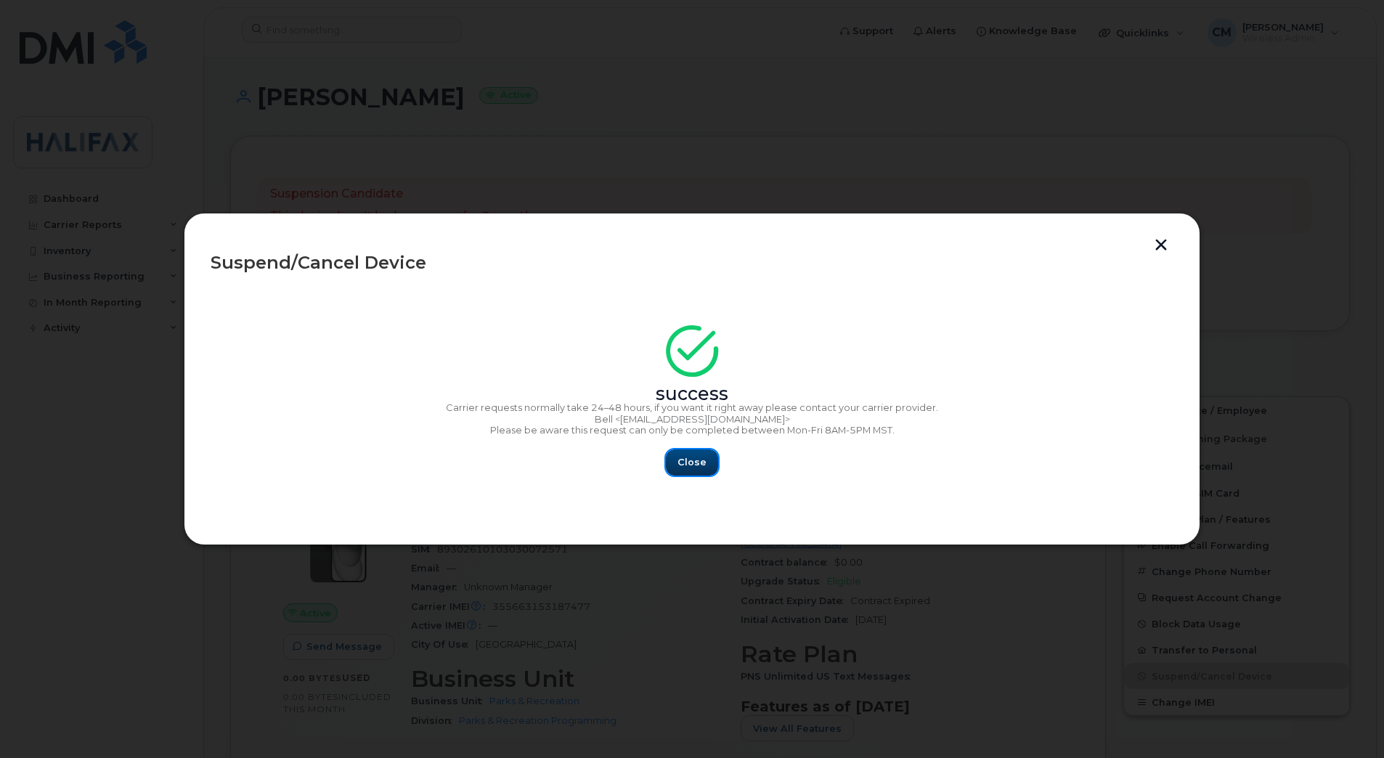
click at [687, 464] on span "Close" at bounding box center [691, 462] width 29 height 14
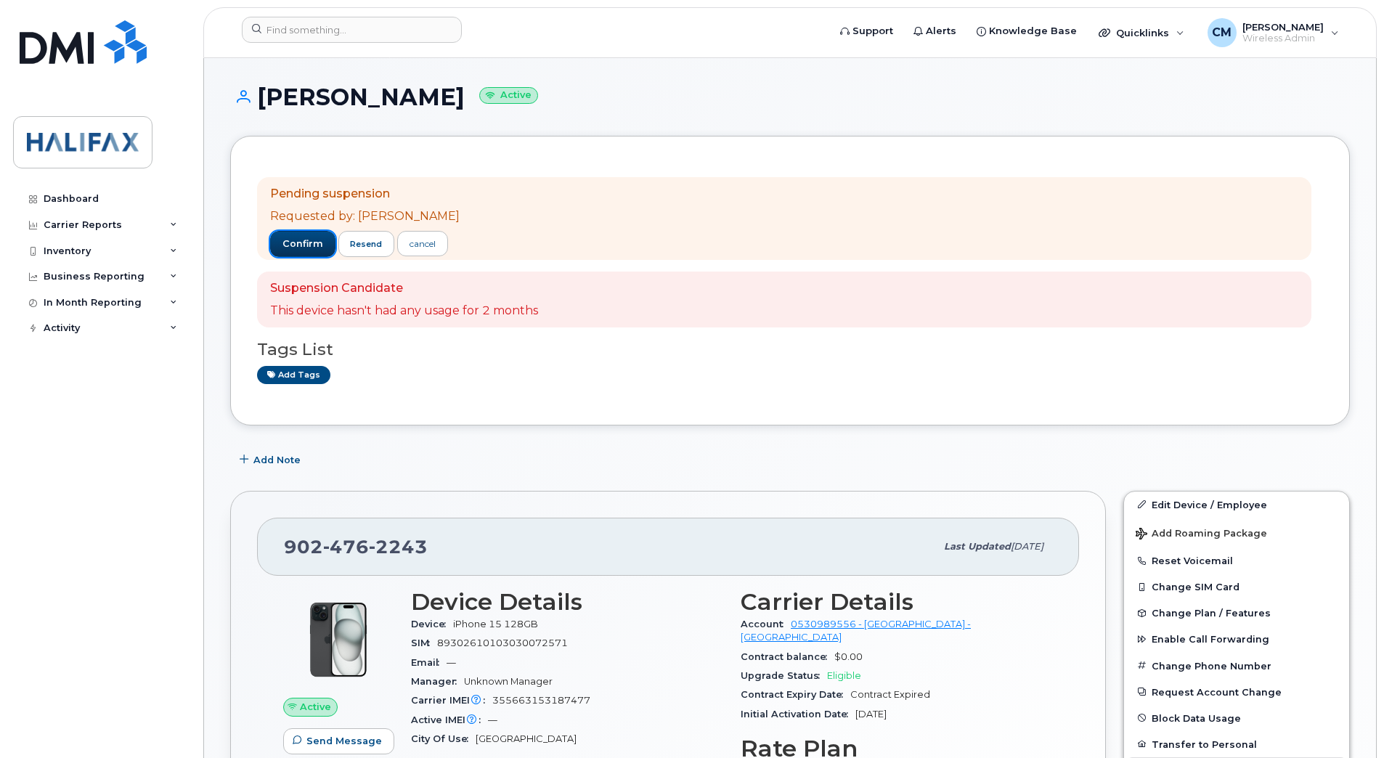
click at [283, 244] on span "confirm" at bounding box center [302, 243] width 41 height 13
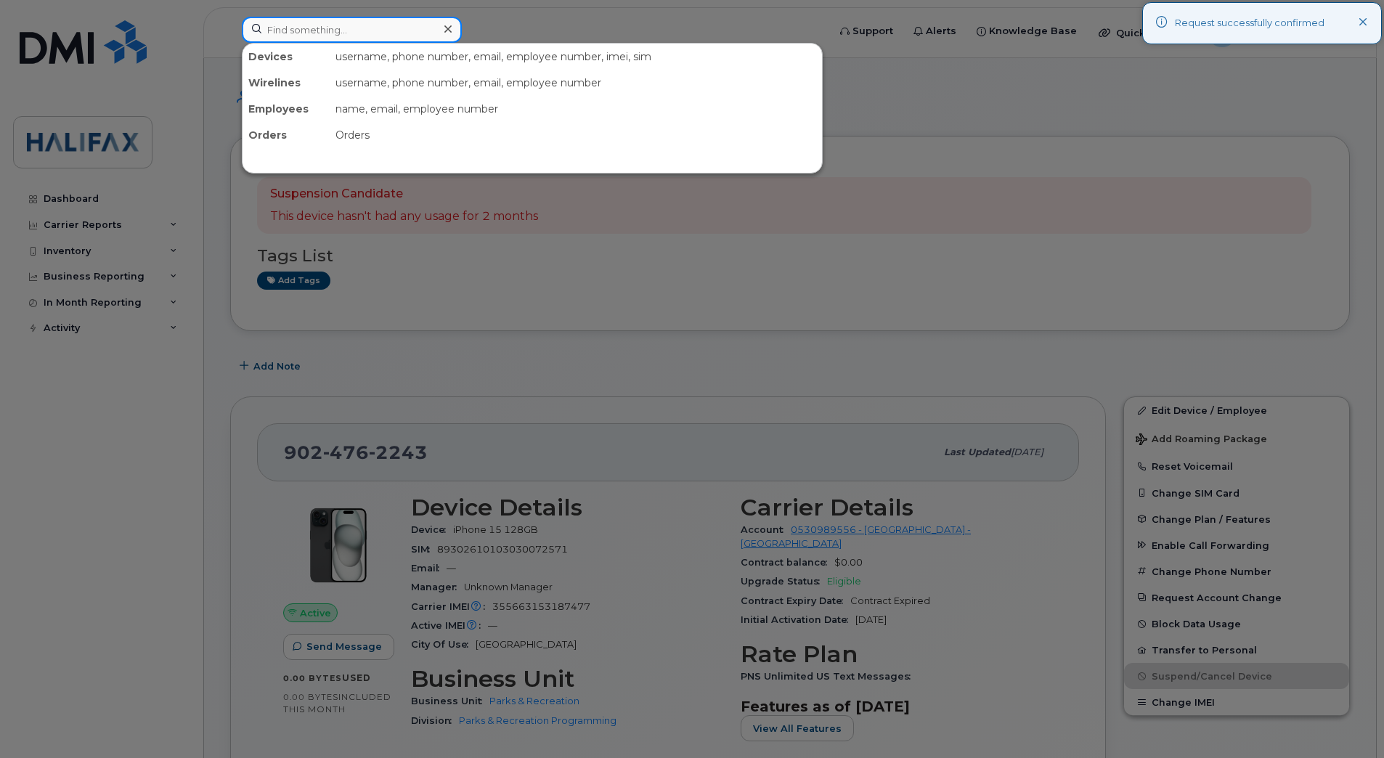
click at [295, 34] on input at bounding box center [352, 30] width 220 height 26
paste input "9024762475"
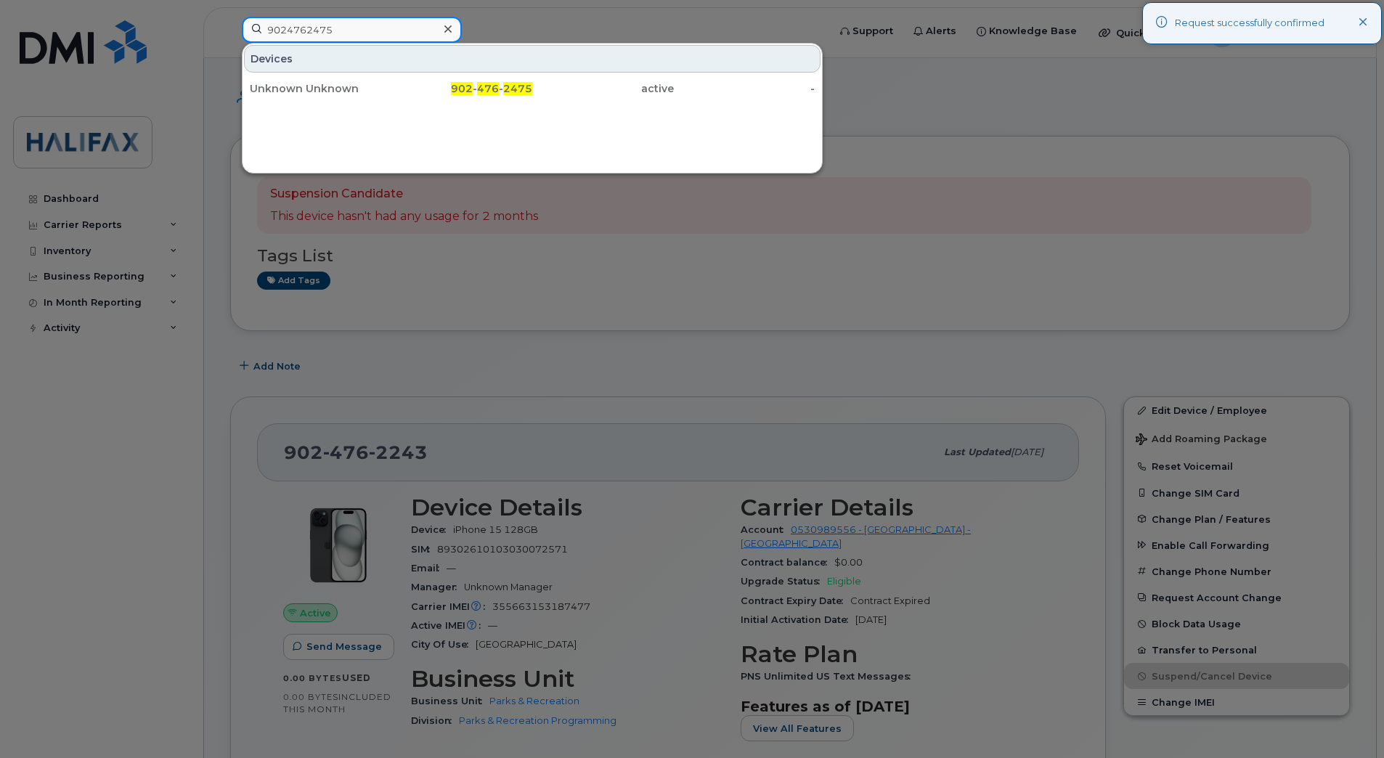
type input "9024762475"
click at [415, 92] on div "902 - 476 - 2475" at bounding box center [462, 88] width 142 height 15
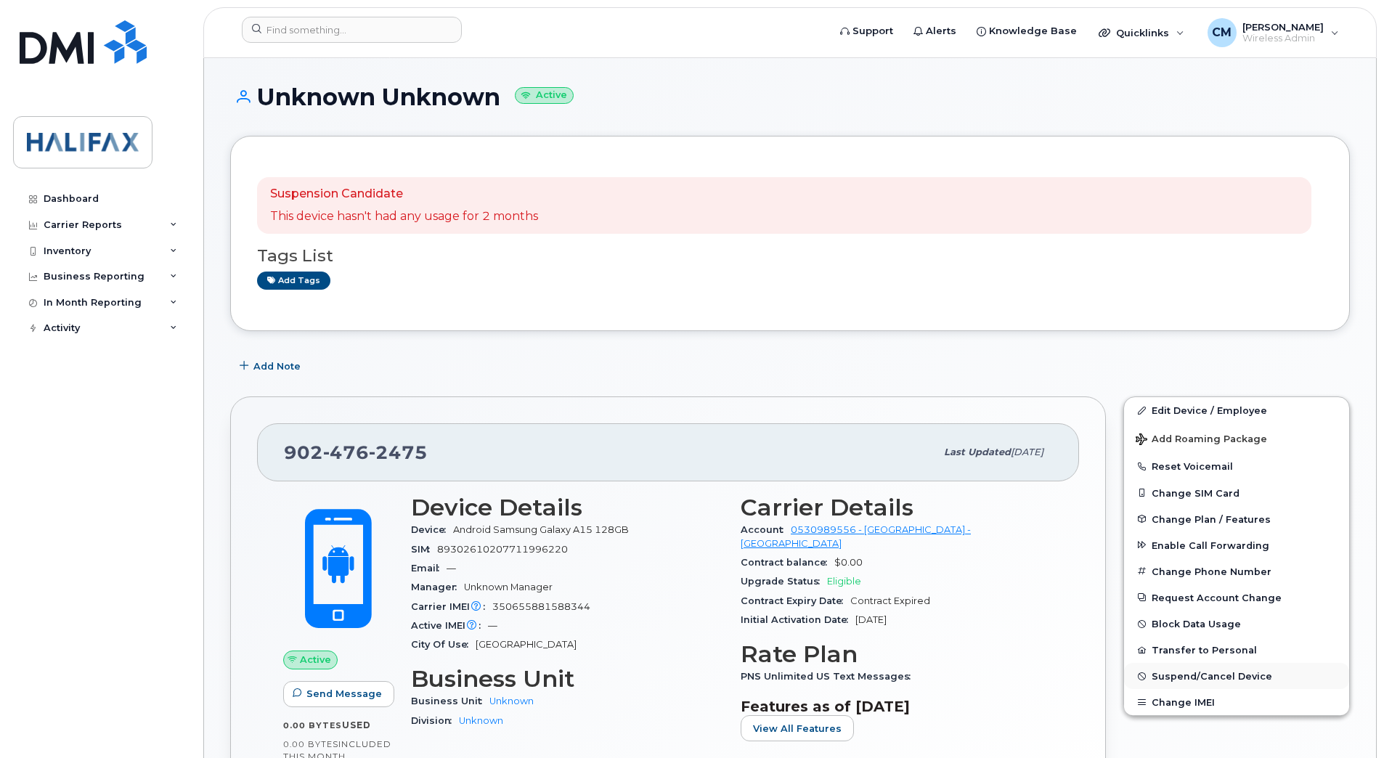
click at [1183, 671] on span "Suspend/Cancel Device" at bounding box center [1211, 676] width 121 height 11
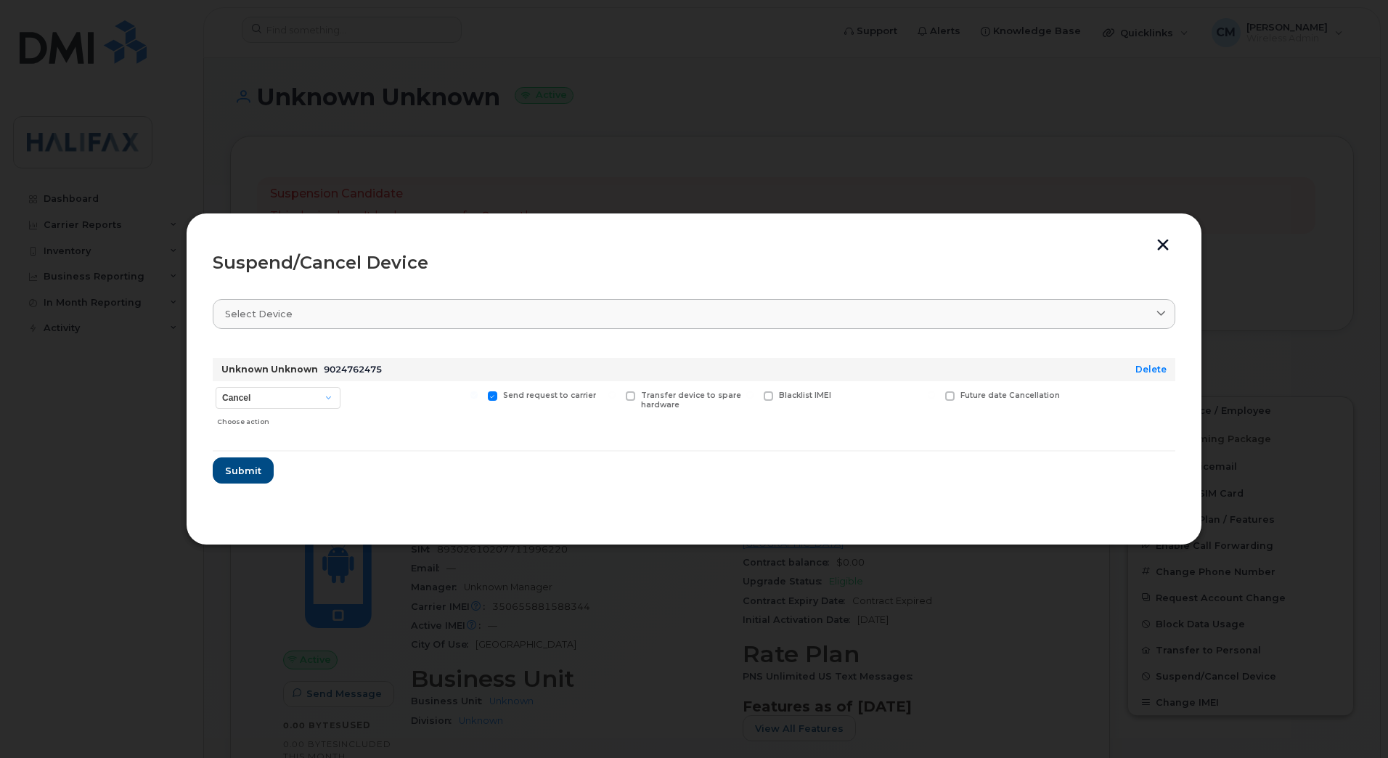
click at [243, 385] on div "Cancel Suspend - Extend Suspension Suspend - Reduced Rate Suspend - Full Rate S…" at bounding box center [278, 407] width 131 height 52
click at [242, 394] on select "Cancel Suspend - Extend Suspension Suspend - Reduced Rate Suspend - Full Rate S…" at bounding box center [278, 398] width 125 height 22
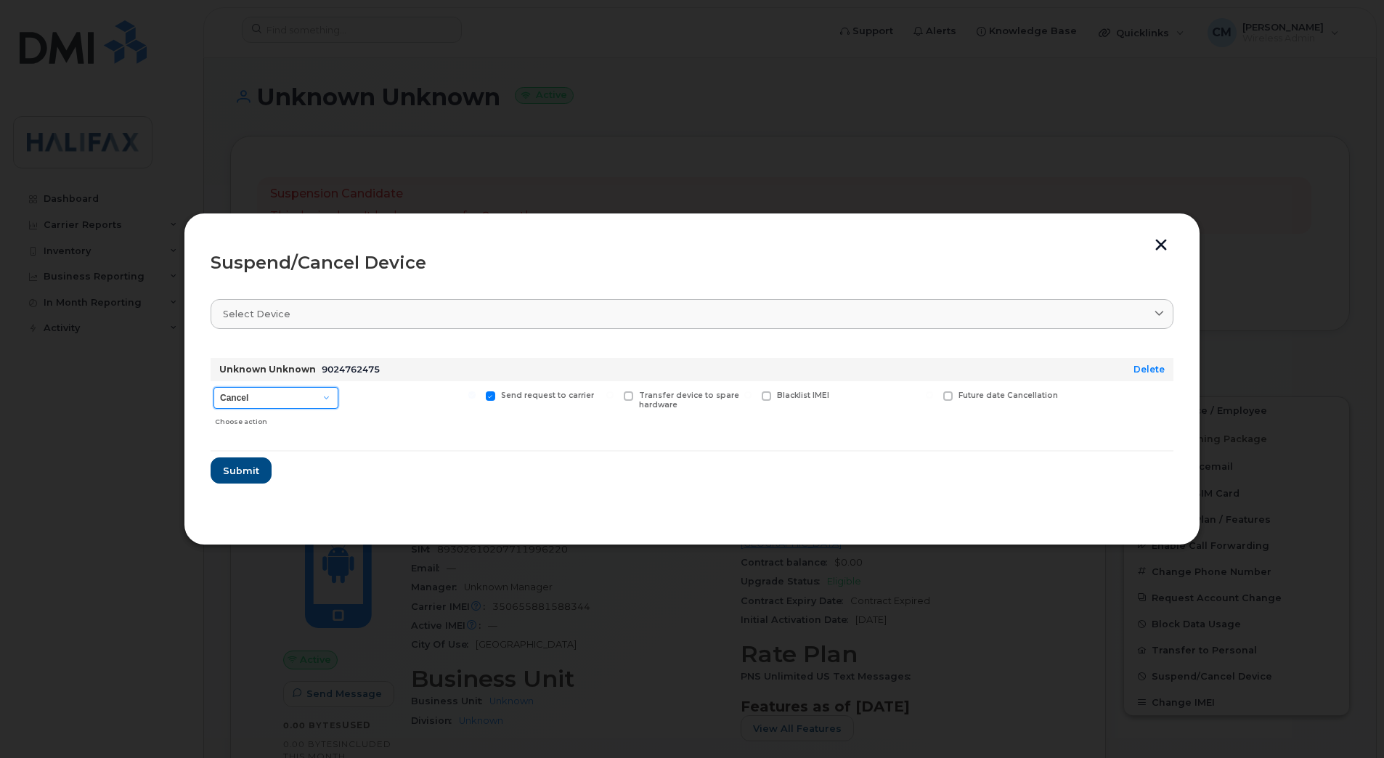
select select "[object Object]"
click at [213, 387] on select "Cancel Suspend - Extend Suspension Suspend - Reduced Rate Suspend - Full Rate S…" at bounding box center [275, 398] width 125 height 22
click at [240, 475] on span "Submit" at bounding box center [240, 471] width 36 height 14
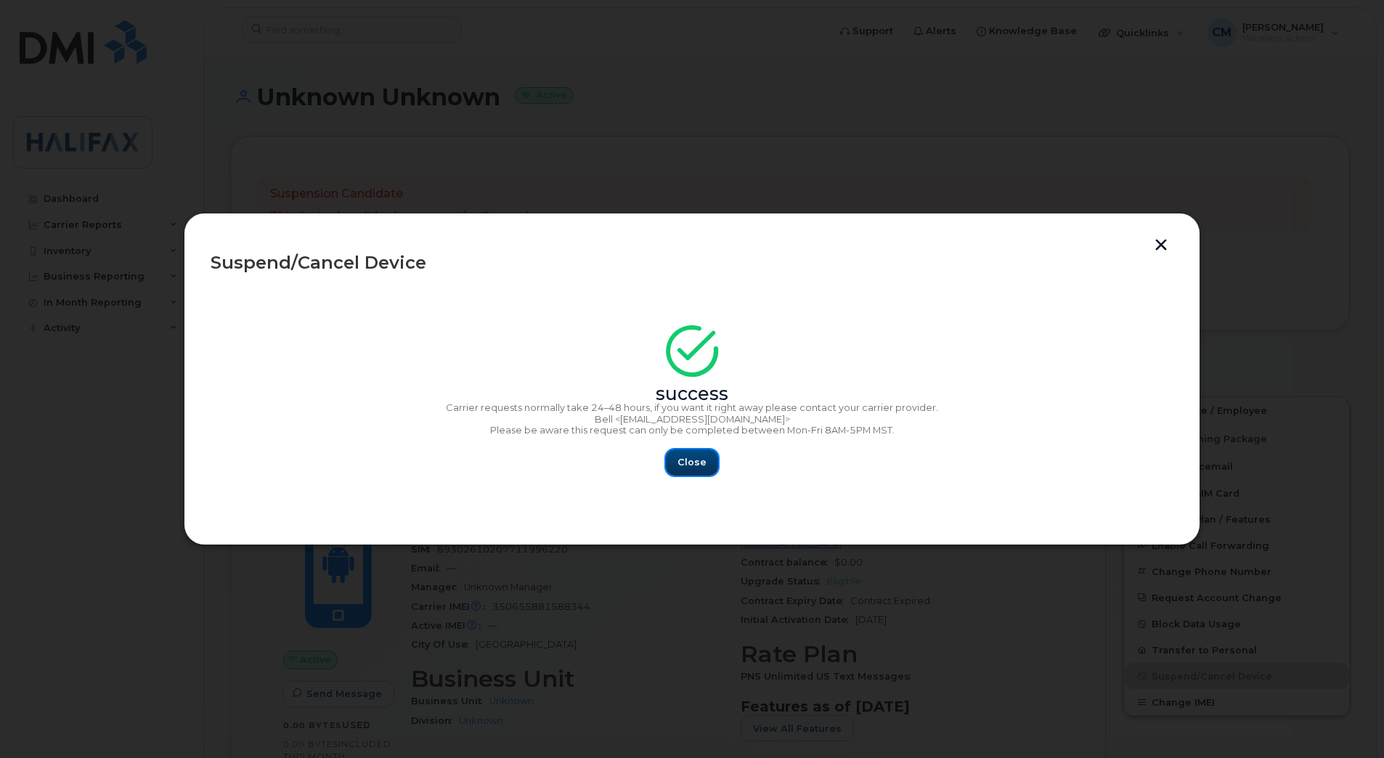
click at [717, 465] on div "Close" at bounding box center [692, 462] width 963 height 26
click at [704, 465] on span "Close" at bounding box center [691, 462] width 29 height 14
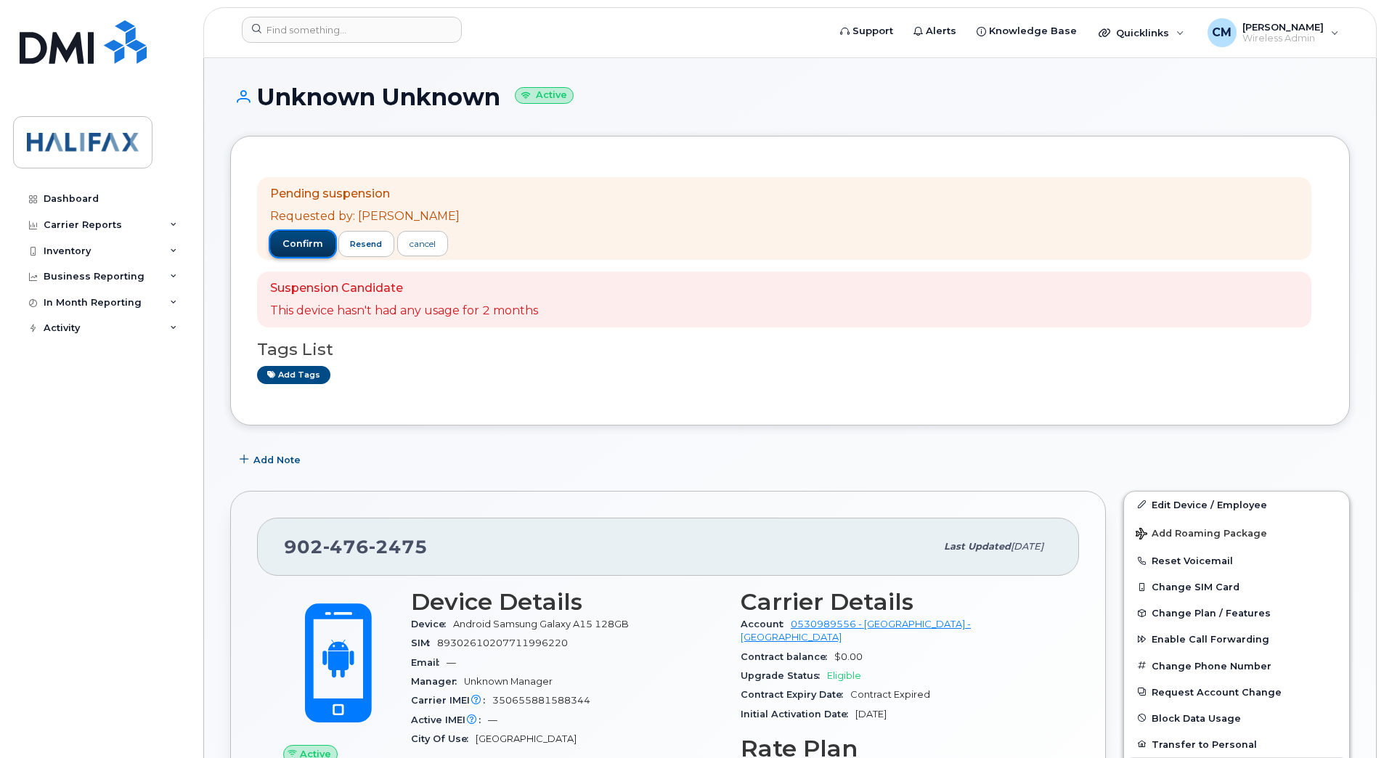
click at [298, 246] on span "confirm" at bounding box center [302, 243] width 41 height 13
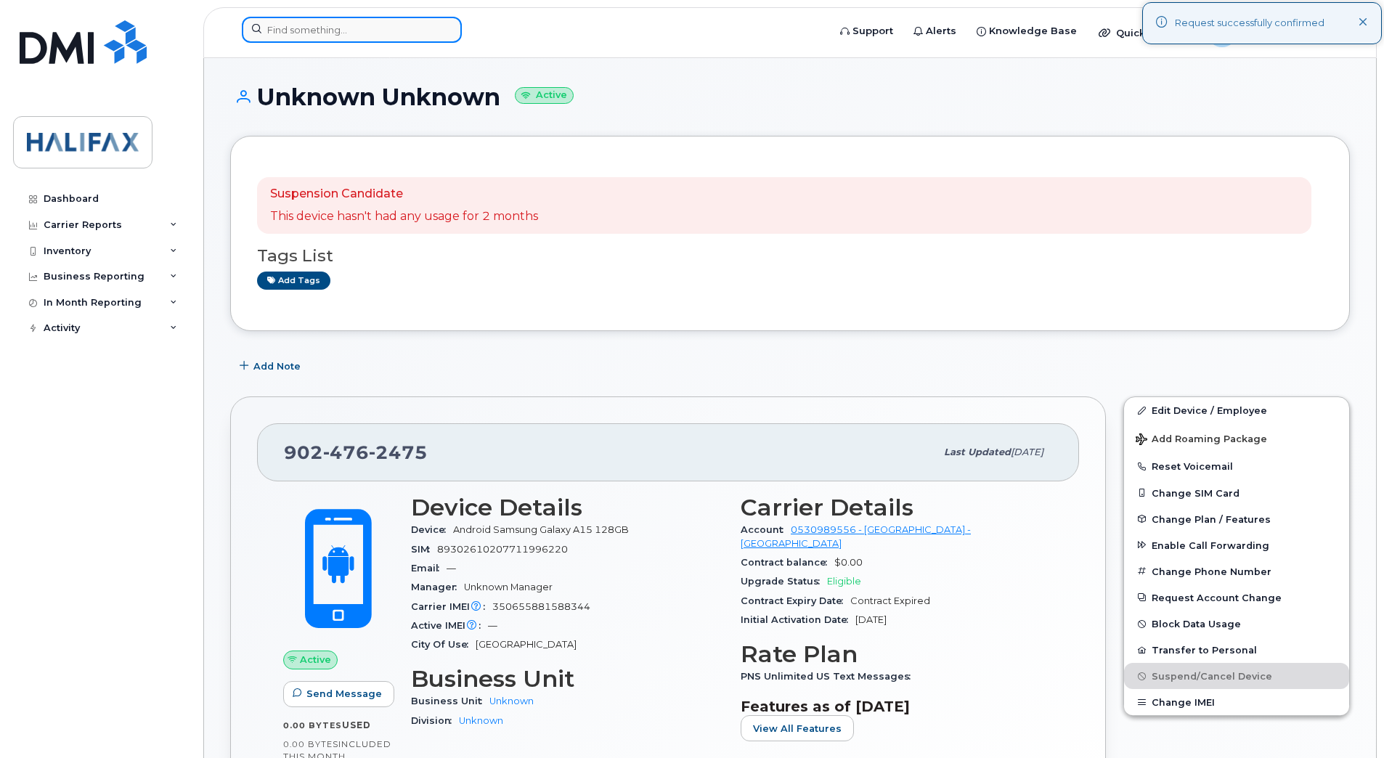
click at [335, 36] on input at bounding box center [352, 30] width 220 height 26
paste input "9024762982"
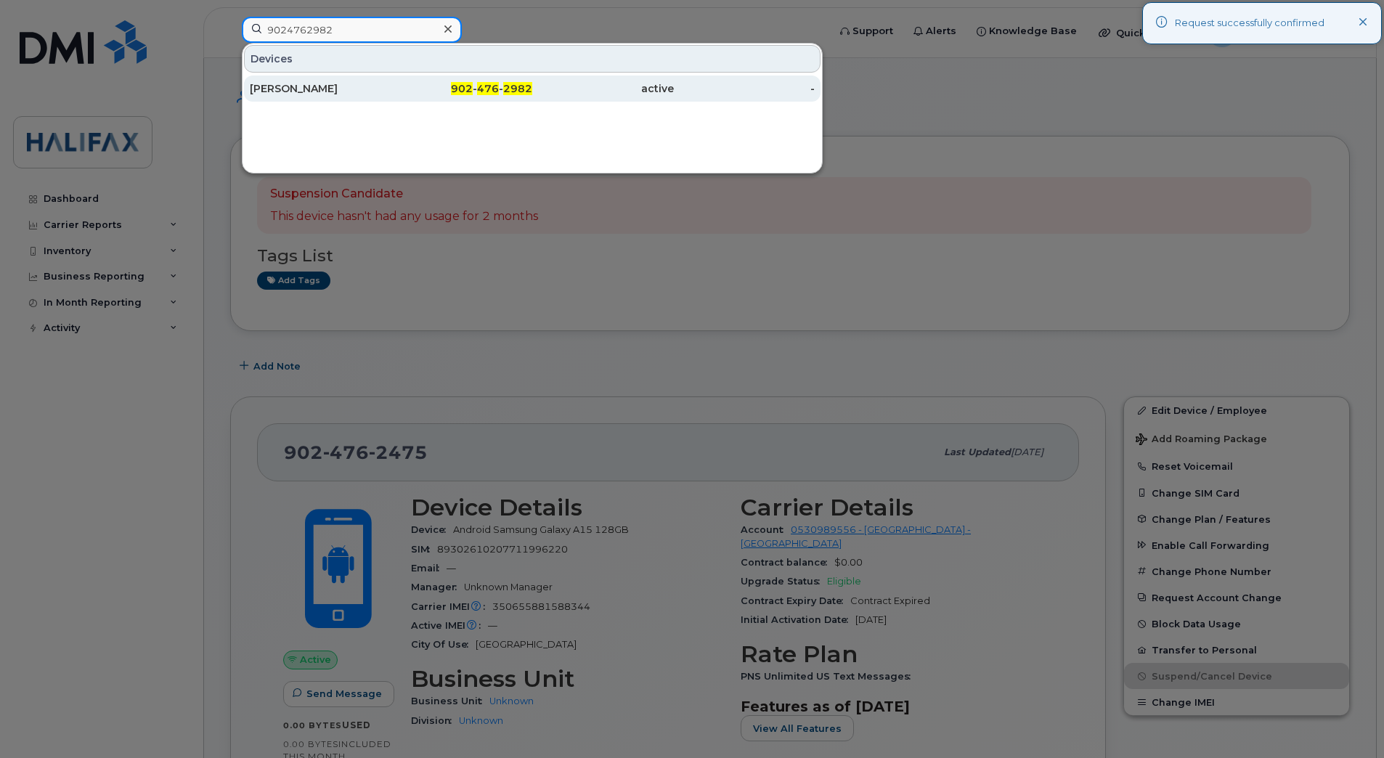
type input "9024762982"
click at [292, 92] on div "Andrew Faulkner" at bounding box center [321, 88] width 142 height 15
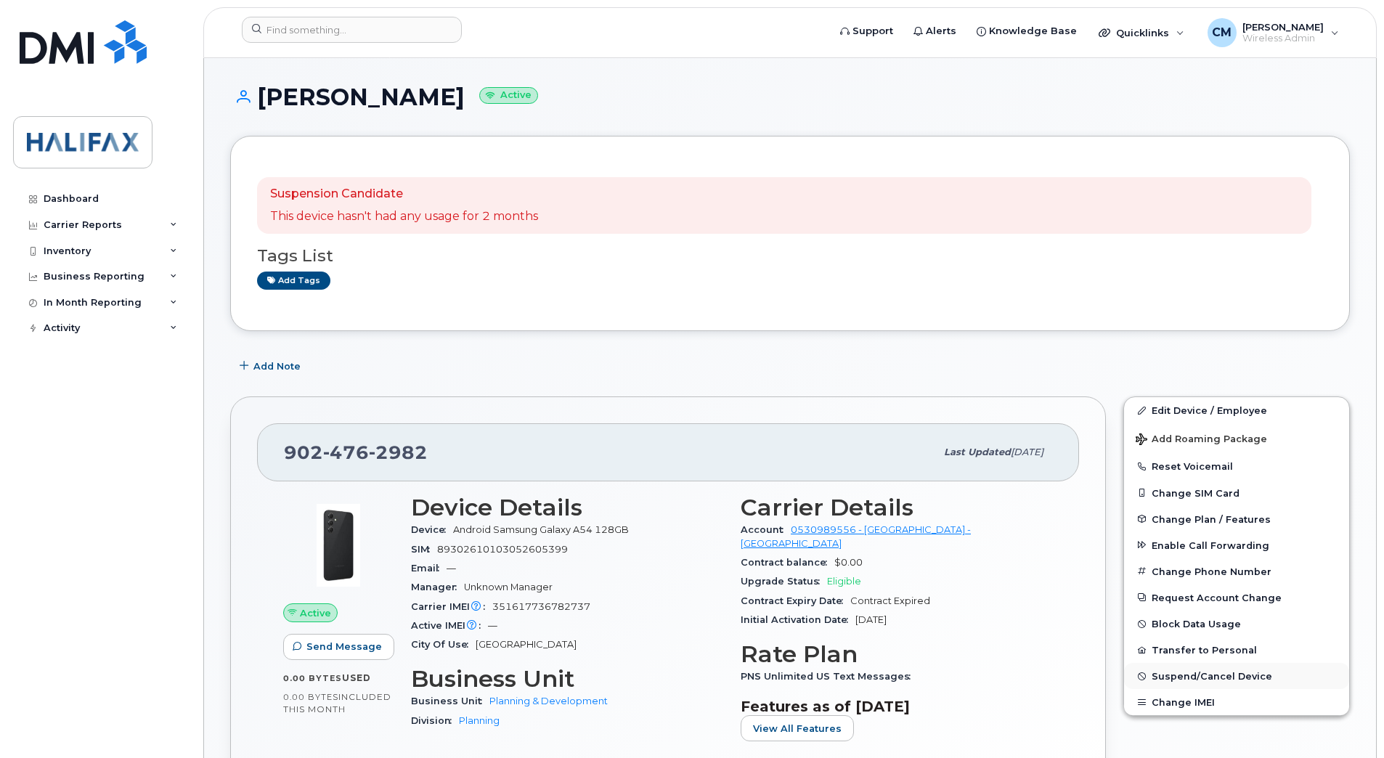
click at [1192, 680] on span "Suspend/Cancel Device" at bounding box center [1211, 676] width 121 height 11
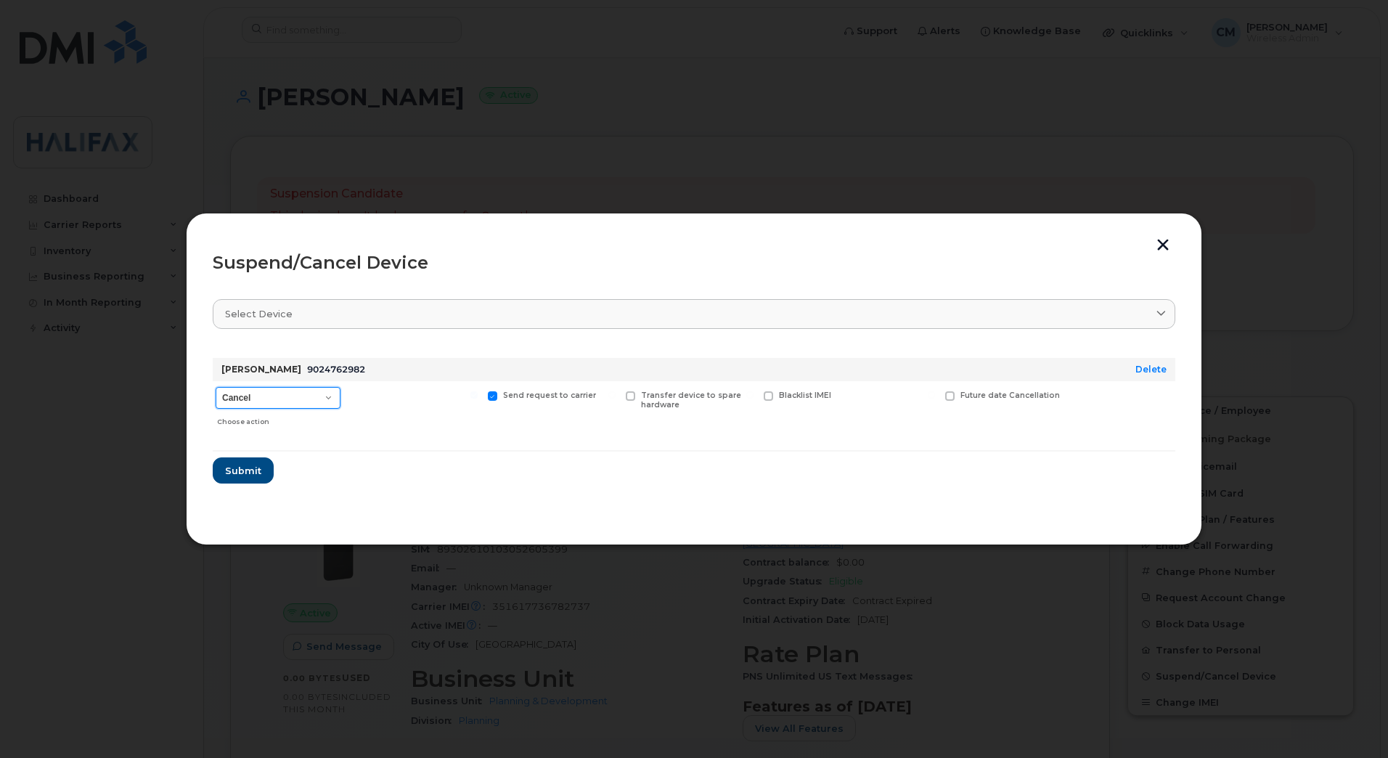
click at [280, 405] on select "Cancel Suspend - Extend Suspension Suspend - Reduced Rate Suspend - Full Rate S…" at bounding box center [278, 398] width 125 height 22
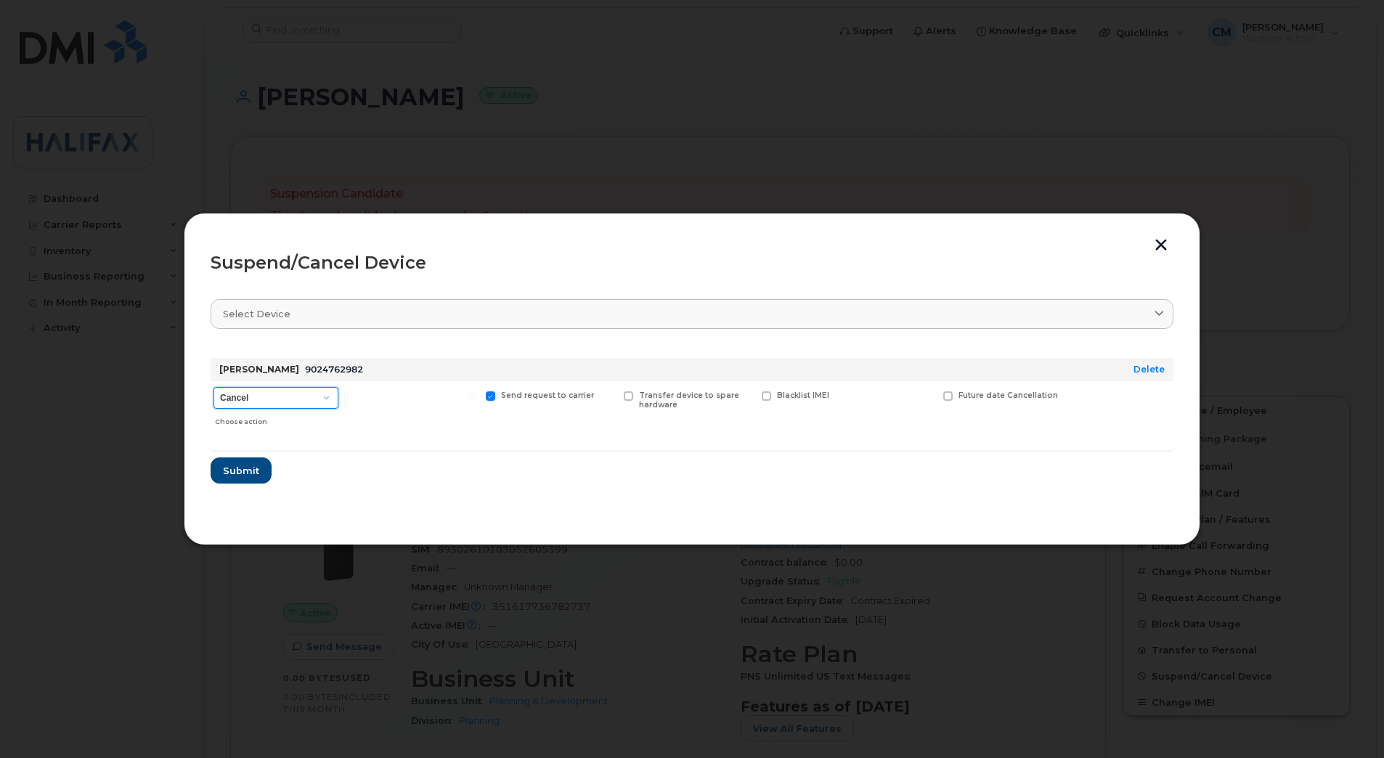
select select "[object Object]"
click at [213, 387] on select "Cancel Suspend - Extend Suspension Suspend - Reduced Rate Suspend - Full Rate S…" at bounding box center [275, 398] width 125 height 22
click at [221, 467] on button "Submit" at bounding box center [241, 470] width 60 height 26
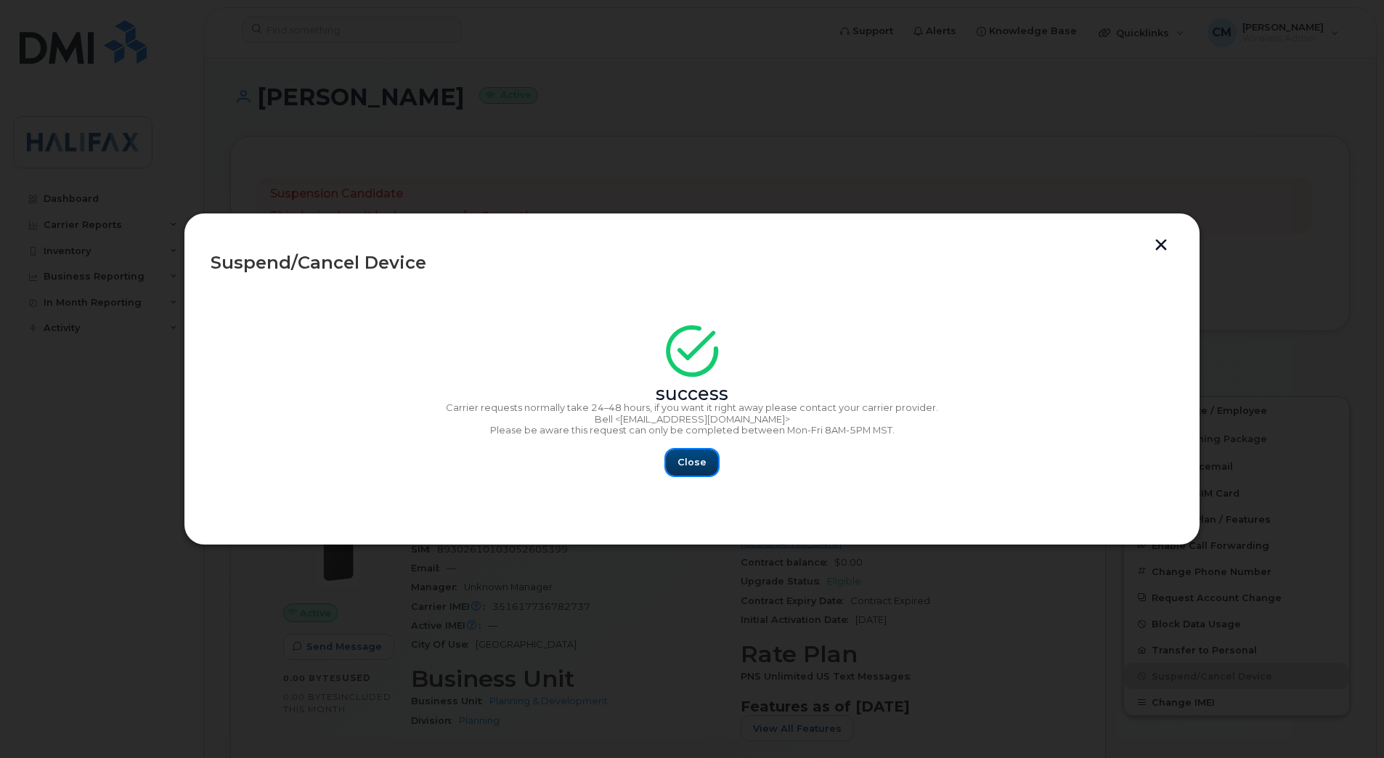
click at [712, 461] on button "Close" at bounding box center [692, 462] width 52 height 26
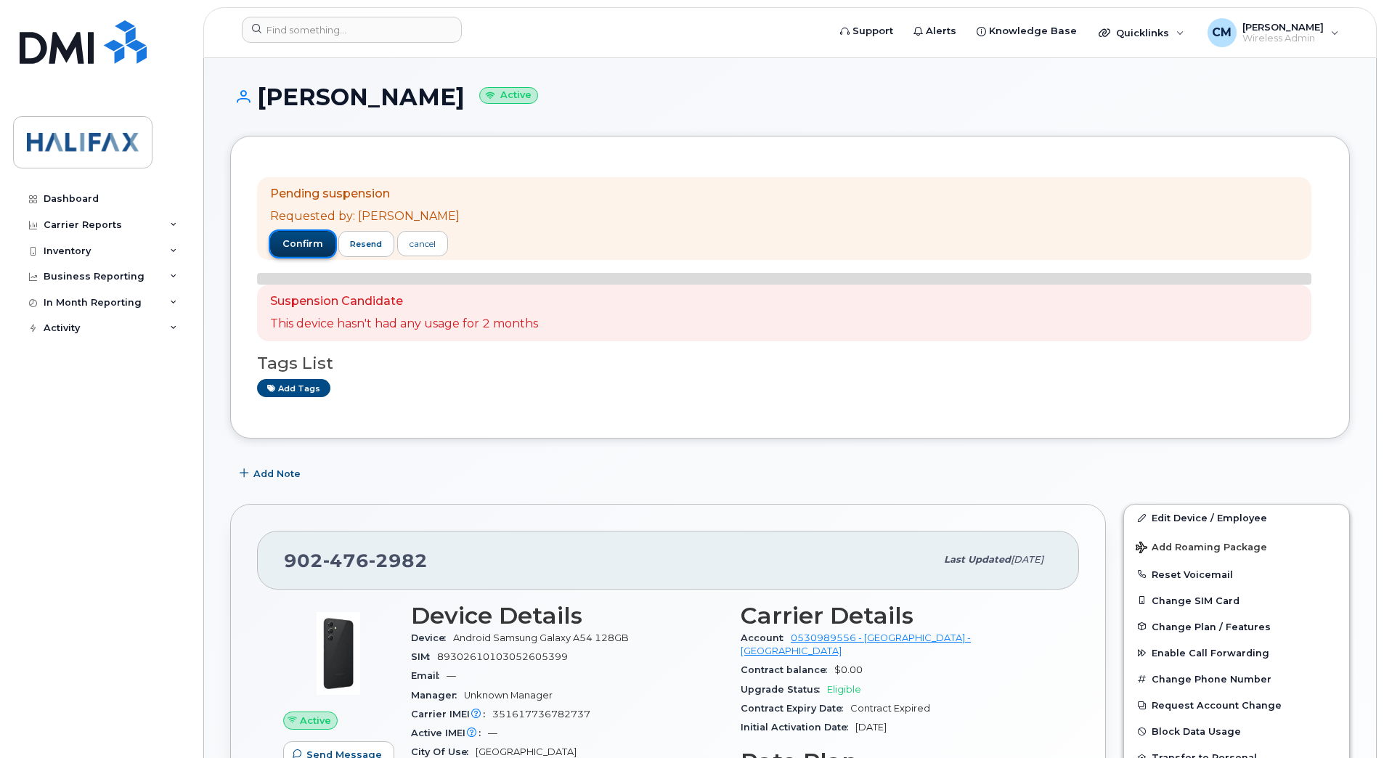
click at [282, 232] on button "confirm" at bounding box center [302, 244] width 65 height 26
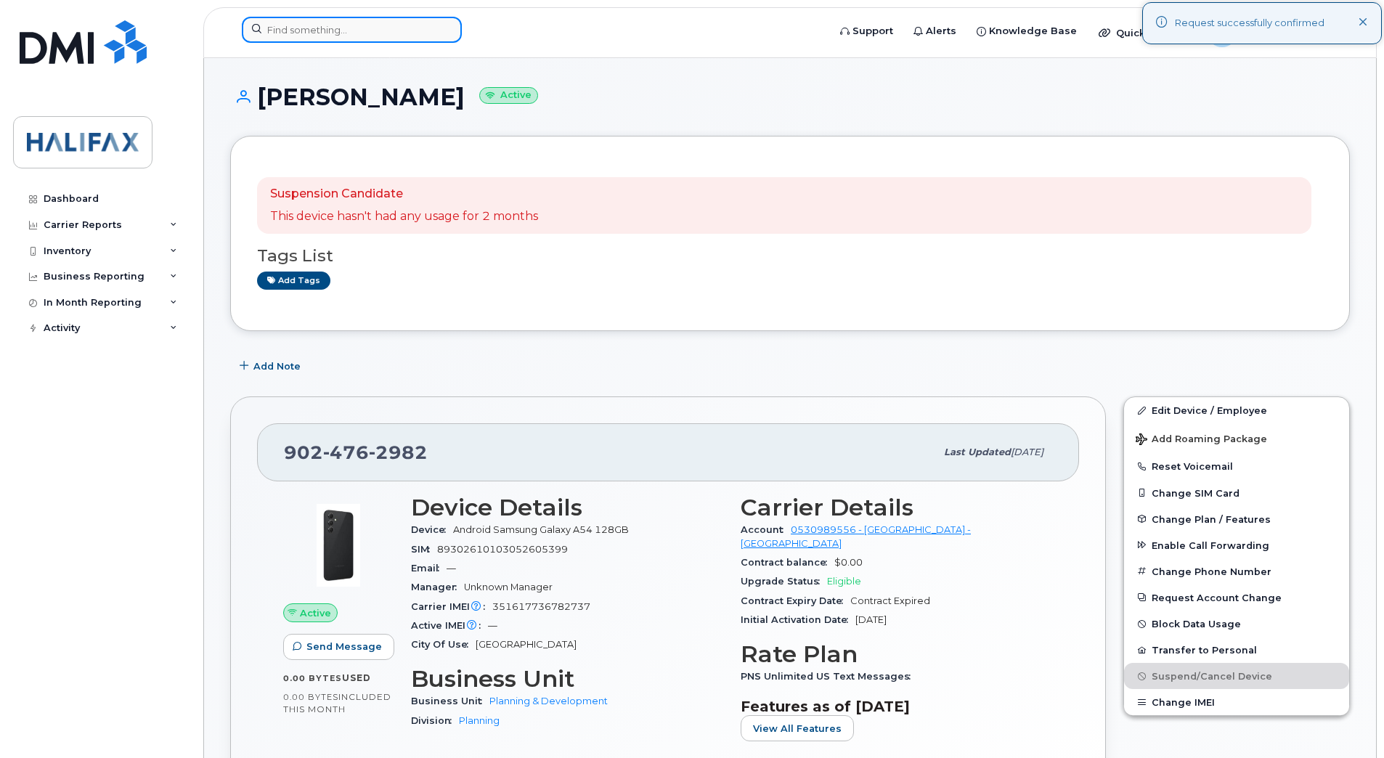
click at [335, 32] on input at bounding box center [352, 30] width 220 height 26
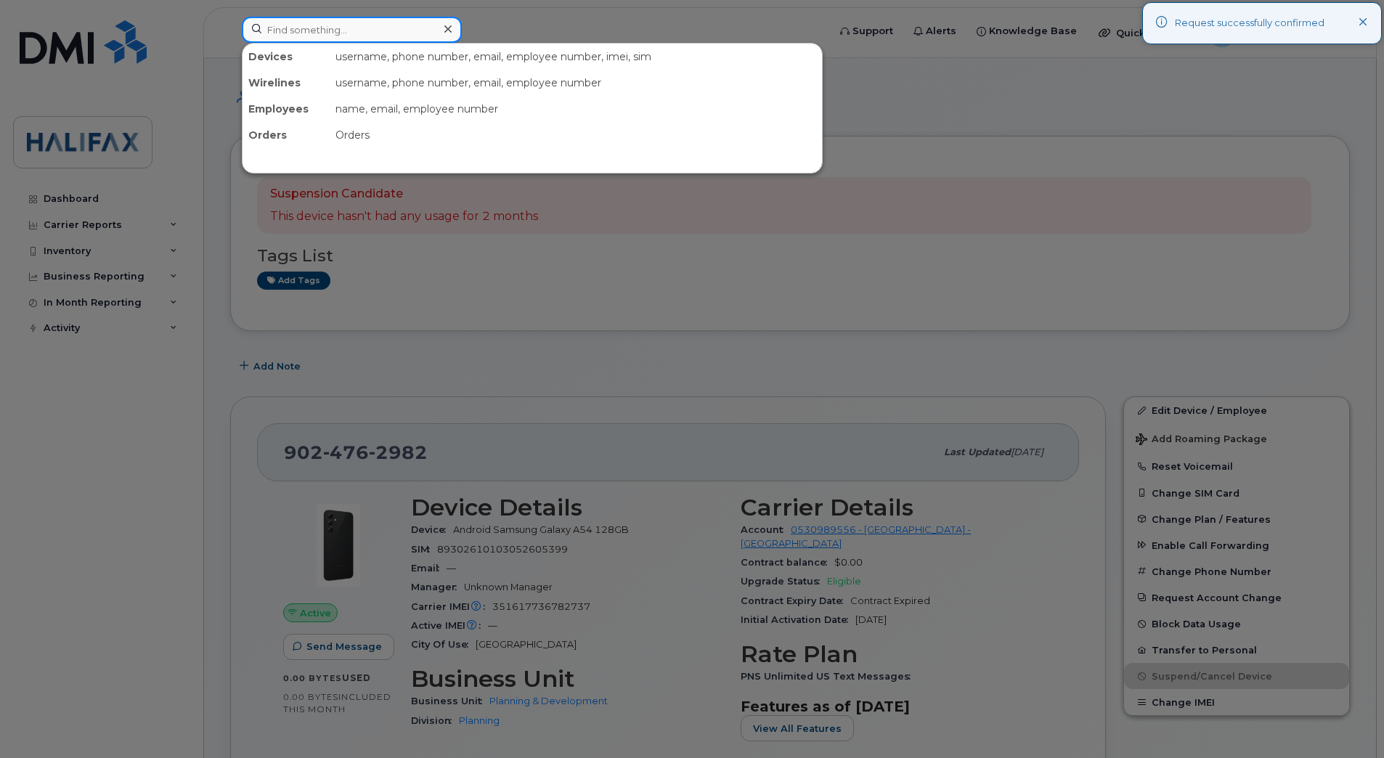
paste input "9024766045"
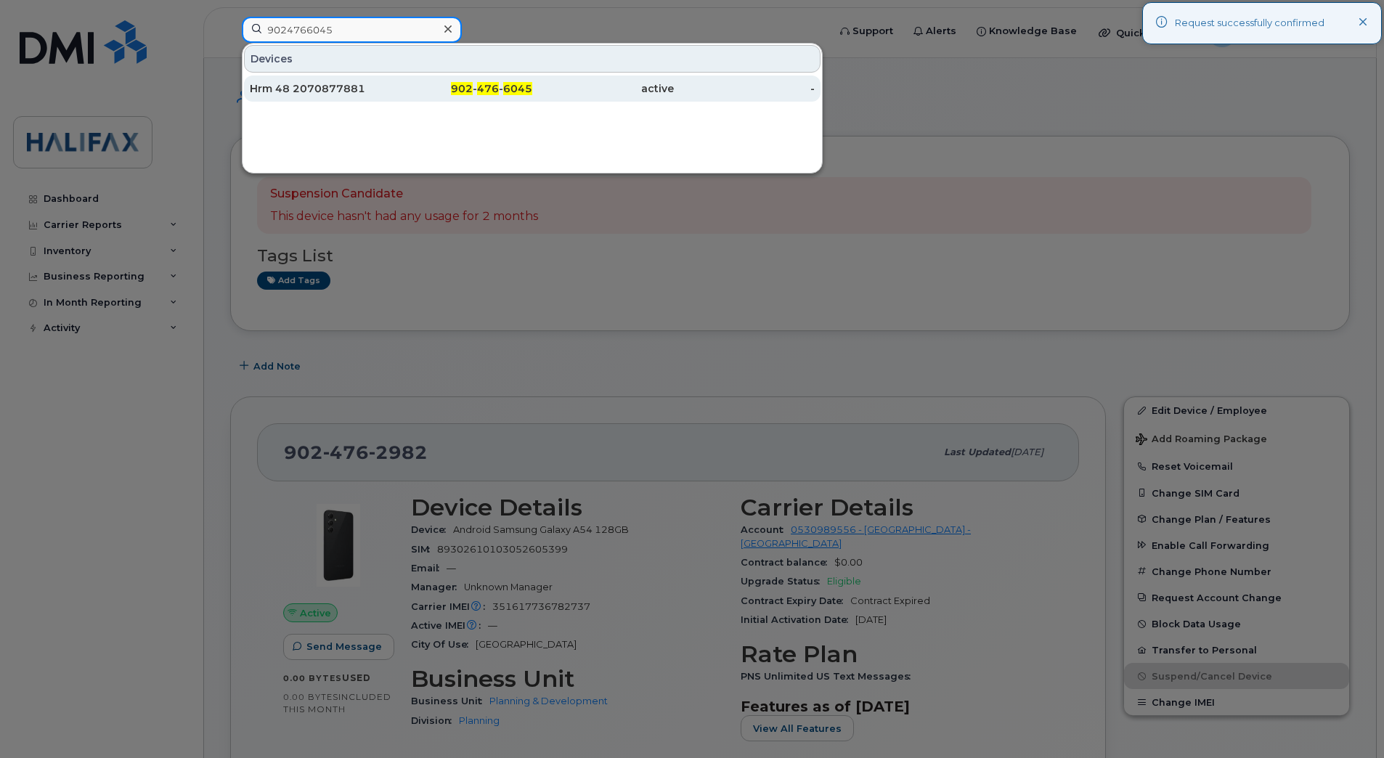
type input "9024766045"
click at [348, 78] on div "Hrm 48 2070877881" at bounding box center [321, 89] width 142 height 26
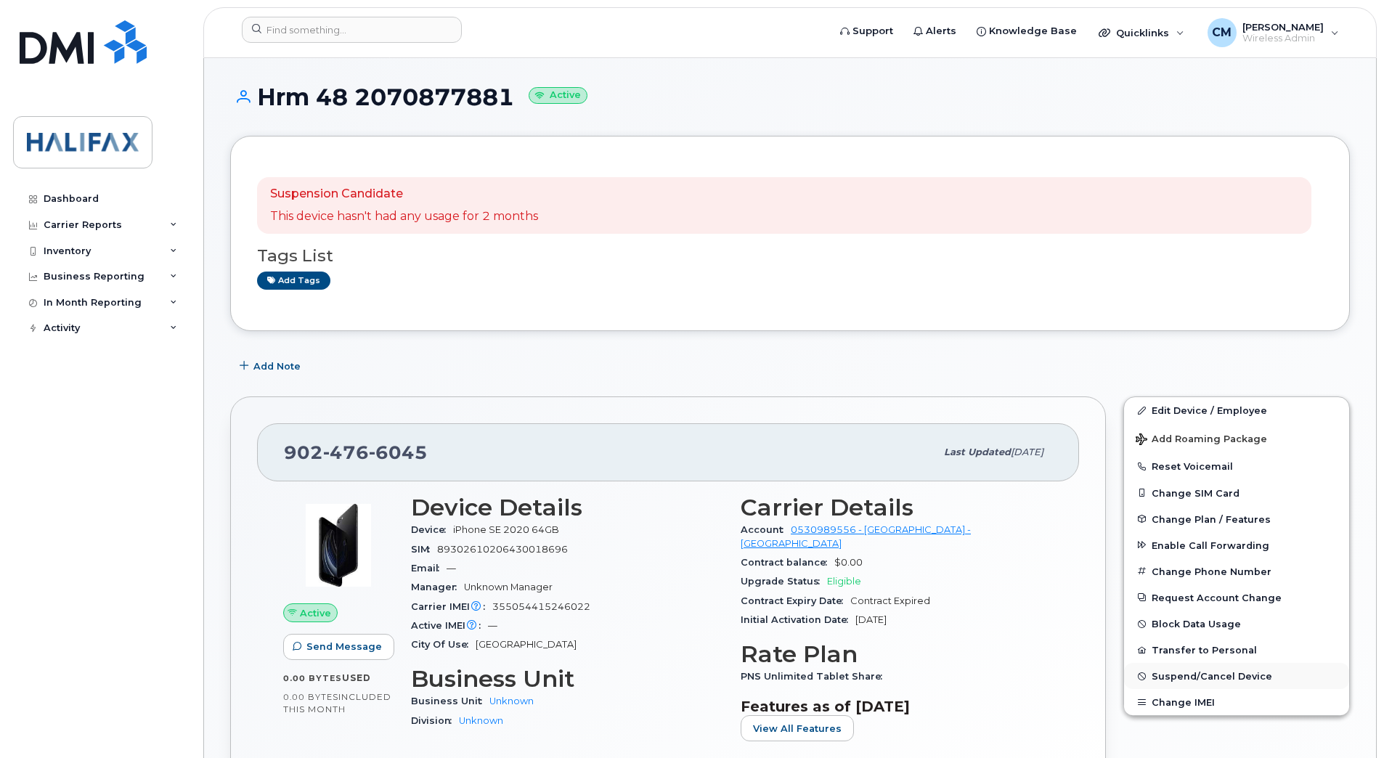
click at [1234, 676] on span "Suspend/Cancel Device" at bounding box center [1211, 676] width 121 height 11
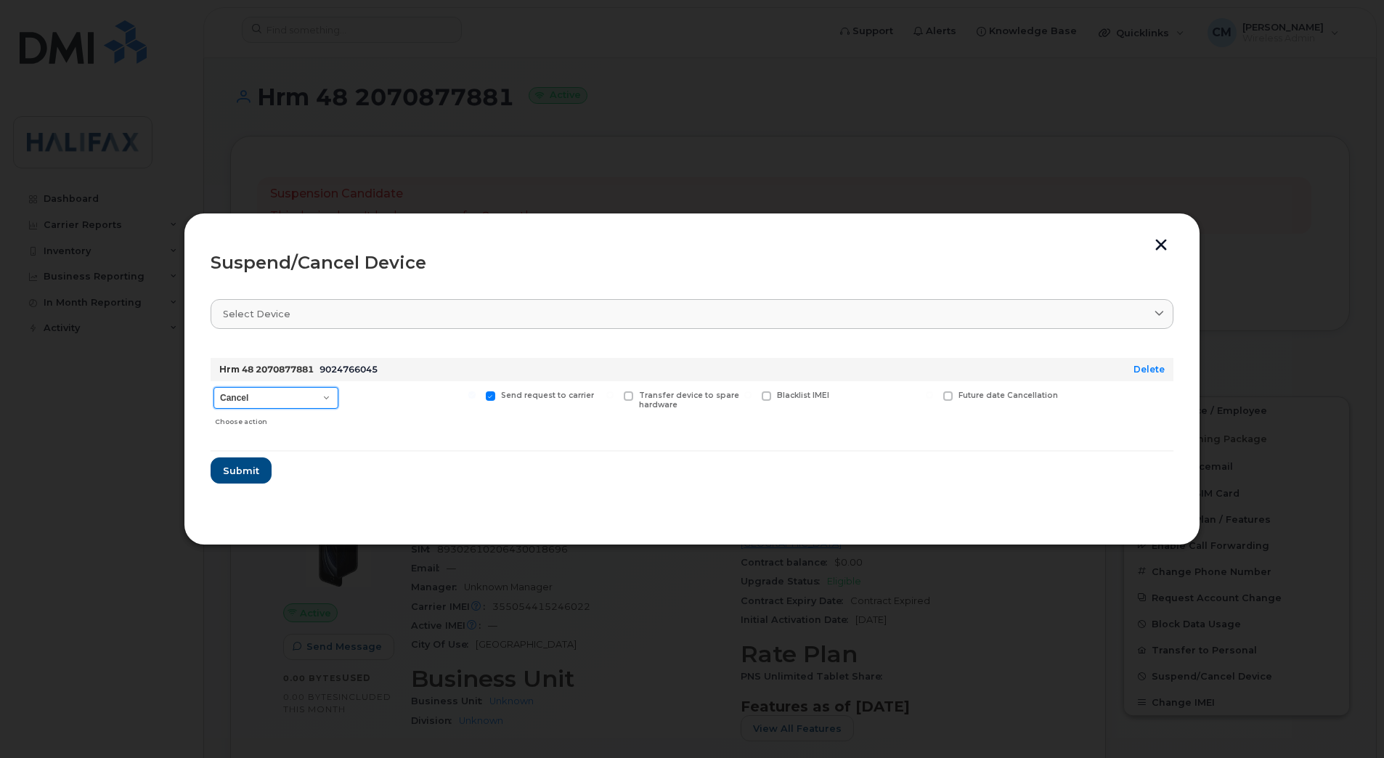
click at [274, 404] on select "Cancel Suspend - Extend Suspension Suspend - Reduced Rate Suspend - Full Rate S…" at bounding box center [275, 398] width 125 height 22
select select "[object Object]"
click at [213, 387] on select "Cancel Suspend - Extend Suspension Suspend - Reduced Rate Suspend - Full Rate S…" at bounding box center [275, 398] width 125 height 22
click at [236, 460] on button "Submit" at bounding box center [241, 470] width 60 height 26
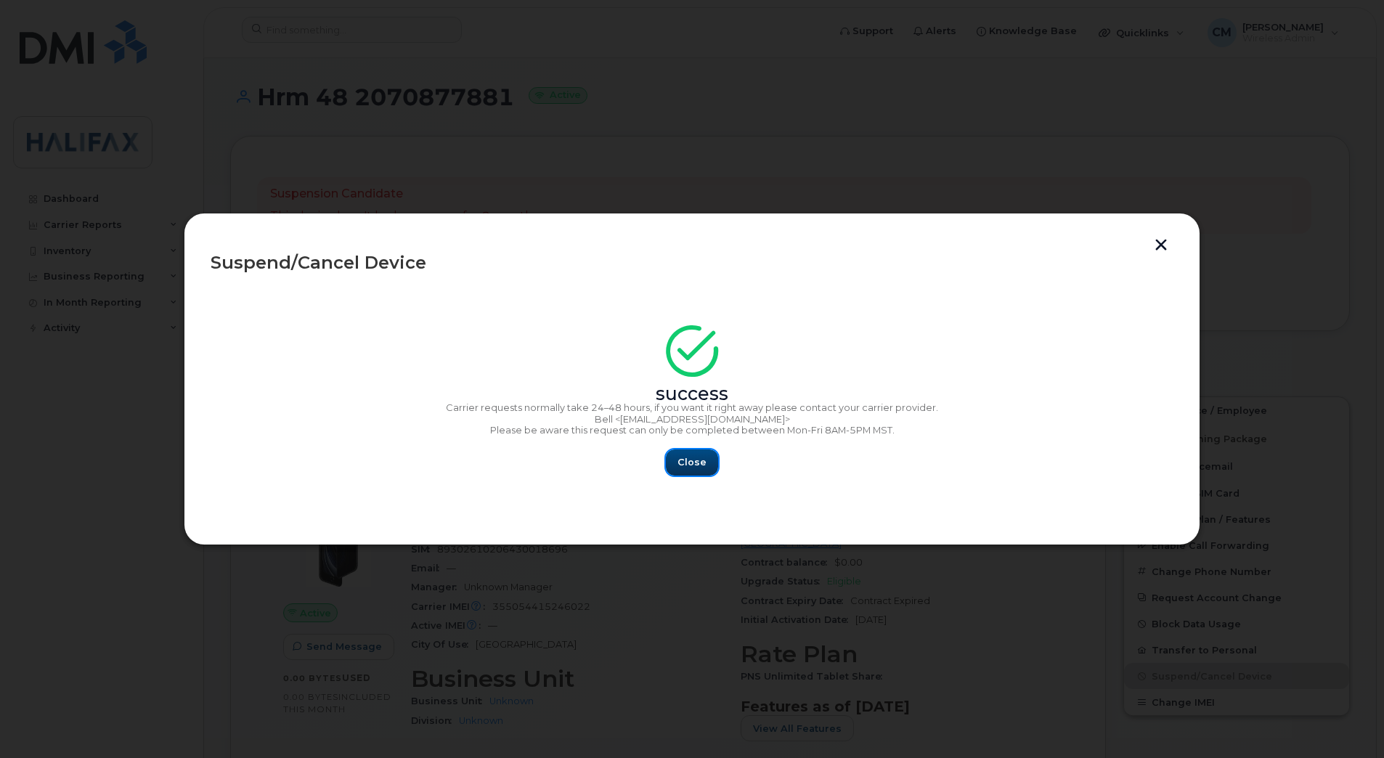
click at [672, 452] on button "Close" at bounding box center [692, 462] width 52 height 26
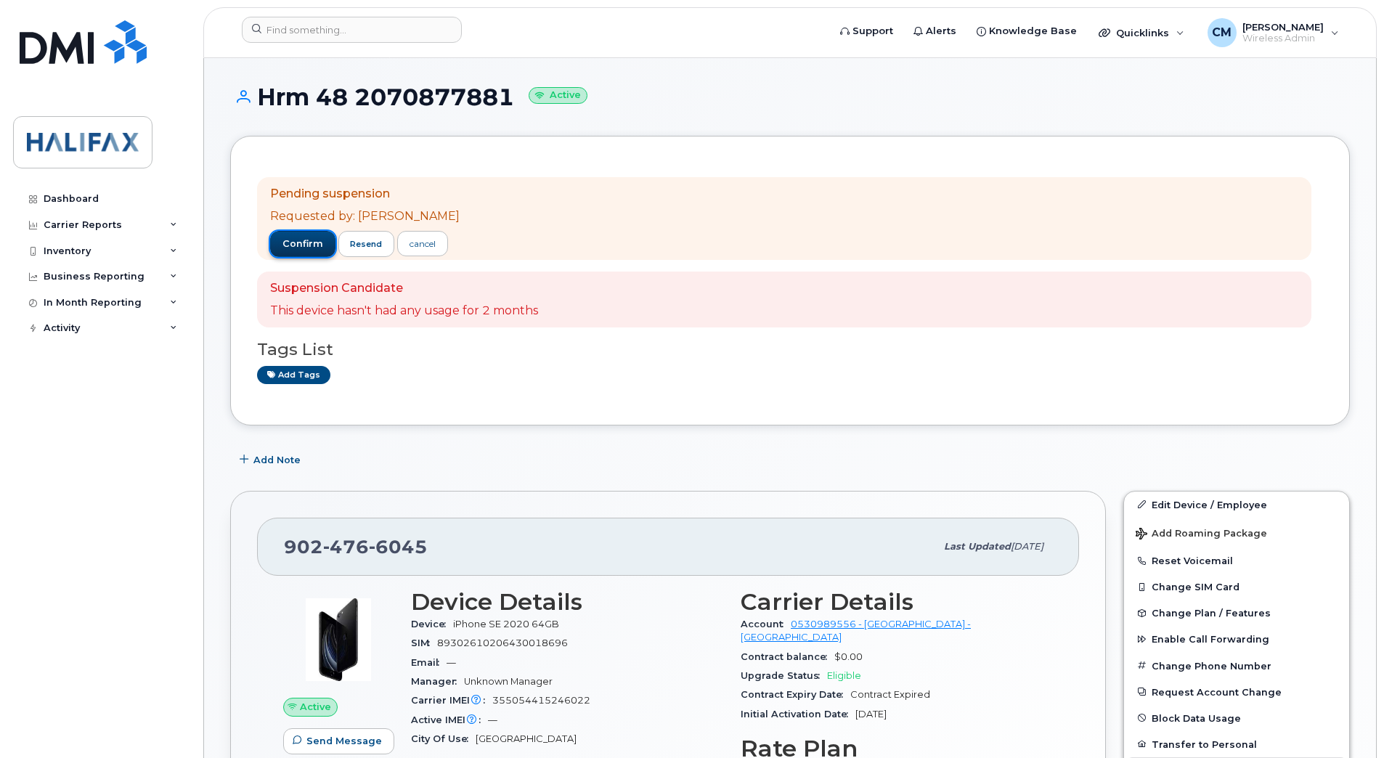
click at [305, 236] on button "confirm" at bounding box center [302, 244] width 65 height 26
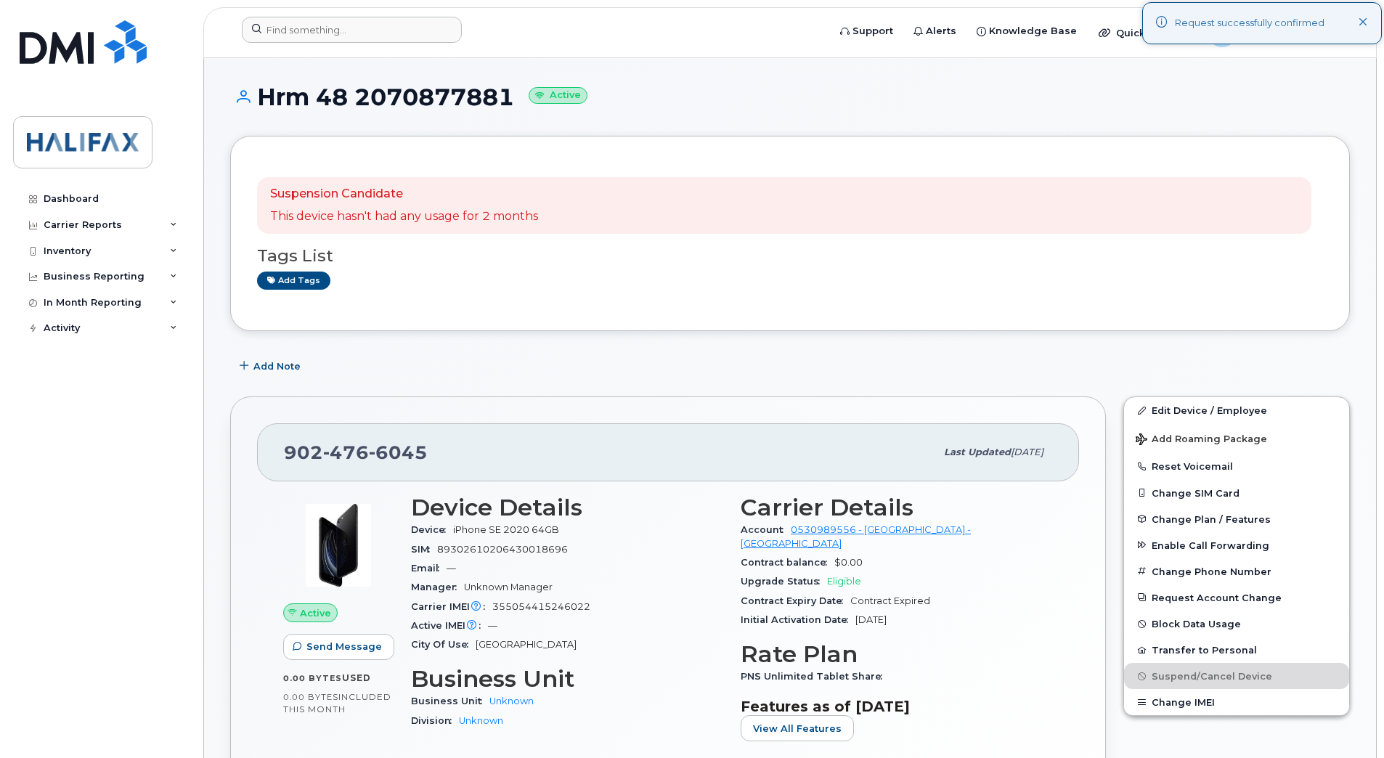
click at [362, 46] on div at bounding box center [530, 33] width 600 height 32
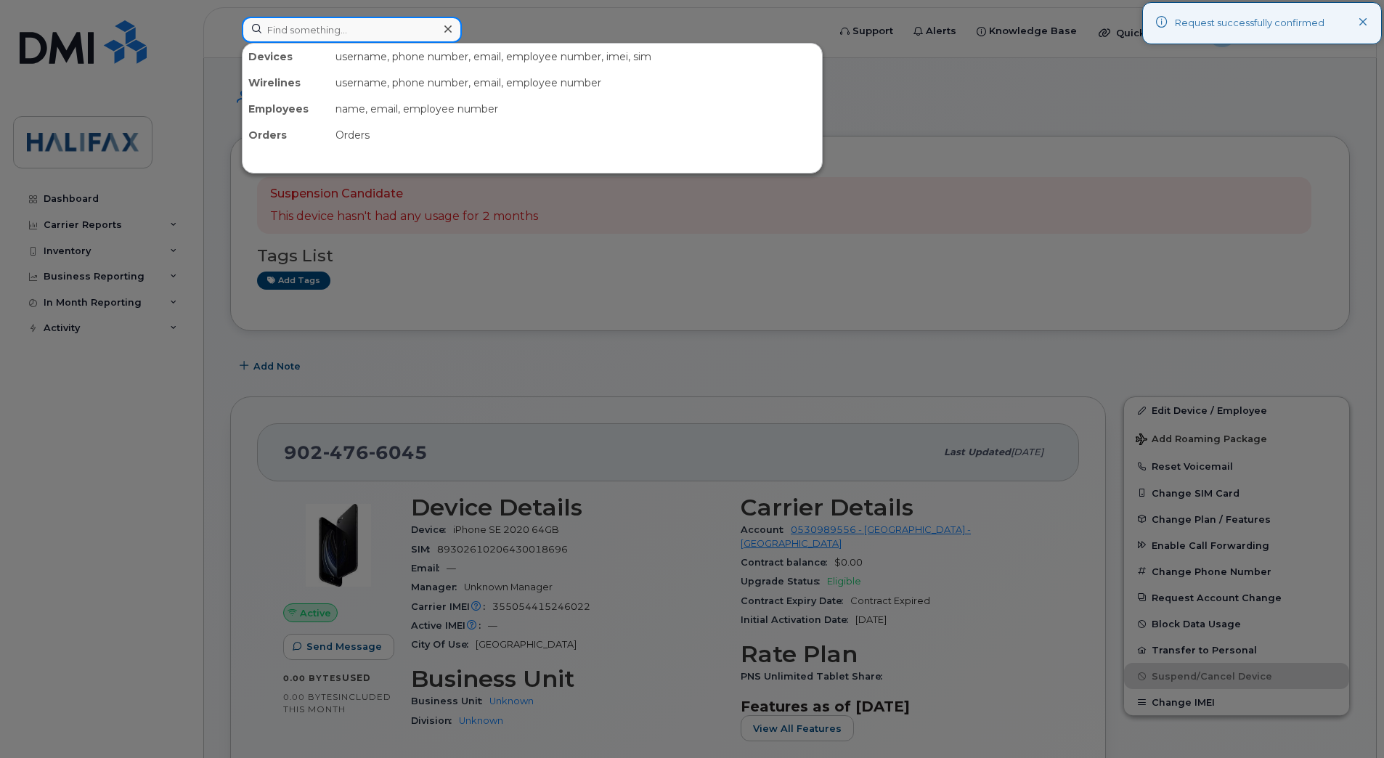
click at [370, 34] on input at bounding box center [352, 30] width 220 height 26
paste input "9024781038"
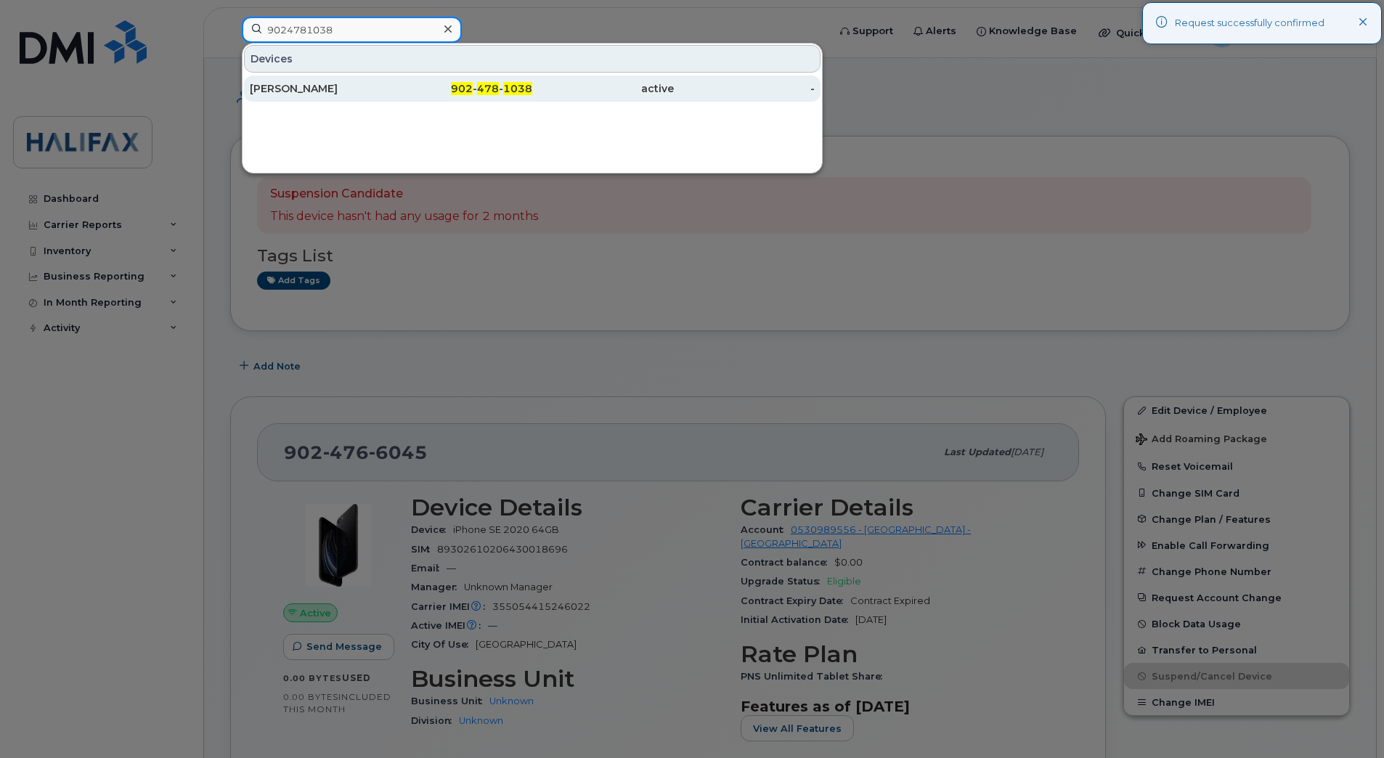
type input "9024781038"
click at [340, 95] on div "Kelsi Forbes" at bounding box center [321, 88] width 142 height 15
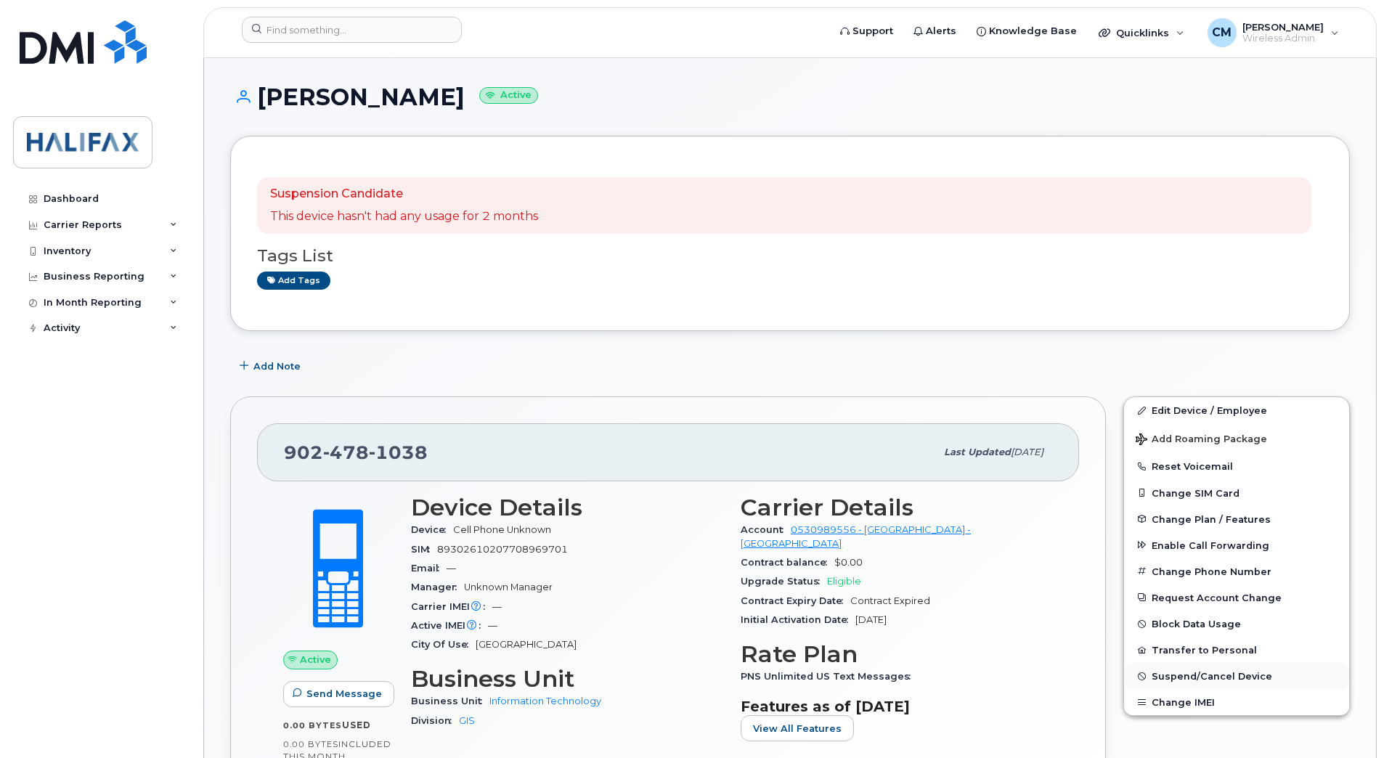
click at [1207, 669] on button "Suspend/Cancel Device" at bounding box center [1236, 676] width 225 height 26
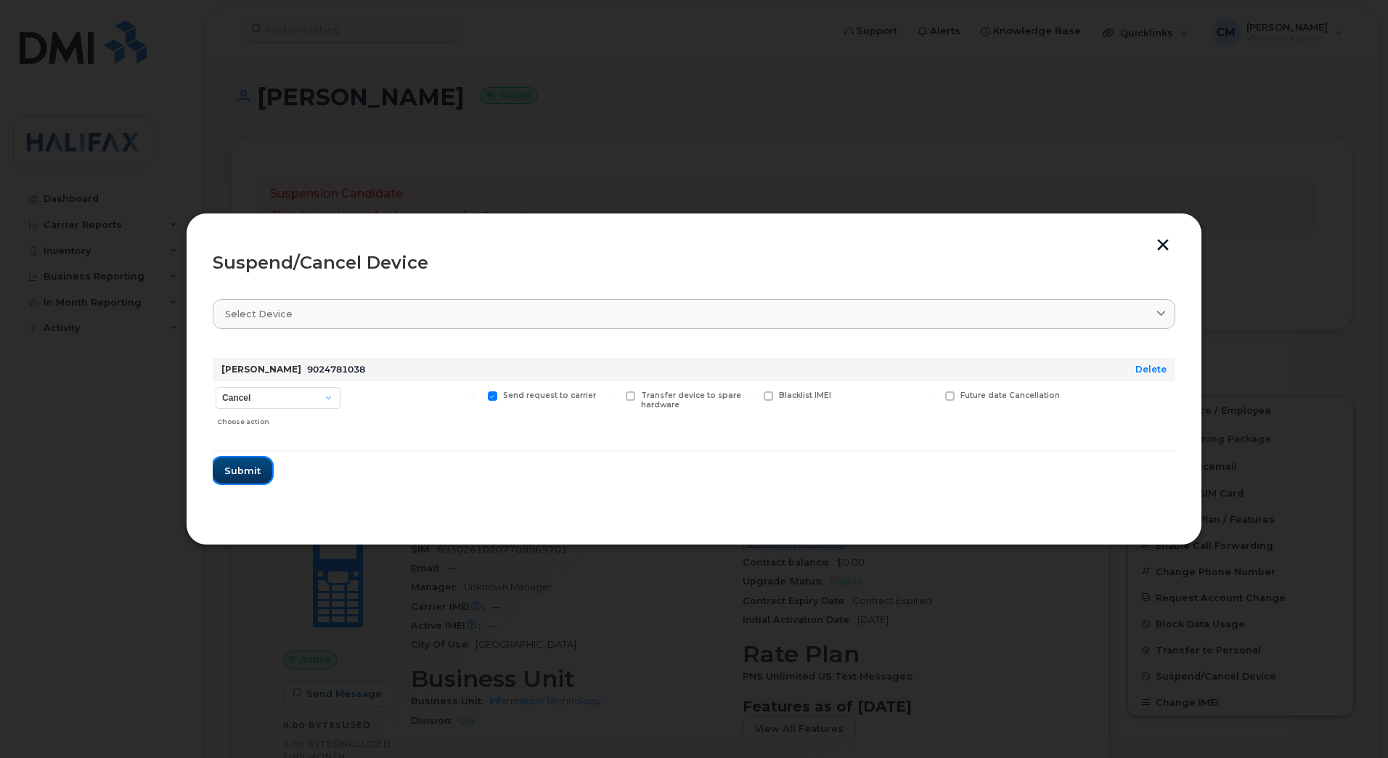
click at [222, 470] on button "Submit" at bounding box center [243, 470] width 60 height 26
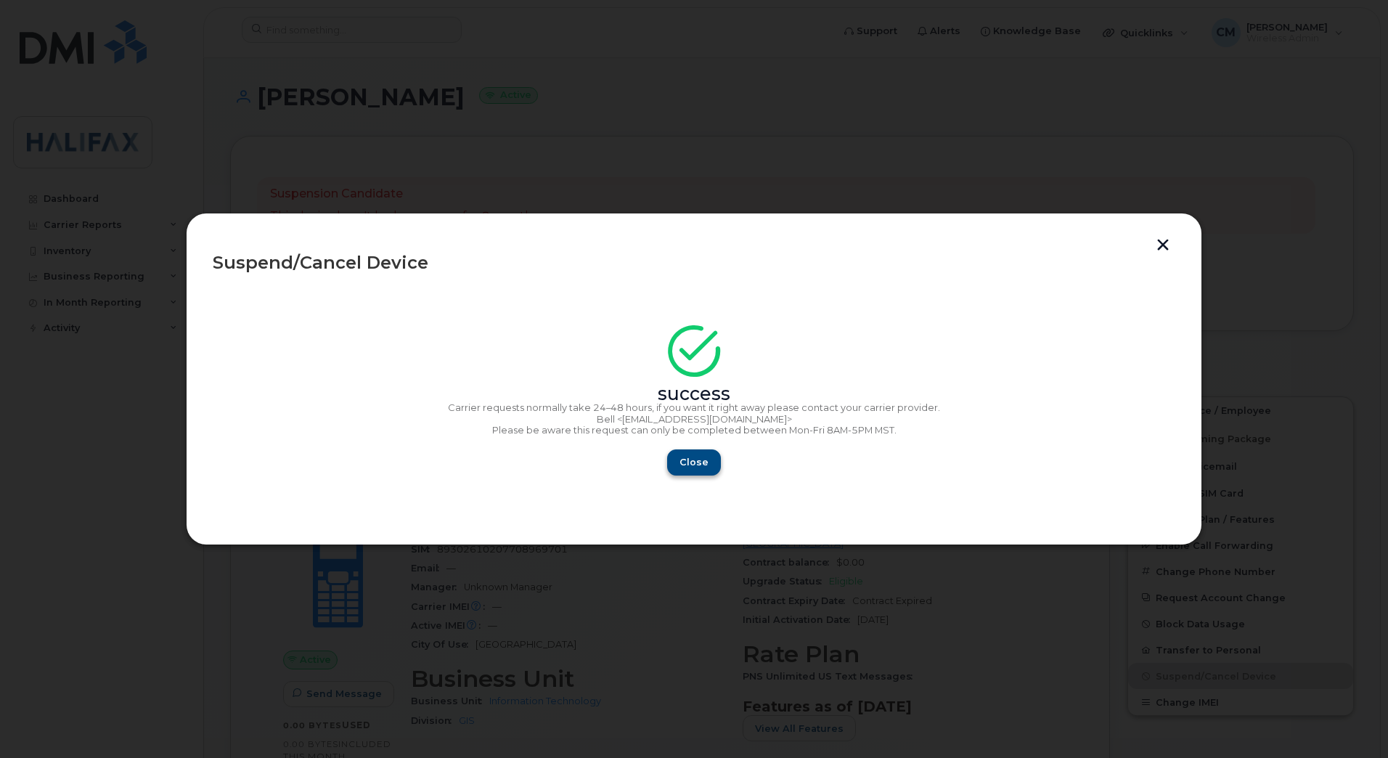
drag, startPoint x: 222, startPoint y: 470, endPoint x: 707, endPoint y: 468, distance: 485.0
click at [703, 464] on span "Close" at bounding box center [694, 462] width 29 height 14
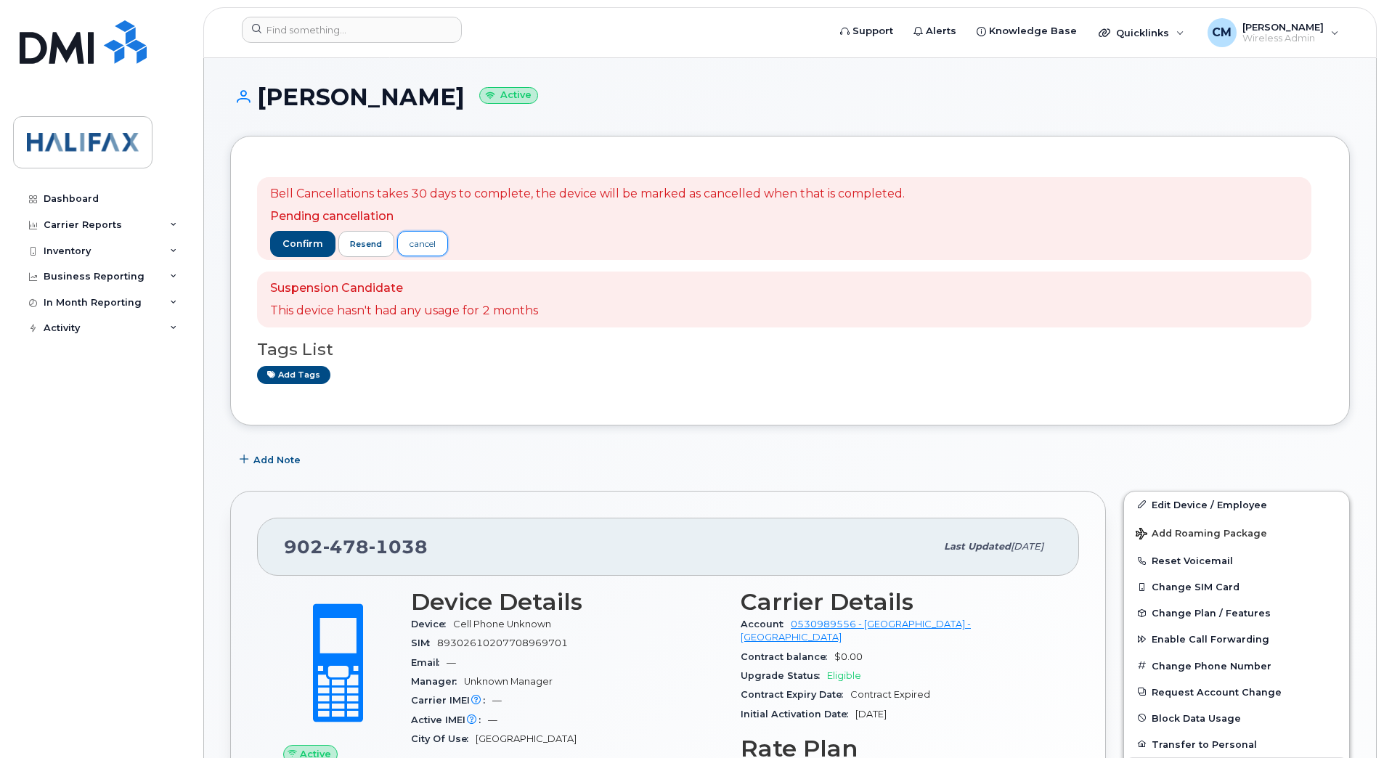
click at [419, 241] on div "cancel" at bounding box center [422, 243] width 26 height 13
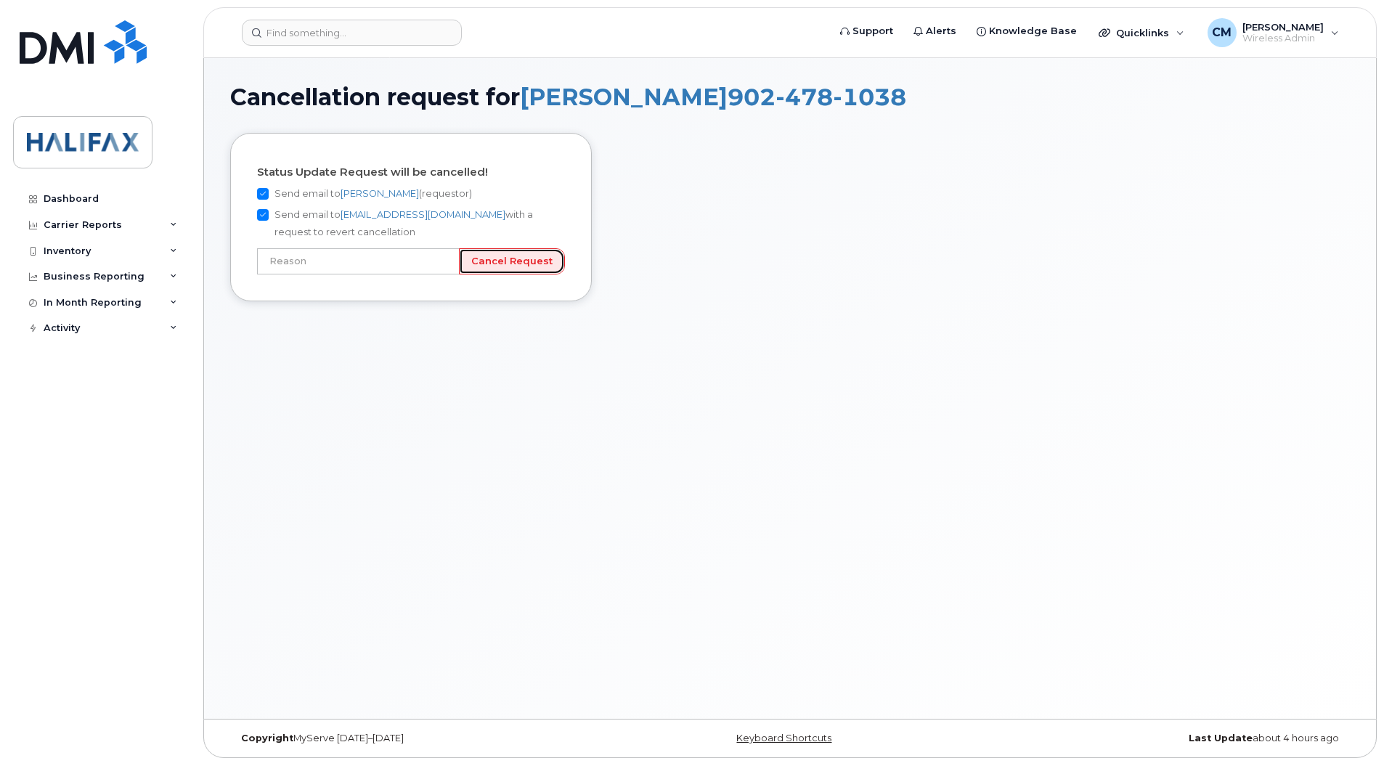
click at [534, 261] on input "Cancel Request" at bounding box center [512, 261] width 106 height 27
click at [444, 260] on input "text" at bounding box center [358, 261] width 203 height 26
type input "Picked number by mistake"
click at [68, 185] on div "Dashboard Carrier Reports Monthly Billing Roaming Reports Suspended Devices Sus…" at bounding box center [98, 379] width 197 height 758
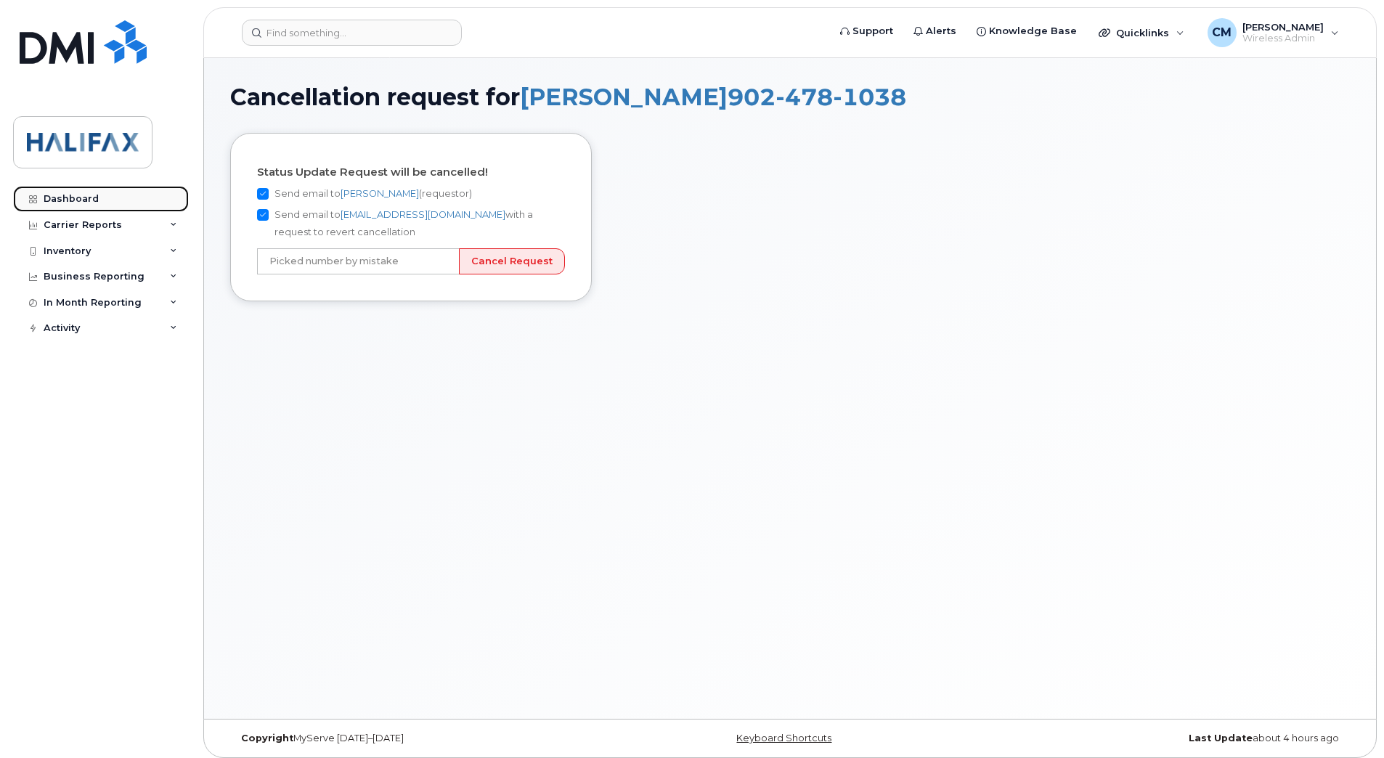
click at [68, 194] on div "Dashboard" at bounding box center [71, 199] width 55 height 12
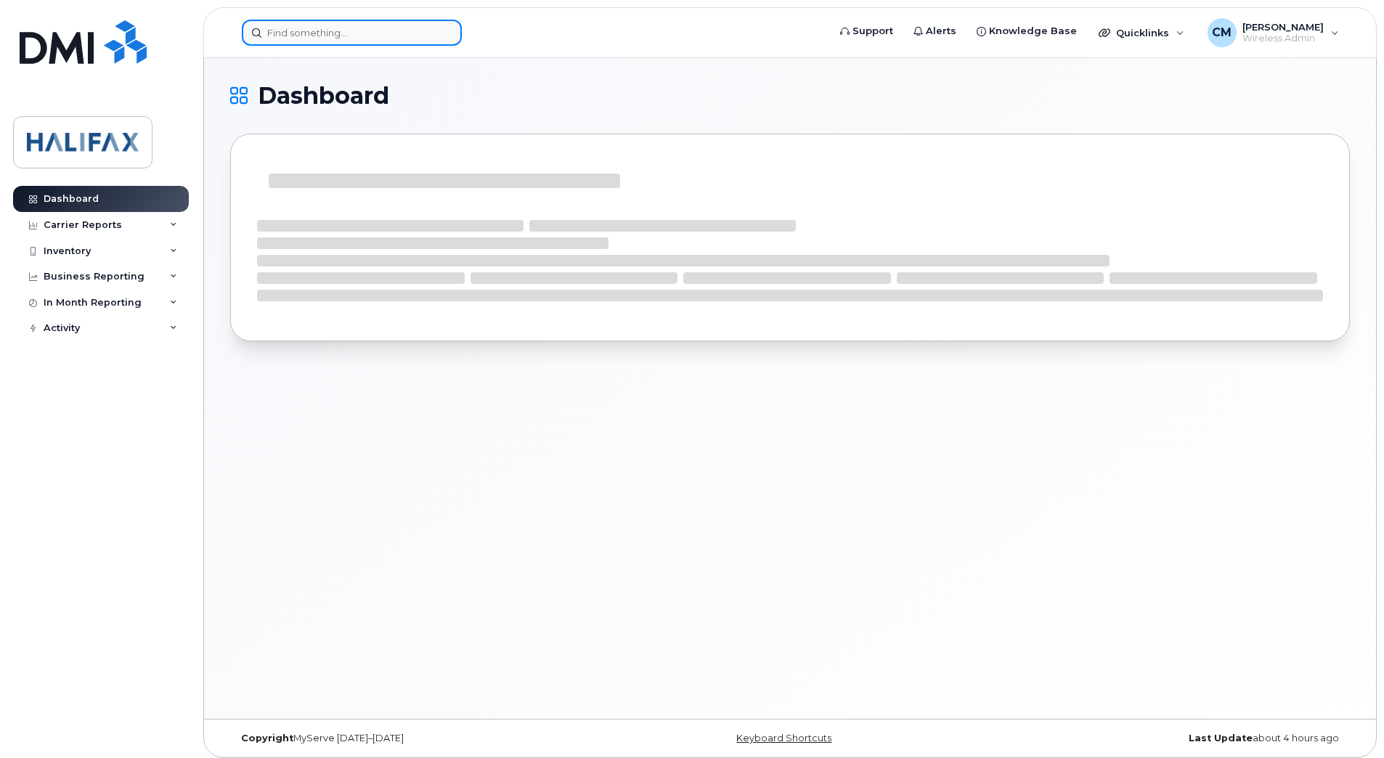
click at [345, 28] on input at bounding box center [352, 33] width 220 height 26
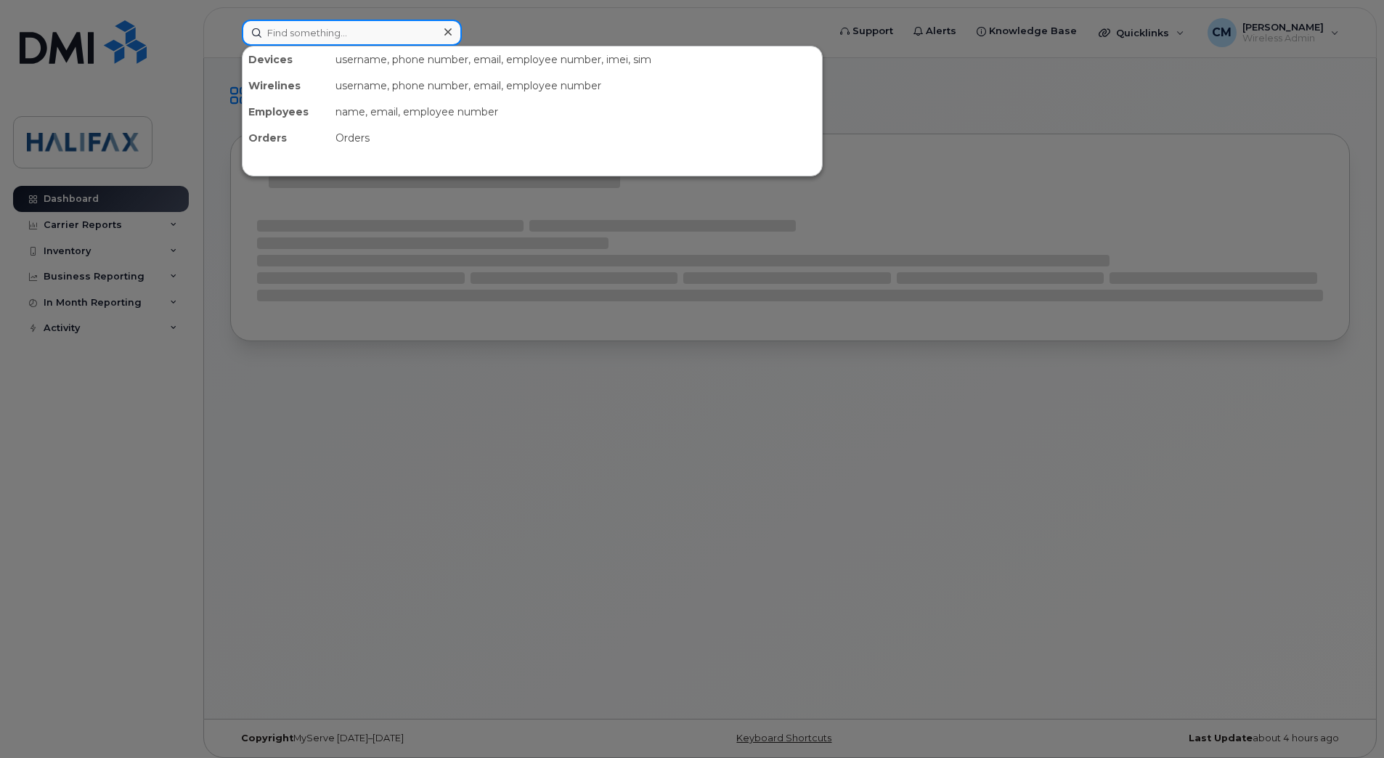
paste input "9024781038"
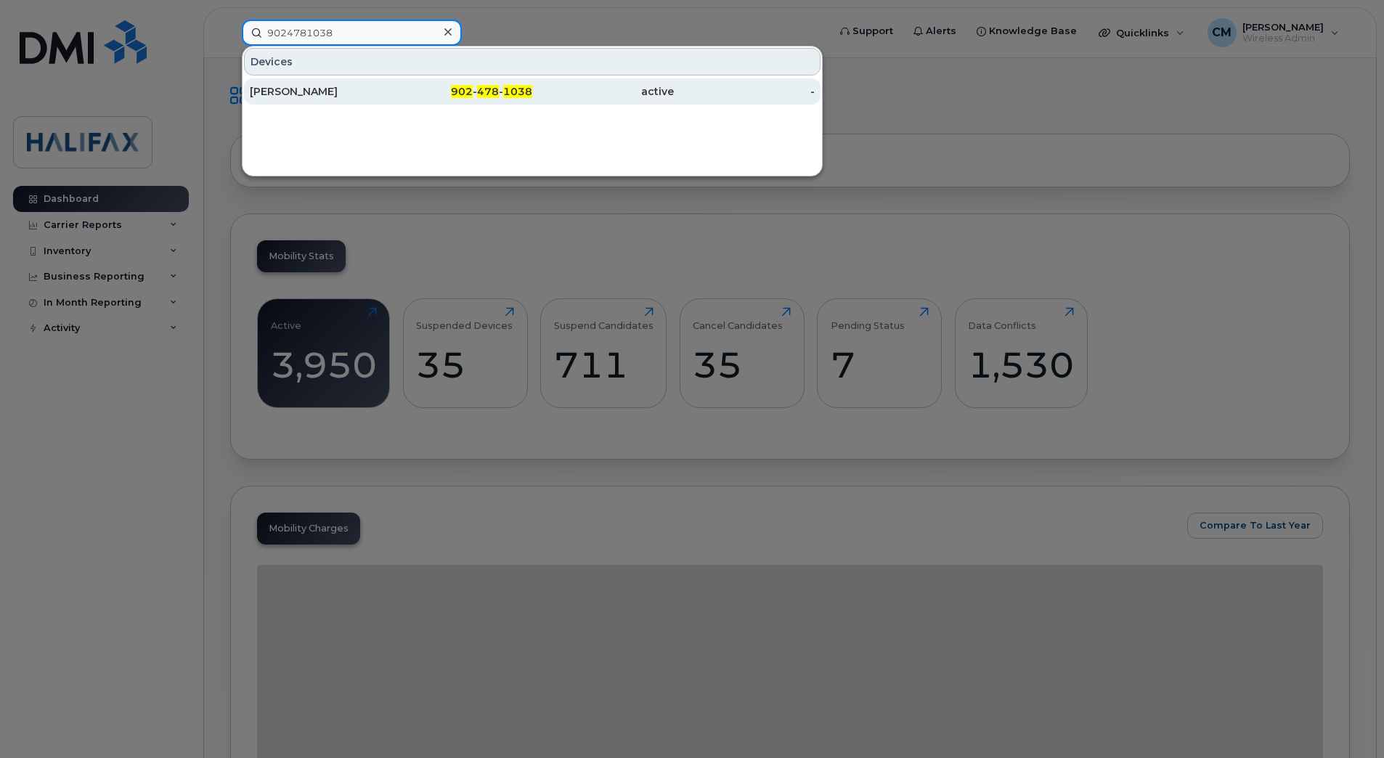
type input "9024781038"
click at [307, 92] on div "[PERSON_NAME]" at bounding box center [321, 91] width 142 height 15
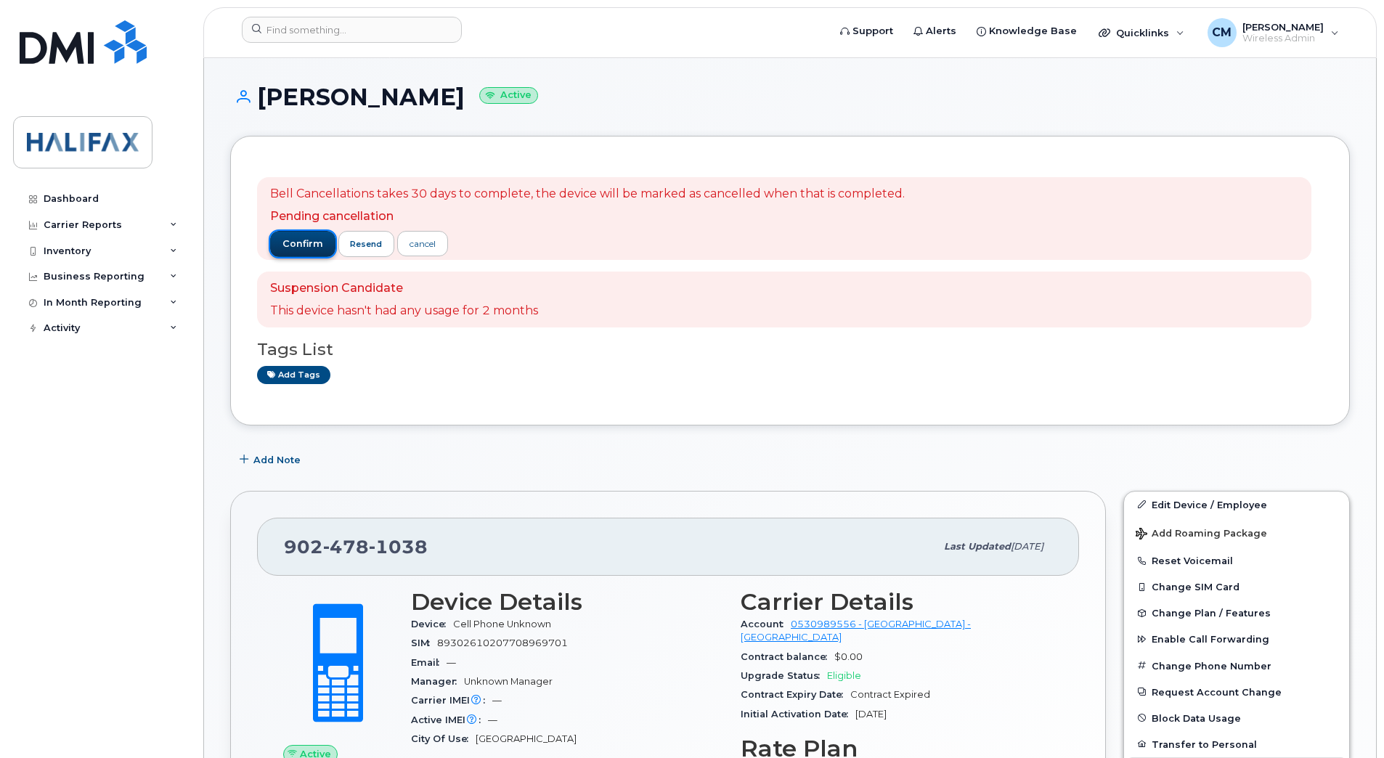
click at [285, 244] on span "confirm" at bounding box center [302, 243] width 41 height 13
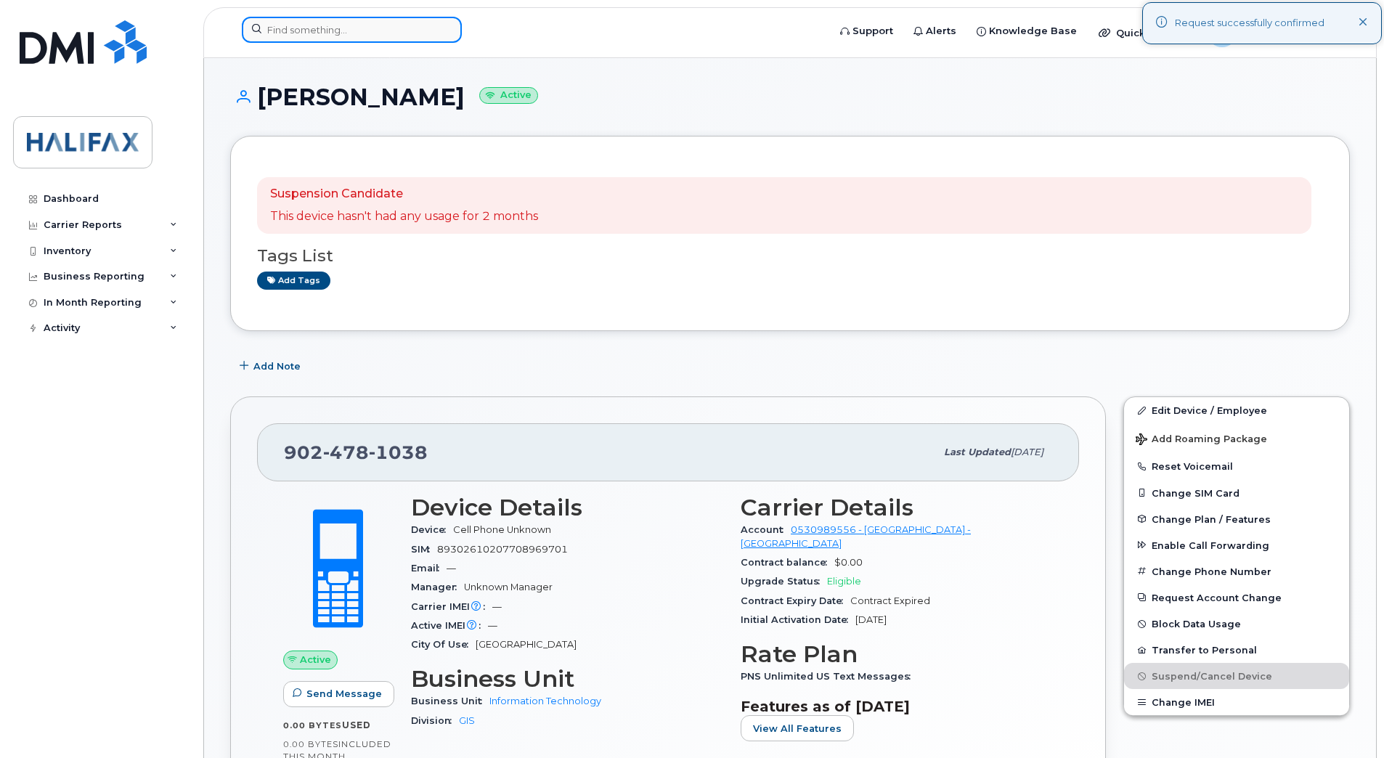
click at [372, 29] on input at bounding box center [352, 30] width 220 height 26
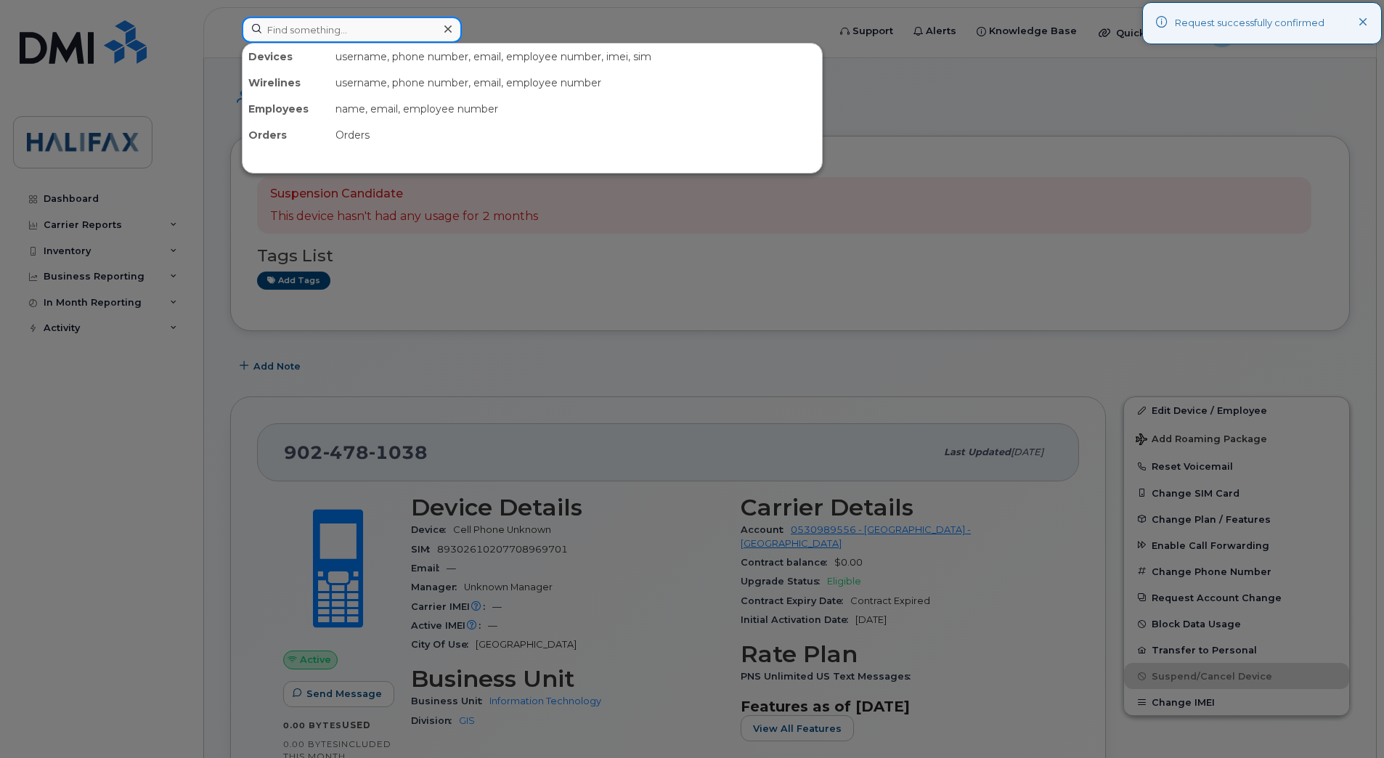
paste input "9024789802"
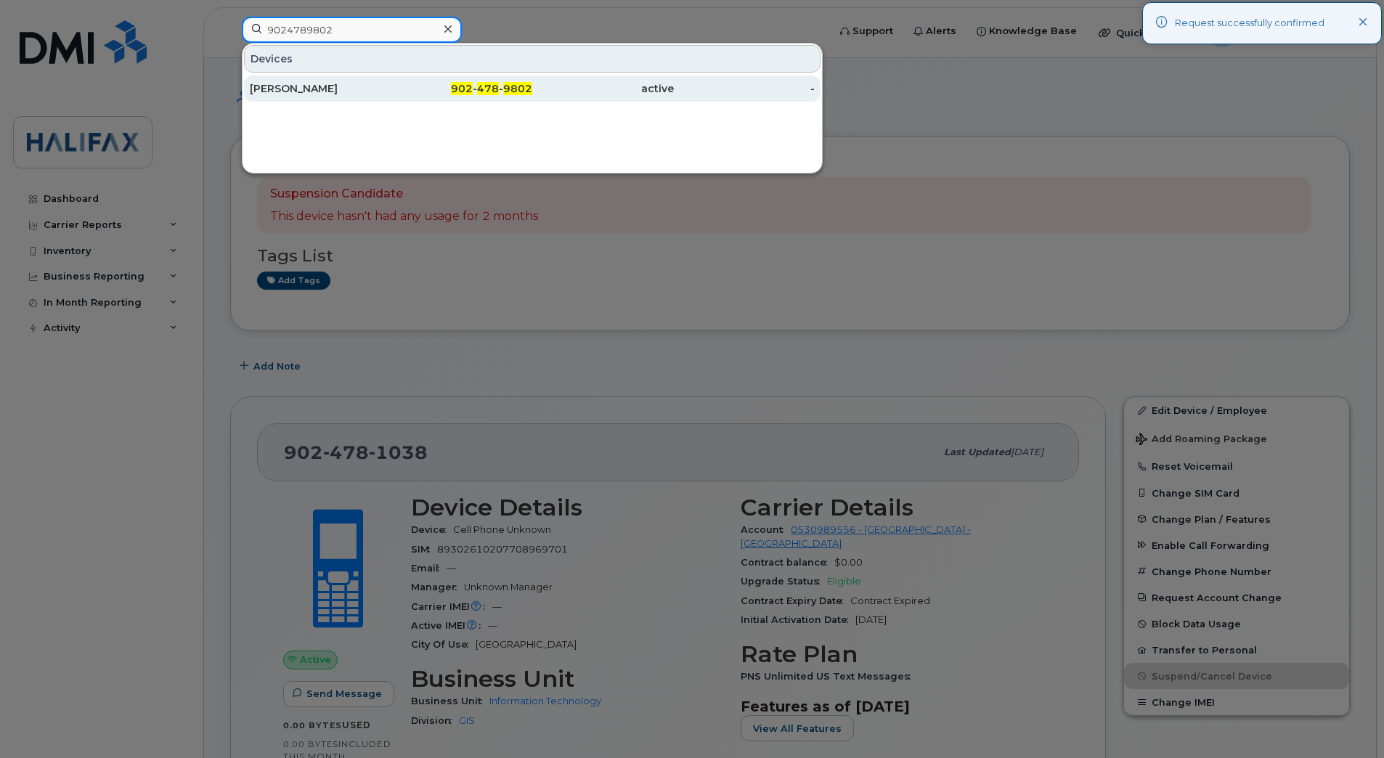
type input "9024789802"
click at [295, 88] on div "[PERSON_NAME]" at bounding box center [321, 88] width 142 height 15
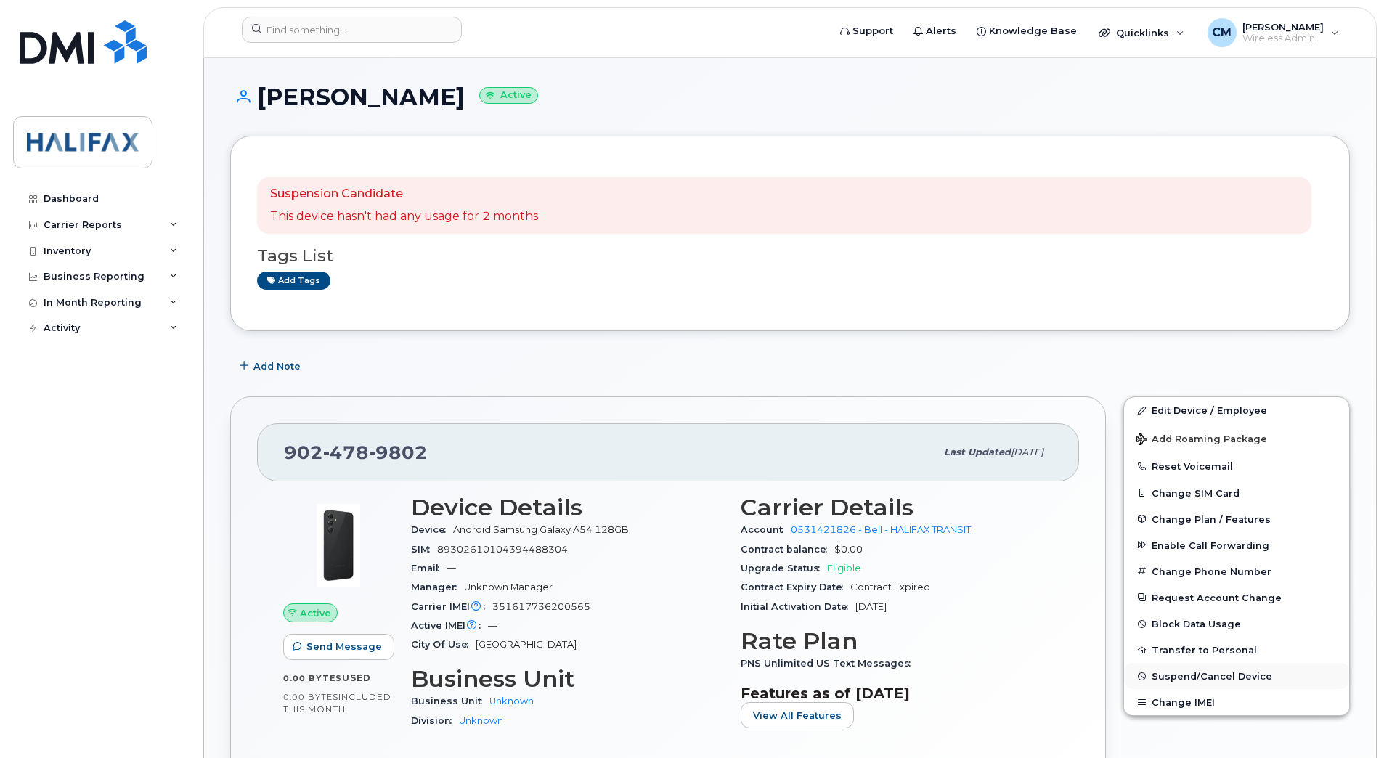
click at [1198, 671] on span "Suspend/Cancel Device" at bounding box center [1211, 676] width 121 height 11
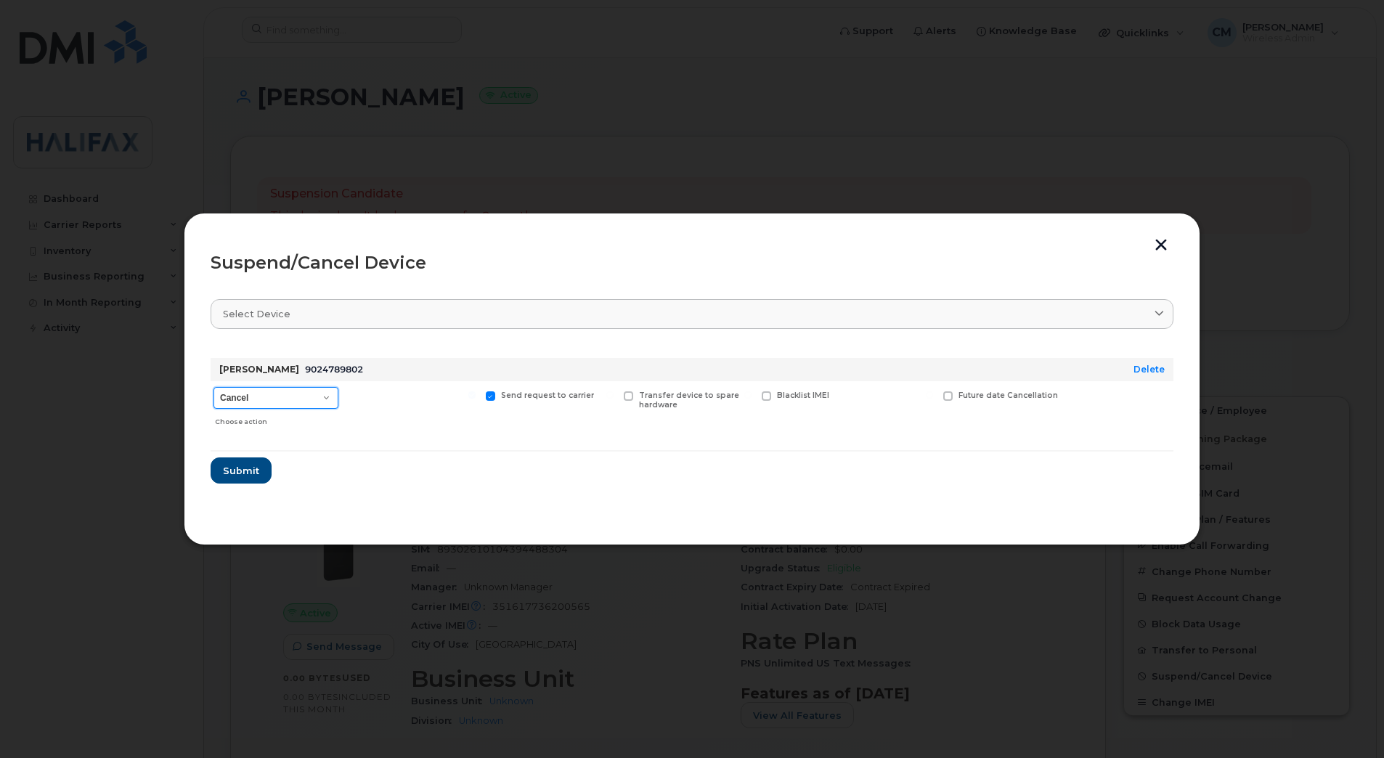
click at [295, 404] on select "Cancel Suspend - Extend Suspension Suspend - Reduced Rate Suspend - Full Rate S…" at bounding box center [275, 398] width 125 height 22
select select "[object Object]"
click at [213, 387] on select "Cancel Suspend - Extend Suspension Suspend - Reduced Rate Suspend - Full Rate S…" at bounding box center [275, 398] width 125 height 22
click at [242, 473] on span "Submit" at bounding box center [240, 471] width 36 height 14
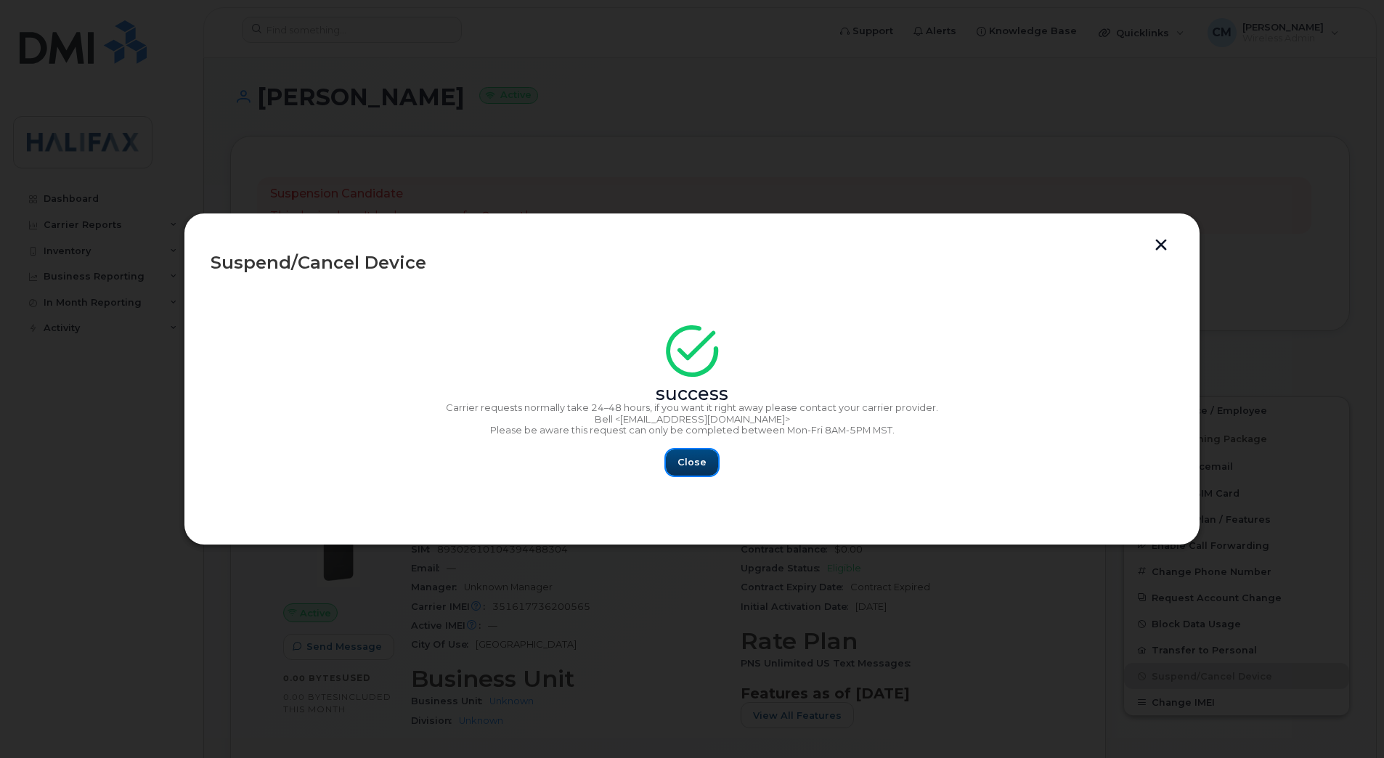
click at [690, 465] on span "Close" at bounding box center [691, 462] width 29 height 14
